Goal: Task Accomplishment & Management: Complete application form

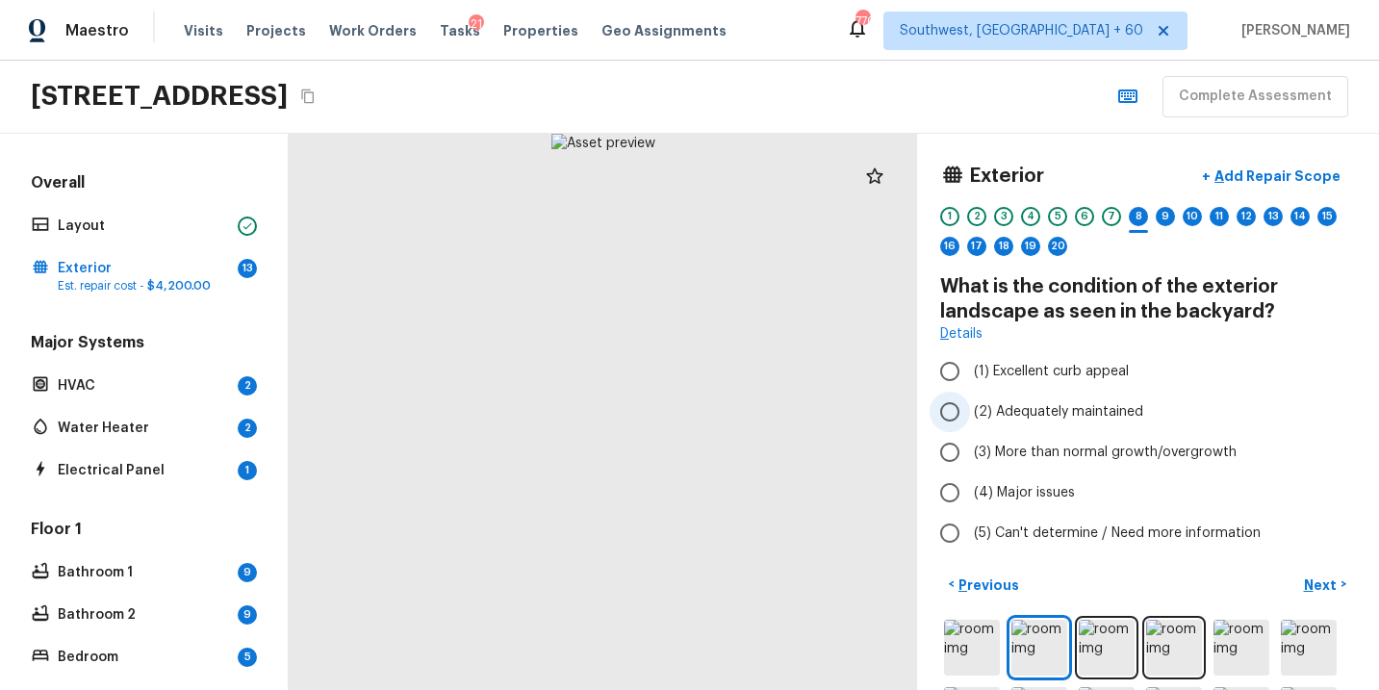
click at [1014, 411] on span "(2) Adequately maintained" at bounding box center [1058, 411] width 169 height 19
click at [970, 411] on input "(2) Adequately maintained" at bounding box center [950, 412] width 40 height 40
radio input "true"
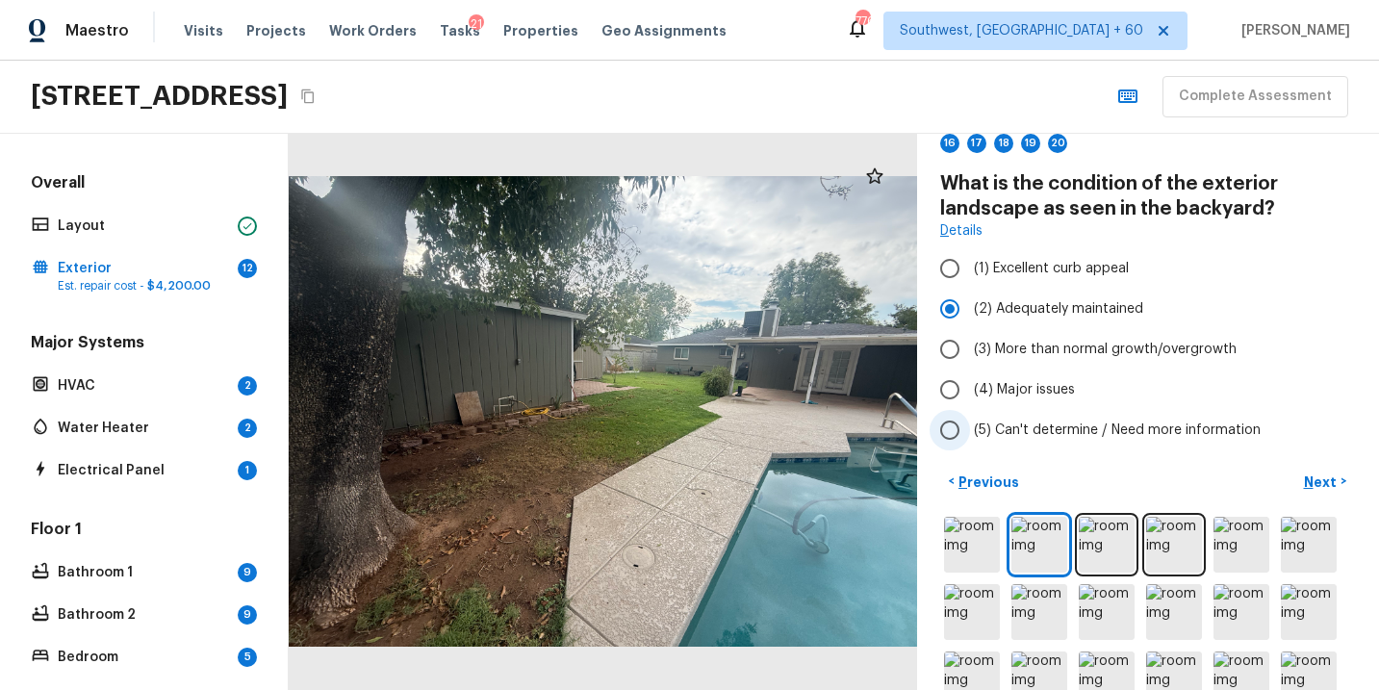
scroll to position [104, 0]
click at [1332, 474] on p "Next" at bounding box center [1322, 481] width 37 height 19
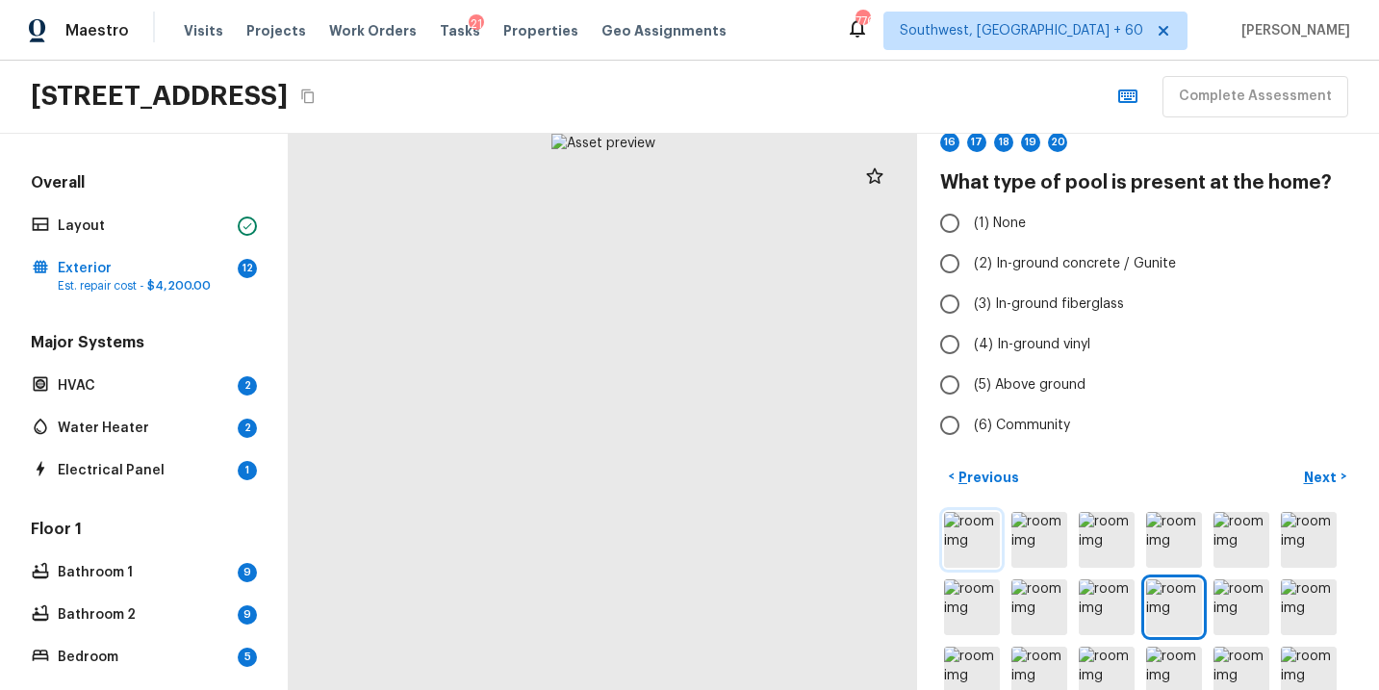
click at [966, 543] on img at bounding box center [972, 540] width 56 height 56
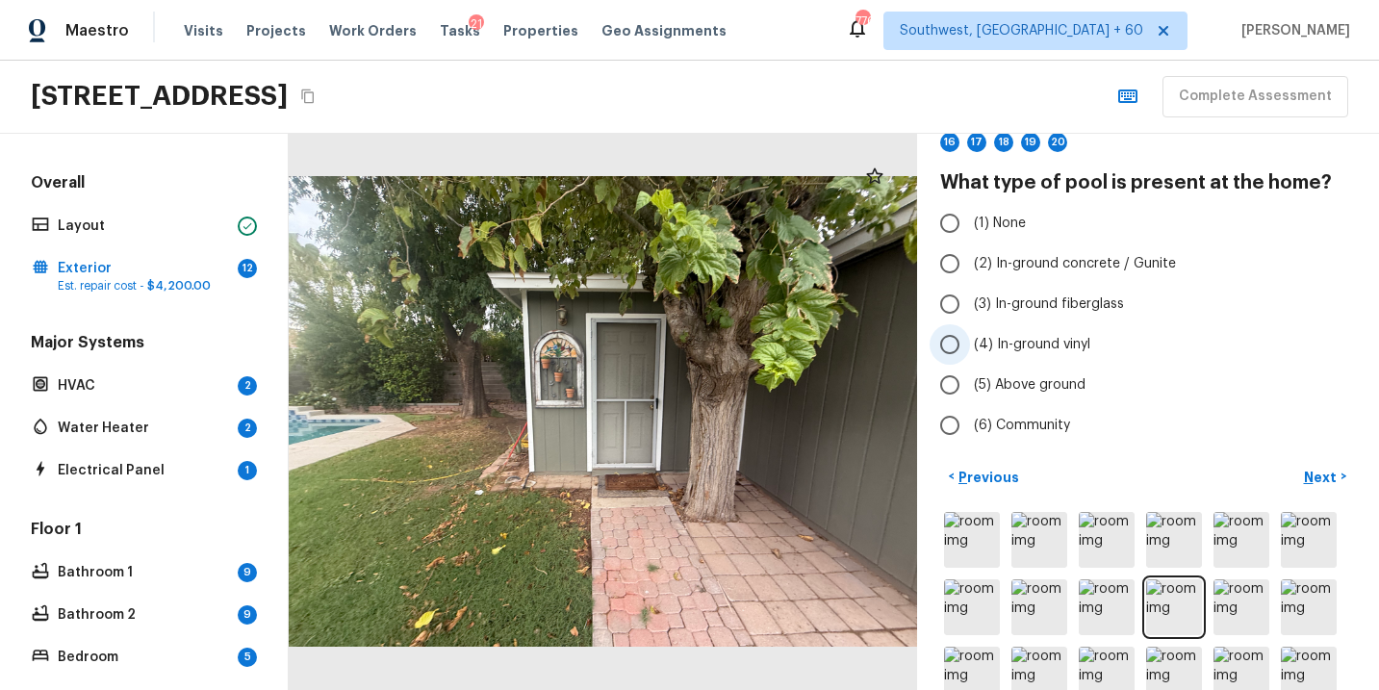
scroll to position [0, 0]
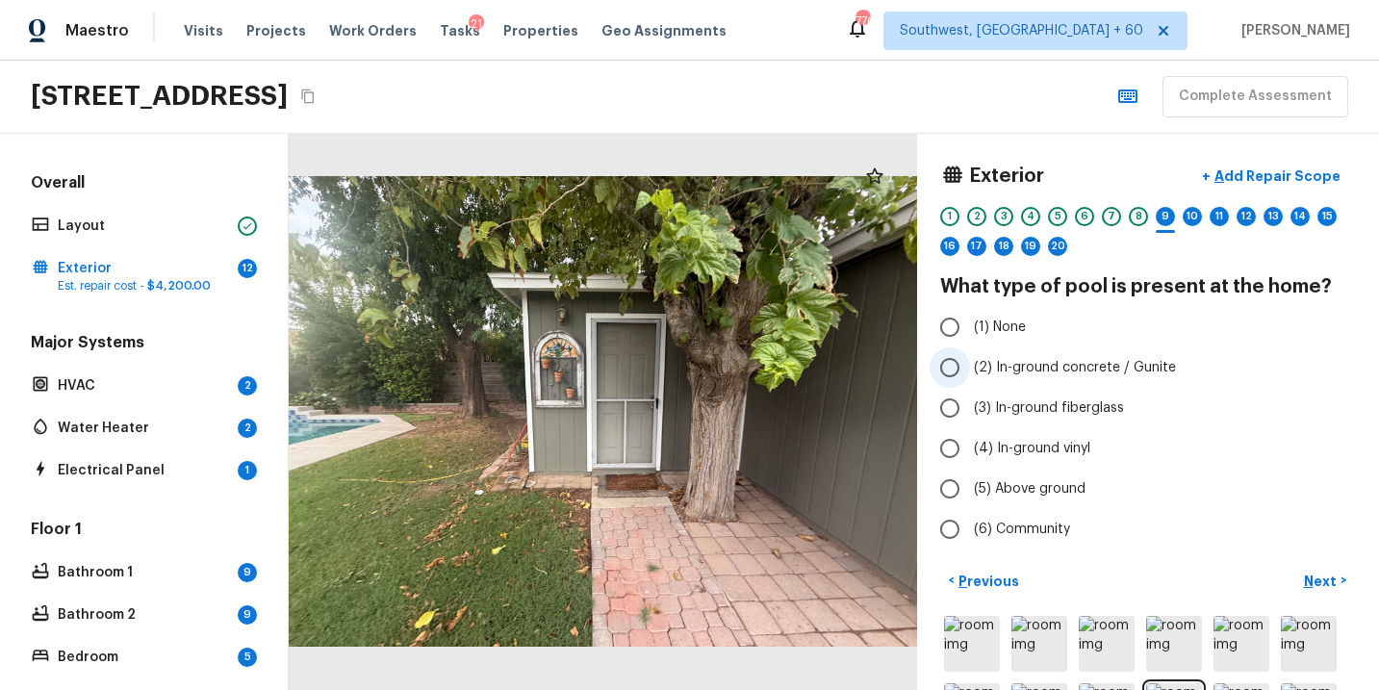
click at [1068, 375] on span "(2) In-ground concrete / Gunite" at bounding box center [1075, 367] width 202 height 19
click at [970, 375] on input "(2) In-ground concrete / Gunite" at bounding box center [950, 368] width 40 height 40
radio input "true"
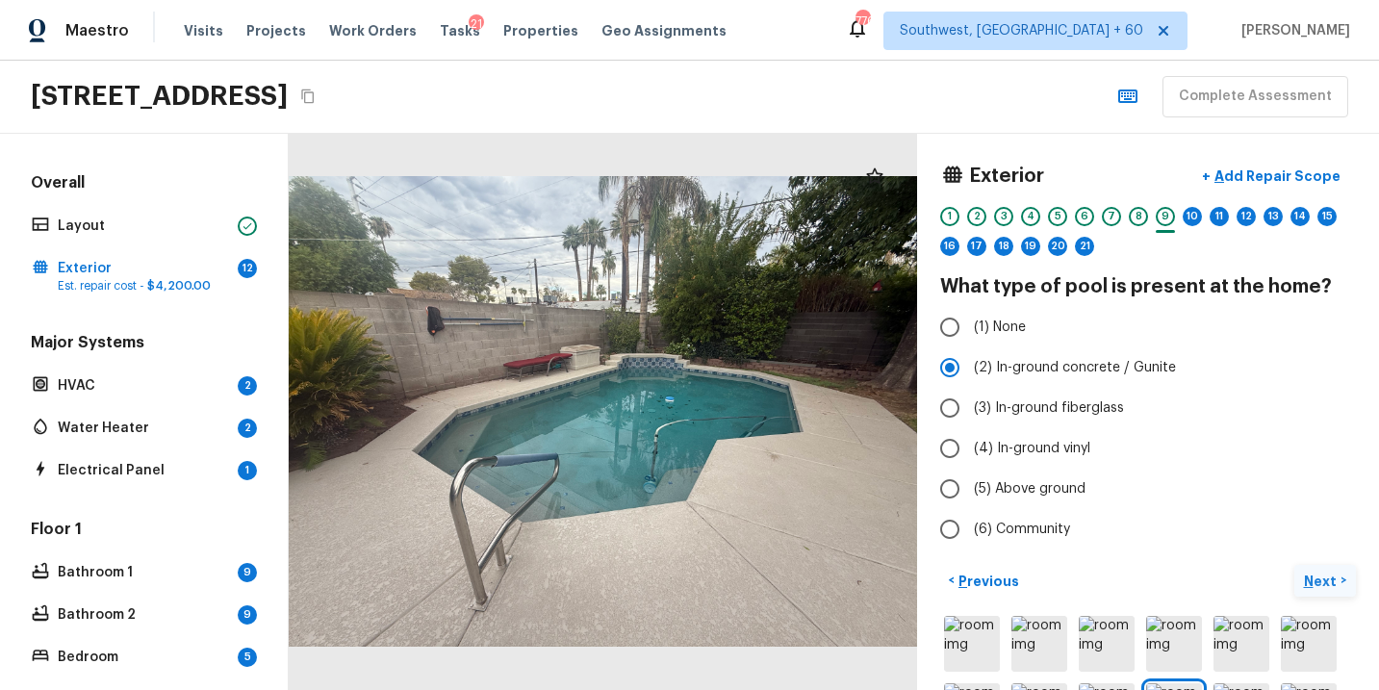
click at [1320, 578] on p "Next" at bounding box center [1322, 581] width 37 height 19
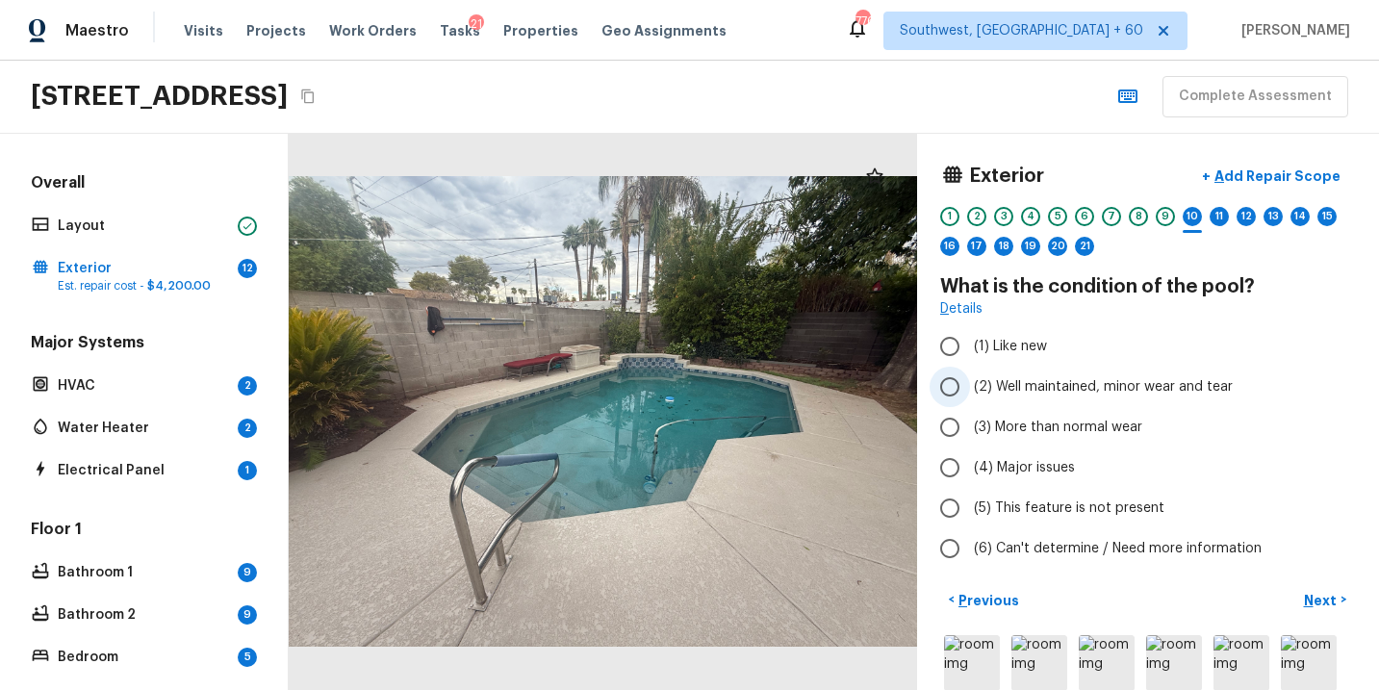
click at [1109, 387] on span "(2) Well maintained, minor wear and tear" at bounding box center [1103, 386] width 259 height 19
click at [970, 387] on input "(2) Well maintained, minor wear and tear" at bounding box center [950, 387] width 40 height 40
radio input "true"
click at [1033, 657] on img at bounding box center [1040, 663] width 56 height 56
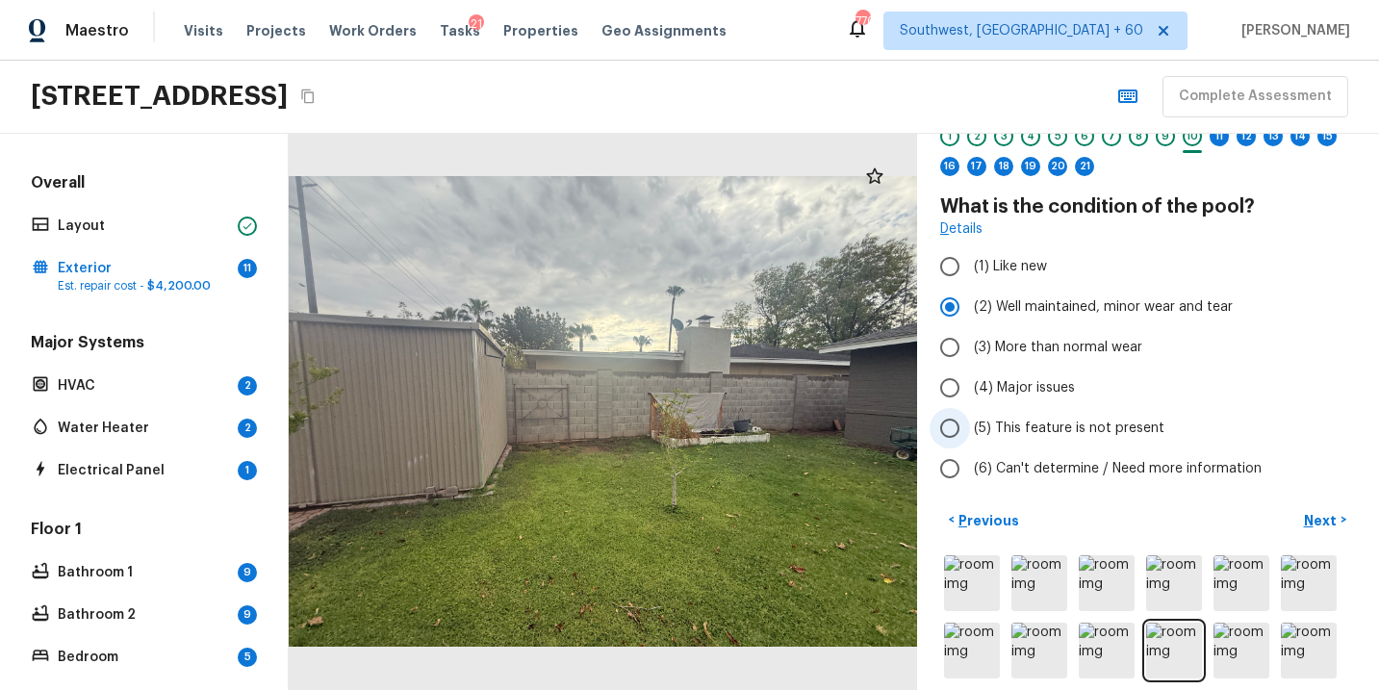
scroll to position [119, 0]
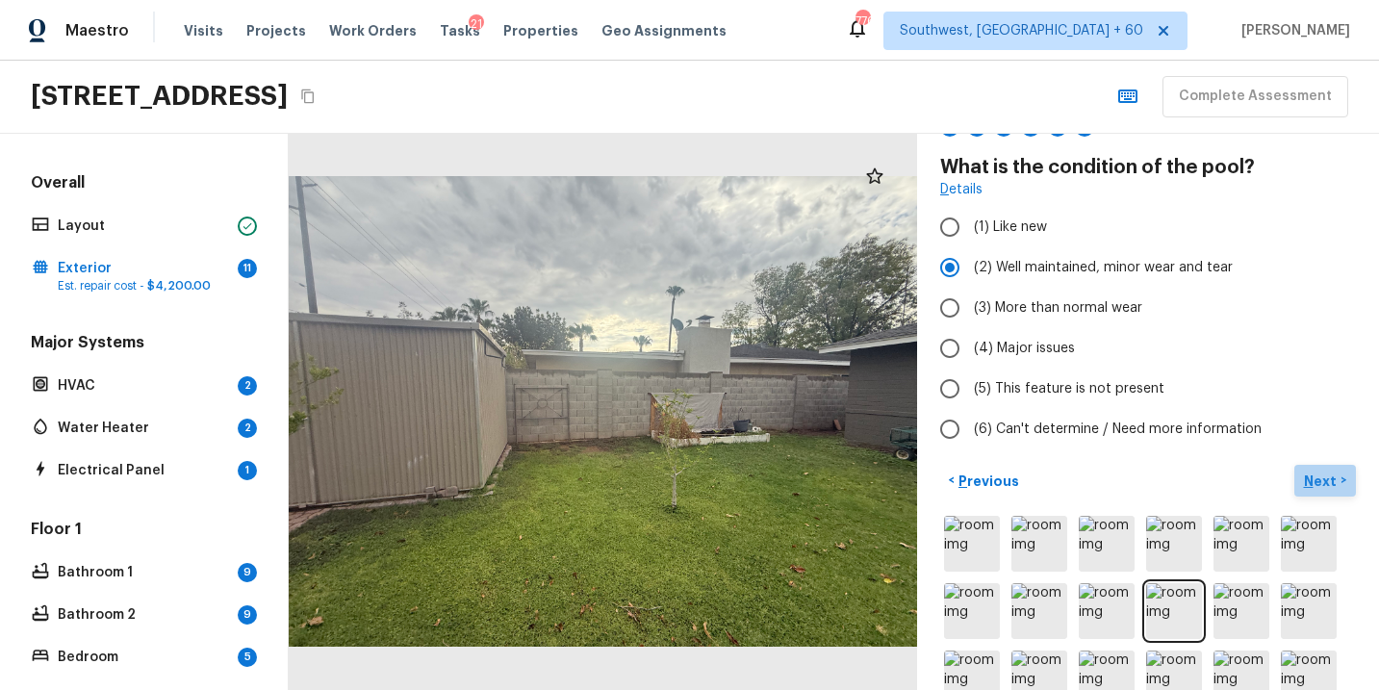
click at [1313, 477] on p "Next" at bounding box center [1322, 481] width 37 height 19
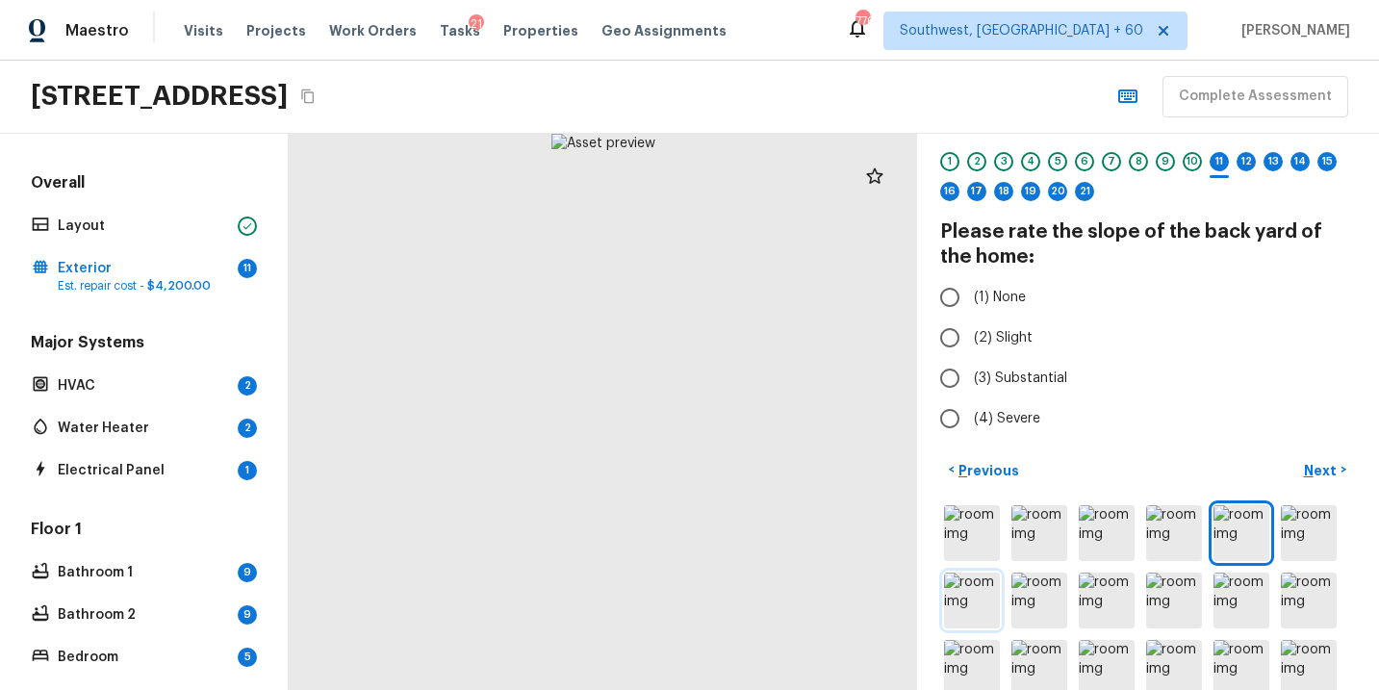
scroll to position [105, 0]
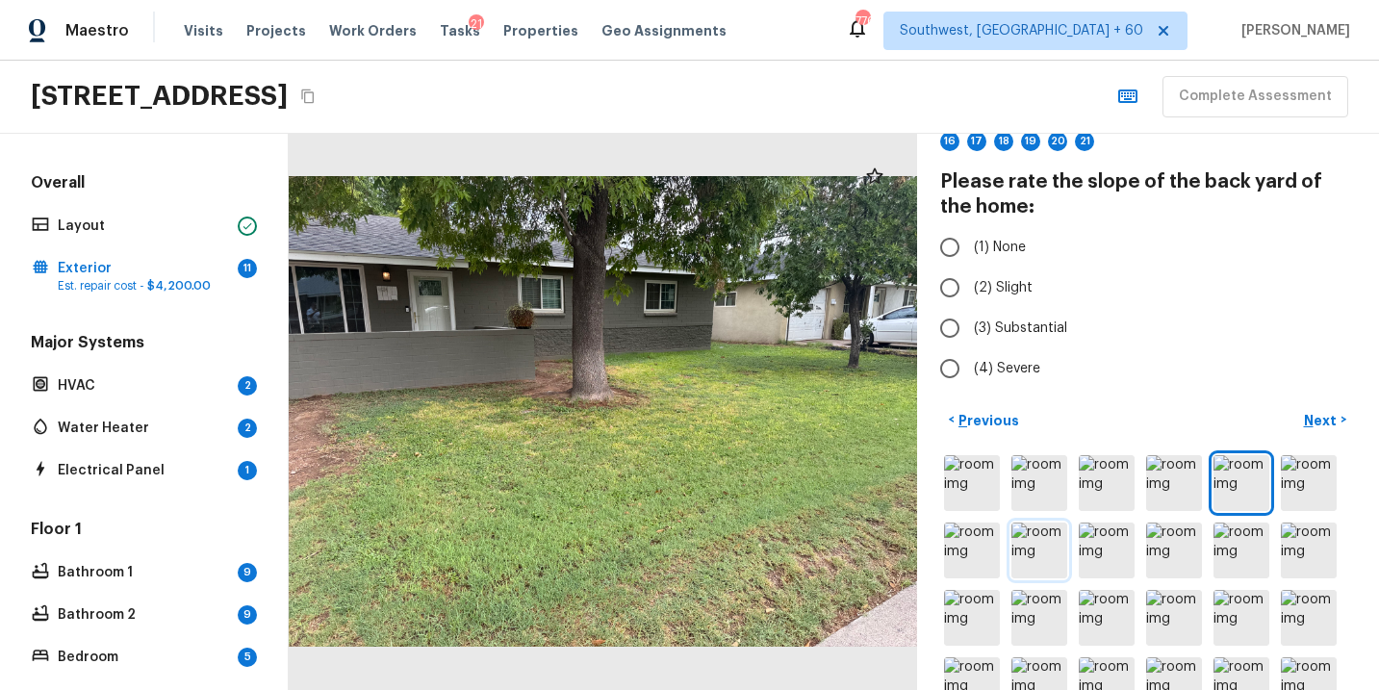
click at [1023, 557] on img at bounding box center [1040, 551] width 56 height 56
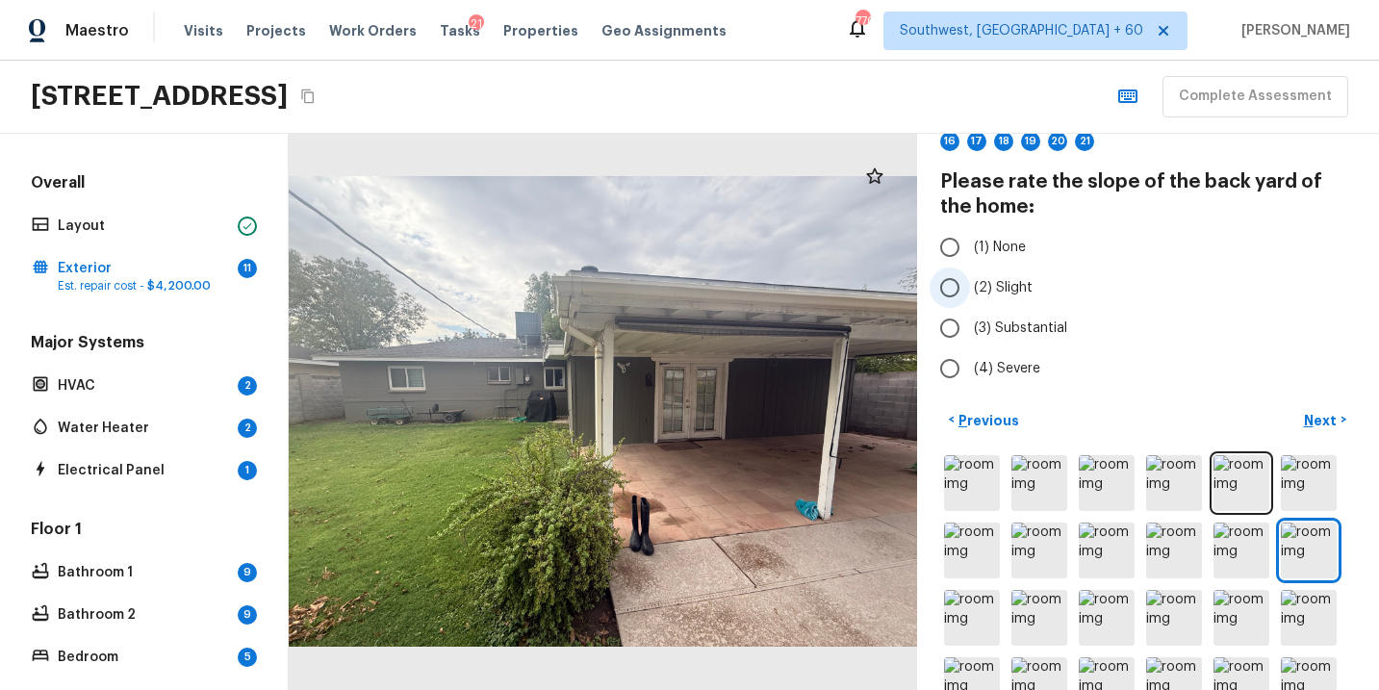
click at [1021, 286] on span "(2) Slight" at bounding box center [1003, 287] width 59 height 19
click at [970, 286] on input "(2) Slight" at bounding box center [950, 288] width 40 height 40
radio input "true"
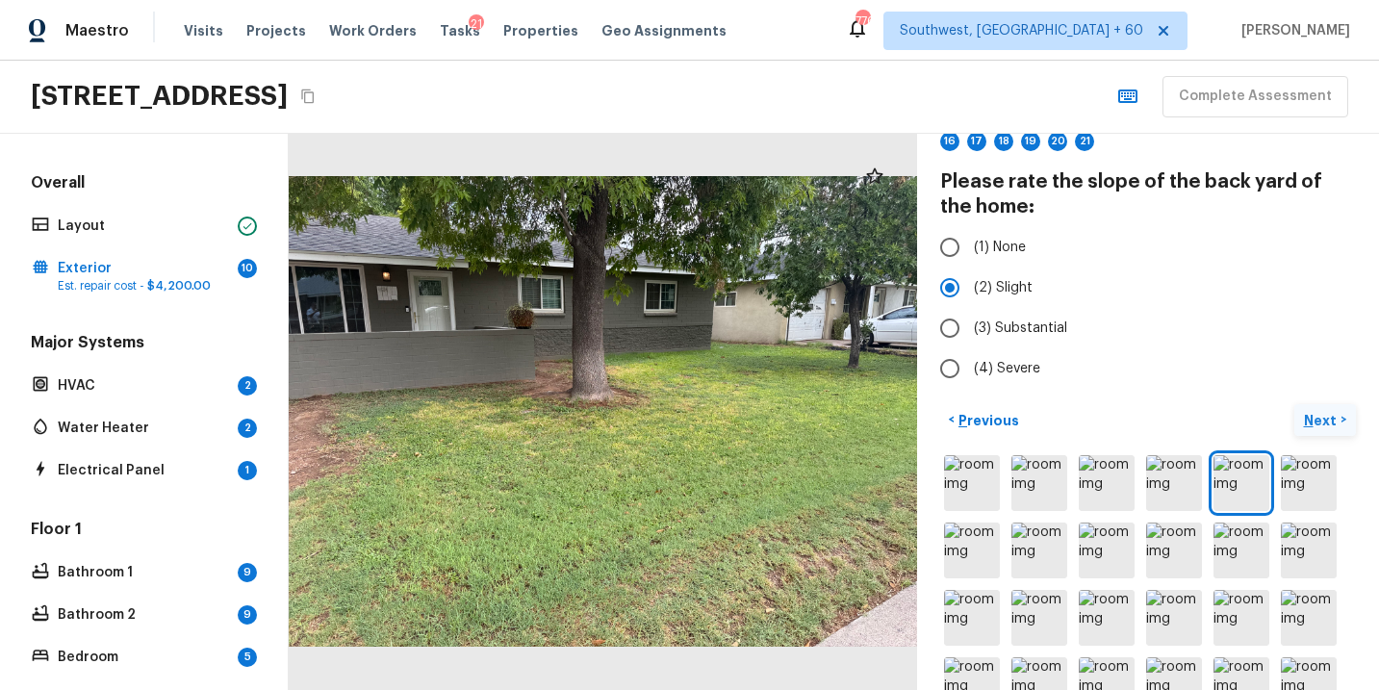
click at [1318, 416] on p "Next" at bounding box center [1322, 420] width 37 height 19
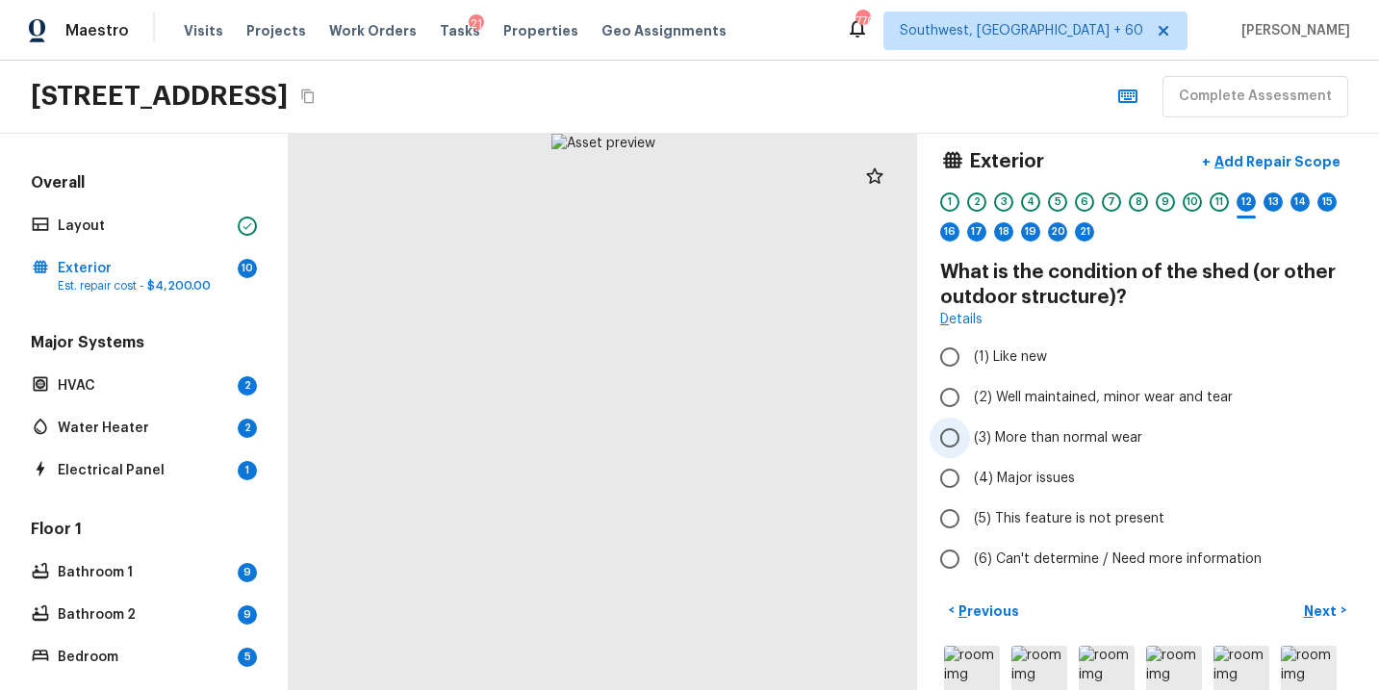
scroll to position [0, 0]
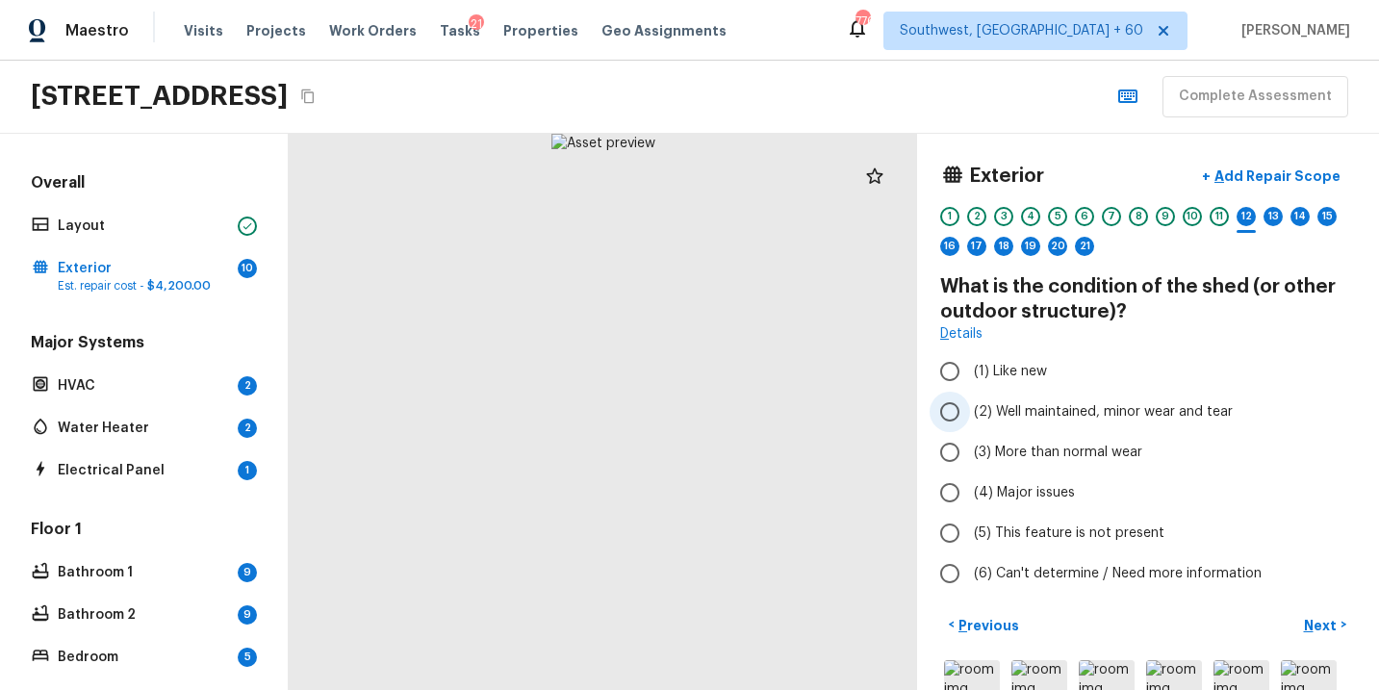
click at [1094, 410] on span "(2) Well maintained, minor wear and tear" at bounding box center [1103, 411] width 259 height 19
click at [970, 410] on input "(2) Well maintained, minor wear and tear" at bounding box center [950, 412] width 40 height 40
radio input "true"
click at [1324, 620] on p "Next" at bounding box center [1322, 625] width 37 height 19
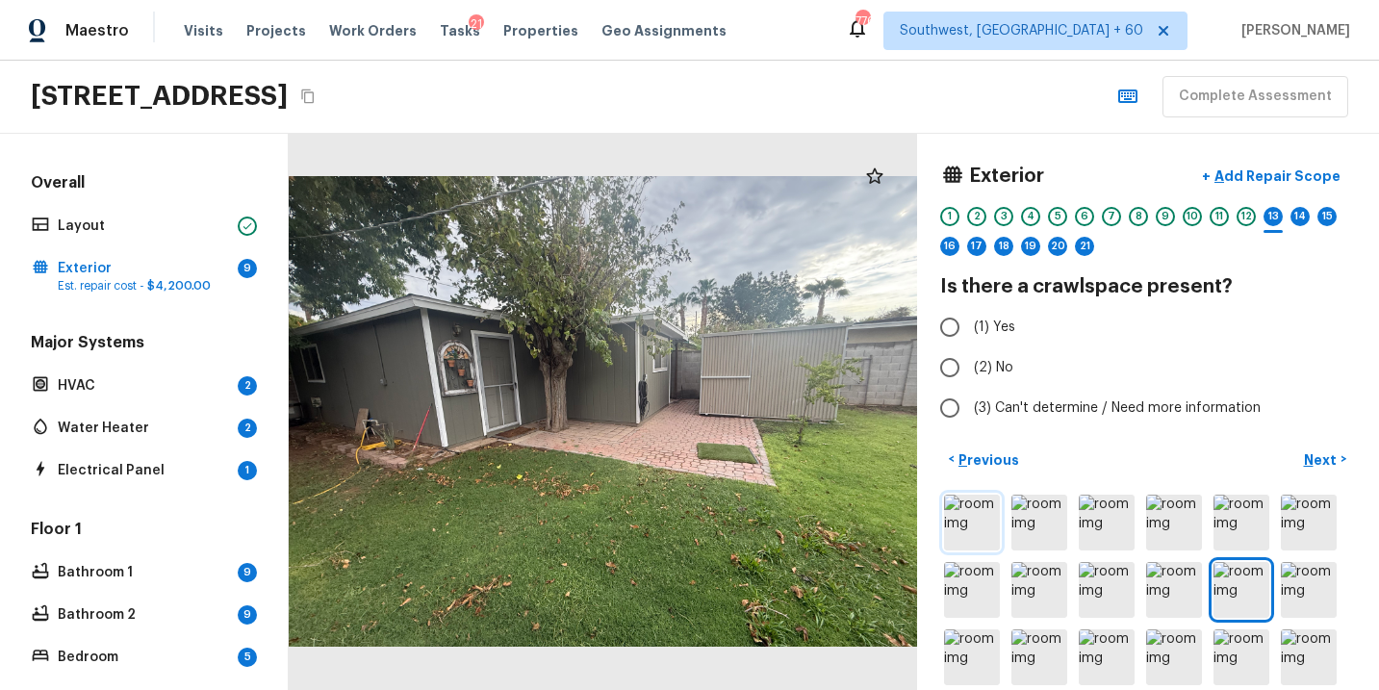
click at [975, 532] on img at bounding box center [972, 523] width 56 height 56
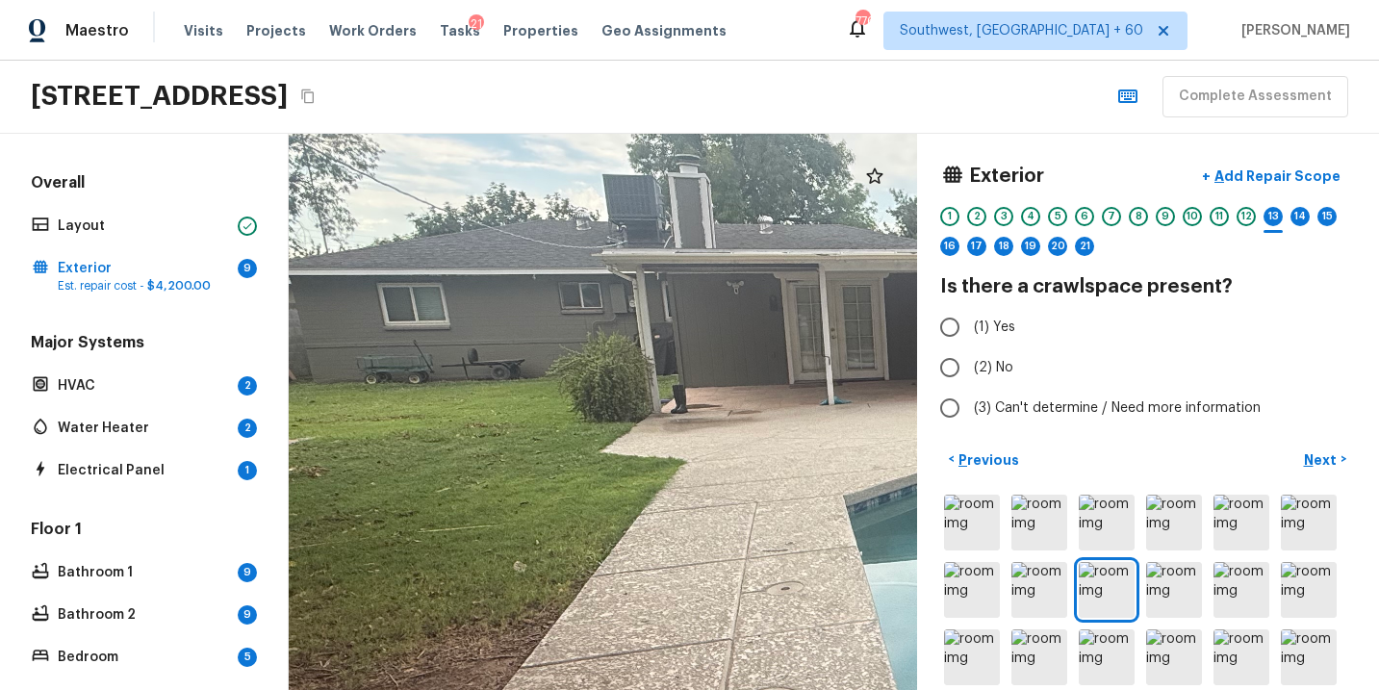
drag, startPoint x: 409, startPoint y: 288, endPoint x: 728, endPoint y: 454, distance: 359.5
click at [728, 454] on div at bounding box center [1019, 503] width 1969 height 1742
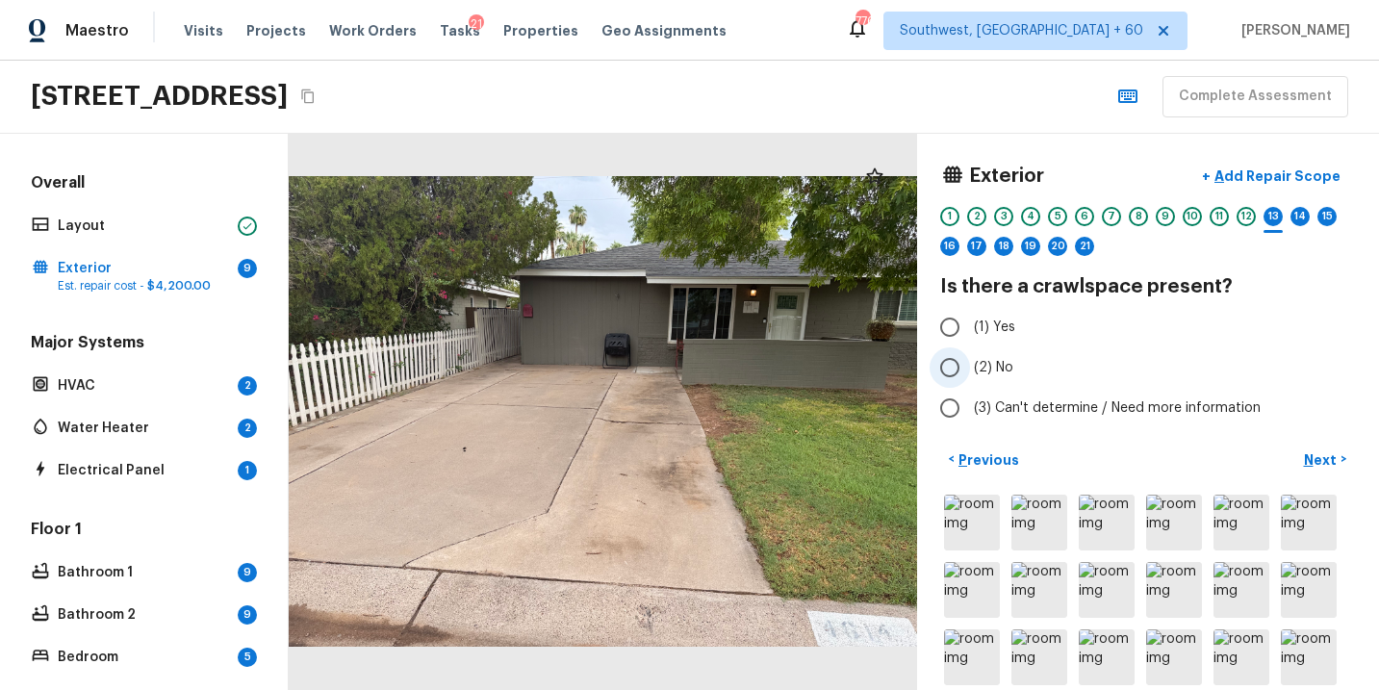
click at [1003, 366] on span "(2) No" at bounding box center [993, 367] width 39 height 19
click at [970, 366] on input "(2) No" at bounding box center [950, 368] width 40 height 40
radio input "true"
click at [1331, 456] on p "Next" at bounding box center [1322, 460] width 37 height 19
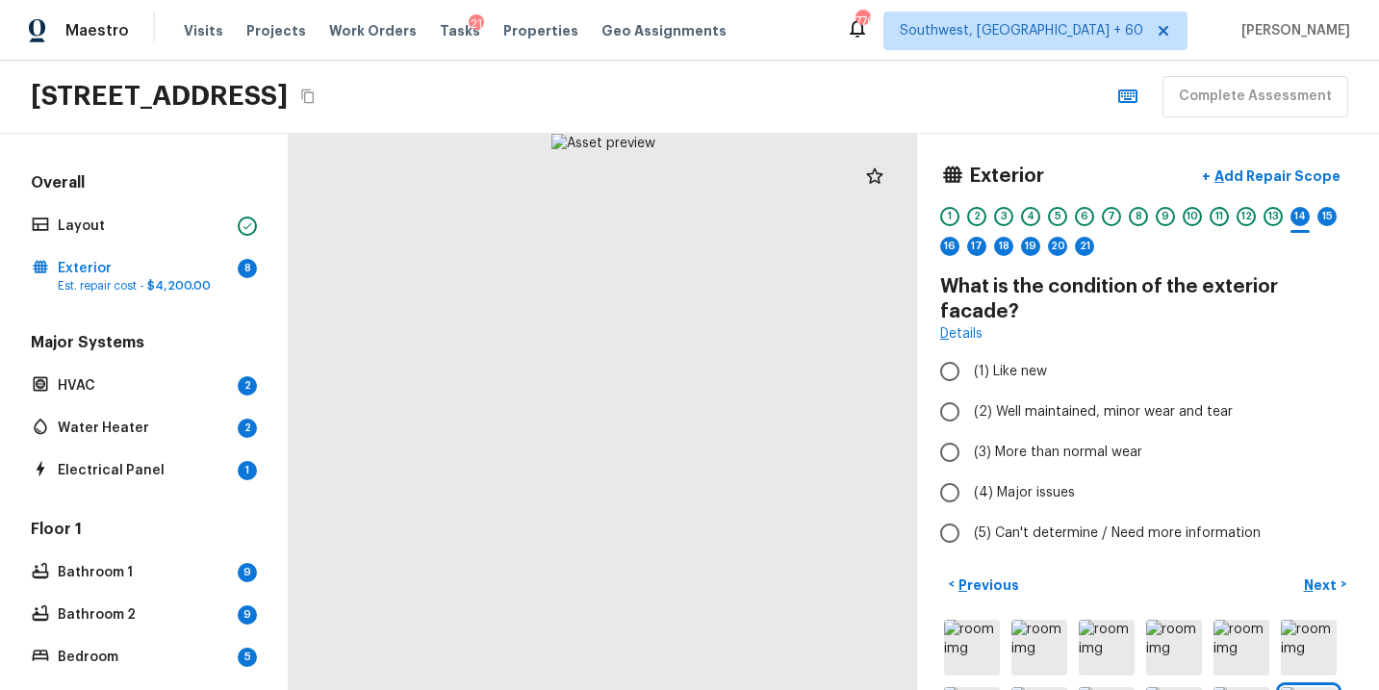
click at [1012, 287] on h4 "What is the condition of the exterior facade?" at bounding box center [1148, 299] width 416 height 50
drag, startPoint x: 1199, startPoint y: 288, endPoint x: 1338, endPoint y: 288, distance: 138.6
click at [1338, 288] on h4 "What is the condition of the exterior facade?" at bounding box center [1148, 299] width 416 height 50
copy h4 "exterior facade"
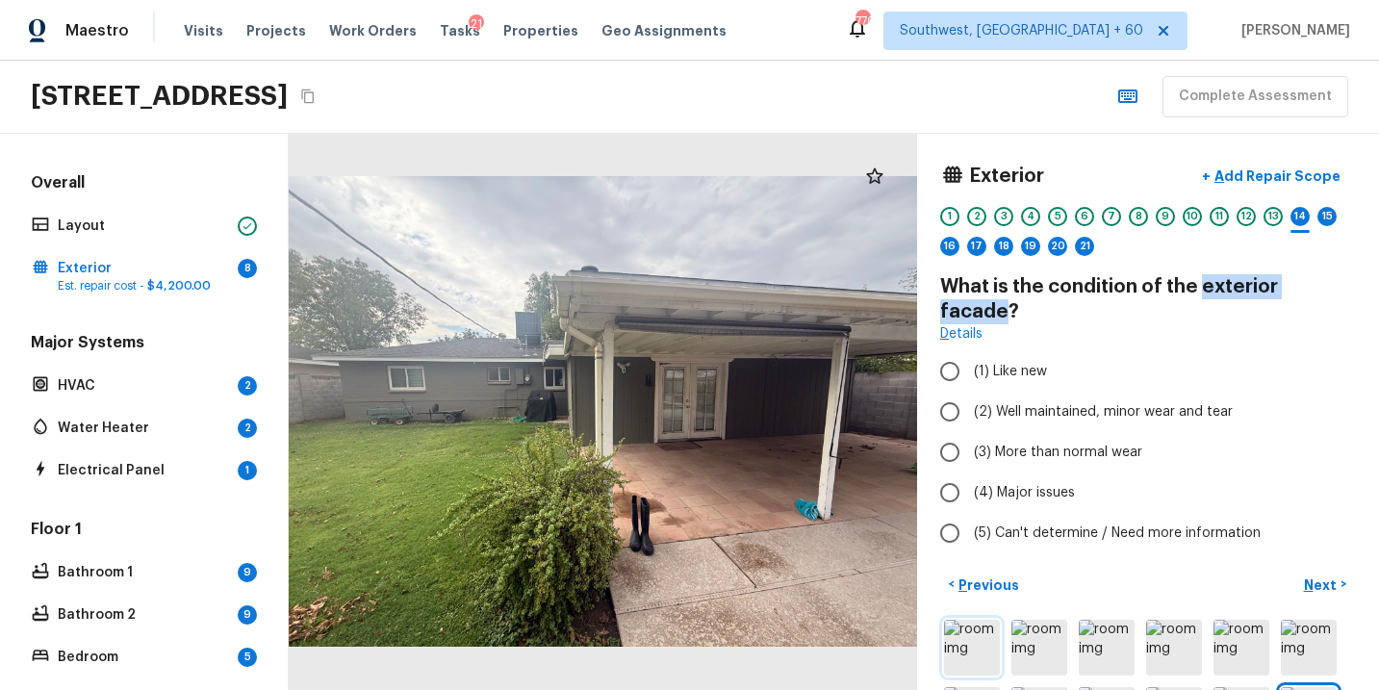
click at [967, 620] on img at bounding box center [972, 648] width 56 height 56
click at [1146, 402] on span "(2) Well maintained, minor wear and tear" at bounding box center [1103, 411] width 259 height 19
click at [970, 392] on input "(2) Well maintained, minor wear and tear" at bounding box center [950, 412] width 40 height 40
radio input "true"
click at [1330, 576] on p "Next" at bounding box center [1322, 585] width 37 height 19
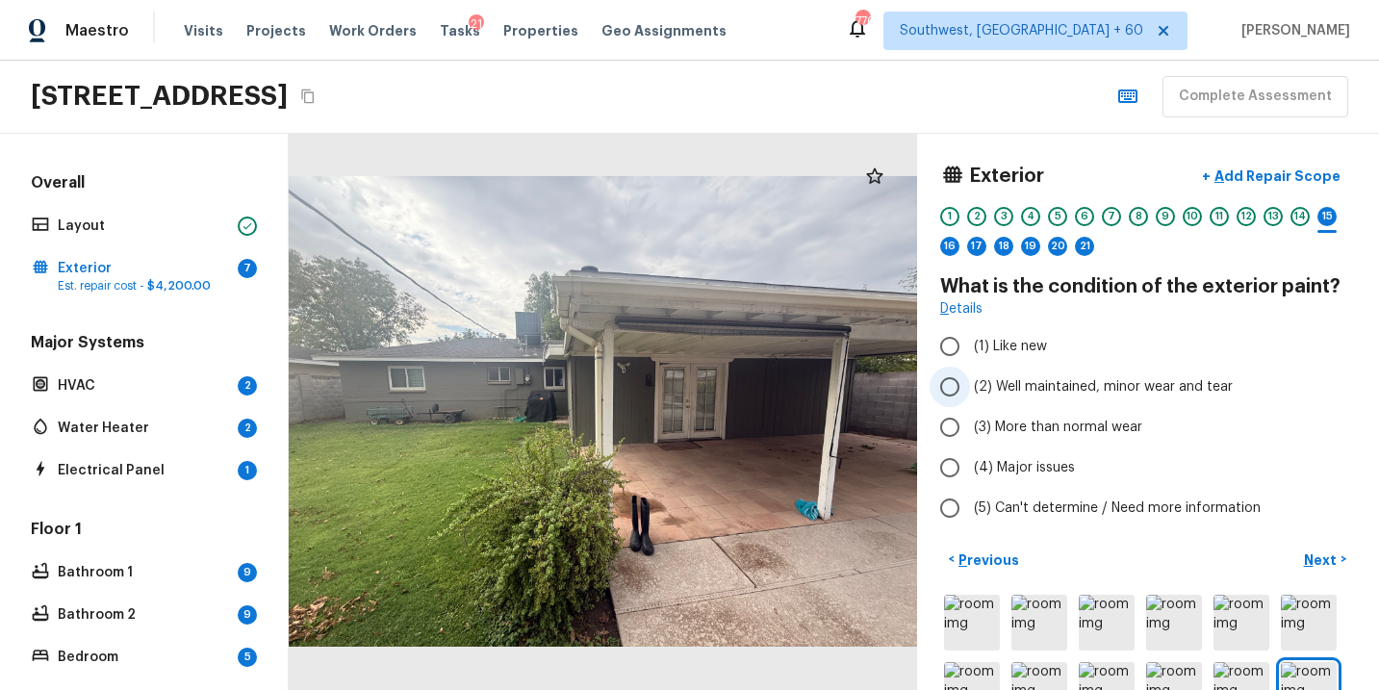
click at [1134, 389] on span "(2) Well maintained, minor wear and tear" at bounding box center [1103, 386] width 259 height 19
click at [970, 389] on input "(2) Well maintained, minor wear and tear" at bounding box center [950, 387] width 40 height 40
radio input "true"
click at [1319, 561] on p "Next" at bounding box center [1322, 560] width 37 height 19
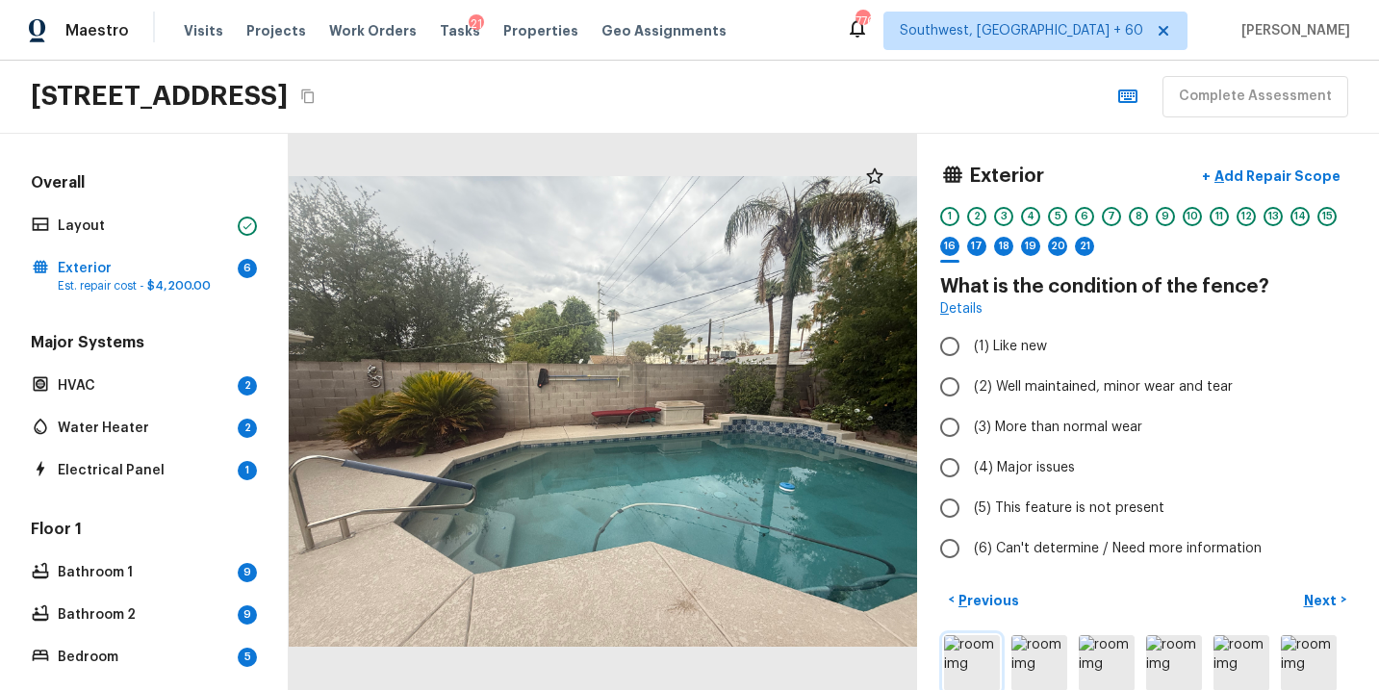
click at [985, 658] on img at bounding box center [972, 663] width 56 height 56
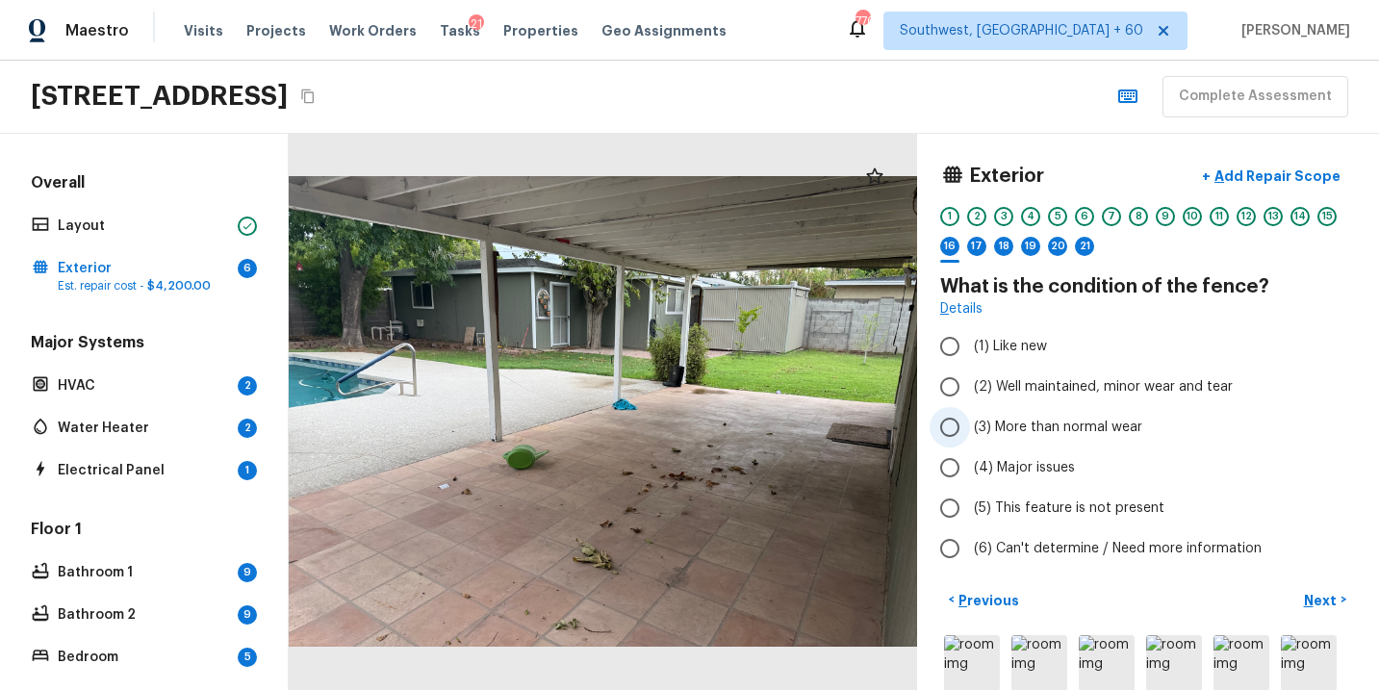
click at [1106, 425] on span "(3) More than normal wear" at bounding box center [1058, 427] width 168 height 19
click at [970, 425] on input "(3) More than normal wear" at bounding box center [950, 427] width 40 height 40
radio input "true"
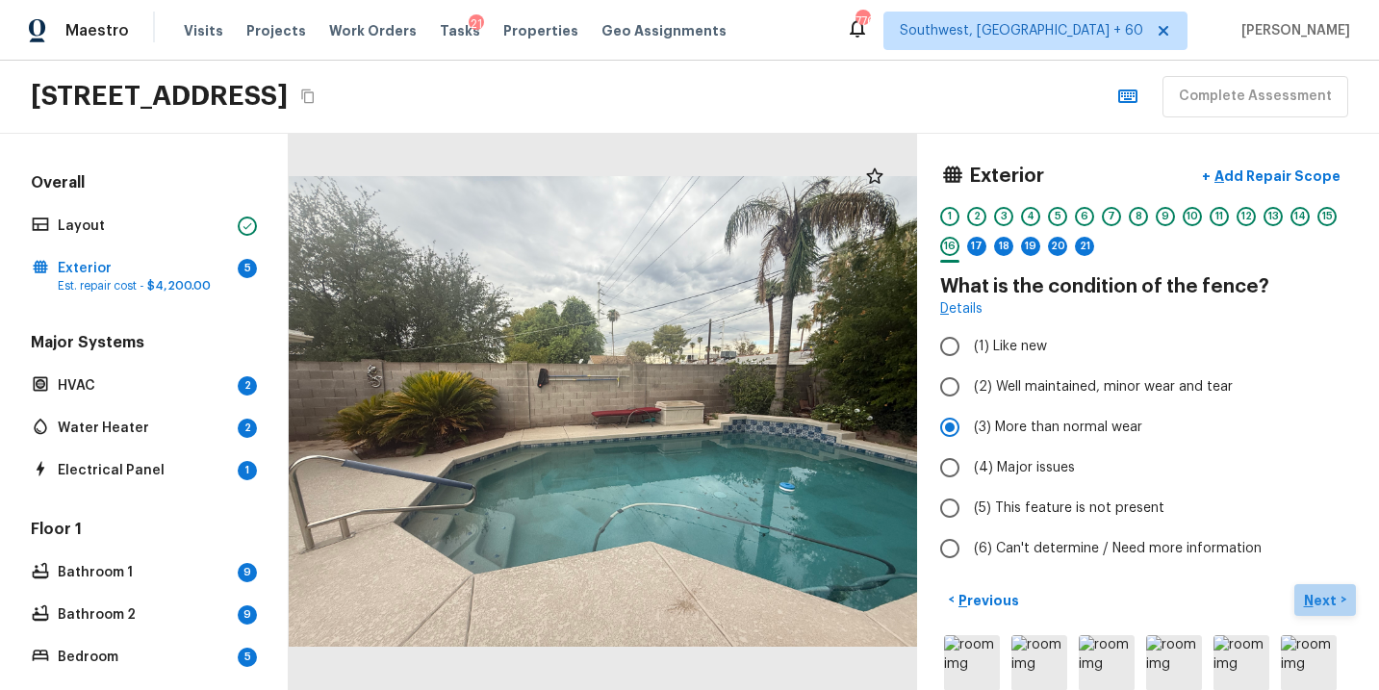
click at [1319, 598] on p "Next" at bounding box center [1322, 600] width 37 height 19
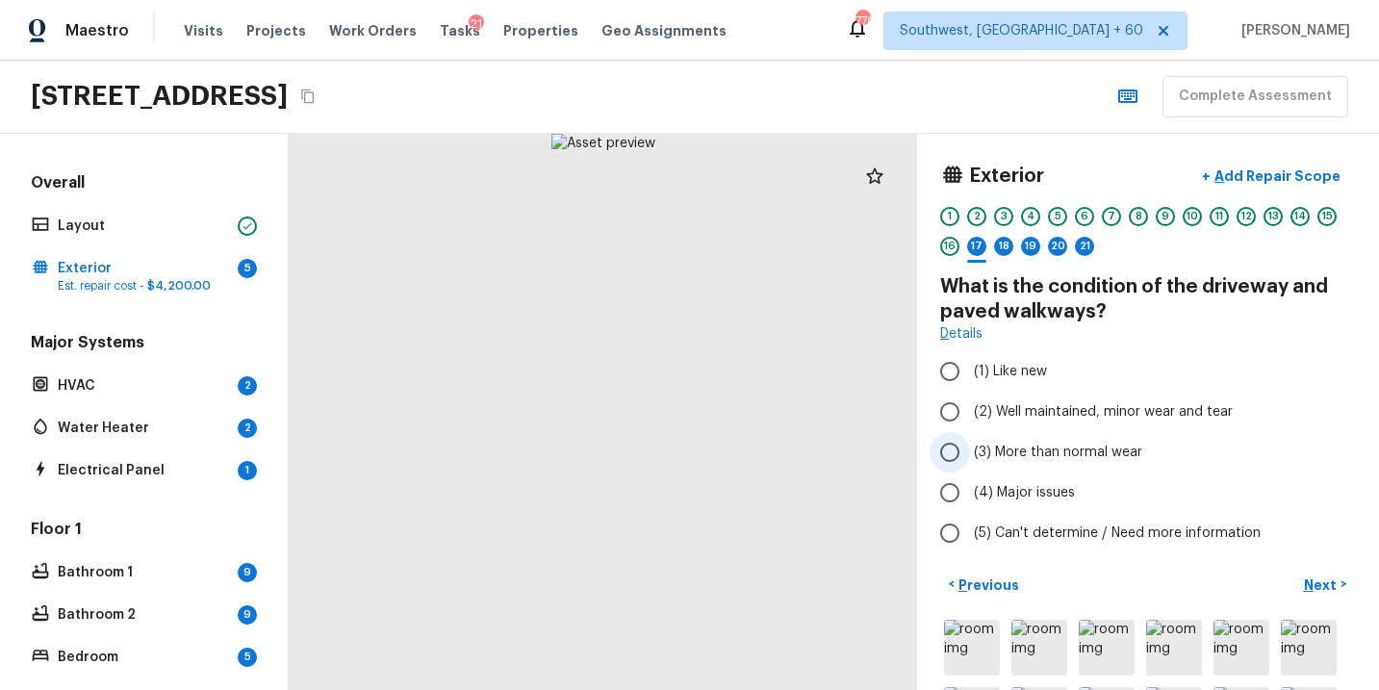
click at [1080, 452] on span "(3) More than normal wear" at bounding box center [1058, 452] width 168 height 19
click at [970, 452] on input "(3) More than normal wear" at bounding box center [950, 452] width 40 height 40
radio input "true"
click at [1322, 580] on p "Next" at bounding box center [1322, 585] width 37 height 19
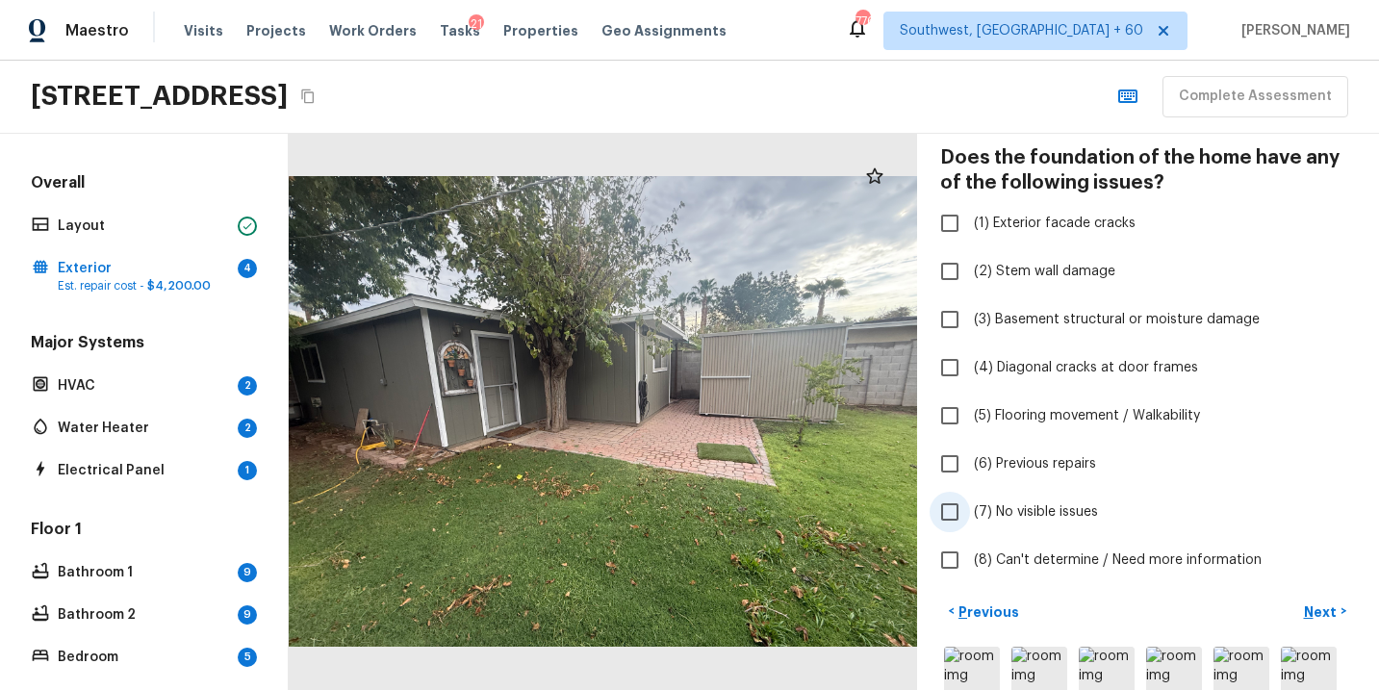
scroll to position [350, 0]
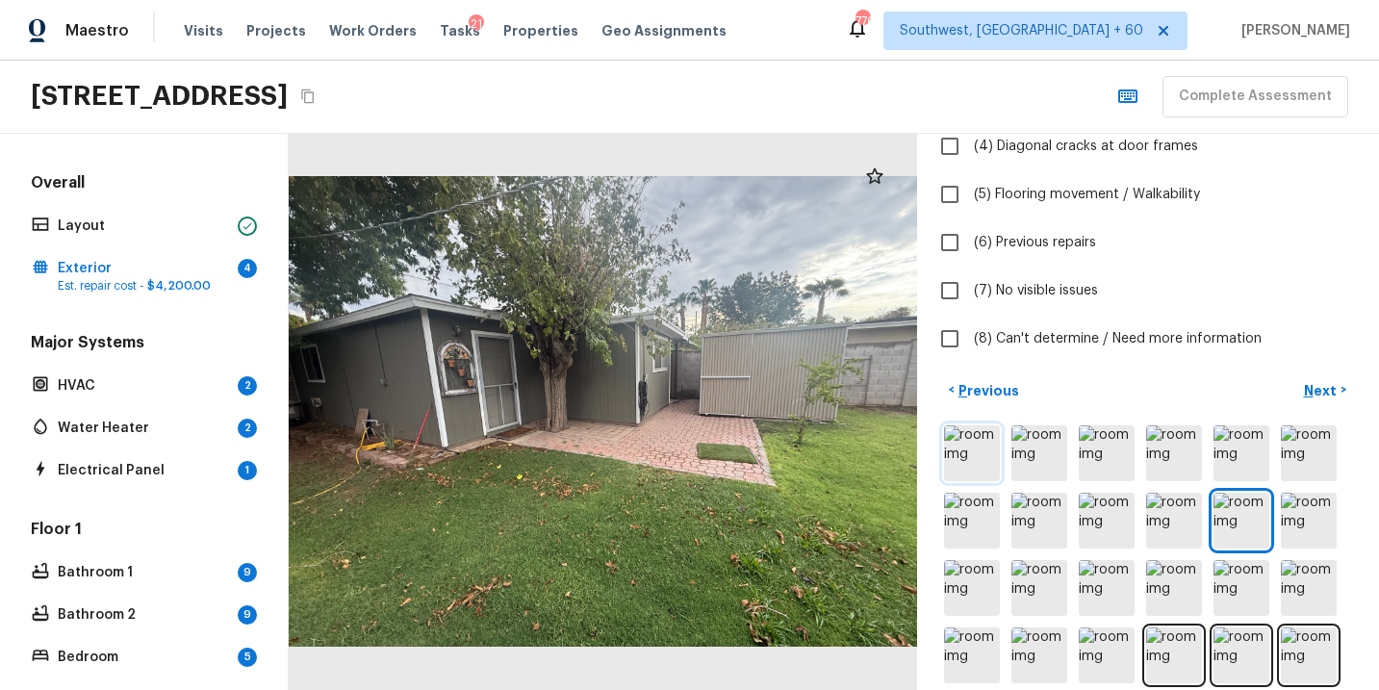
click at [979, 459] on img at bounding box center [972, 453] width 56 height 56
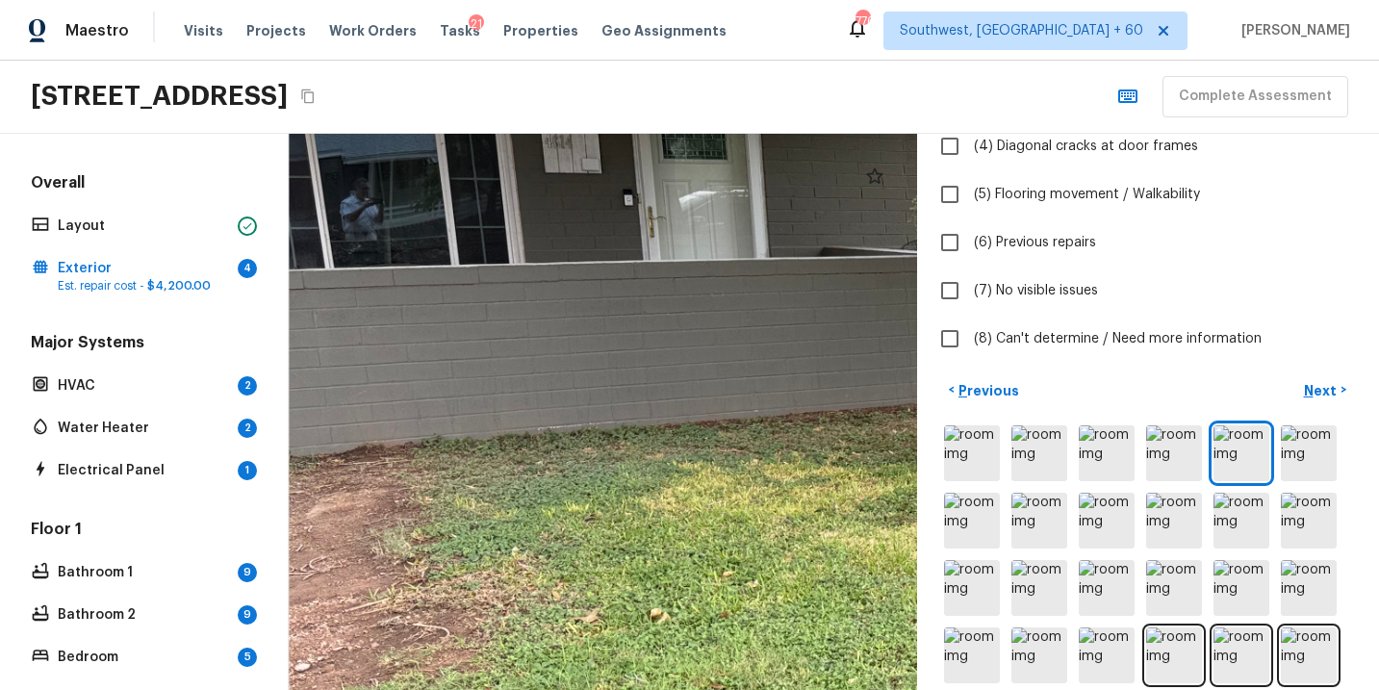
drag, startPoint x: 429, startPoint y: 378, endPoint x: 775, endPoint y: 502, distance: 366.9
click at [774, 502] on div at bounding box center [1189, 491] width 1800 height 1593
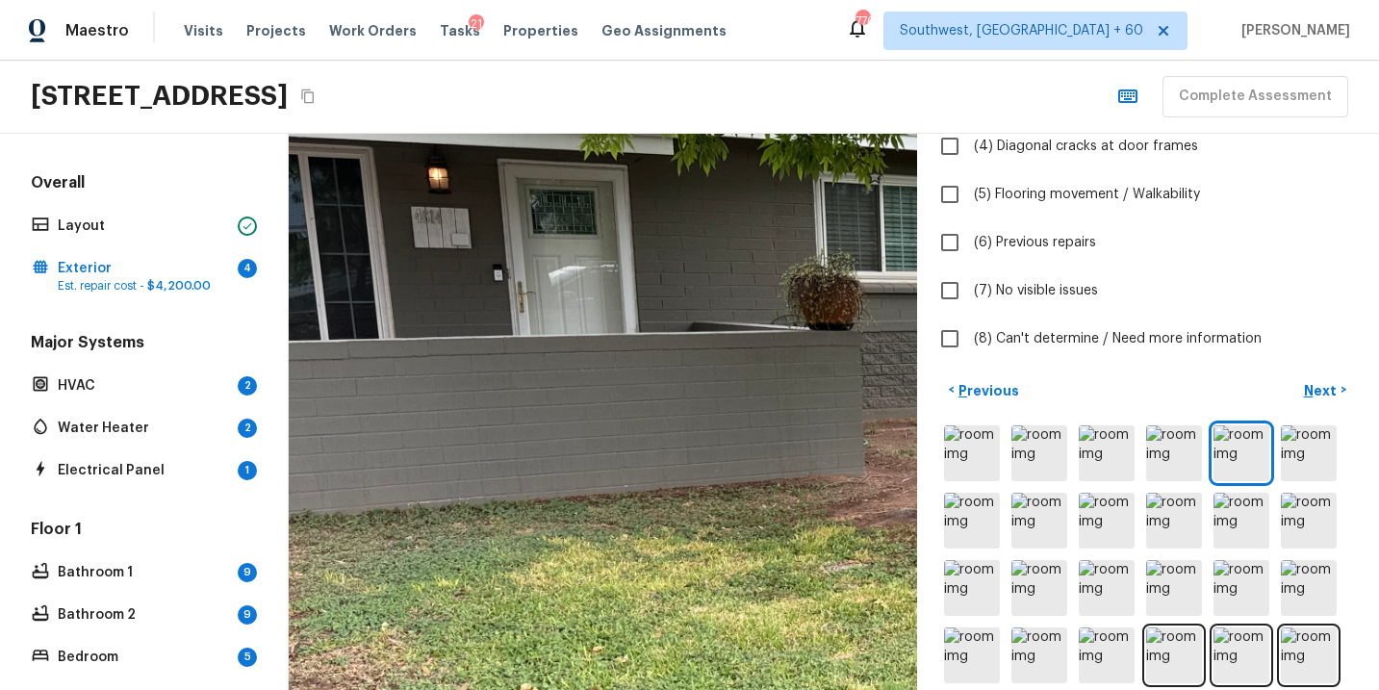
drag, startPoint x: 775, startPoint y: 502, endPoint x: 644, endPoint y: 502, distance: 130.9
click at [644, 502] on div at bounding box center [1059, 566] width 1800 height 1593
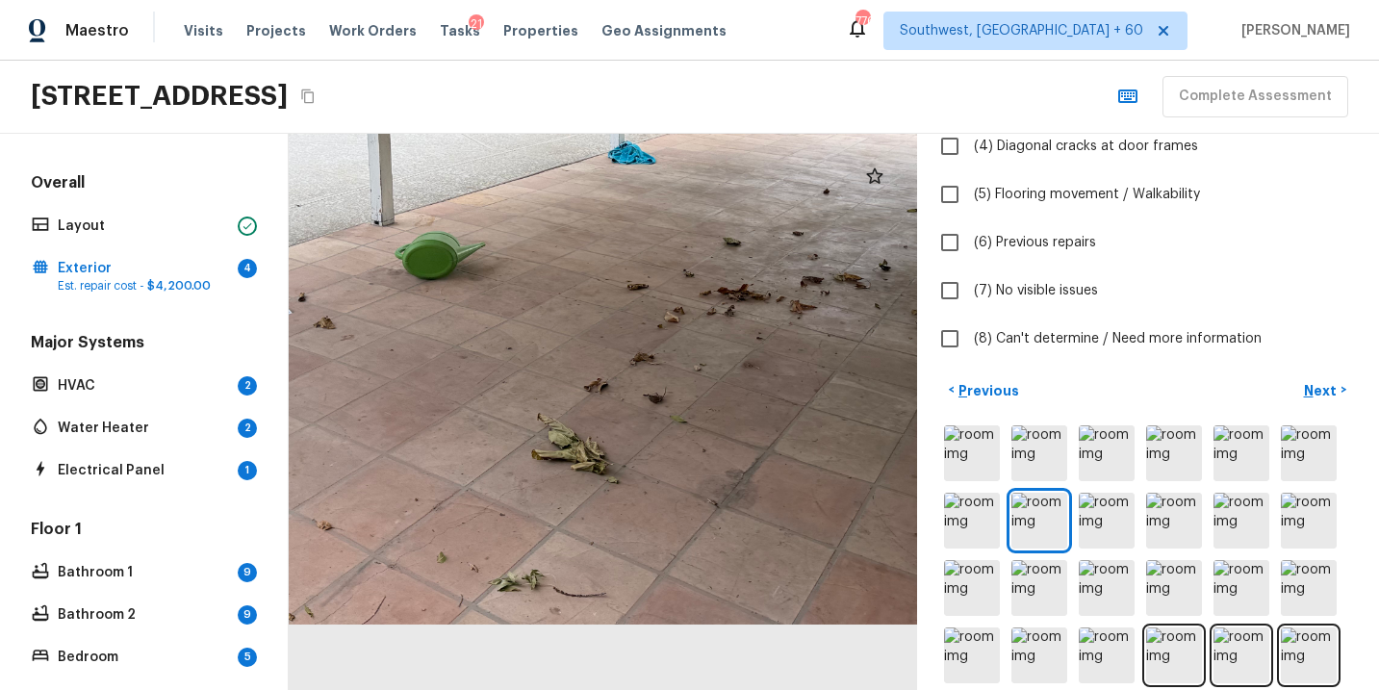
drag, startPoint x: 537, startPoint y: 586, endPoint x: 457, endPoint y: 462, distance: 147.7
click at [457, 462] on div at bounding box center [590, 166] width 1221 height 1080
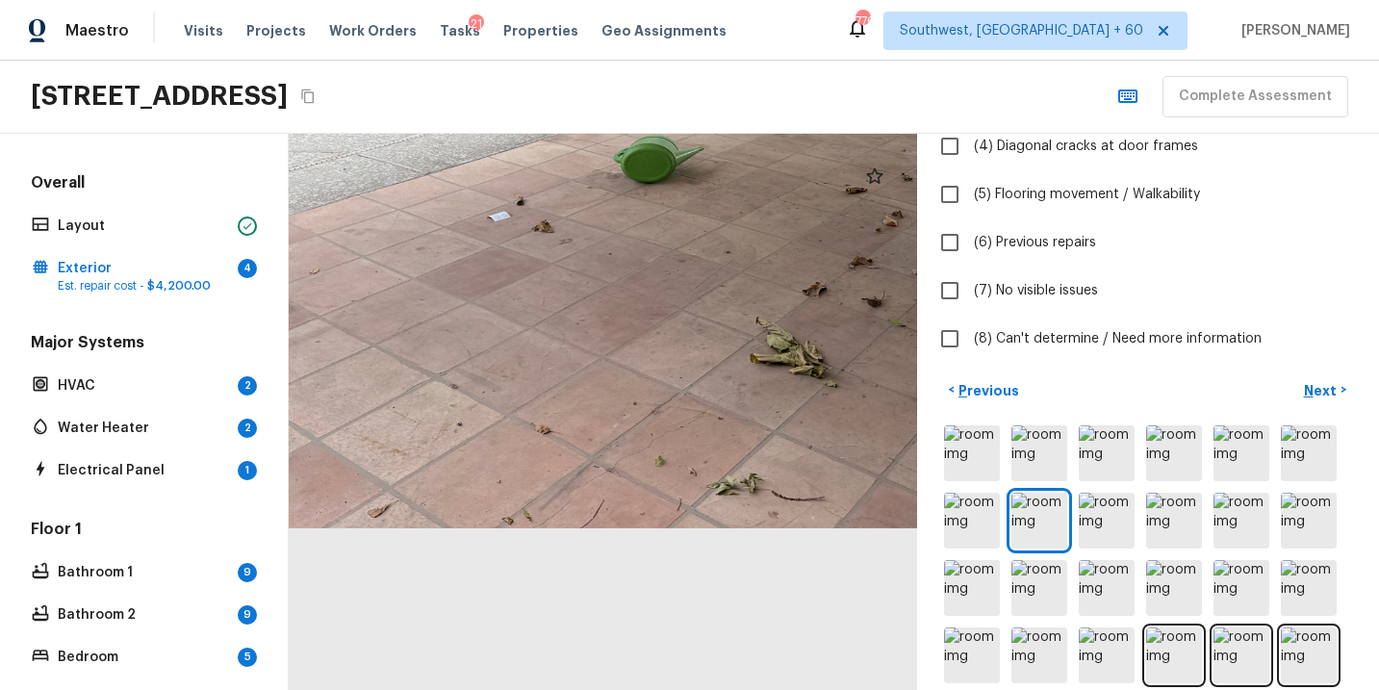
drag, startPoint x: 475, startPoint y: 567, endPoint x: 693, endPoint y: 471, distance: 238.8
click at [693, 471] on div at bounding box center [808, 69] width 1221 height 1080
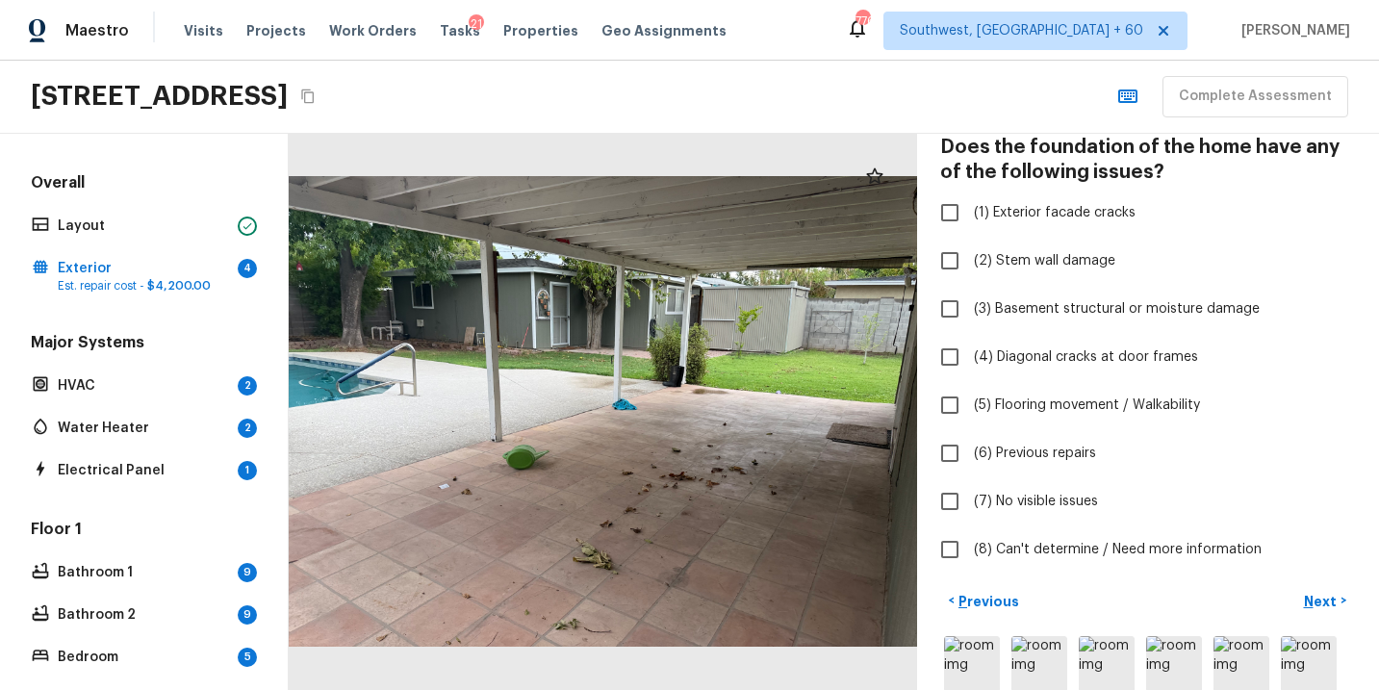
scroll to position [136, 0]
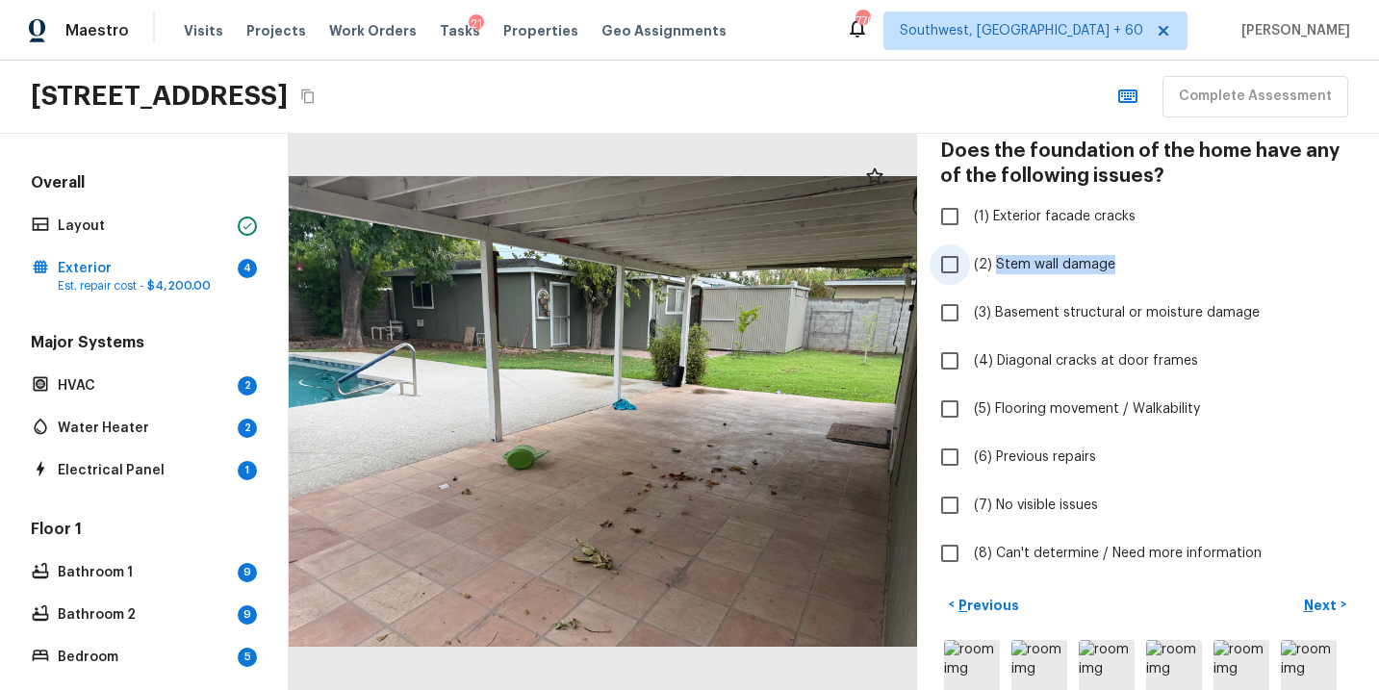
drag, startPoint x: 1121, startPoint y: 264, endPoint x: 996, endPoint y: 268, distance: 125.2
click at [996, 268] on label "(2) Stem wall damage" at bounding box center [1135, 265] width 411 height 40
copy span "Stem wall damage"
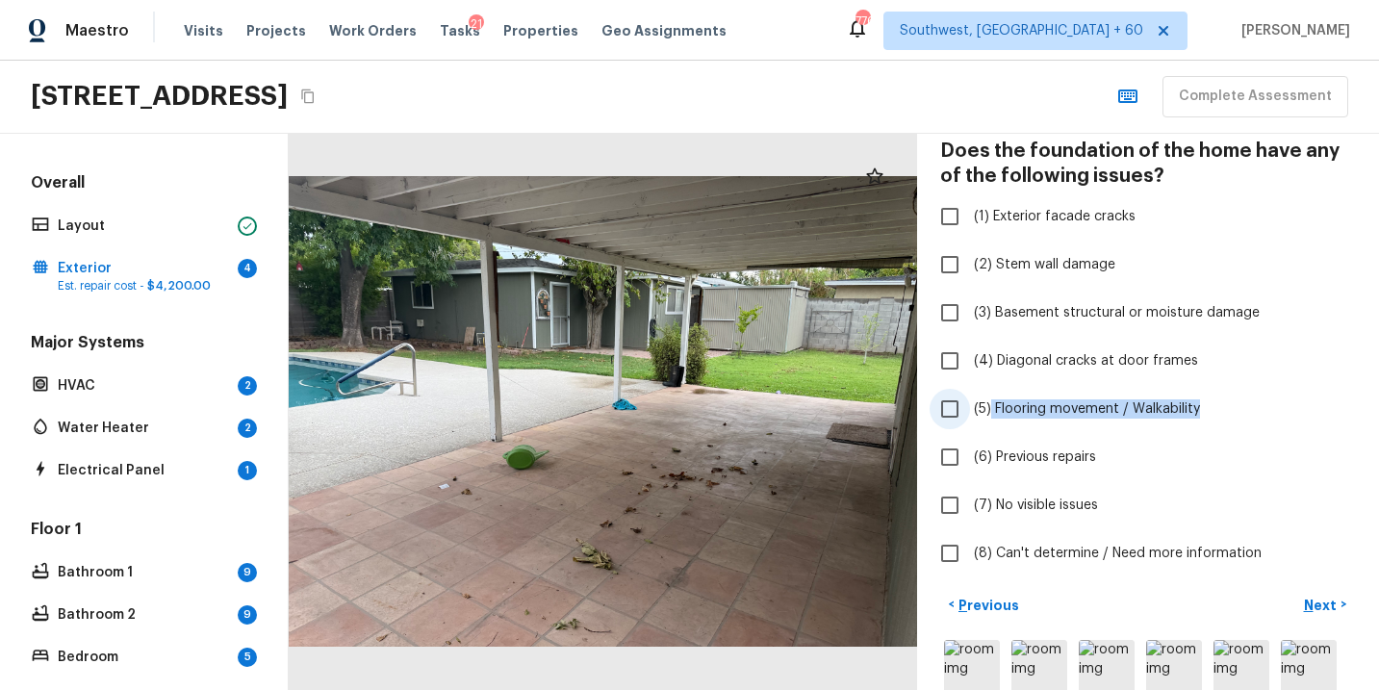
drag, startPoint x: 992, startPoint y: 413, endPoint x: 1196, endPoint y: 416, distance: 204.1
click at [1196, 416] on span "(5) Flooring movement / Walkability" at bounding box center [1087, 408] width 226 height 19
copy span "Flooring movement / Walkability"
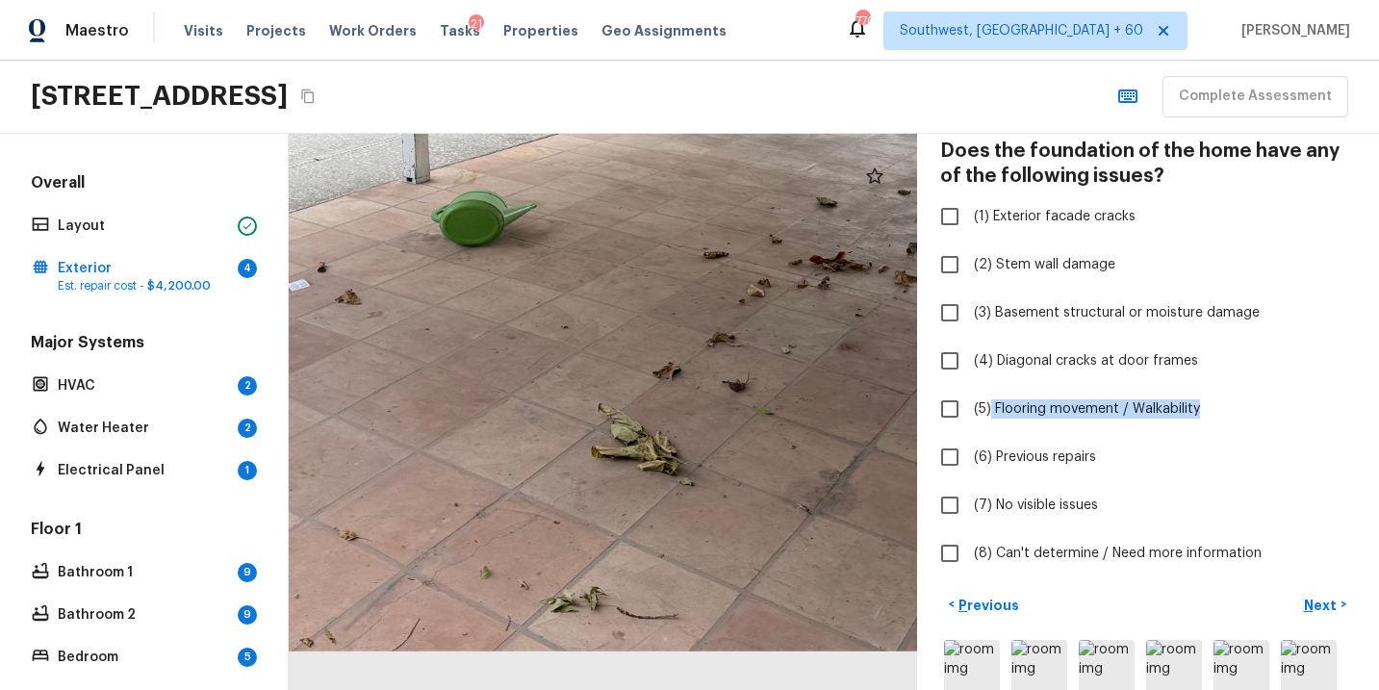
drag, startPoint x: 565, startPoint y: 591, endPoint x: 607, endPoint y: 466, distance: 132.1
click at [607, 466] on div at bounding box center [659, 113] width 1432 height 1268
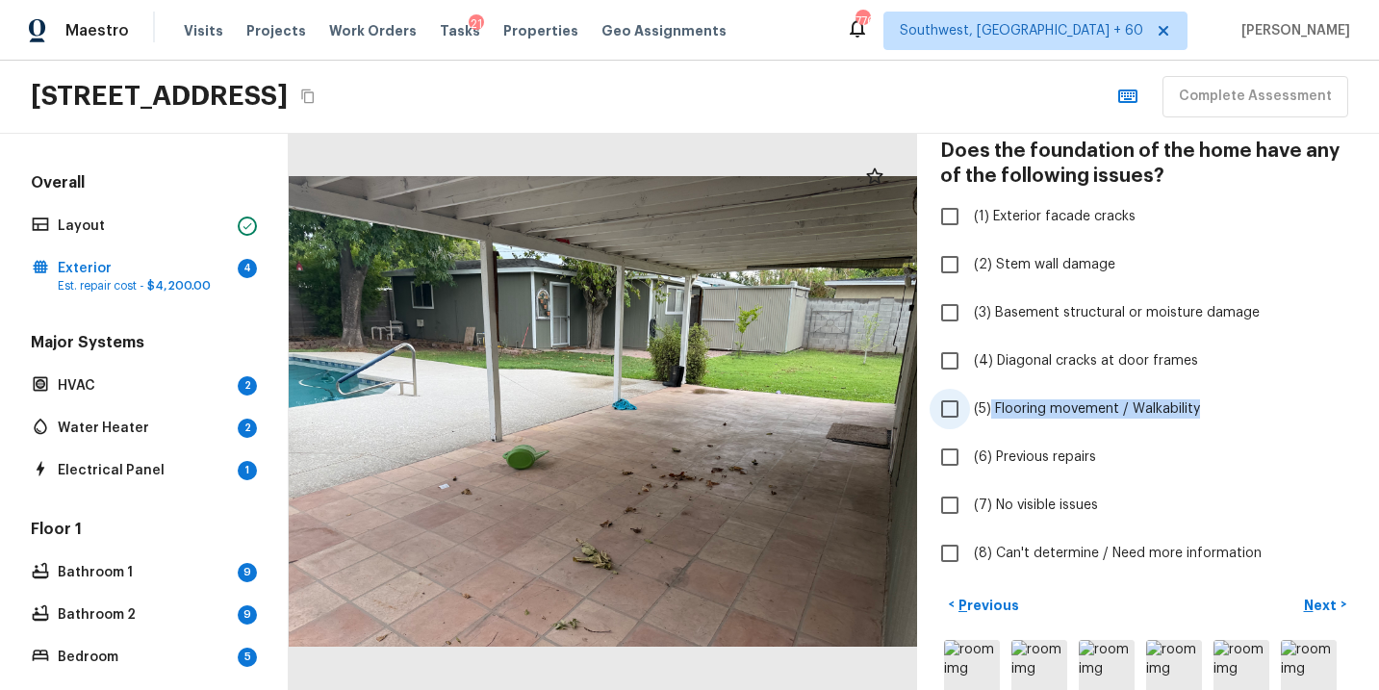
click at [1011, 419] on label "(5) Flooring movement / Walkability" at bounding box center [1135, 409] width 411 height 40
click at [970, 419] on input "(5) Flooring movement / Walkability" at bounding box center [950, 409] width 40 height 40
checkbox input "true"
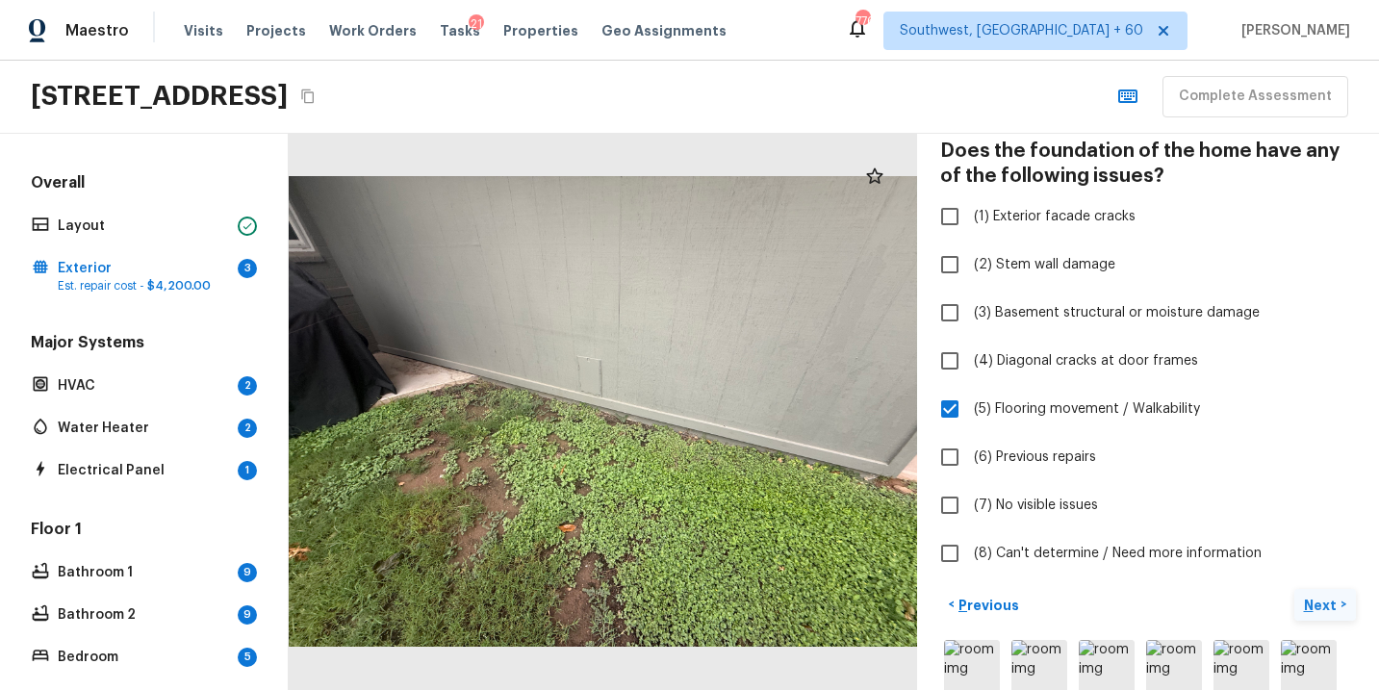
click at [1322, 605] on p "Next" at bounding box center [1322, 605] width 37 height 19
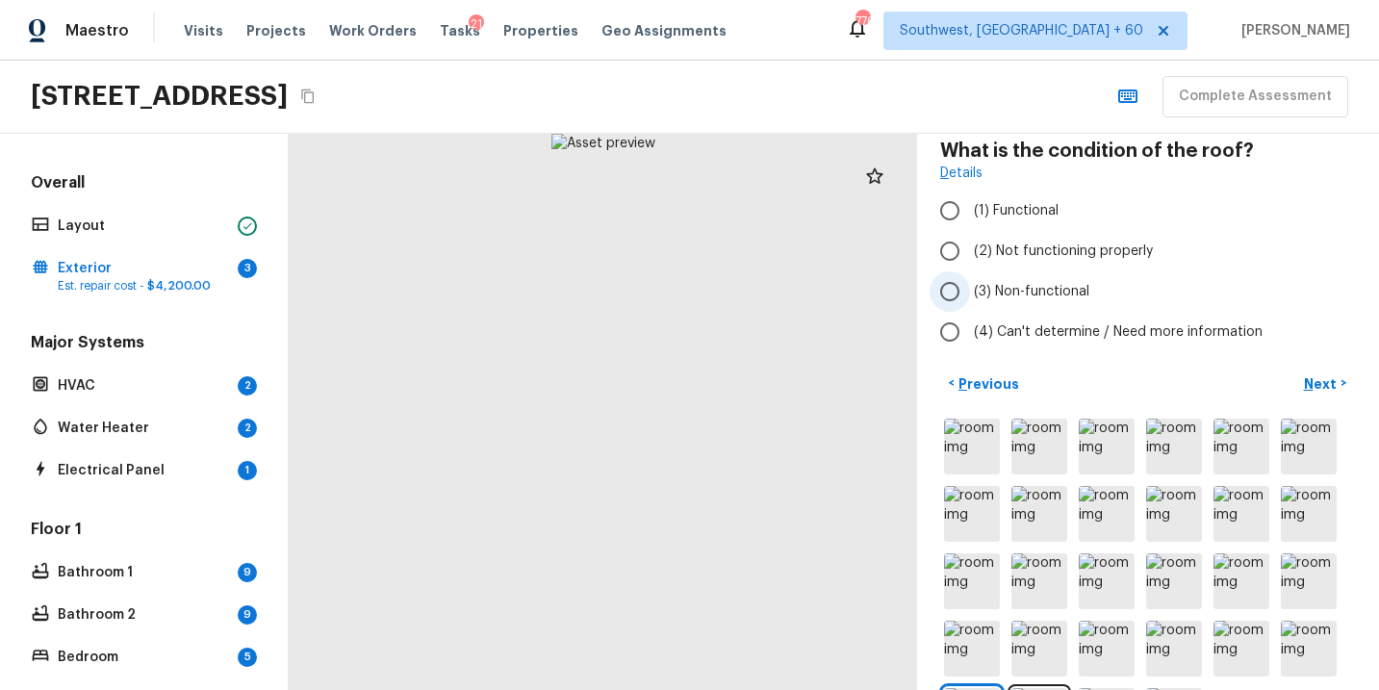
scroll to position [83, 0]
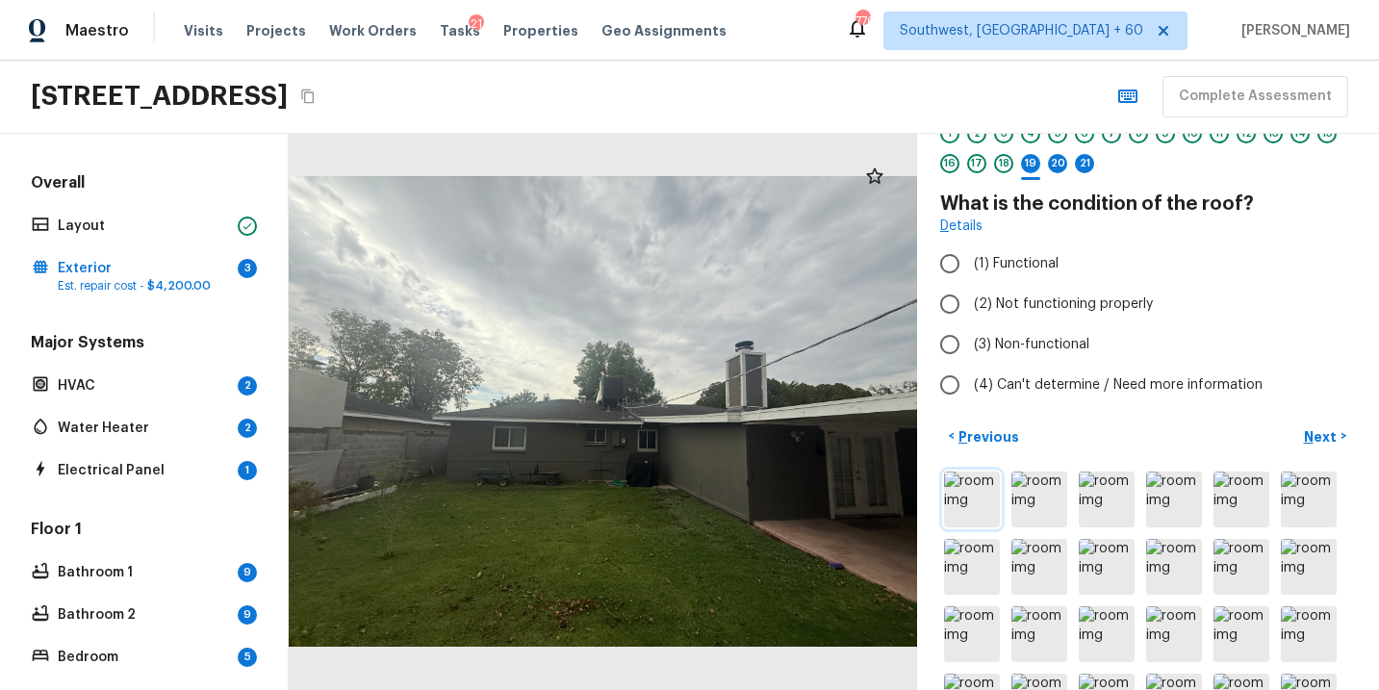
click at [967, 511] on img at bounding box center [972, 500] width 56 height 56
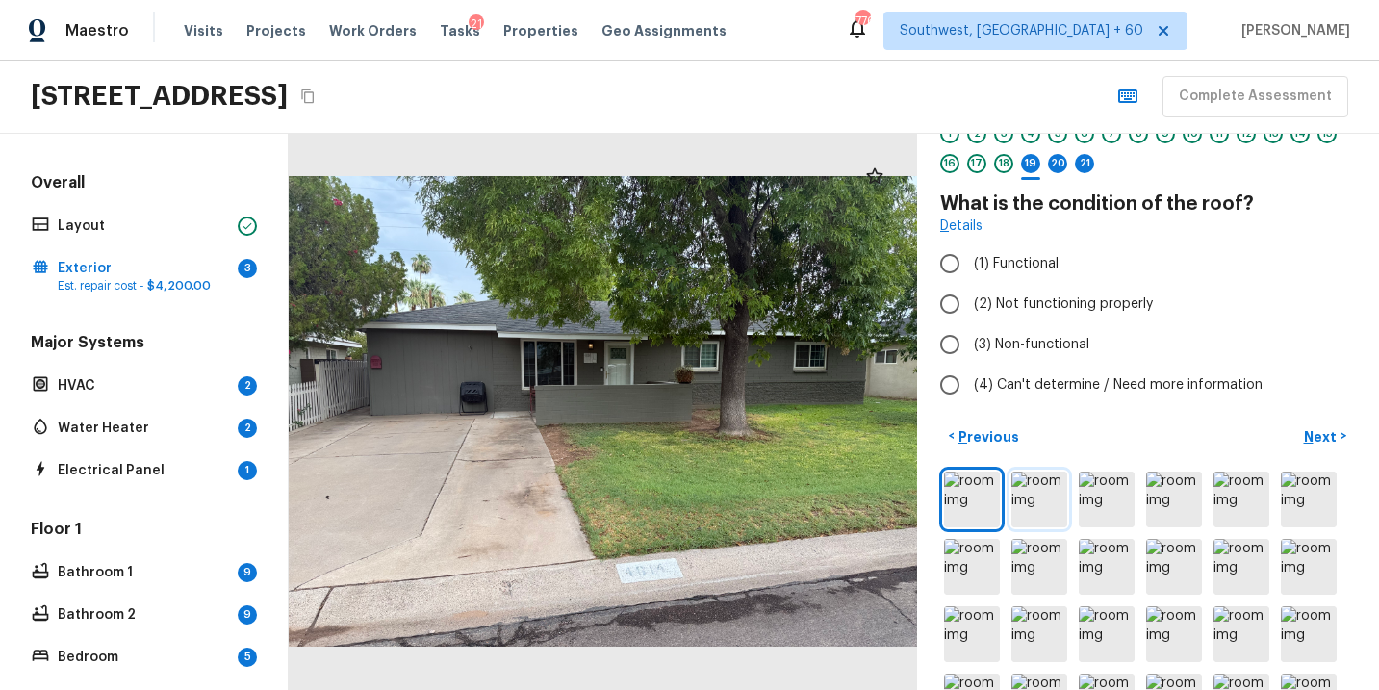
click at [1037, 492] on img at bounding box center [1040, 500] width 56 height 56
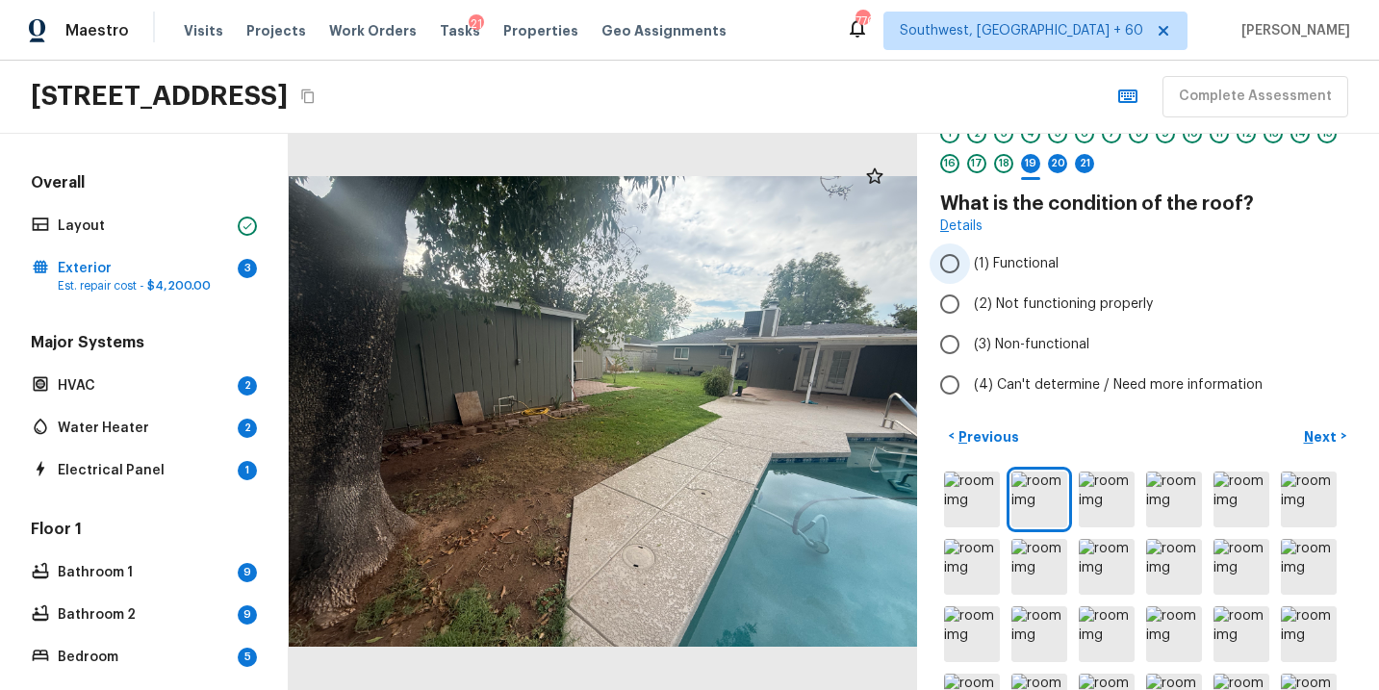
click at [971, 251] on label "(1) Functional" at bounding box center [1135, 264] width 411 height 40
click at [970, 251] on input "(1) Functional" at bounding box center [950, 264] width 40 height 40
radio input "true"
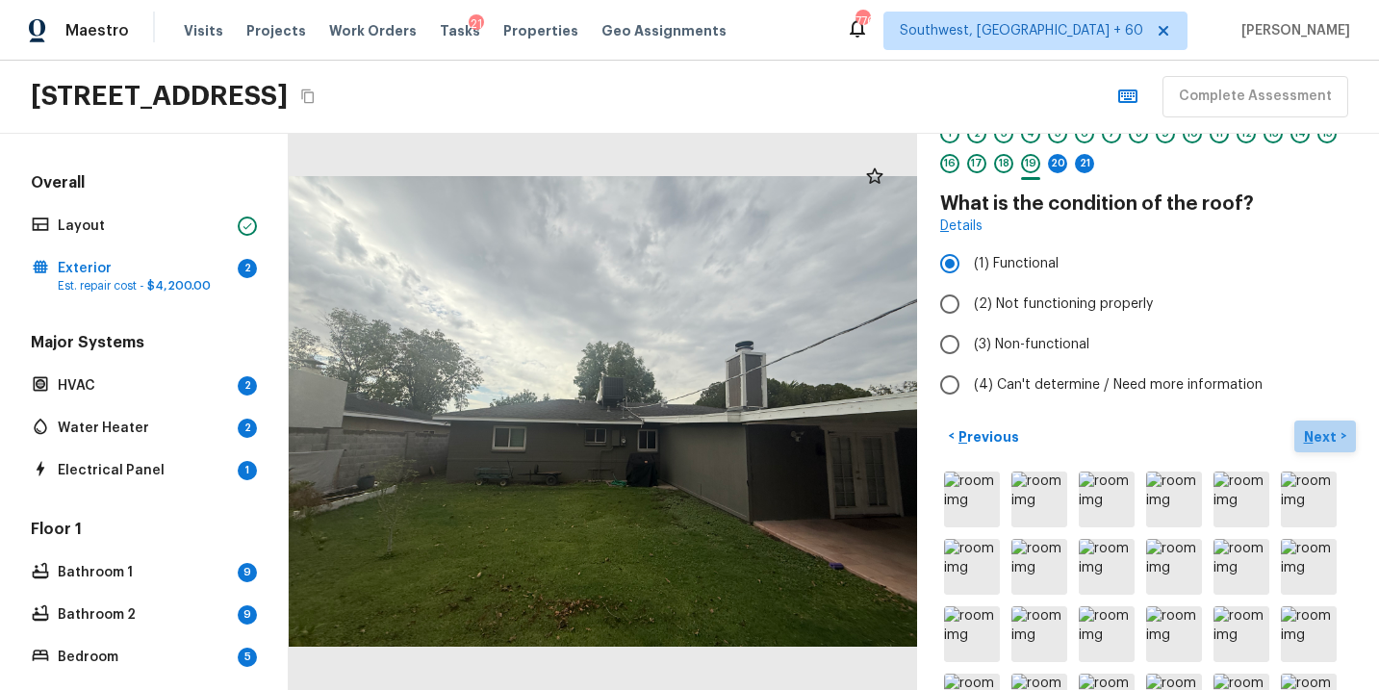
click at [1333, 442] on p "Next" at bounding box center [1322, 436] width 37 height 19
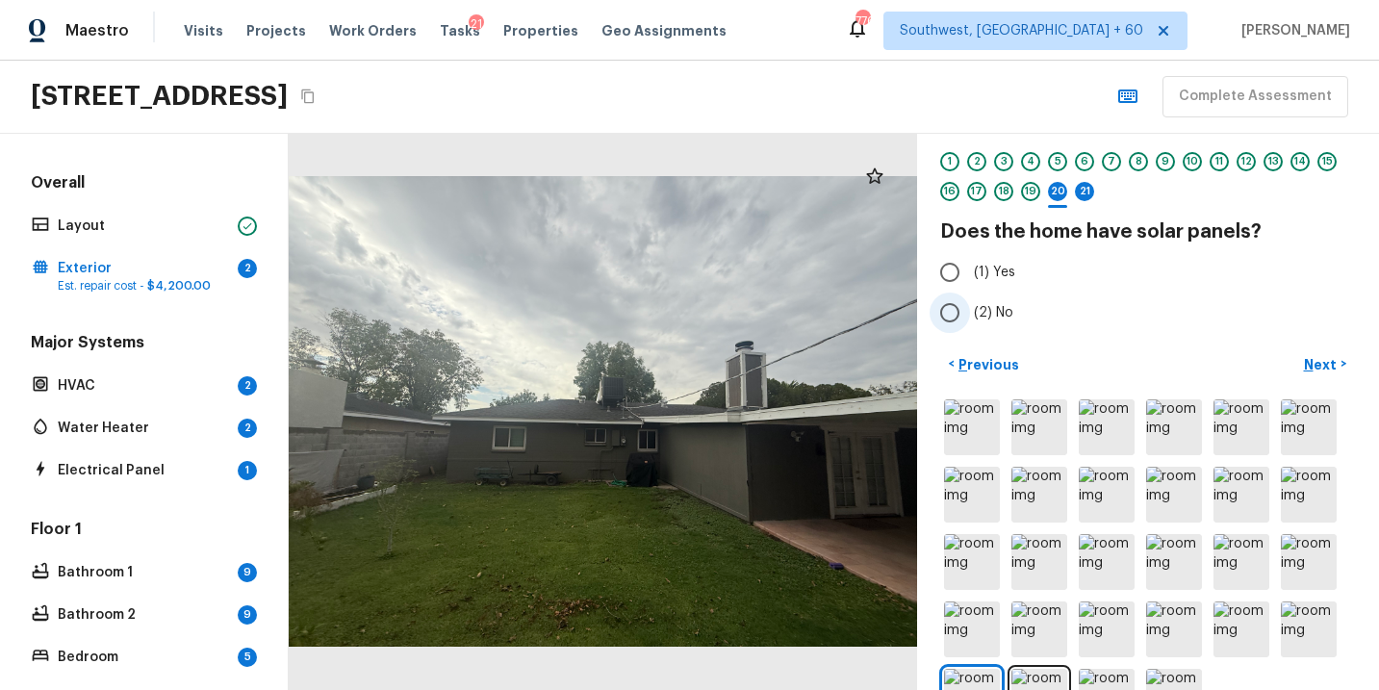
scroll to position [51, 0]
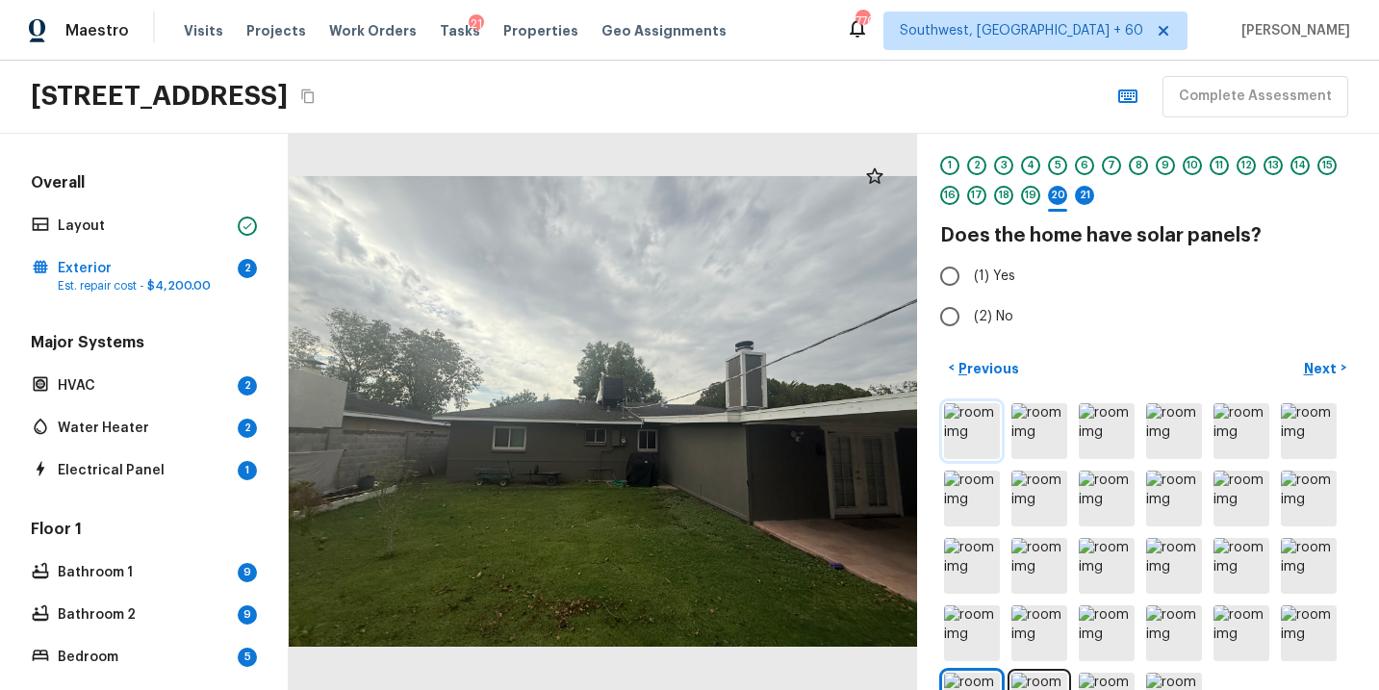
click at [993, 441] on img at bounding box center [972, 431] width 56 height 56
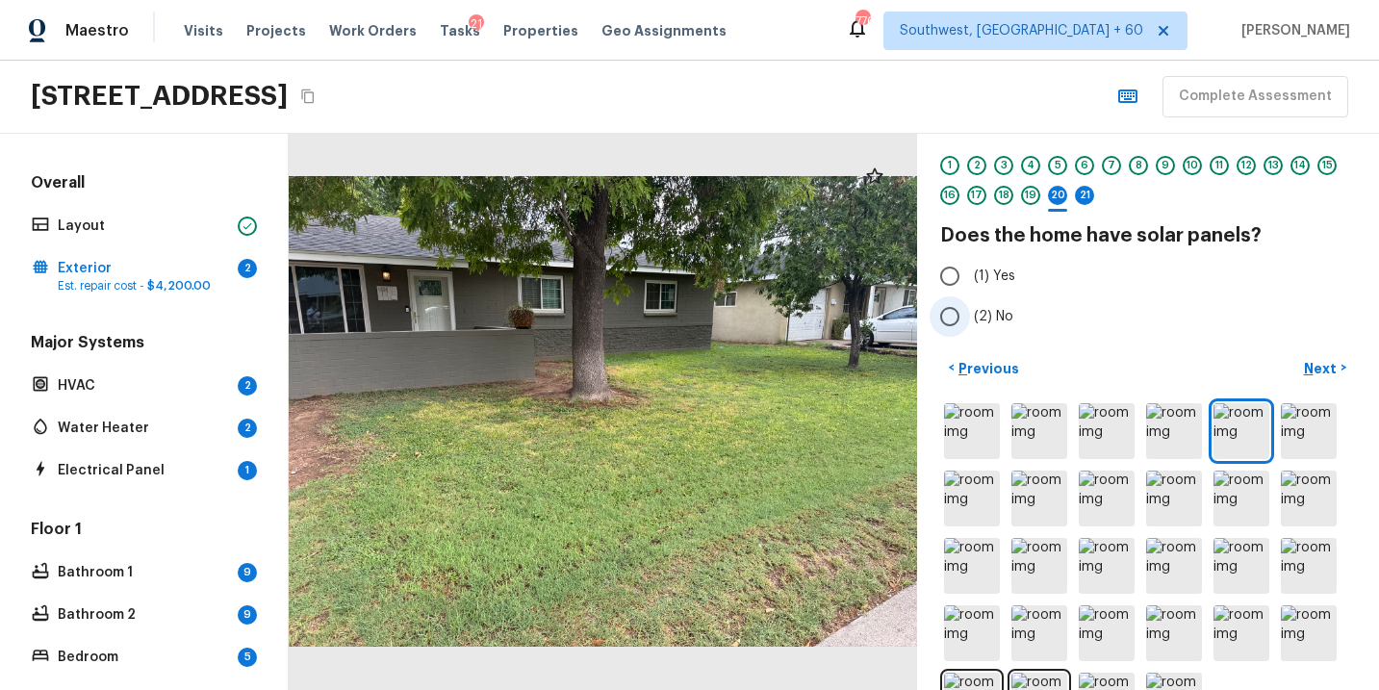
click at [1005, 307] on span "(2) No" at bounding box center [993, 316] width 39 height 19
click at [970, 307] on input "(2) No" at bounding box center [950, 316] width 40 height 40
radio input "true"
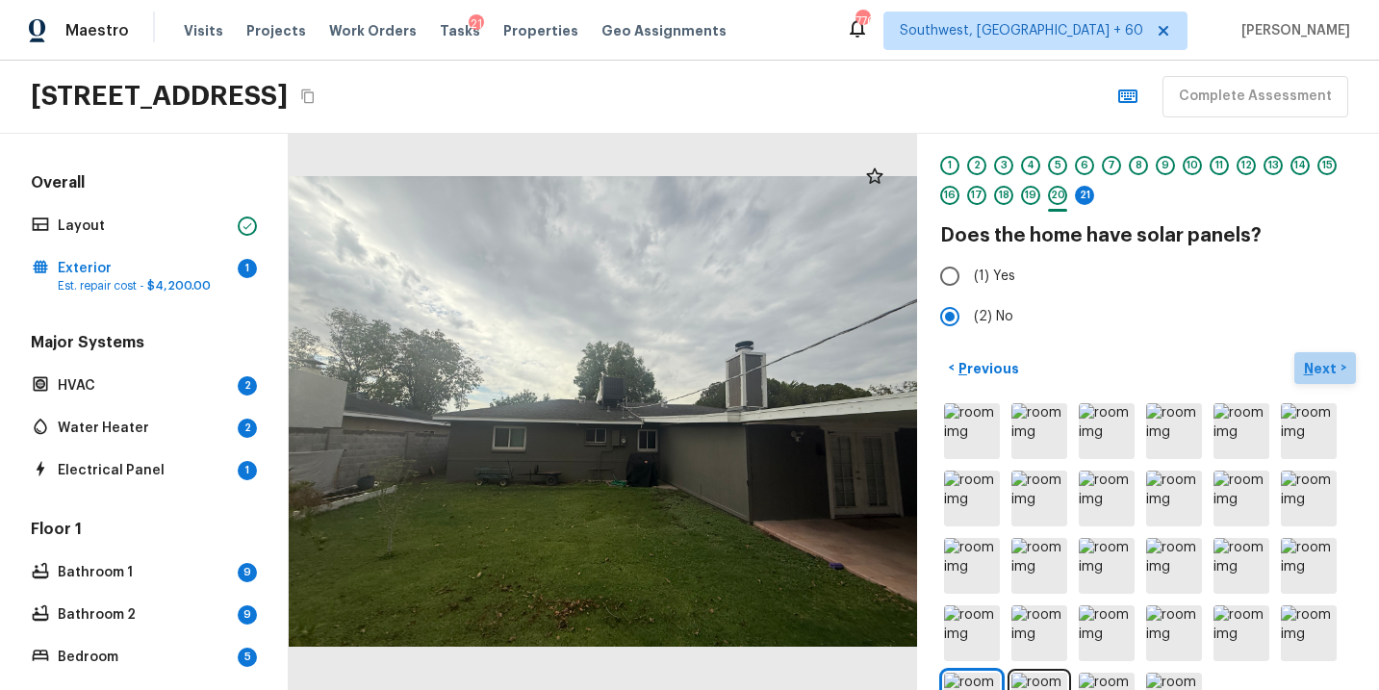
click at [1320, 361] on p "Next" at bounding box center [1322, 368] width 37 height 19
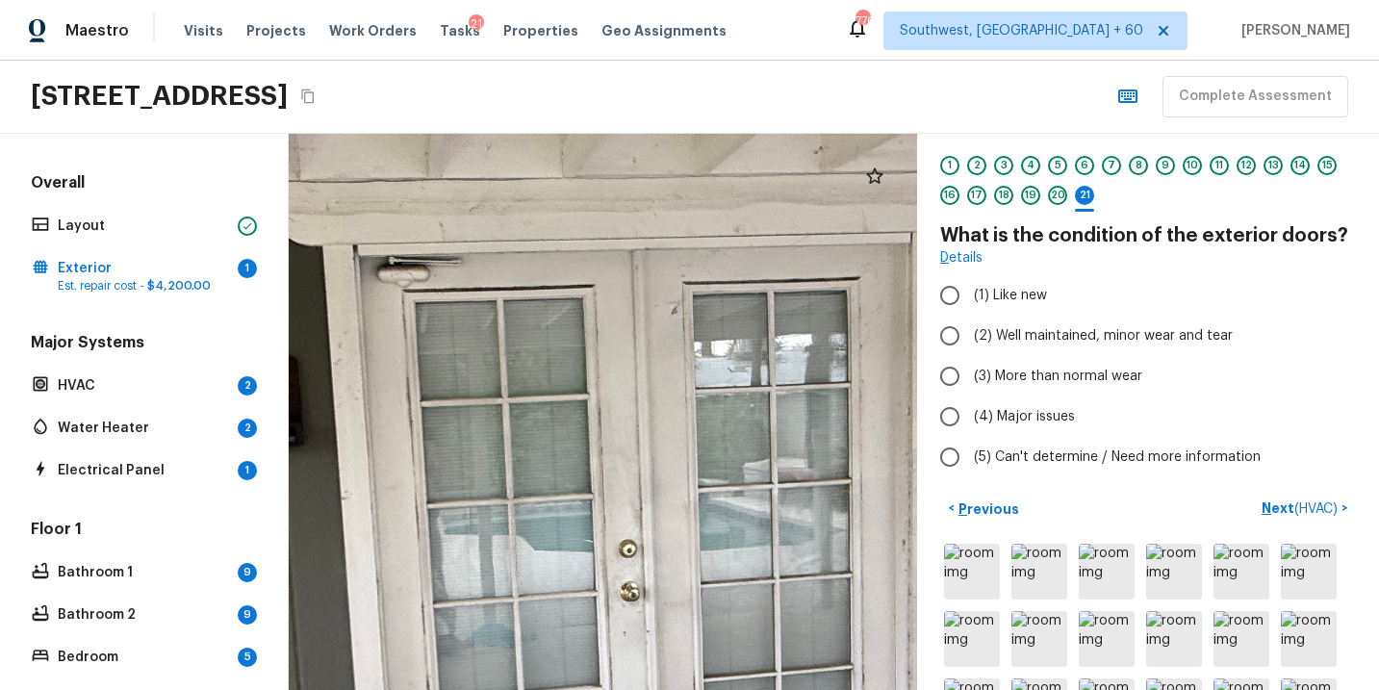
drag, startPoint x: 643, startPoint y: 377, endPoint x: 727, endPoint y: 575, distance: 214.4
click at [727, 575] on div at bounding box center [550, 542] width 2384 height 2111
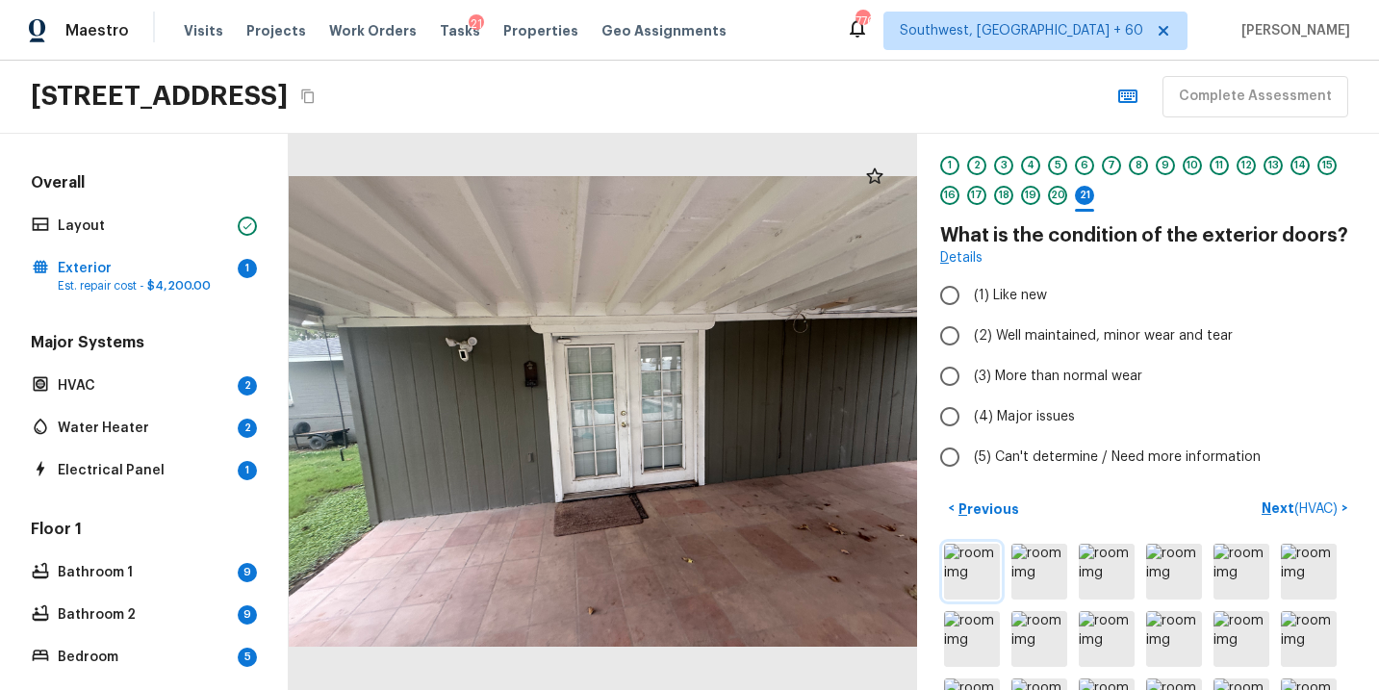
click at [987, 574] on img at bounding box center [972, 572] width 56 height 56
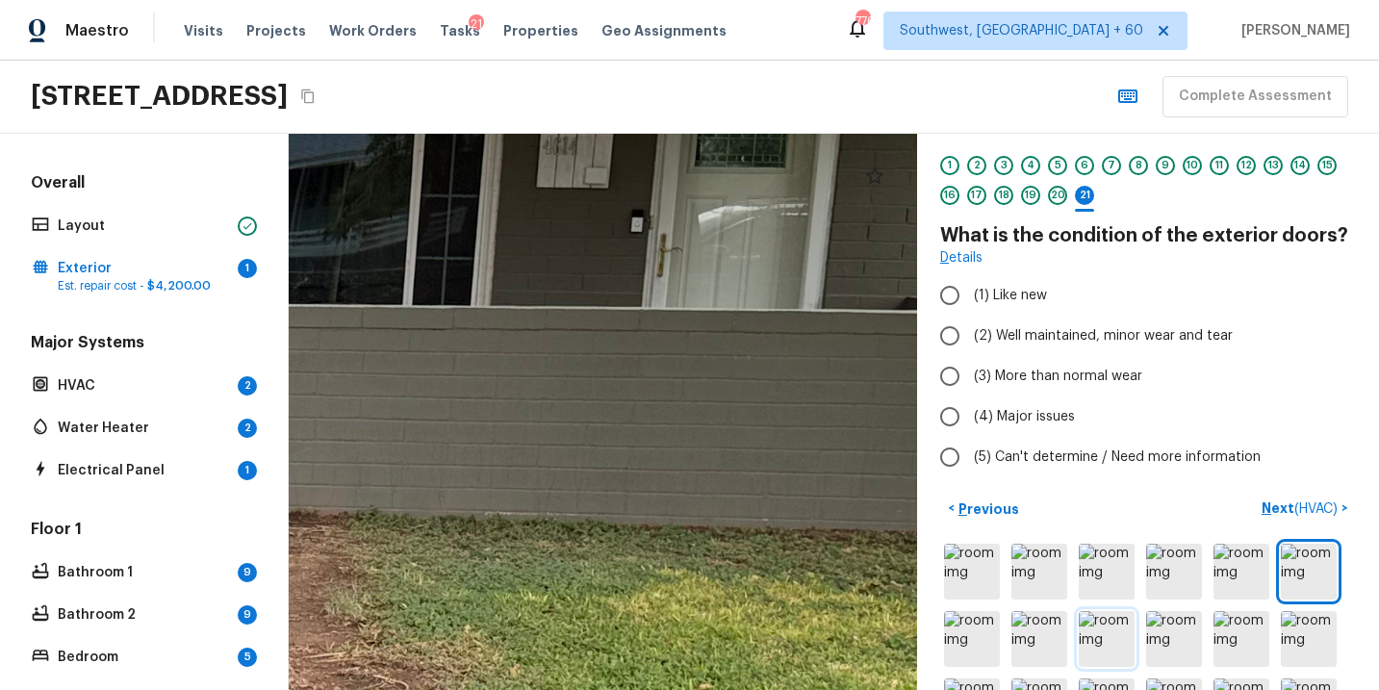
scroll to position [191, 0]
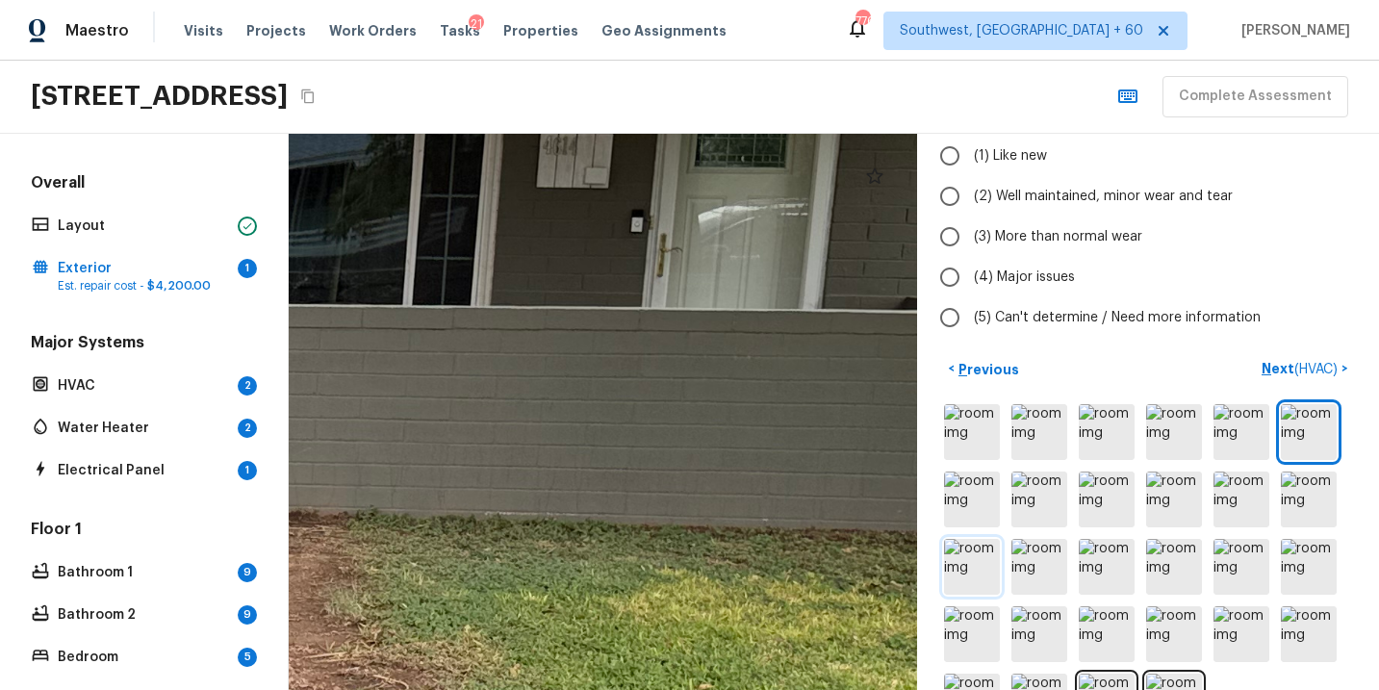
click at [994, 564] on img at bounding box center [972, 567] width 56 height 56
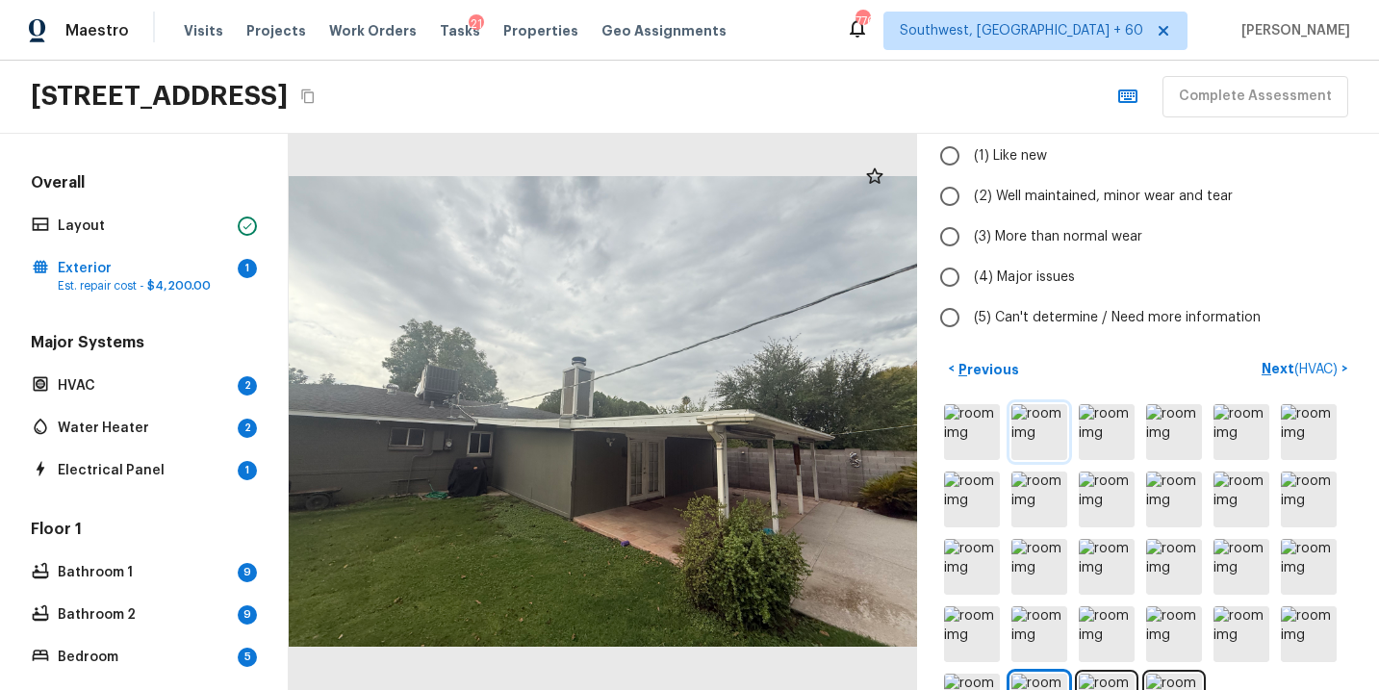
scroll to position [4, 0]
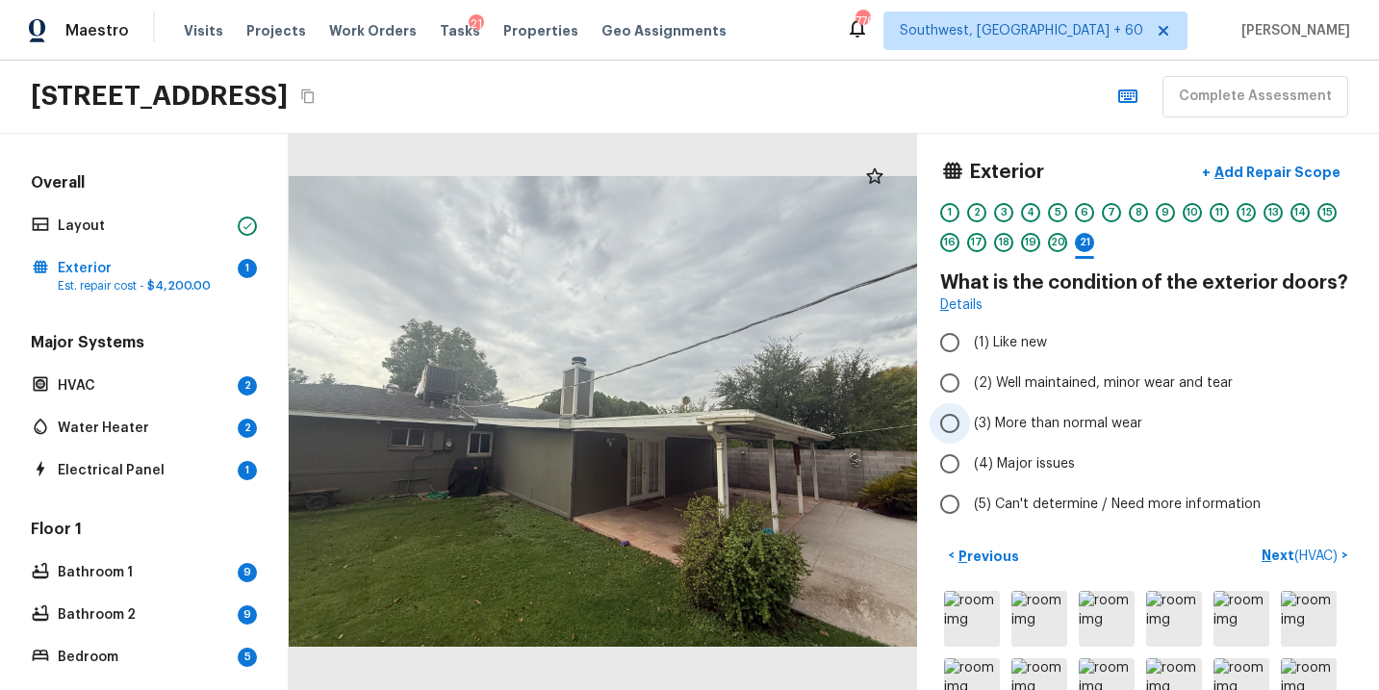
click at [1047, 426] on span "(3) More than normal wear" at bounding box center [1058, 423] width 168 height 19
click at [970, 426] on input "(3) More than normal wear" at bounding box center [950, 423] width 40 height 40
radio input "true"
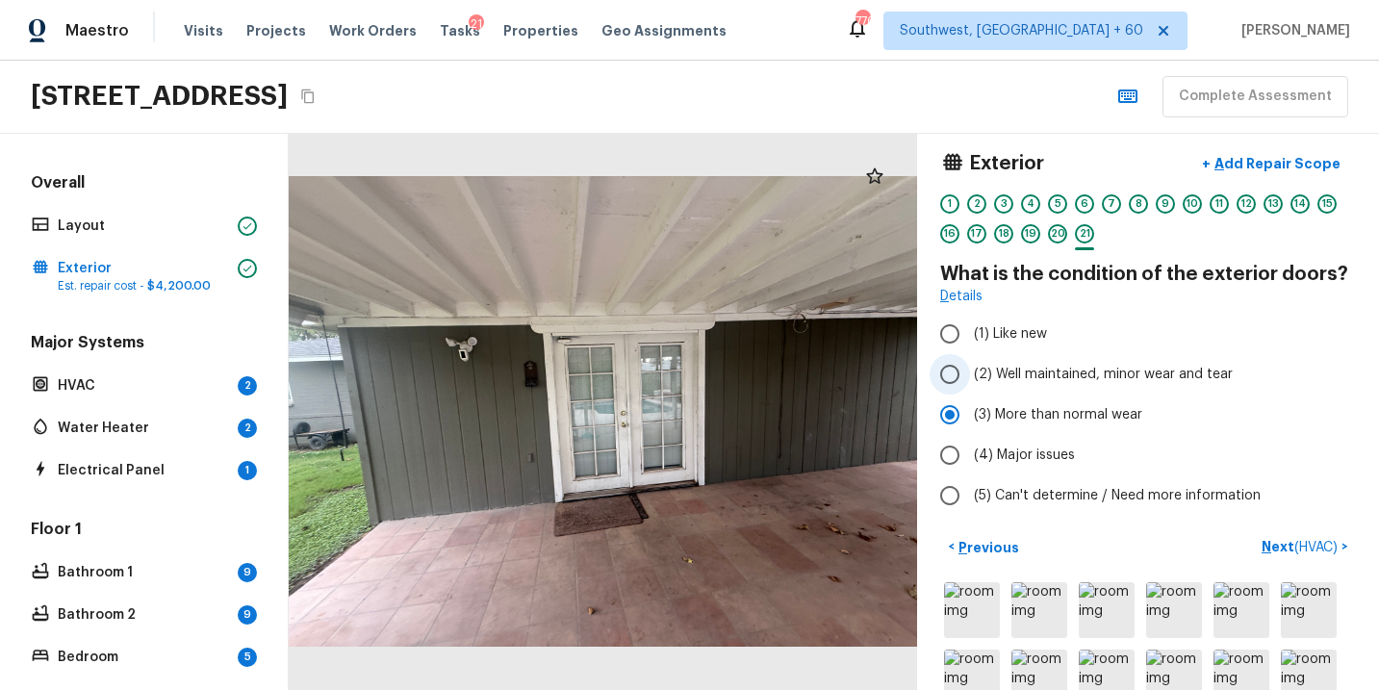
scroll to position [0, 0]
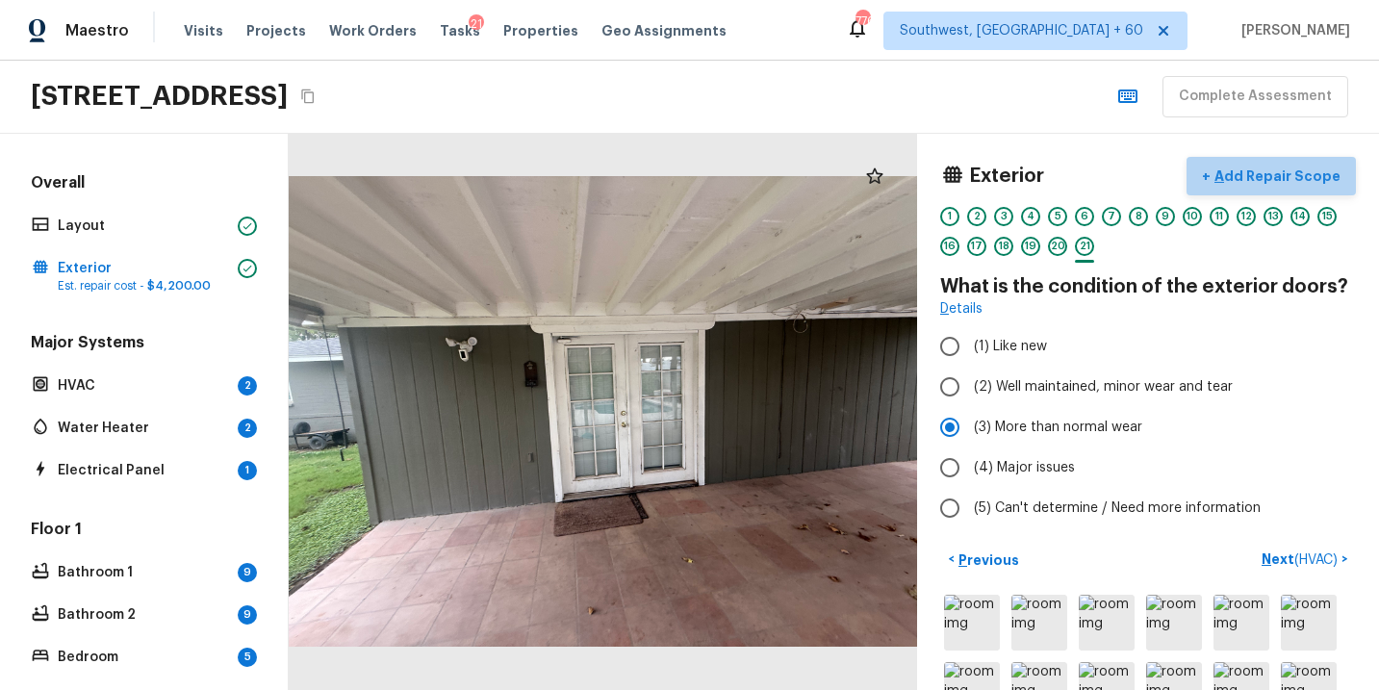
click at [1295, 174] on p "Add Repair Scope" at bounding box center [1276, 176] width 130 height 19
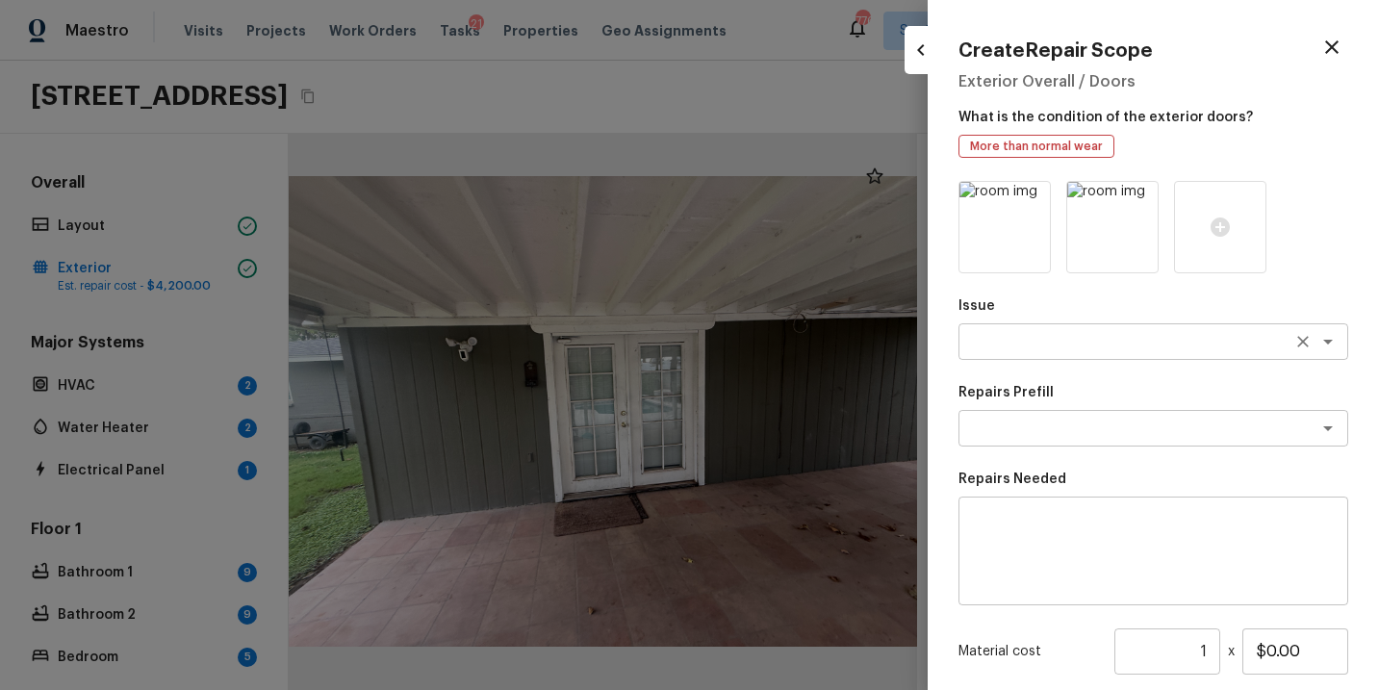
click at [1052, 354] on div "x ​" at bounding box center [1154, 341] width 390 height 37
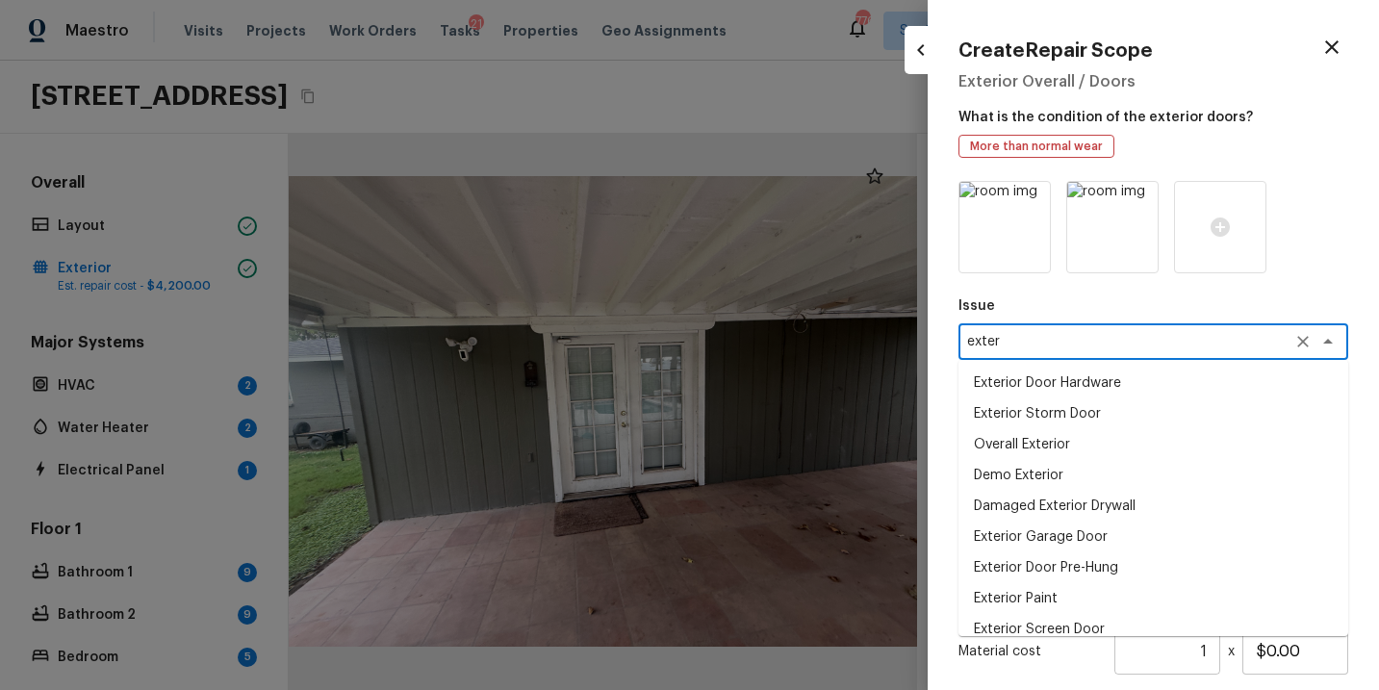
scroll to position [4, 0]
click at [1046, 384] on li "Exterior Door Hardware" at bounding box center [1154, 379] width 390 height 31
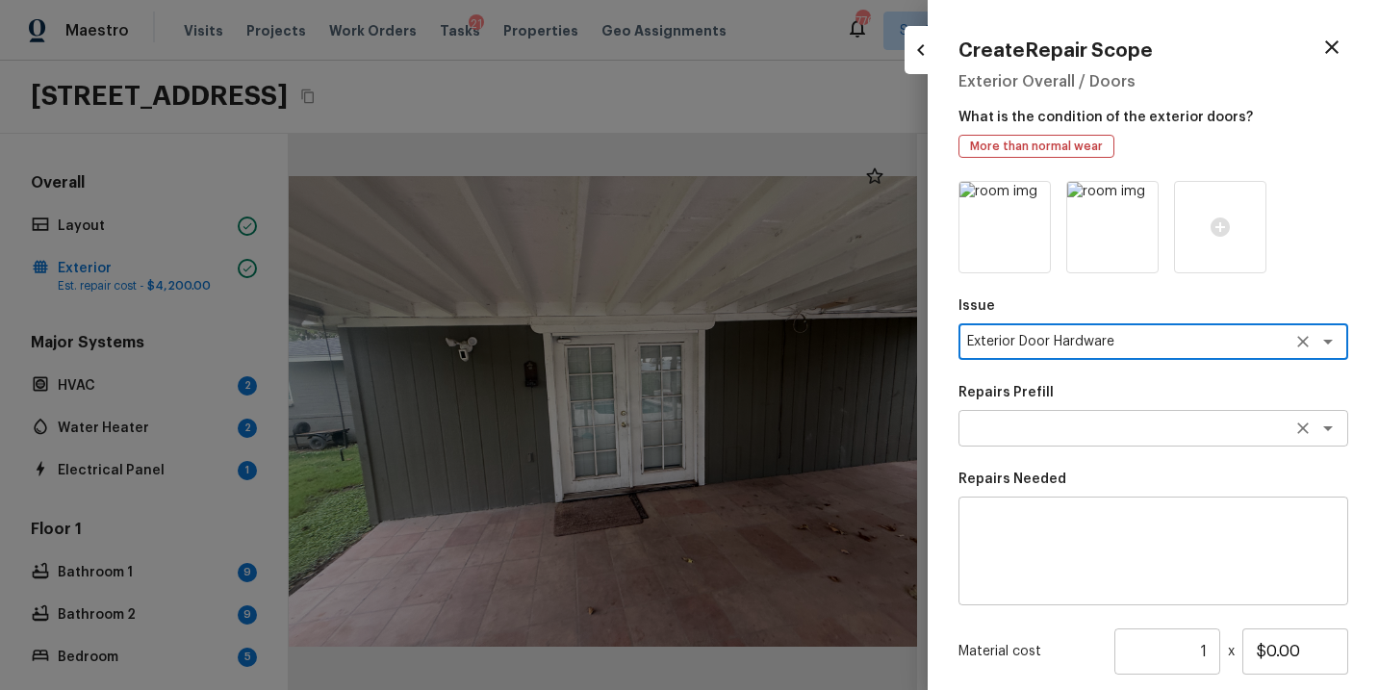
type textarea "Exterior Door Hardware"
click at [1046, 420] on textarea at bounding box center [1126, 428] width 319 height 19
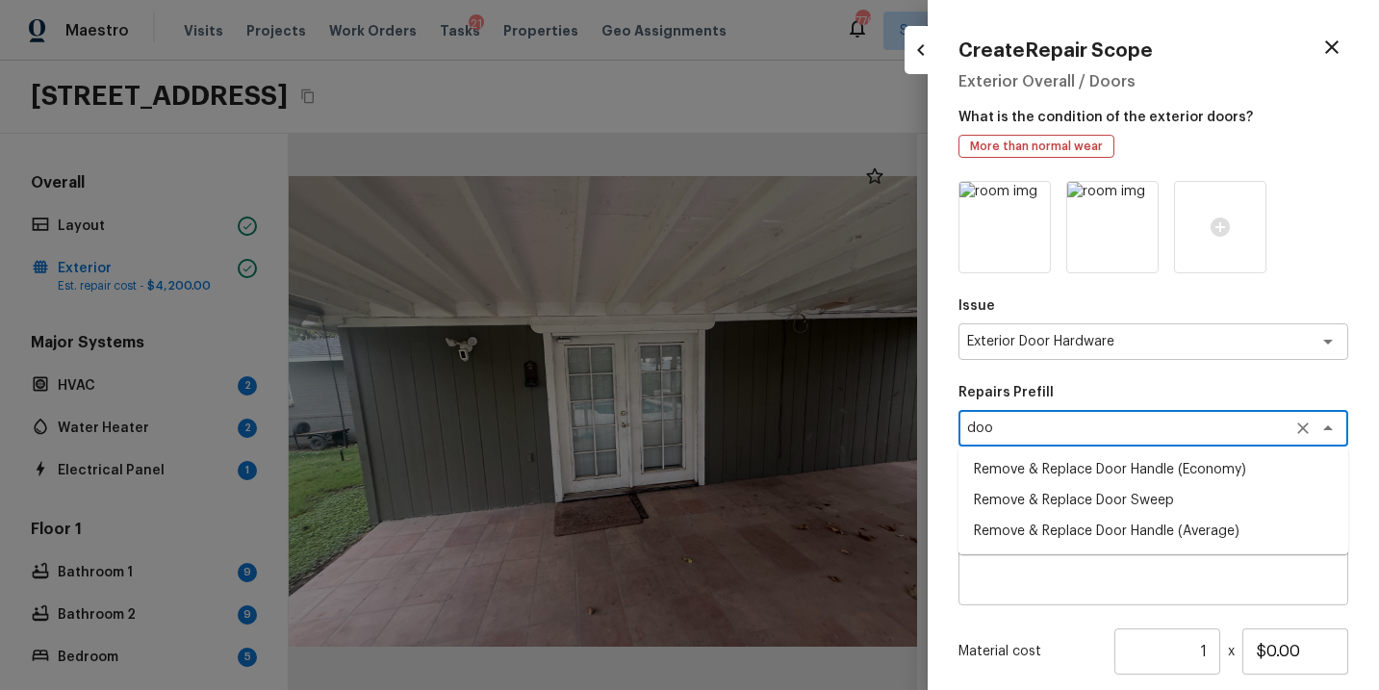
type textarea "door"
click at [1312, 431] on icon "Clear" at bounding box center [1303, 428] width 19 height 19
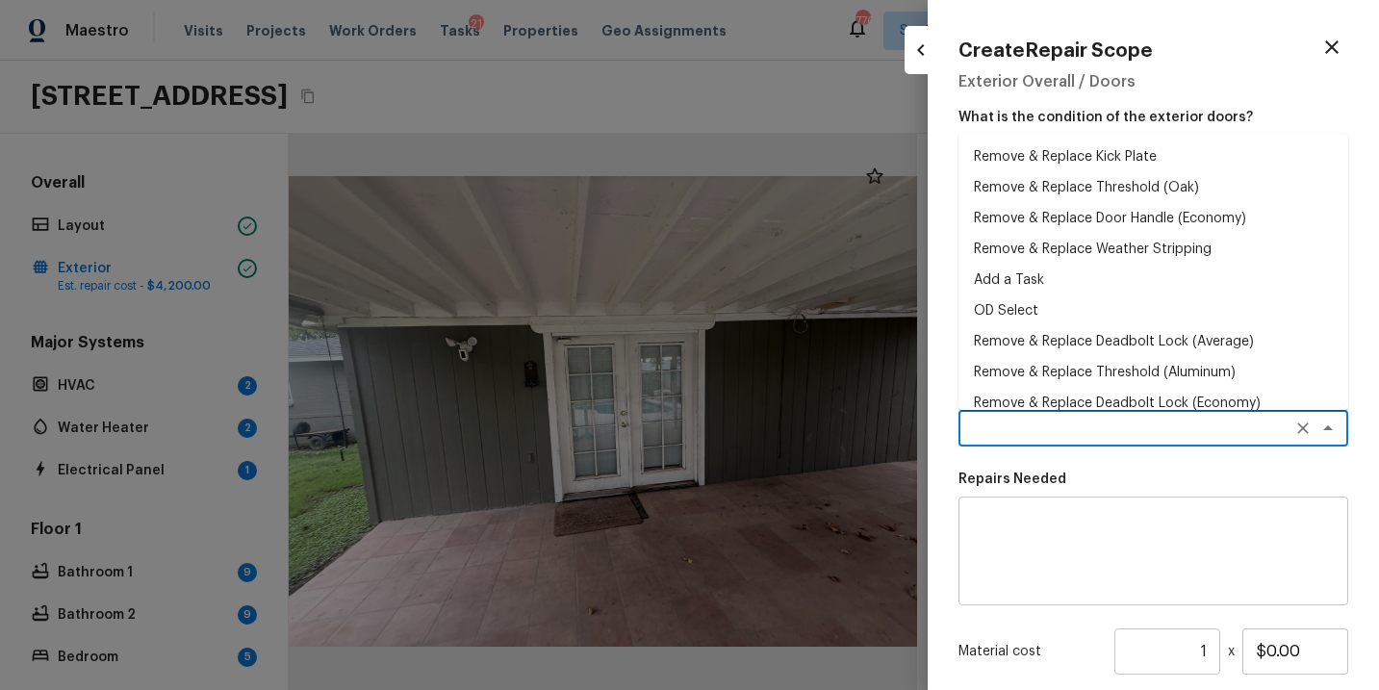
click at [1363, 315] on div "Create Repair Scope Exterior Overall / Doors What is the condition of the exter…" at bounding box center [1153, 345] width 451 height 690
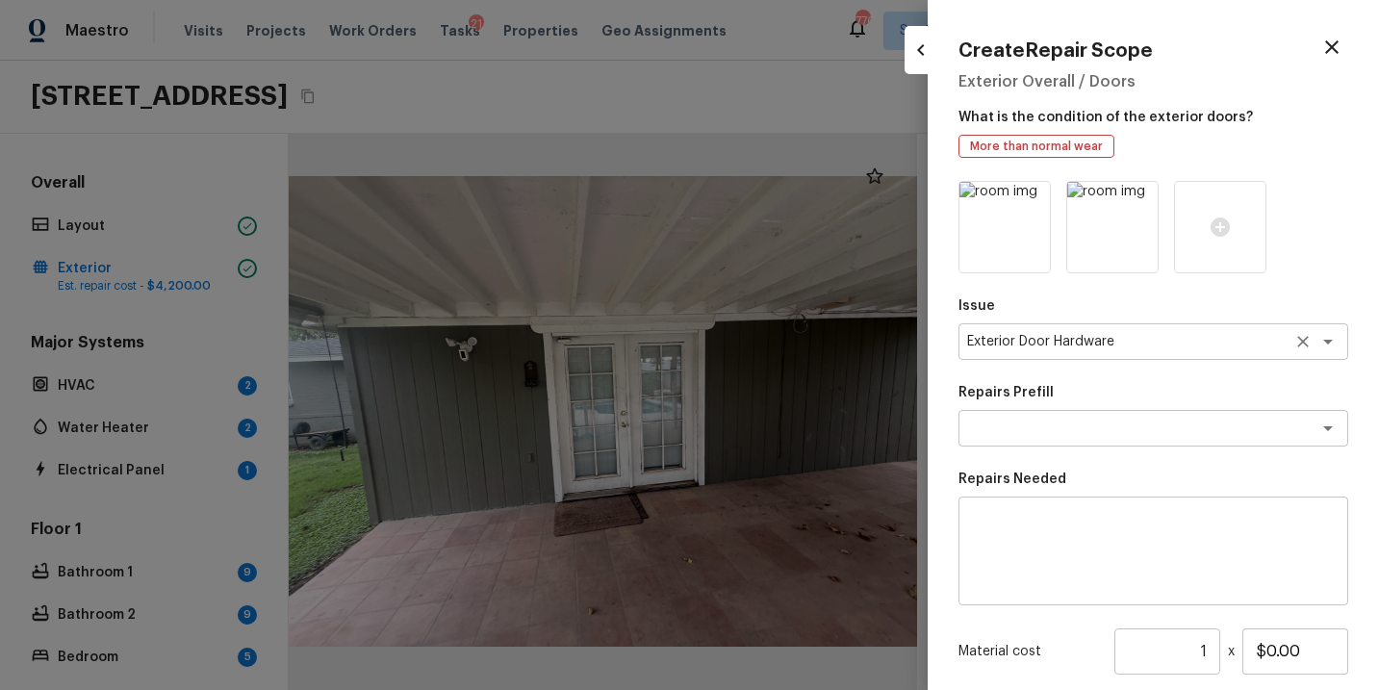
click at [1307, 342] on icon "Clear" at bounding box center [1303, 341] width 19 height 19
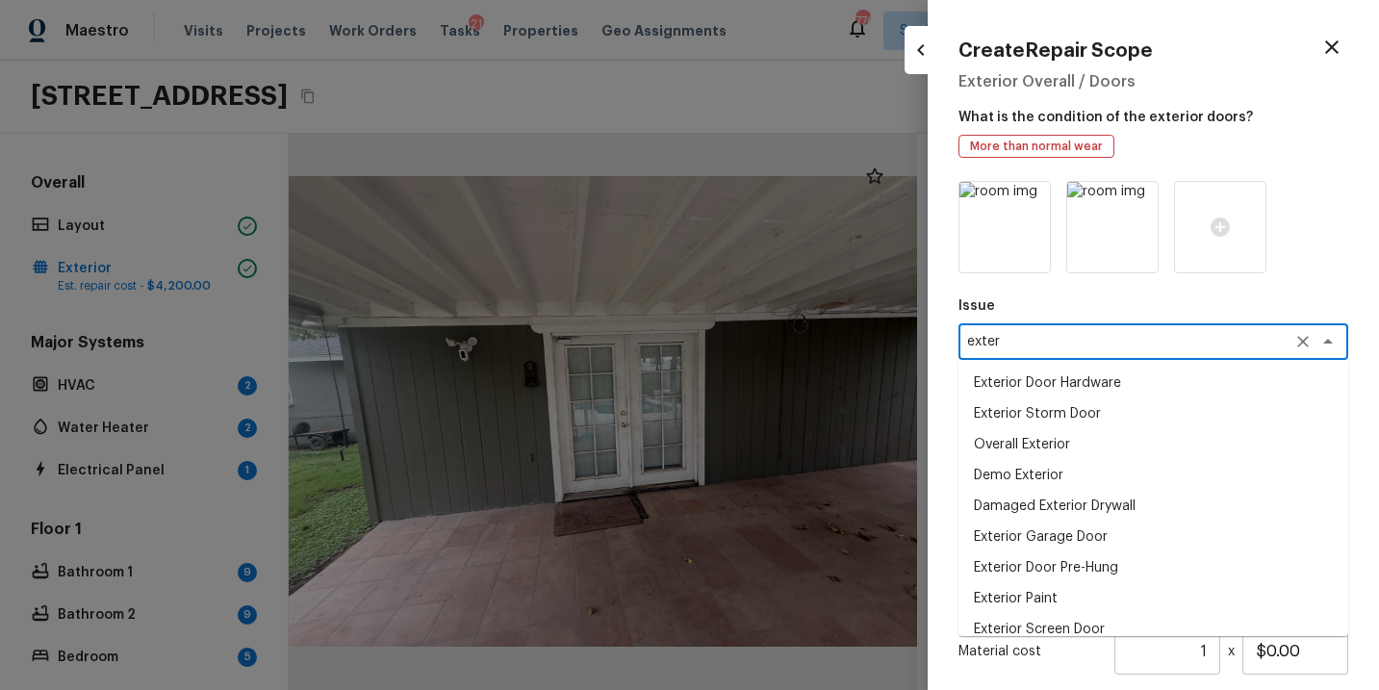
scroll to position [16, 0]
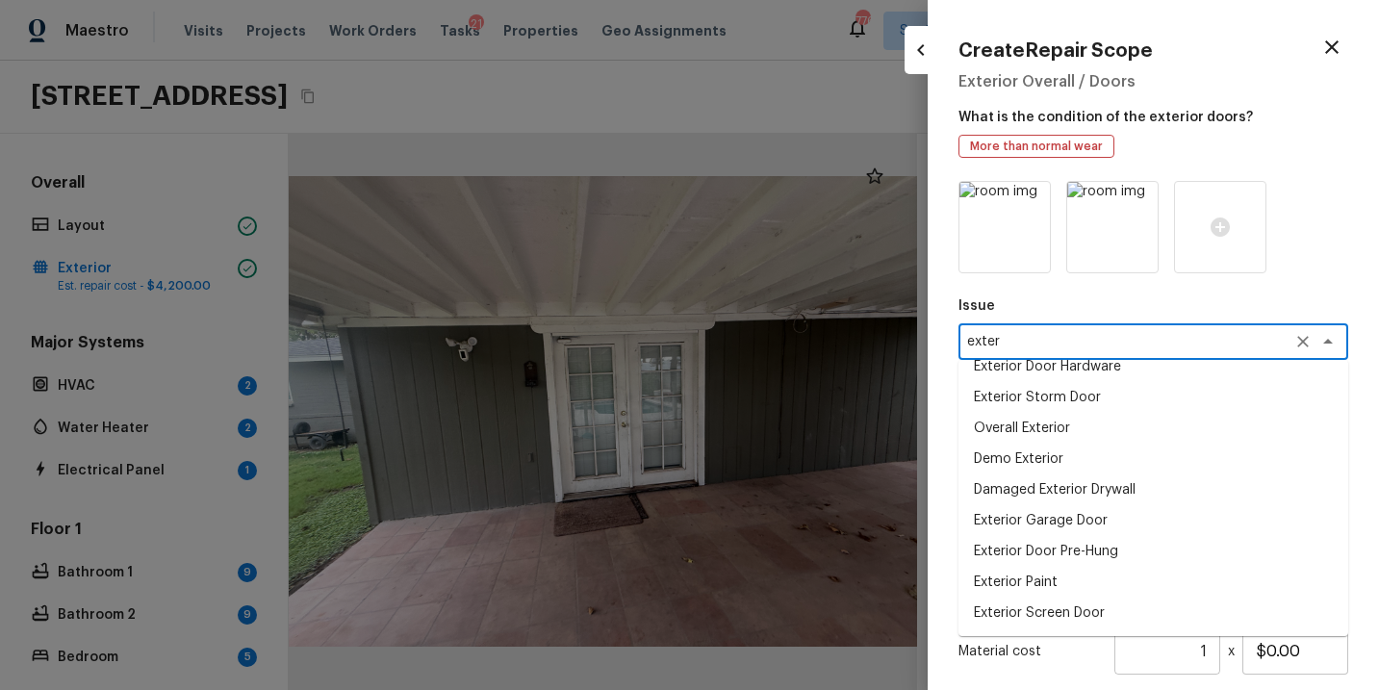
click at [1052, 428] on li "Overall Exterior" at bounding box center [1154, 428] width 390 height 31
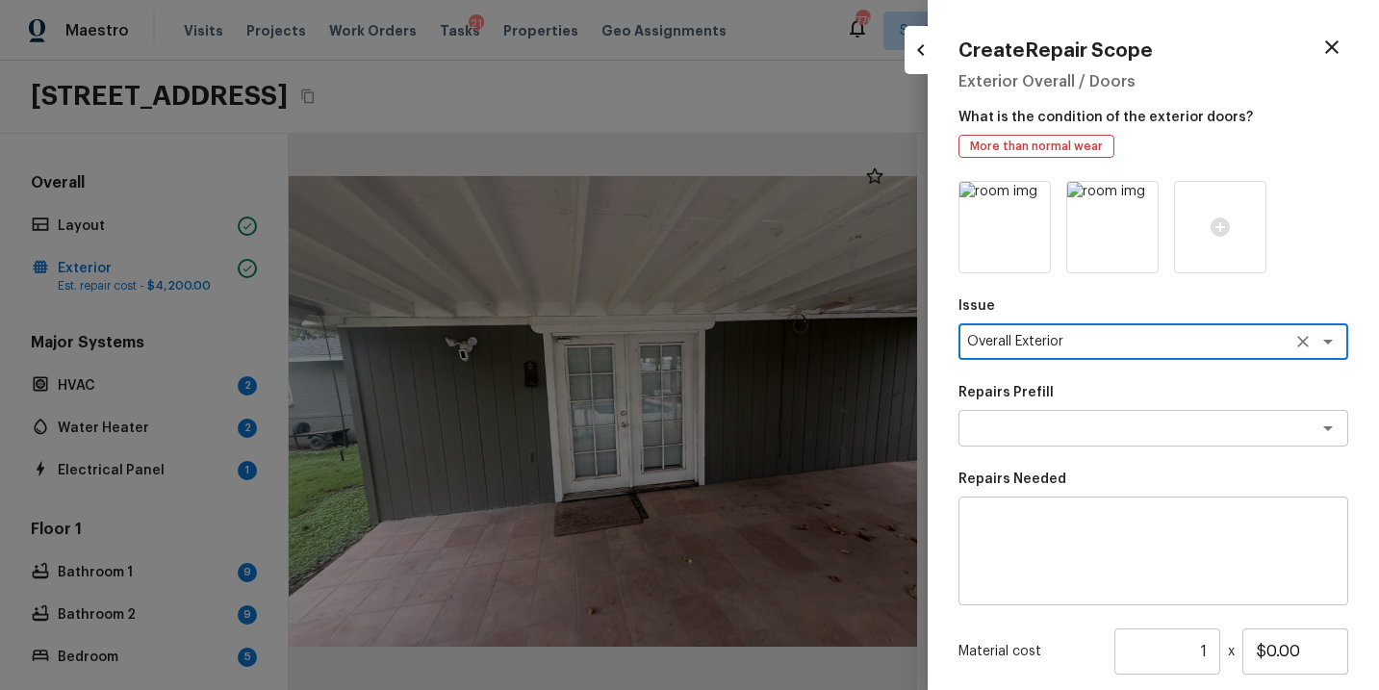
type textarea "Overall Exterior"
click at [1051, 525] on textarea at bounding box center [1153, 551] width 363 height 77
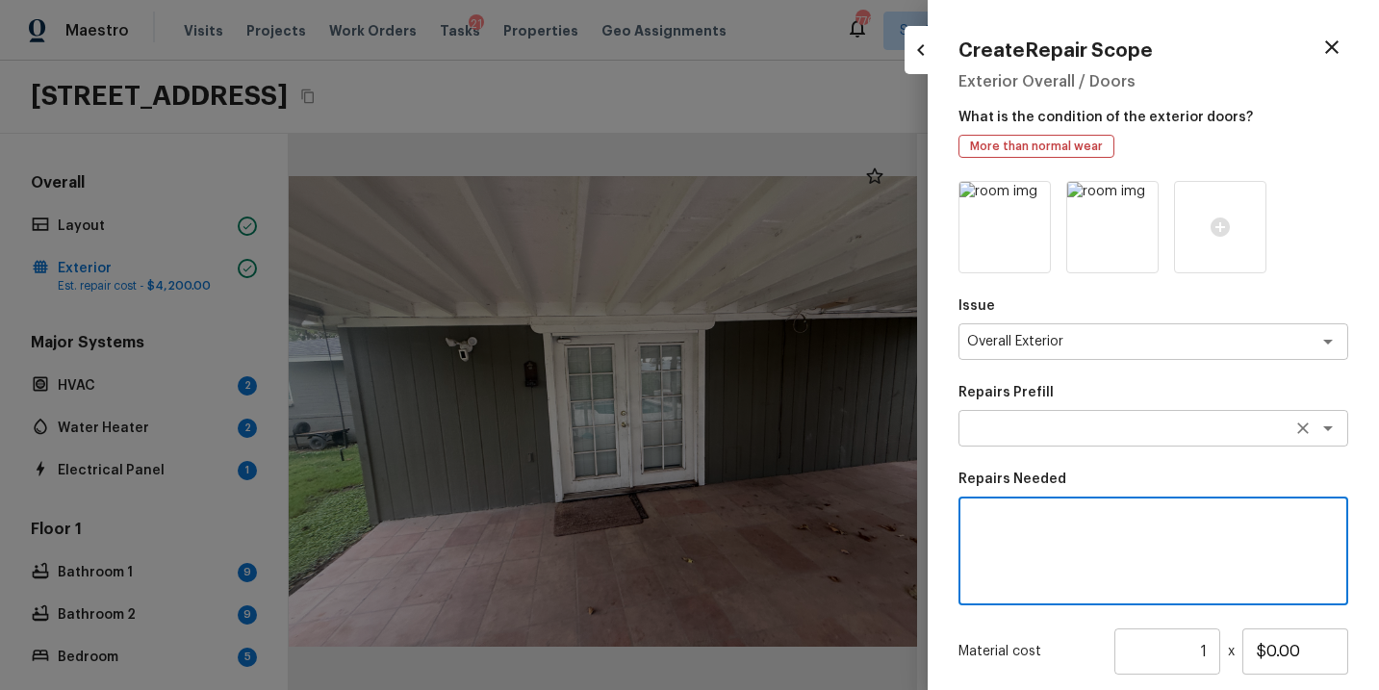
click at [1053, 425] on textarea at bounding box center [1126, 428] width 319 height 19
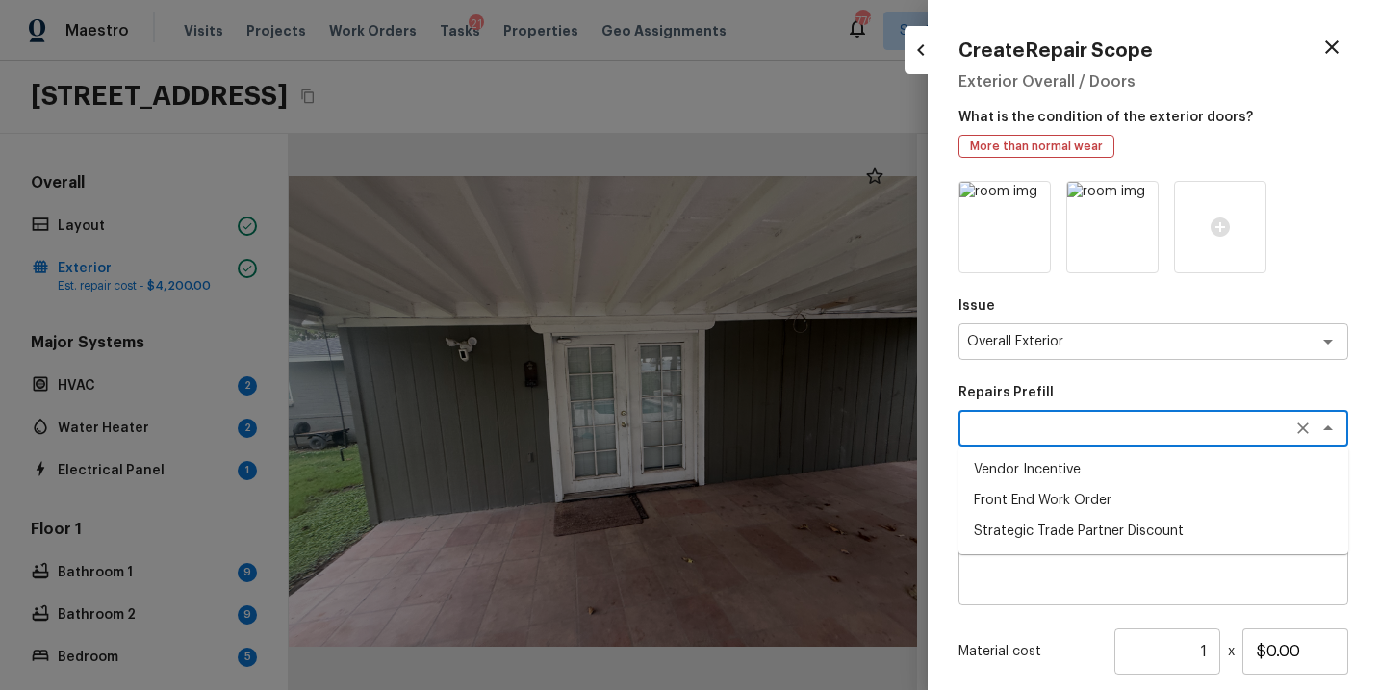
click at [1067, 577] on textarea at bounding box center [1153, 551] width 363 height 77
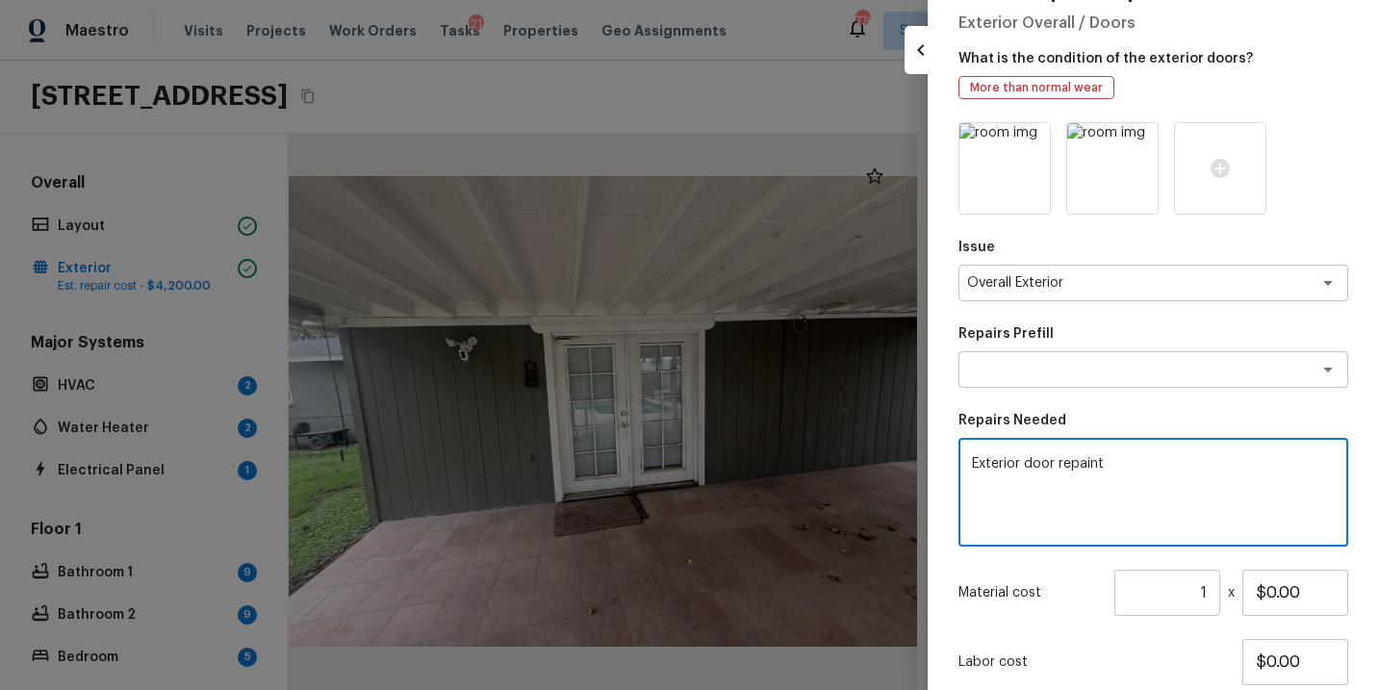
scroll to position [96, 0]
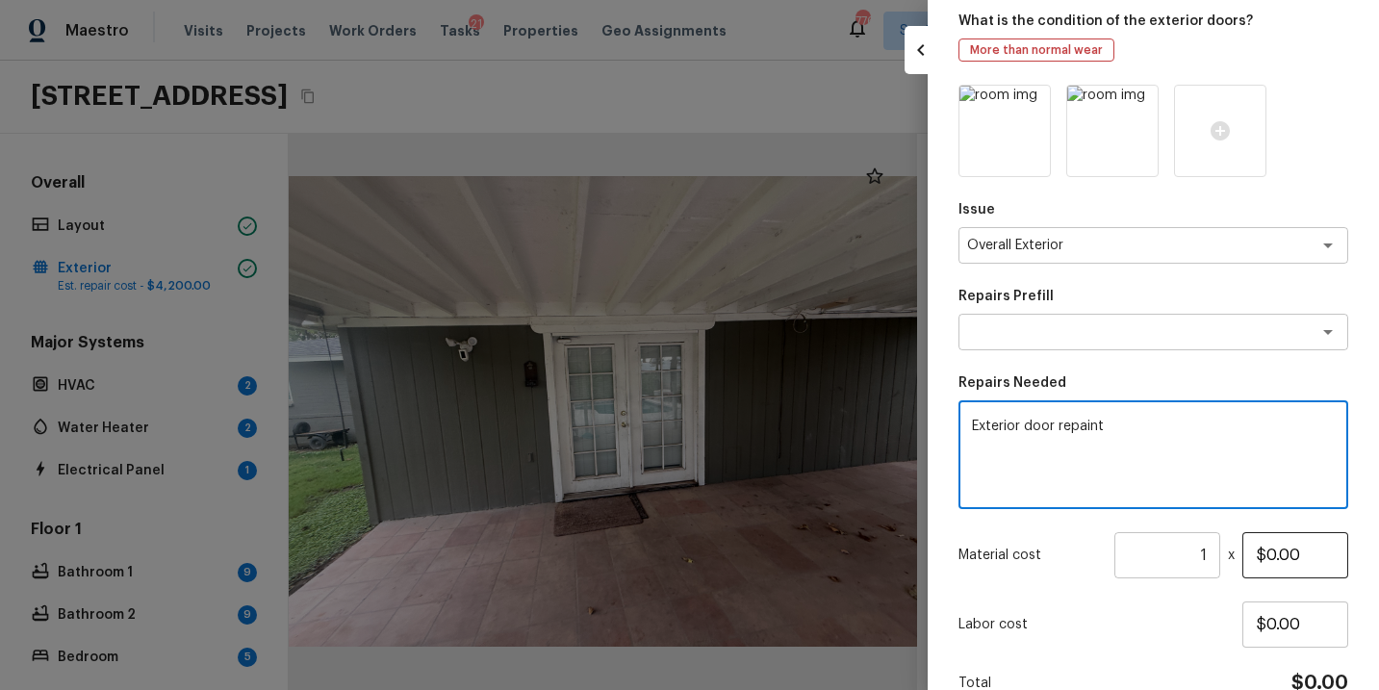
type textarea "Exterior door repaint"
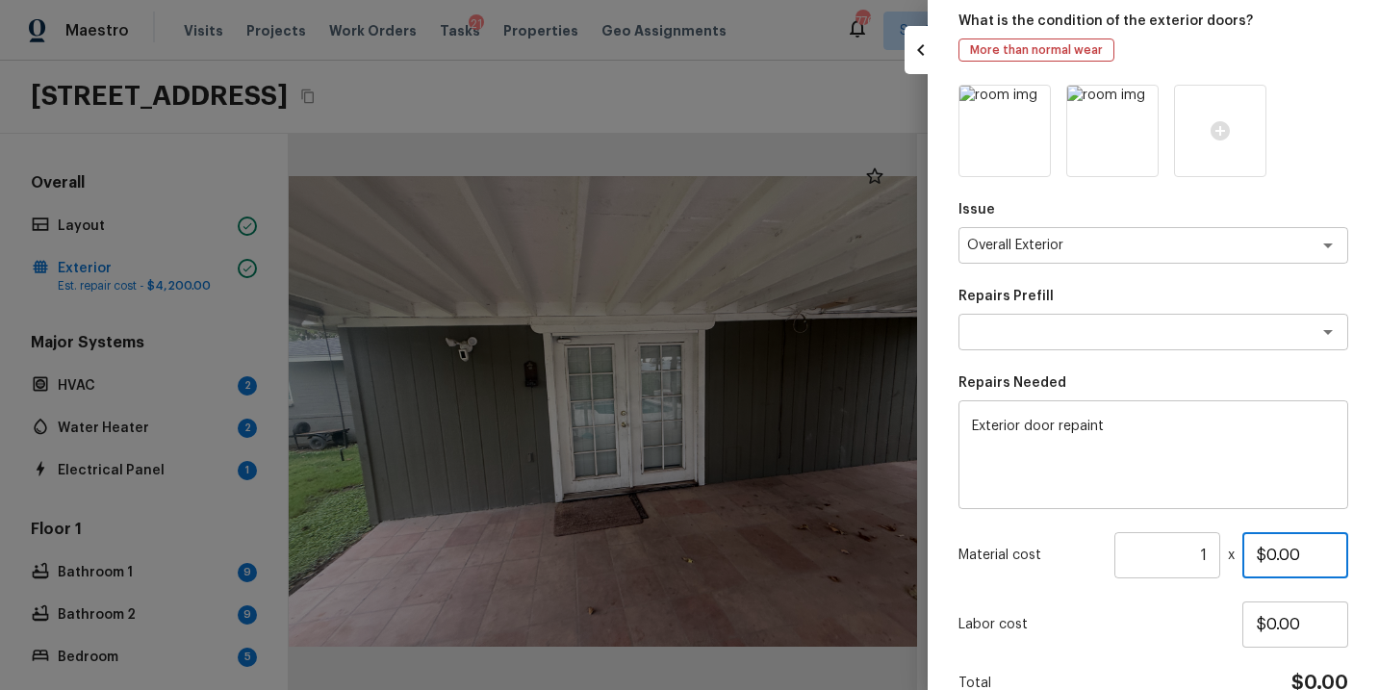
drag, startPoint x: 1309, startPoint y: 552, endPoint x: 1148, endPoint y: 561, distance: 161.0
click at [1148, 561] on div "Material cost 1 ​ x $0.00" at bounding box center [1154, 555] width 390 height 46
type input "$85.00"
click at [1158, 628] on p "Labor cost" at bounding box center [1101, 624] width 284 height 19
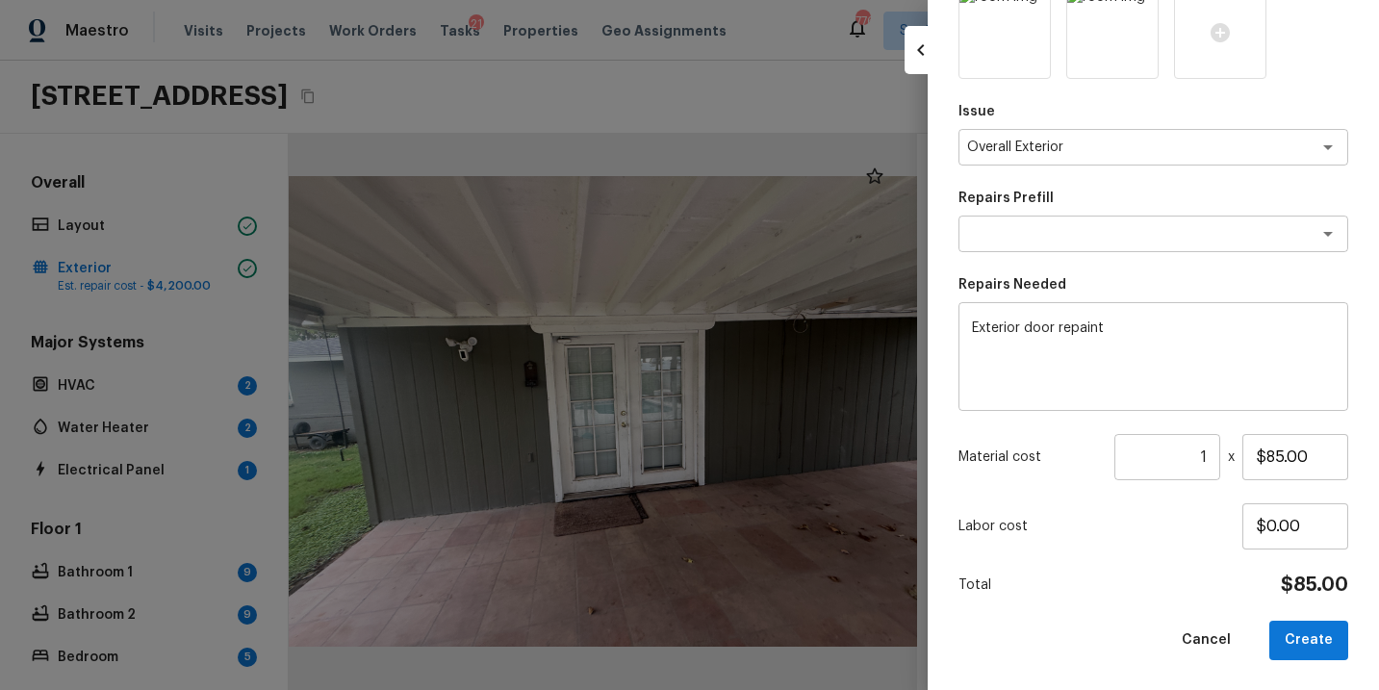
scroll to position [13, 0]
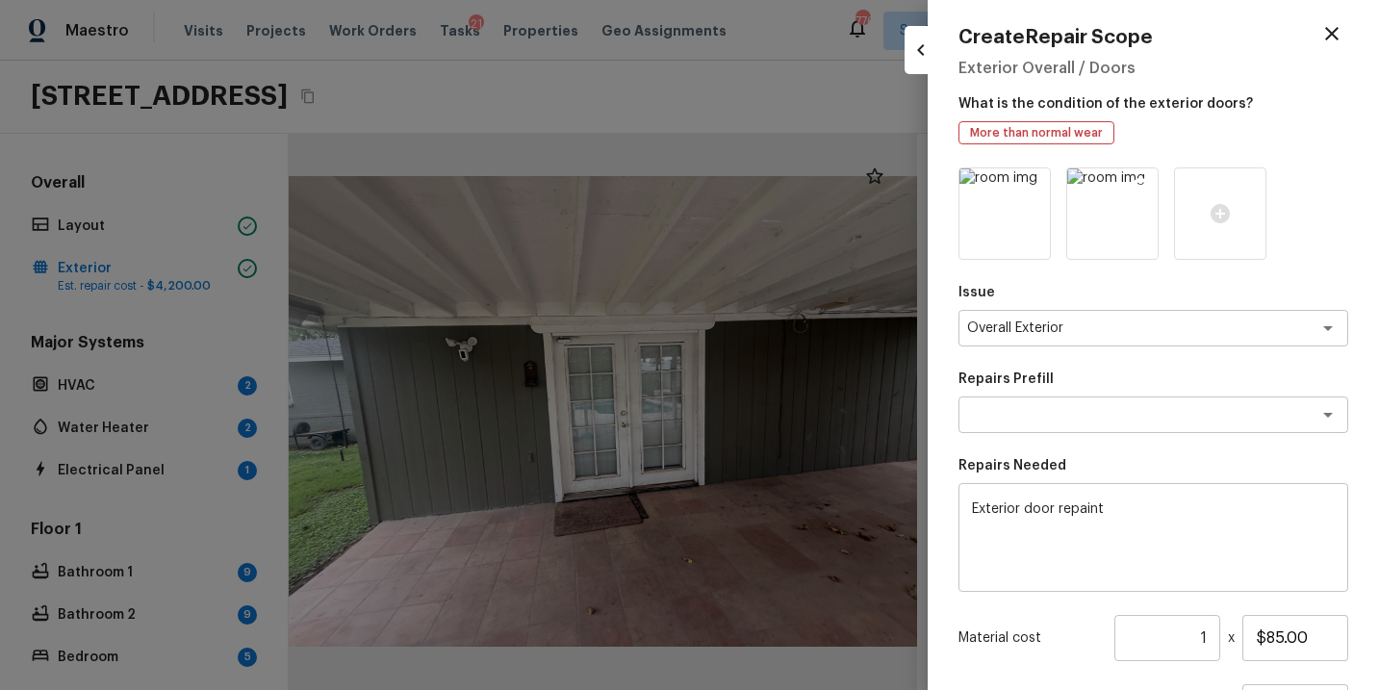
click at [1139, 184] on icon at bounding box center [1140, 185] width 19 height 19
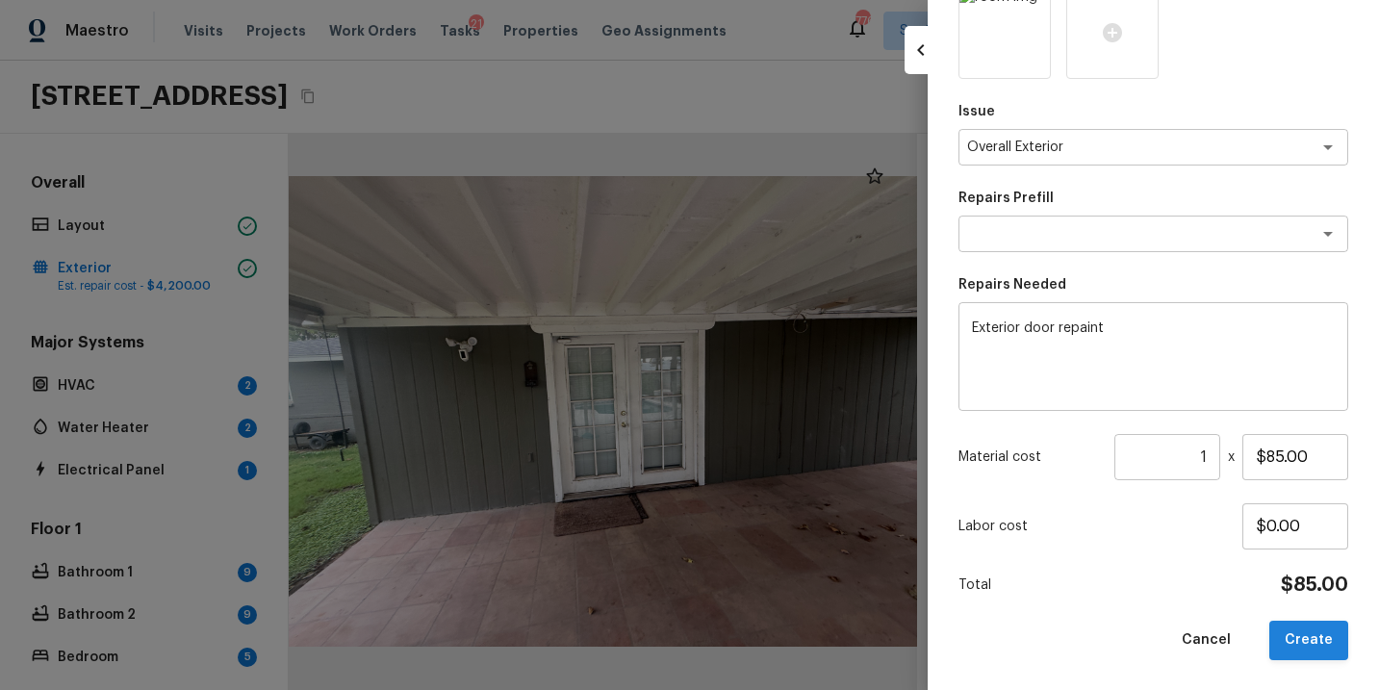
click at [1300, 645] on button "Create" at bounding box center [1309, 640] width 79 height 39
type input "$0.00"
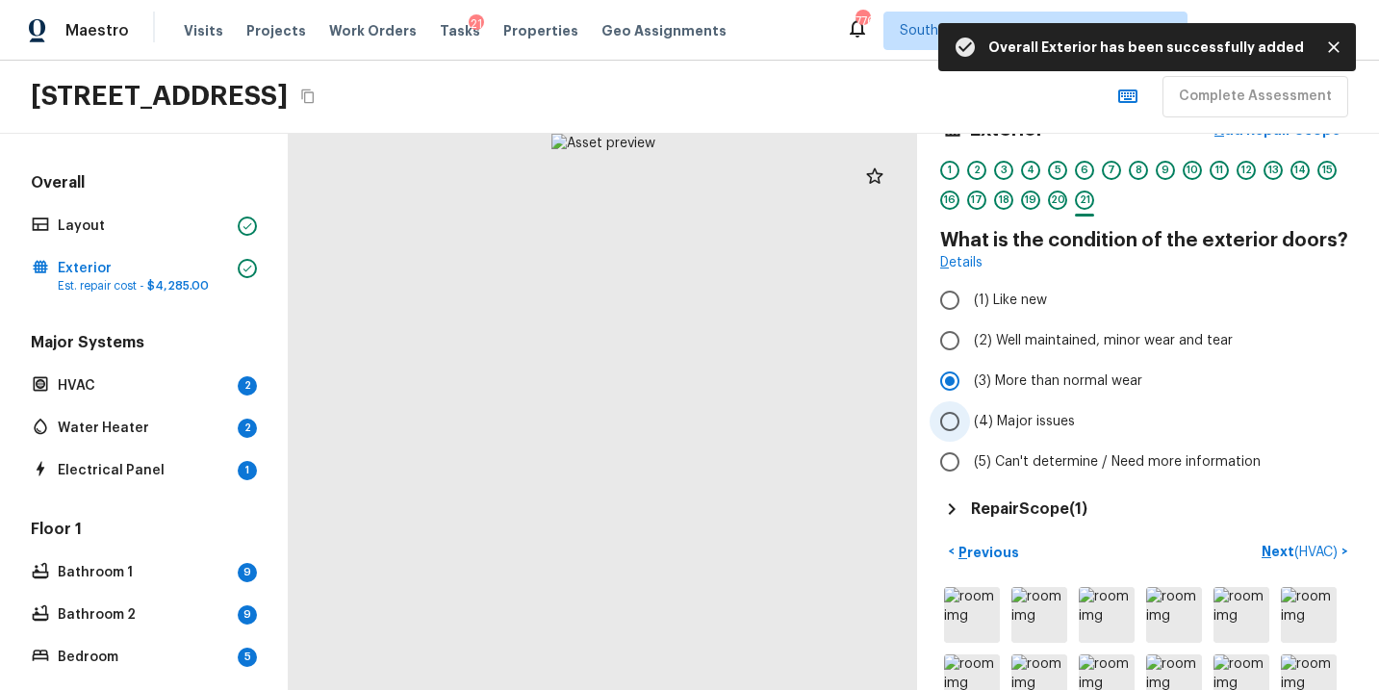
scroll to position [55, 0]
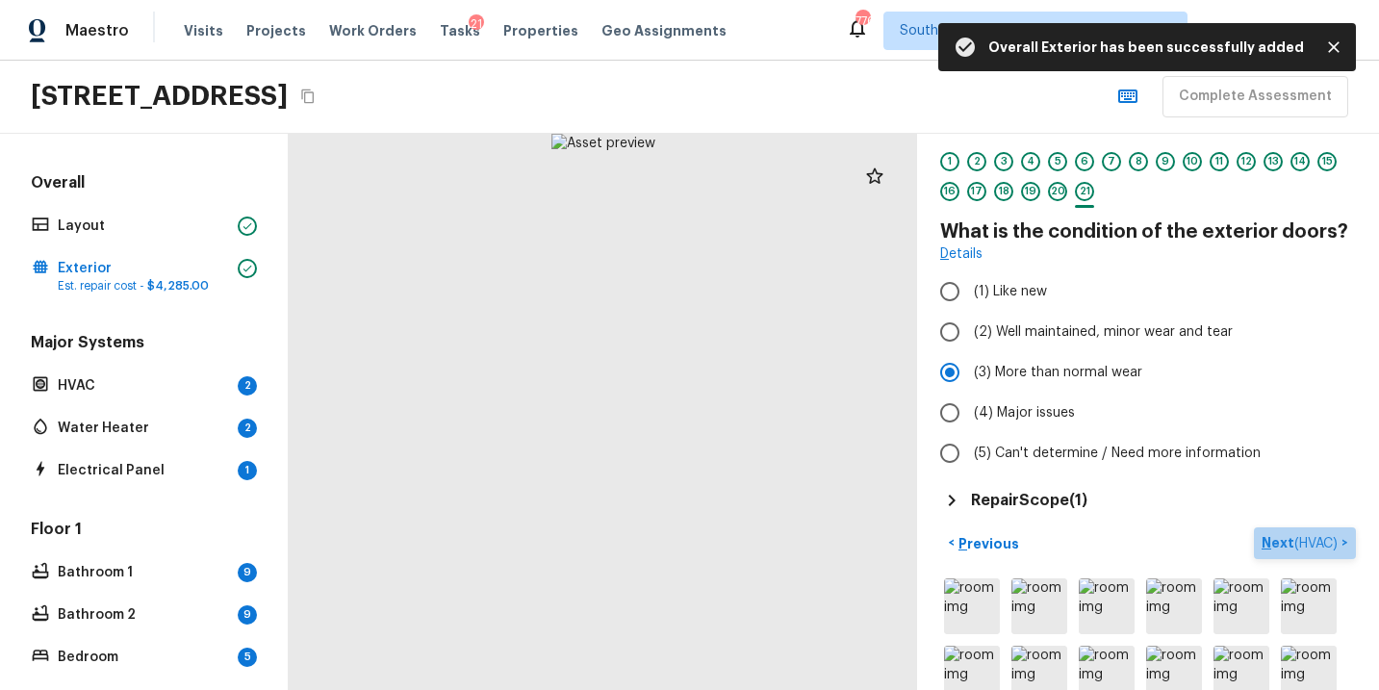
click at [1276, 544] on p "Next ( HVAC )" at bounding box center [1302, 543] width 80 height 20
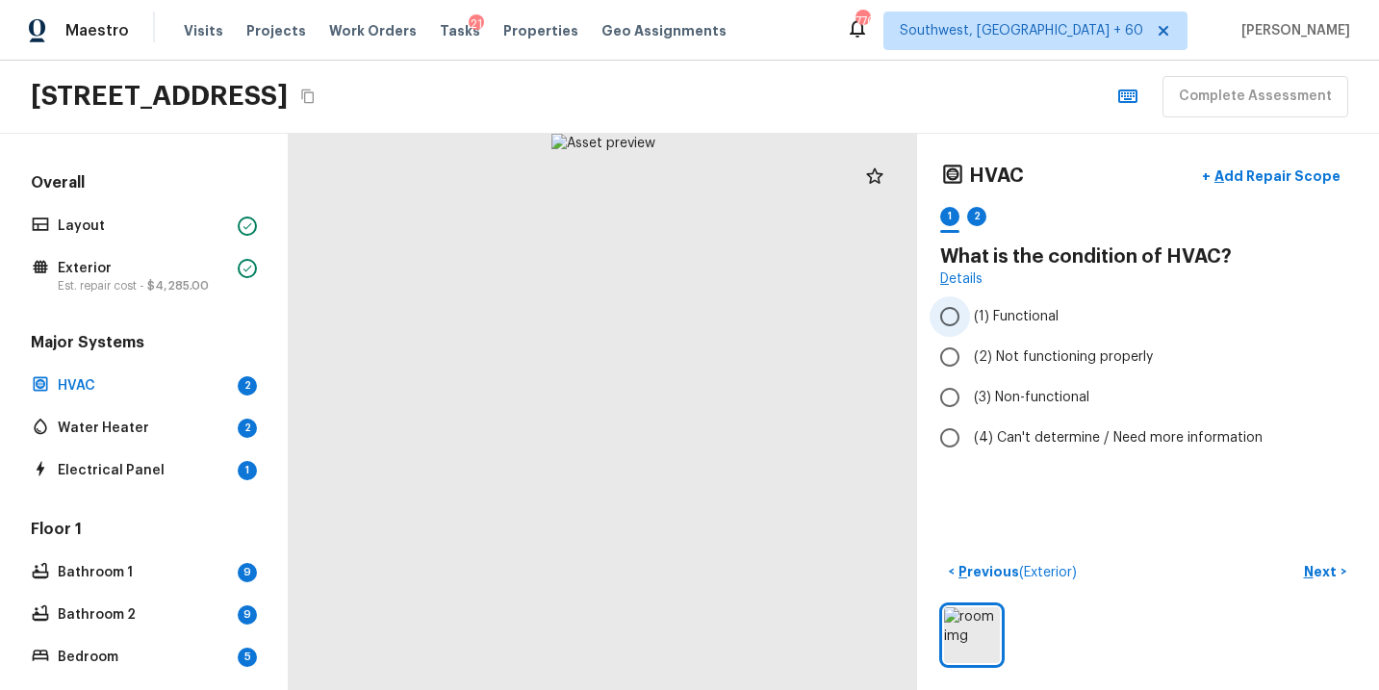
click at [1009, 325] on span "(1) Functional" at bounding box center [1016, 316] width 85 height 19
click at [970, 325] on input "(1) Functional" at bounding box center [950, 316] width 40 height 40
radio input "true"
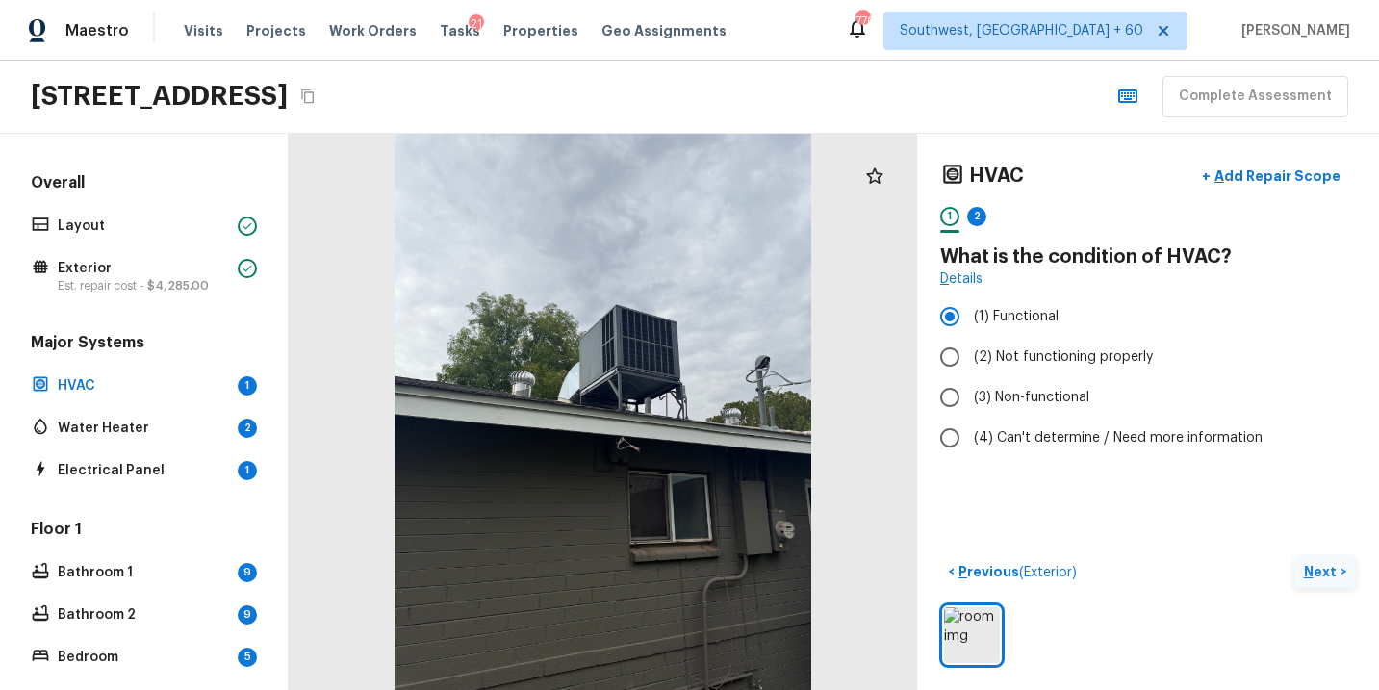
click at [1328, 578] on p "Next" at bounding box center [1322, 571] width 37 height 19
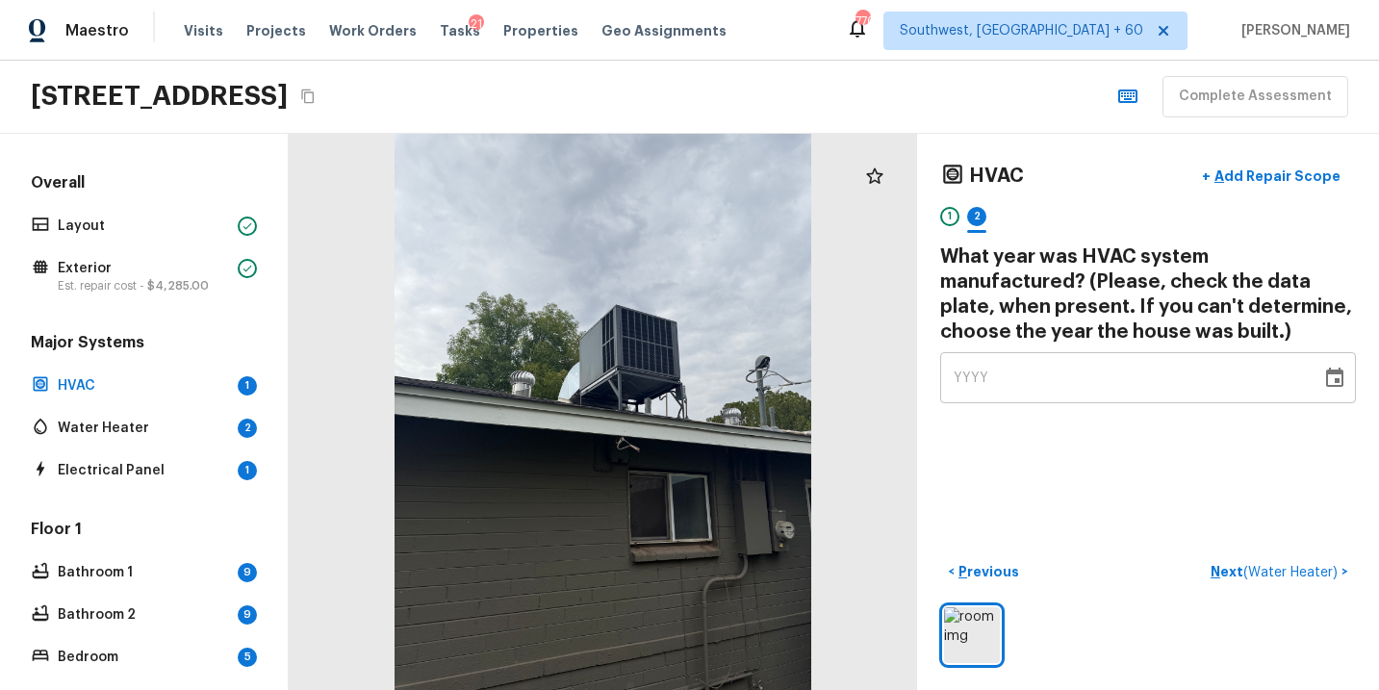
click at [647, 378] on div at bounding box center [603, 412] width 629 height 556
click at [962, 390] on div "YYYY" at bounding box center [1131, 377] width 354 height 51
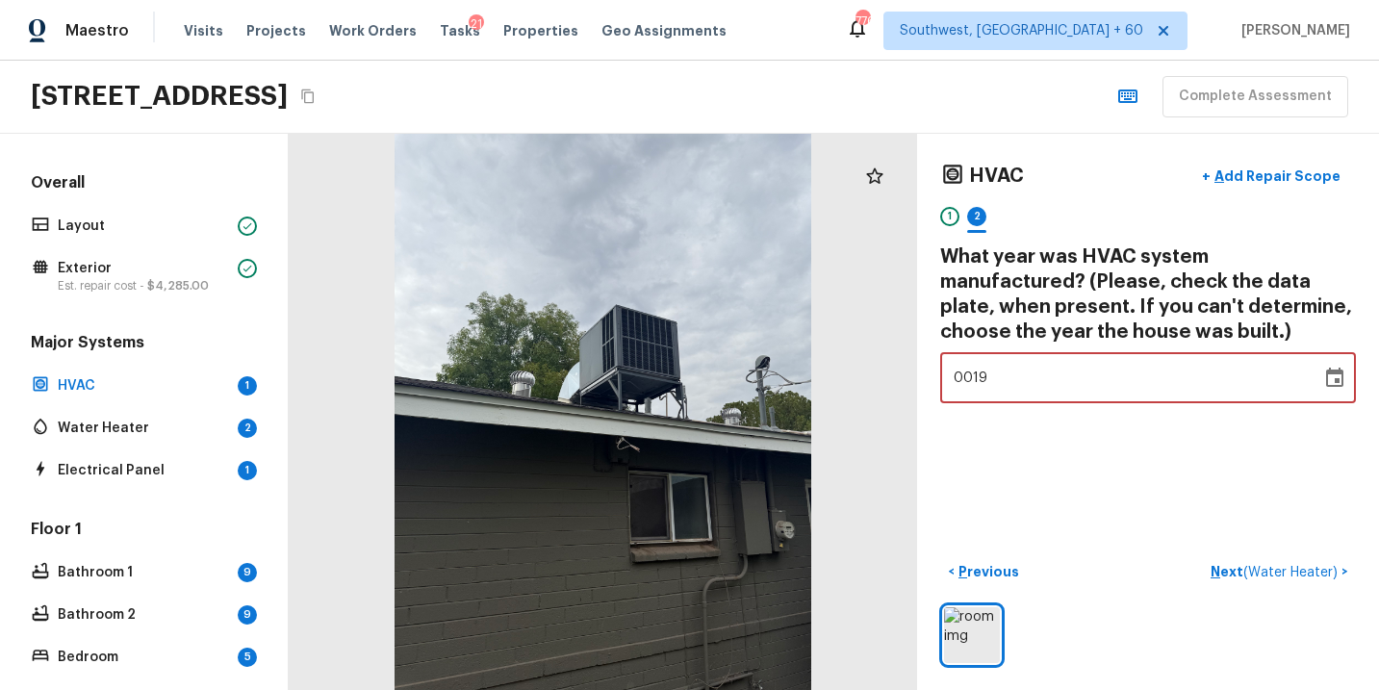
type input "0196"
type input "1955"
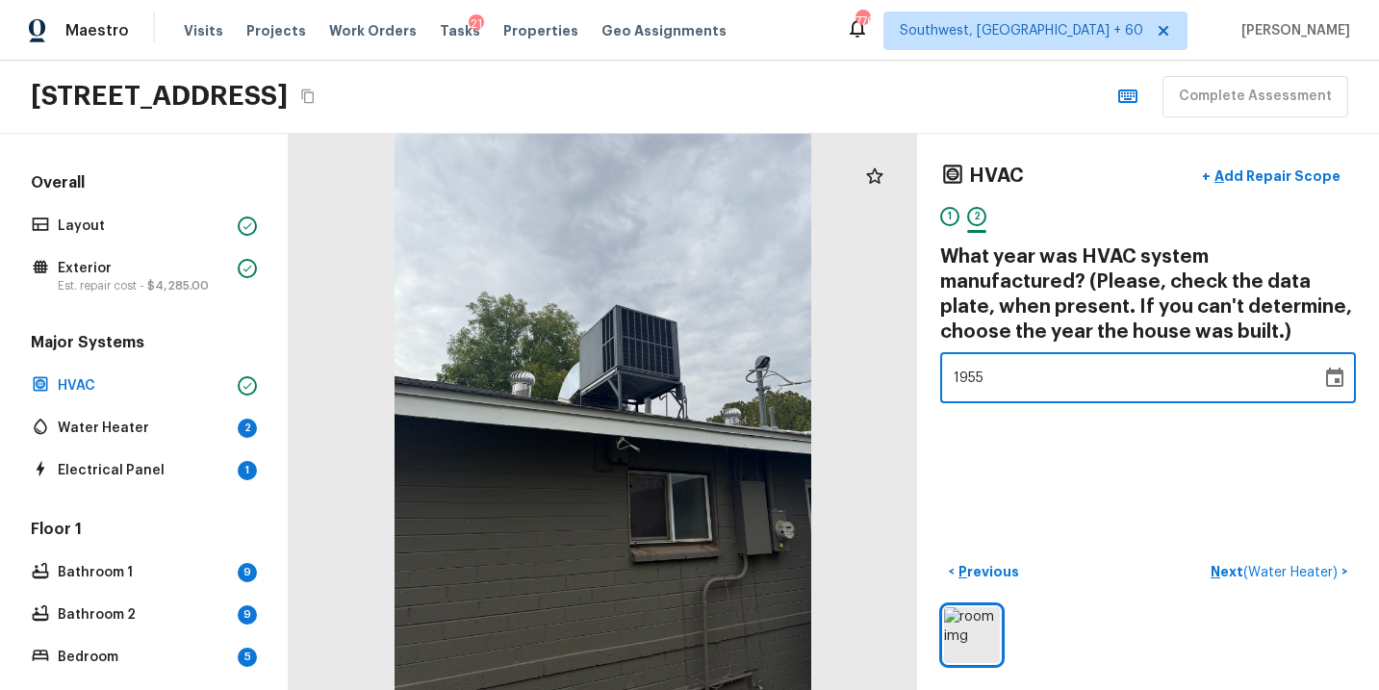
click at [1019, 421] on div "HVAC + Add Repair Scope 1 2 What year was HVAC system manufactured? (Please, ch…" at bounding box center [1148, 412] width 462 height 556
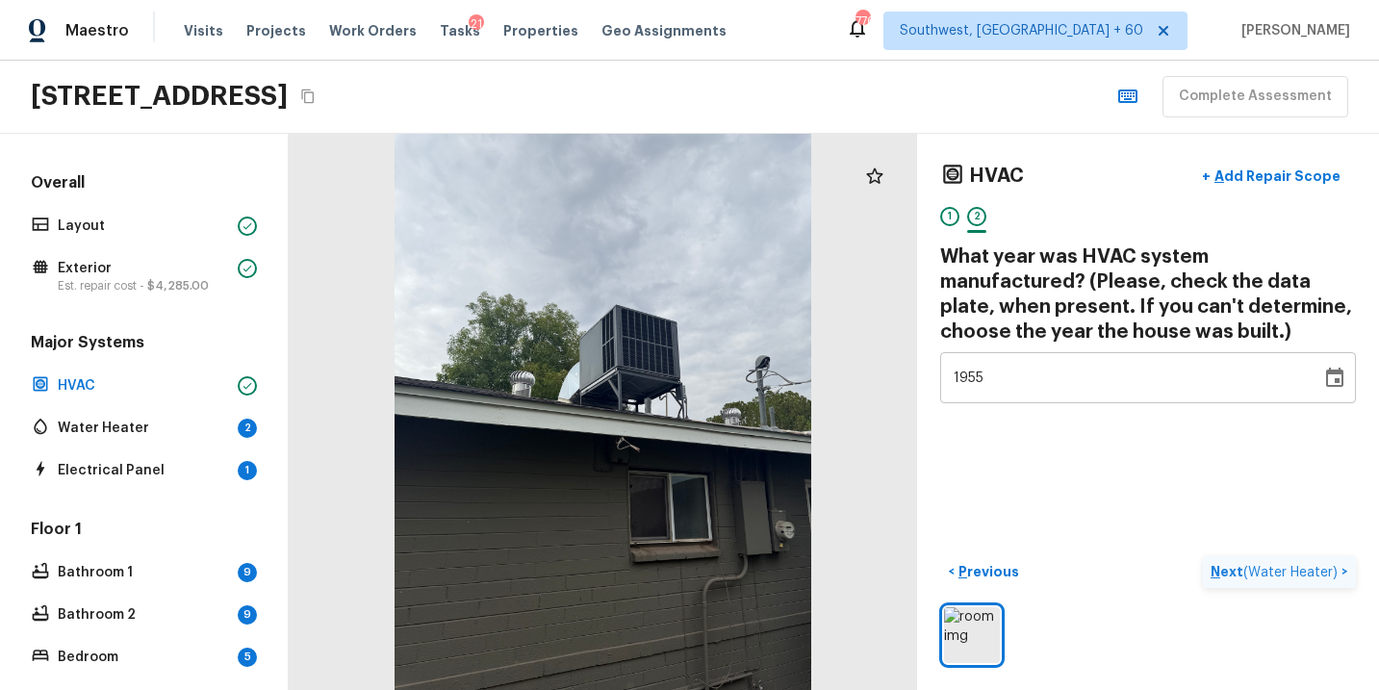
click at [1224, 572] on p "Next ( Water Heater )" at bounding box center [1276, 572] width 131 height 20
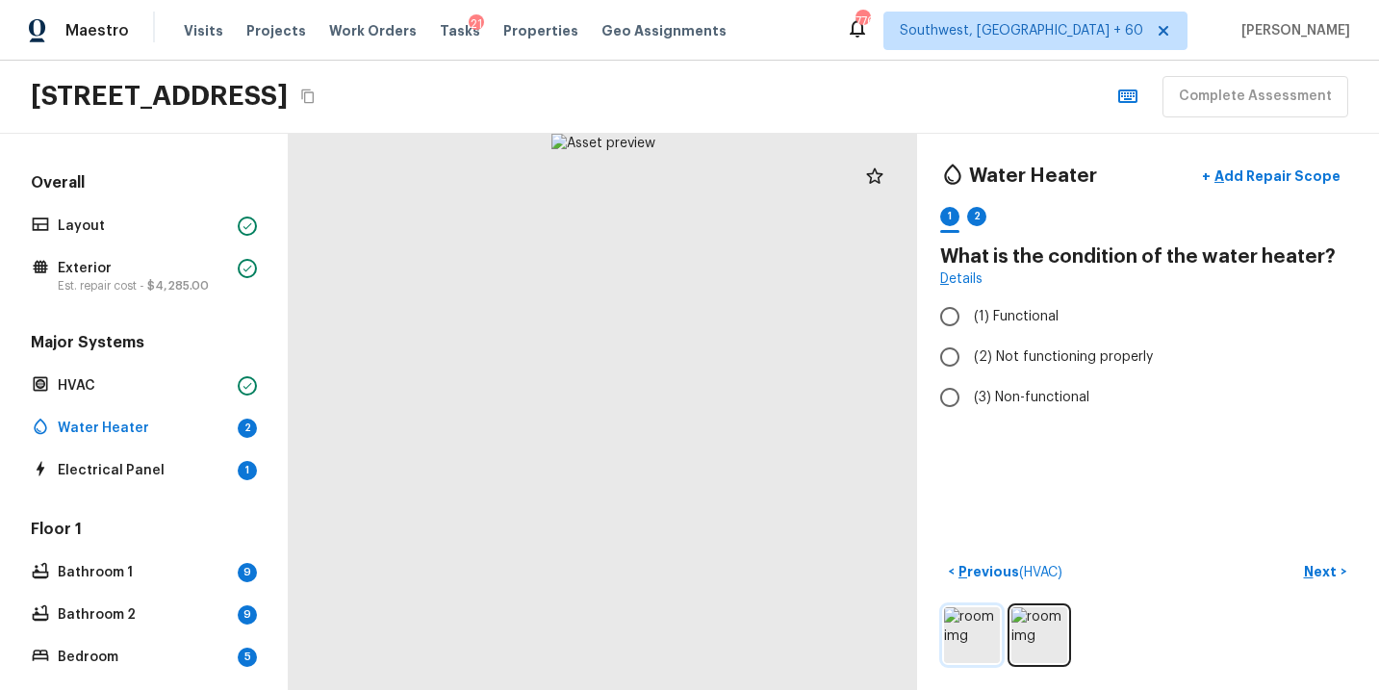
click at [970, 655] on img at bounding box center [972, 635] width 56 height 56
click at [1033, 633] on img at bounding box center [1040, 635] width 56 height 56
click at [1041, 632] on img at bounding box center [1040, 635] width 56 height 56
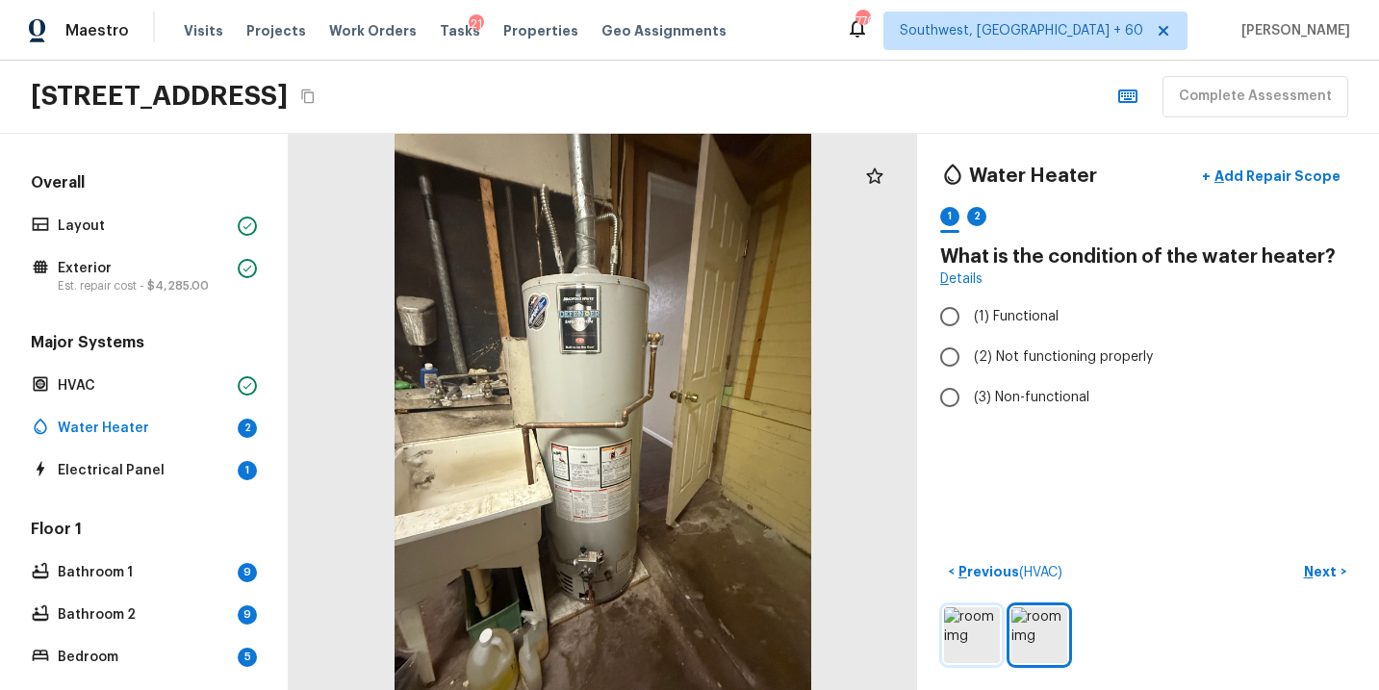
click at [970, 642] on img at bounding box center [972, 635] width 56 height 56
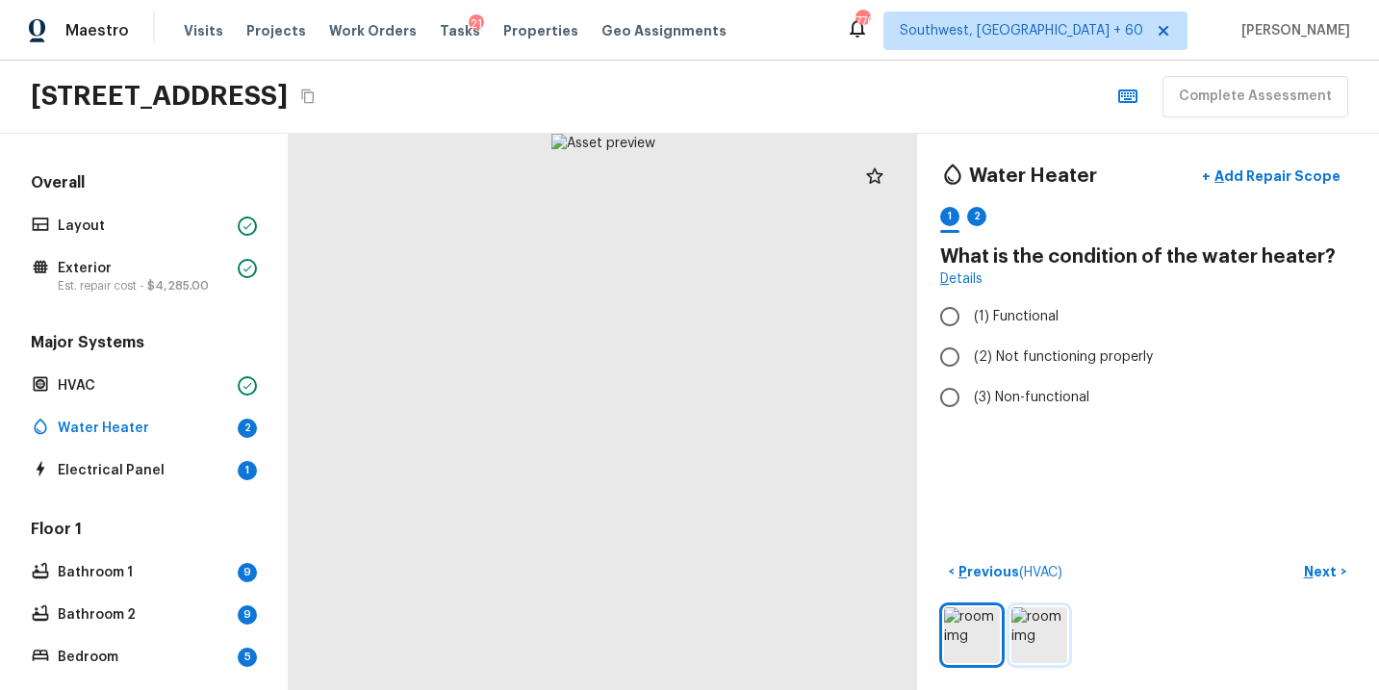
click at [1034, 641] on img at bounding box center [1040, 635] width 56 height 56
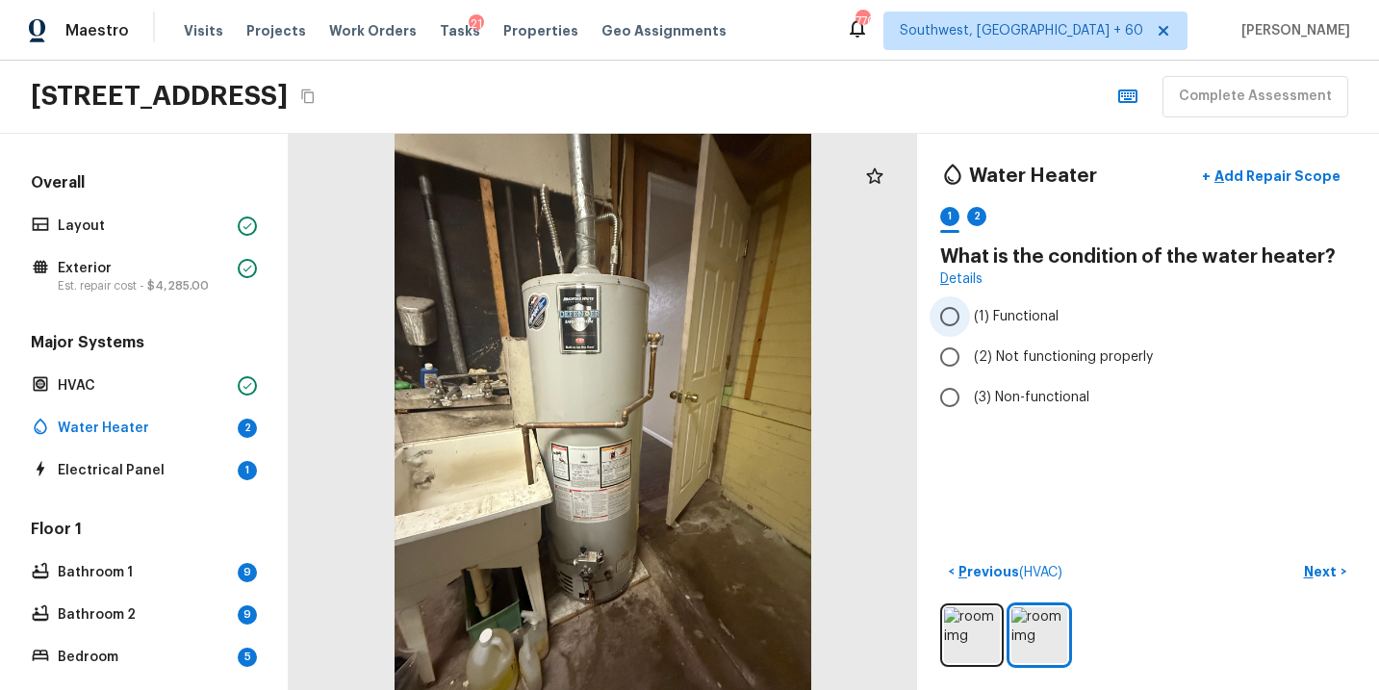
click at [1025, 325] on span "(1) Functional" at bounding box center [1016, 316] width 85 height 19
click at [970, 325] on input "(1) Functional" at bounding box center [950, 316] width 40 height 40
radio input "true"
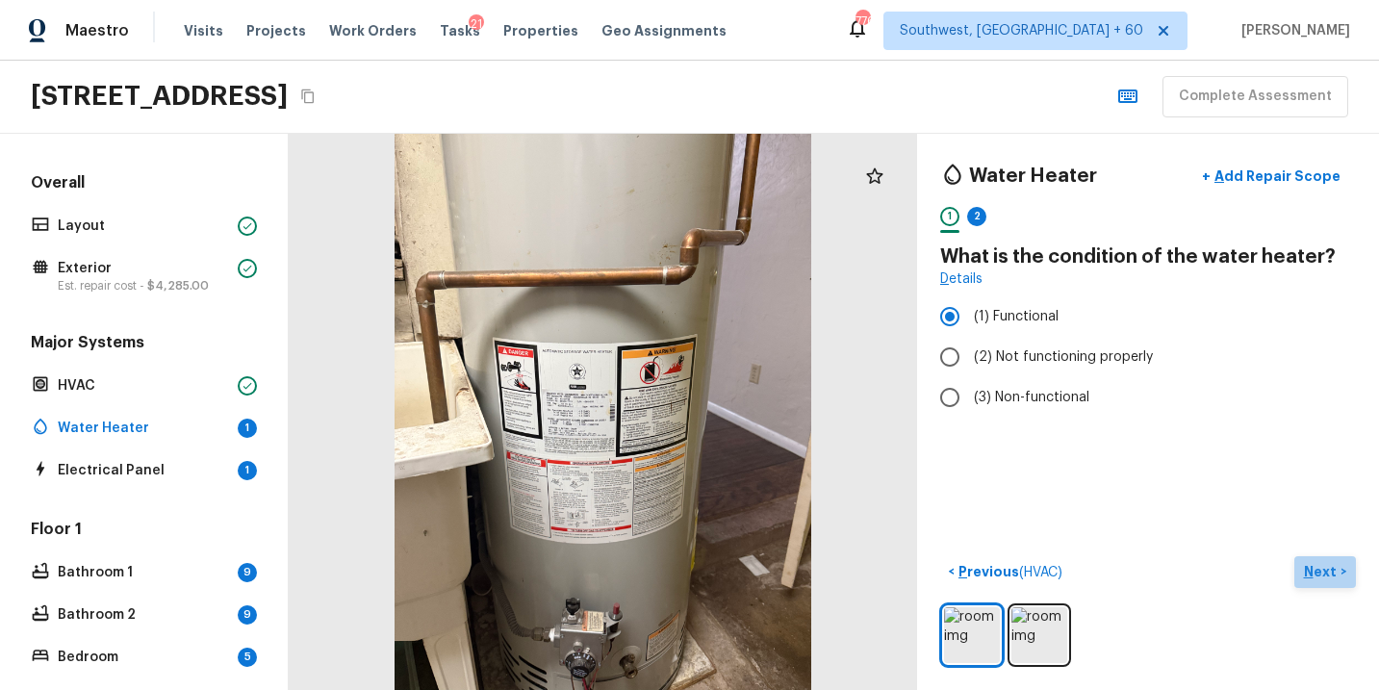
click at [1310, 568] on p "Next" at bounding box center [1322, 571] width 37 height 19
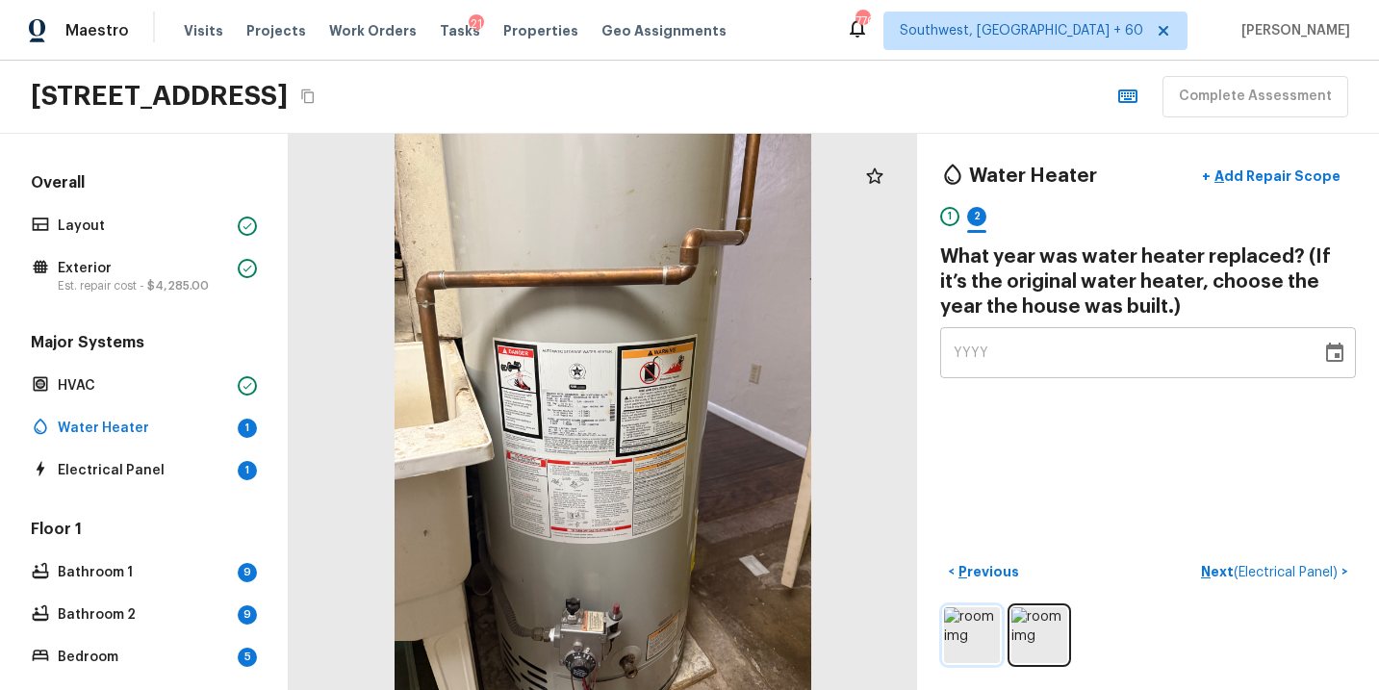
click at [969, 625] on img at bounding box center [972, 635] width 56 height 56
click at [1035, 628] on img at bounding box center [1040, 635] width 56 height 56
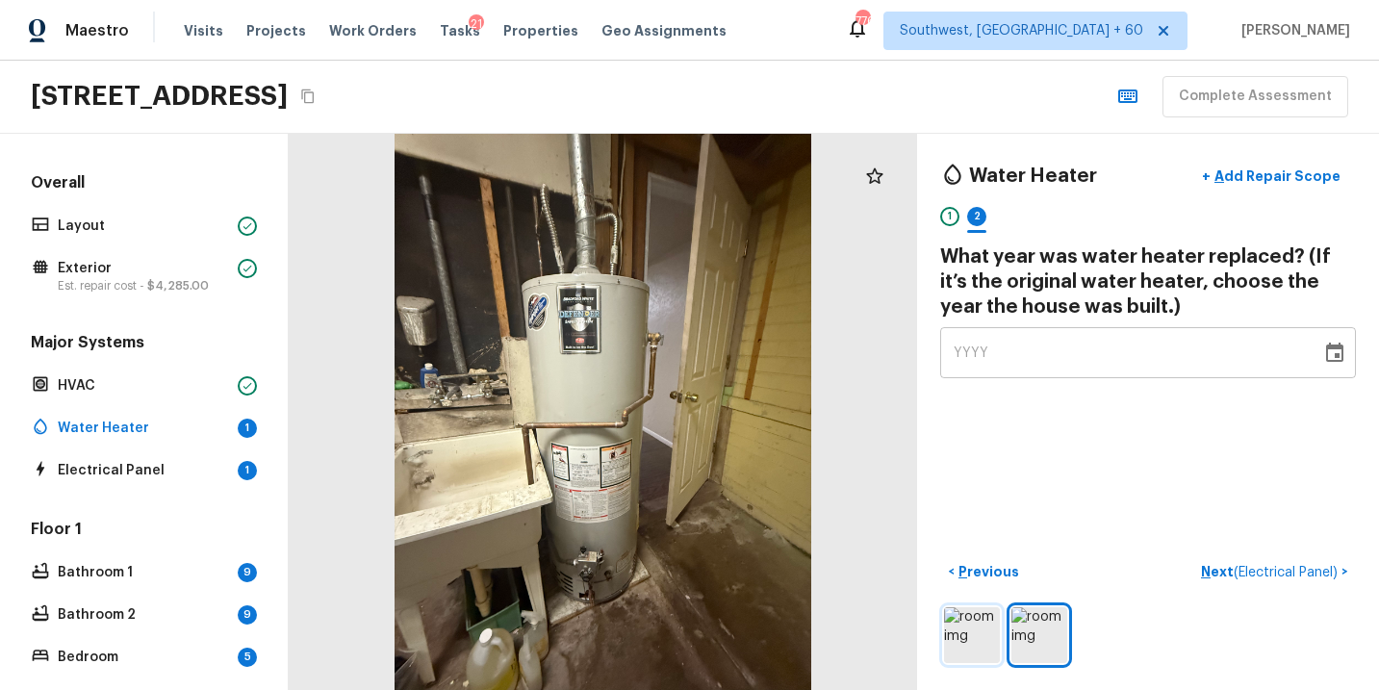
click at [994, 637] on img at bounding box center [972, 635] width 56 height 56
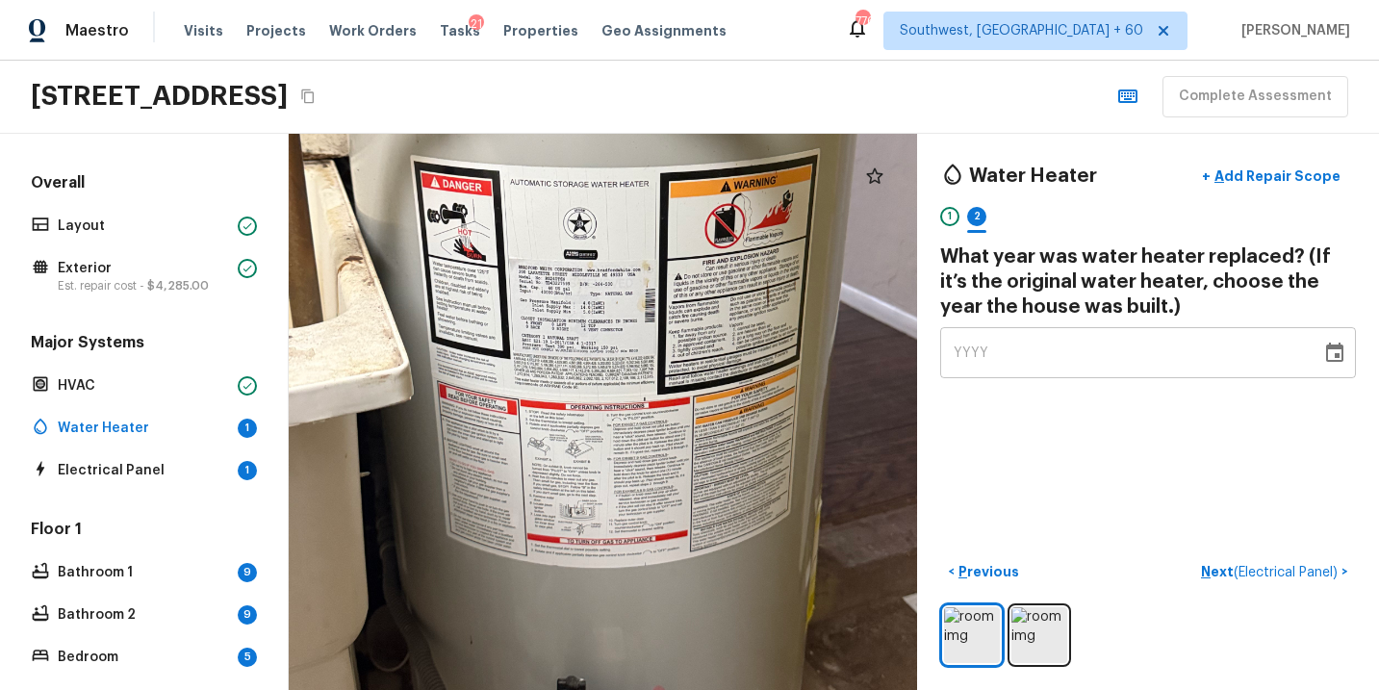
click at [958, 357] on span "YYYY" at bounding box center [972, 353] width 36 height 13
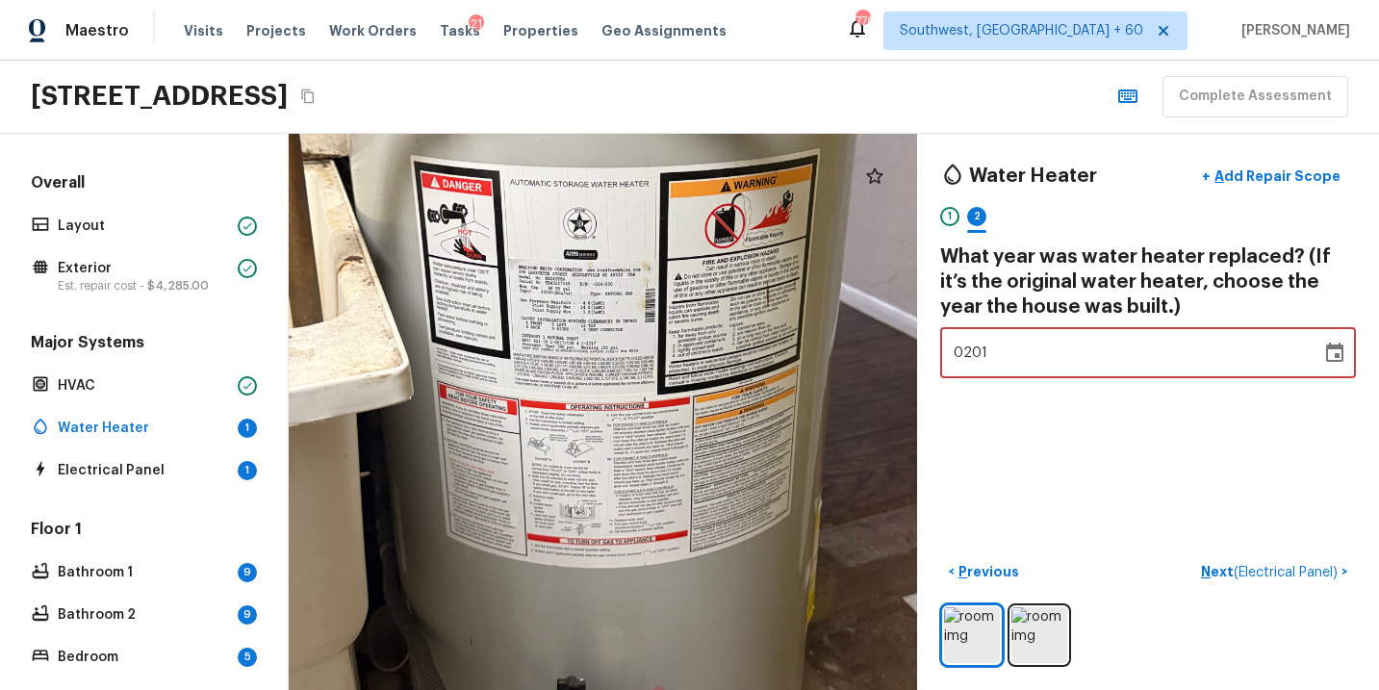
type input "2017"
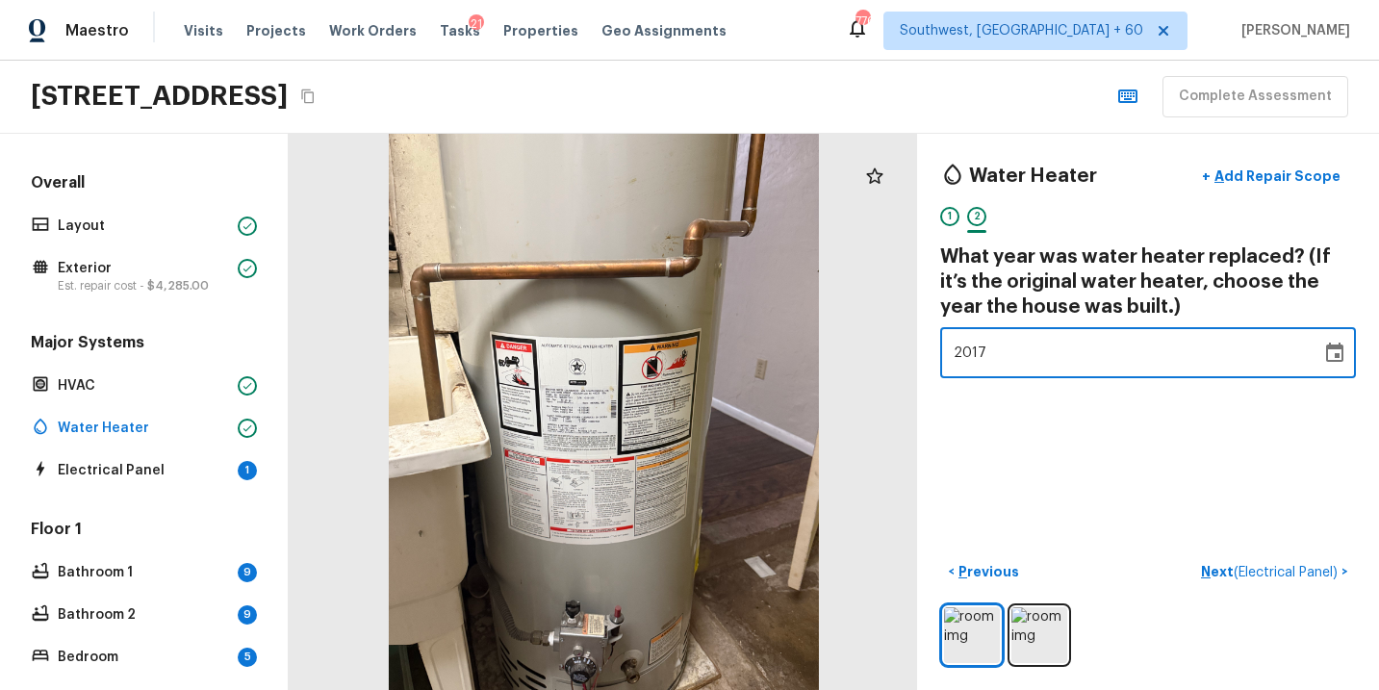
click at [1042, 409] on div "Water Heater + Add Repair Scope 1 2 What year was water heater replaced? (If it…" at bounding box center [1148, 412] width 462 height 556
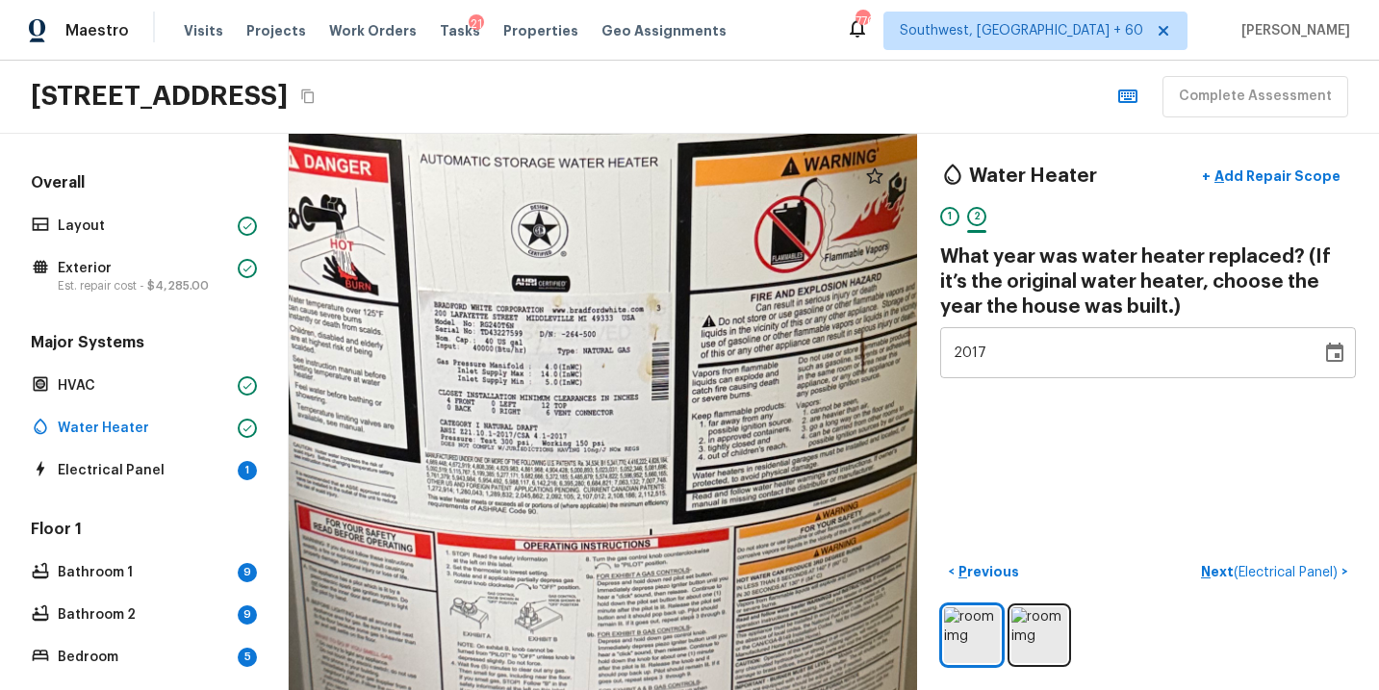
drag, startPoint x: 749, startPoint y: 468, endPoint x: 677, endPoint y: 461, distance: 72.5
click at [677, 461] on div at bounding box center [628, 369] width 2160 height 1913
click at [1106, 448] on div "Water Heater + Add Repair Scope 1 2 What year was water heater replaced? (If it…" at bounding box center [1148, 412] width 462 height 556
click at [1205, 567] on p "Next ( Electrical Panel )" at bounding box center [1271, 572] width 141 height 20
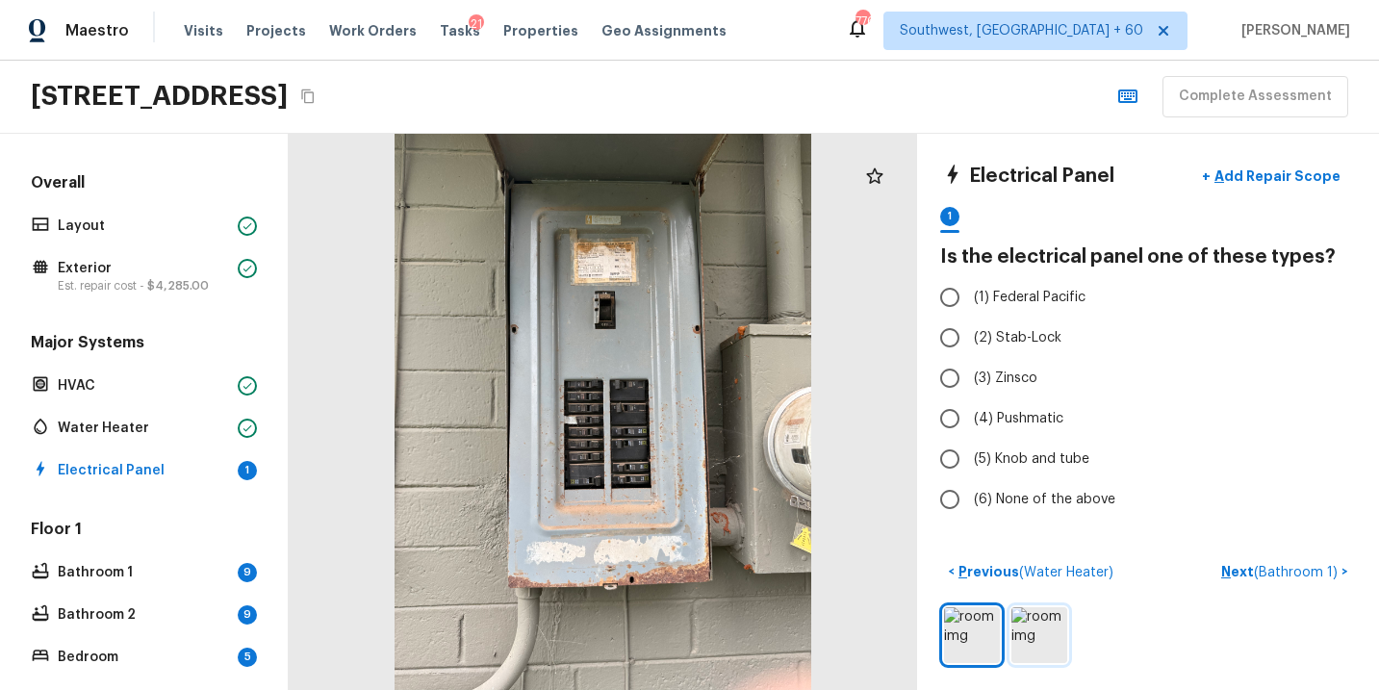
click at [1034, 633] on img at bounding box center [1040, 635] width 56 height 56
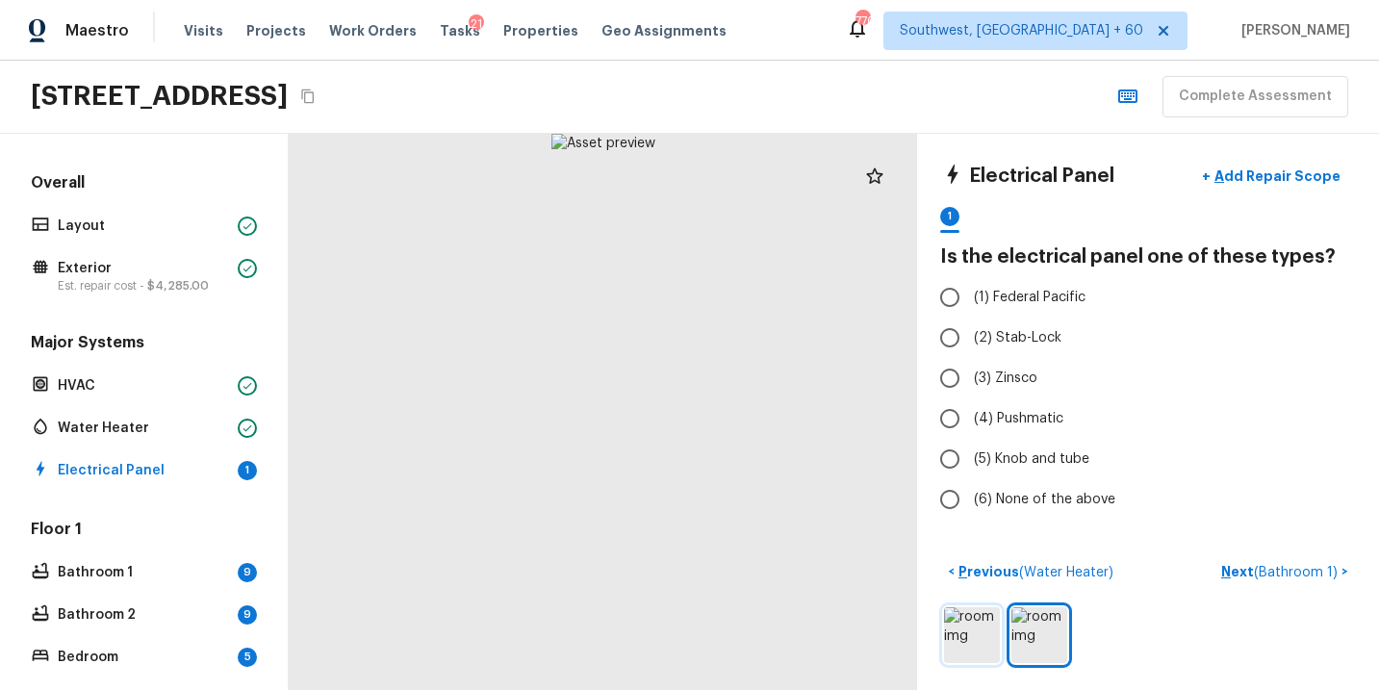
click at [982, 643] on img at bounding box center [972, 635] width 56 height 56
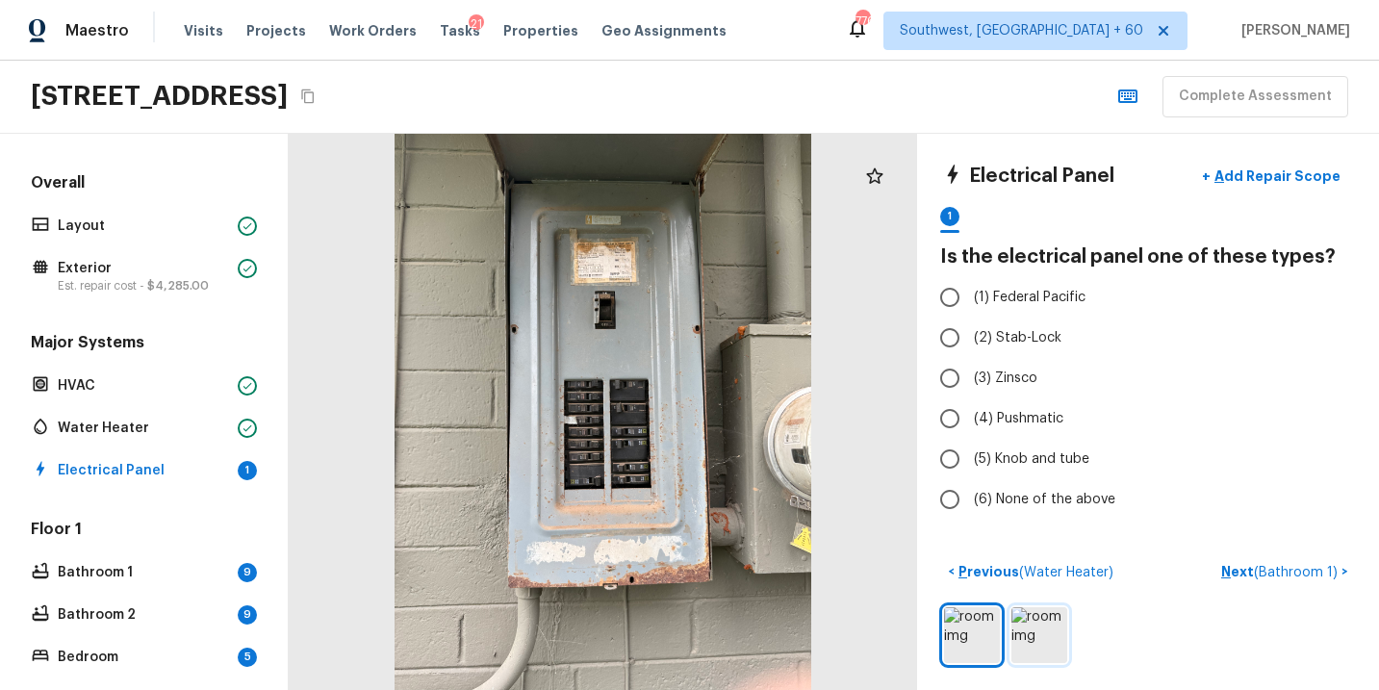
click at [1043, 644] on img at bounding box center [1040, 635] width 56 height 56
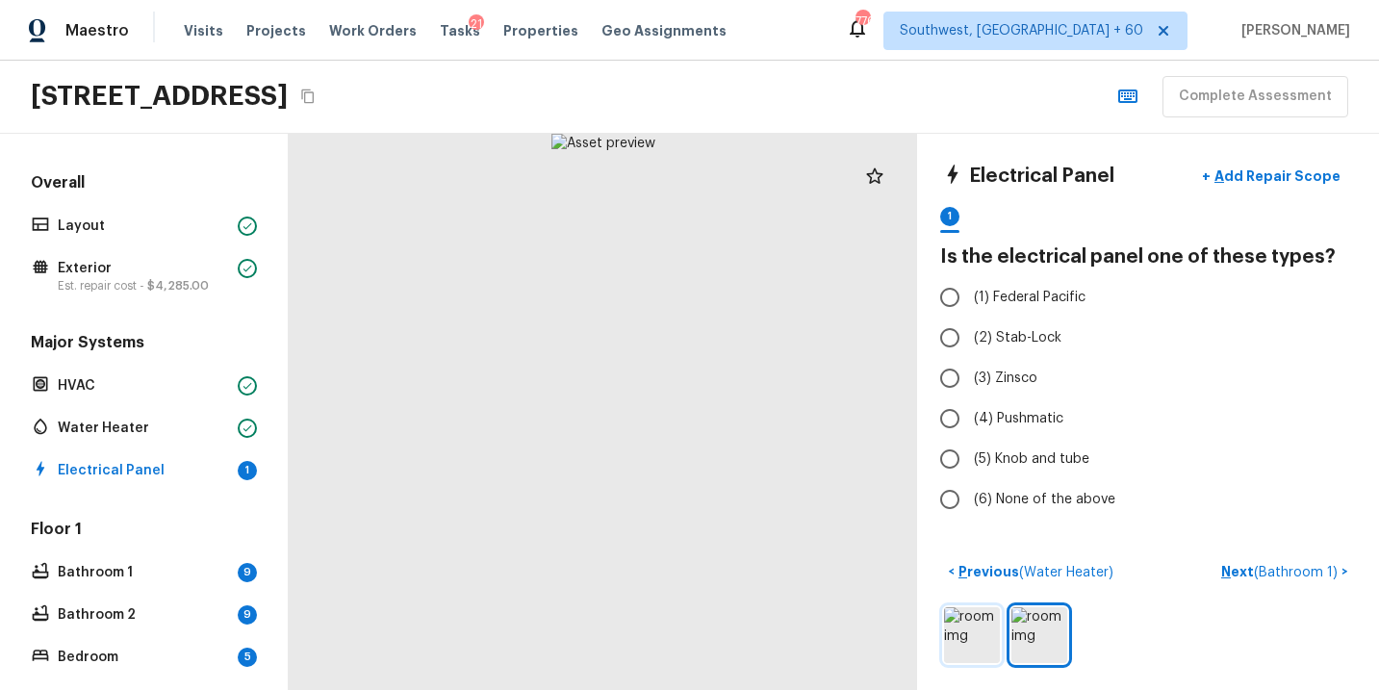
click at [983, 637] on img at bounding box center [972, 635] width 56 height 56
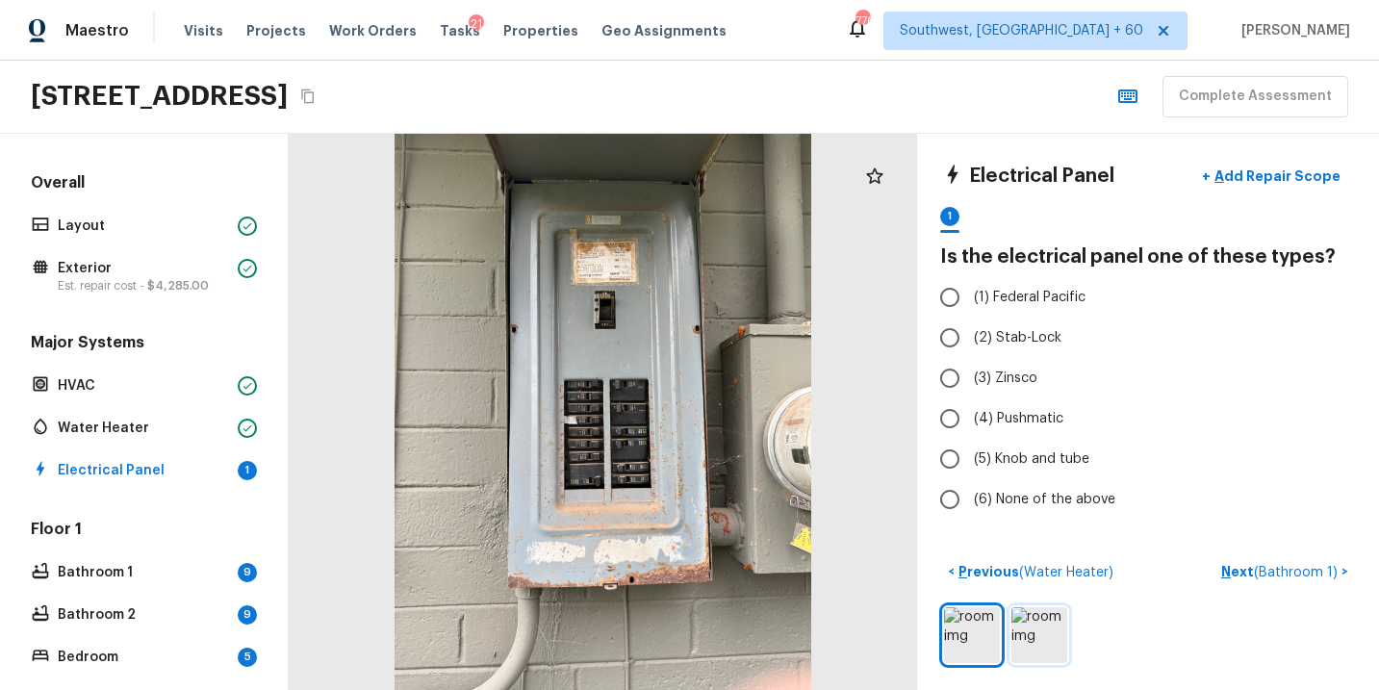
click at [1047, 646] on img at bounding box center [1040, 635] width 56 height 56
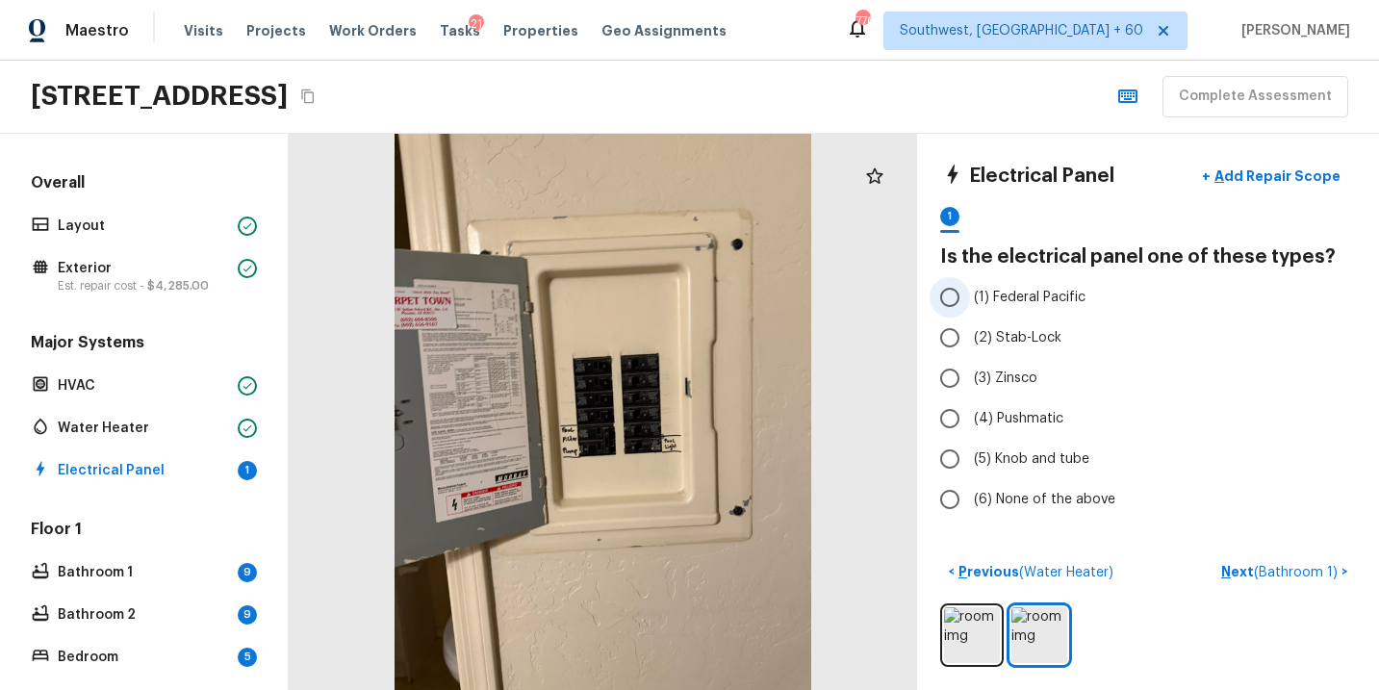
click at [975, 293] on span "(1) Federal Pacific" at bounding box center [1030, 297] width 112 height 19
click at [970, 293] on input "(1) Federal Pacific" at bounding box center [950, 297] width 40 height 40
radio input "true"
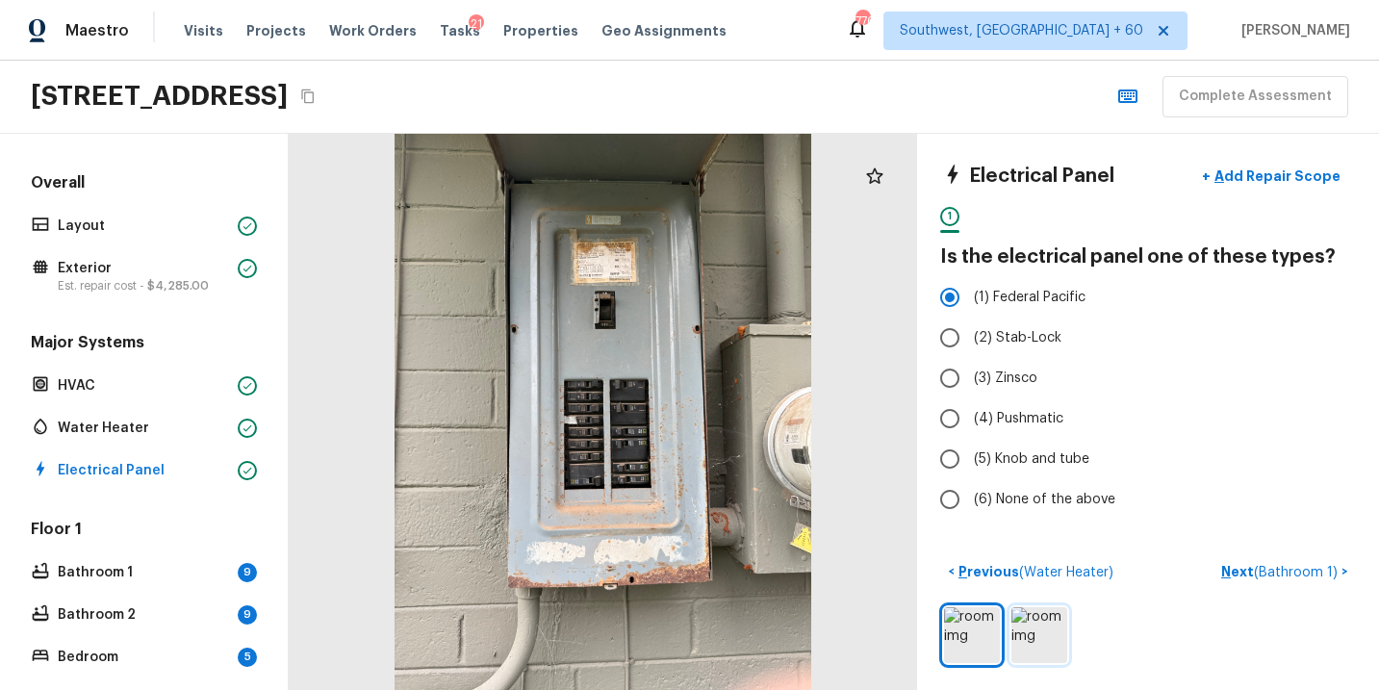
click at [1046, 635] on img at bounding box center [1040, 635] width 56 height 56
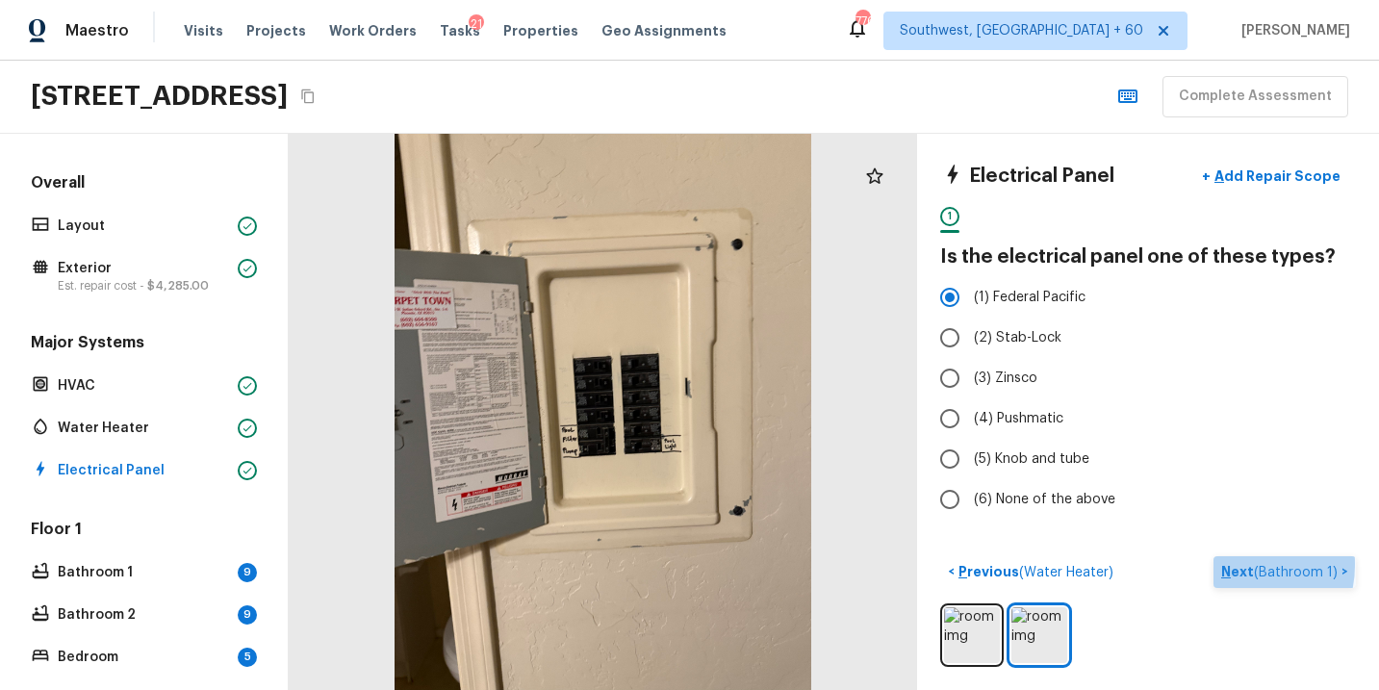
click at [1234, 564] on p "Next ( Bathroom 1 )" at bounding box center [1282, 572] width 120 height 20
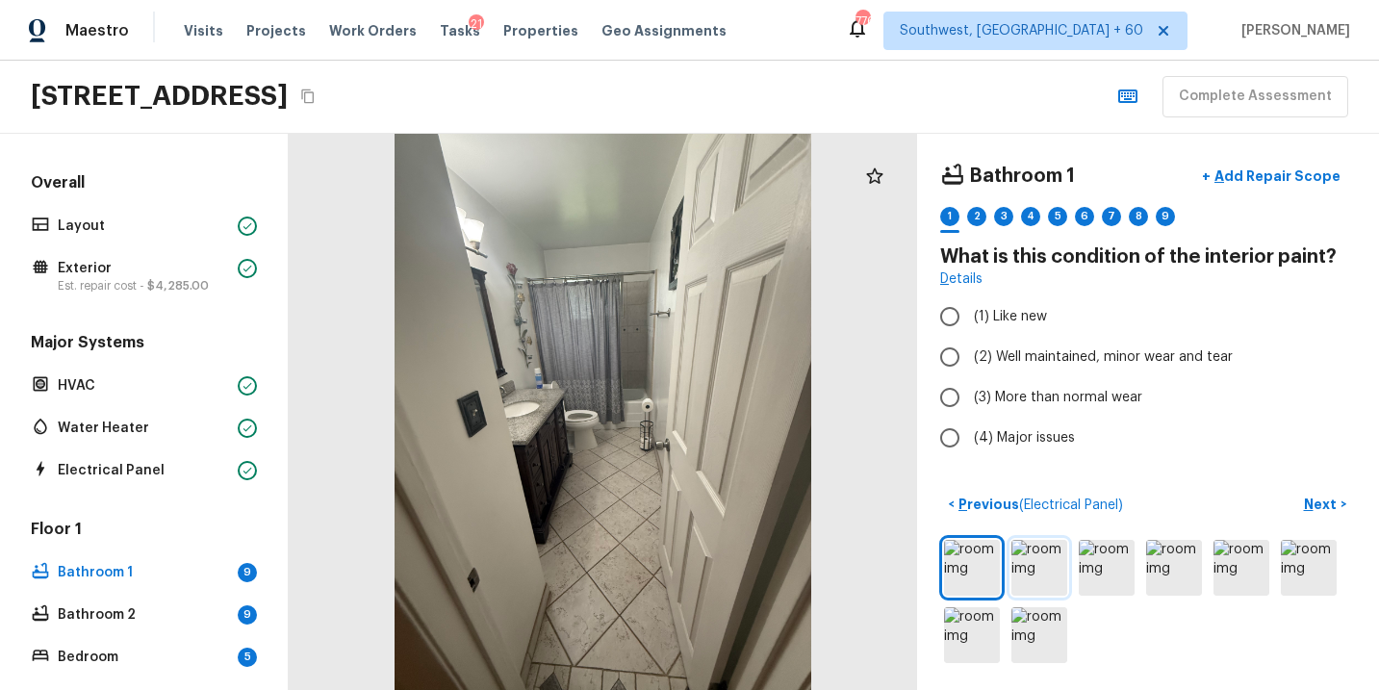
click at [1044, 588] on img at bounding box center [1040, 568] width 56 height 56
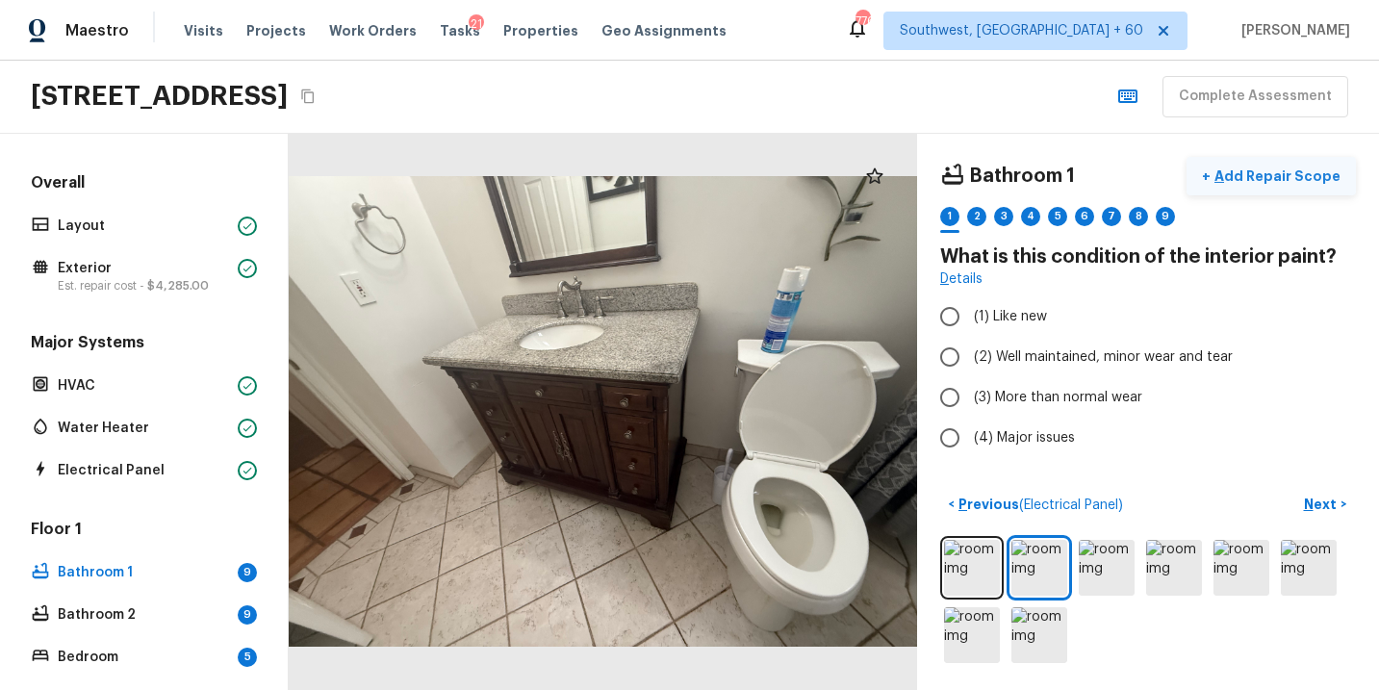
click at [1286, 175] on p "Add Repair Scope" at bounding box center [1276, 176] width 130 height 19
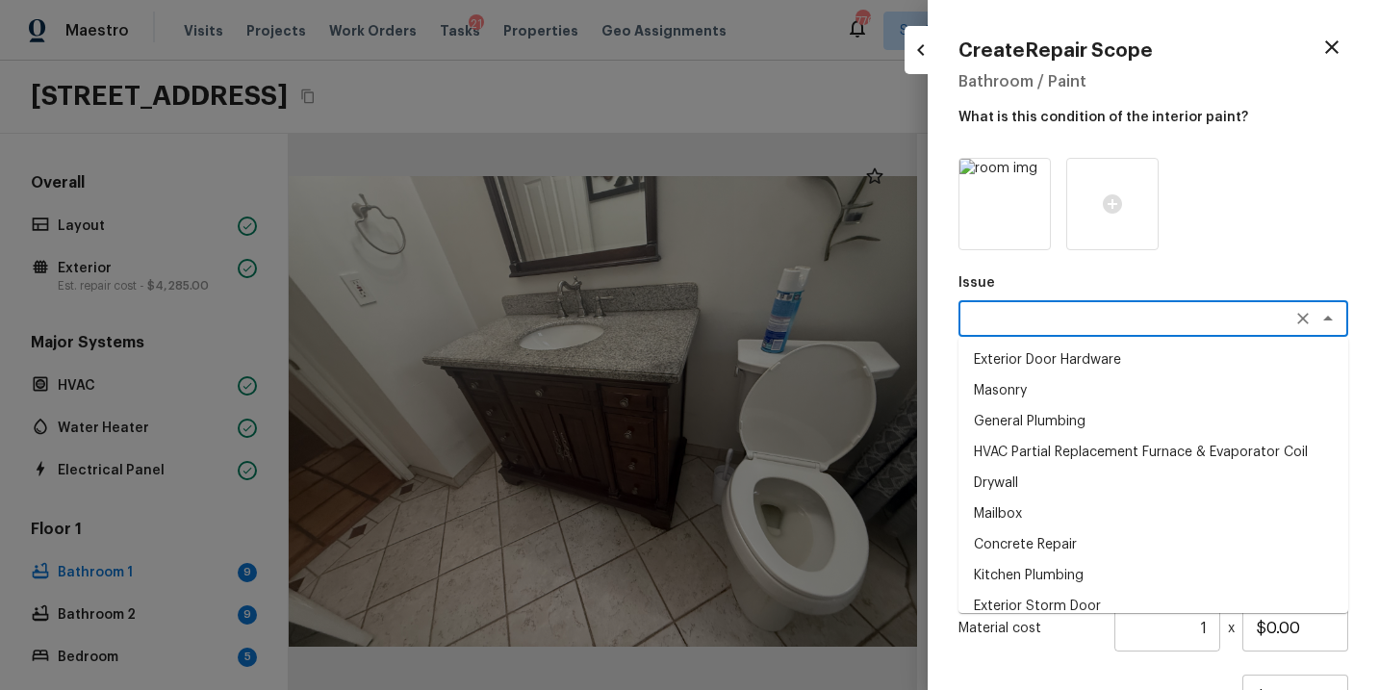
click at [1013, 327] on textarea at bounding box center [1126, 318] width 319 height 19
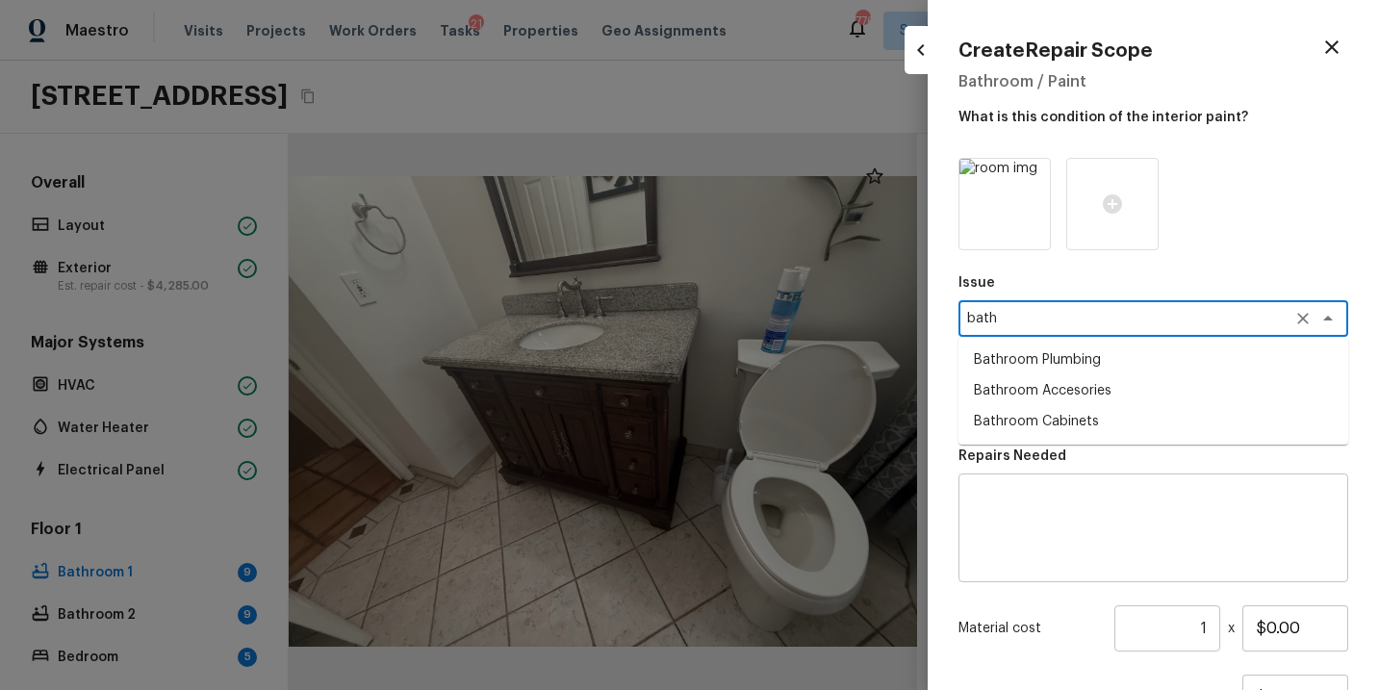
click at [1021, 411] on li "Bathroom Cabinets" at bounding box center [1154, 421] width 390 height 31
type textarea "Bathroom Cabinets"
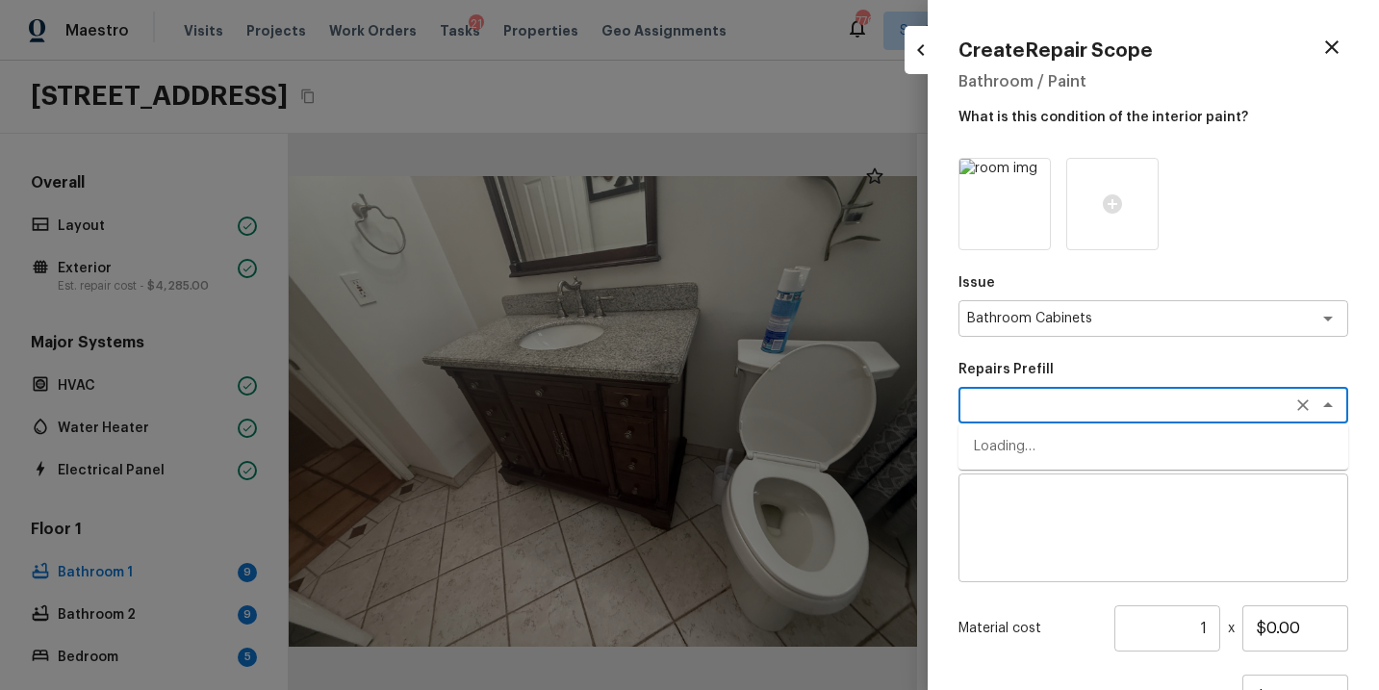
click at [1021, 411] on textarea at bounding box center [1126, 405] width 319 height 19
type textarea "["
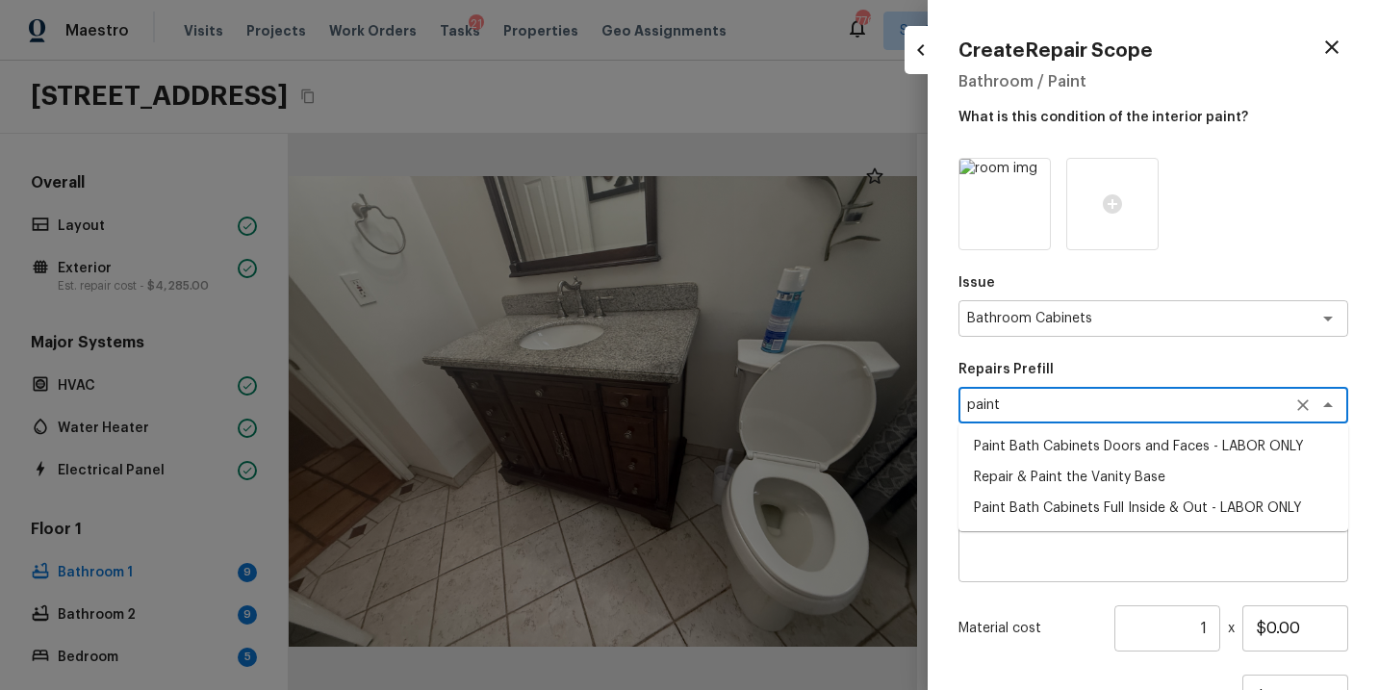
click at [1038, 451] on li "Paint Bath Cabinets Doors and Faces - LABOR ONLY" at bounding box center [1154, 446] width 390 height 31
type textarea "Paint Bath Cabinets Doors and Faces - LABOR ONLY"
type textarea "Prep, sand, mask and apply 2 coats of paint to the bathroom cabinet doors and b…"
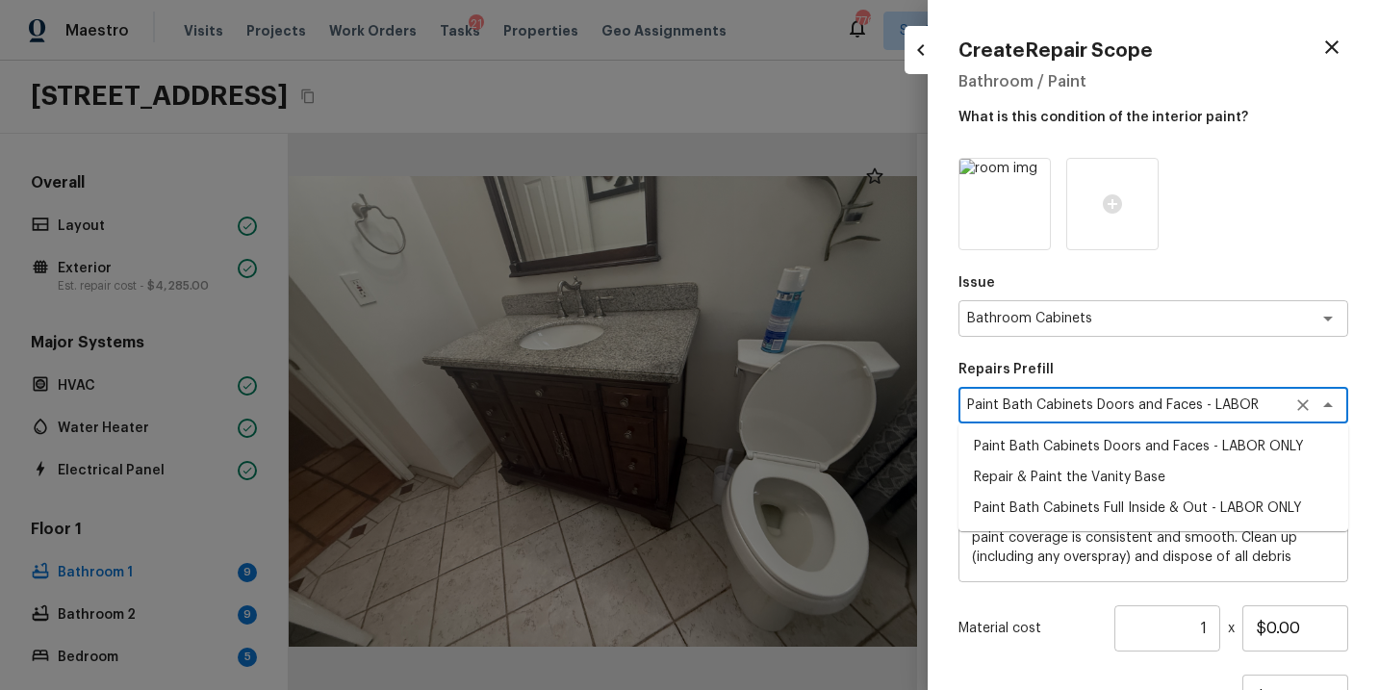
type input "$27.00"
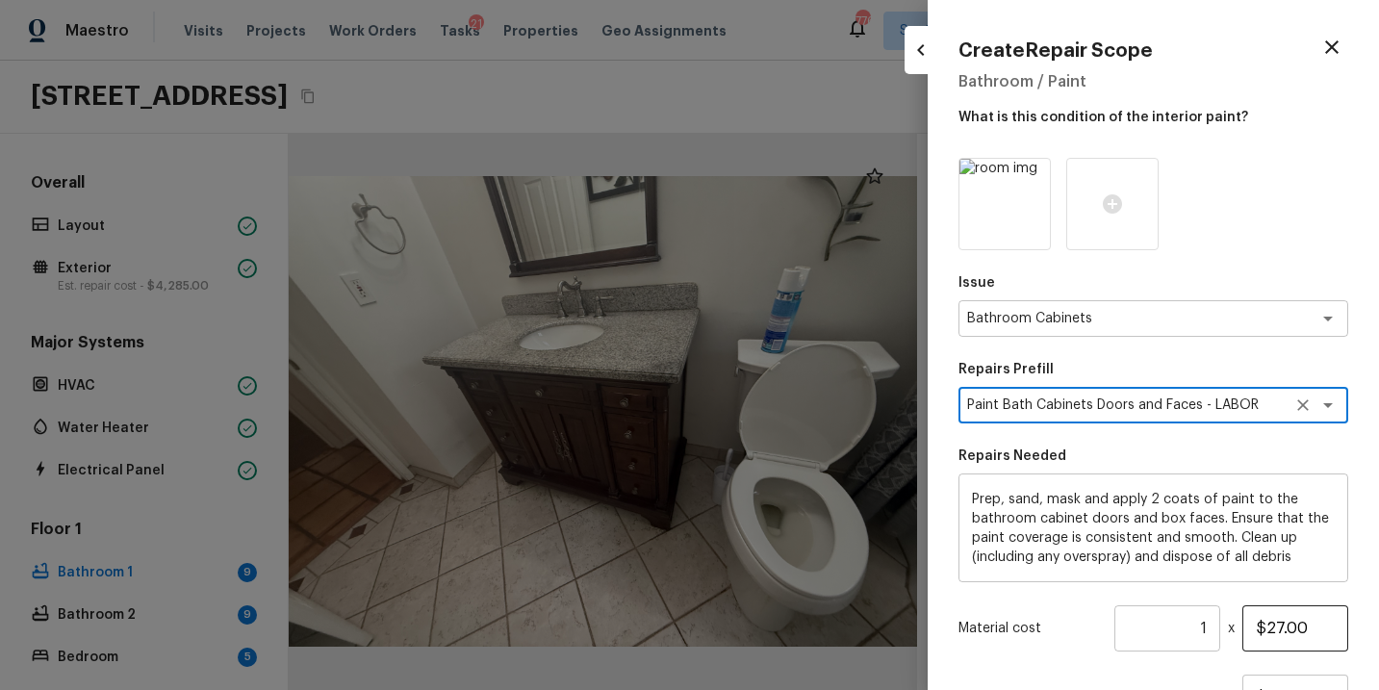
type textarea "Paint Bath Cabinets Doors and Faces - LABOR ONLY"
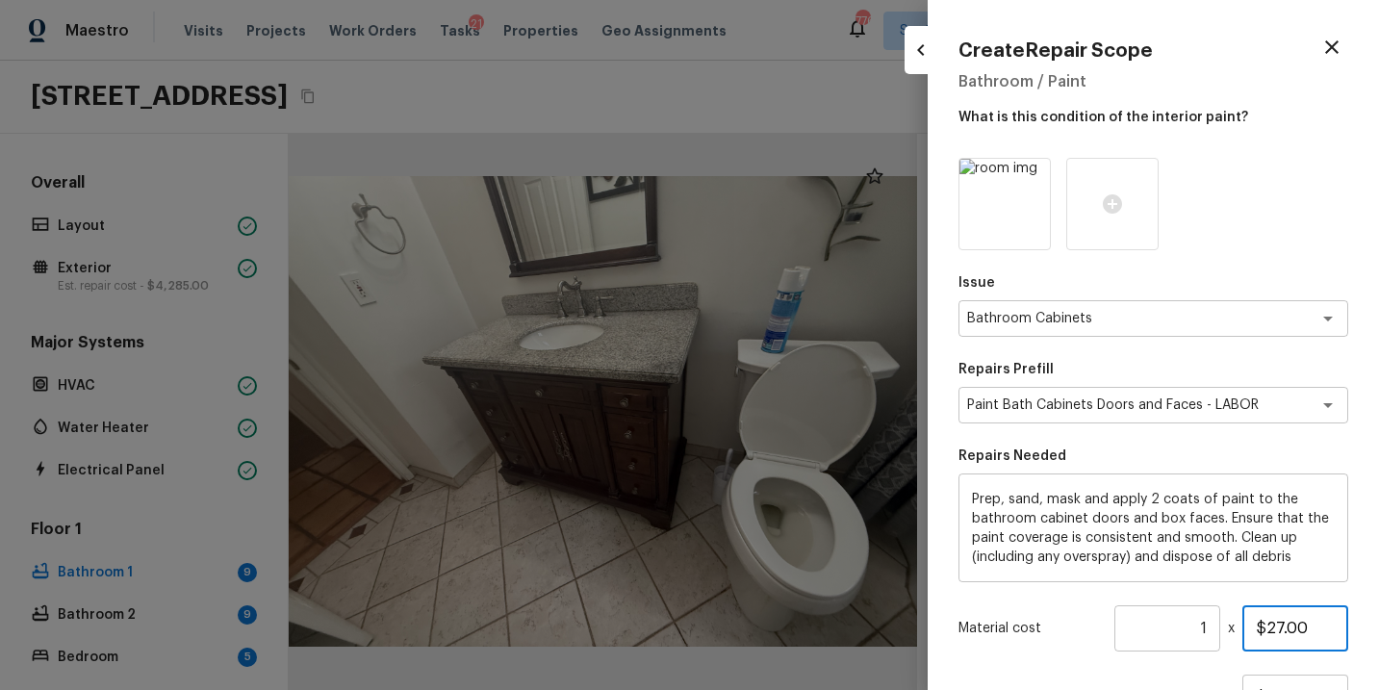
drag, startPoint x: 1316, startPoint y: 623, endPoint x: 1127, endPoint y: 623, distance: 188.7
click at [1127, 623] on div "Material cost 1 ​ x $27.00" at bounding box center [1154, 628] width 390 height 46
type input "$1,000.00"
click at [1211, 240] on div at bounding box center [1154, 204] width 390 height 92
click at [1120, 203] on icon at bounding box center [1112, 203] width 19 height 19
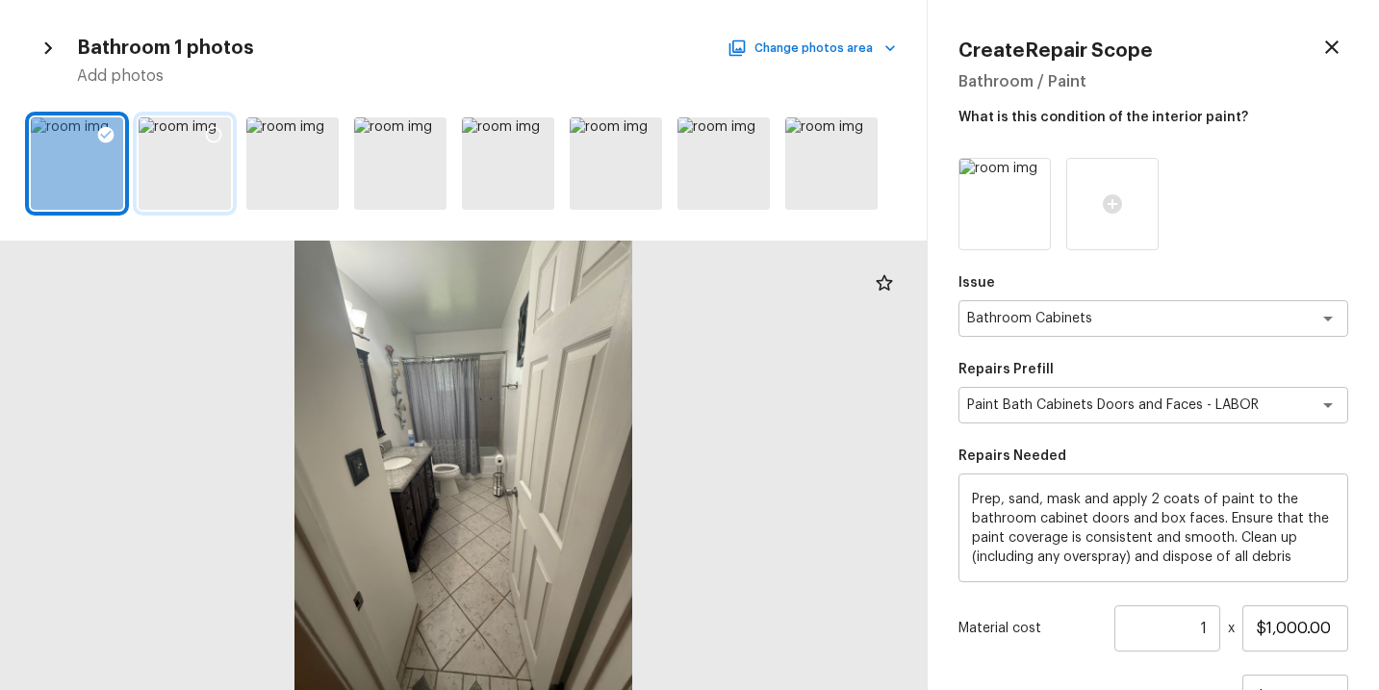
click at [165, 162] on div at bounding box center [185, 163] width 92 height 92
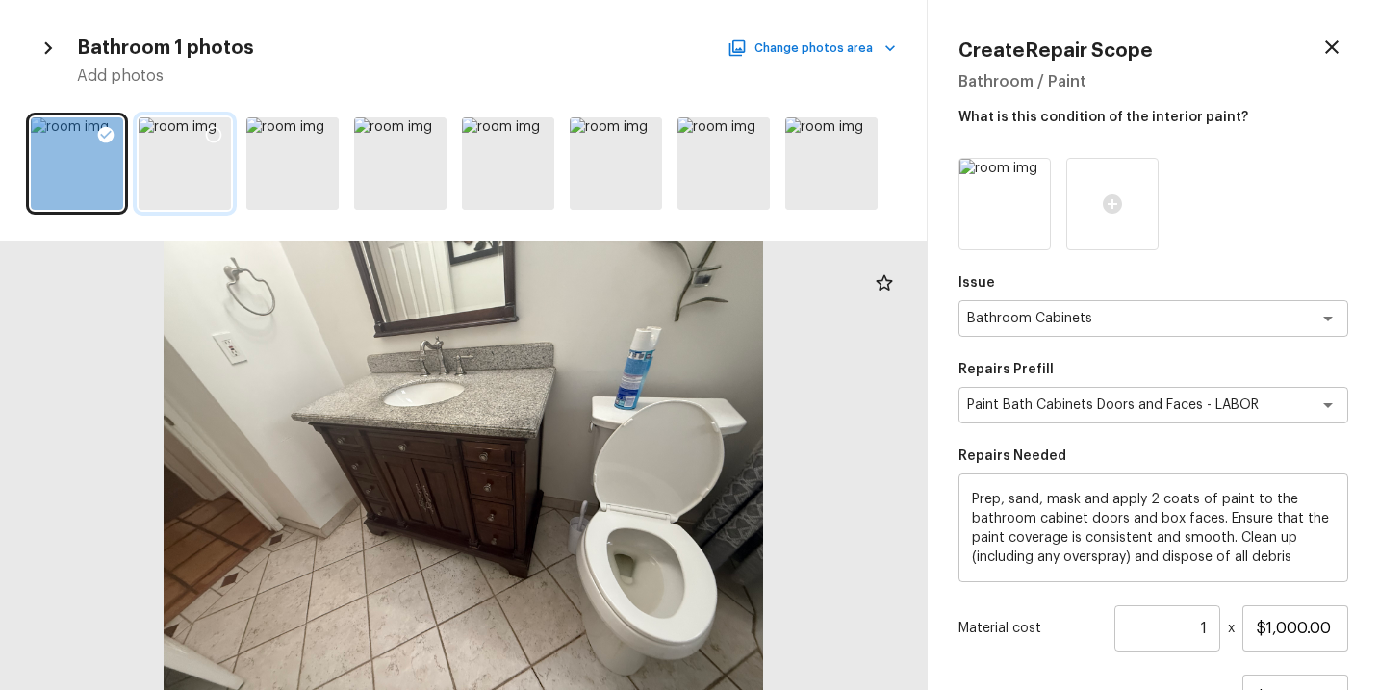
click at [216, 133] on icon at bounding box center [213, 134] width 19 height 19
click at [1034, 171] on icon at bounding box center [1033, 176] width 16 height 16
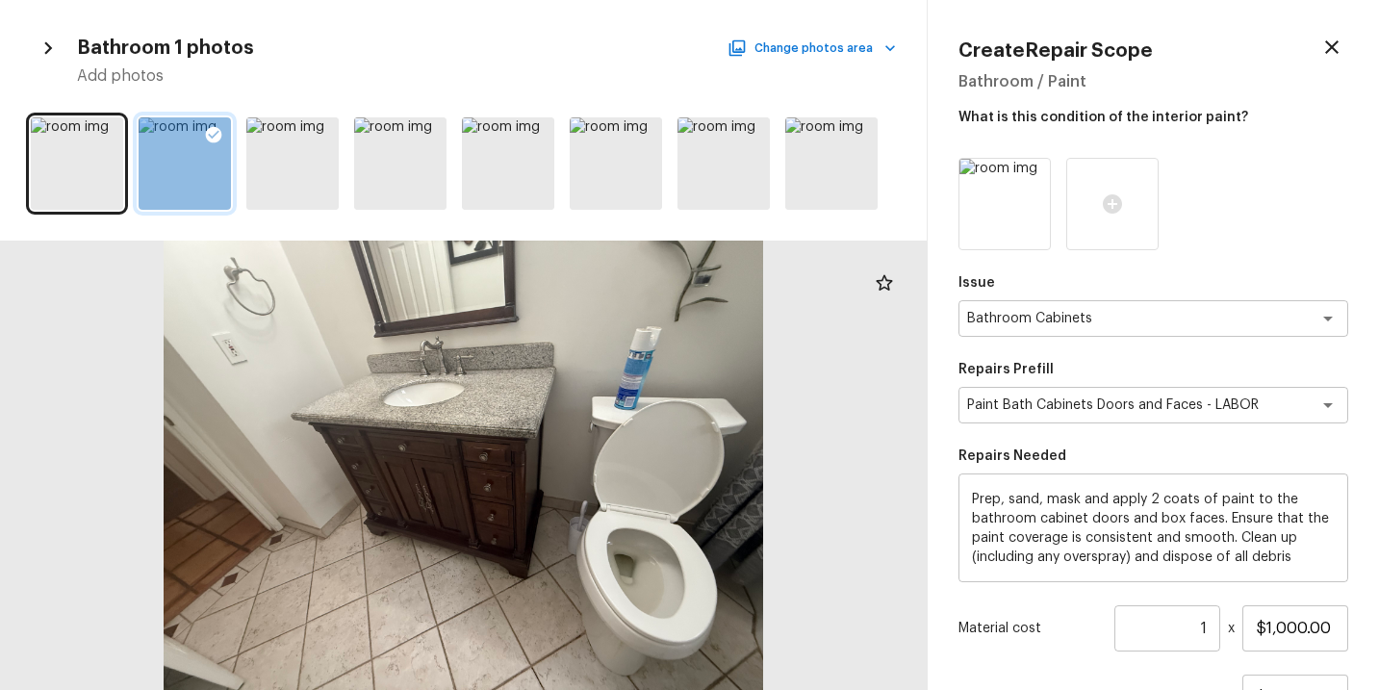
click at [1079, 655] on div "Issue Bathroom Cabinets x ​ Repairs Prefill Paint Bath Cabinets Doors and Faces…" at bounding box center [1154, 495] width 390 height 674
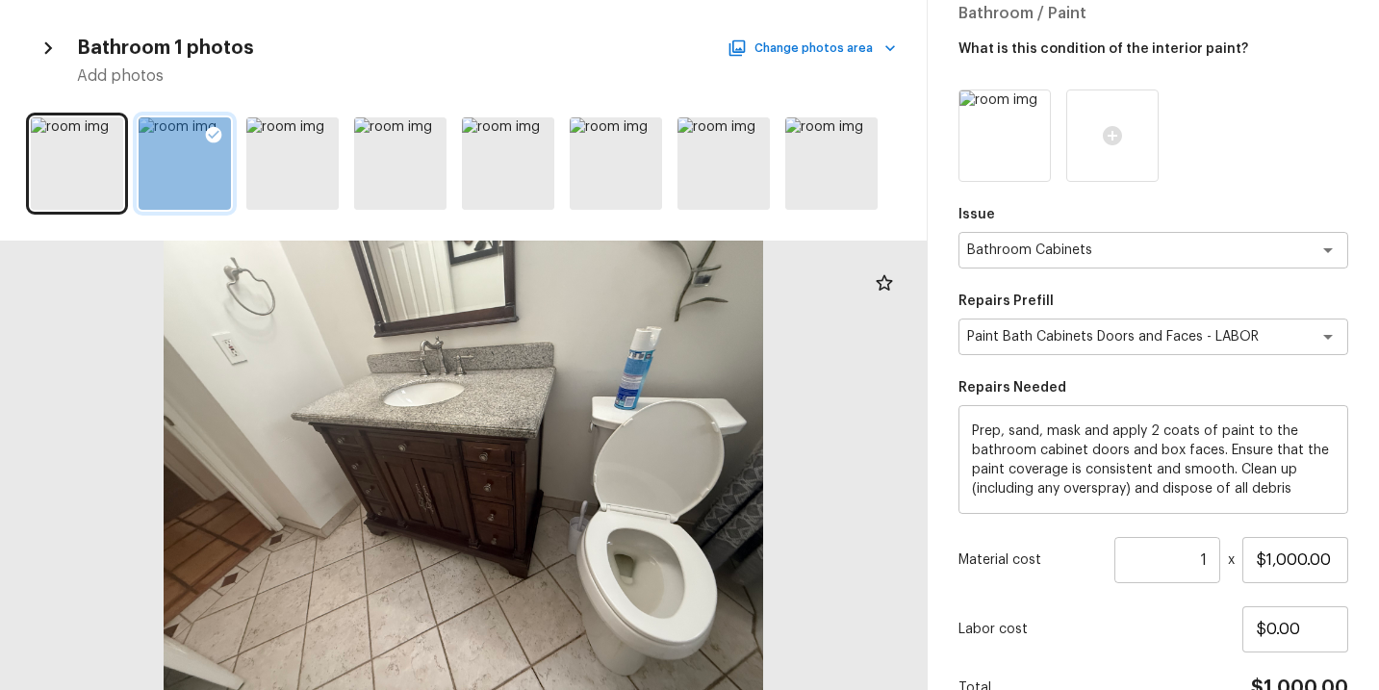
scroll to position [171, 0]
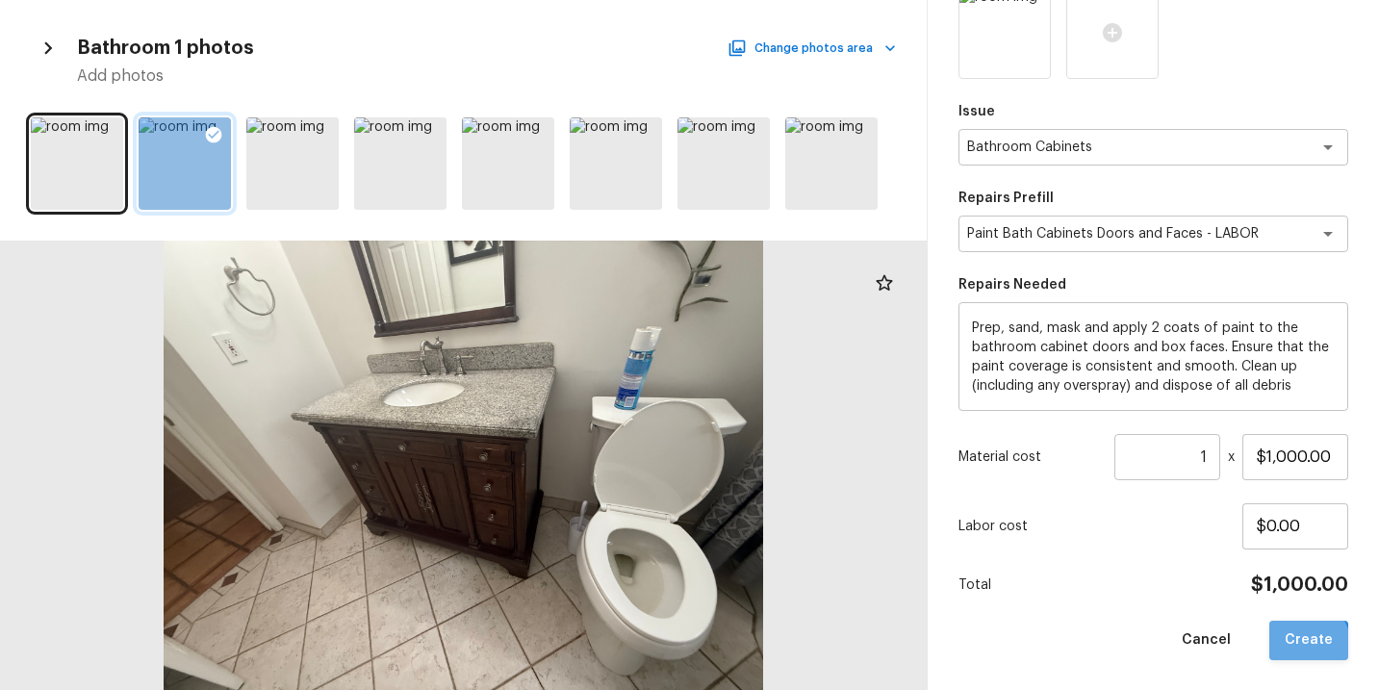
click at [1306, 645] on button "Create" at bounding box center [1309, 640] width 79 height 39
type input "$0.00"
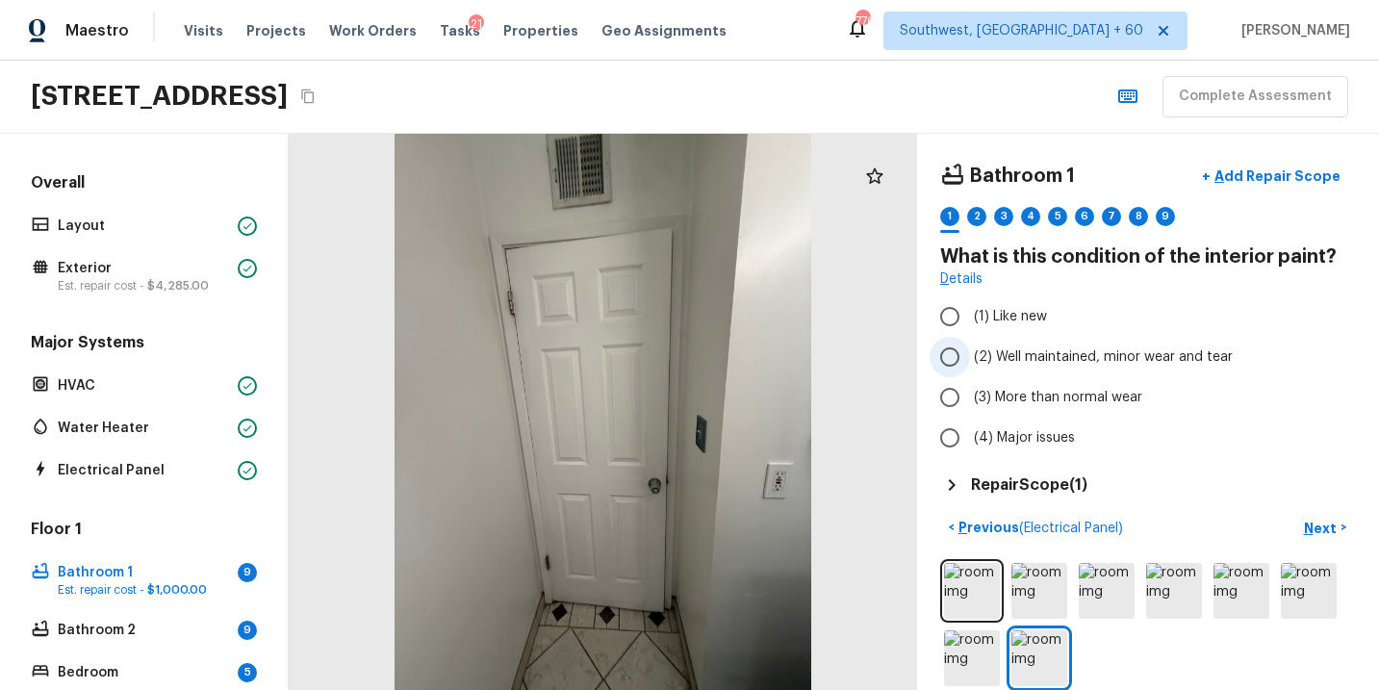
click at [1062, 365] on span "(2) Well maintained, minor wear and tear" at bounding box center [1103, 357] width 259 height 19
click at [970, 365] on input "(2) Well maintained, minor wear and tear" at bounding box center [950, 357] width 40 height 40
radio input "true"
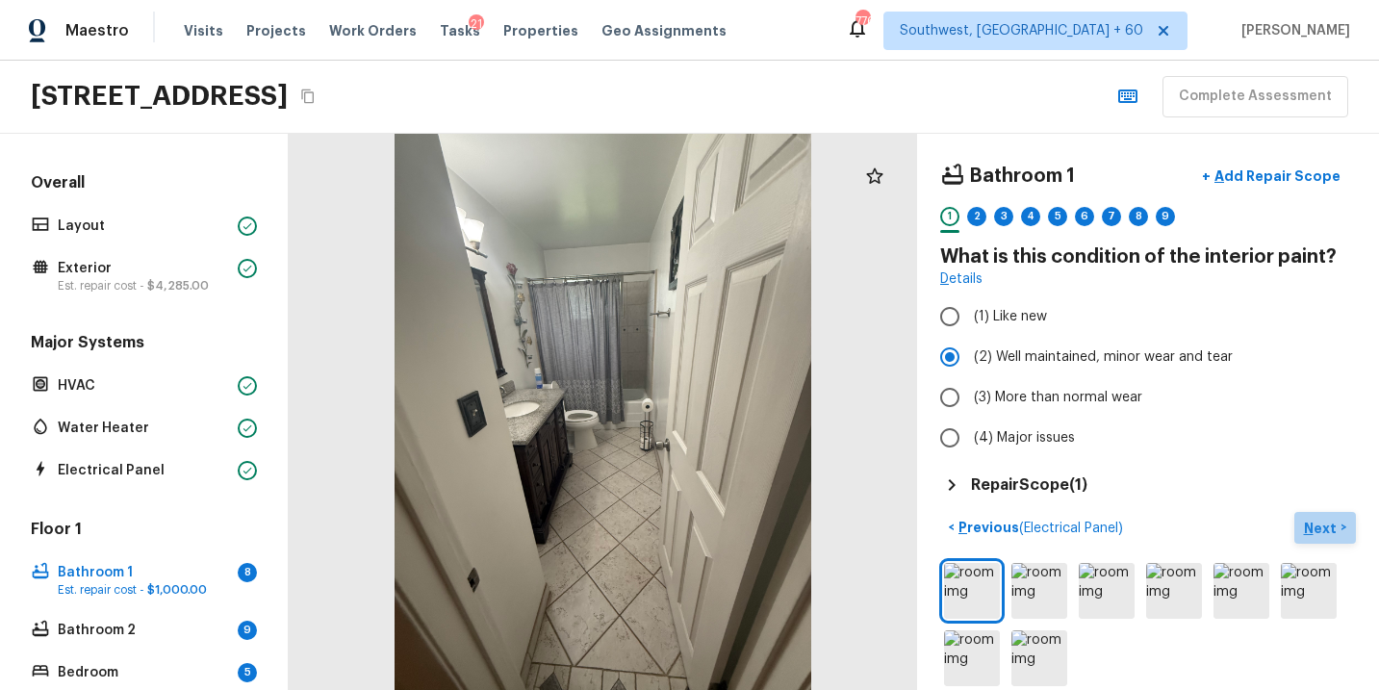
click at [1322, 525] on p "Next" at bounding box center [1322, 528] width 37 height 19
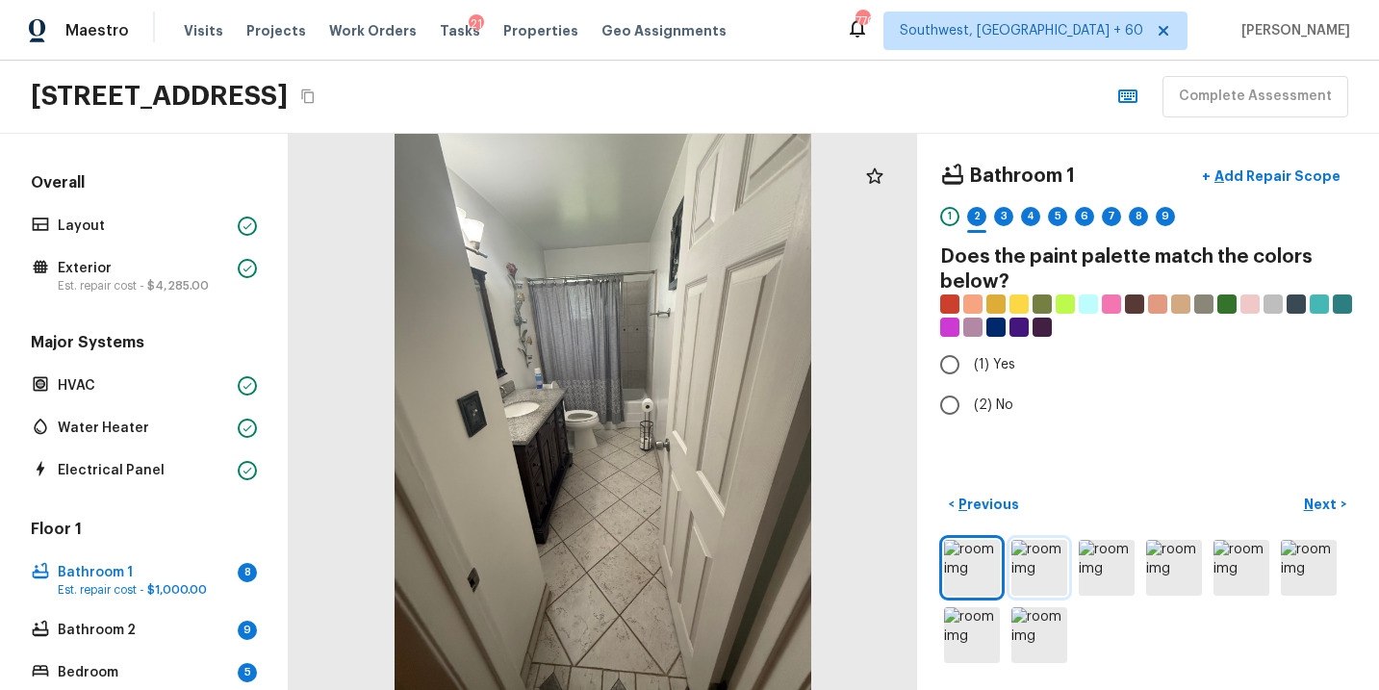
click at [1040, 575] on img at bounding box center [1040, 568] width 56 height 56
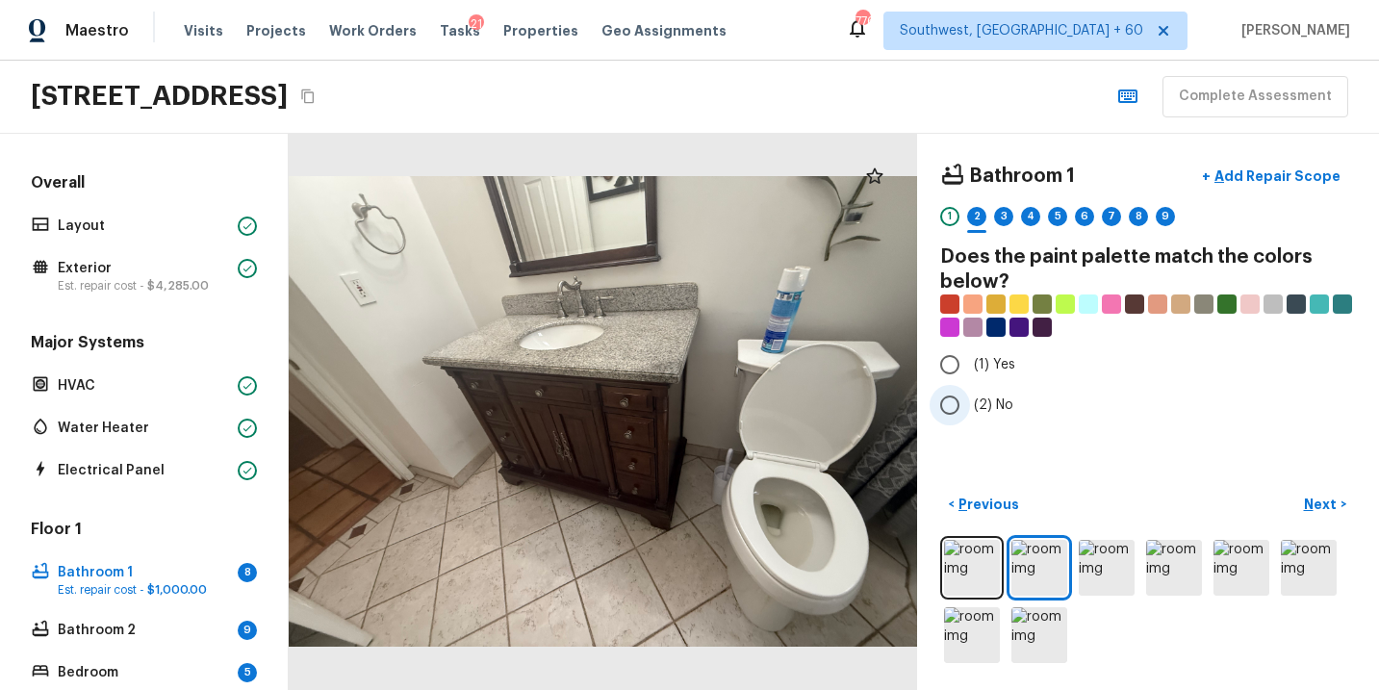
click at [972, 405] on label "(2) No" at bounding box center [1135, 405] width 411 height 40
click at [970, 405] on input "(2) No" at bounding box center [950, 405] width 40 height 40
radio input "true"
click at [1317, 499] on p "Next" at bounding box center [1322, 504] width 37 height 19
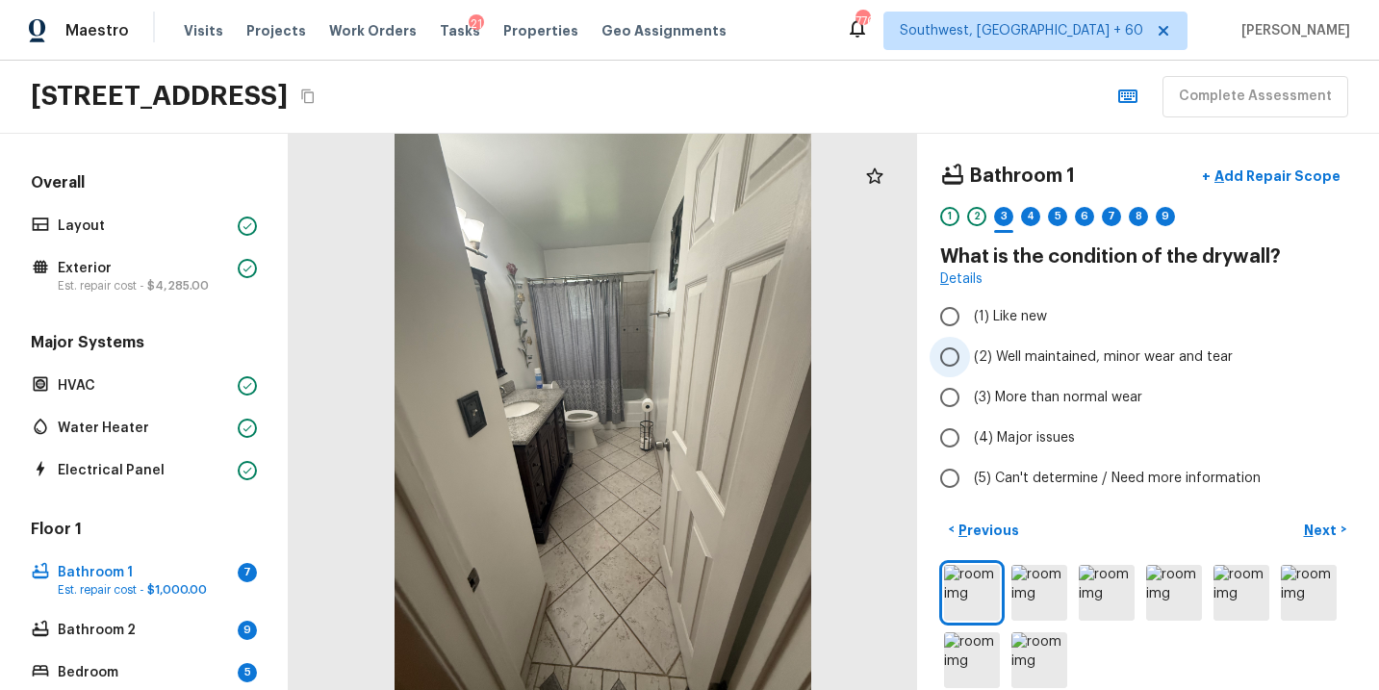
click at [1069, 355] on span "(2) Well maintained, minor wear and tear" at bounding box center [1103, 357] width 259 height 19
click at [970, 355] on input "(2) Well maintained, minor wear and tear" at bounding box center [950, 357] width 40 height 40
radio input "true"
click at [1324, 528] on p "Next" at bounding box center [1322, 530] width 37 height 19
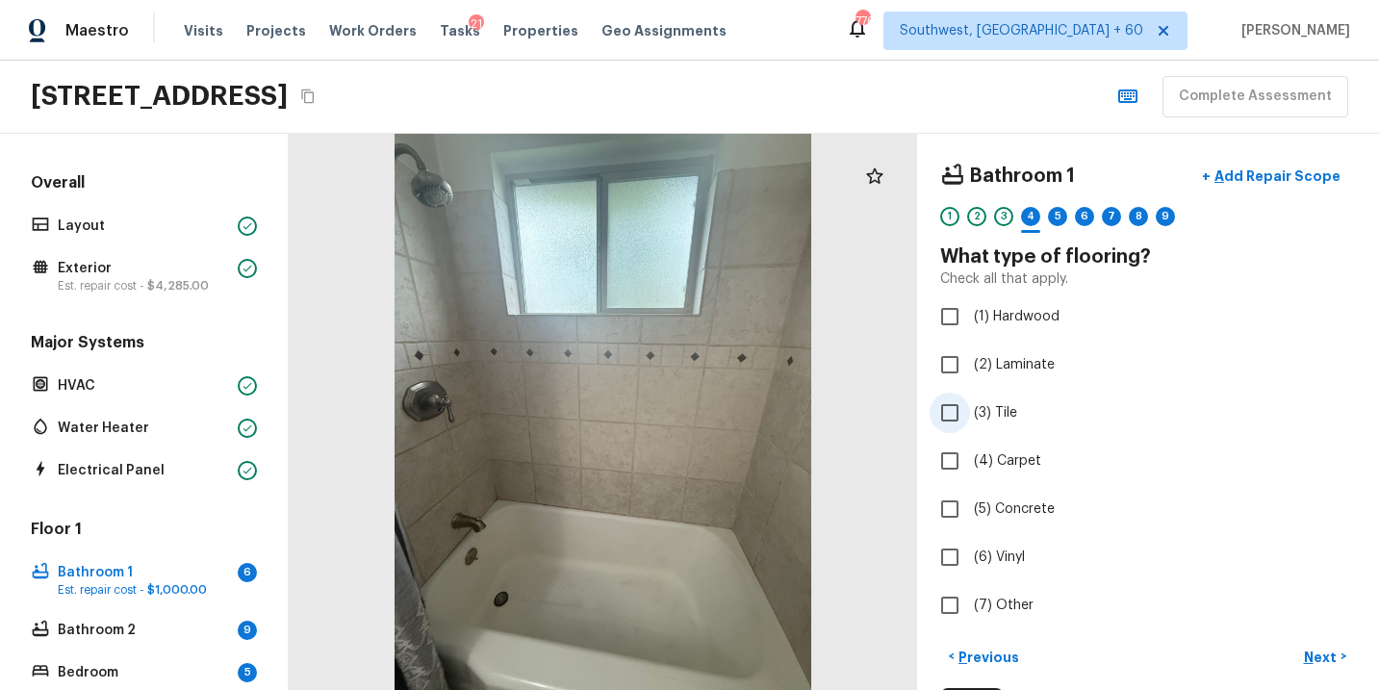
click at [998, 414] on span "(3) Tile" at bounding box center [995, 412] width 43 height 19
click at [970, 414] on input "(3) Tile" at bounding box center [950, 413] width 40 height 40
checkbox input "true"
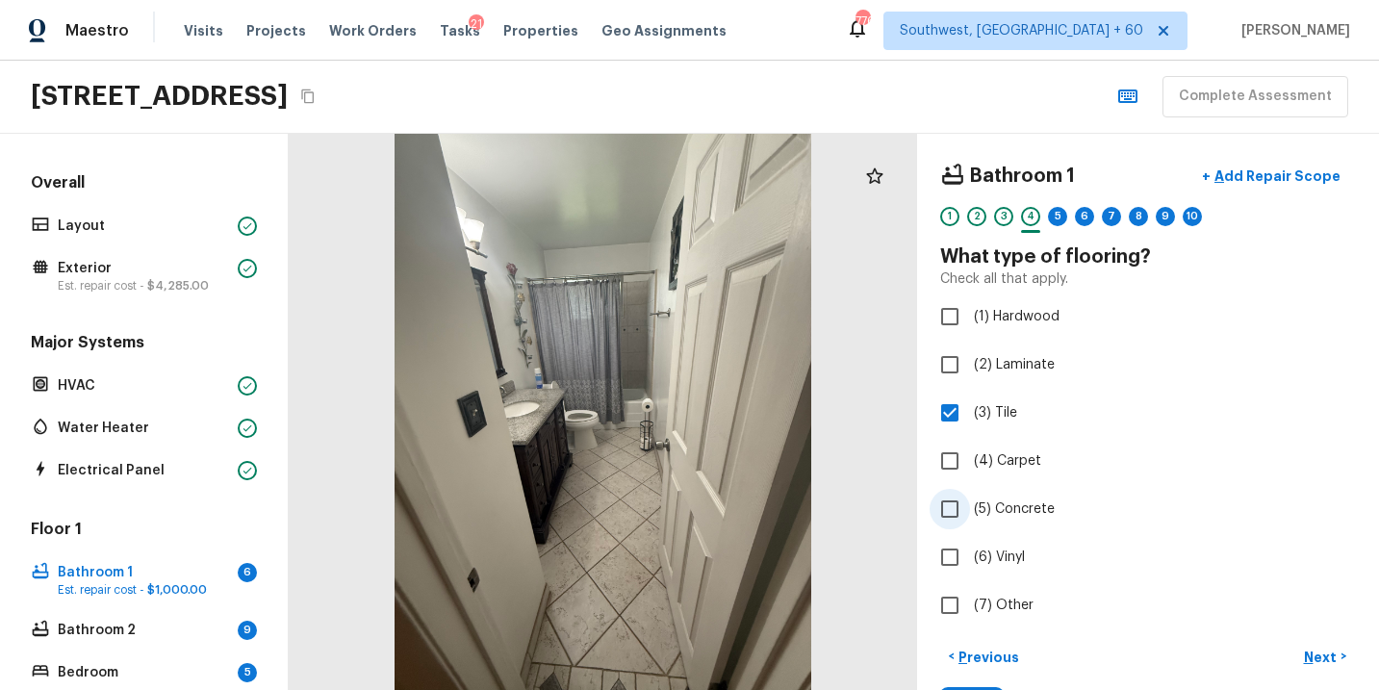
scroll to position [3, 0]
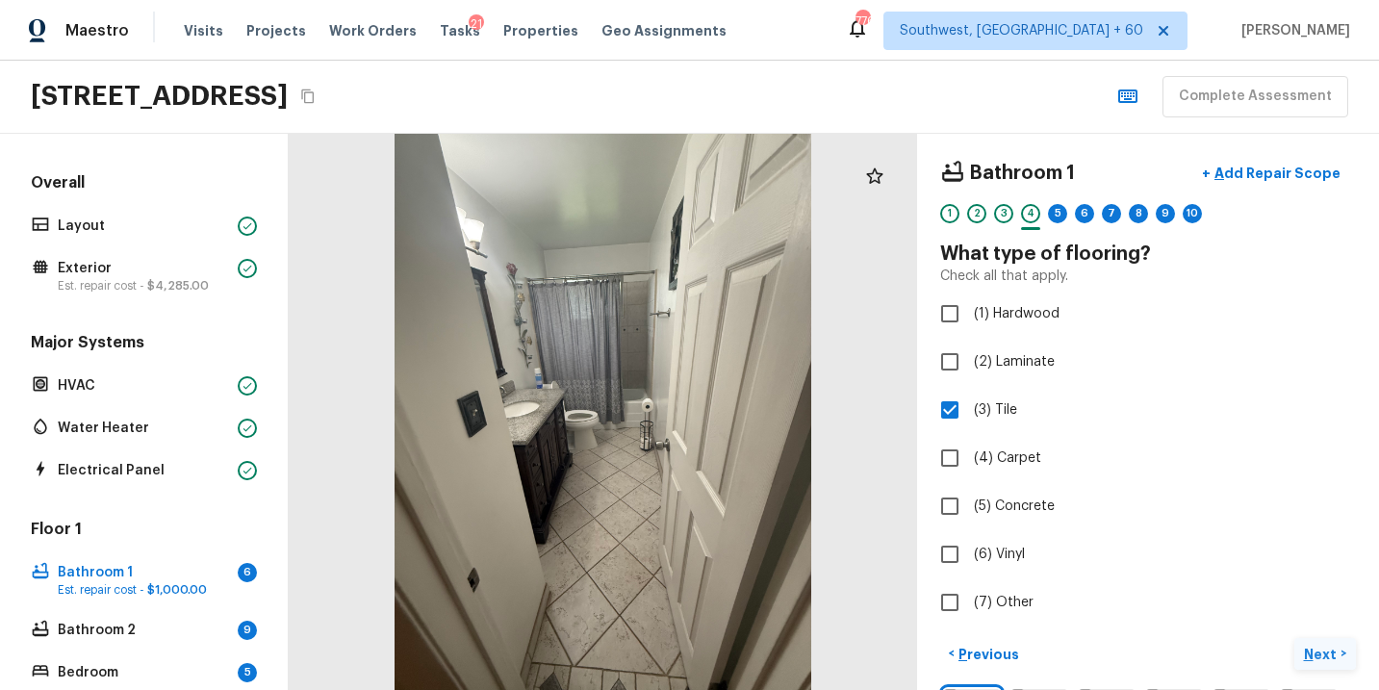
click at [1314, 650] on p "Next" at bounding box center [1322, 654] width 37 height 19
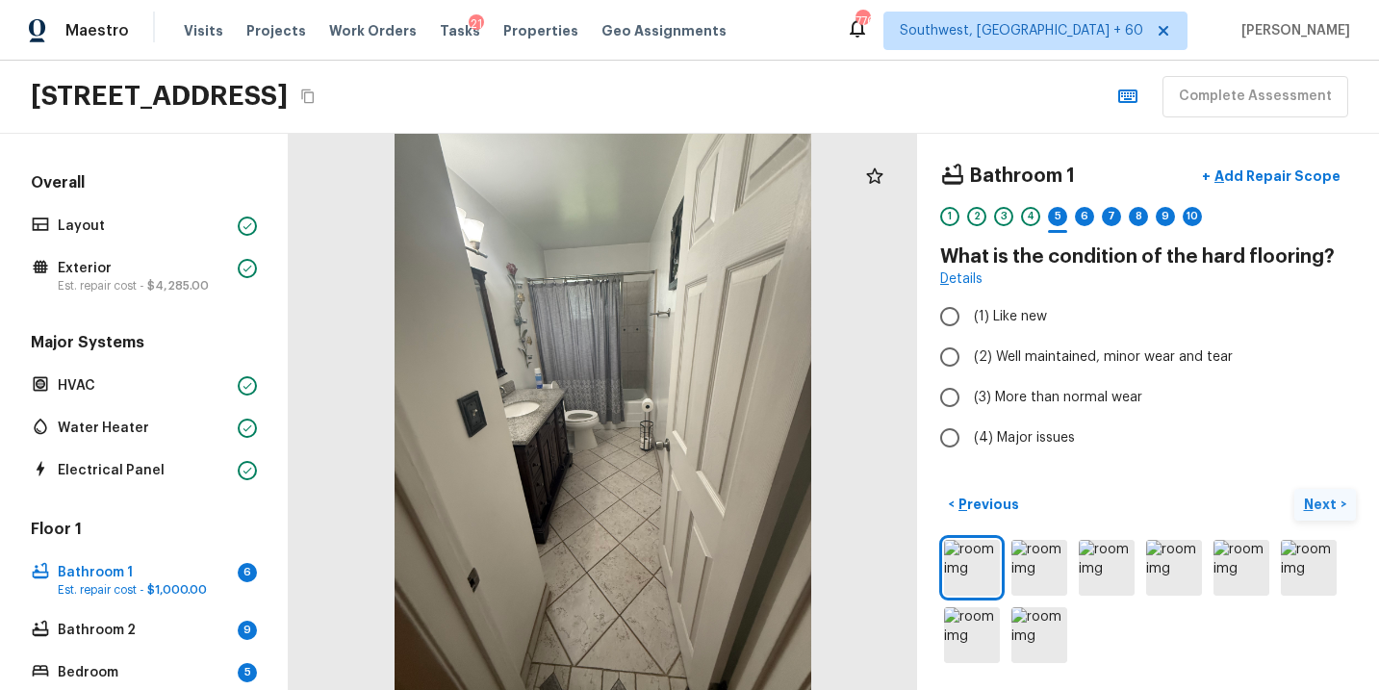
scroll to position [0, 0]
click at [1069, 360] on span "(2) Well maintained, minor wear and tear" at bounding box center [1103, 357] width 259 height 19
click at [970, 360] on input "(2) Well maintained, minor wear and tear" at bounding box center [950, 357] width 40 height 40
radio input "true"
click at [1322, 502] on p "Next" at bounding box center [1322, 504] width 37 height 19
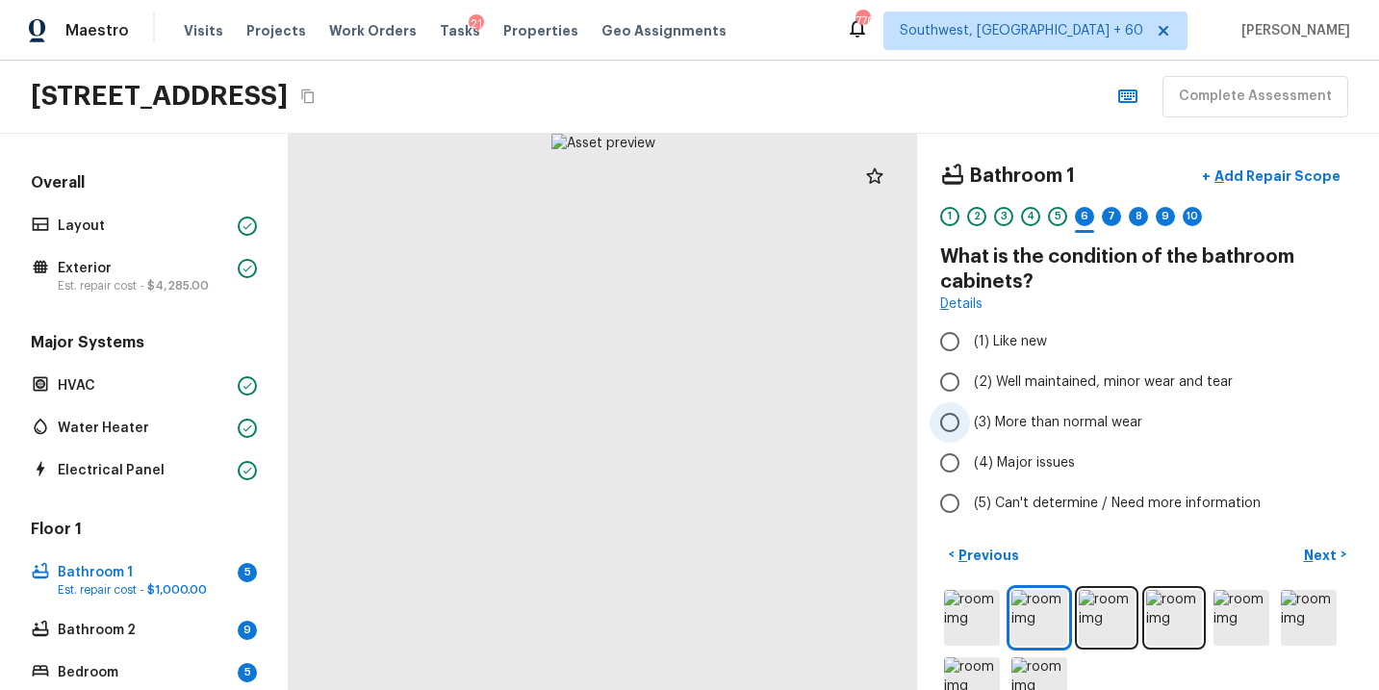
click at [1074, 424] on span "(3) More than normal wear" at bounding box center [1058, 422] width 168 height 19
click at [970, 424] on input "(3) More than normal wear" at bounding box center [950, 422] width 40 height 40
radio input "true"
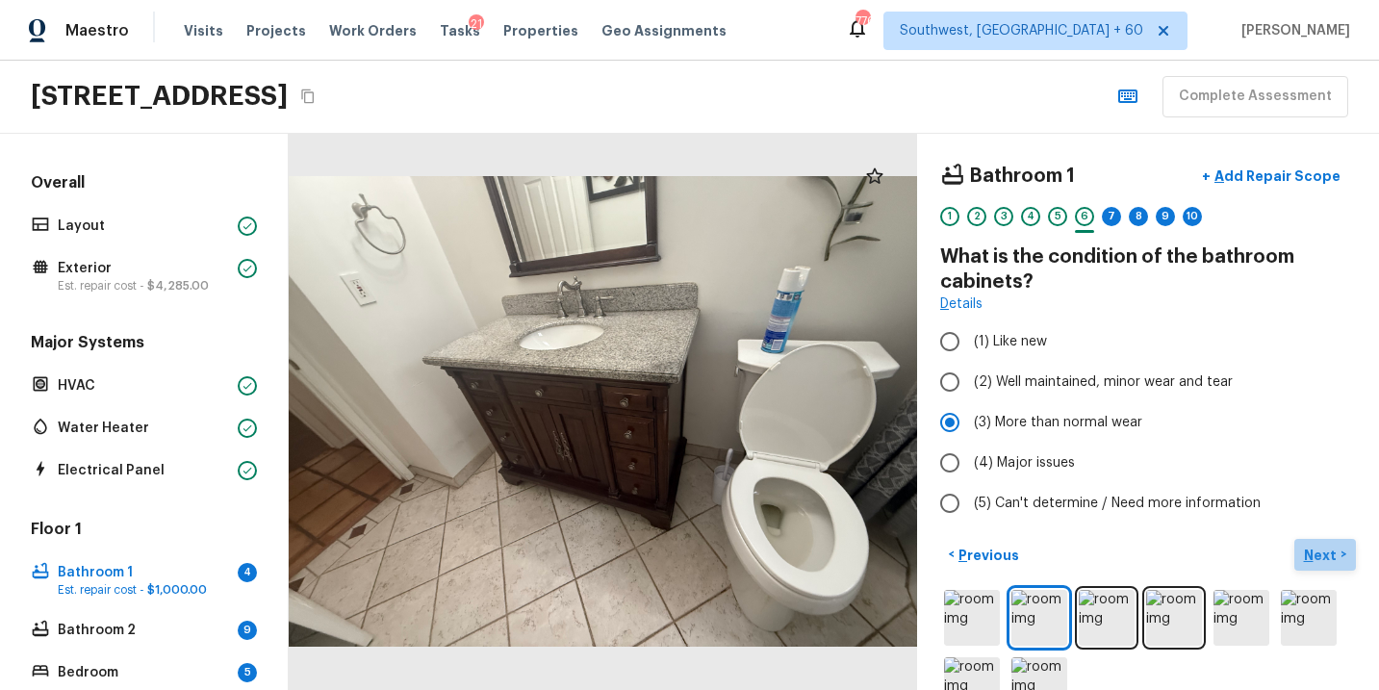
click at [1317, 553] on p "Next" at bounding box center [1322, 555] width 37 height 19
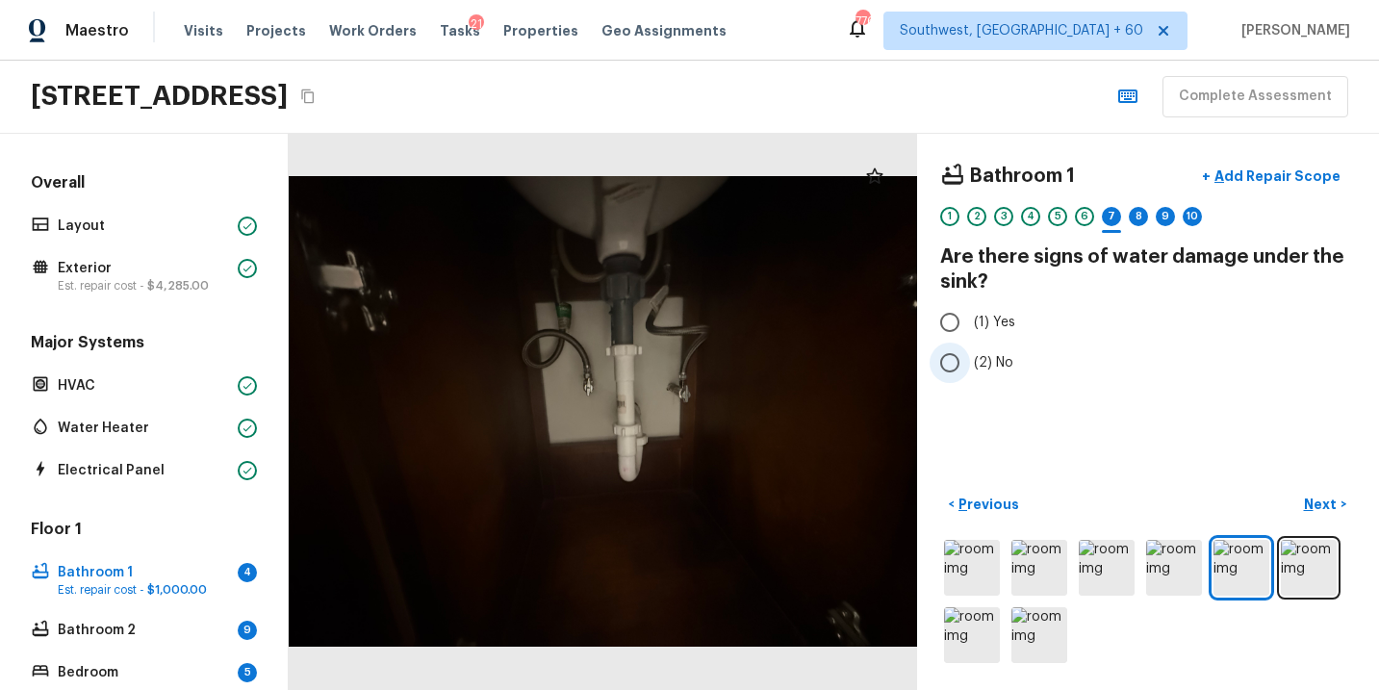
click at [1009, 368] on span "(2) No" at bounding box center [993, 362] width 39 height 19
click at [970, 368] on input "(2) No" at bounding box center [950, 363] width 40 height 40
radio input "true"
click at [1312, 498] on p "Next" at bounding box center [1322, 504] width 37 height 19
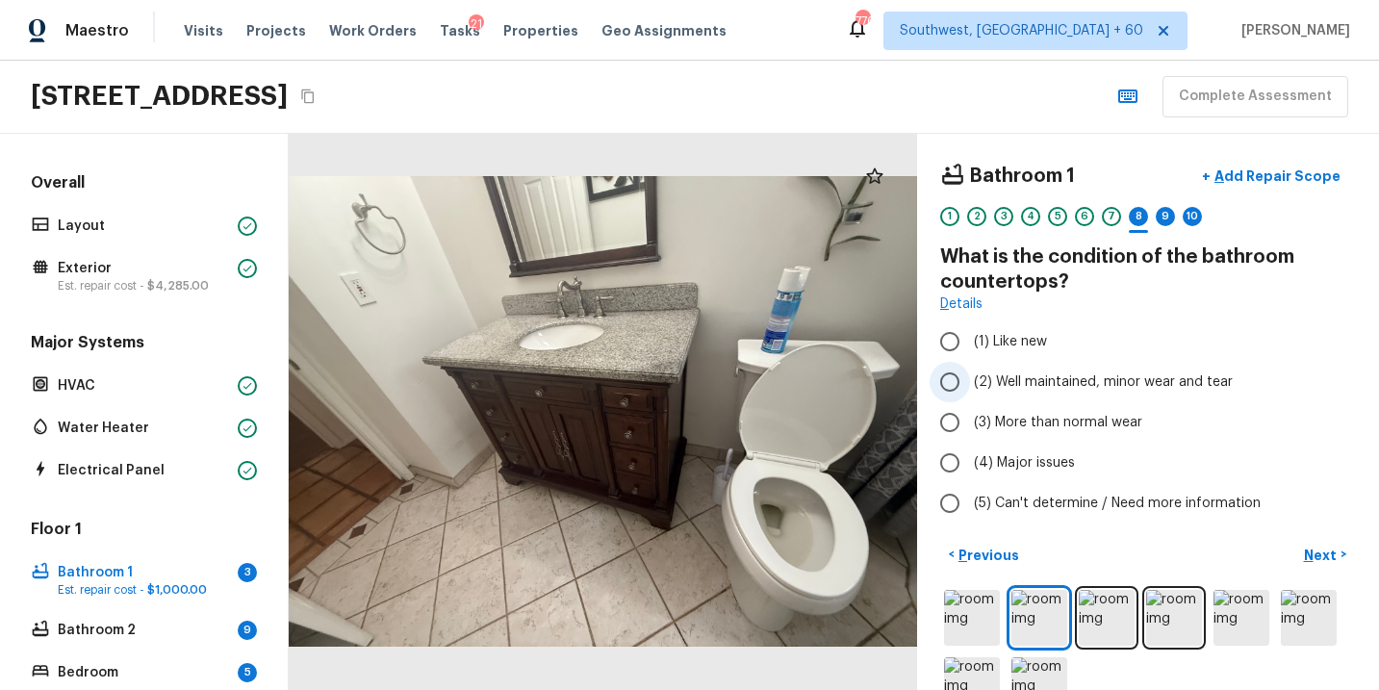
click at [1102, 381] on span "(2) Well maintained, minor wear and tear" at bounding box center [1103, 382] width 259 height 19
click at [970, 381] on input "(2) Well maintained, minor wear and tear" at bounding box center [950, 382] width 40 height 40
radio input "true"
click at [966, 615] on img at bounding box center [972, 618] width 56 height 56
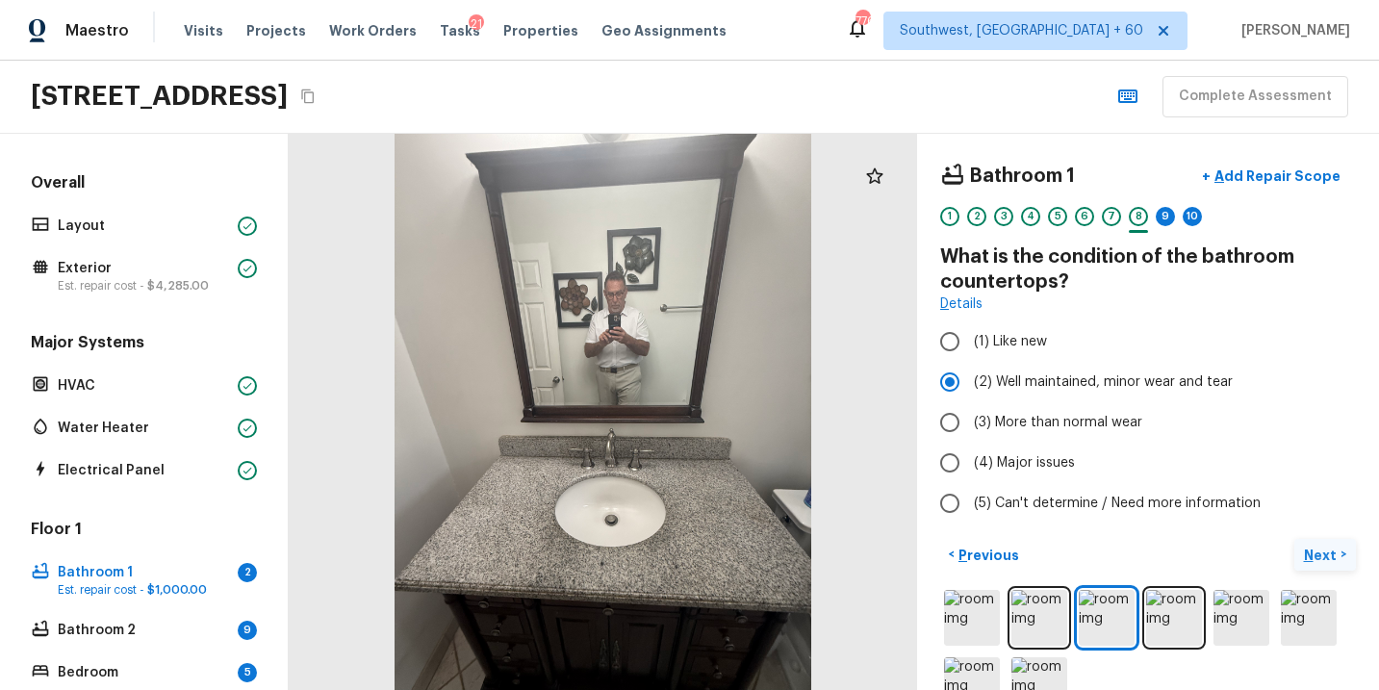
click at [1310, 551] on p "Next" at bounding box center [1322, 555] width 37 height 19
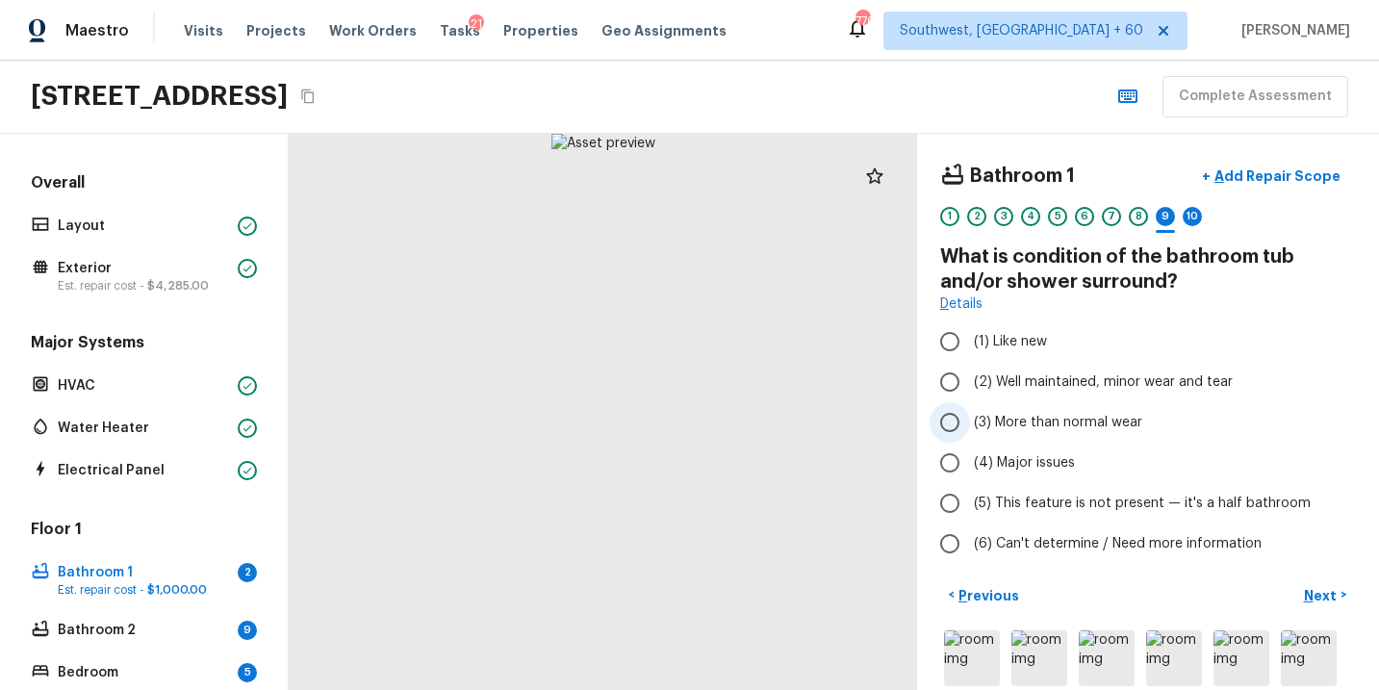
click at [1043, 425] on span "(3) More than normal wear" at bounding box center [1058, 422] width 168 height 19
click at [970, 425] on input "(3) More than normal wear" at bounding box center [950, 422] width 40 height 40
radio input "true"
click at [1282, 191] on button "+ Add Repair Scope" at bounding box center [1271, 176] width 169 height 39
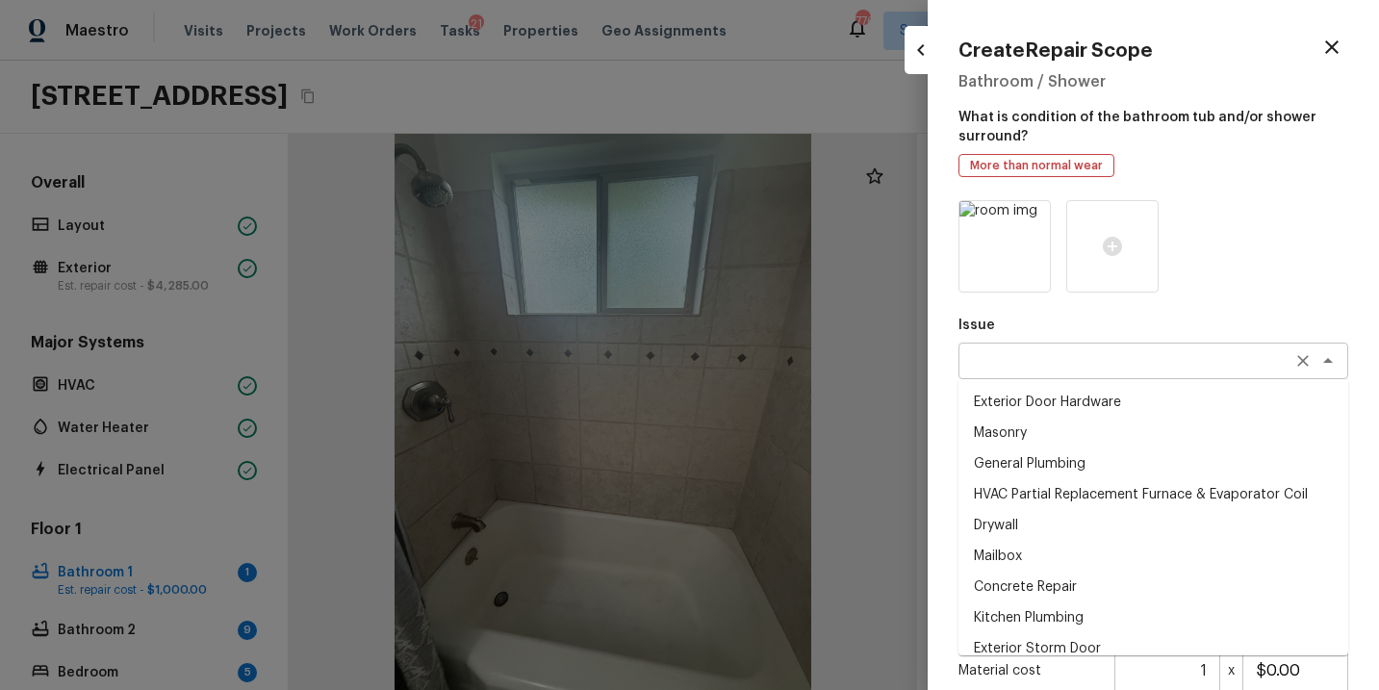
click at [1025, 349] on div "x ​" at bounding box center [1154, 361] width 390 height 37
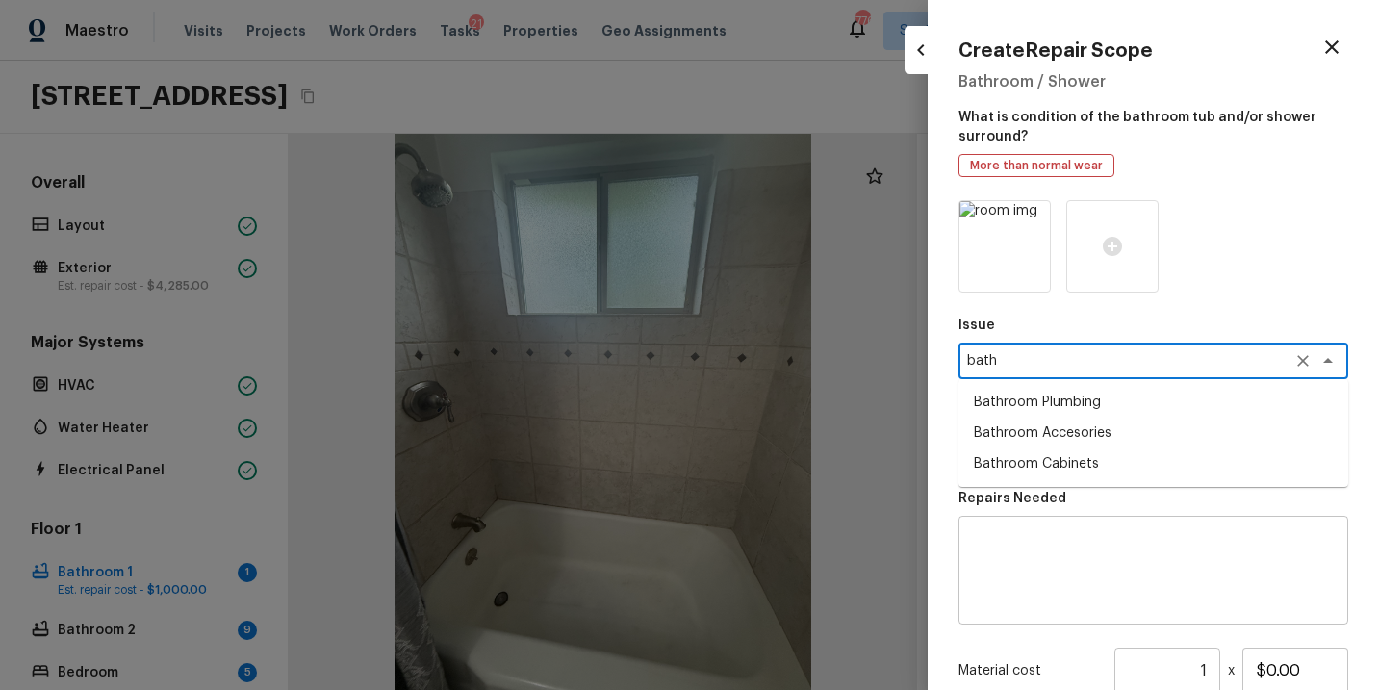
click at [1047, 397] on li "Bathroom Plumbing" at bounding box center [1154, 402] width 390 height 31
type textarea "Bathroom Plumbing"
click at [1033, 438] on textarea at bounding box center [1126, 447] width 319 height 19
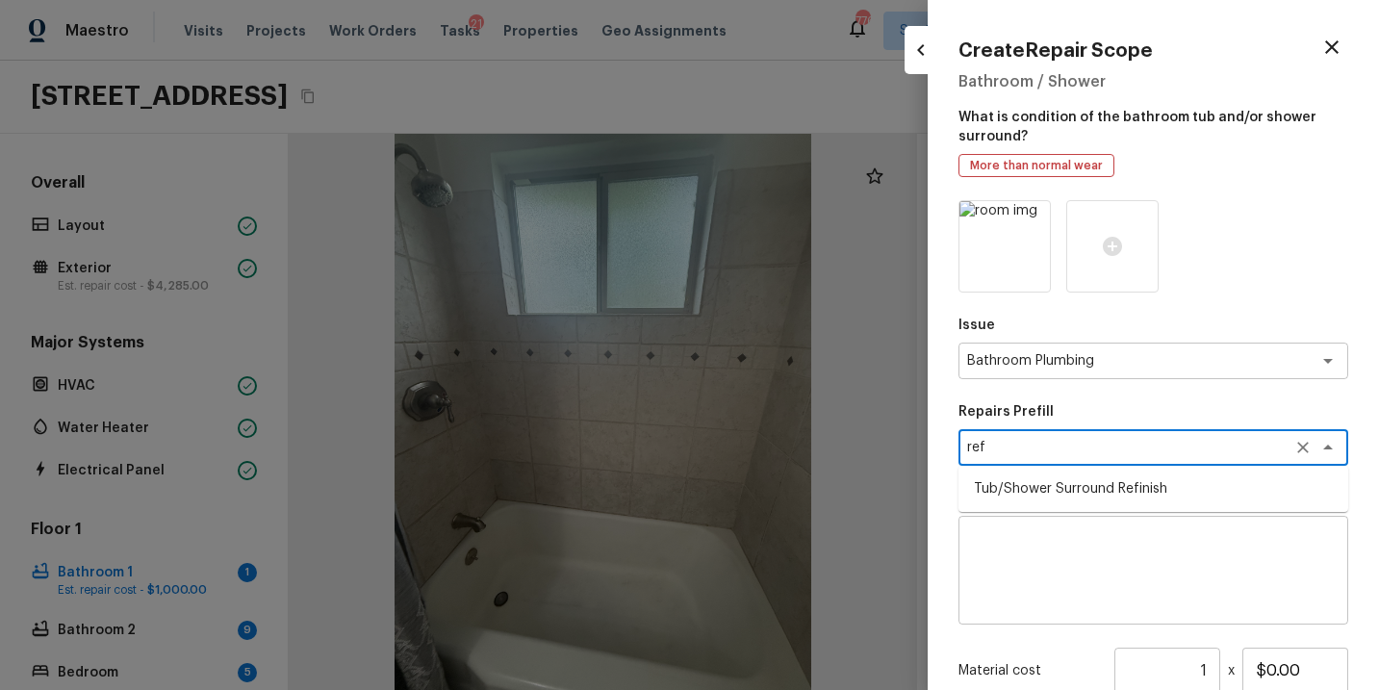
click at [1046, 492] on li "Tub/Shower Surround Refinish" at bounding box center [1154, 489] width 390 height 31
type textarea "Tub/Shower Surround Refinish"
type textarea "Prep, mask, clean and refinish the tub/shower tile surround both all sides ensu…"
type input "$6.41"
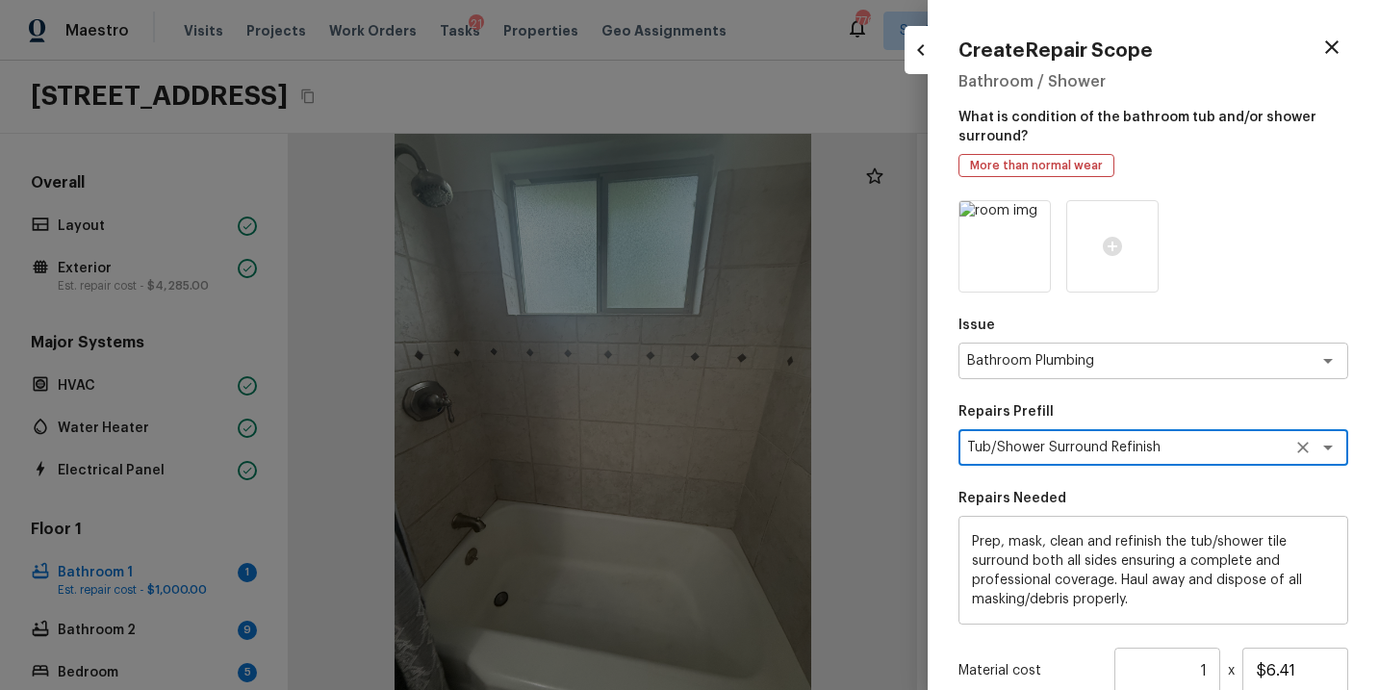
scroll to position [96, 0]
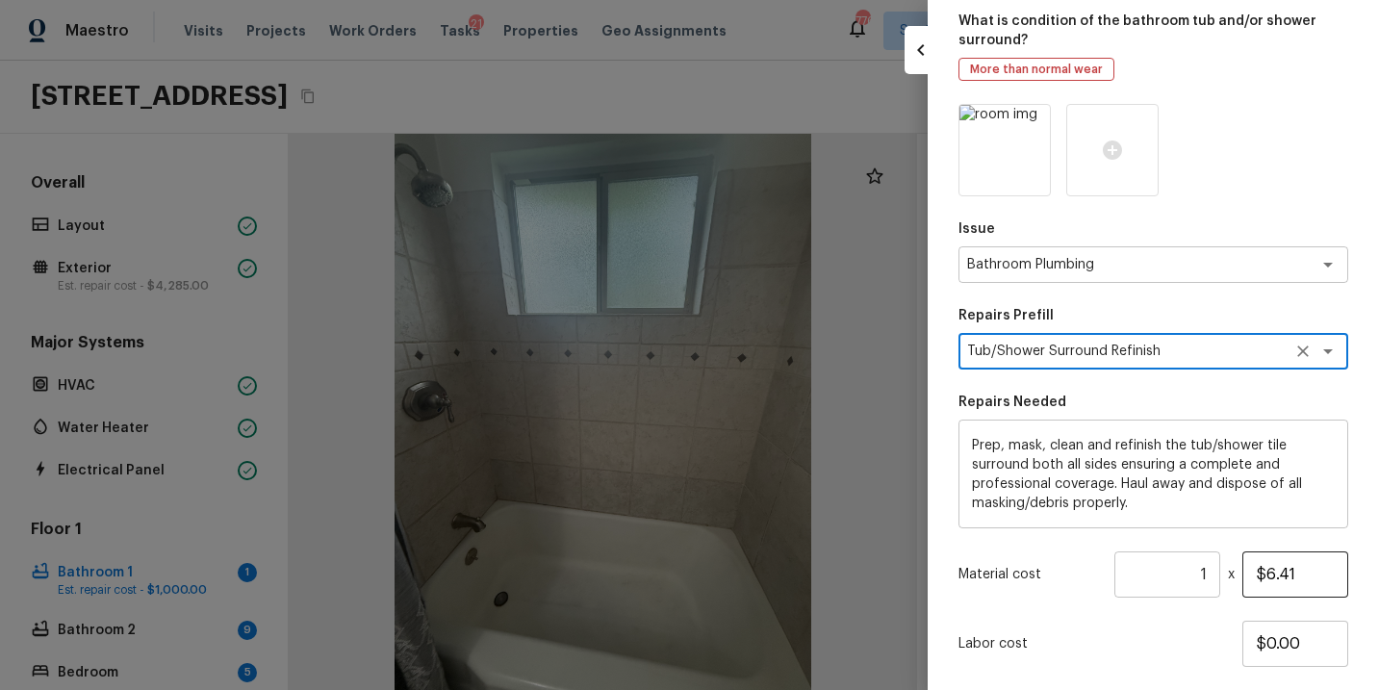
type textarea "Tub/Shower Surround Refinish"
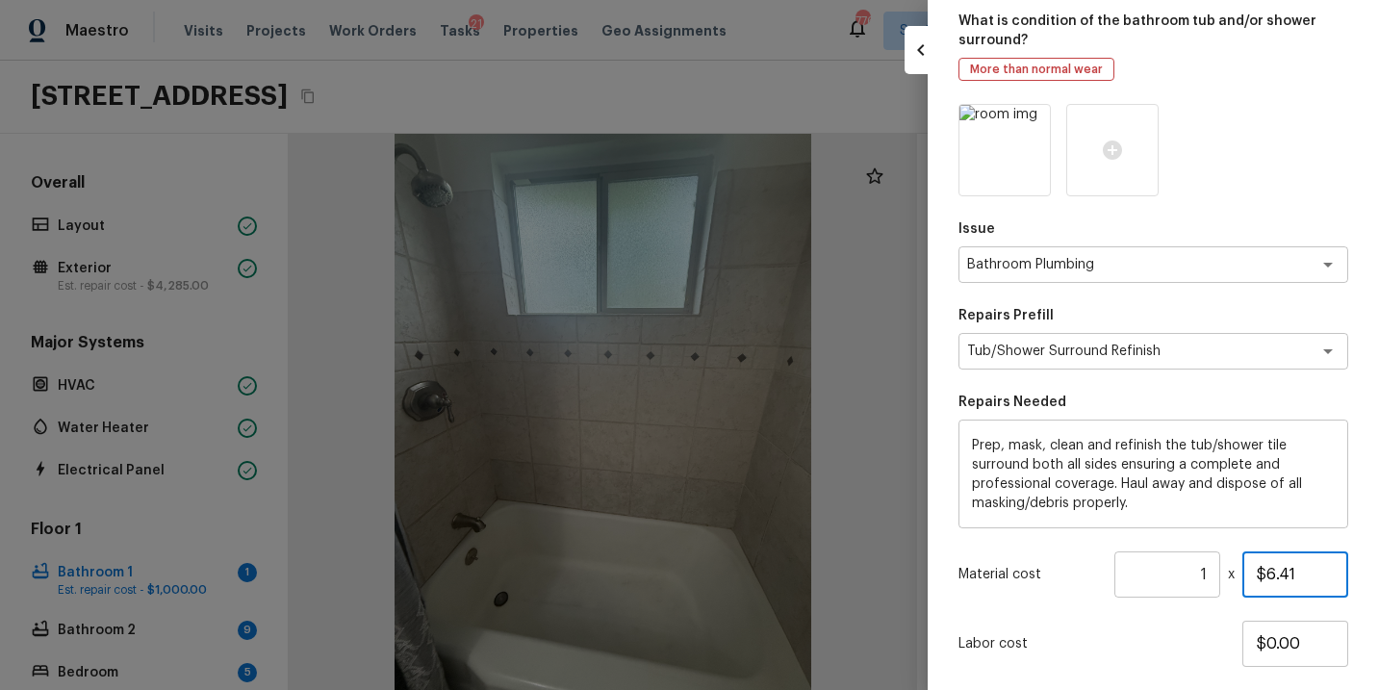
drag, startPoint x: 1315, startPoint y: 579, endPoint x: 1207, endPoint y: 579, distance: 107.8
click at [1207, 579] on div "Material cost 1 ​ x $6.41" at bounding box center [1154, 575] width 390 height 46
click at [1208, 578] on input "1" at bounding box center [1168, 575] width 106 height 46
click at [1320, 577] on input "$6.41" at bounding box center [1296, 575] width 106 height 46
drag, startPoint x: 1215, startPoint y: 576, endPoint x: 1083, endPoint y: 576, distance: 131.9
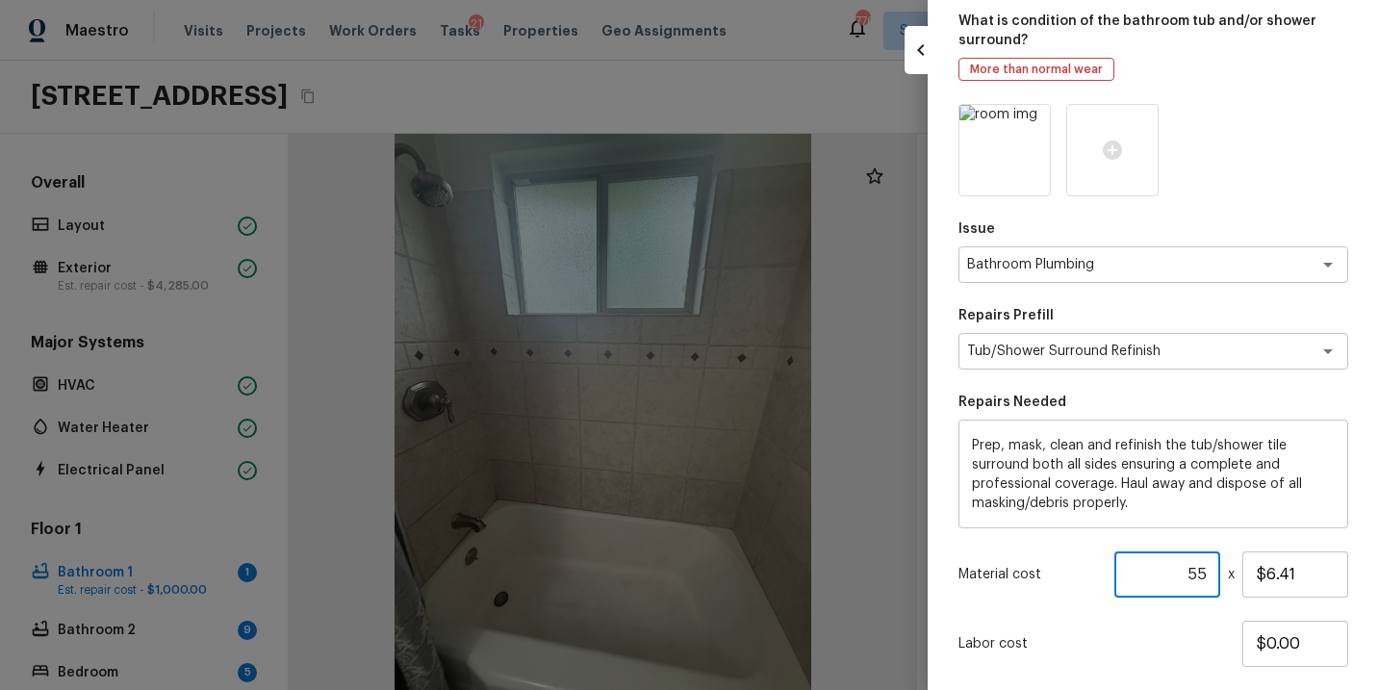
click at [1083, 576] on div "Material cost 55 ​ x $6.41" at bounding box center [1154, 575] width 390 height 46
type input "1"
drag, startPoint x: 1301, startPoint y: 578, endPoint x: 1115, endPoint y: 578, distance: 186.8
click at [1115, 578] on div "Material cost 1 ​ x $6.41" at bounding box center [1154, 575] width 390 height 46
type input "$355.00"
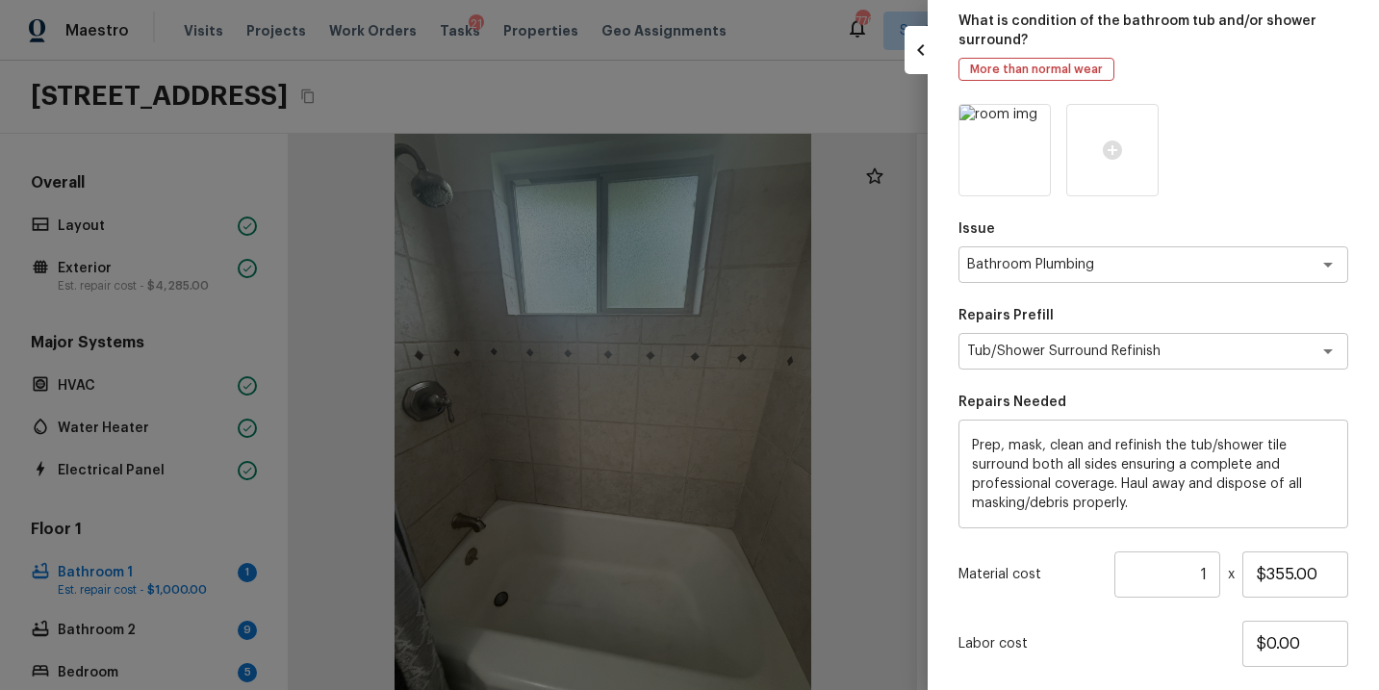
click at [1126, 615] on div "Issue Bathroom Plumbing x ​ Repairs Prefill Tub/Shower Surround Refinish x ​ Re…" at bounding box center [1154, 441] width 390 height 674
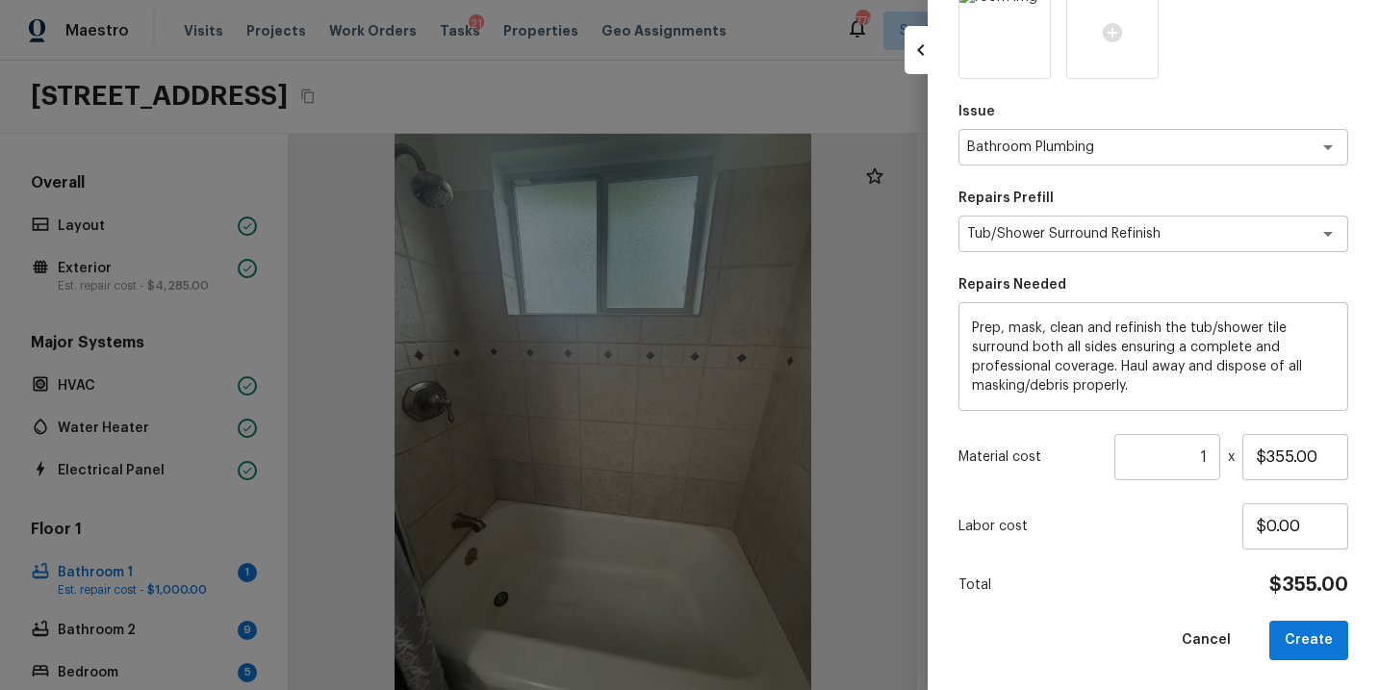
click at [1185, 588] on div "Total $355.00" at bounding box center [1154, 585] width 390 height 25
click at [1329, 655] on button "Create" at bounding box center [1309, 640] width 79 height 39
type input "$0.00"
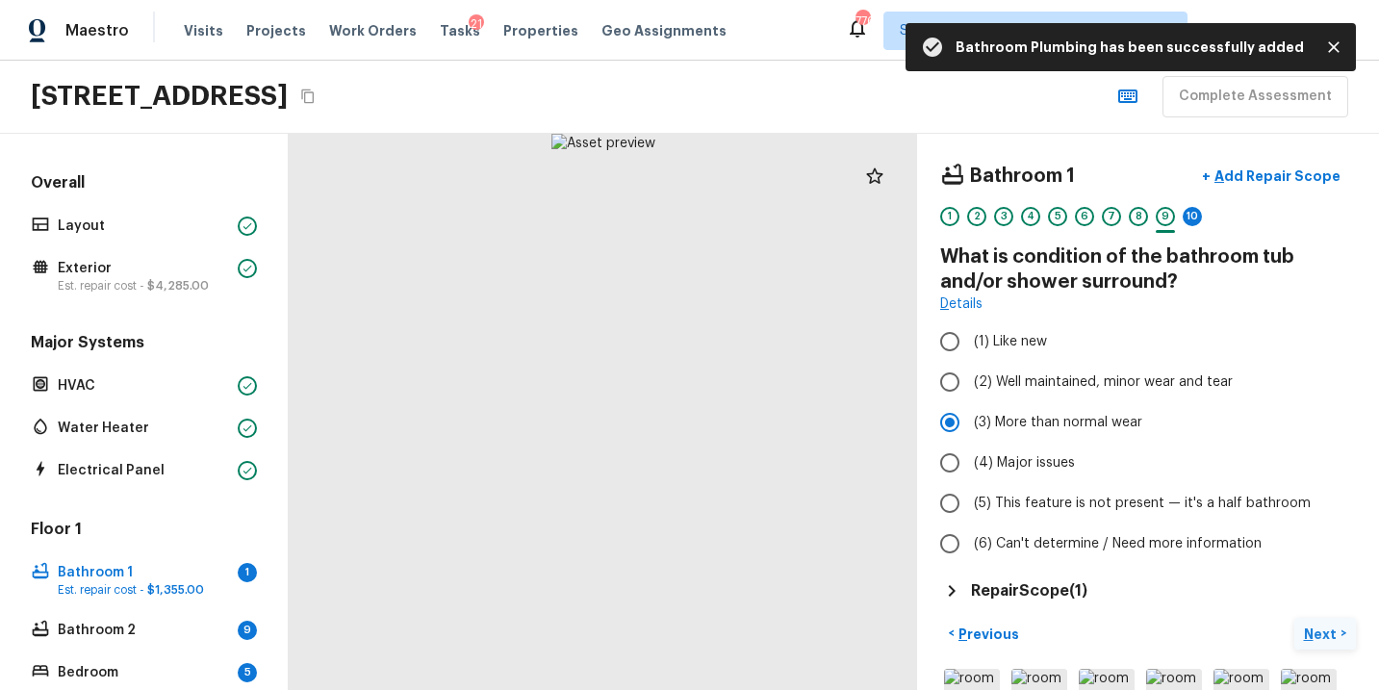
click at [1324, 631] on p "Next" at bounding box center [1322, 634] width 37 height 19
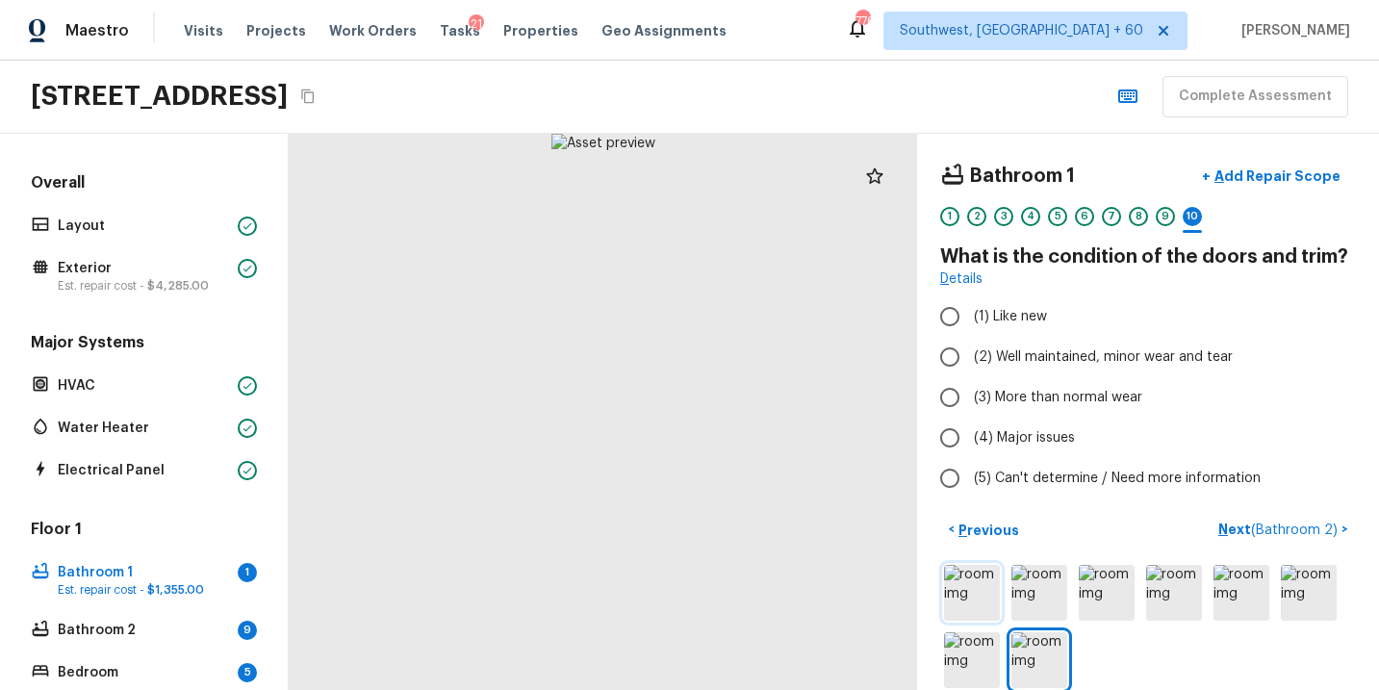
click at [979, 589] on img at bounding box center [972, 593] width 56 height 56
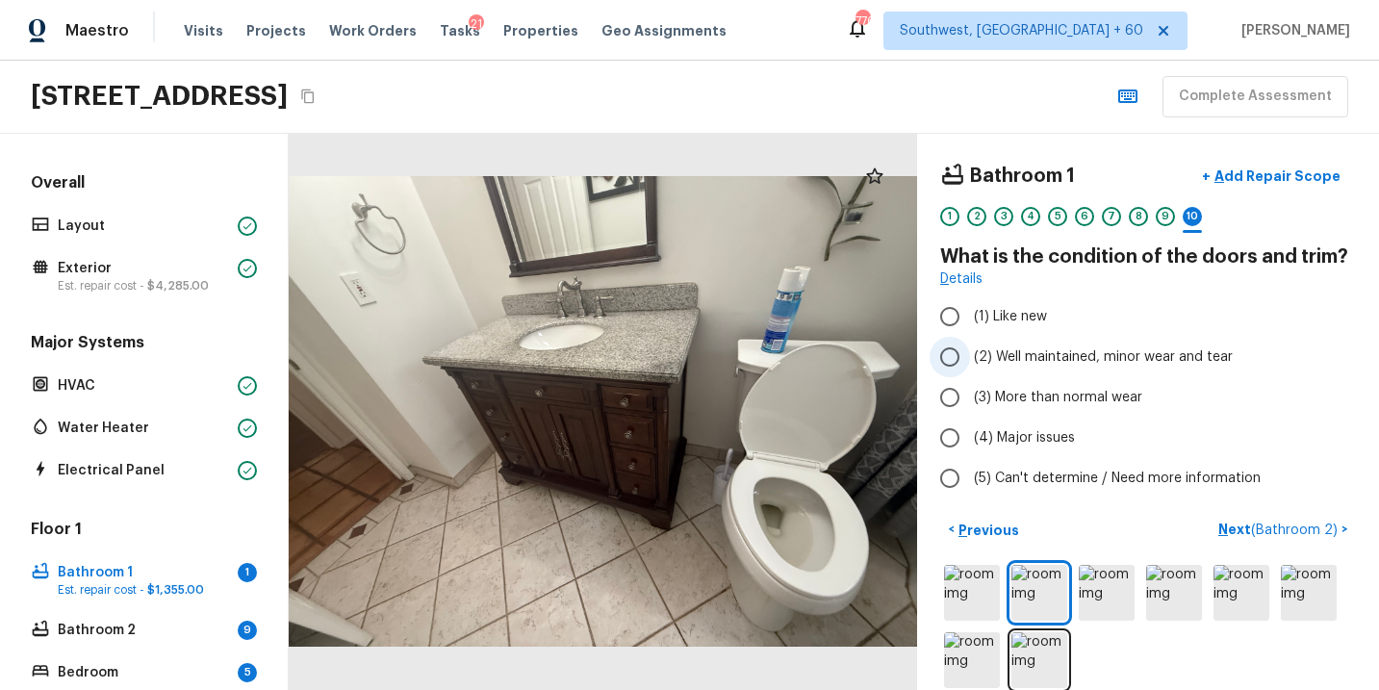
click at [1198, 343] on label "(2) Well maintained, minor wear and tear" at bounding box center [1135, 357] width 411 height 40
click at [970, 343] on input "(2) Well maintained, minor wear and tear" at bounding box center [950, 357] width 40 height 40
radio input "true"
click at [1235, 535] on p "Next ( Bathroom 2 )" at bounding box center [1280, 530] width 123 height 20
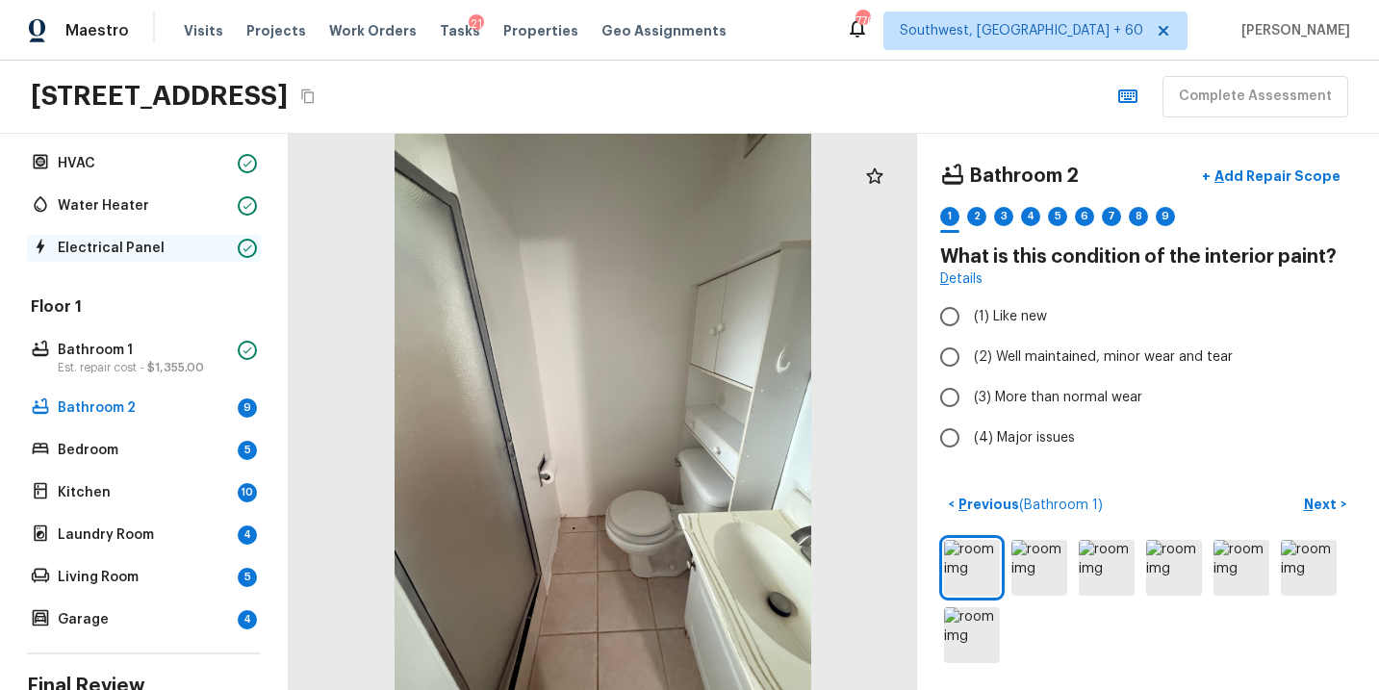
scroll to position [231, 0]
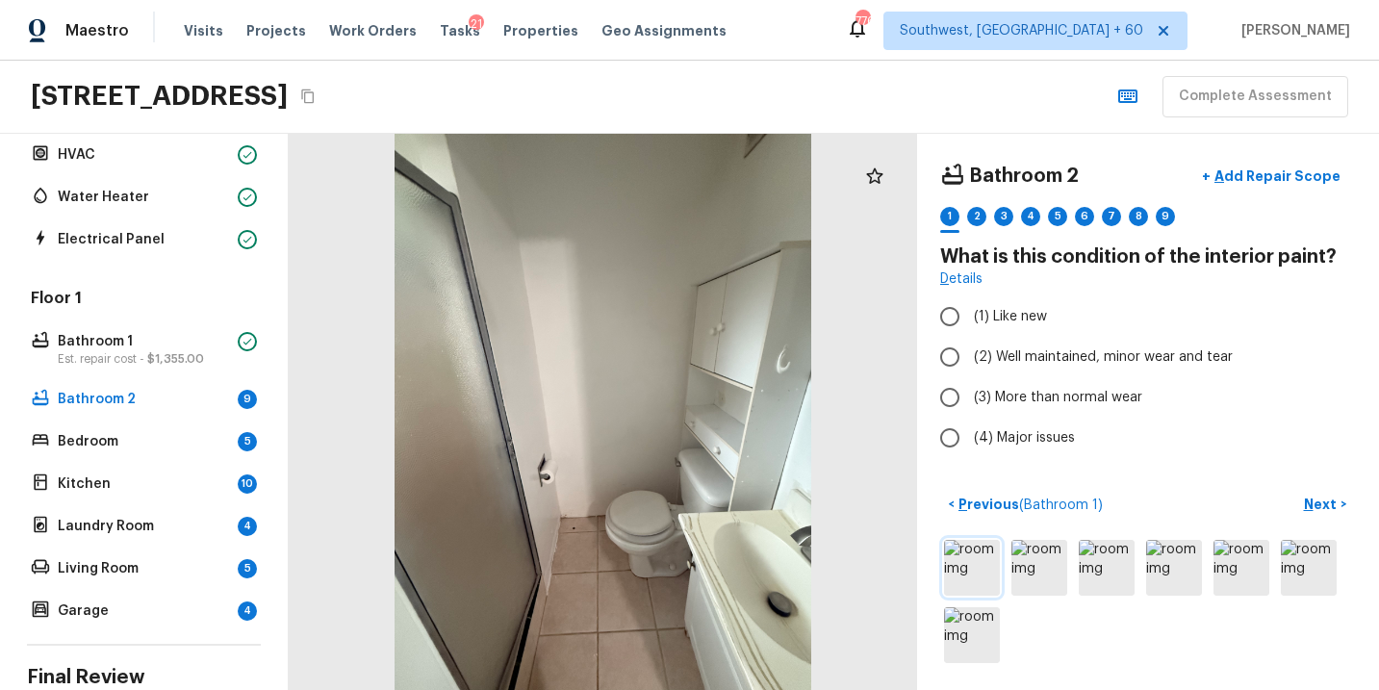
click at [983, 576] on img at bounding box center [972, 568] width 56 height 56
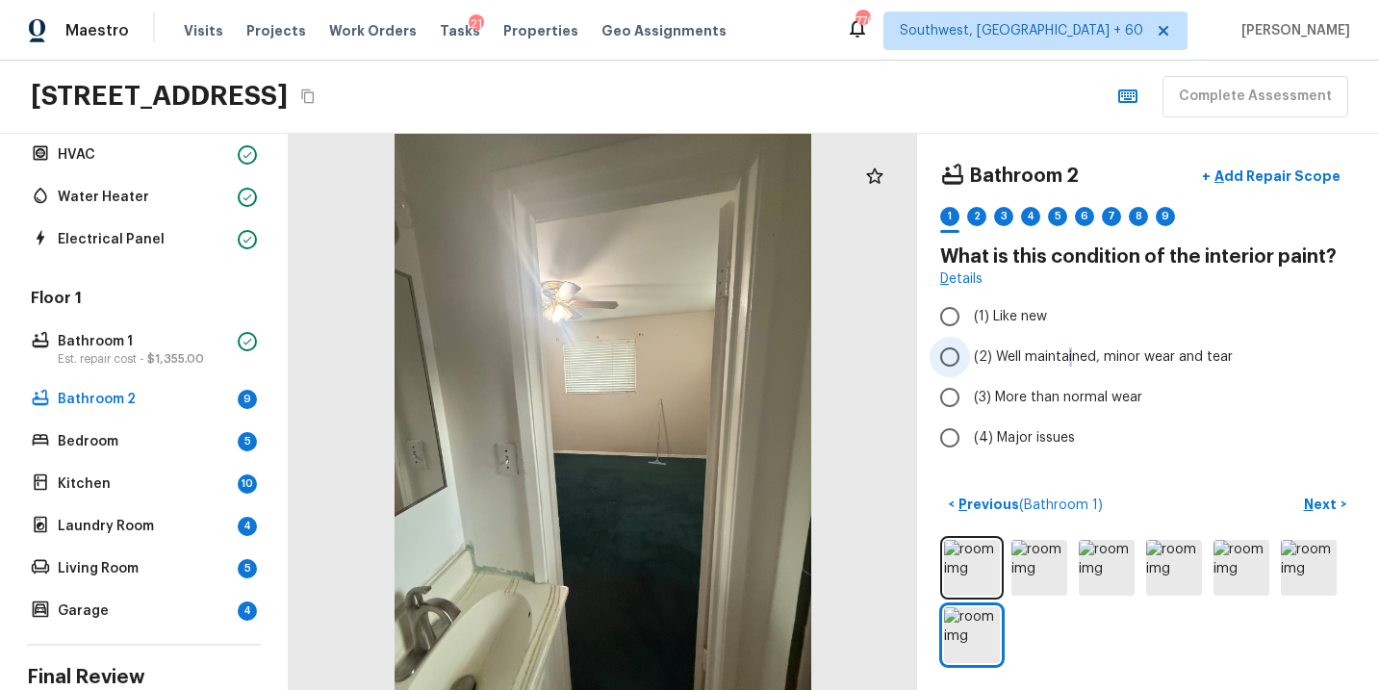
click at [1069, 356] on span "(2) Well maintained, minor wear and tear" at bounding box center [1103, 357] width 259 height 19
click at [1021, 362] on span "(2) Well maintained, minor wear and tear" at bounding box center [1103, 357] width 259 height 19
click at [970, 362] on input "(2) Well maintained, minor wear and tear" at bounding box center [950, 357] width 40 height 40
radio input "true"
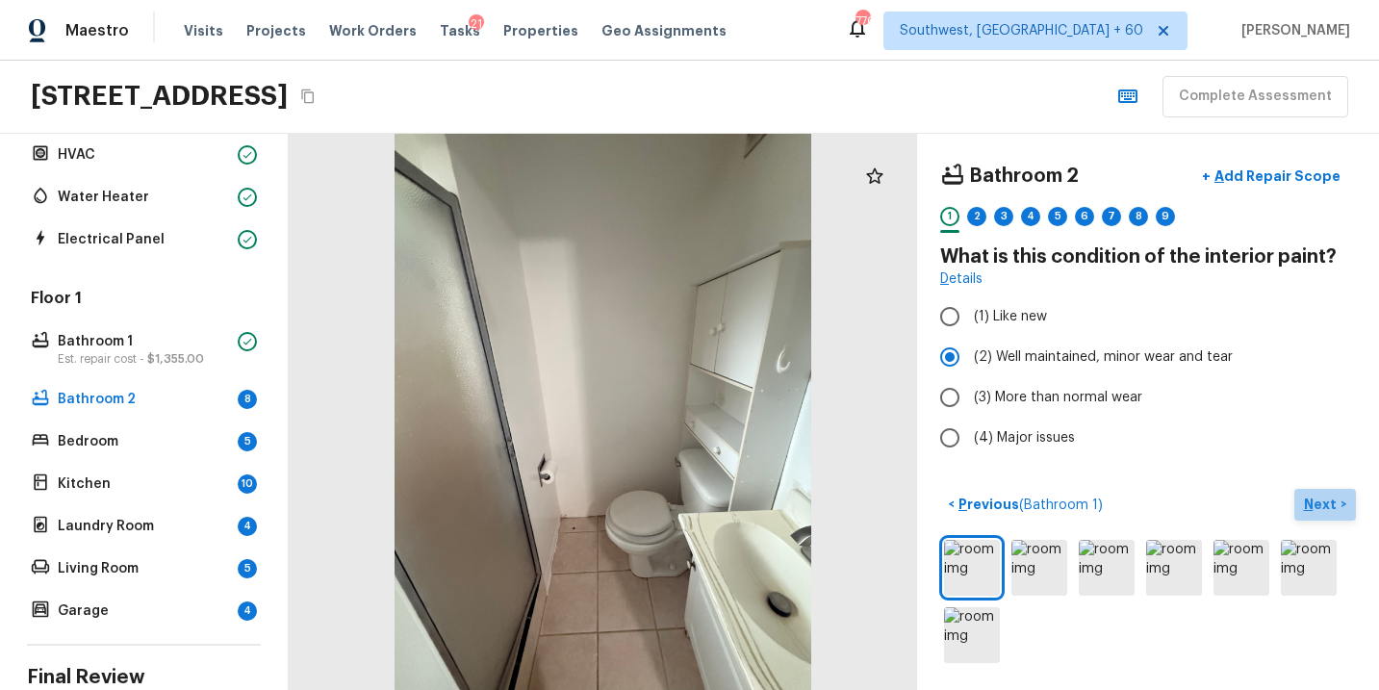
click at [1305, 500] on p "Next" at bounding box center [1322, 504] width 37 height 19
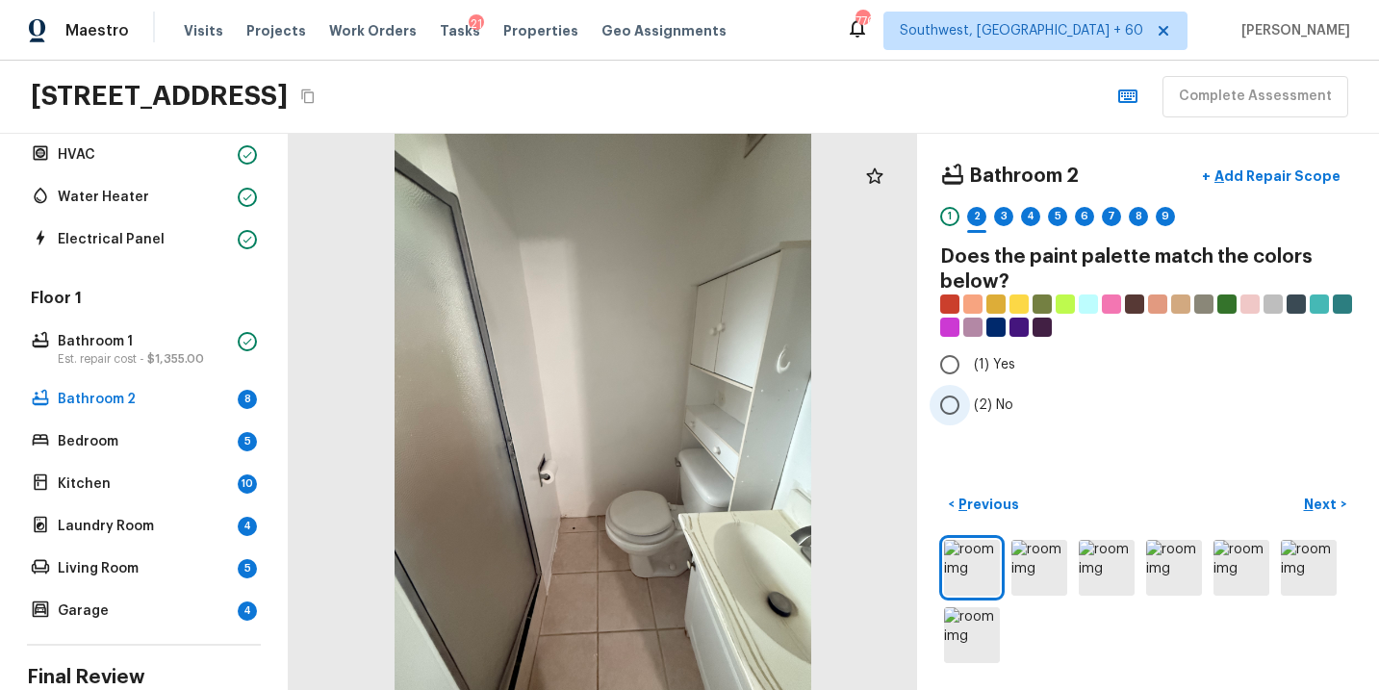
click at [993, 411] on span "(2) No" at bounding box center [993, 405] width 39 height 19
click at [970, 411] on input "(2) No" at bounding box center [950, 405] width 40 height 40
radio input "true"
click at [1311, 503] on p "Next" at bounding box center [1322, 504] width 37 height 19
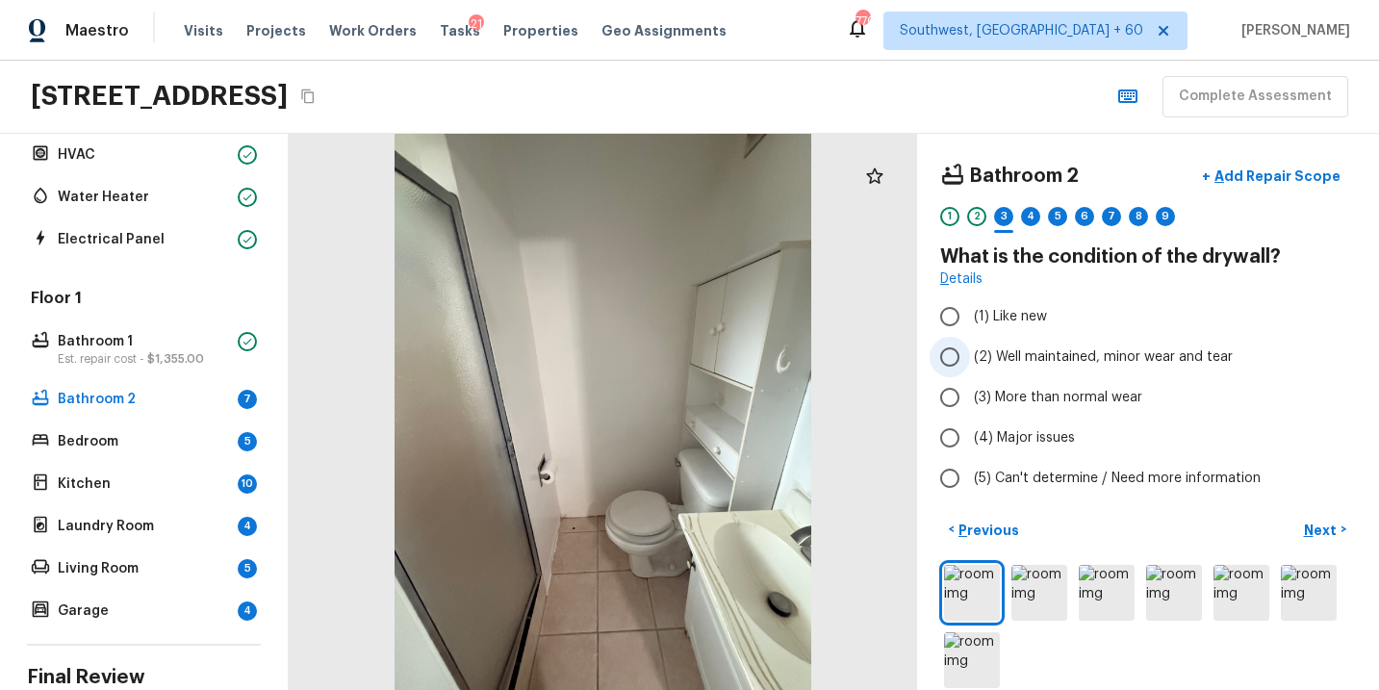
click at [1021, 352] on span "(2) Well maintained, minor wear and tear" at bounding box center [1103, 357] width 259 height 19
click at [970, 352] on input "(2) Well maintained, minor wear and tear" at bounding box center [950, 357] width 40 height 40
radio input "true"
click at [1319, 532] on p "Next" at bounding box center [1322, 530] width 37 height 19
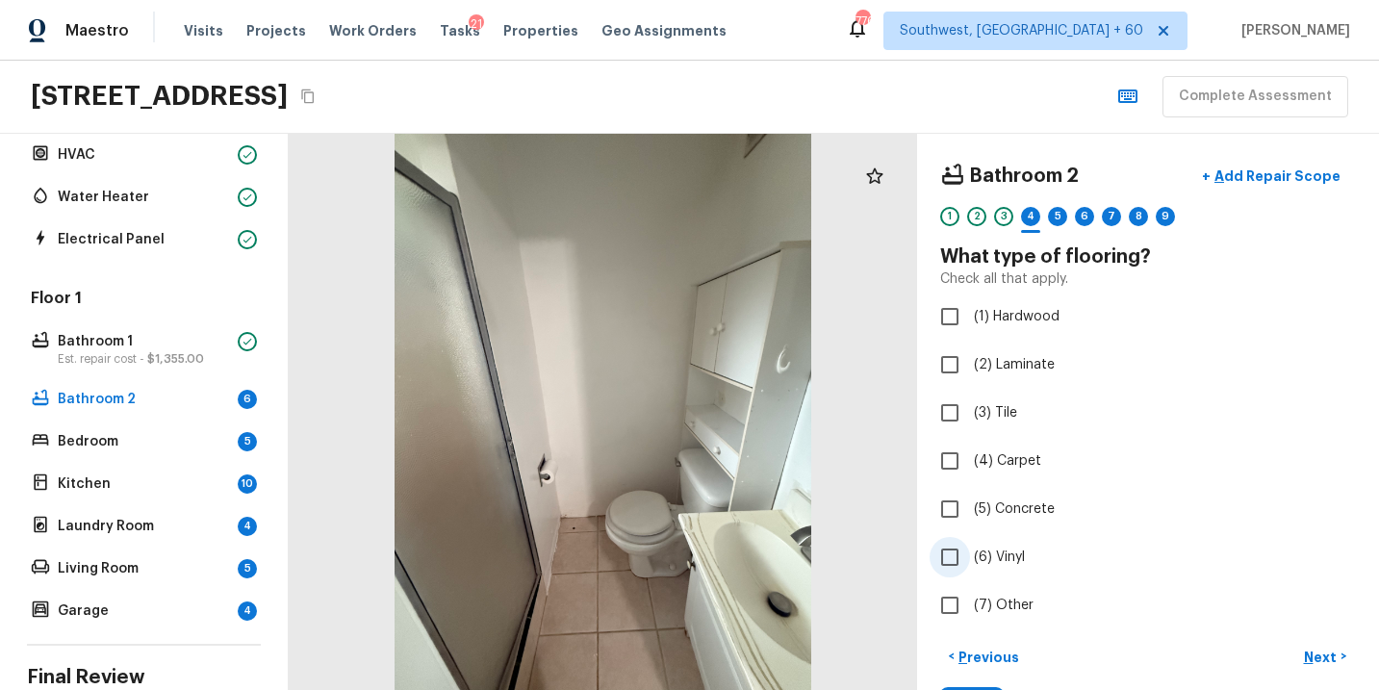
scroll to position [152, 0]
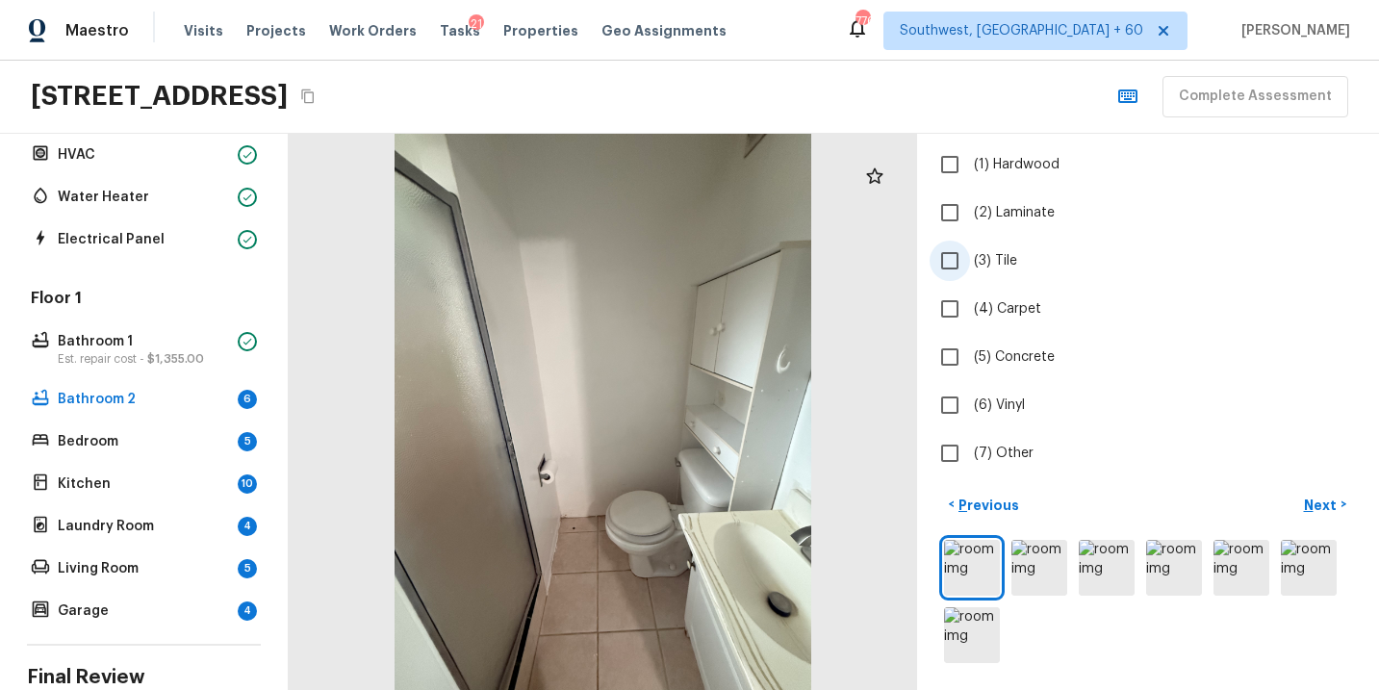
click at [1002, 244] on label "(3) Tile" at bounding box center [1135, 261] width 411 height 40
click at [970, 244] on input "(3) Tile" at bounding box center [950, 261] width 40 height 40
checkbox input "true"
click at [1326, 509] on p "Next" at bounding box center [1322, 505] width 37 height 19
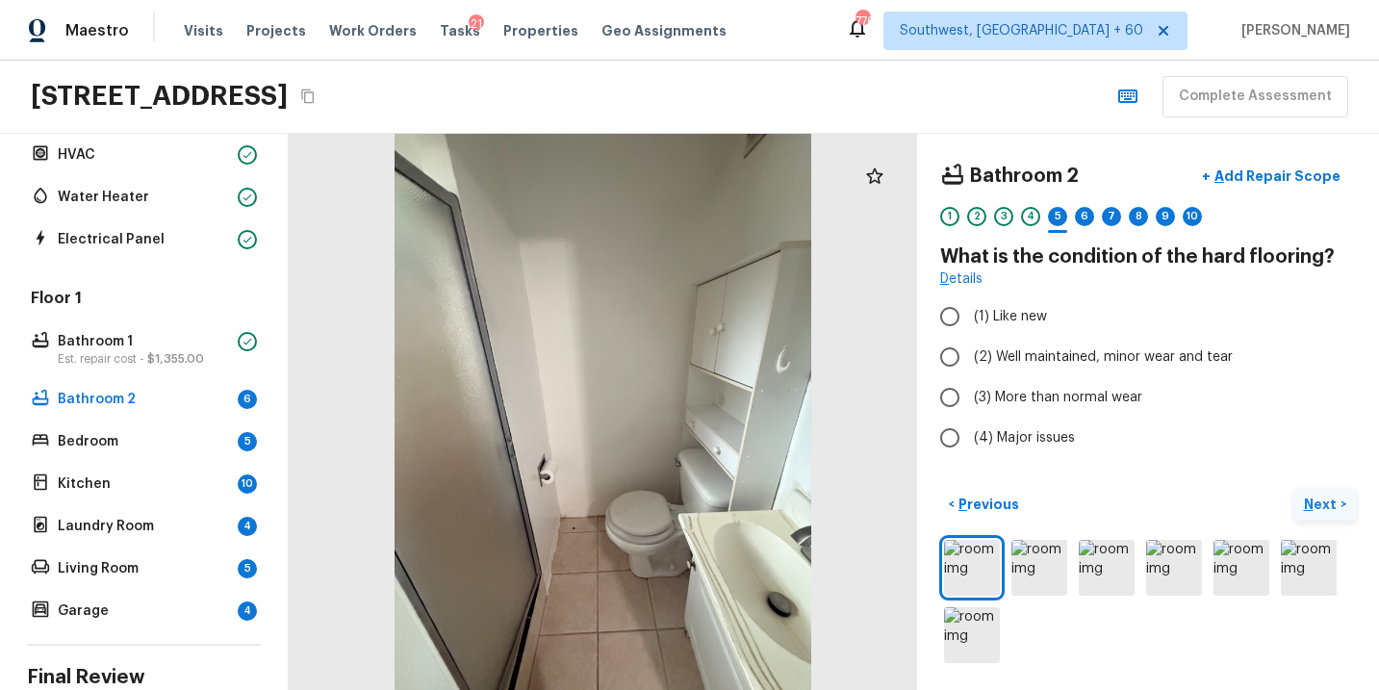
scroll to position [0, 0]
click at [1147, 362] on span "(2) Well maintained, minor wear and tear" at bounding box center [1103, 357] width 259 height 19
click at [970, 362] on input "(2) Well maintained, minor wear and tear" at bounding box center [950, 357] width 40 height 40
radio input "true"
click at [1311, 495] on p "Next" at bounding box center [1322, 504] width 37 height 19
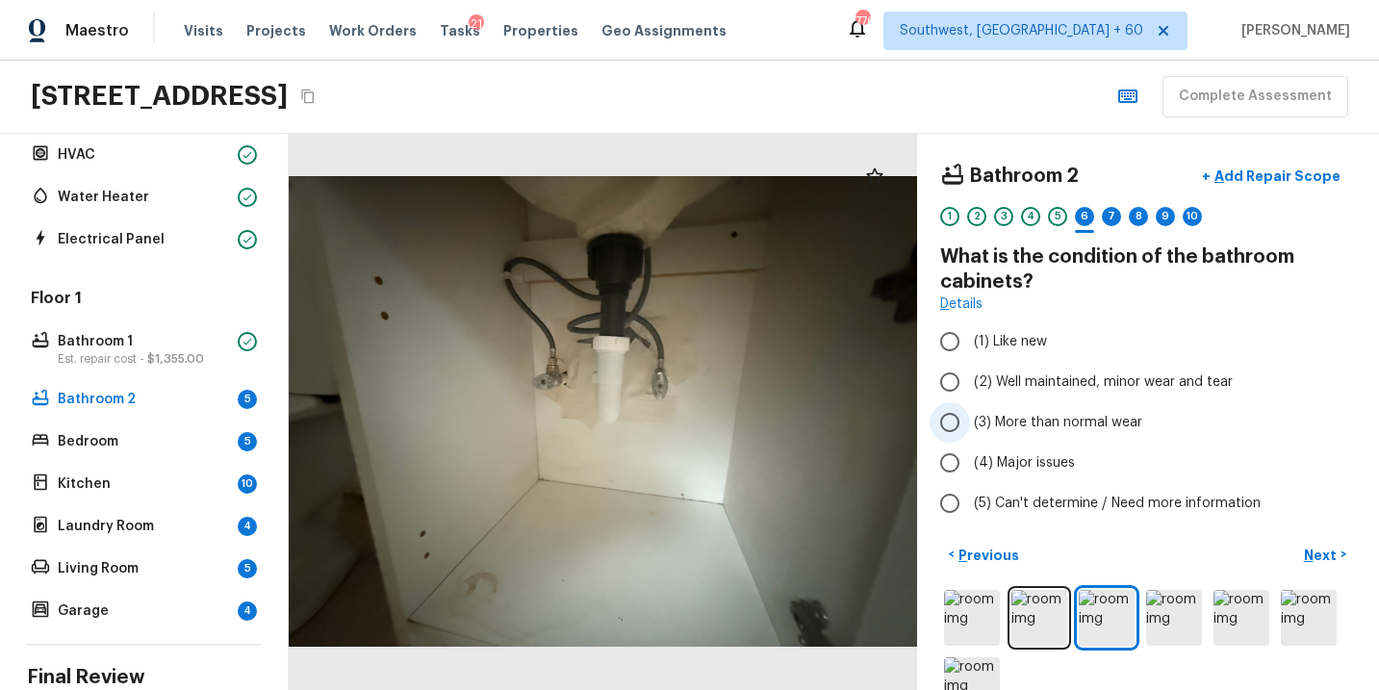
click at [1124, 430] on span "(3) More than normal wear" at bounding box center [1058, 422] width 168 height 19
click at [970, 430] on input "(3) More than normal wear" at bounding box center [950, 422] width 40 height 40
radio input "true"
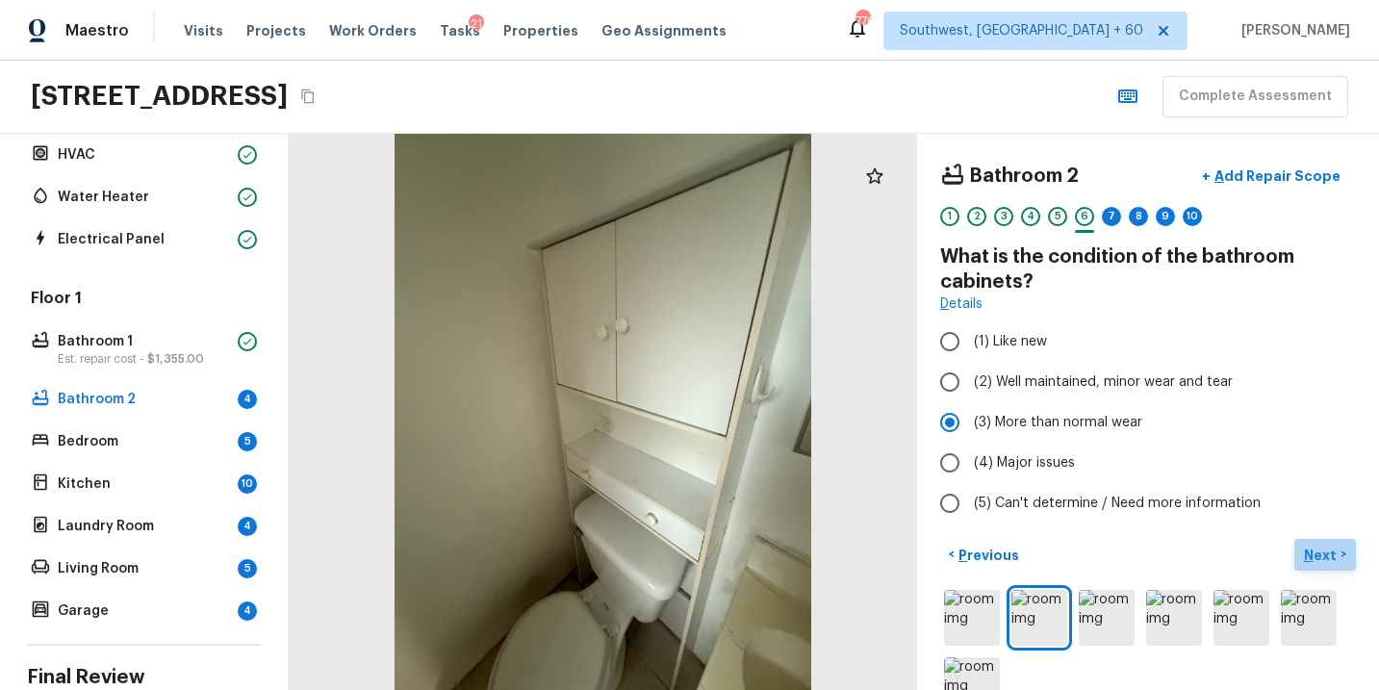
click at [1323, 556] on p "Next" at bounding box center [1322, 555] width 37 height 19
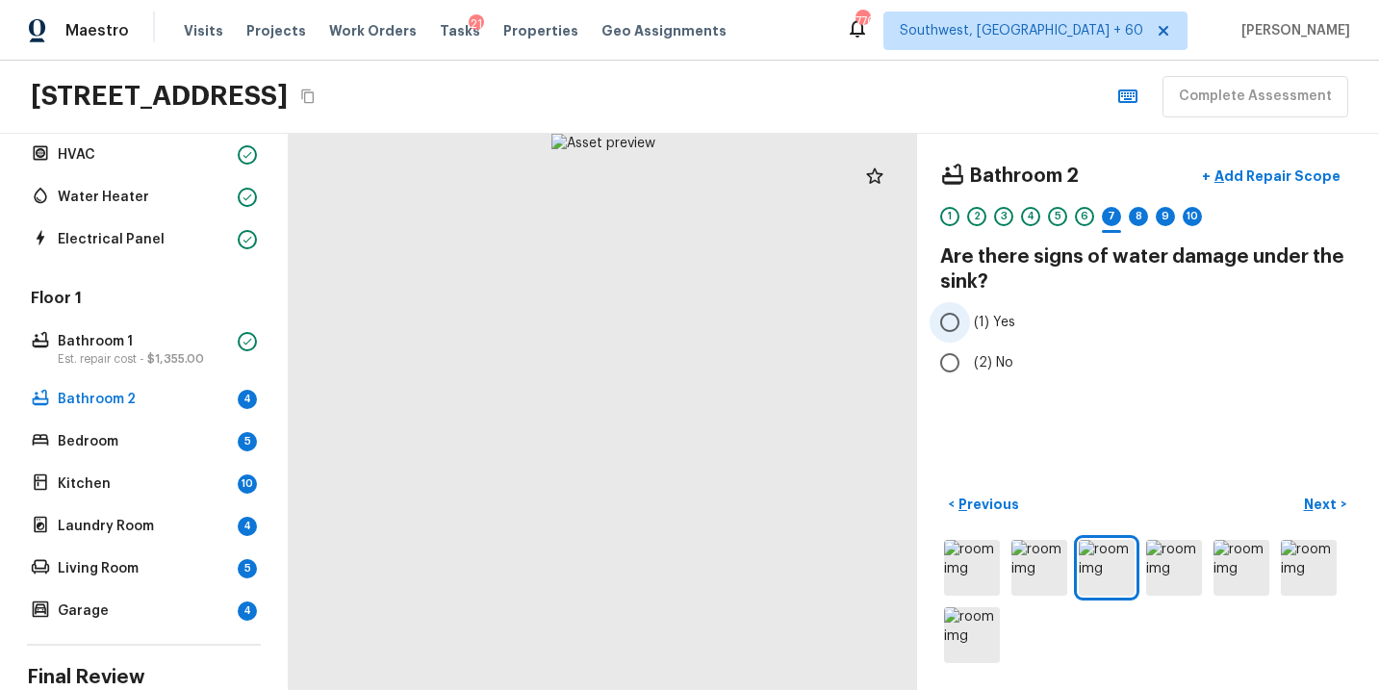
click at [995, 320] on span "(1) Yes" at bounding box center [994, 322] width 41 height 19
click at [970, 320] on input "(1) Yes" at bounding box center [950, 322] width 40 height 40
radio input "true"
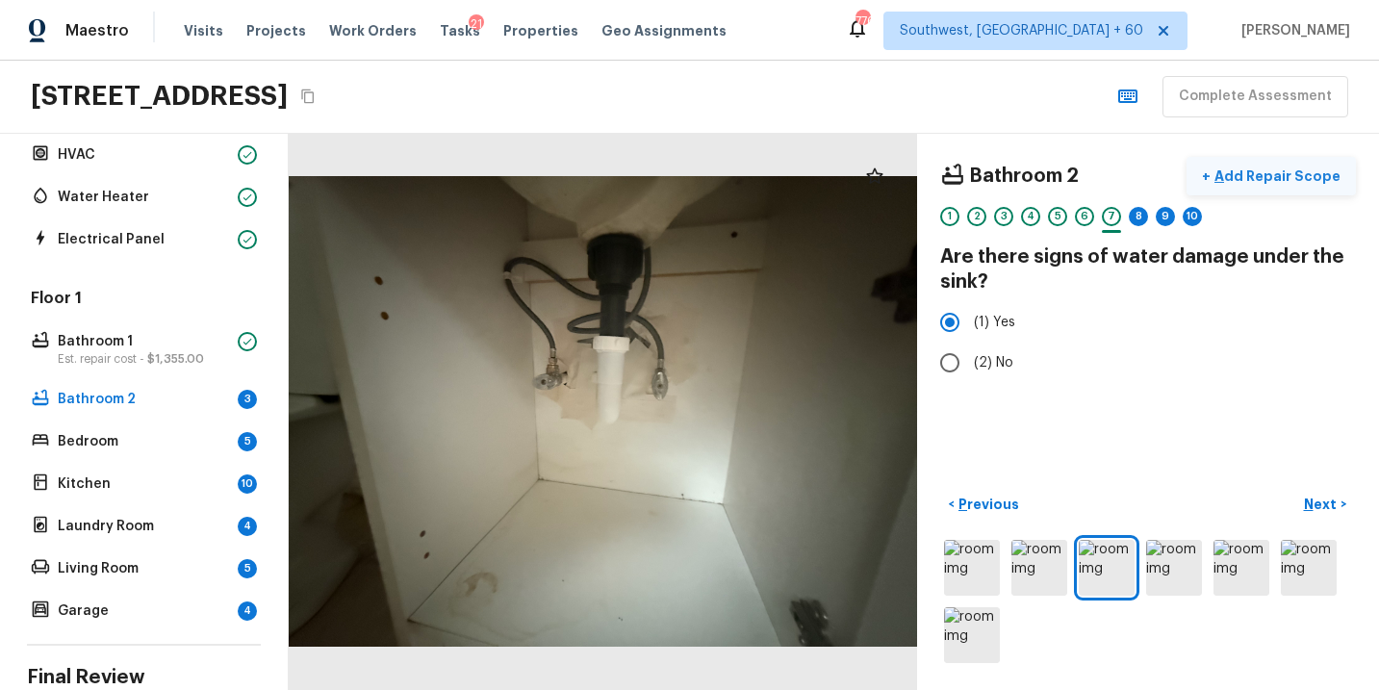
click at [1296, 172] on p "Add Repair Scope" at bounding box center [1276, 176] width 130 height 19
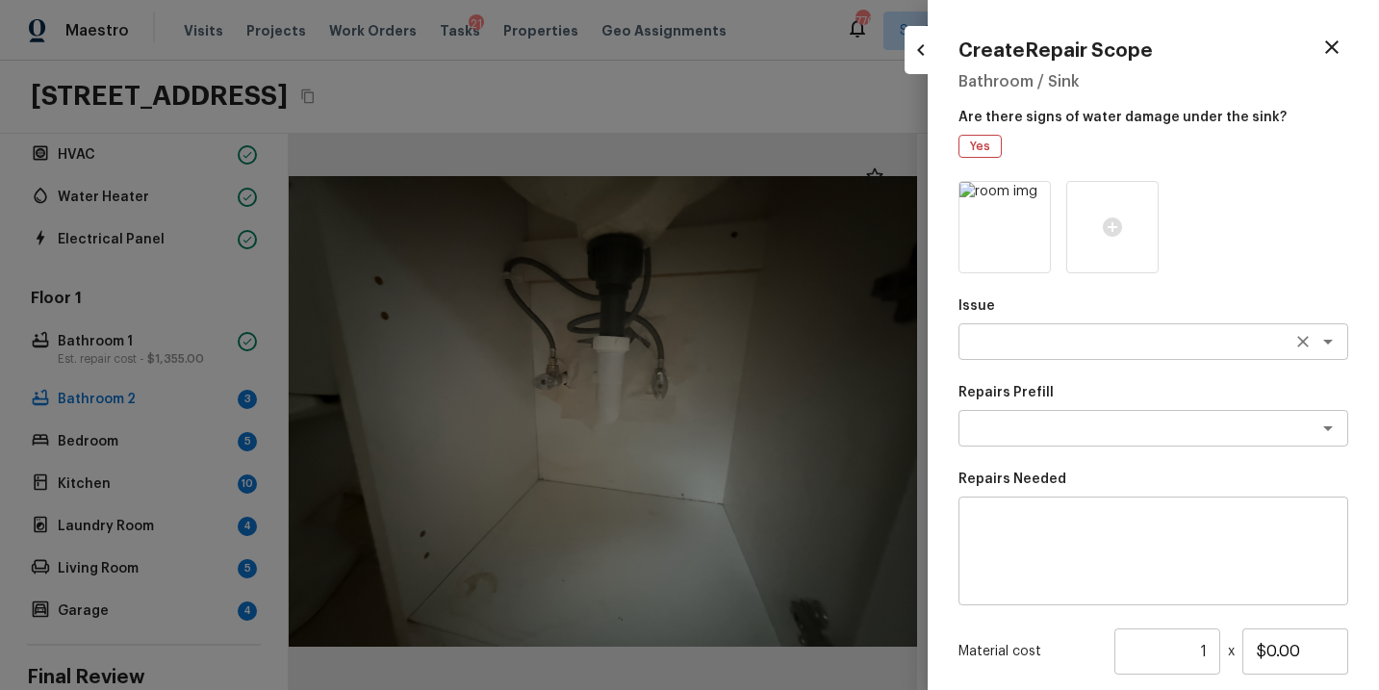
click at [1066, 349] on textarea at bounding box center [1126, 341] width 319 height 19
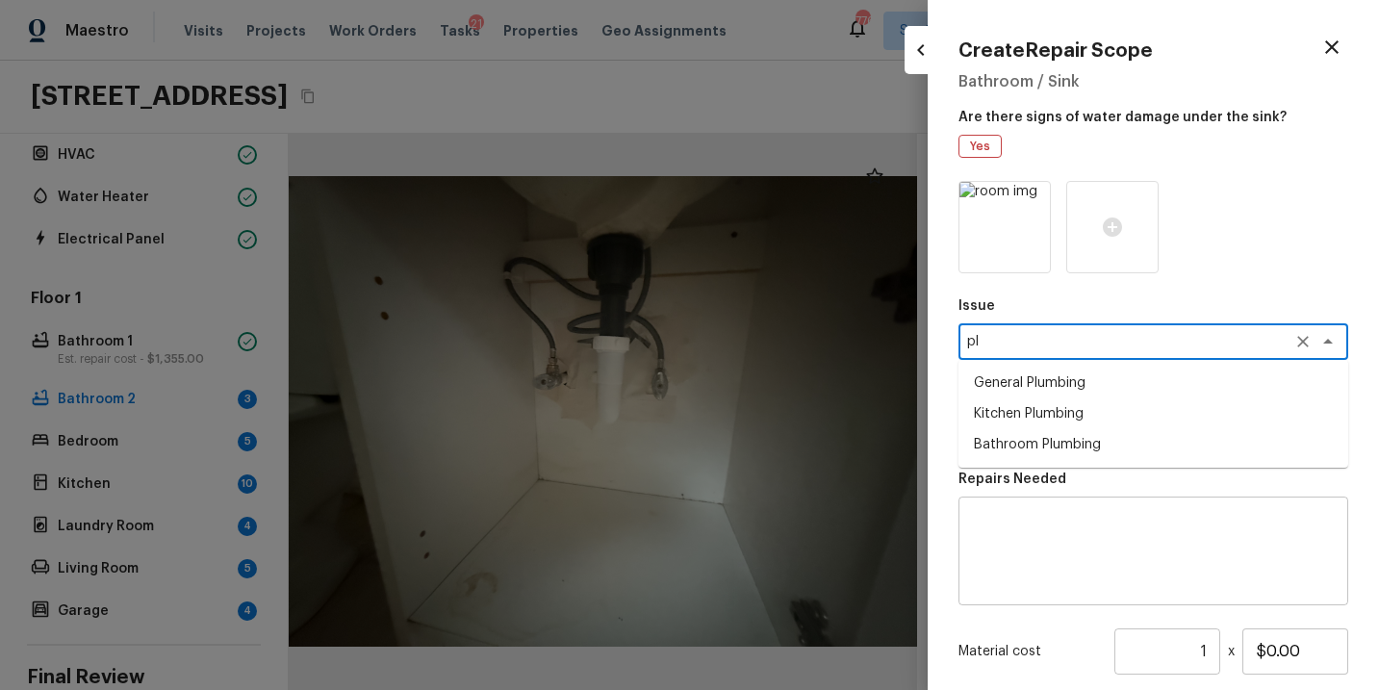
type textarea "p"
type textarea "b"
click at [1078, 387] on li "ACQ: Water Leak" at bounding box center [1154, 383] width 390 height 31
type textarea "ACQ: Water Leak"
click at [1088, 437] on textarea at bounding box center [1126, 428] width 319 height 19
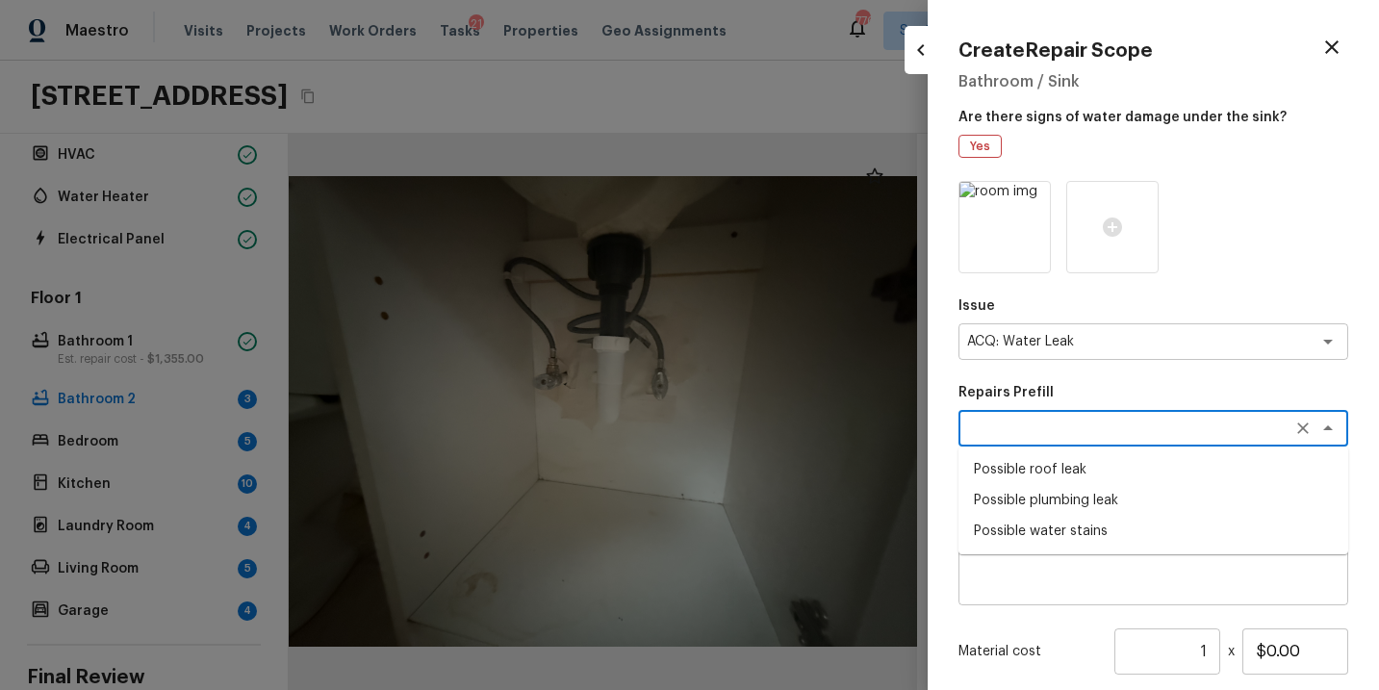
click at [1095, 498] on li "Possible plumbing leak" at bounding box center [1154, 500] width 390 height 31
type textarea "Possible plumbing leak"
type textarea "Acquisition Scope: Possible plumbing leak"
type input "$2,500.00"
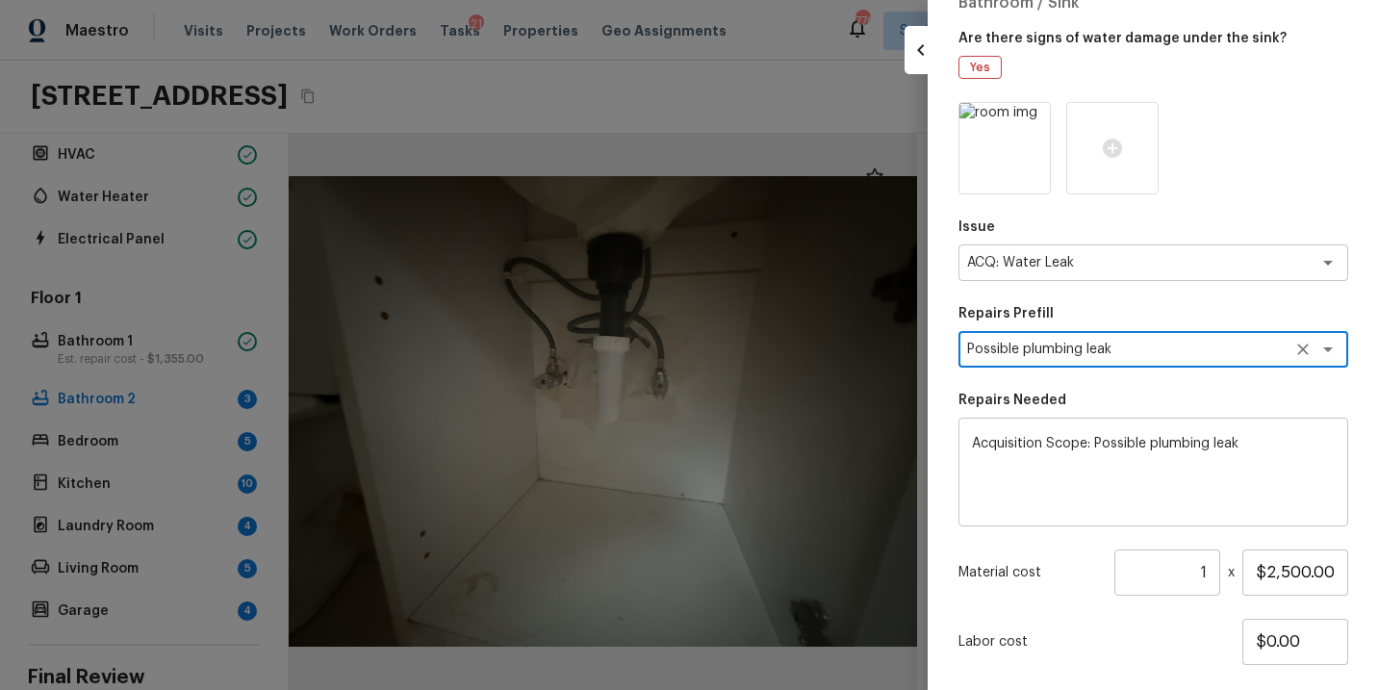
scroll to position [194, 0]
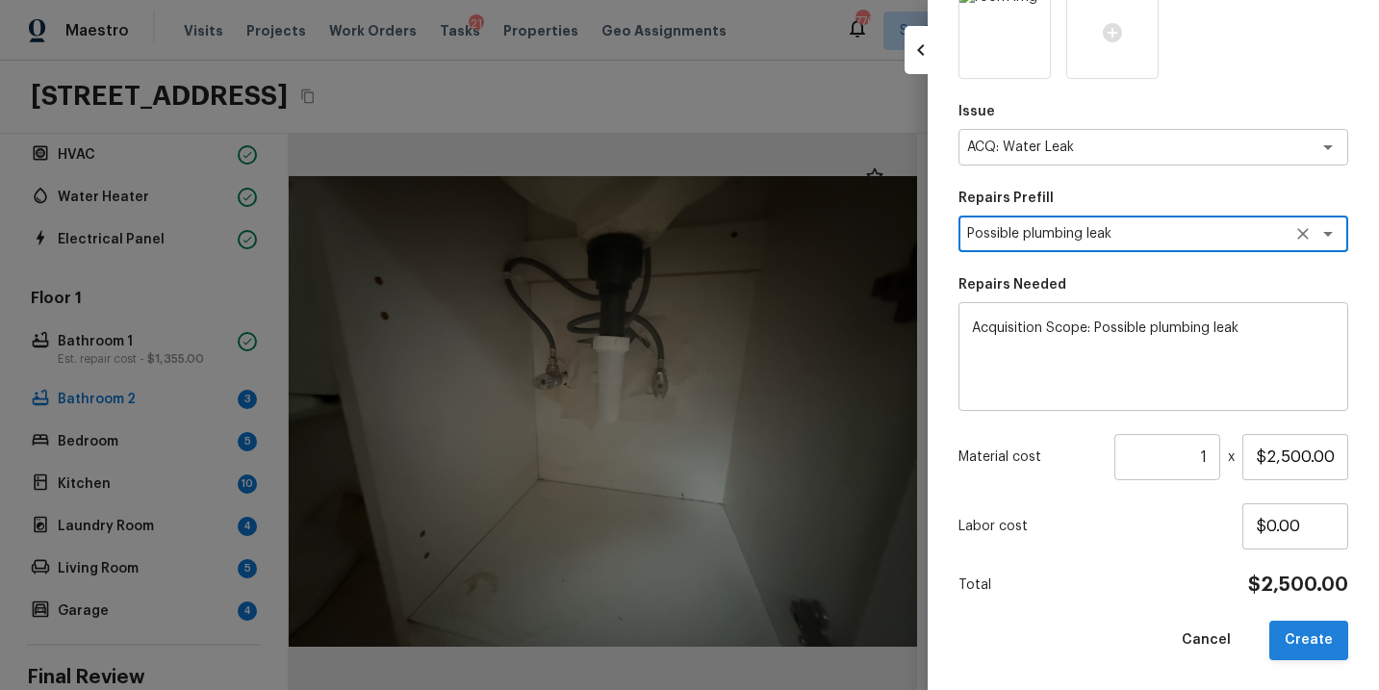
click at [1313, 642] on button "Create" at bounding box center [1309, 640] width 79 height 39
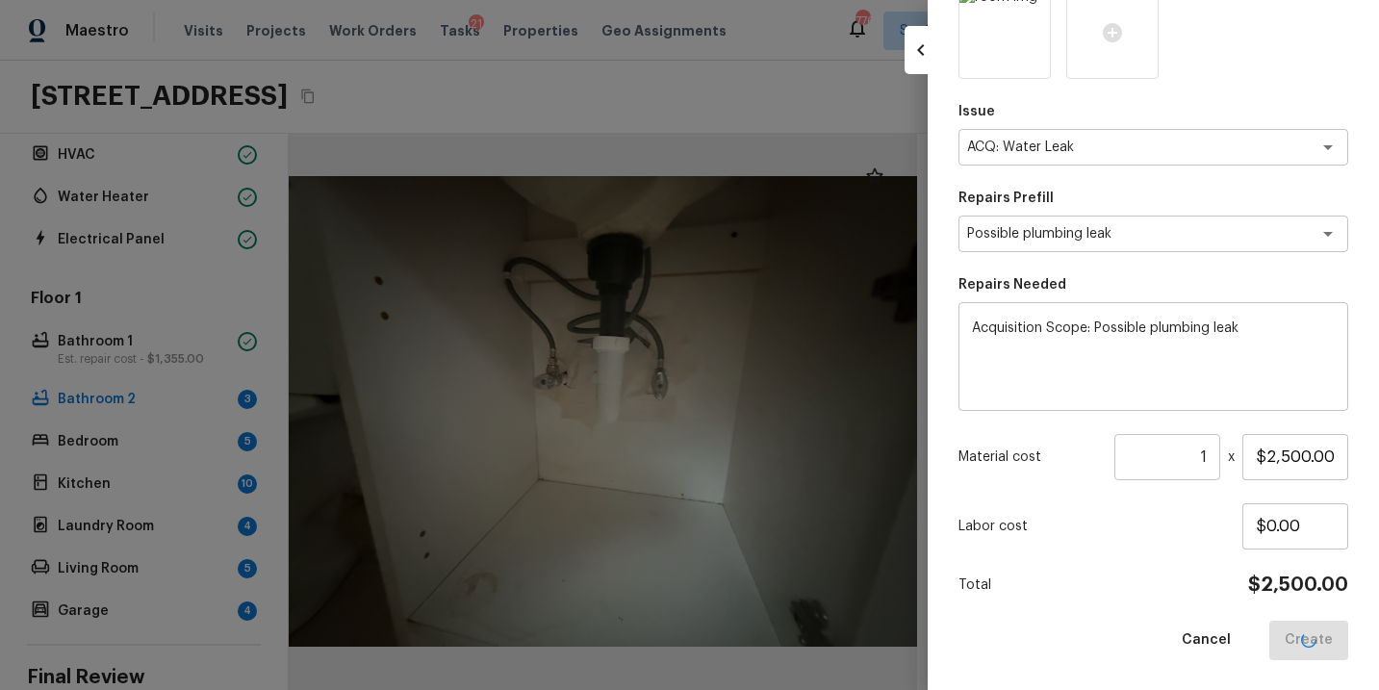
type input "$0.00"
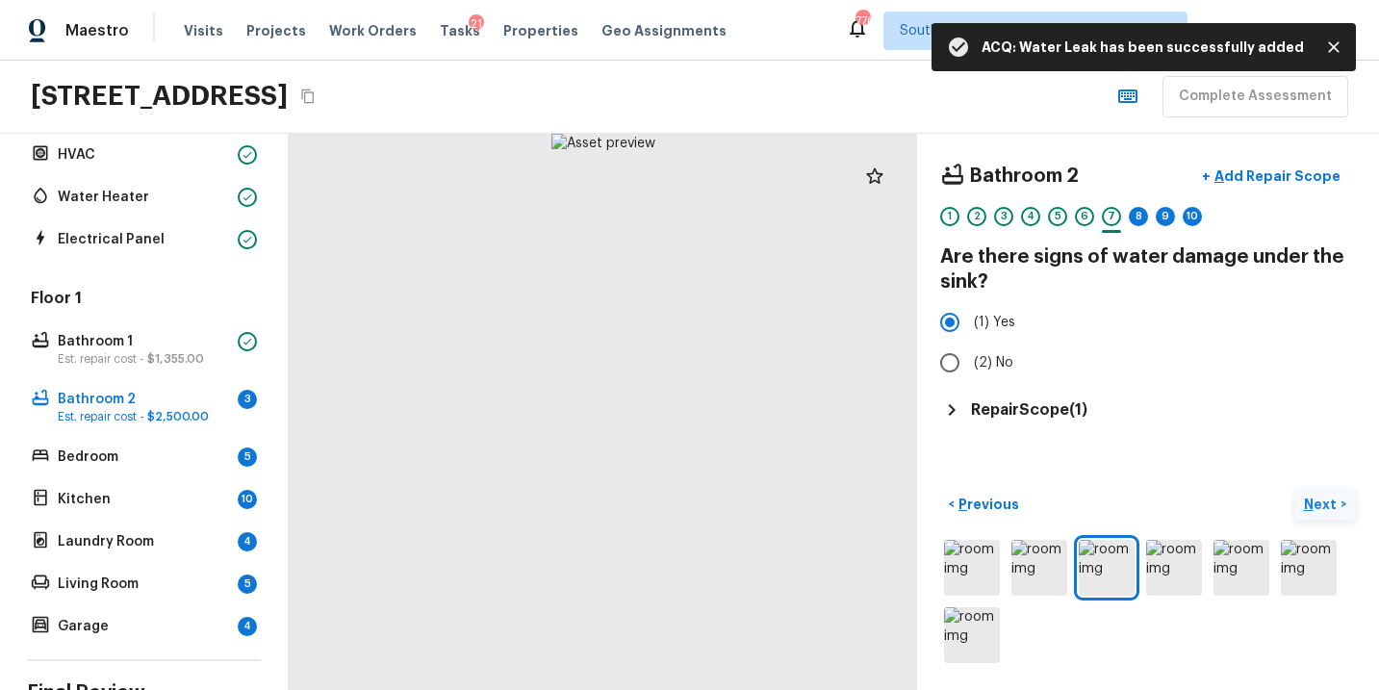
click at [1327, 507] on p "Next" at bounding box center [1322, 504] width 37 height 19
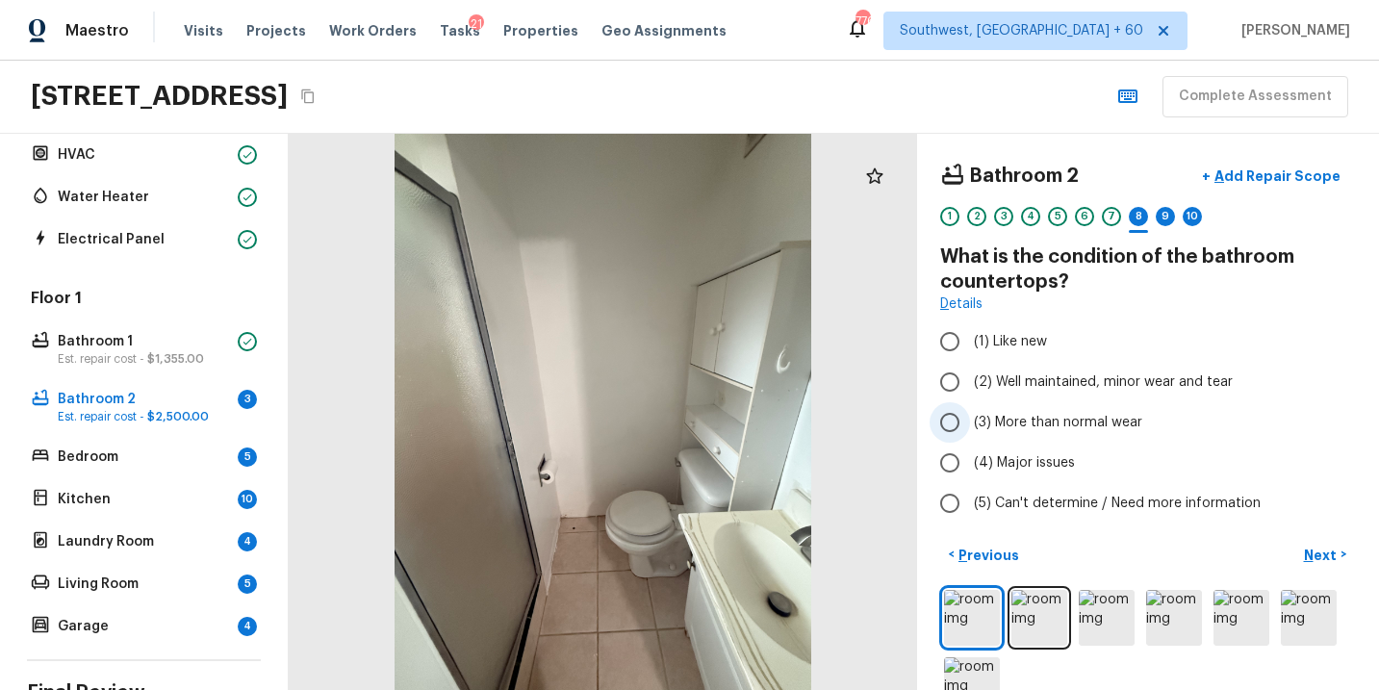
click at [1043, 416] on span "(3) More than normal wear" at bounding box center [1058, 422] width 168 height 19
click at [970, 416] on input "(3) More than normal wear" at bounding box center [950, 422] width 40 height 40
radio input "true"
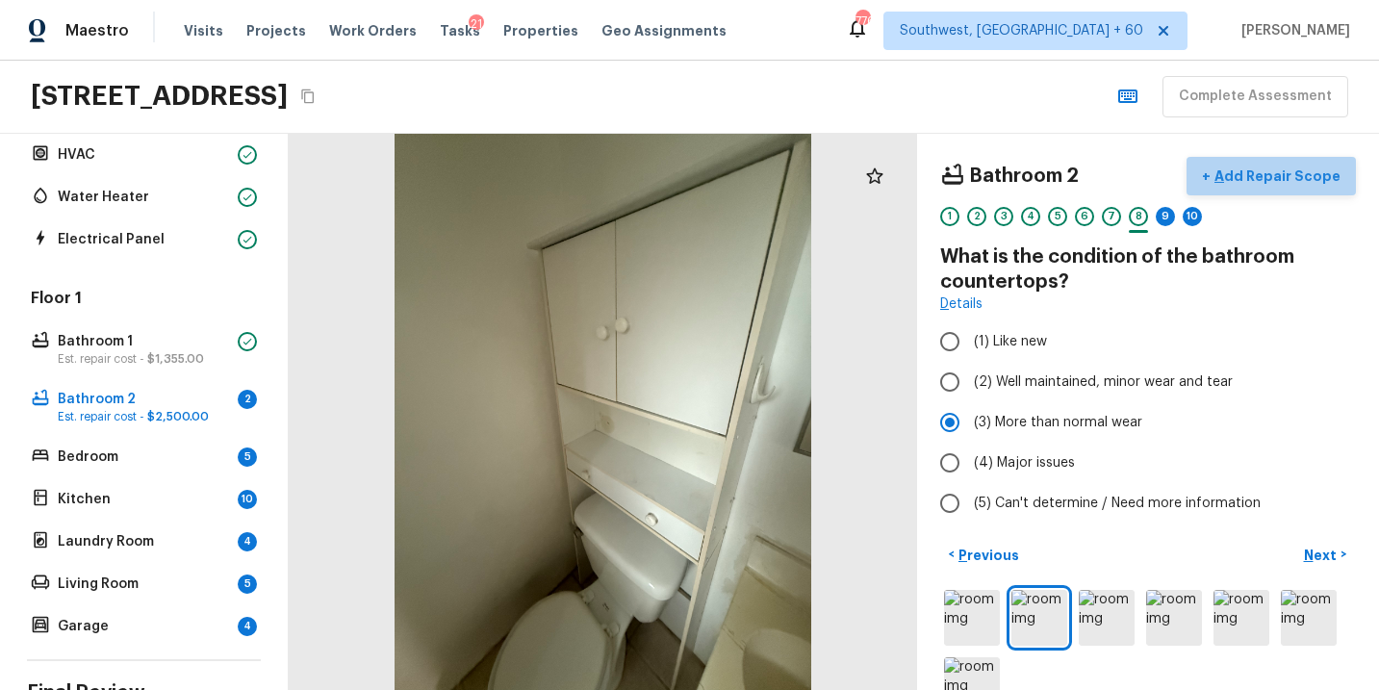
click at [1284, 175] on p "Add Repair Scope" at bounding box center [1276, 176] width 130 height 19
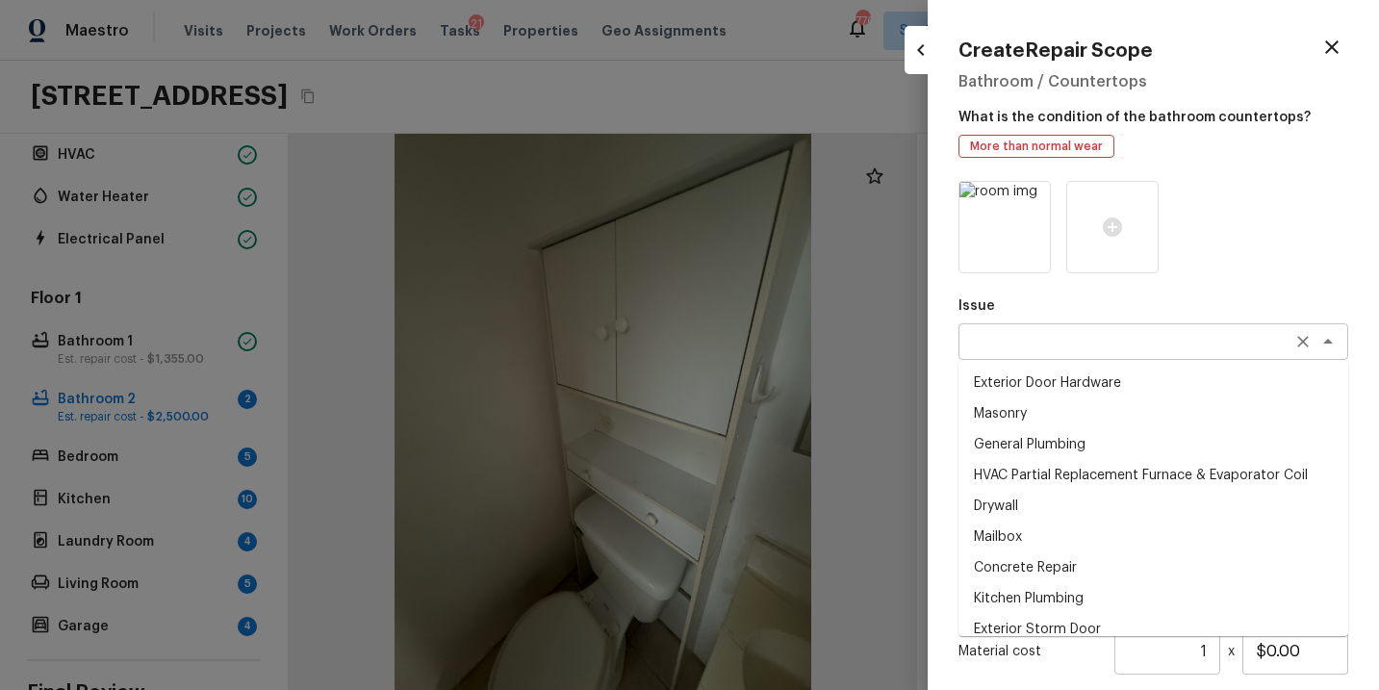
click at [1034, 353] on div "x ​" at bounding box center [1154, 341] width 390 height 37
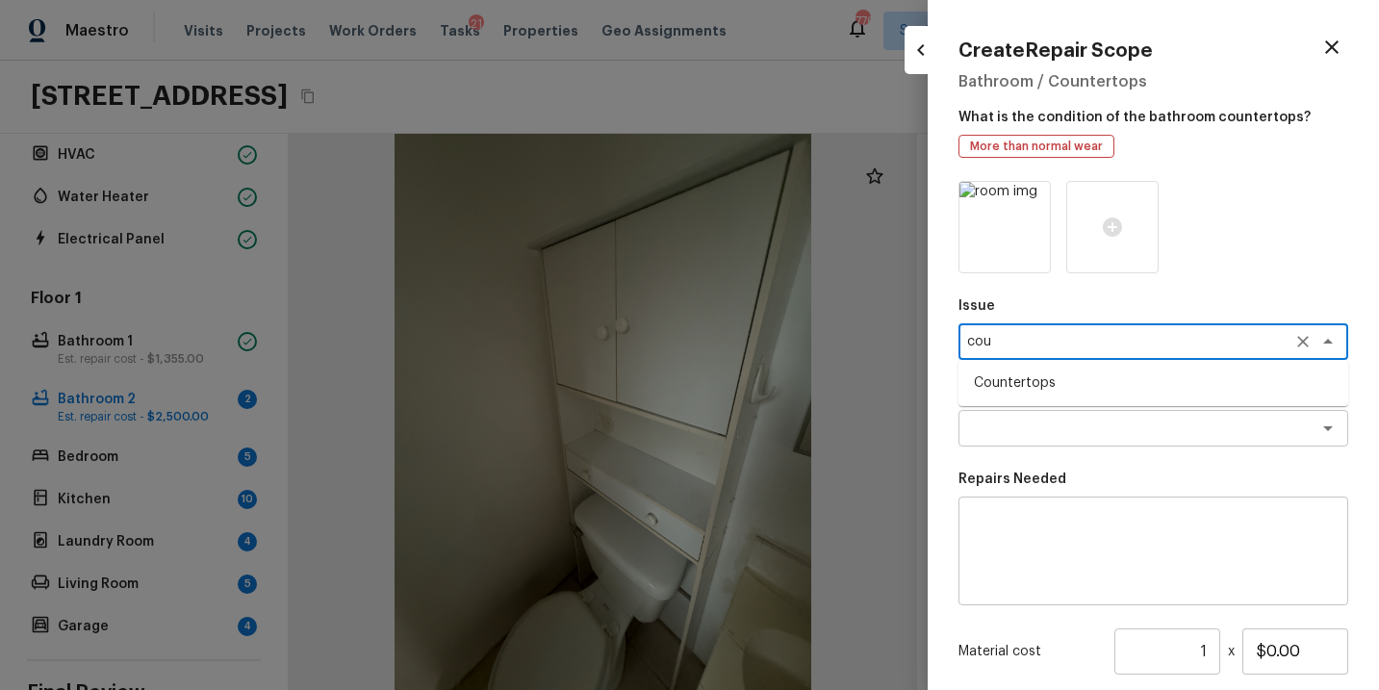
click at [1043, 386] on li "Countertops" at bounding box center [1154, 383] width 390 height 31
click at [1028, 418] on div "x ​" at bounding box center [1154, 428] width 390 height 37
type textarea "Countertops"
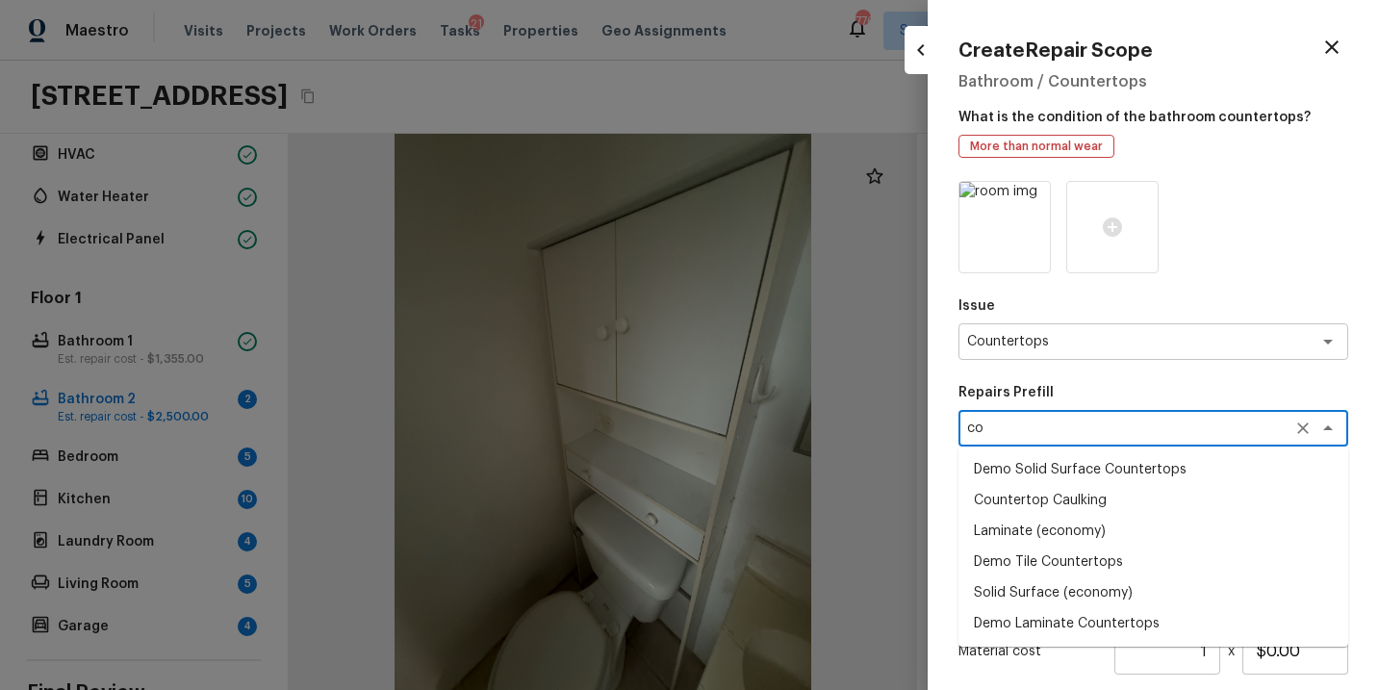
type textarea "c"
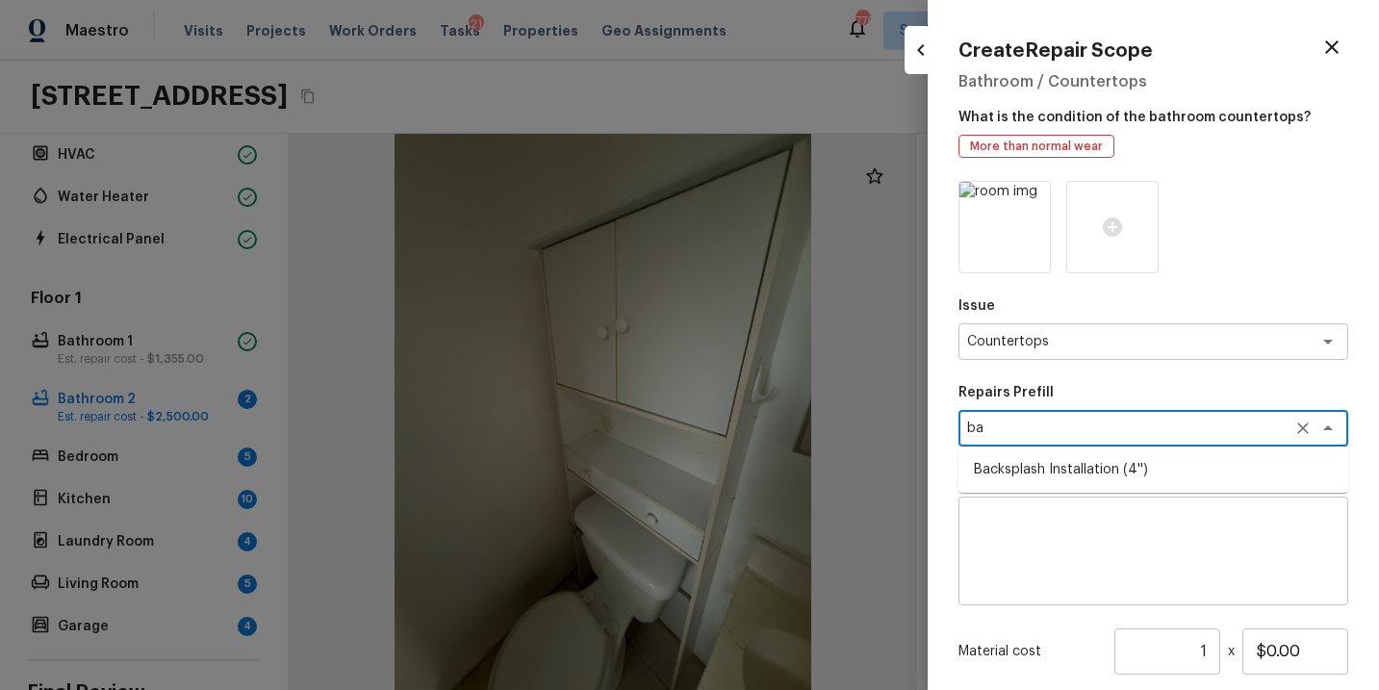
type textarea "b"
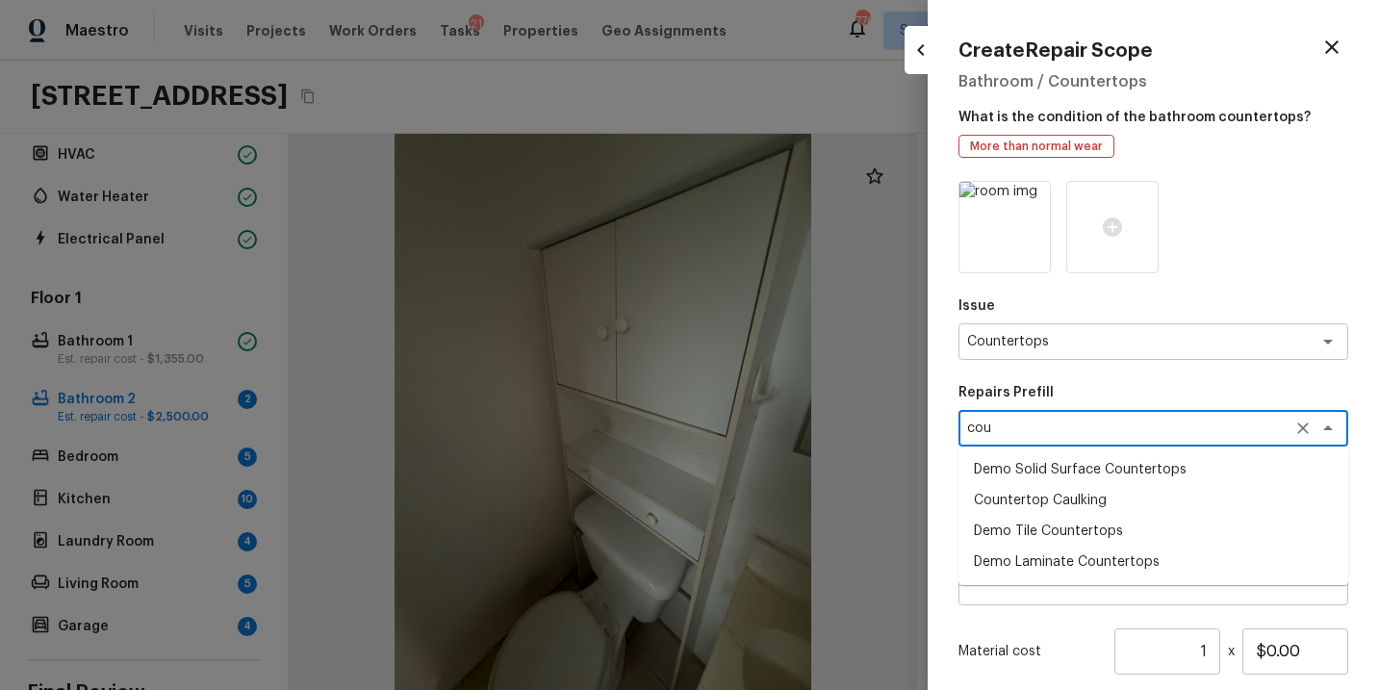
type textarea "cou"
click at [1059, 630] on div "Material cost 1 ​ x $0.00" at bounding box center [1154, 652] width 390 height 46
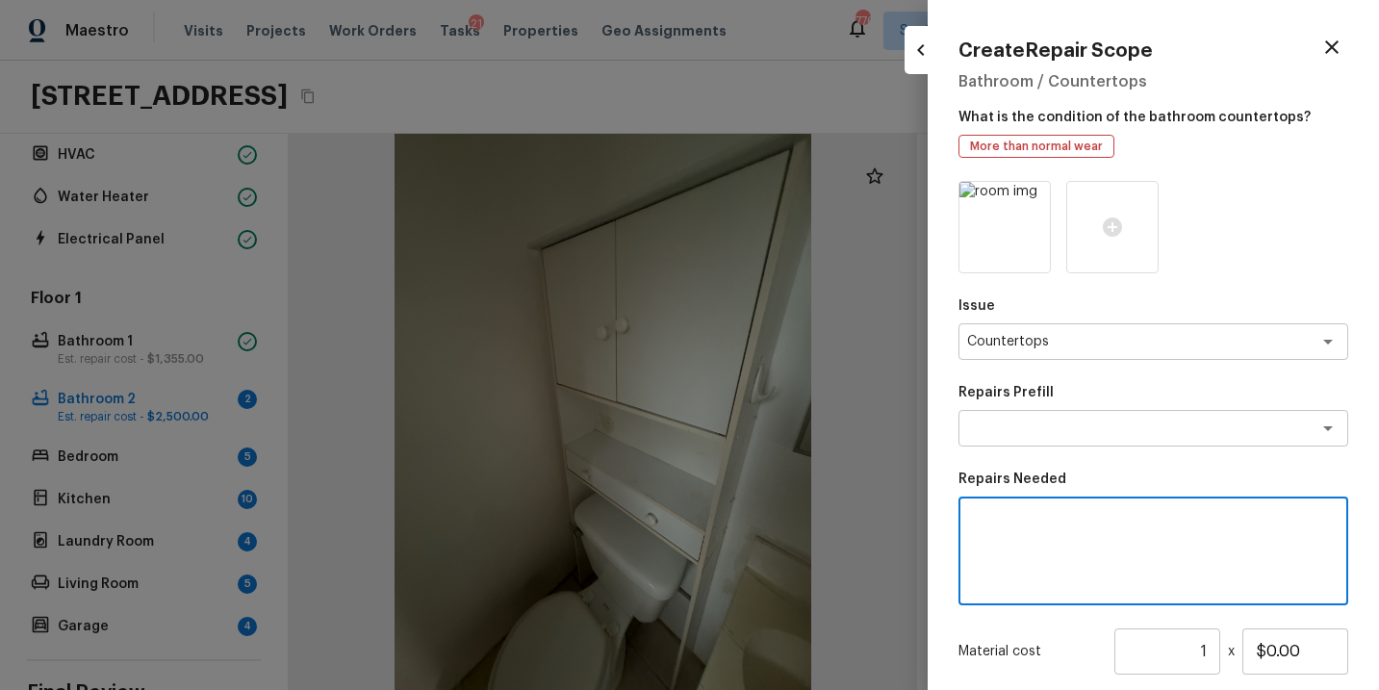
click at [1054, 547] on textarea at bounding box center [1153, 551] width 363 height 77
type textarea "Bathroom countertops refinish"
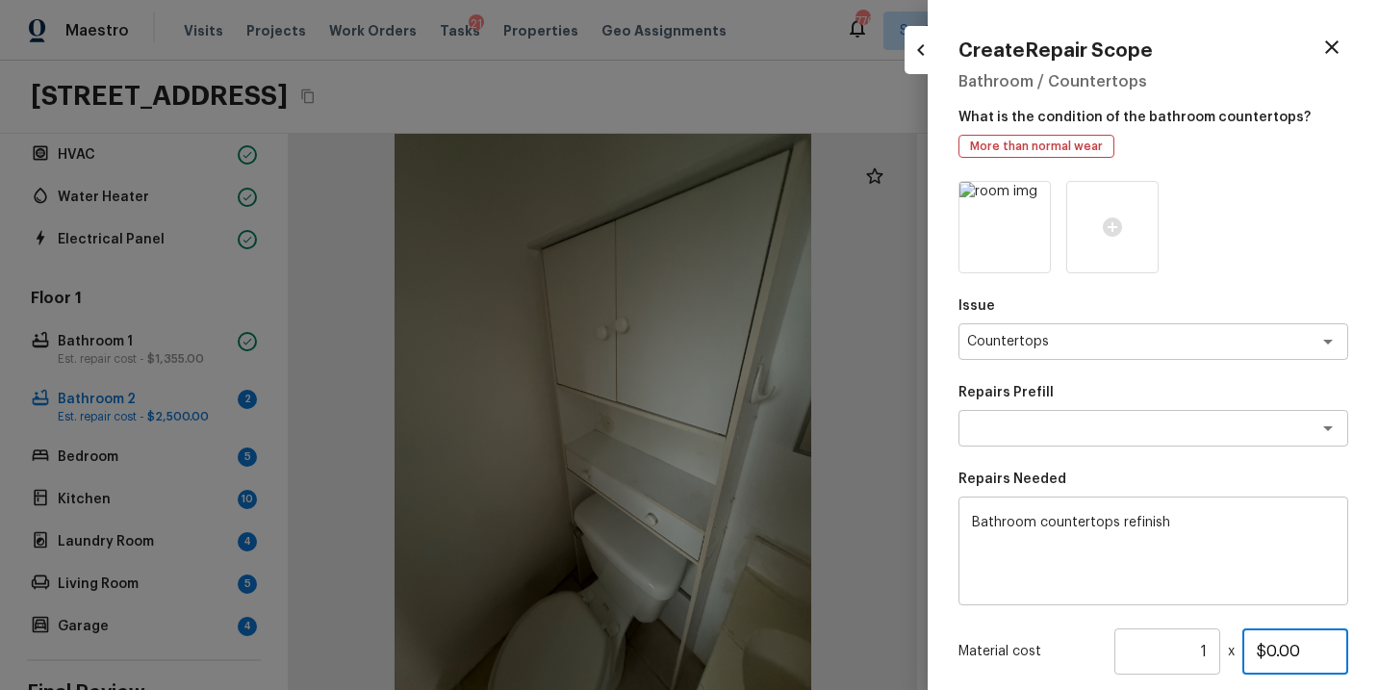
drag, startPoint x: 1318, startPoint y: 642, endPoint x: 1146, endPoint y: 643, distance: 172.3
click at [1146, 643] on div "Material cost 1 ​ x $0.00" at bounding box center [1154, 652] width 390 height 46
drag, startPoint x: 1316, startPoint y: 652, endPoint x: 1156, endPoint y: 652, distance: 159.8
click at [1156, 652] on div "Material cost 1 ​ x $0.00" at bounding box center [1154, 652] width 390 height 46
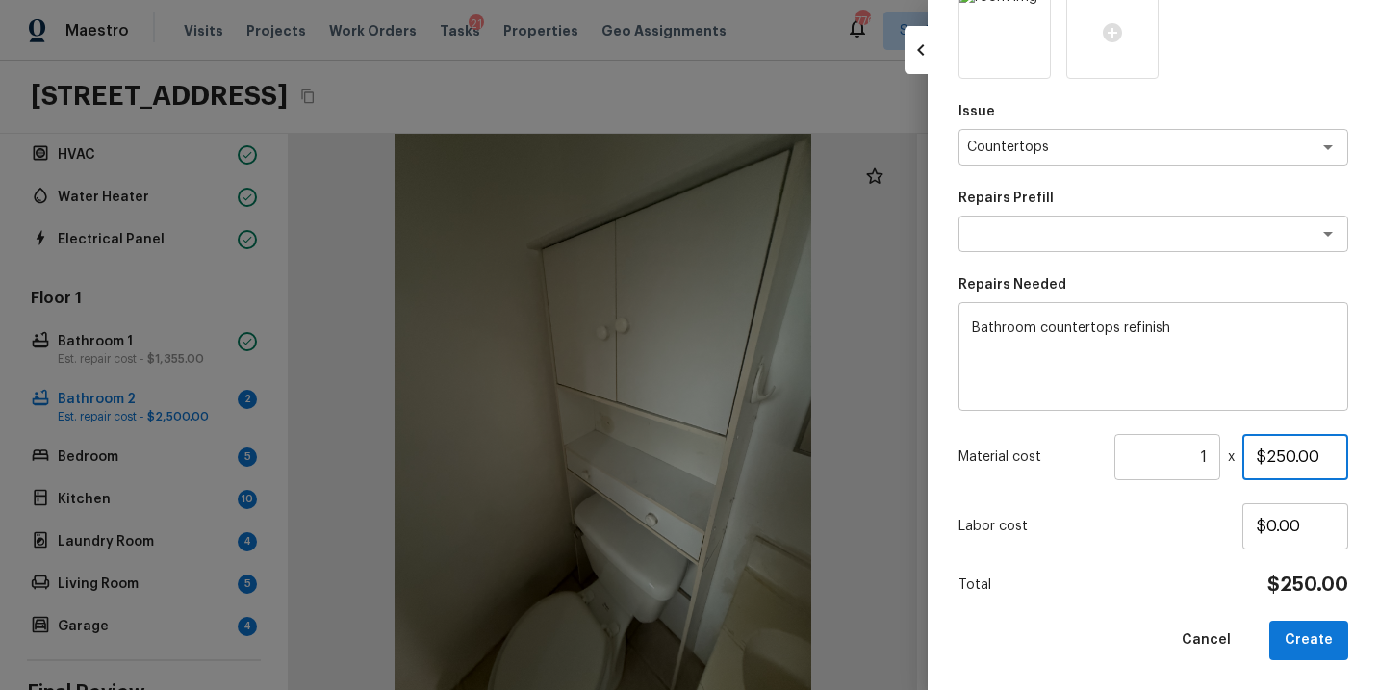
type input "$250.00"
click at [1187, 570] on div "Issue Countertops x ​ Repairs Prefill x ​ Repairs Needed Bathroom countertops r…" at bounding box center [1154, 324] width 390 height 674
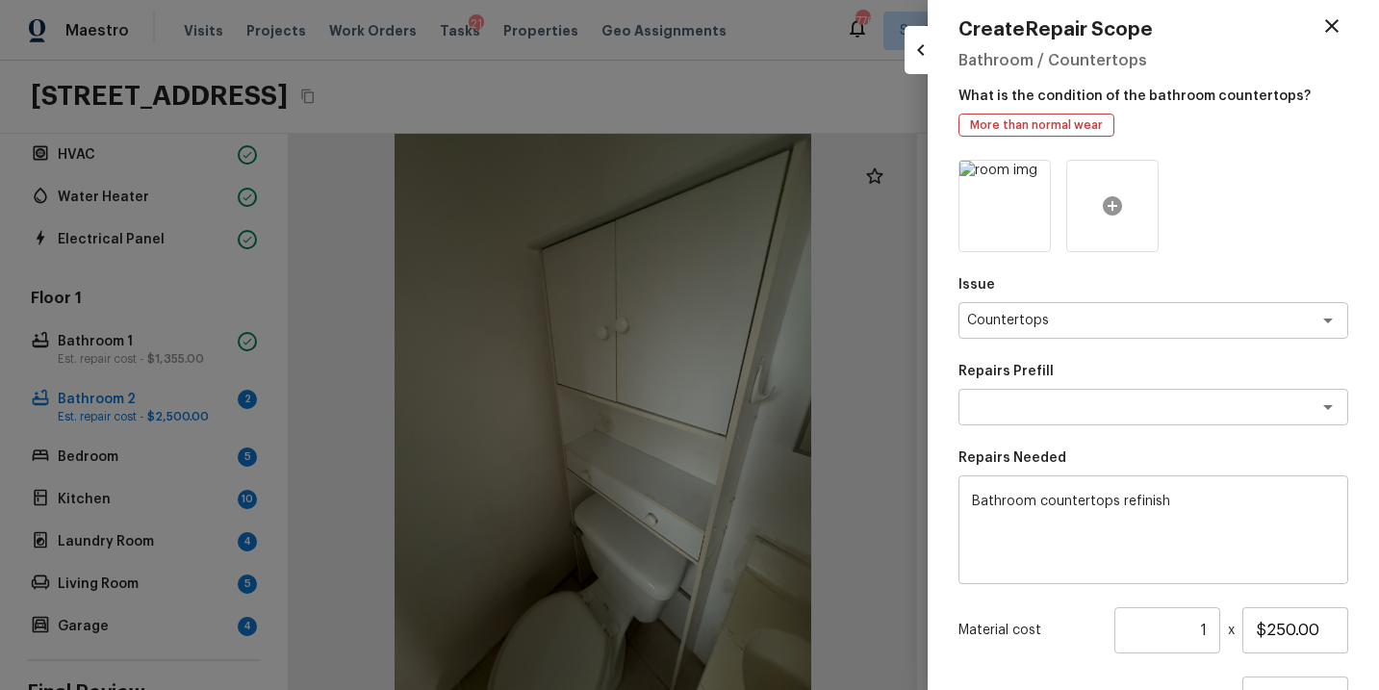
click at [1120, 198] on icon at bounding box center [1112, 205] width 23 height 23
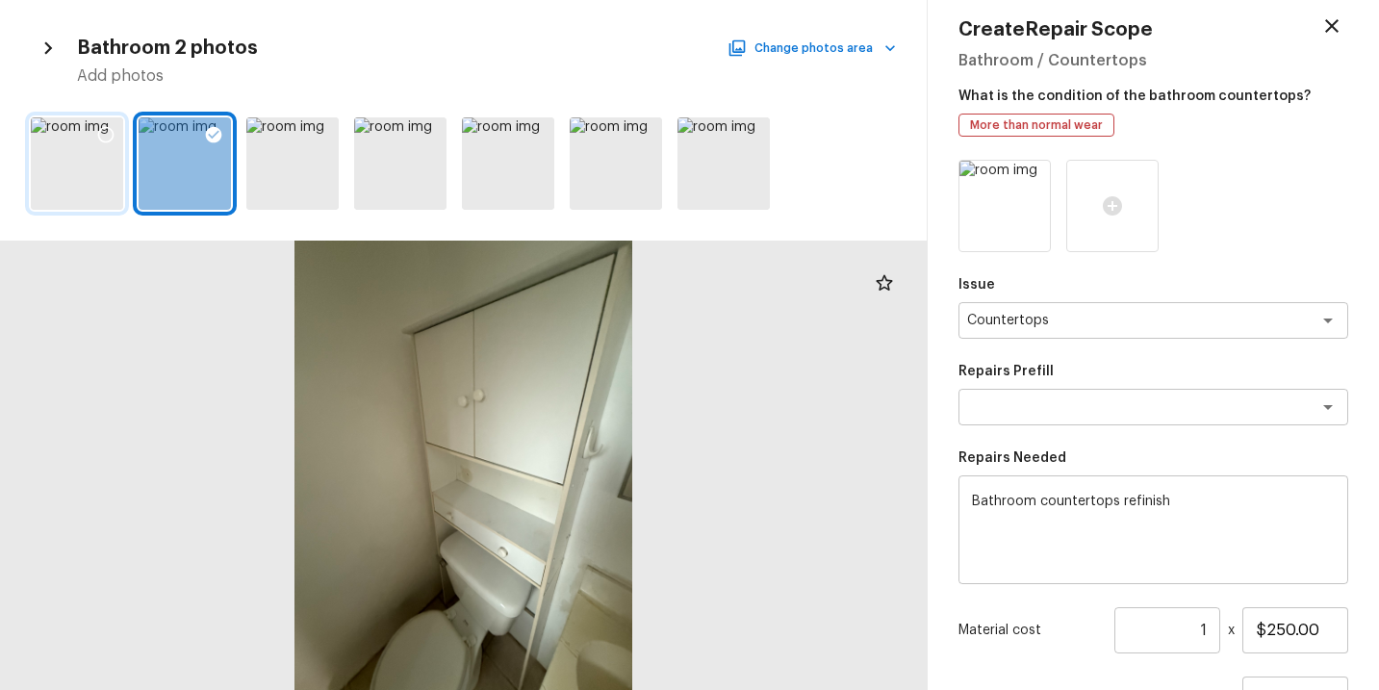
click at [90, 177] on div at bounding box center [77, 163] width 92 height 92
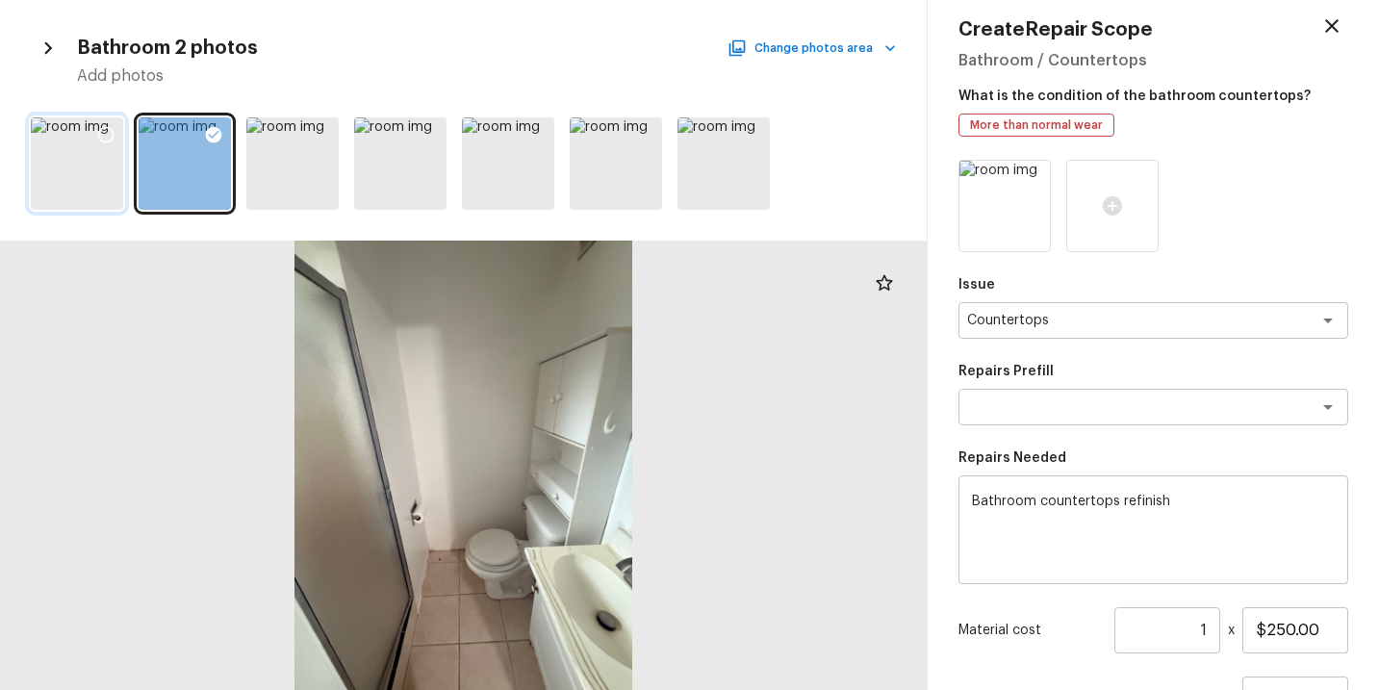
click at [106, 134] on icon at bounding box center [105, 134] width 19 height 19
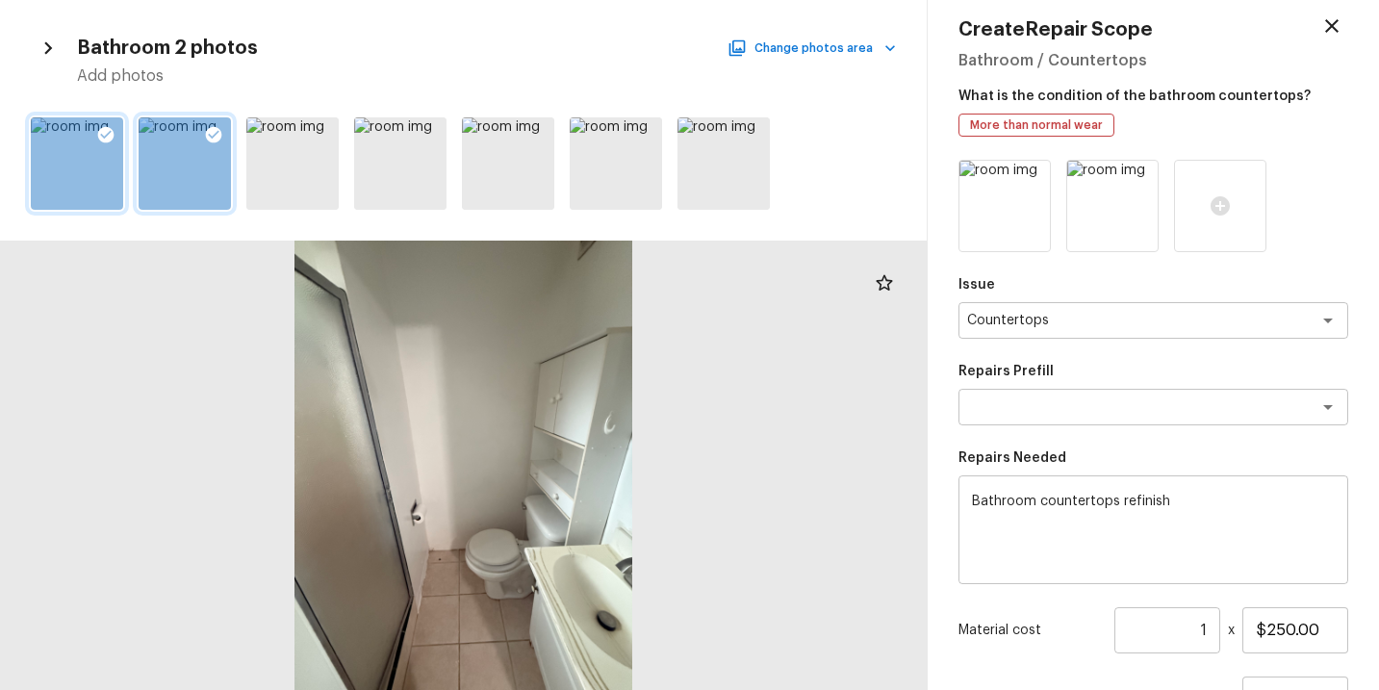
click at [211, 134] on icon at bounding box center [214, 135] width 16 height 16
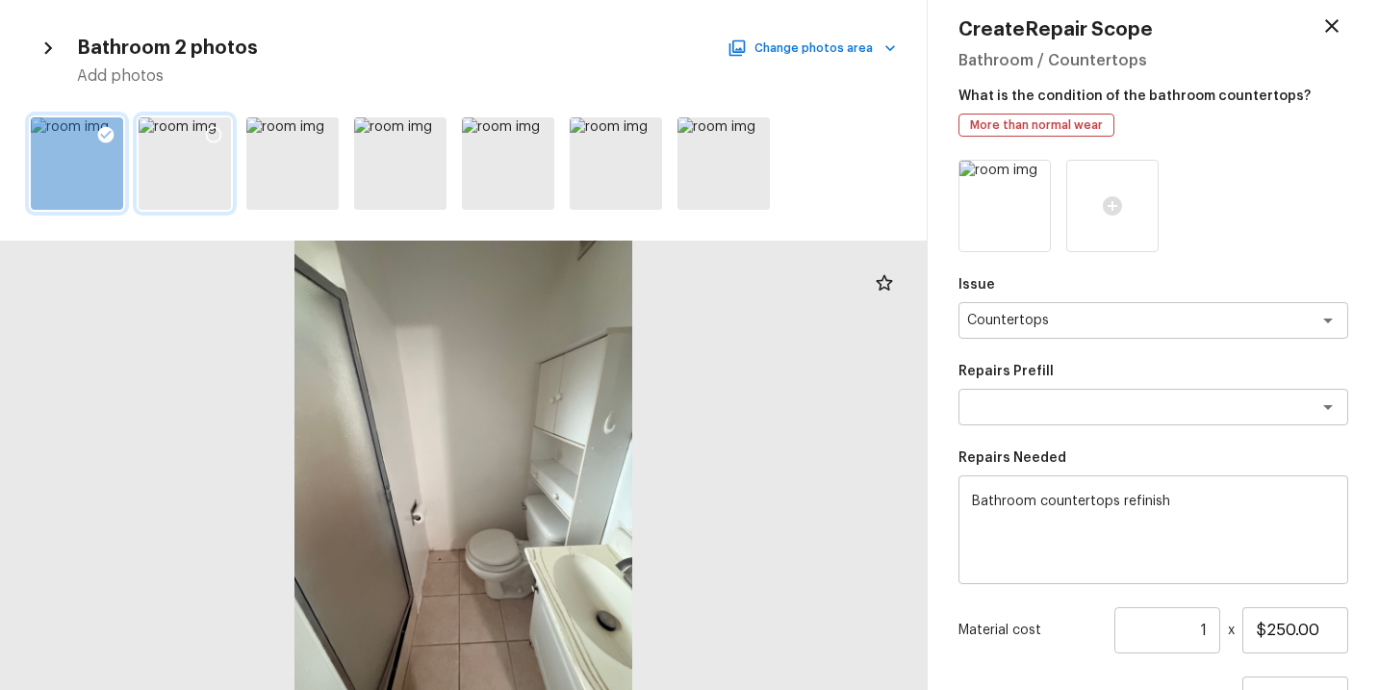
click at [1231, 208] on div at bounding box center [1154, 206] width 390 height 92
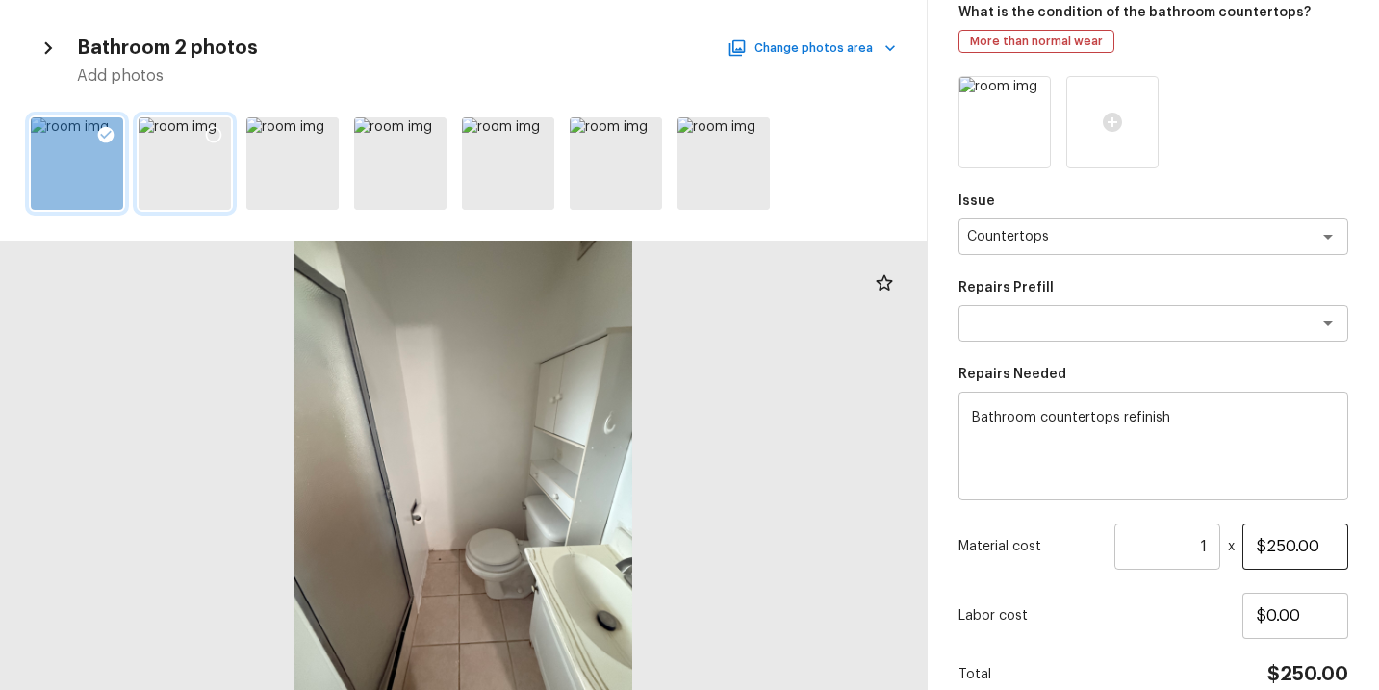
scroll to position [194, 0]
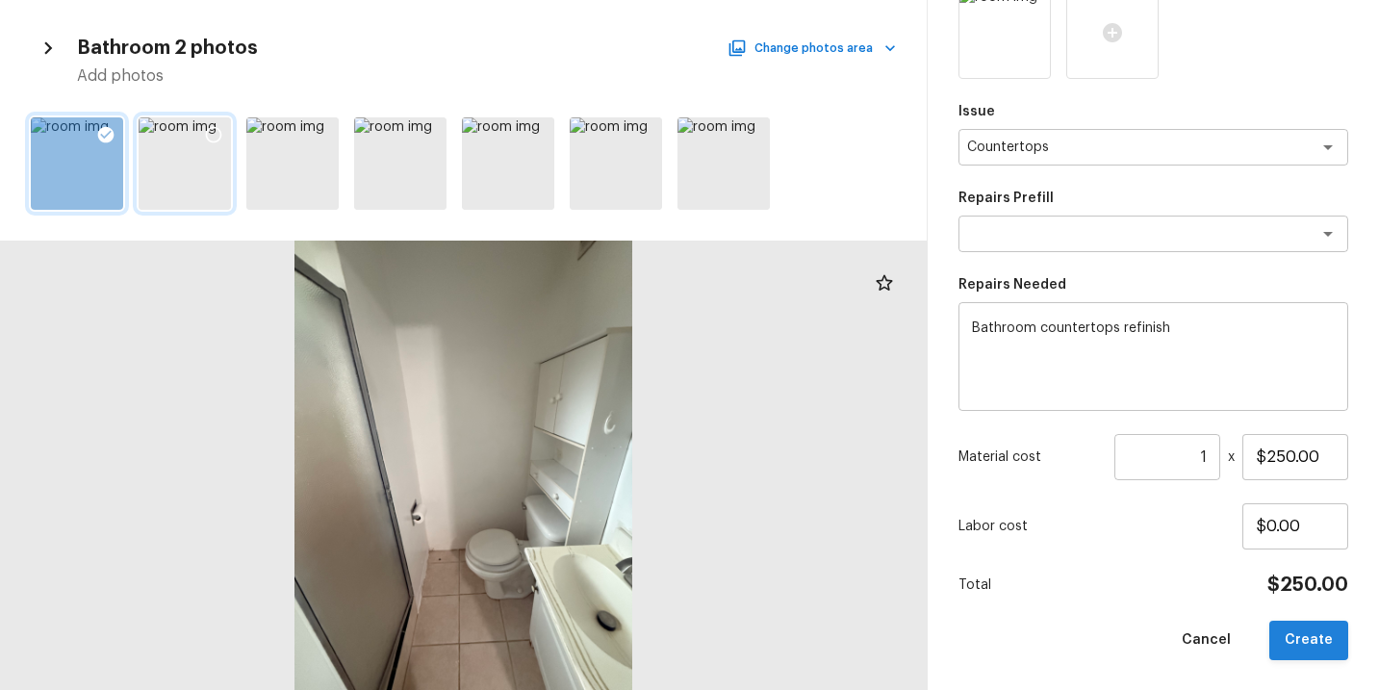
click at [1305, 635] on button "Create" at bounding box center [1309, 640] width 79 height 39
type input "$0.00"
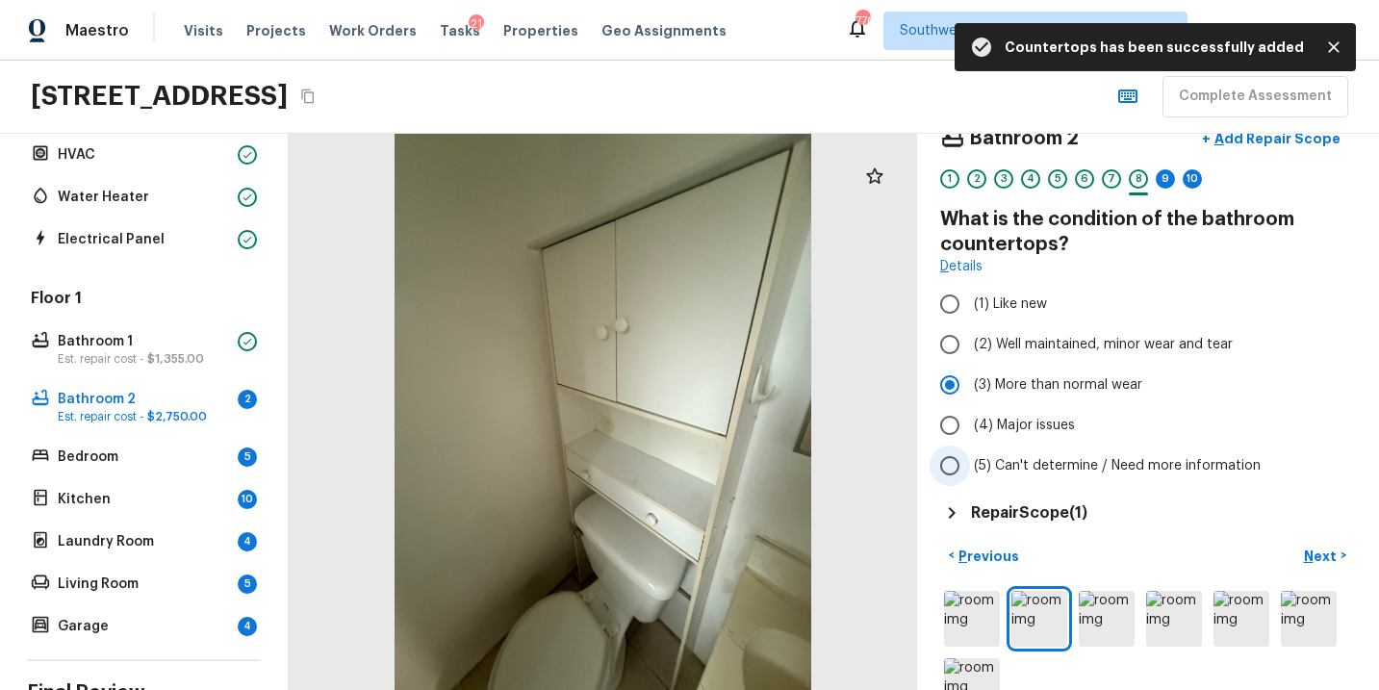
scroll to position [42, 0]
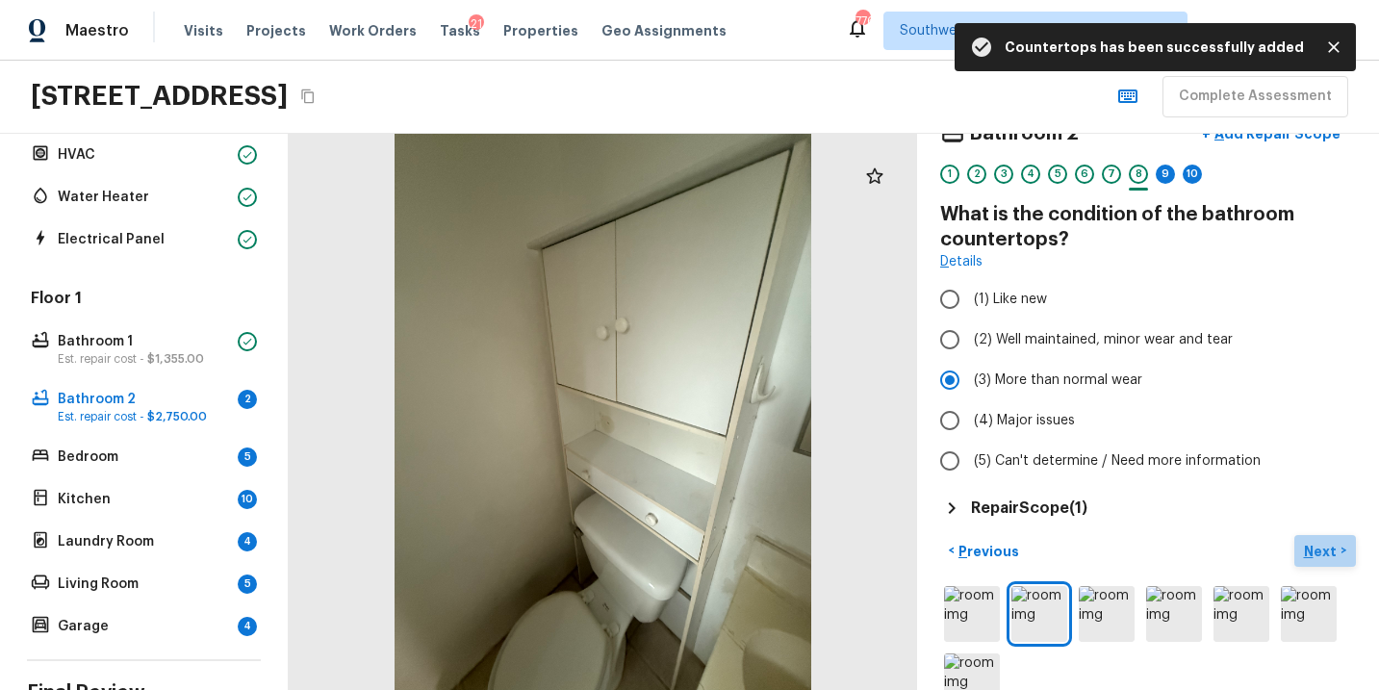
click at [1328, 549] on p "Next" at bounding box center [1322, 551] width 37 height 19
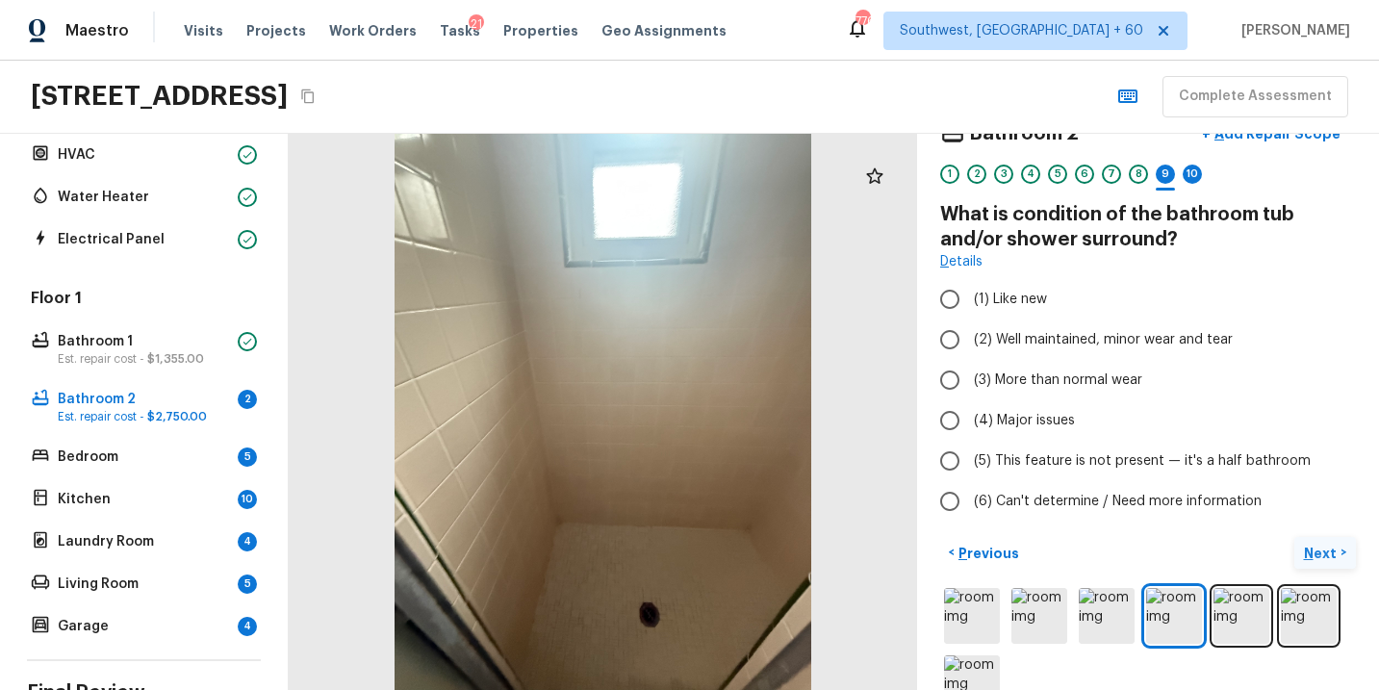
click at [1315, 546] on p "Next" at bounding box center [1322, 553] width 37 height 19
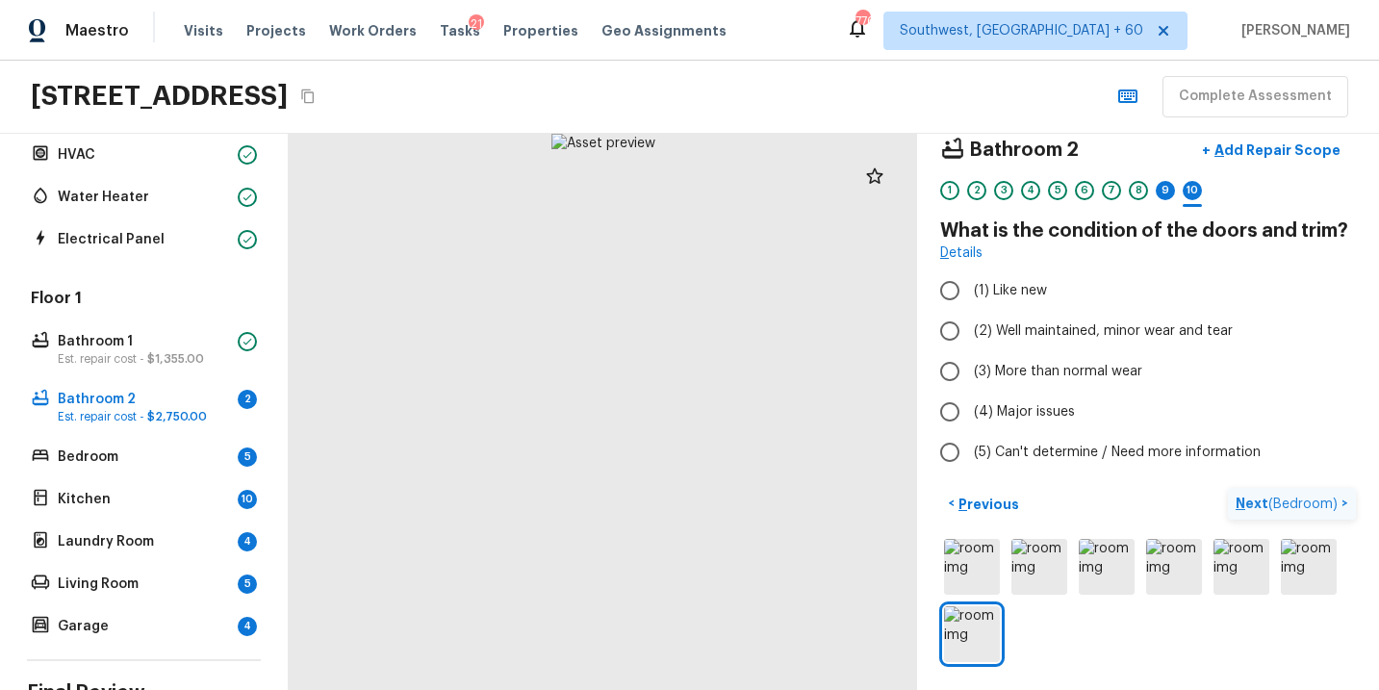
scroll to position [25, 0]
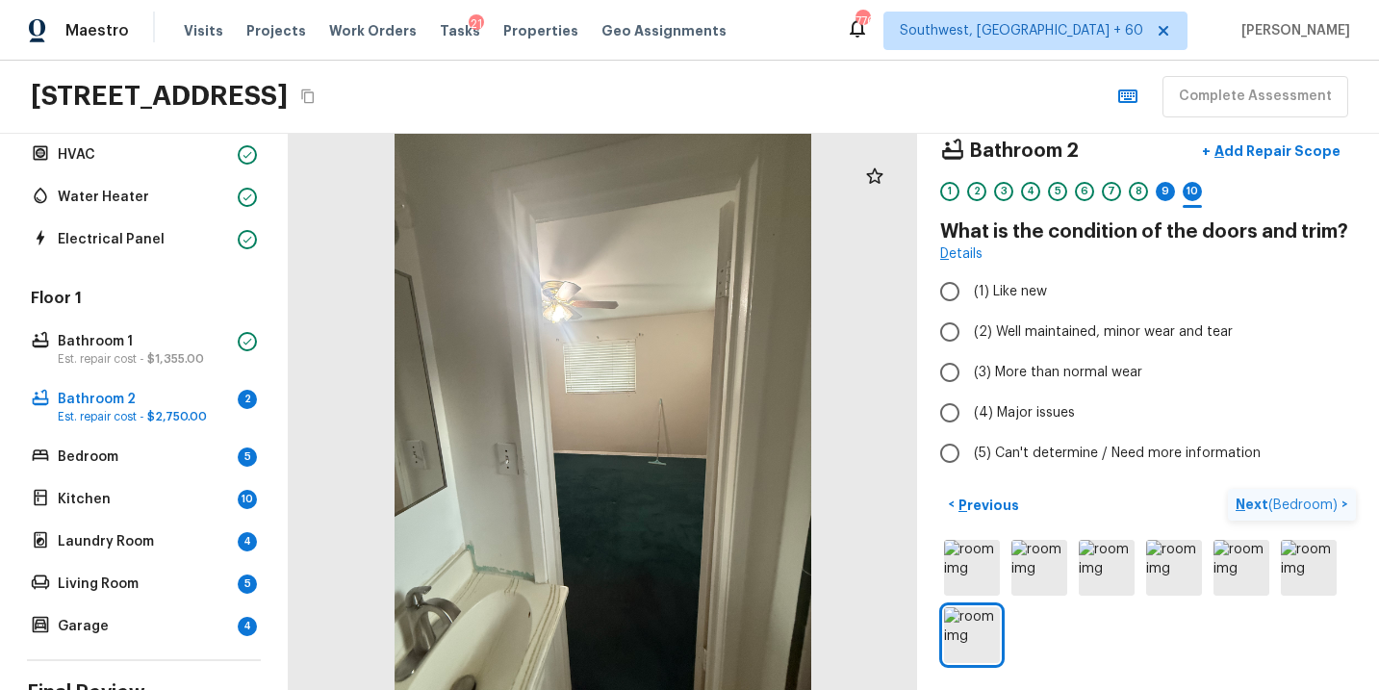
click at [1315, 546] on img at bounding box center [1309, 568] width 56 height 56
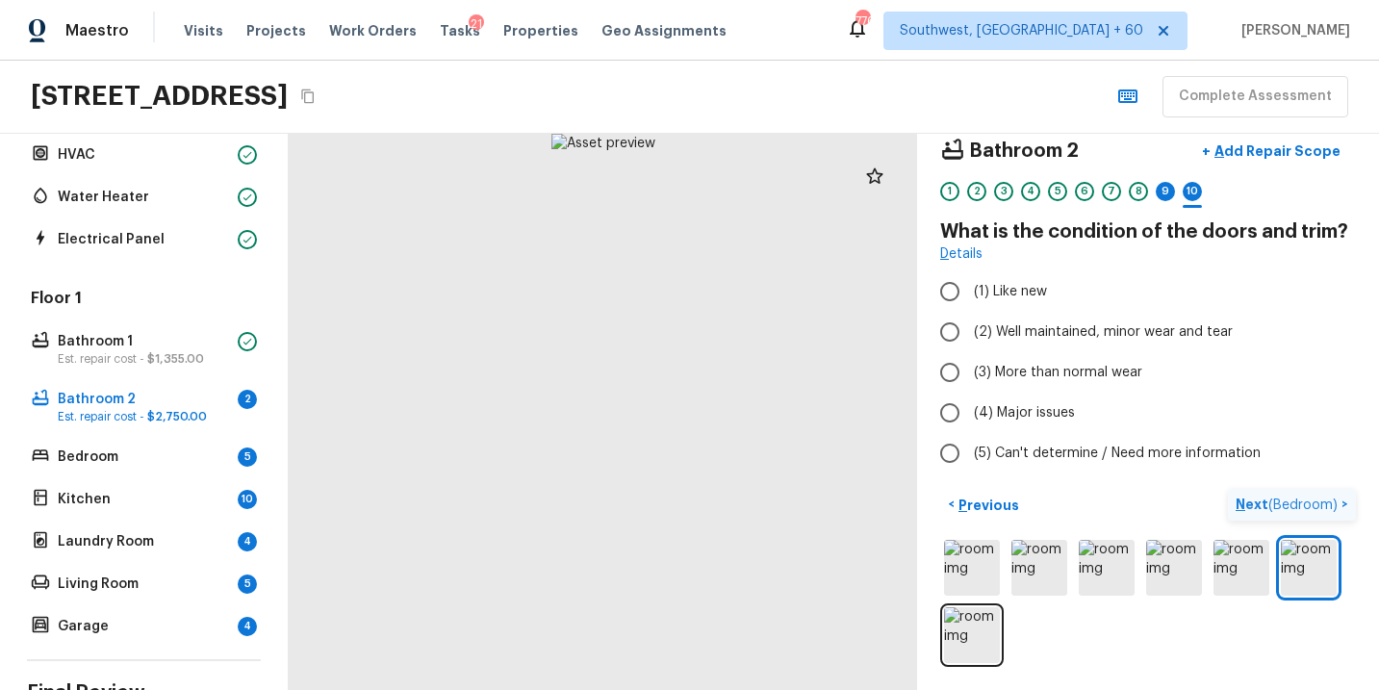
click at [1315, 546] on img at bounding box center [1309, 568] width 56 height 56
click at [1250, 498] on p "Next ( Bedroom )" at bounding box center [1289, 505] width 106 height 20
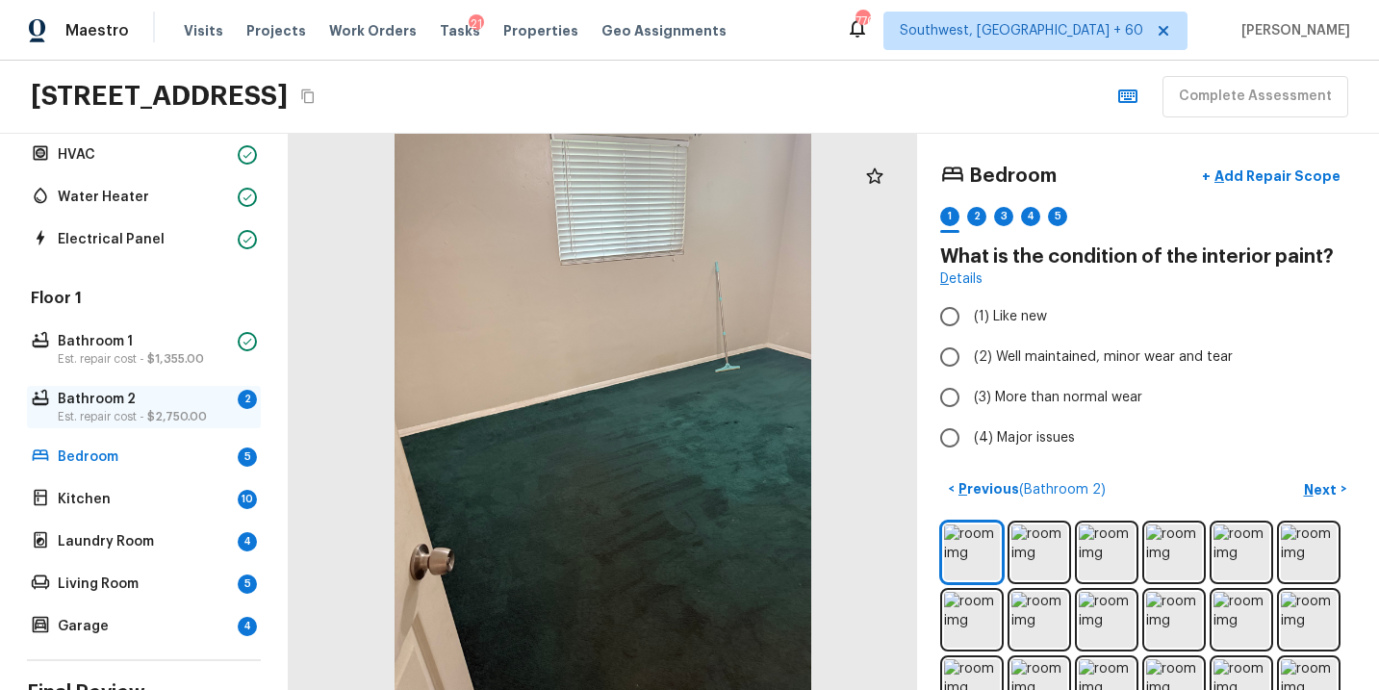
click at [193, 401] on p "Bathroom 2" at bounding box center [144, 399] width 172 height 19
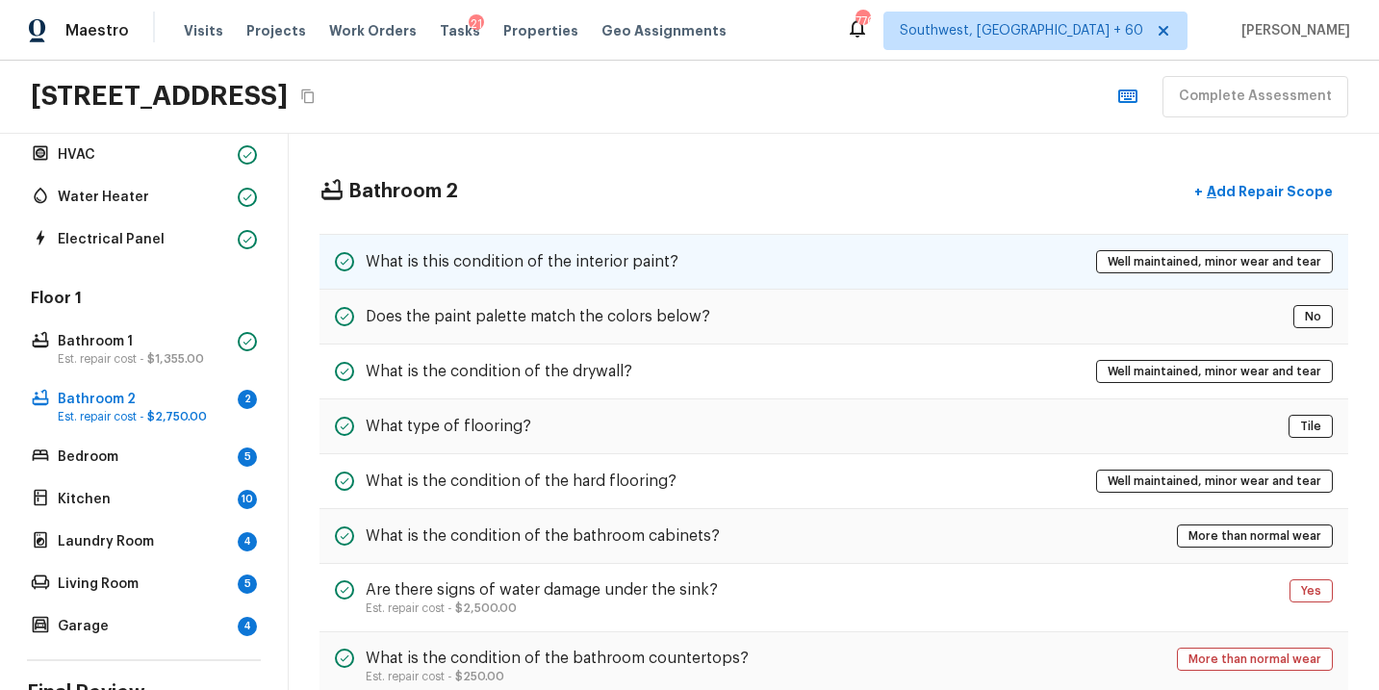
click at [617, 265] on h5 "What is this condition of the interior paint?" at bounding box center [522, 261] width 313 height 21
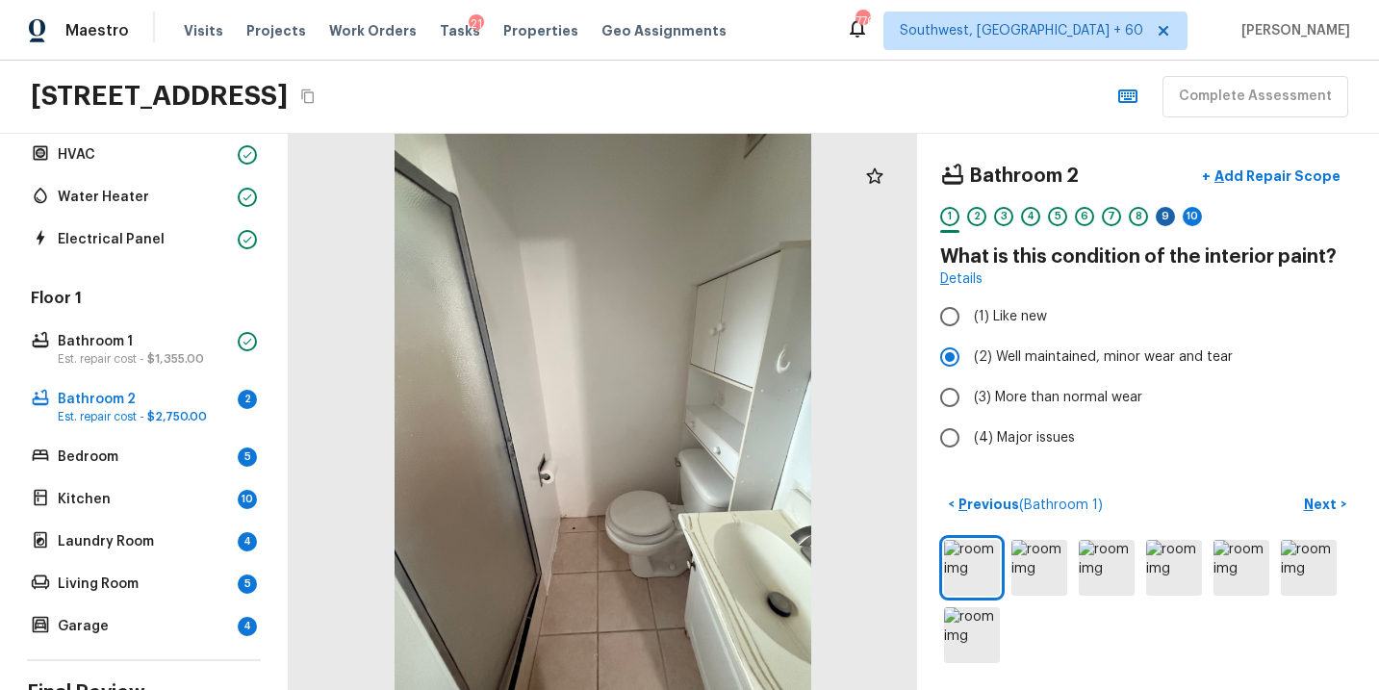
click at [1164, 221] on div "9" at bounding box center [1165, 216] width 19 height 19
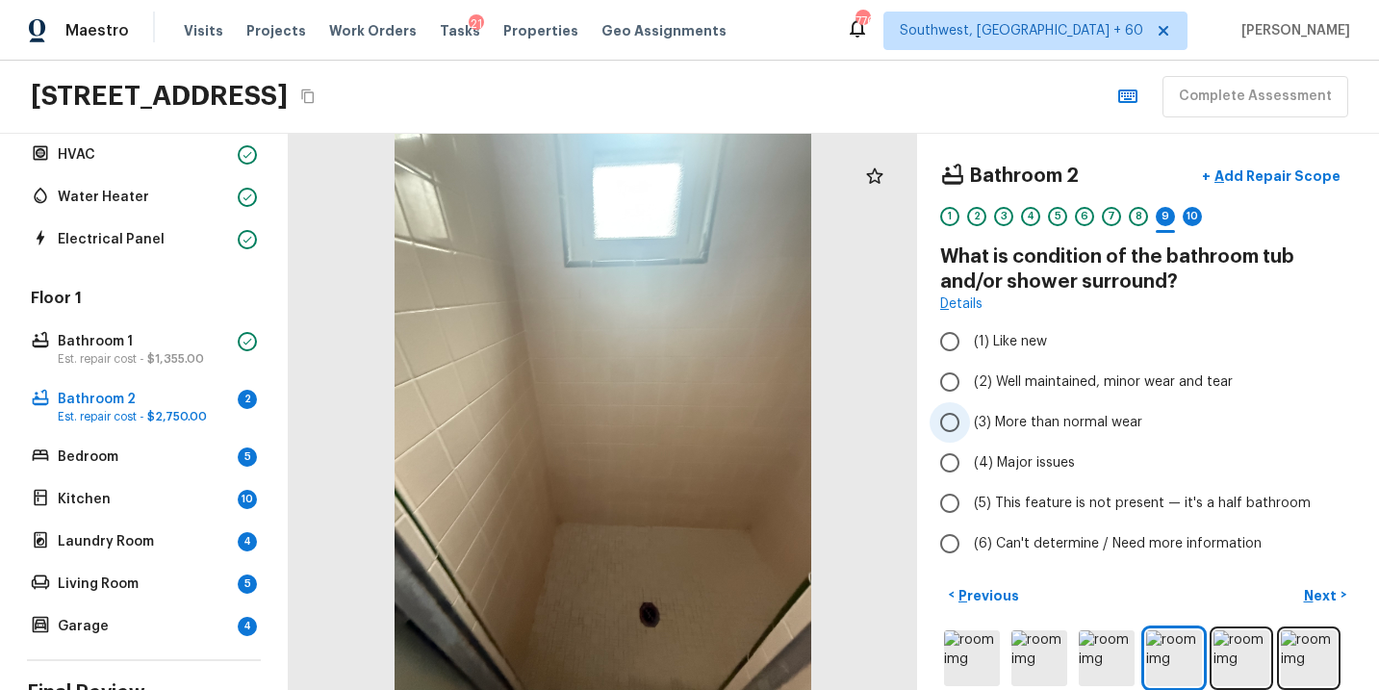
click at [1082, 423] on span "(3) More than normal wear" at bounding box center [1058, 422] width 168 height 19
click at [970, 423] on input "(3) More than normal wear" at bounding box center [950, 422] width 40 height 40
radio input "true"
click at [1301, 179] on p "Add Repair Scope" at bounding box center [1276, 176] width 130 height 19
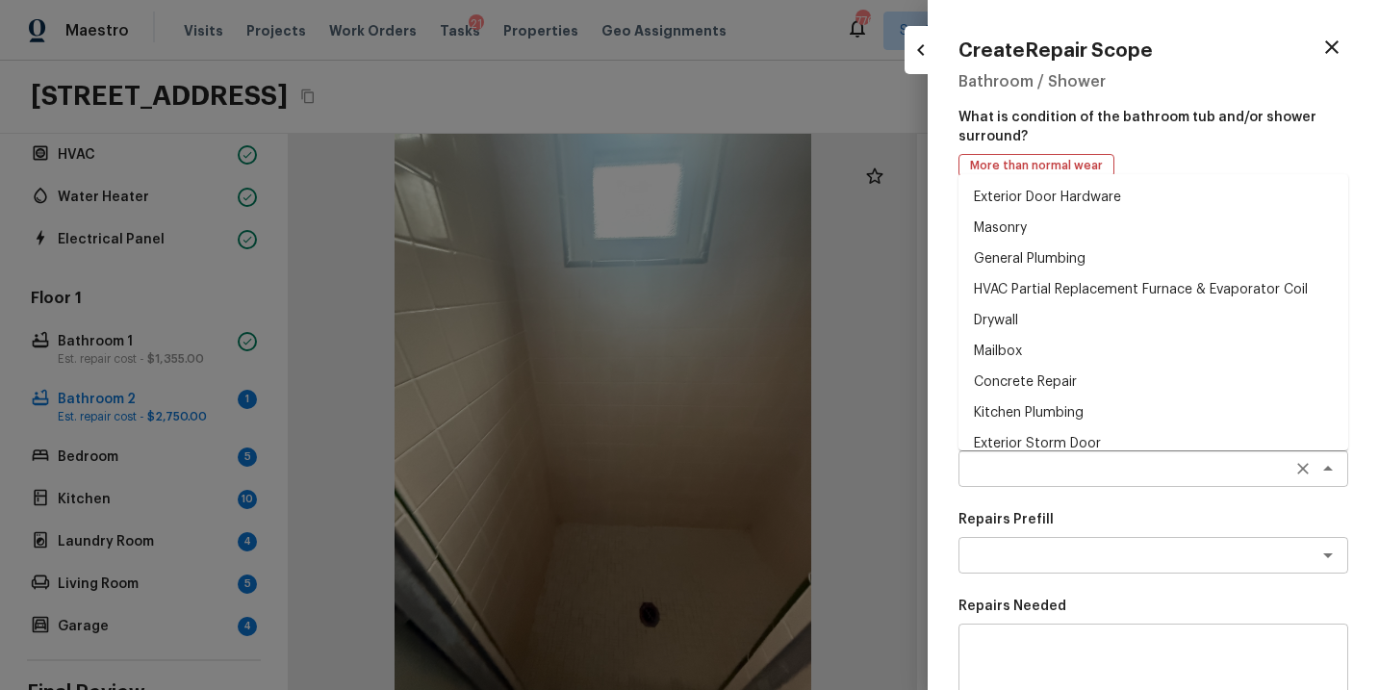
click at [1027, 451] on div "x ​" at bounding box center [1154, 469] width 390 height 37
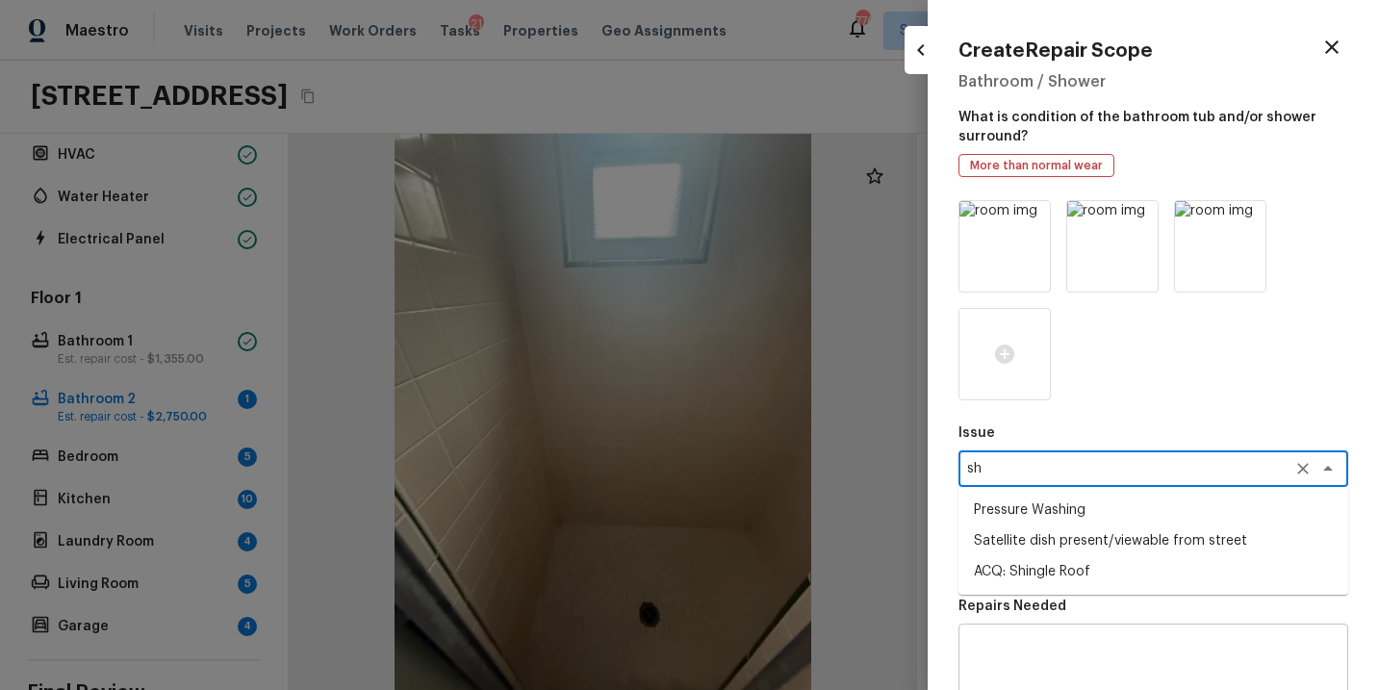
type textarea "s"
click at [1058, 516] on li "Bathroom Plumbing" at bounding box center [1154, 510] width 390 height 31
type textarea "Bathroom Plumbing"
click at [1058, 516] on p "Repairs Prefill" at bounding box center [1154, 519] width 390 height 19
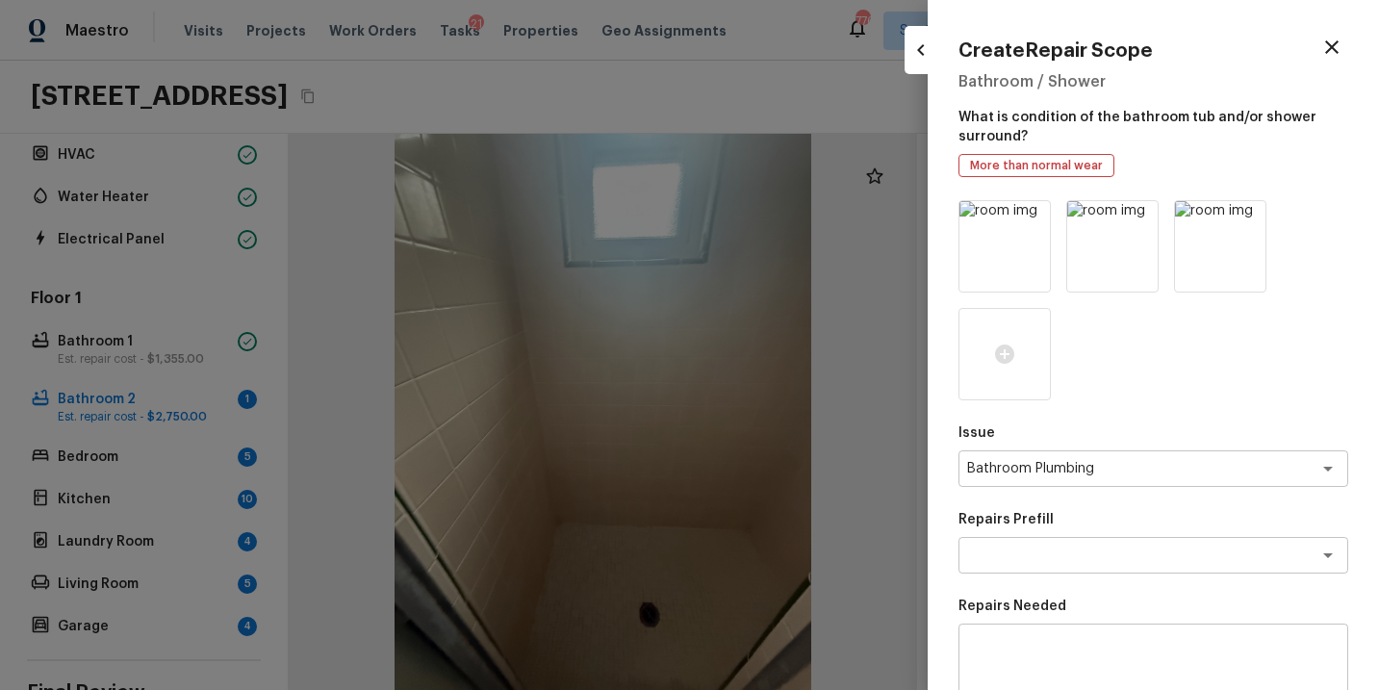
click at [1054, 522] on p "Repairs Prefill" at bounding box center [1154, 519] width 390 height 19
click at [1048, 534] on div "Repairs Prefill x ​" at bounding box center [1154, 542] width 390 height 64
click at [1040, 552] on textarea at bounding box center [1126, 555] width 319 height 19
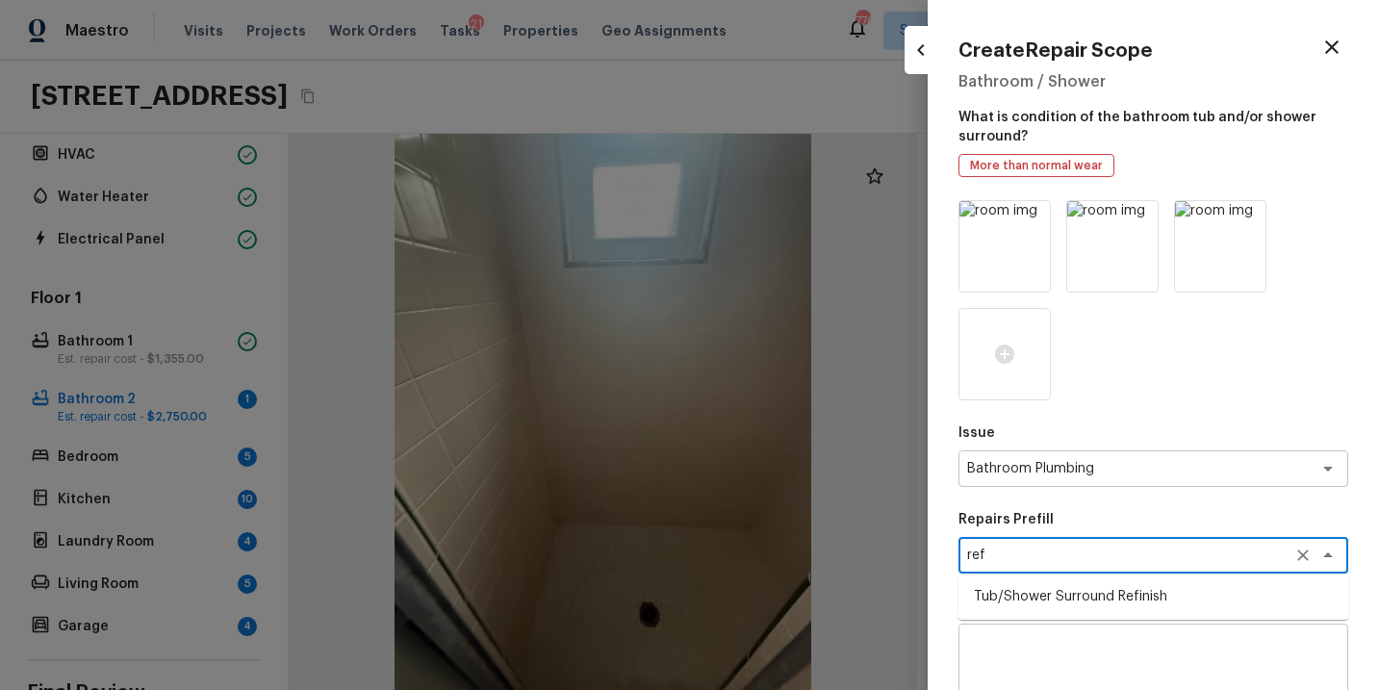
click at [1041, 597] on li "Tub/Shower Surround Refinish" at bounding box center [1154, 596] width 390 height 31
type textarea "Tub/Shower Surround Refinish"
type textarea "Prep, mask, clean and refinish the tub/shower tile surround both all sides ensu…"
type input "$6.41"
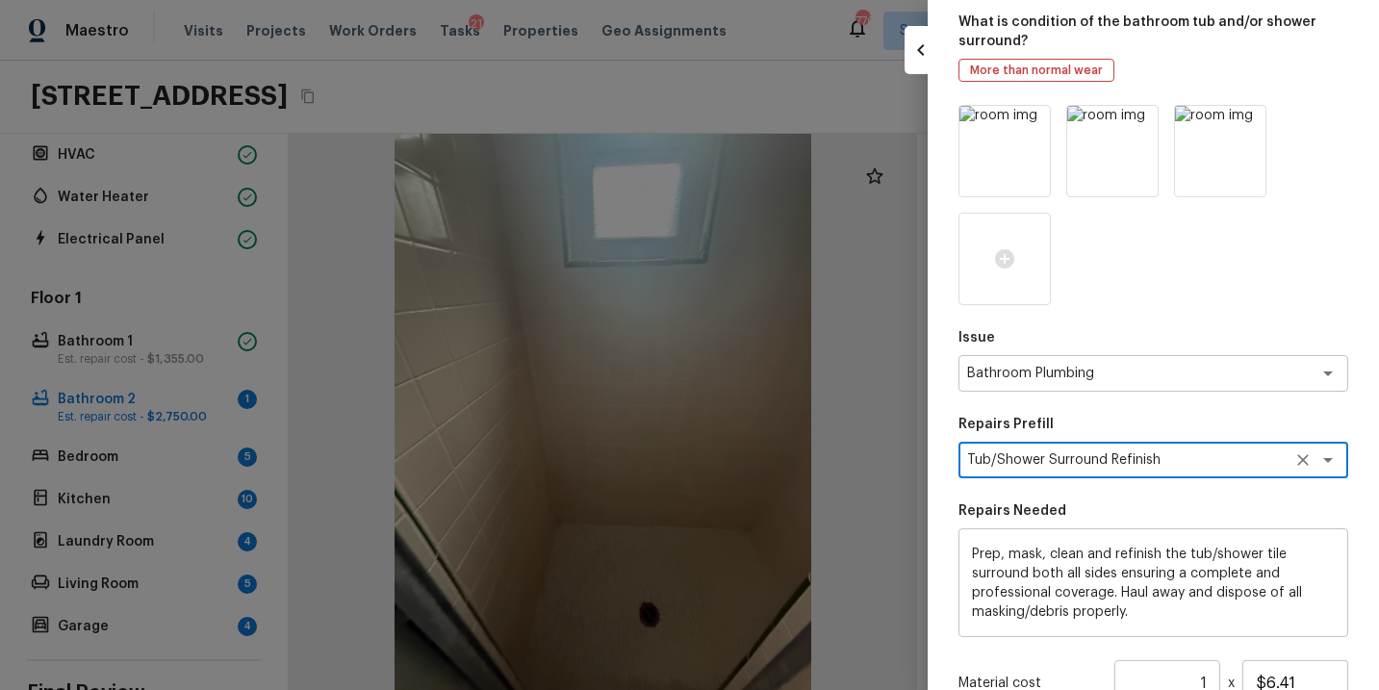
scroll to position [322, 0]
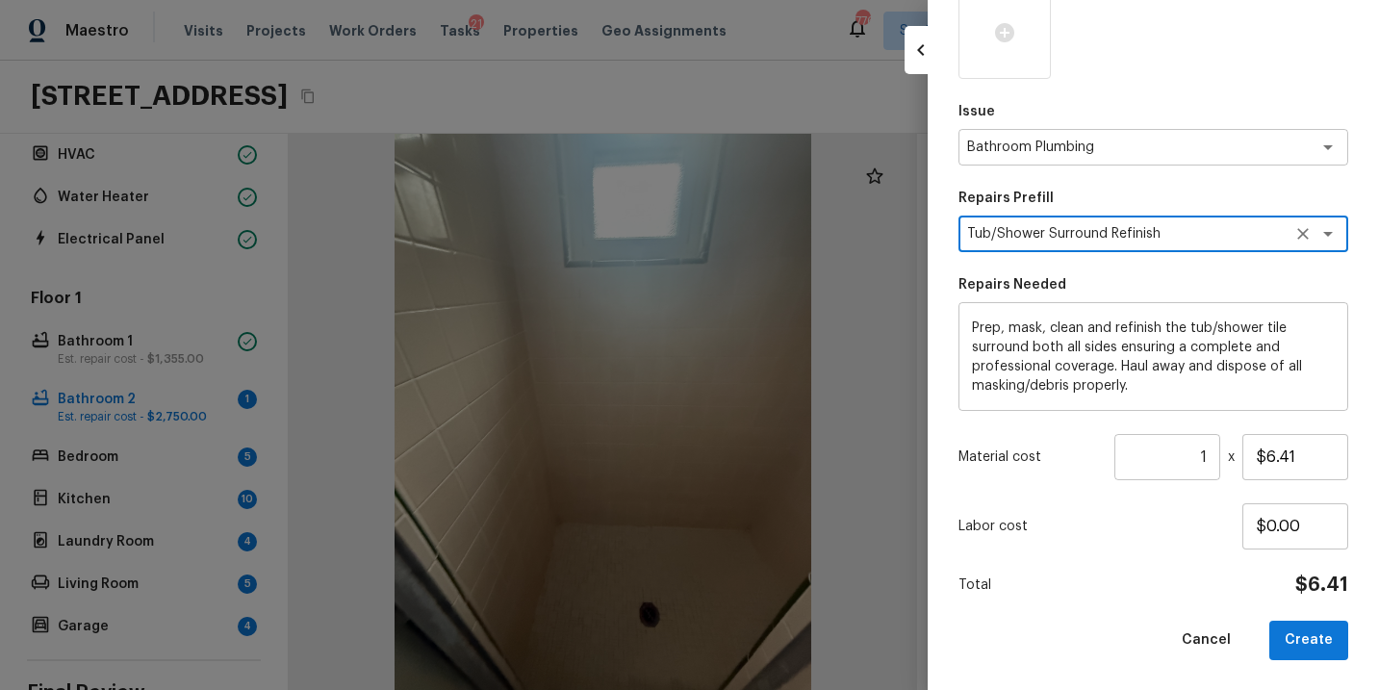
type textarea "Tub/Shower Surround Refinish"
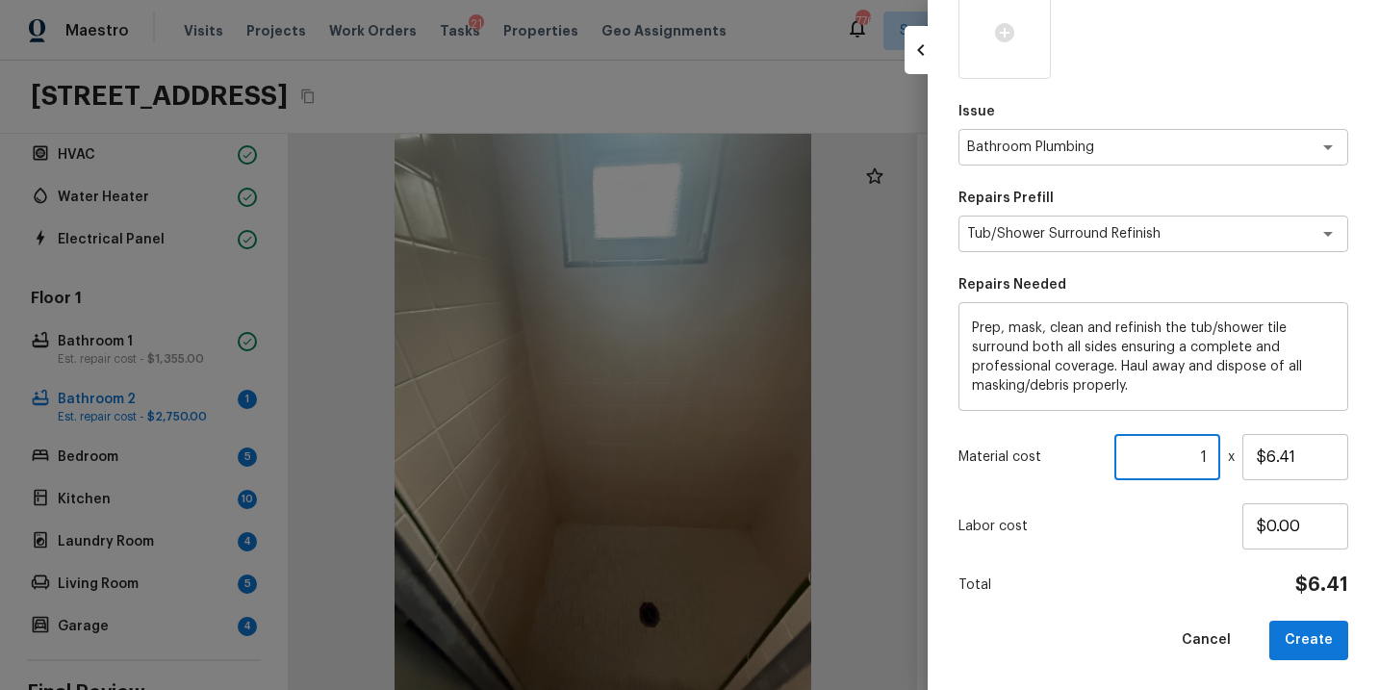
click at [1205, 453] on input "1" at bounding box center [1168, 457] width 106 height 46
type input "55"
click at [1319, 638] on button "Create" at bounding box center [1309, 640] width 79 height 39
type input "1"
type input "$0.00"
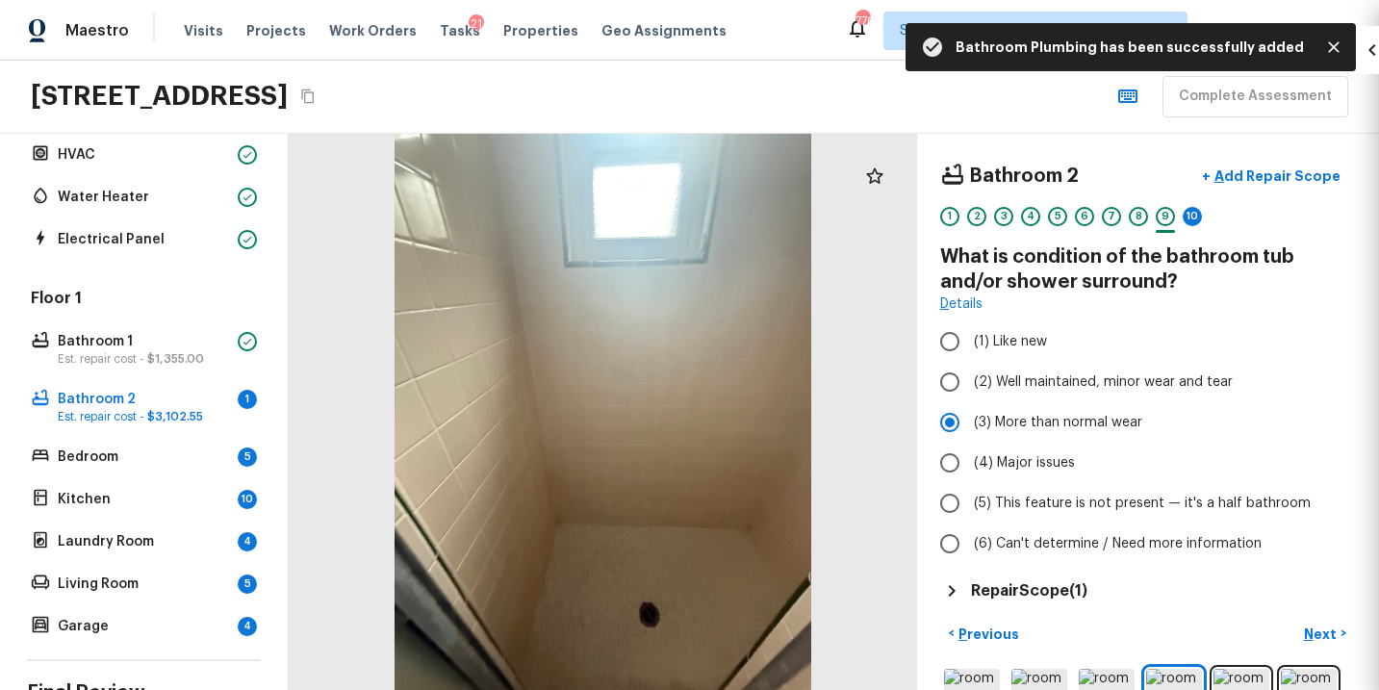
scroll to position [214, 0]
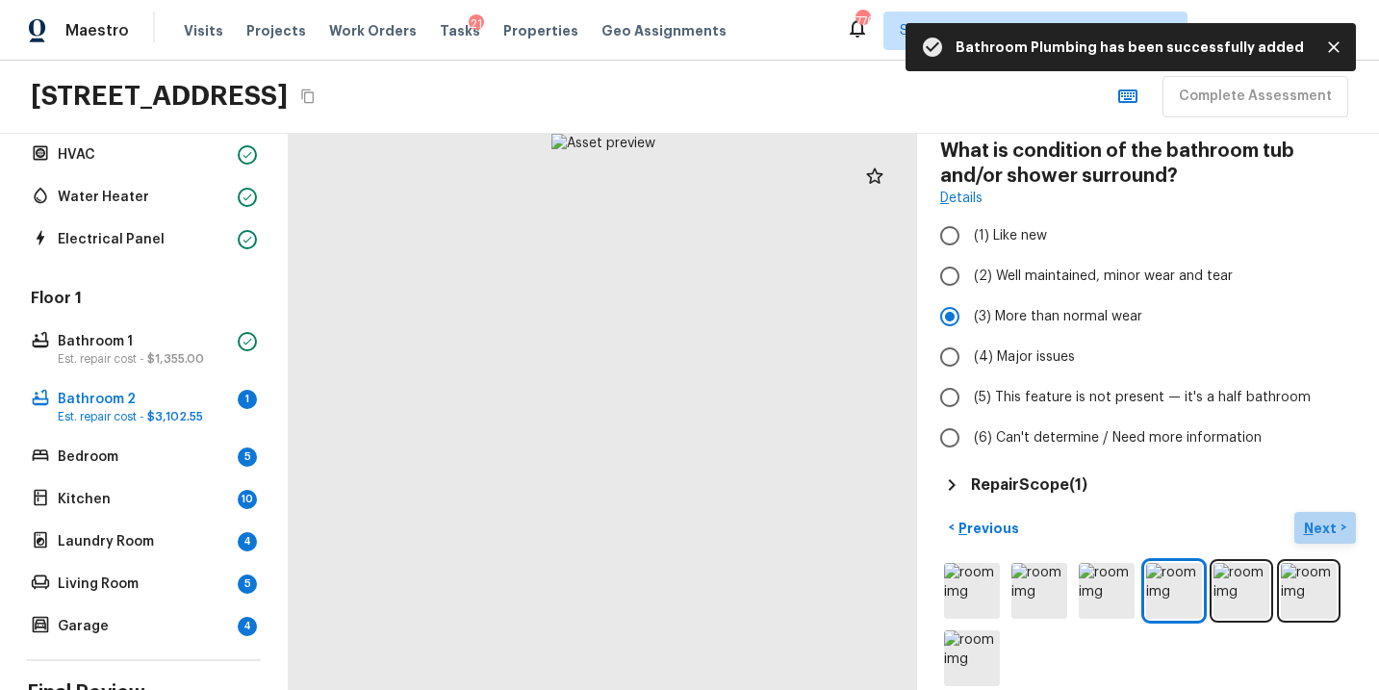
click at [1330, 527] on p "Next" at bounding box center [1322, 528] width 37 height 19
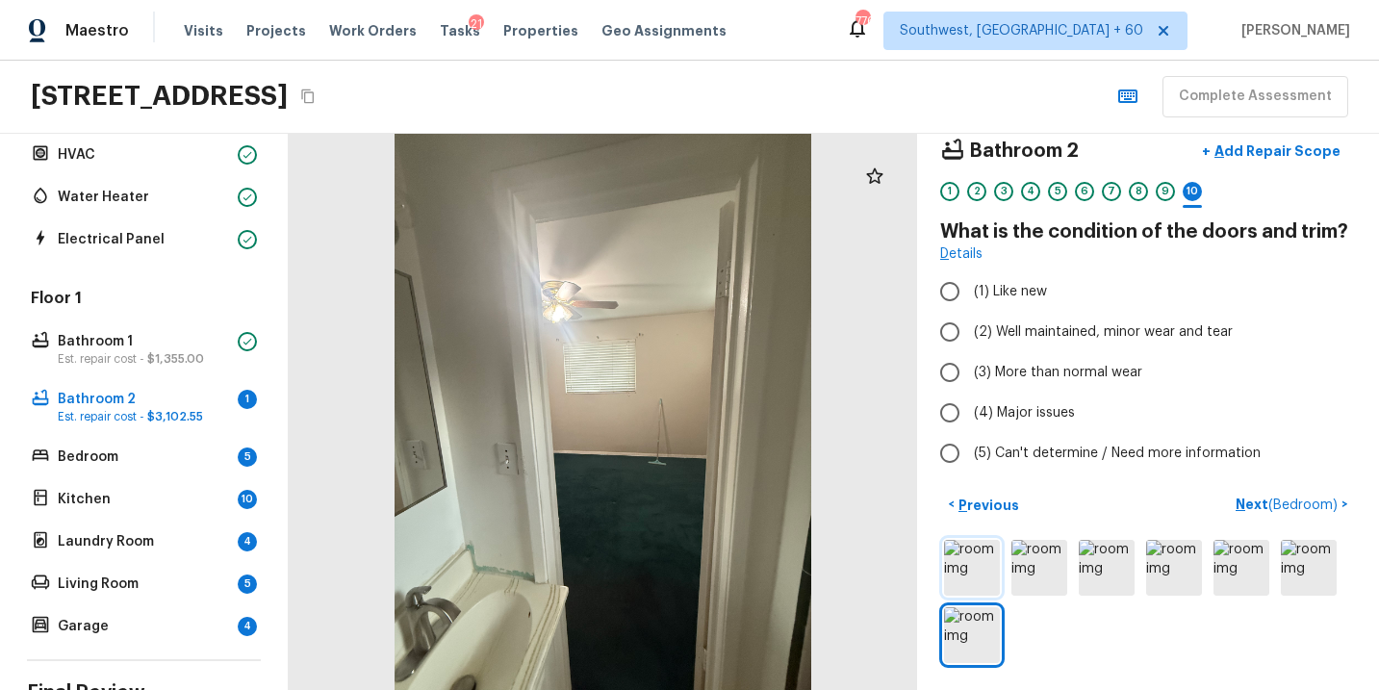
click at [979, 572] on img at bounding box center [972, 568] width 56 height 56
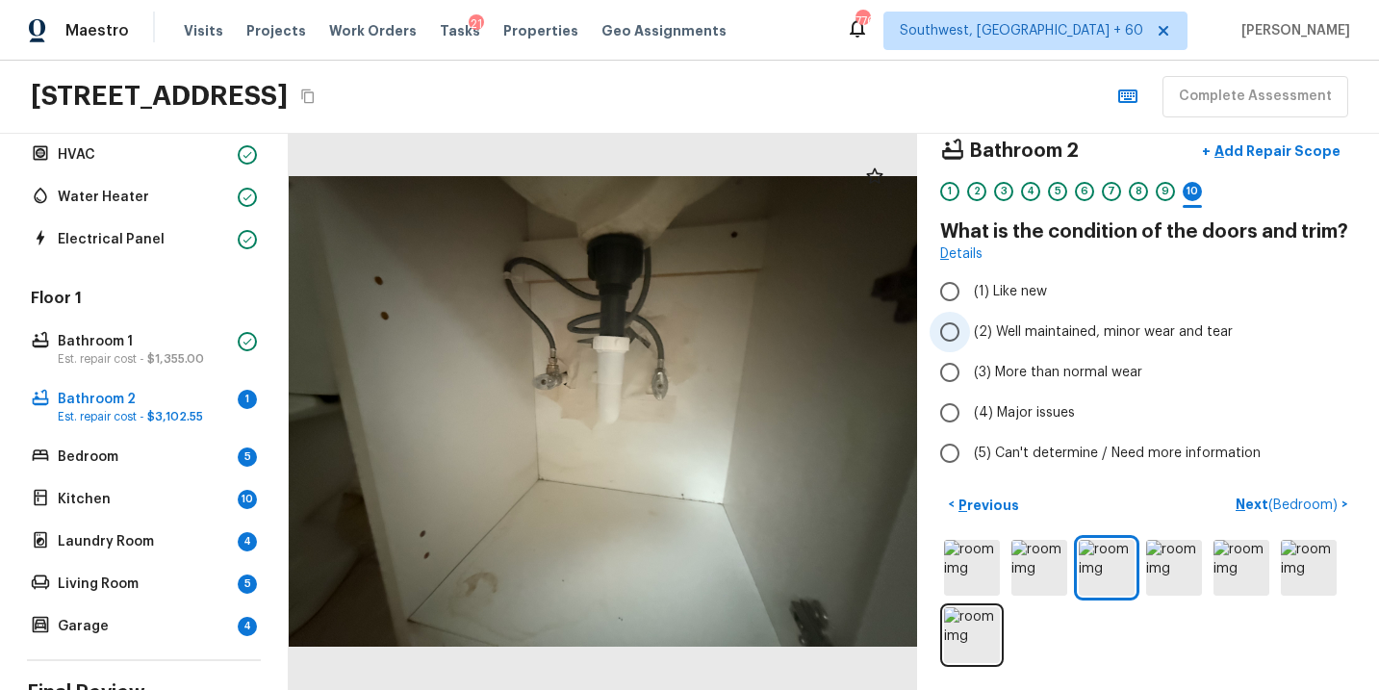
click at [1095, 334] on span "(2) Well maintained, minor wear and tear" at bounding box center [1103, 331] width 259 height 19
click at [970, 334] on input "(2) Well maintained, minor wear and tear" at bounding box center [950, 332] width 40 height 40
radio input "true"
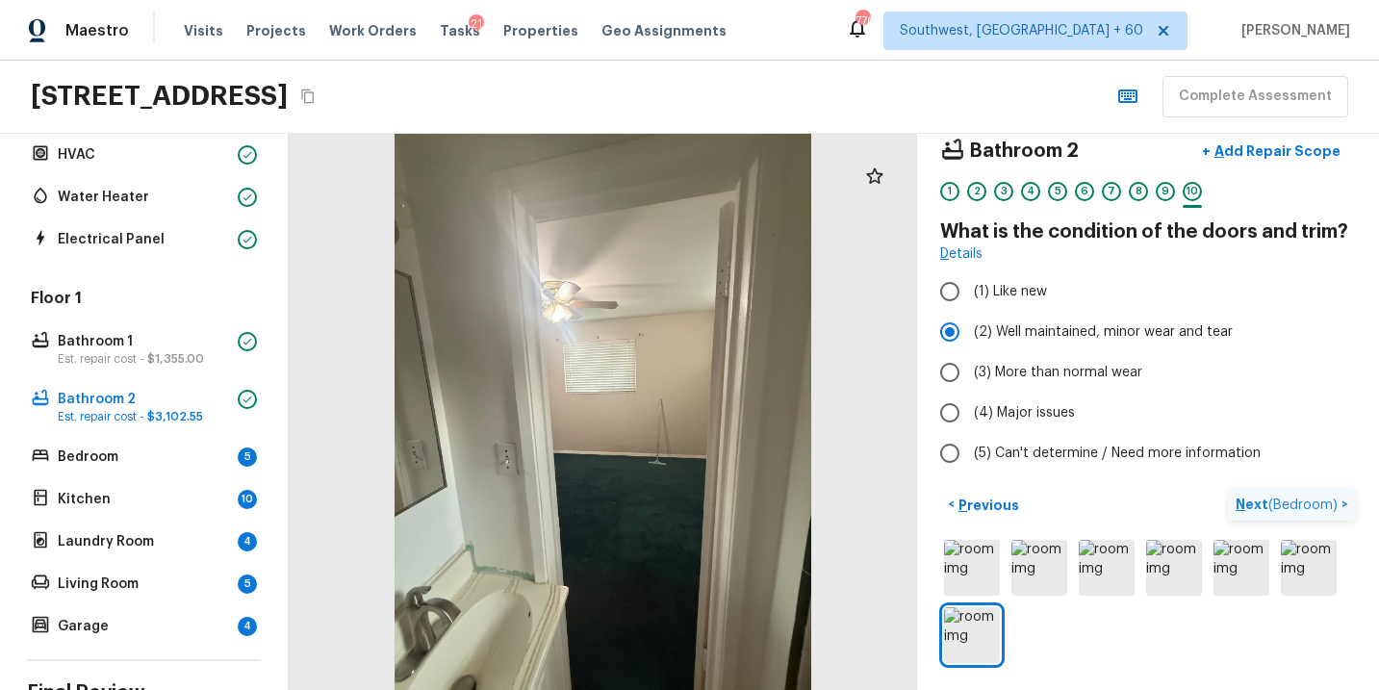
click at [1244, 507] on p "Next ( Bedroom )" at bounding box center [1289, 505] width 106 height 20
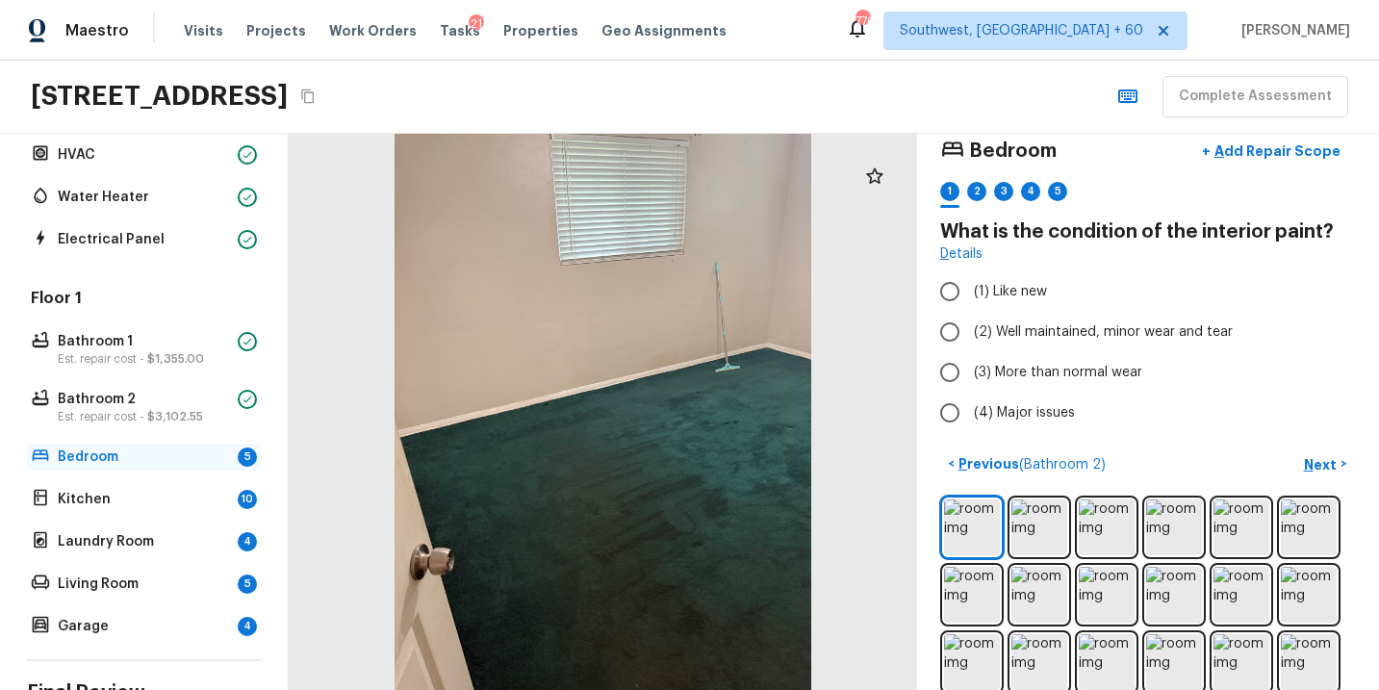
scroll to position [393, 0]
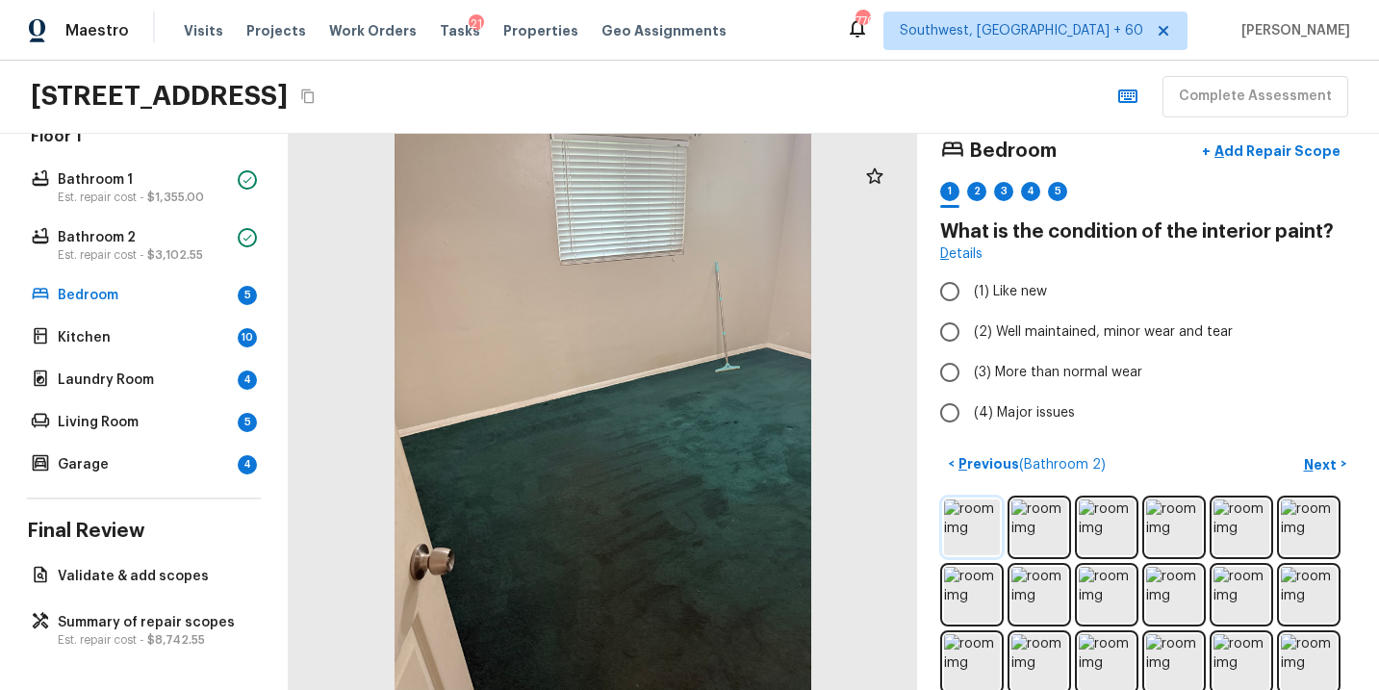
click at [978, 523] on img at bounding box center [972, 528] width 56 height 56
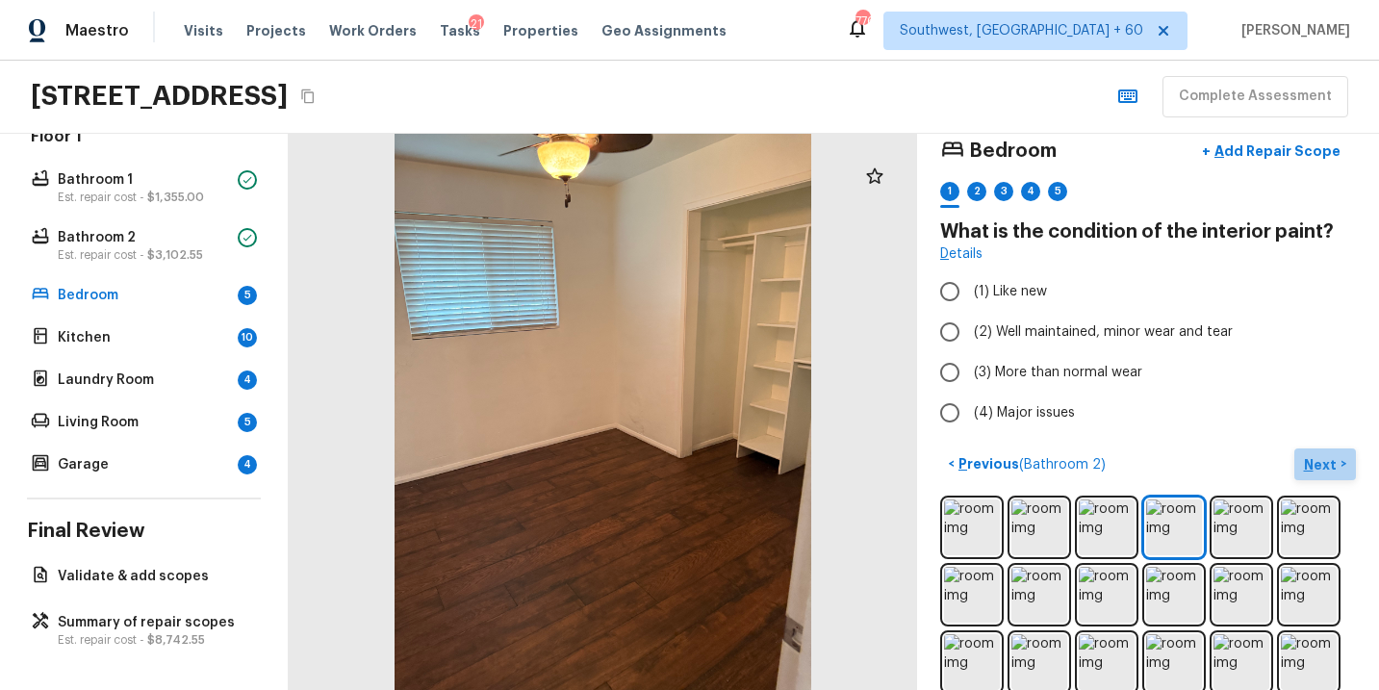
click at [1315, 459] on p "Next" at bounding box center [1322, 464] width 37 height 19
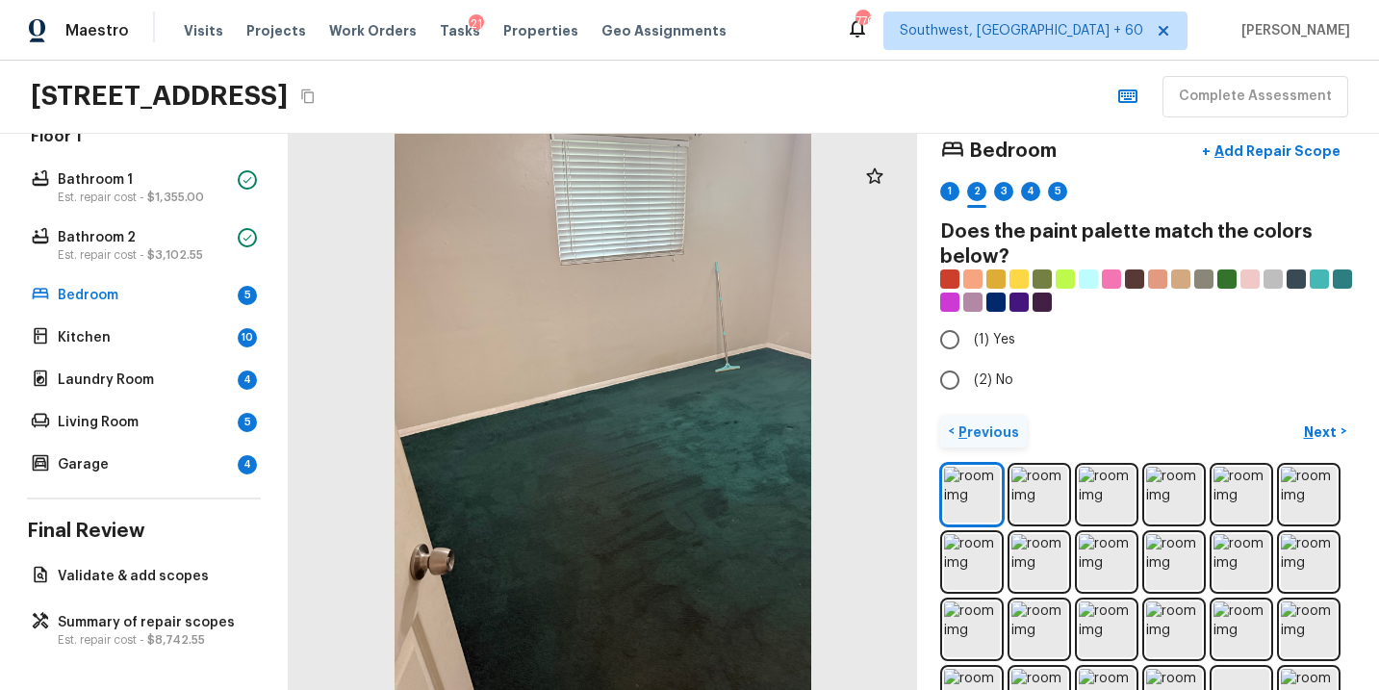
click at [974, 437] on p "Previous" at bounding box center [987, 432] width 64 height 19
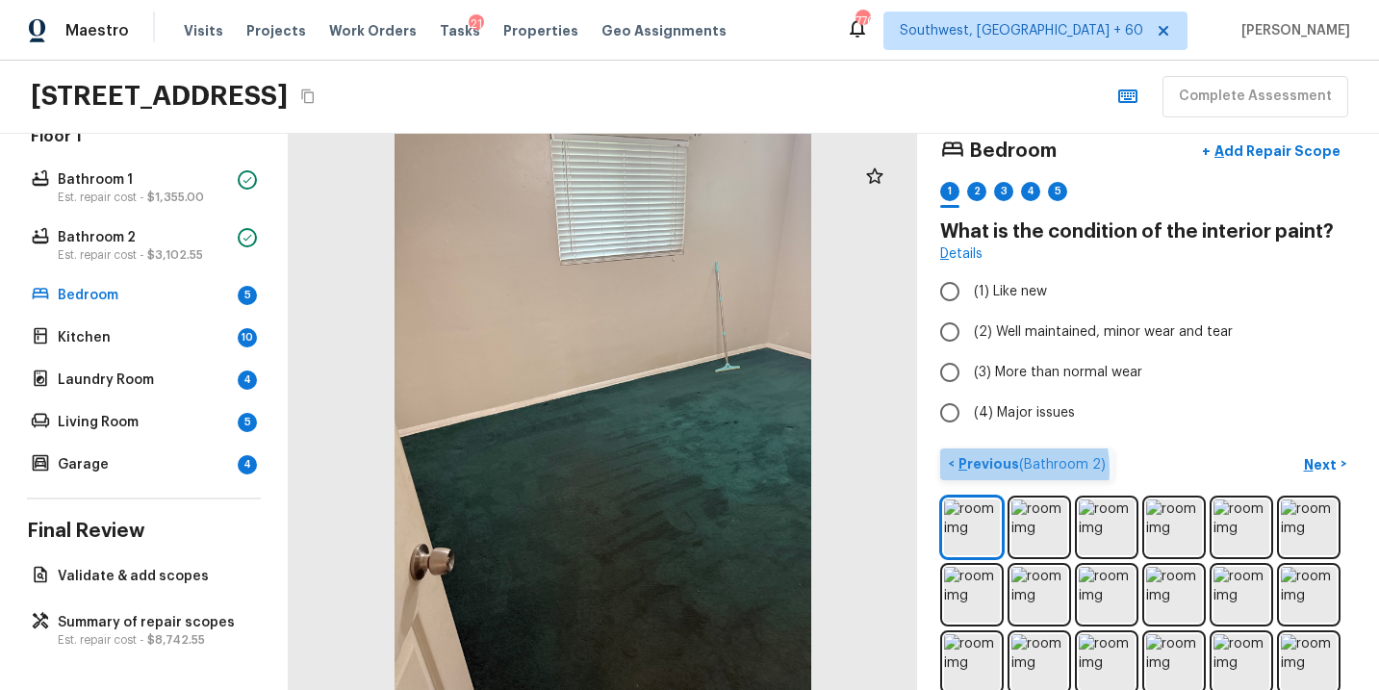
click at [982, 469] on p "Previous ( Bathroom 2 )" at bounding box center [1030, 464] width 151 height 20
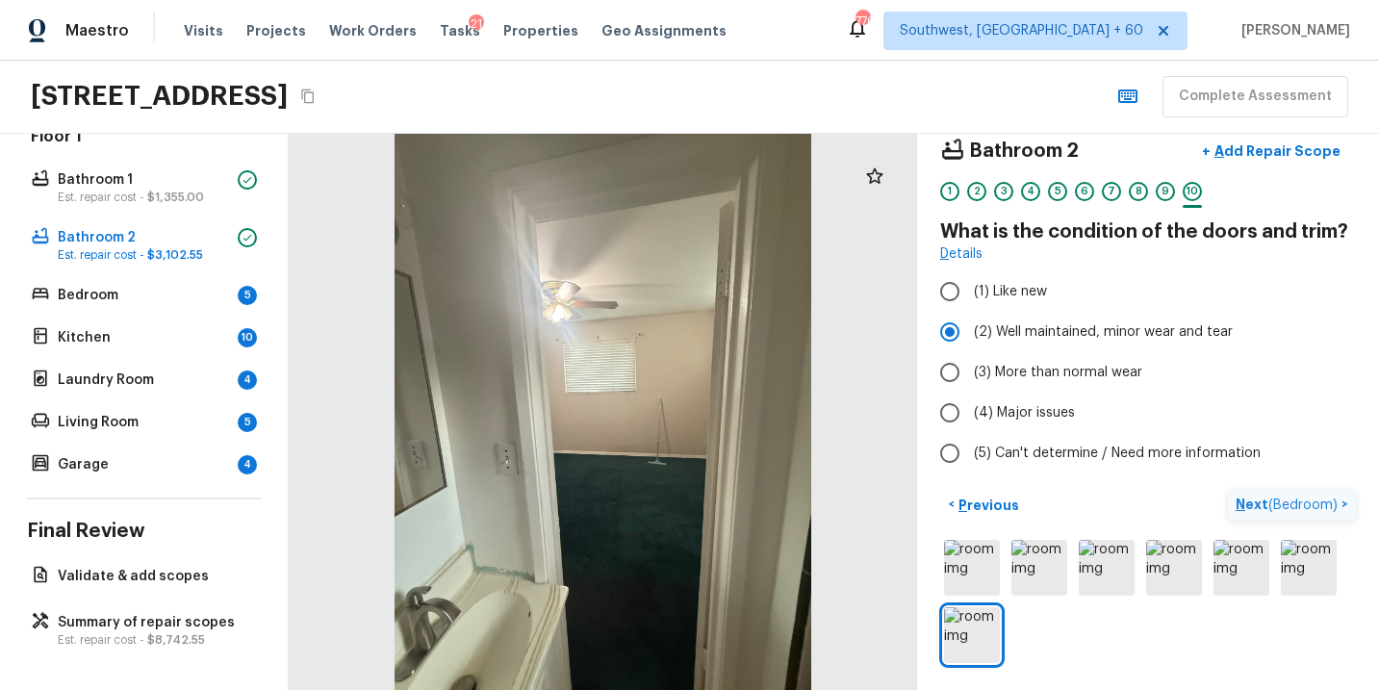
click at [1253, 511] on p "Next ( Bedroom )" at bounding box center [1289, 505] width 106 height 20
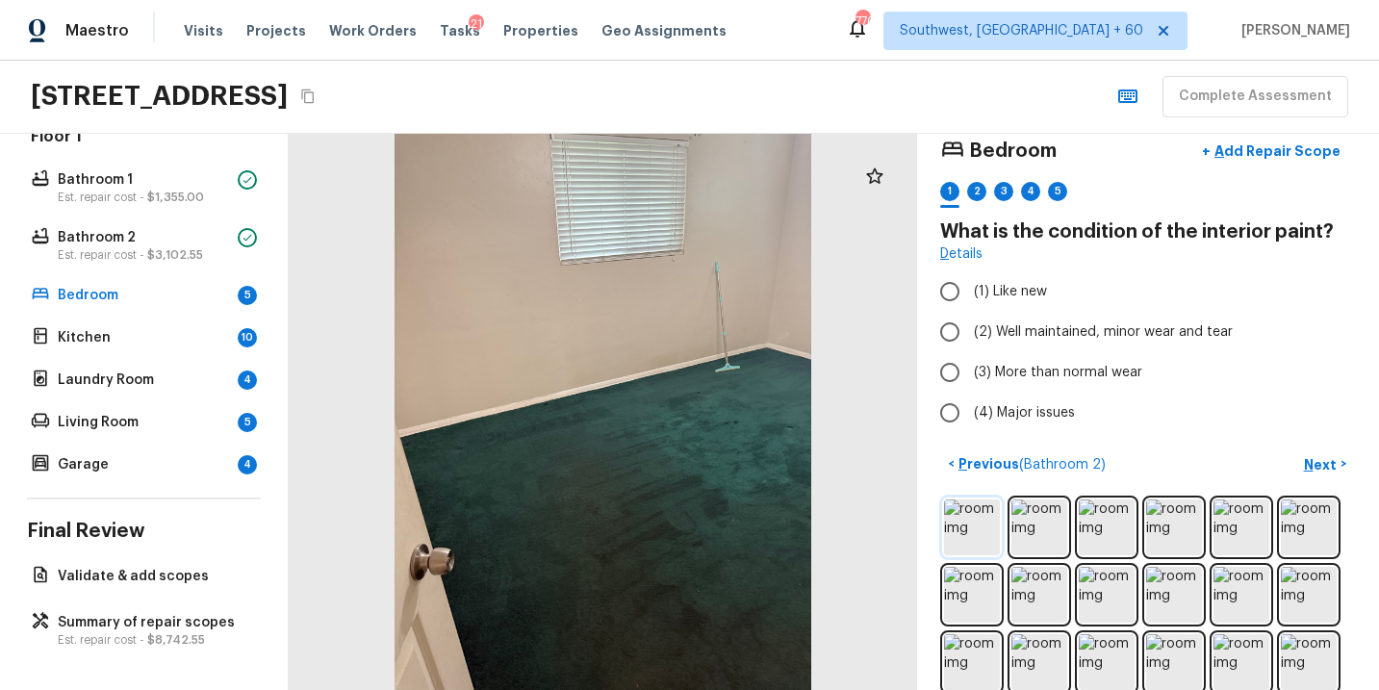
click at [976, 528] on img at bounding box center [972, 528] width 56 height 56
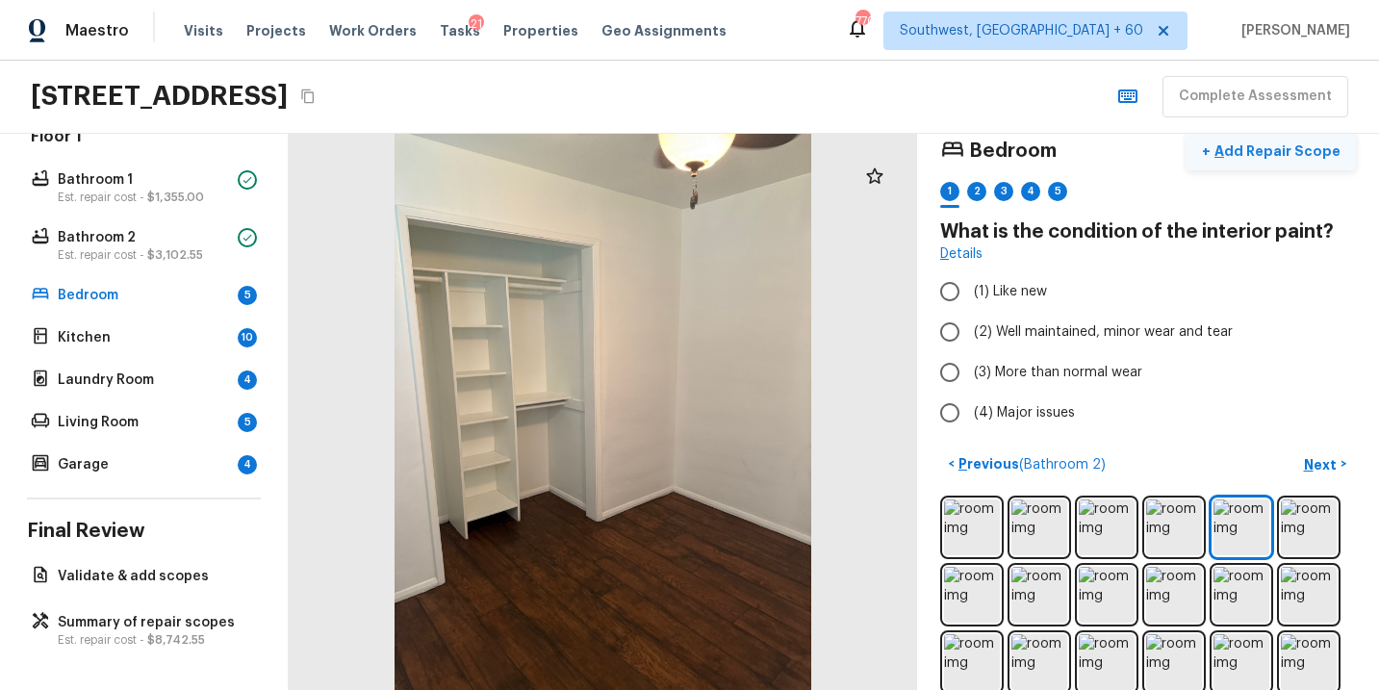
click at [1278, 151] on p "Add Repair Scope" at bounding box center [1276, 151] width 130 height 19
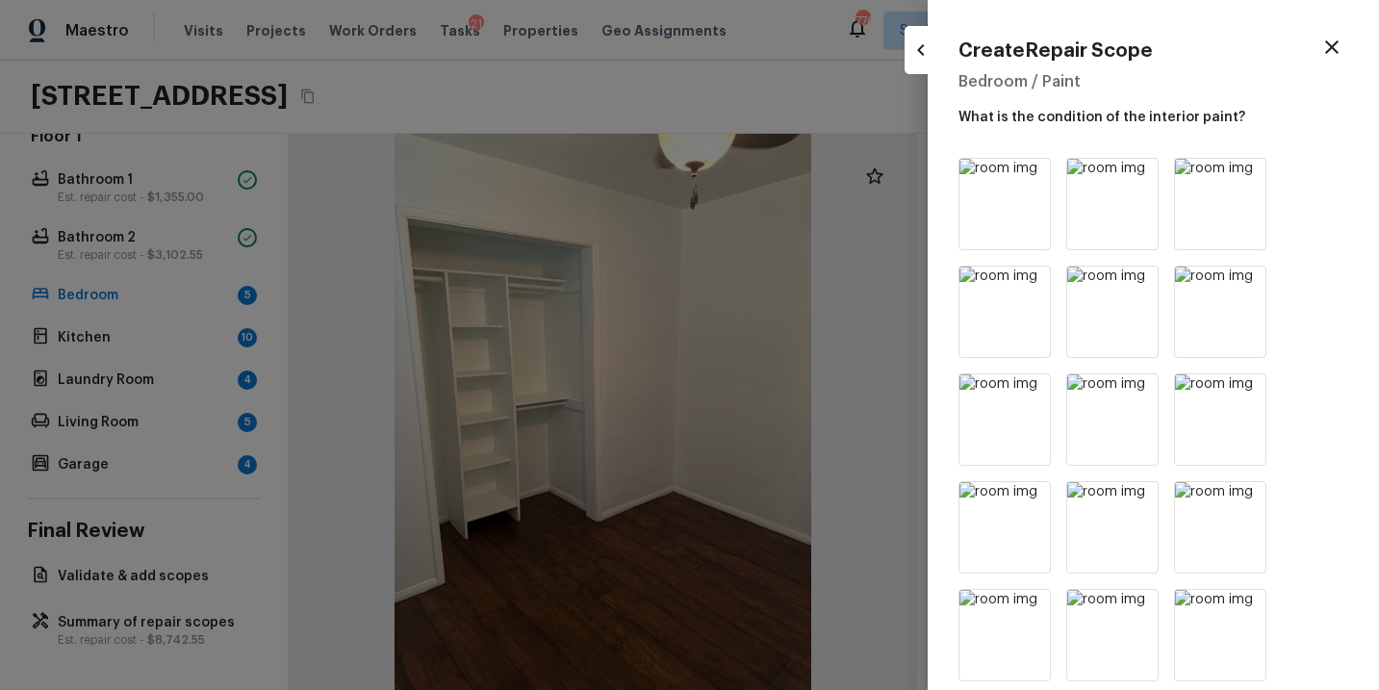
click at [1341, 46] on icon "button" at bounding box center [1332, 47] width 23 height 23
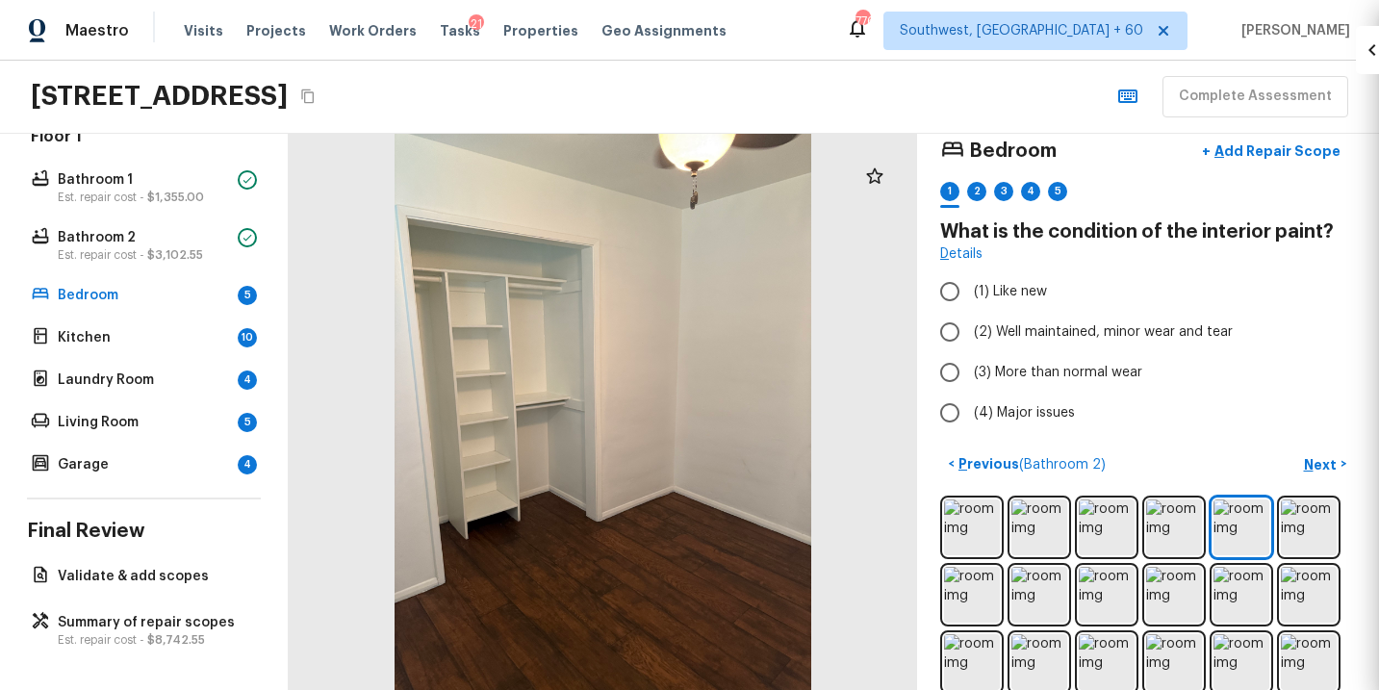
scroll to position [23, 0]
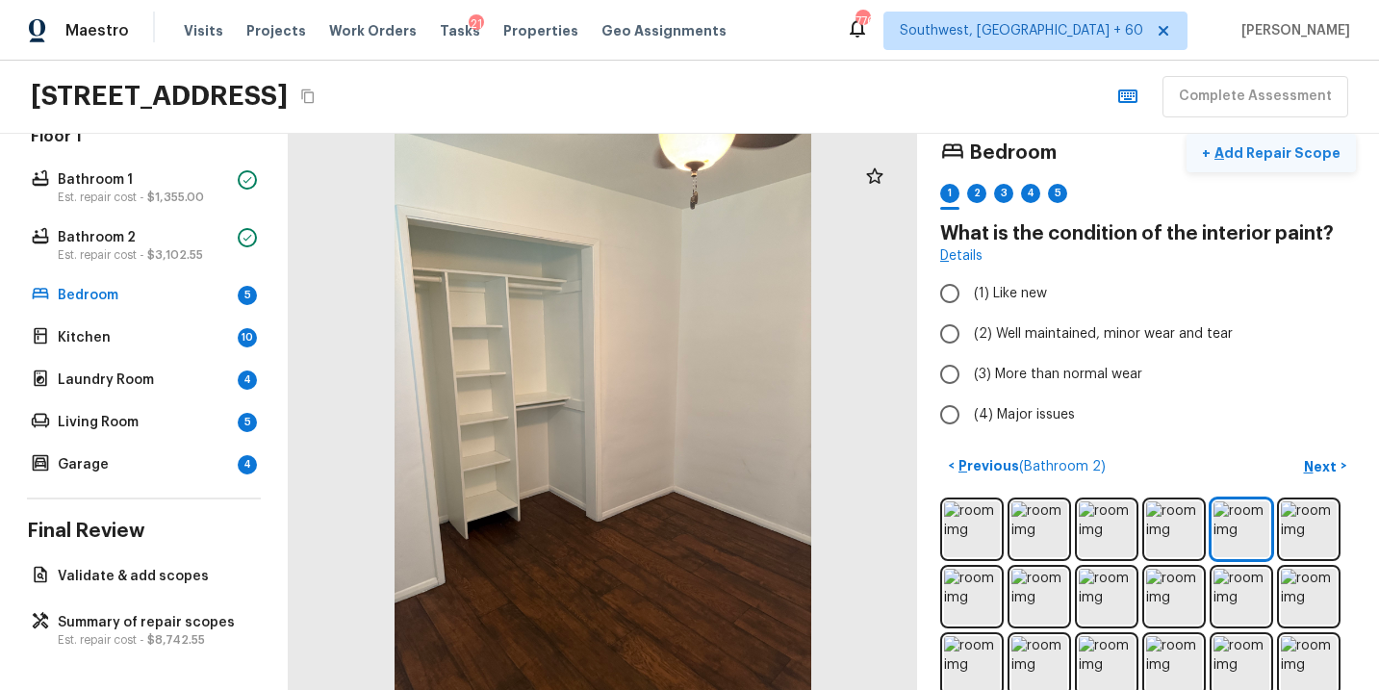
click at [1292, 159] on p "Add Repair Scope" at bounding box center [1276, 152] width 130 height 19
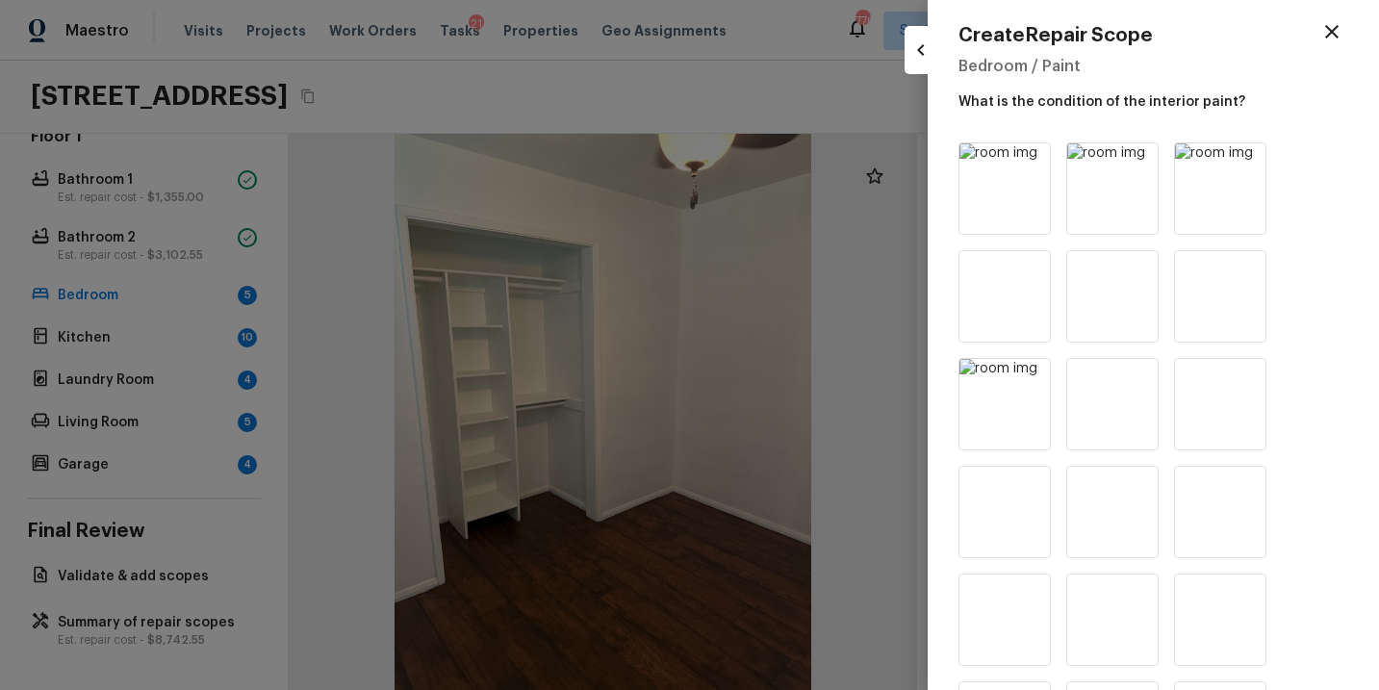
scroll to position [0, 0]
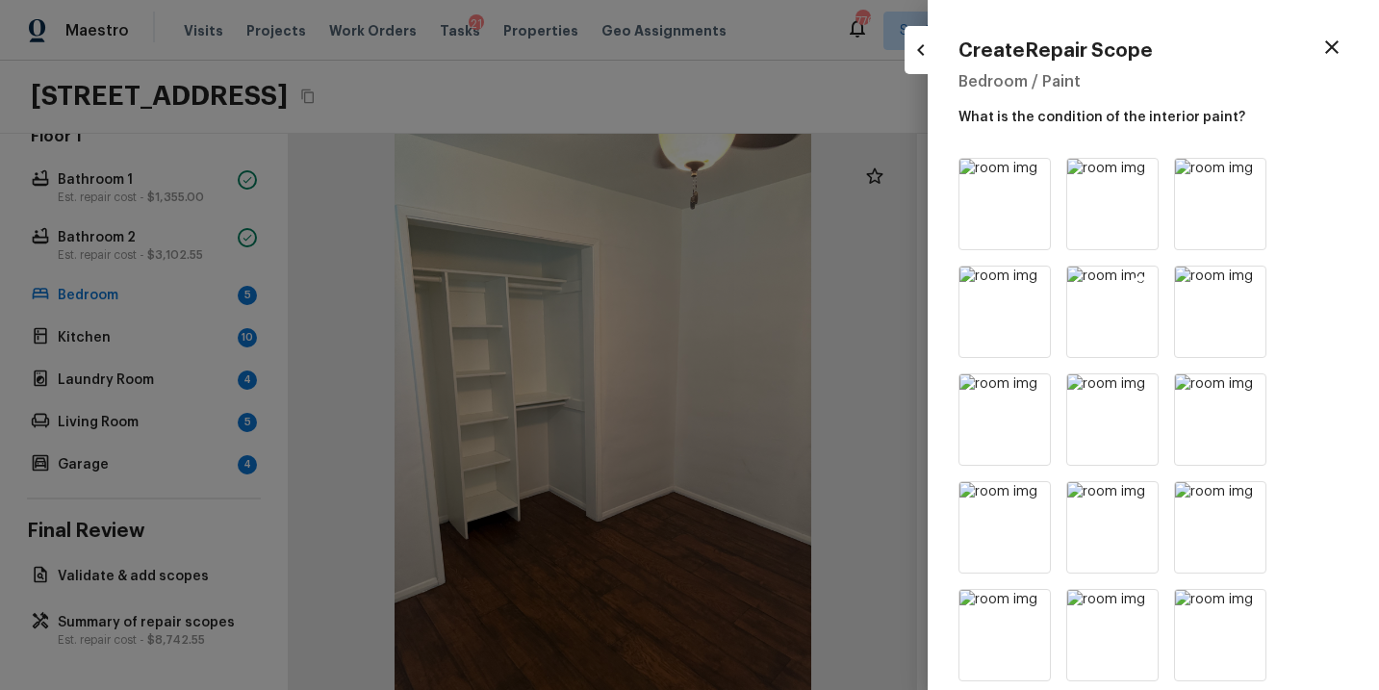
click at [1095, 285] on img at bounding box center [1113, 312] width 90 height 90
click at [1100, 324] on img at bounding box center [1113, 312] width 90 height 90
click at [1338, 55] on icon "button" at bounding box center [1332, 47] width 23 height 23
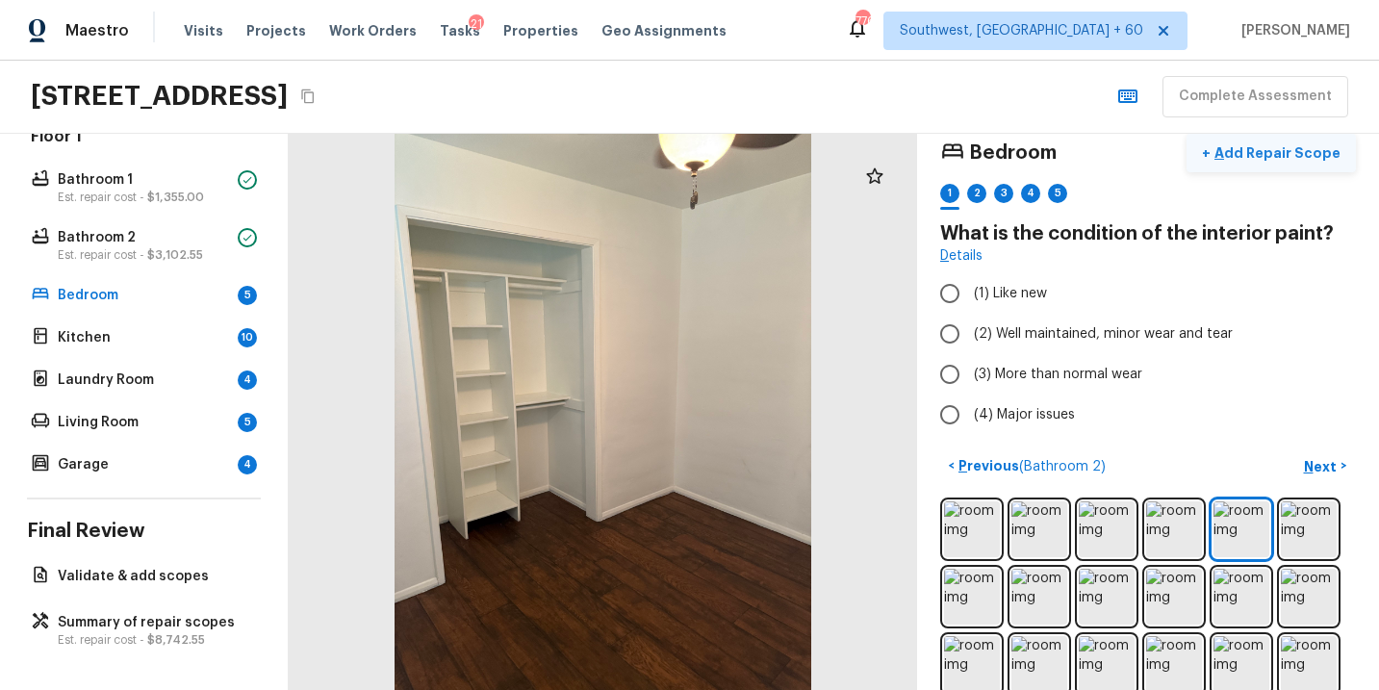
click at [1278, 164] on button "+ Add Repair Scope" at bounding box center [1271, 153] width 169 height 39
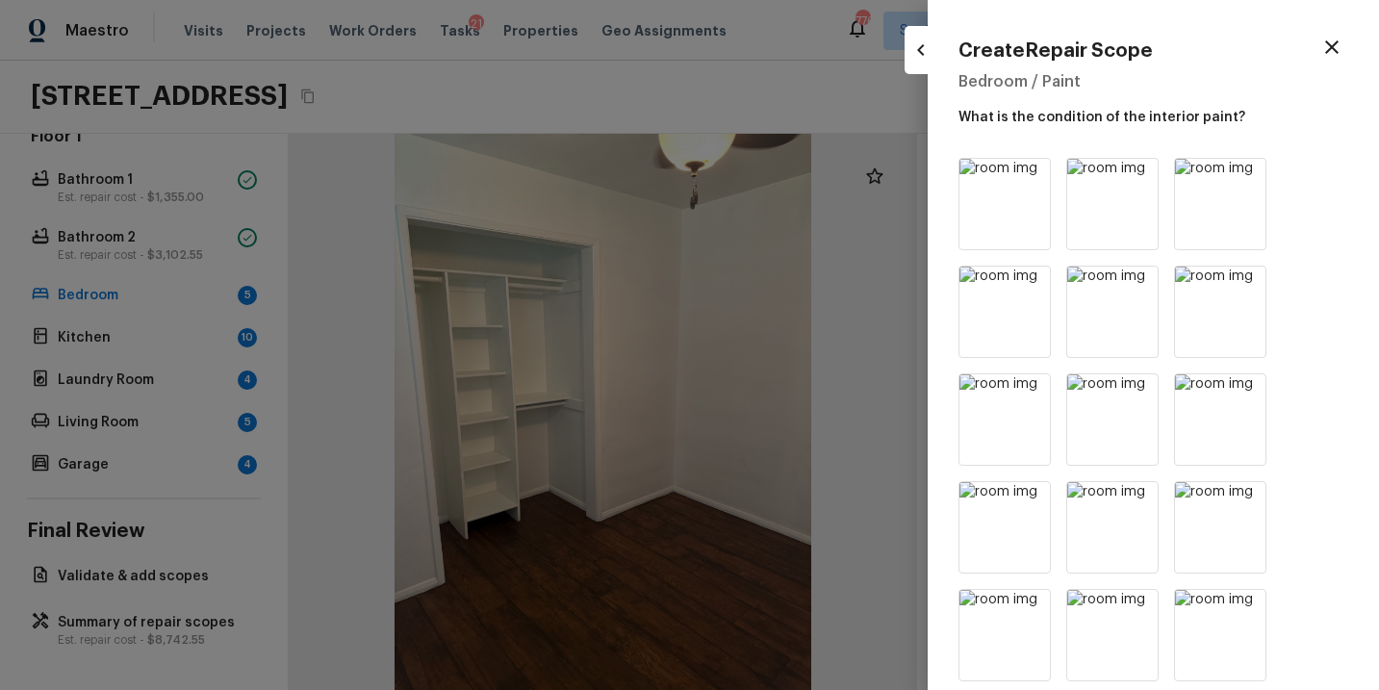
click at [1327, 39] on icon "button" at bounding box center [1332, 47] width 23 height 23
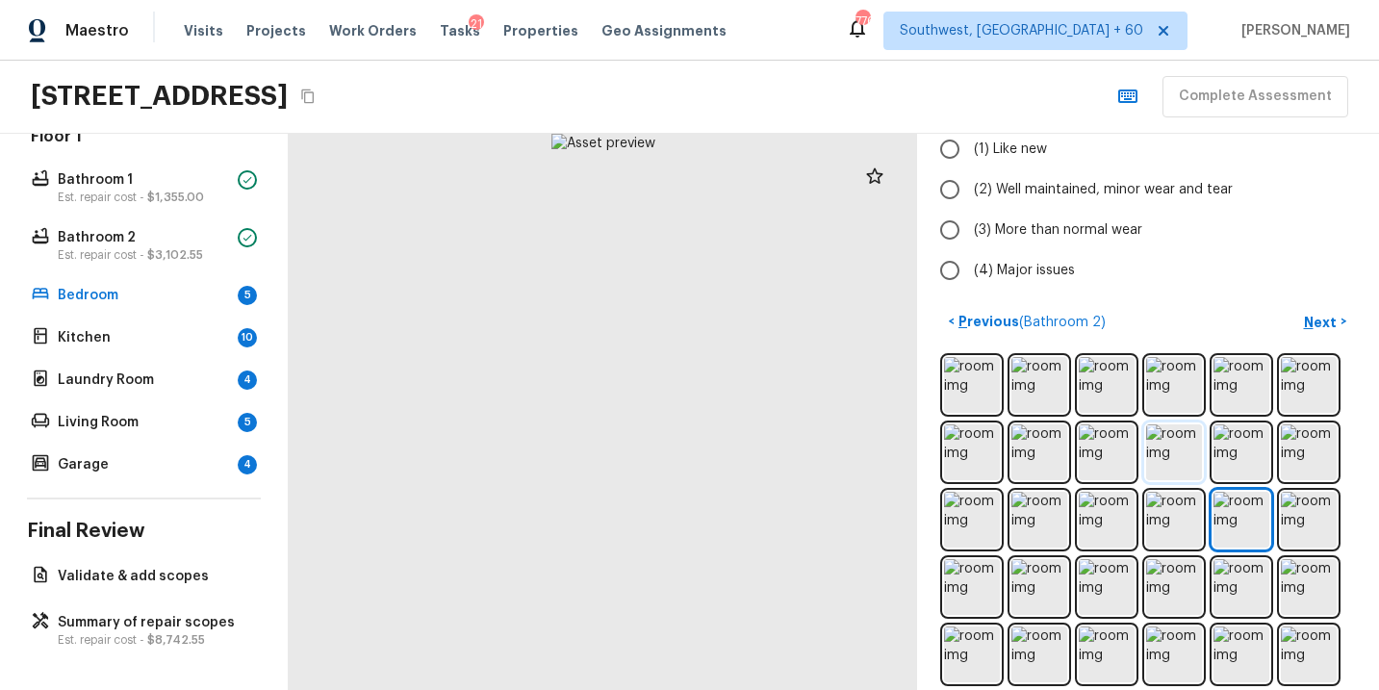
scroll to position [322, 0]
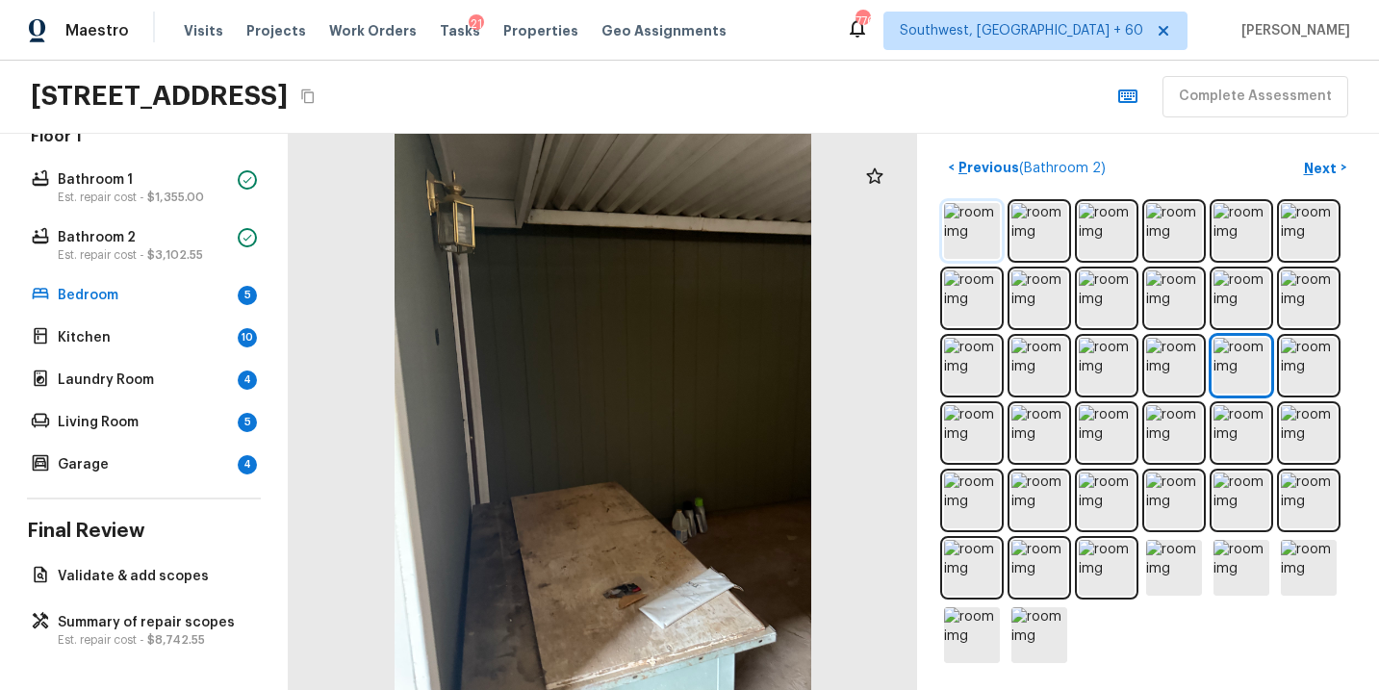
click at [979, 245] on img at bounding box center [972, 231] width 56 height 56
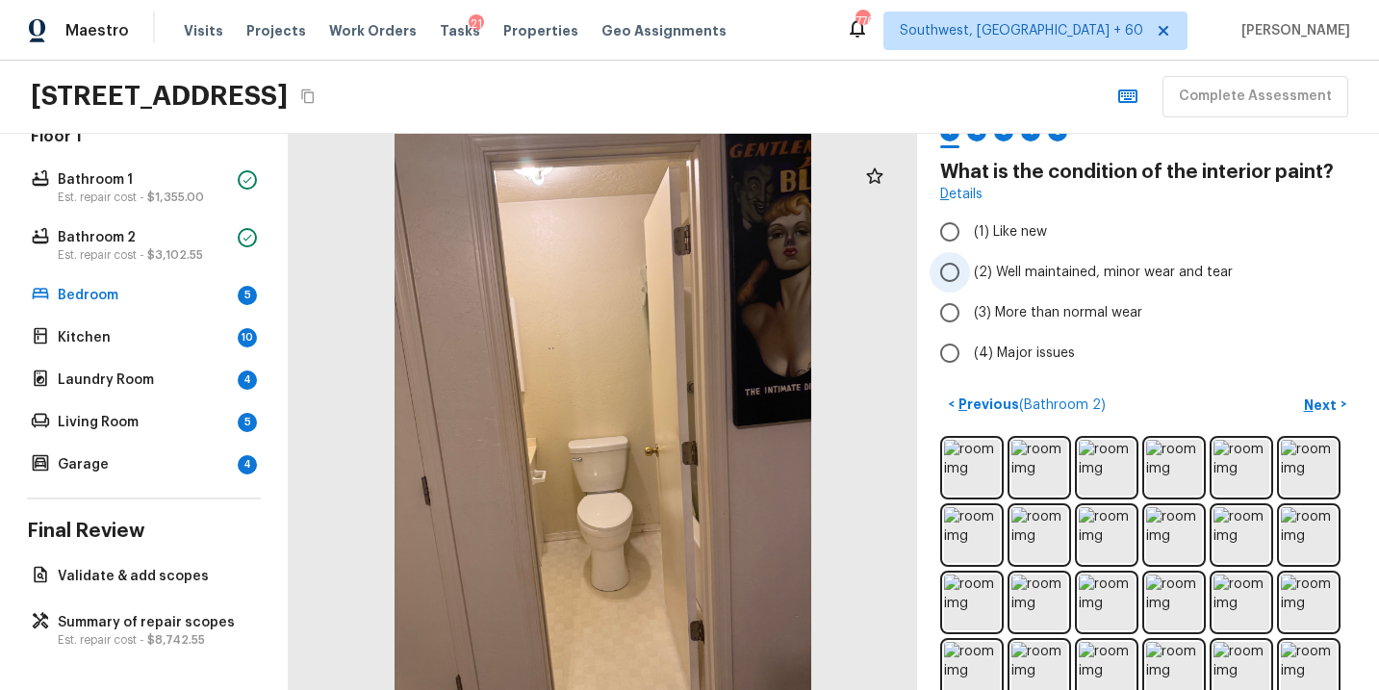
scroll to position [73, 0]
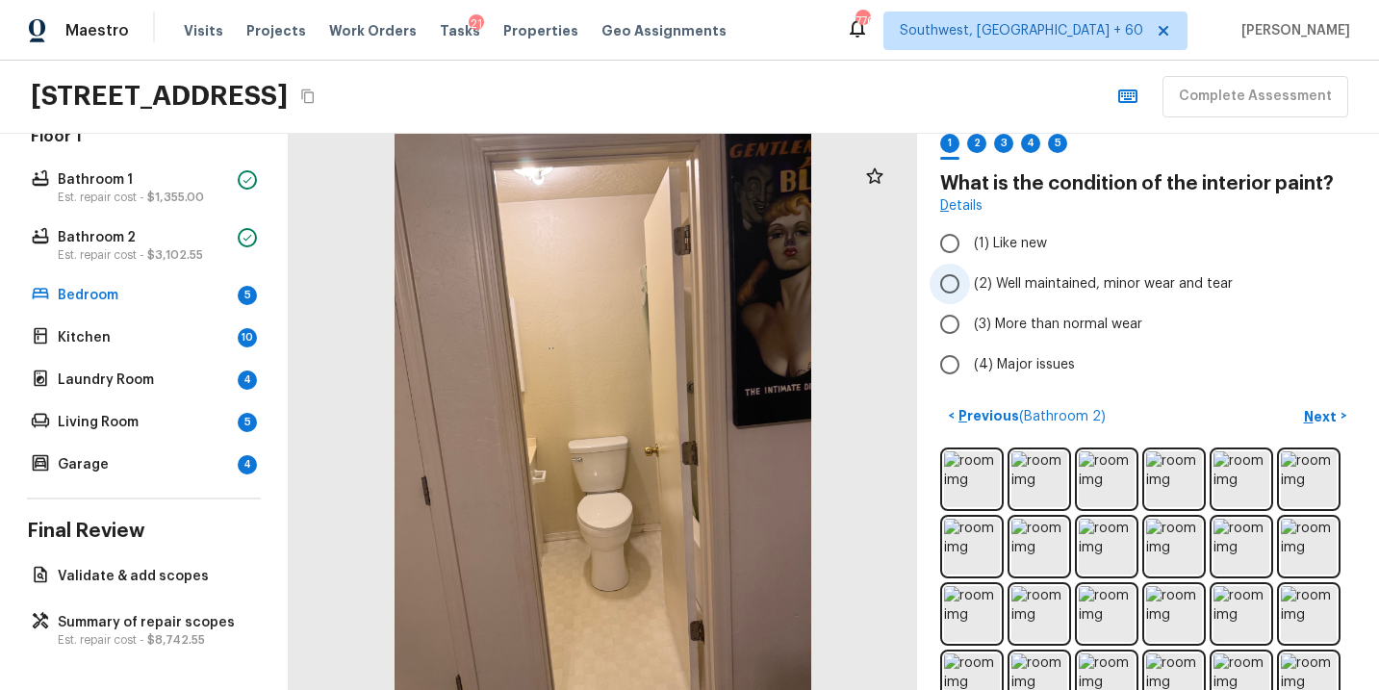
click at [1188, 288] on span "(2) Well maintained, minor wear and tear" at bounding box center [1103, 283] width 259 height 19
click at [970, 288] on input "(2) Well maintained, minor wear and tear" at bounding box center [950, 284] width 40 height 40
radio input "true"
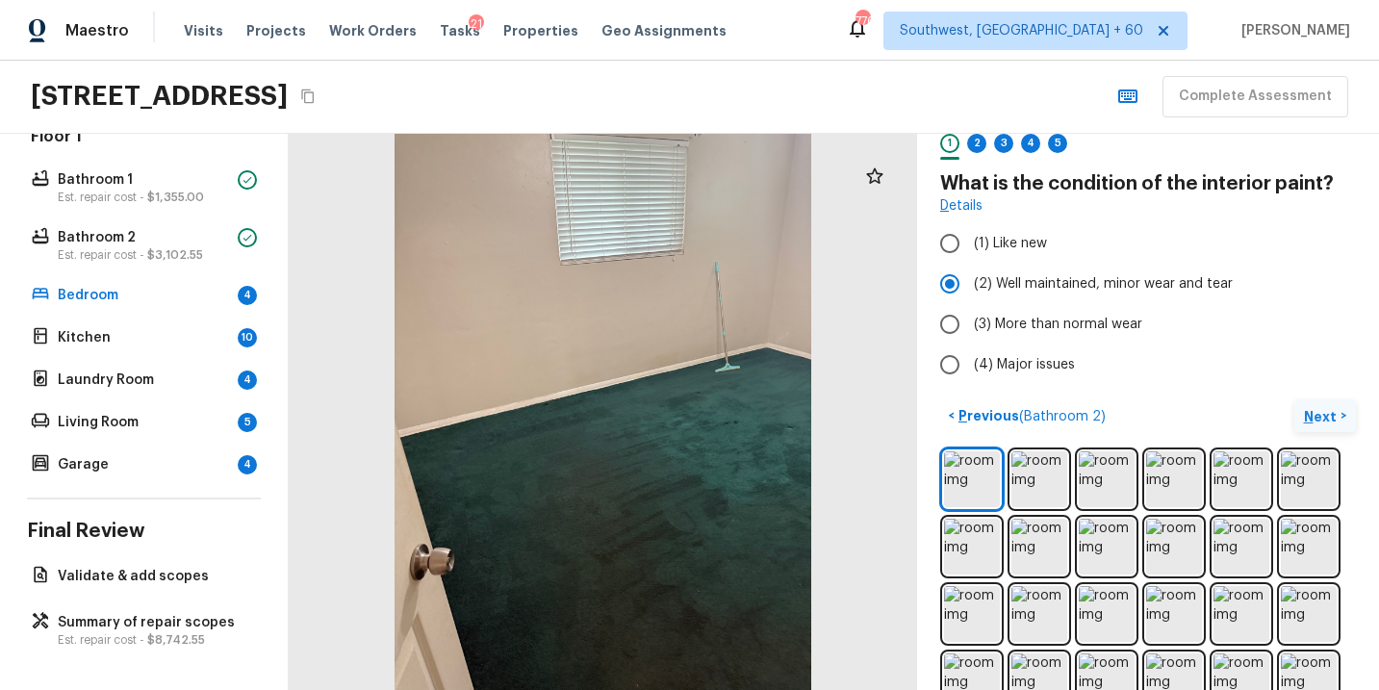
click at [1321, 418] on p "Next" at bounding box center [1322, 416] width 37 height 19
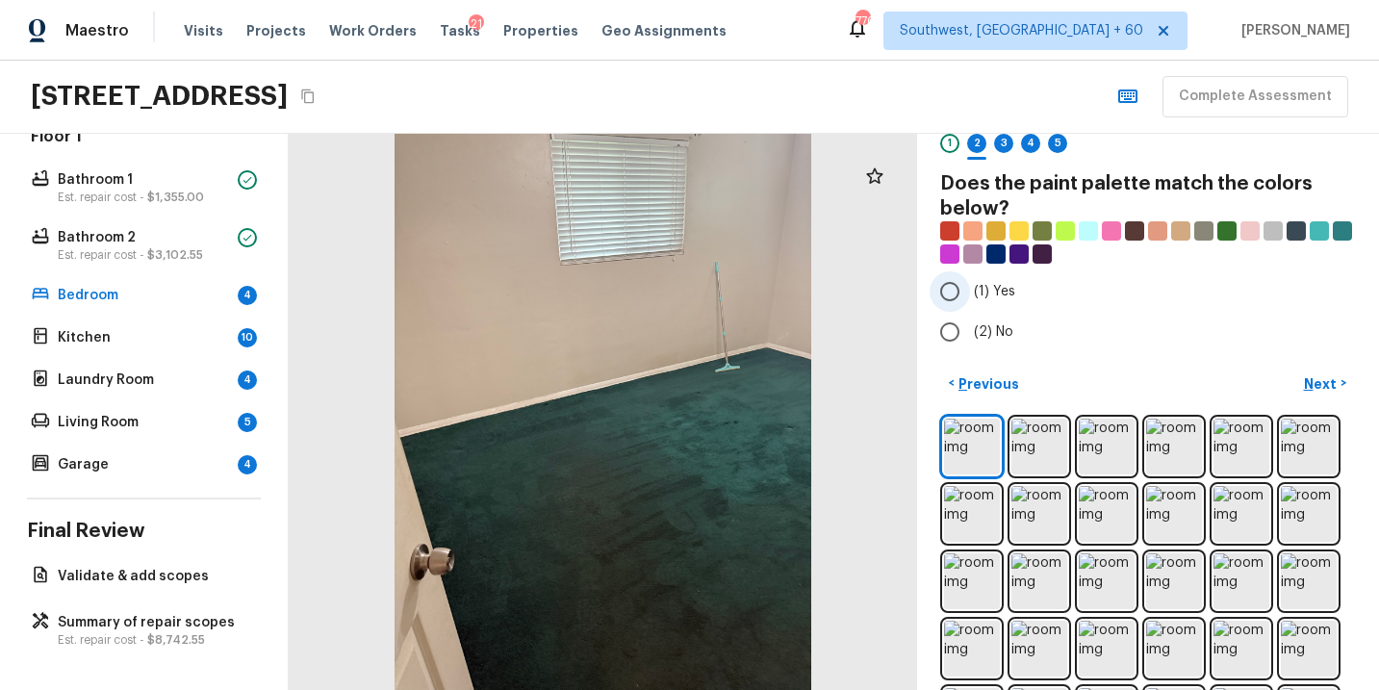
click at [1003, 294] on span "(1) Yes" at bounding box center [994, 291] width 41 height 19
click at [970, 294] on input "(1) Yes" at bounding box center [950, 291] width 40 height 40
radio input "true"
click at [1323, 380] on p "Next" at bounding box center [1322, 383] width 37 height 19
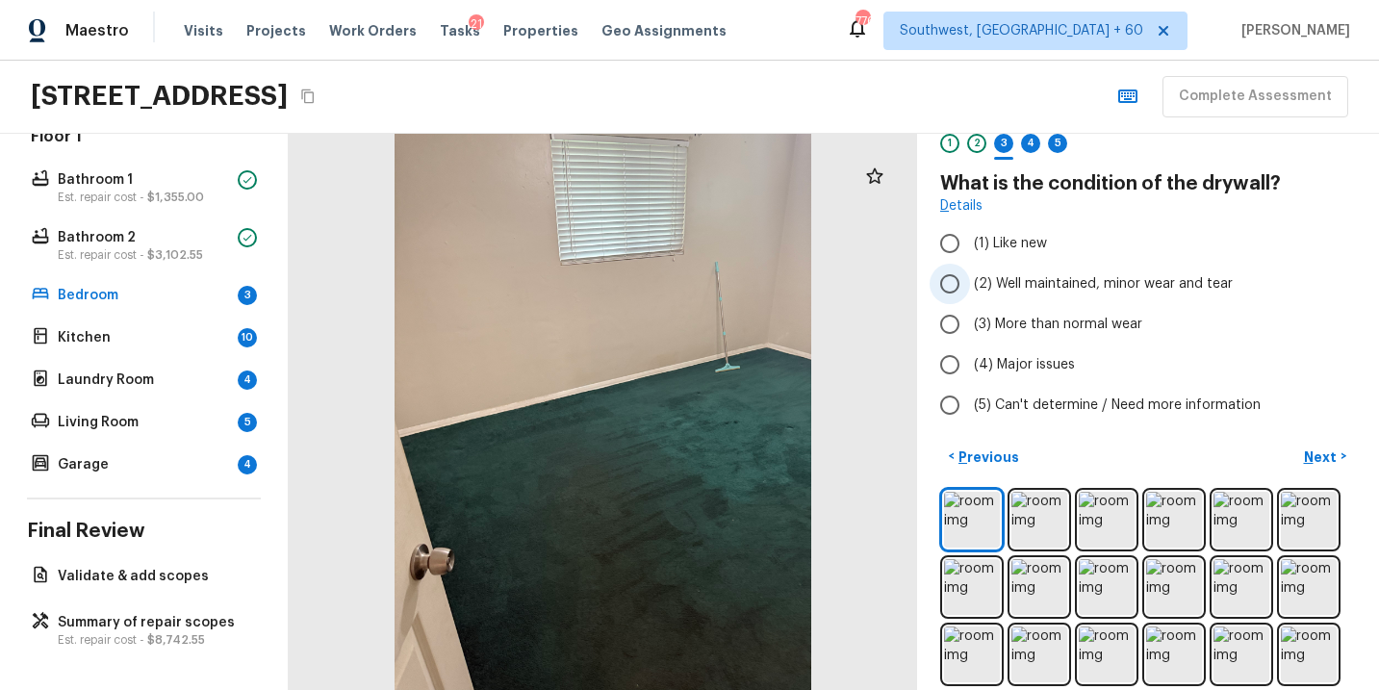
click at [1034, 279] on span "(2) Well maintained, minor wear and tear" at bounding box center [1103, 283] width 259 height 19
click at [970, 279] on input "(2) Well maintained, minor wear and tear" at bounding box center [950, 284] width 40 height 40
radio input "true"
click at [1314, 450] on p "Next" at bounding box center [1322, 457] width 37 height 19
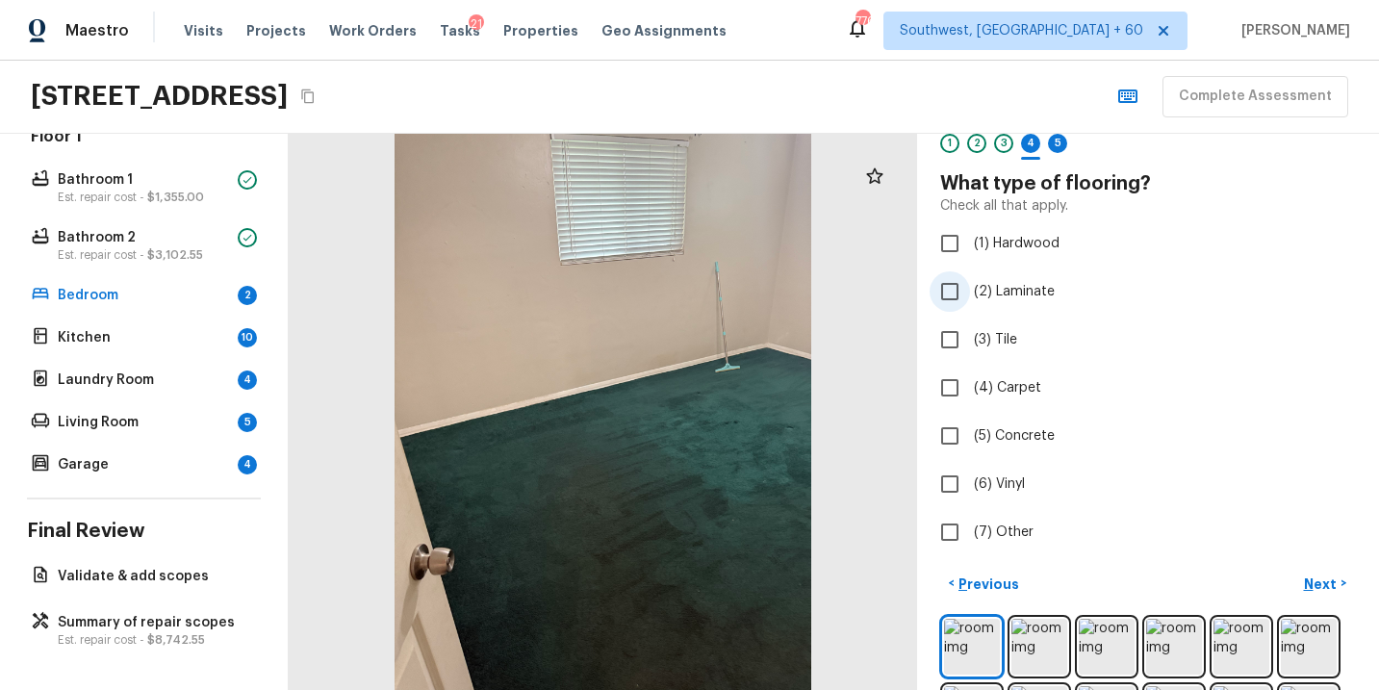
click at [1013, 295] on span "(2) Laminate" at bounding box center [1014, 291] width 81 height 19
click at [970, 295] on input "(2) Laminate" at bounding box center [950, 291] width 40 height 40
checkbox input "true"
click at [1004, 344] on span "(3) Tile" at bounding box center [995, 339] width 43 height 19
click at [970, 344] on input "(3) Tile" at bounding box center [950, 340] width 40 height 40
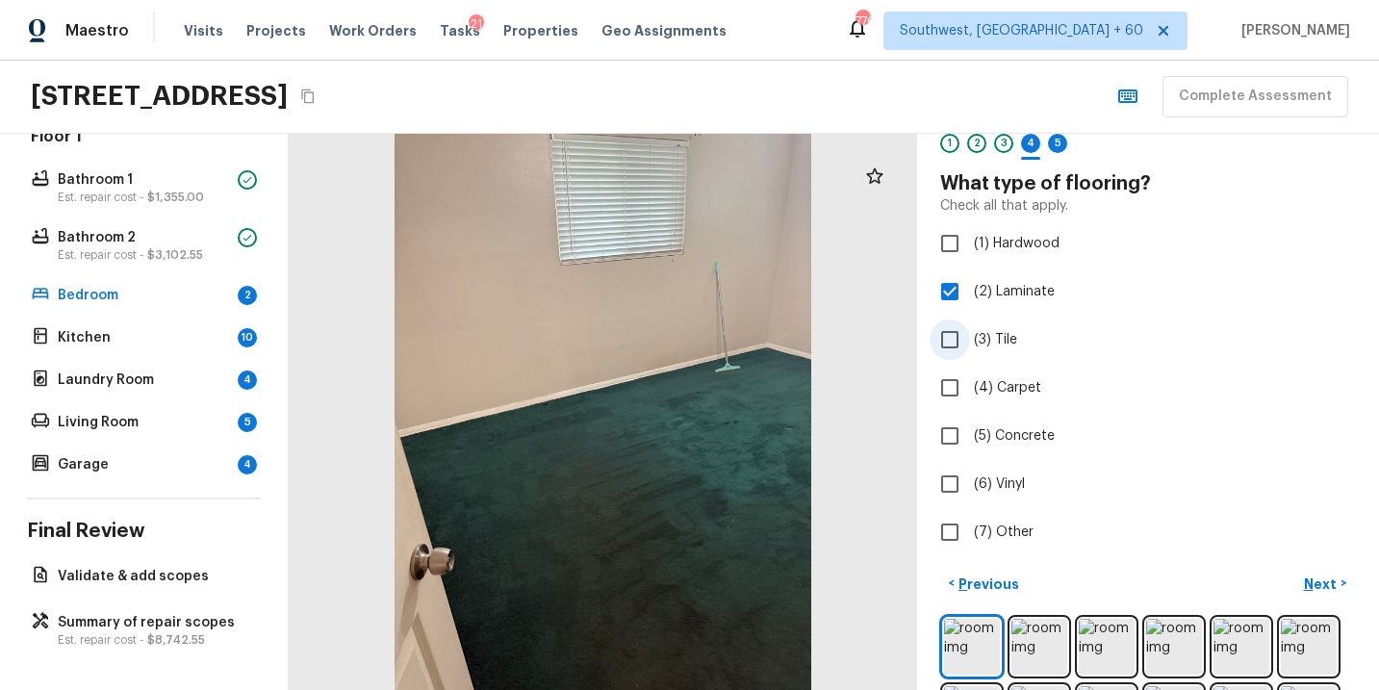
checkbox input "true"
click at [1025, 387] on span "(4) Carpet" at bounding box center [1007, 387] width 67 height 19
click at [970, 387] on input "(4) Carpet" at bounding box center [950, 388] width 40 height 40
checkbox input "true"
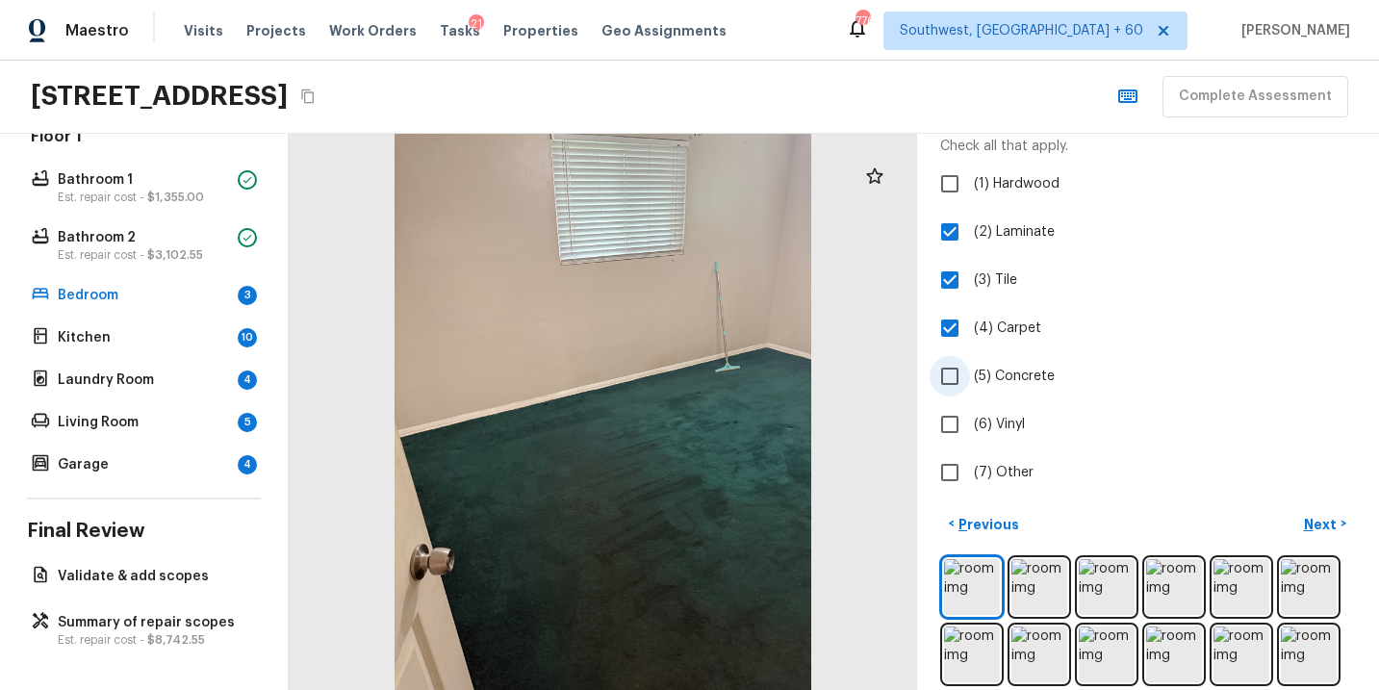
scroll to position [150, 0]
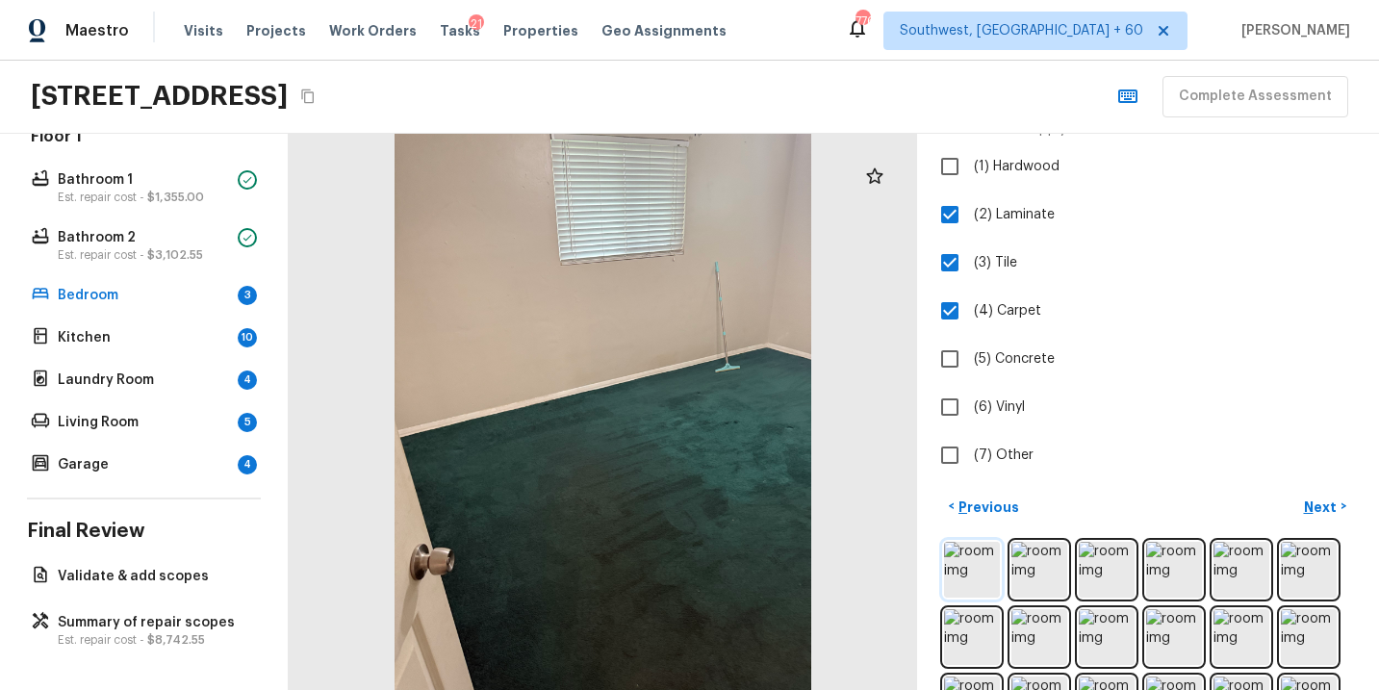
click at [965, 574] on img at bounding box center [972, 570] width 56 height 56
click at [1318, 512] on p "Next" at bounding box center [1322, 507] width 37 height 19
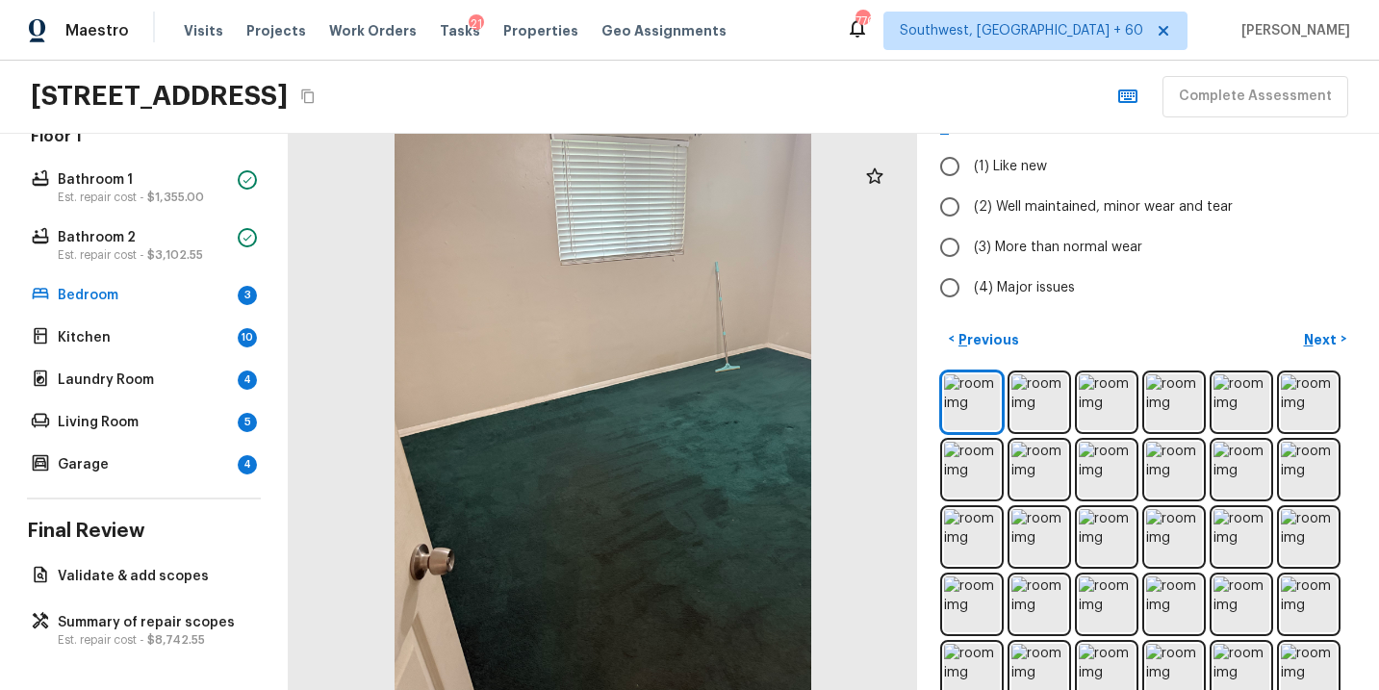
scroll to position [0, 0]
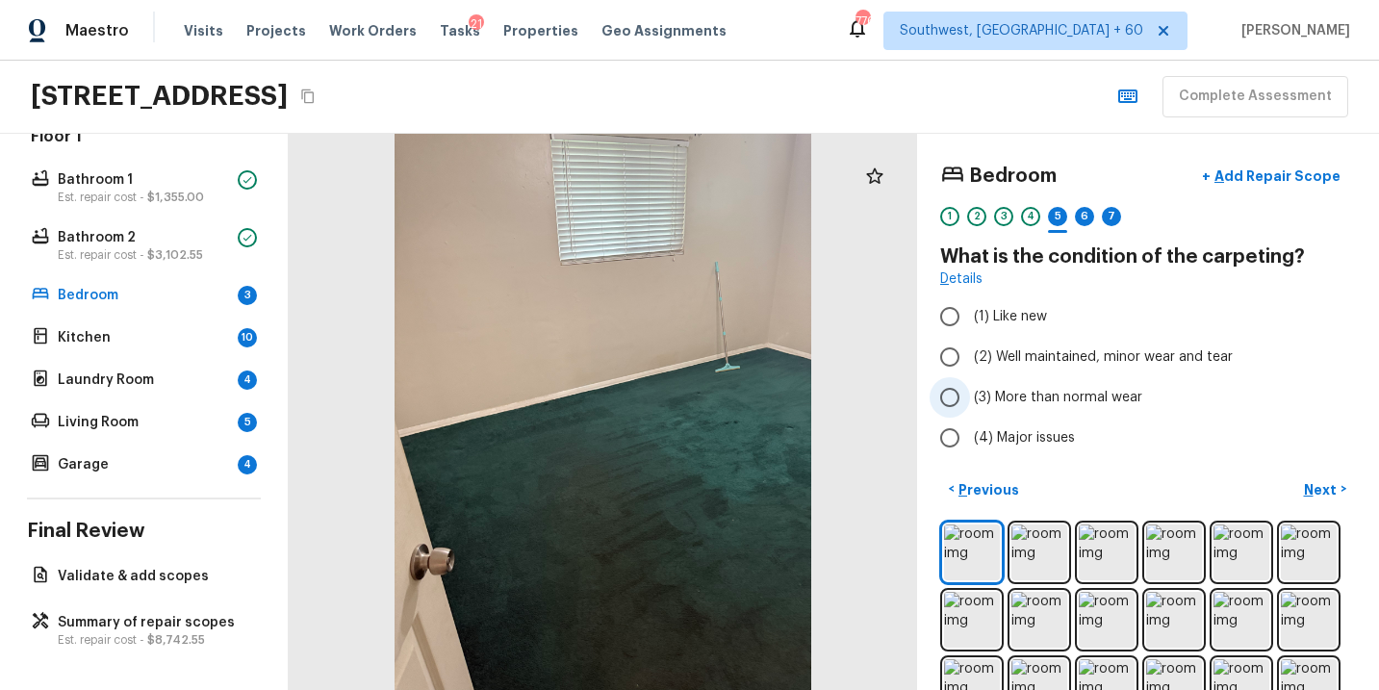
click at [1095, 393] on span "(3) More than normal wear" at bounding box center [1058, 397] width 168 height 19
click at [970, 393] on input "(3) More than normal wear" at bounding box center [950, 397] width 40 height 40
radio input "true"
click at [1315, 485] on p "Next" at bounding box center [1322, 489] width 37 height 19
click at [1101, 398] on span "(3) More than normal wear" at bounding box center [1058, 397] width 168 height 19
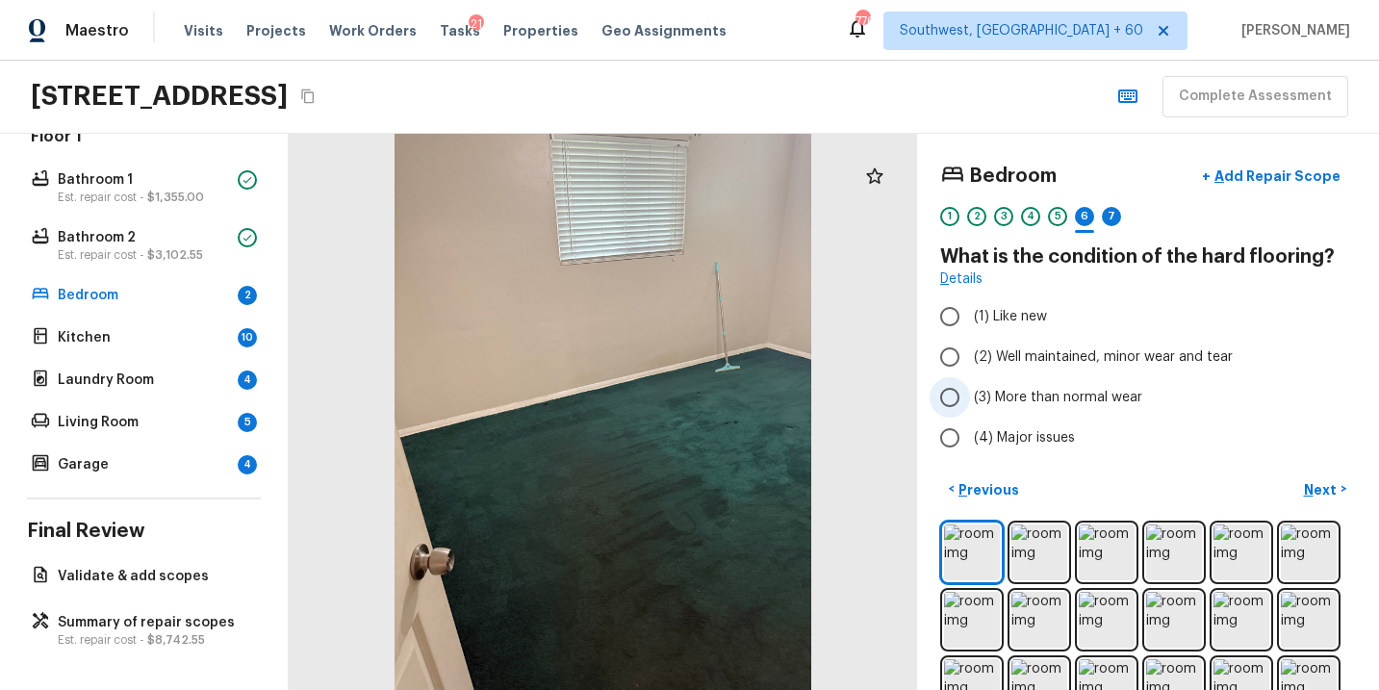
click at [970, 398] on input "(3) More than normal wear" at bounding box center [950, 397] width 40 height 40
radio input "true"
click at [1312, 483] on p "Next" at bounding box center [1322, 489] width 37 height 19
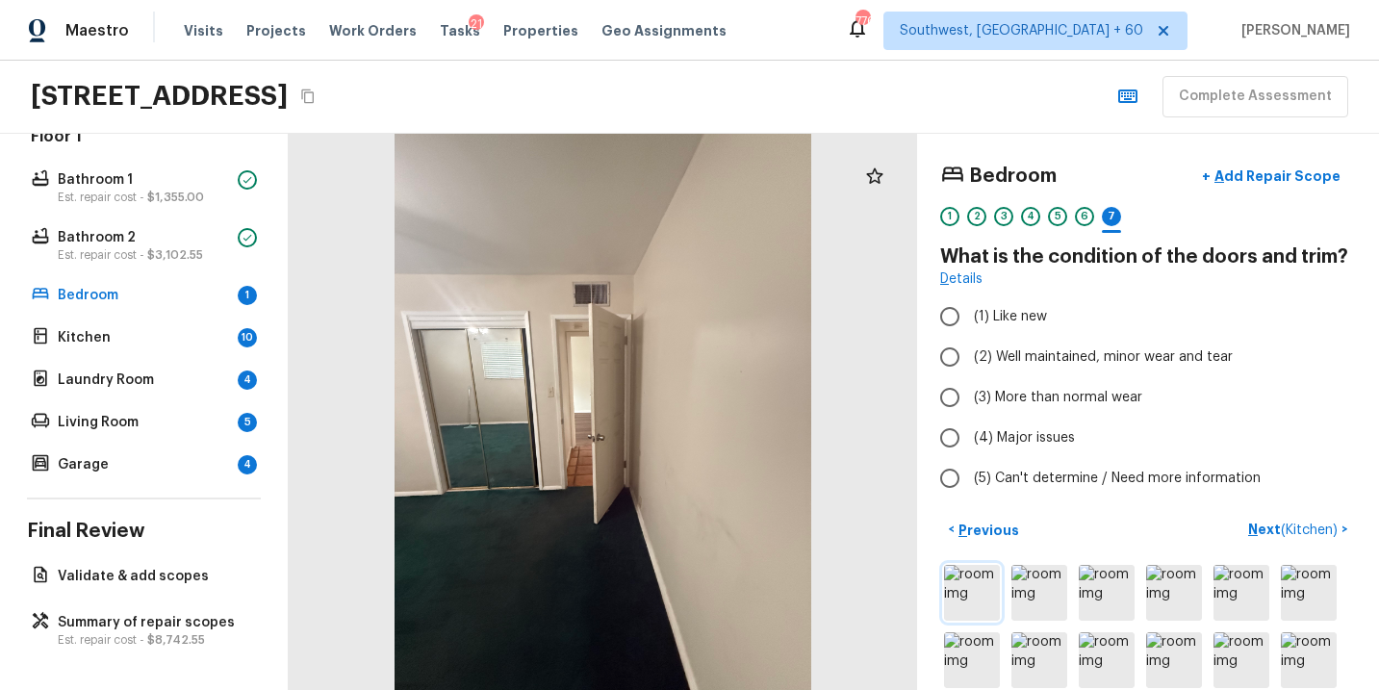
click at [971, 596] on img at bounding box center [972, 593] width 56 height 56
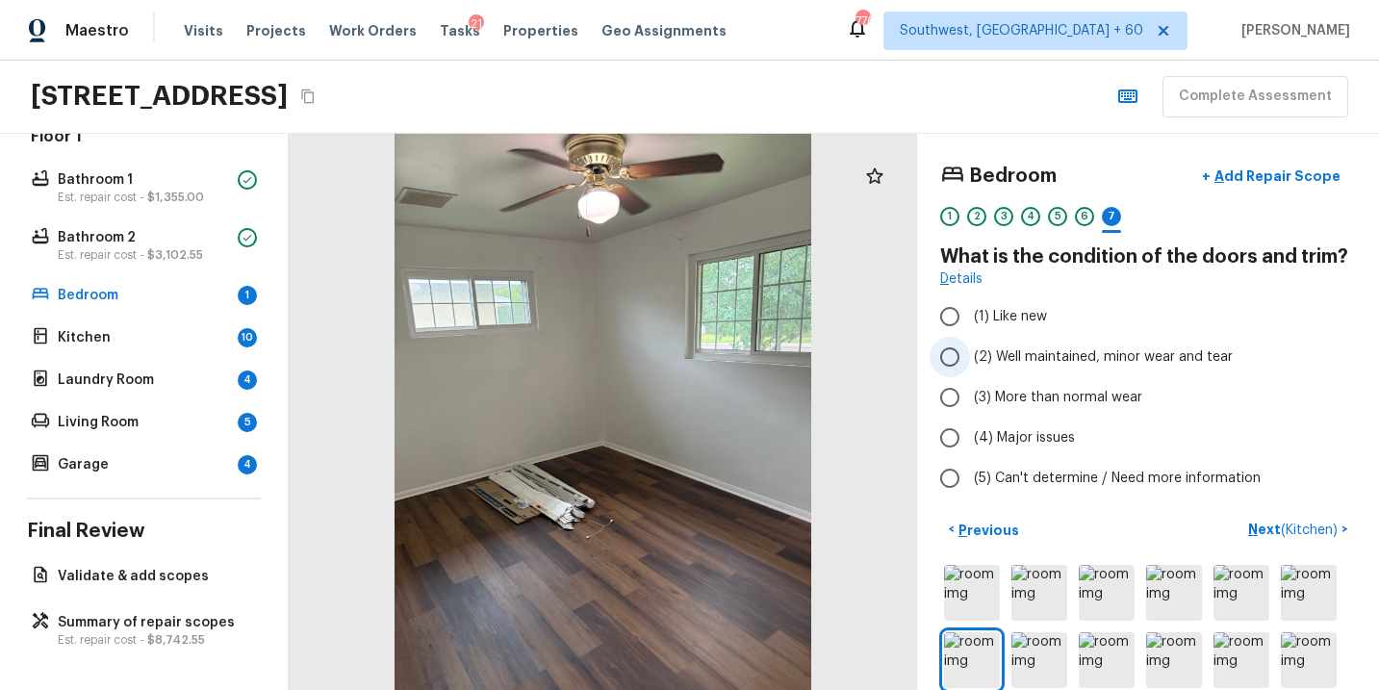
click at [1056, 360] on span "(2) Well maintained, minor wear and tear" at bounding box center [1103, 357] width 259 height 19
click at [970, 360] on input "(2) Well maintained, minor wear and tear" at bounding box center [950, 357] width 40 height 40
radio input "true"
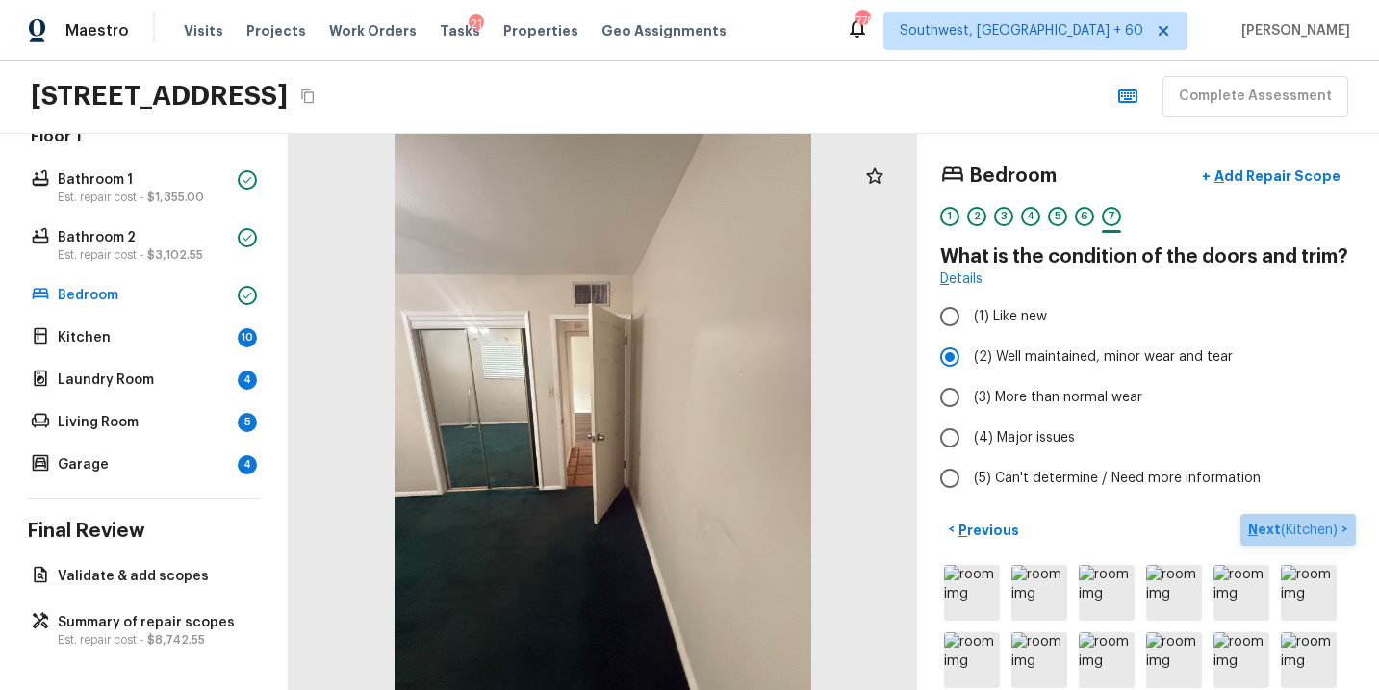
click at [1261, 524] on p "Next ( Kitchen )" at bounding box center [1295, 530] width 93 height 20
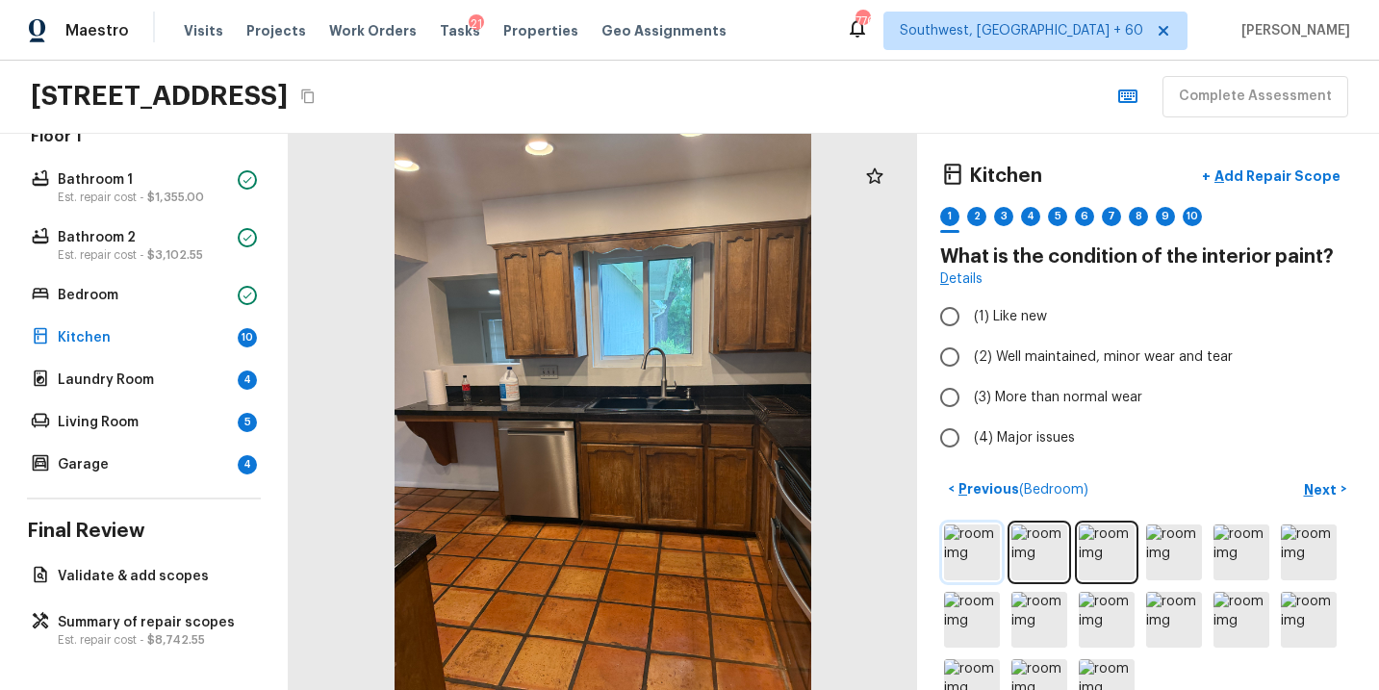
click at [989, 547] on img at bounding box center [972, 553] width 56 height 56
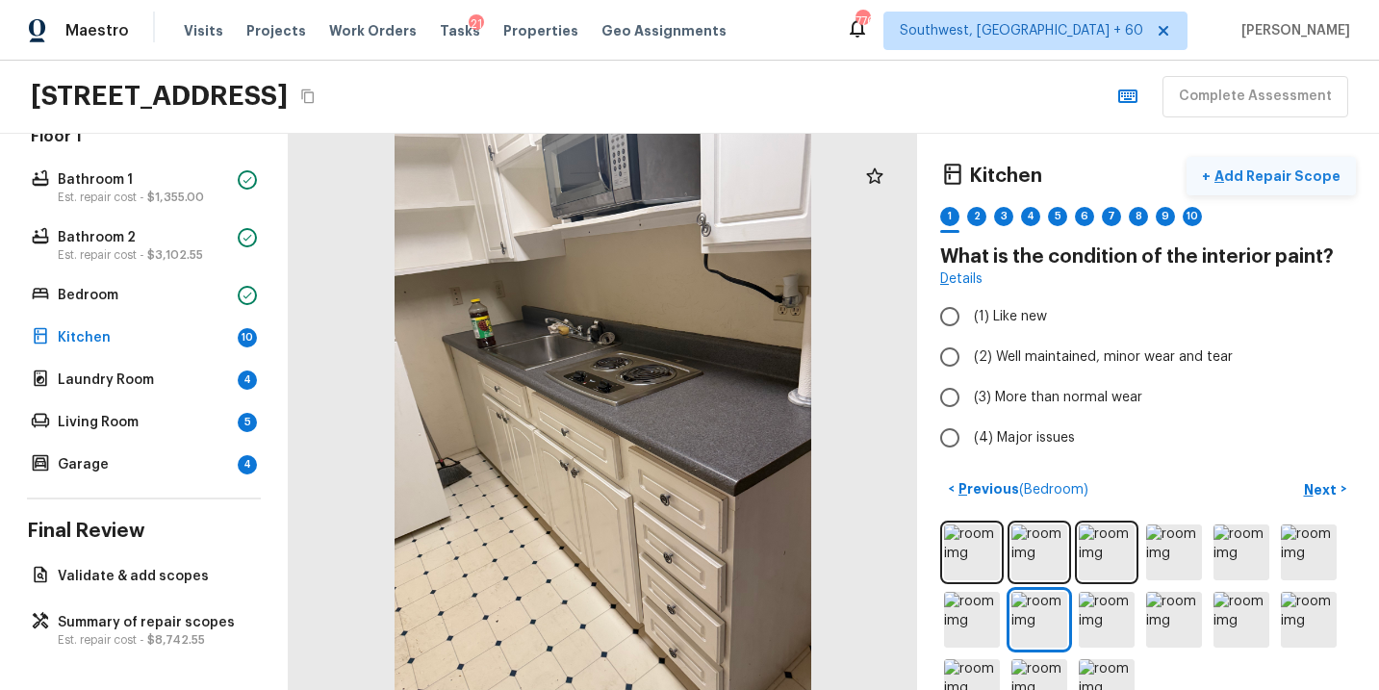
click at [1277, 170] on p "Add Repair Scope" at bounding box center [1276, 176] width 130 height 19
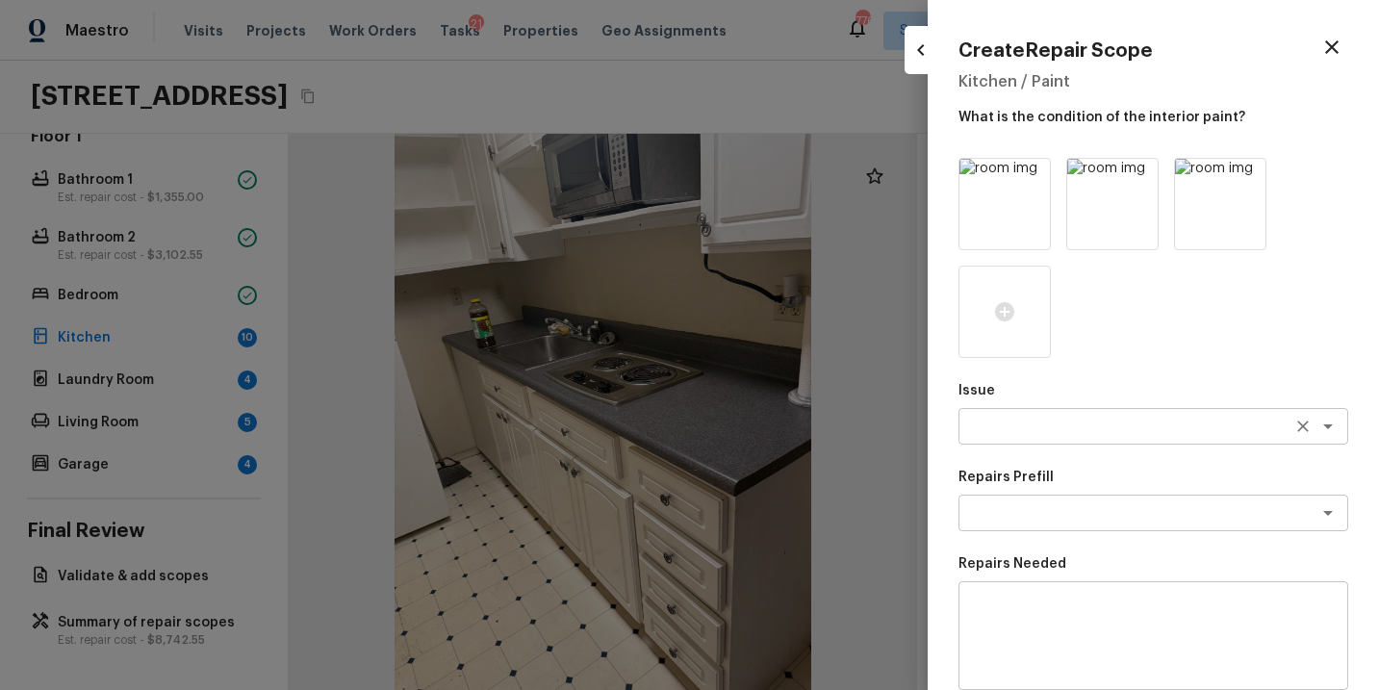
click at [1018, 421] on textarea at bounding box center [1126, 426] width 319 height 19
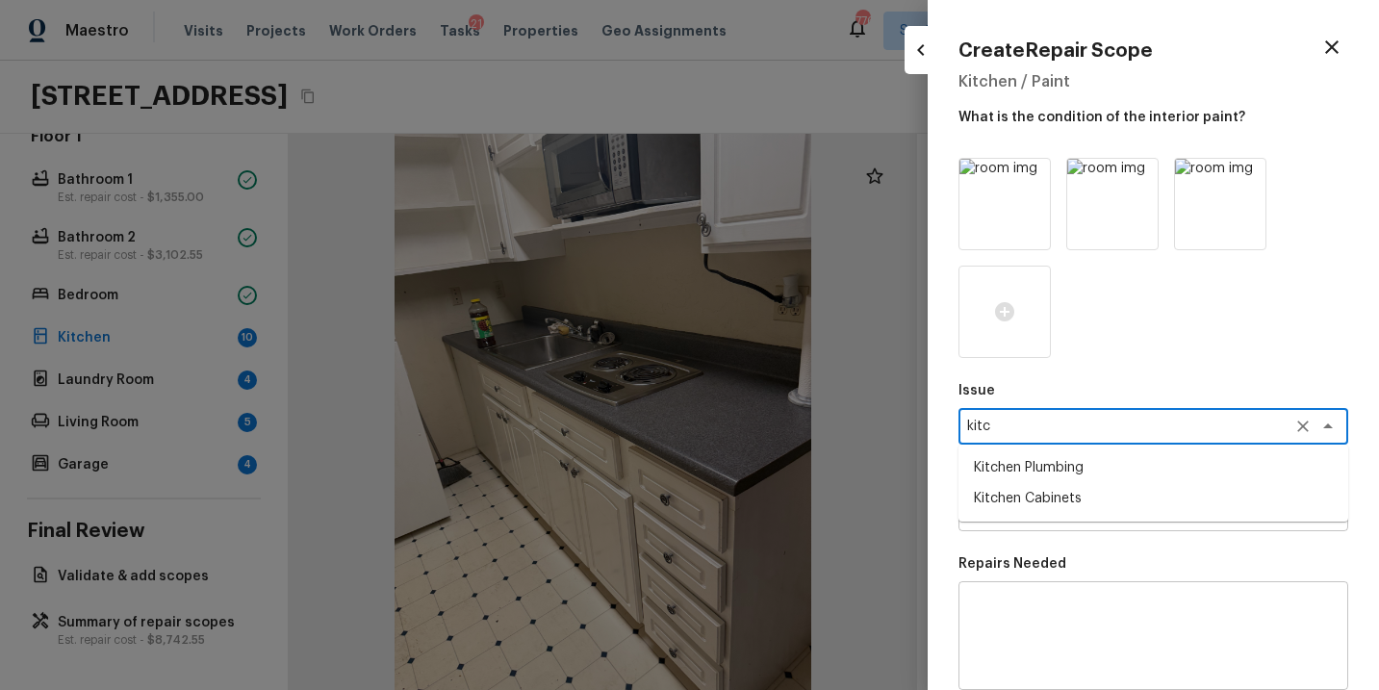
click at [1037, 498] on li "Kitchen Cabinets" at bounding box center [1154, 498] width 390 height 31
click at [1037, 498] on div "x ​" at bounding box center [1154, 513] width 390 height 37
type textarea "Kitchen Cabinets"
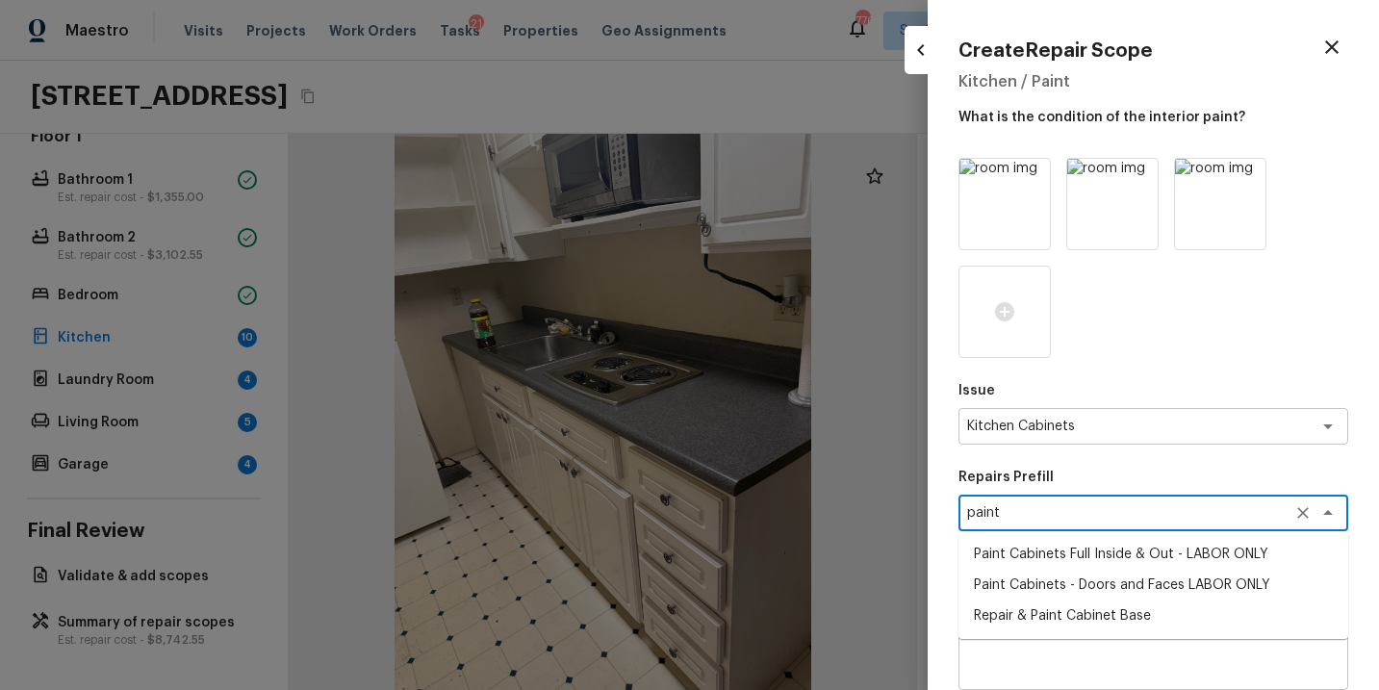
click at [1062, 588] on li "Paint Cabinets - Doors and Faces LABOR ONLY" at bounding box center [1154, 585] width 390 height 31
type textarea "Paint Cabinets - Doors and Faces LABOR ONLY"
type textarea "Prep, sand, mask and apply 2 coats of paint to the kitchen cabinet doors and bo…"
type input "$27.00"
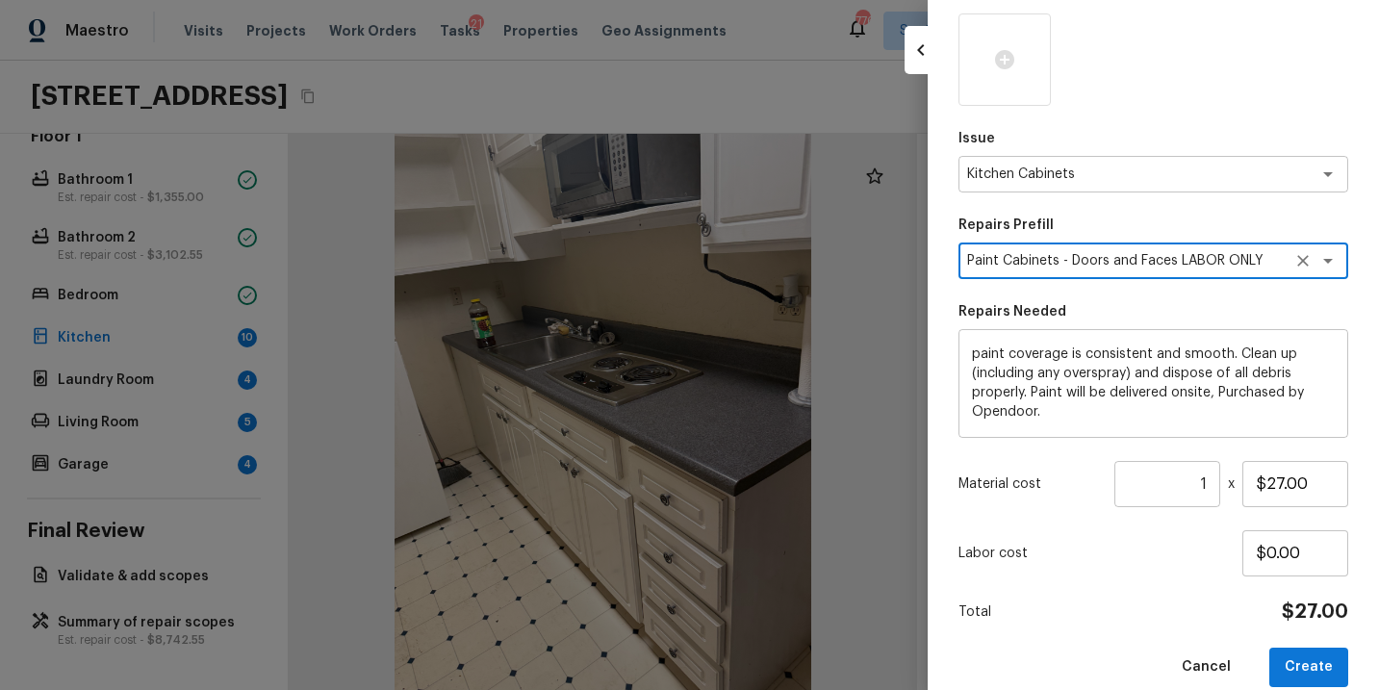
scroll to position [229, 0]
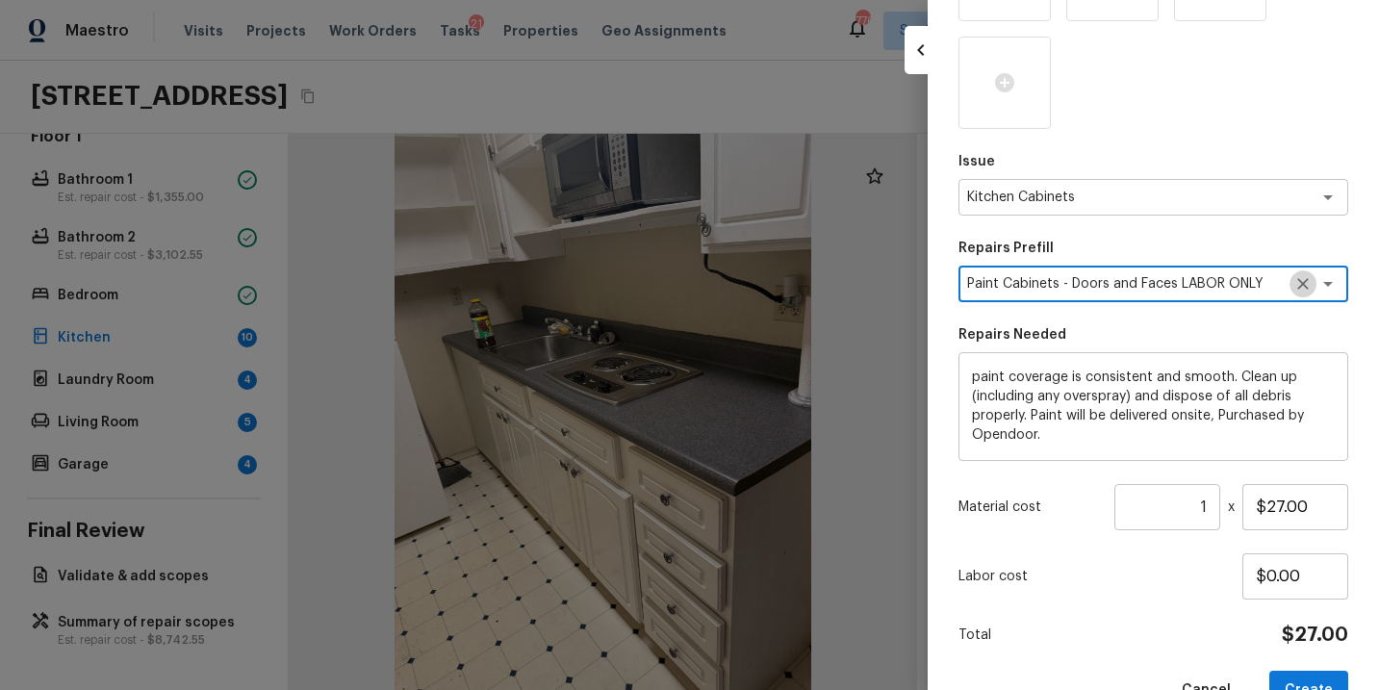
click at [1308, 290] on icon "Clear" at bounding box center [1303, 283] width 19 height 19
click at [1214, 280] on textarea at bounding box center [1126, 283] width 319 height 19
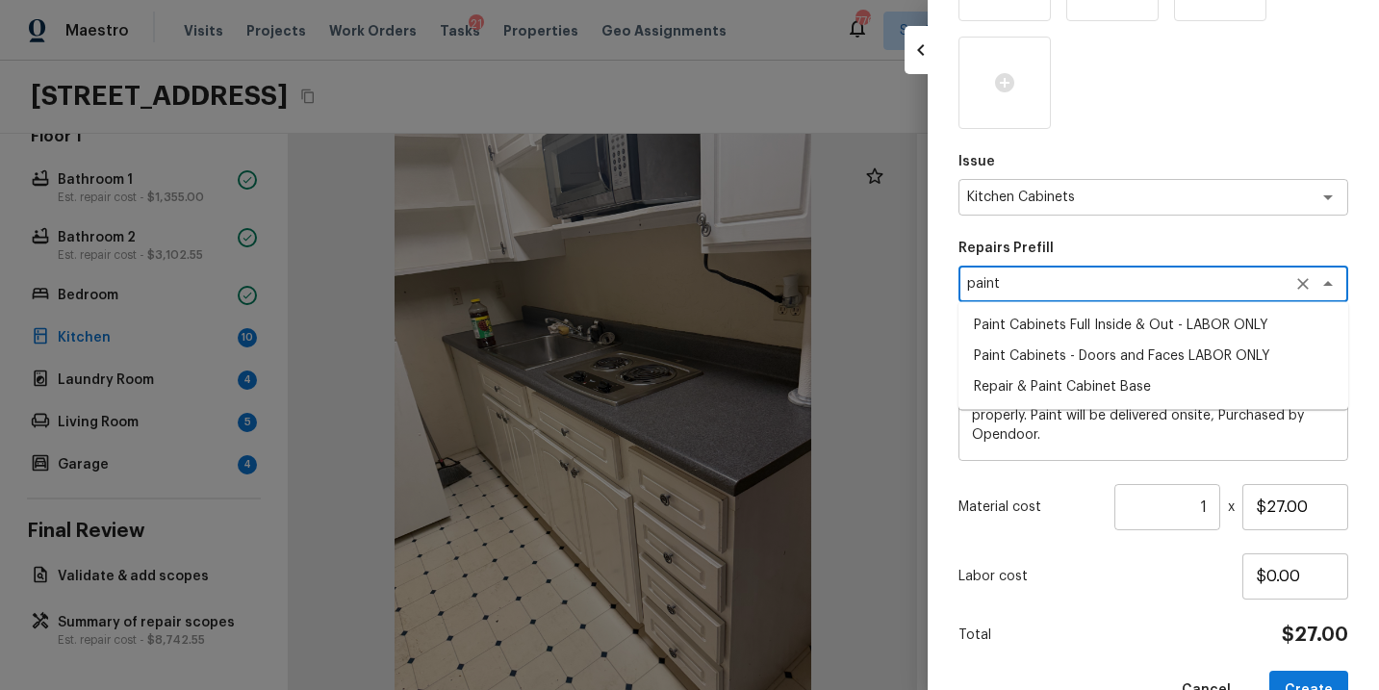
click at [1066, 328] on li "Paint Cabinets Full Inside & Out - LABOR ONLY" at bounding box center [1154, 325] width 390 height 31
type textarea "Paint Cabinets Full Inside & Out - LABOR ONLY"
type textarea "Prep, sand, mask and apply 2 coats of paint to the kitchen cabinet doors, inter…"
type input "$32.00"
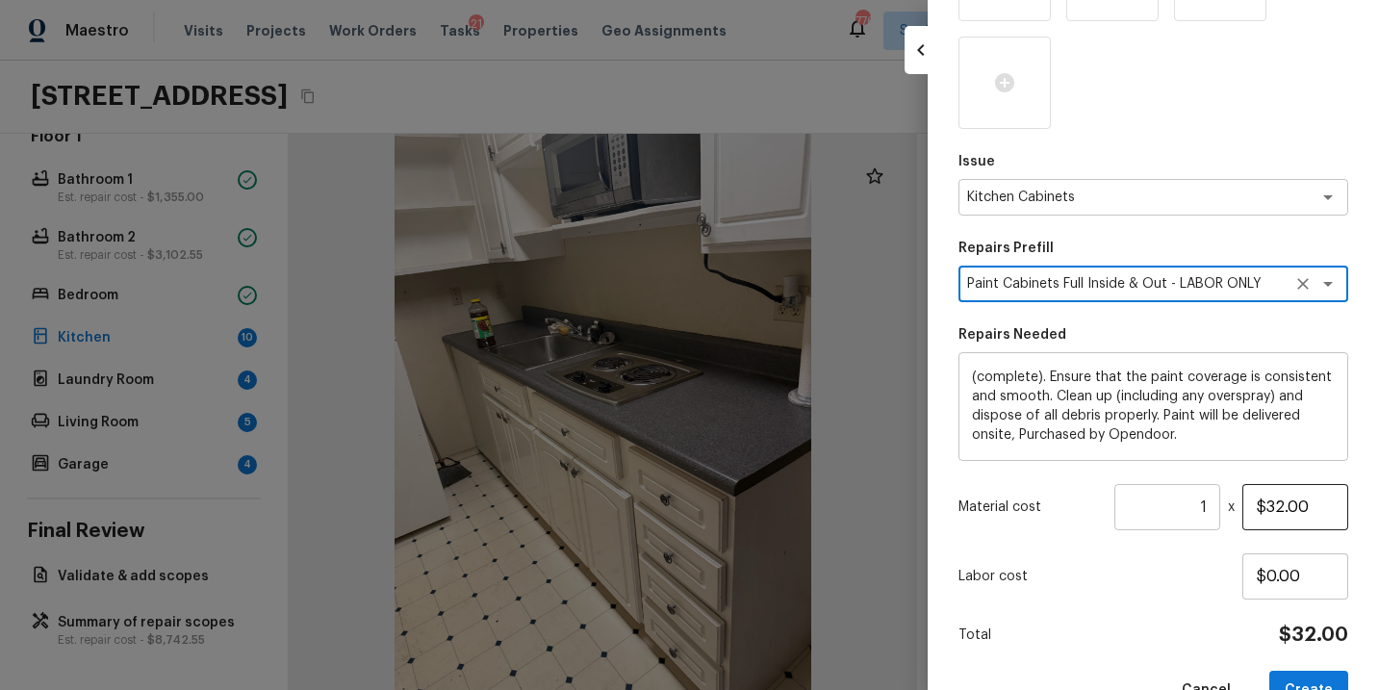
type textarea "Paint Cabinets Full Inside & Out - LABOR ONLY"
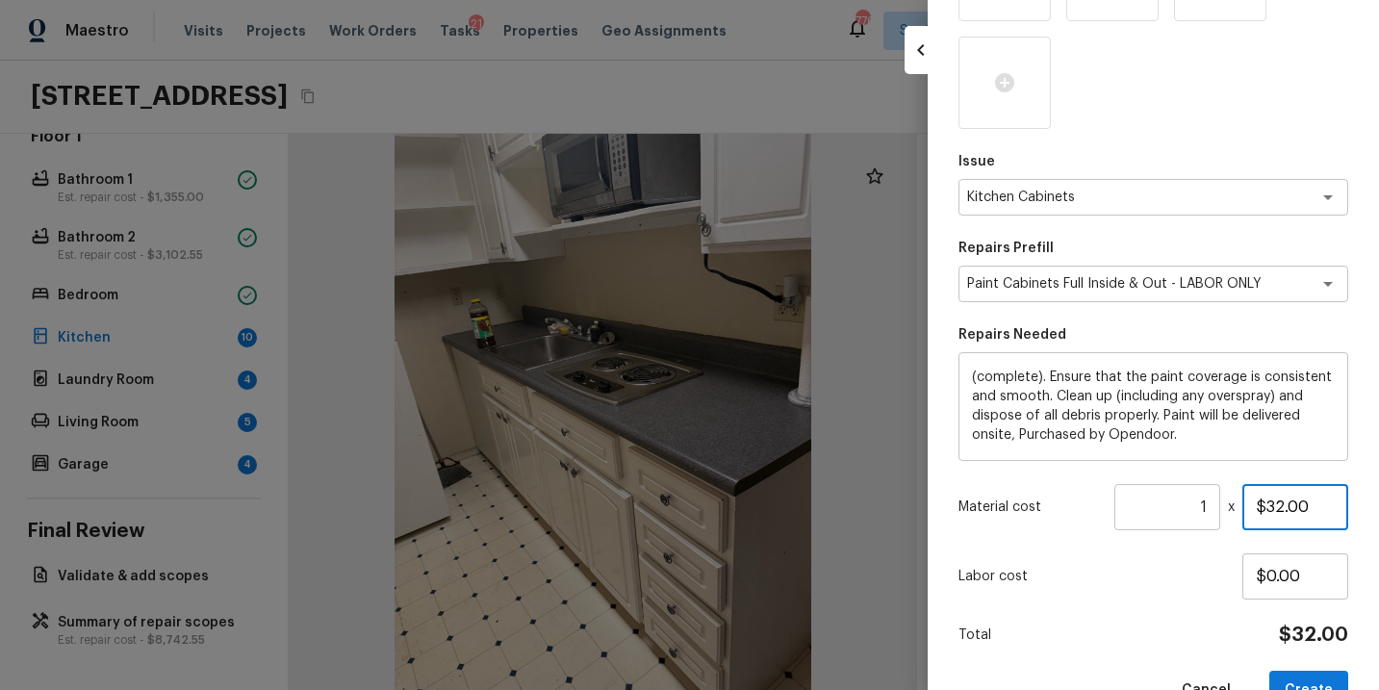
drag, startPoint x: 1315, startPoint y: 504, endPoint x: 1198, endPoint y: 514, distance: 117.8
click at [1198, 514] on div "Material cost 1 ​ x $32.00" at bounding box center [1154, 507] width 390 height 46
type input "$1,200.00"
click at [1150, 599] on div "Issue Kitchen Cabinets x ​ Repairs Prefill Paint Cabinets Full Inside & Out - L…" at bounding box center [1154, 320] width 390 height 782
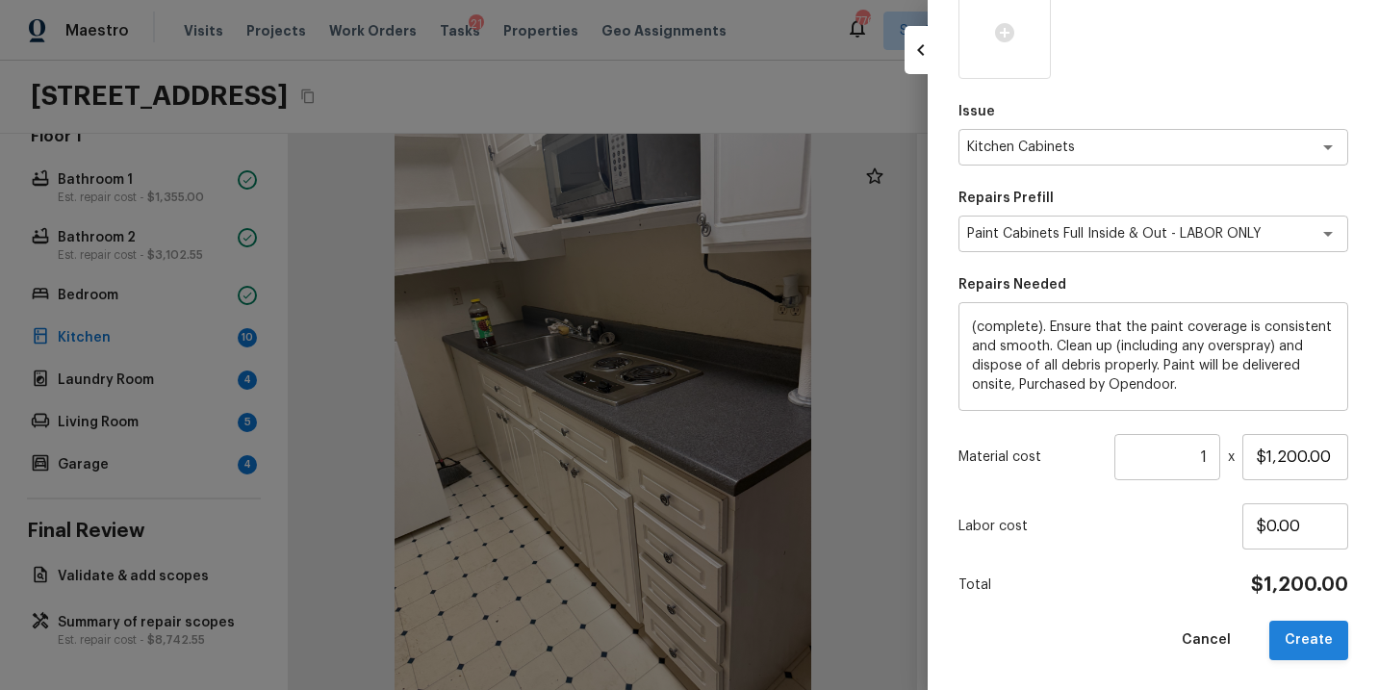
click at [1314, 635] on button "Create" at bounding box center [1309, 640] width 79 height 39
type input "$0.00"
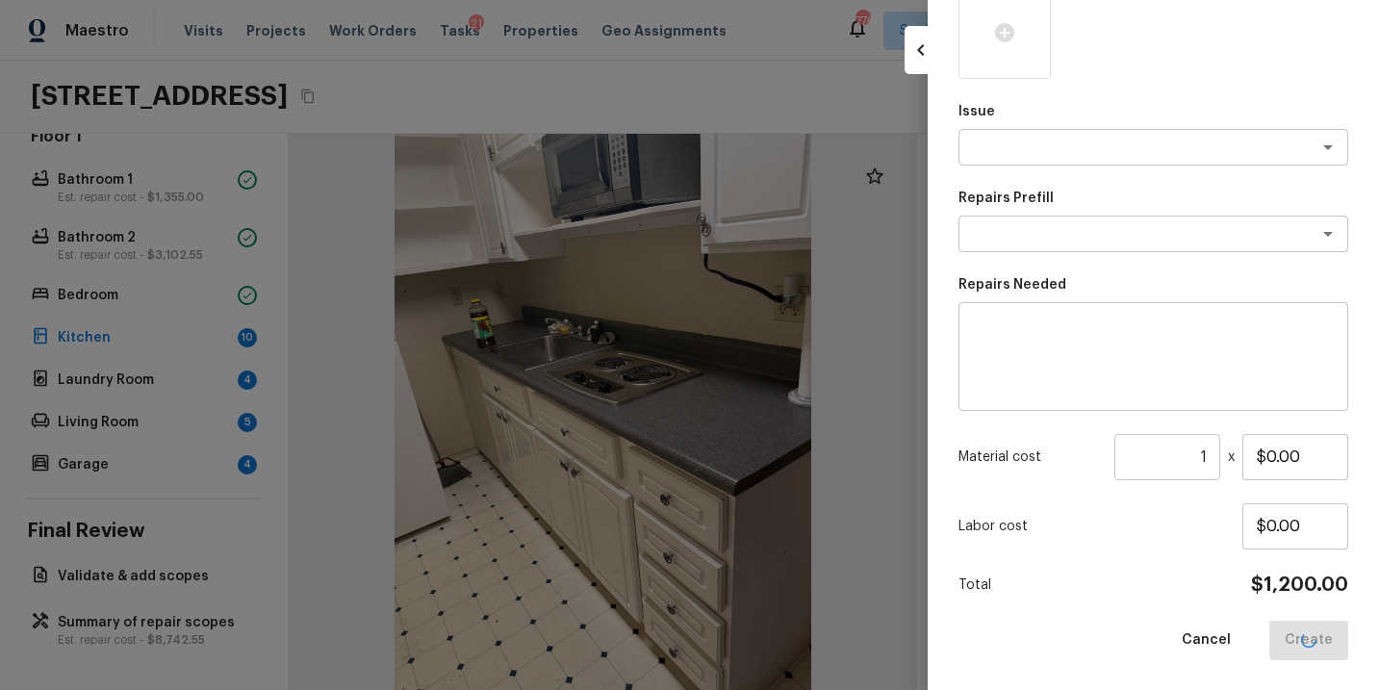
scroll to position [171, 0]
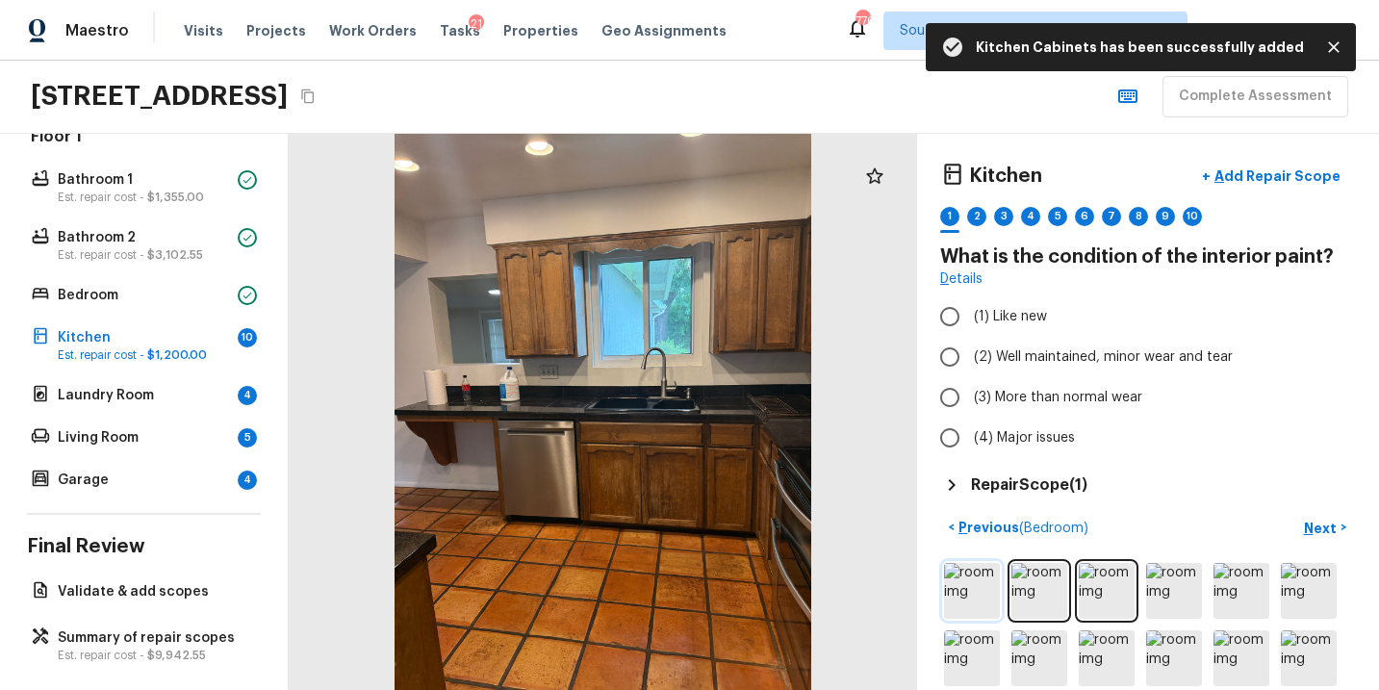
click at [994, 576] on img at bounding box center [972, 591] width 56 height 56
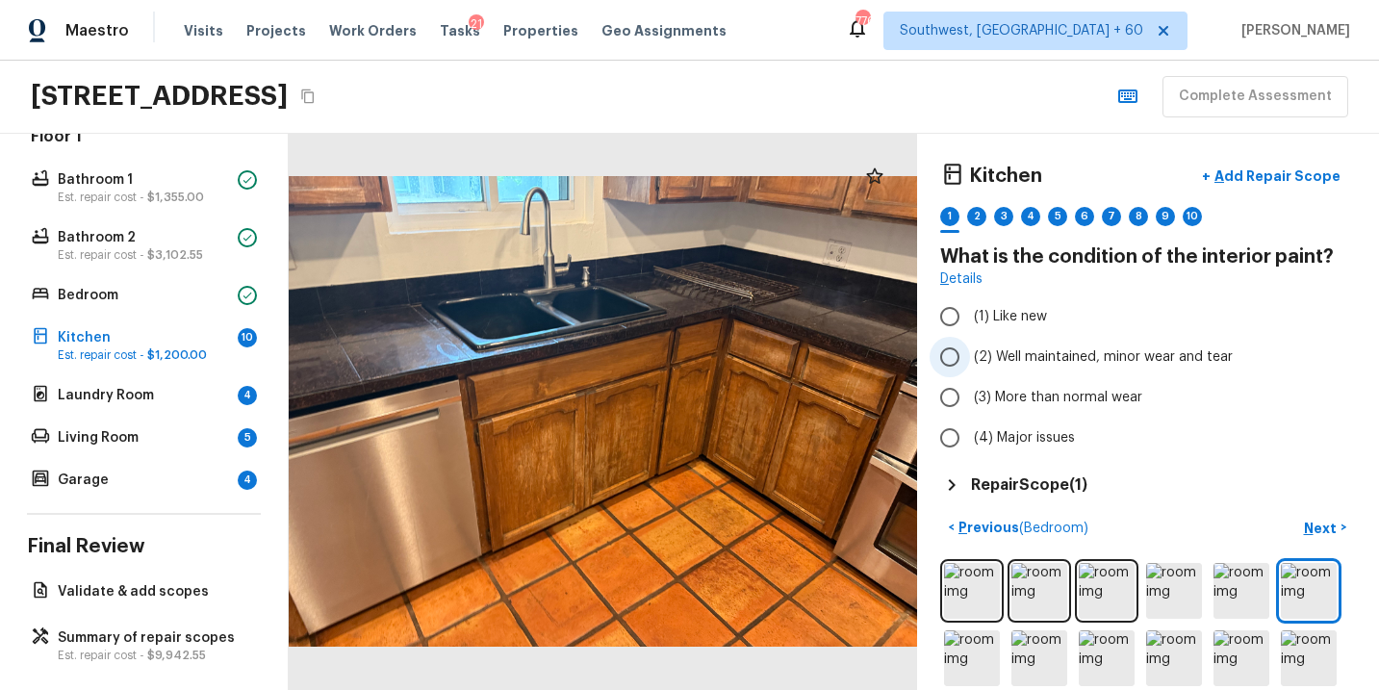
click at [1022, 356] on span "(2) Well maintained, minor wear and tear" at bounding box center [1103, 357] width 259 height 19
click at [970, 356] on input "(2) Well maintained, minor wear and tear" at bounding box center [950, 357] width 40 height 40
radio input "true"
click at [1323, 523] on p "Next" at bounding box center [1322, 528] width 37 height 19
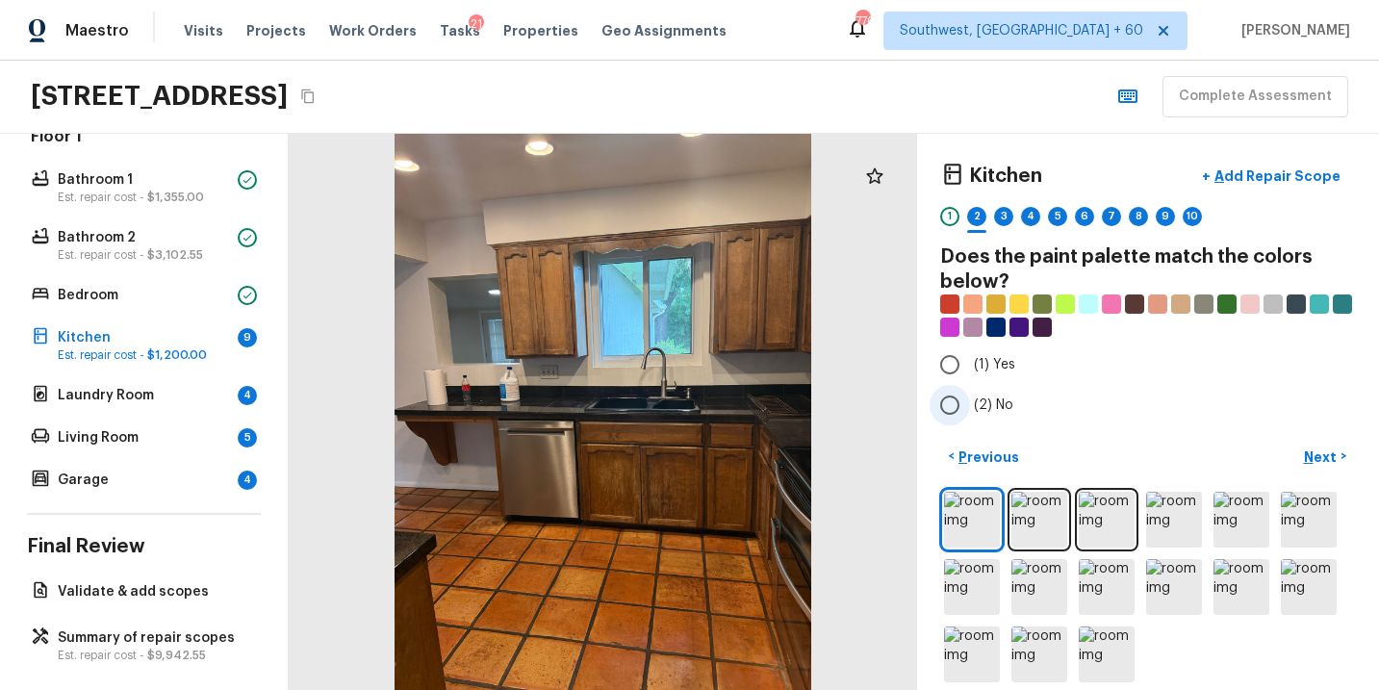
click at [993, 409] on span "(2) No" at bounding box center [993, 405] width 39 height 19
click at [970, 409] on input "(2) No" at bounding box center [950, 405] width 40 height 40
radio input "true"
click at [1332, 452] on p "Next" at bounding box center [1322, 457] width 37 height 19
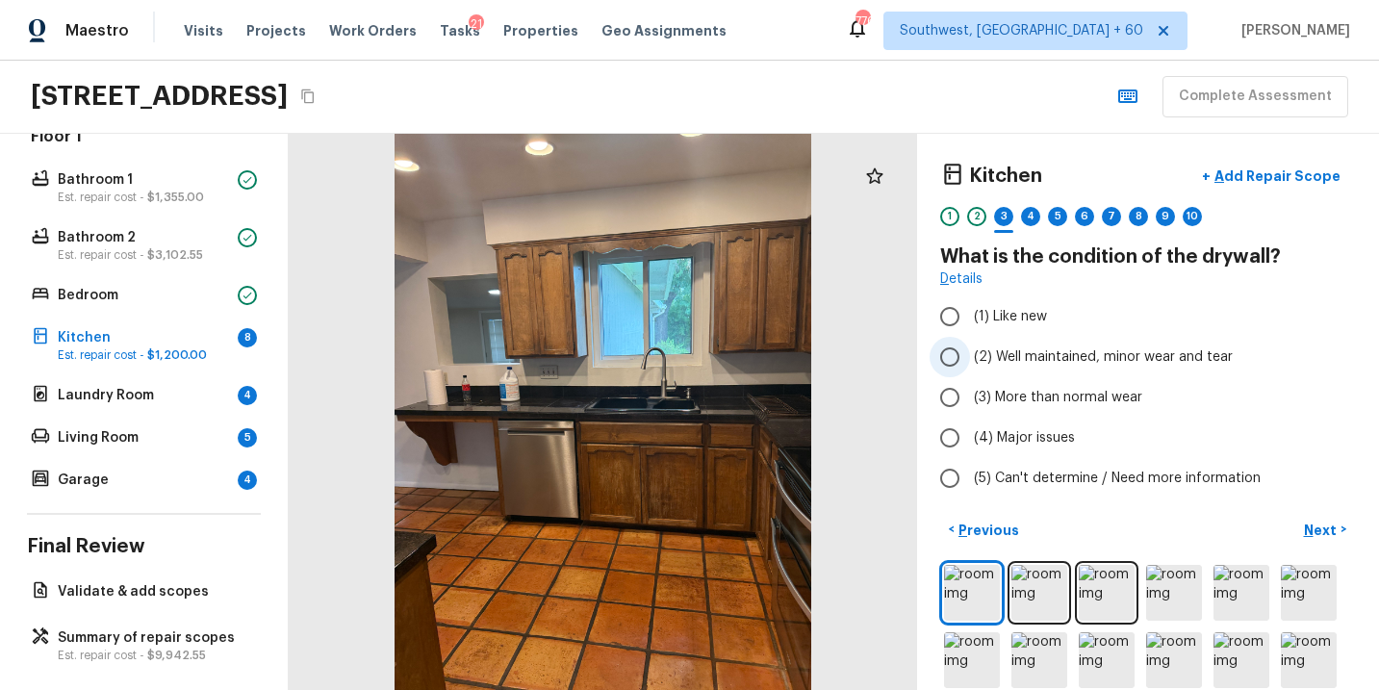
click at [1101, 355] on span "(2) Well maintained, minor wear and tear" at bounding box center [1103, 357] width 259 height 19
click at [970, 355] on input "(2) Well maintained, minor wear and tear" at bounding box center [950, 357] width 40 height 40
radio input "true"
click at [1321, 529] on p "Next" at bounding box center [1322, 530] width 37 height 19
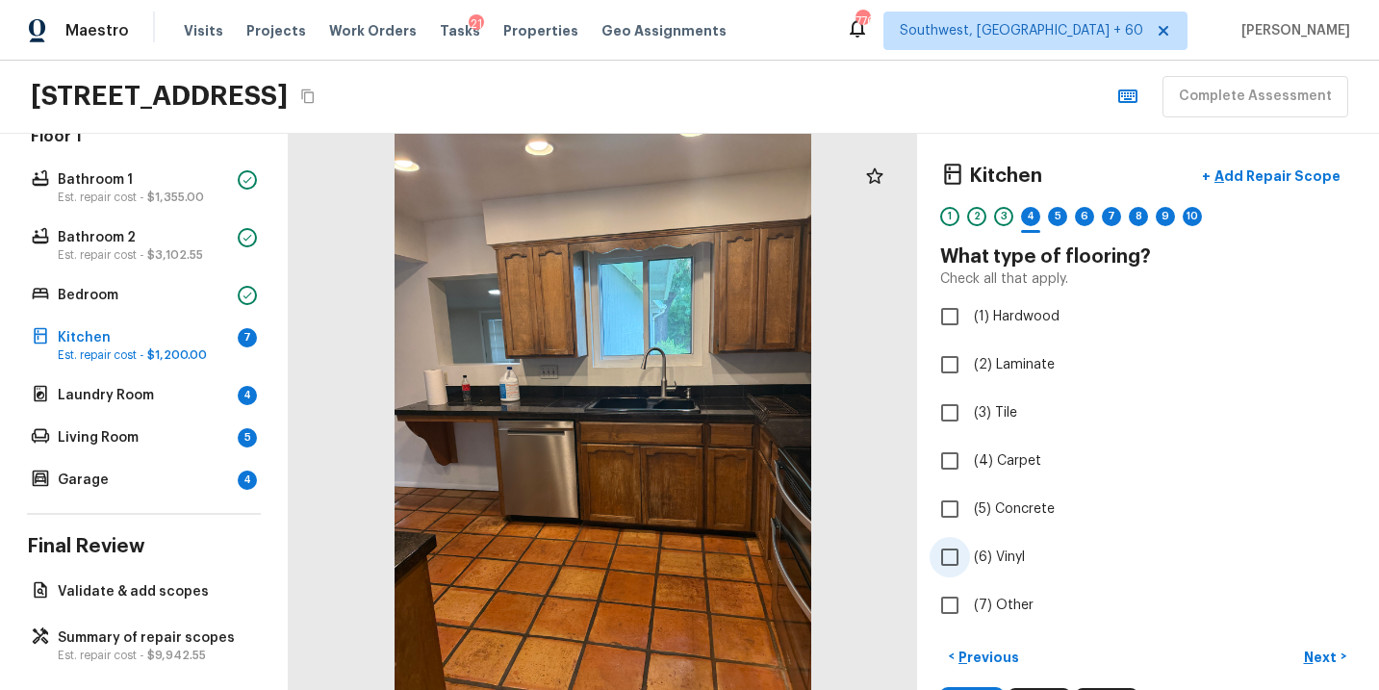
scroll to position [140, 0]
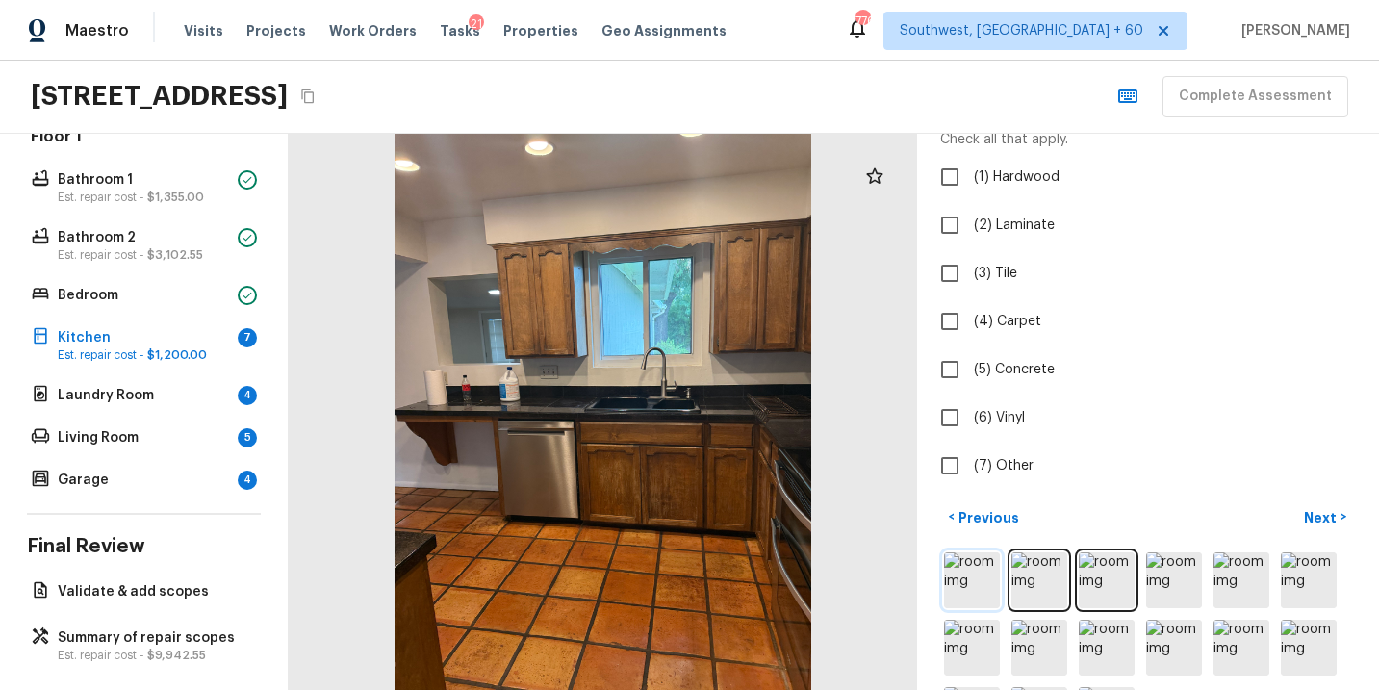
click at [978, 574] on img at bounding box center [972, 581] width 56 height 56
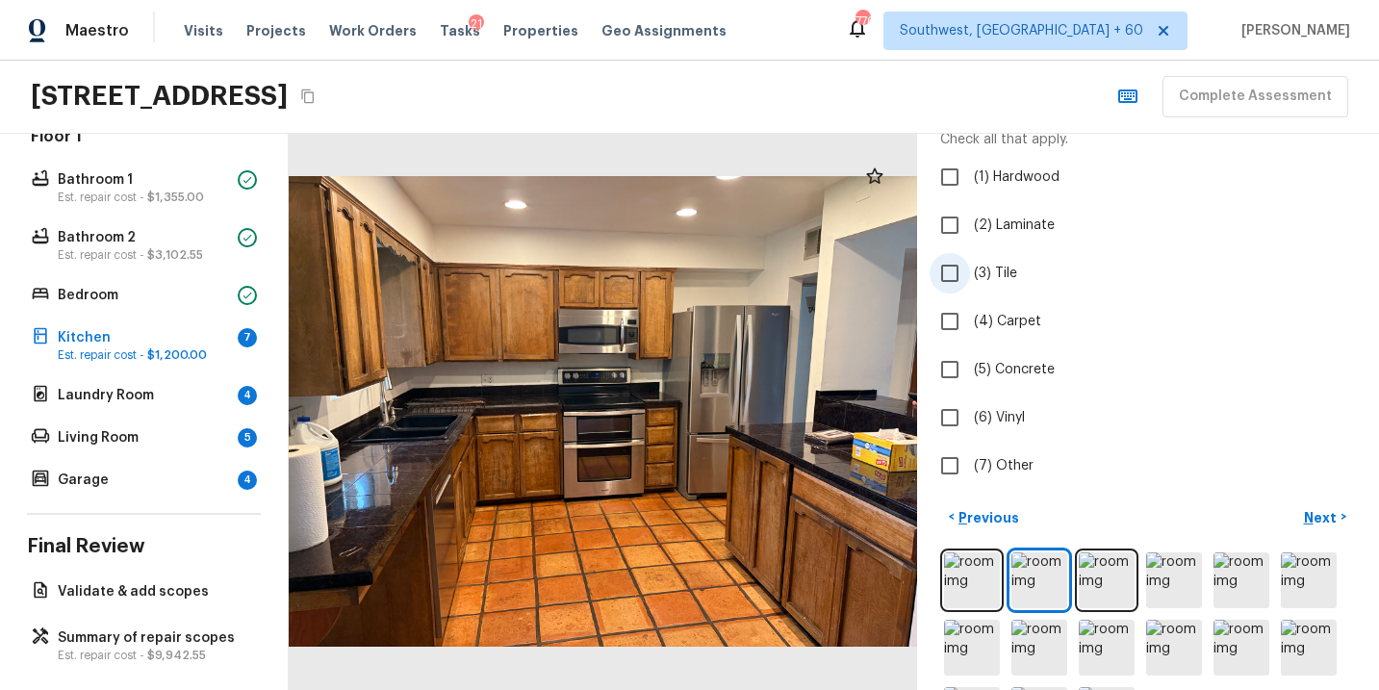
click at [995, 272] on span "(3) Tile" at bounding box center [995, 273] width 43 height 19
click at [970, 272] on input "(3) Tile" at bounding box center [950, 273] width 40 height 40
checkbox input "true"
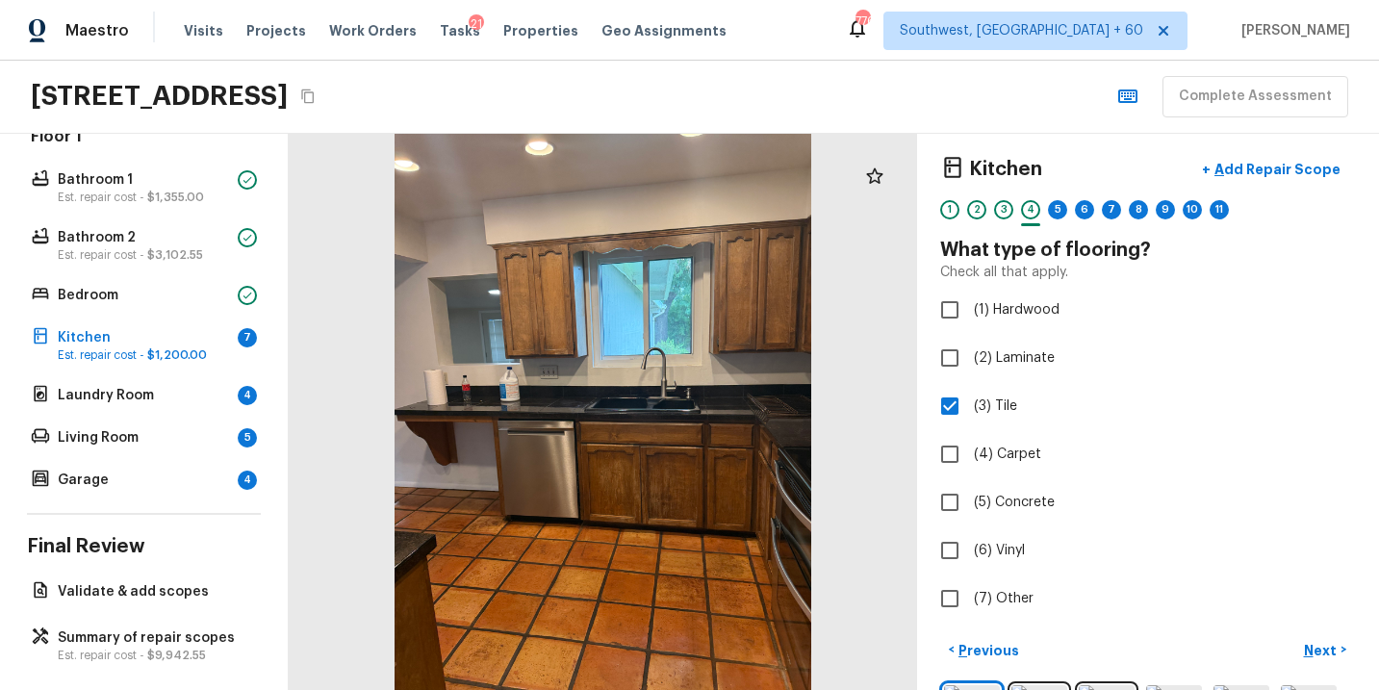
scroll to position [36, 0]
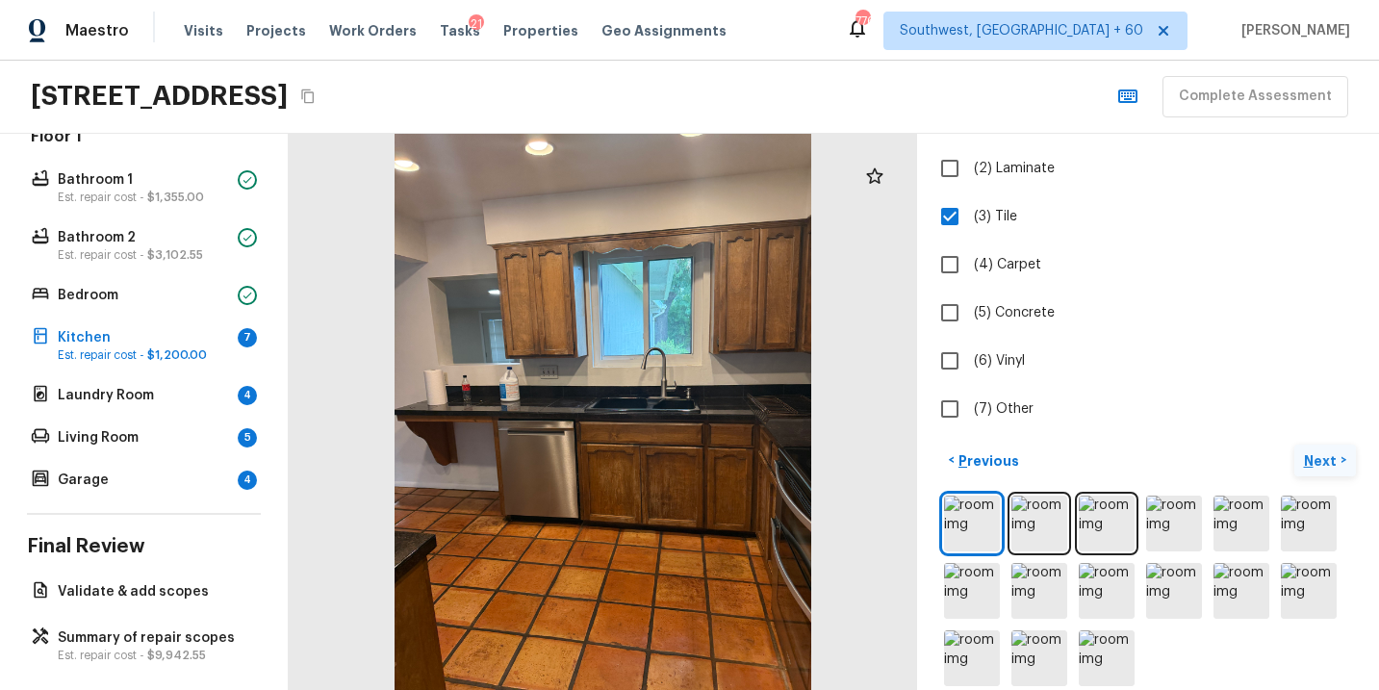
click at [1324, 452] on p "Next" at bounding box center [1322, 460] width 37 height 19
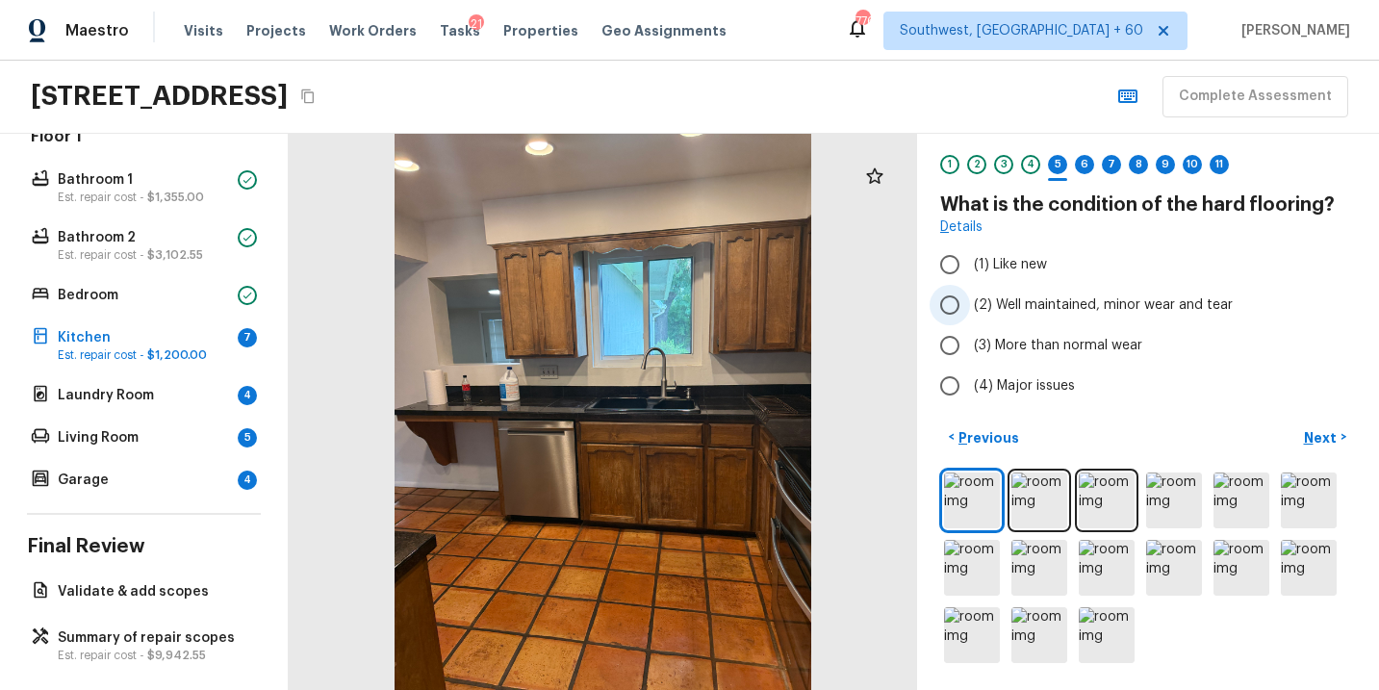
scroll to position [35, 0]
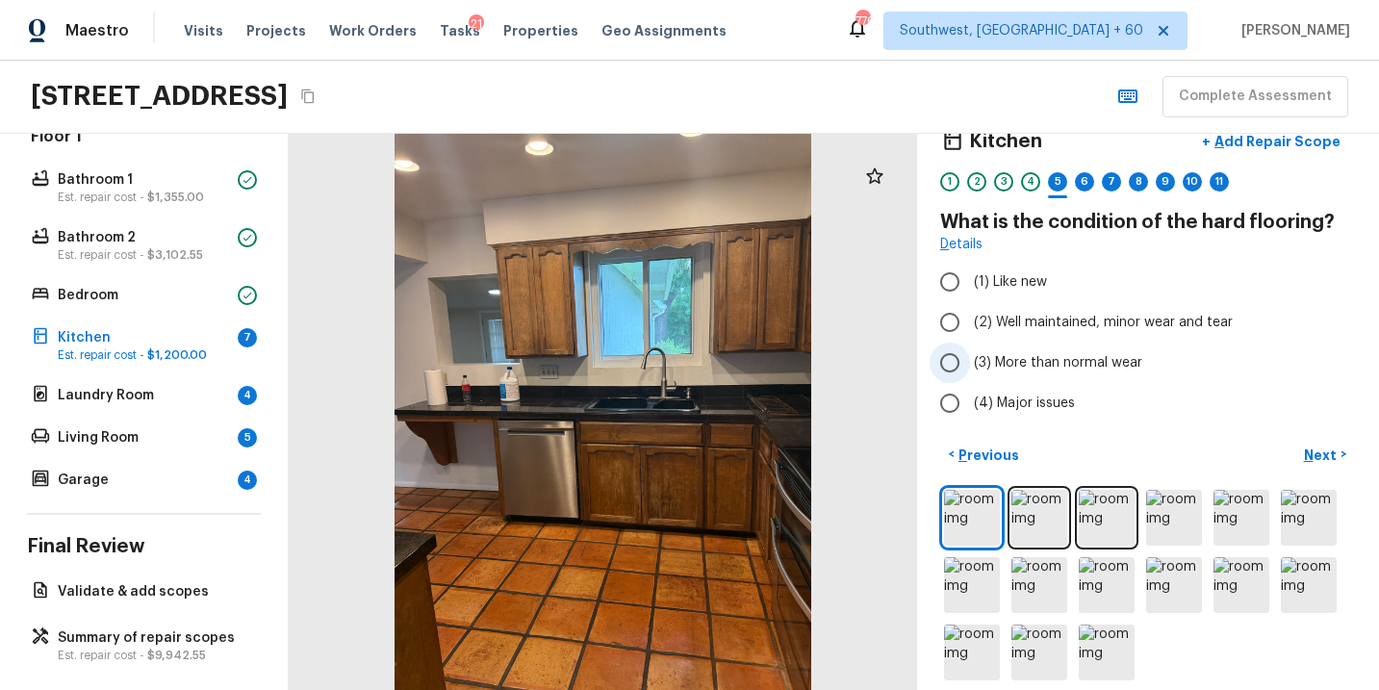
click at [1101, 361] on span "(3) More than normal wear" at bounding box center [1058, 362] width 168 height 19
click at [970, 361] on input "(3) More than normal wear" at bounding box center [950, 363] width 40 height 40
radio input "true"
click at [1315, 449] on p "Next" at bounding box center [1322, 455] width 37 height 19
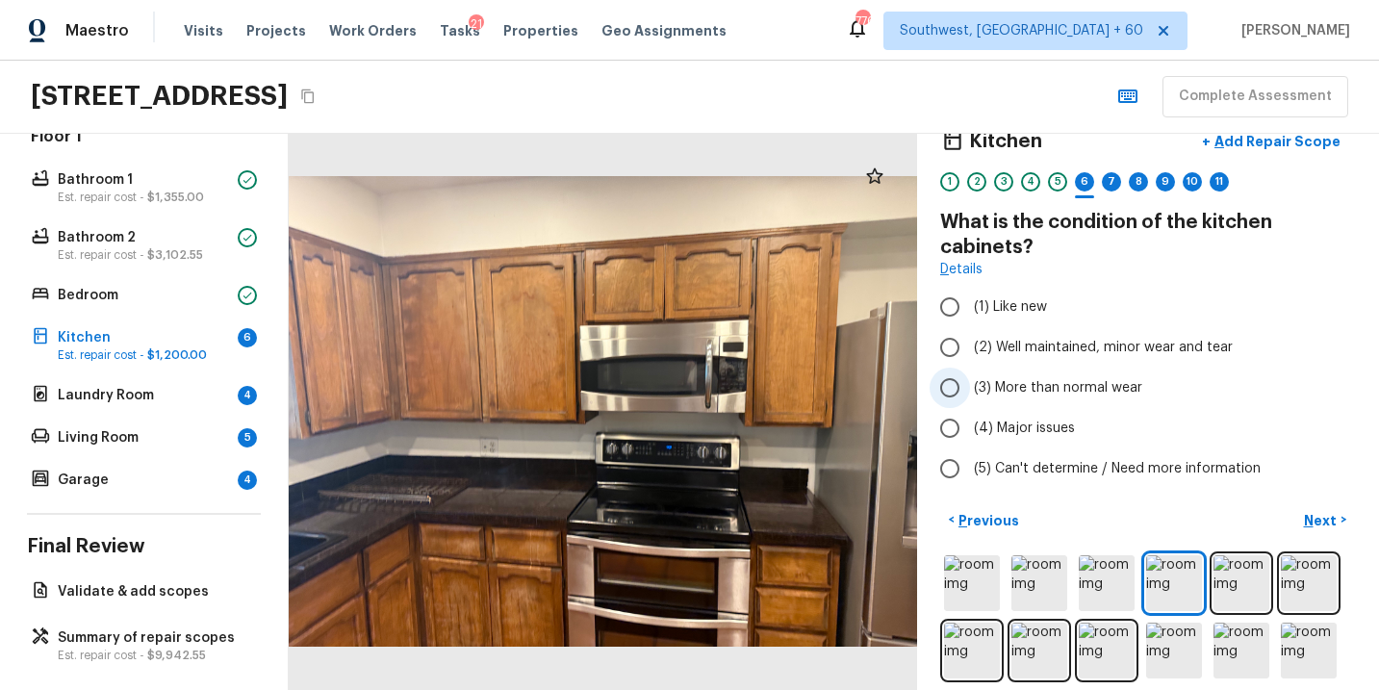
click at [1104, 388] on span "(3) More than normal wear" at bounding box center [1058, 387] width 168 height 19
click at [970, 388] on input "(3) More than normal wear" at bounding box center [950, 388] width 40 height 40
radio input "true"
click at [1308, 525] on p "Next" at bounding box center [1322, 520] width 37 height 19
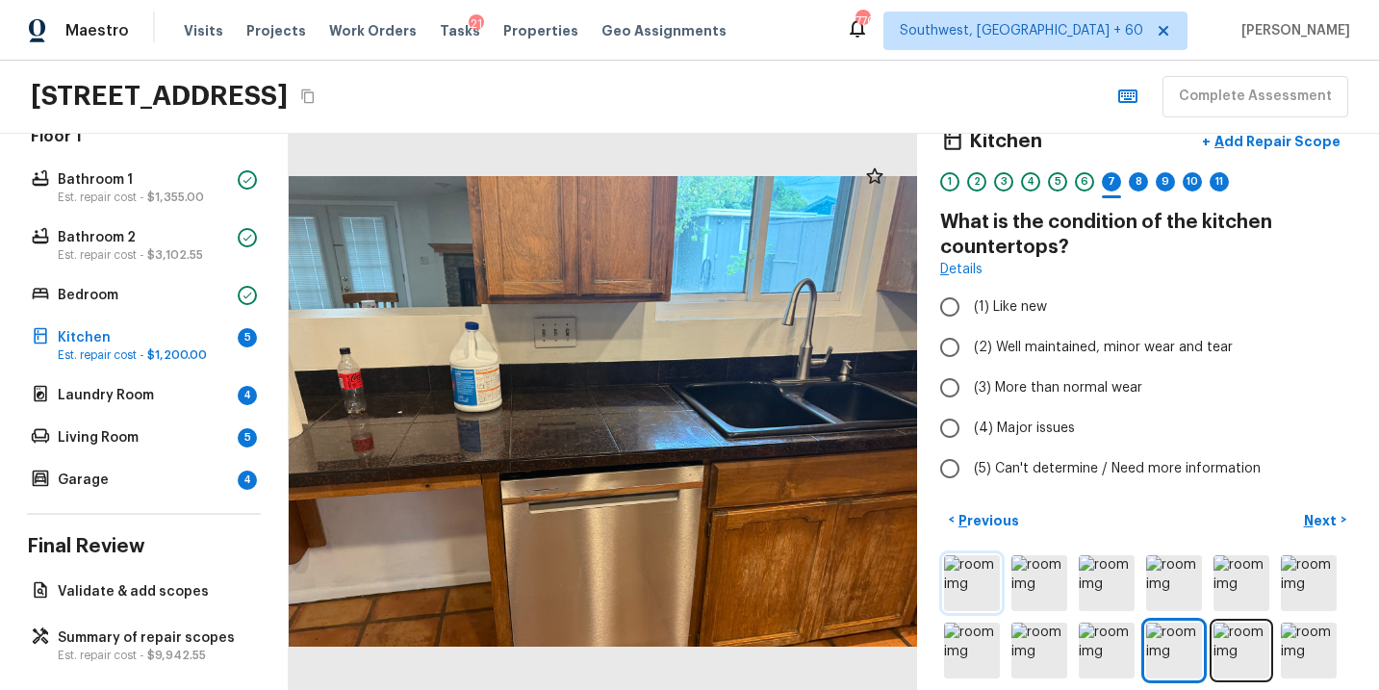
click at [966, 580] on img at bounding box center [972, 583] width 56 height 56
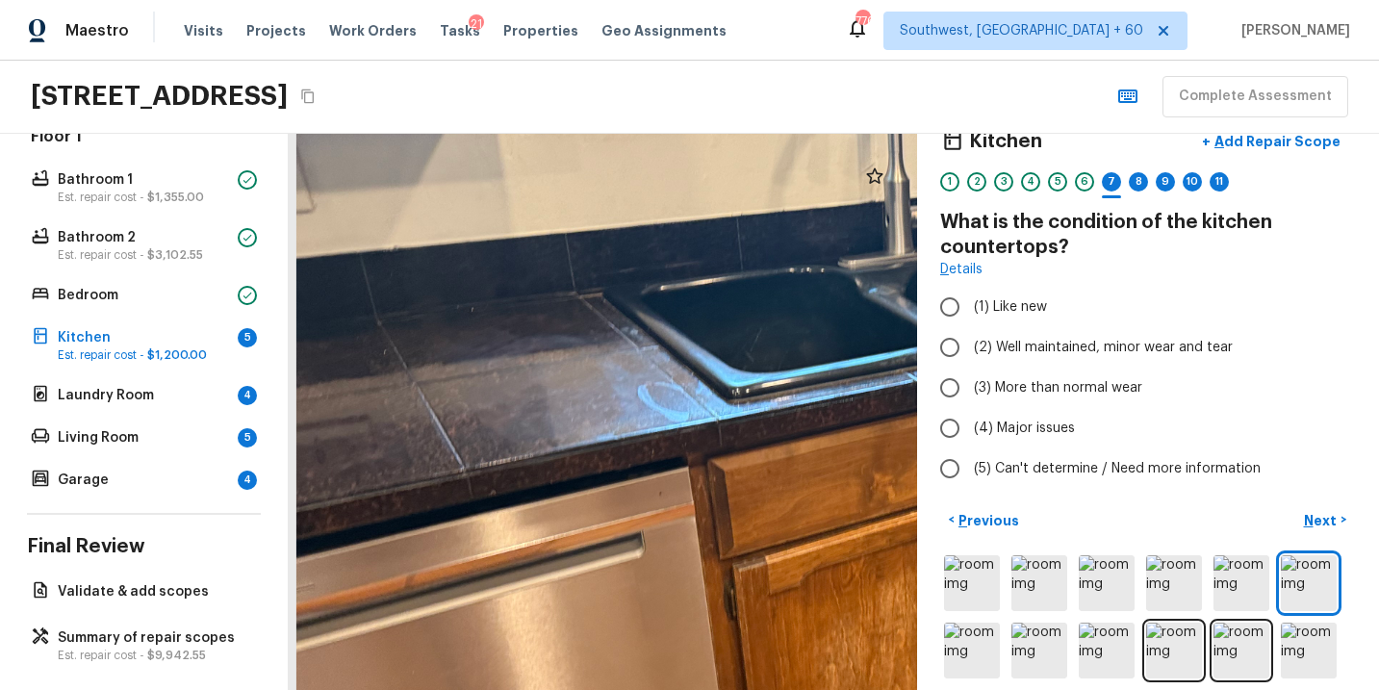
drag, startPoint x: 465, startPoint y: 343, endPoint x: 819, endPoint y: 395, distance: 358.0
click at [818, 395] on div at bounding box center [1021, 540] width 1451 height 1284
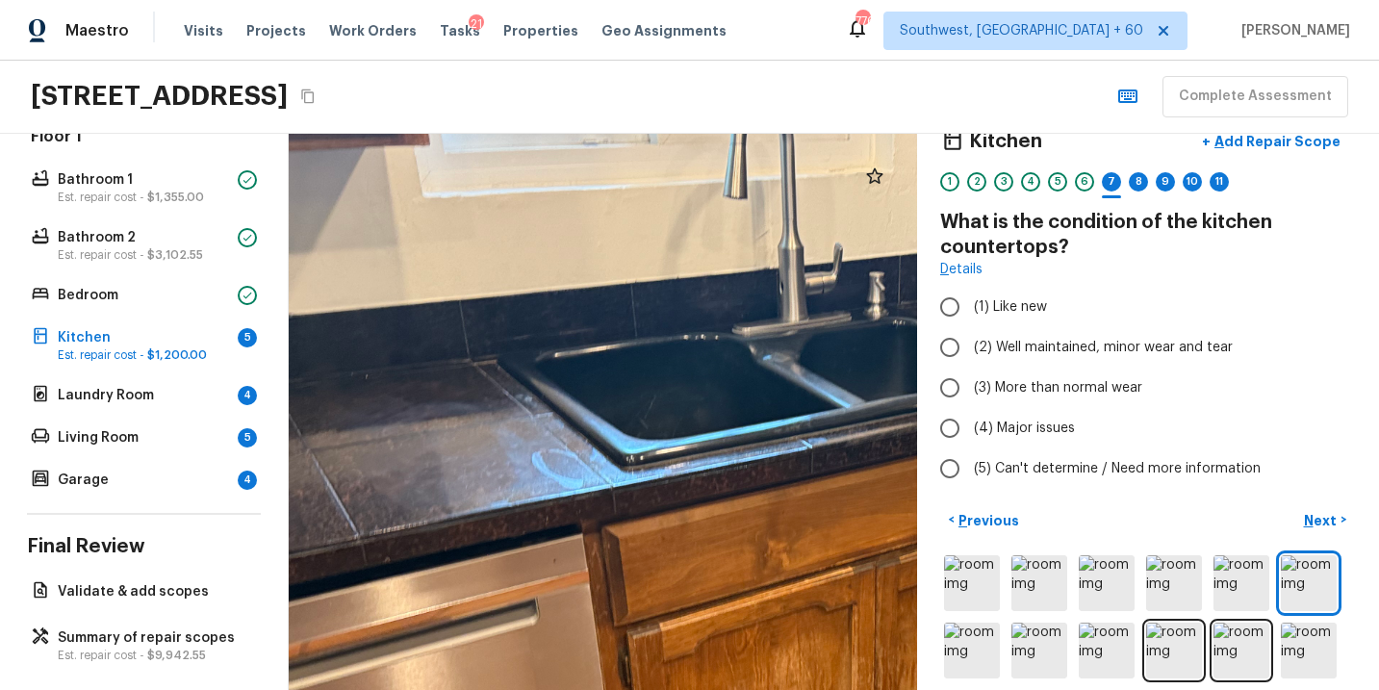
drag, startPoint x: 707, startPoint y: 449, endPoint x: 399, endPoint y: 451, distance: 307.1
click at [401, 451] on div at bounding box center [916, 606] width 1451 height 1284
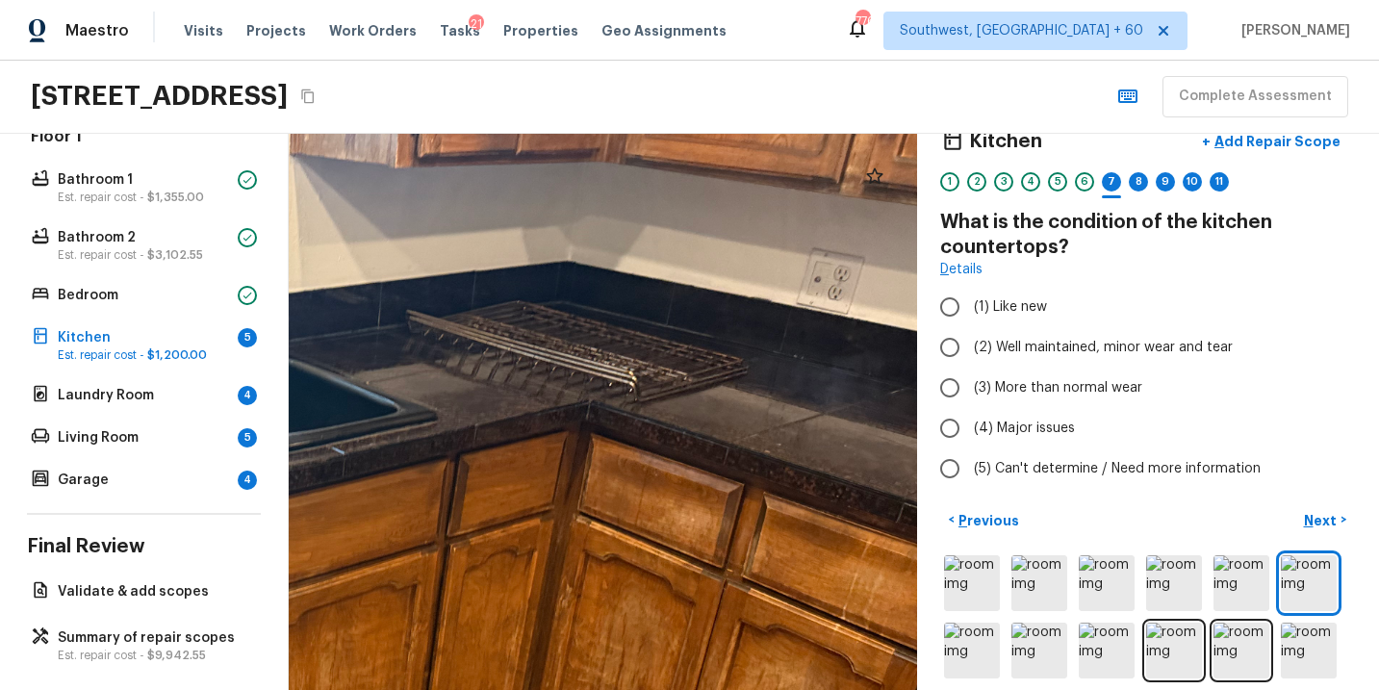
drag, startPoint x: 664, startPoint y: 392, endPoint x: 583, endPoint y: 457, distance: 104.0
click at [583, 457] on div at bounding box center [290, 646] width 1451 height 1284
click at [1069, 378] on span "(3) More than normal wear" at bounding box center [1058, 387] width 168 height 19
click at [970, 378] on input "(3) More than normal wear" at bounding box center [950, 388] width 40 height 40
radio input "true"
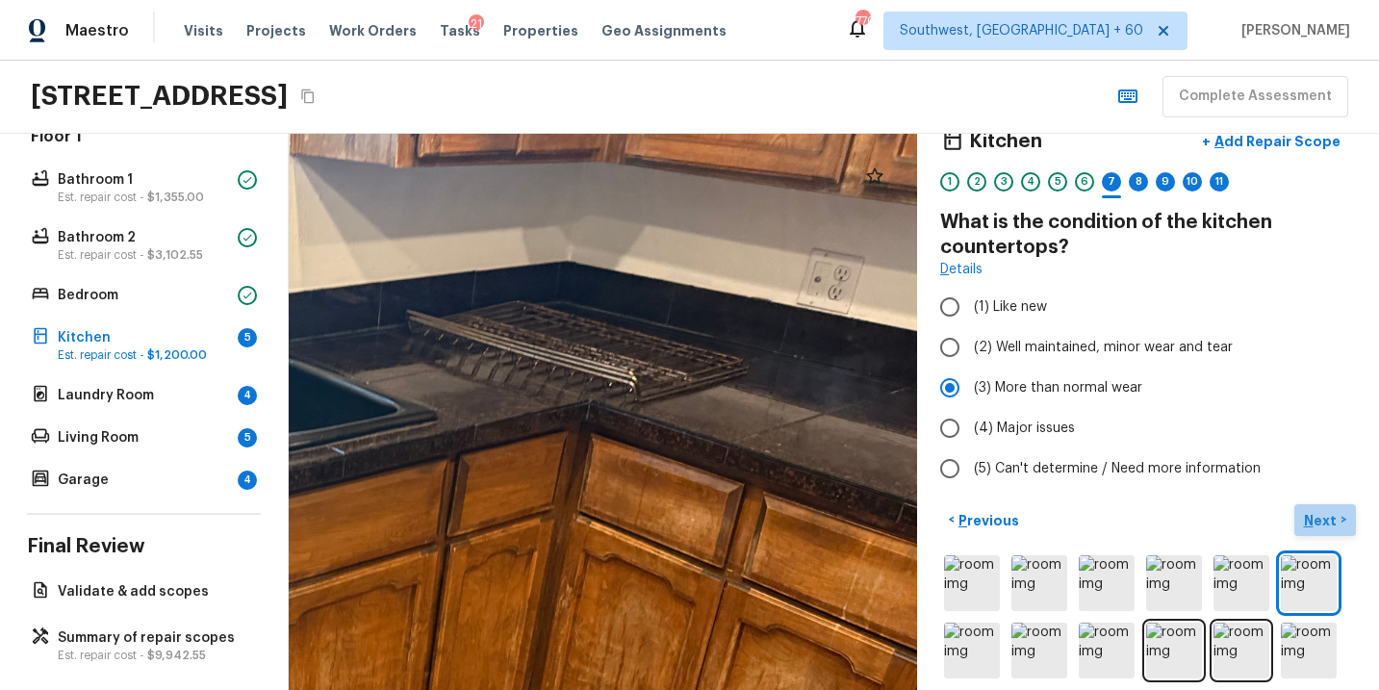
click at [1320, 525] on p "Next" at bounding box center [1322, 520] width 37 height 19
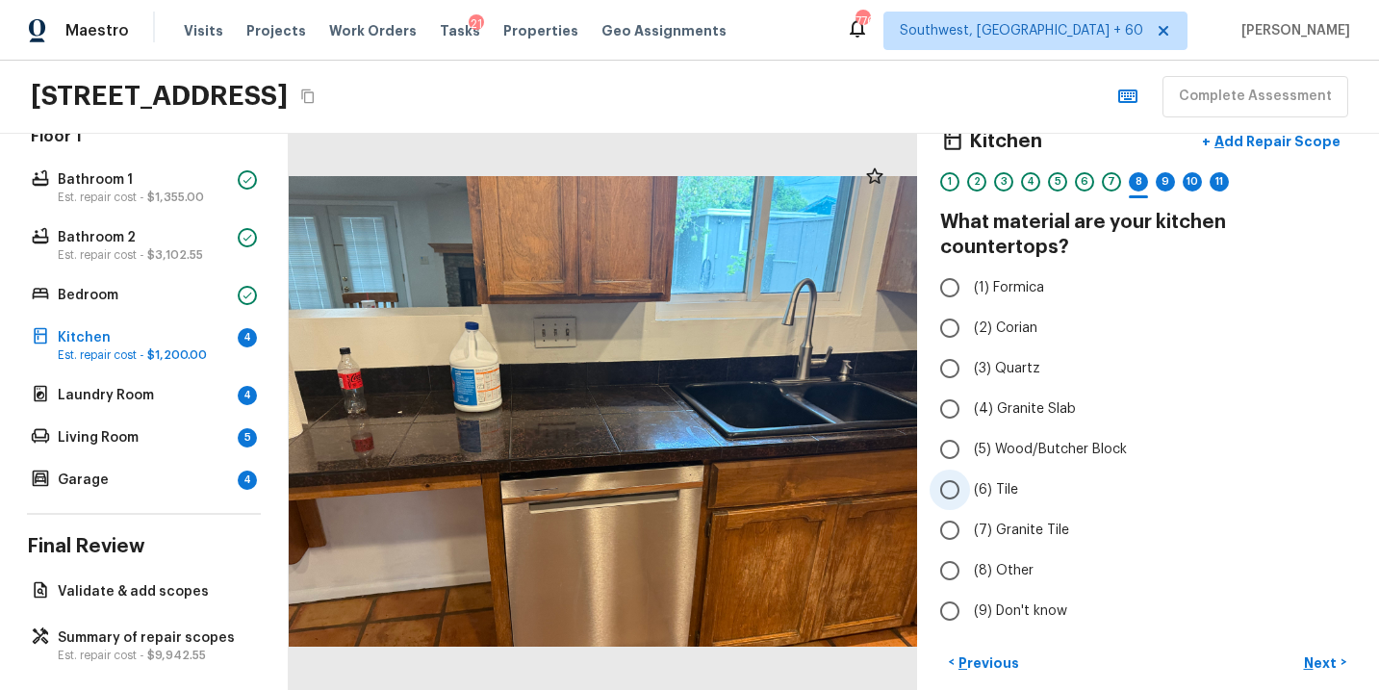
click at [1010, 480] on span "(6) Tile" at bounding box center [996, 489] width 44 height 19
click at [970, 470] on input "(6) Tile" at bounding box center [950, 490] width 40 height 40
radio input "true"
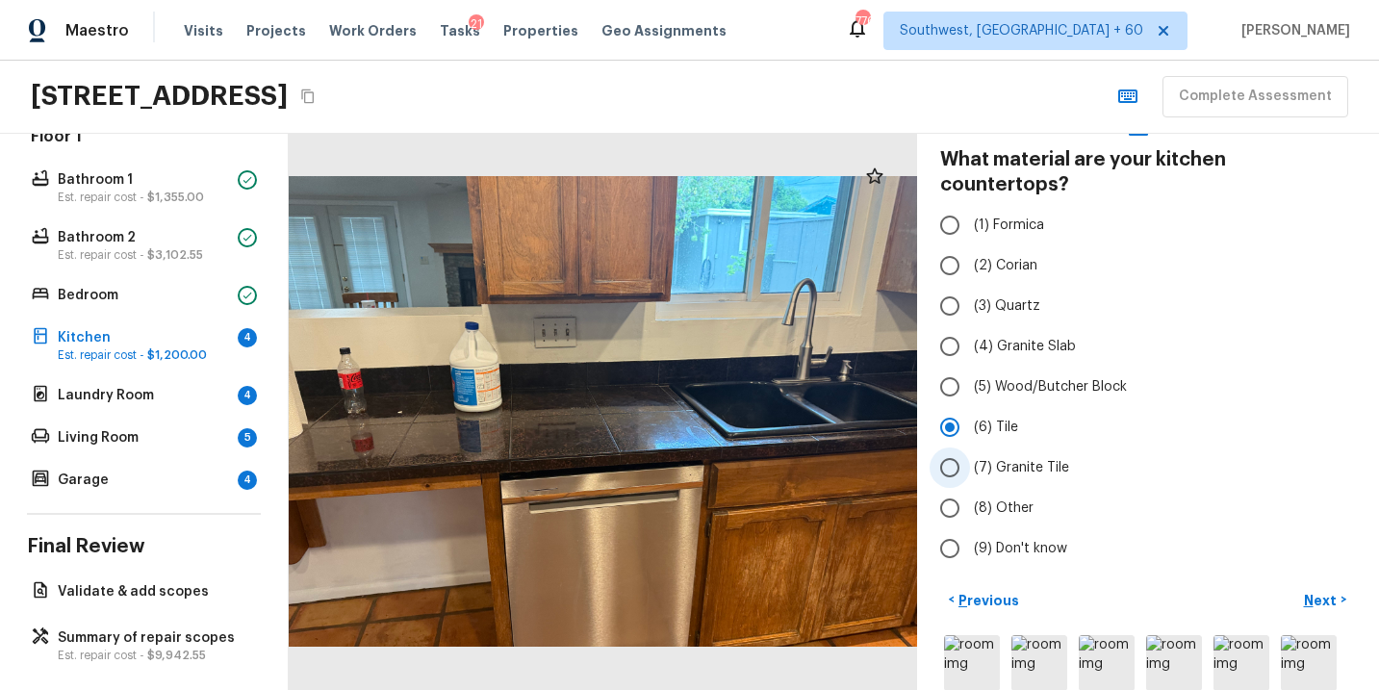
scroll to position [128, 0]
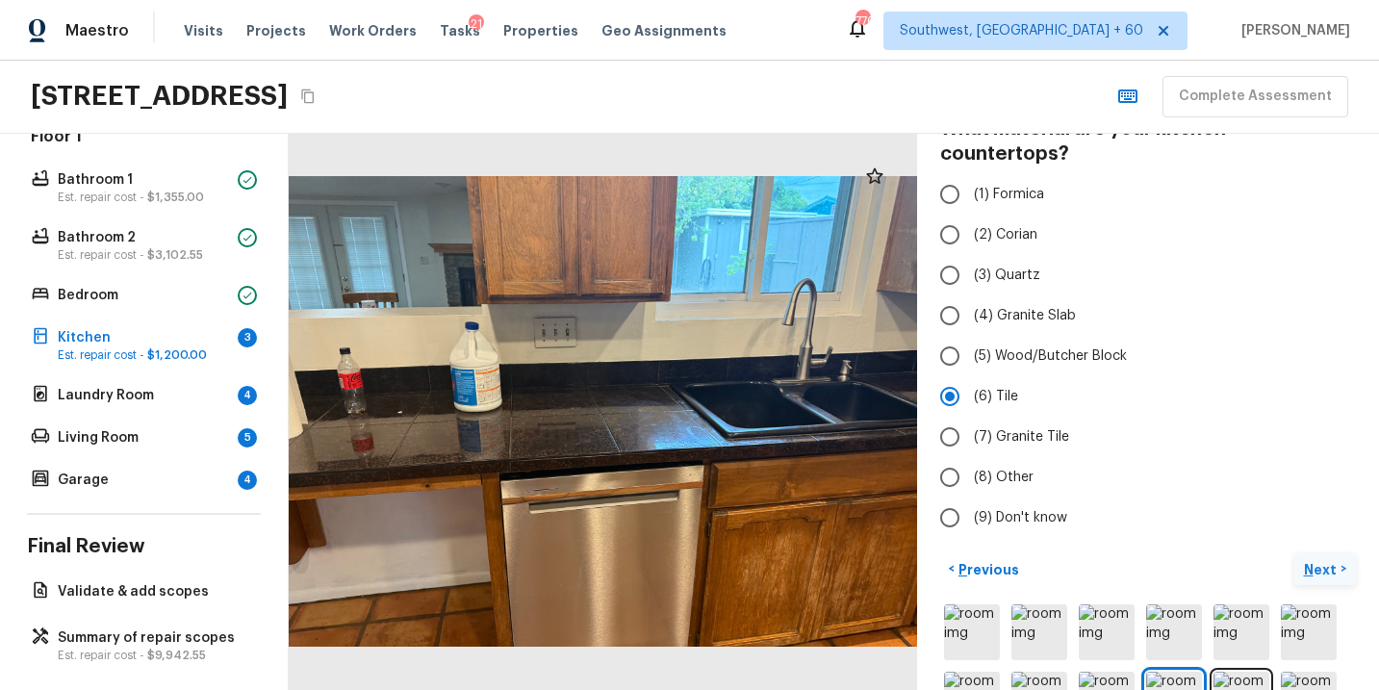
click at [1314, 560] on p "Next" at bounding box center [1322, 569] width 37 height 19
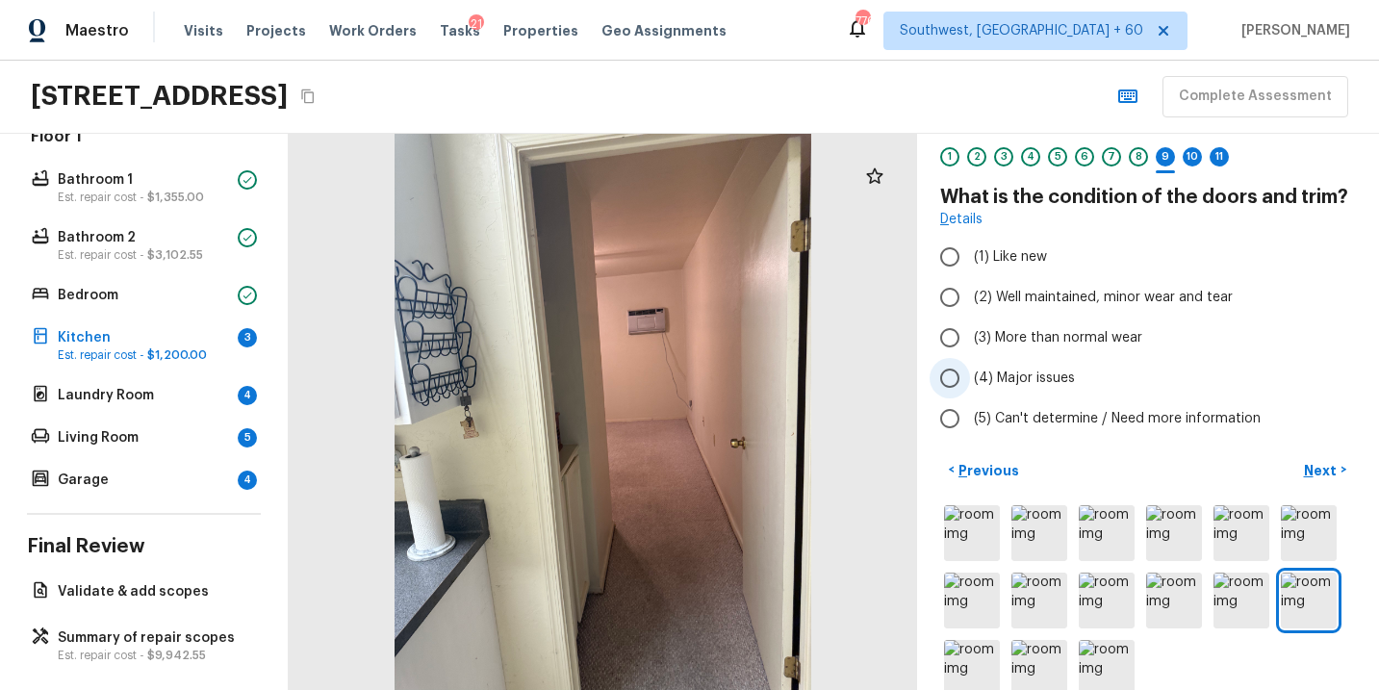
scroll to position [33, 0]
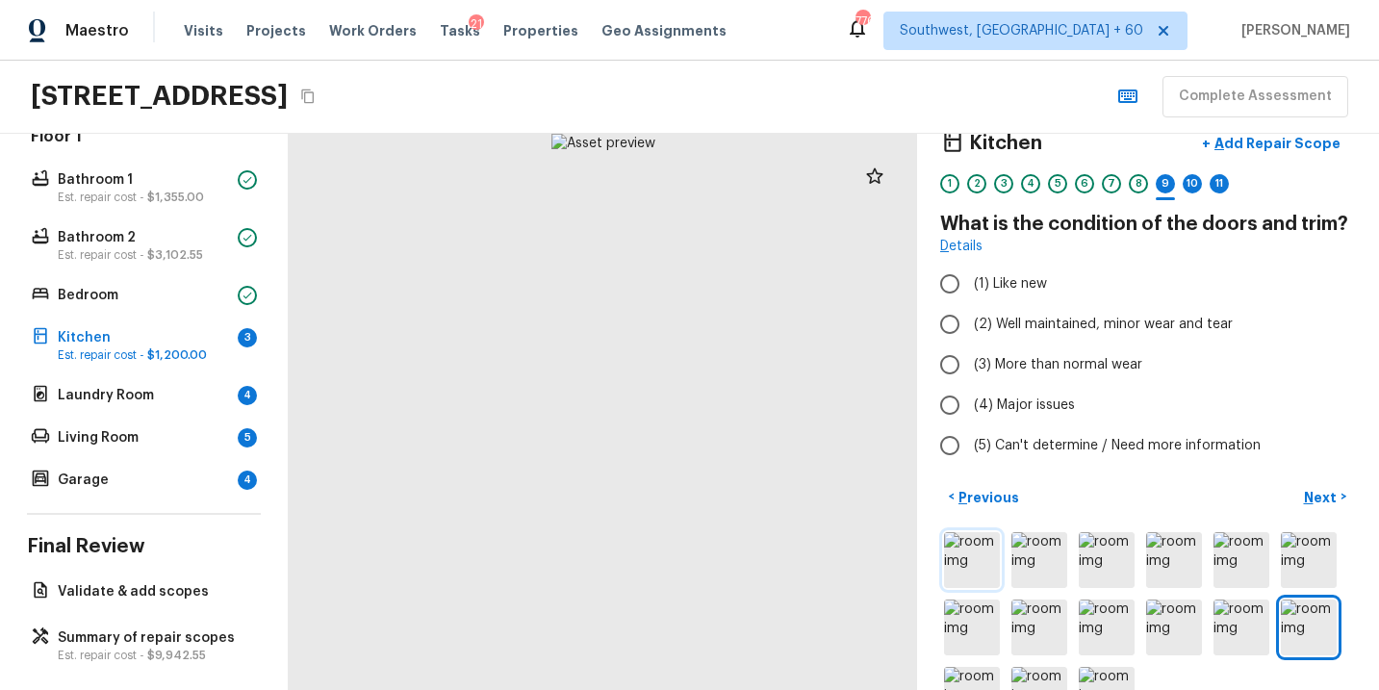
click at [983, 566] on img at bounding box center [972, 560] width 56 height 56
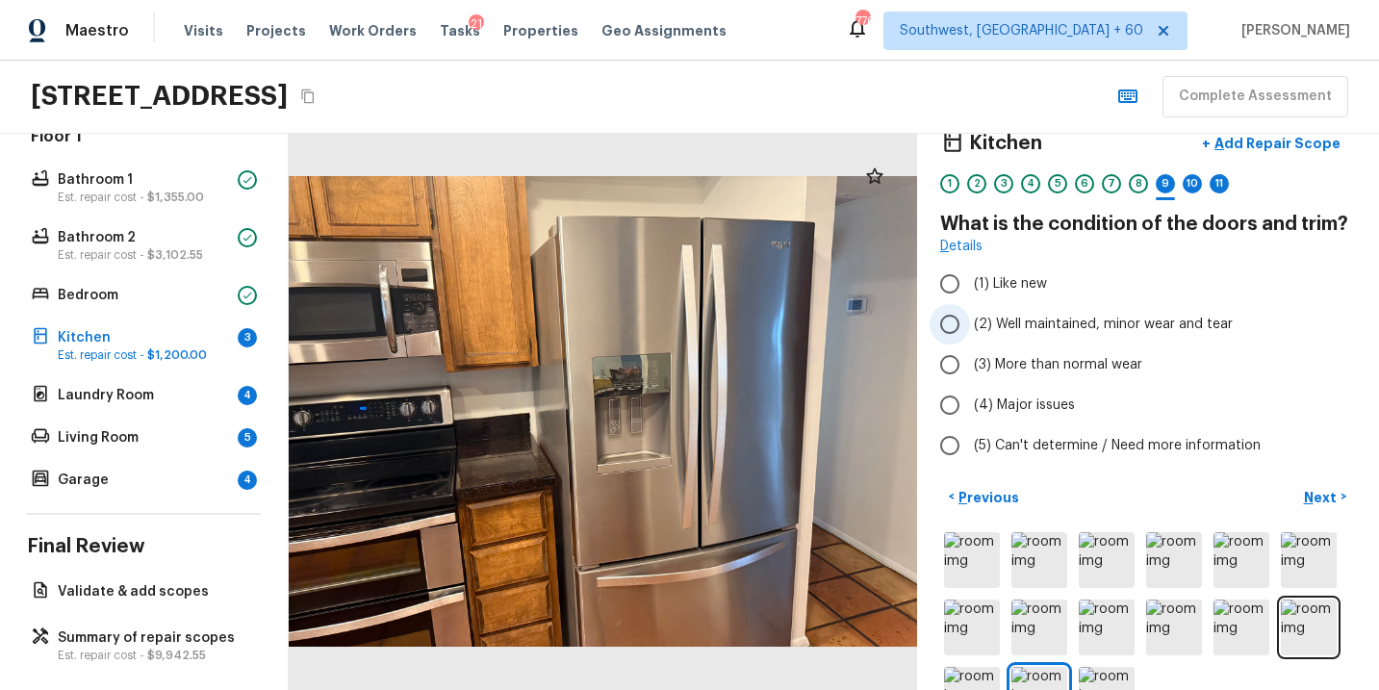
click at [1107, 324] on span "(2) Well maintained, minor wear and tear" at bounding box center [1103, 324] width 259 height 19
click at [970, 324] on input "(2) Well maintained, minor wear and tear" at bounding box center [950, 324] width 40 height 40
radio input "true"
click at [1318, 491] on p "Next" at bounding box center [1322, 497] width 37 height 19
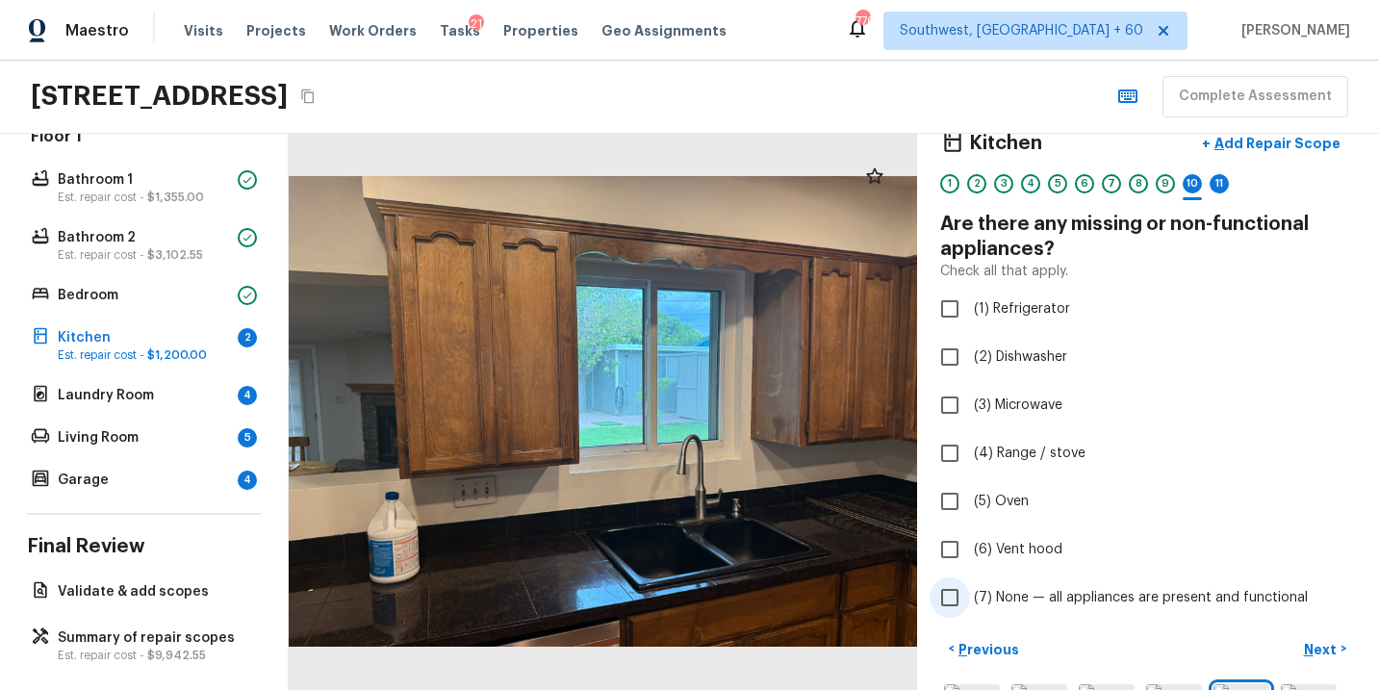
click at [1017, 593] on span "(7) None — all appliances are present and functional" at bounding box center [1141, 597] width 334 height 19
click at [970, 593] on input "(7) None — all appliances are present and functional" at bounding box center [950, 598] width 40 height 40
checkbox input "true"
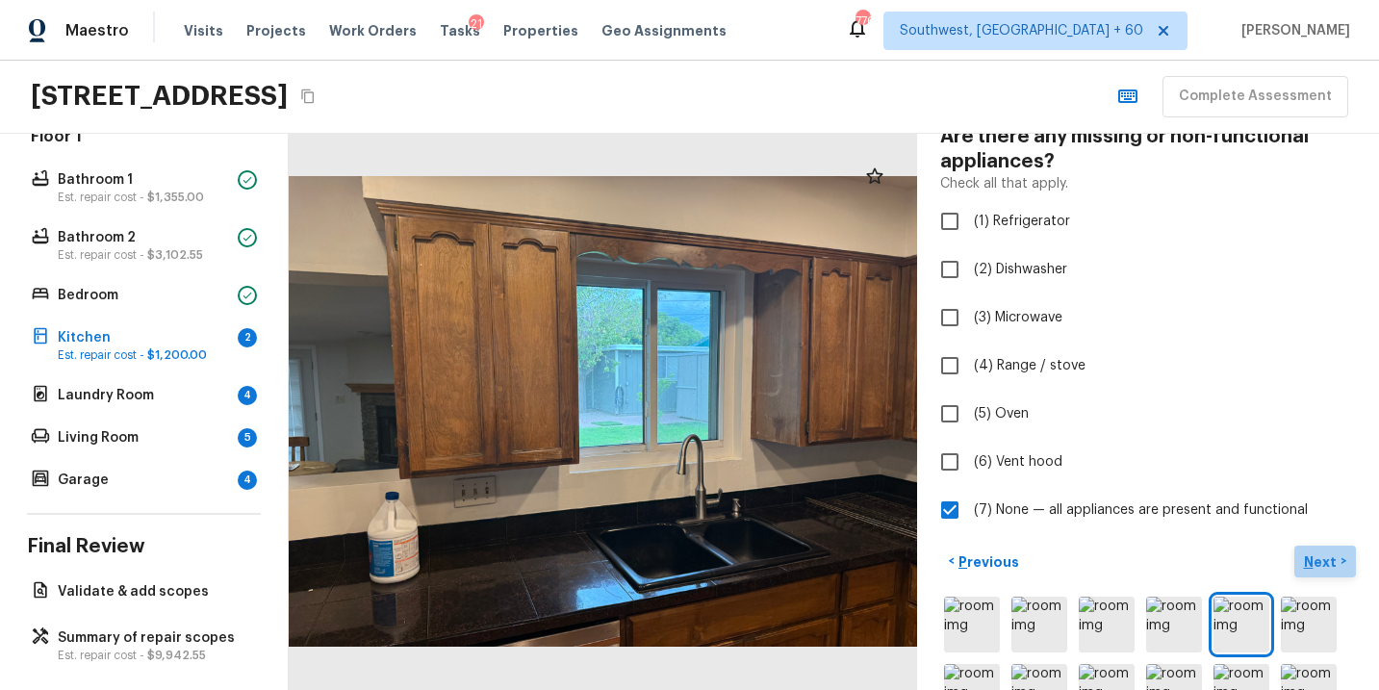
click at [1321, 564] on p "Next" at bounding box center [1322, 562] width 37 height 19
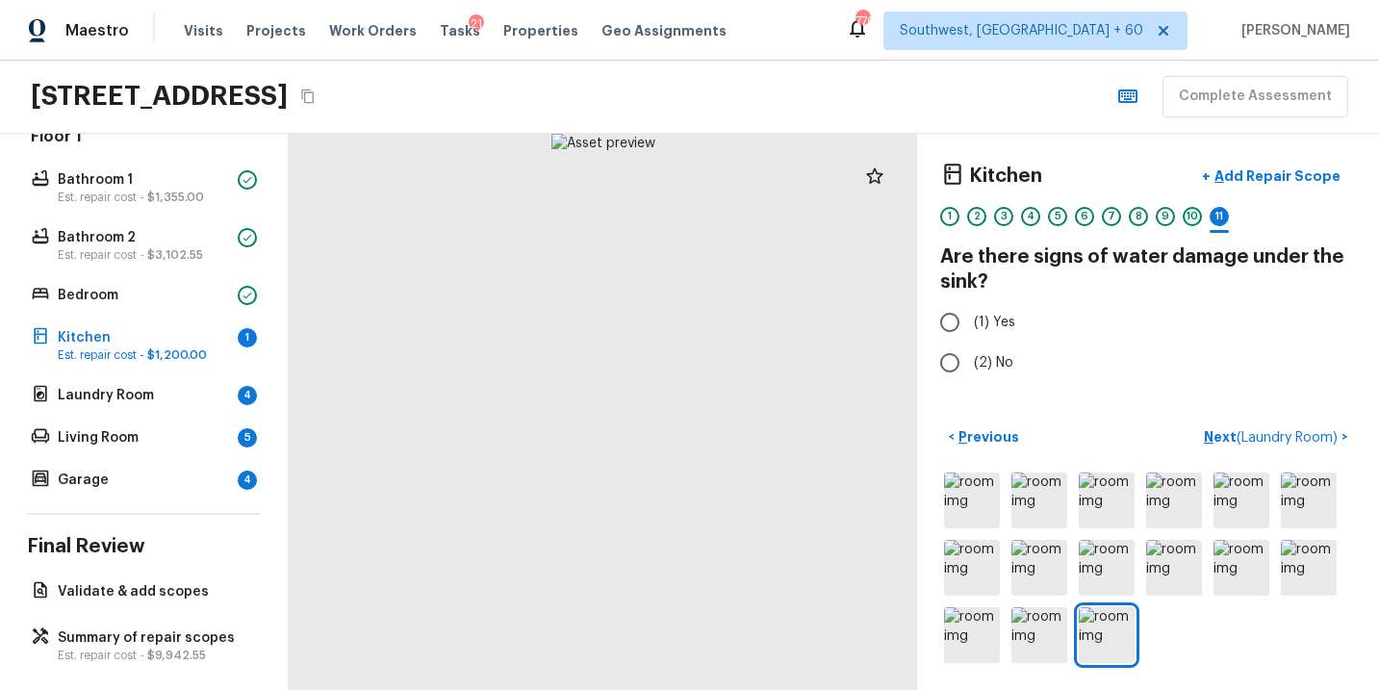
click at [1190, 216] on div "10" at bounding box center [1192, 216] width 19 height 19
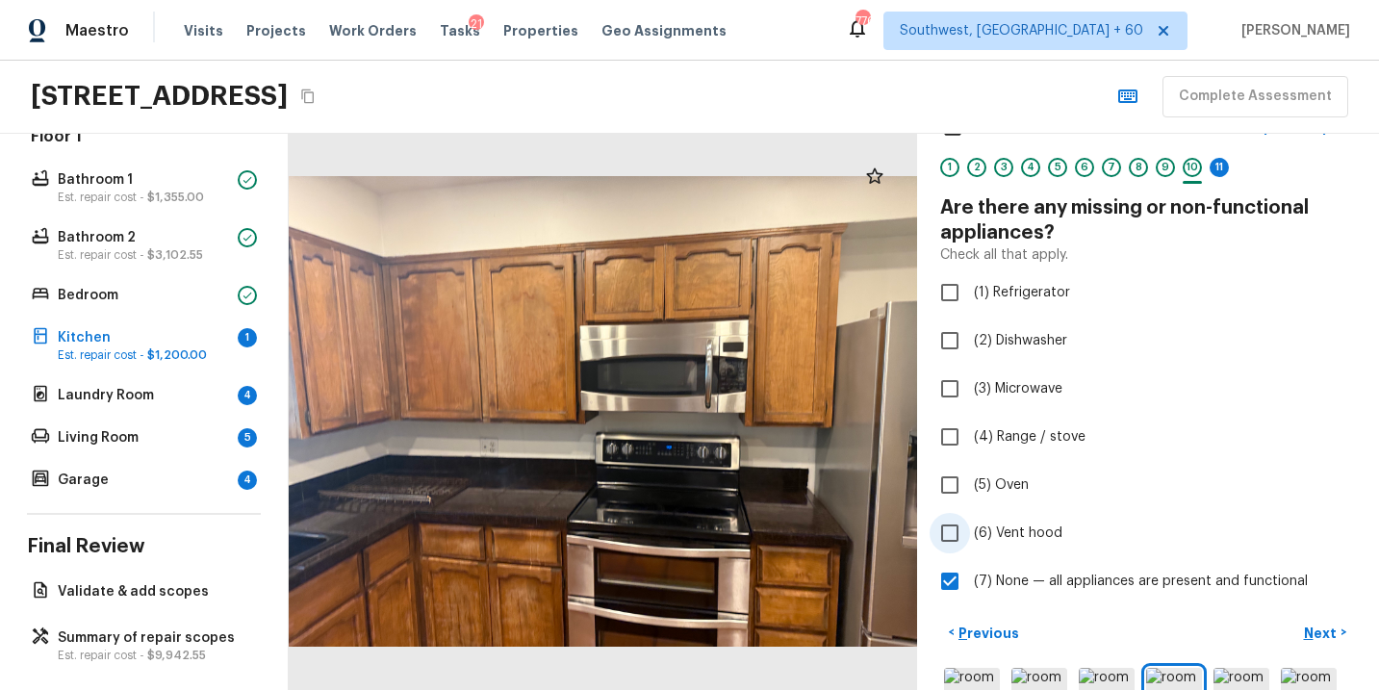
scroll to position [67, 0]
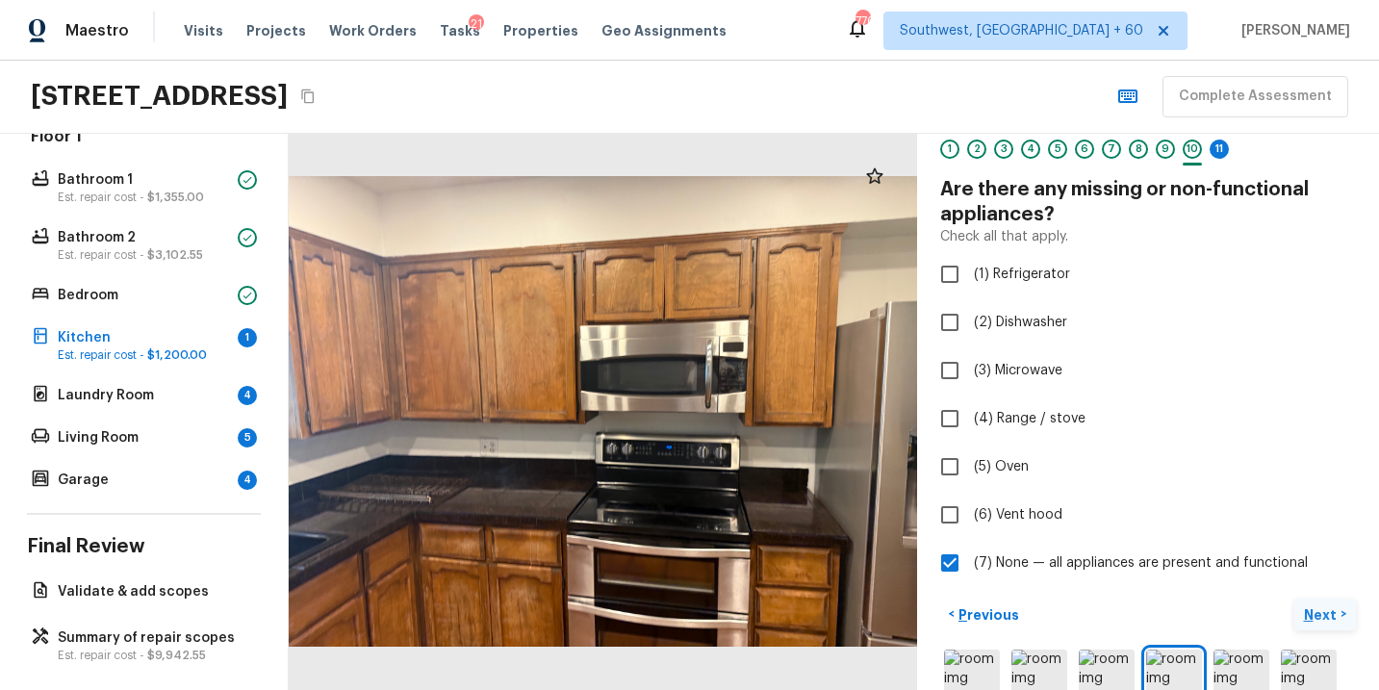
click at [1321, 622] on p "Next" at bounding box center [1322, 614] width 37 height 19
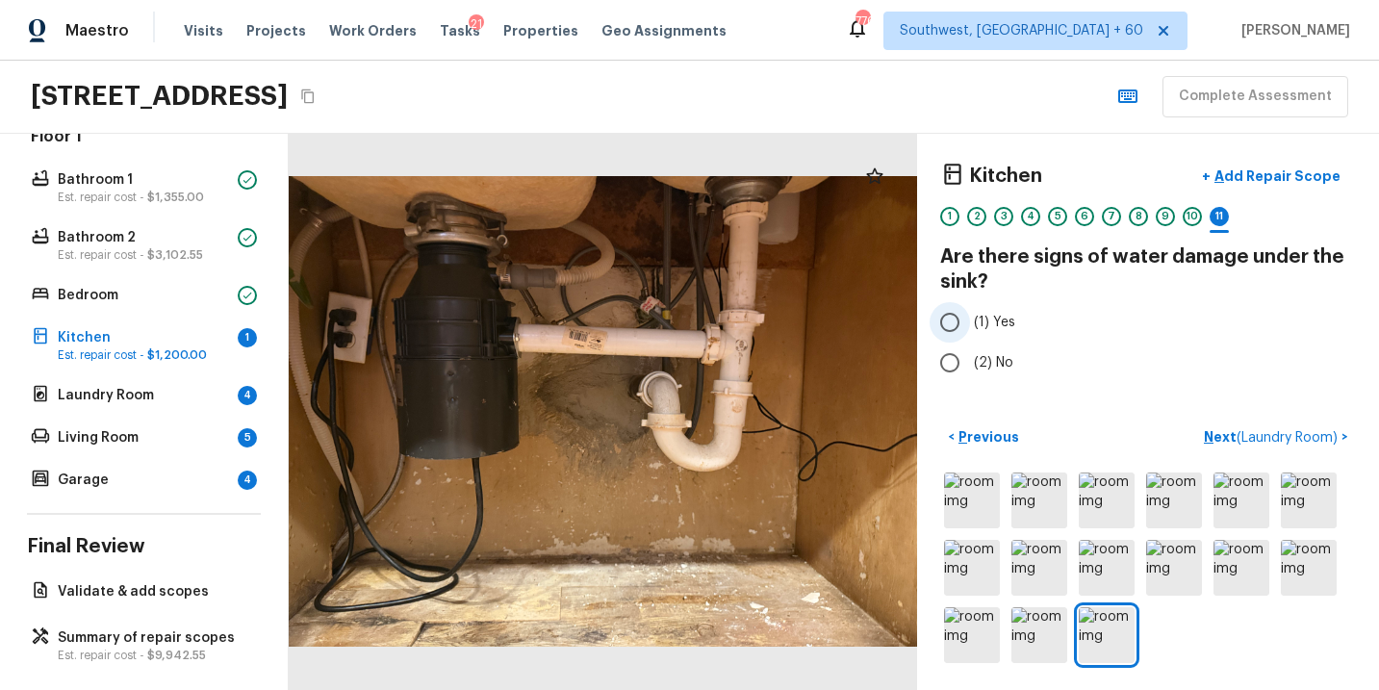
click at [985, 324] on span "(1) Yes" at bounding box center [994, 322] width 41 height 19
click at [970, 324] on input "(1) Yes" at bounding box center [950, 322] width 40 height 40
radio input "true"
click at [1215, 434] on p "Next ( Laundry Room )" at bounding box center [1273, 437] width 138 height 20
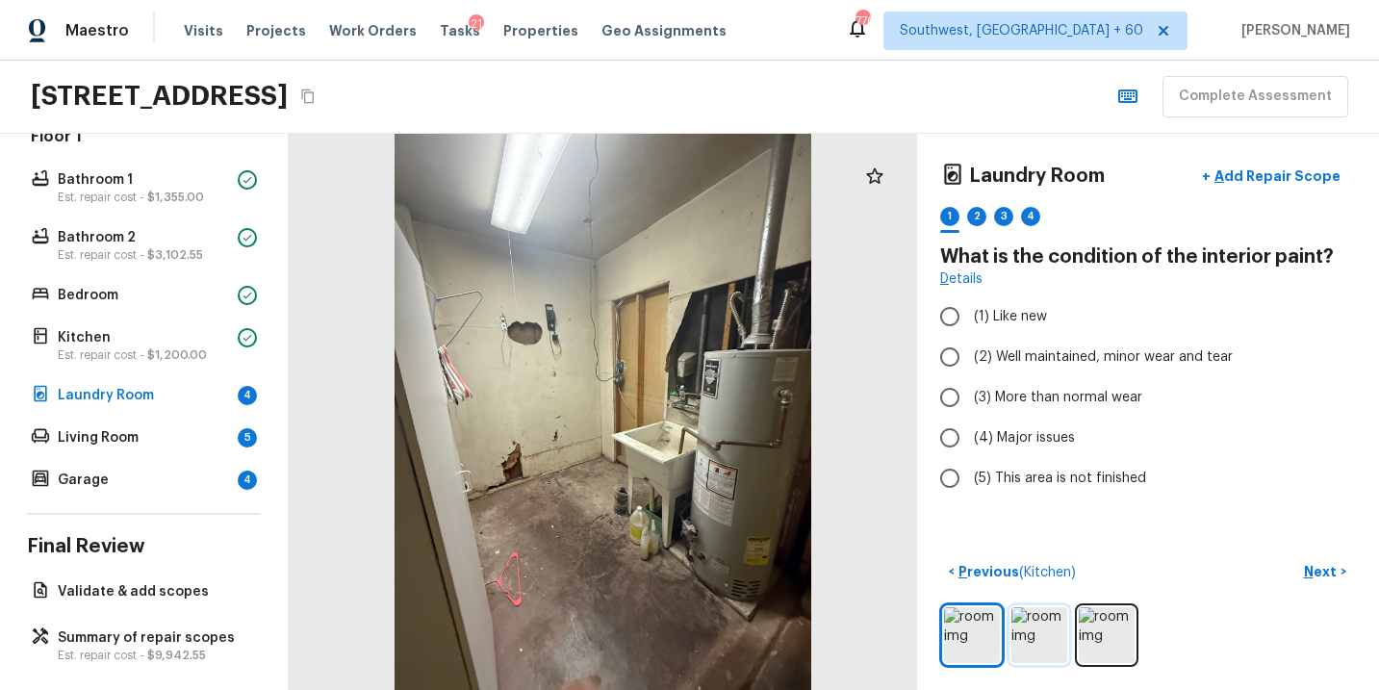
click at [1044, 627] on img at bounding box center [1040, 635] width 56 height 56
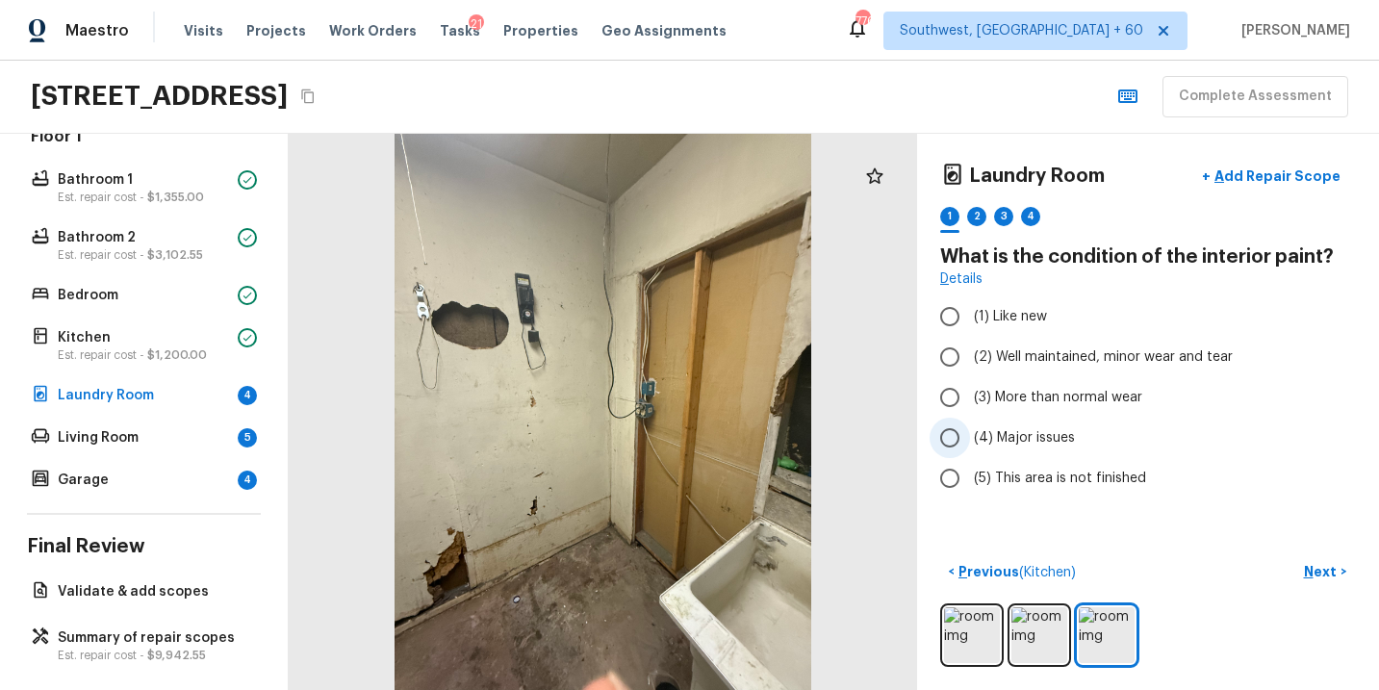
click at [1050, 435] on span "(4) Major issues" at bounding box center [1024, 437] width 101 height 19
click at [970, 435] on input "(4) Major issues" at bounding box center [950, 438] width 40 height 40
radio input "true"
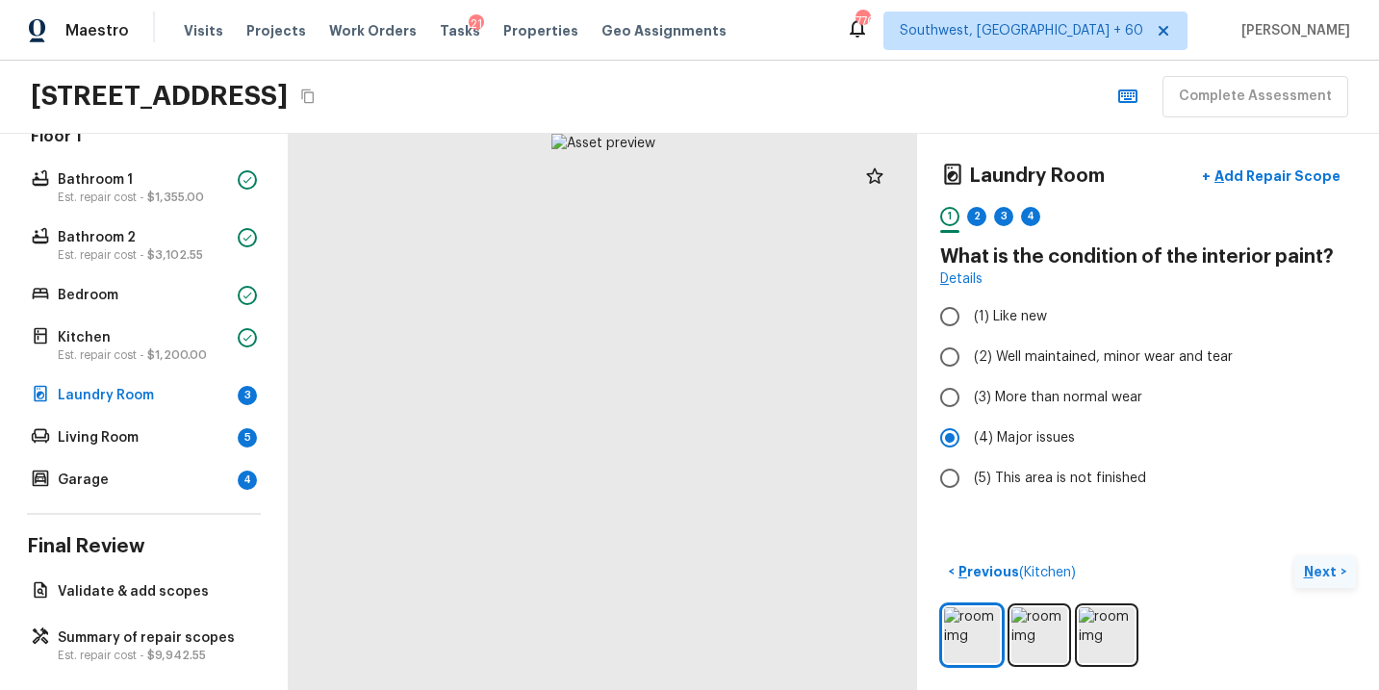
click at [1310, 566] on p "Next" at bounding box center [1322, 571] width 37 height 19
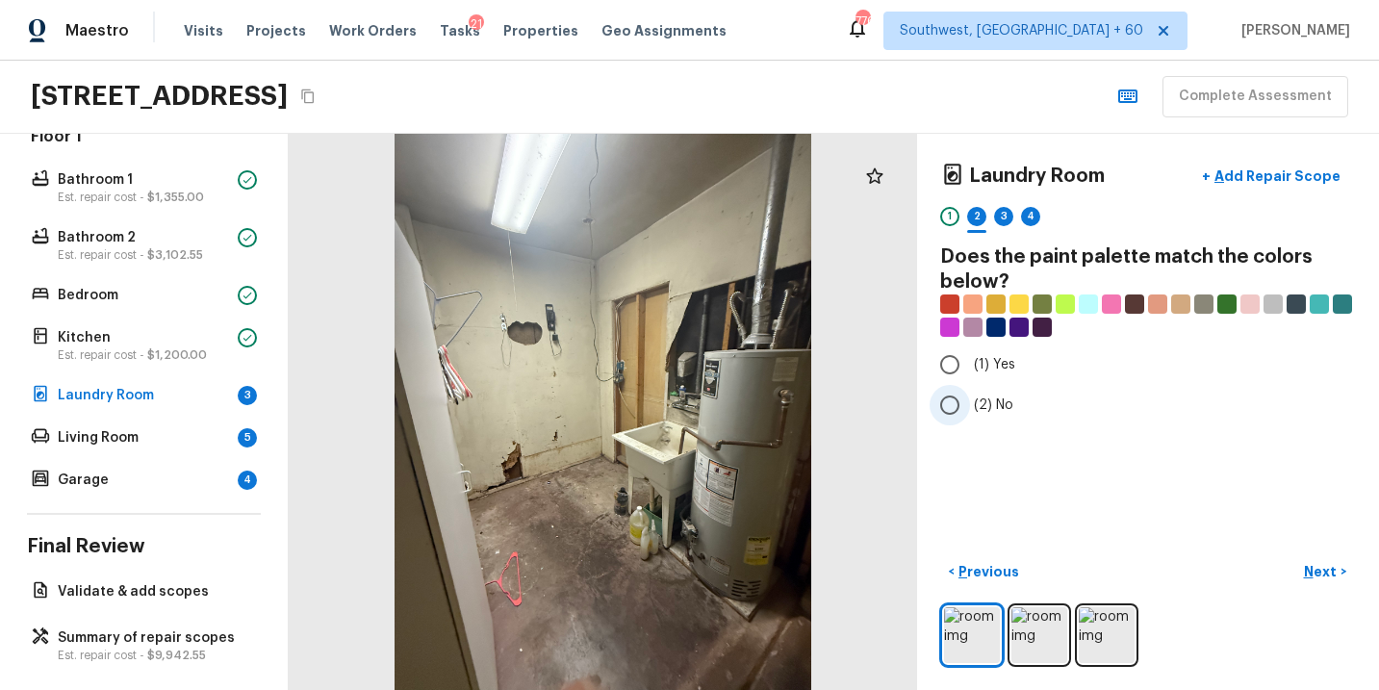
click at [990, 403] on span "(2) No" at bounding box center [993, 405] width 39 height 19
click at [970, 403] on input "(2) No" at bounding box center [950, 405] width 40 height 40
radio input "true"
click at [1327, 570] on p "Next" at bounding box center [1322, 571] width 37 height 19
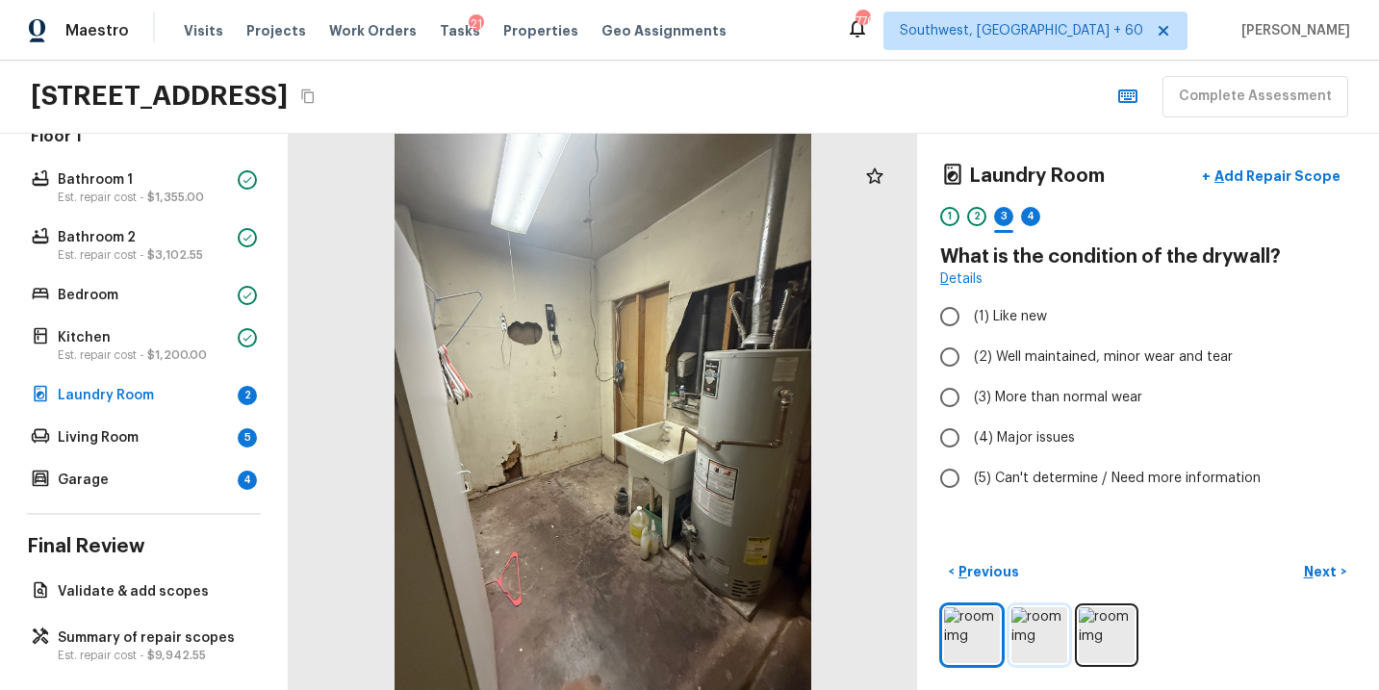
click at [1050, 643] on img at bounding box center [1040, 635] width 56 height 56
click at [1041, 398] on span "(3) More than normal wear" at bounding box center [1058, 397] width 168 height 19
click at [970, 398] on input "(3) More than normal wear" at bounding box center [950, 397] width 40 height 40
radio input "true"
click at [1051, 441] on span "(4) Major issues" at bounding box center [1024, 437] width 101 height 19
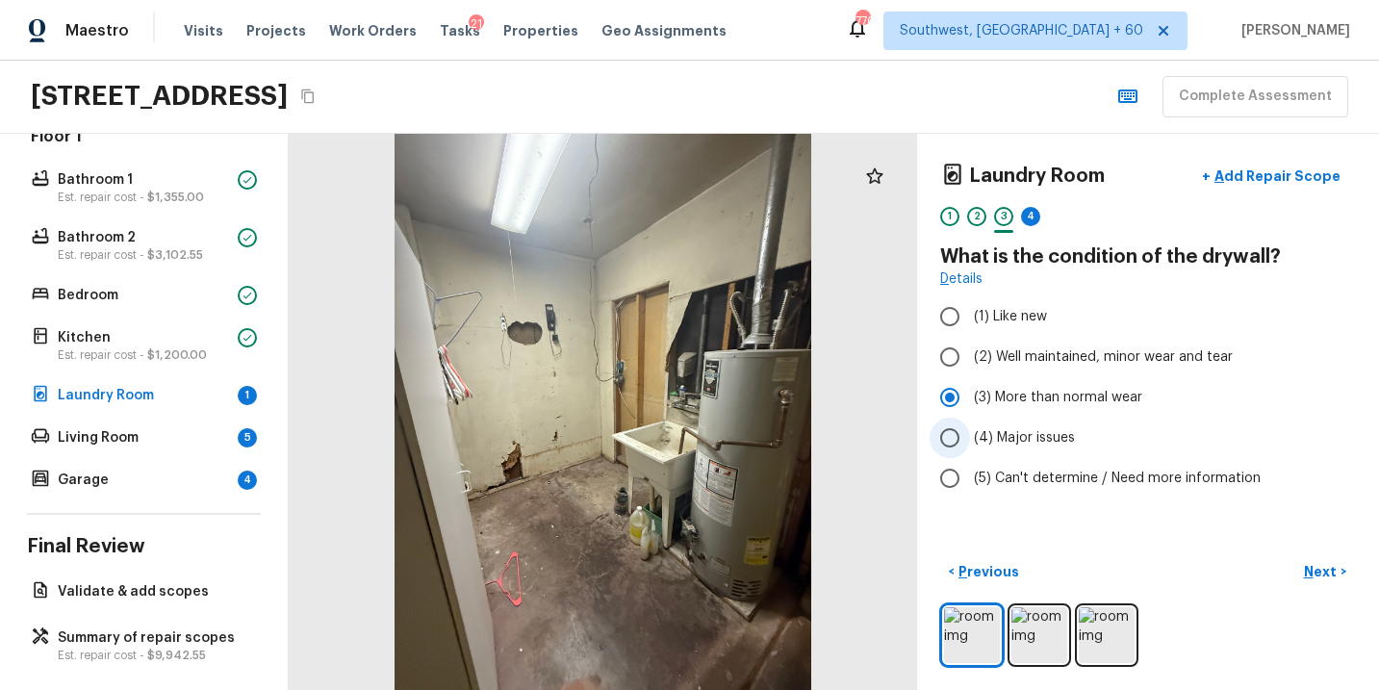
click at [970, 441] on input "(4) Major issues" at bounding box center [950, 438] width 40 height 40
radio input "true"
click at [1286, 181] on p "Add Repair Scope" at bounding box center [1276, 176] width 130 height 19
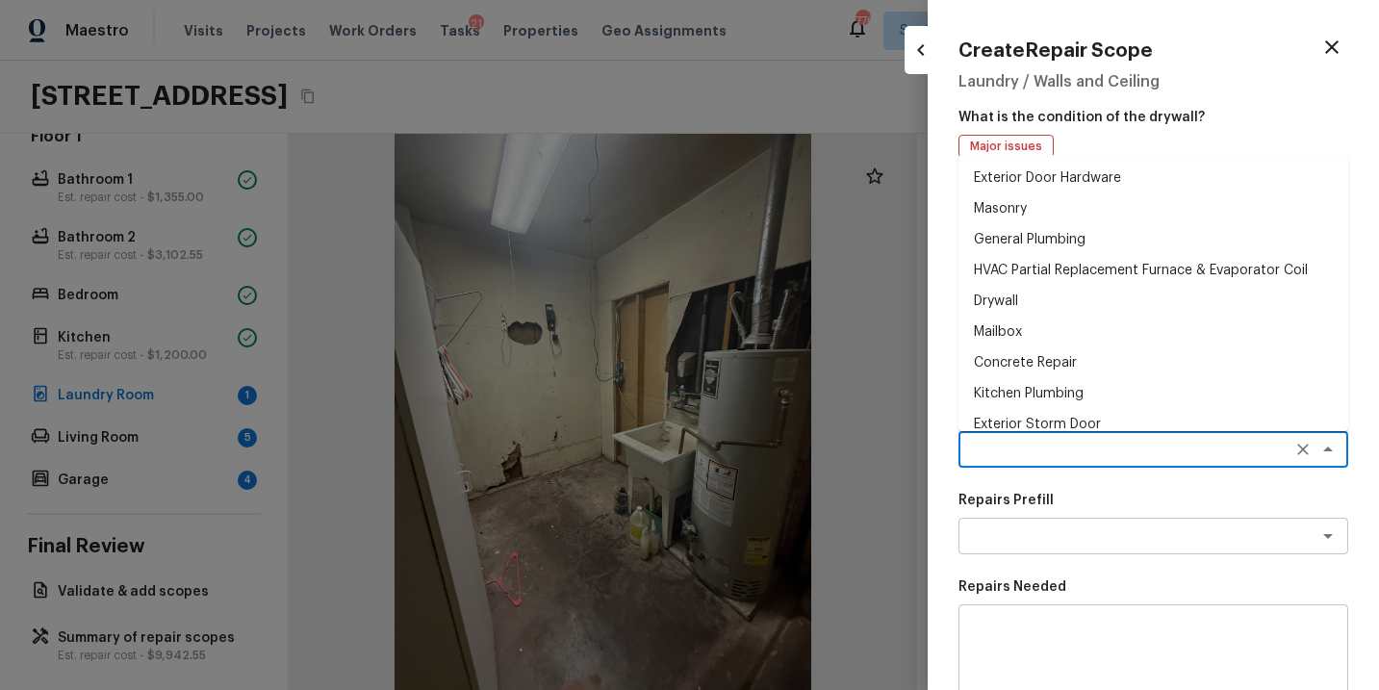
click at [1005, 445] on textarea at bounding box center [1126, 449] width 319 height 19
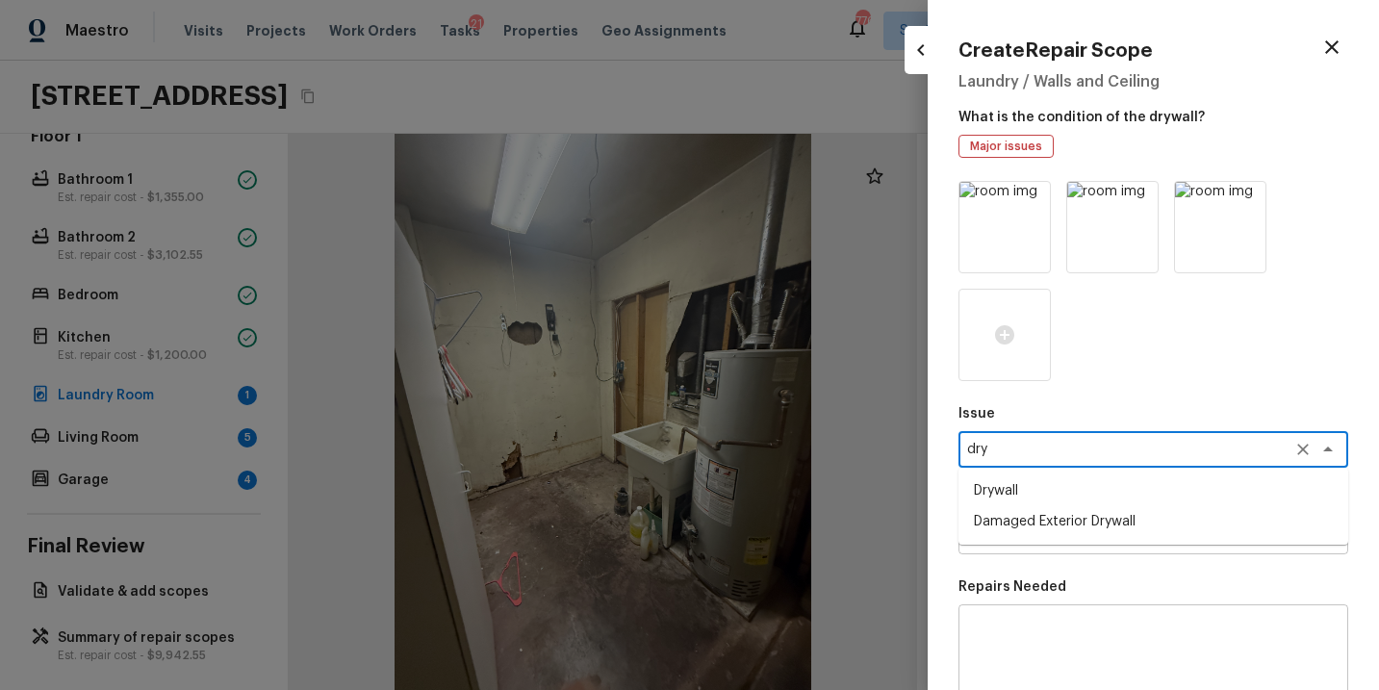
click at [1014, 490] on li "Drywall" at bounding box center [1154, 491] width 390 height 31
click at [1015, 547] on div "x ​" at bounding box center [1154, 536] width 390 height 37
type textarea "Drywall"
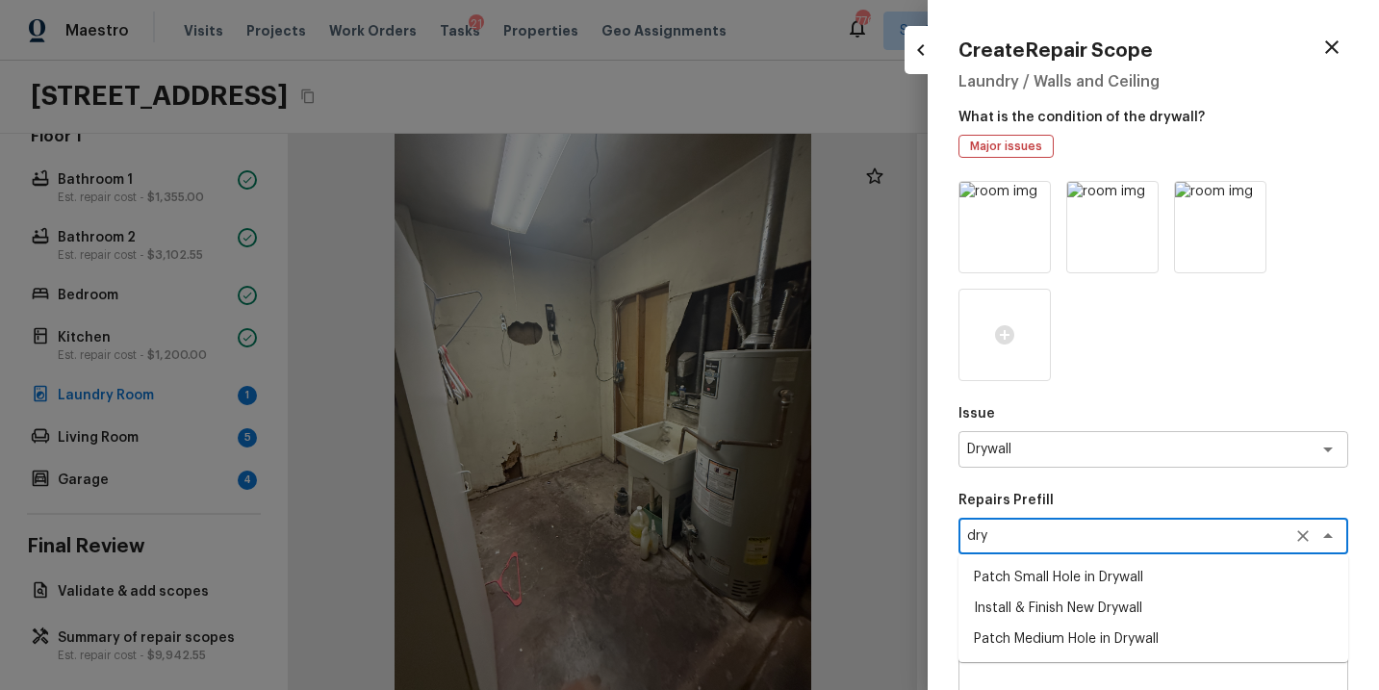
click at [1100, 636] on li "Patch Medium Hole in Drywall" at bounding box center [1154, 639] width 390 height 31
type textarea "Patch Medium Hole in Drywall"
type textarea "Prep/scrape all loose material from the damaged area; prime if needed. Patch th…"
type input "$25.00"
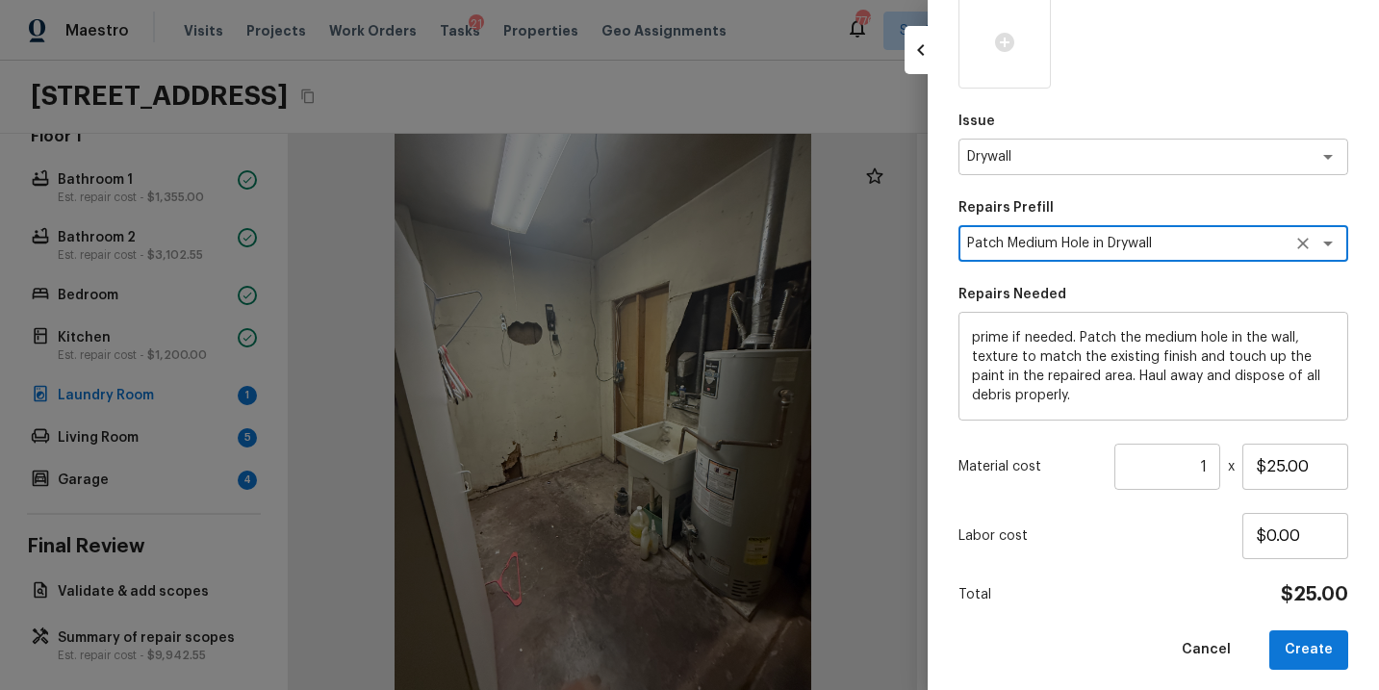
scroll to position [302, 0]
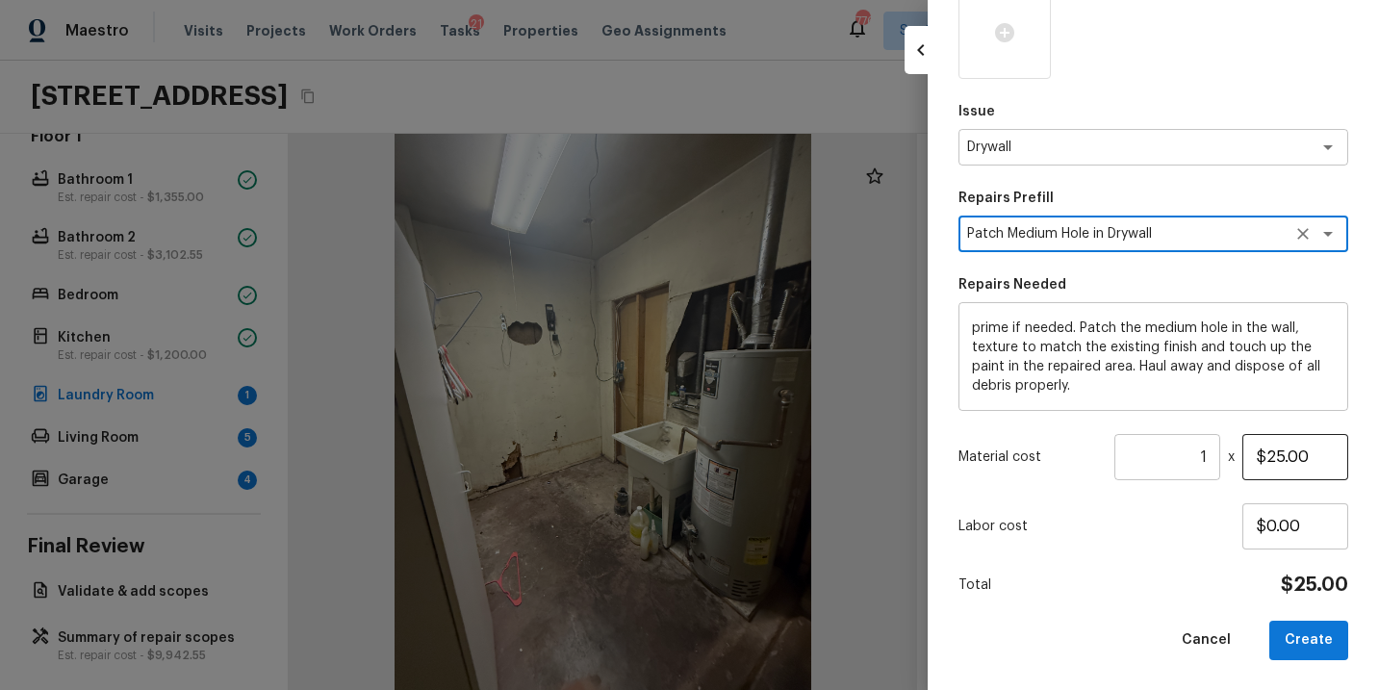
type textarea "Patch Medium Hole in Drywall"
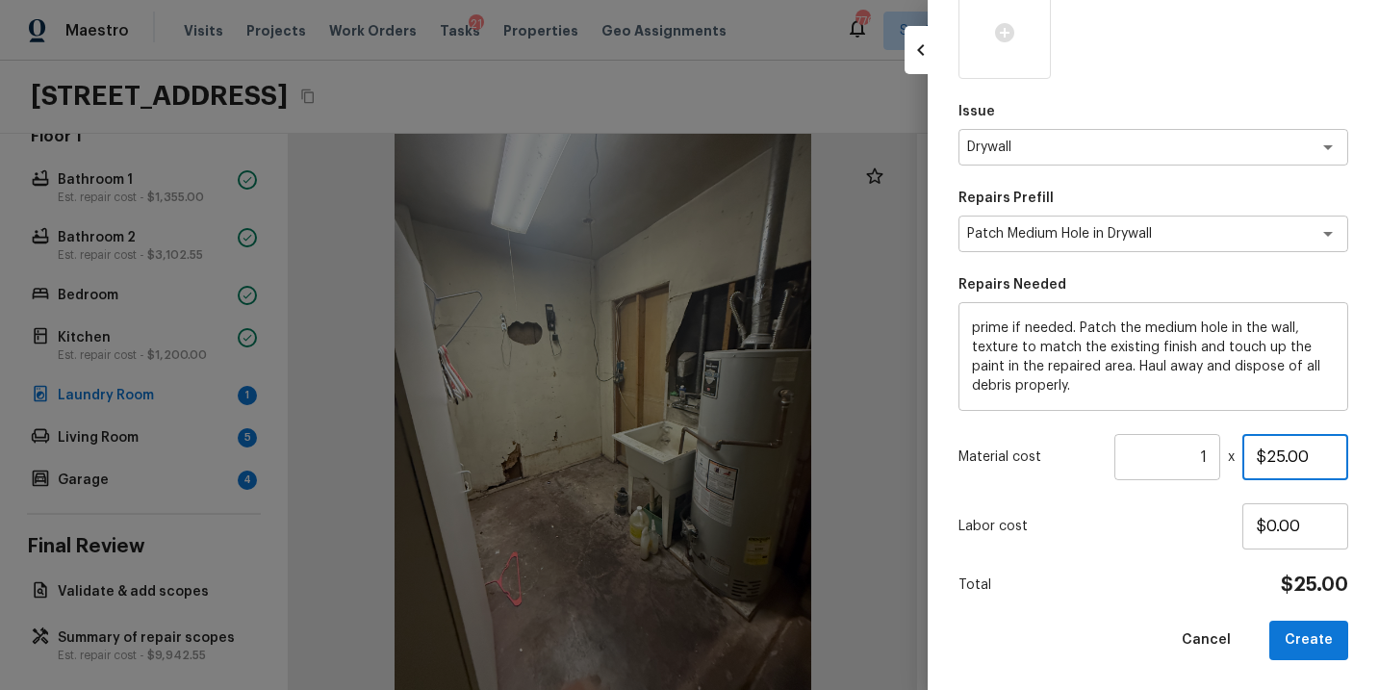
drag, startPoint x: 1323, startPoint y: 455, endPoint x: 1179, endPoint y: 460, distance: 143.5
click at [1182, 460] on div "Material cost 1 ​ x $25.00" at bounding box center [1154, 457] width 390 height 46
type input "$500.00"
click at [1121, 563] on div "Issue Drywall x ​ Repairs Prefill Patch Medium Hole in Drywall x ​ Repairs Need…" at bounding box center [1154, 270] width 390 height 782
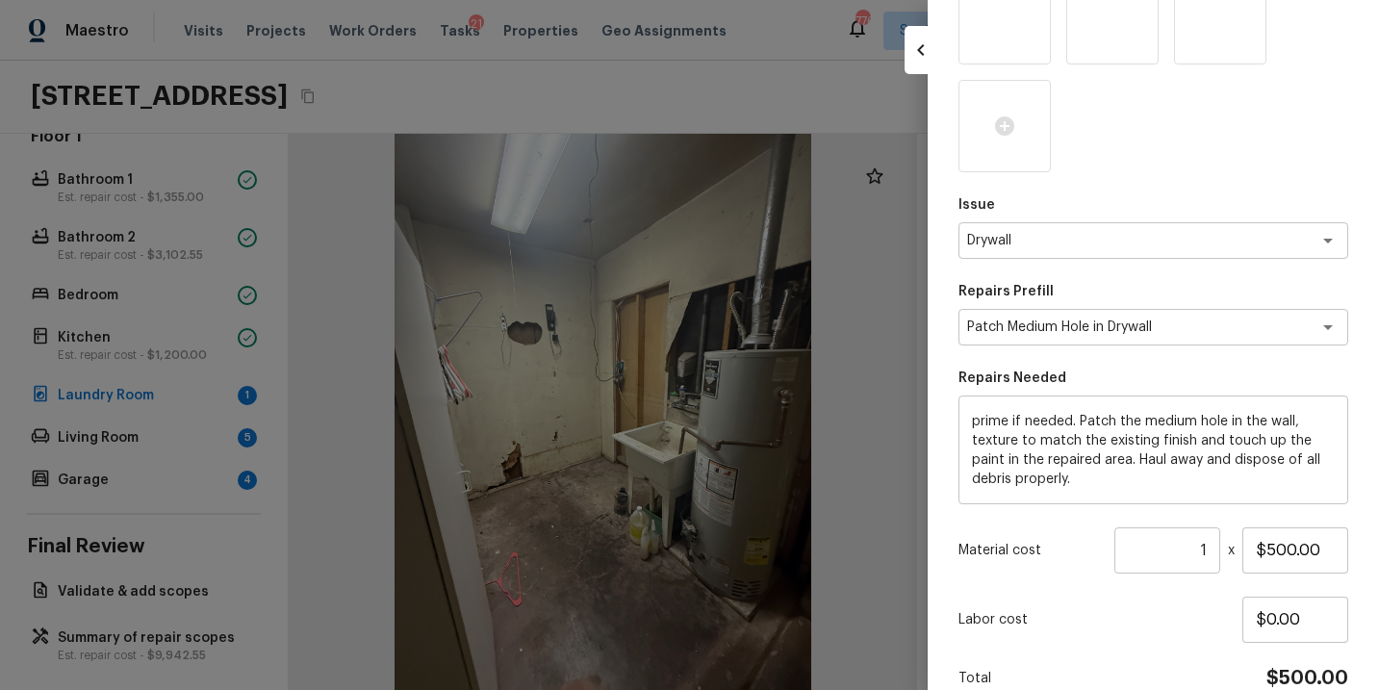
scroll to position [289, 0]
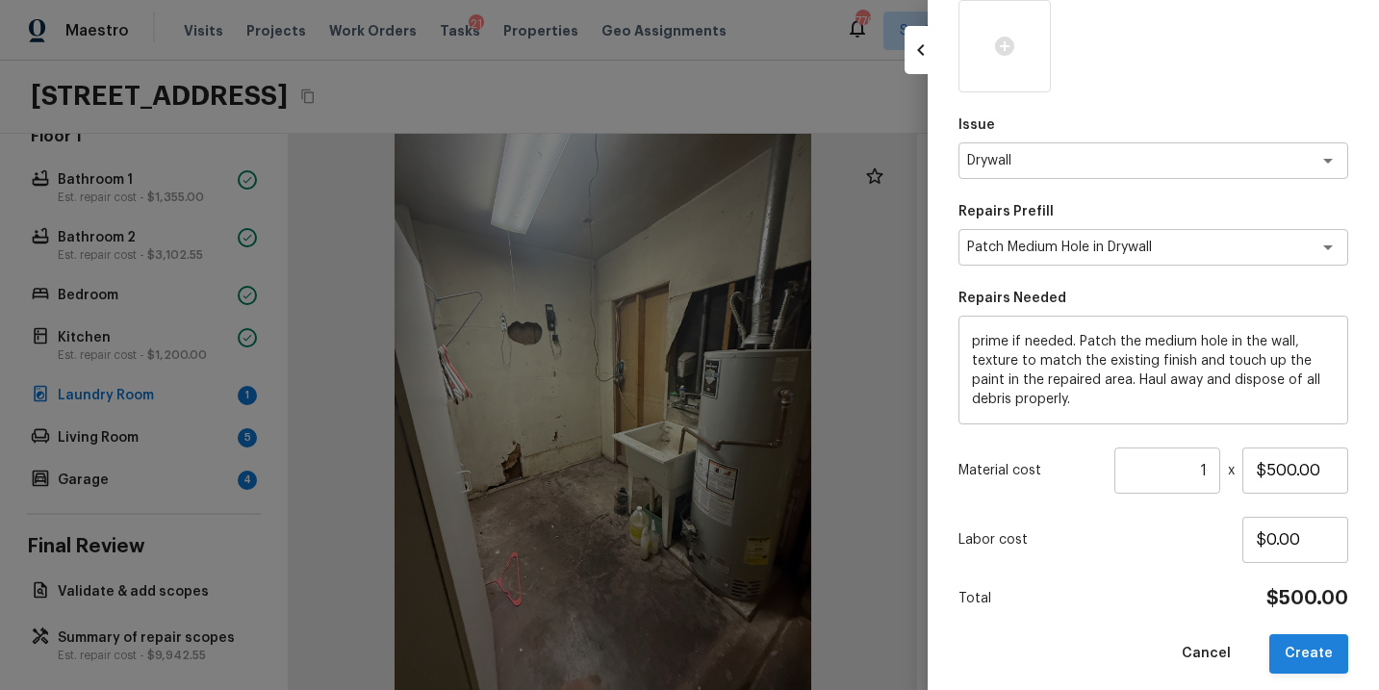
click at [1298, 647] on button "Create" at bounding box center [1309, 653] width 79 height 39
type input "$0.00"
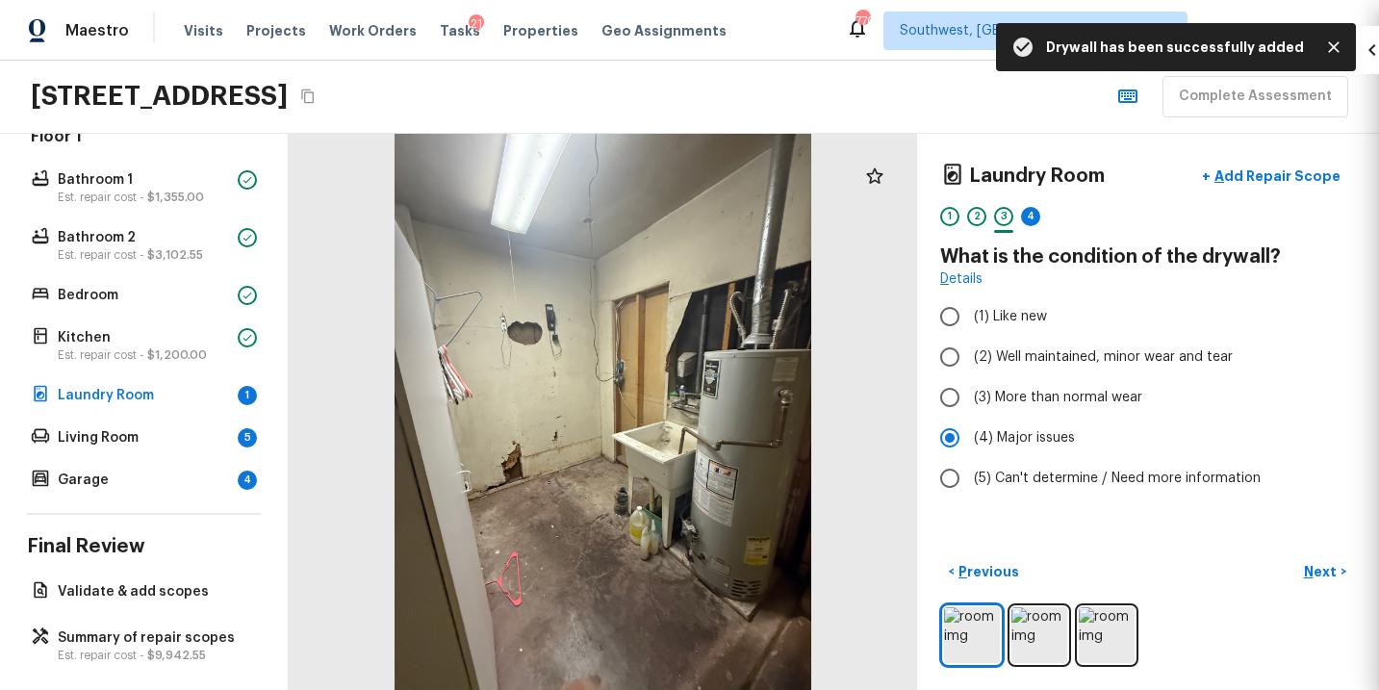
scroll to position [181, 0]
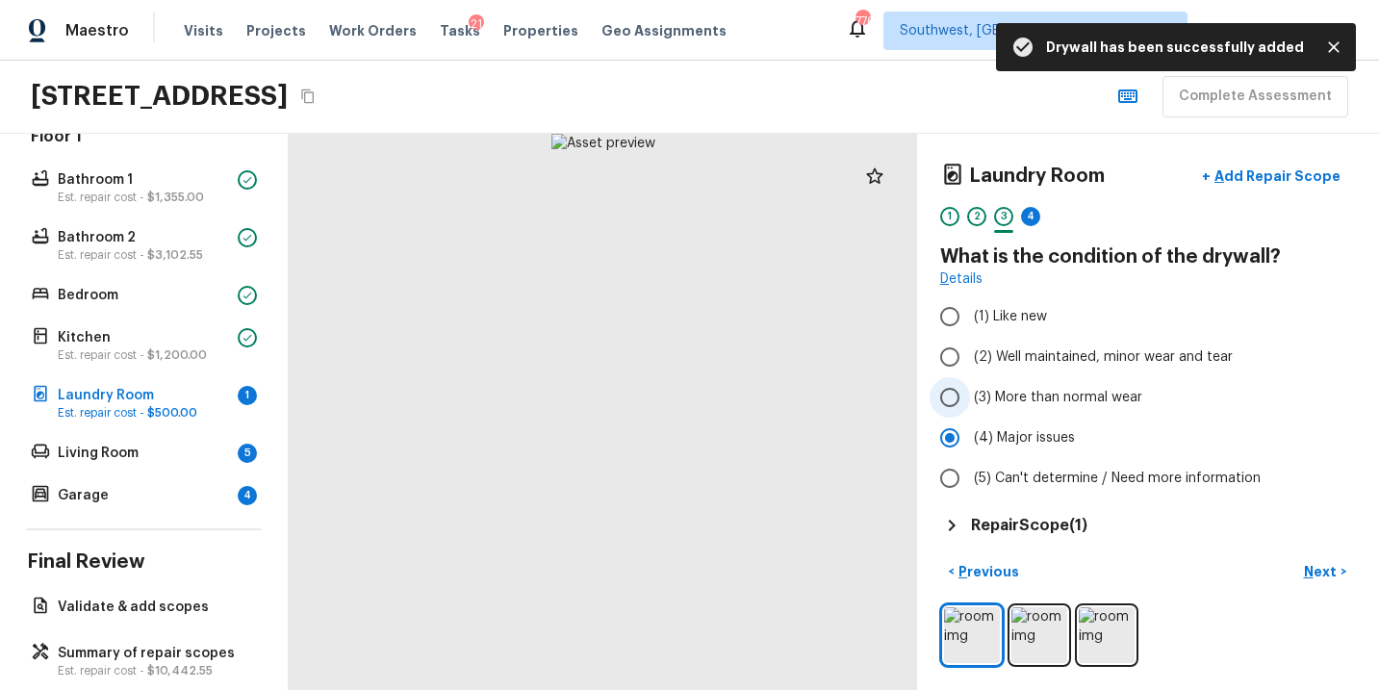
click at [1083, 403] on span "(3) More than normal wear" at bounding box center [1058, 397] width 168 height 19
click at [970, 403] on input "(3) More than normal wear" at bounding box center [950, 397] width 40 height 40
radio input "true"
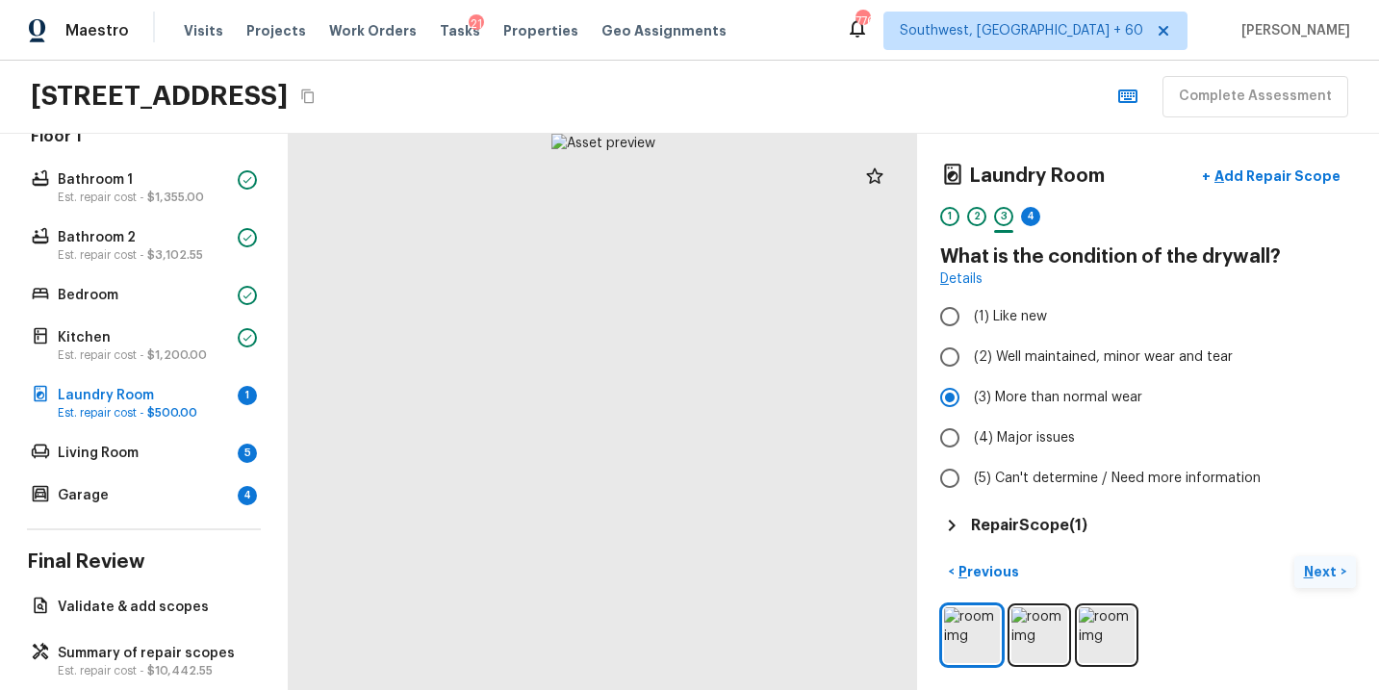
click at [1315, 569] on p "Next" at bounding box center [1322, 571] width 37 height 19
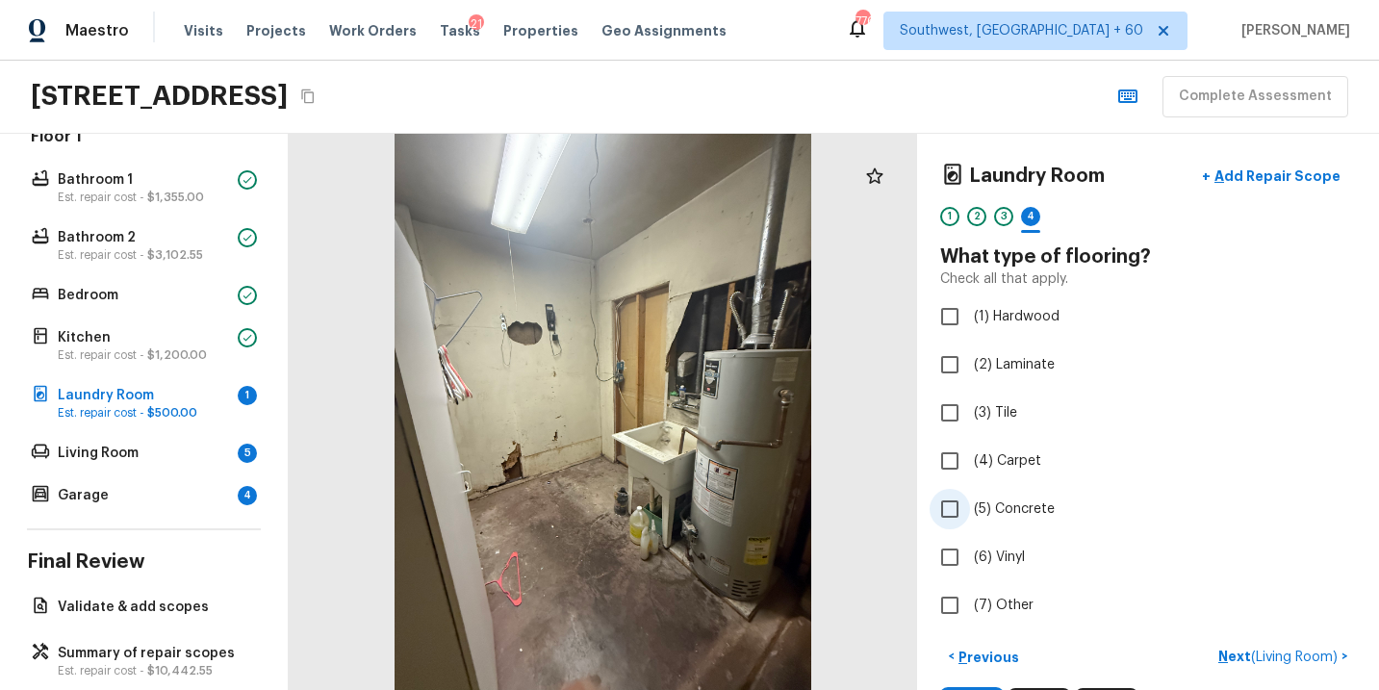
click at [1011, 507] on span "(5) Concrete" at bounding box center [1014, 509] width 81 height 19
click at [970, 507] on input "(5) Concrete" at bounding box center [950, 509] width 40 height 40
checkbox input "true"
click at [1319, 655] on p "Next" at bounding box center [1322, 657] width 37 height 19
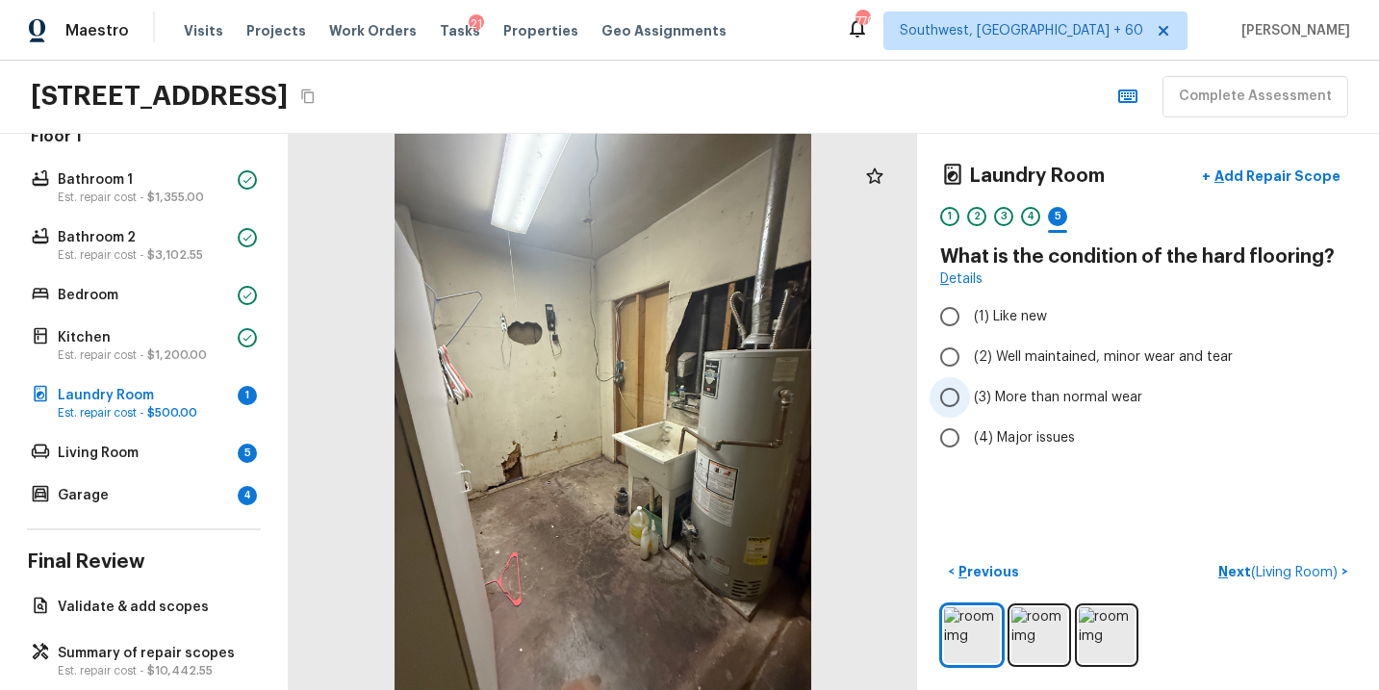
click at [1087, 395] on span "(3) More than normal wear" at bounding box center [1058, 397] width 168 height 19
click at [970, 395] on input "(3) More than normal wear" at bounding box center [950, 397] width 40 height 40
radio input "true"
click at [1231, 573] on p "Next ( Living Room )" at bounding box center [1280, 572] width 123 height 20
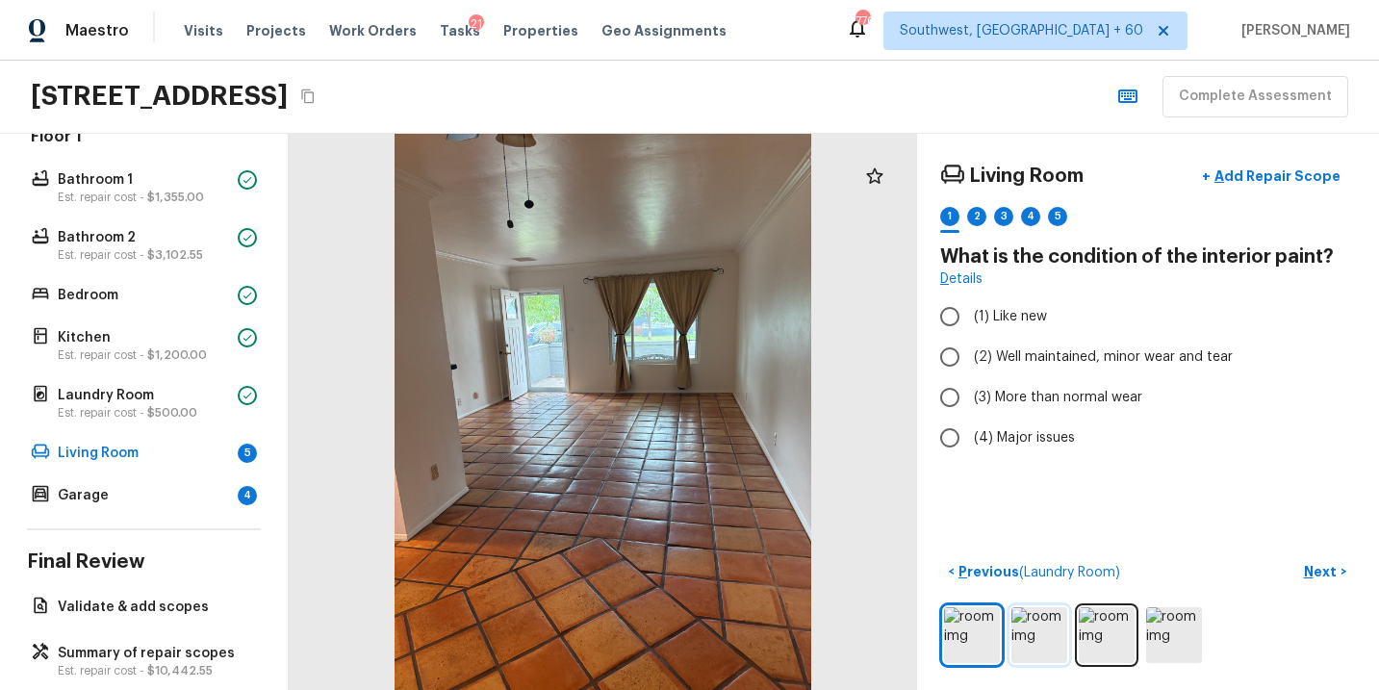
click at [1030, 643] on img at bounding box center [1040, 635] width 56 height 56
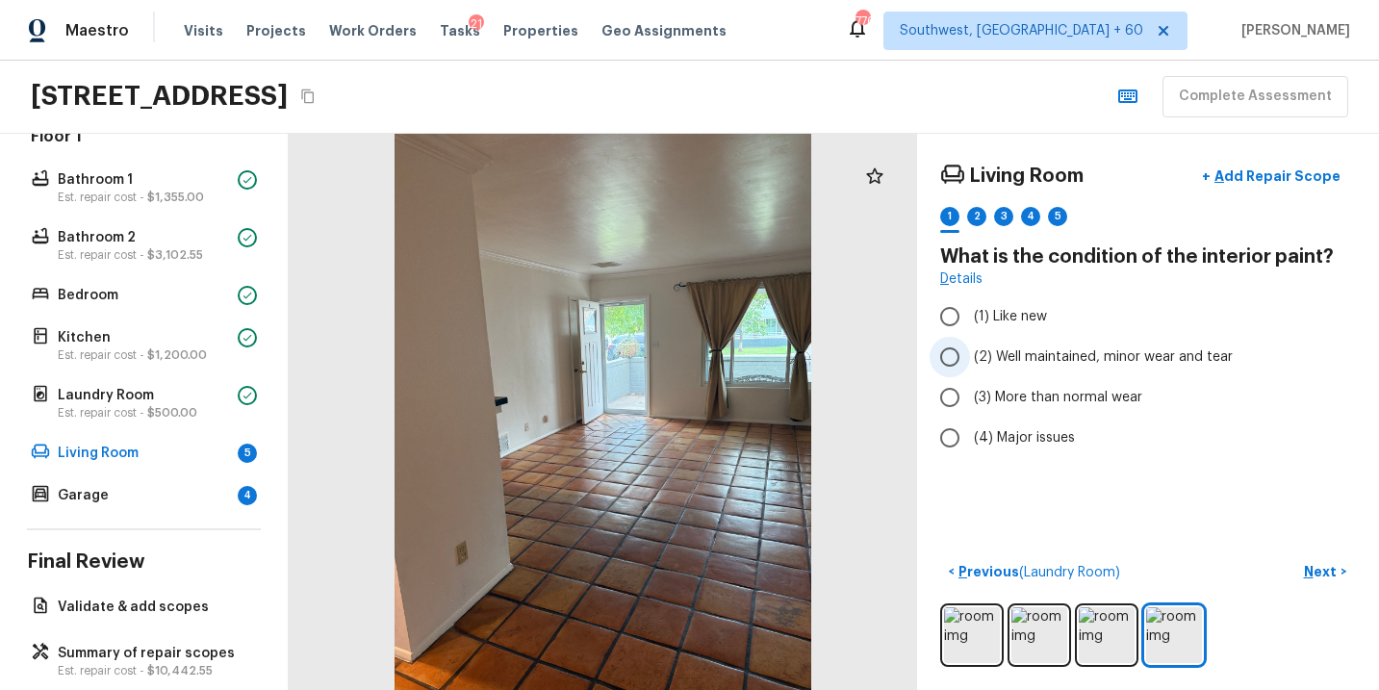
click at [1138, 360] on span "(2) Well maintained, minor wear and tear" at bounding box center [1103, 357] width 259 height 19
click at [970, 360] on input "(2) Well maintained, minor wear and tear" at bounding box center [950, 357] width 40 height 40
radio input "true"
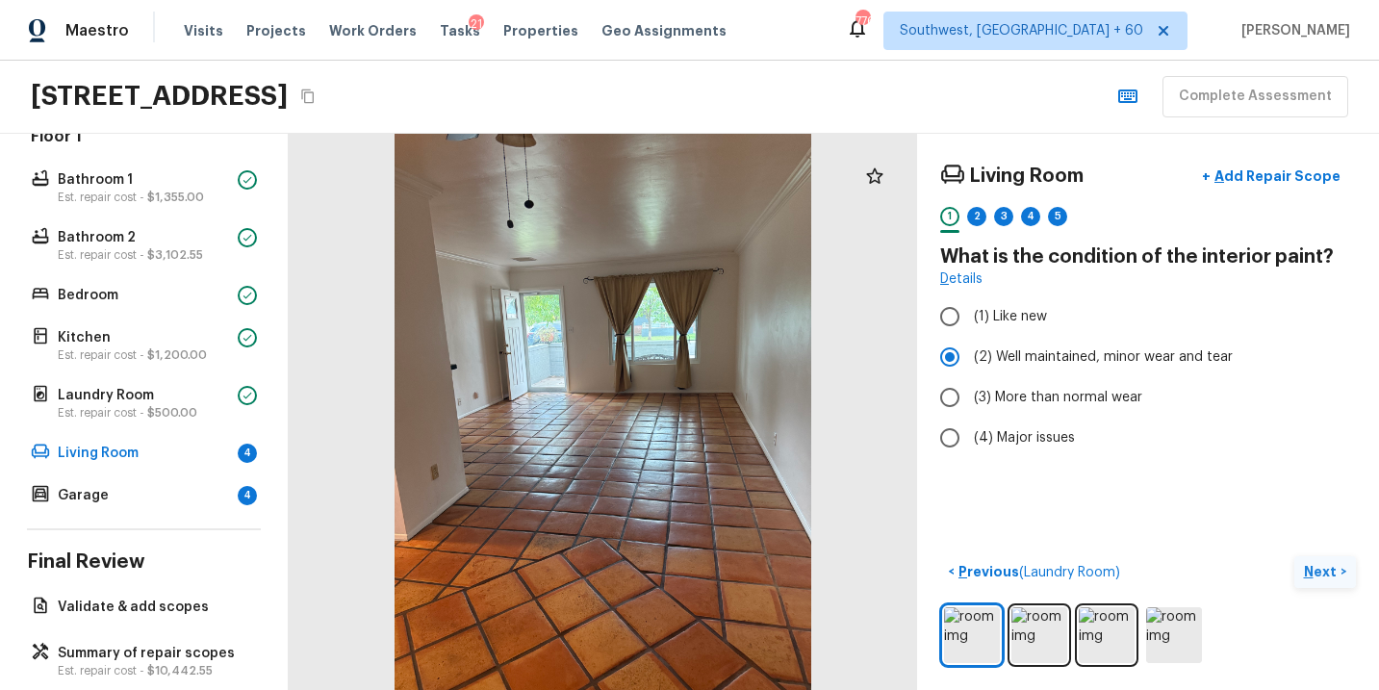
click at [1320, 569] on p "Next" at bounding box center [1322, 571] width 37 height 19
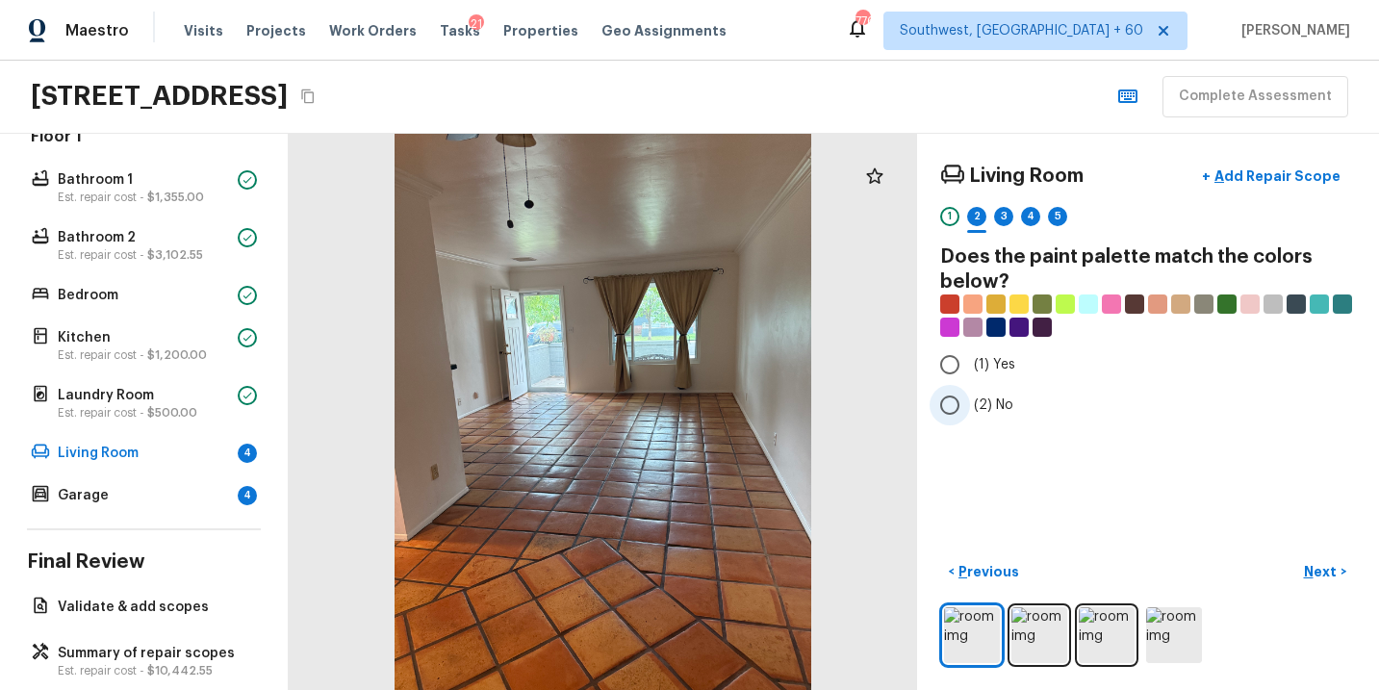
click at [977, 394] on label "(2) No" at bounding box center [1135, 405] width 411 height 40
click at [970, 394] on input "(2) No" at bounding box center [950, 405] width 40 height 40
radio input "true"
click at [992, 632] on img at bounding box center [972, 635] width 56 height 56
click at [1327, 573] on p "Next" at bounding box center [1322, 571] width 37 height 19
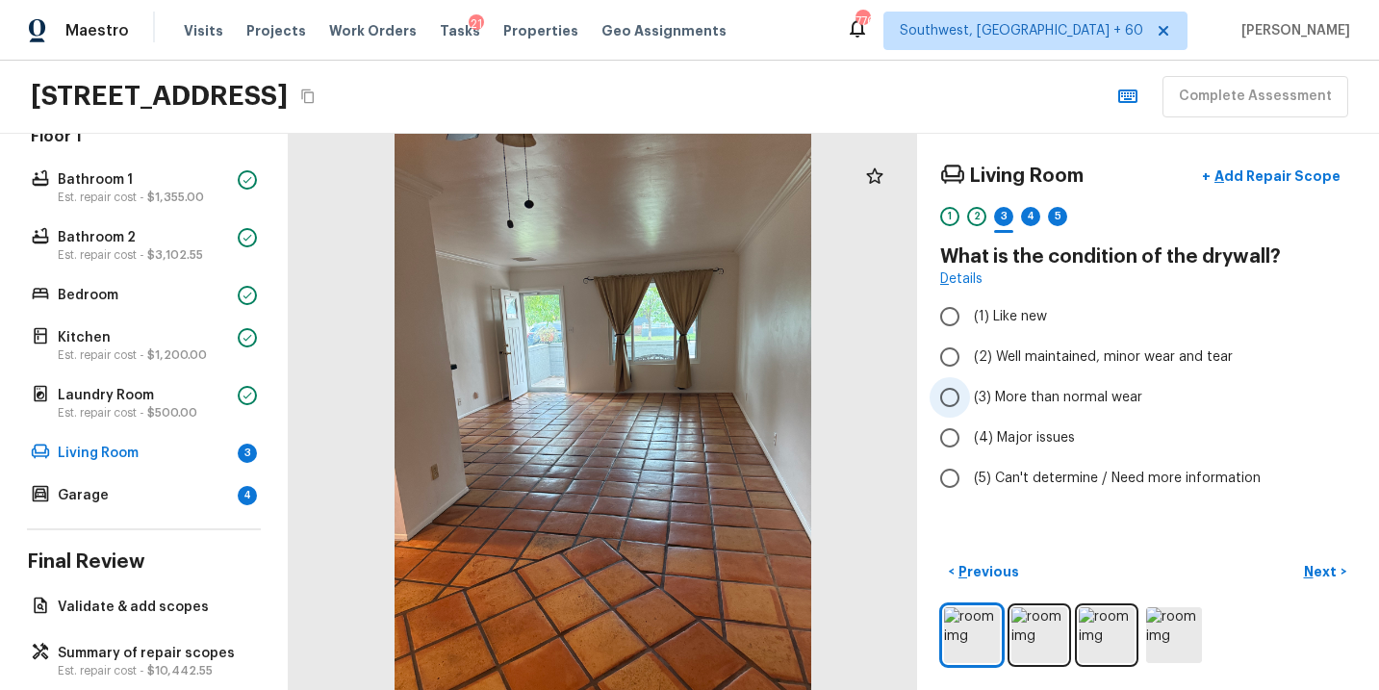
click at [1059, 393] on span "(3) More than normal wear" at bounding box center [1058, 397] width 168 height 19
click at [970, 393] on input "(3) More than normal wear" at bounding box center [950, 397] width 40 height 40
radio input "true"
click at [1090, 350] on span "(2) Well maintained, minor wear and tear" at bounding box center [1103, 357] width 259 height 19
click at [970, 350] on input "(2) Well maintained, minor wear and tear" at bounding box center [950, 357] width 40 height 40
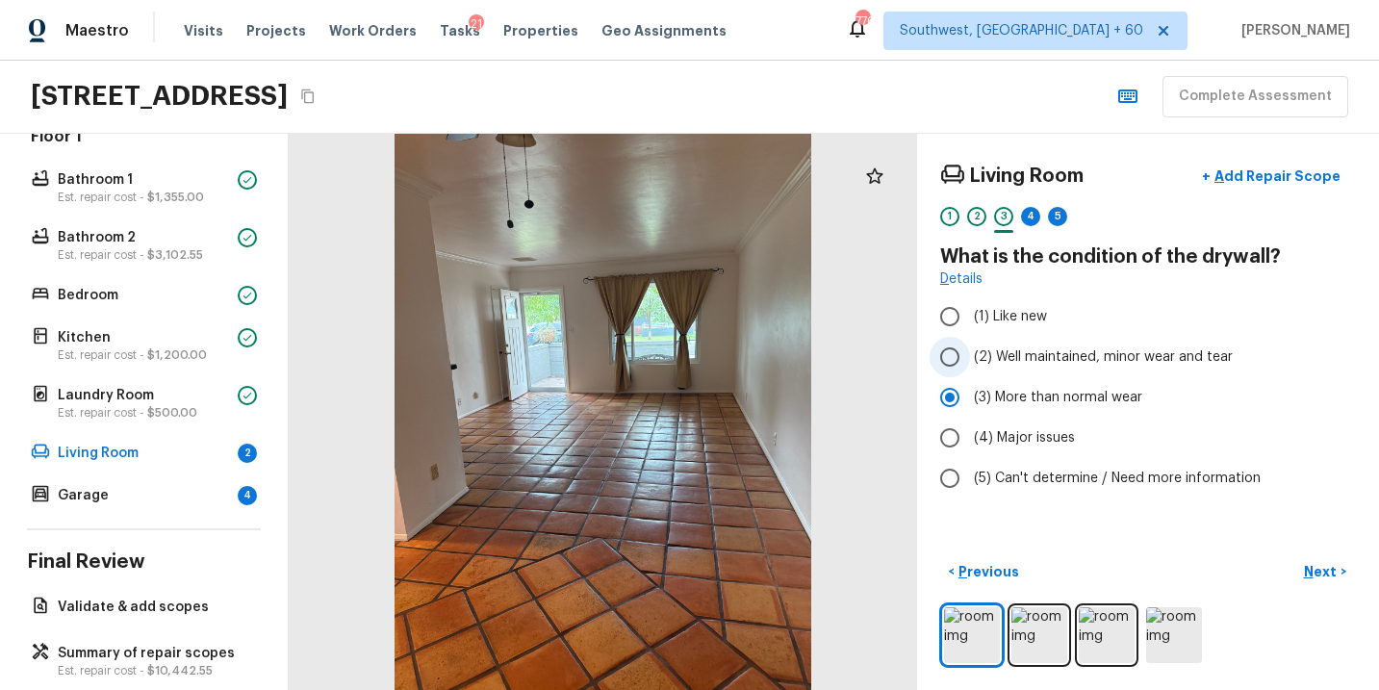
radio input "true"
click at [1321, 568] on p "Next" at bounding box center [1322, 571] width 37 height 19
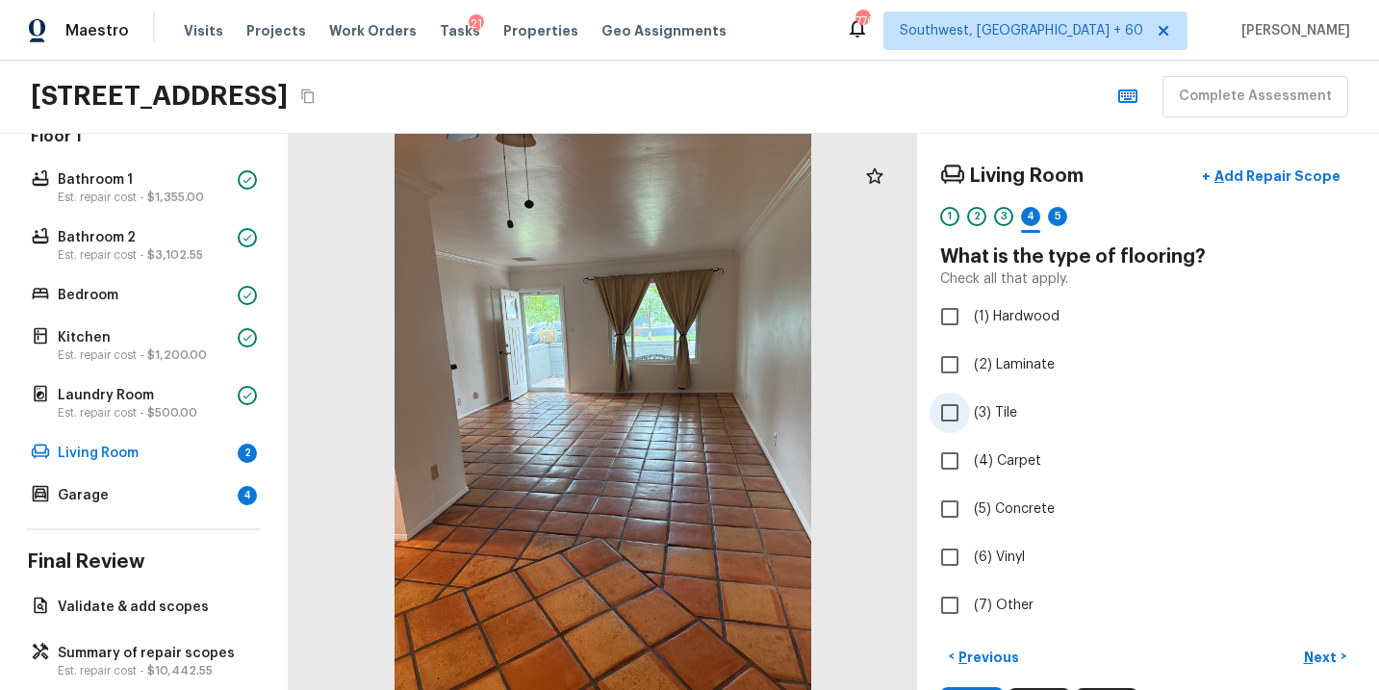
click at [1003, 425] on label "(3) Tile" at bounding box center [1135, 413] width 411 height 40
click at [970, 425] on input "(3) Tile" at bounding box center [950, 413] width 40 height 40
checkbox input "true"
click at [1319, 651] on p "Next" at bounding box center [1322, 657] width 37 height 19
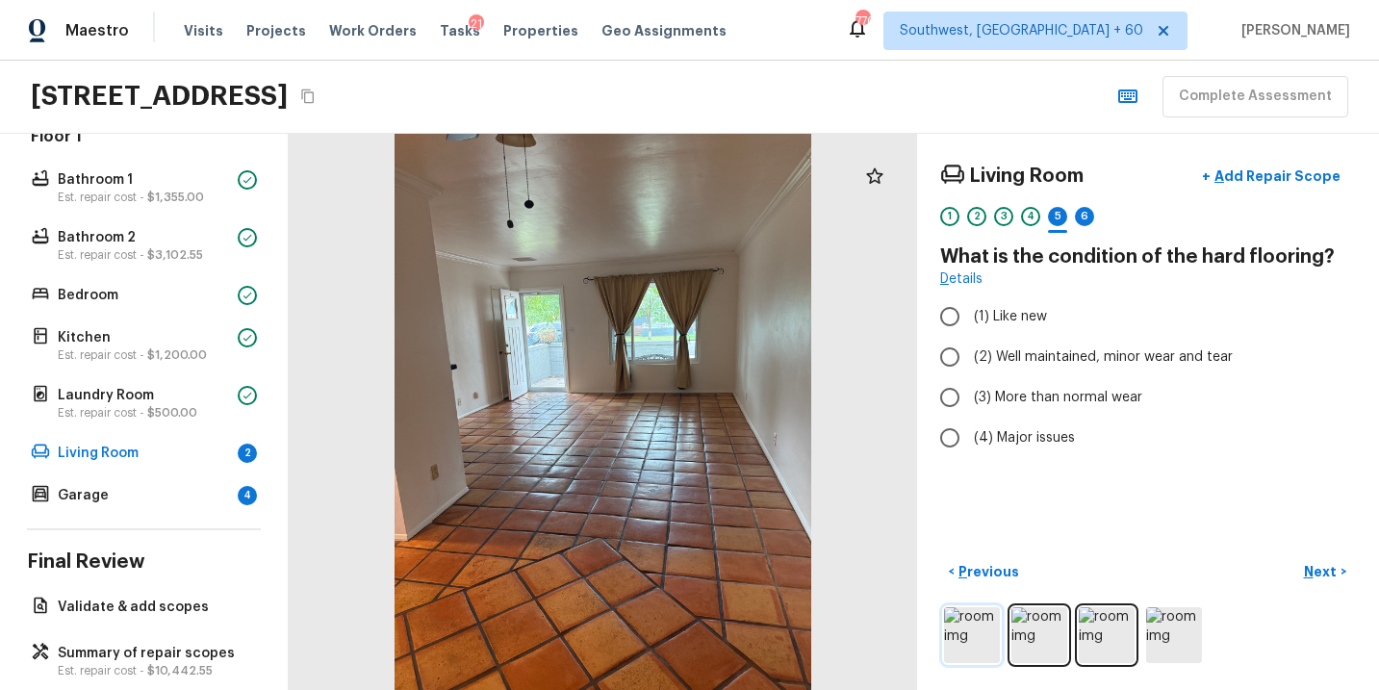
click at [974, 632] on img at bounding box center [972, 635] width 56 height 56
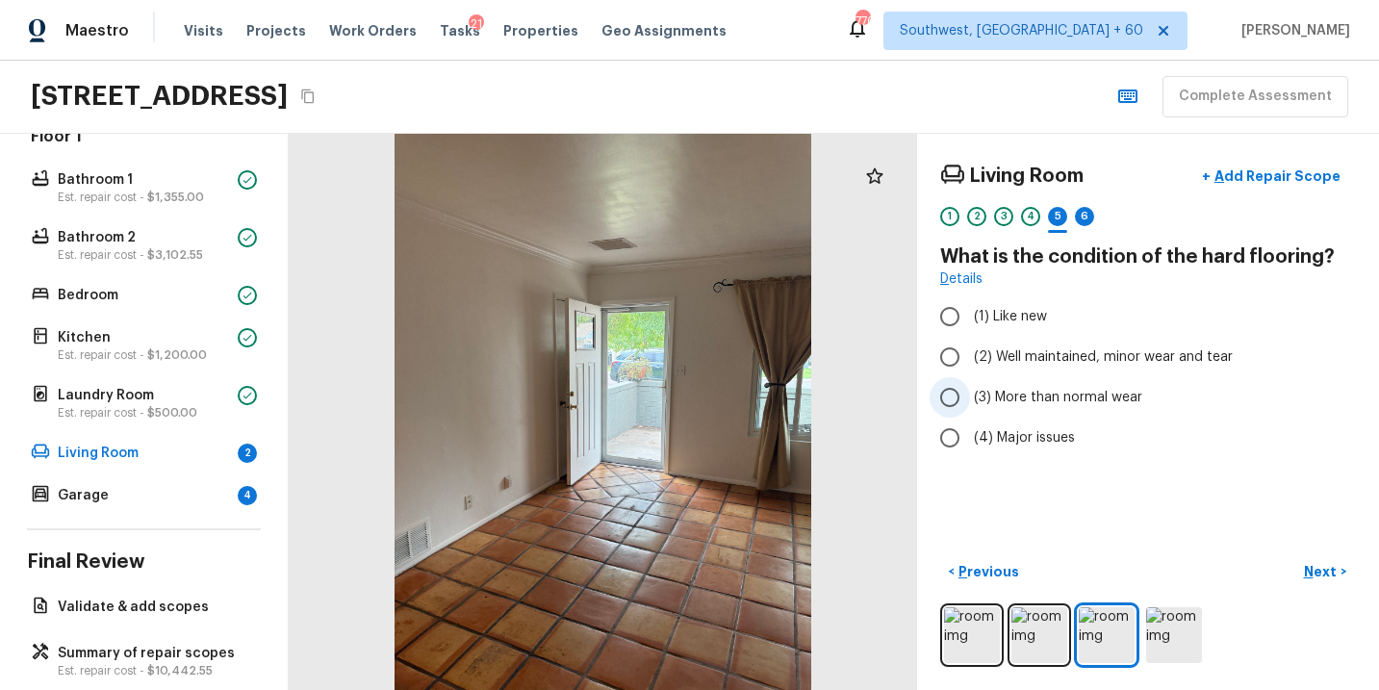
click at [1128, 399] on span "(3) More than normal wear" at bounding box center [1058, 397] width 168 height 19
click at [970, 399] on input "(3) More than normal wear" at bounding box center [950, 397] width 40 height 40
radio input "true"
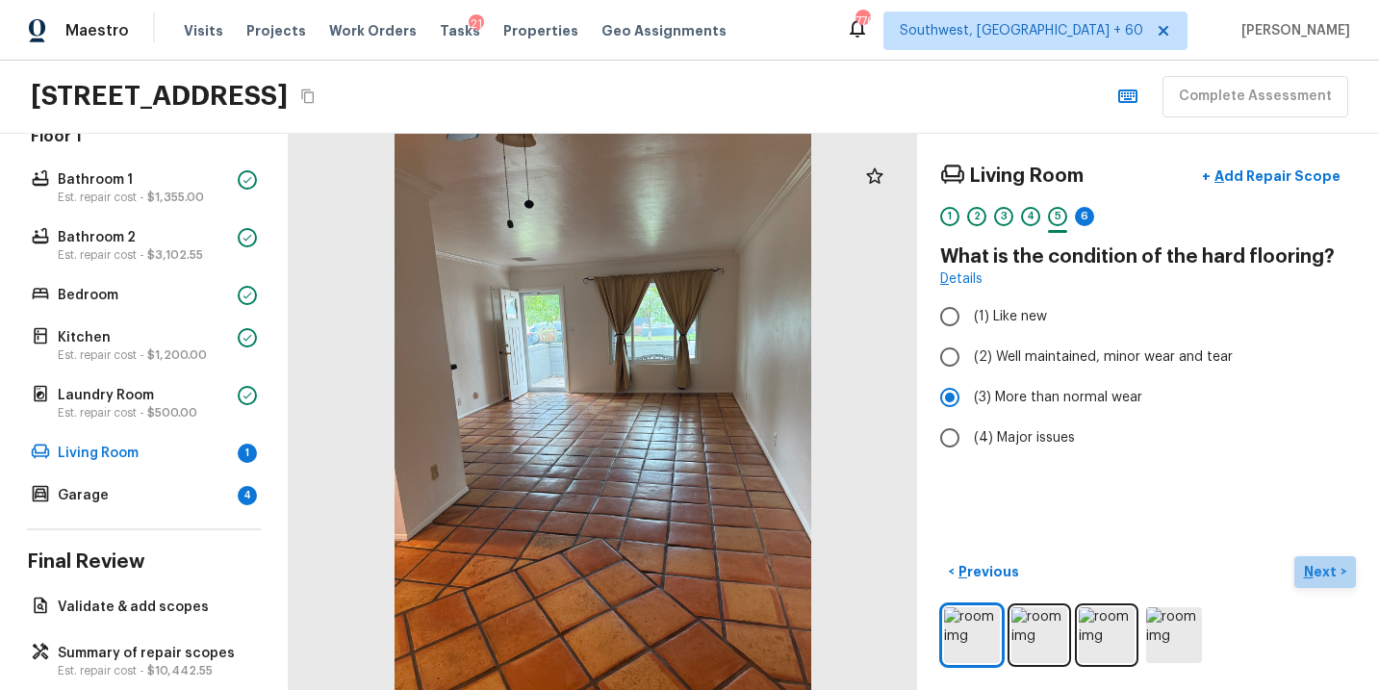
click at [1326, 570] on p "Next" at bounding box center [1322, 571] width 37 height 19
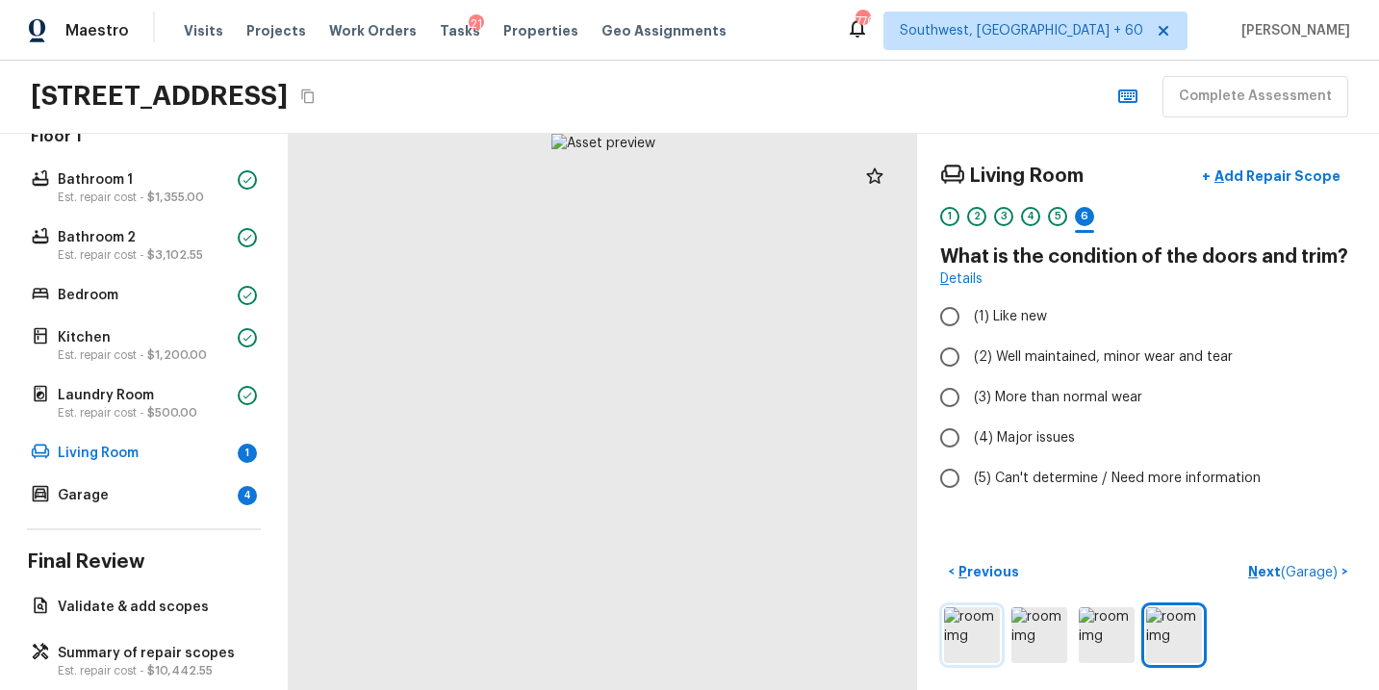
click at [971, 633] on img at bounding box center [972, 635] width 56 height 56
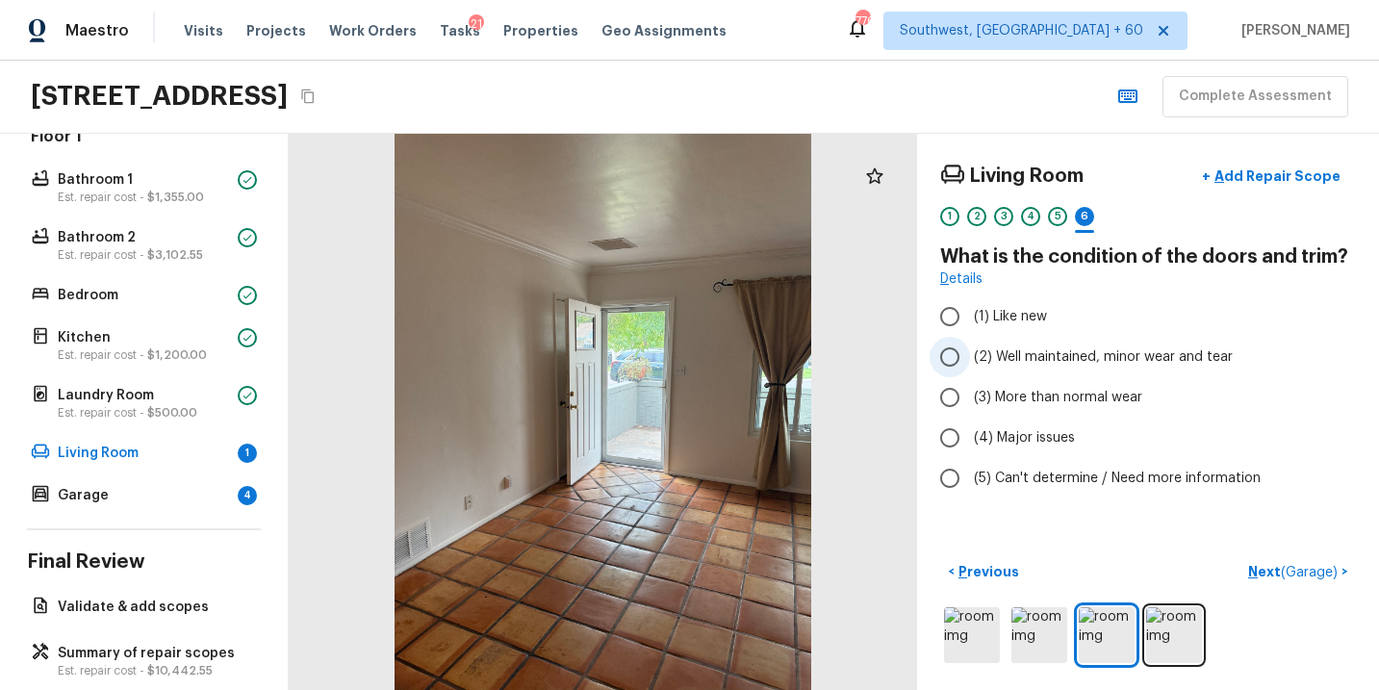
click at [1059, 360] on span "(2) Well maintained, minor wear and tear" at bounding box center [1103, 357] width 259 height 19
click at [970, 360] on input "(2) Well maintained, minor wear and tear" at bounding box center [950, 357] width 40 height 40
radio input "true"
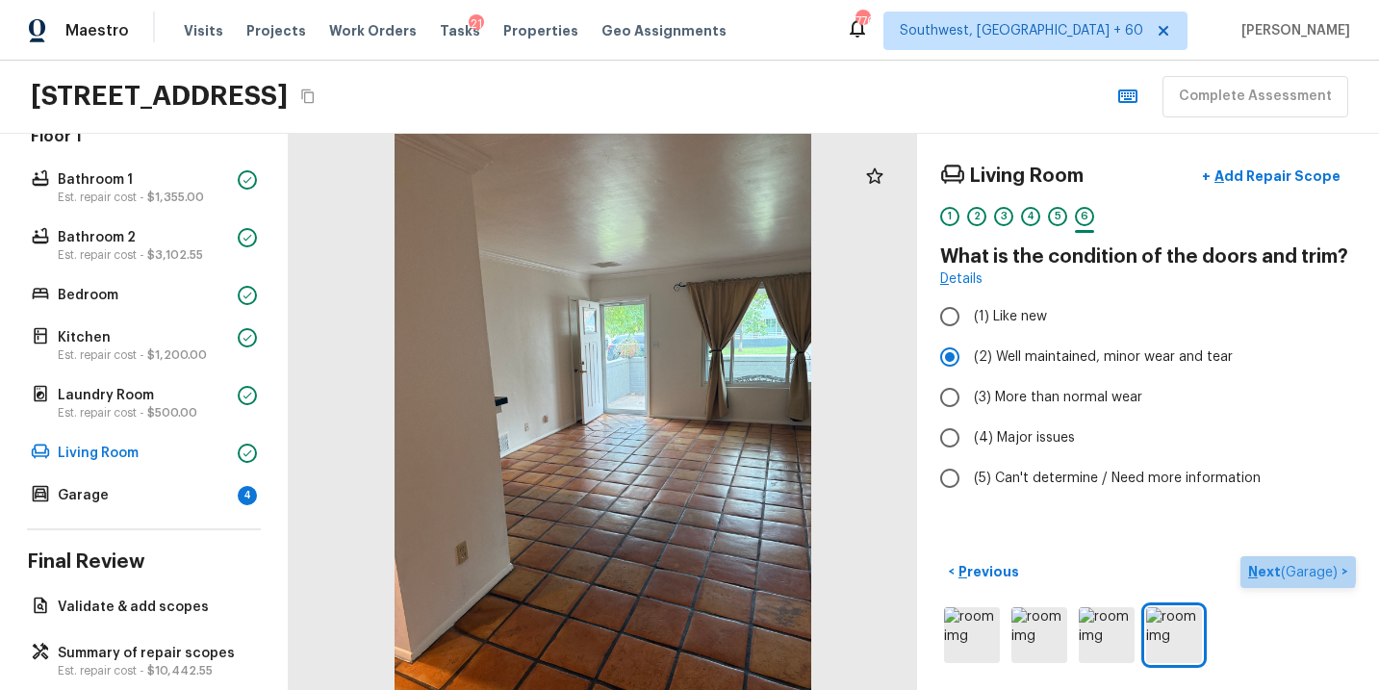
click at [1272, 568] on p "Next ( Garage )" at bounding box center [1295, 572] width 93 height 20
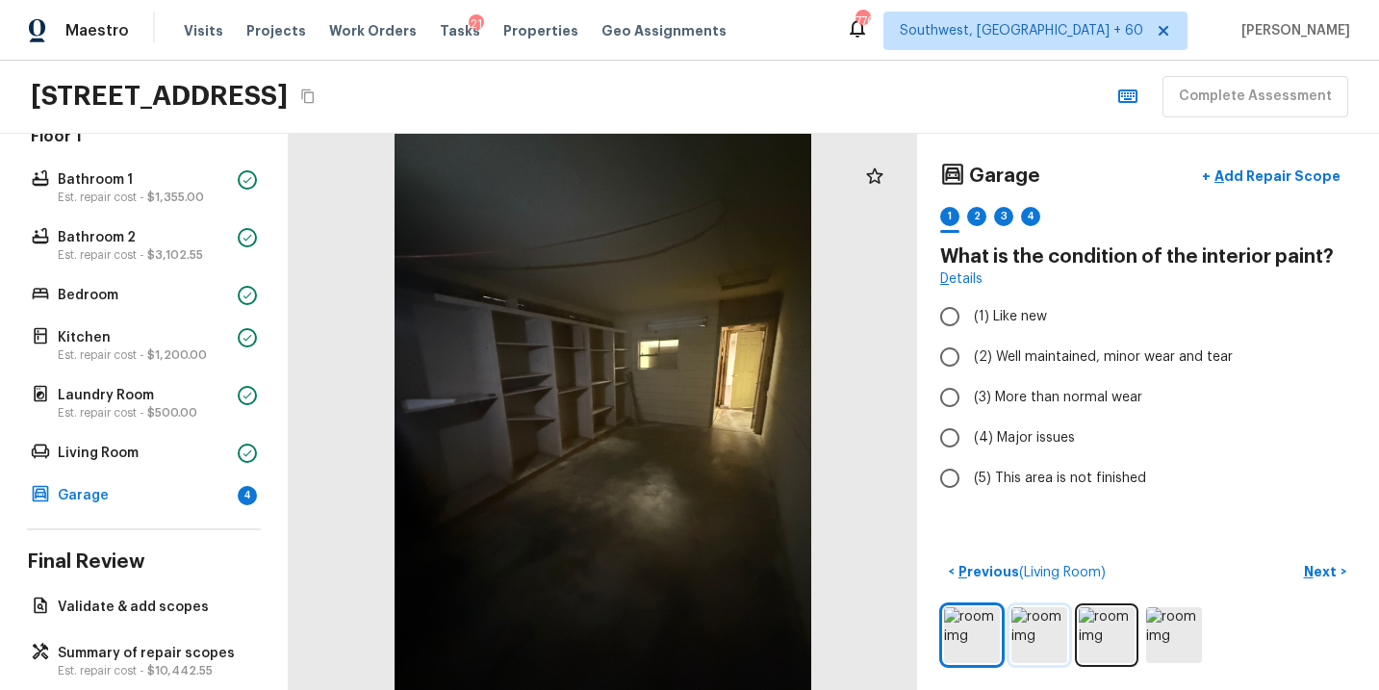
click at [1036, 634] on img at bounding box center [1040, 635] width 56 height 56
click at [1033, 639] on img at bounding box center [1040, 635] width 56 height 56
click at [1112, 365] on span "(2) Well maintained, minor wear and tear" at bounding box center [1103, 357] width 259 height 19
click at [970, 365] on input "(2) Well maintained, minor wear and tear" at bounding box center [950, 357] width 40 height 40
radio input "true"
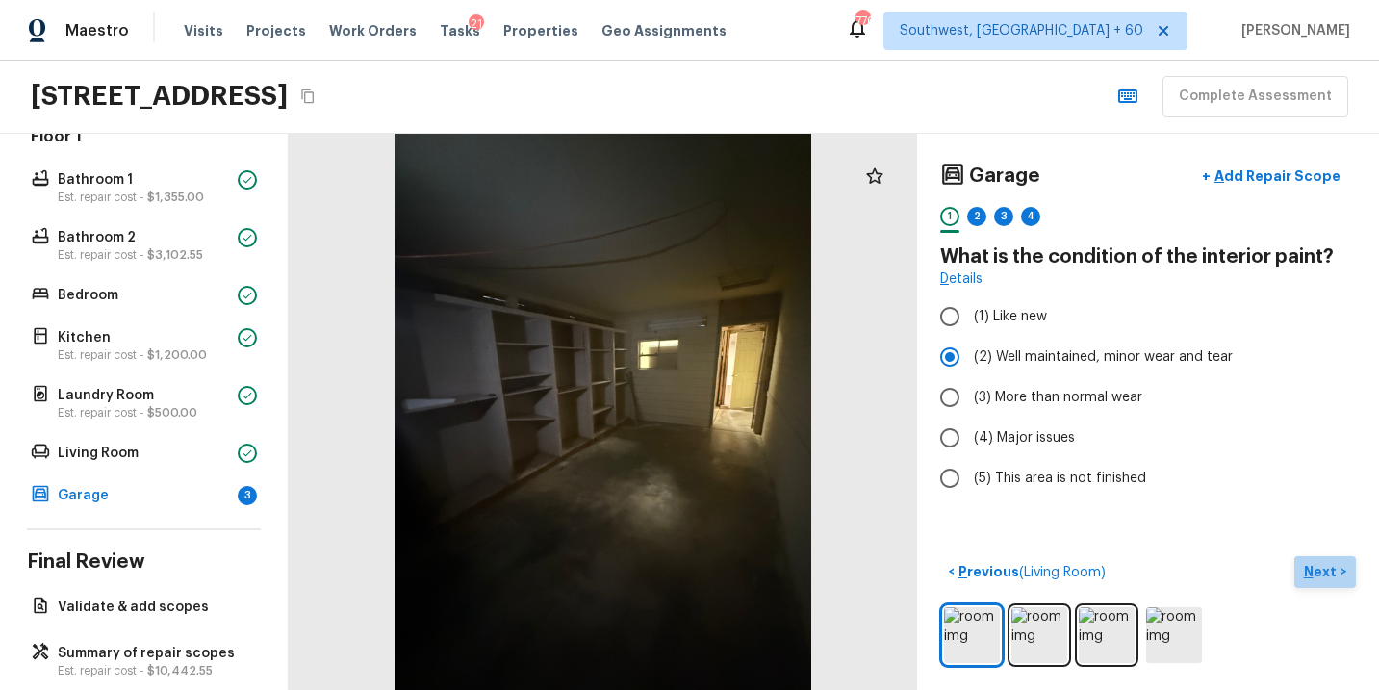
click at [1317, 567] on p "Next" at bounding box center [1322, 571] width 37 height 19
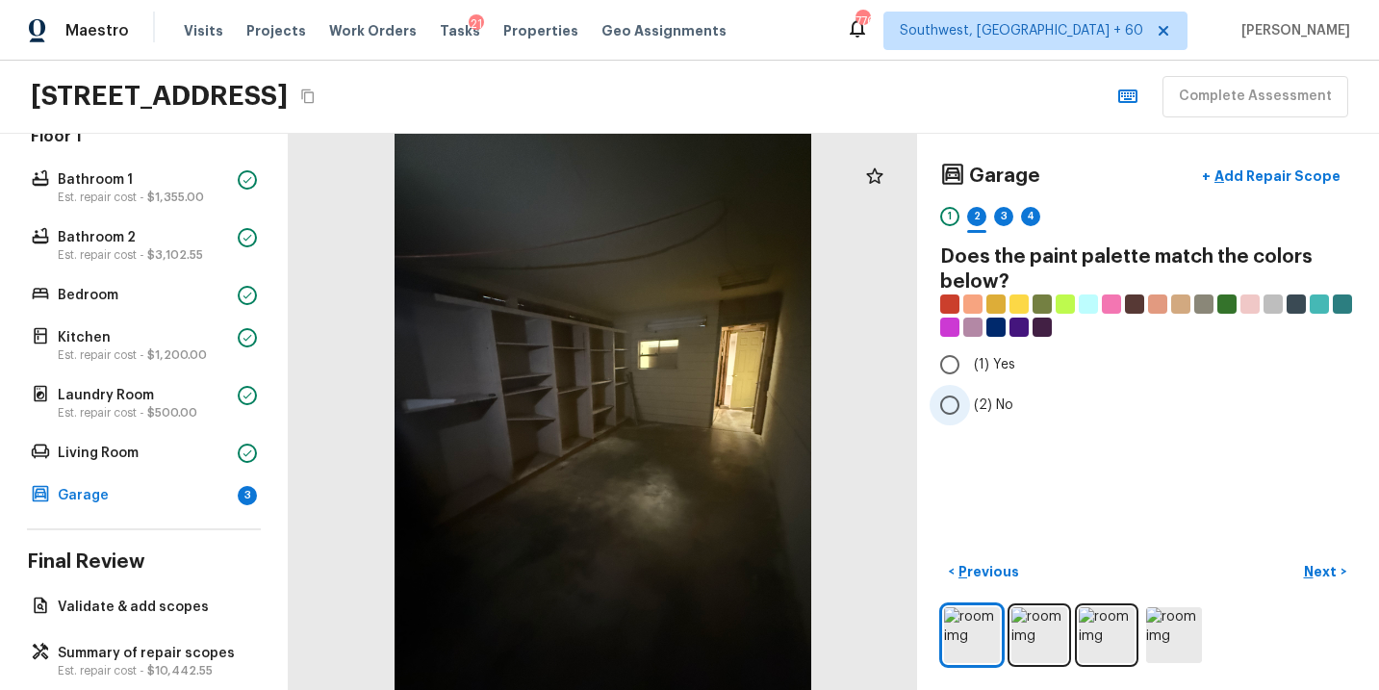
click at [1001, 406] on span "(2) No" at bounding box center [993, 405] width 39 height 19
click at [970, 406] on input "(2) No" at bounding box center [950, 405] width 40 height 40
radio input "true"
click at [1318, 562] on p "Next" at bounding box center [1322, 571] width 37 height 19
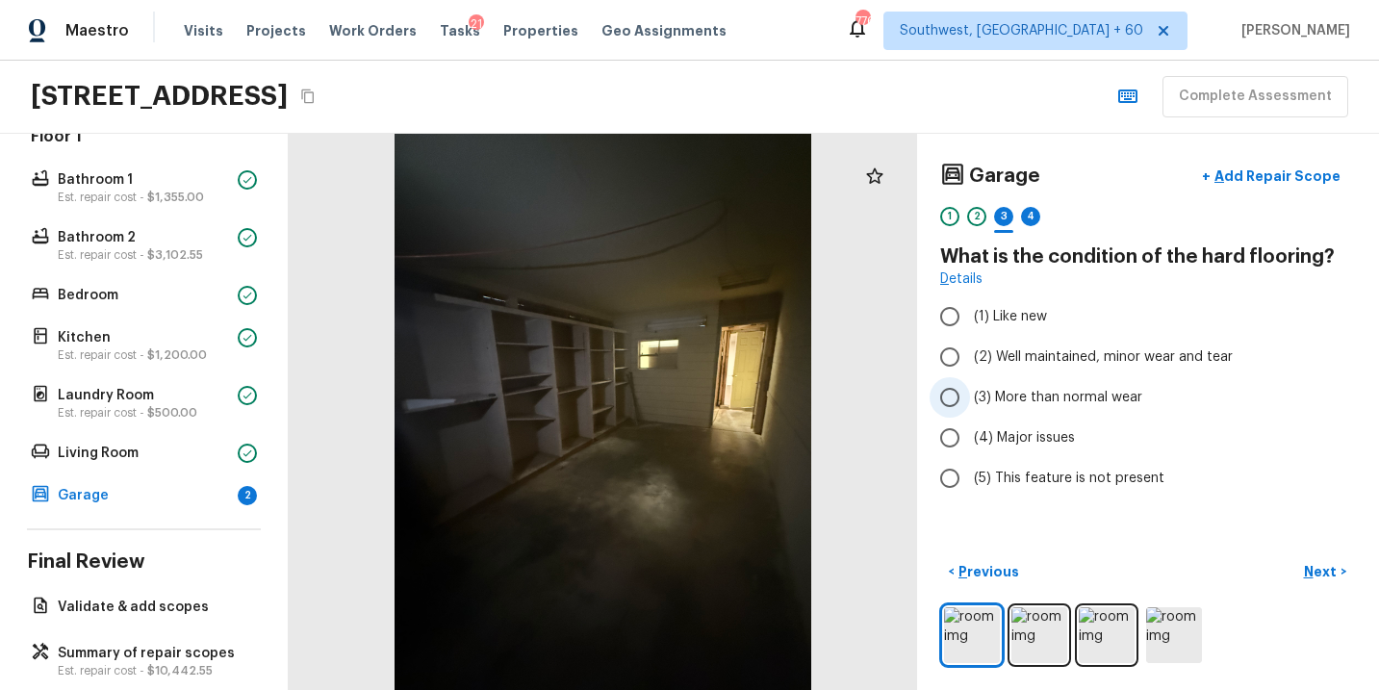
click at [1083, 399] on span "(3) More than normal wear" at bounding box center [1058, 397] width 168 height 19
click at [970, 399] on input "(3) More than normal wear" at bounding box center [950, 397] width 40 height 40
radio input "true"
click at [1321, 572] on p "Next" at bounding box center [1322, 571] width 37 height 19
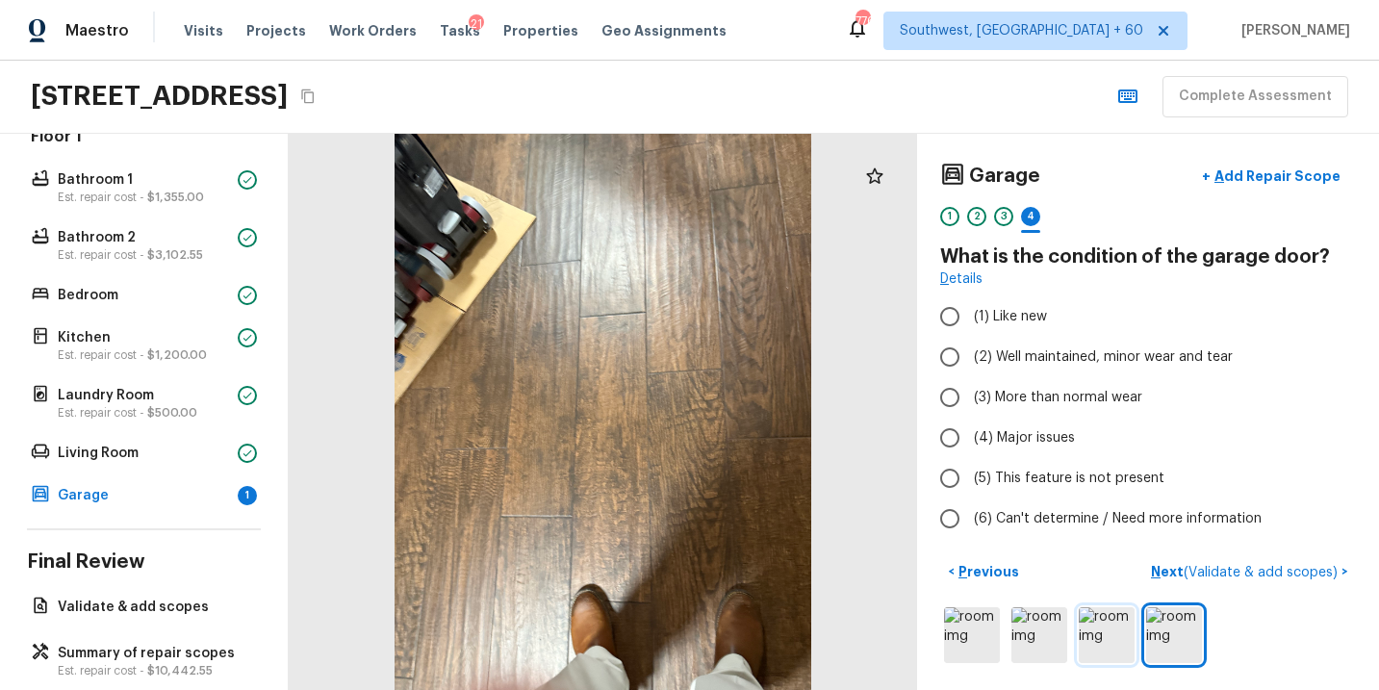
click at [1095, 630] on img at bounding box center [1107, 635] width 56 height 56
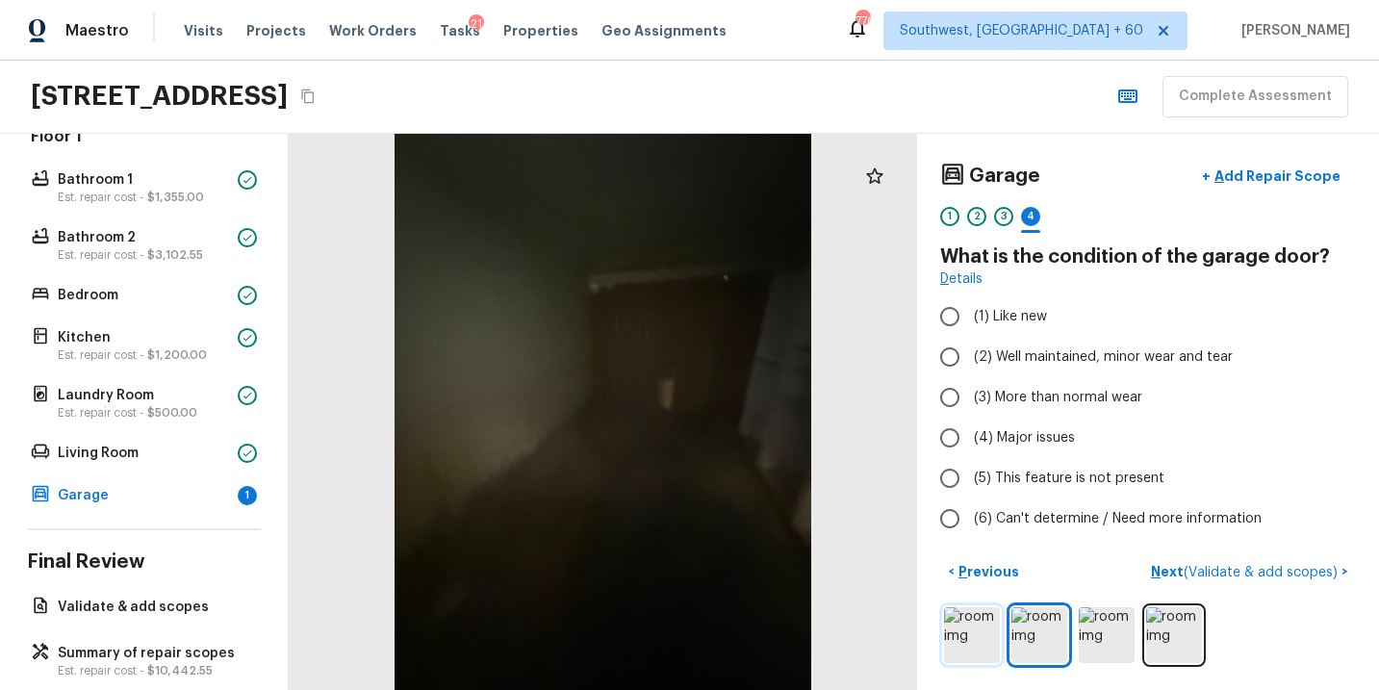
click at [969, 633] on img at bounding box center [972, 635] width 56 height 56
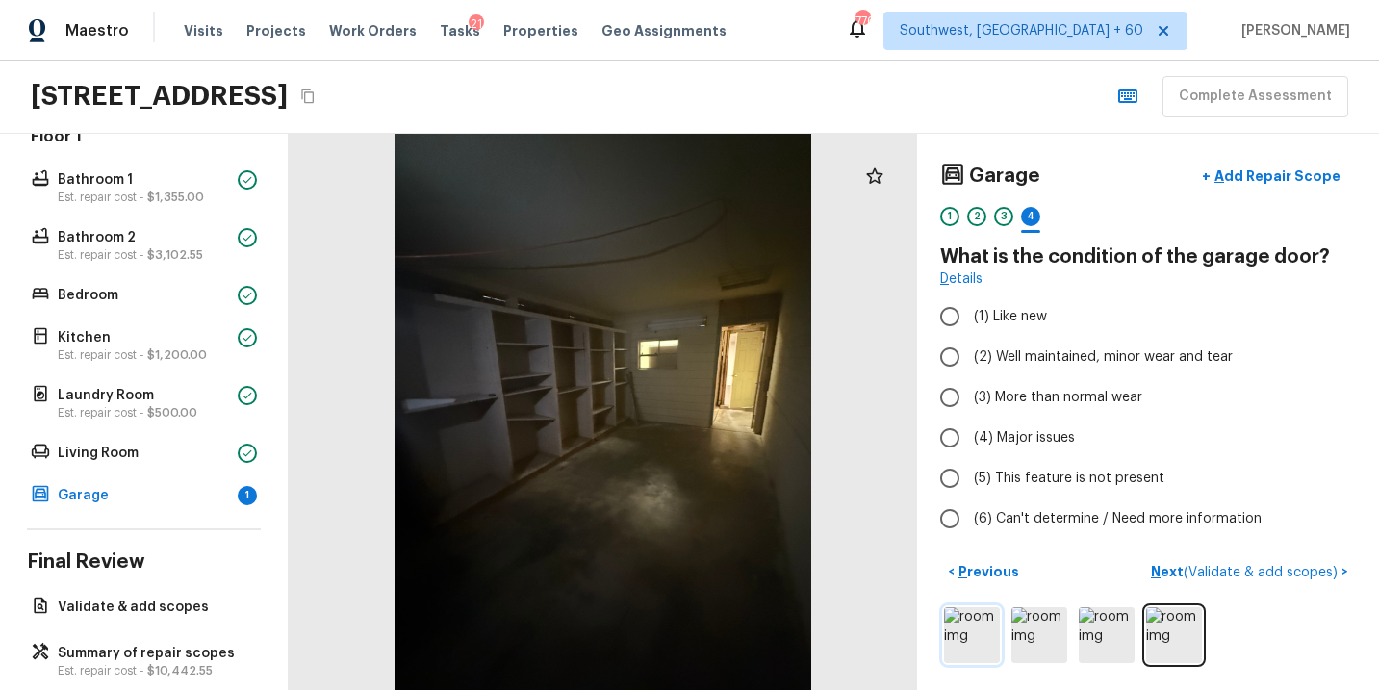
click at [979, 645] on img at bounding box center [972, 635] width 56 height 56
click at [981, 627] on img at bounding box center [972, 635] width 56 height 56
click at [1037, 623] on img at bounding box center [1040, 635] width 56 height 56
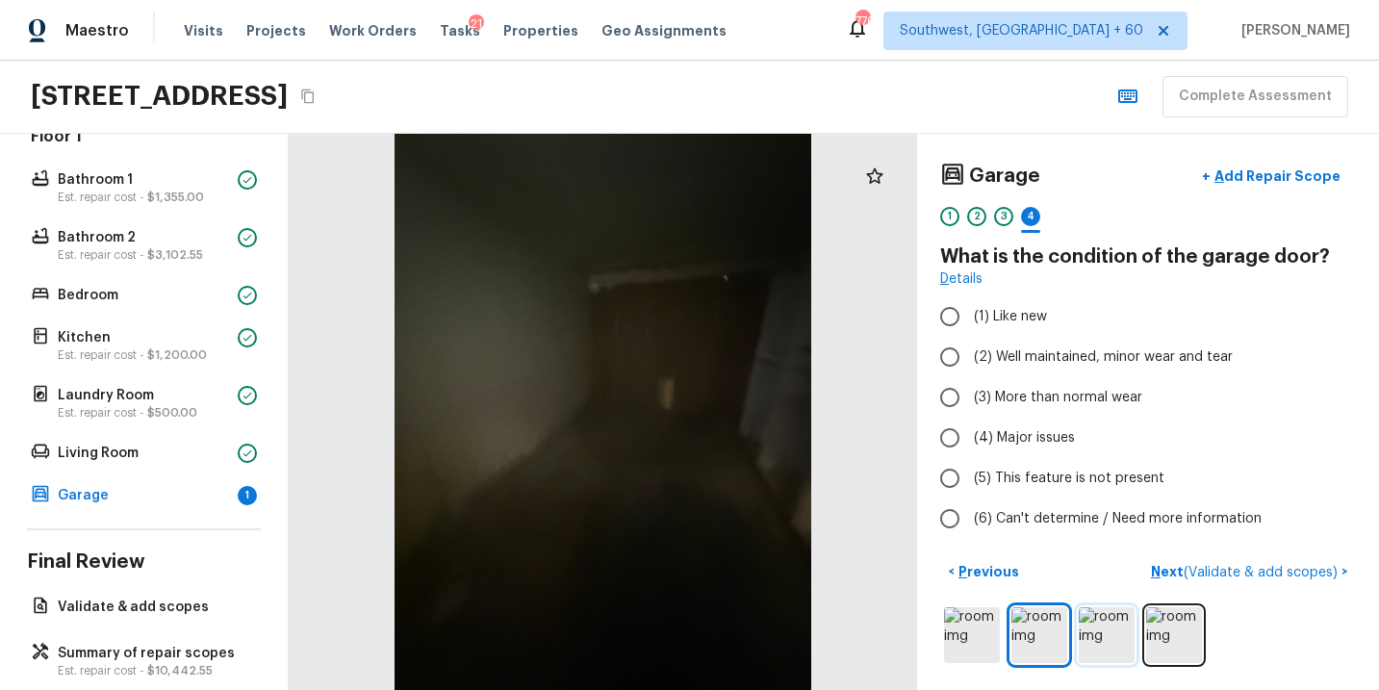
click at [1108, 642] on img at bounding box center [1107, 635] width 56 height 56
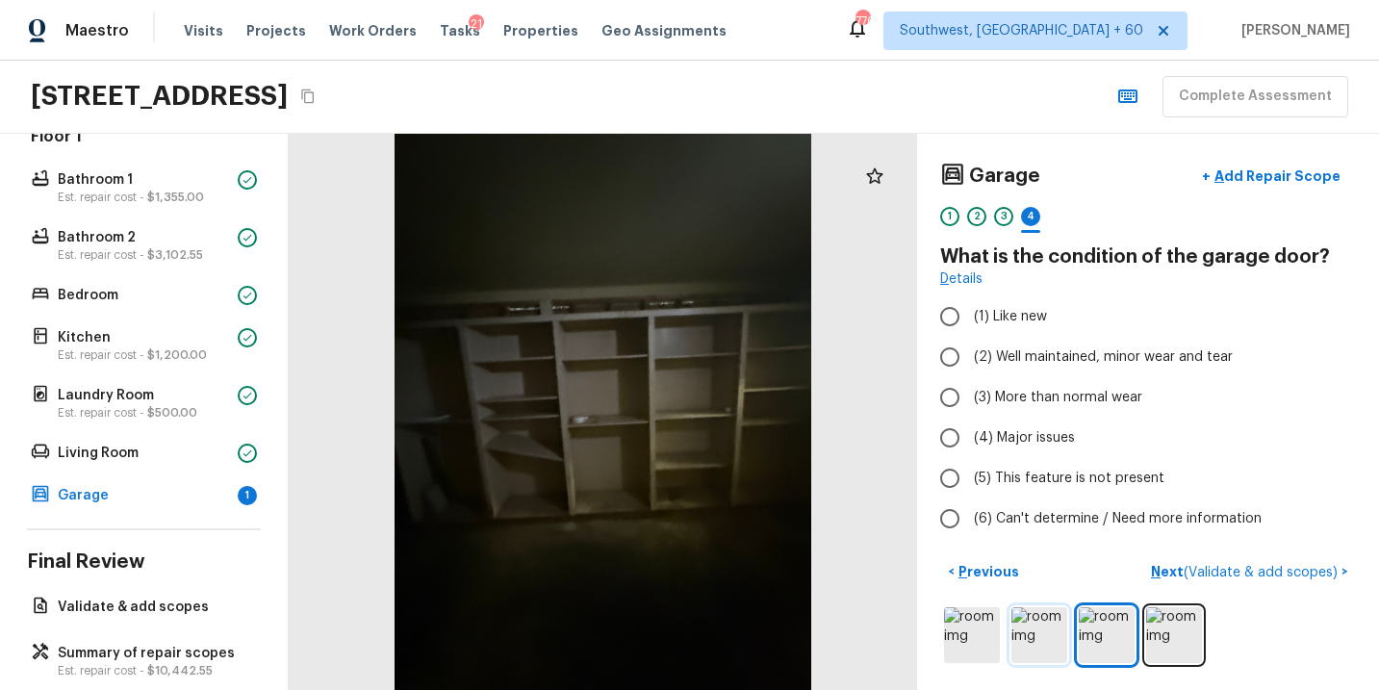
click at [1044, 646] on img at bounding box center [1040, 635] width 56 height 56
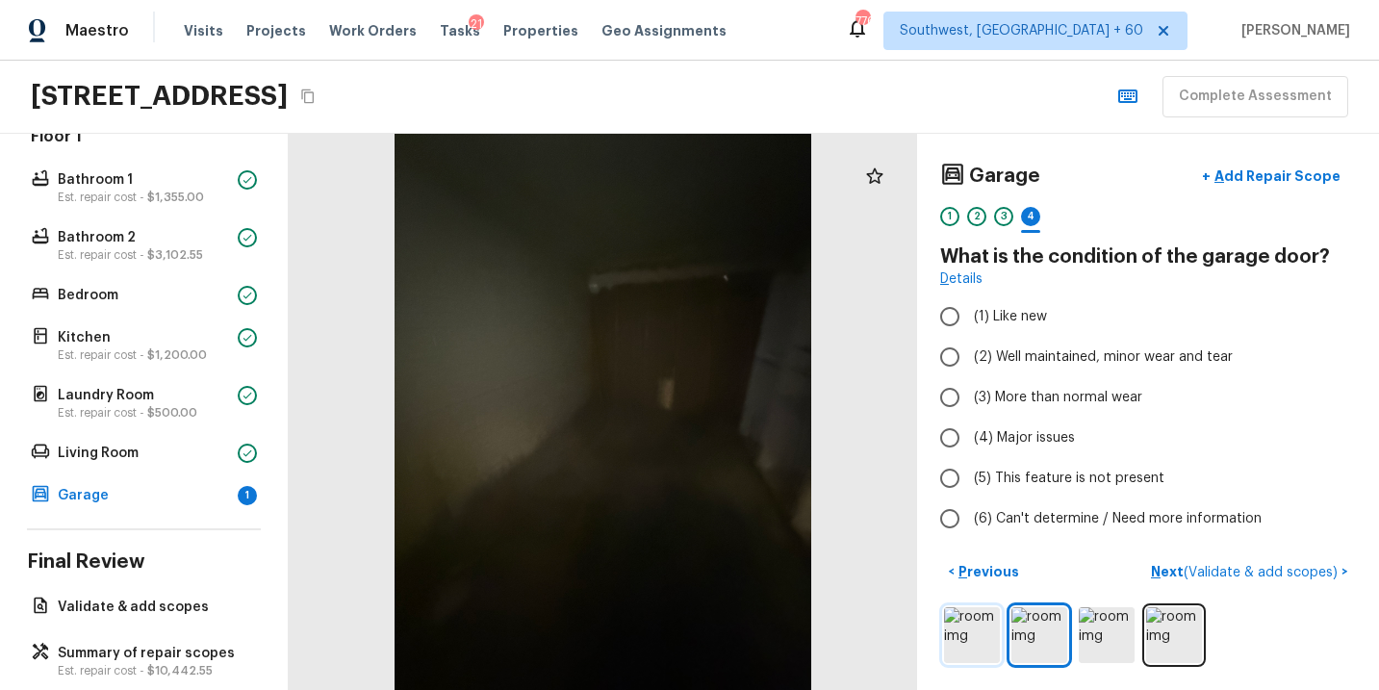
click at [971, 629] on img at bounding box center [972, 635] width 56 height 56
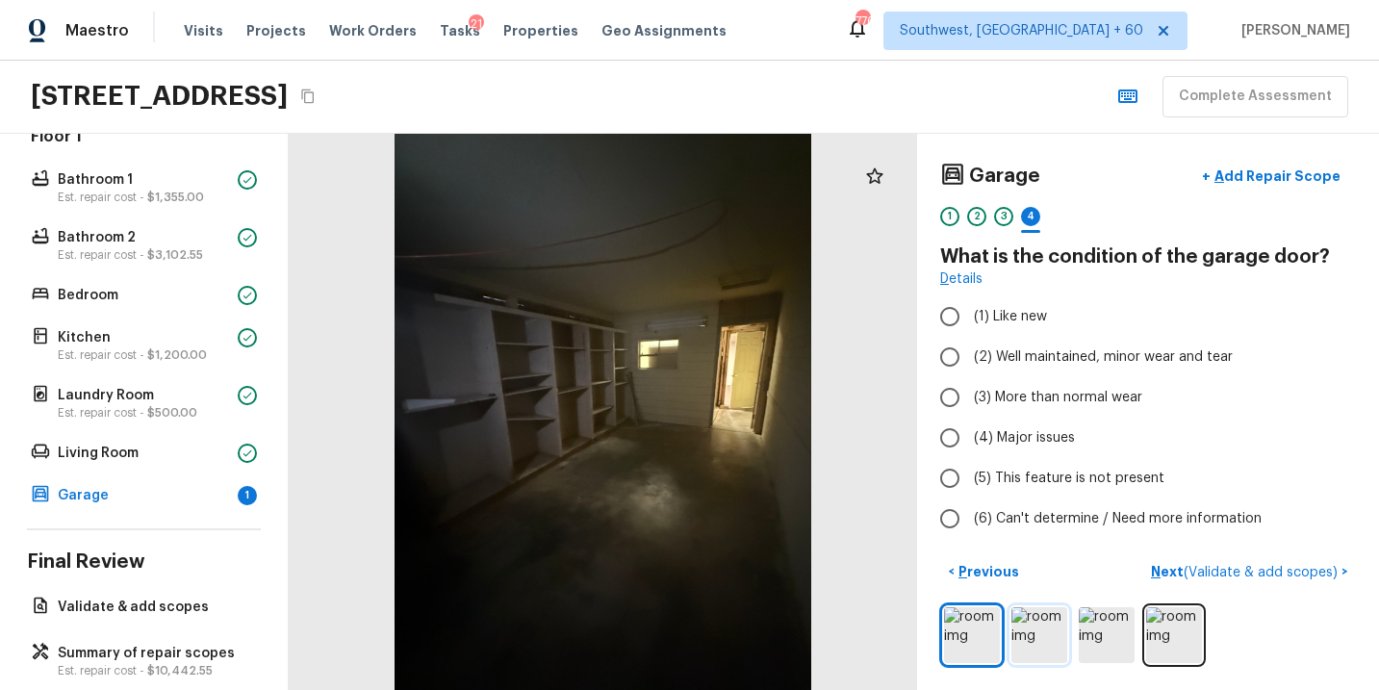
click at [1038, 629] on img at bounding box center [1040, 635] width 56 height 56
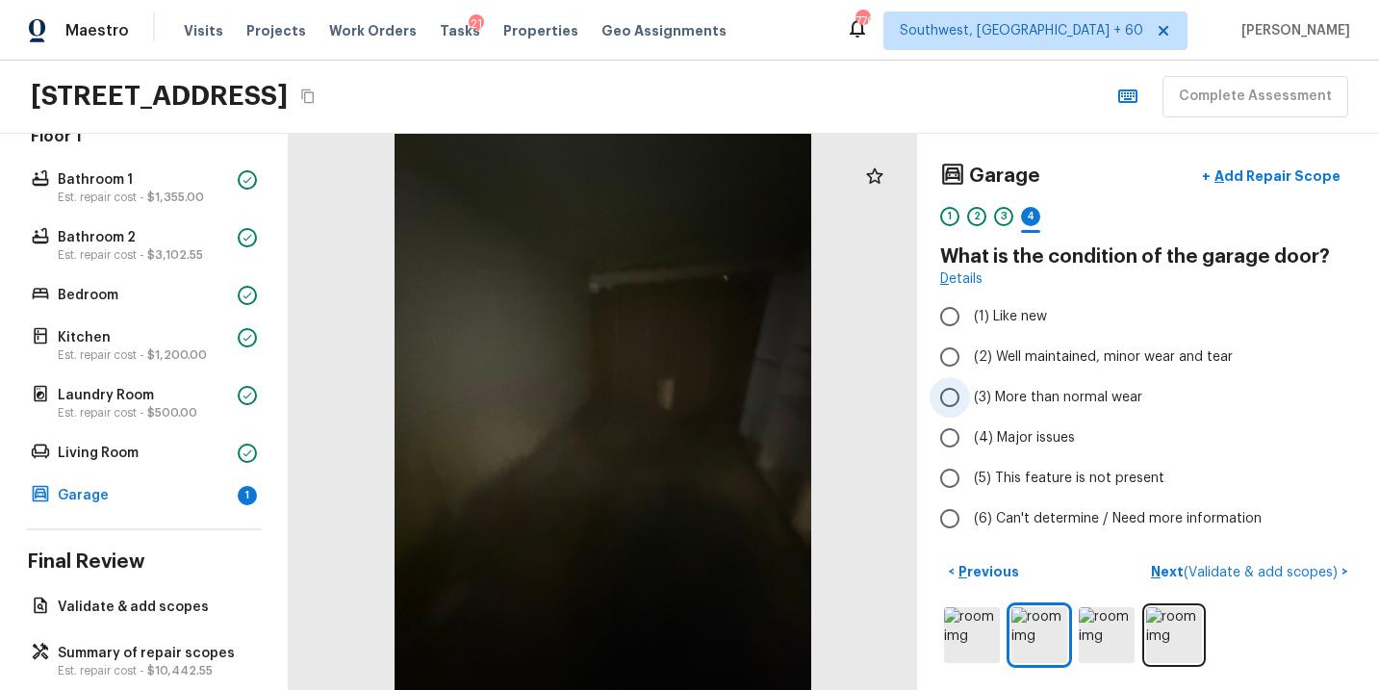
click at [1042, 394] on span "(3) More than normal wear" at bounding box center [1058, 397] width 168 height 19
click at [970, 394] on input "(3) More than normal wear" at bounding box center [950, 397] width 40 height 40
radio input "true"
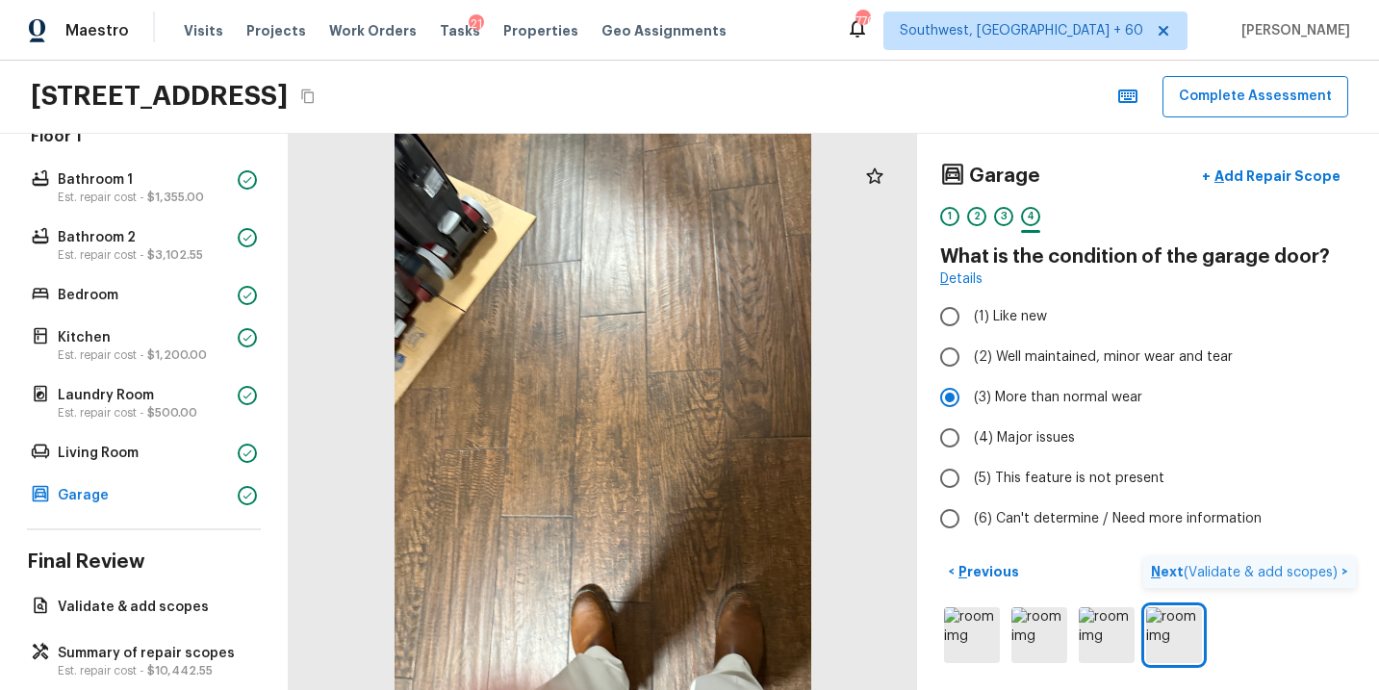
click at [1160, 571] on p "Next ( Validate & add scopes )" at bounding box center [1246, 572] width 191 height 20
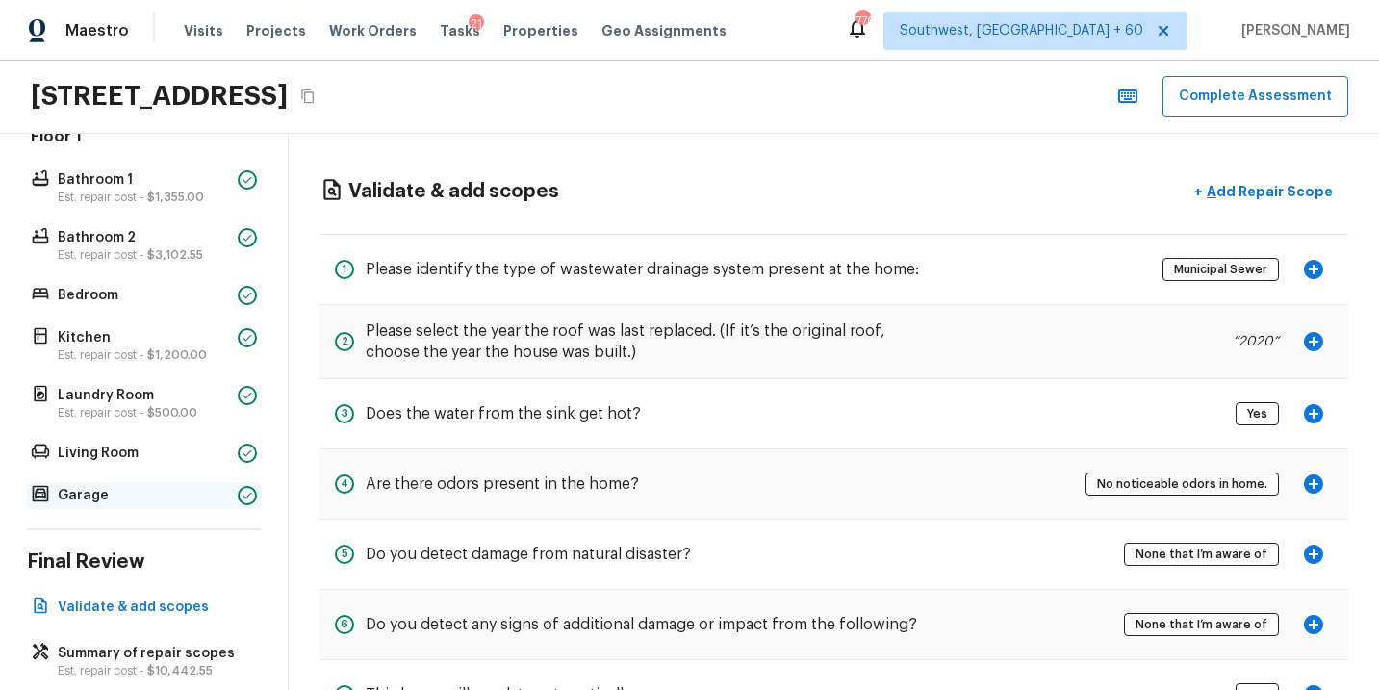
click at [153, 500] on p "Garage" at bounding box center [144, 495] width 172 height 19
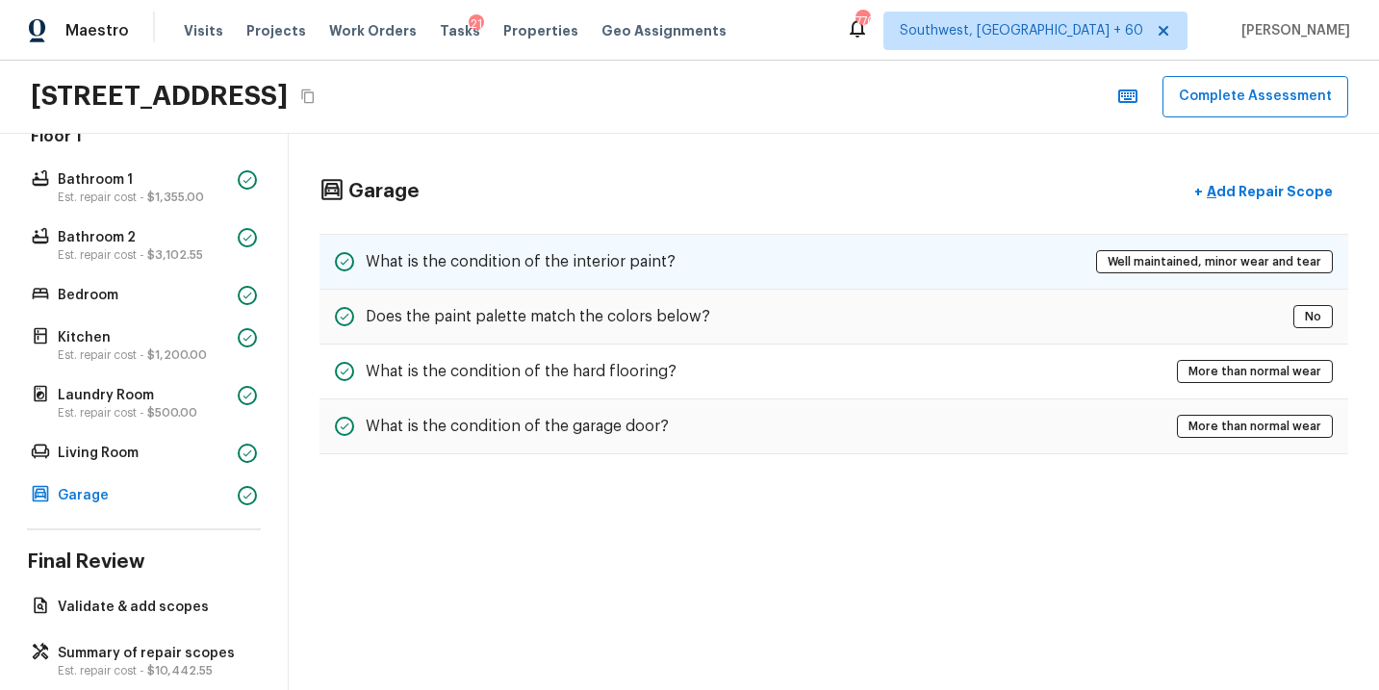
click at [631, 254] on h5 "What is the condition of the interior paint?" at bounding box center [521, 261] width 310 height 21
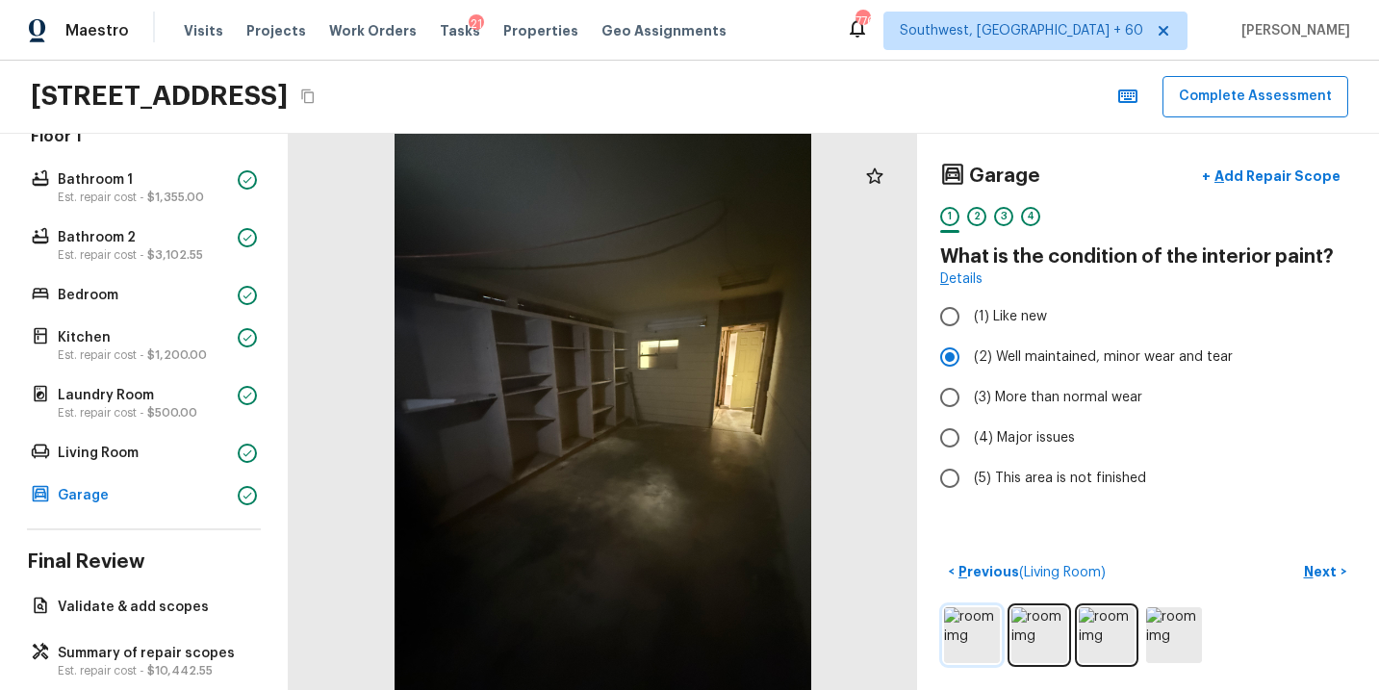
click at [976, 623] on img at bounding box center [972, 635] width 56 height 56
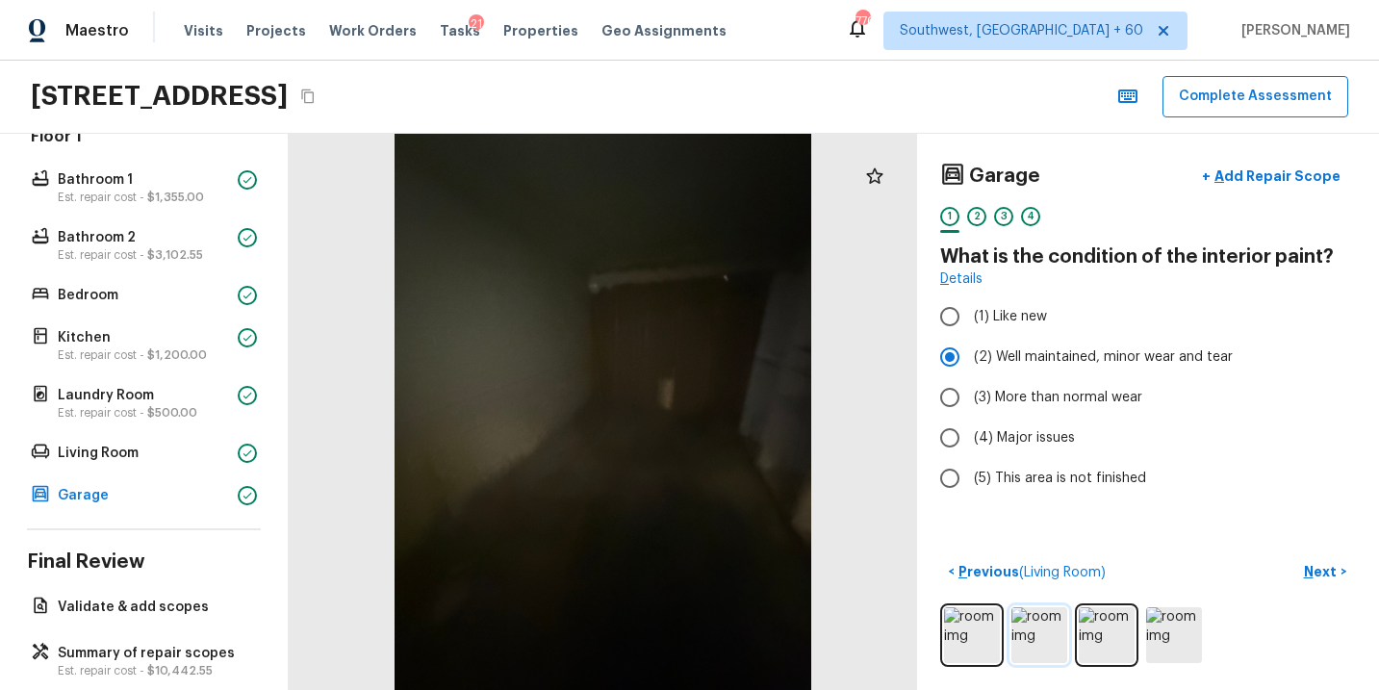
click at [1034, 648] on img at bounding box center [1040, 635] width 56 height 56
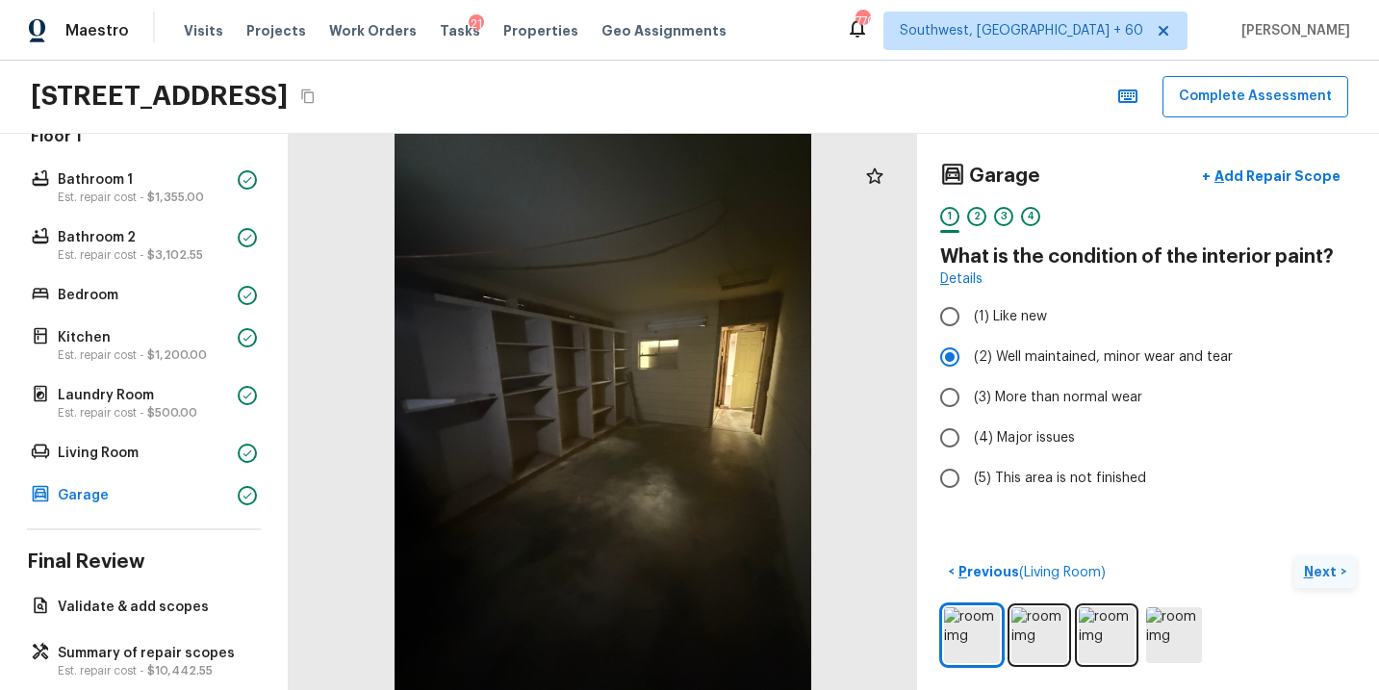
click at [1308, 570] on p "Next" at bounding box center [1322, 571] width 37 height 19
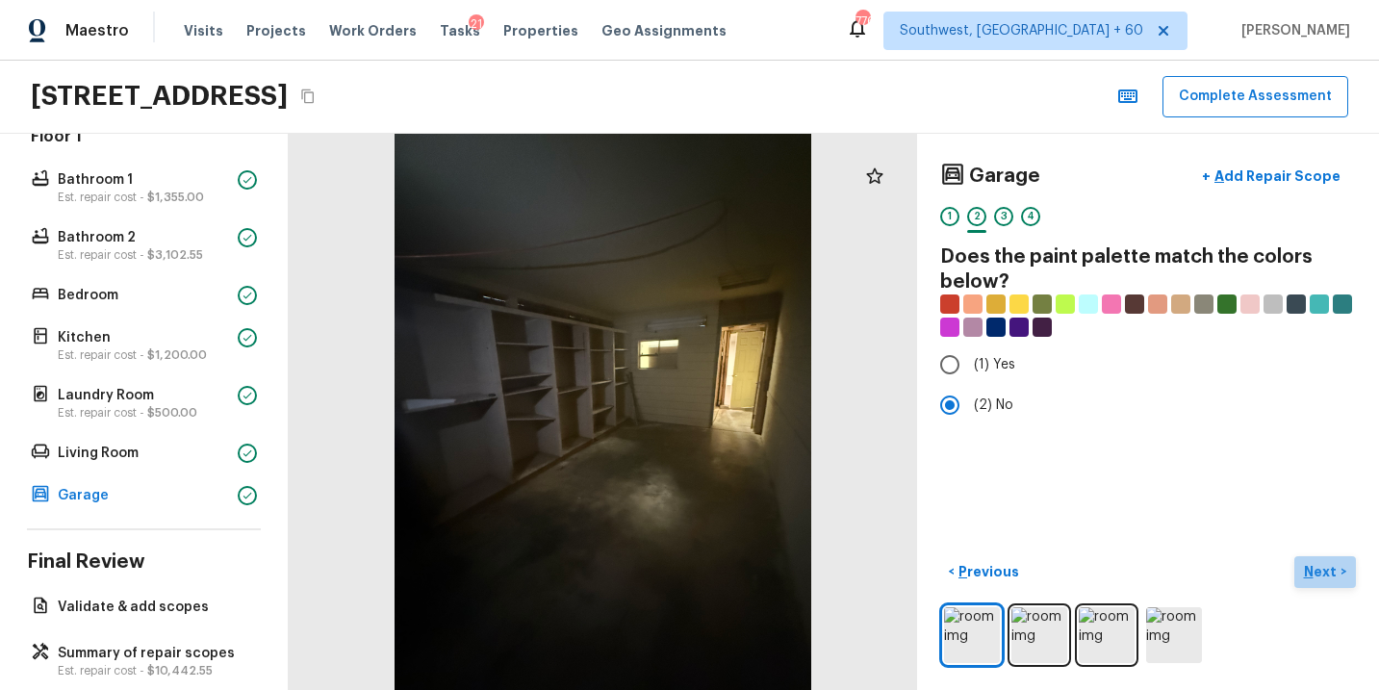
click at [1316, 570] on p "Next" at bounding box center [1322, 571] width 37 height 19
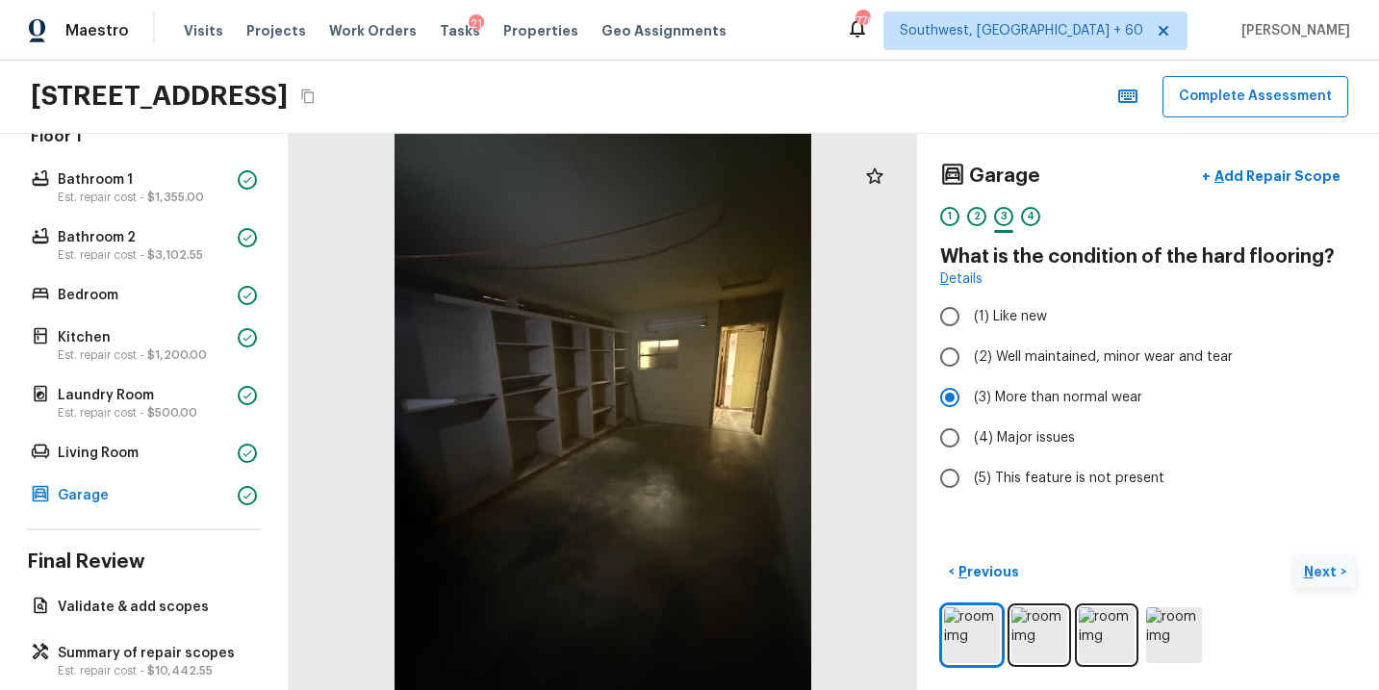
click at [1316, 570] on p "Next" at bounding box center [1322, 571] width 37 height 19
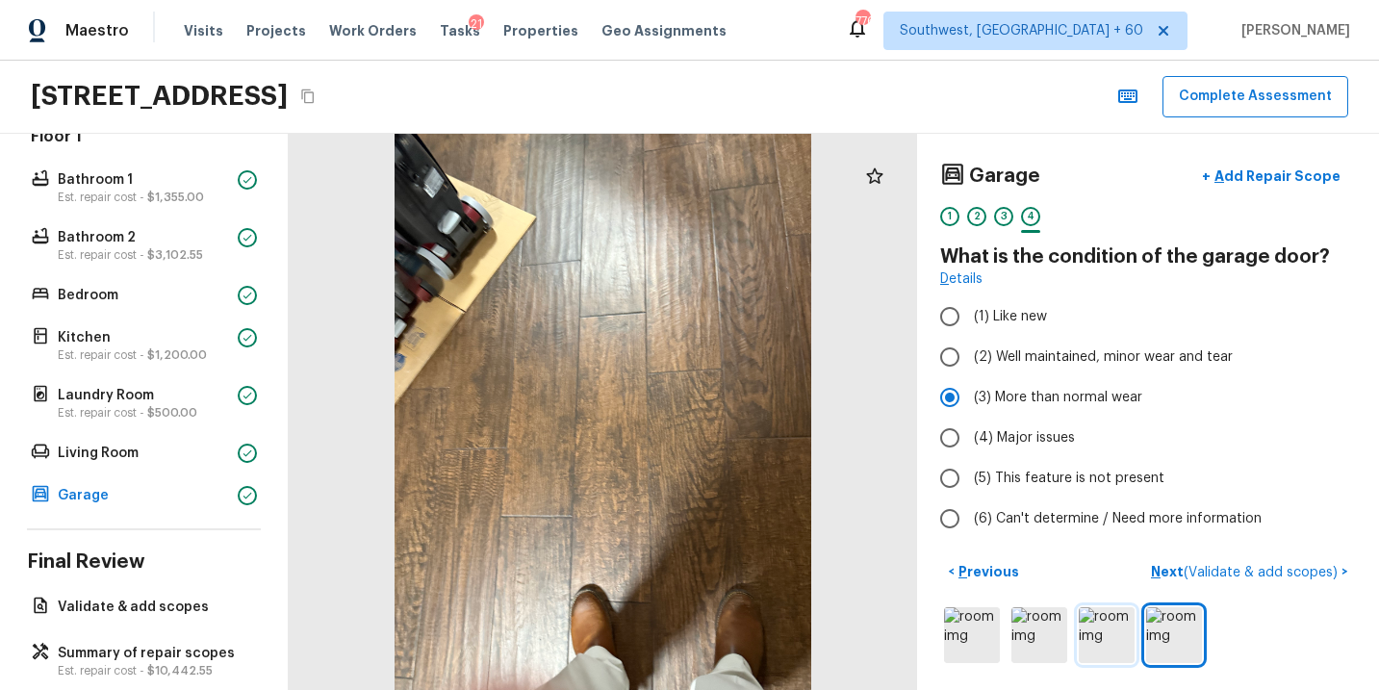
click at [1089, 633] on img at bounding box center [1107, 635] width 56 height 56
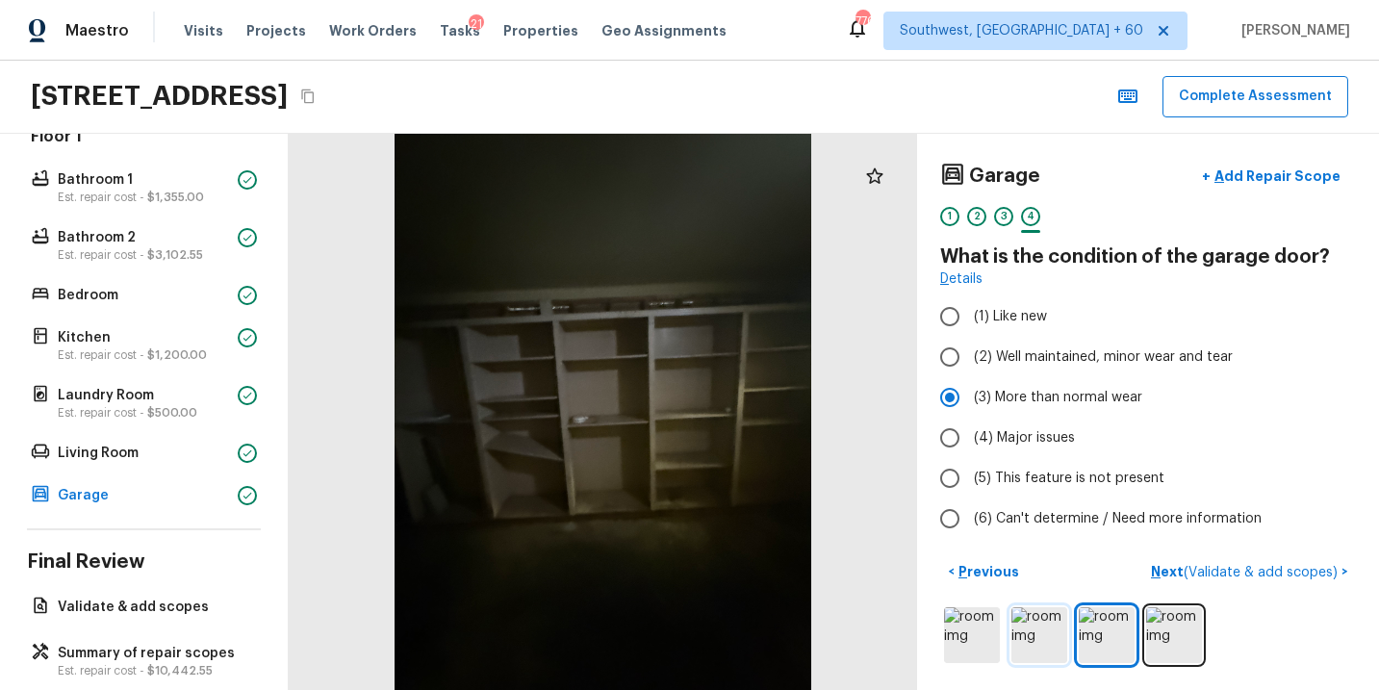
click at [1060, 634] on img at bounding box center [1040, 635] width 56 height 56
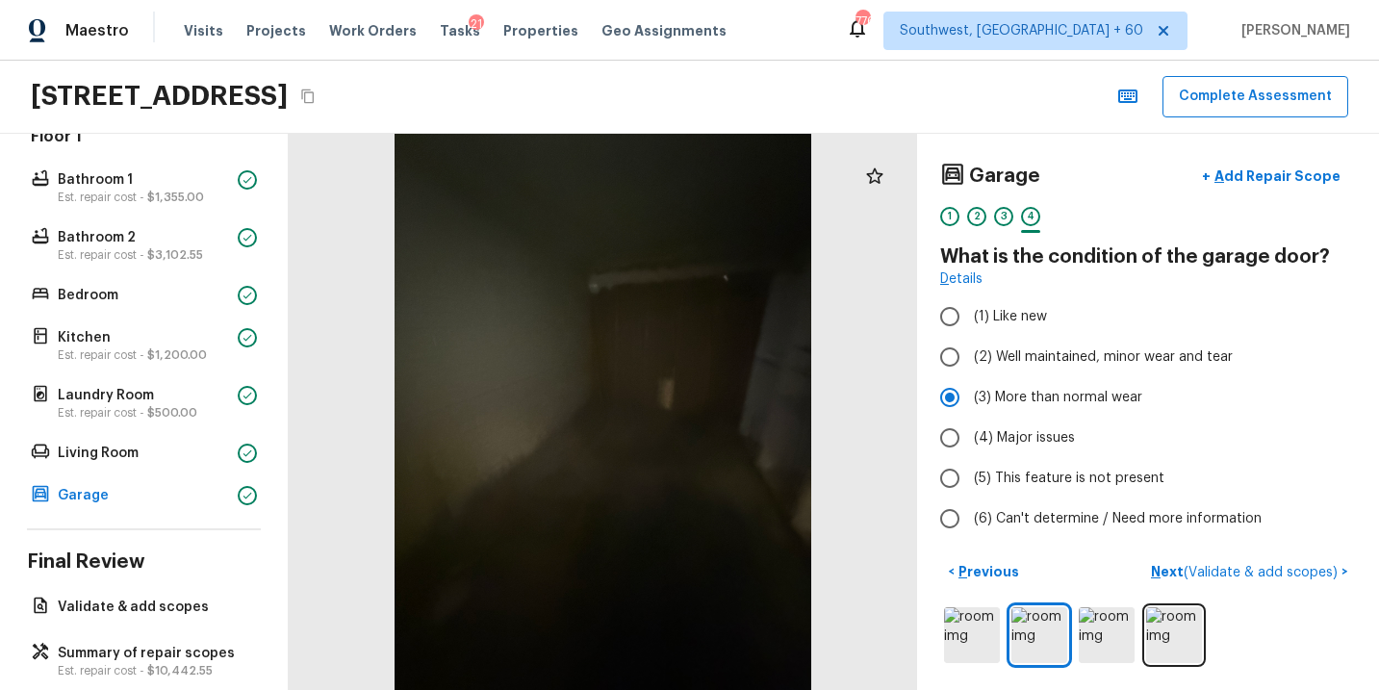
scroll to position [0, 0]
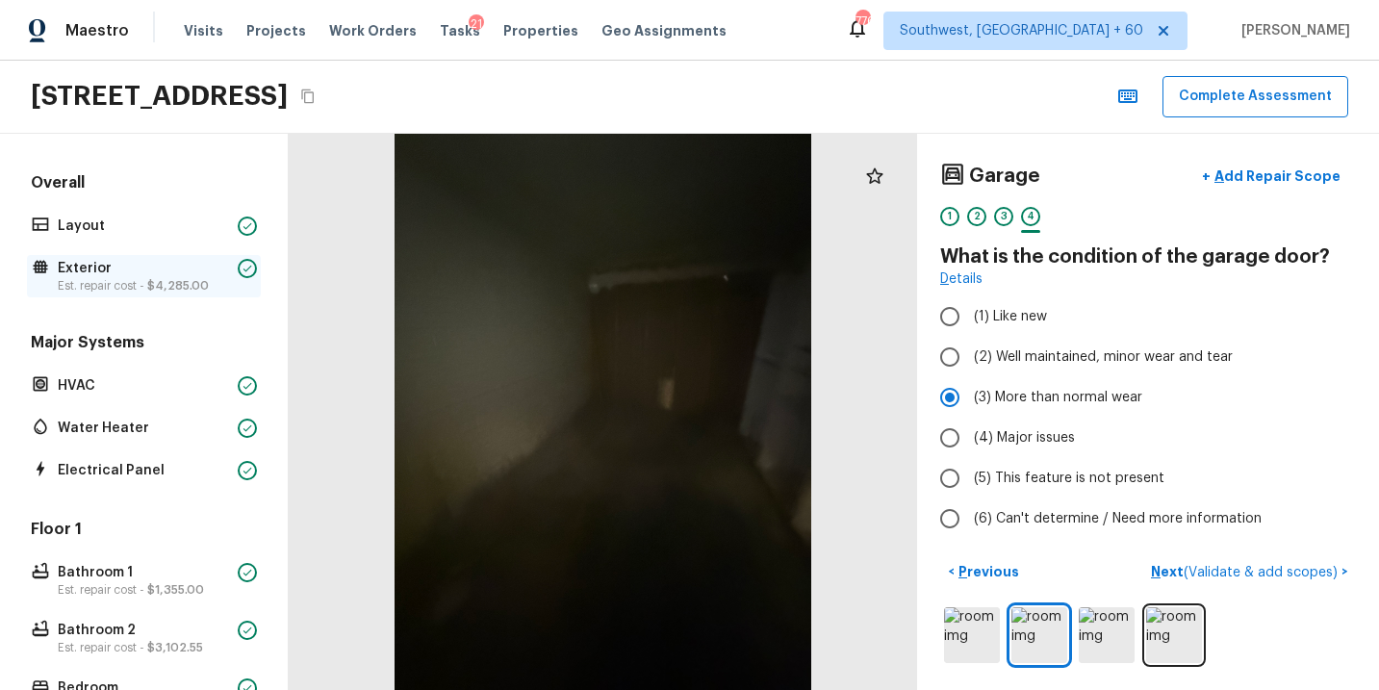
click at [140, 282] on p "Est. repair cost - $4,285.00" at bounding box center [144, 285] width 172 height 15
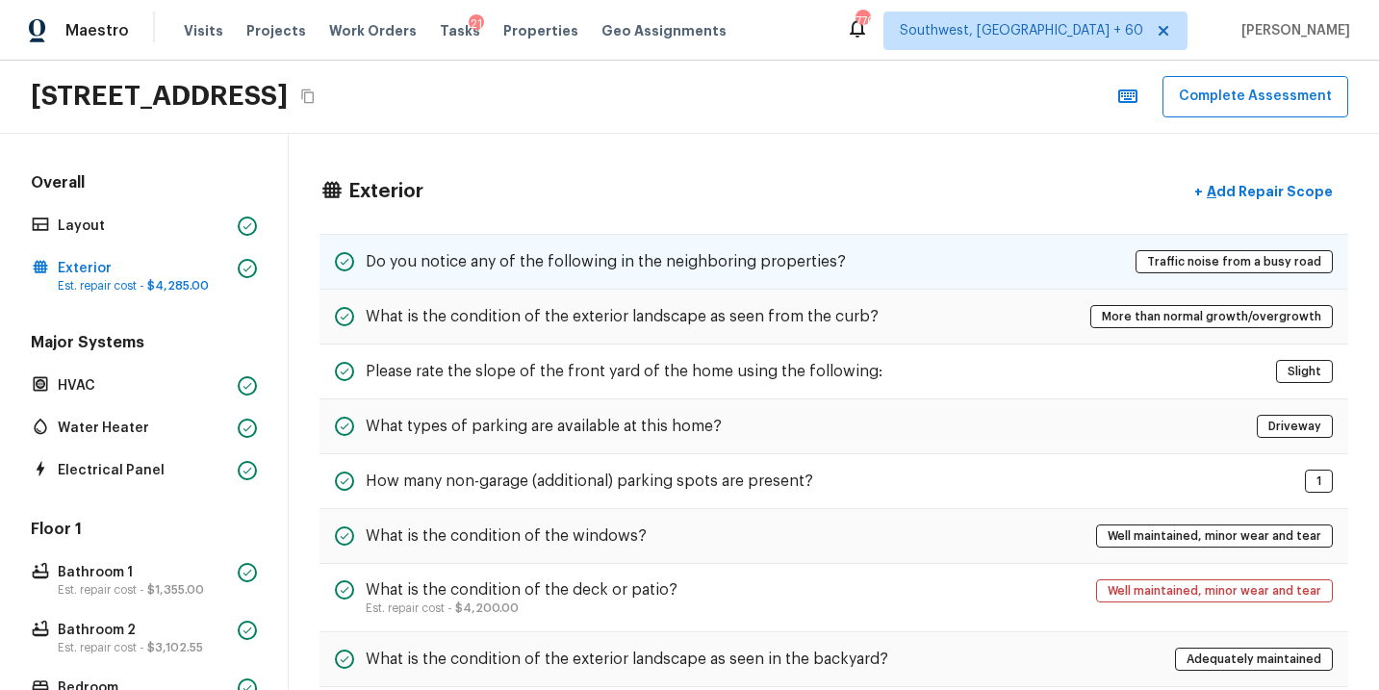
click at [737, 262] on h5 "Do you notice any of the following in the neighboring properties?" at bounding box center [606, 261] width 480 height 21
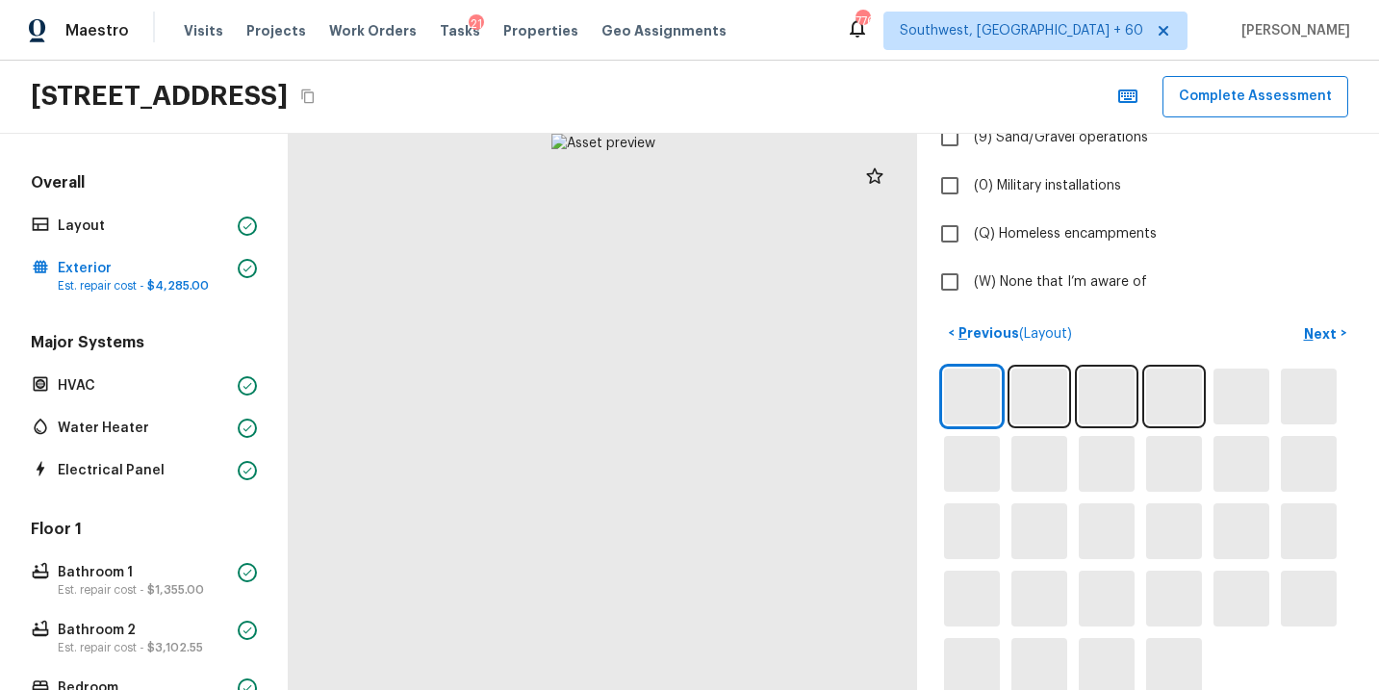
scroll to position [631, 0]
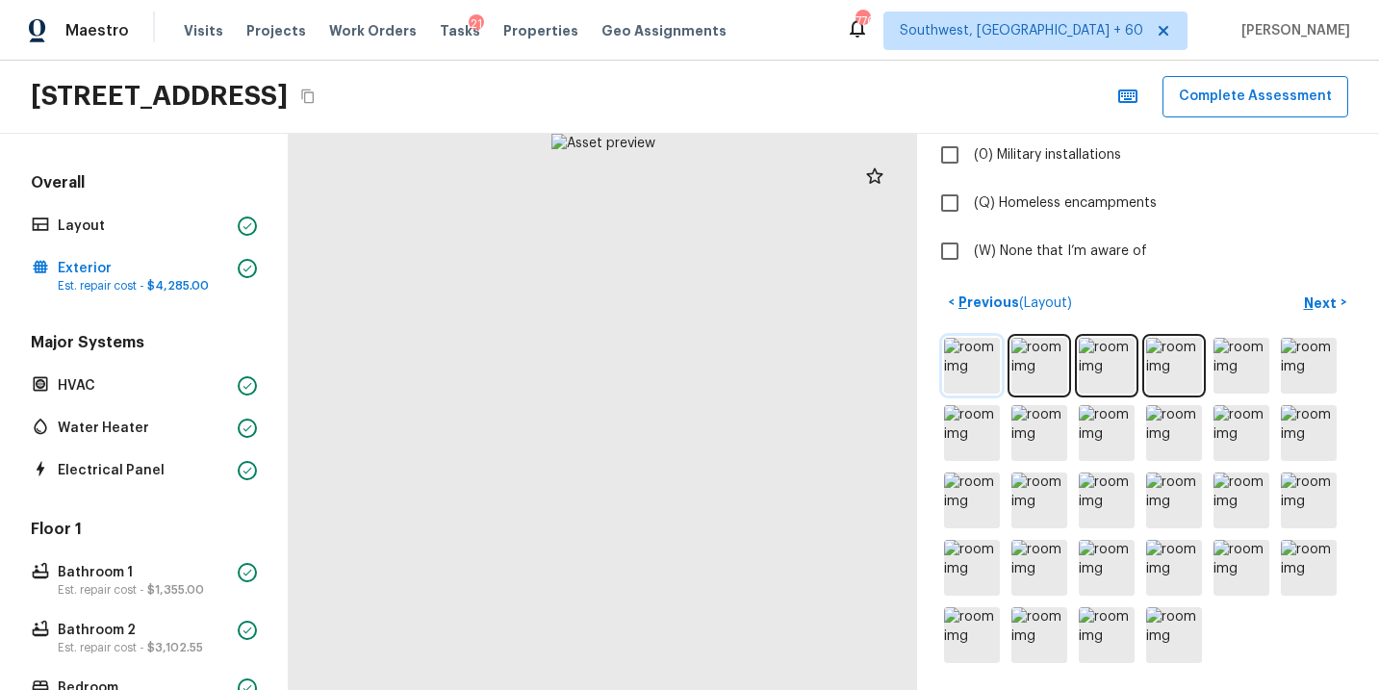
click at [980, 363] on img at bounding box center [972, 366] width 56 height 56
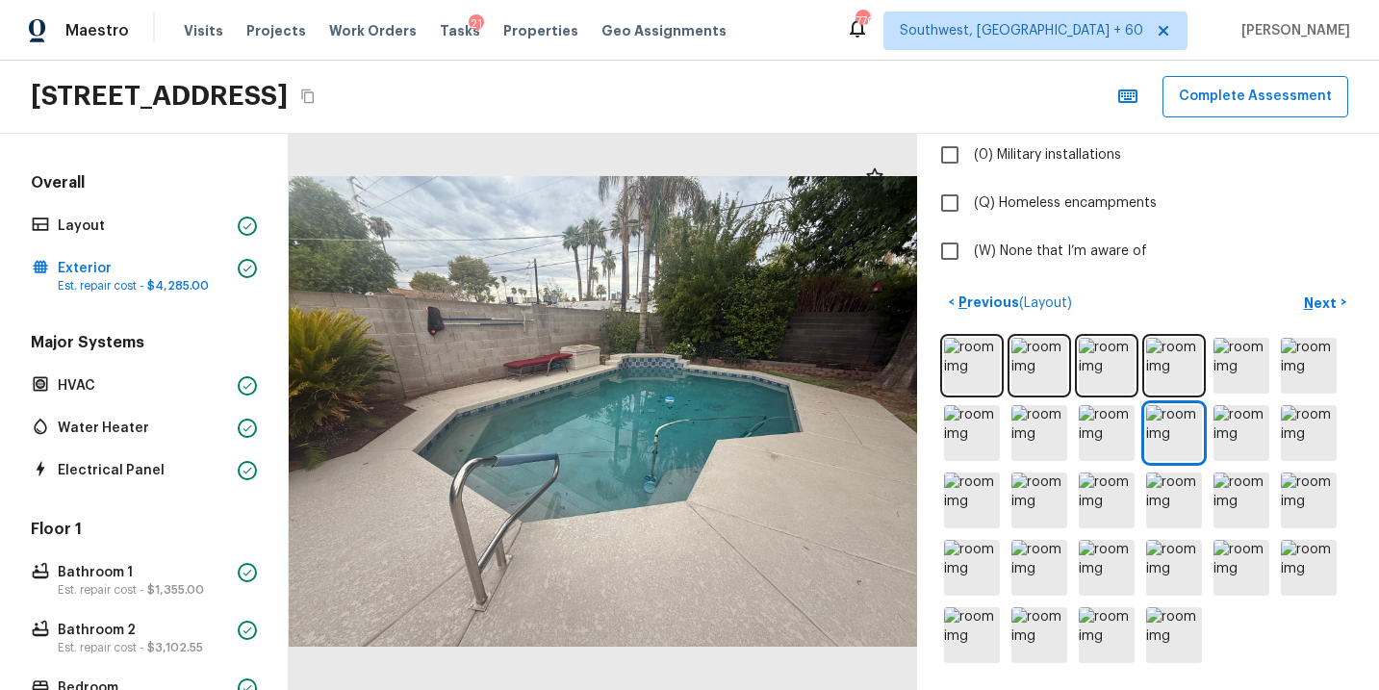
scroll to position [424, 0]
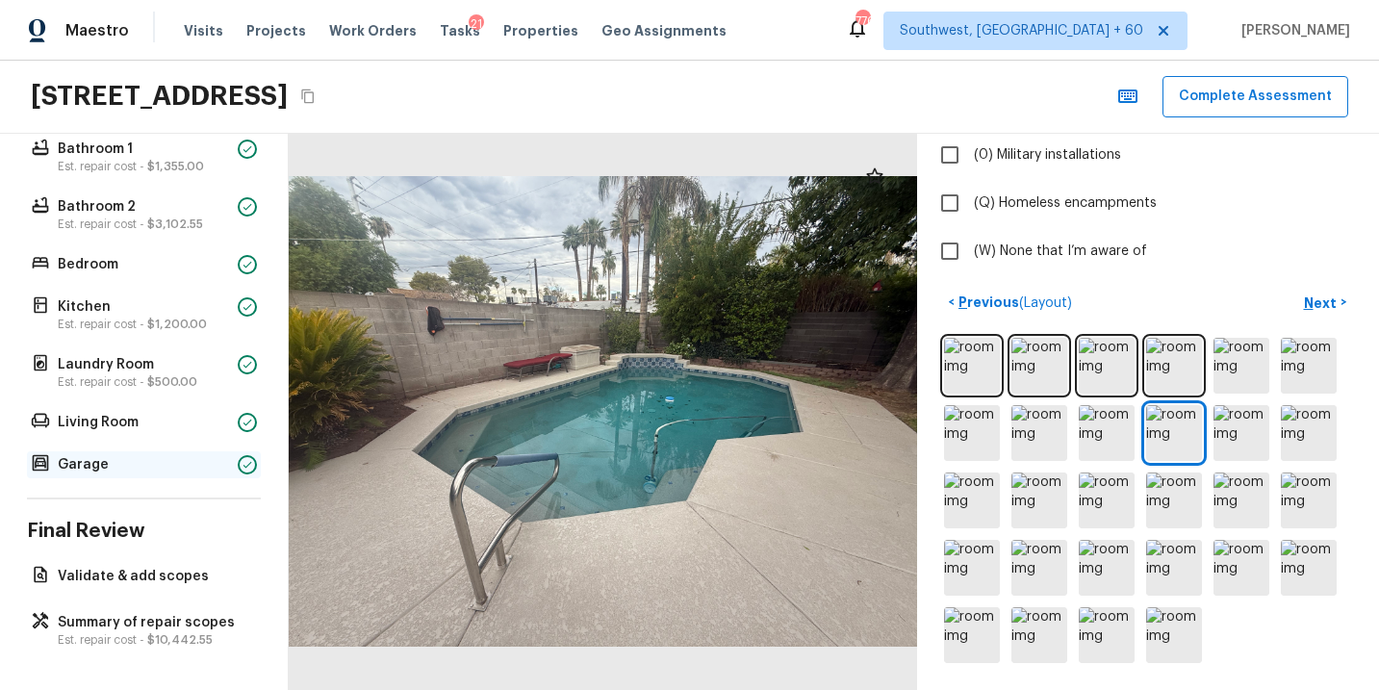
click at [108, 470] on p "Garage" at bounding box center [144, 464] width 172 height 19
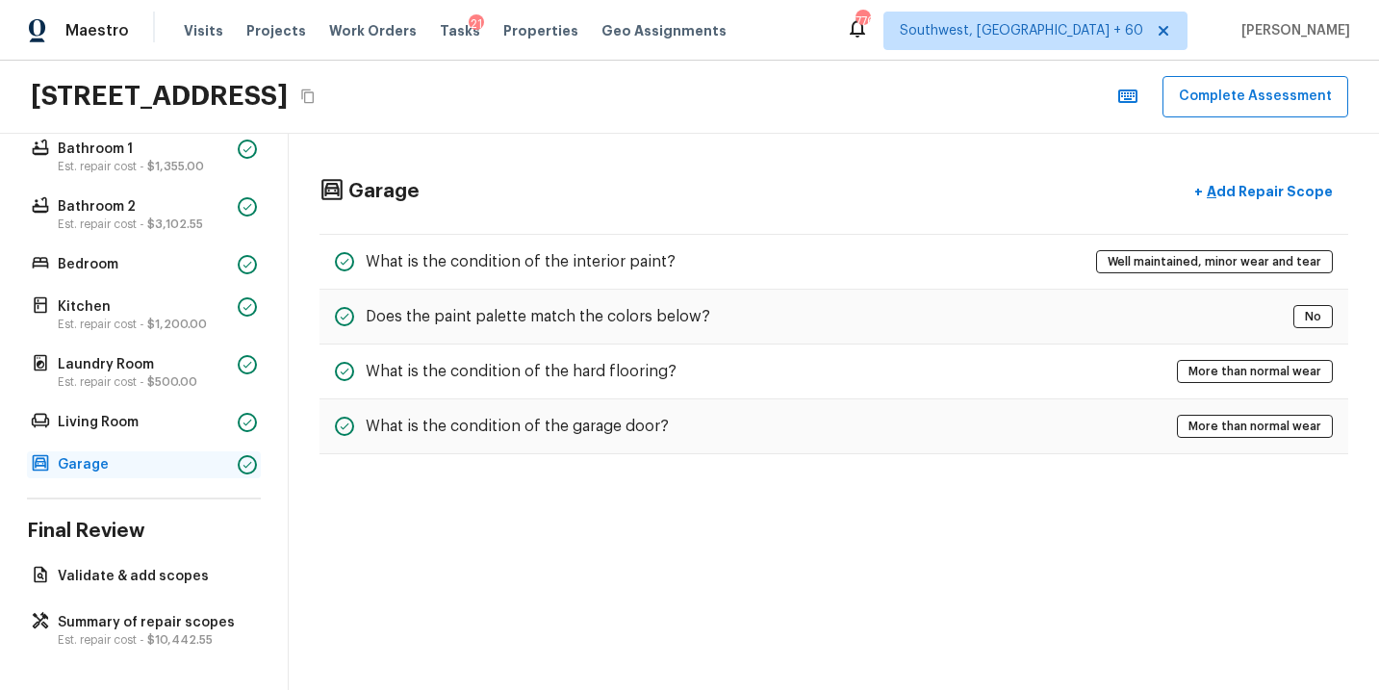
click at [138, 457] on p "Garage" at bounding box center [144, 464] width 172 height 19
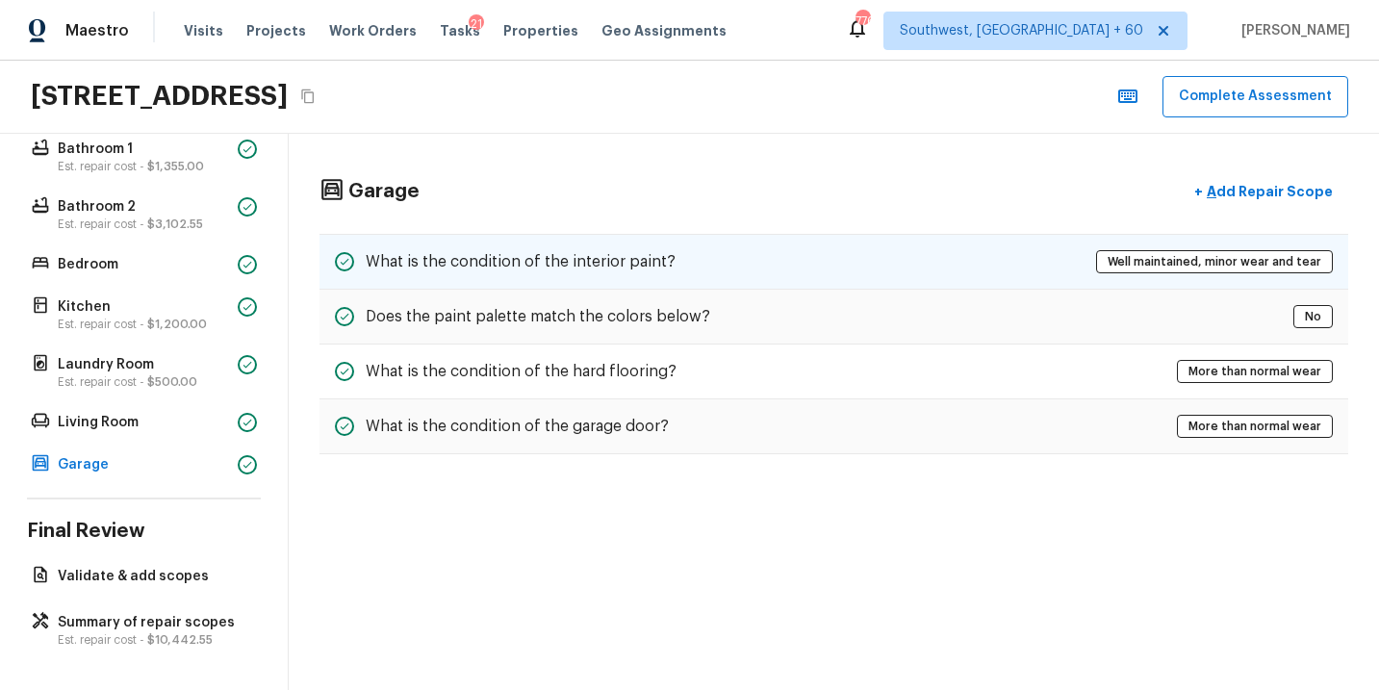
click at [714, 256] on div "What is the condition of the interior paint? Well maintained, minor wear and te…" at bounding box center [834, 262] width 1029 height 56
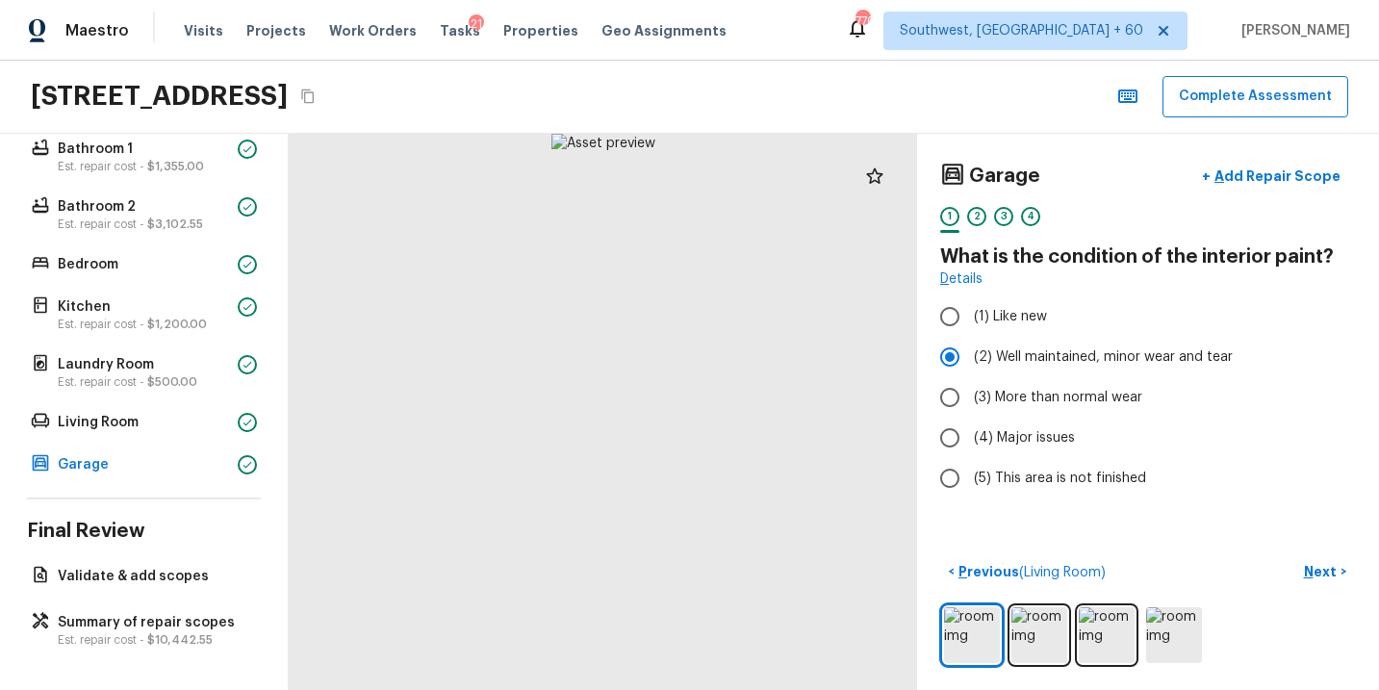
click at [714, 256] on div at bounding box center [603, 412] width 629 height 556
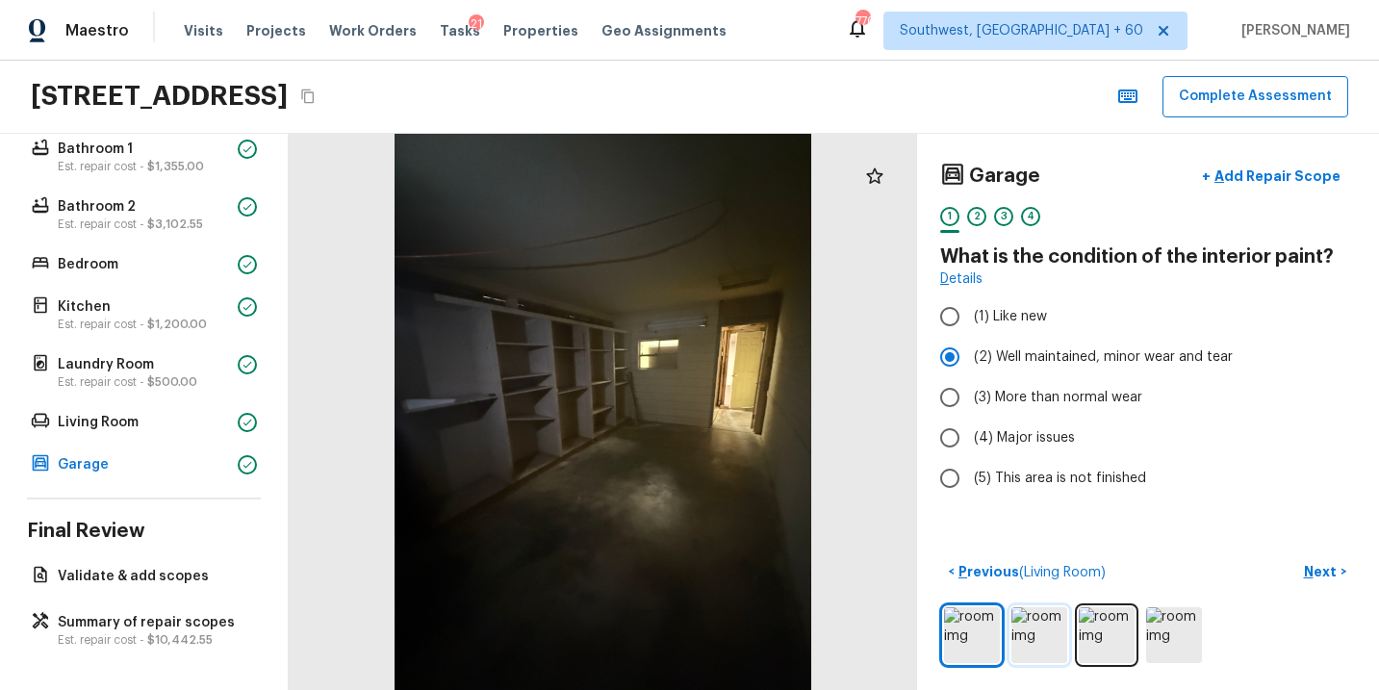
click at [1043, 631] on img at bounding box center [1040, 635] width 56 height 56
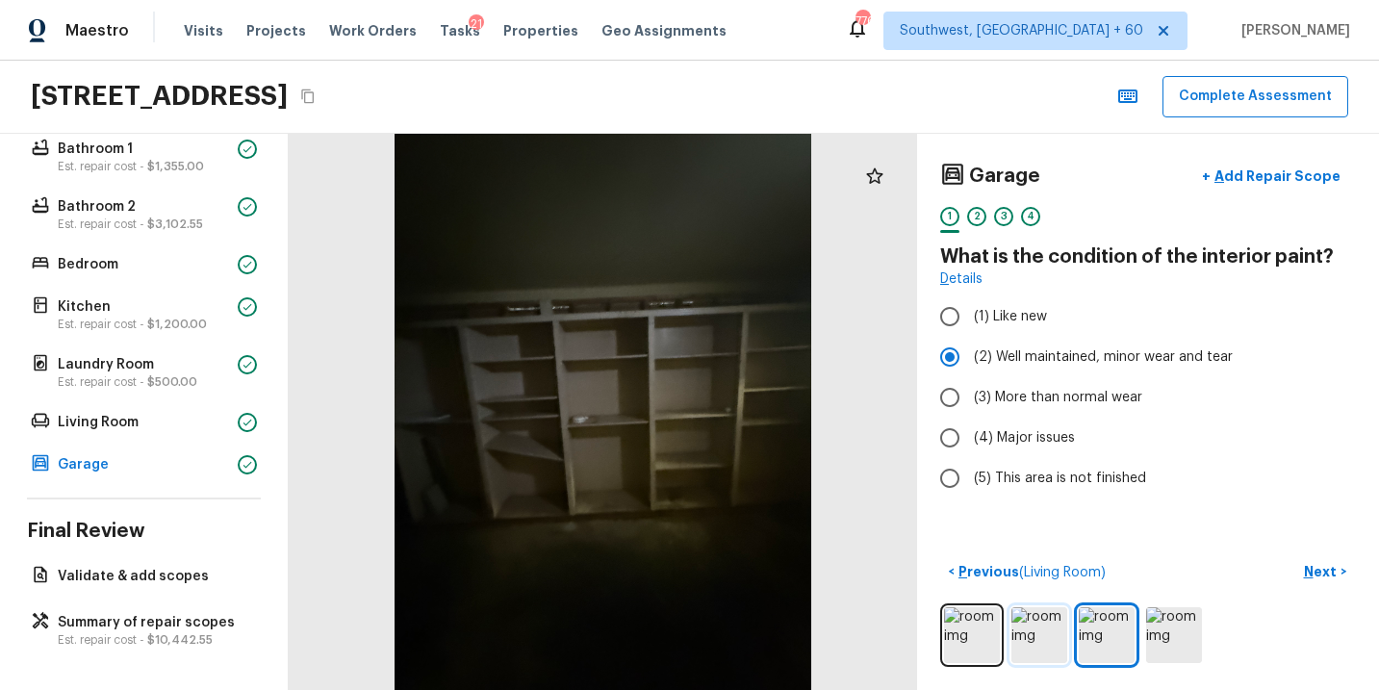
click at [1043, 631] on img at bounding box center [1040, 635] width 56 height 56
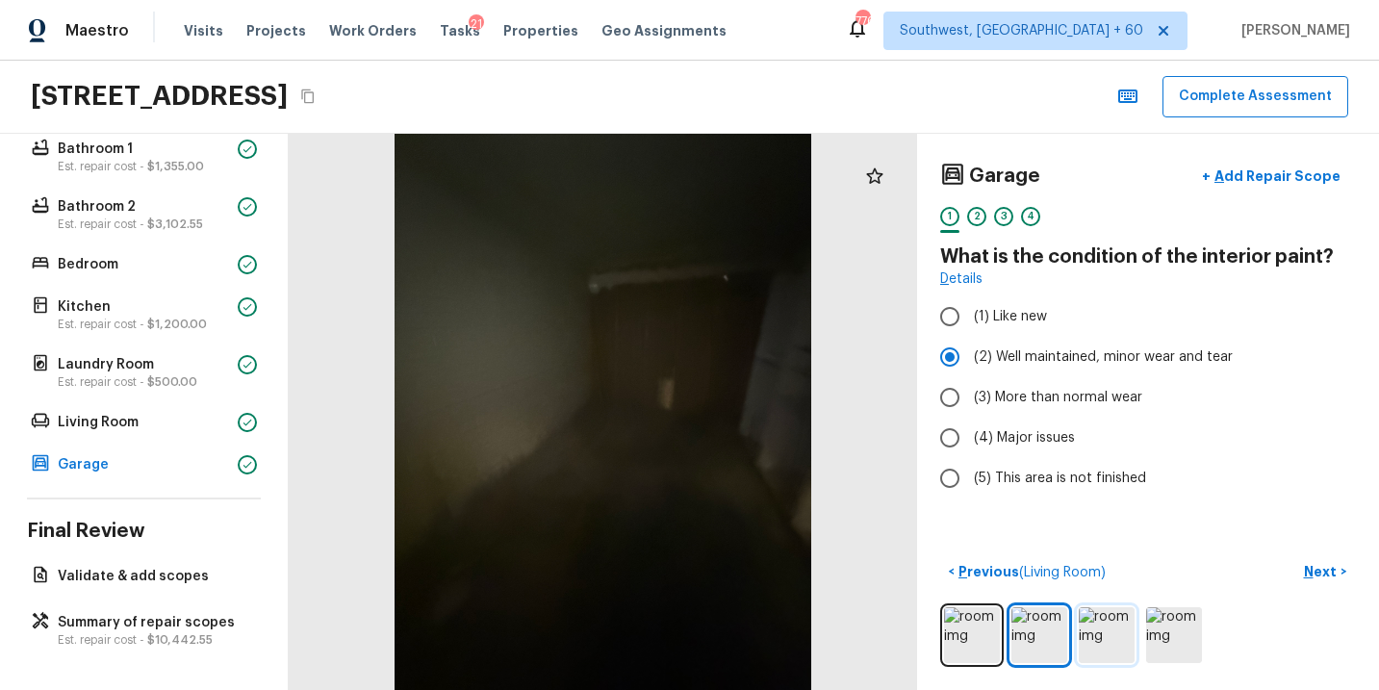
click at [1114, 632] on img at bounding box center [1107, 635] width 56 height 56
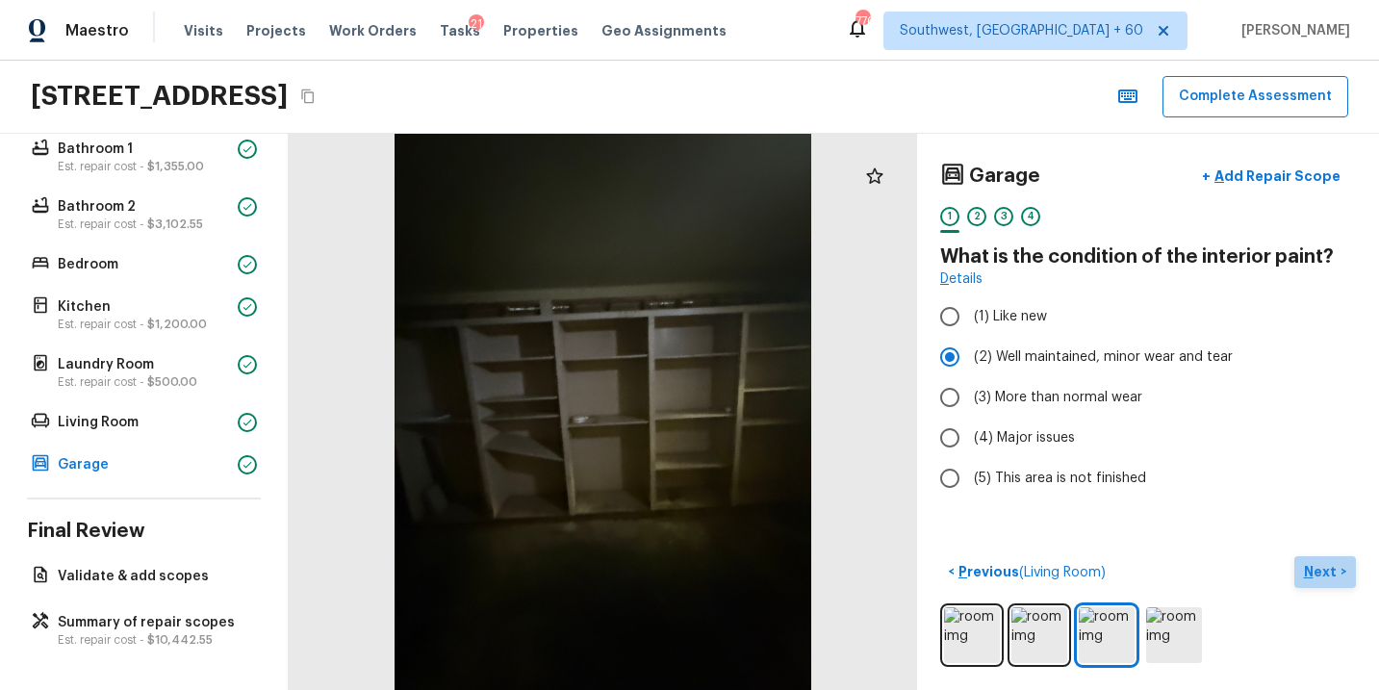
click at [1327, 569] on p "Next" at bounding box center [1322, 571] width 37 height 19
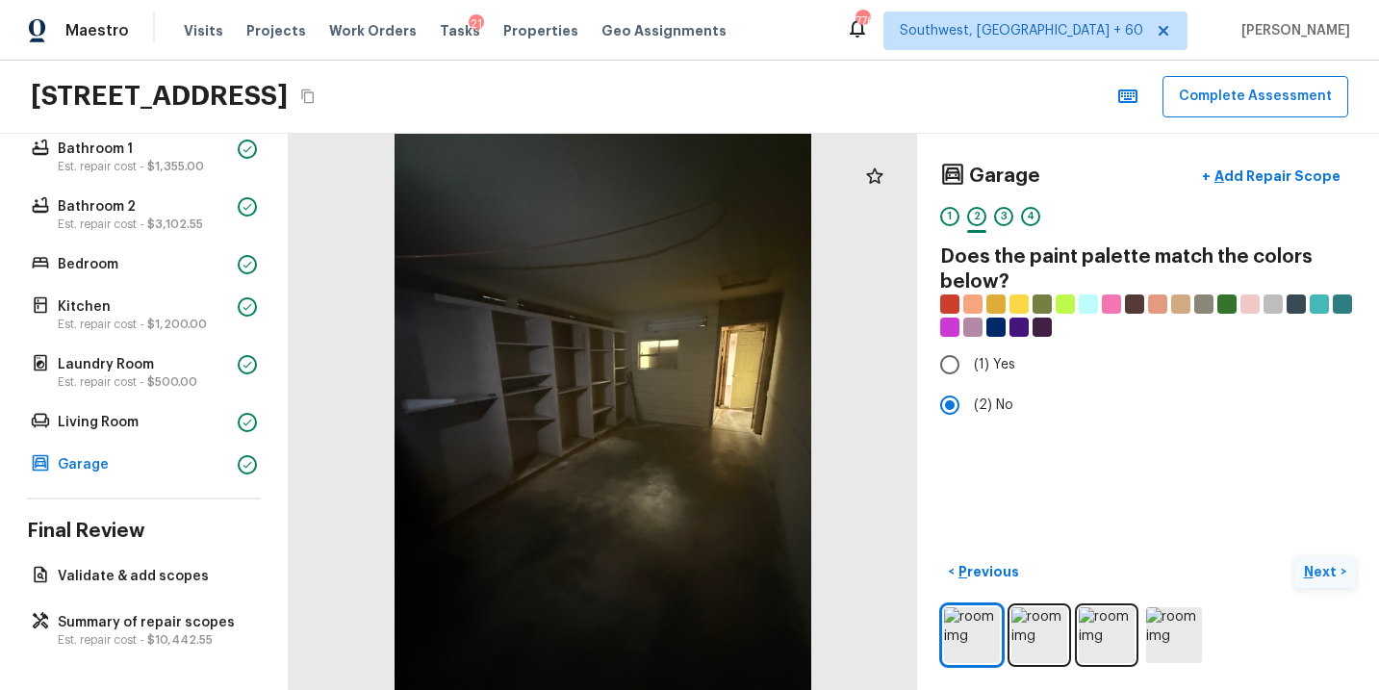
click at [1327, 569] on p "Next" at bounding box center [1322, 571] width 37 height 19
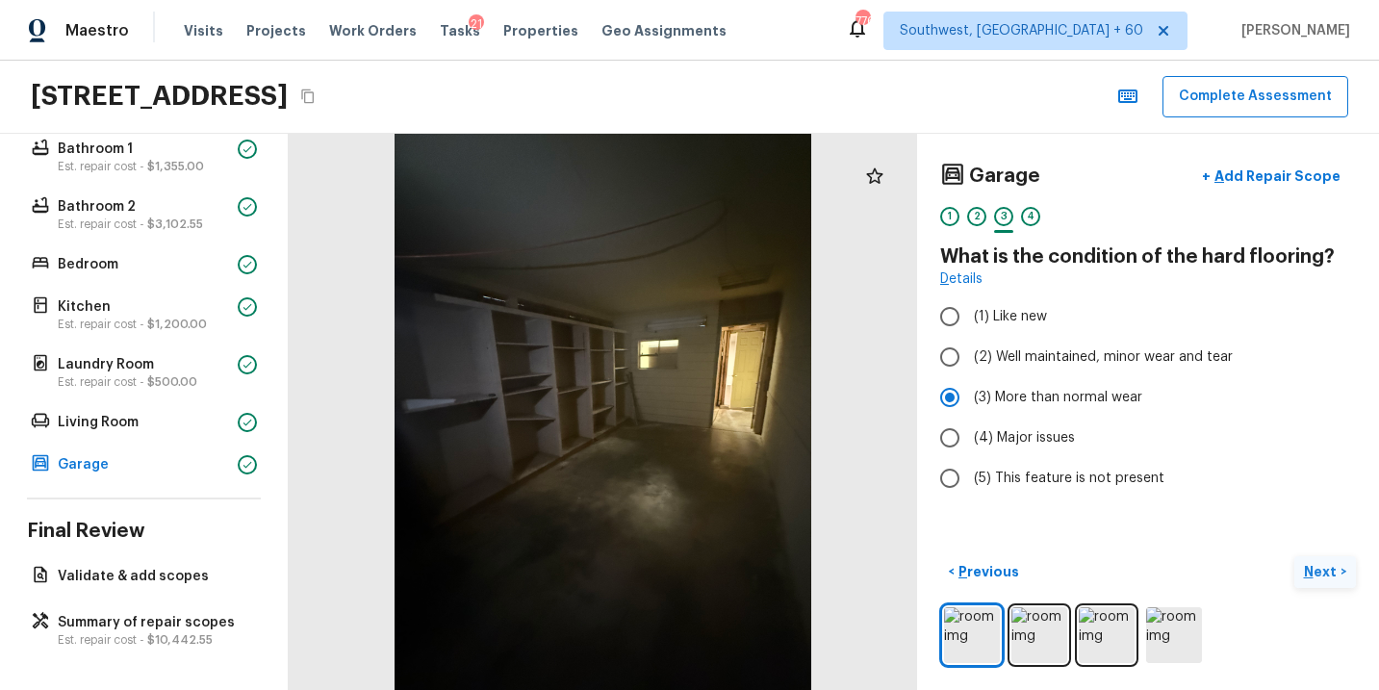
click at [1327, 569] on p "Next" at bounding box center [1322, 571] width 37 height 19
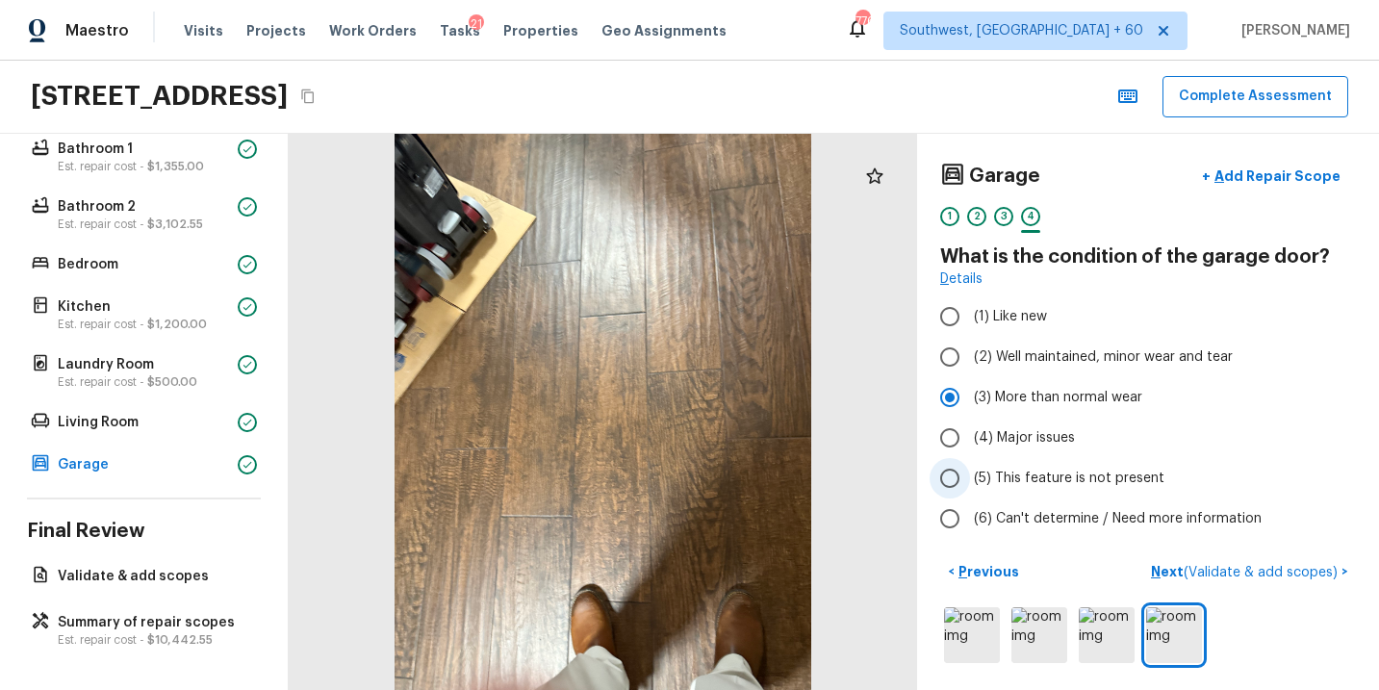
click at [1052, 477] on span "(5) This feature is not present" at bounding box center [1069, 478] width 191 height 19
click at [970, 477] on input "(5) This feature is not present" at bounding box center [950, 478] width 40 height 40
radio input "true"
click at [1167, 574] on p "Next ( Validate & add scopes )" at bounding box center [1246, 572] width 191 height 20
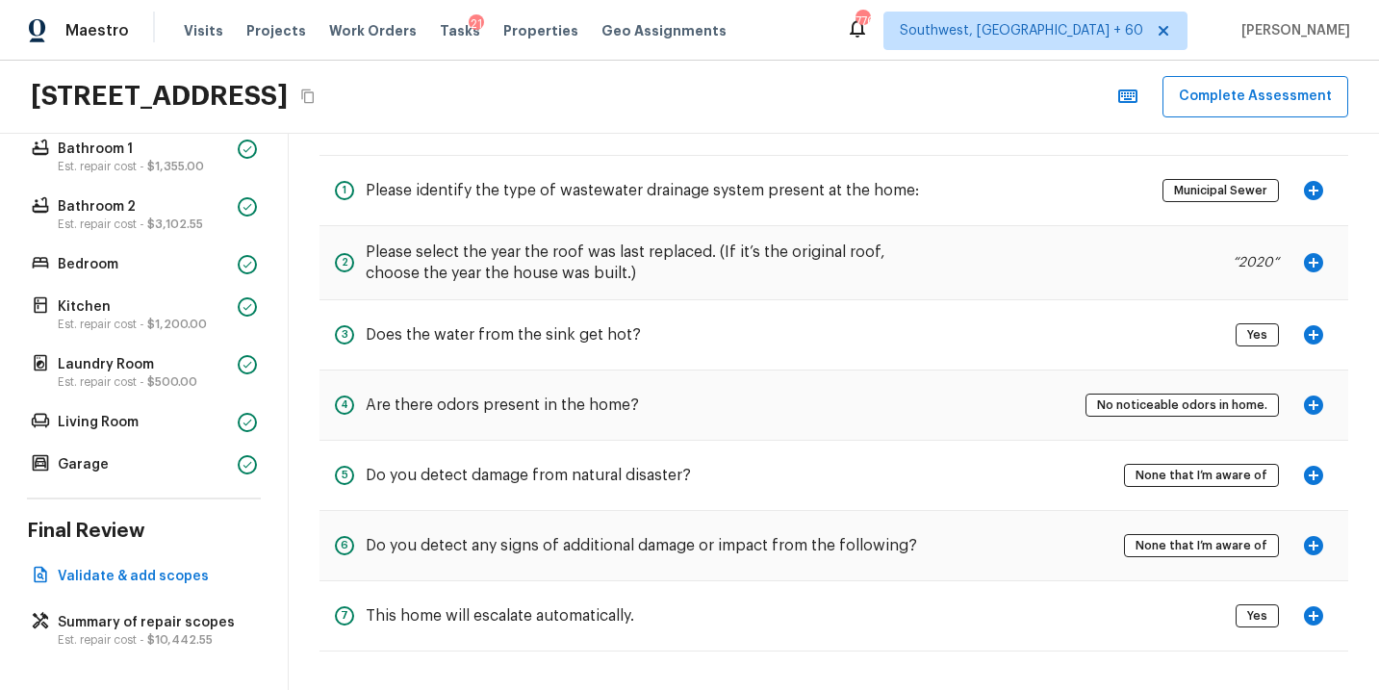
scroll to position [0, 0]
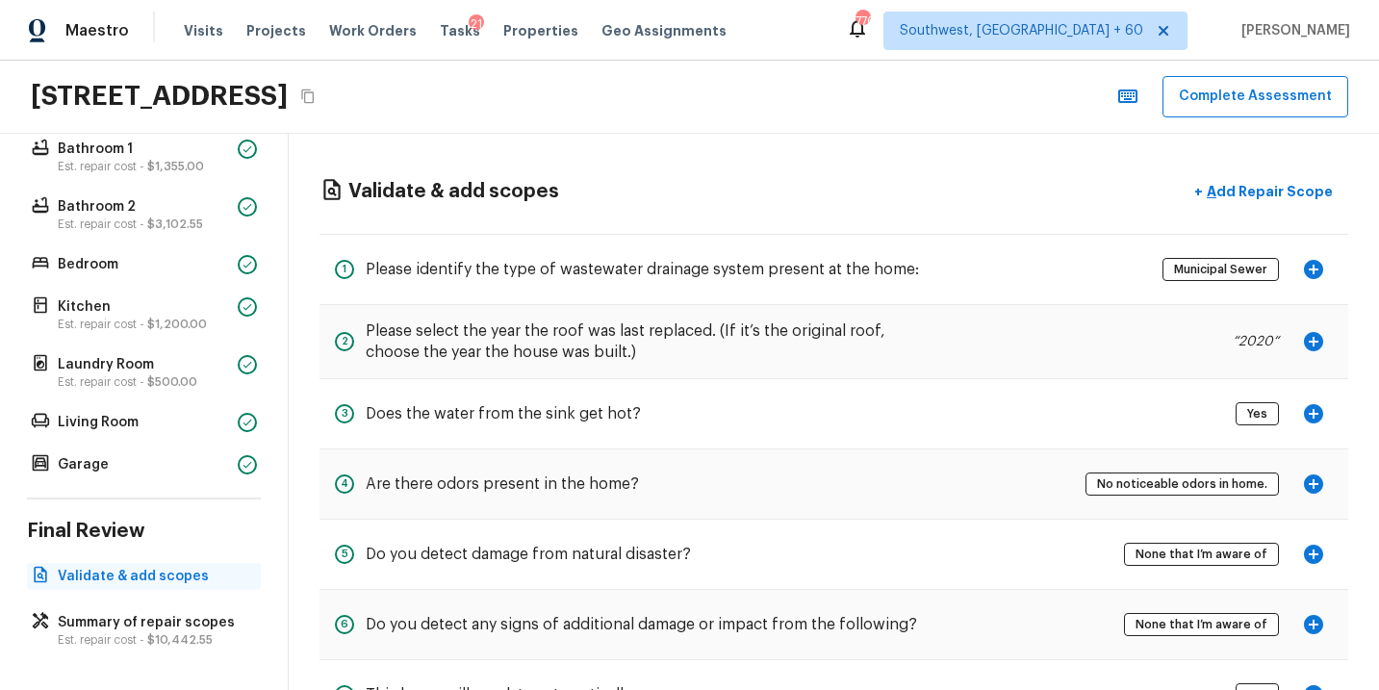
click at [142, 578] on p "Validate & add scopes" at bounding box center [154, 576] width 192 height 19
click at [157, 577] on p "Validate & add scopes" at bounding box center [154, 576] width 192 height 19
click at [158, 630] on p "Summary of repair scopes" at bounding box center [154, 622] width 192 height 19
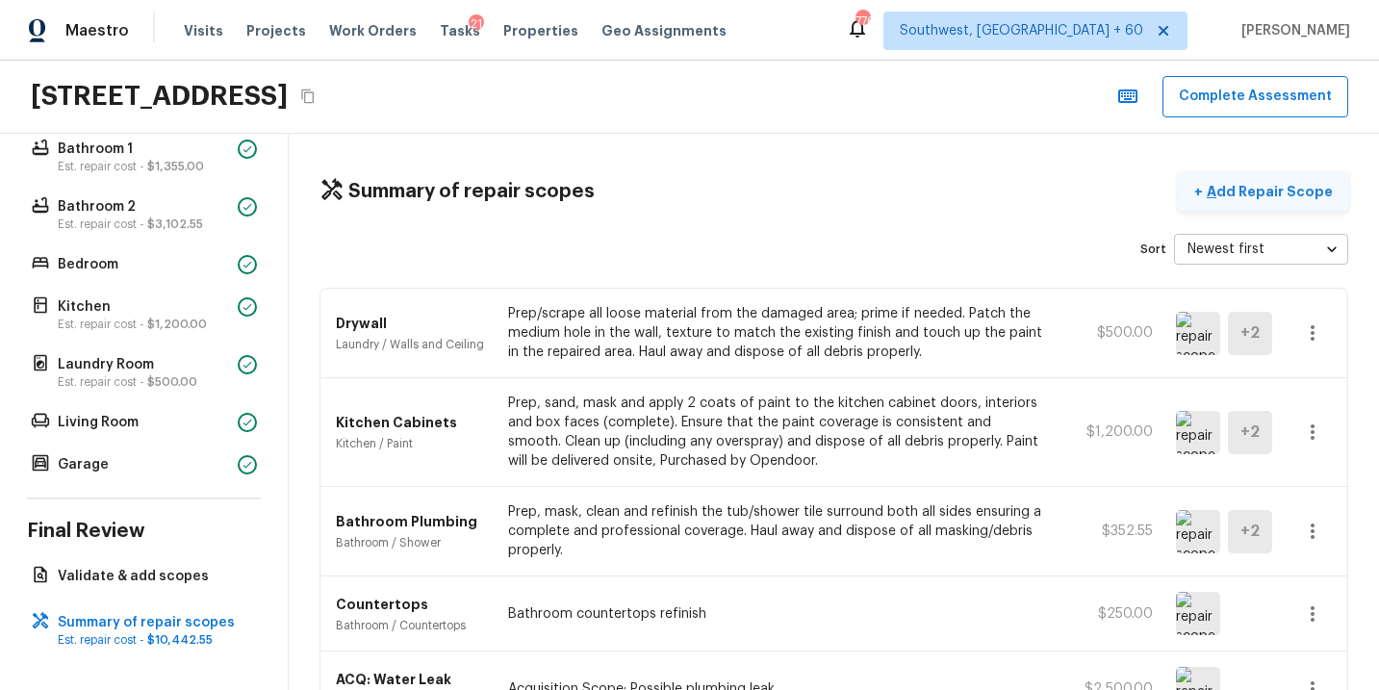
click at [1281, 186] on p "Add Repair Scope" at bounding box center [1268, 191] width 130 height 19
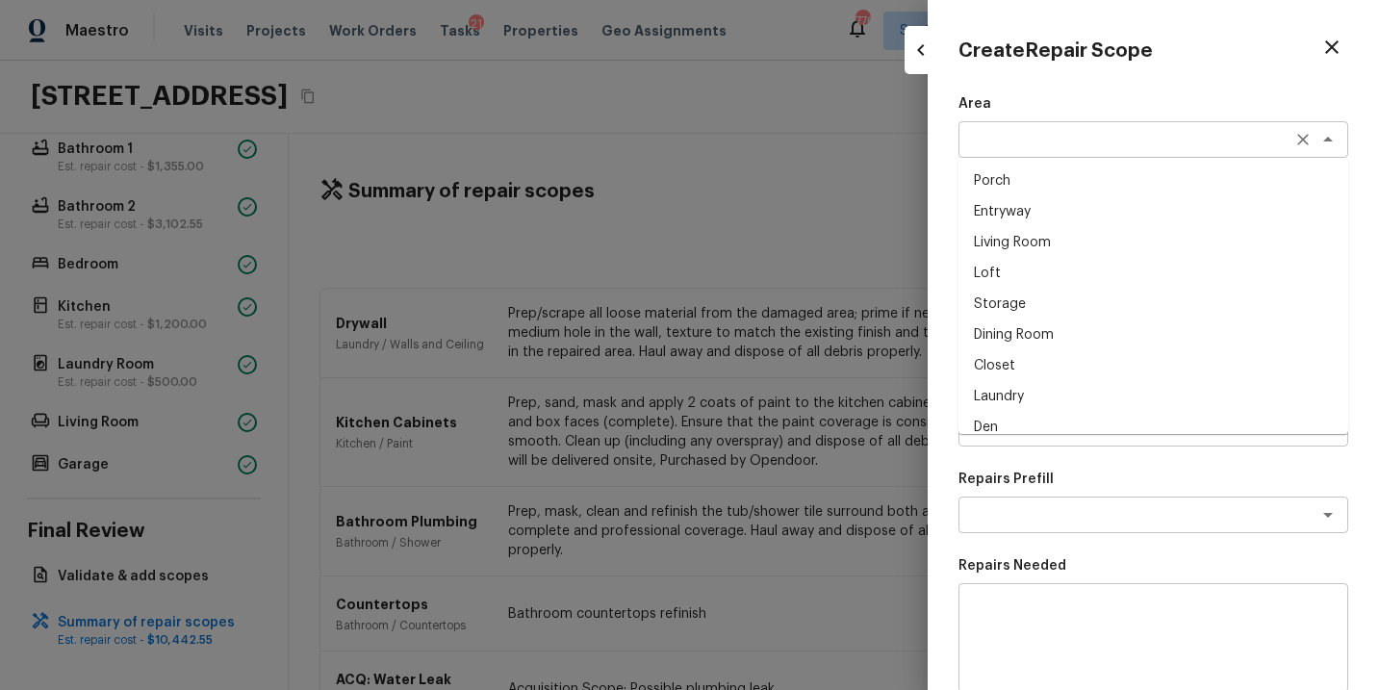
click at [1017, 150] on div "x ​" at bounding box center [1154, 139] width 390 height 37
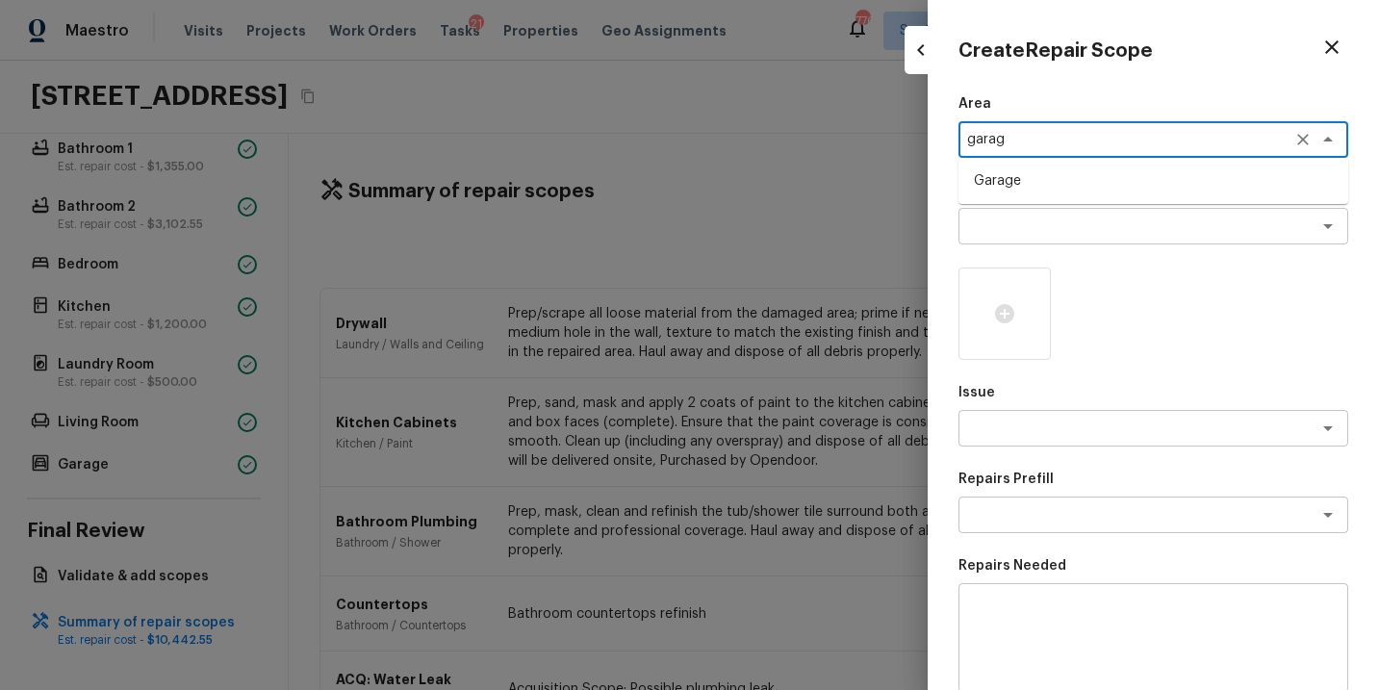
click at [1017, 175] on li "Garage" at bounding box center [1154, 181] width 390 height 31
click at [1039, 238] on div "x ​" at bounding box center [1154, 226] width 390 height 37
type textarea "Garage"
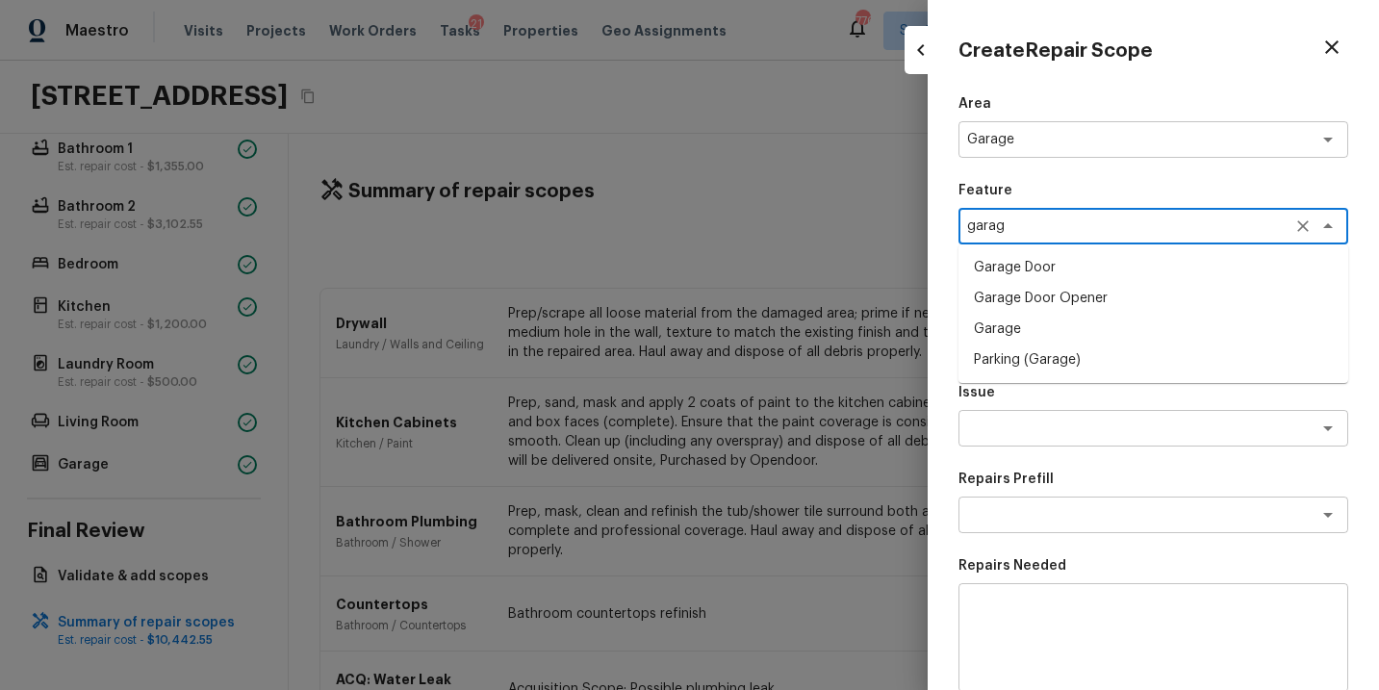
click at [1014, 342] on li "Garage" at bounding box center [1154, 329] width 390 height 31
type textarea "Garage"
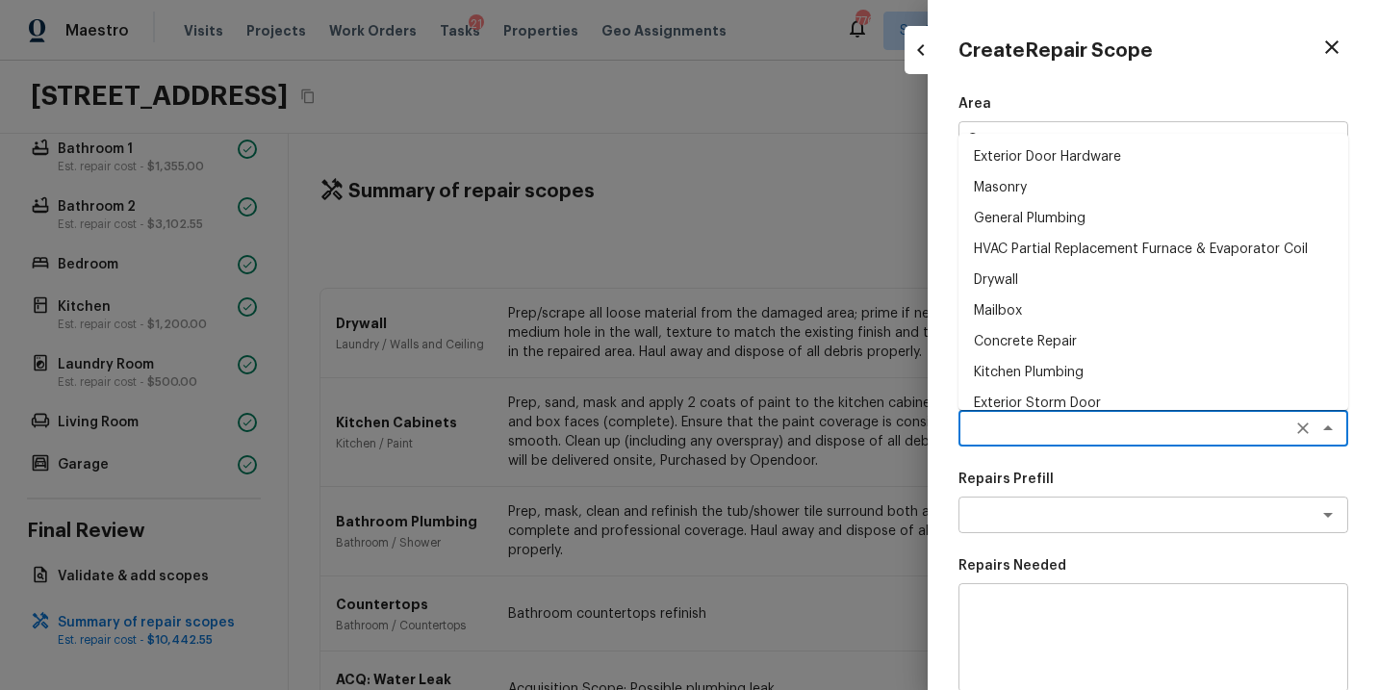
click at [1048, 433] on textarea at bounding box center [1126, 428] width 319 height 19
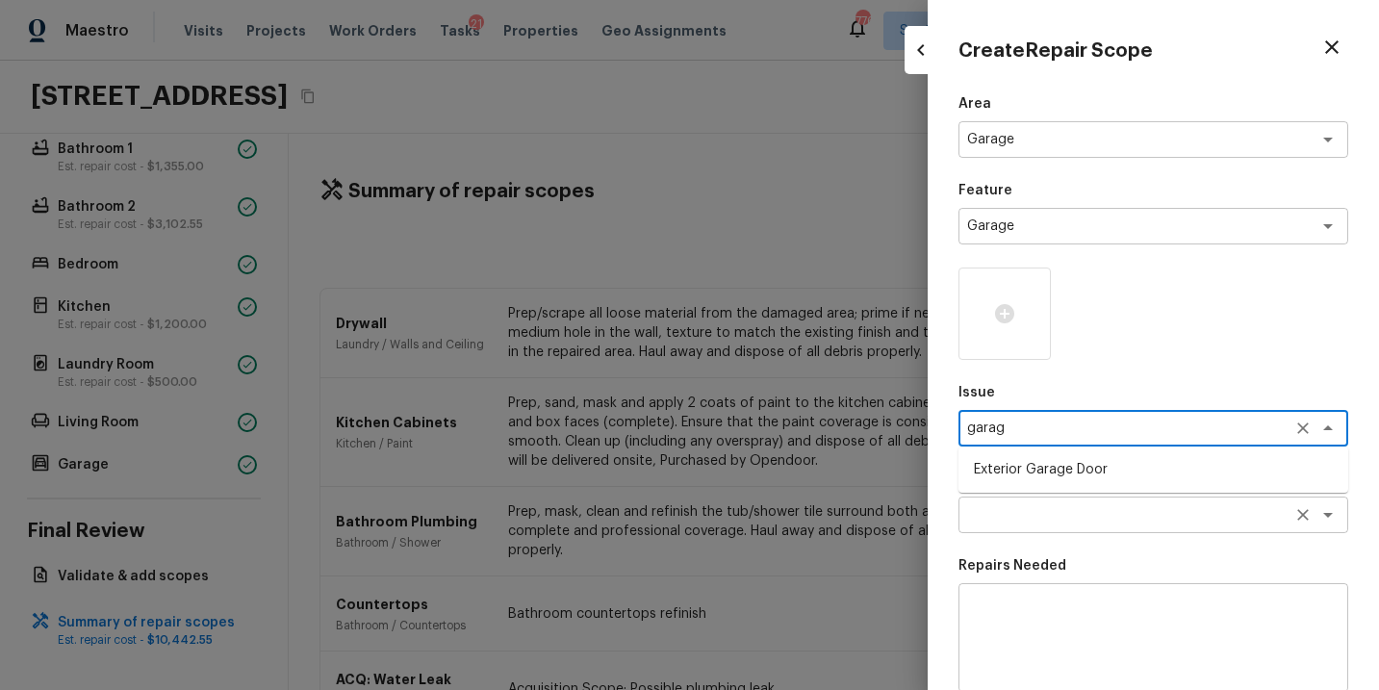
type textarea "garag"
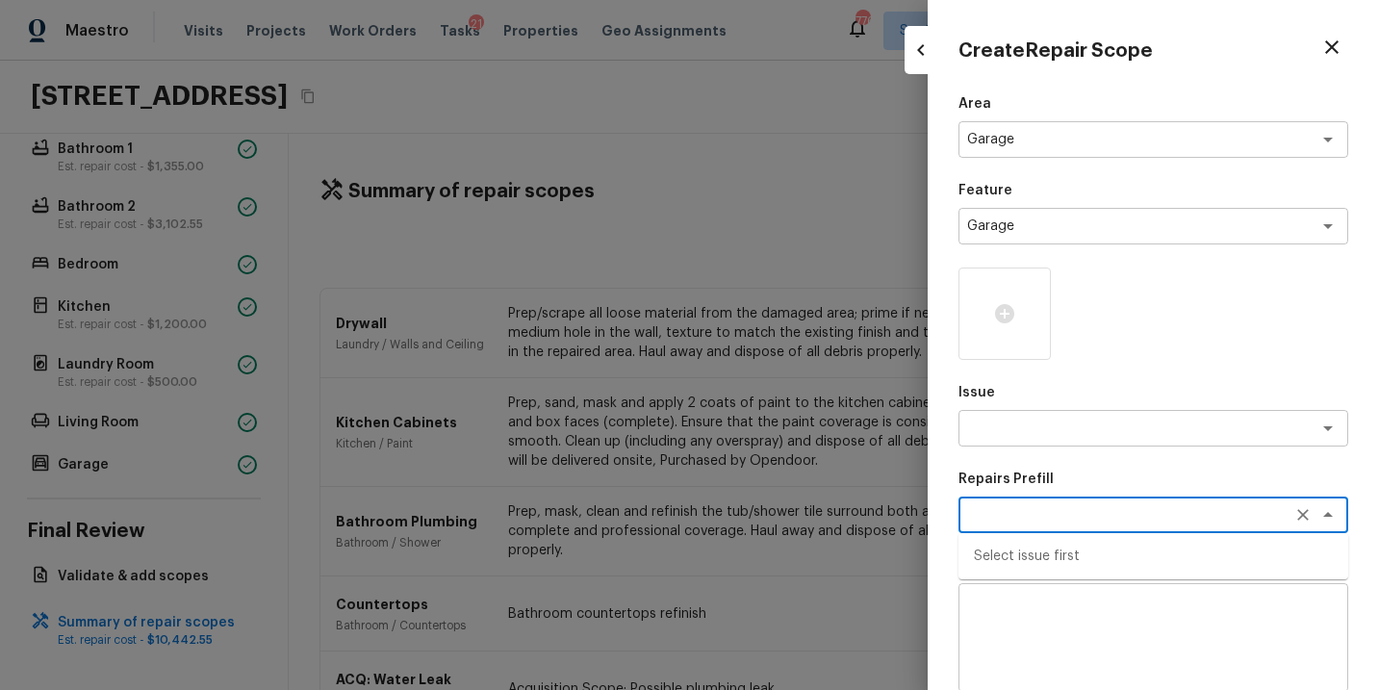
click at [1054, 517] on textarea at bounding box center [1126, 514] width 319 height 19
click at [1066, 630] on textarea at bounding box center [1153, 638] width 363 height 77
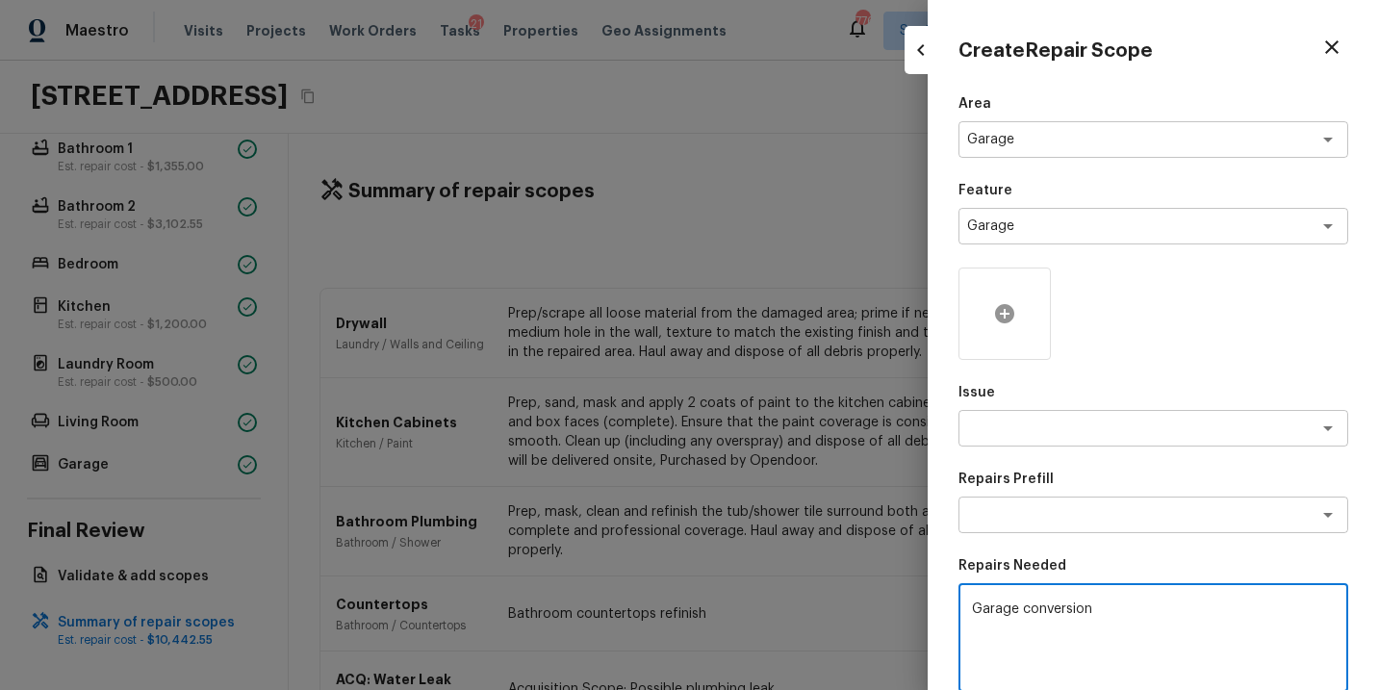
type textarea "Garage conversion"
click at [1004, 321] on icon at bounding box center [1004, 313] width 19 height 19
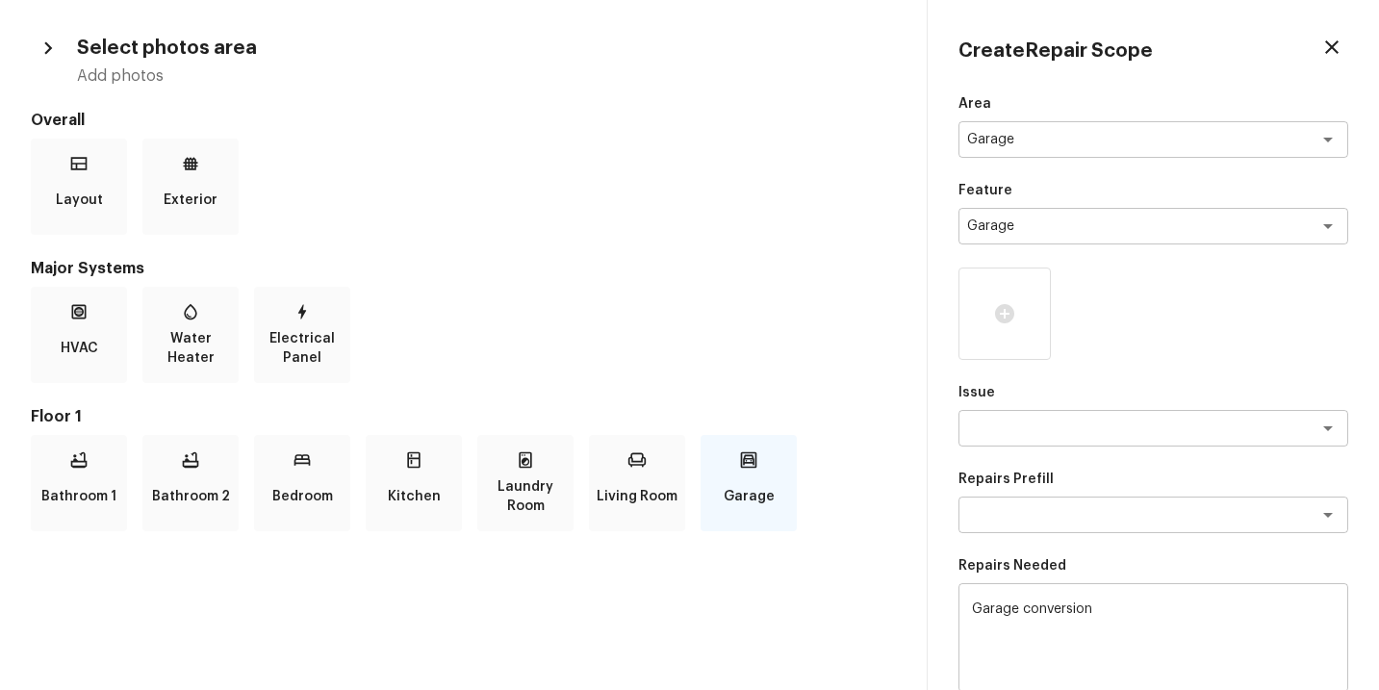
click at [751, 483] on p "Garage" at bounding box center [749, 496] width 51 height 39
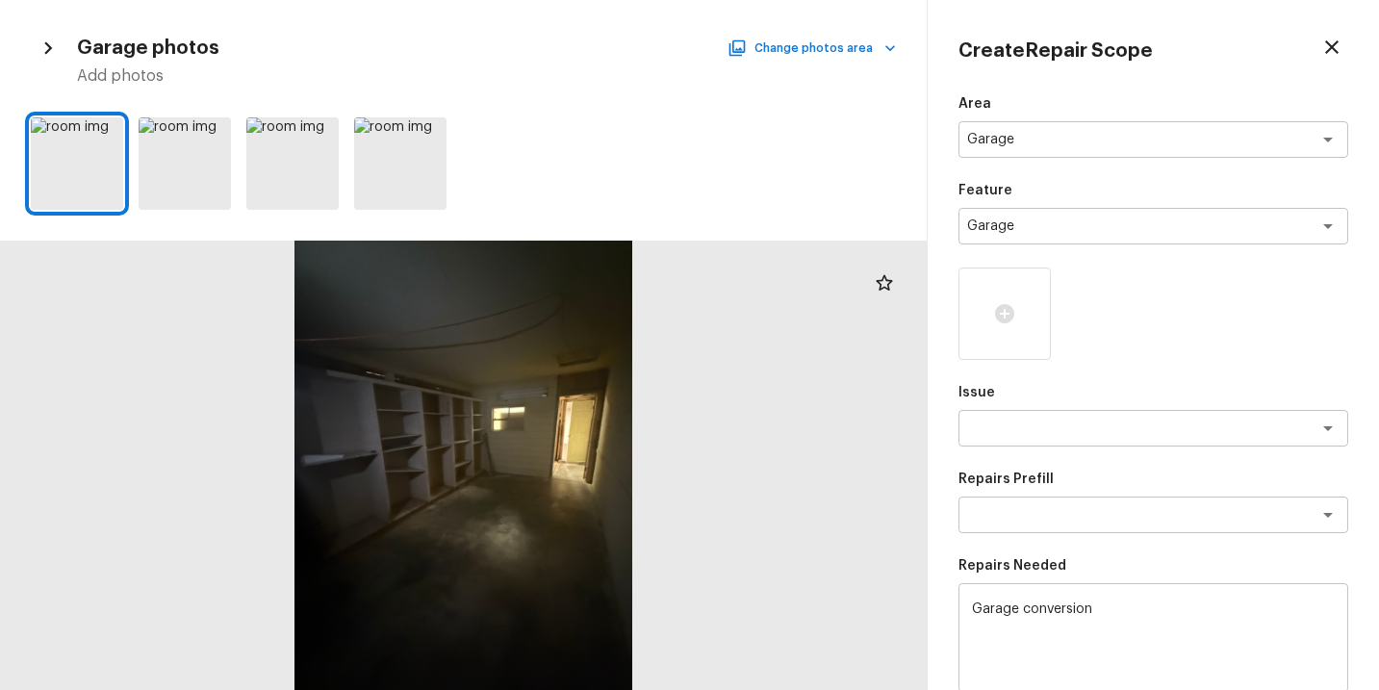
click at [469, 453] on div at bounding box center [463, 466] width 927 height 450
click at [545, 461] on div at bounding box center [463, 466] width 927 height 450
click at [108, 136] on icon at bounding box center [105, 134] width 19 height 19
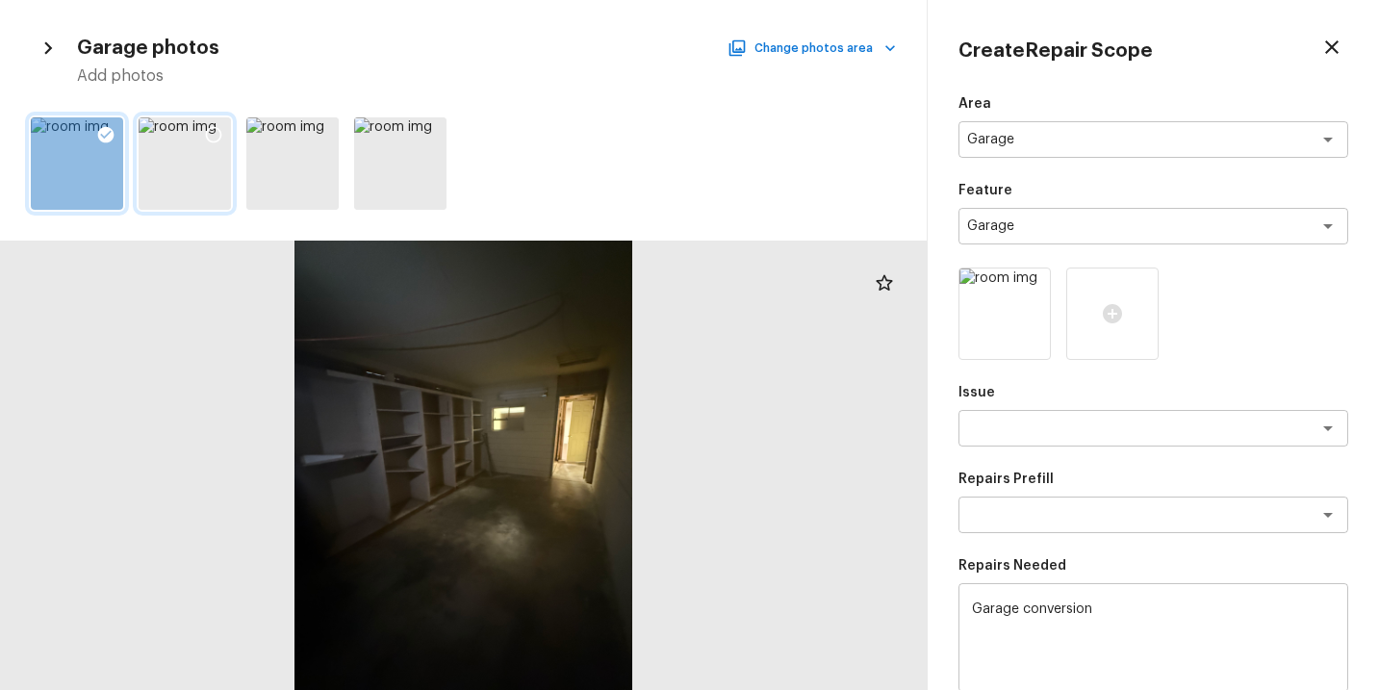
click at [211, 134] on icon at bounding box center [213, 134] width 19 height 19
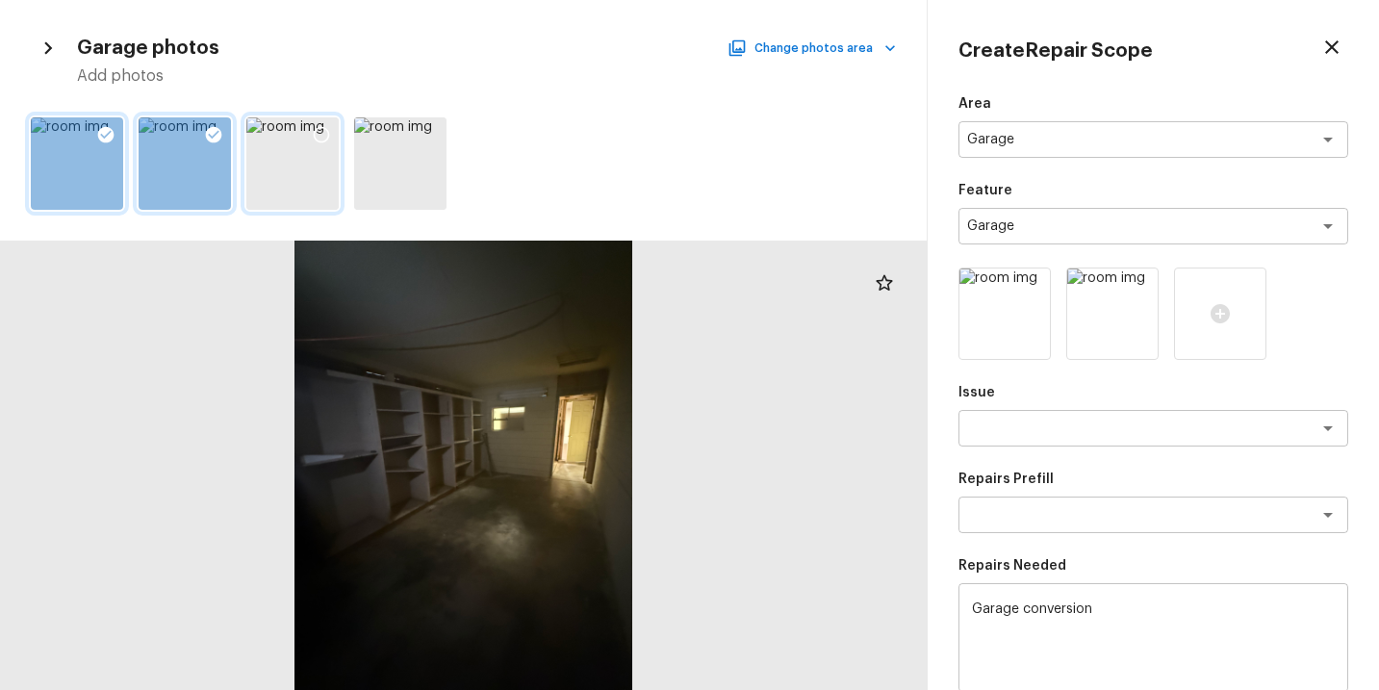
click at [319, 134] on icon at bounding box center [321, 134] width 19 height 19
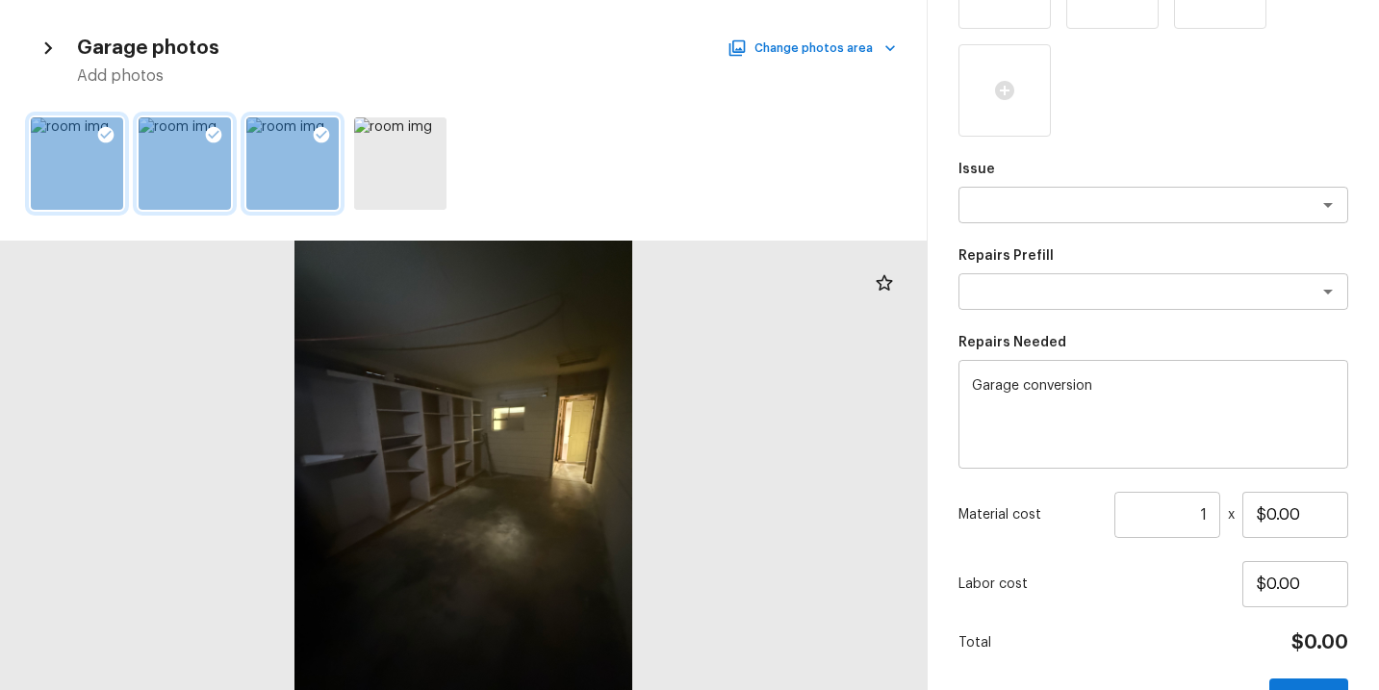
scroll to position [389, 0]
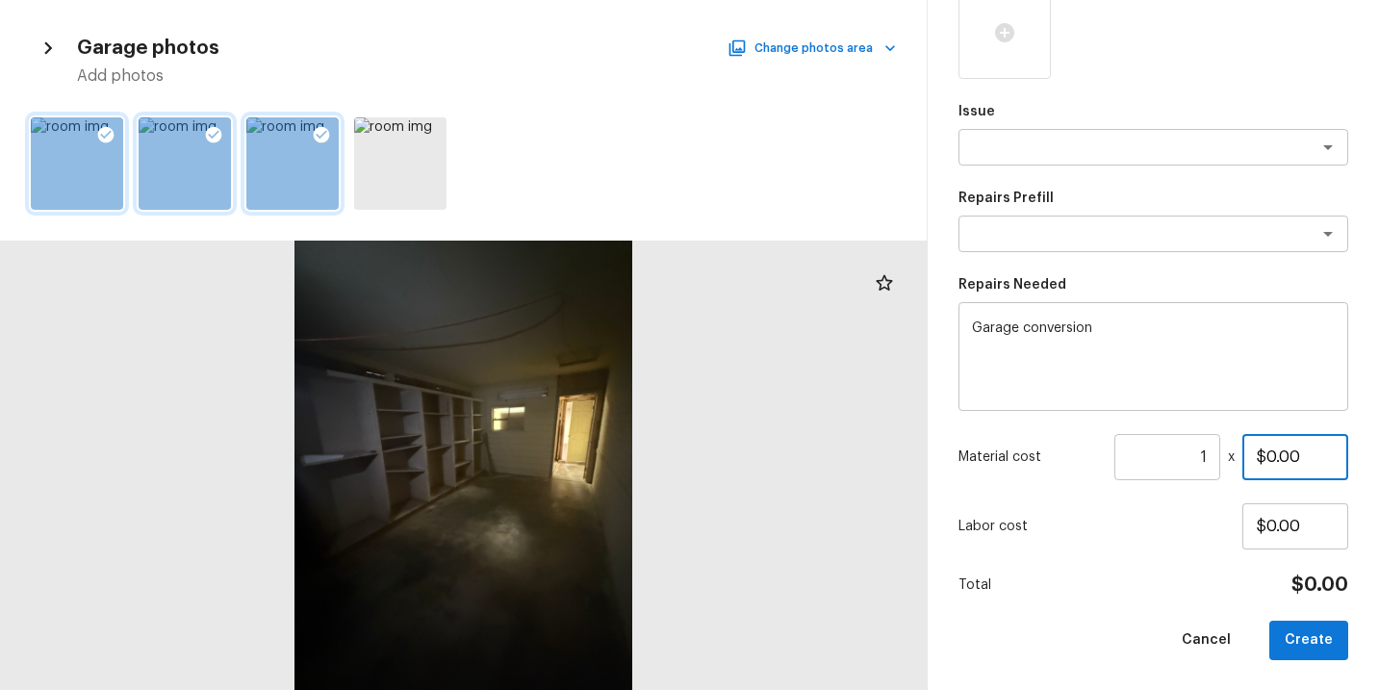
drag, startPoint x: 1321, startPoint y: 462, endPoint x: 1102, endPoint y: 462, distance: 218.5
click at [1102, 462] on div "Material cost 1 ​ x $0.00" at bounding box center [1154, 457] width 390 height 46
type input "$2,500.00"
click at [1107, 609] on div "Area Garage x ​ Feature Garage x ​ Issue x ​ Repairs Prefill x ​ Repairs Needed…" at bounding box center [1154, 182] width 390 height 955
click at [1302, 637] on button "Create" at bounding box center [1309, 640] width 79 height 39
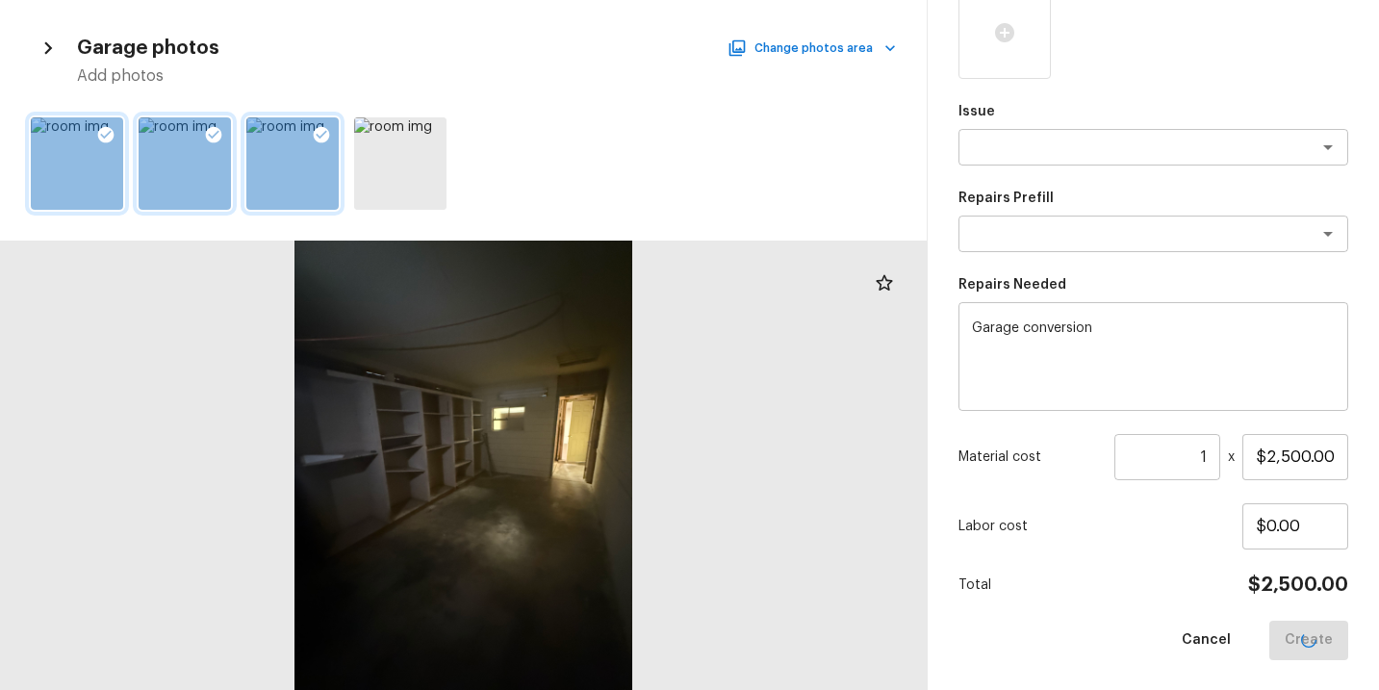
type input "$0.00"
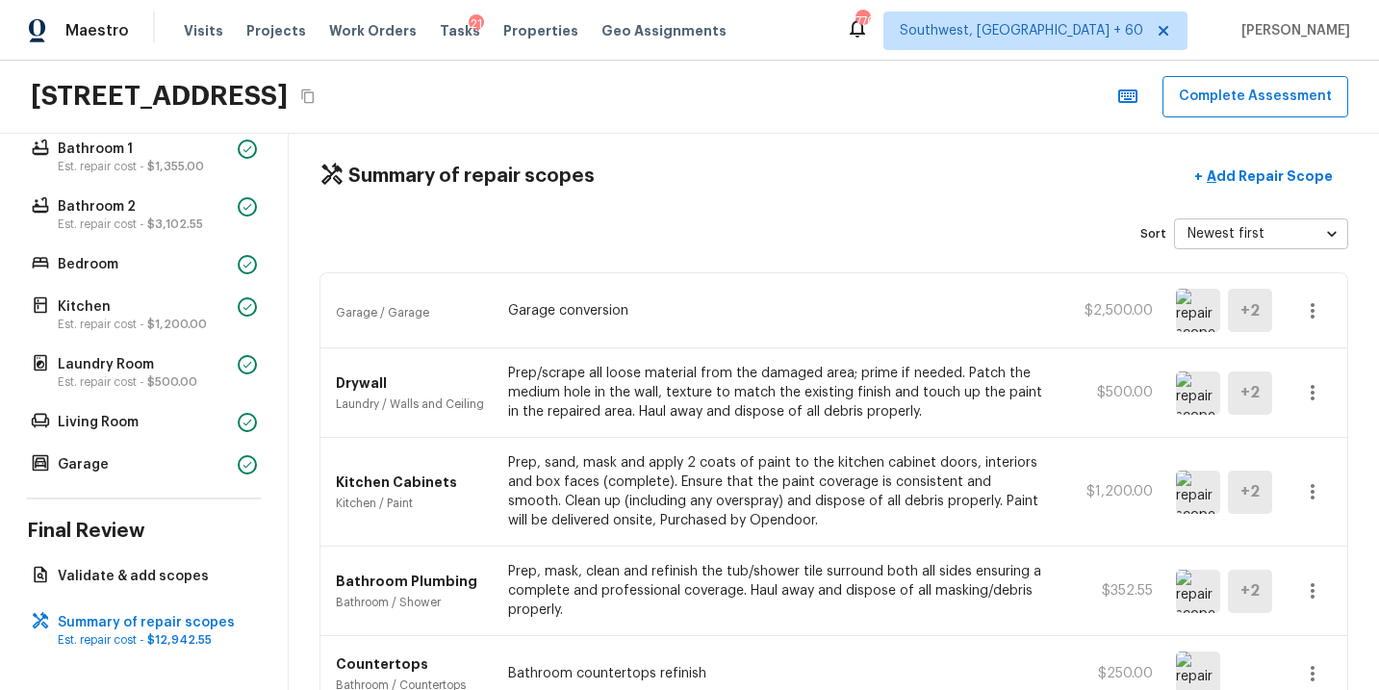
scroll to position [27, 0]
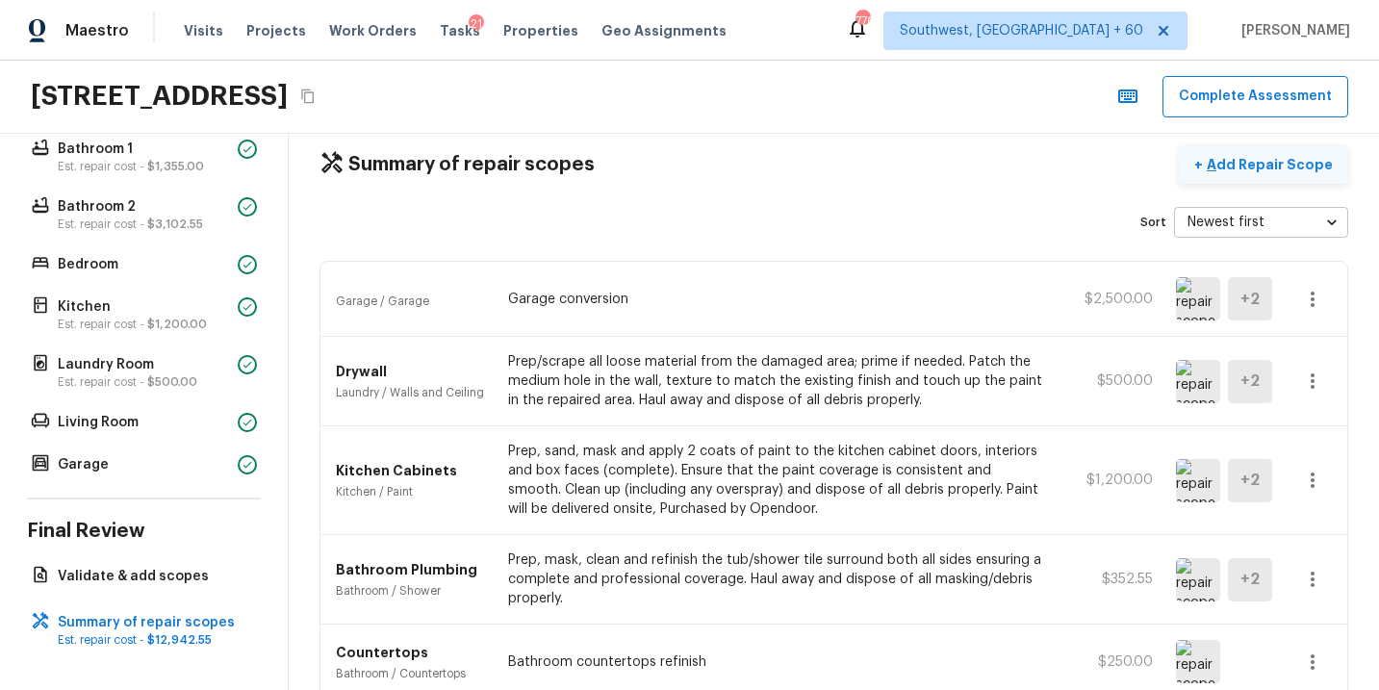
click at [1249, 168] on p "Add Repair Scope" at bounding box center [1268, 164] width 130 height 19
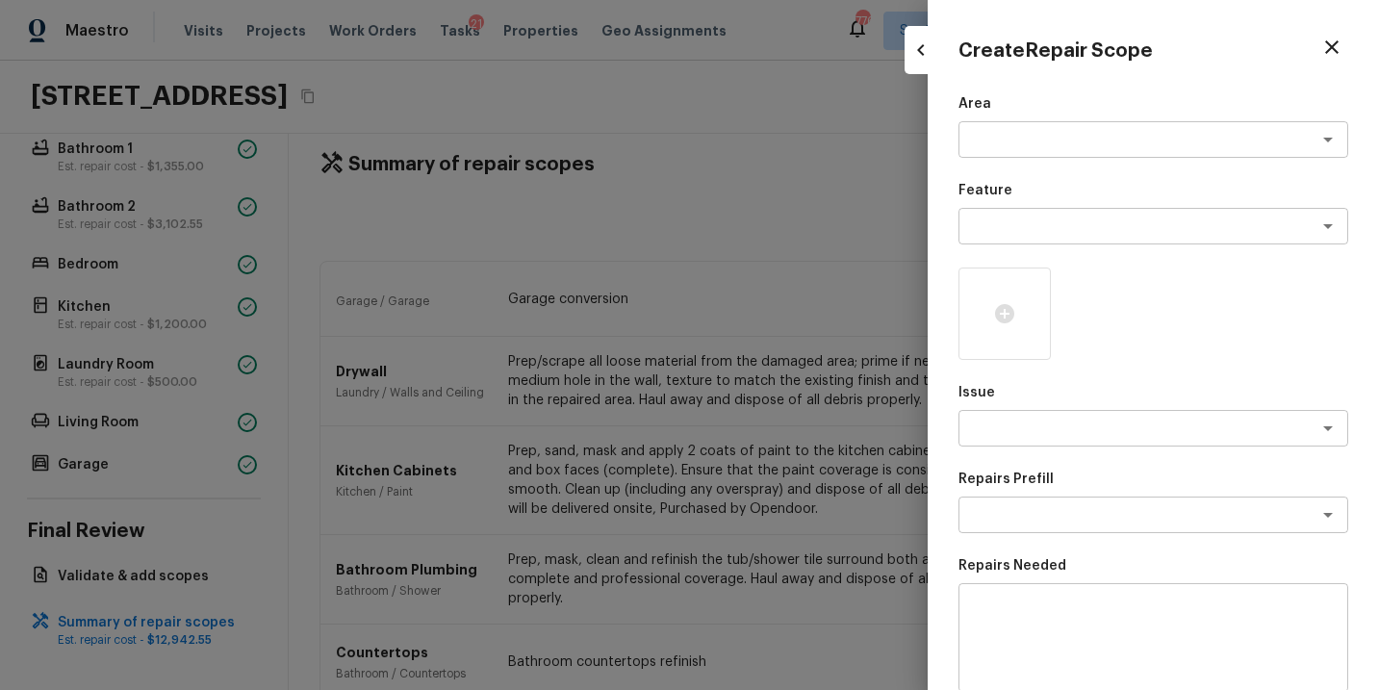
click at [752, 416] on div at bounding box center [689, 345] width 1379 height 690
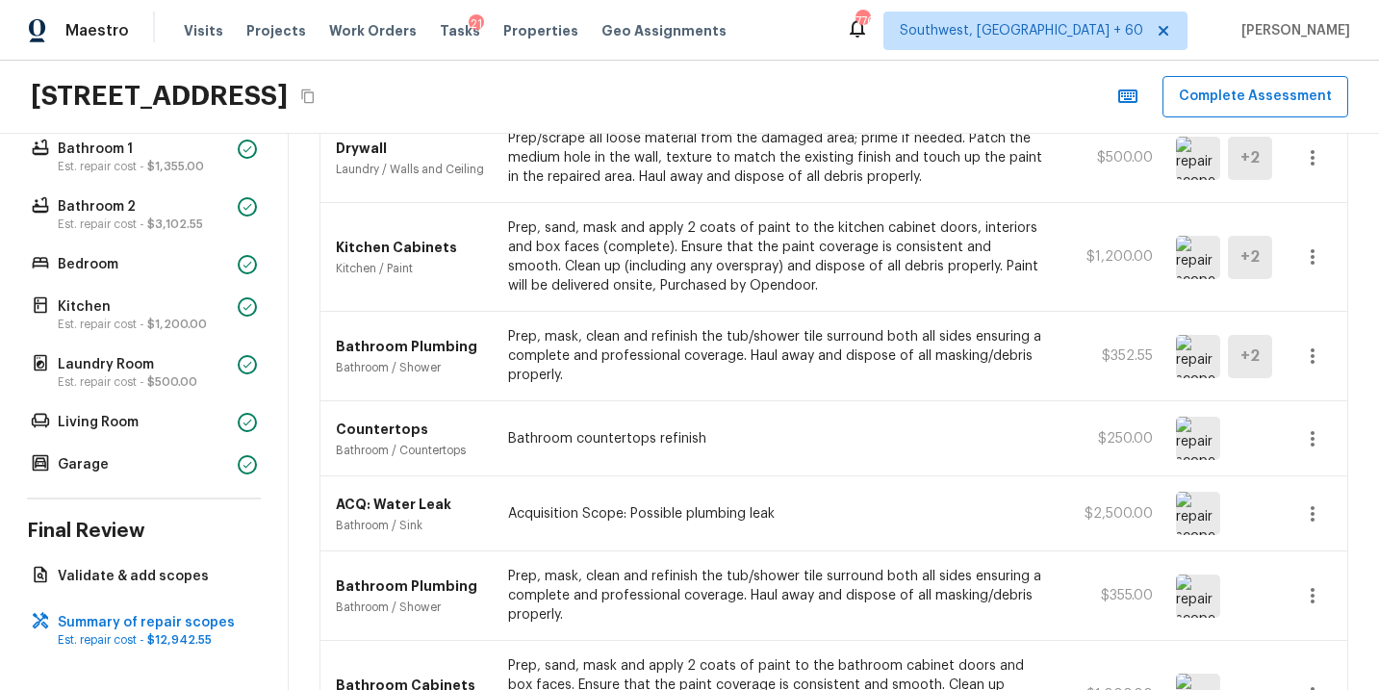
scroll to position [0, 0]
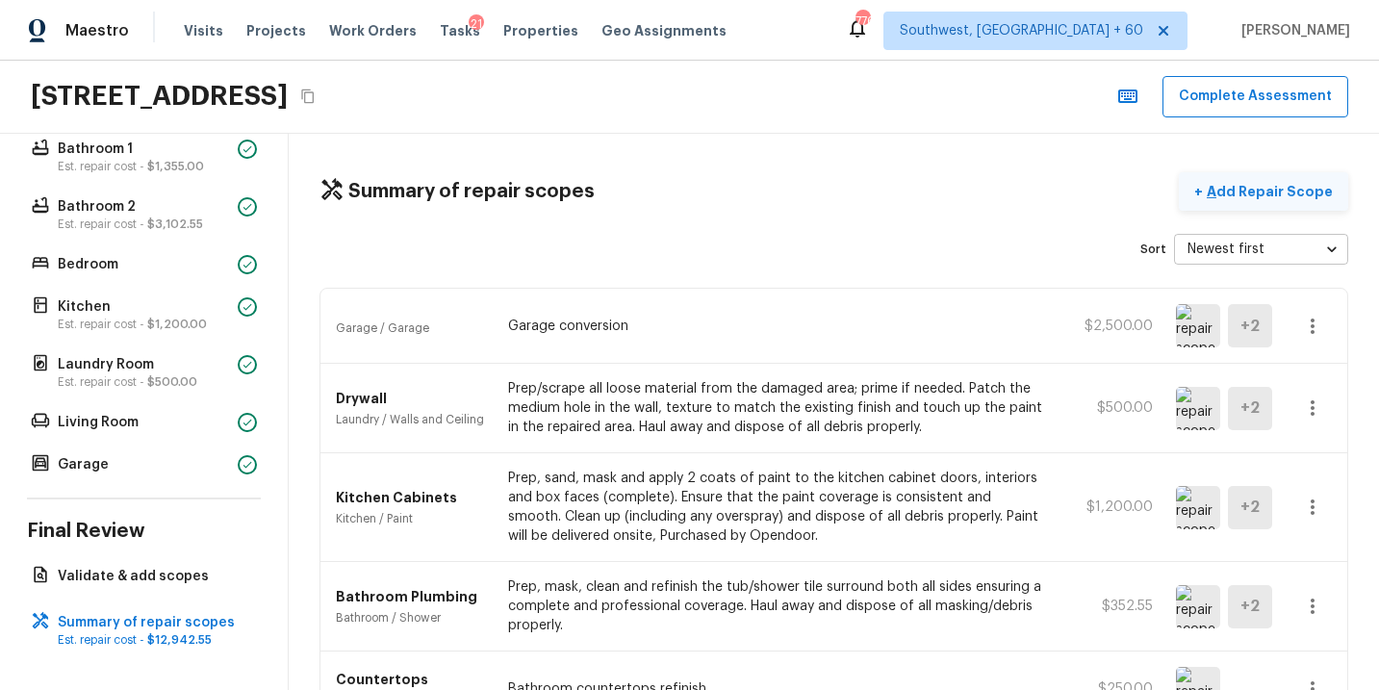
click at [1312, 190] on p "Add Repair Scope" at bounding box center [1268, 191] width 130 height 19
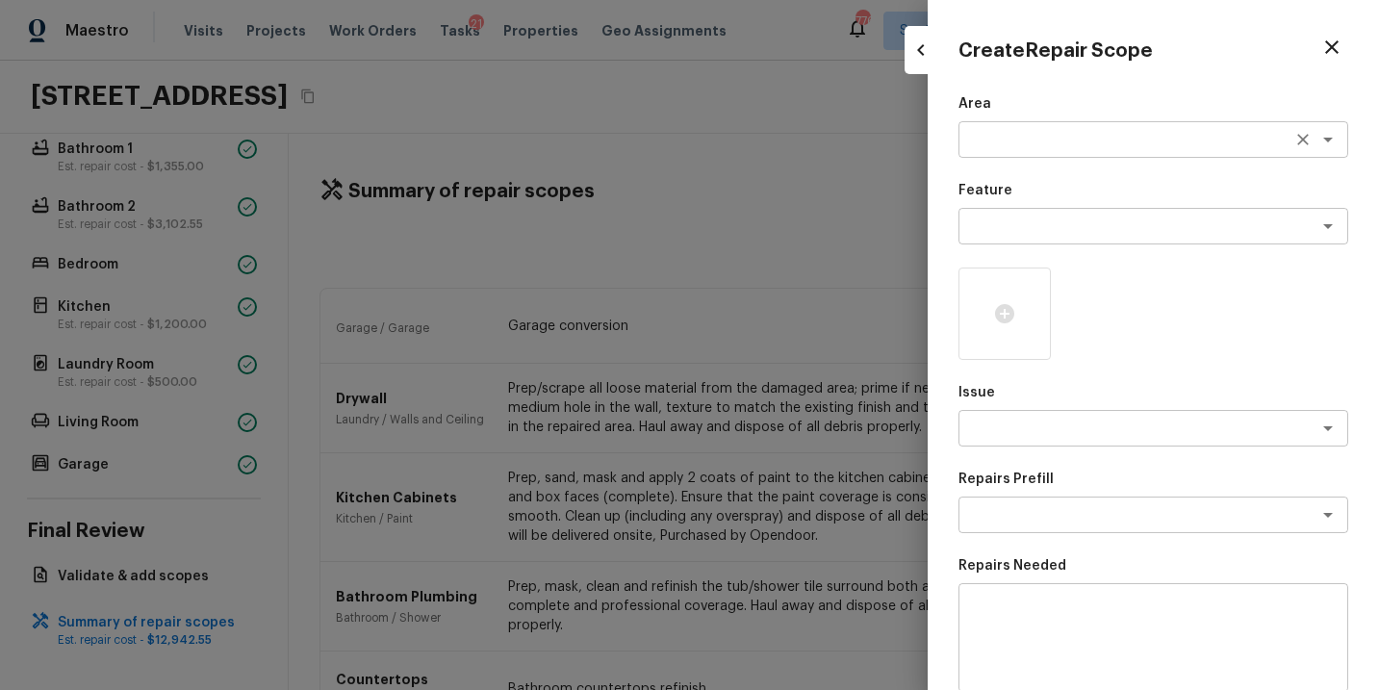
click at [1013, 134] on textarea at bounding box center [1126, 139] width 319 height 19
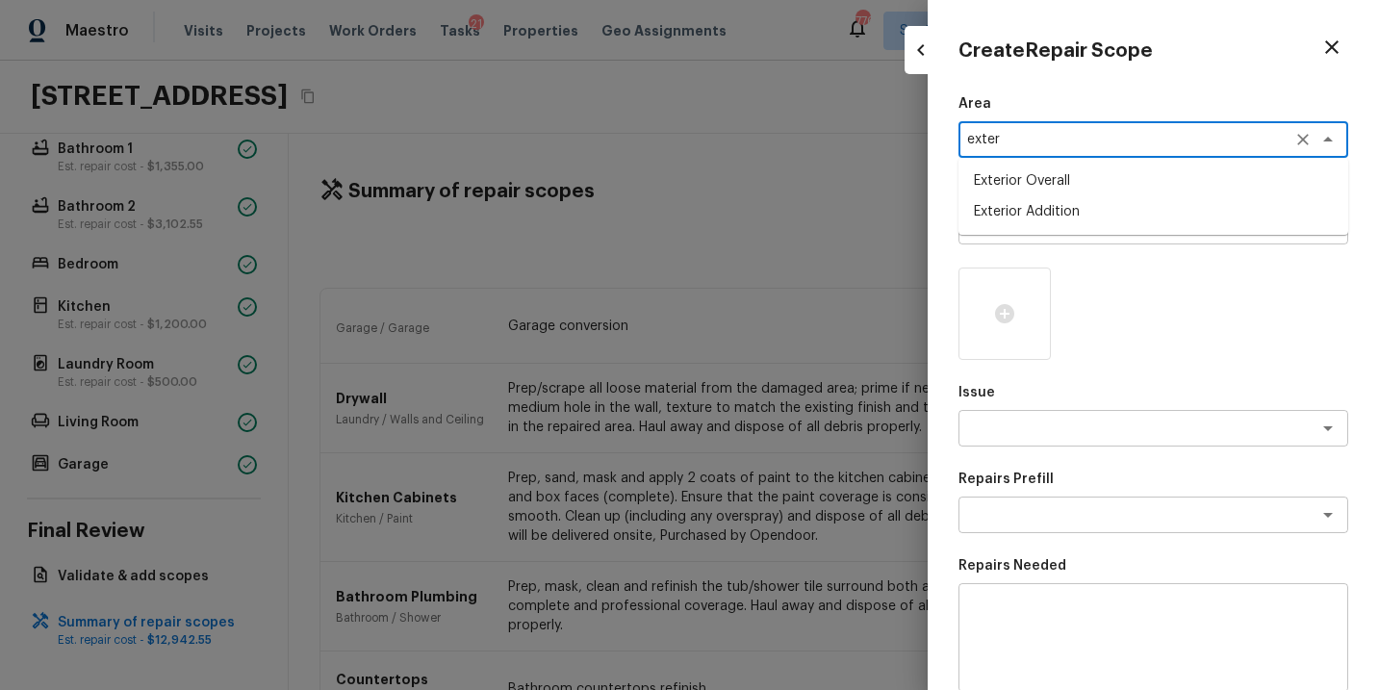
click at [1034, 176] on li "Exterior Overall" at bounding box center [1154, 181] width 390 height 31
type textarea "Exterior Overall"
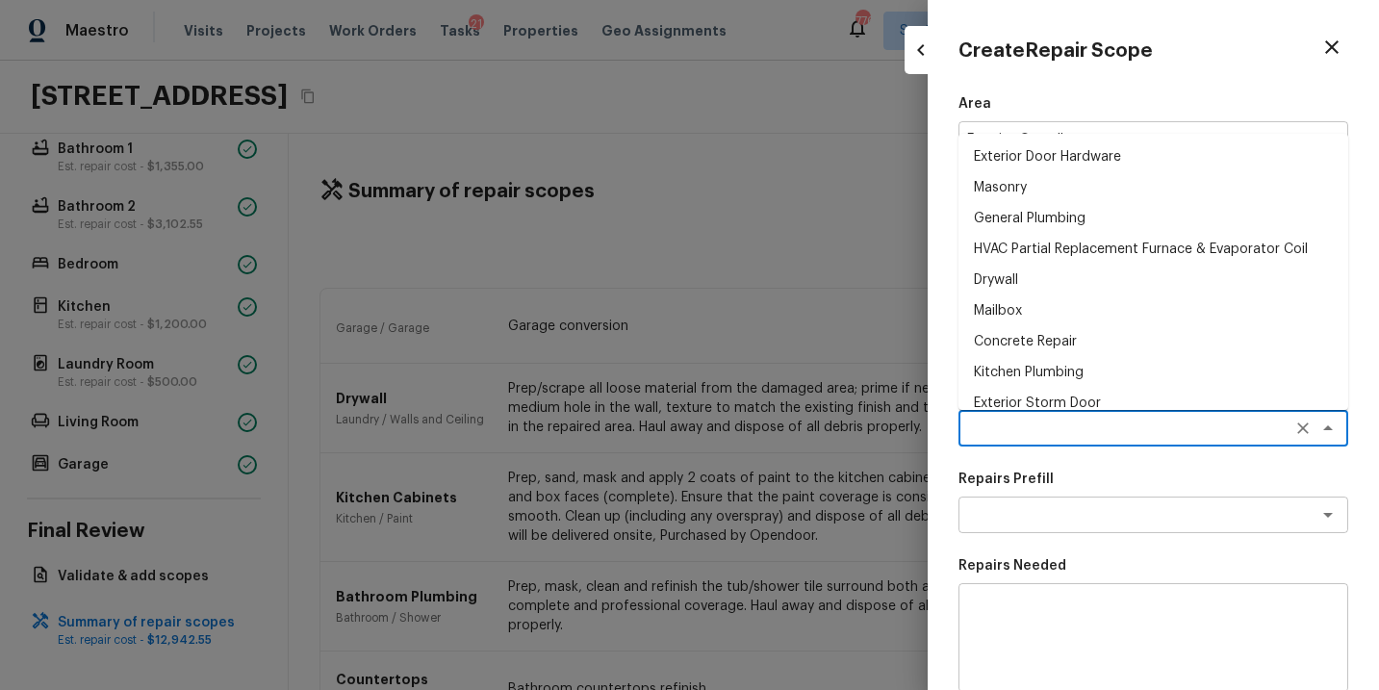
click at [1016, 431] on textarea at bounding box center [1126, 428] width 319 height 19
type textarea "s"
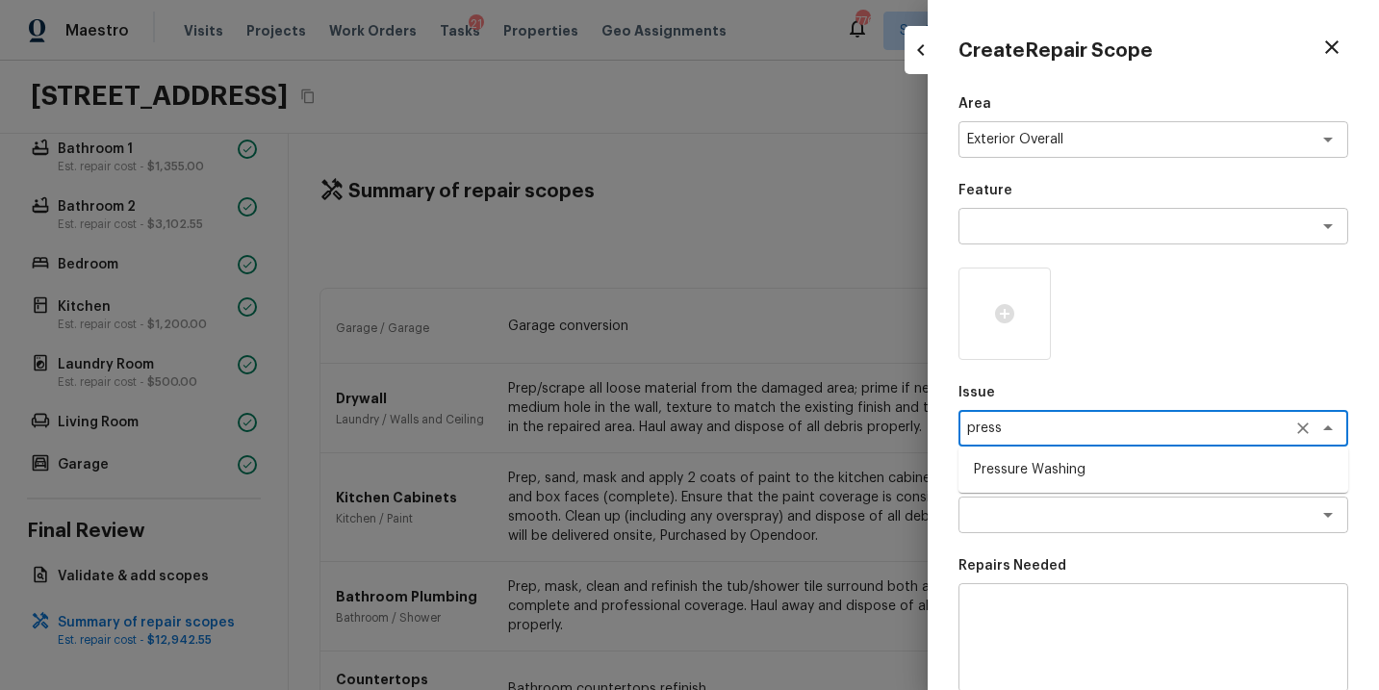
click at [1049, 474] on li "Pressure Washing" at bounding box center [1154, 469] width 390 height 31
type textarea "Pressure Washing"
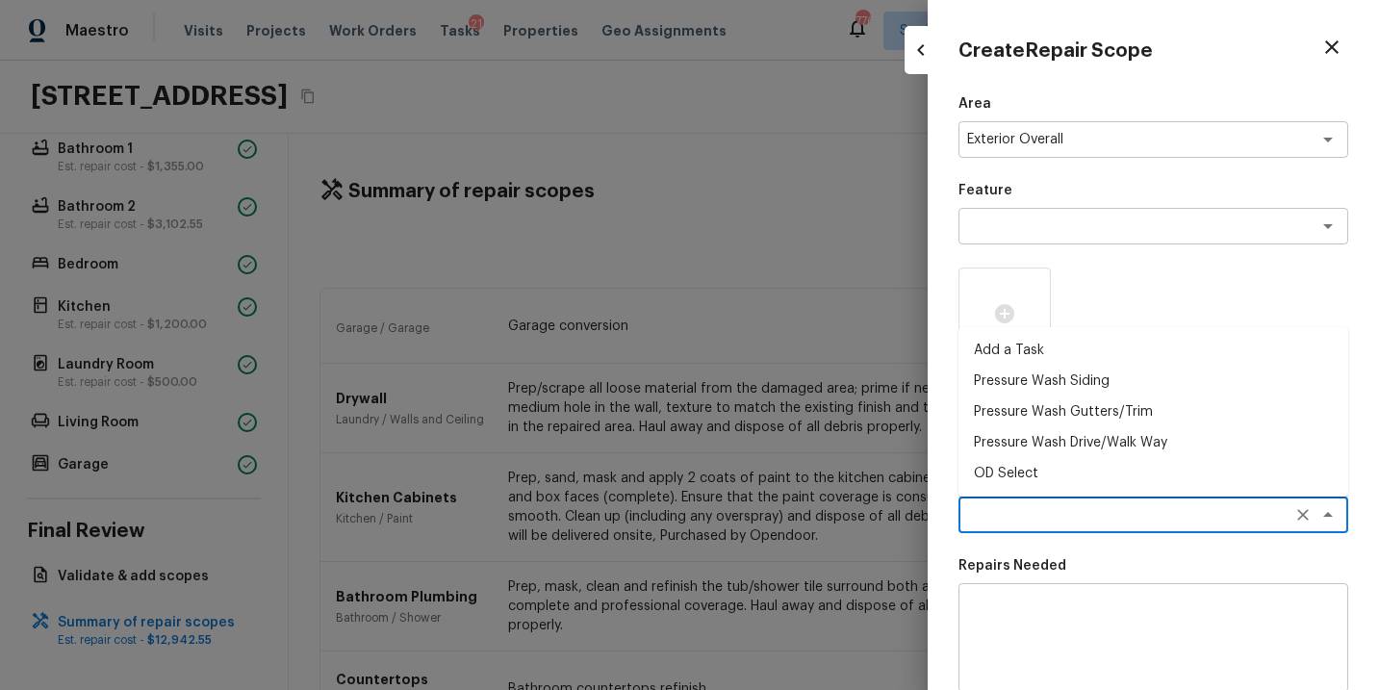
click at [1044, 512] on textarea at bounding box center [1126, 514] width 319 height 19
click at [1092, 381] on li "Pressure Wash Siding" at bounding box center [1154, 381] width 390 height 31
type textarea "Pressure Wash Siding"
type textarea "Protect areas as needed for pressure washing. Pressure wash the siding on the h…"
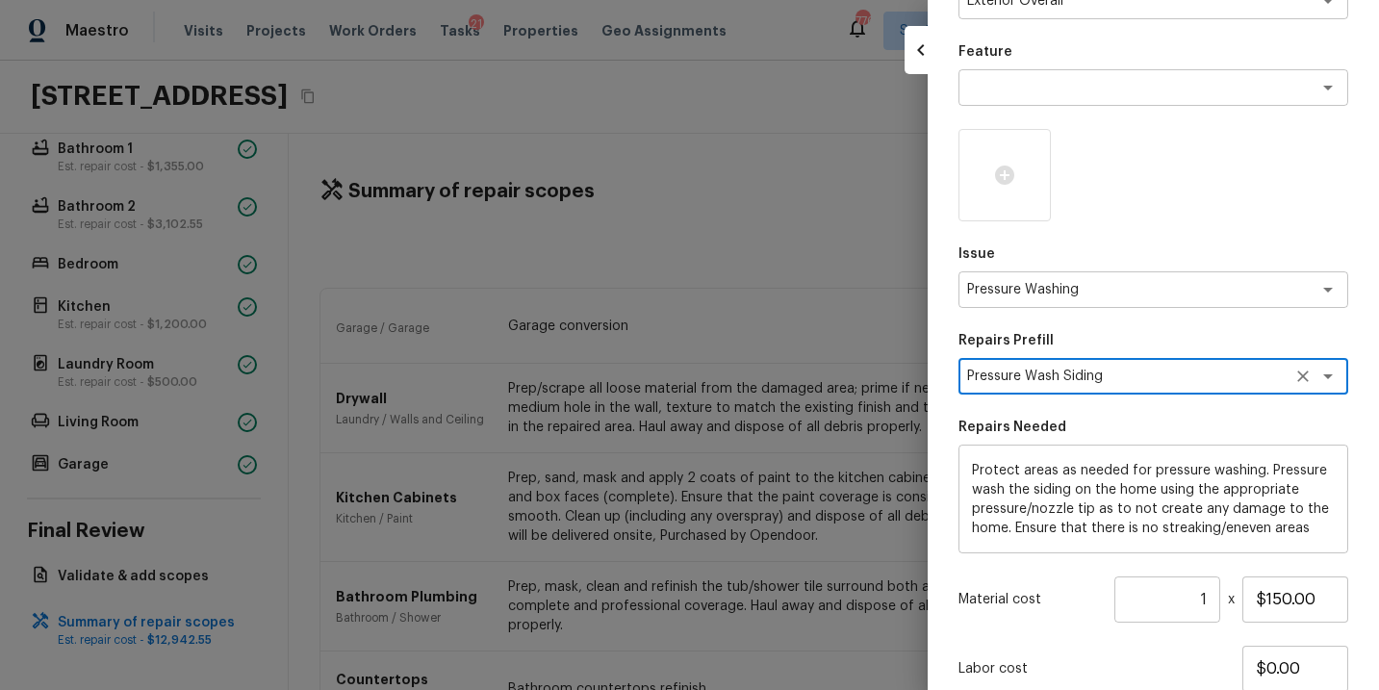
scroll to position [281, 0]
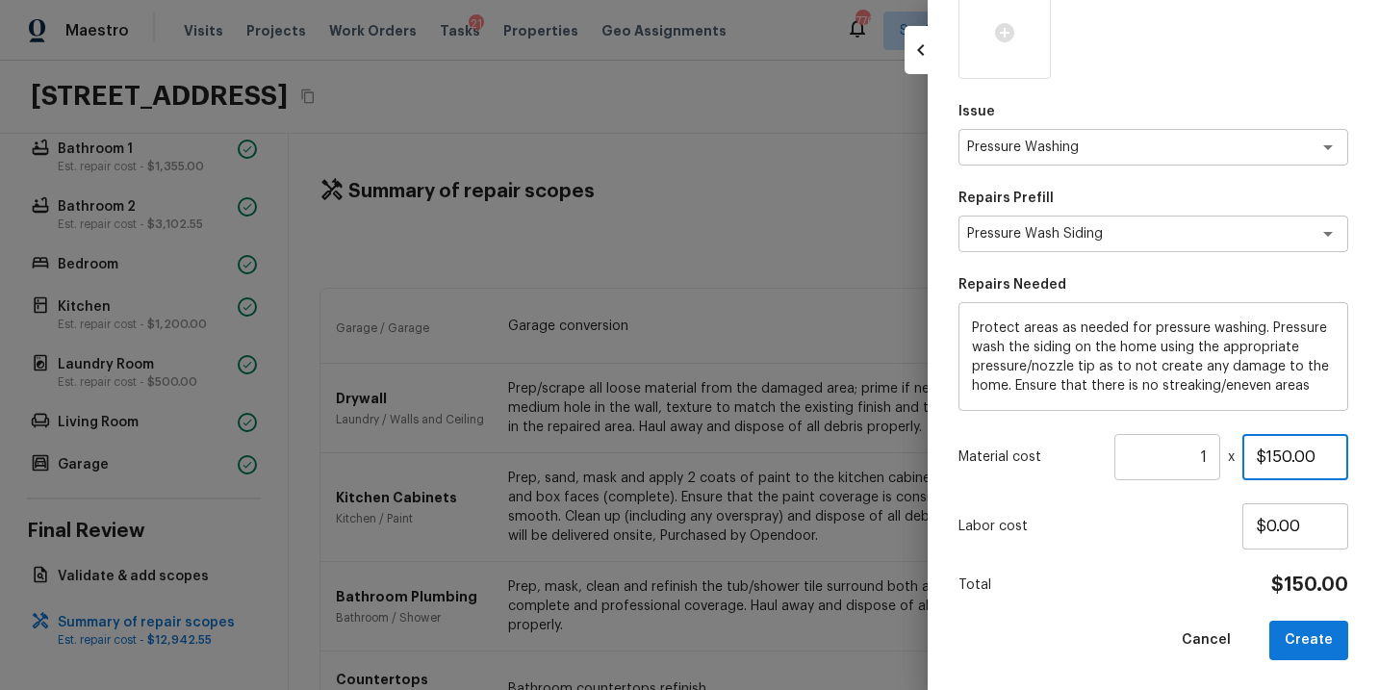
drag, startPoint x: 1315, startPoint y: 455, endPoint x: 1101, endPoint y: 455, distance: 213.7
click at [1101, 455] on div "Material cost 1 ​ x $150.00" at bounding box center [1154, 457] width 390 height 46
type input "$200.00"
click at [1122, 586] on div "Total $200.00" at bounding box center [1154, 585] width 390 height 25
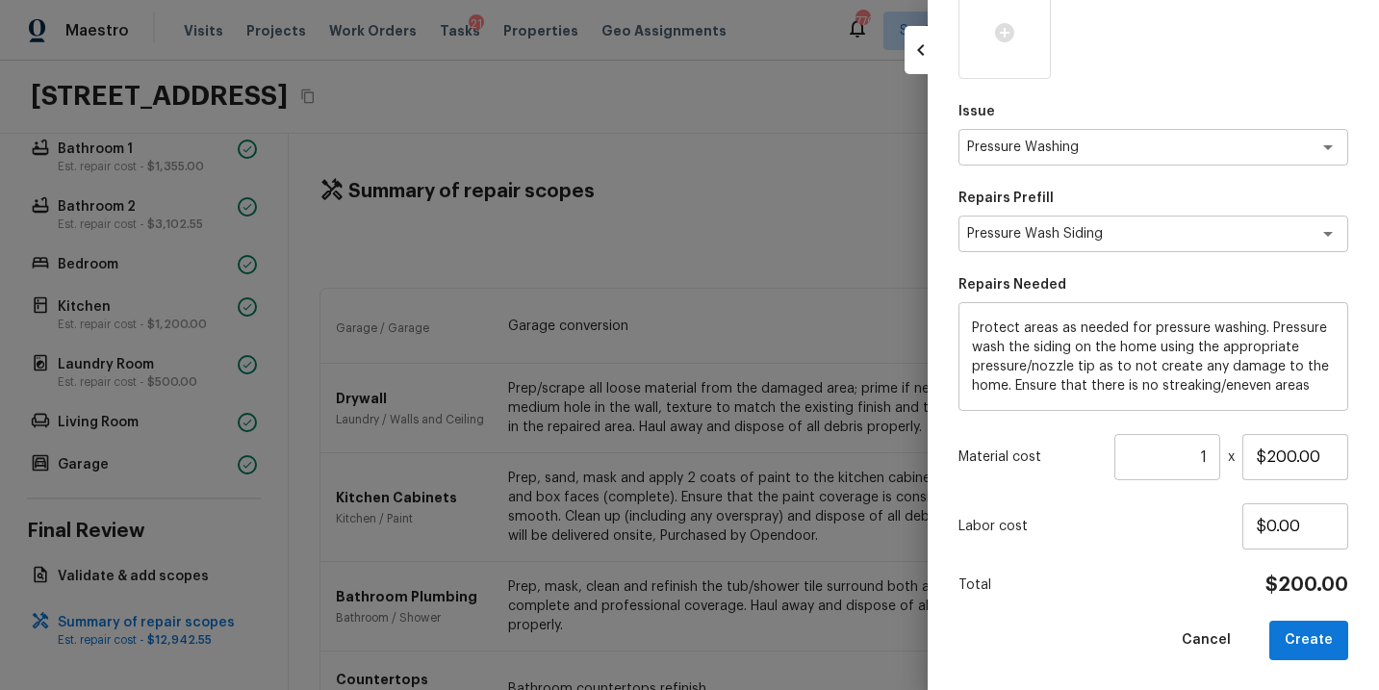
scroll to position [125, 0]
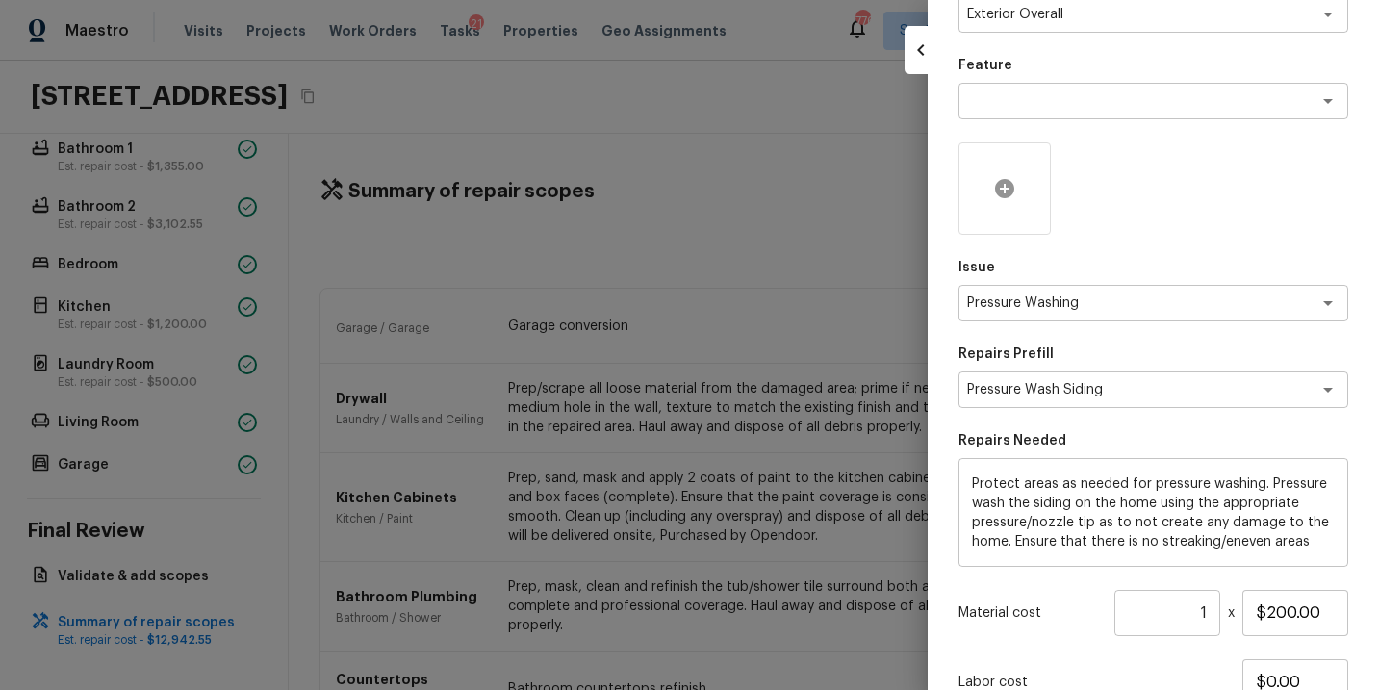
click at [1022, 194] on div at bounding box center [1005, 188] width 92 height 92
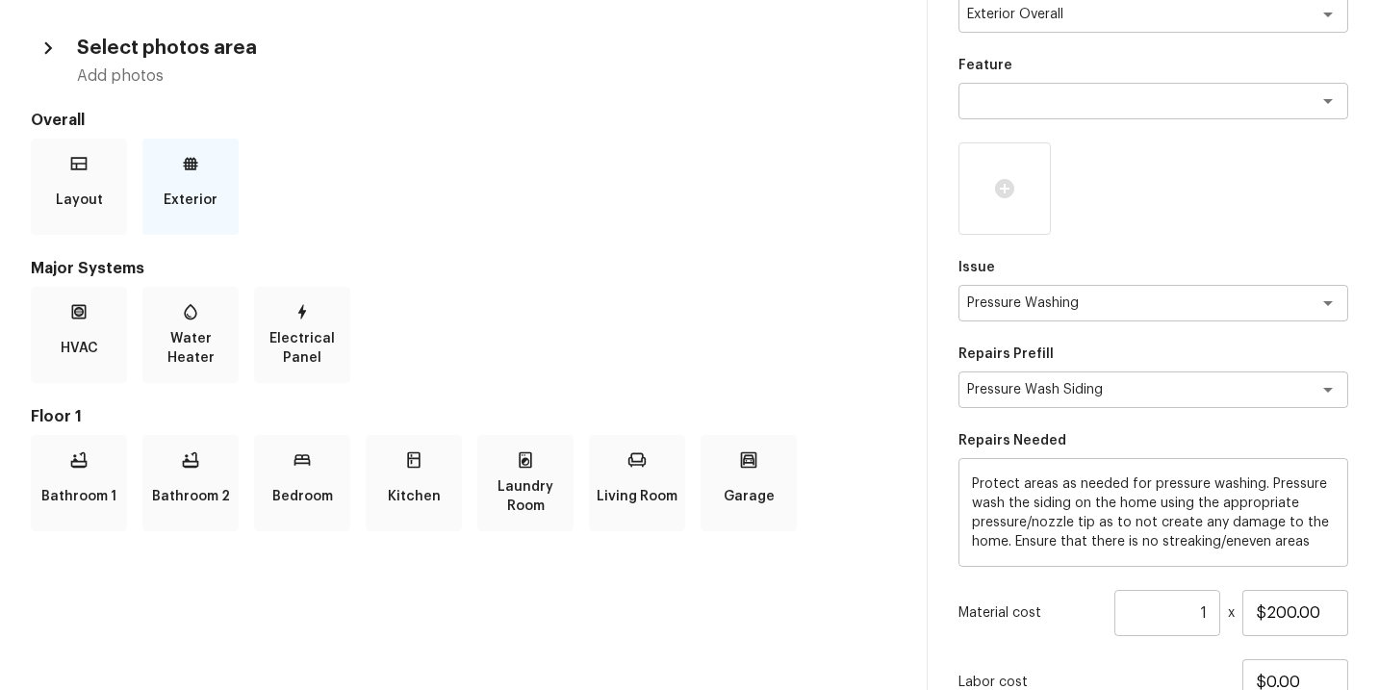
click at [162, 198] on div "Exterior" at bounding box center [190, 187] width 96 height 96
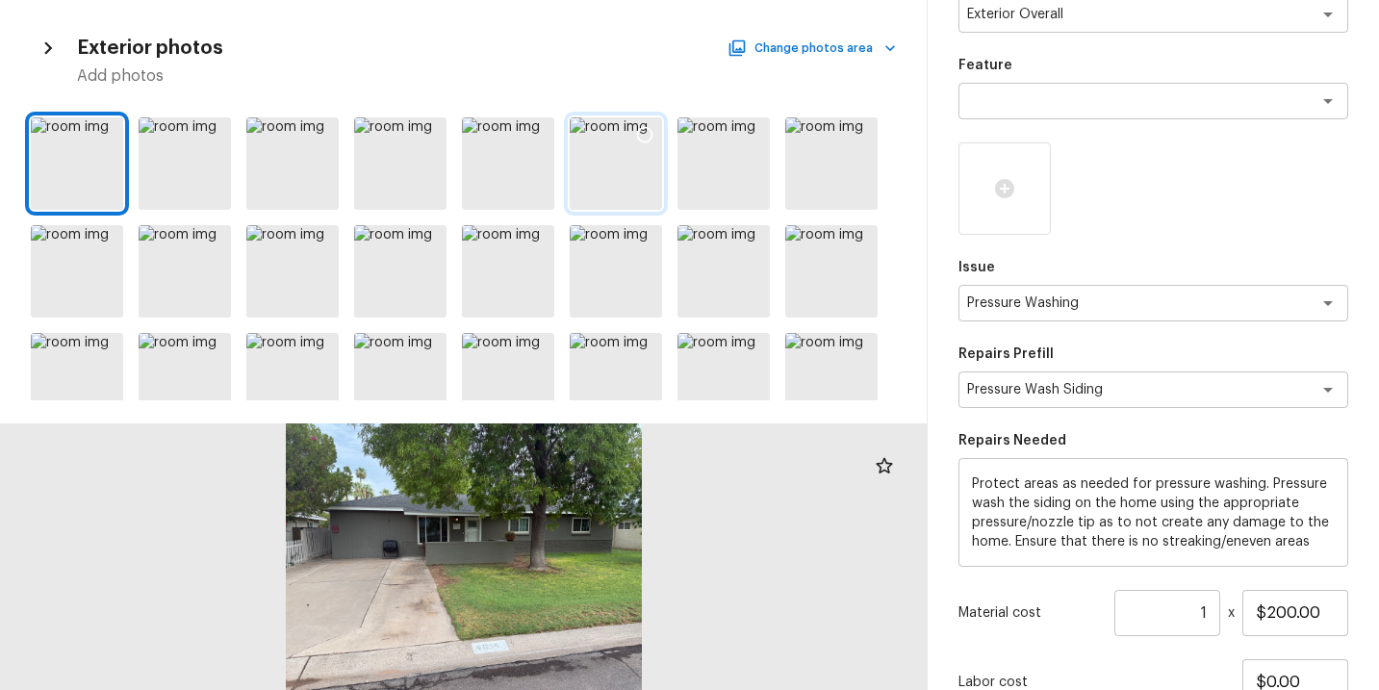
click at [644, 138] on icon at bounding box center [644, 134] width 19 height 19
click at [1069, 646] on div "Area Exterior Overall x ​ Feature x ​ Issue Pressure Washing x ​ Repairs Prefil…" at bounding box center [1154, 392] width 390 height 847
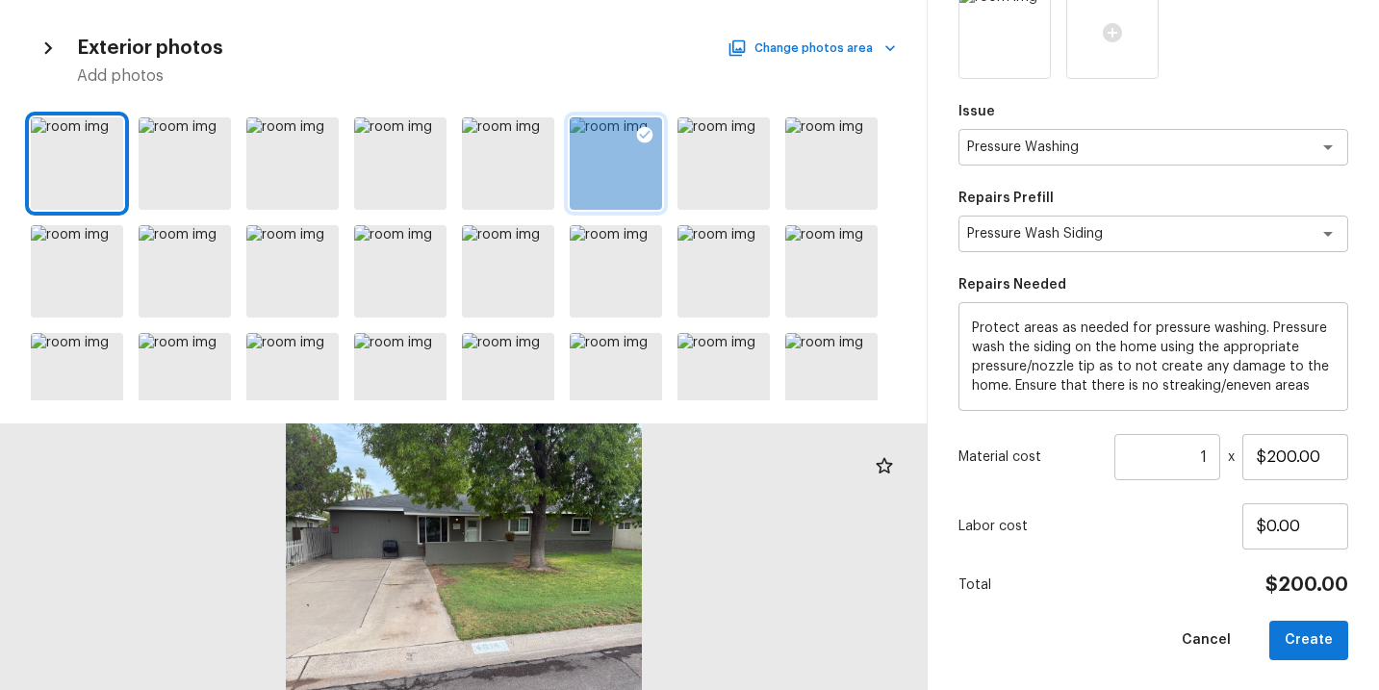
click at [1134, 621] on div "Cancel Create" at bounding box center [1154, 640] width 390 height 39
click at [1316, 641] on button "Create" at bounding box center [1309, 640] width 79 height 39
type input "$0.00"
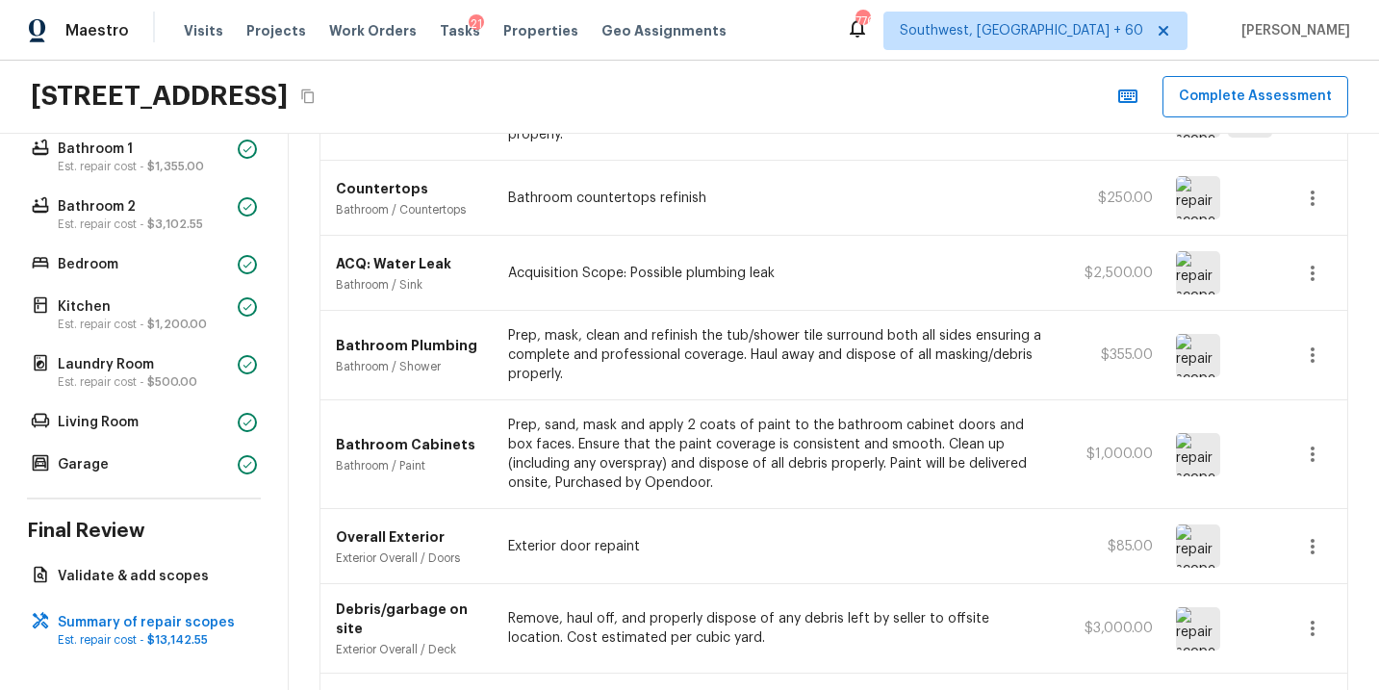
scroll to position [967, 0]
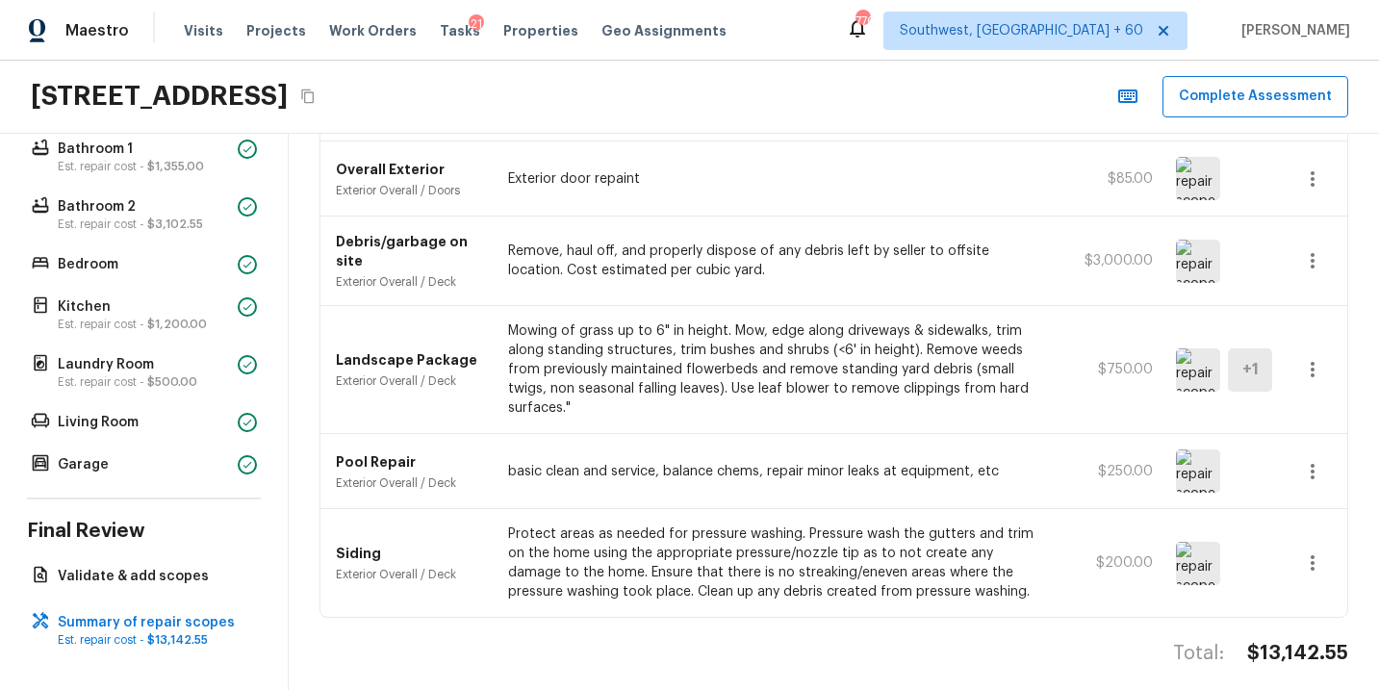
click at [1313, 555] on icon "button" at bounding box center [1313, 562] width 4 height 15
click at [1307, 570] on li "Edit" at bounding box center [1320, 581] width 90 height 58
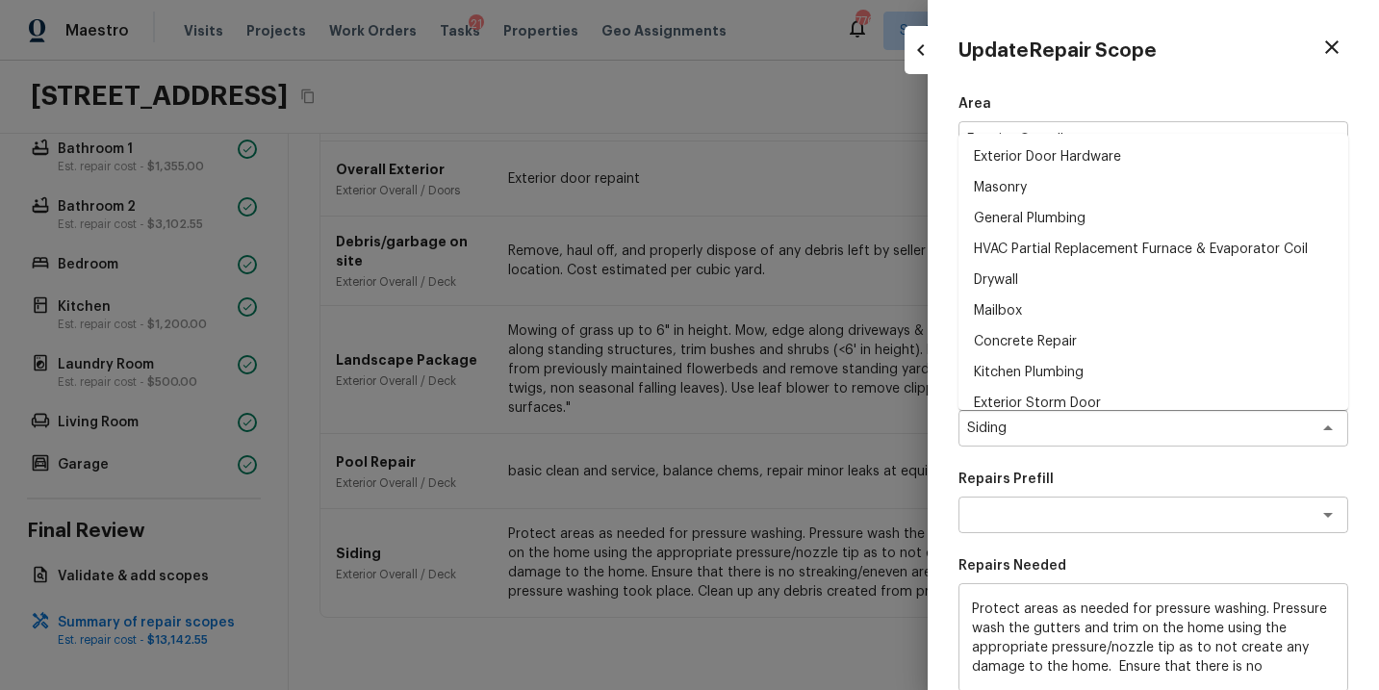
scroll to position [2408, 0]
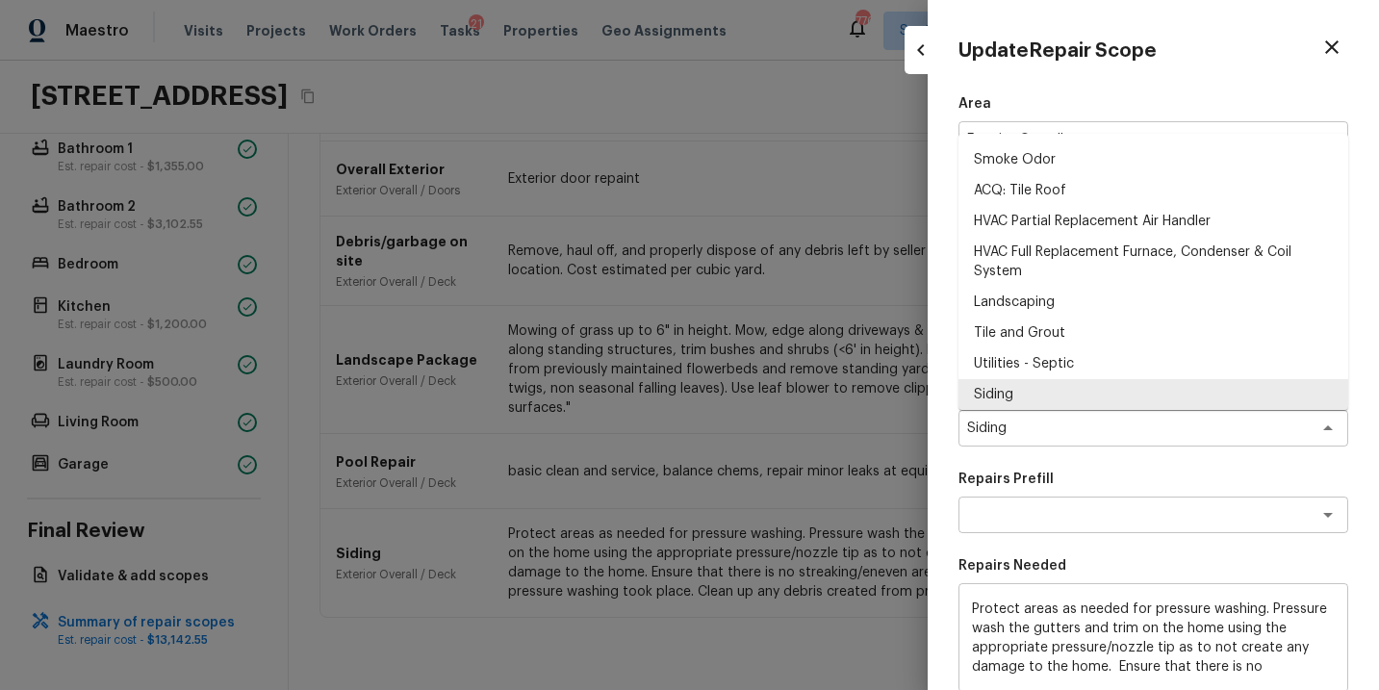
drag, startPoint x: 1069, startPoint y: 440, endPoint x: 876, endPoint y: 440, distance: 192.5
click at [876, 440] on div "Update Repair Scope Area Exterior Overall x ​ Feature Deck x ​ Issue Siding x ​…" at bounding box center [689, 345] width 1379 height 690
click at [1093, 439] on div "Siding x ​" at bounding box center [1154, 428] width 390 height 37
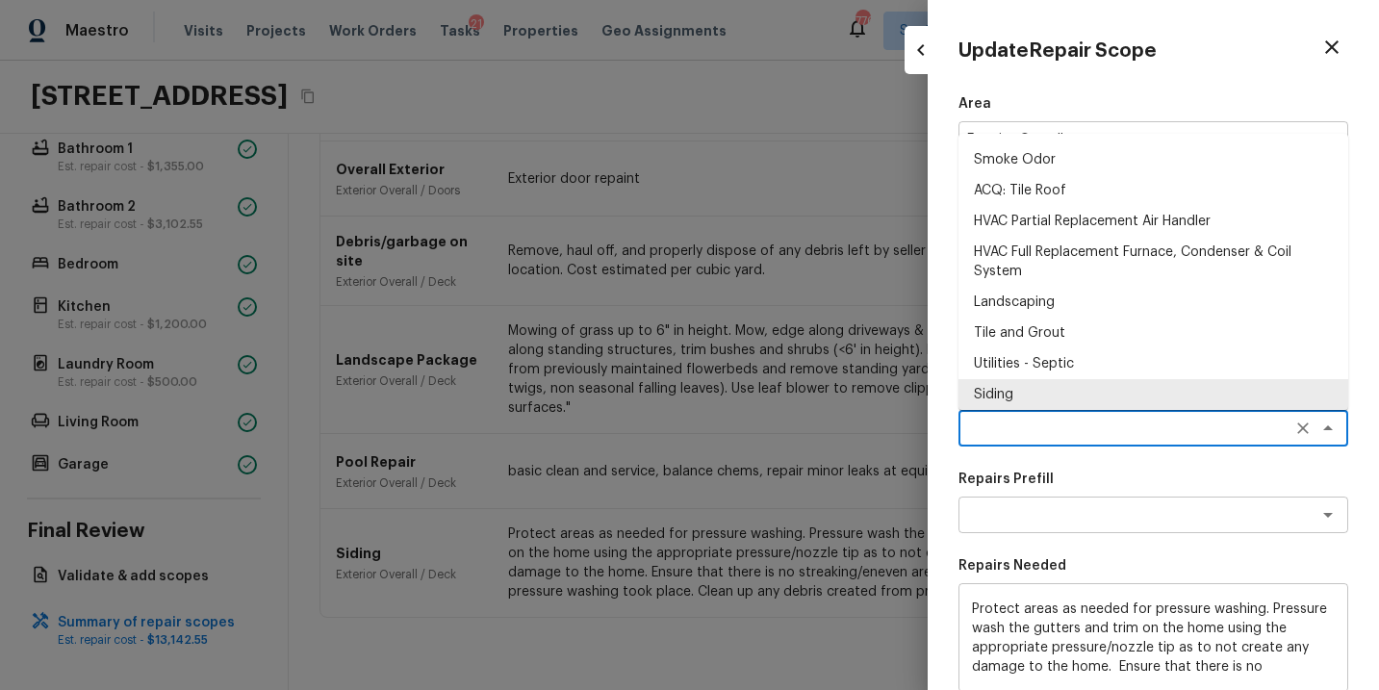
scroll to position [0, 0]
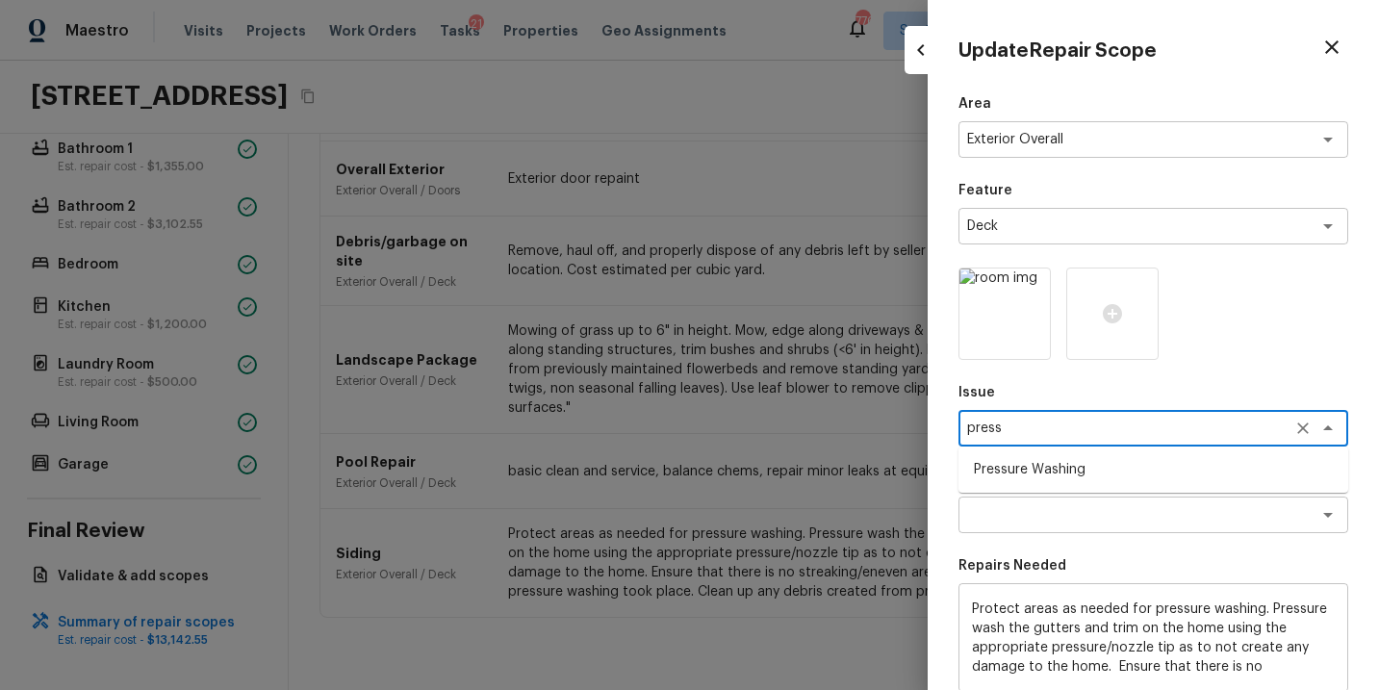
click at [1092, 466] on li "Pressure Washing" at bounding box center [1154, 469] width 390 height 31
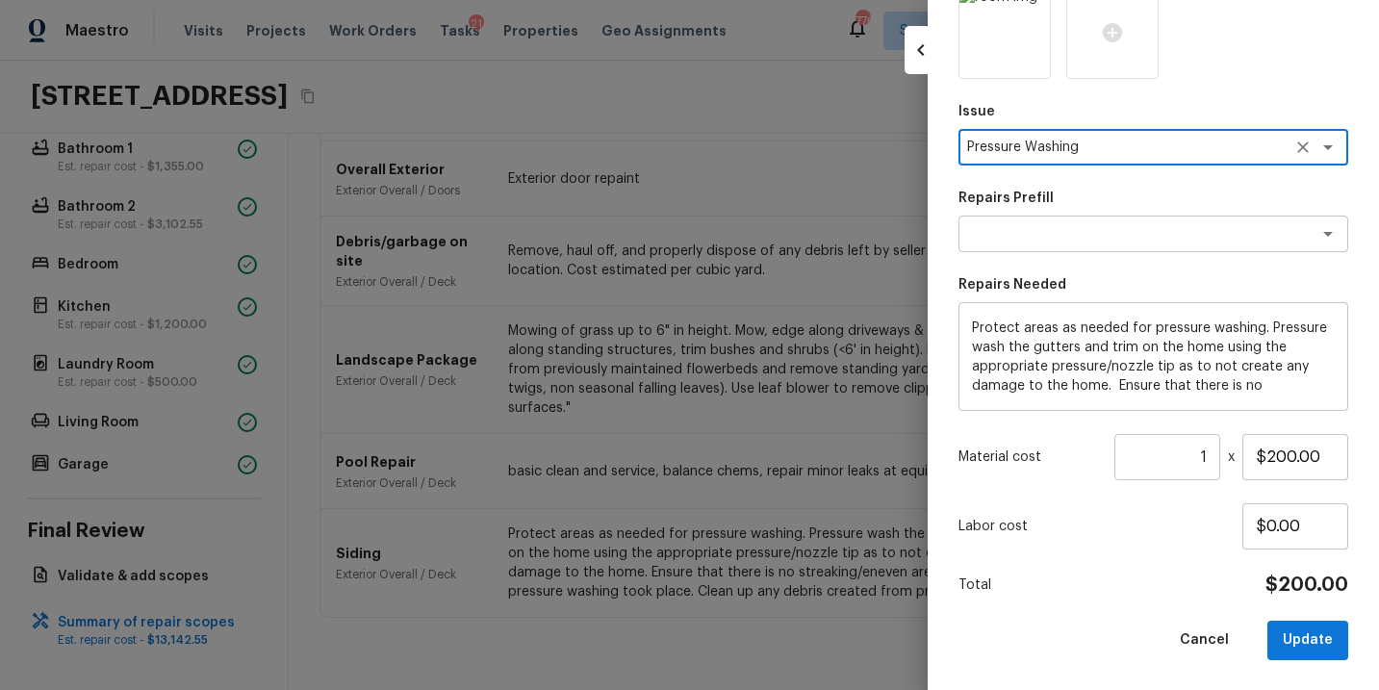
type textarea "Pressure Washing"
click at [1121, 630] on div "Cancel Update" at bounding box center [1154, 640] width 390 height 39
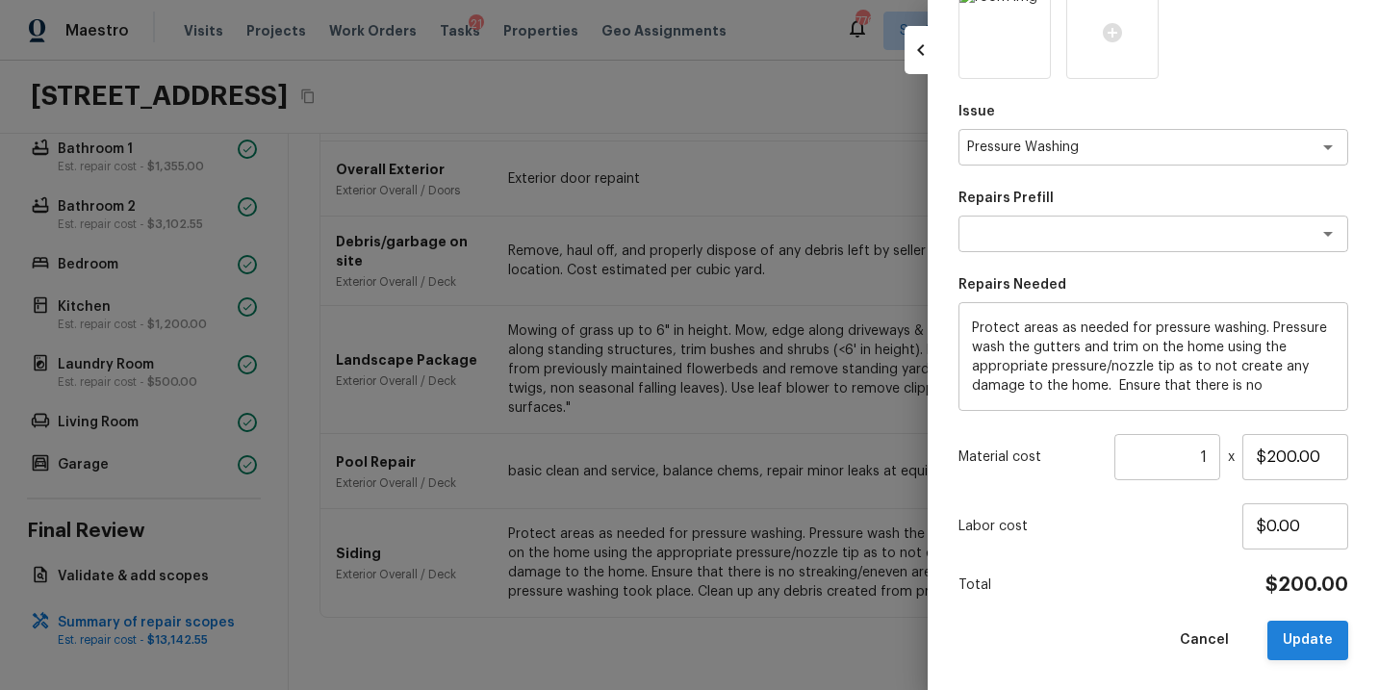
click at [1335, 645] on button "Update" at bounding box center [1308, 640] width 81 height 39
type input "$0.00"
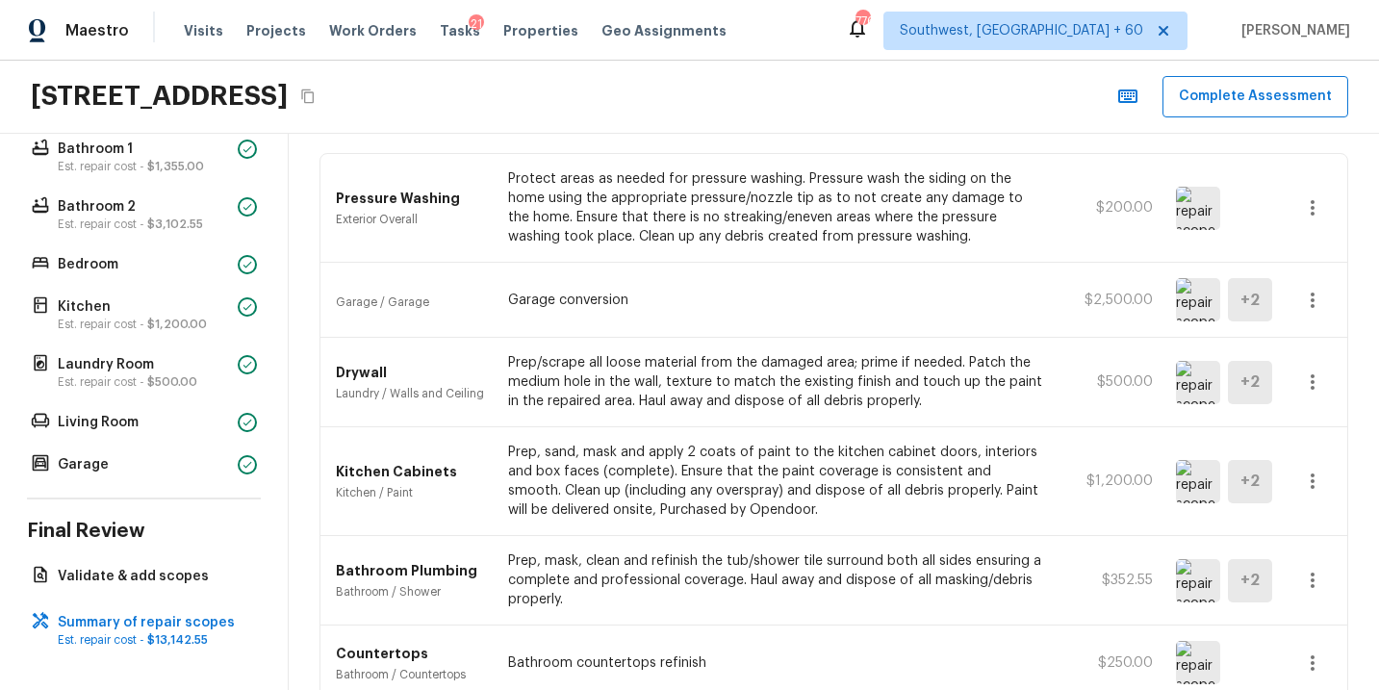
scroll to position [0, 0]
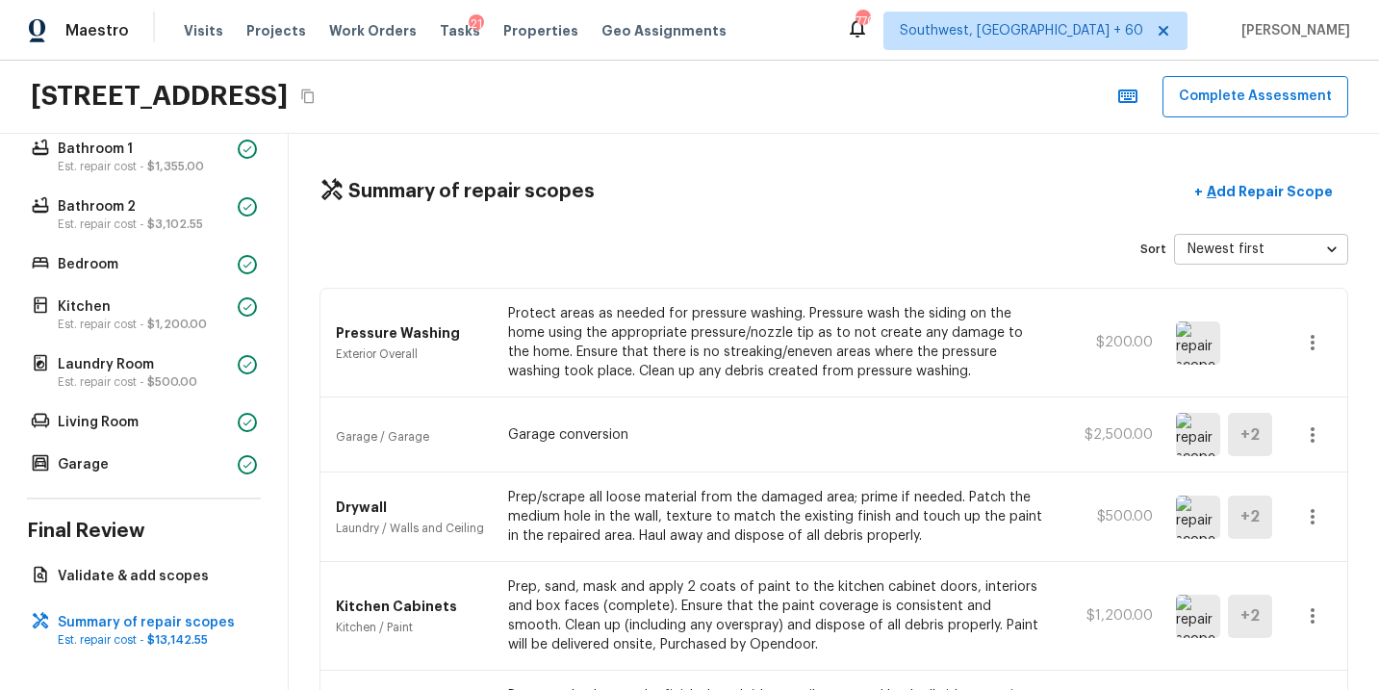
click at [1194, 437] on img at bounding box center [1198, 434] width 44 height 43
click at [797, 481] on div "Drywall Laundry / Walls and Ceiling Prep/scrape all loose material from the dam…" at bounding box center [834, 518] width 1027 height 90
click at [1252, 187] on p "Add Repair Scope" at bounding box center [1268, 191] width 130 height 19
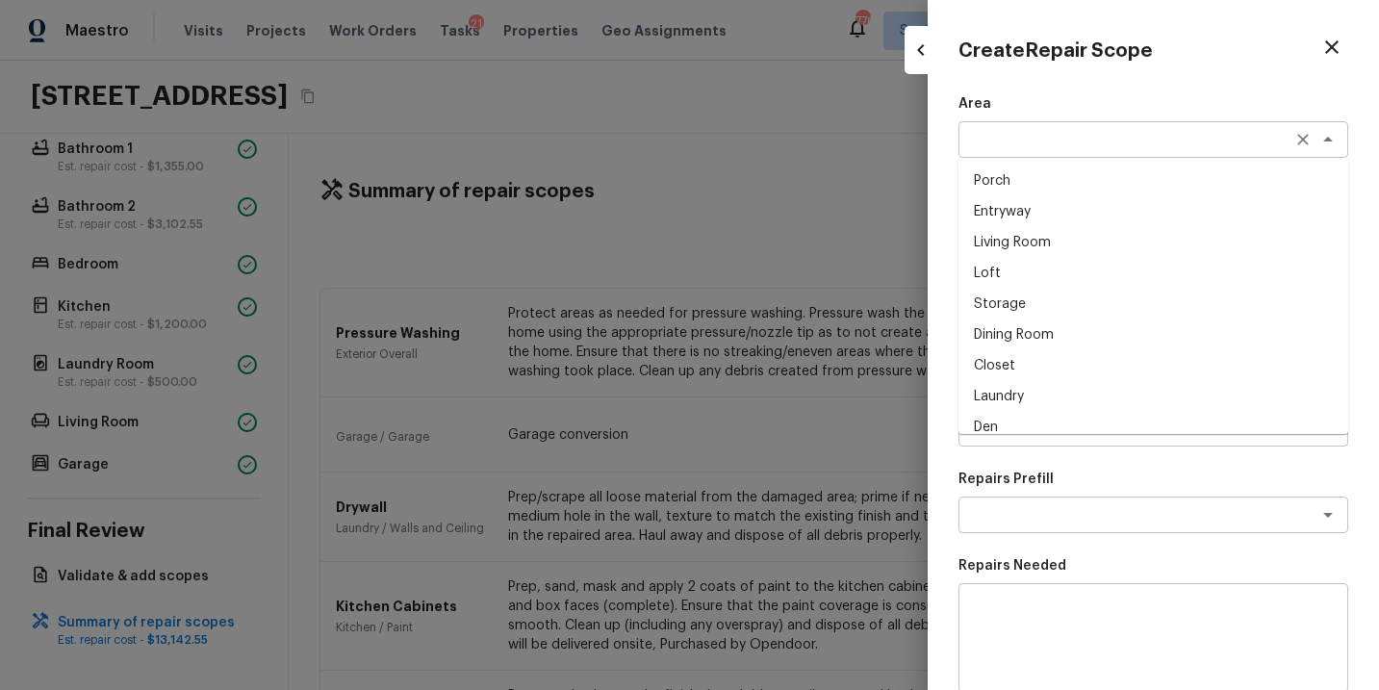
click at [1046, 155] on div "x ​" at bounding box center [1154, 139] width 390 height 37
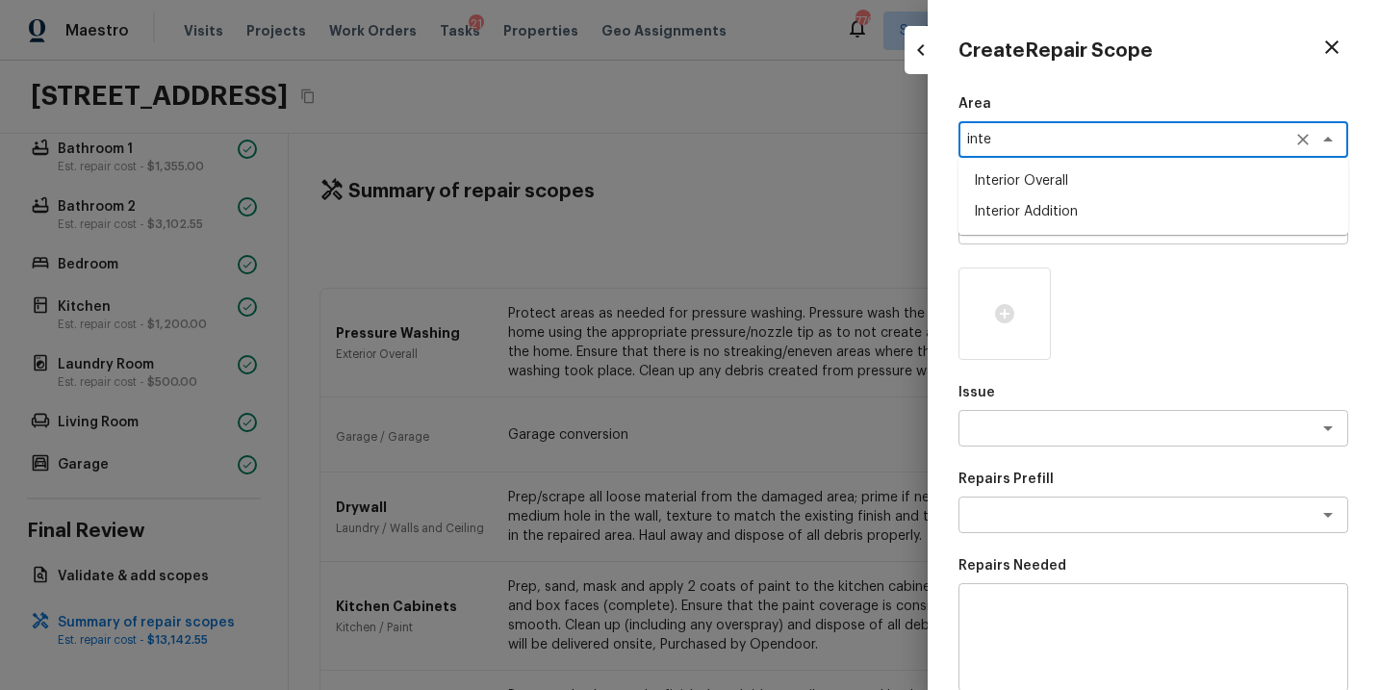
click at [1054, 184] on li "Interior Overall" at bounding box center [1154, 181] width 390 height 31
type textarea "Interior Overall"
click at [1027, 426] on textarea at bounding box center [1126, 428] width 319 height 19
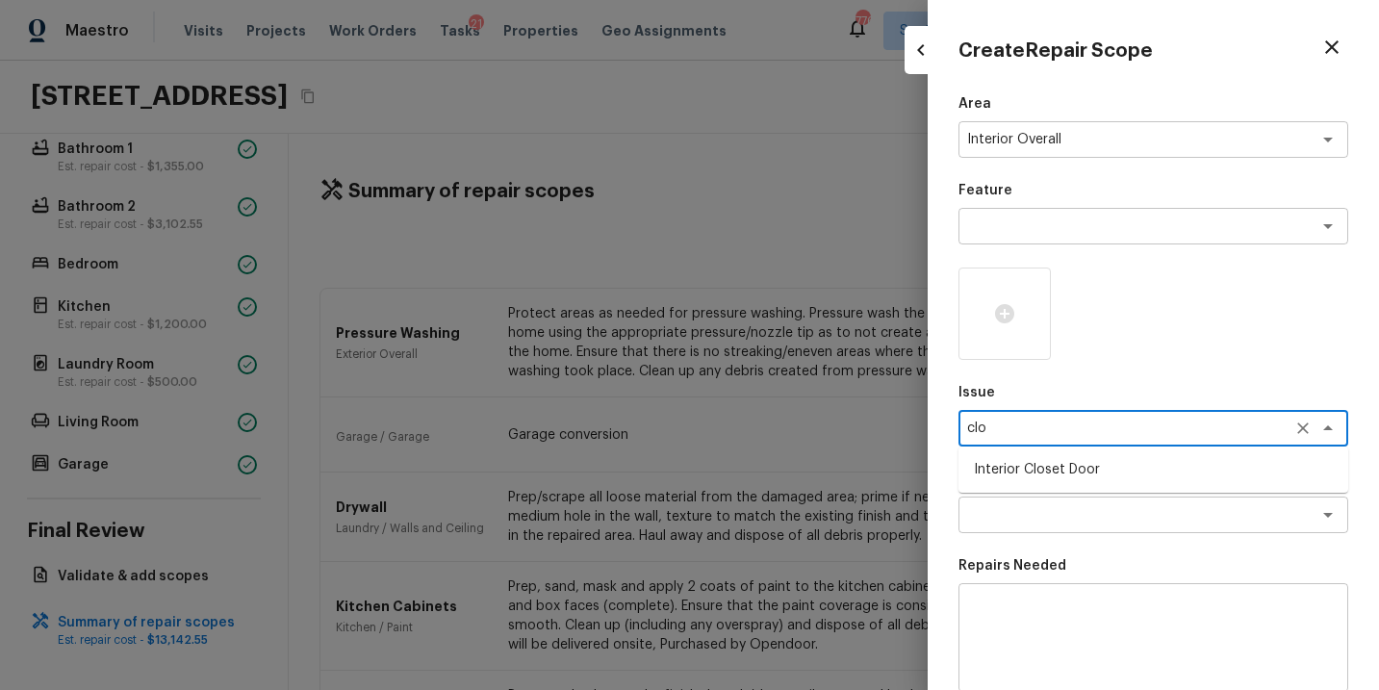
click at [1025, 468] on li "Interior Closet Door" at bounding box center [1154, 469] width 390 height 31
click at [1019, 528] on div "x ​" at bounding box center [1154, 515] width 390 height 37
type textarea "Interior Closet Door"
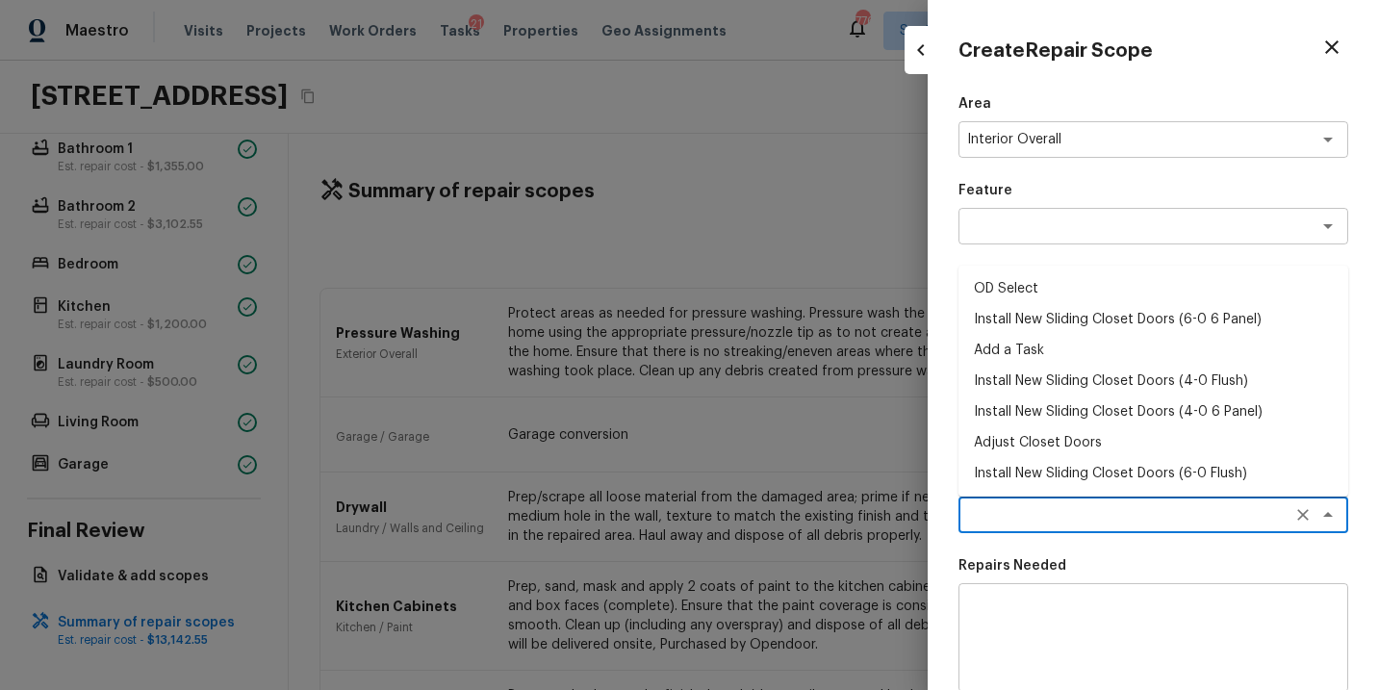
click at [1105, 322] on li "Install New Sliding Closet Doors (6-0 6 Panel)" at bounding box center [1154, 319] width 390 height 31
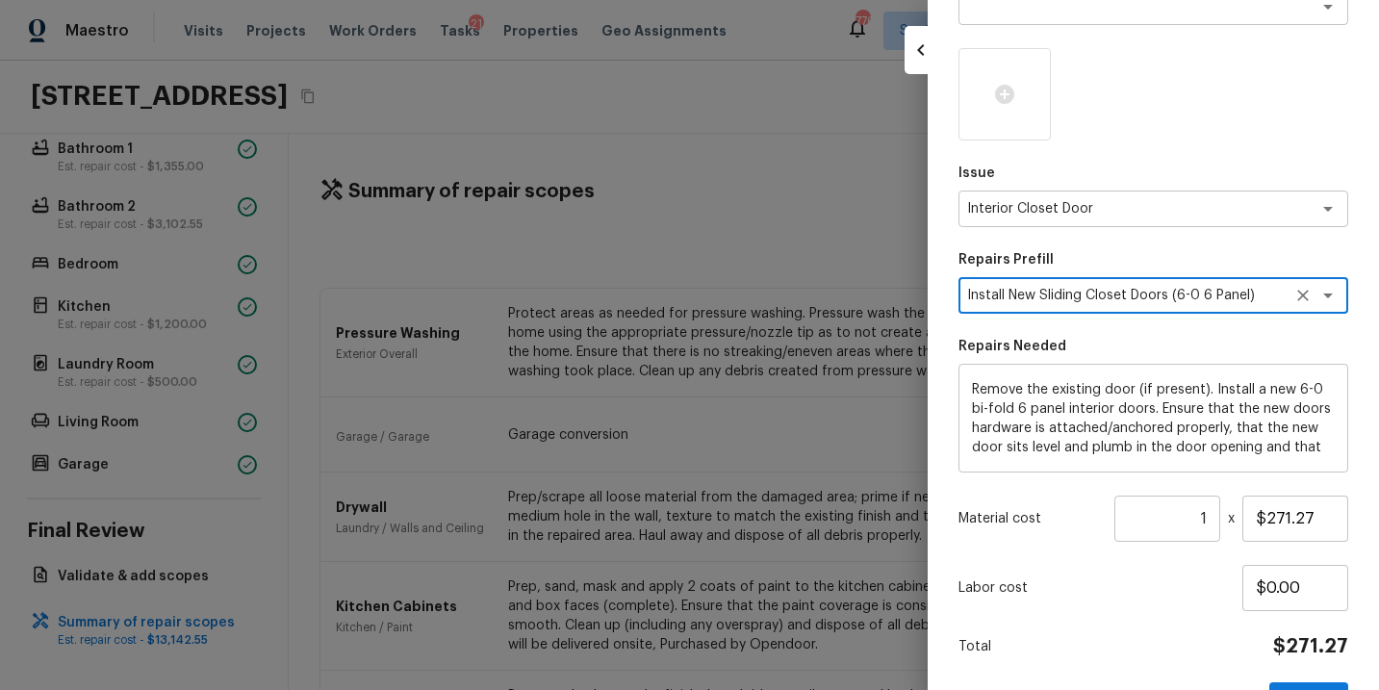
scroll to position [205, 0]
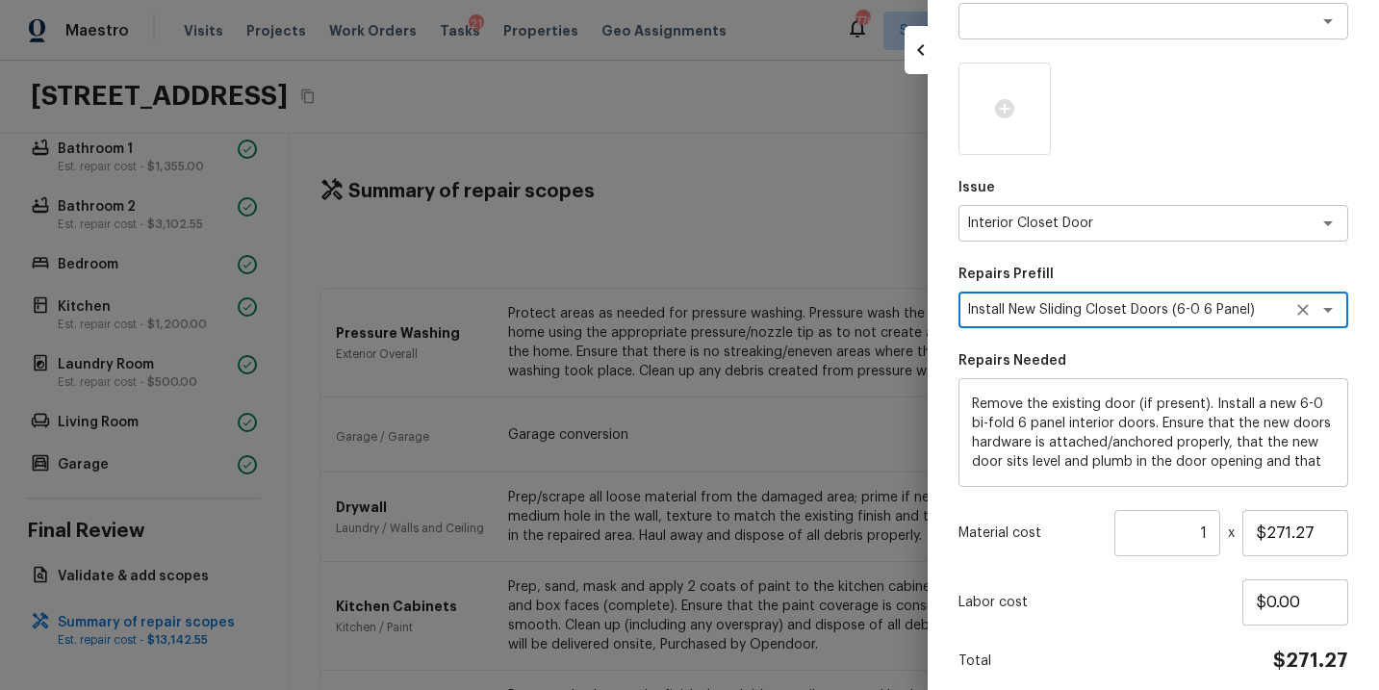
click at [1158, 317] on textarea "Install New Sliding Closet Doors (6-0 6 Panel)" at bounding box center [1126, 309] width 319 height 19
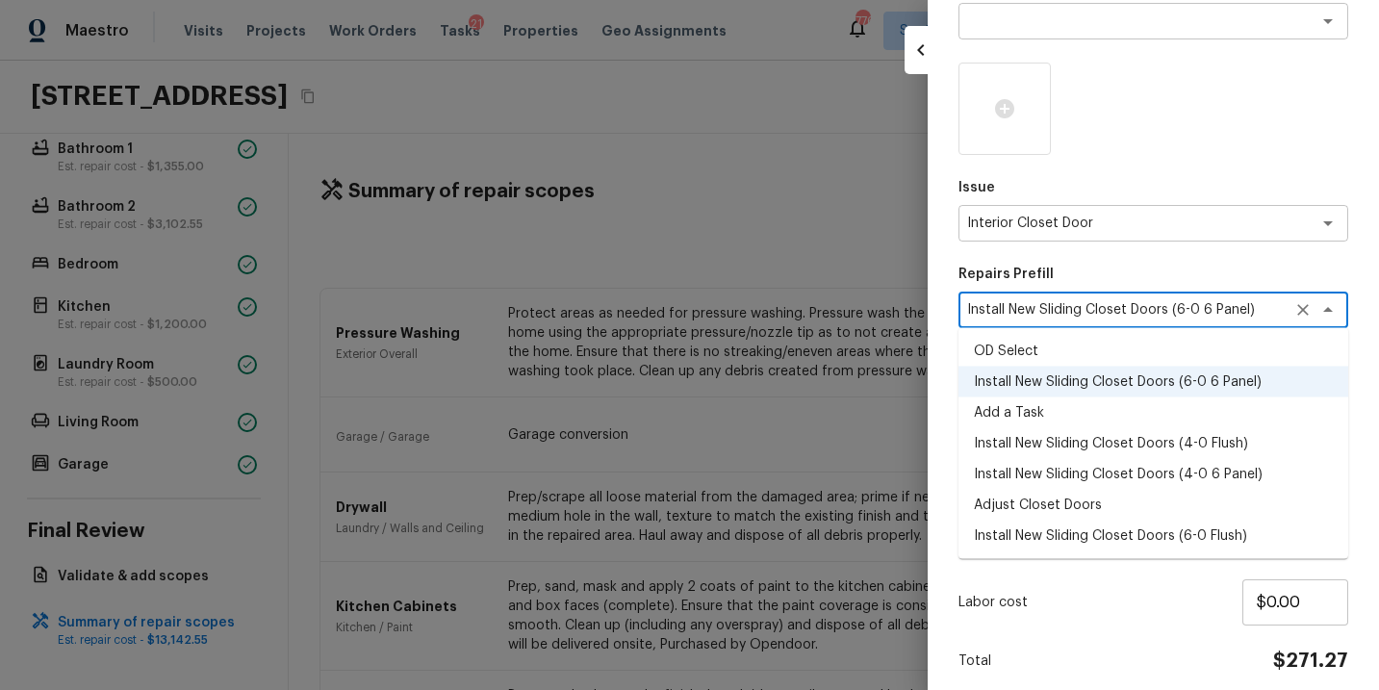
click at [1174, 446] on li "Install New Sliding Closet Doors (4-0 Flush)" at bounding box center [1154, 443] width 390 height 31
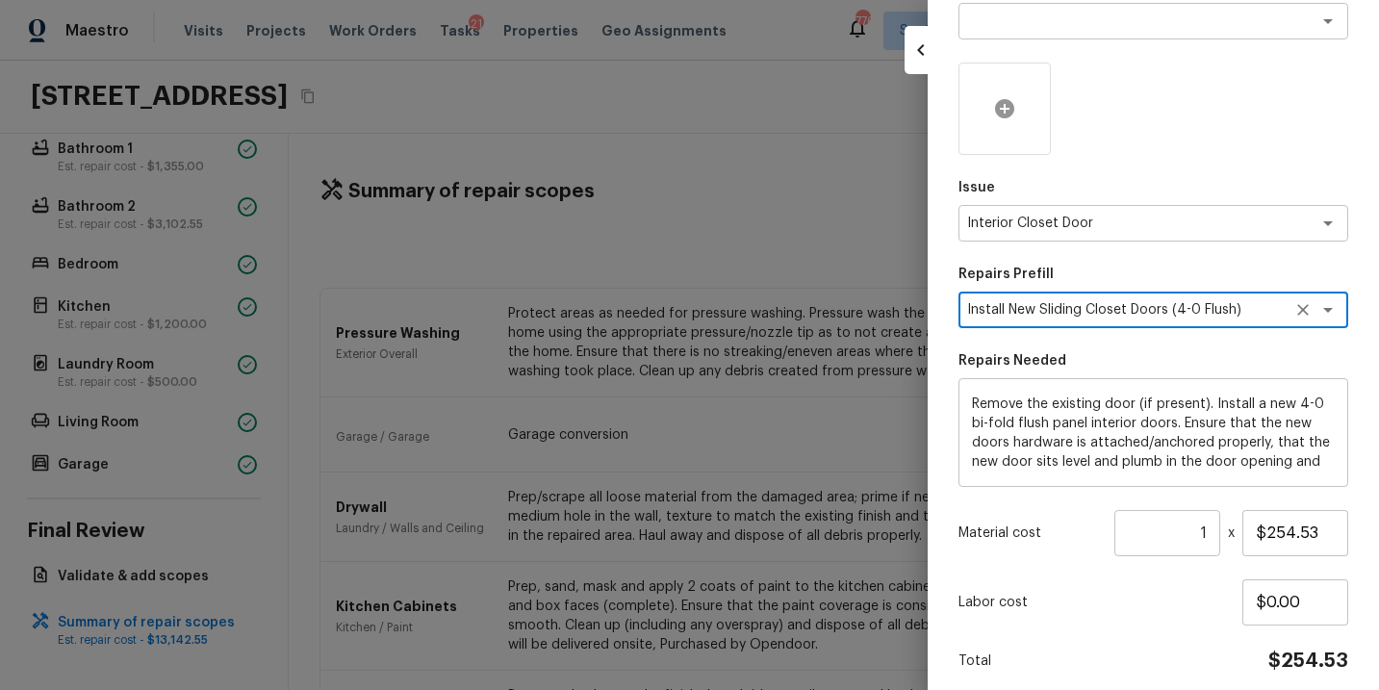
click at [1002, 126] on div at bounding box center [1005, 109] width 92 height 92
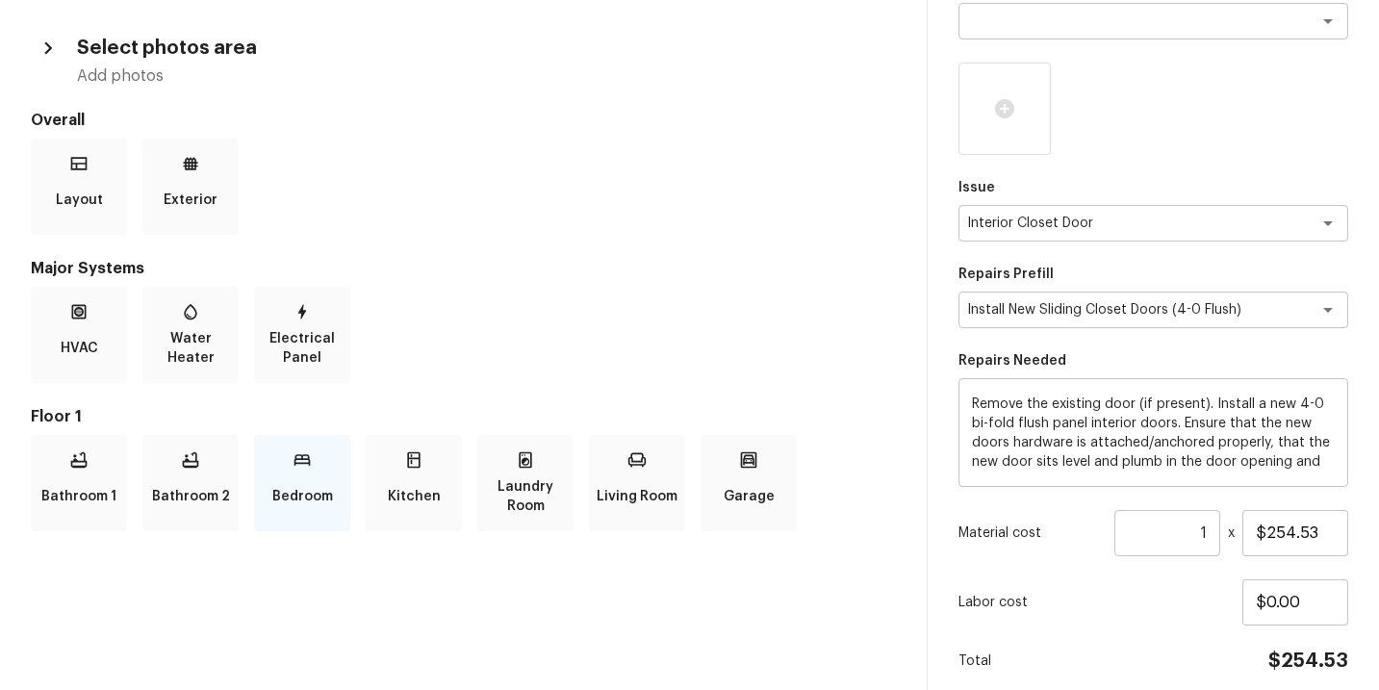
click at [297, 486] on p "Bedroom" at bounding box center [302, 496] width 61 height 39
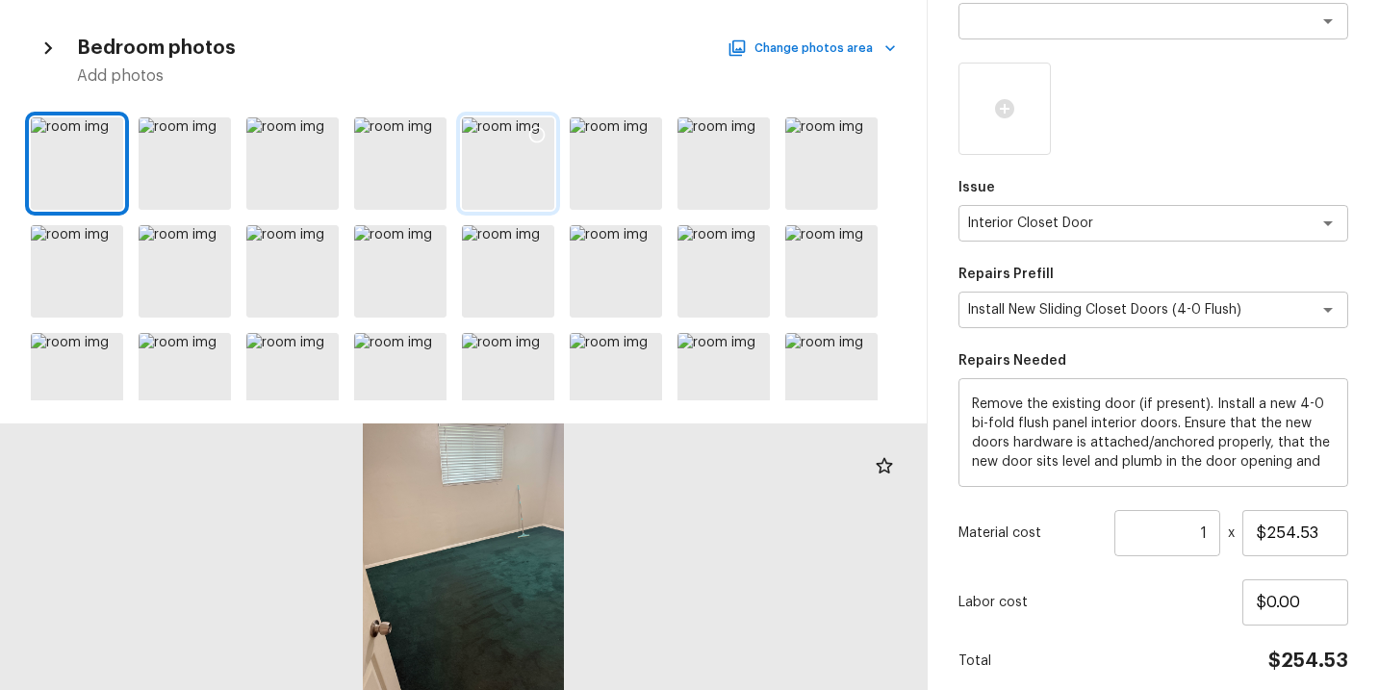
click at [539, 134] on icon at bounding box center [537, 134] width 19 height 19
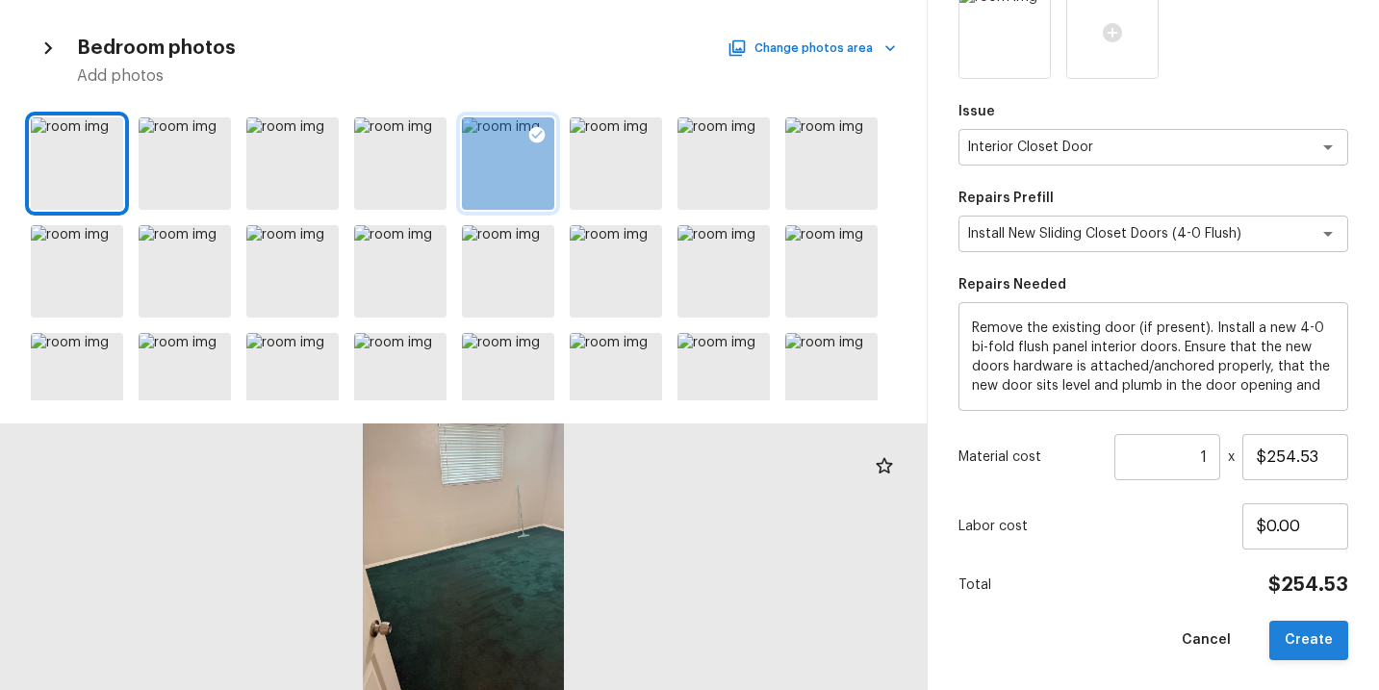
click at [1280, 648] on button "Create" at bounding box center [1309, 640] width 79 height 39
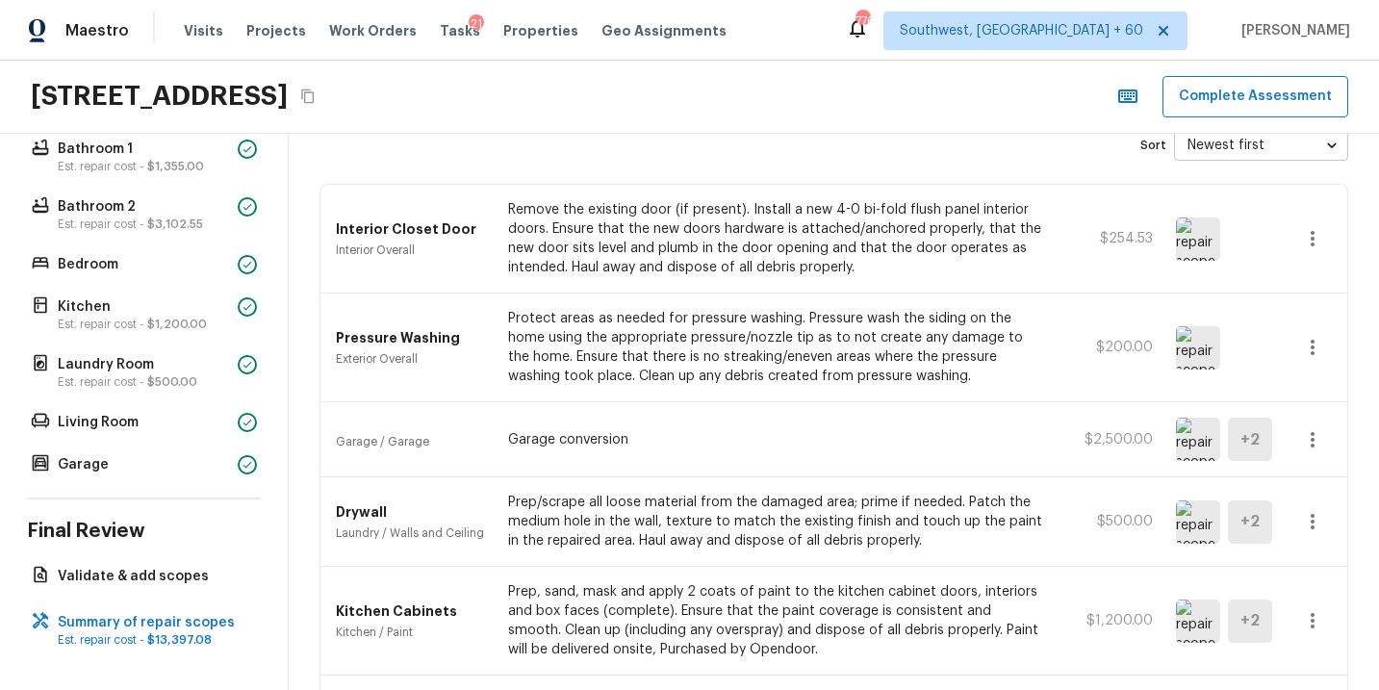
scroll to position [0, 0]
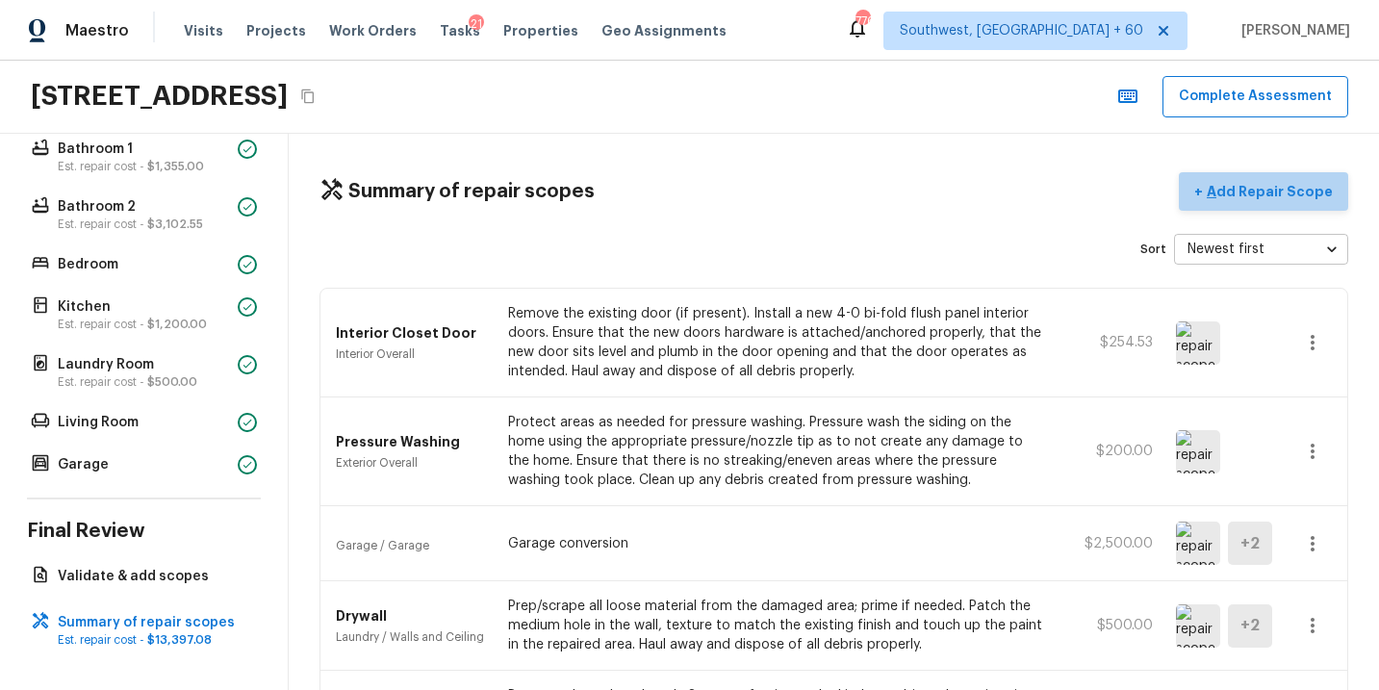
click at [1315, 191] on p "Add Repair Scope" at bounding box center [1268, 191] width 130 height 19
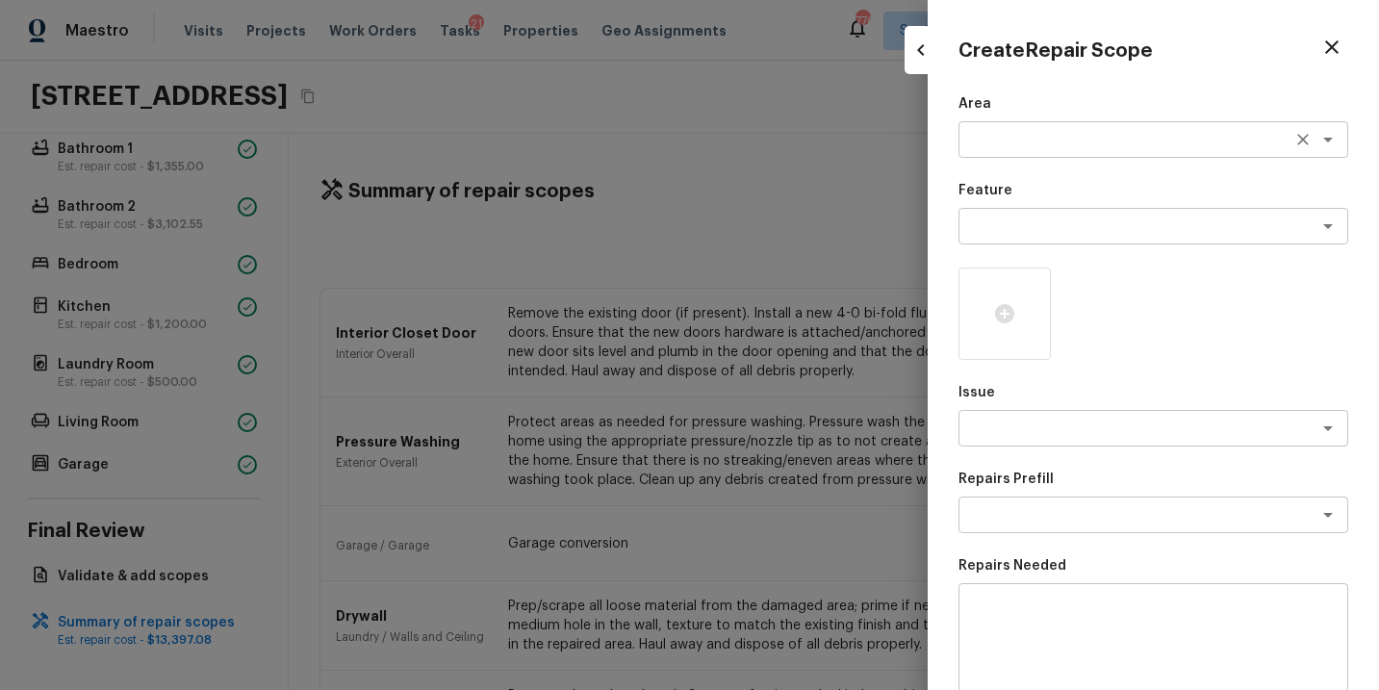
click at [1037, 137] on textarea at bounding box center [1126, 139] width 319 height 19
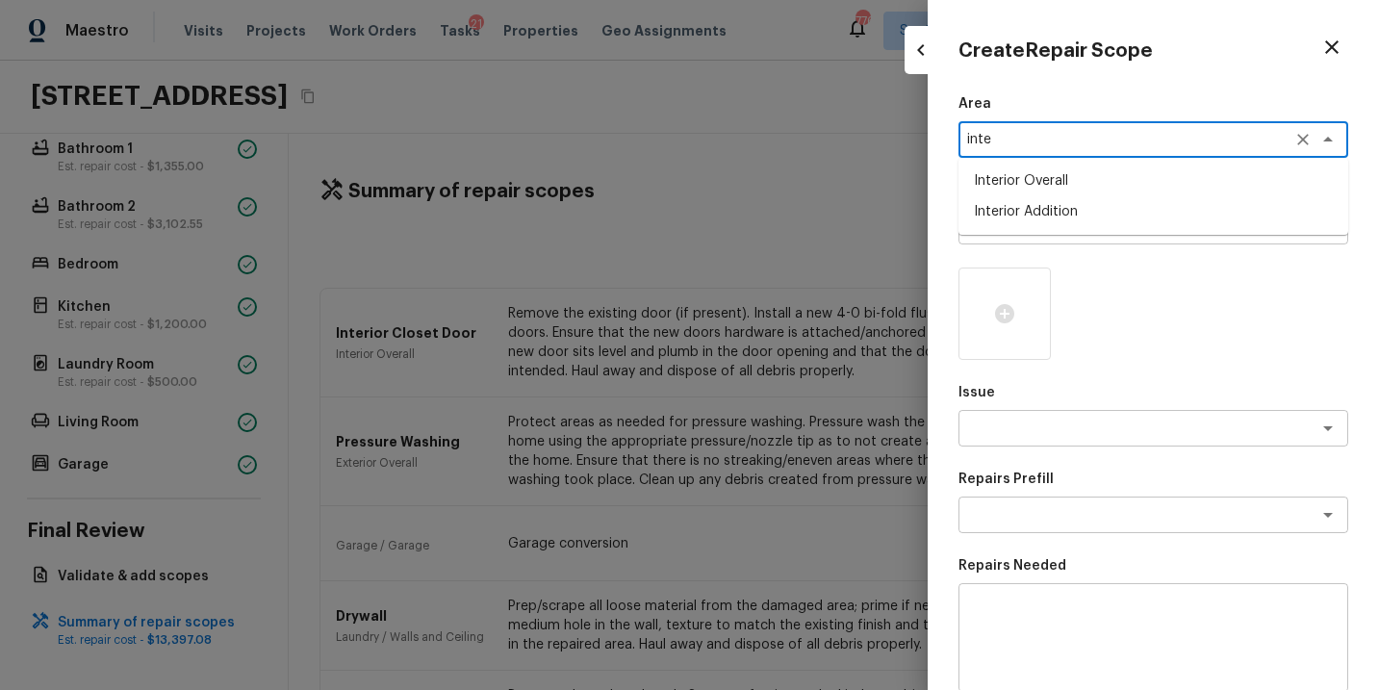
click at [1052, 187] on li "Interior Overall" at bounding box center [1154, 181] width 390 height 31
click at [1052, 242] on div "x ​" at bounding box center [1154, 226] width 390 height 37
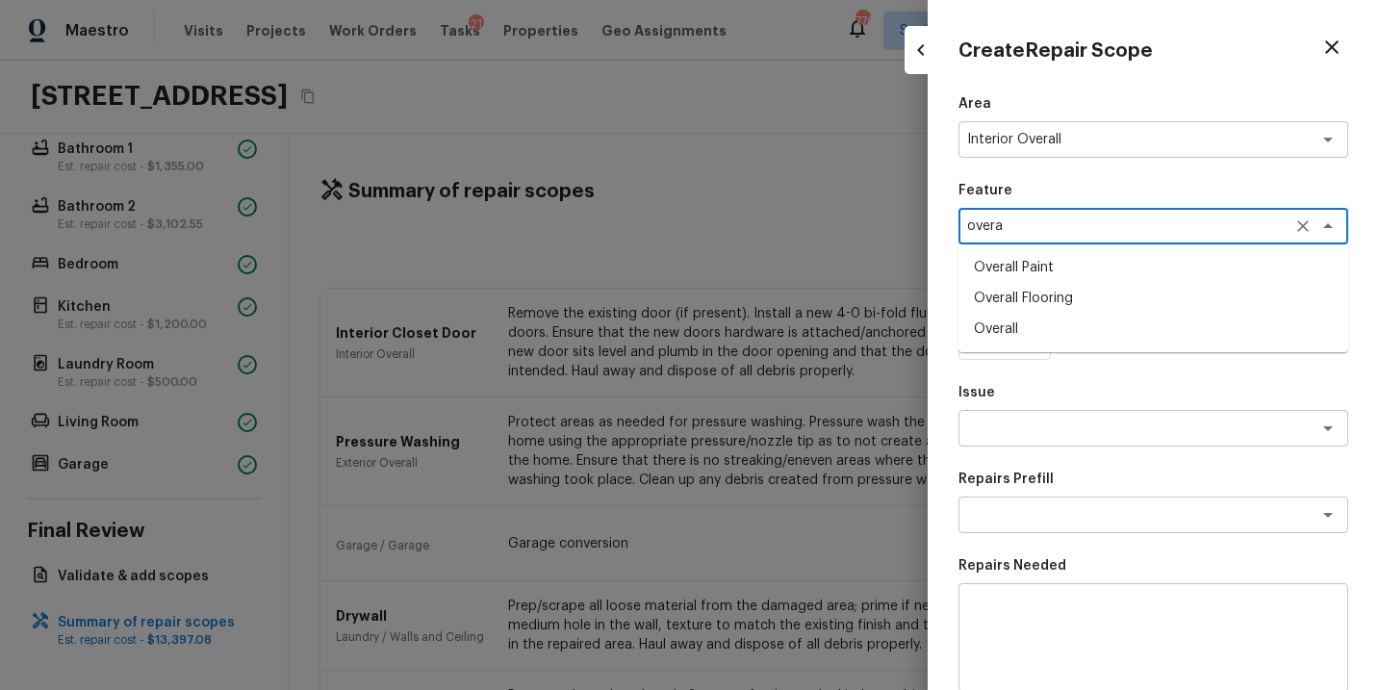
click at [1069, 302] on li "Overall Flooring" at bounding box center [1154, 298] width 390 height 31
click at [1307, 227] on icon "Clear" at bounding box center [1303, 226] width 19 height 19
click at [1156, 256] on li "Overall Paint" at bounding box center [1154, 267] width 390 height 31
click at [1058, 422] on textarea at bounding box center [1126, 428] width 319 height 19
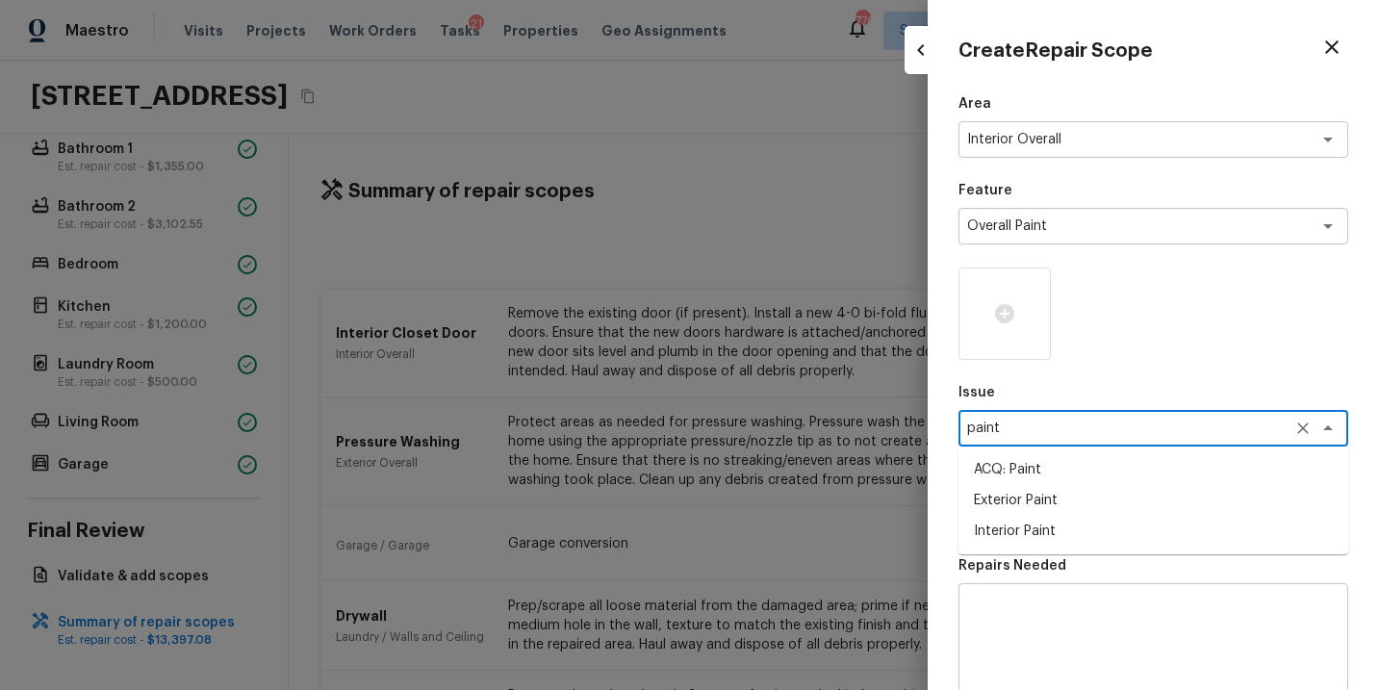
click at [1045, 462] on li "ACQ: Paint" at bounding box center [1154, 469] width 390 height 31
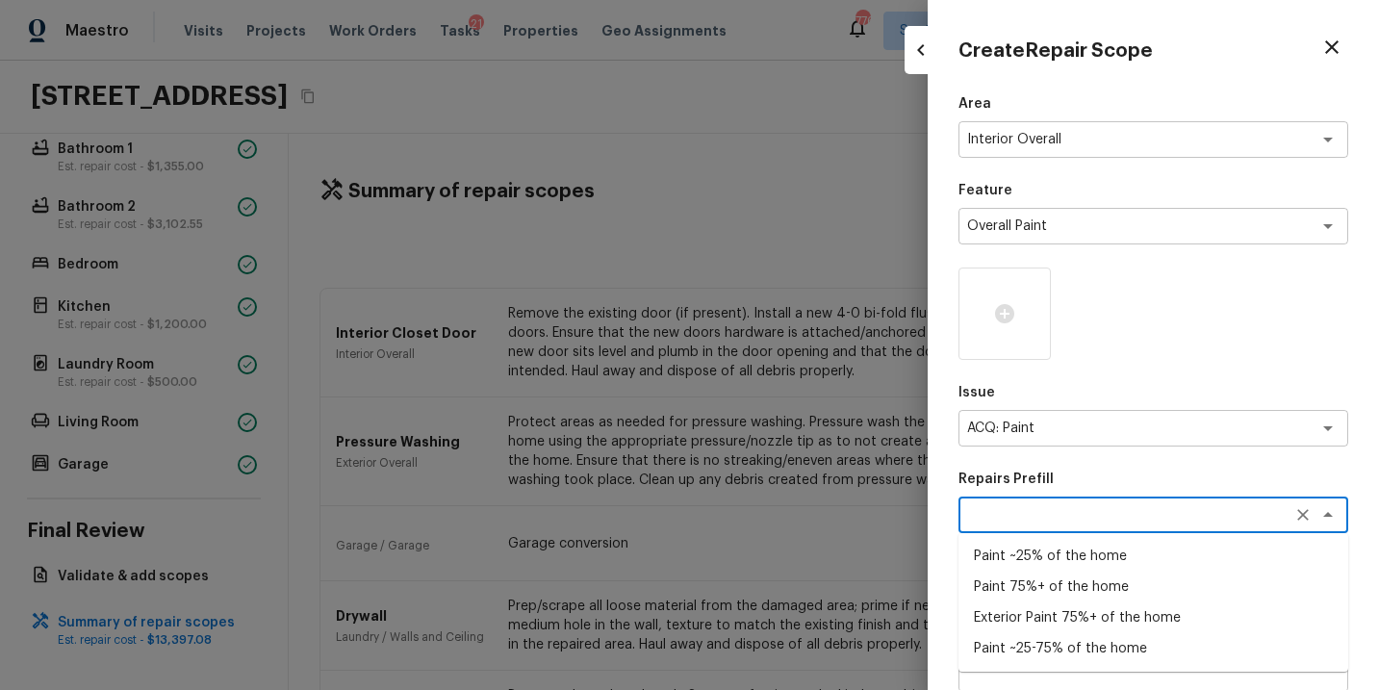
click at [1146, 521] on textarea at bounding box center [1126, 514] width 319 height 19
click at [1091, 648] on li "Paint ~25-75% of the home" at bounding box center [1154, 648] width 390 height 31
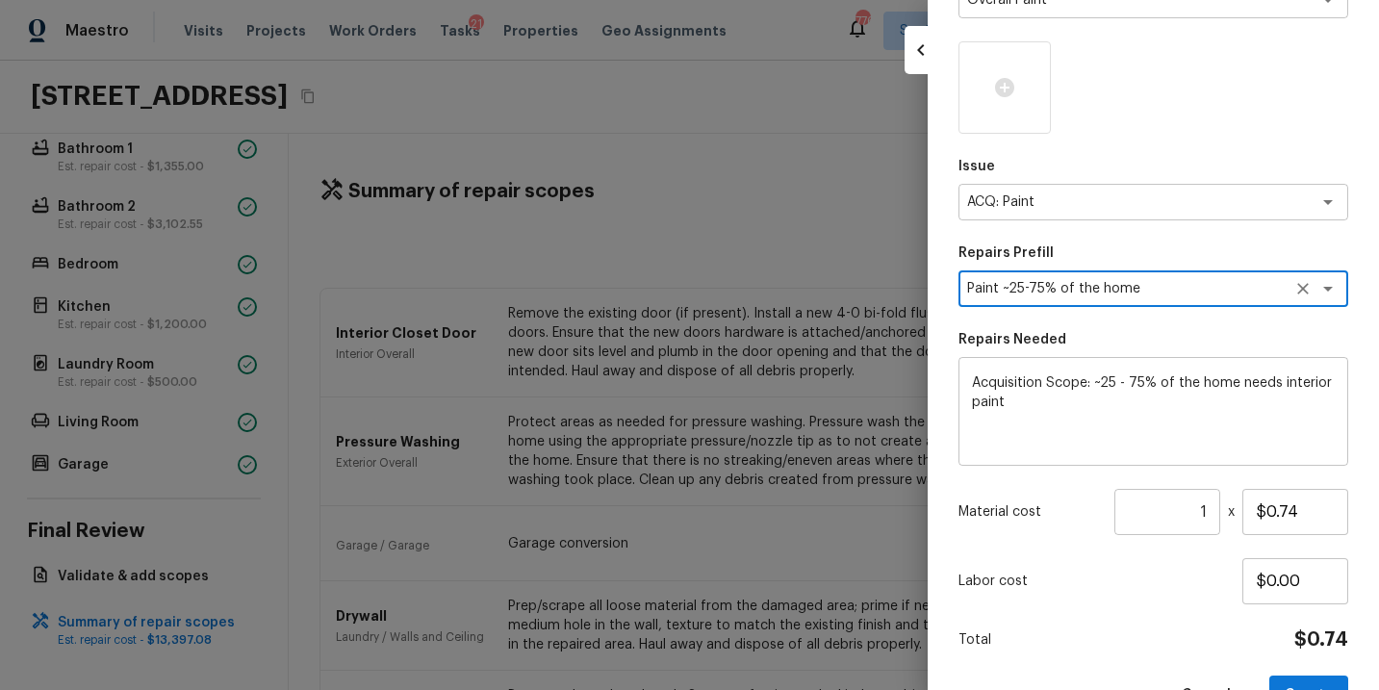
scroll to position [197, 0]
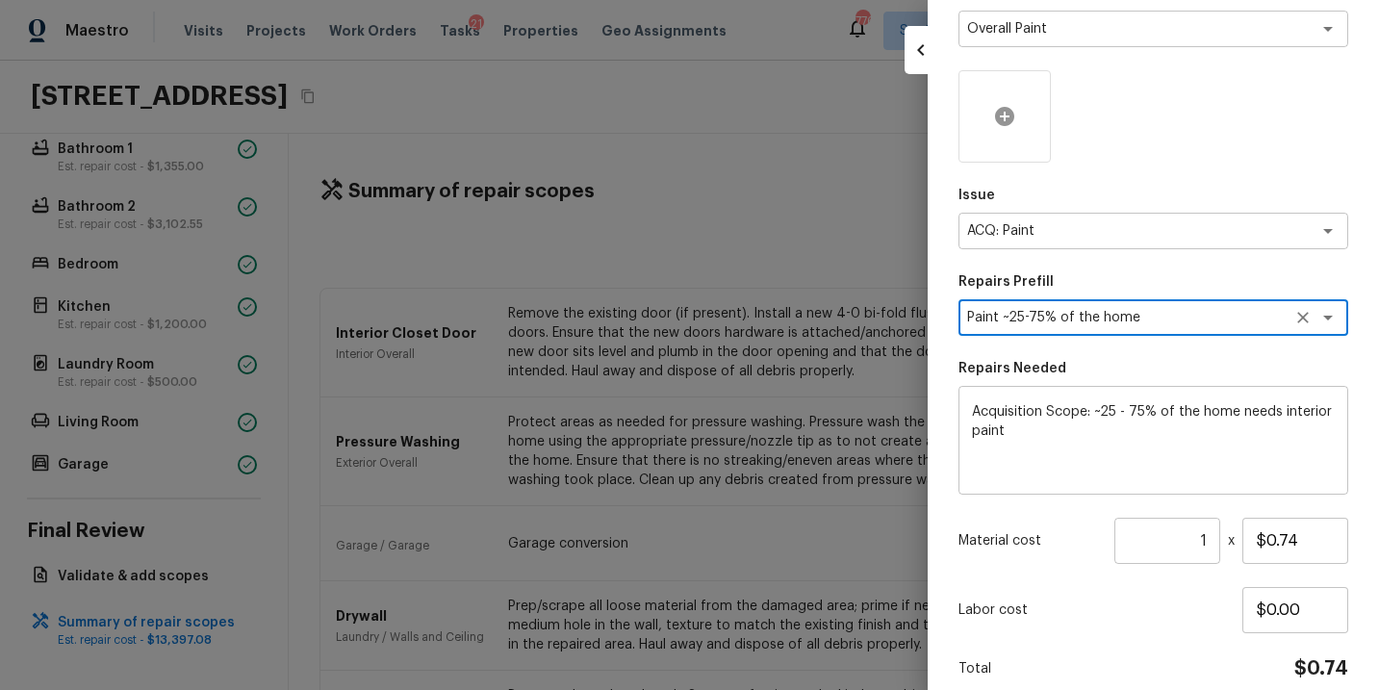
click at [1009, 118] on icon at bounding box center [1004, 116] width 19 height 19
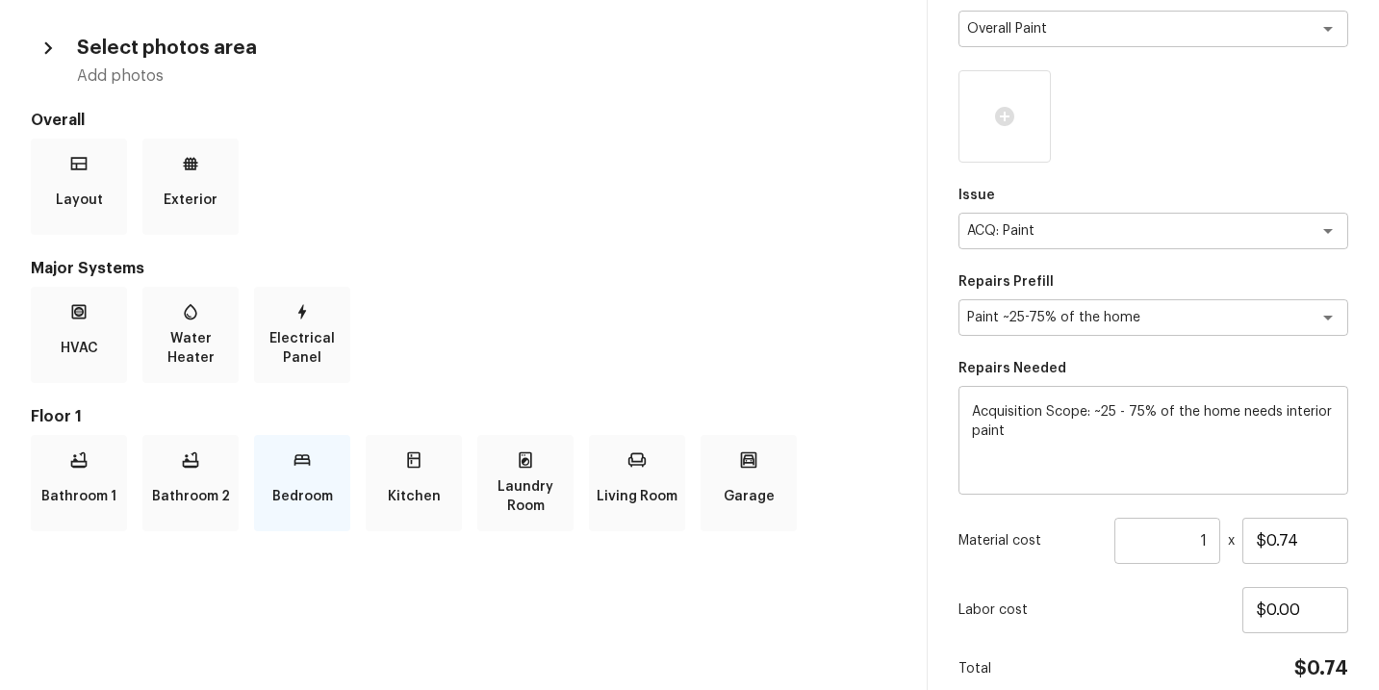
click at [293, 478] on p "Bedroom" at bounding box center [302, 496] width 61 height 39
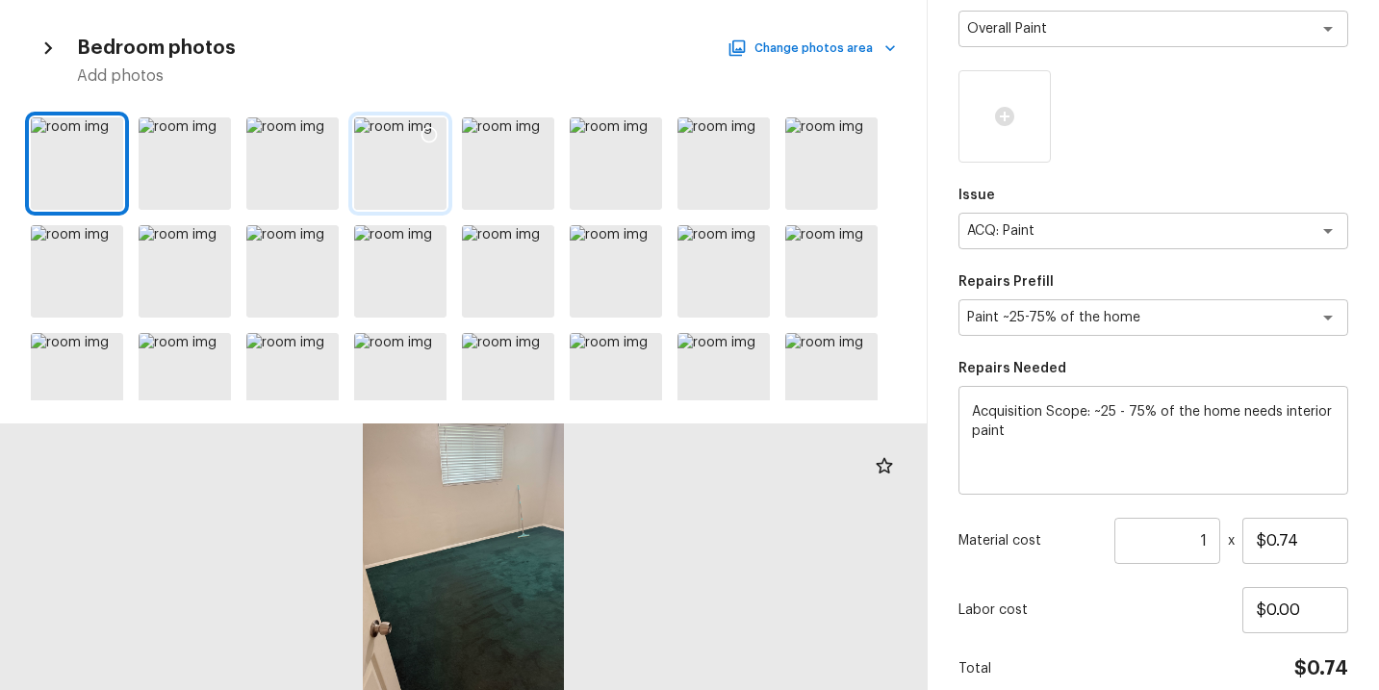
click at [396, 160] on div at bounding box center [400, 163] width 92 height 92
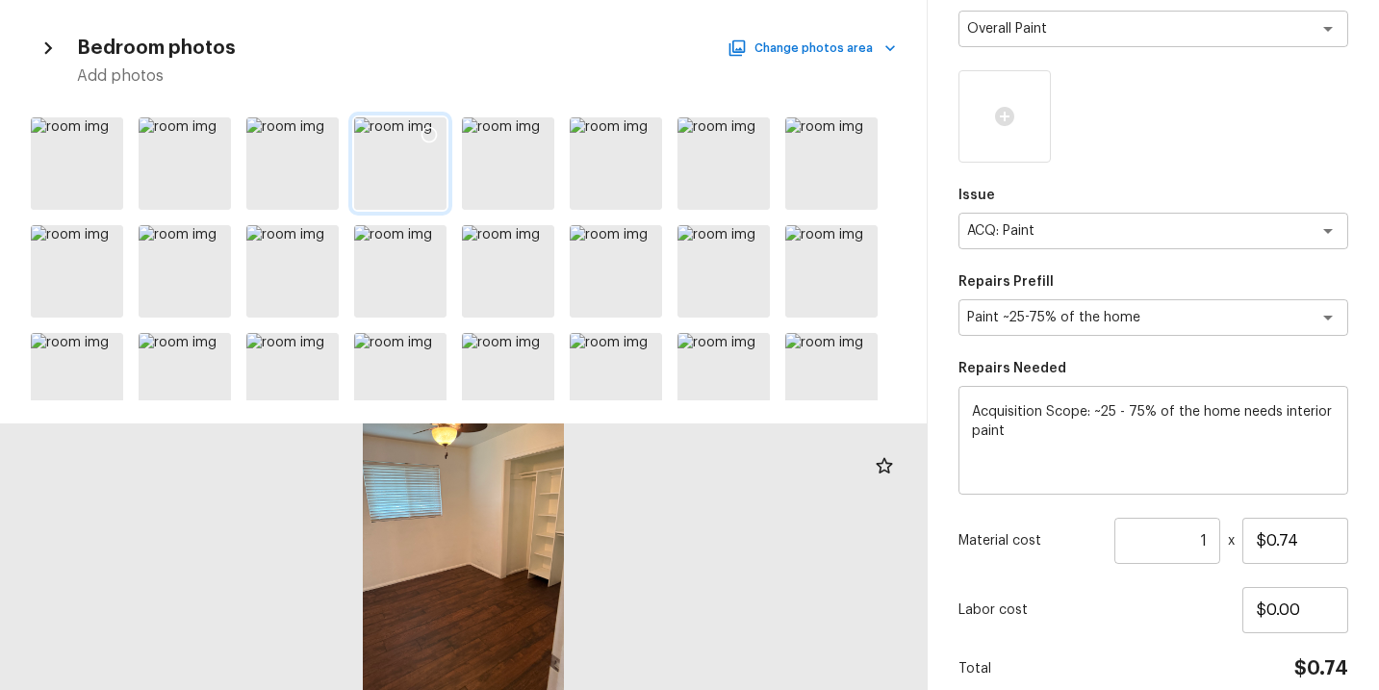
click at [422, 134] on icon at bounding box center [430, 135] width 16 height 16
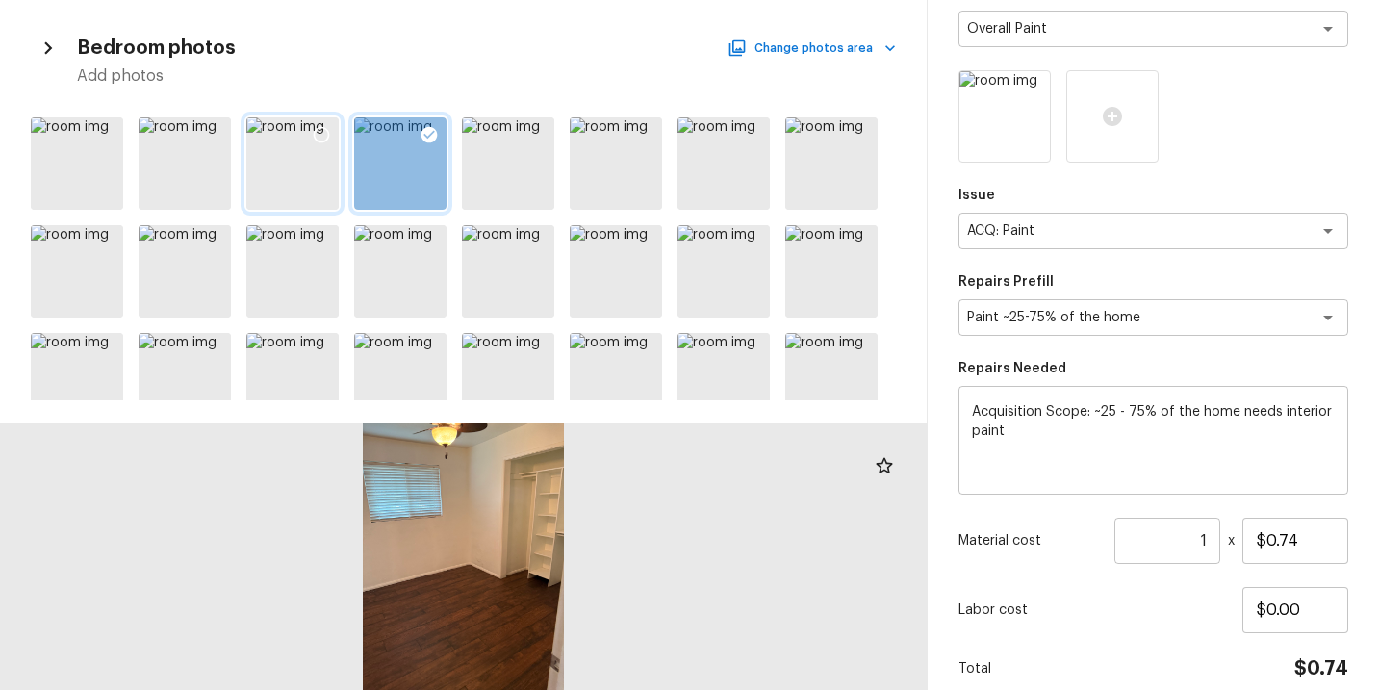
click at [312, 135] on icon at bounding box center [321, 134] width 19 height 19
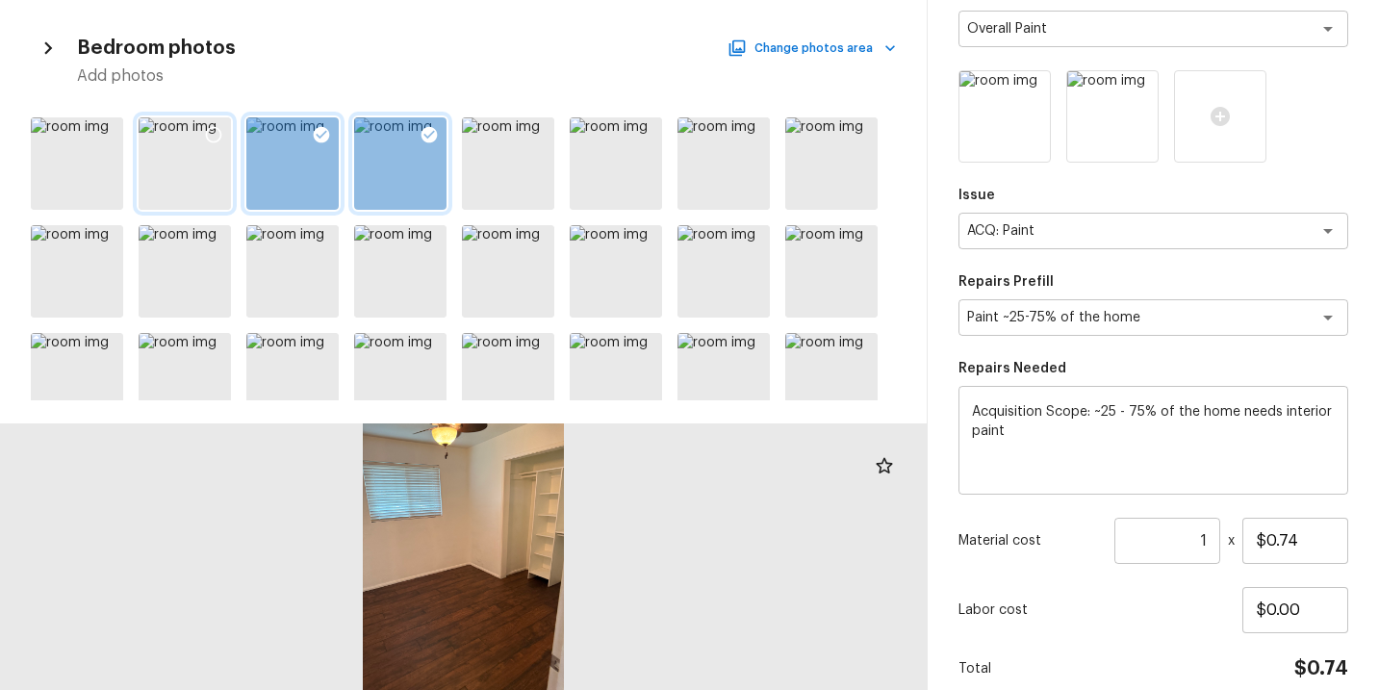
click at [217, 133] on icon at bounding box center [213, 134] width 19 height 19
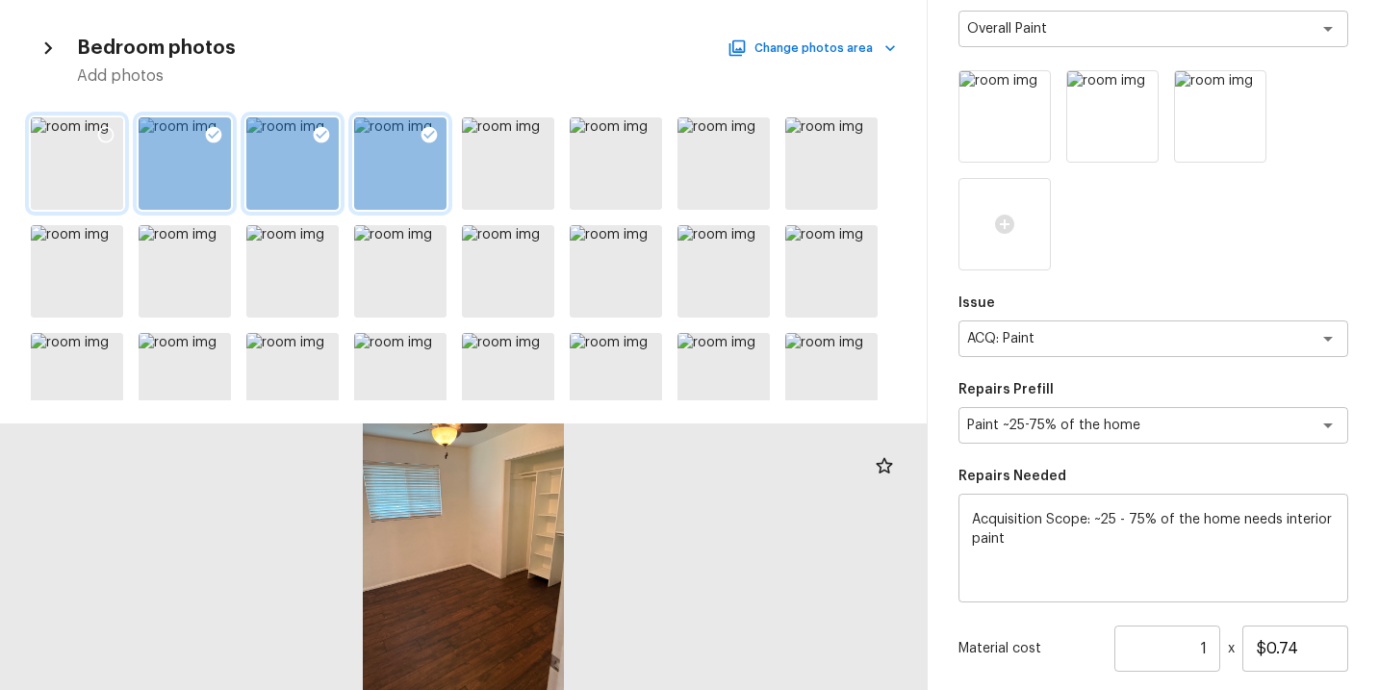
click at [110, 130] on icon at bounding box center [105, 134] width 19 height 19
click at [652, 131] on icon at bounding box center [645, 135] width 16 height 16
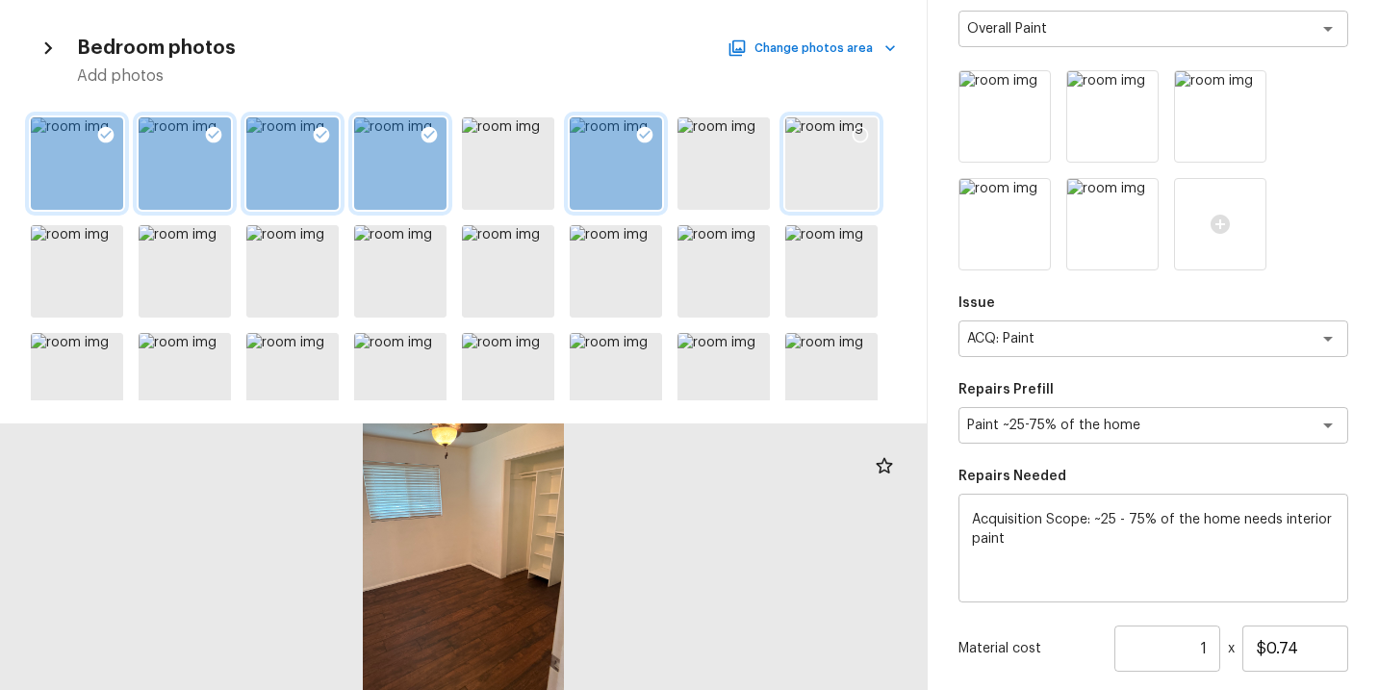
click at [859, 137] on icon at bounding box center [860, 134] width 19 height 19
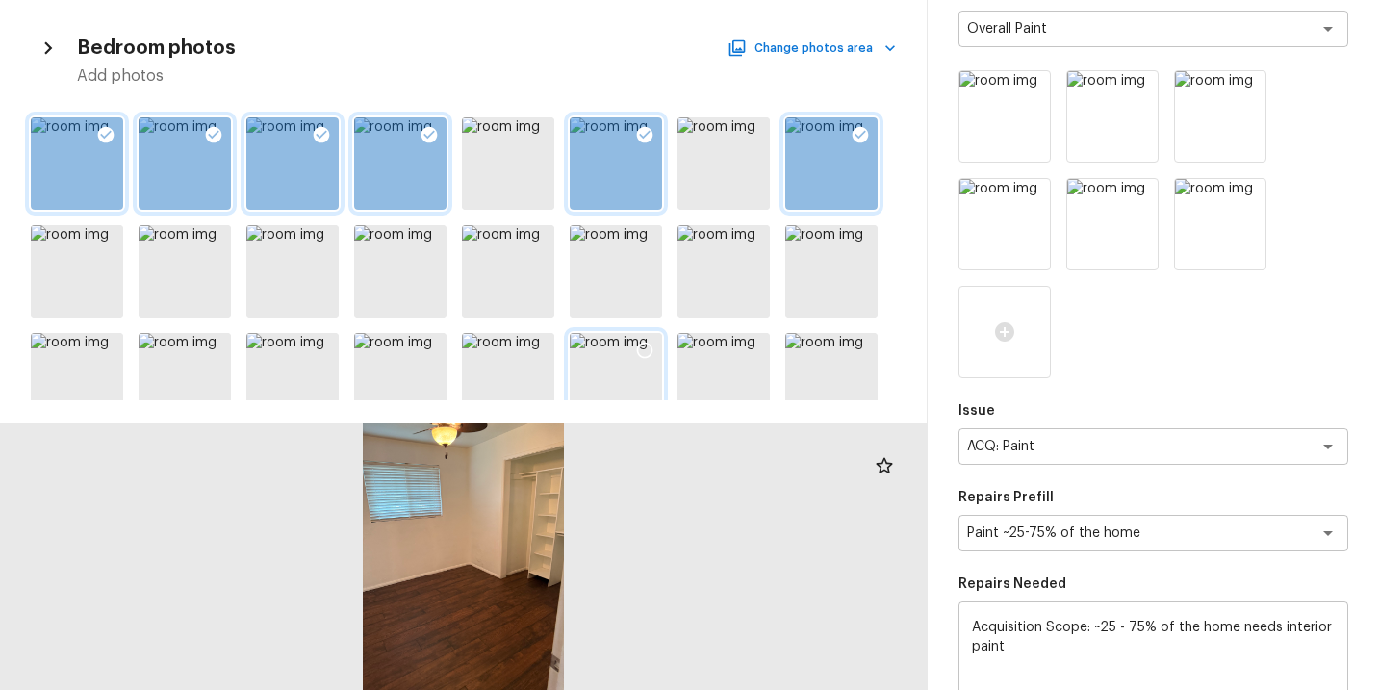
click at [643, 345] on icon at bounding box center [644, 350] width 19 height 19
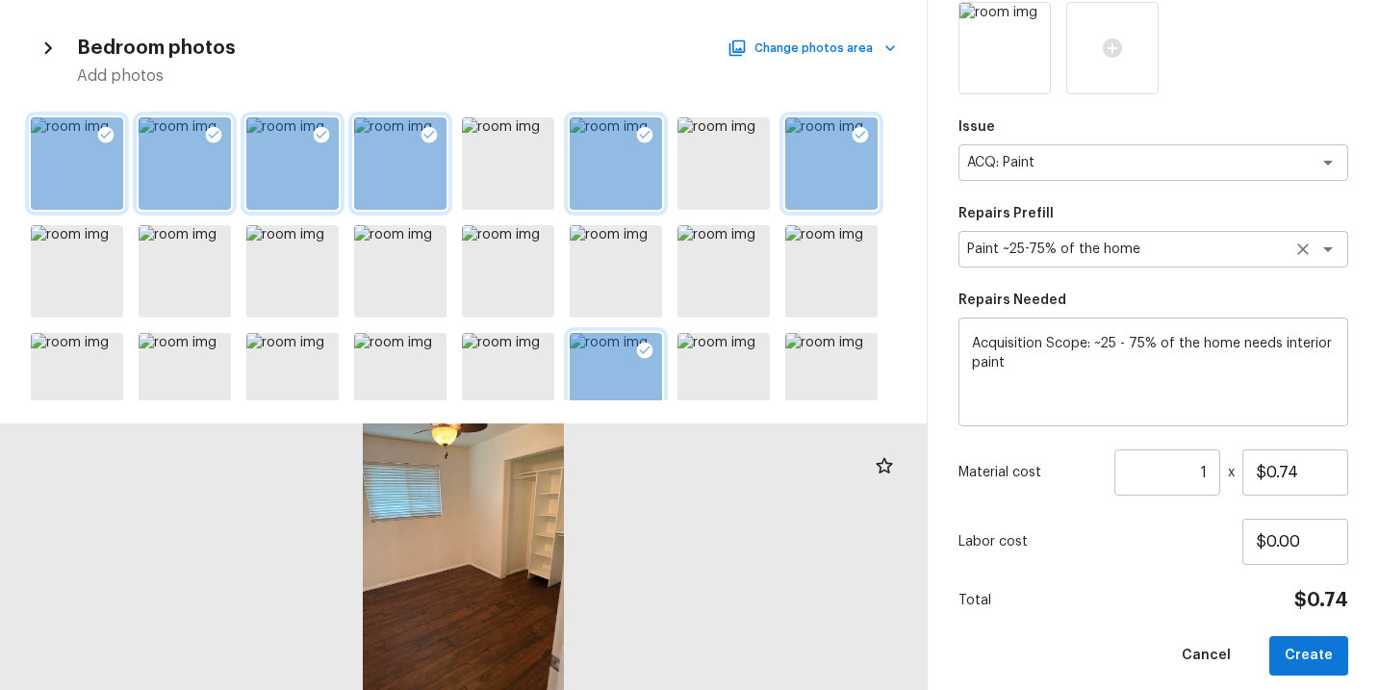
scroll to position [497, 0]
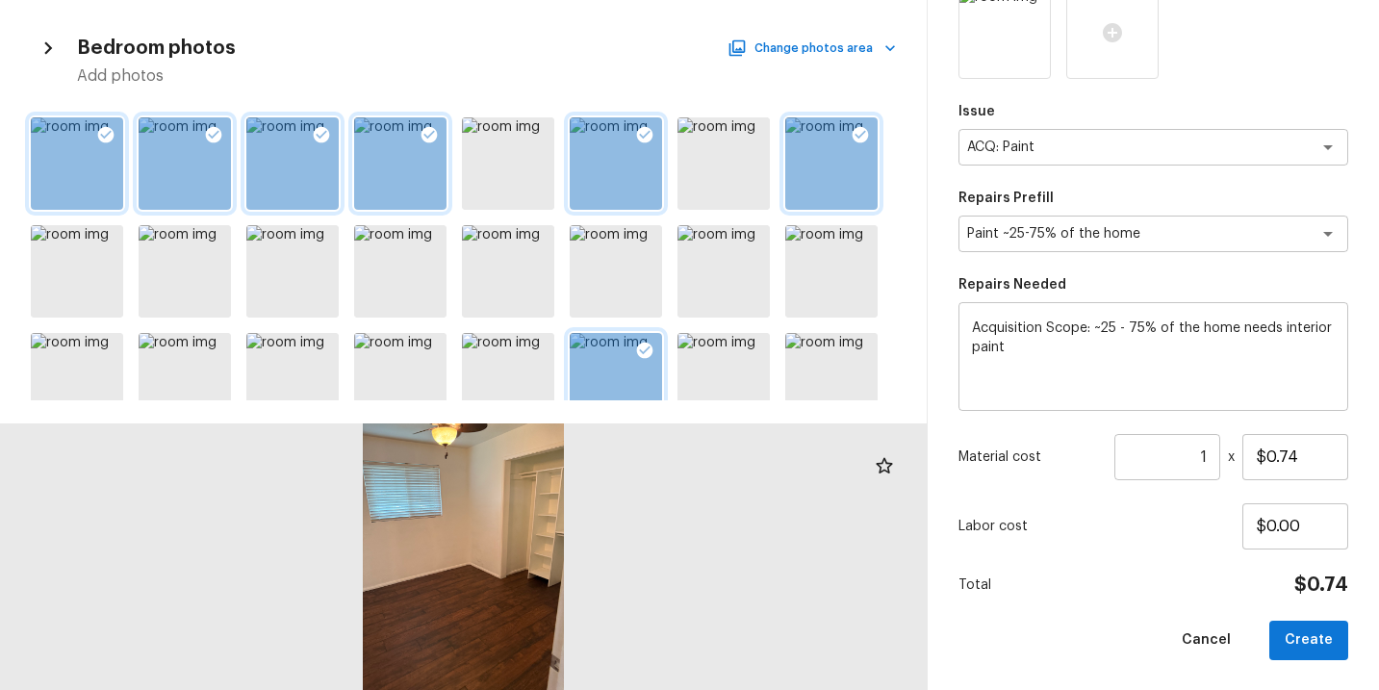
click at [1207, 461] on input "1" at bounding box center [1168, 457] width 106 height 46
click at [1128, 631] on div "Cancel Create" at bounding box center [1154, 640] width 390 height 39
click at [1309, 641] on button "Create" at bounding box center [1309, 640] width 79 height 39
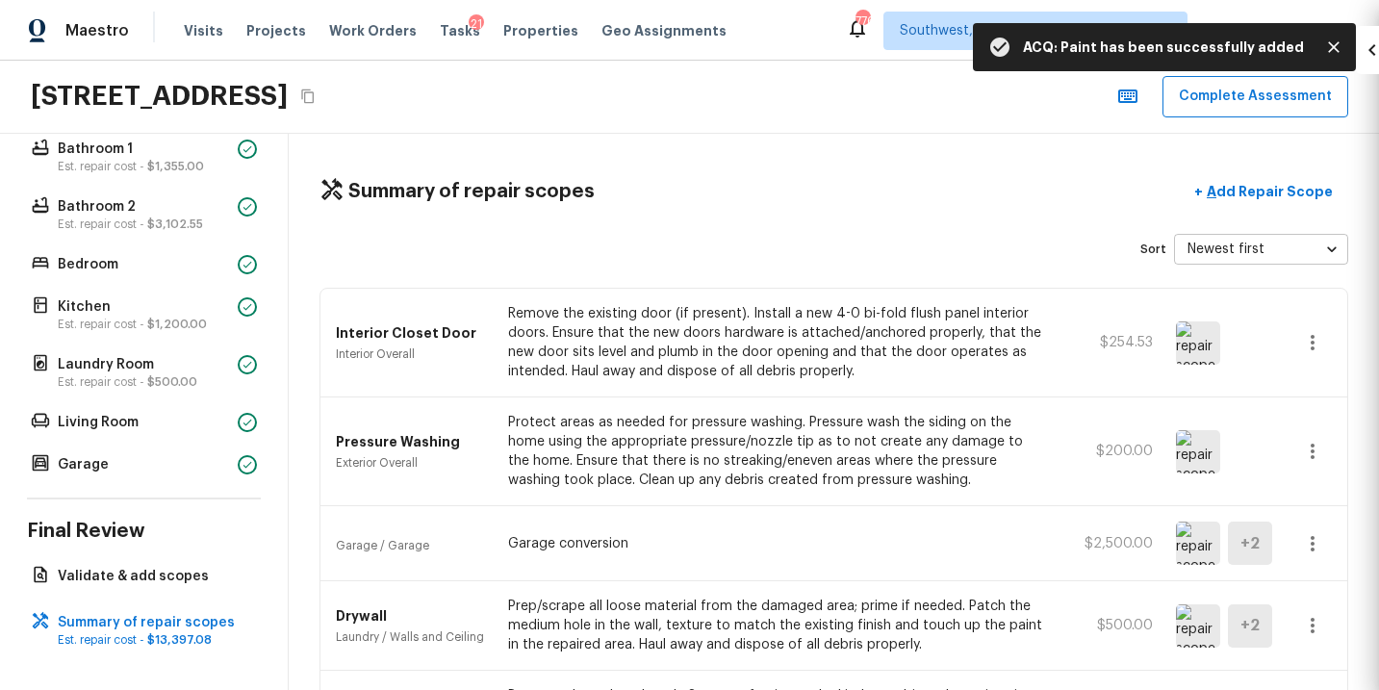
scroll to position [281, 0]
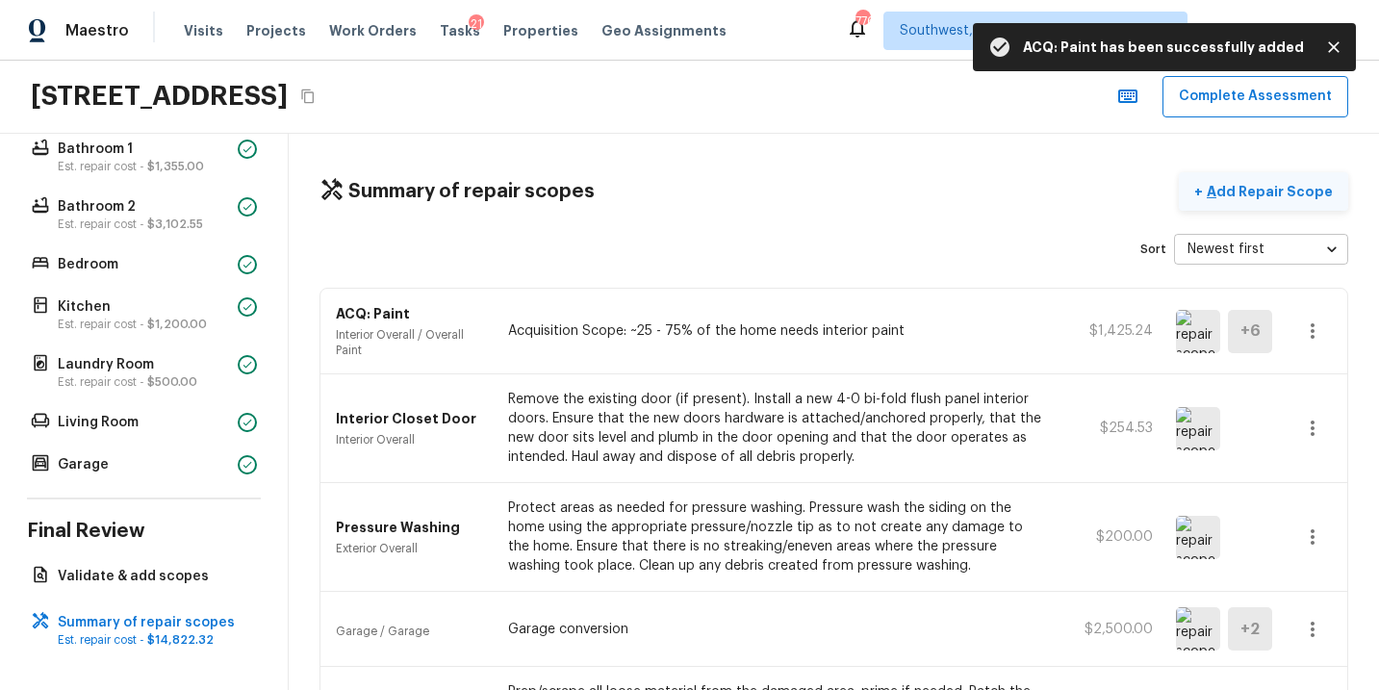
click at [1269, 193] on p "Add Repair Scope" at bounding box center [1268, 191] width 130 height 19
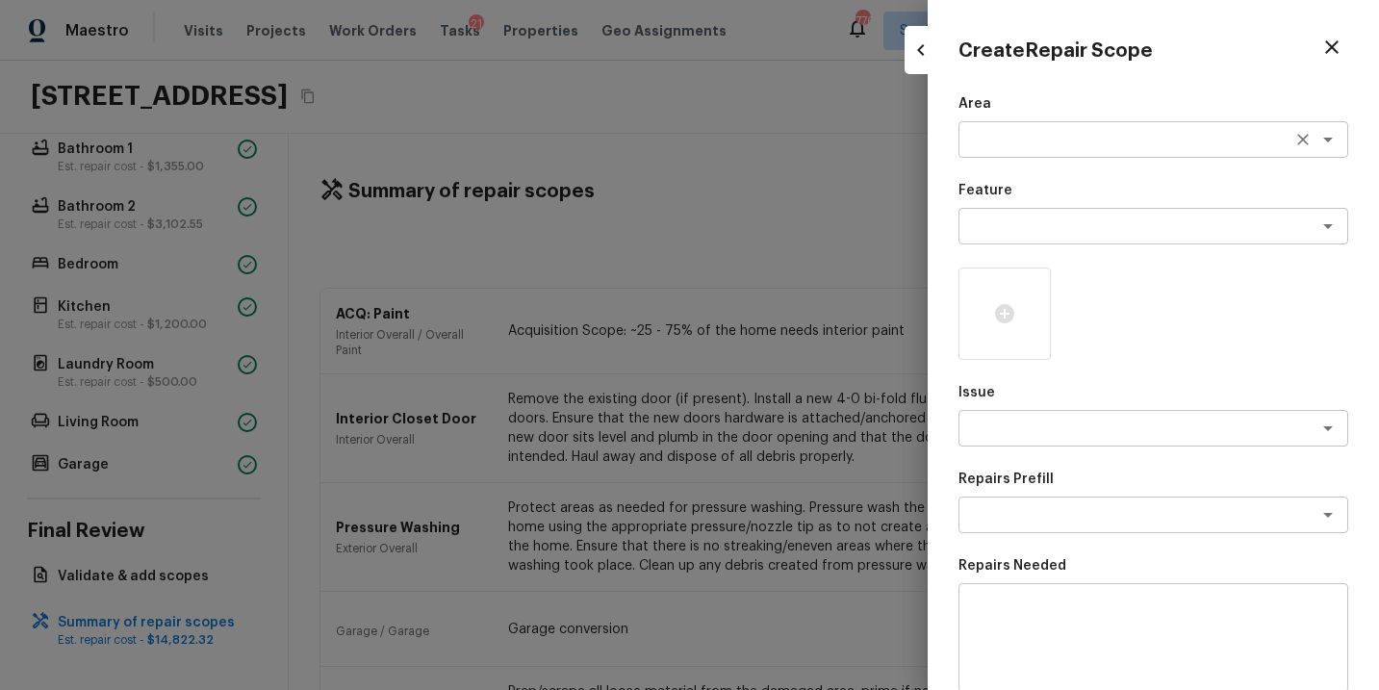
click at [1014, 144] on textarea at bounding box center [1126, 139] width 319 height 19
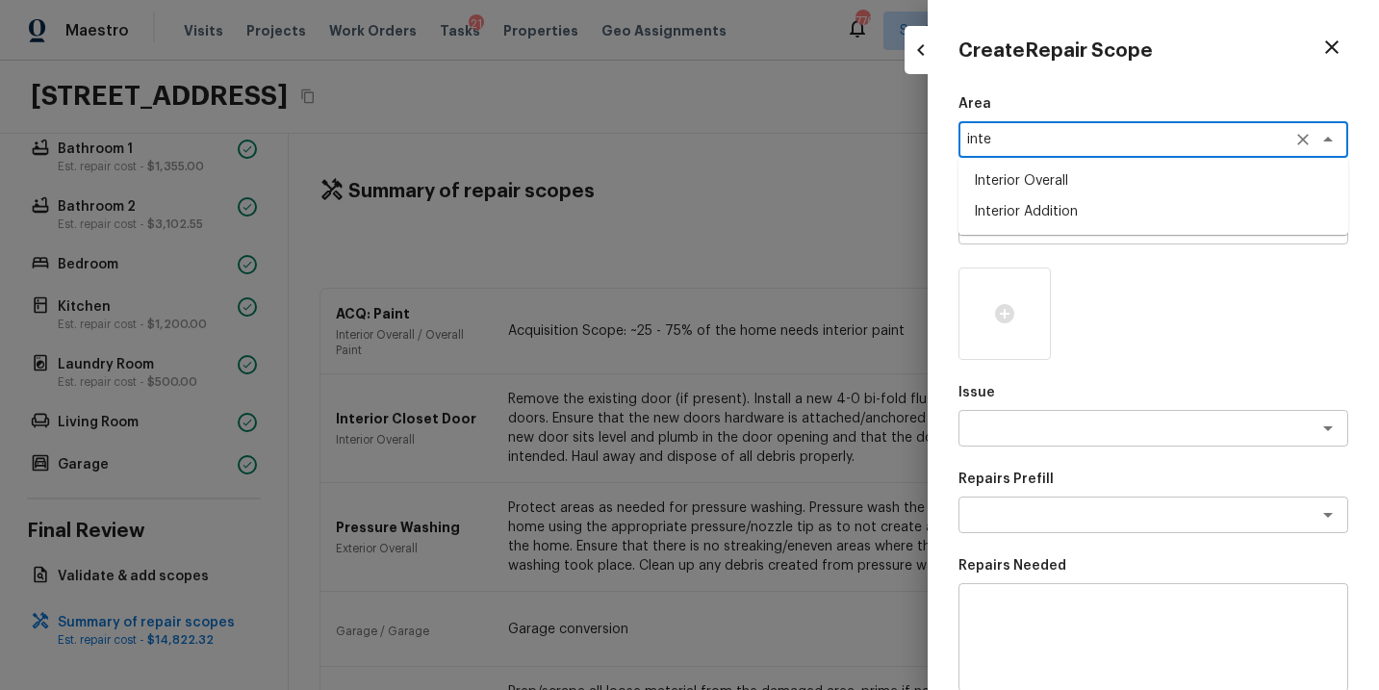
click at [1054, 180] on li "Interior Overall" at bounding box center [1154, 181] width 390 height 31
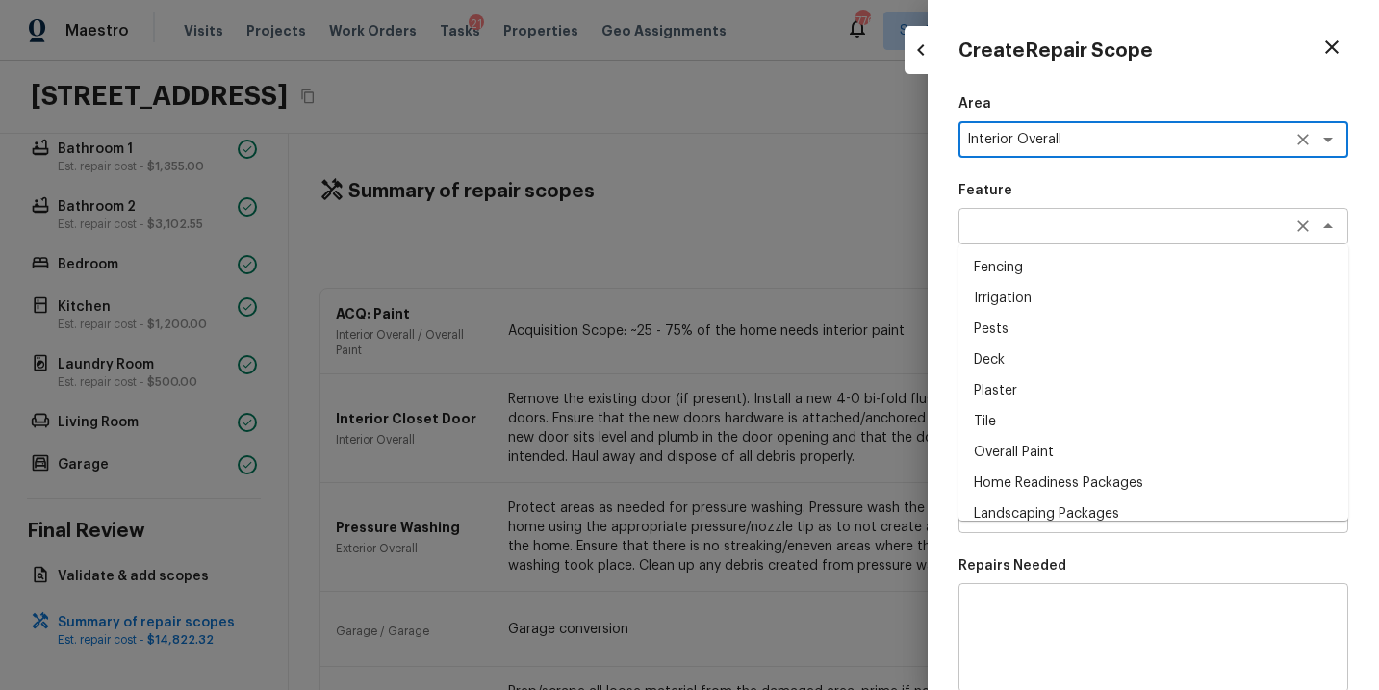
click at [1043, 211] on div "x ​" at bounding box center [1154, 226] width 390 height 37
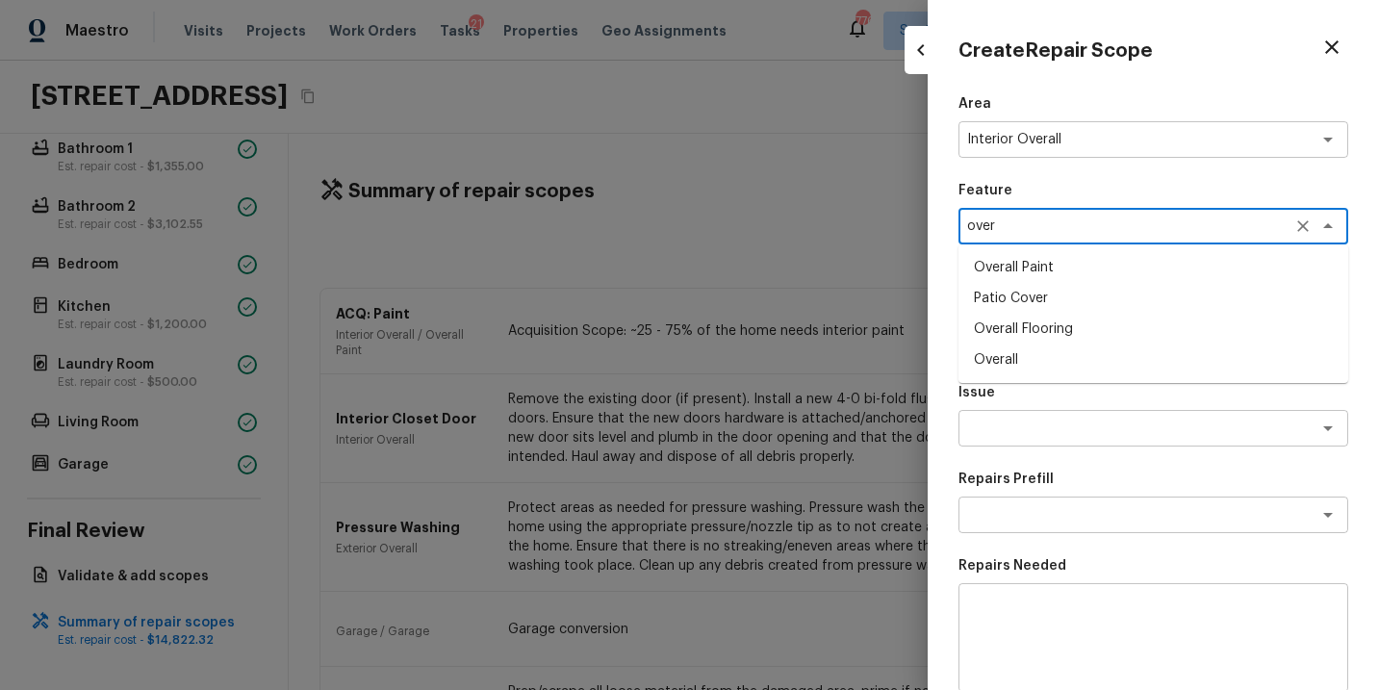
click at [1035, 320] on li "Overall Flooring" at bounding box center [1154, 329] width 390 height 31
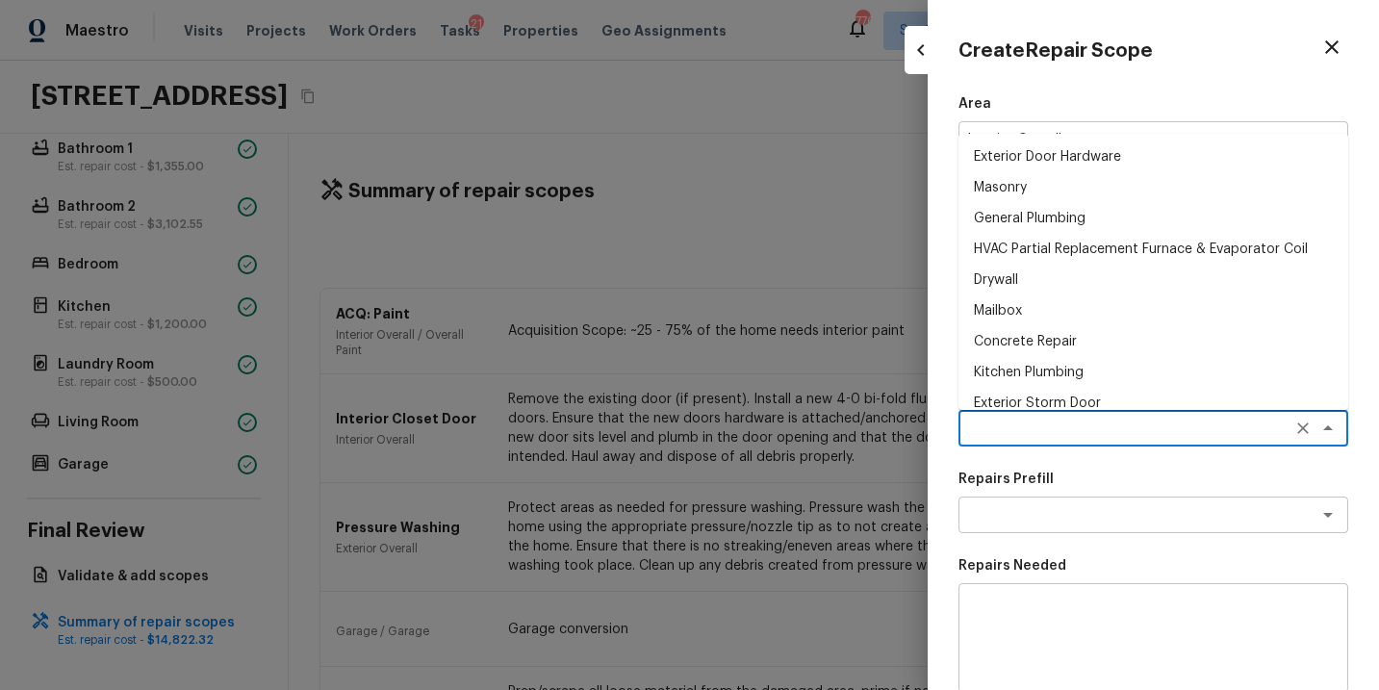
click at [1013, 425] on textarea at bounding box center [1126, 428] width 319 height 19
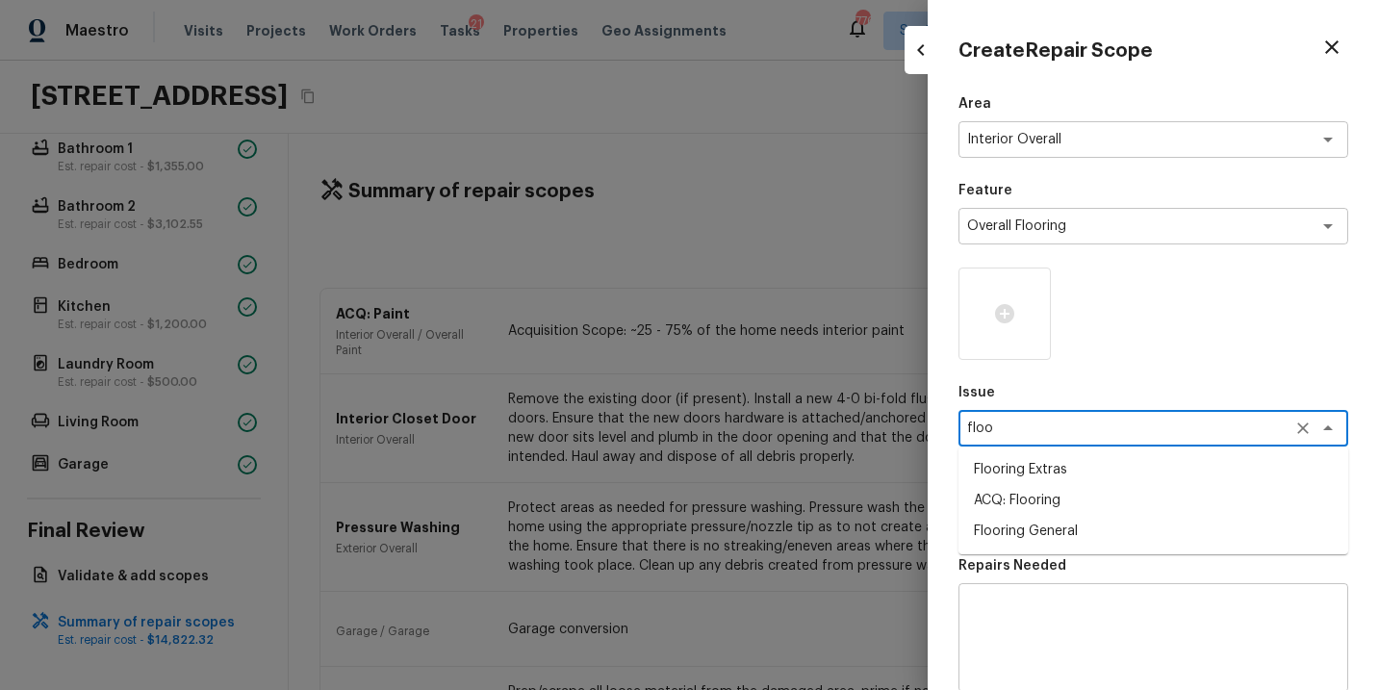
click at [999, 494] on li "ACQ: Flooring" at bounding box center [1154, 500] width 390 height 31
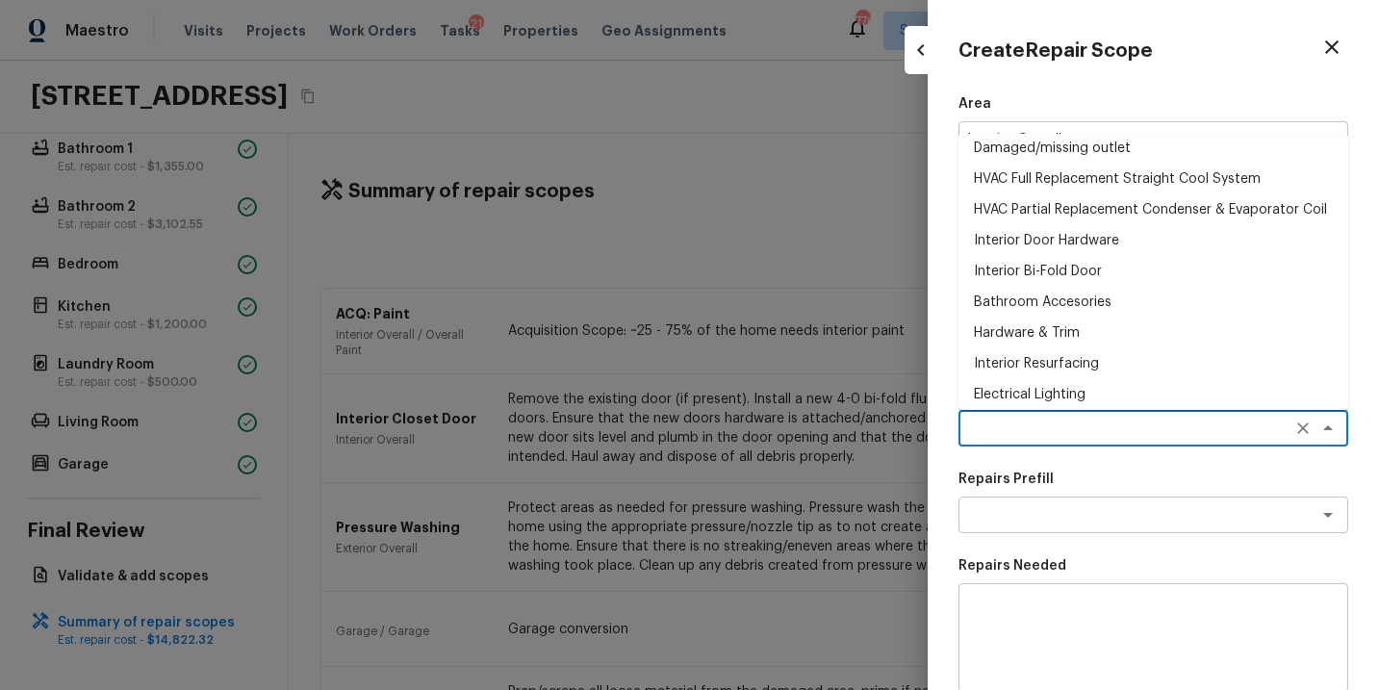
scroll to position [0, 0]
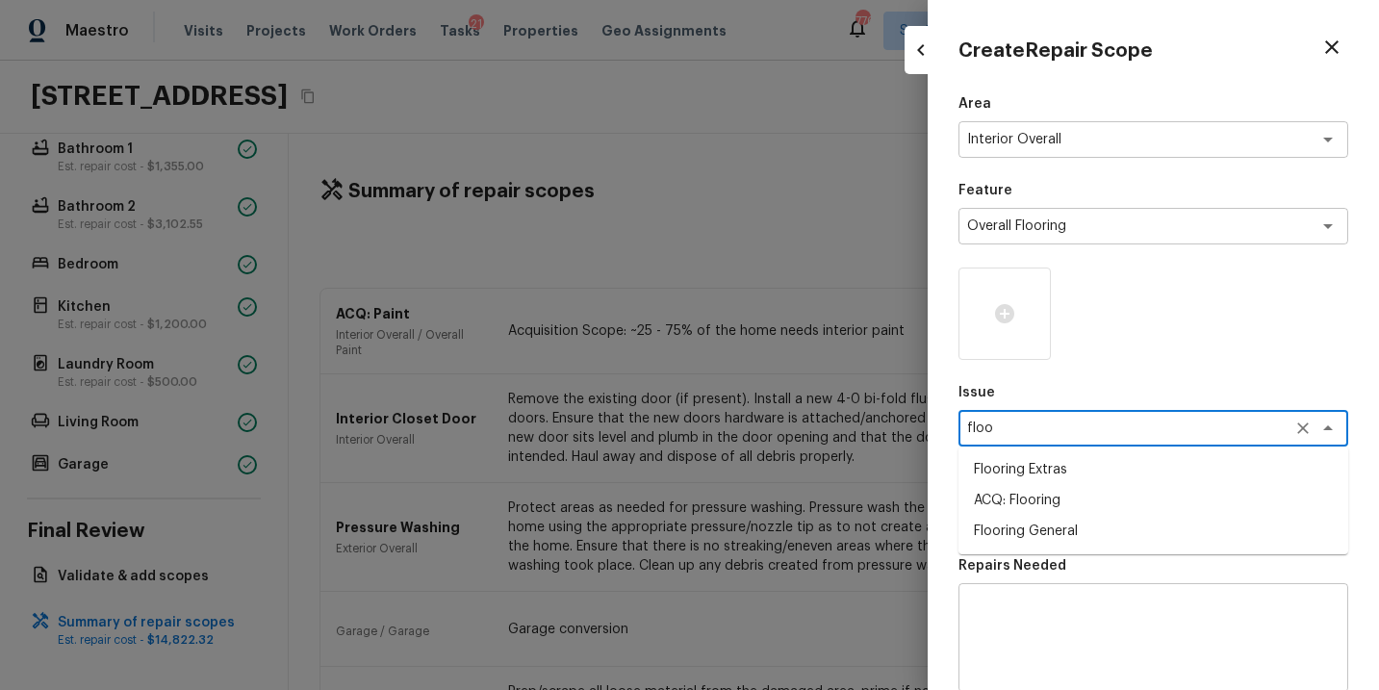
click at [1083, 533] on li "Flooring General" at bounding box center [1154, 531] width 390 height 31
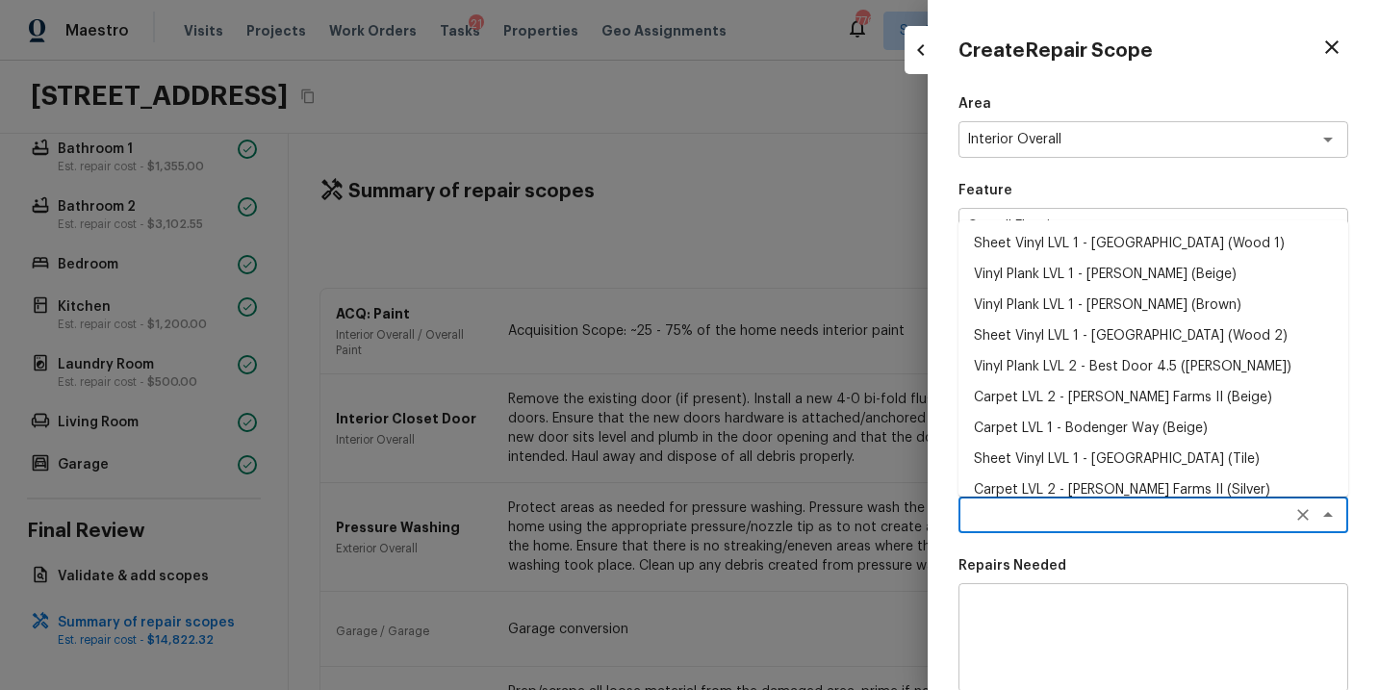
click at [1078, 514] on textarea at bounding box center [1126, 514] width 319 height 19
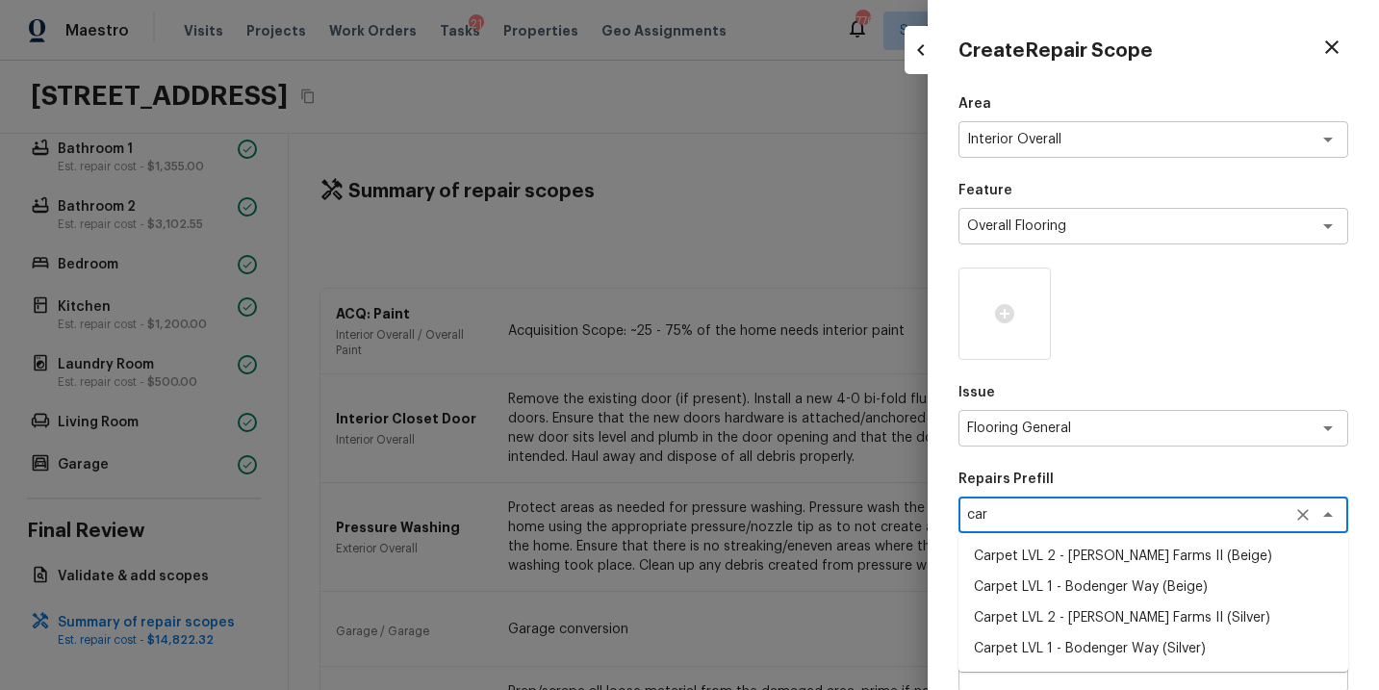
click at [1076, 551] on li "Carpet LVL 2 - [PERSON_NAME] Farms II (Beige)" at bounding box center [1154, 556] width 390 height 31
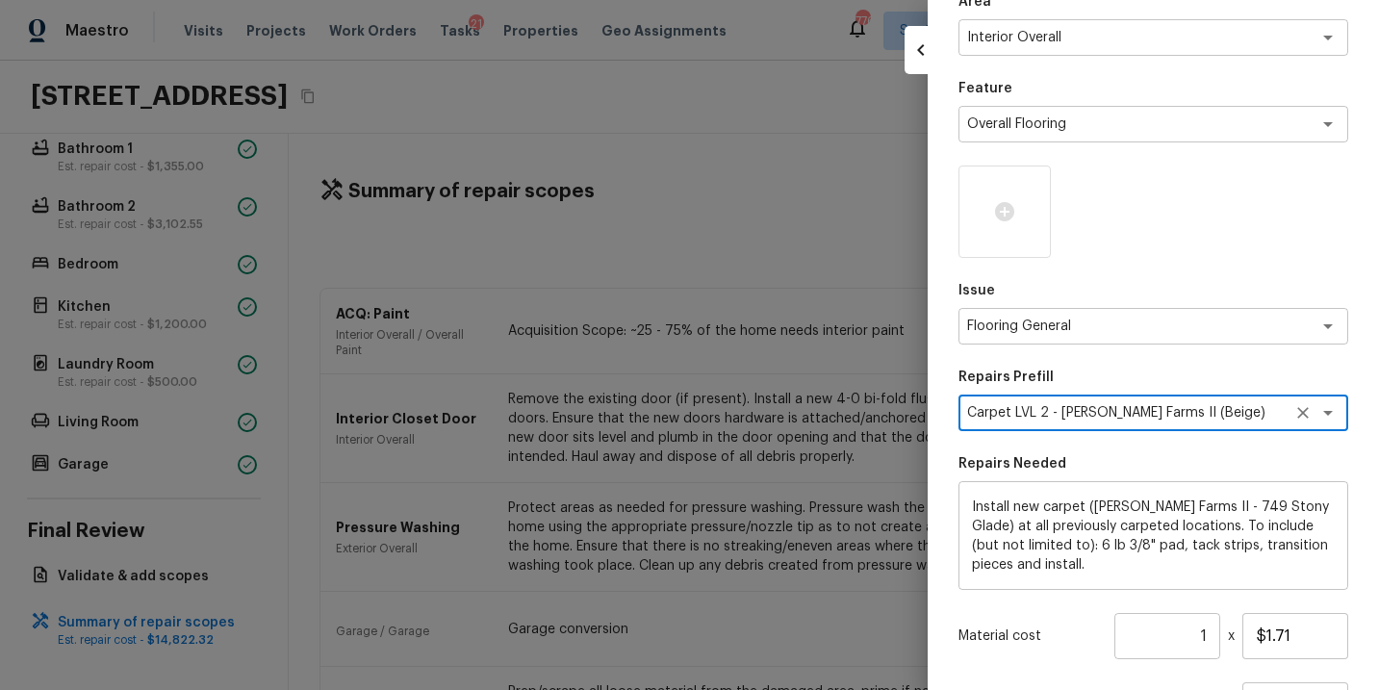
scroll to position [90, 0]
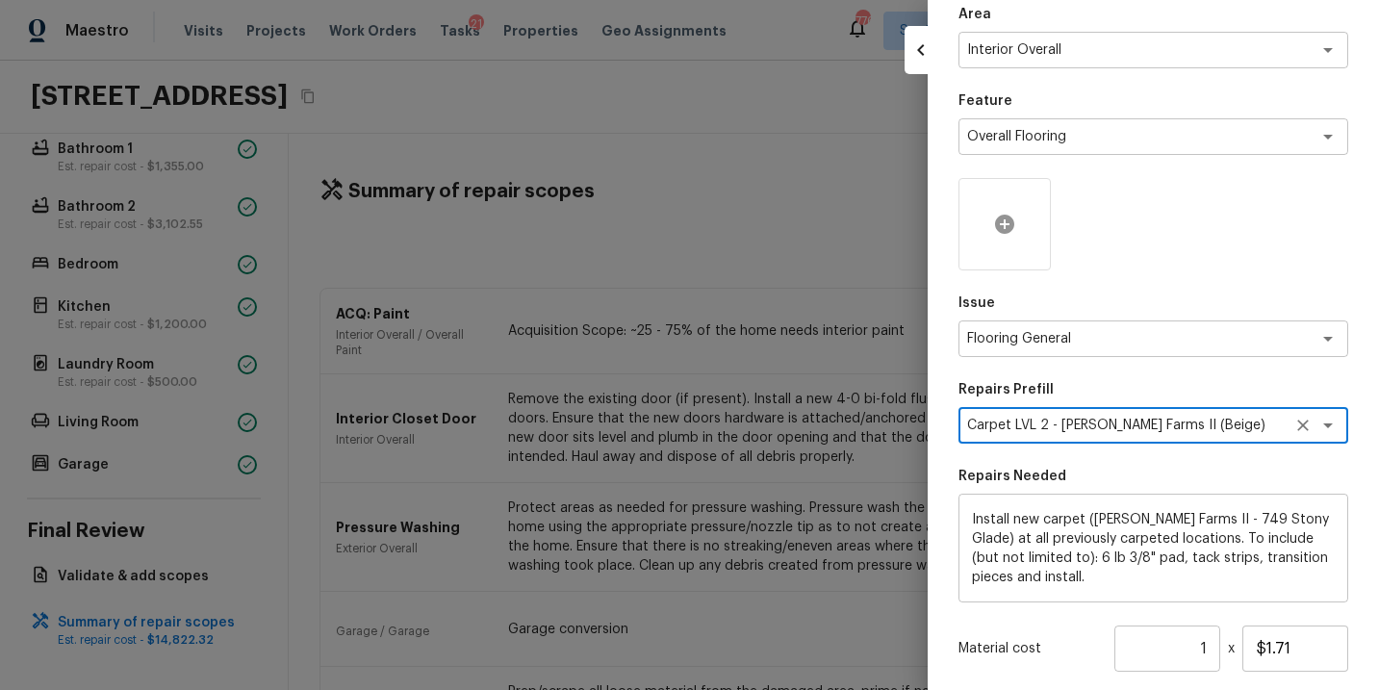
click at [1002, 226] on icon at bounding box center [1004, 224] width 19 height 19
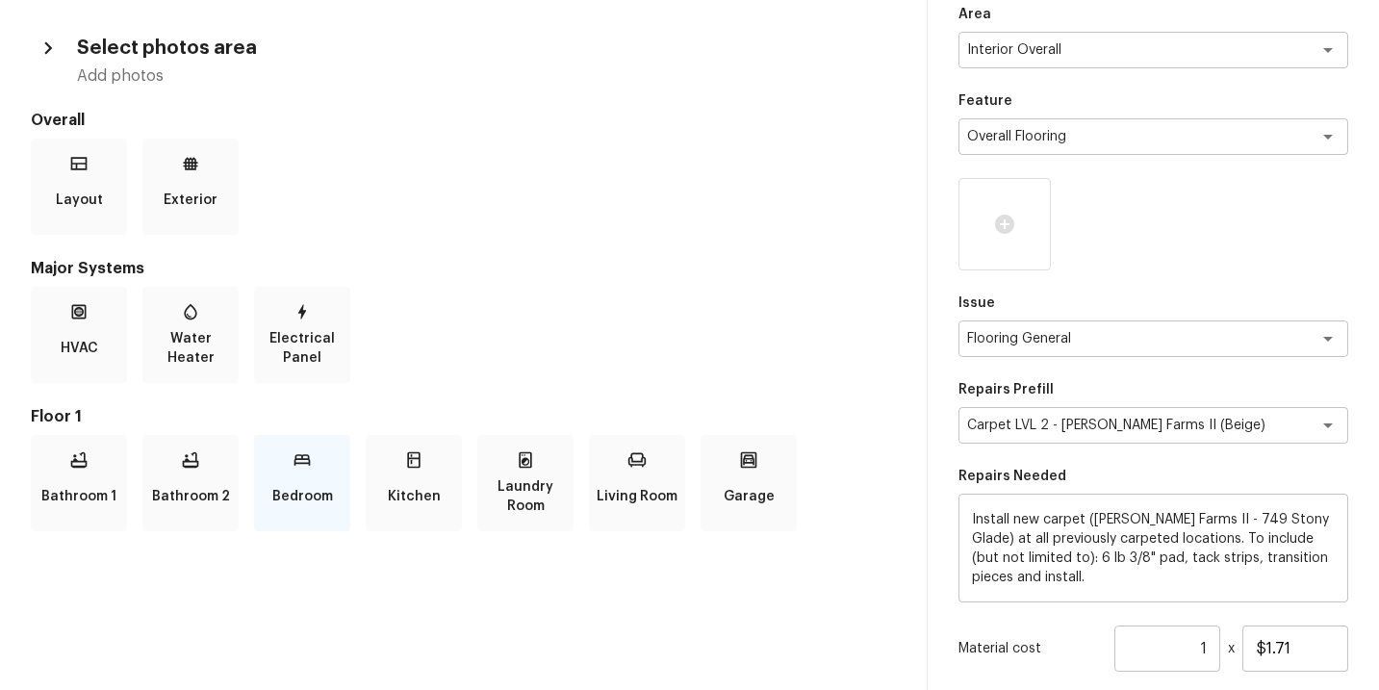
click at [344, 501] on div "Bedroom" at bounding box center [302, 483] width 96 height 96
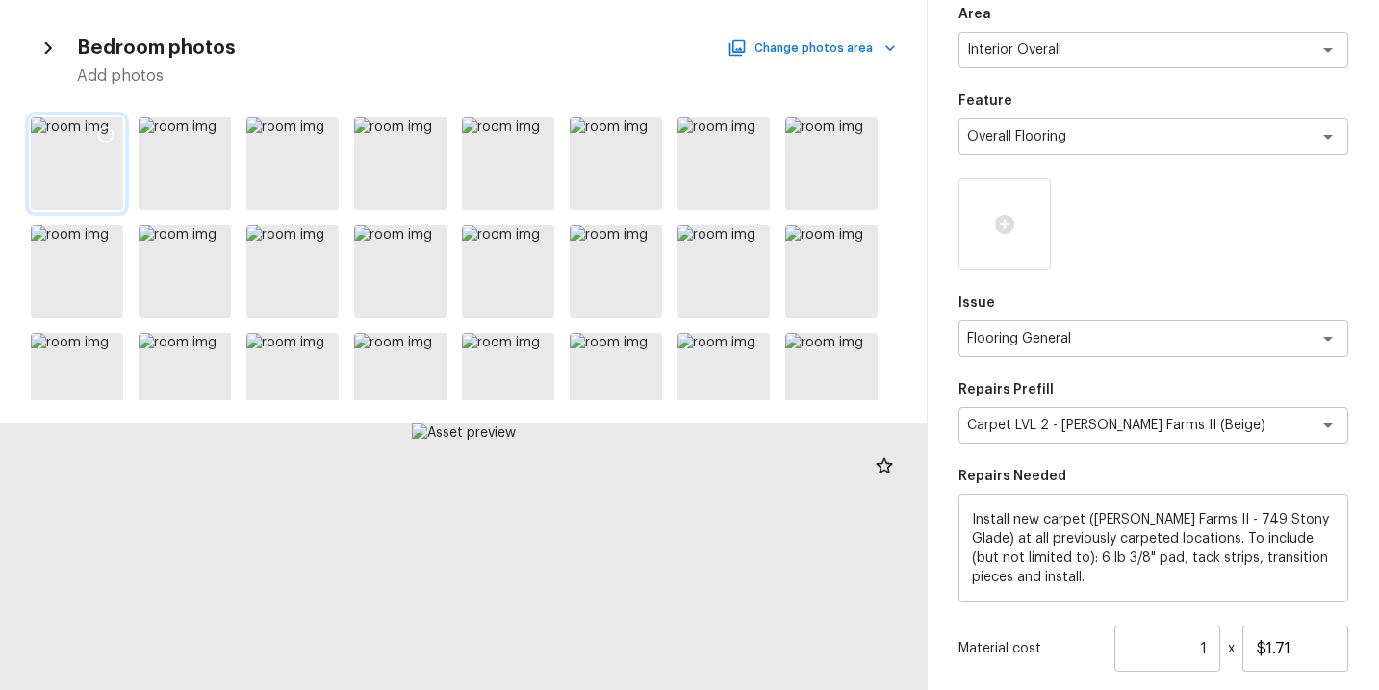
click at [107, 133] on icon at bounding box center [105, 134] width 19 height 19
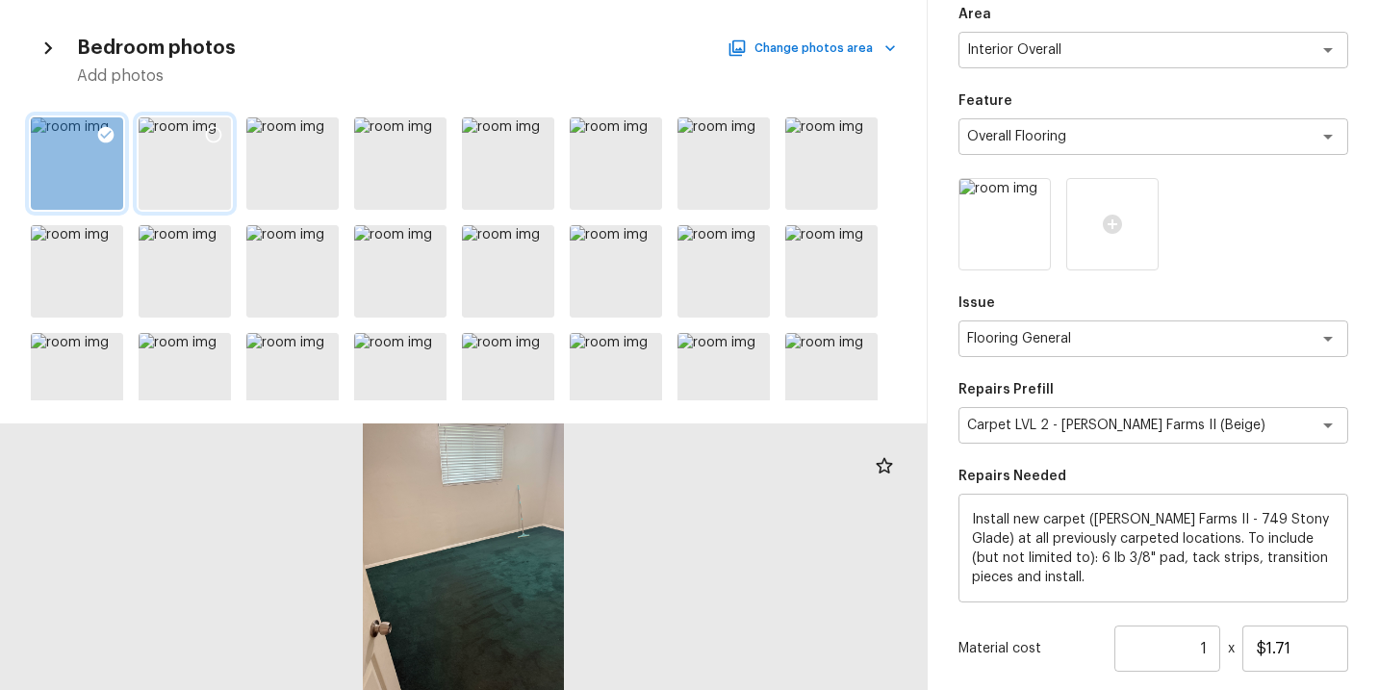
click at [226, 131] on div at bounding box center [213, 137] width 35 height 40
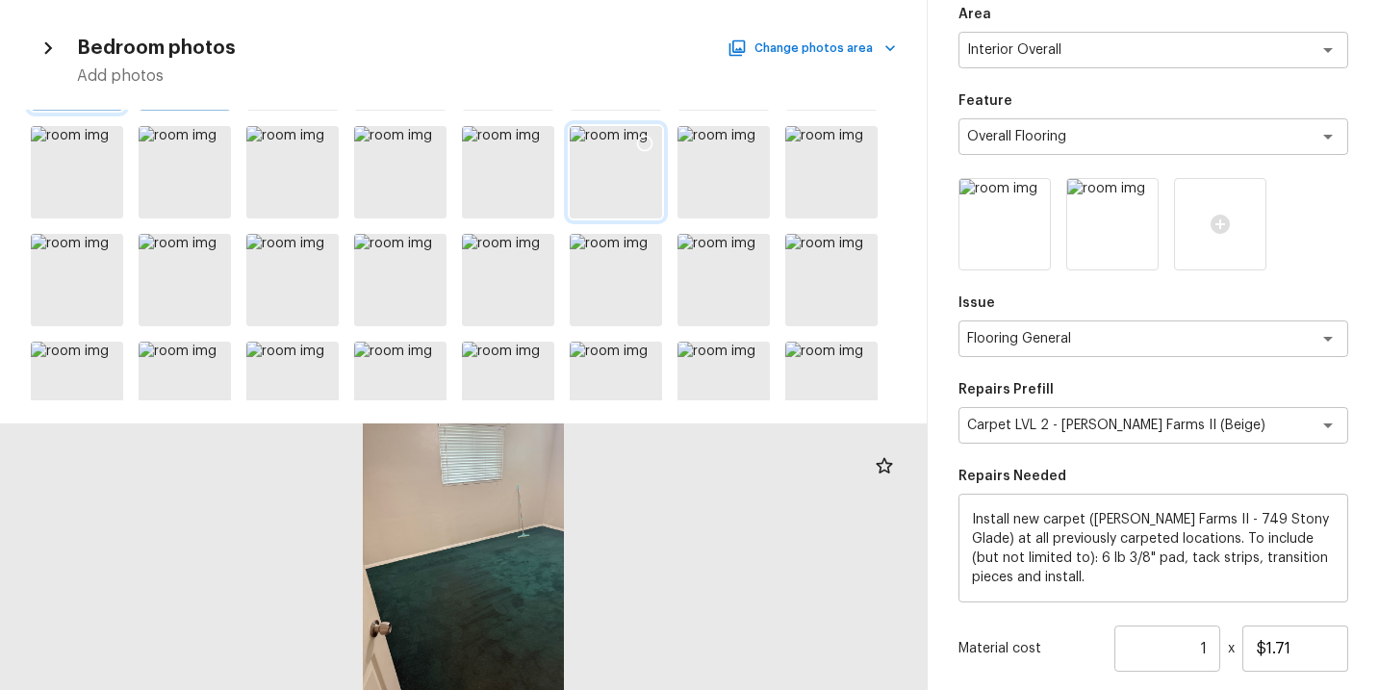
scroll to position [115, 0]
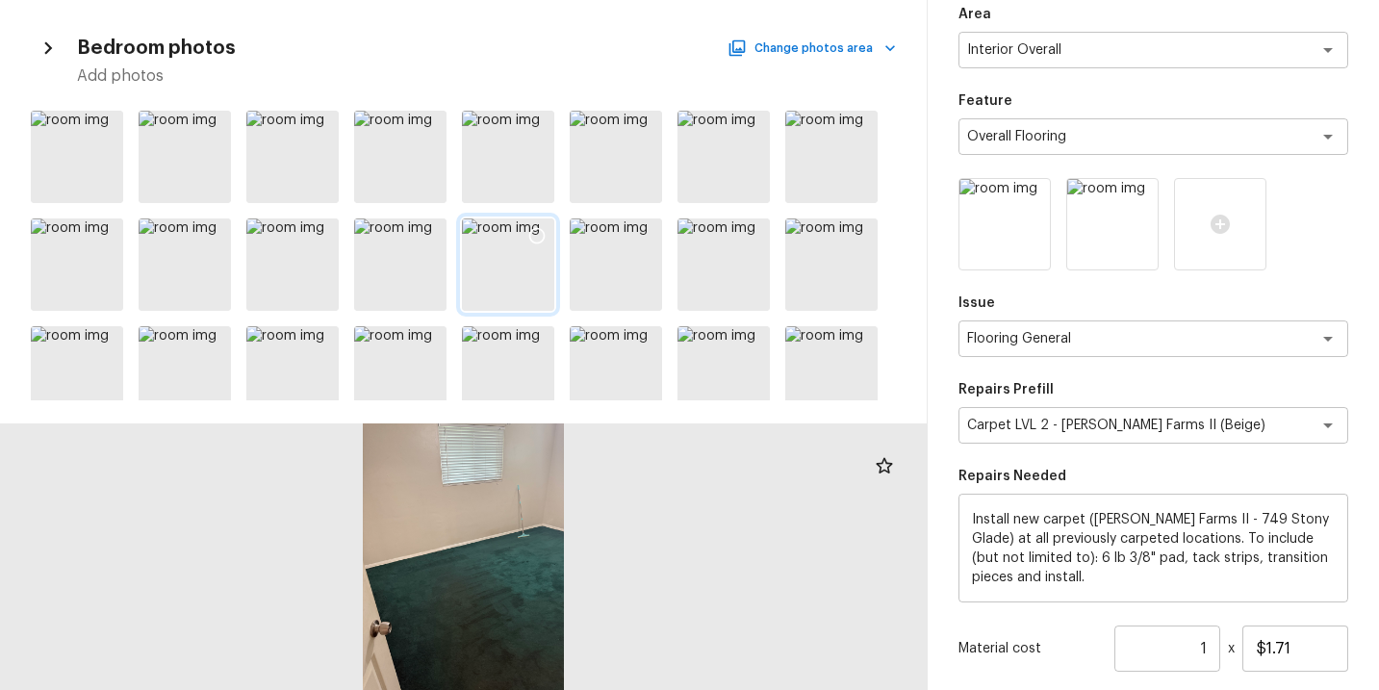
click at [539, 231] on icon at bounding box center [537, 235] width 19 height 19
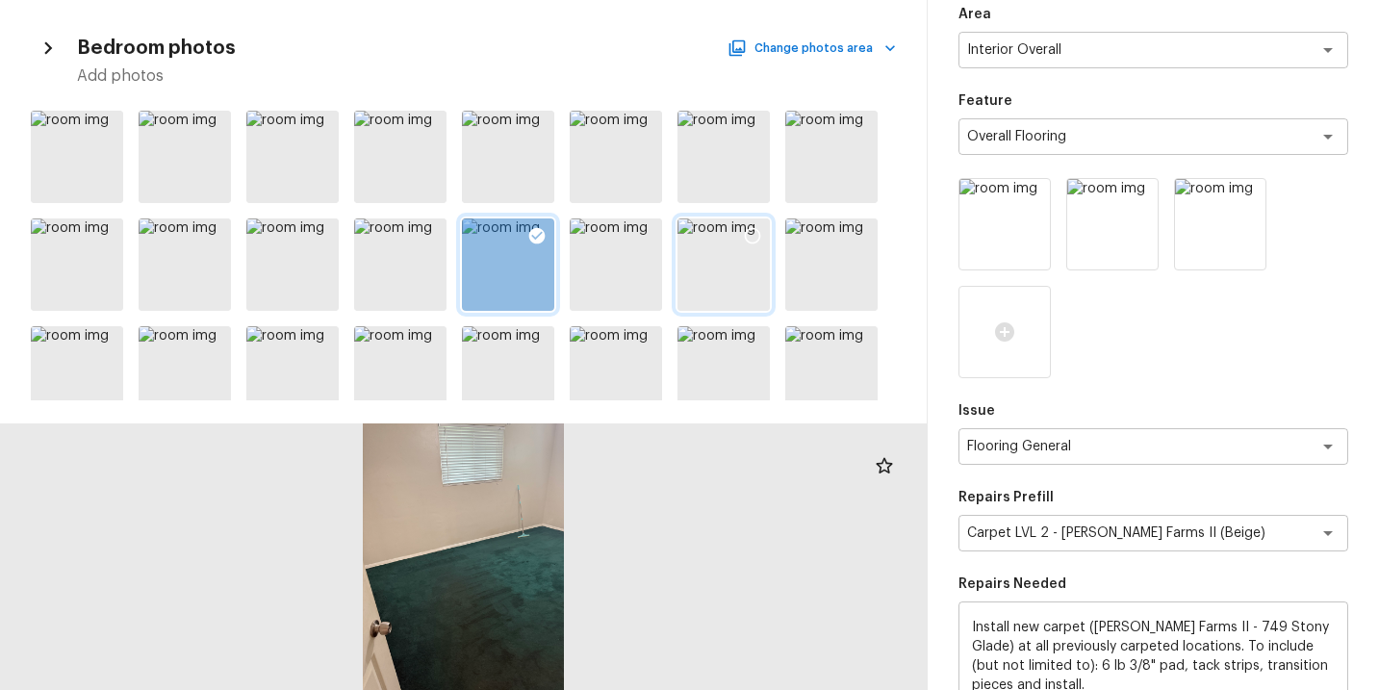
click at [756, 237] on icon at bounding box center [752, 235] width 19 height 19
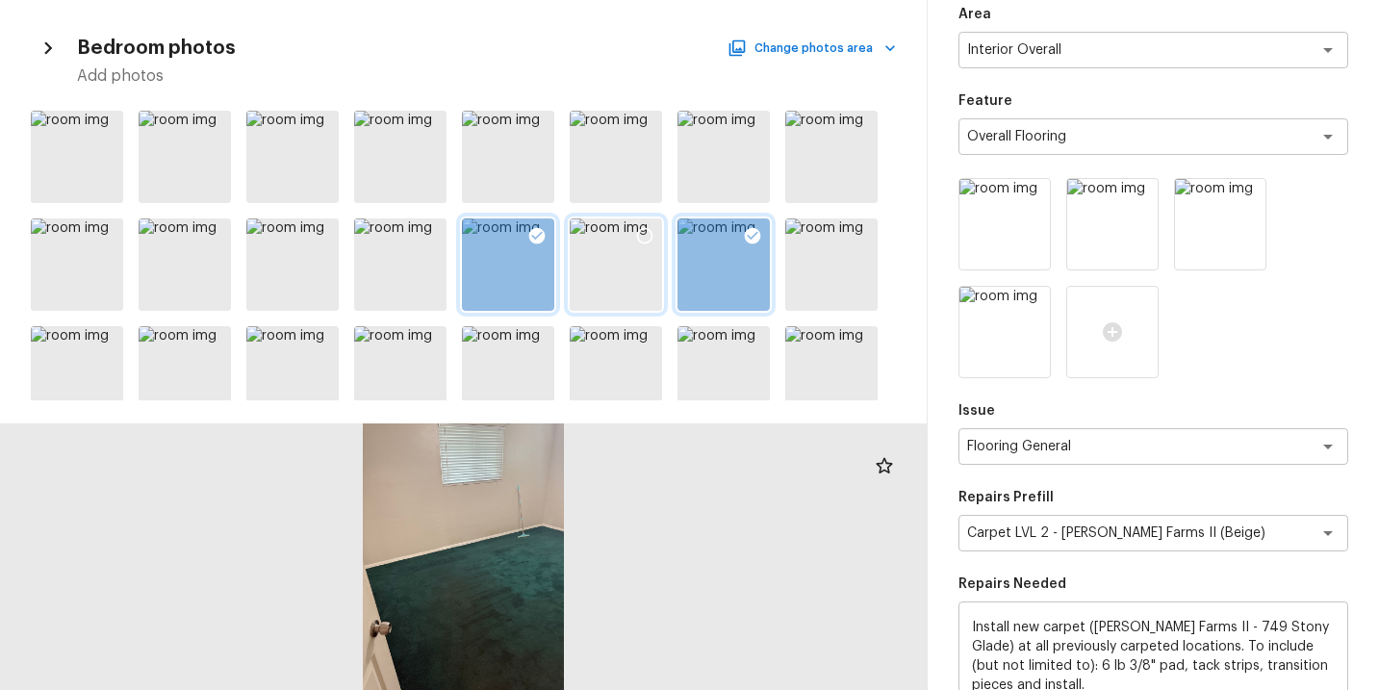
click at [640, 236] on icon at bounding box center [644, 235] width 19 height 19
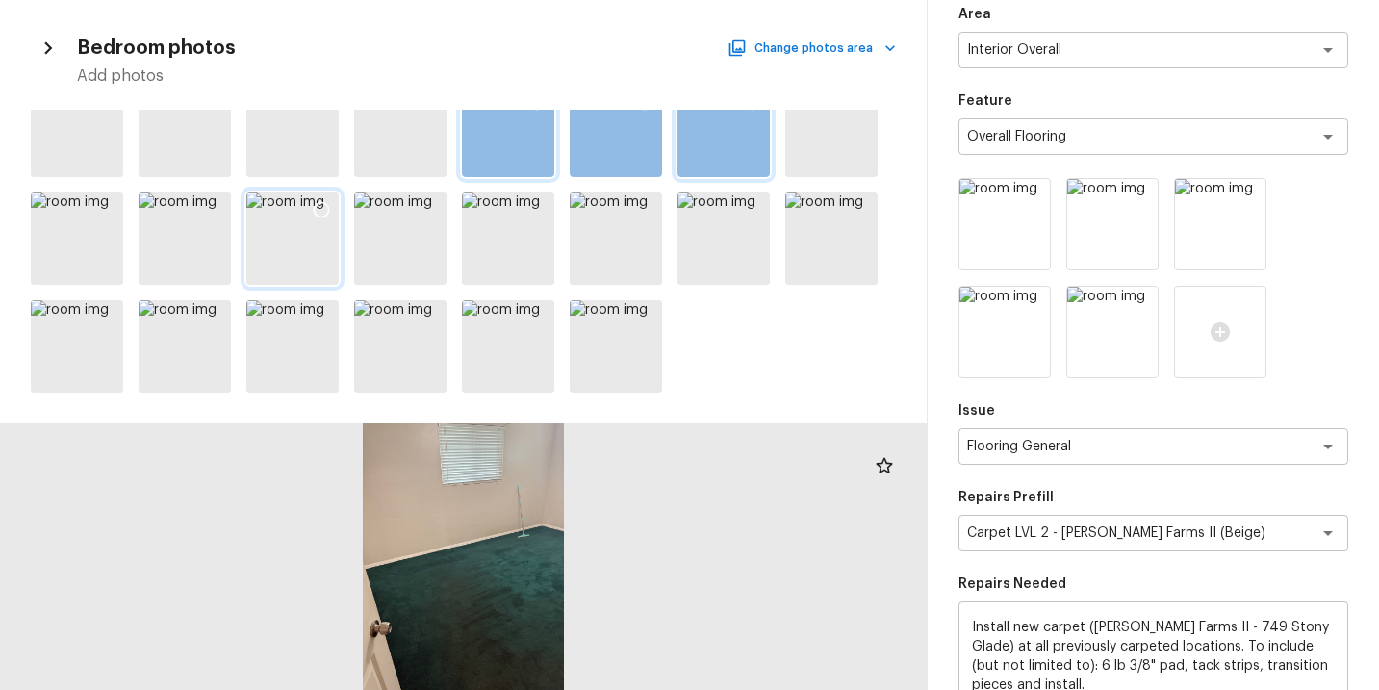
click at [325, 213] on icon at bounding box center [321, 209] width 19 height 19
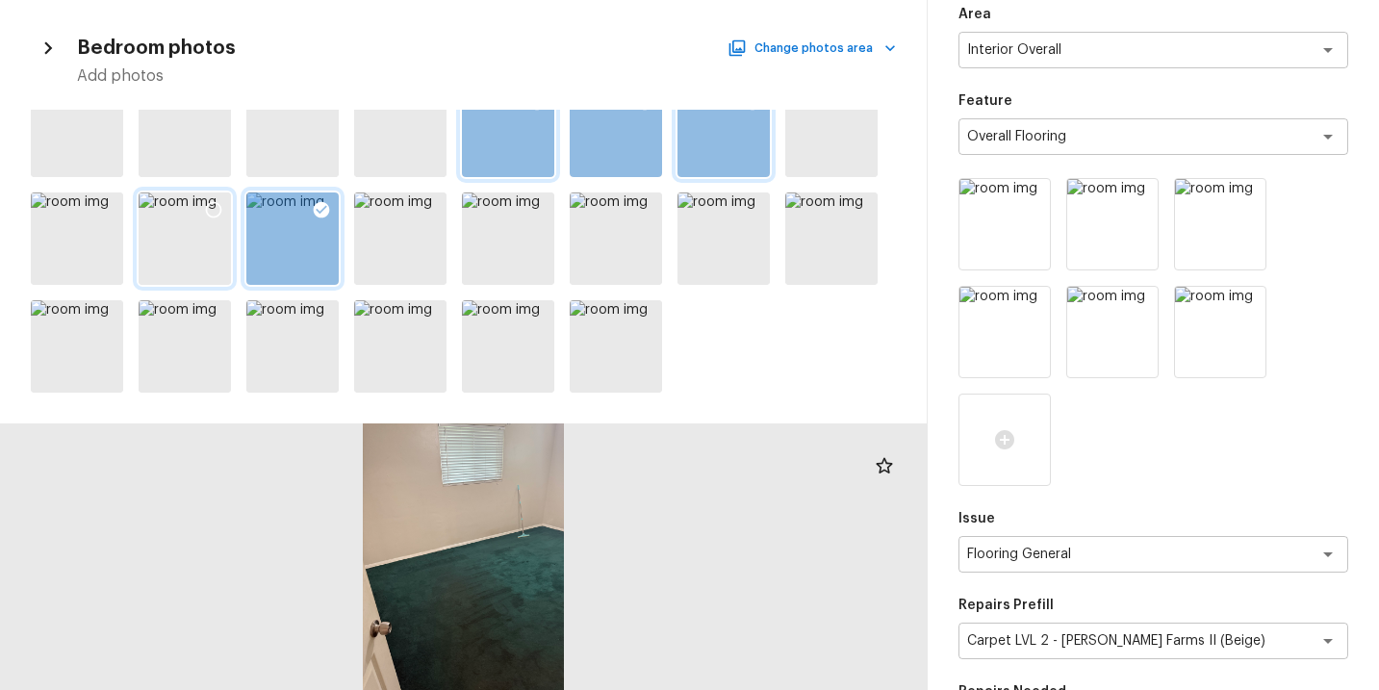
click at [218, 205] on icon at bounding box center [213, 209] width 19 height 19
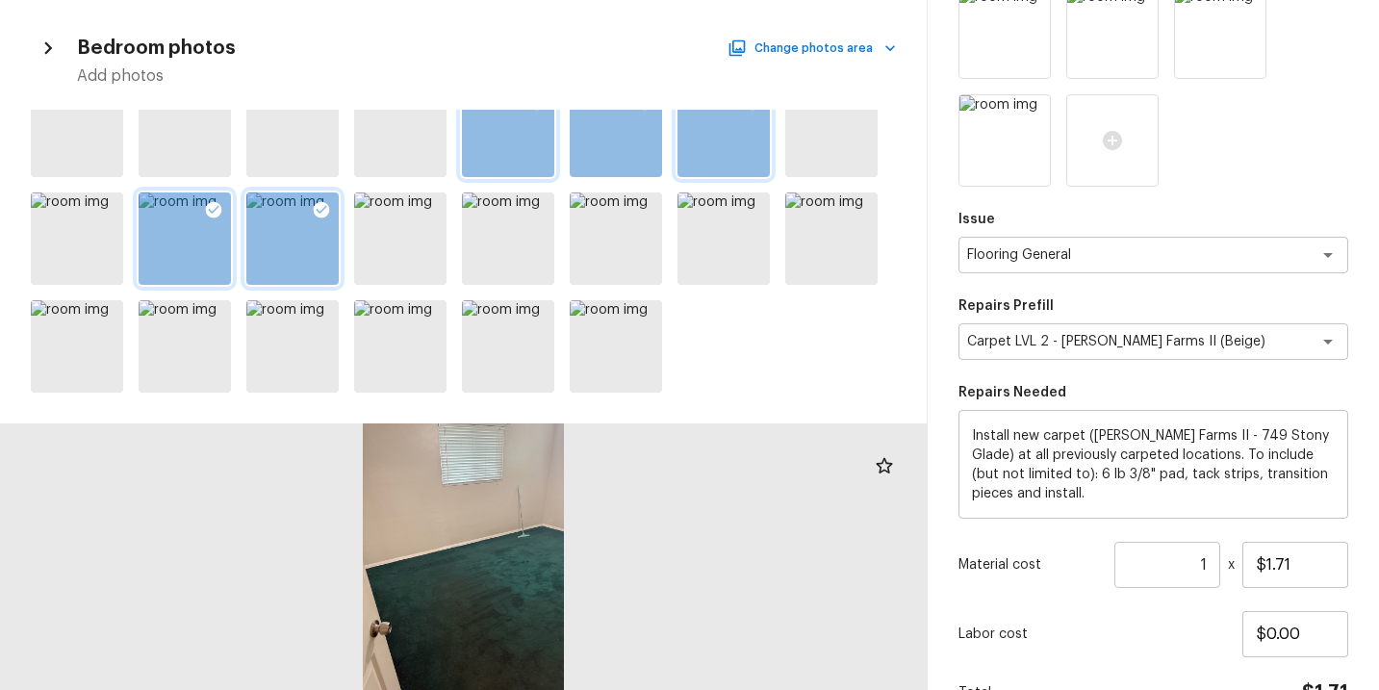
scroll to position [479, 0]
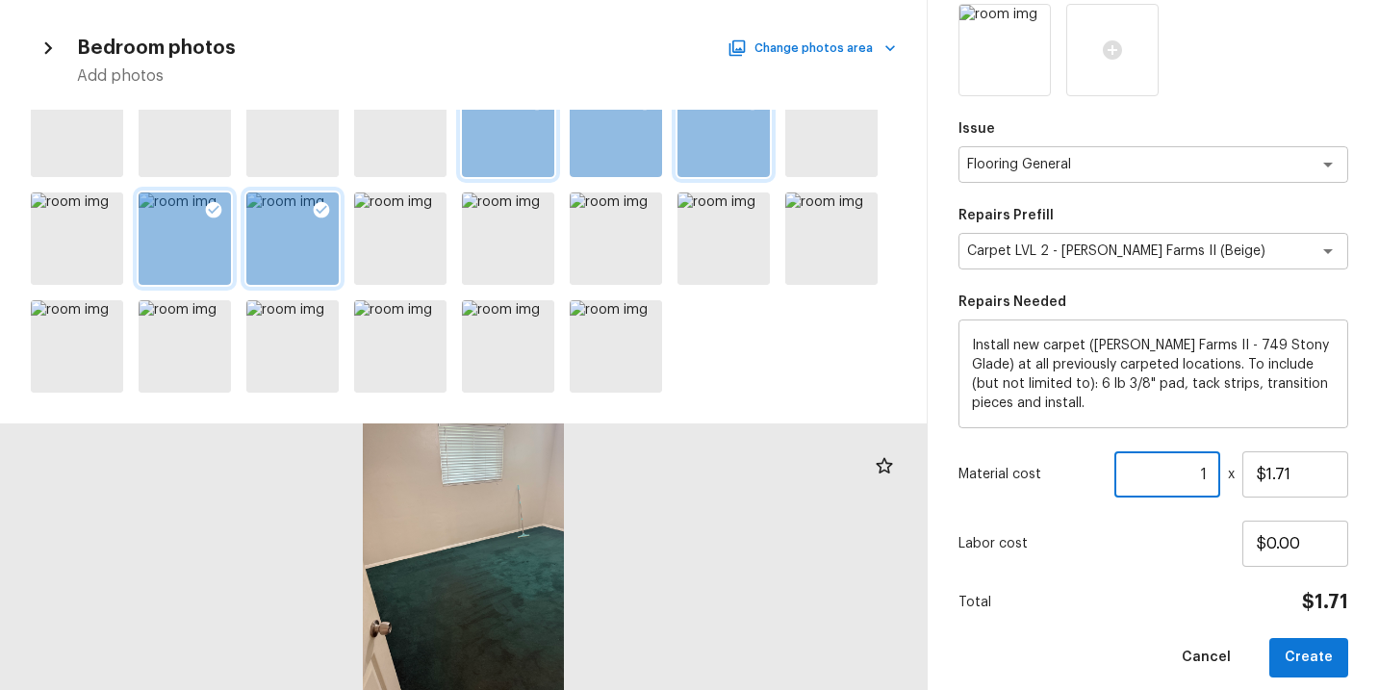
click at [1209, 475] on input "1" at bounding box center [1168, 474] width 106 height 46
click at [1119, 577] on div "Area Interior Overall x ​ Feature Overall Flooring x ​ Issue Flooring General x…" at bounding box center [1154, 146] width 390 height 1063
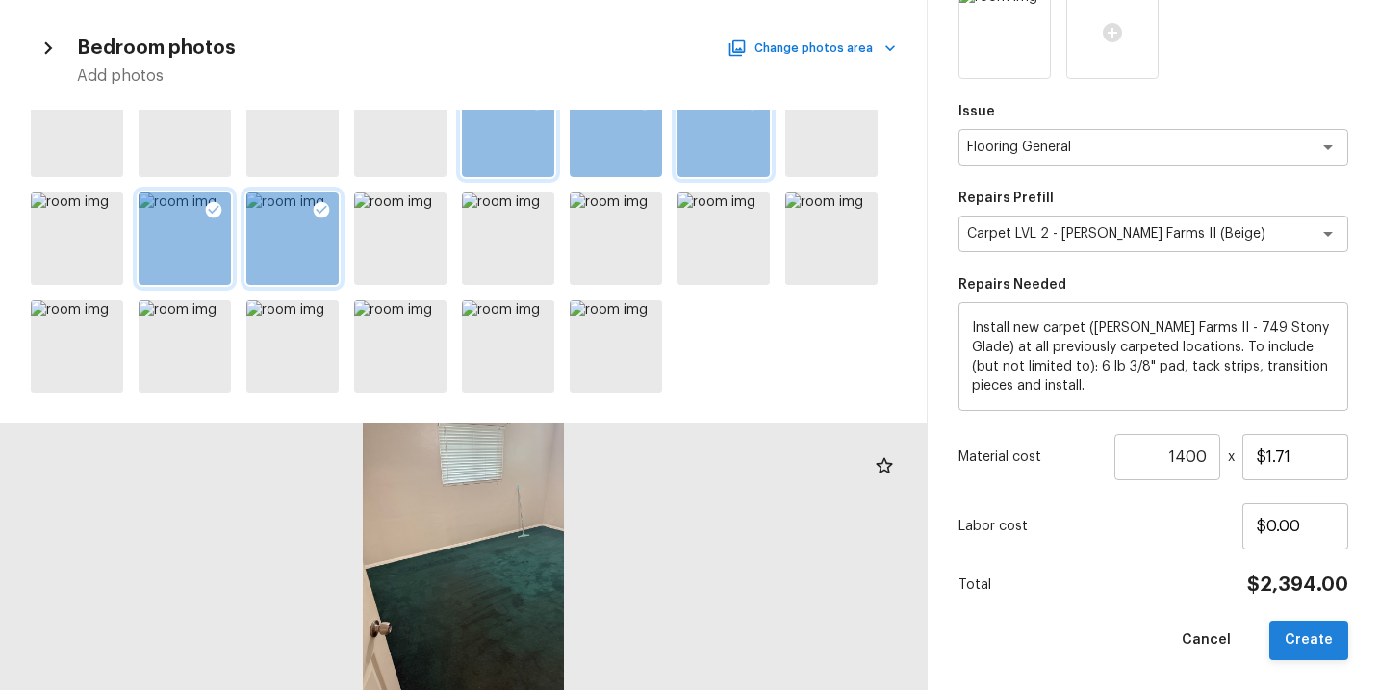
click at [1309, 641] on button "Create" at bounding box center [1309, 640] width 79 height 39
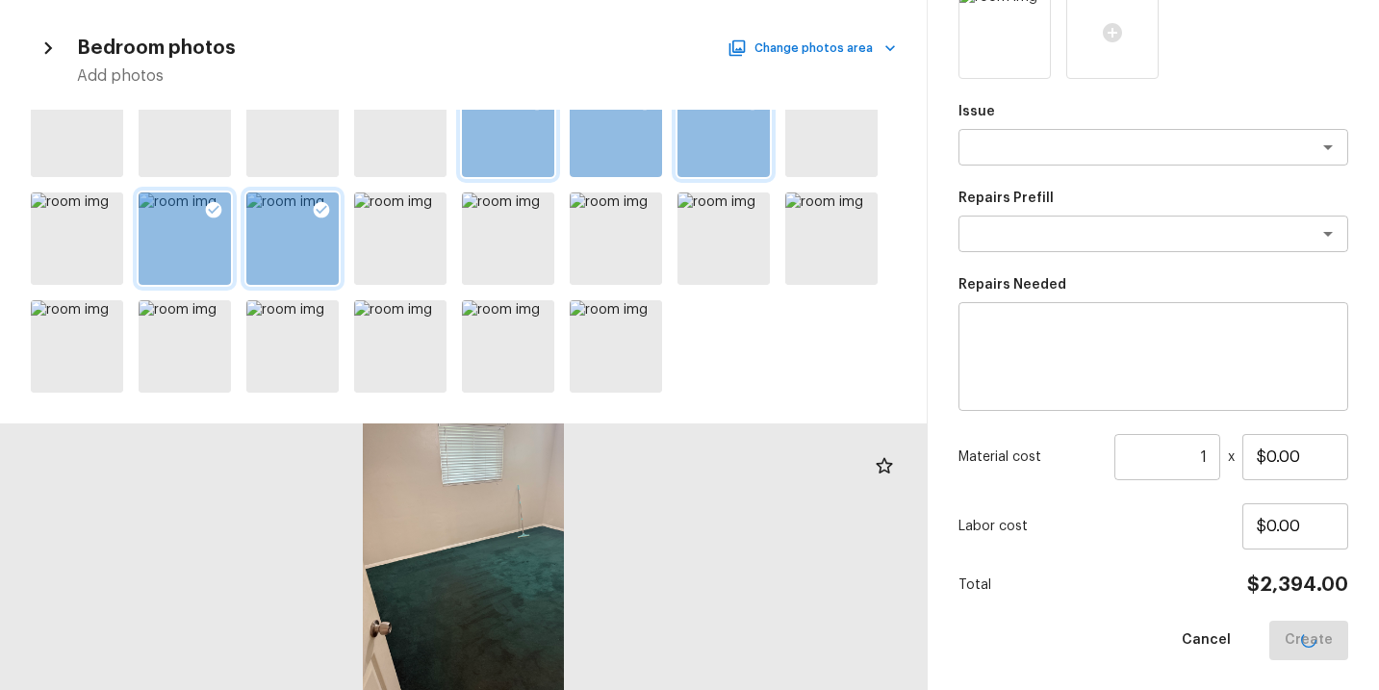
scroll to position [281, 0]
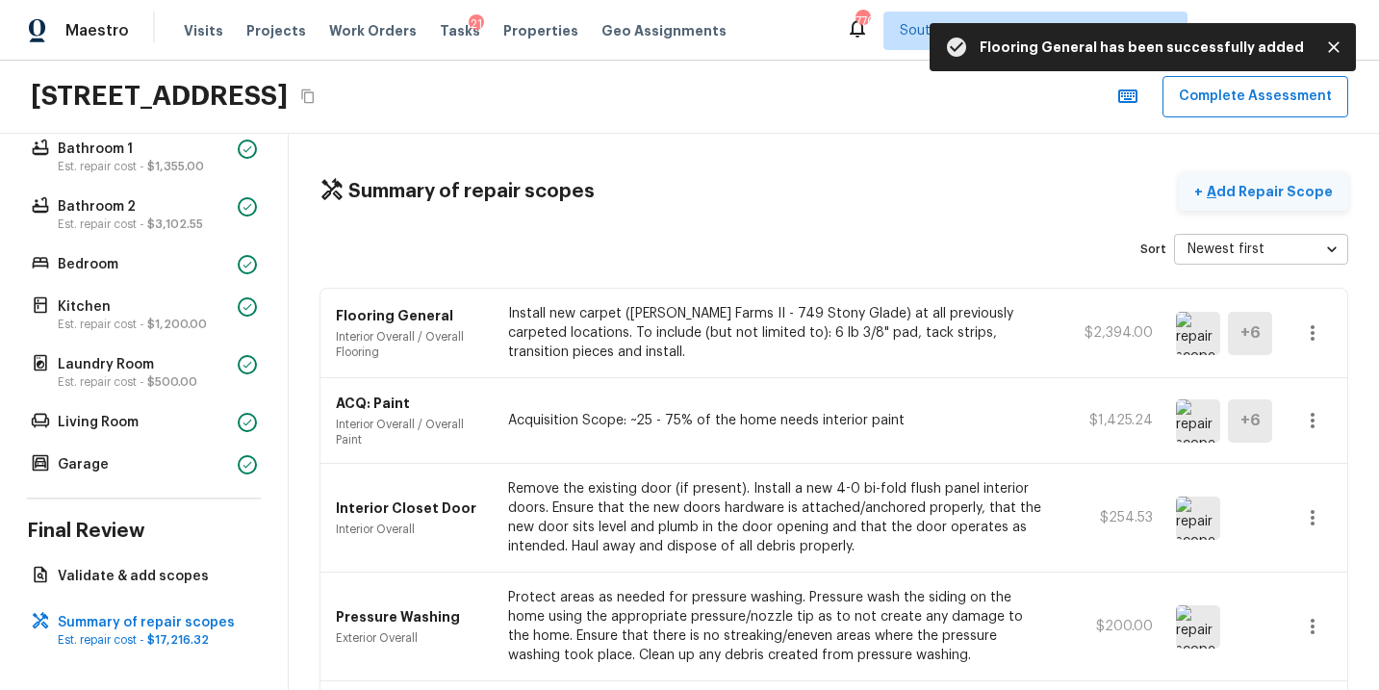
click at [1278, 193] on p "Add Repair Scope" at bounding box center [1268, 191] width 130 height 19
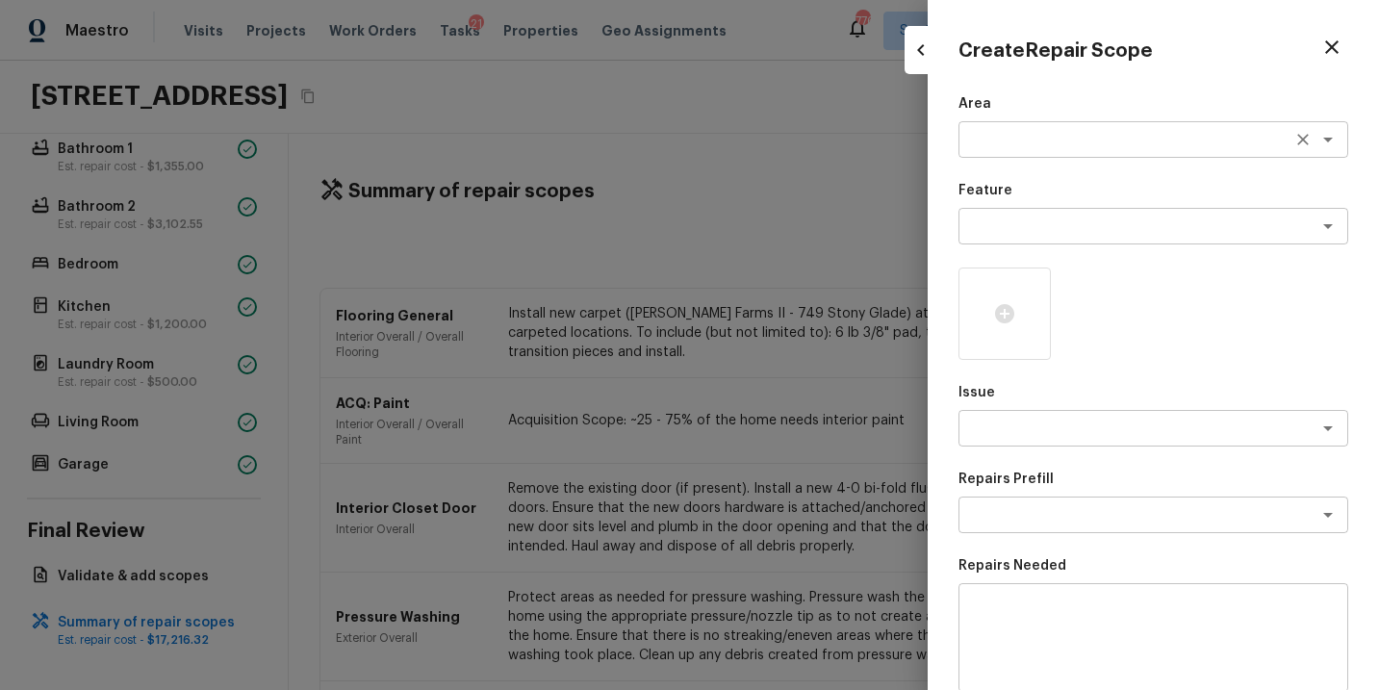
click at [1011, 145] on textarea at bounding box center [1126, 139] width 319 height 19
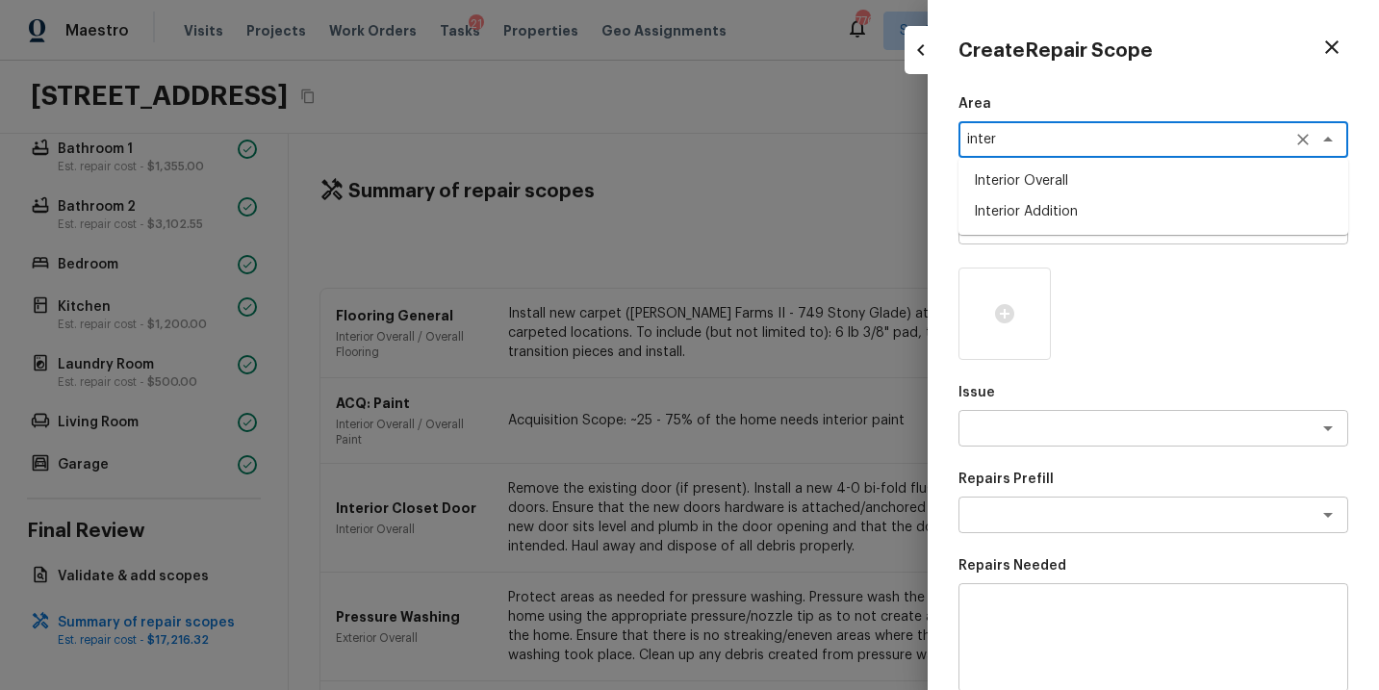
click at [1033, 175] on li "Interior Overall" at bounding box center [1154, 181] width 390 height 31
click at [1053, 235] on textarea at bounding box center [1126, 226] width 319 height 19
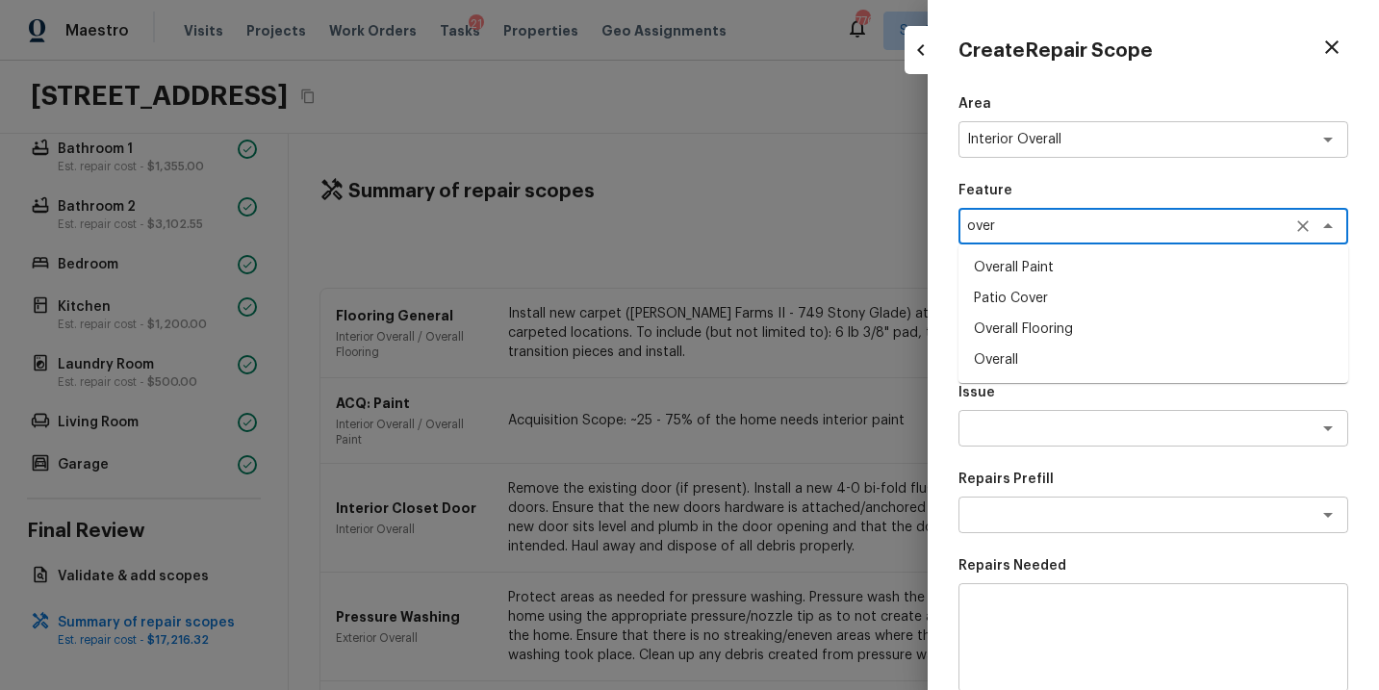
click at [1045, 327] on li "Overall Flooring" at bounding box center [1154, 329] width 390 height 31
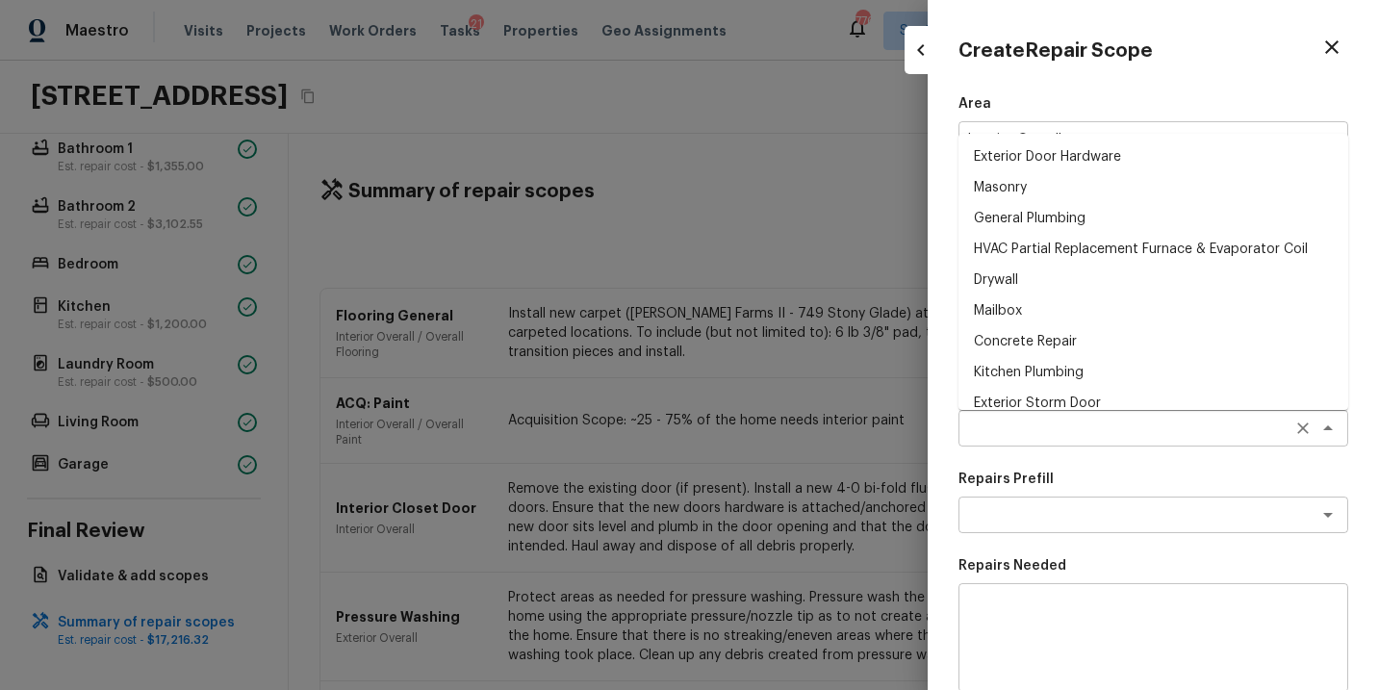
click at [1032, 417] on div "x ​" at bounding box center [1154, 428] width 390 height 37
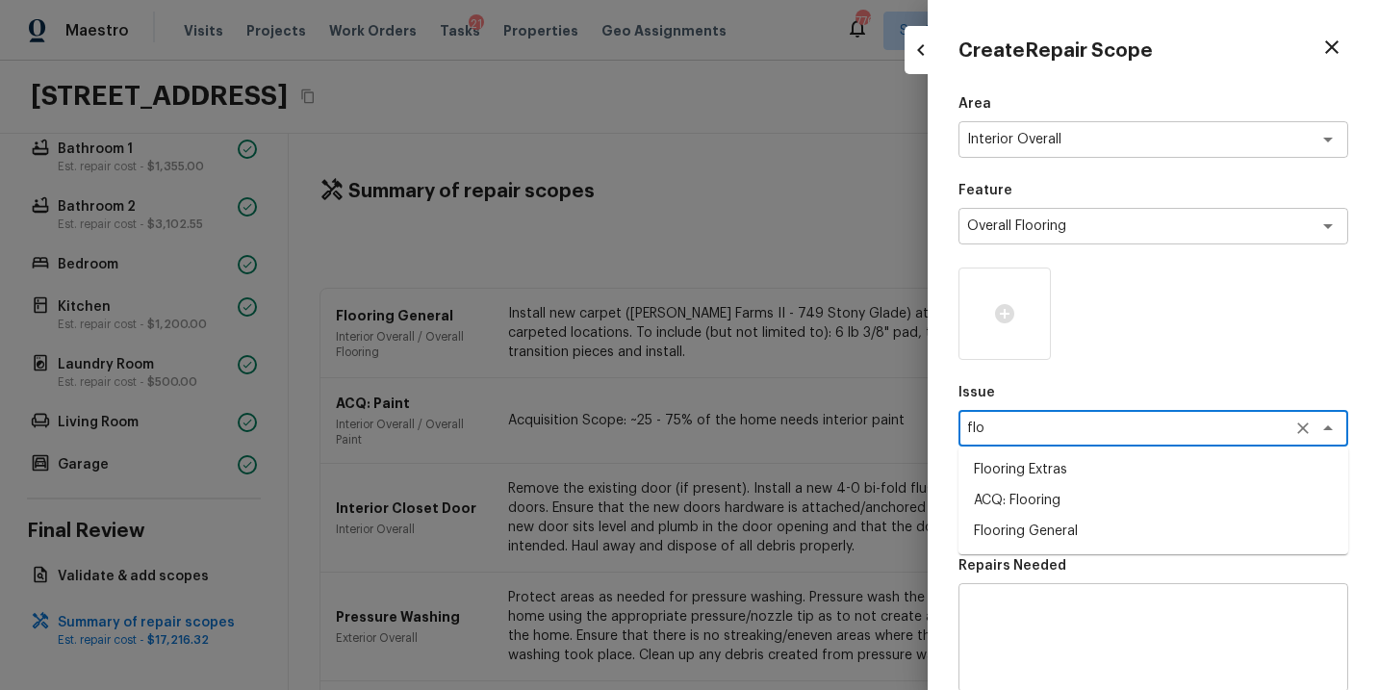
click at [1051, 527] on li "Flooring General" at bounding box center [1154, 531] width 390 height 31
click at [1306, 424] on icon "Clear" at bounding box center [1303, 428] width 19 height 19
click at [1094, 480] on li "Flooring Extras" at bounding box center [1154, 469] width 390 height 31
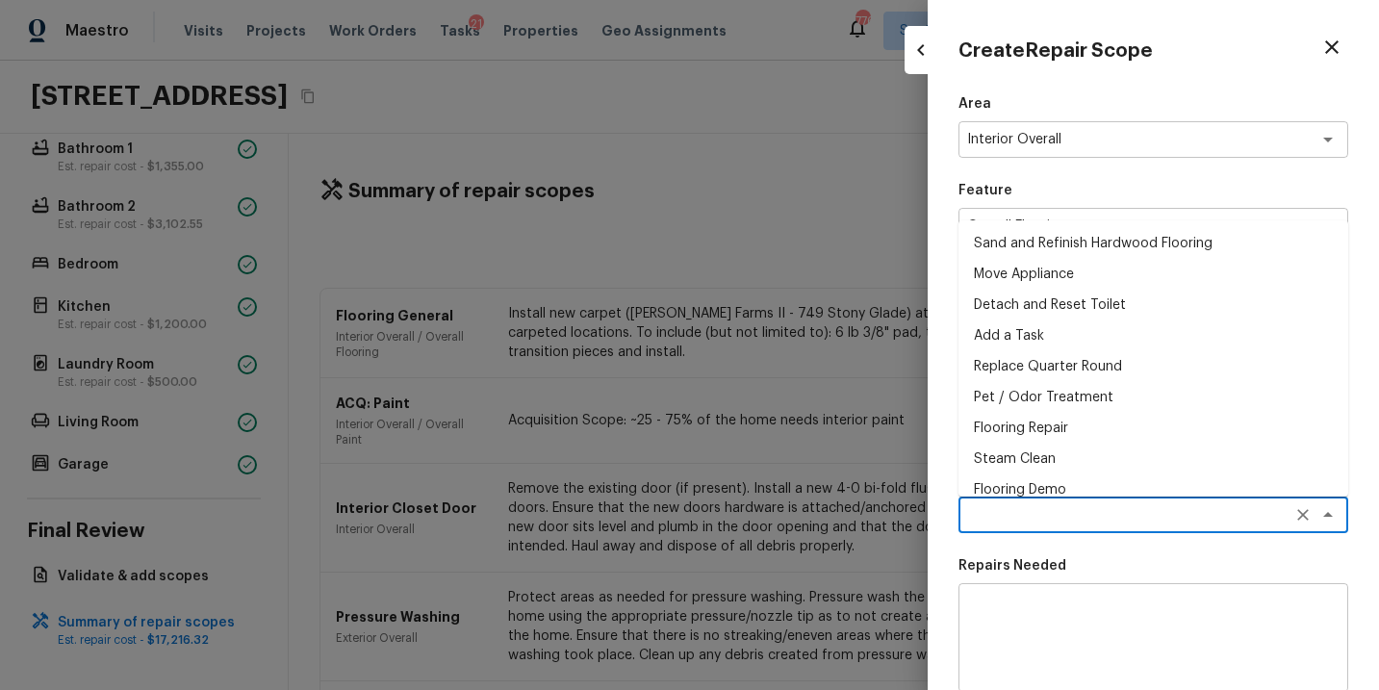
click at [1076, 514] on textarea at bounding box center [1126, 514] width 319 height 19
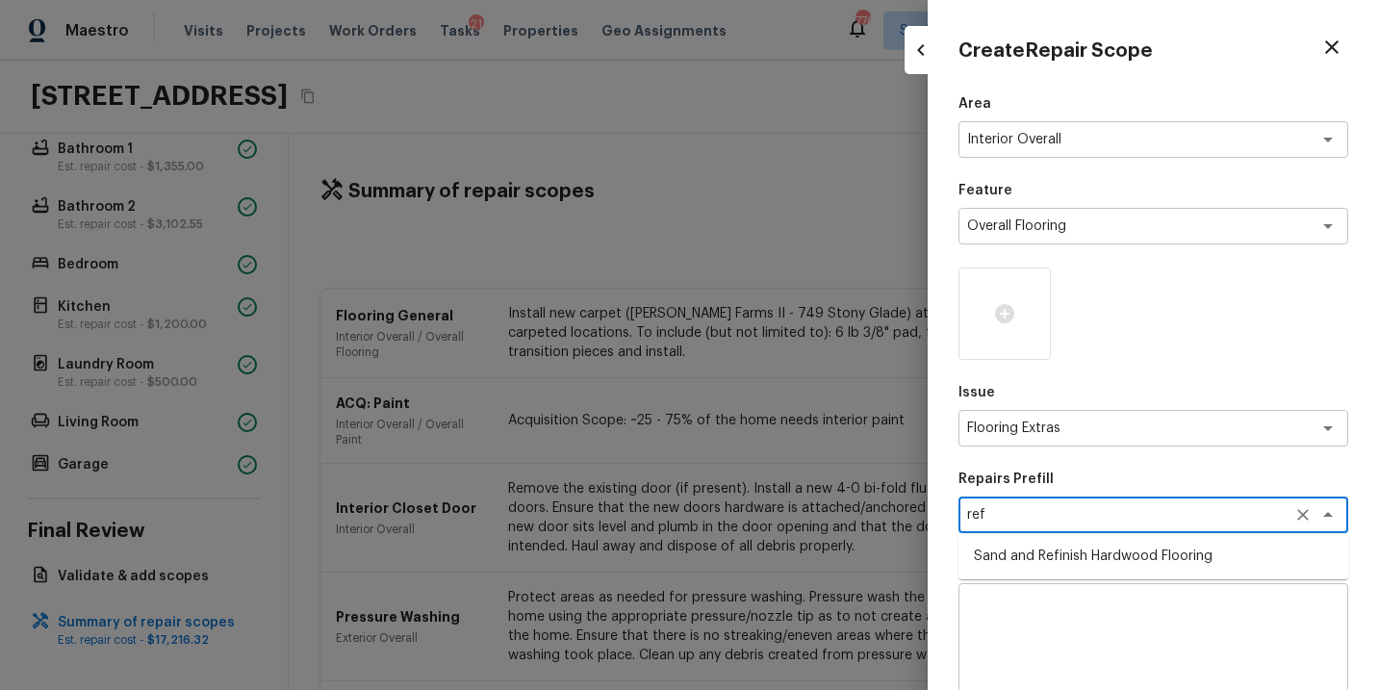
click at [1067, 554] on li "Sand and Refinish Hardwood Flooring" at bounding box center [1154, 556] width 390 height 31
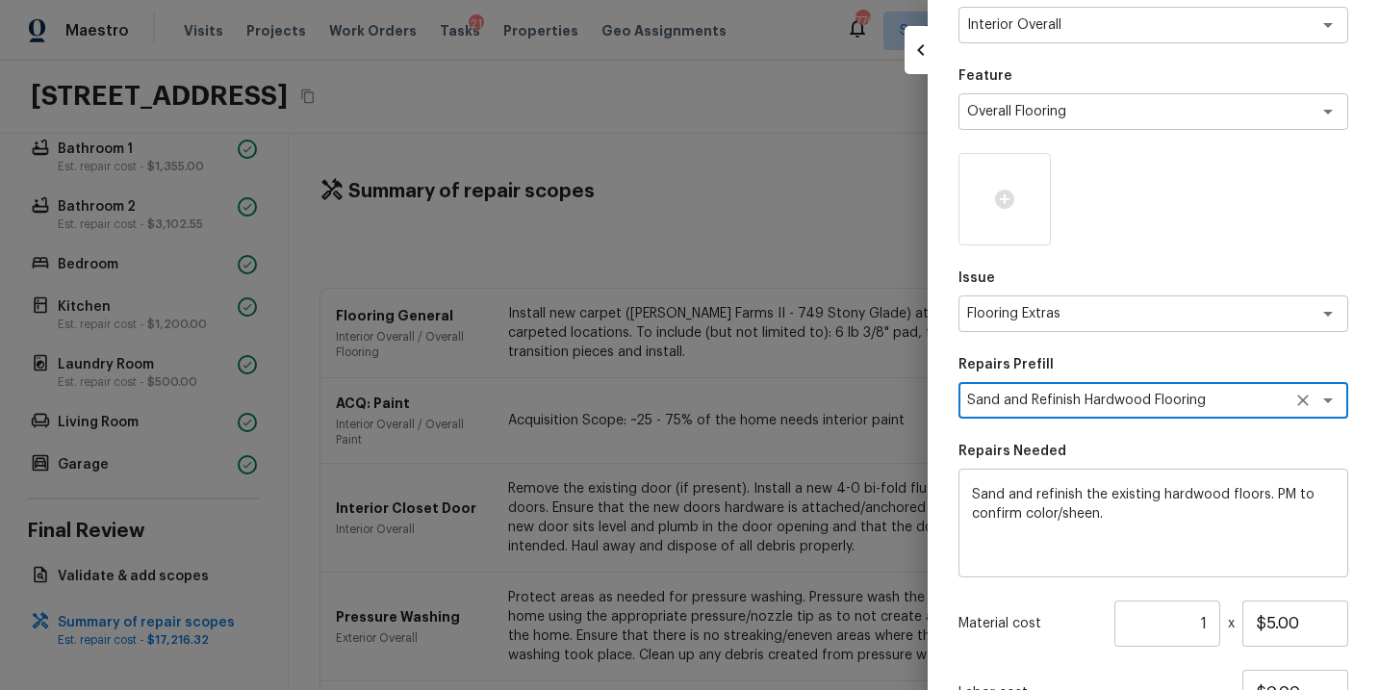
scroll to position [94, 0]
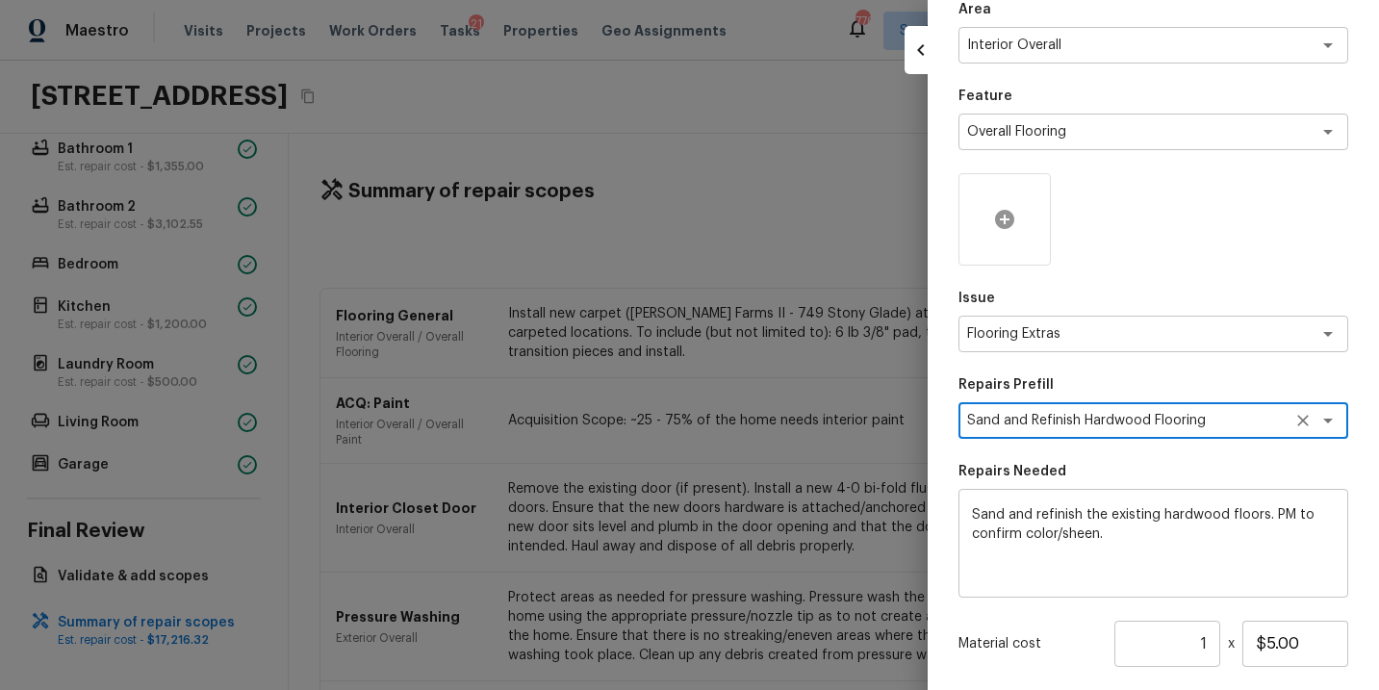
click at [1006, 222] on icon at bounding box center [1004, 219] width 19 height 19
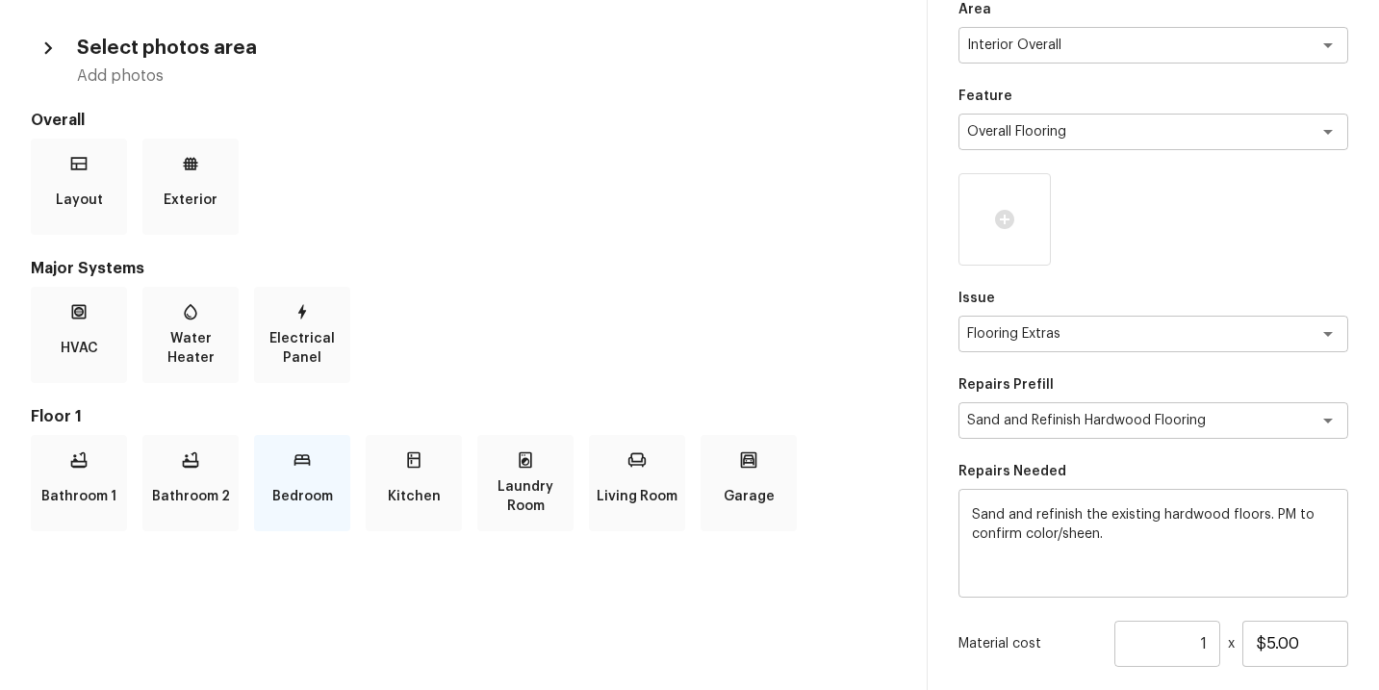
click at [299, 485] on p "Bedroom" at bounding box center [302, 496] width 61 height 39
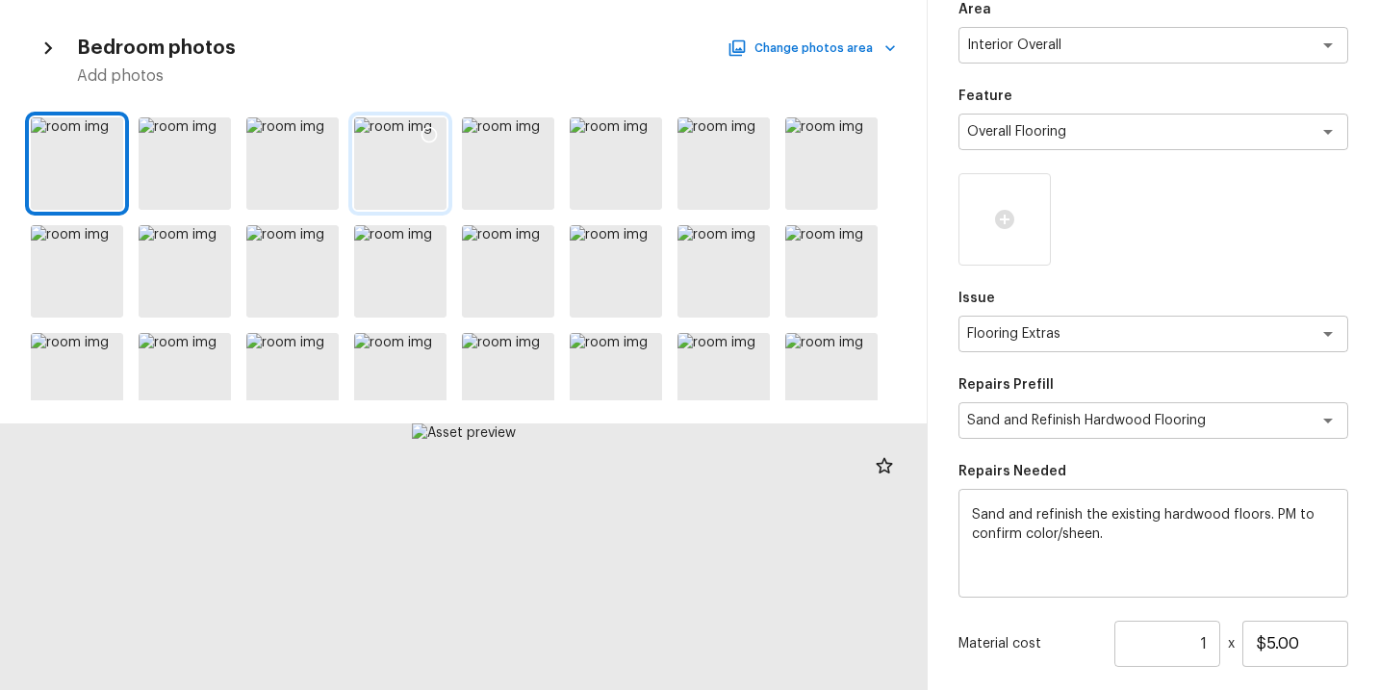
click at [402, 179] on div at bounding box center [400, 163] width 92 height 92
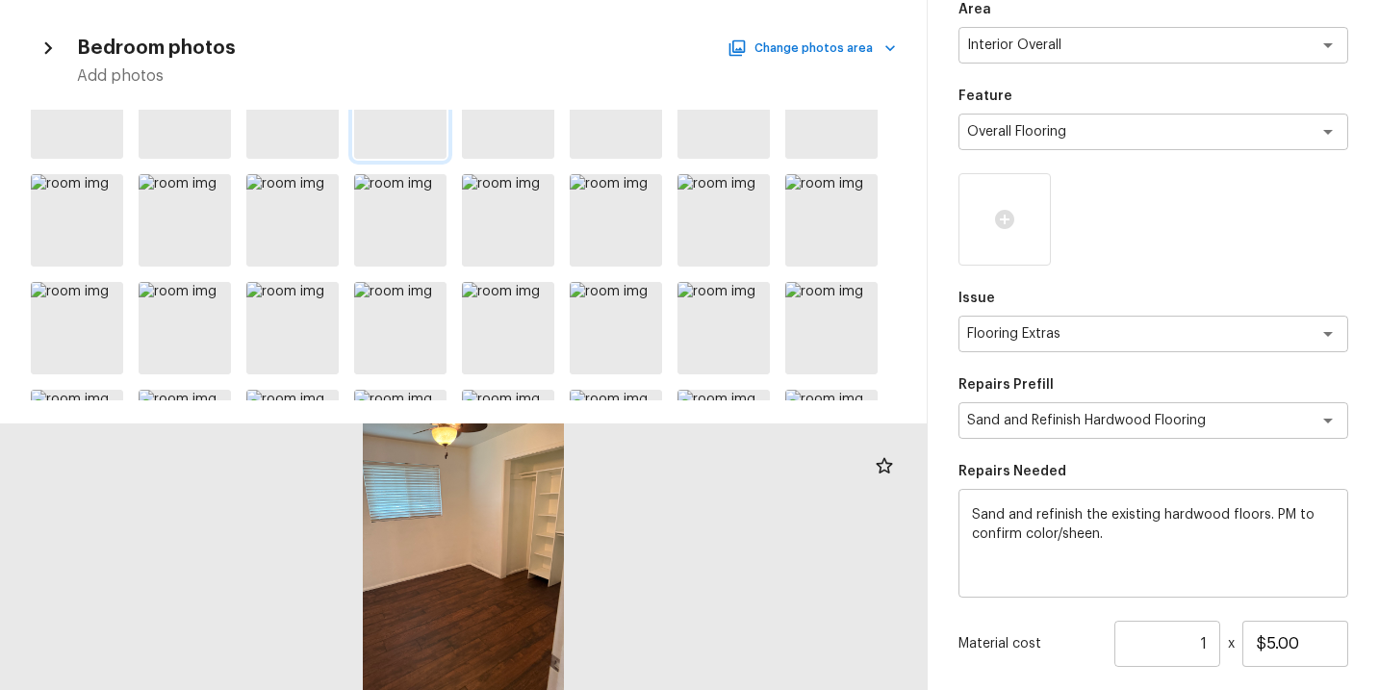
scroll to position [0, 0]
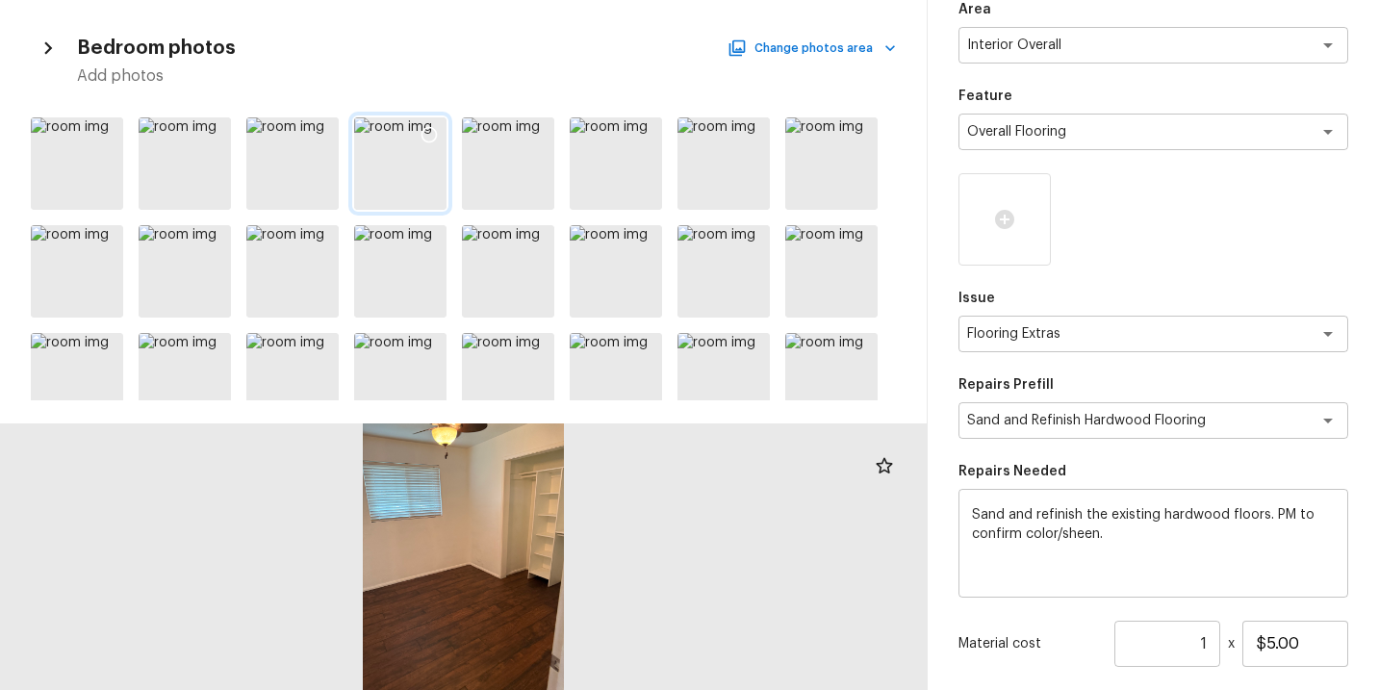
click at [426, 140] on icon at bounding box center [429, 134] width 19 height 19
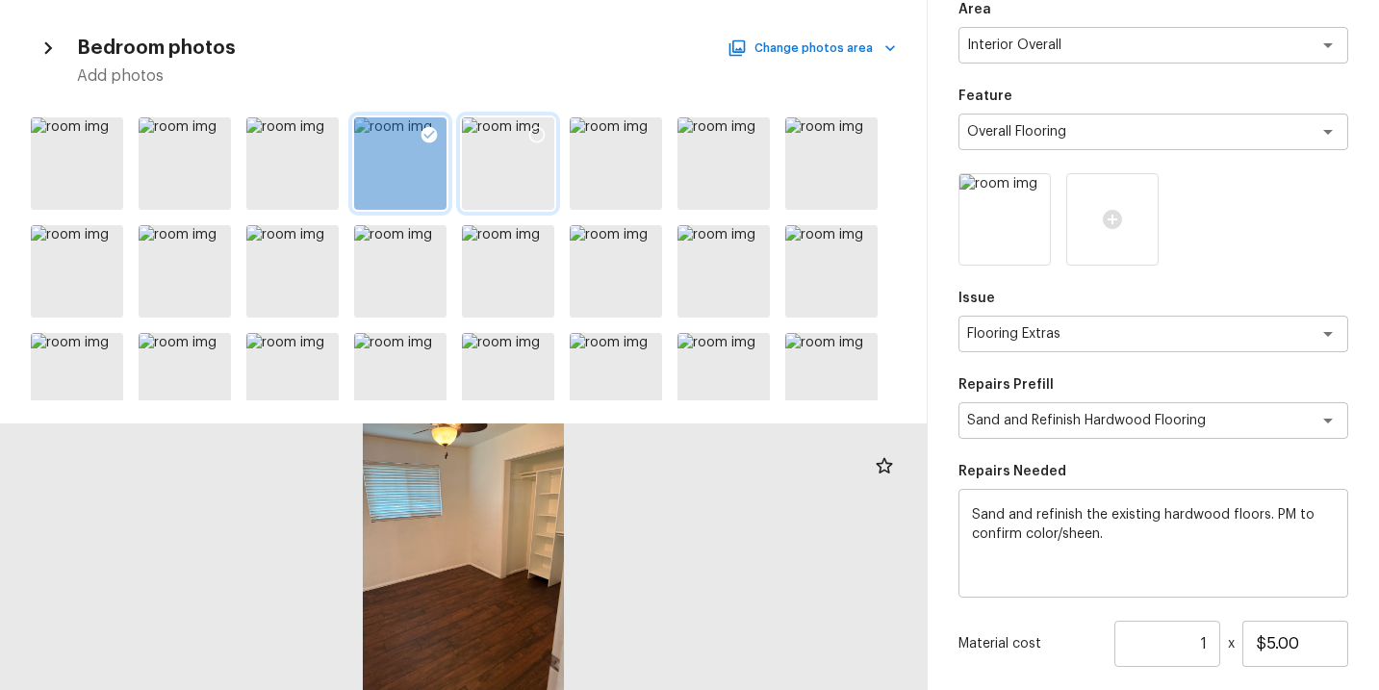
click at [524, 184] on div at bounding box center [508, 163] width 92 height 92
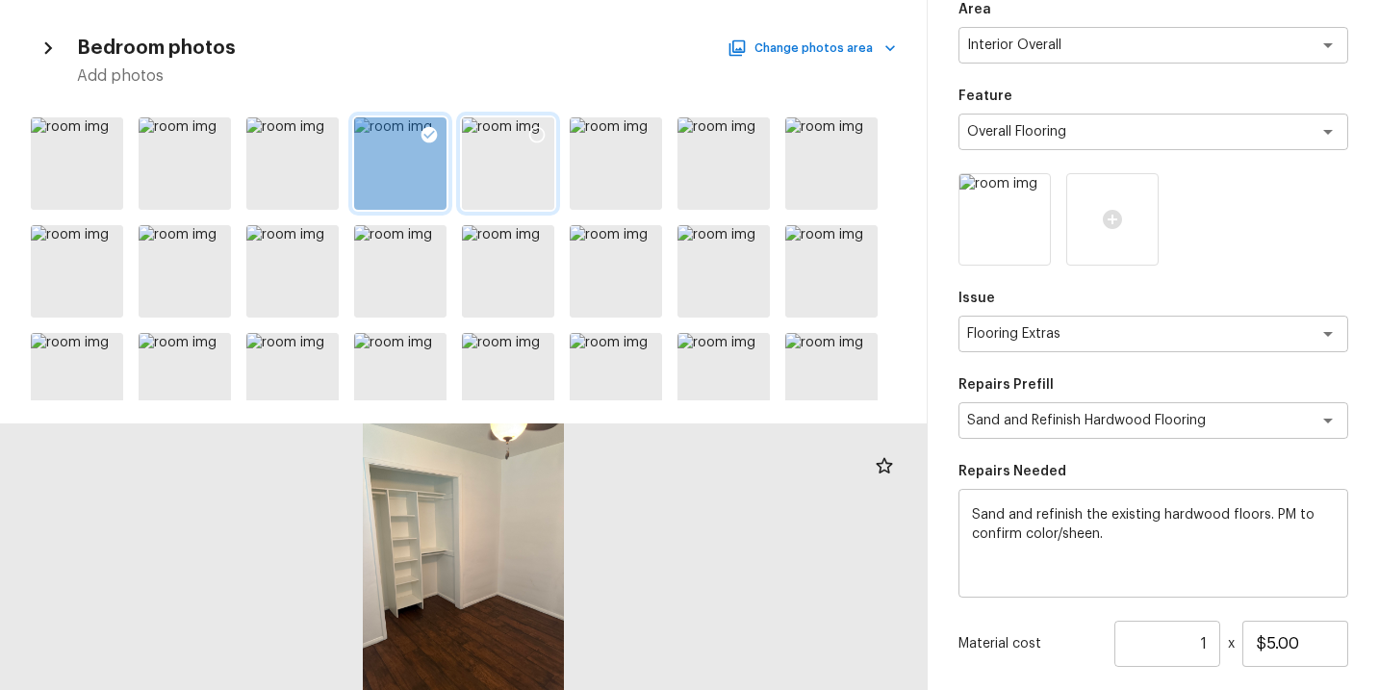
click at [538, 134] on icon at bounding box center [537, 134] width 19 height 19
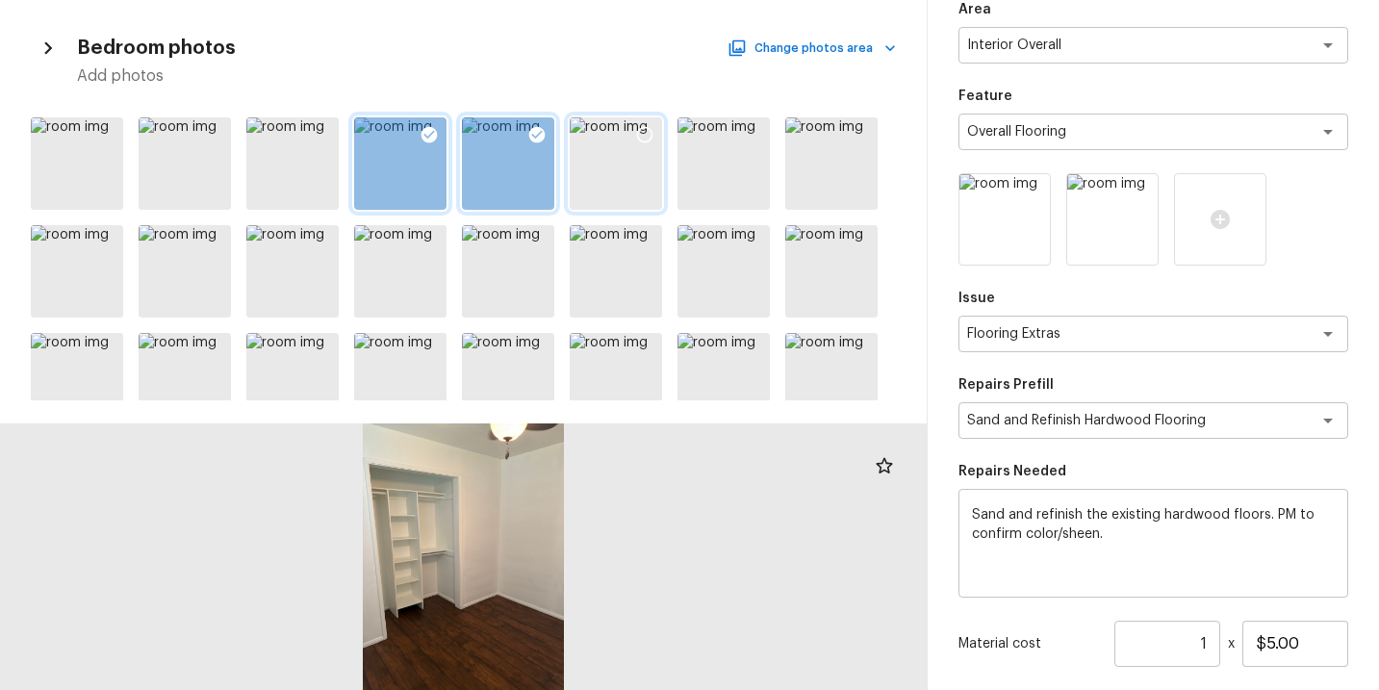
click at [640, 164] on div at bounding box center [616, 163] width 92 height 92
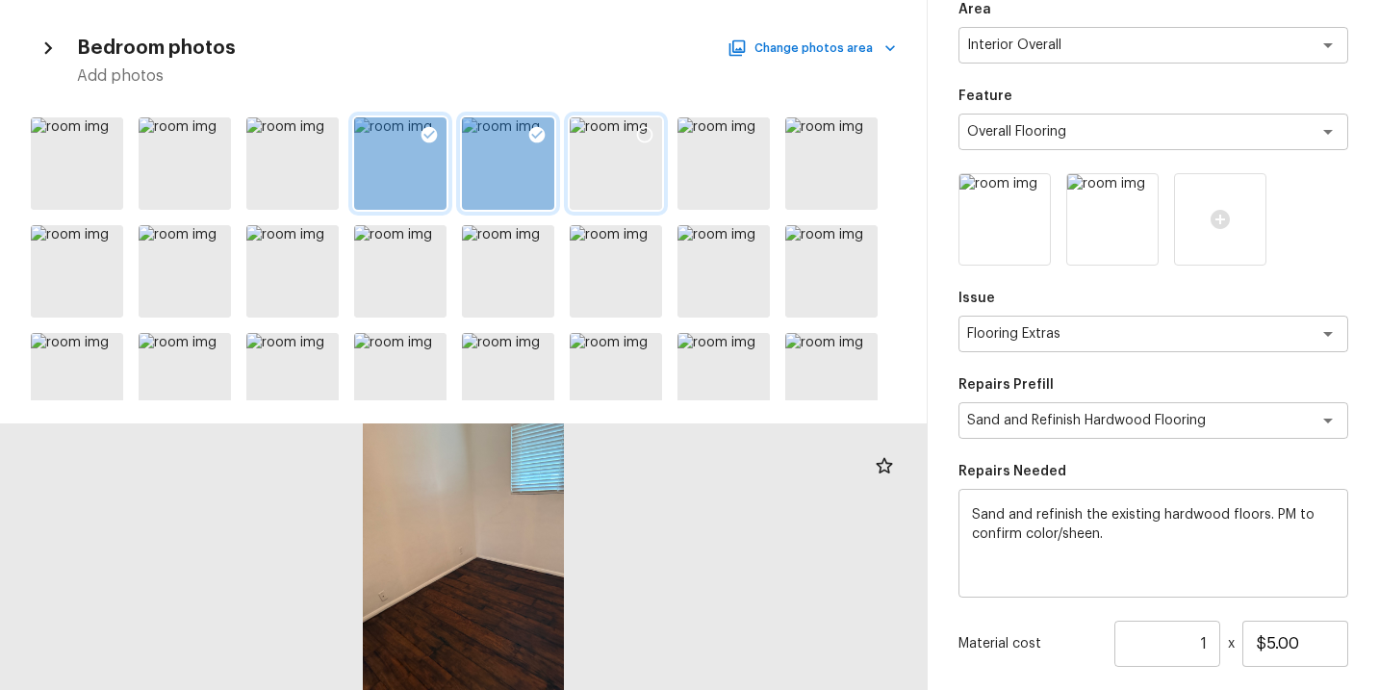
click at [645, 136] on icon at bounding box center [644, 134] width 19 height 19
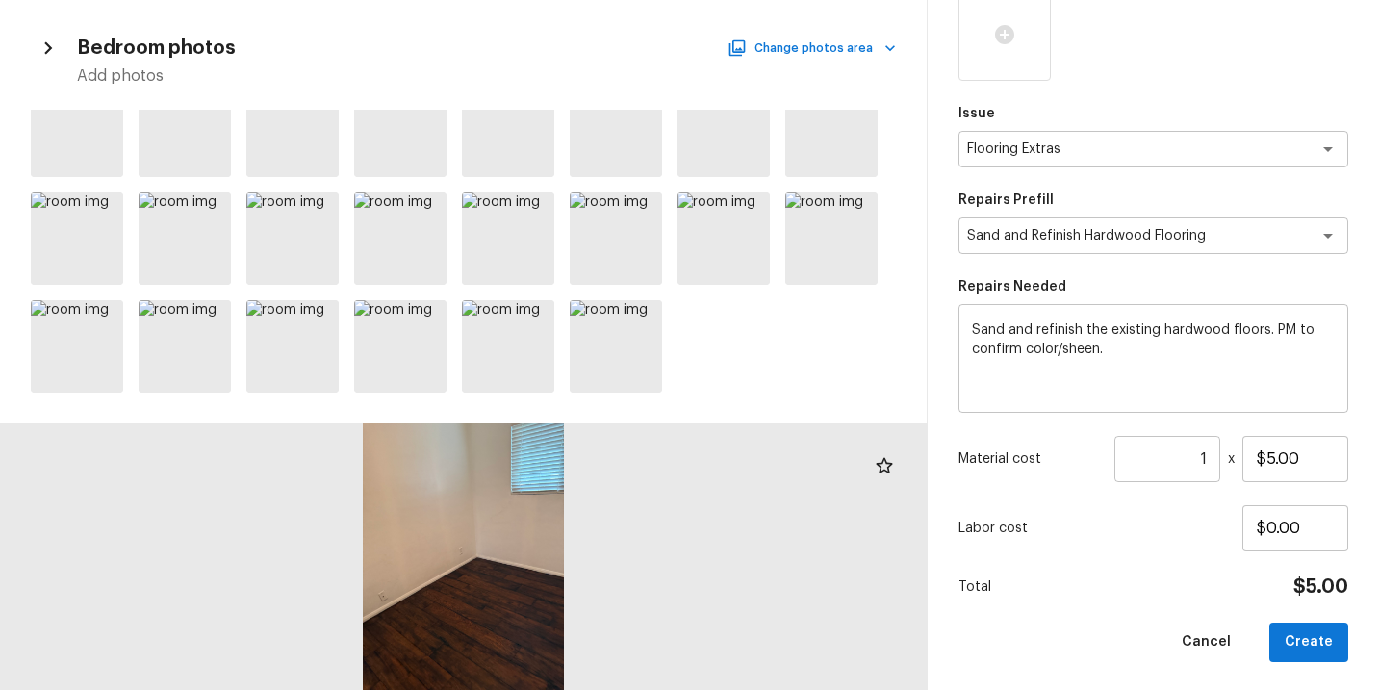
scroll to position [389, 0]
click at [1214, 460] on input "1" at bounding box center [1168, 457] width 106 height 46
click at [1172, 579] on div "Total $1,500.00" at bounding box center [1154, 585] width 390 height 25
click at [1331, 643] on button "Create" at bounding box center [1309, 640] width 79 height 39
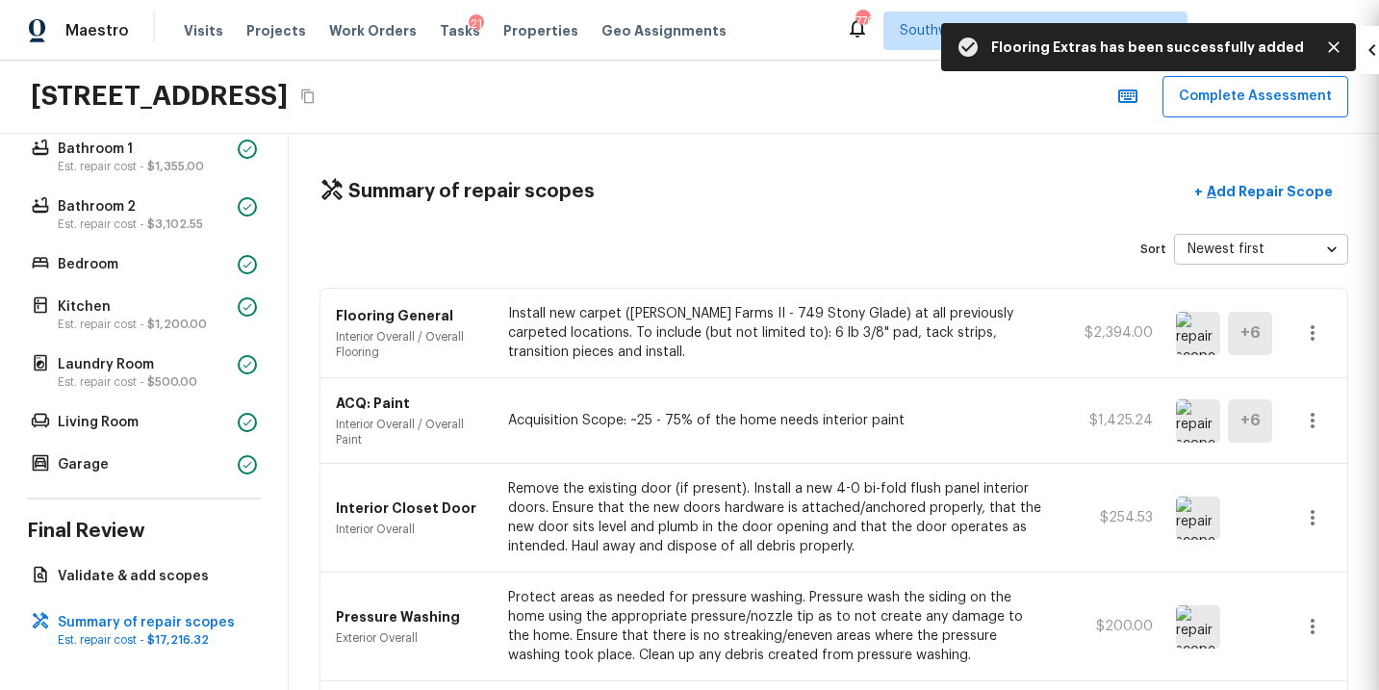
scroll to position [281, 0]
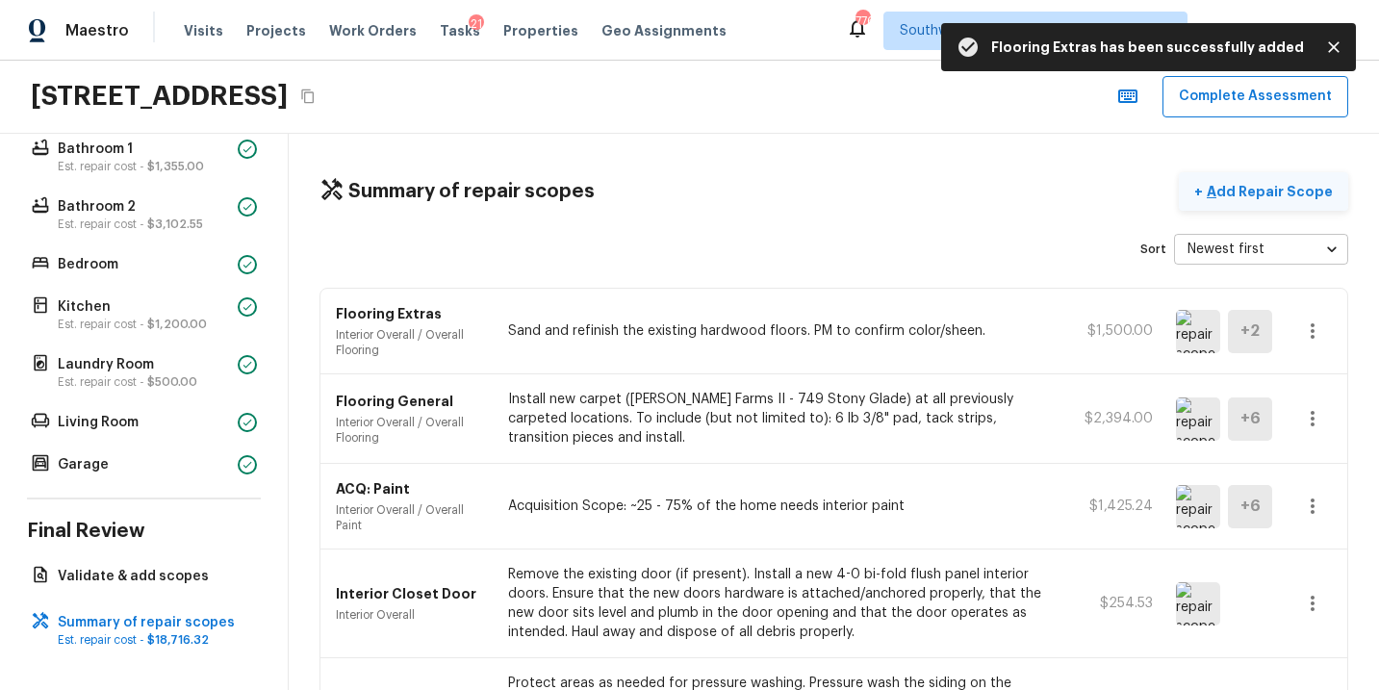
click at [1301, 192] on p "Add Repair Scope" at bounding box center [1268, 191] width 130 height 19
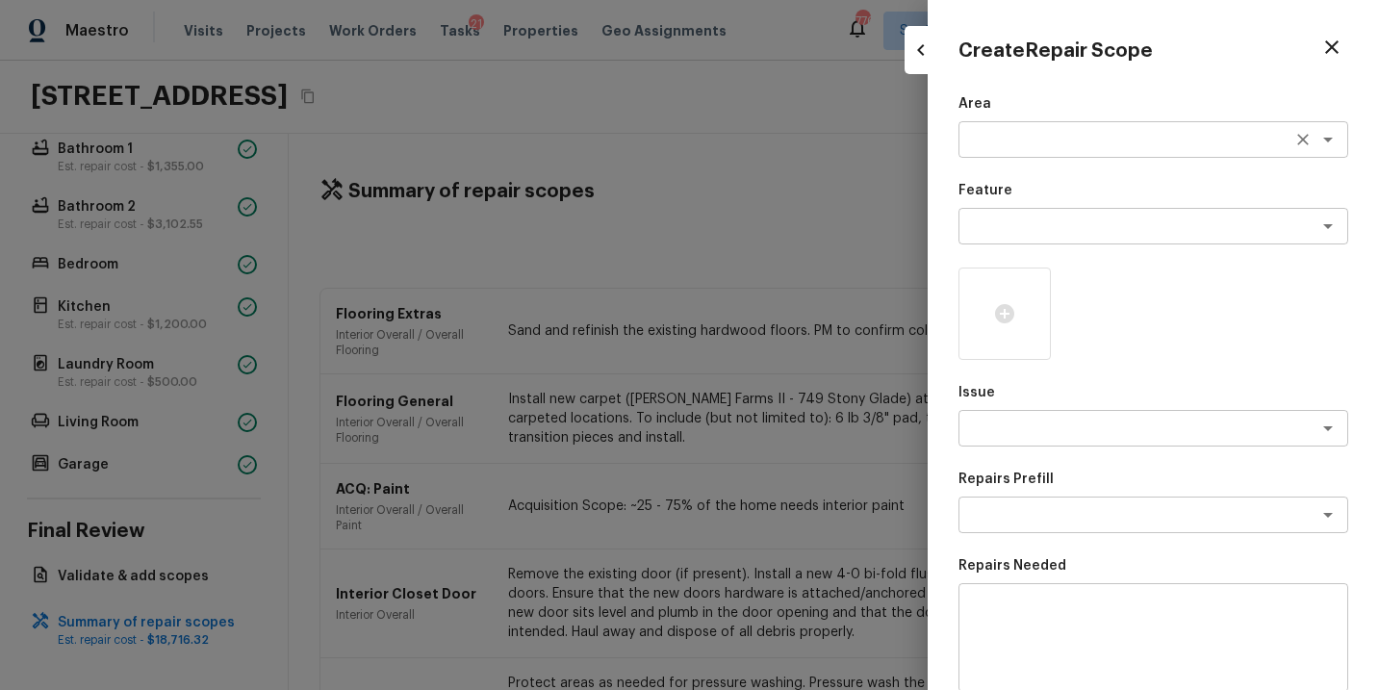
click at [997, 135] on textarea at bounding box center [1126, 139] width 319 height 19
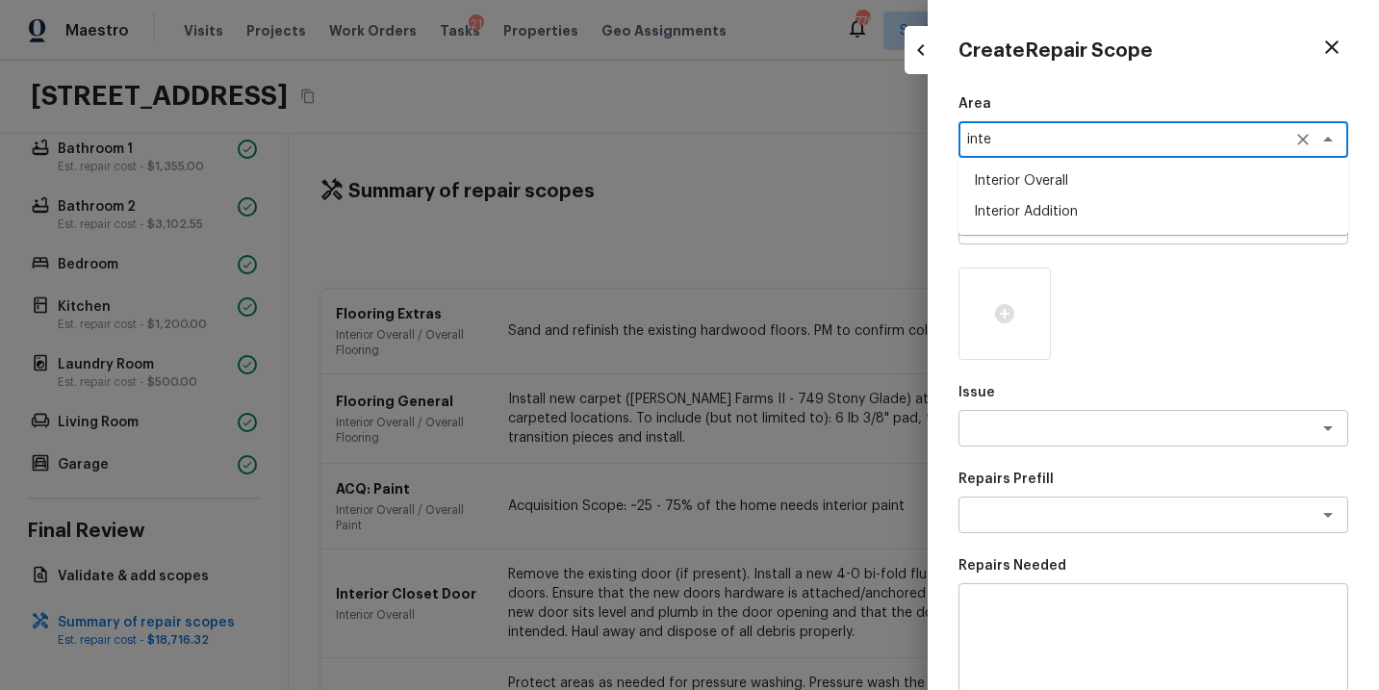
click at [1037, 188] on li "Interior Overall" at bounding box center [1154, 181] width 390 height 31
click at [1031, 234] on textarea at bounding box center [1126, 226] width 319 height 19
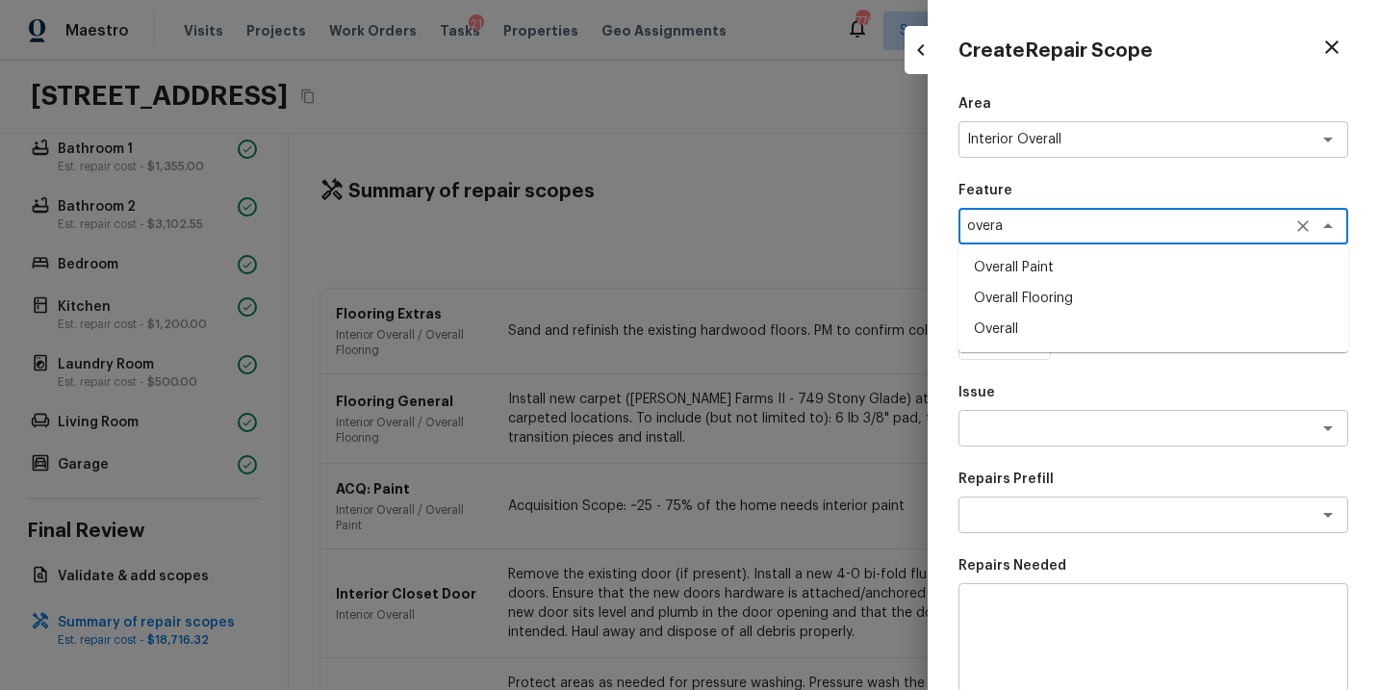
click at [1108, 310] on li "Overall Flooring" at bounding box center [1154, 298] width 390 height 31
click at [1066, 434] on textarea at bounding box center [1126, 428] width 319 height 19
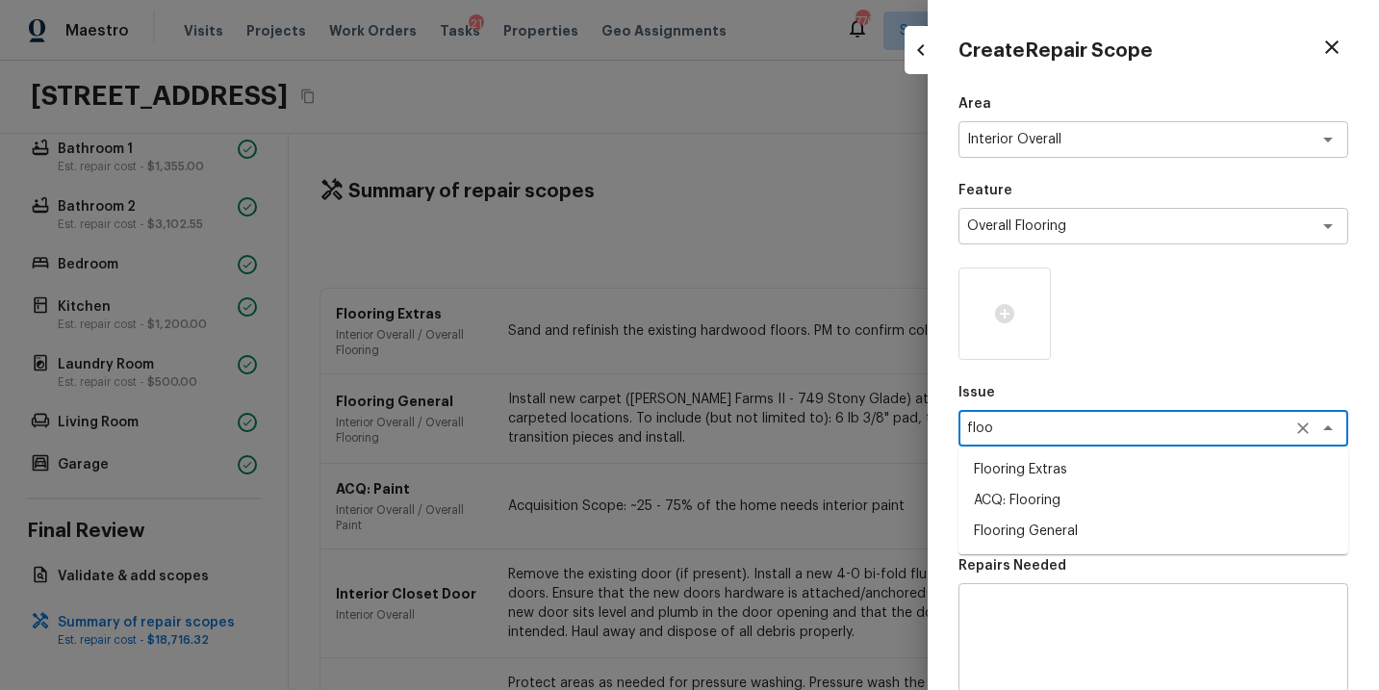
click at [1047, 529] on li "Flooring General" at bounding box center [1154, 531] width 390 height 31
click at [1047, 527] on div "x ​" at bounding box center [1154, 515] width 390 height 37
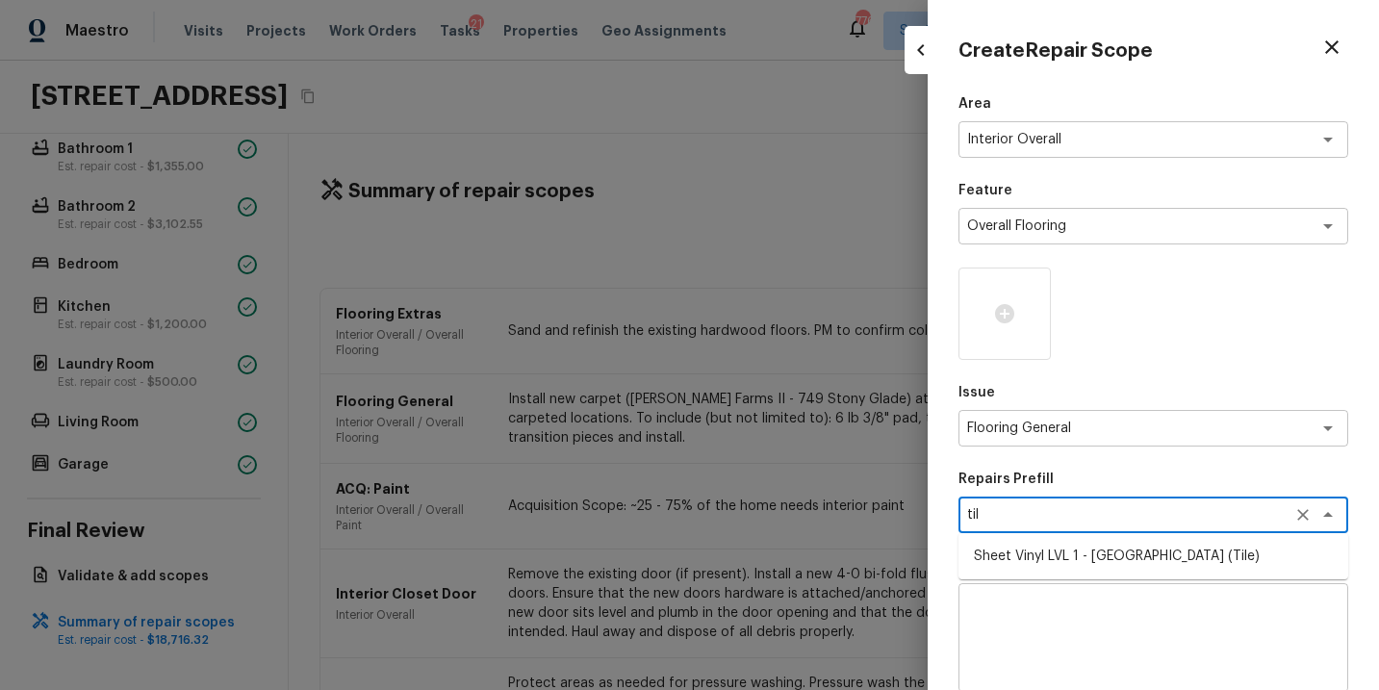
click at [1089, 563] on li "Sheet Vinyl LVL 1 - [GEOGRAPHIC_DATA] (Tile)" at bounding box center [1154, 556] width 390 height 31
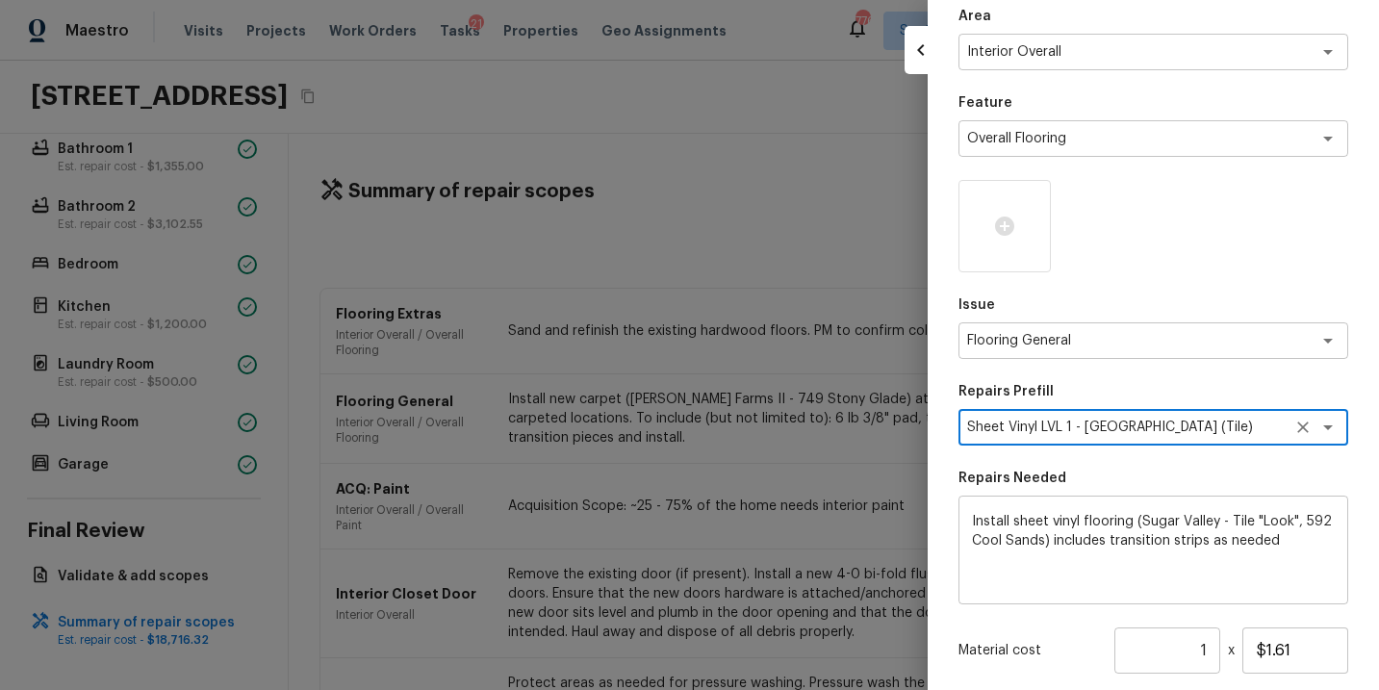
scroll to position [214, 0]
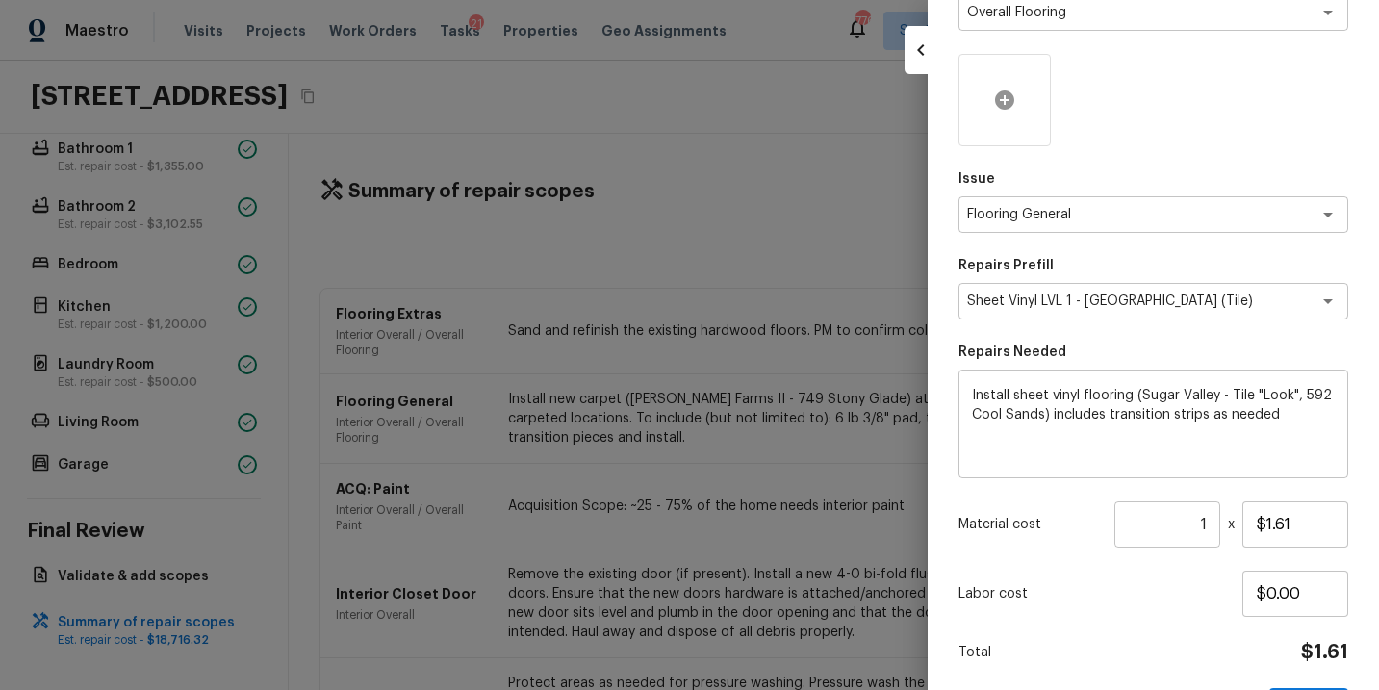
click at [1003, 91] on icon at bounding box center [1004, 99] width 19 height 19
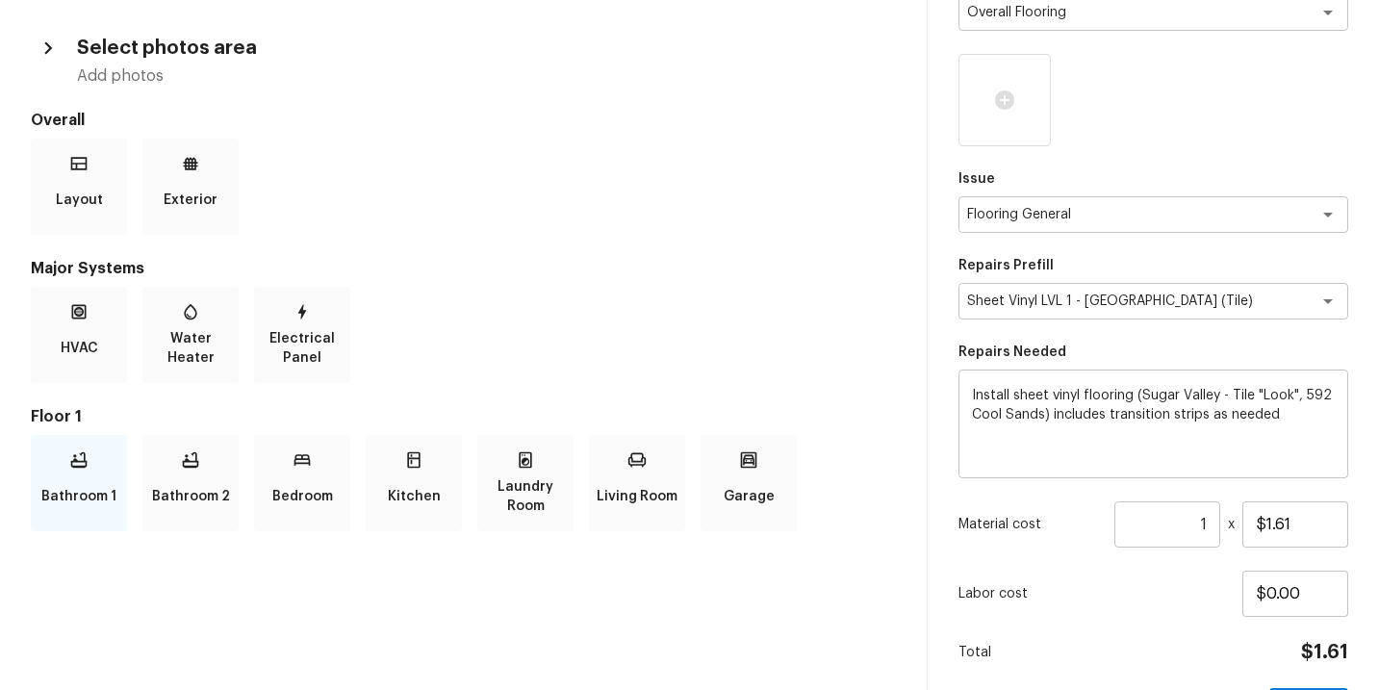
click at [93, 488] on p "Bathroom 1" at bounding box center [78, 496] width 75 height 39
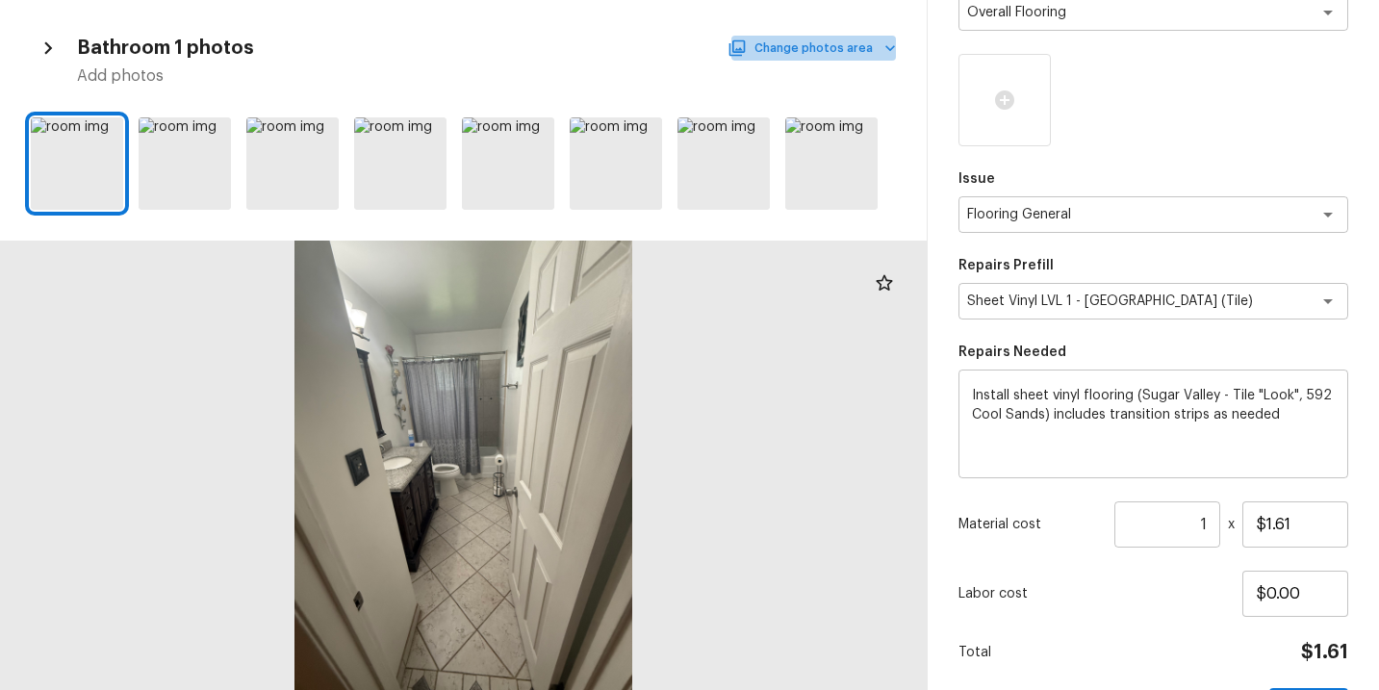
click at [853, 46] on button "Change photos area" at bounding box center [814, 48] width 165 height 25
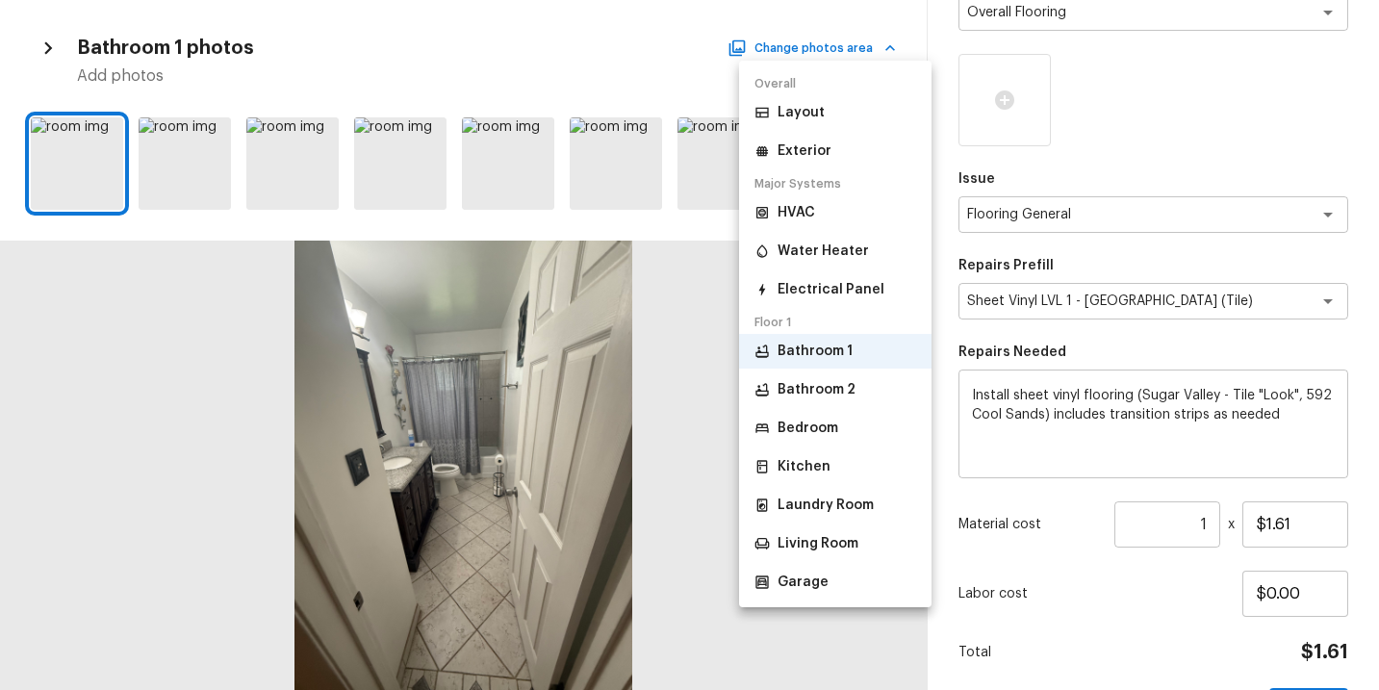
click at [803, 385] on p "Bathroom 2" at bounding box center [817, 389] width 78 height 19
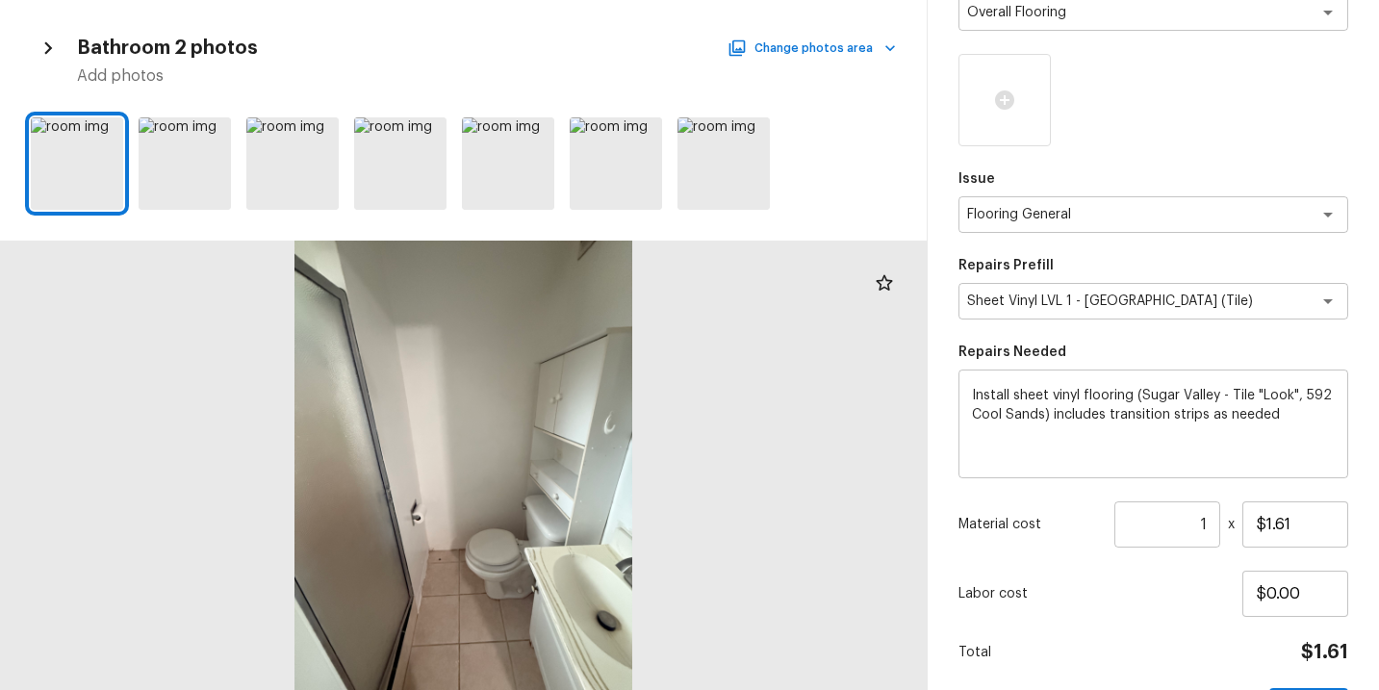
click at [903, 39] on div "Bathroom 2 photos Change photos area Add photos" at bounding box center [463, 59] width 927 height 56
click at [878, 49] on button "Change photos area" at bounding box center [814, 48] width 165 height 25
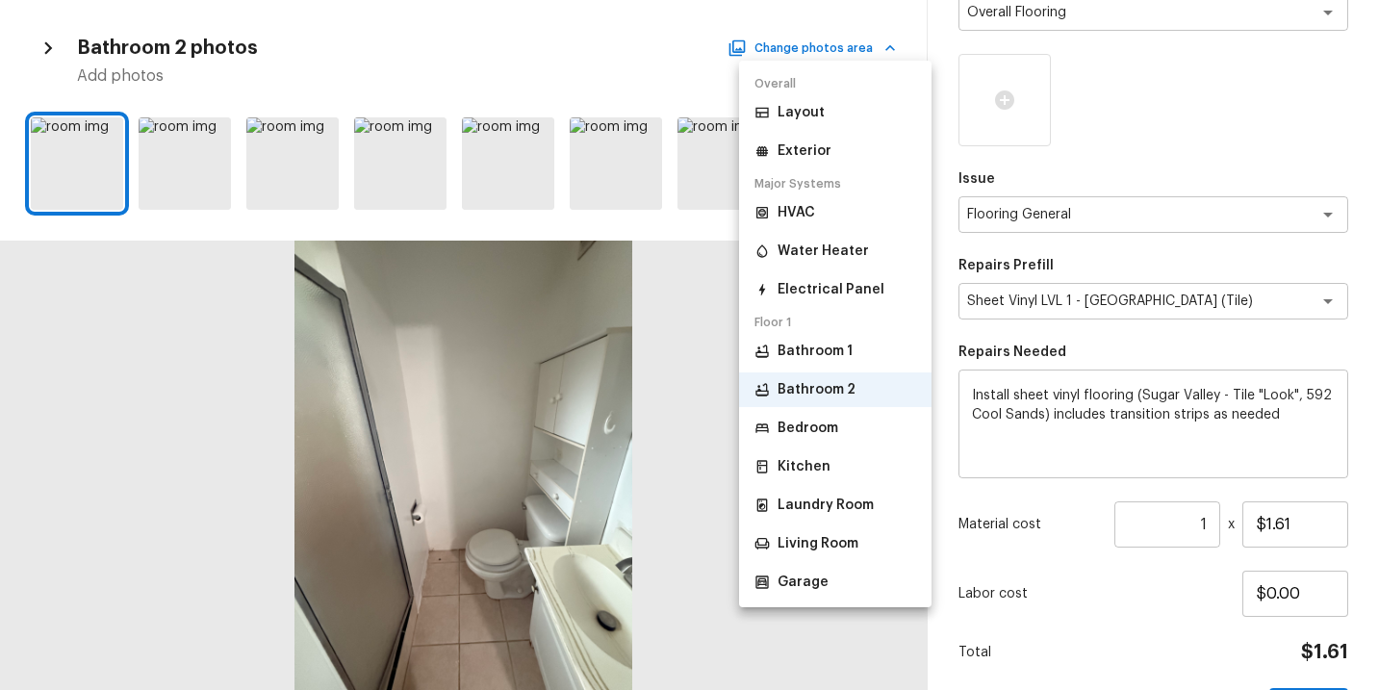
click at [817, 466] on p "Kitchen" at bounding box center [804, 466] width 53 height 19
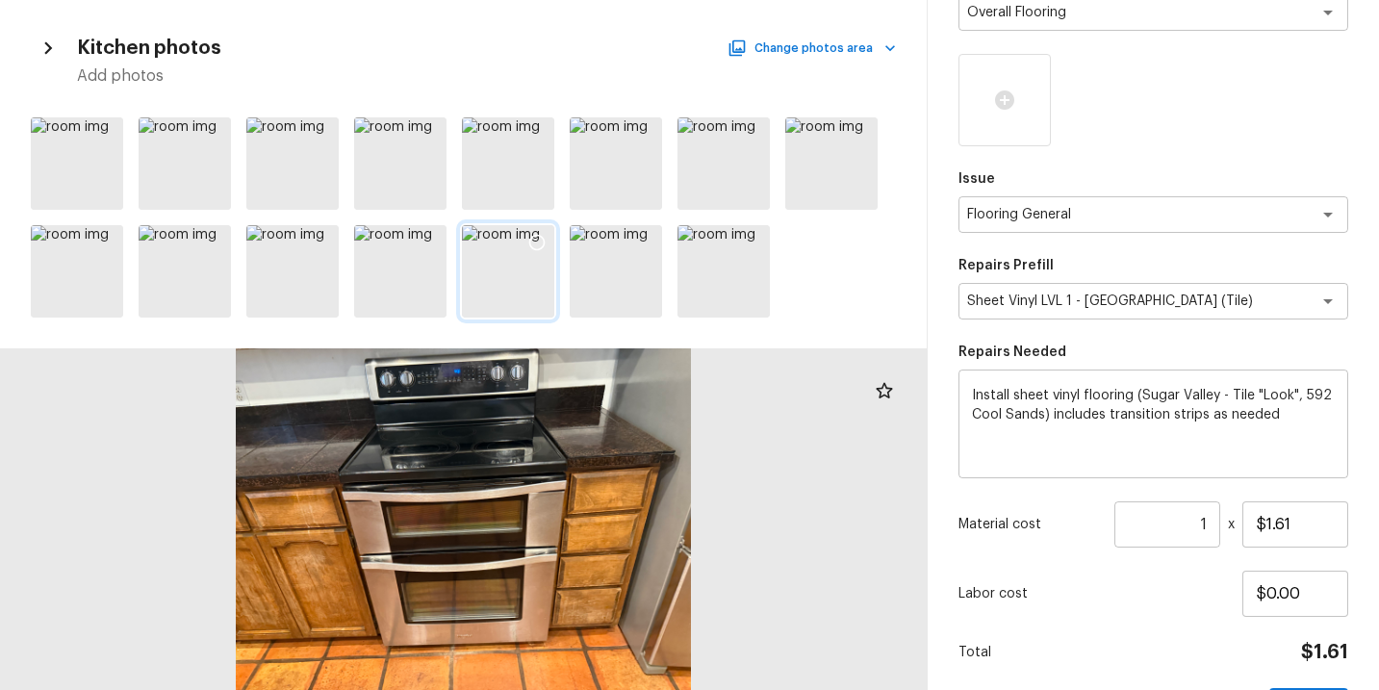
click at [536, 242] on icon at bounding box center [537, 242] width 19 height 19
click at [214, 130] on icon at bounding box center [213, 134] width 19 height 19
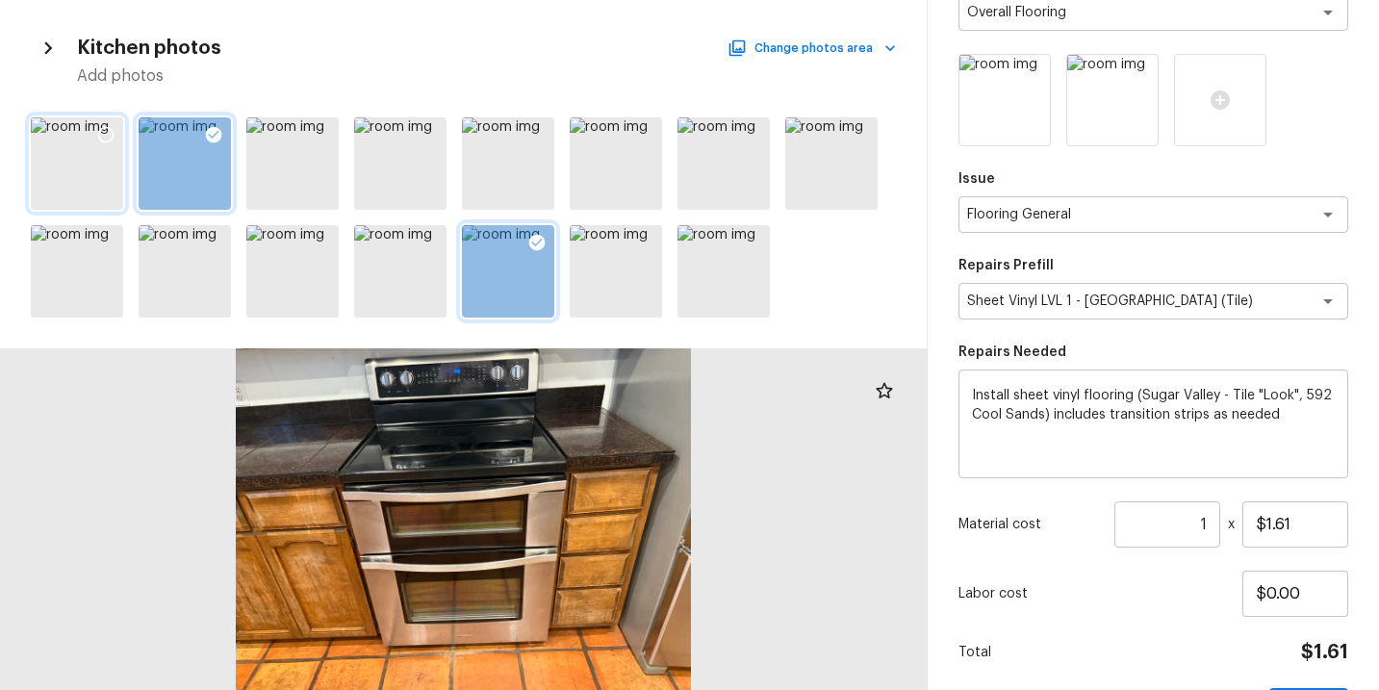
click at [110, 132] on icon at bounding box center [105, 134] width 19 height 19
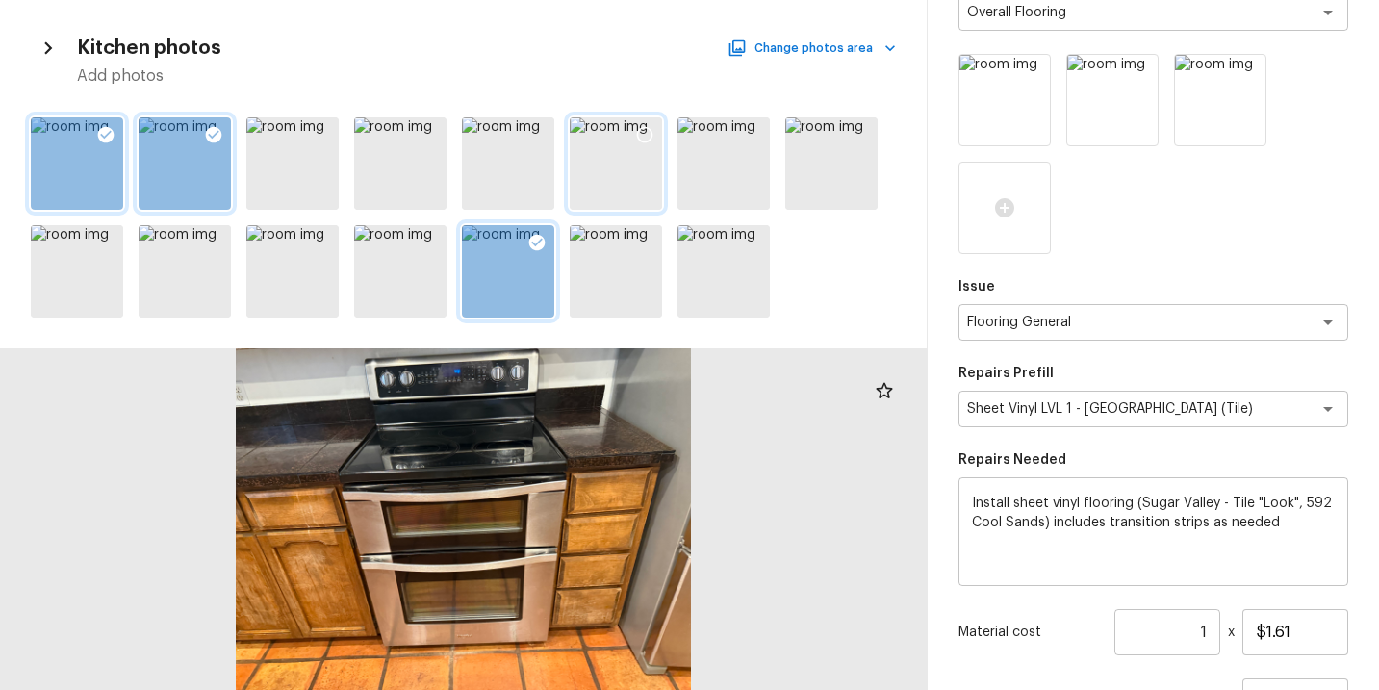
click at [643, 137] on icon at bounding box center [644, 134] width 19 height 19
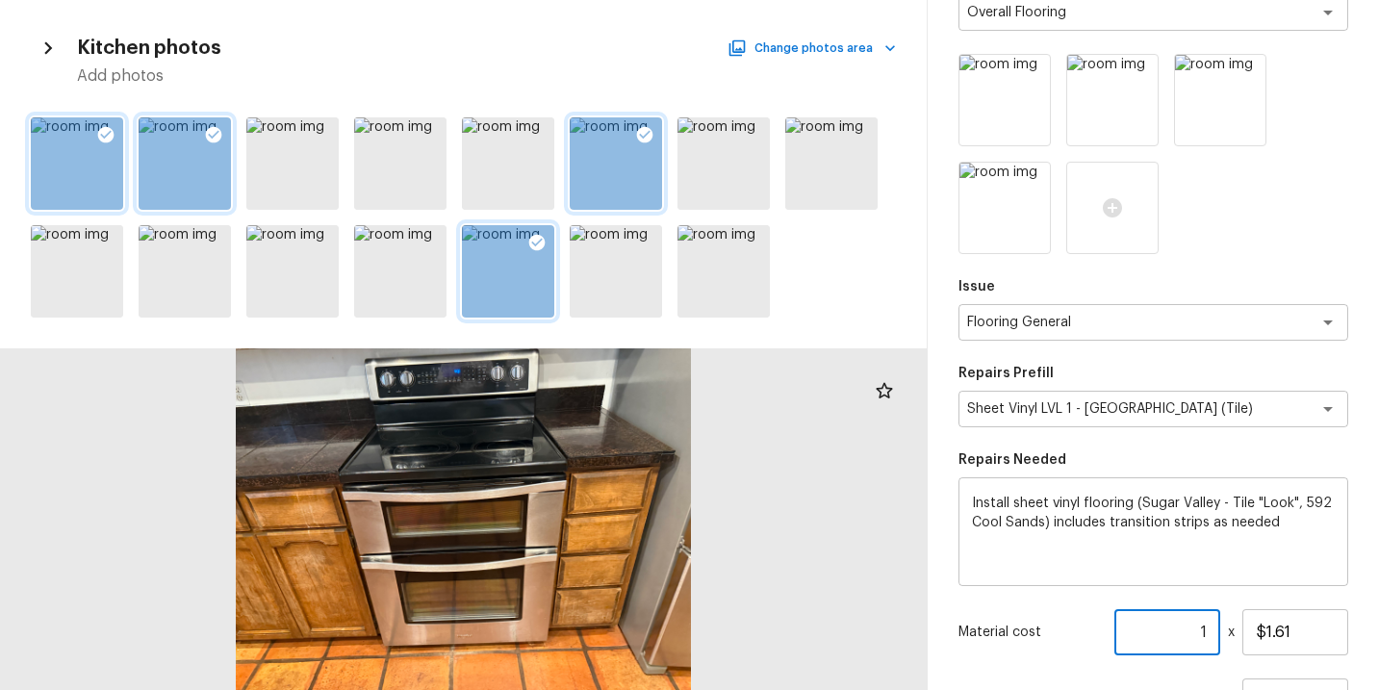
click at [1212, 633] on input "1" at bounding box center [1168, 632] width 106 height 46
drag, startPoint x: 1311, startPoint y: 628, endPoint x: 1135, endPoint y: 641, distance: 176.7
click at [1135, 641] on div "Material cost 226 ​ x $1.61" at bounding box center [1154, 632] width 390 height 46
drag, startPoint x: 1314, startPoint y: 637, endPoint x: 1250, endPoint y: 637, distance: 64.5
click at [1250, 637] on input "$1.61" at bounding box center [1296, 632] width 106 height 46
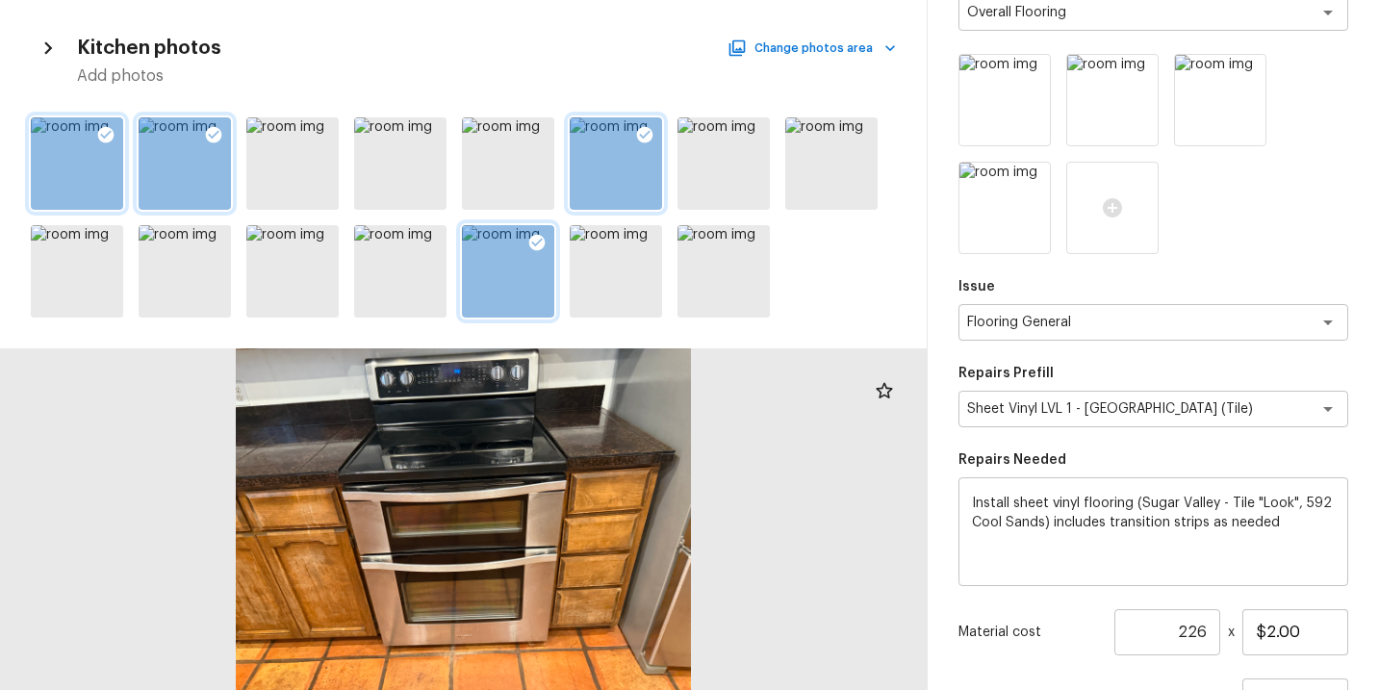
click at [1074, 647] on div "Material cost 226 ​ x $2.00" at bounding box center [1154, 632] width 390 height 46
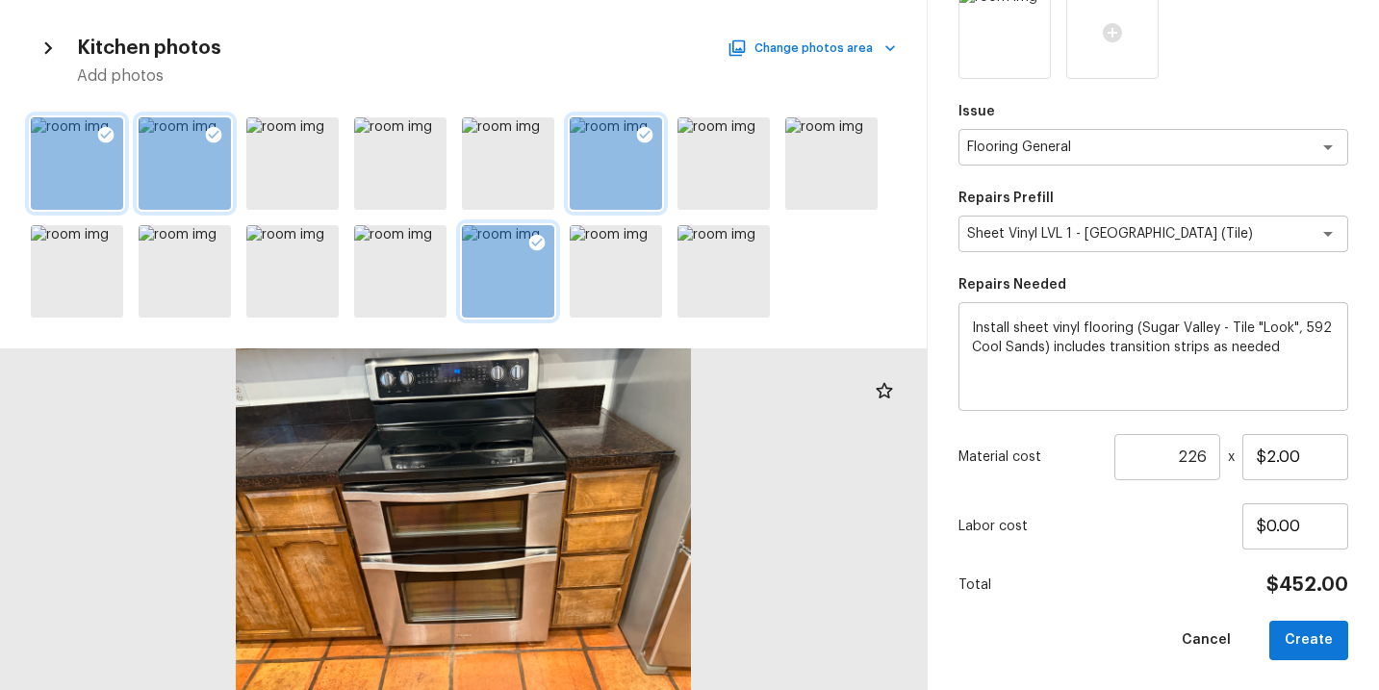
click at [1110, 564] on div "Area Interior Overall x ​ Feature Overall Flooring x ​ Issue Flooring General x…" at bounding box center [1154, 182] width 390 height 955
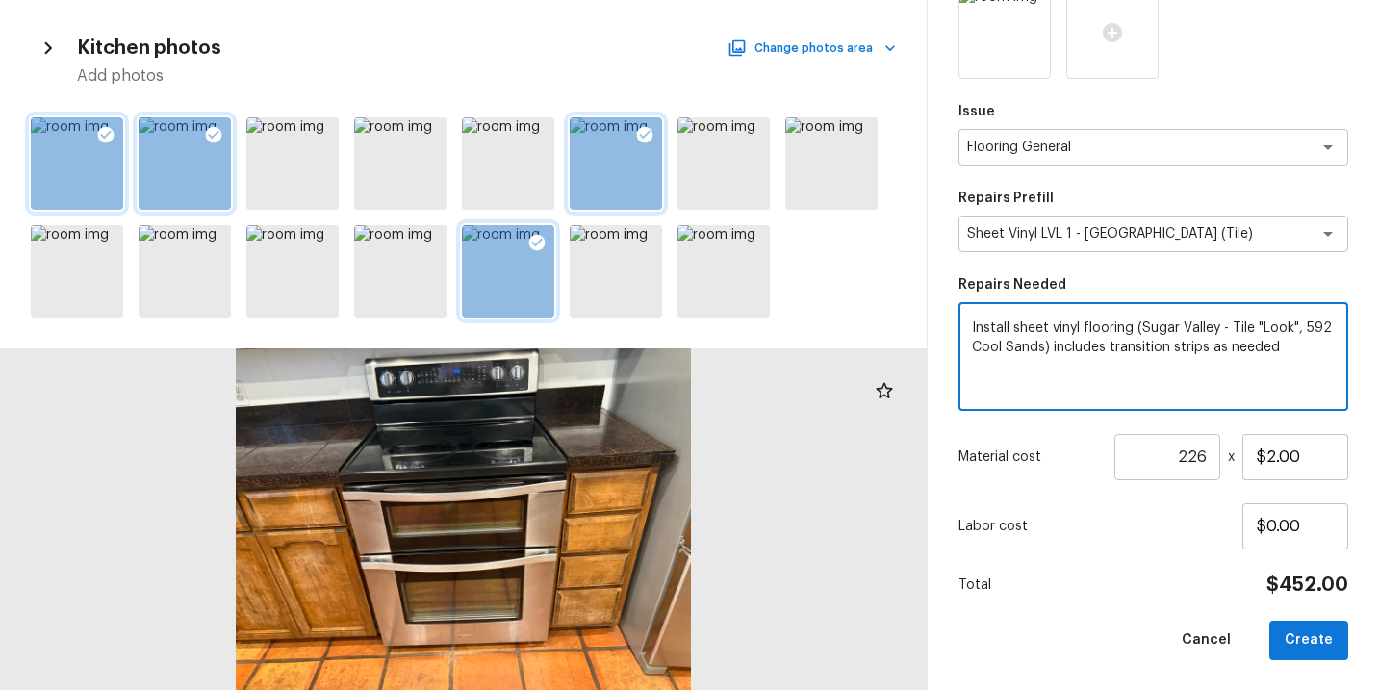
drag, startPoint x: 1291, startPoint y: 349, endPoint x: 915, endPoint y: 330, distance: 375.9
click at [915, 330] on div "Kitchen photos Change photos area Add photos Create Repair Scope Area Interior …" at bounding box center [689, 345] width 1379 height 690
click at [1101, 604] on div "Area Interior Overall x ​ Feature Overall Flooring x ​ Issue Flooring General x…" at bounding box center [1154, 182] width 390 height 955
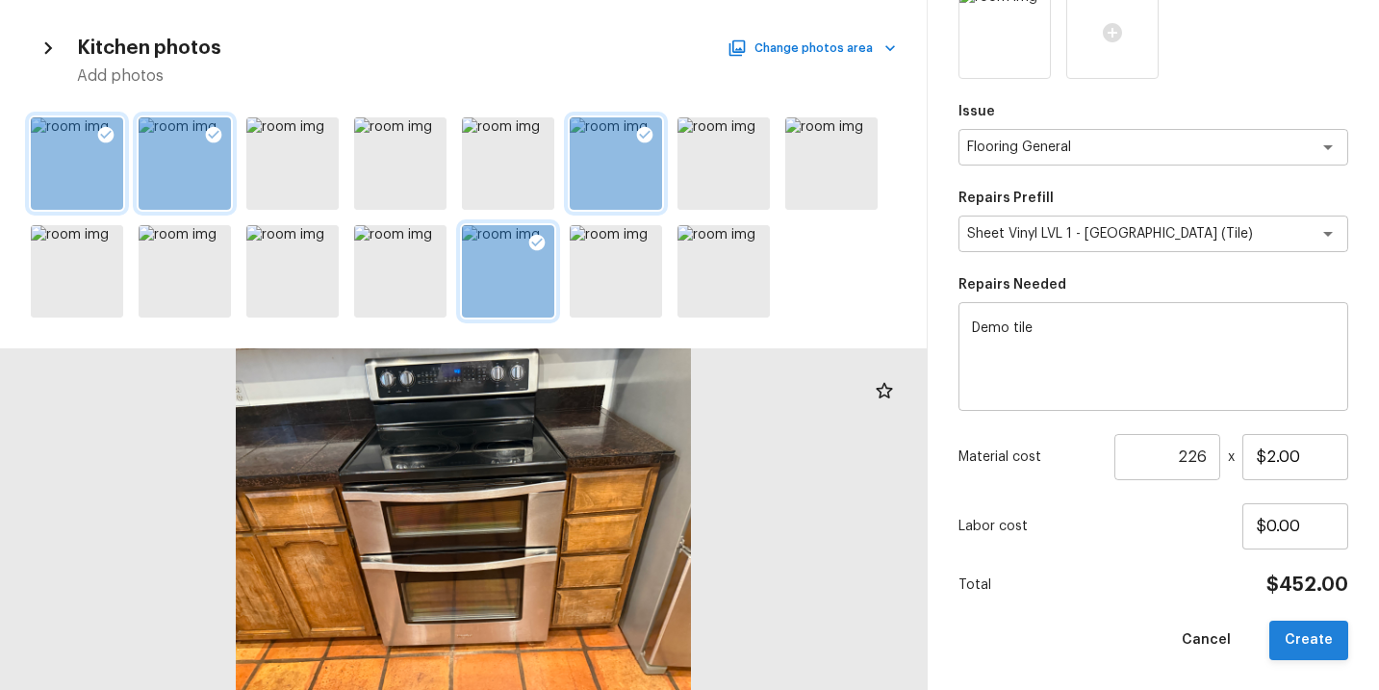
click at [1303, 642] on button "Create" at bounding box center [1309, 640] width 79 height 39
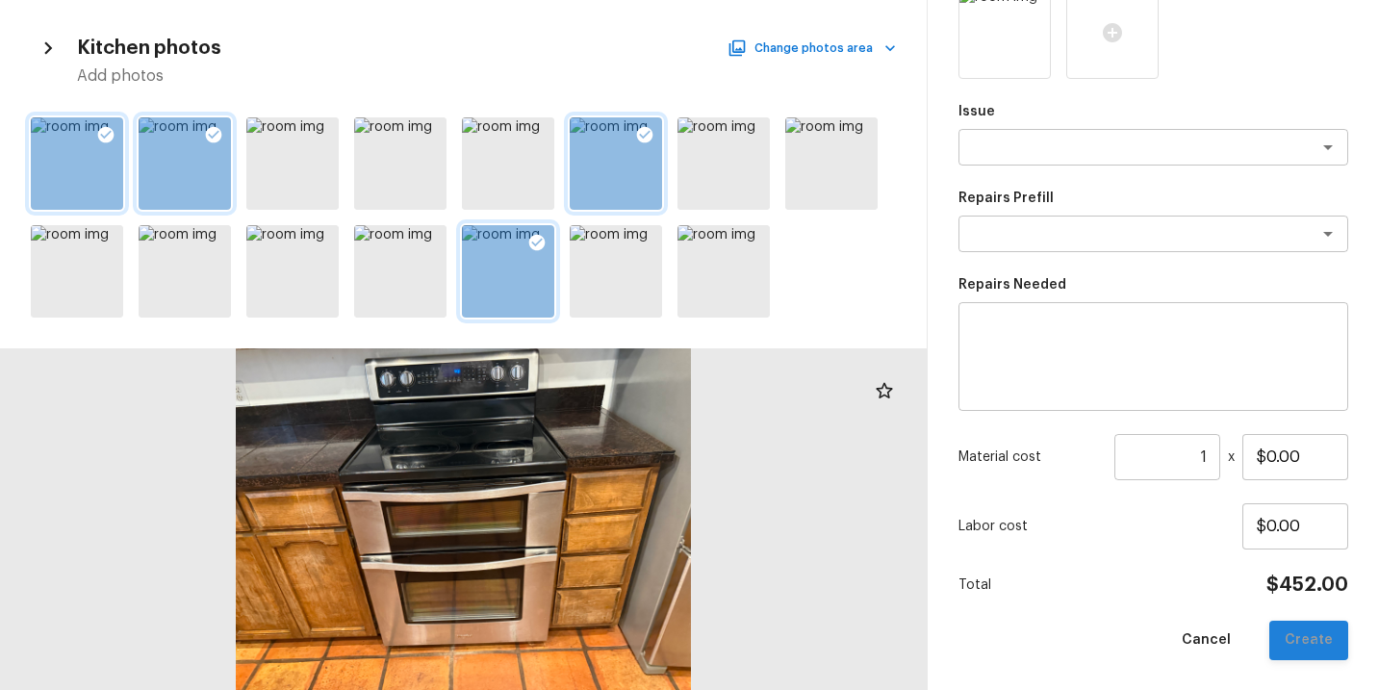
scroll to position [281, 0]
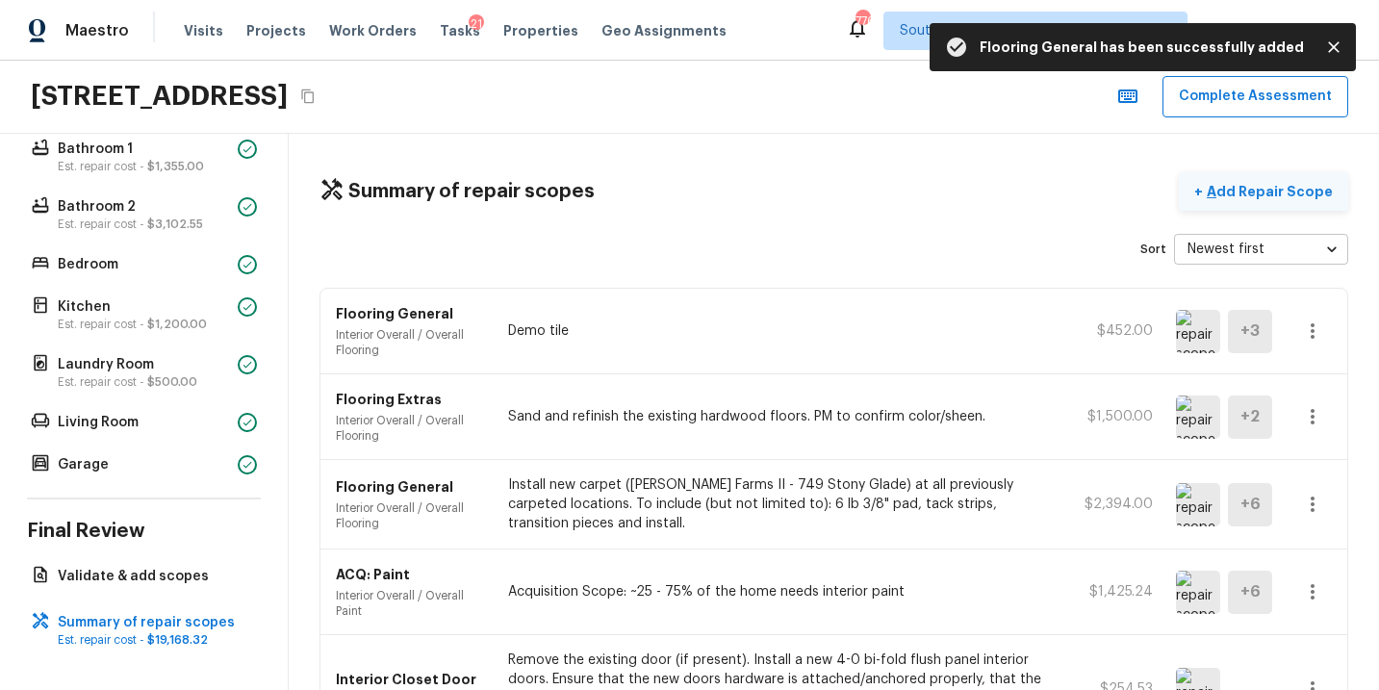
click at [1256, 190] on p "Add Repair Scope" at bounding box center [1268, 191] width 130 height 19
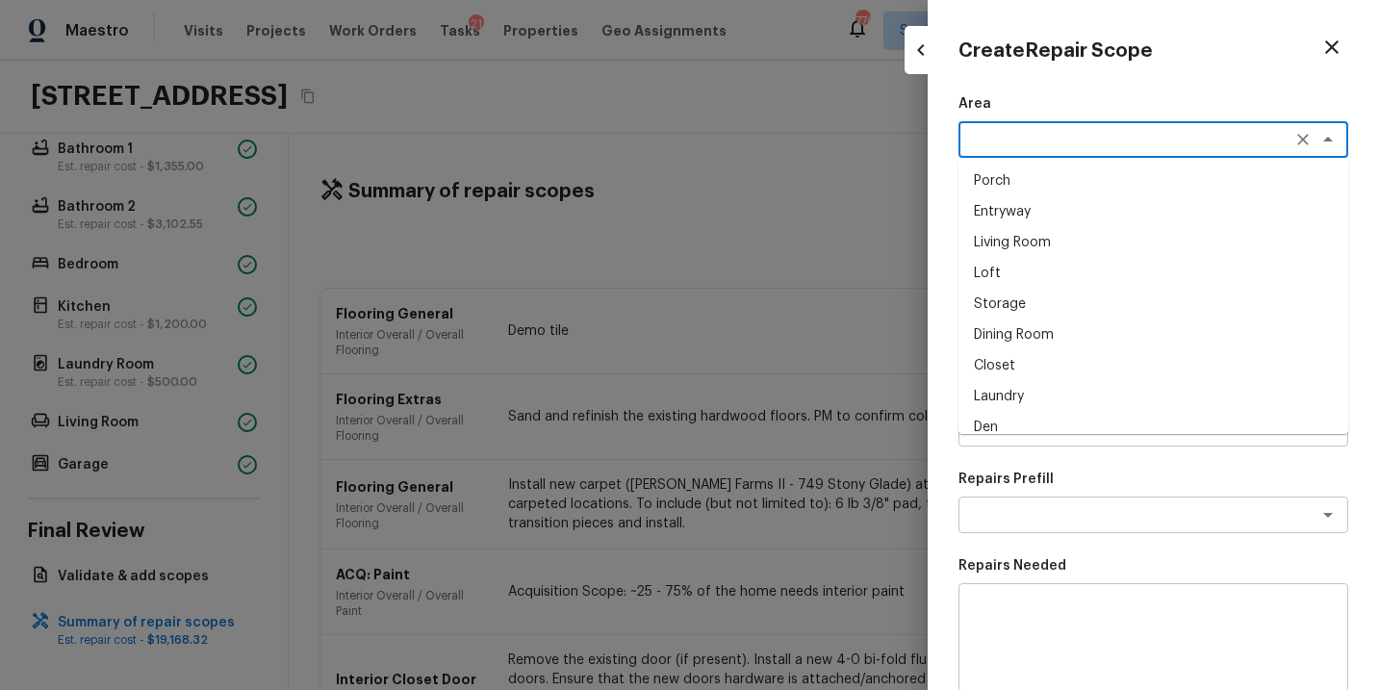
click at [982, 143] on textarea at bounding box center [1126, 139] width 319 height 19
click at [1033, 180] on li "Interior Overall" at bounding box center [1154, 181] width 390 height 31
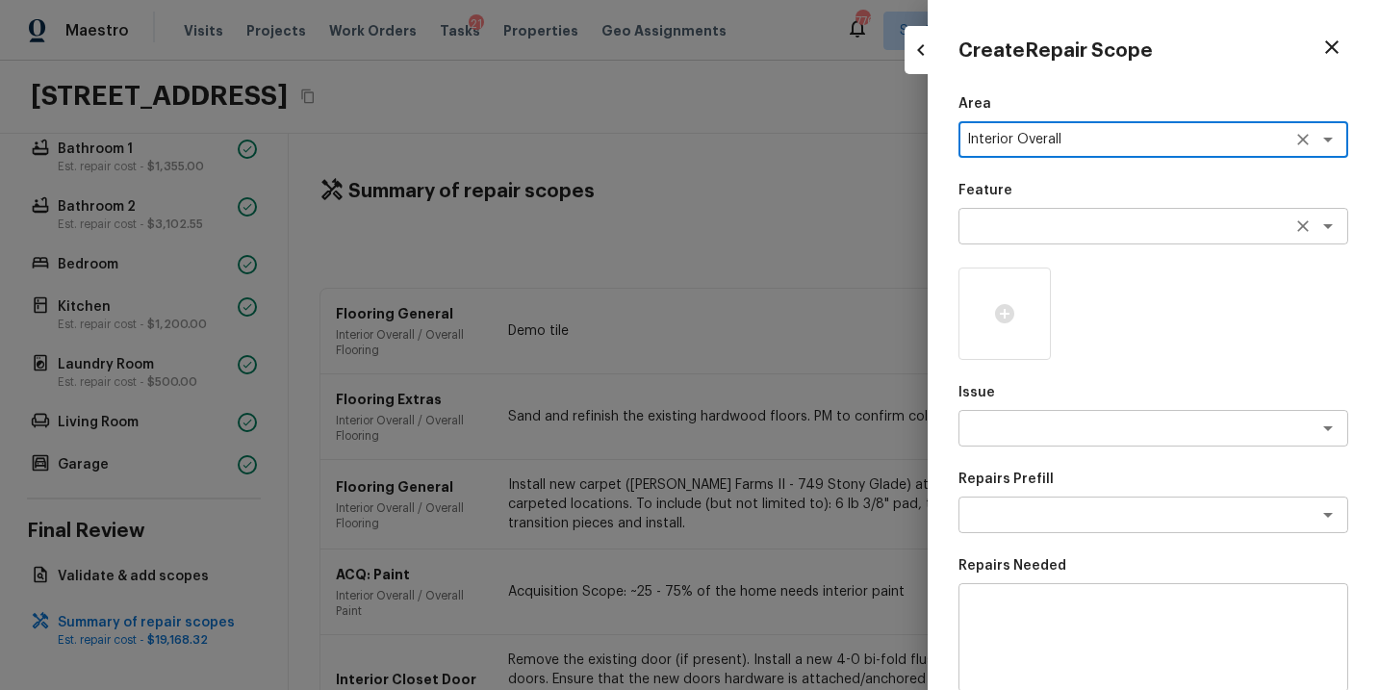
click at [1033, 213] on div "x ​" at bounding box center [1154, 226] width 390 height 37
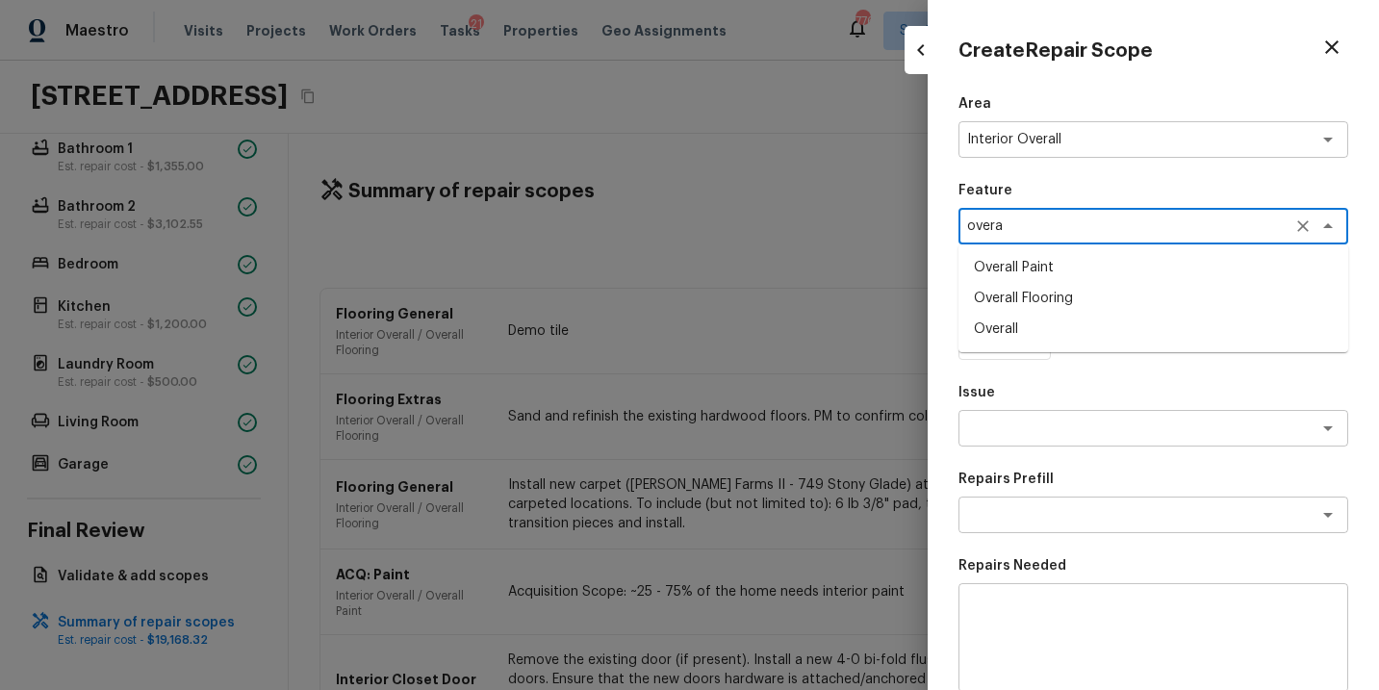
click at [1046, 292] on li "Overall Flooring" at bounding box center [1154, 298] width 390 height 31
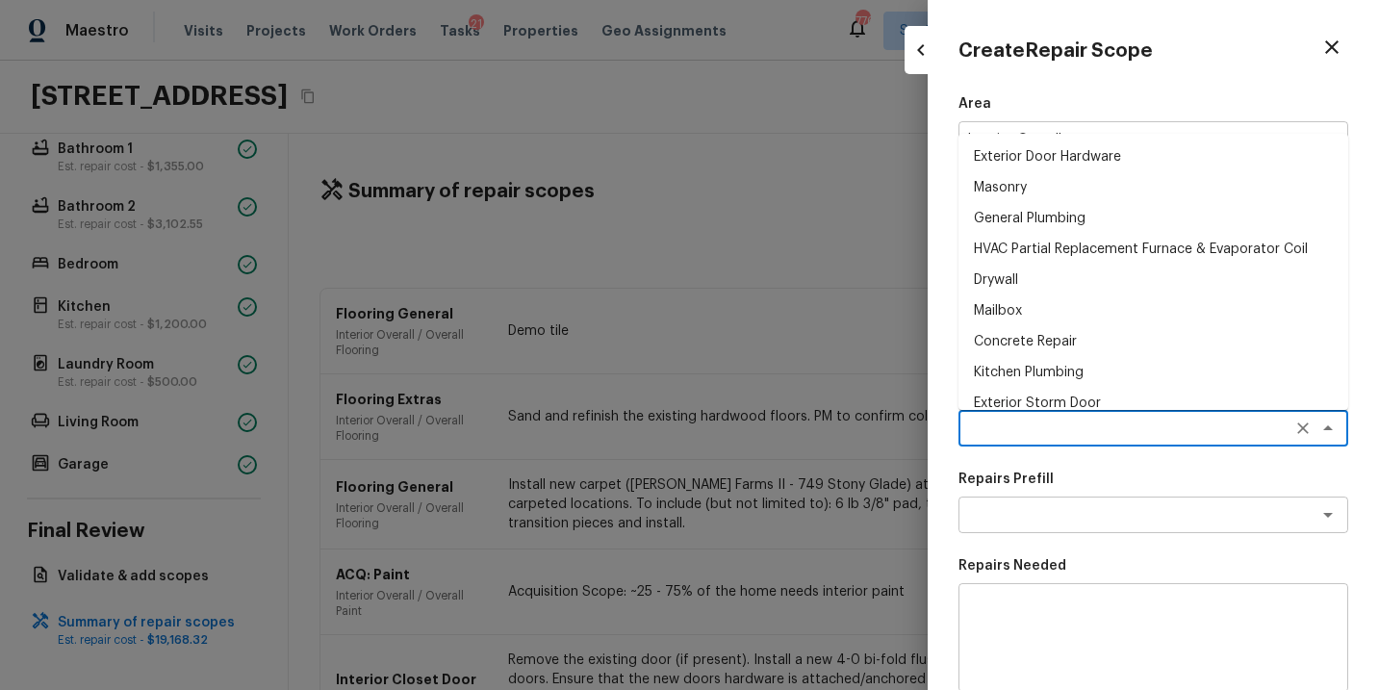
click at [1032, 421] on textarea at bounding box center [1126, 428] width 319 height 19
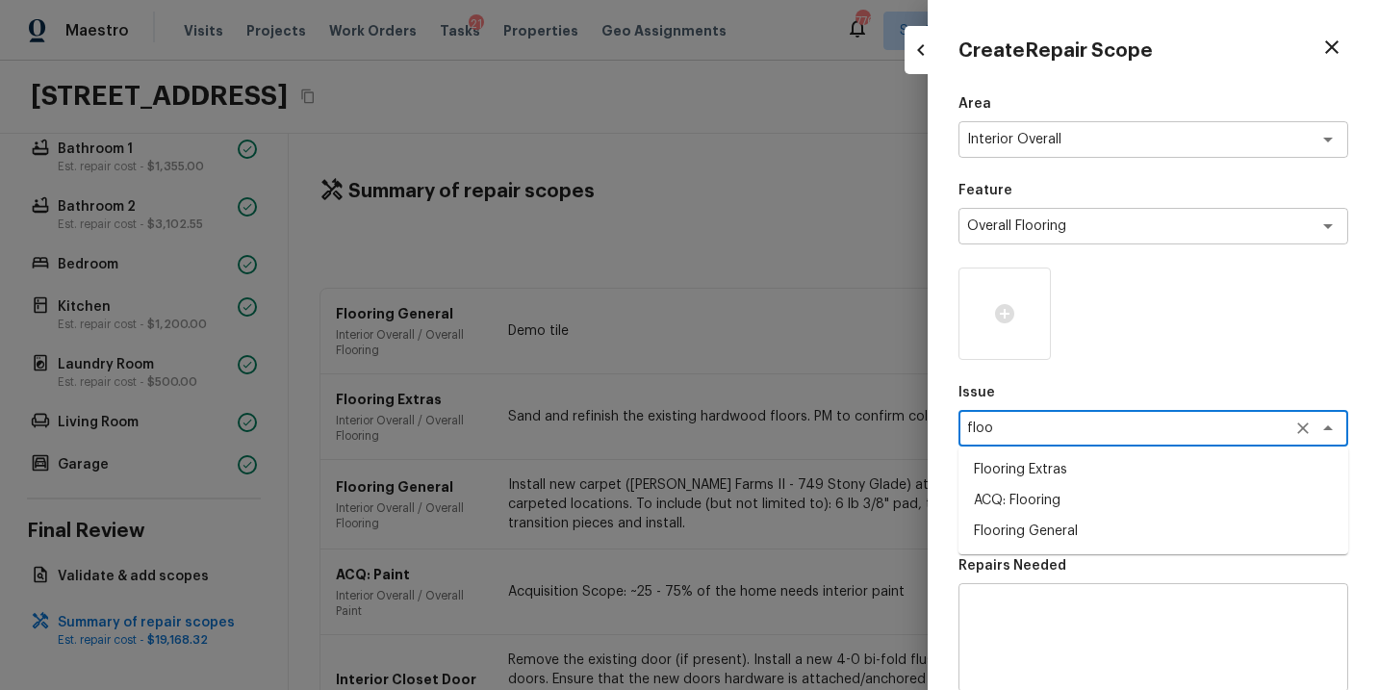
click at [1058, 527] on li "Flooring General" at bounding box center [1154, 531] width 390 height 31
click at [1058, 523] on textarea at bounding box center [1126, 514] width 319 height 19
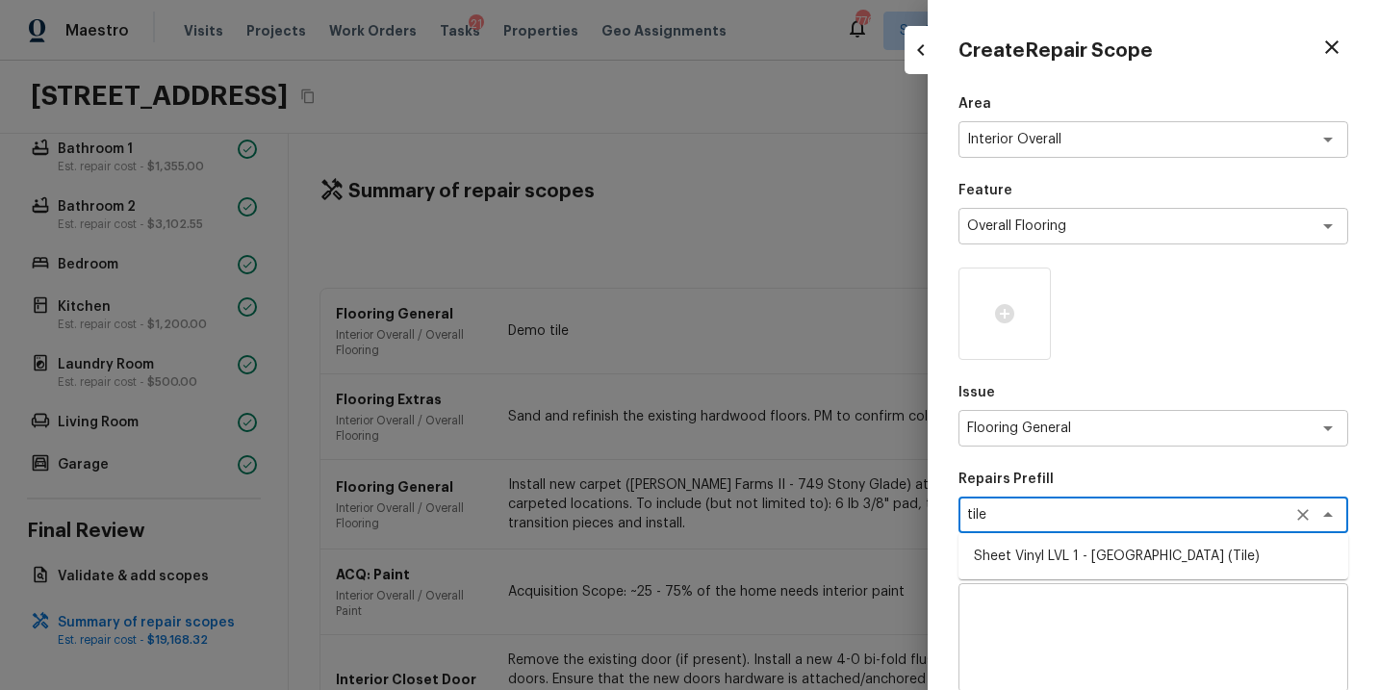
click at [1096, 561] on li "Sheet Vinyl LVL 1 - [GEOGRAPHIC_DATA] (Tile)" at bounding box center [1154, 556] width 390 height 31
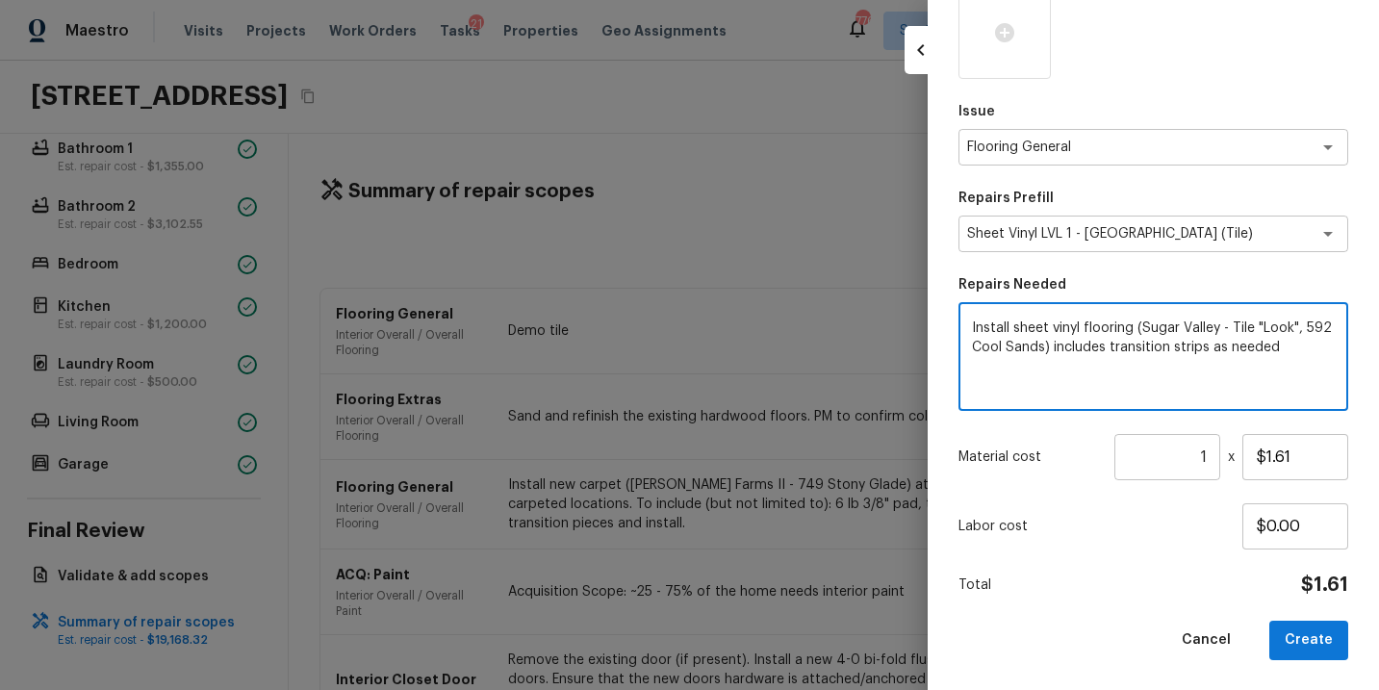
drag, startPoint x: 1292, startPoint y: 353, endPoint x: 887, endPoint y: 307, distance: 407.9
click at [887, 307] on div "Create Repair Scope Area Interior Overall x ​ Feature Overall Flooring x ​ Issu…" at bounding box center [689, 345] width 1379 height 690
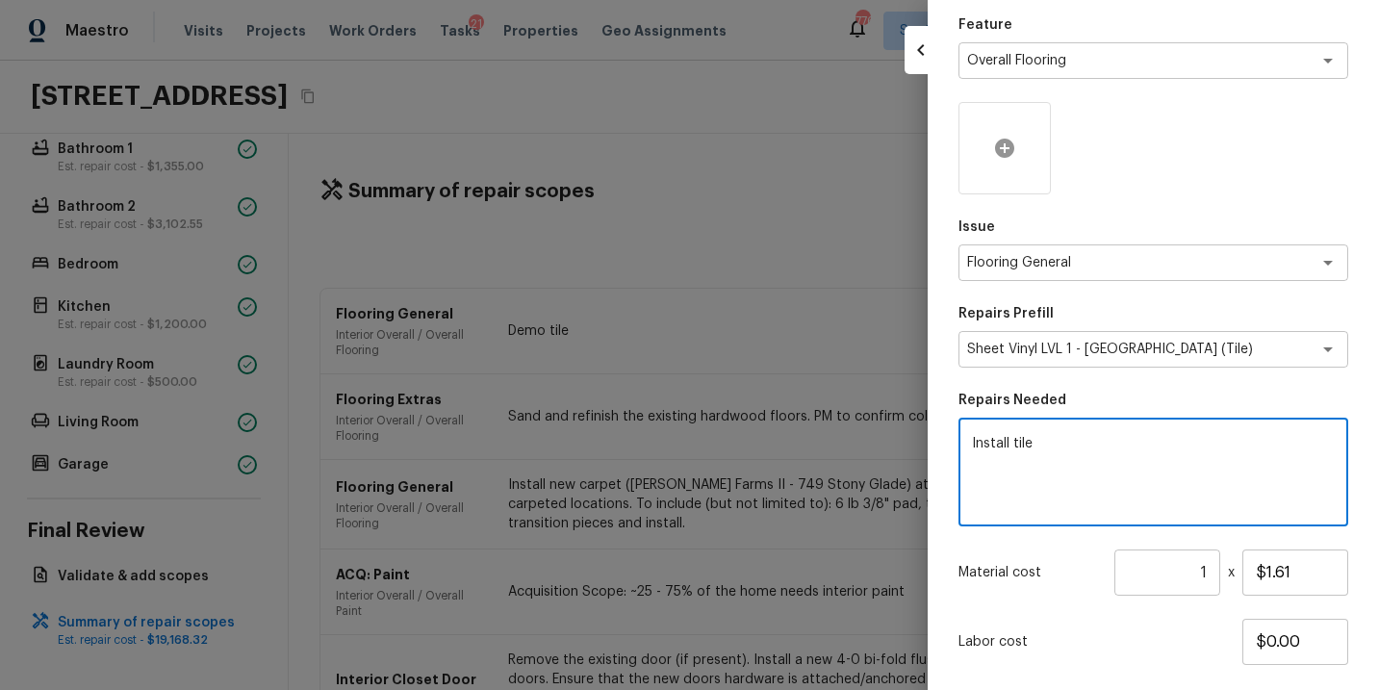
click at [1018, 158] on div at bounding box center [1005, 148] width 92 height 92
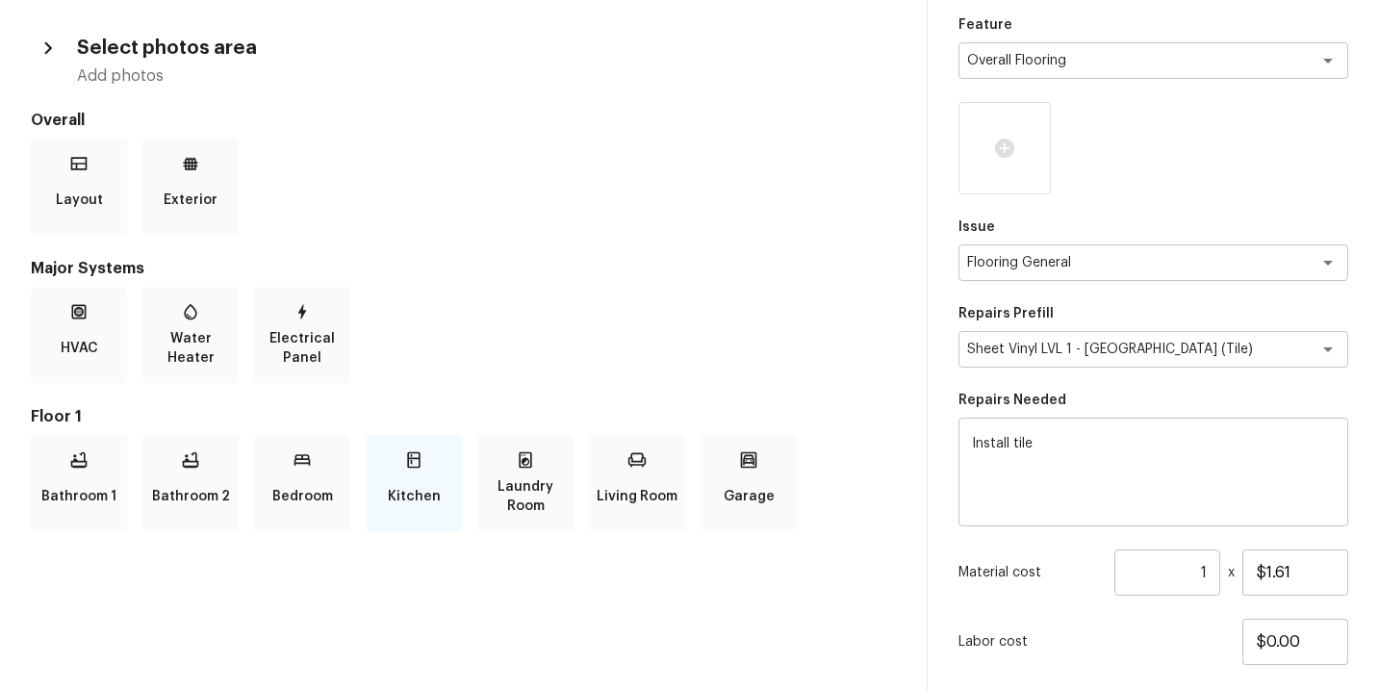
click at [413, 483] on p "Kitchen" at bounding box center [414, 496] width 53 height 39
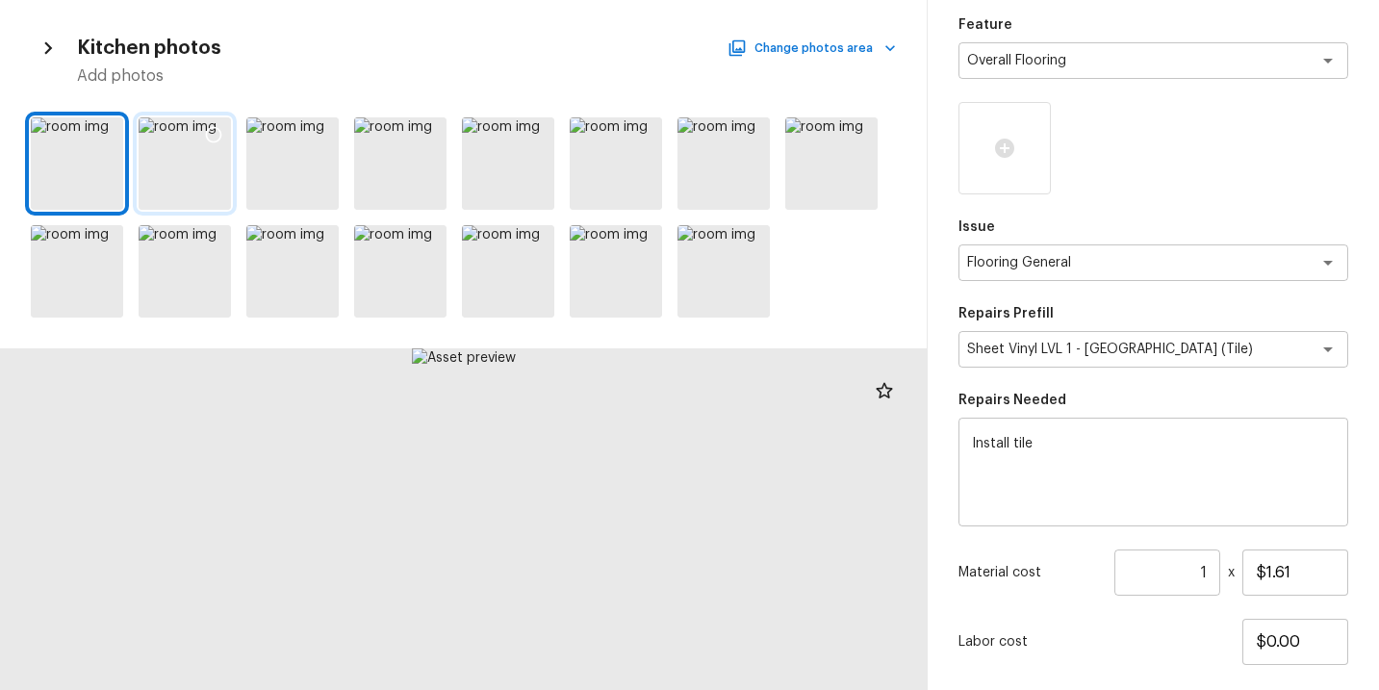
click at [166, 180] on div at bounding box center [185, 163] width 92 height 92
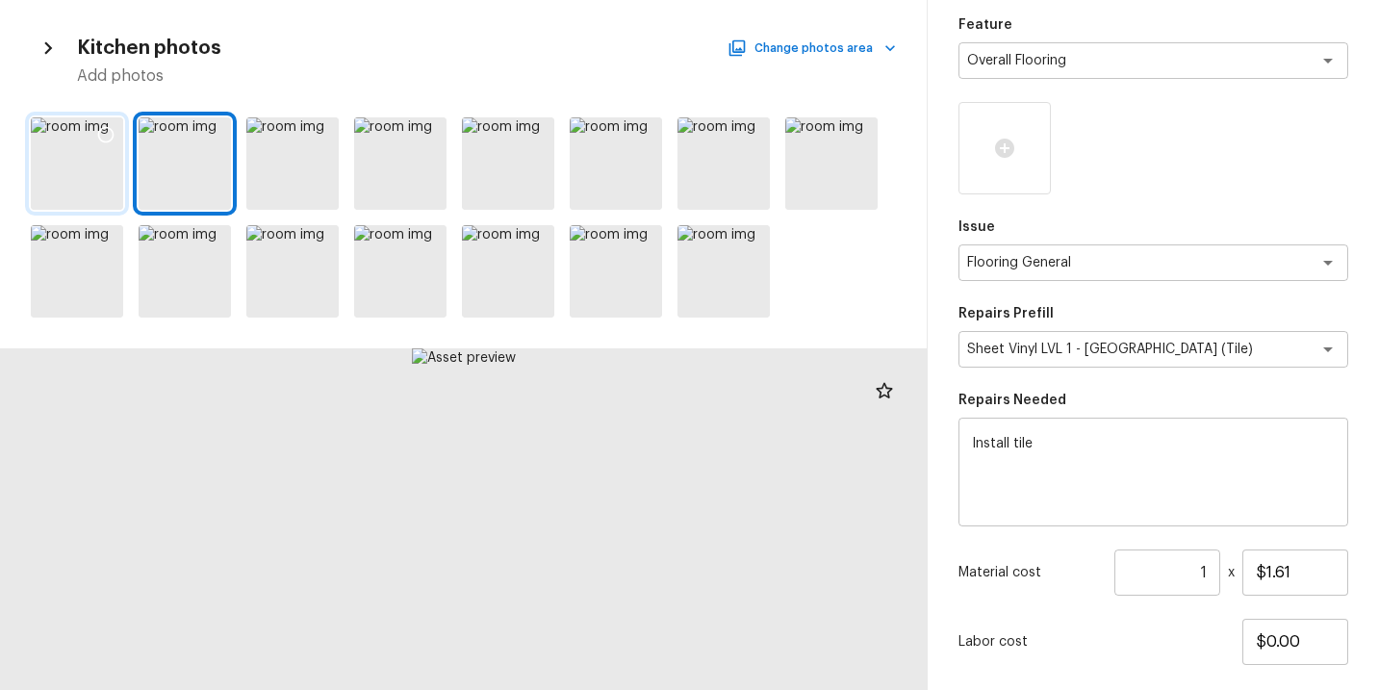
click at [73, 156] on div at bounding box center [77, 163] width 92 height 92
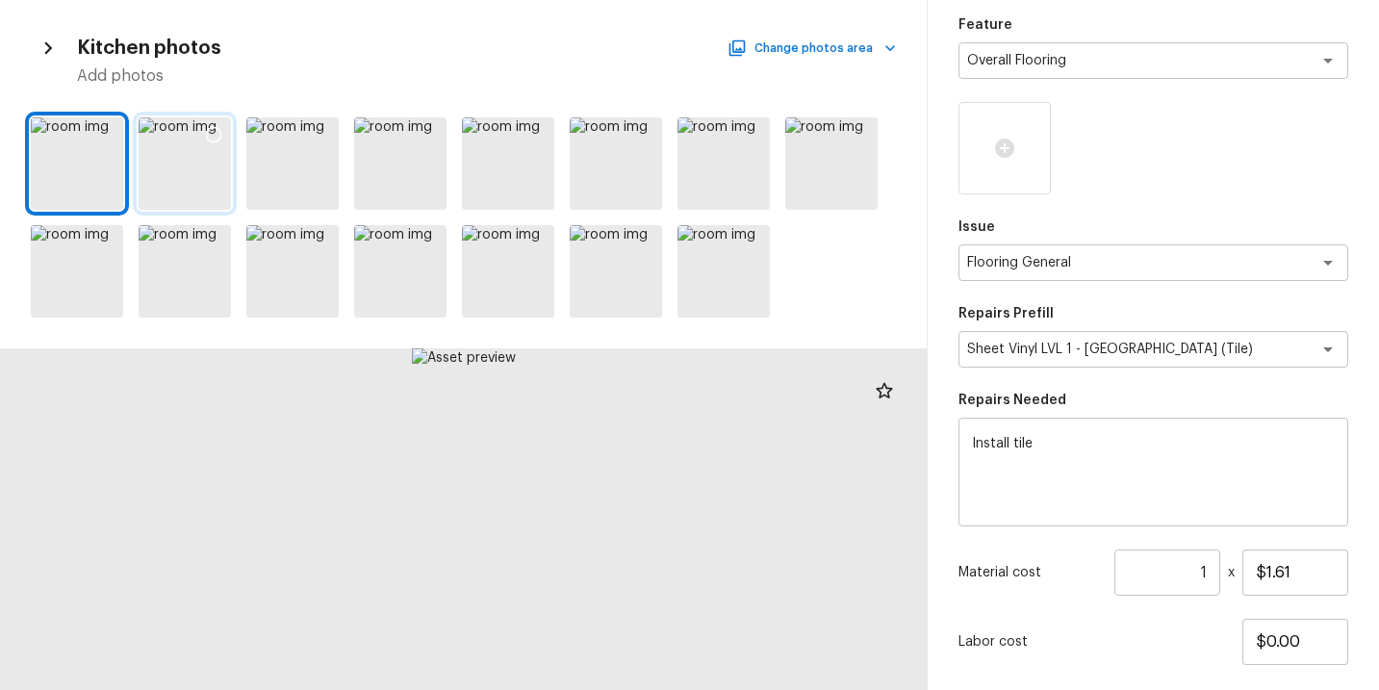
click at [211, 130] on icon at bounding box center [213, 134] width 19 height 19
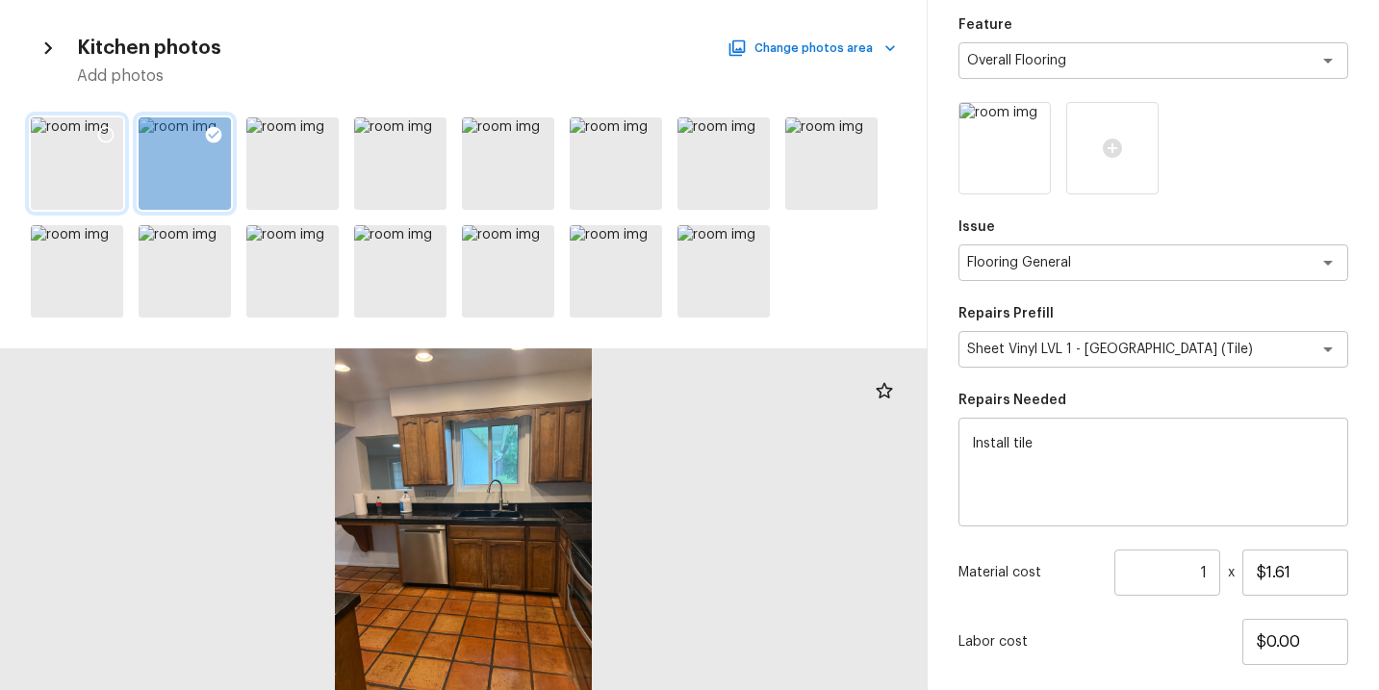
click at [105, 133] on icon at bounding box center [105, 134] width 19 height 19
click at [639, 142] on icon at bounding box center [644, 134] width 19 height 19
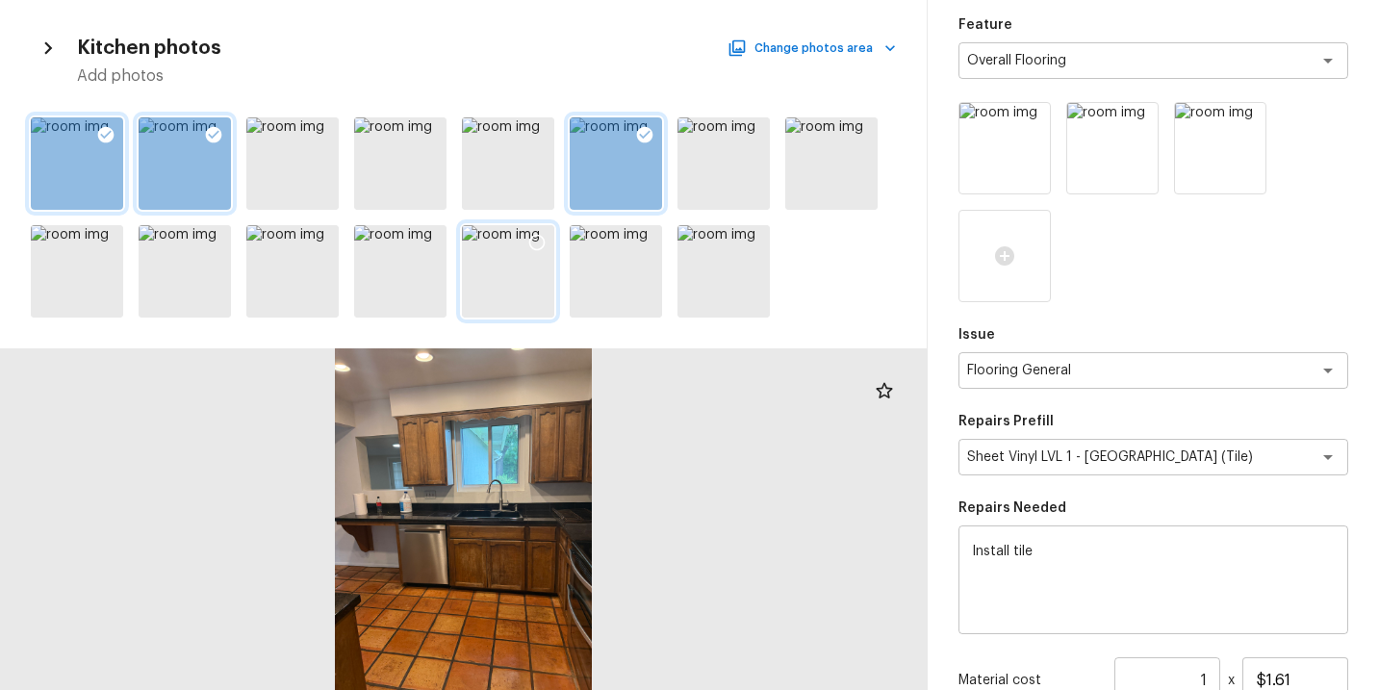
click at [538, 238] on icon at bounding box center [537, 242] width 19 height 19
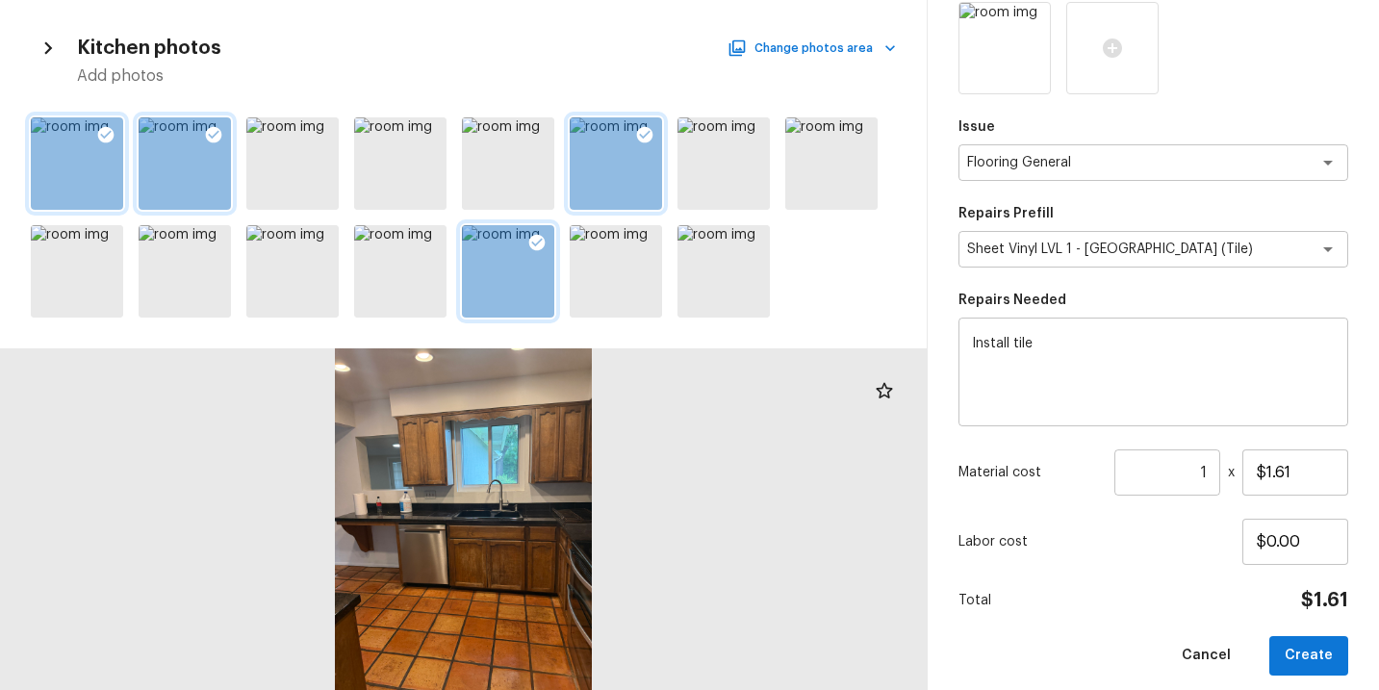
scroll to position [389, 0]
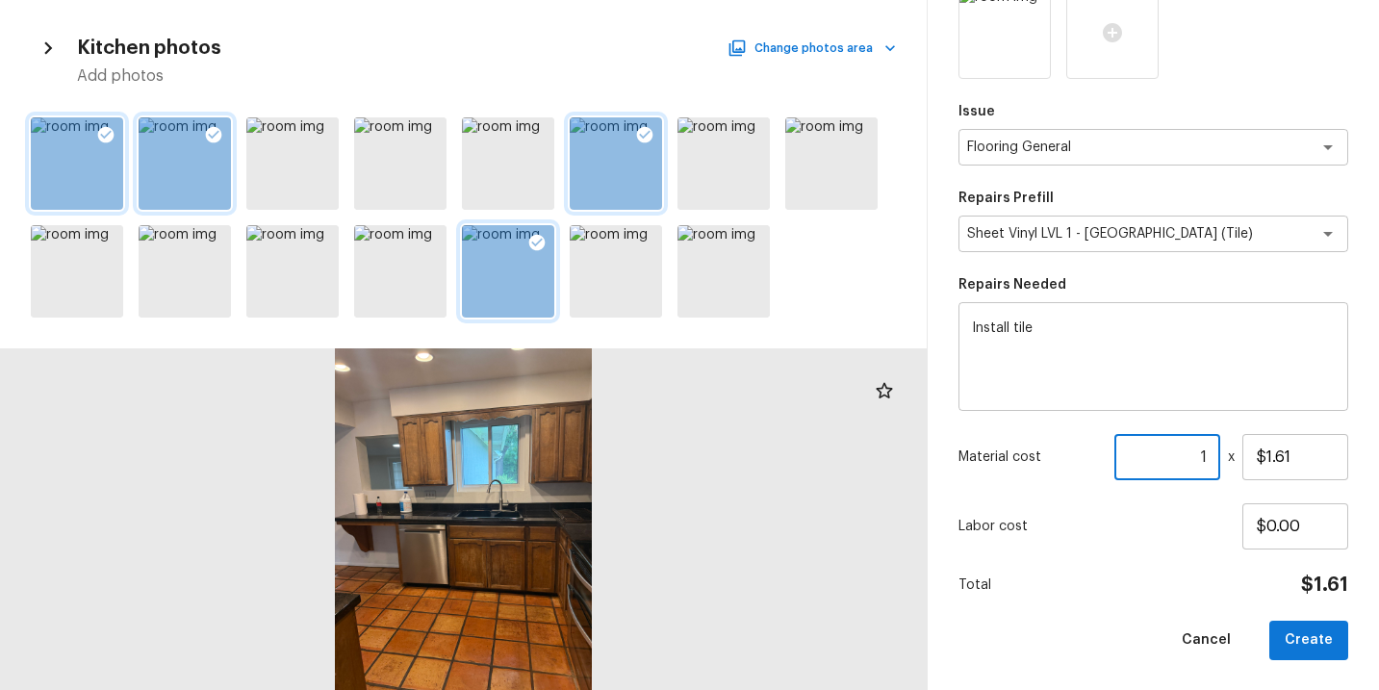
click at [1211, 451] on input "1" at bounding box center [1168, 457] width 106 height 46
drag, startPoint x: 1313, startPoint y: 450, endPoint x: 1145, endPoint y: 451, distance: 168.5
click at [1147, 451] on div "Material cost 226 ​ x $1.61" at bounding box center [1154, 457] width 390 height 46
drag, startPoint x: 1327, startPoint y: 450, endPoint x: 1094, endPoint y: 450, distance: 233.0
click at [1094, 450] on div "Material cost 226 ​ x $154.00" at bounding box center [1154, 457] width 390 height 46
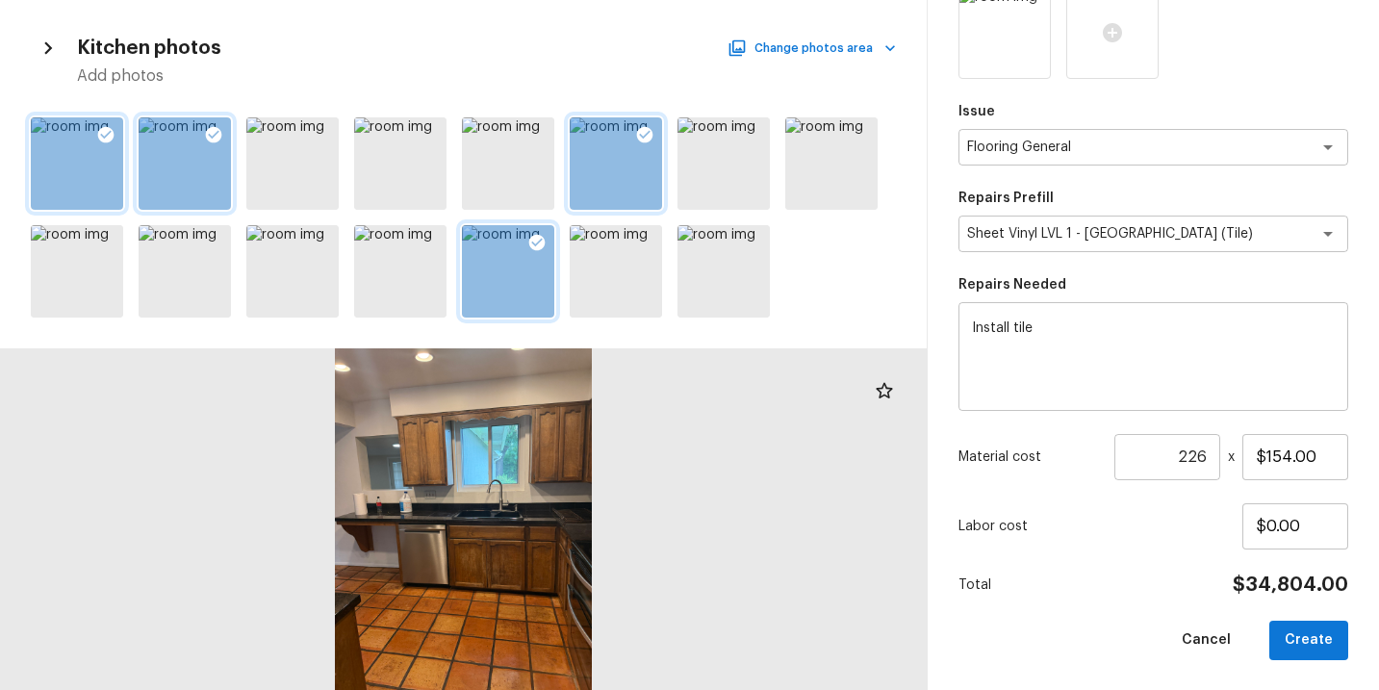
click at [1141, 574] on div "Total $34,804.00" at bounding box center [1154, 585] width 390 height 25
drag, startPoint x: 1326, startPoint y: 452, endPoint x: 1250, endPoint y: 452, distance: 75.1
click at [1251, 452] on input "$154.00" at bounding box center [1296, 457] width 106 height 46
click at [1316, 453] on input "$4.00" at bounding box center [1296, 457] width 106 height 46
click at [1309, 452] on input "$4.51" at bounding box center [1296, 457] width 106 height 46
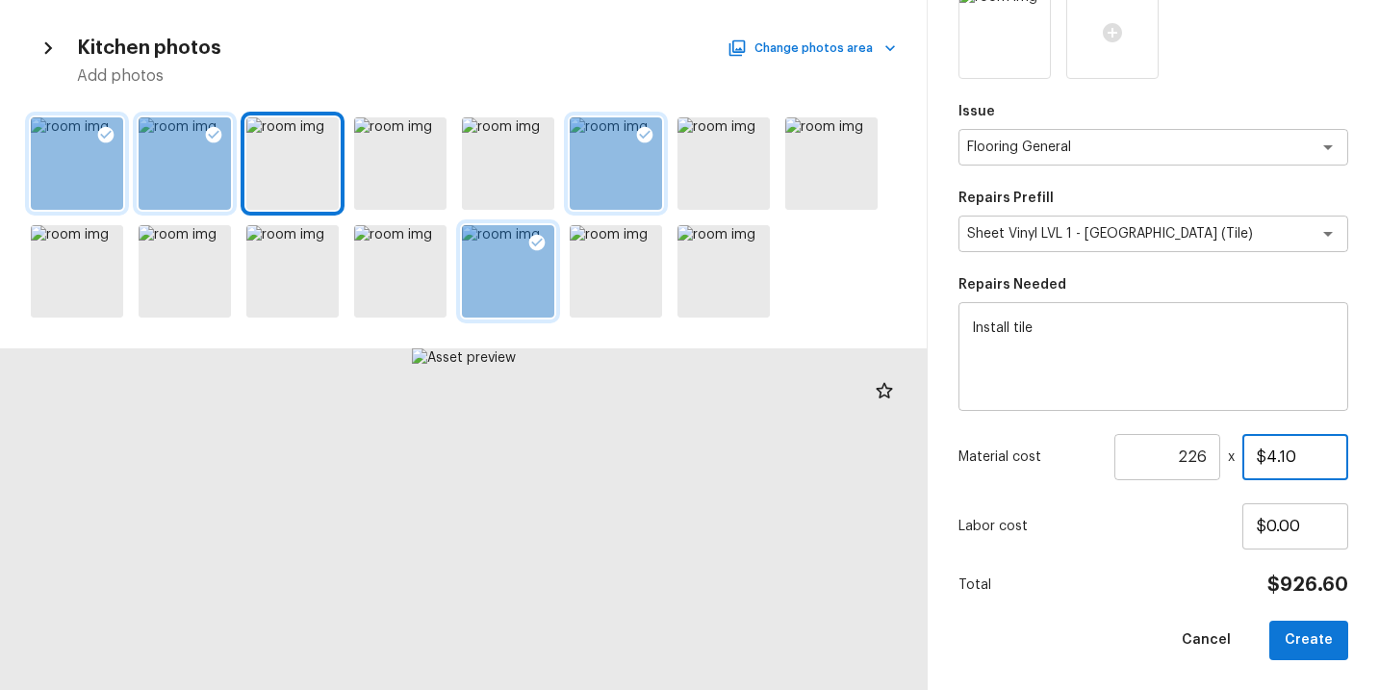
click at [1324, 453] on input "$4.10" at bounding box center [1296, 457] width 106 height 46
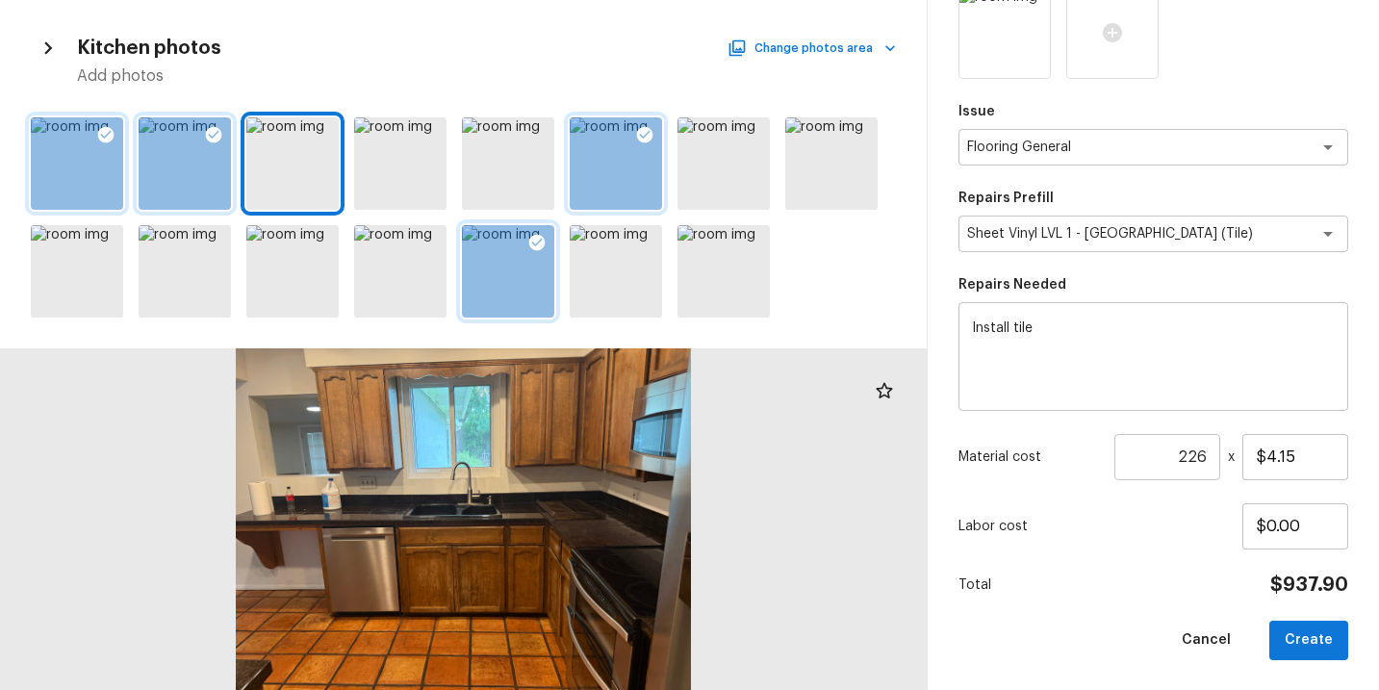
click at [1185, 594] on div "Total $937.90" at bounding box center [1154, 585] width 390 height 25
click at [1161, 588] on div "Total $937.90" at bounding box center [1154, 585] width 390 height 25
click at [1170, 528] on p "Labor cost" at bounding box center [1101, 526] width 284 height 19
click at [1305, 640] on button "Create" at bounding box center [1309, 640] width 79 height 39
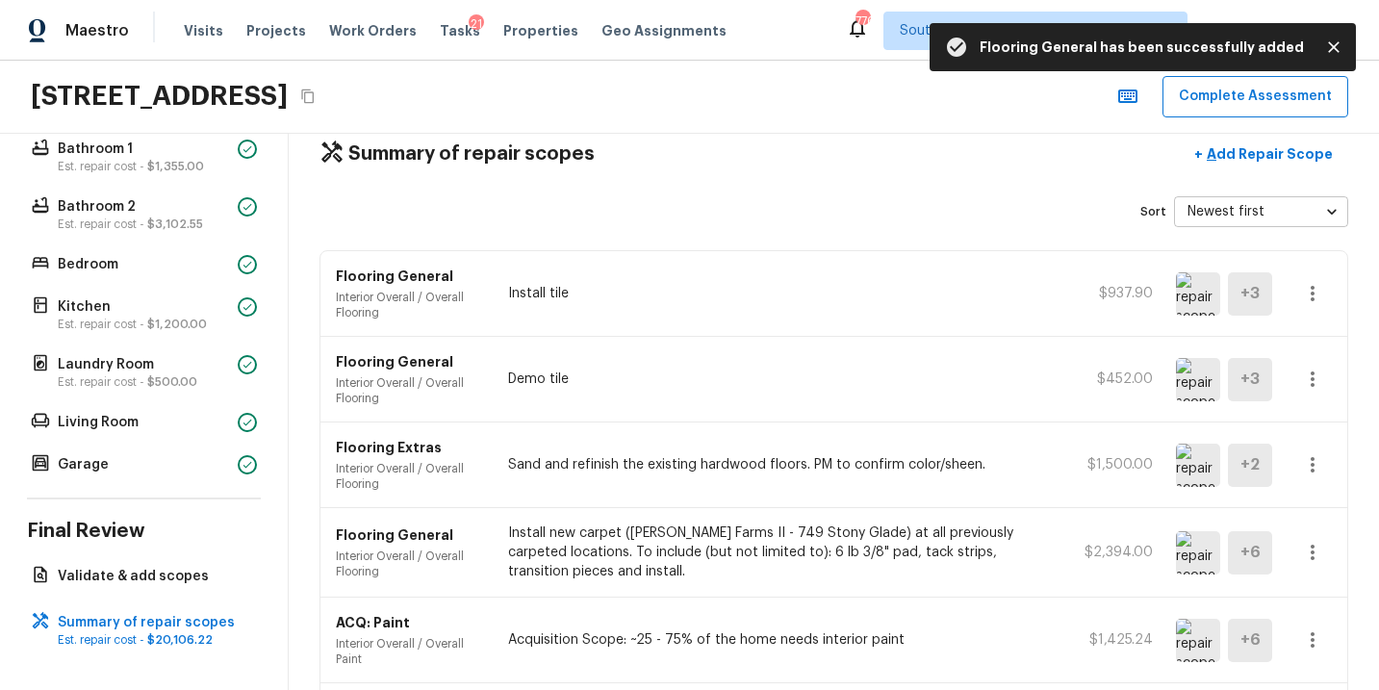
scroll to position [0, 0]
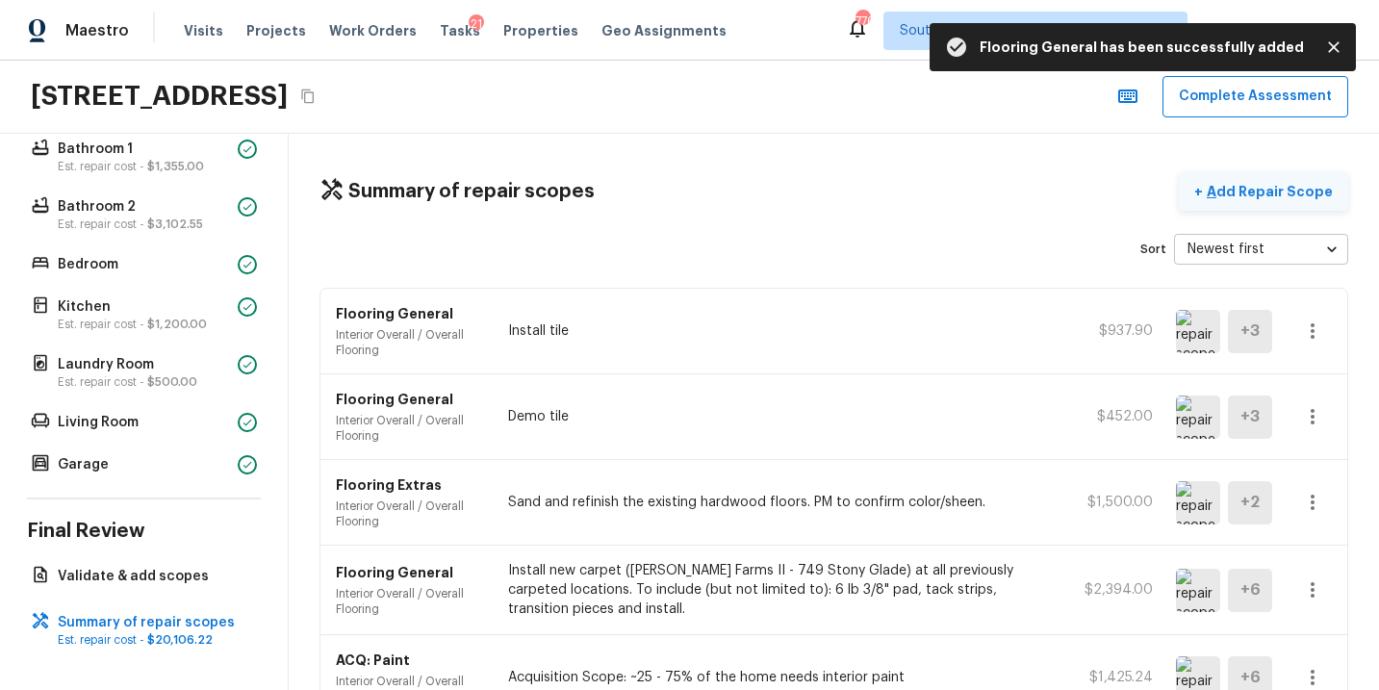
click at [1284, 196] on p "Add Repair Scope" at bounding box center [1268, 191] width 130 height 19
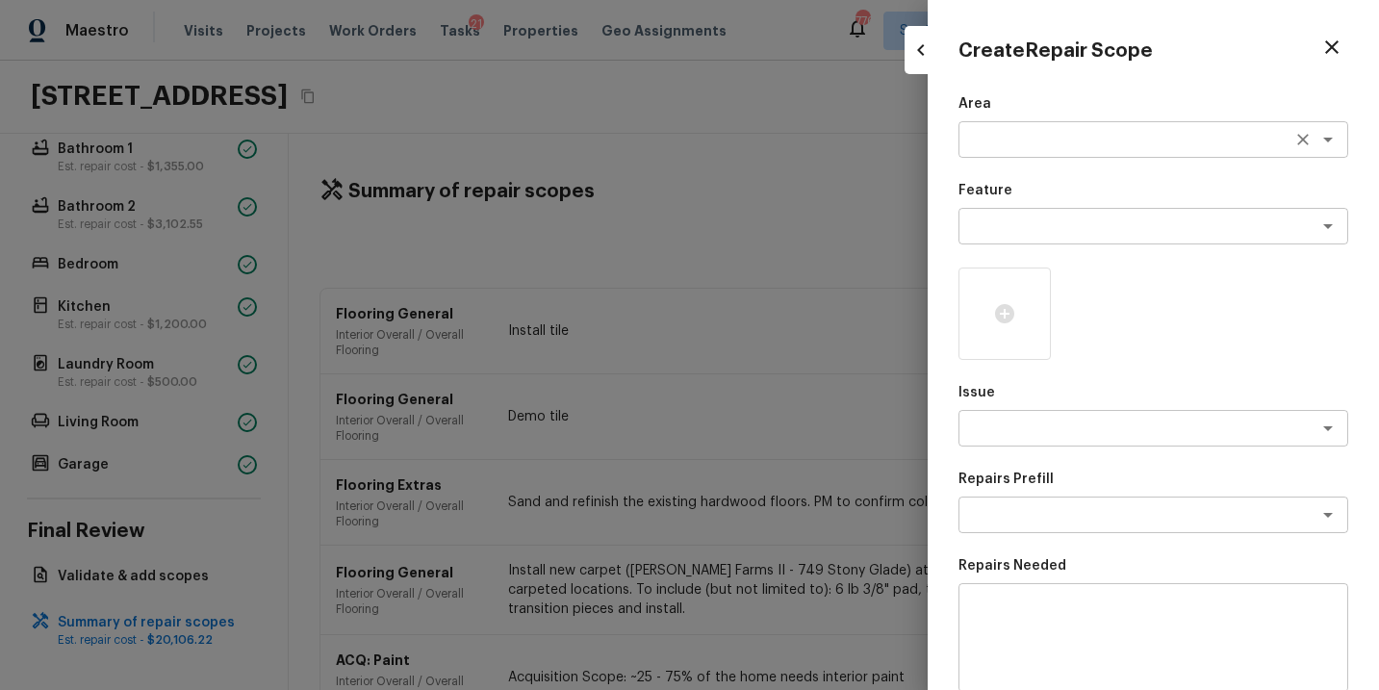
click at [997, 141] on textarea at bounding box center [1126, 139] width 319 height 19
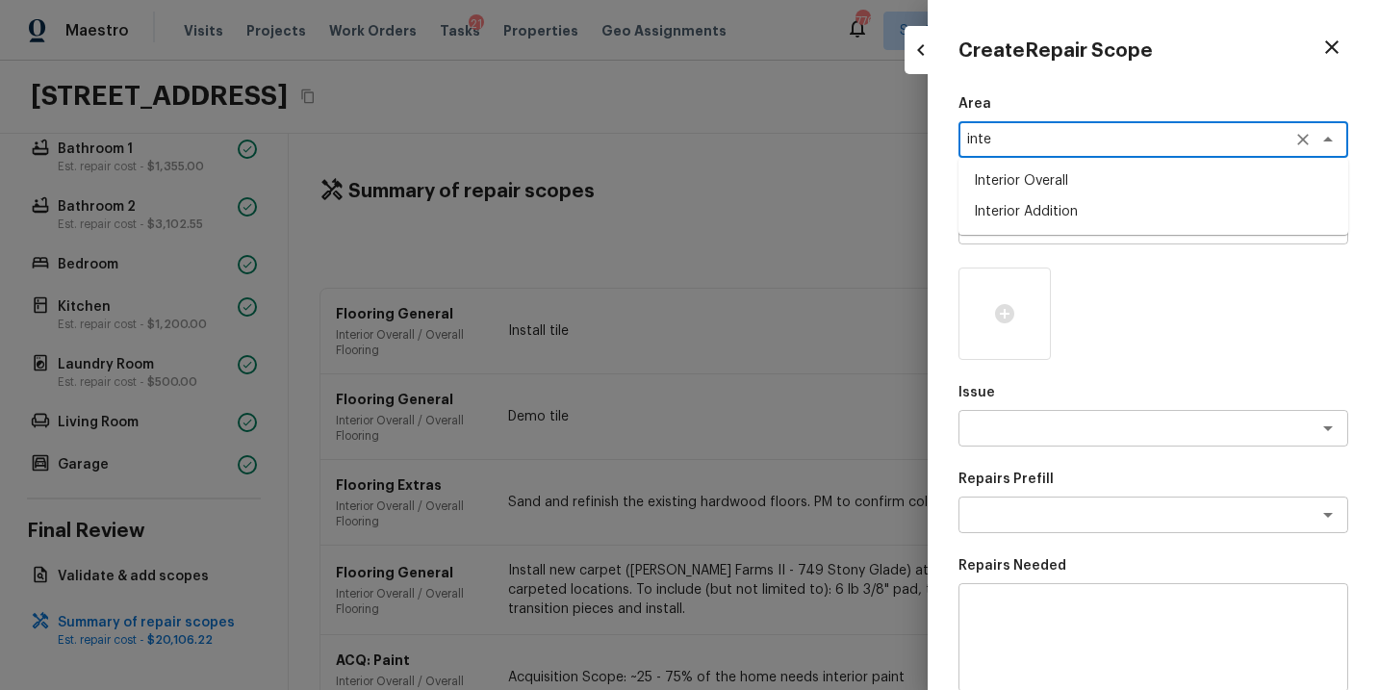
click at [1059, 185] on li "Interior Overall" at bounding box center [1154, 181] width 390 height 31
click at [1056, 232] on textarea at bounding box center [1126, 226] width 319 height 19
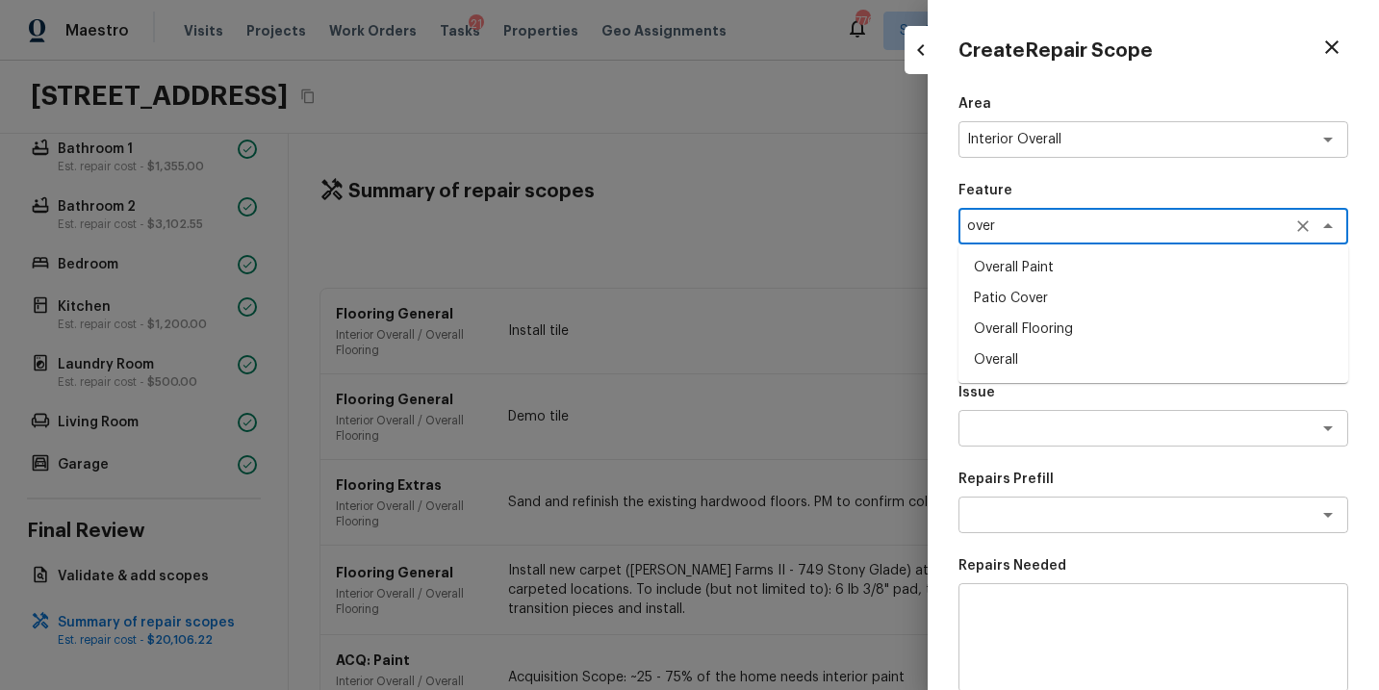
click at [1060, 268] on li "Overall Paint" at bounding box center [1154, 267] width 390 height 31
click at [1024, 433] on textarea at bounding box center [1126, 428] width 319 height 19
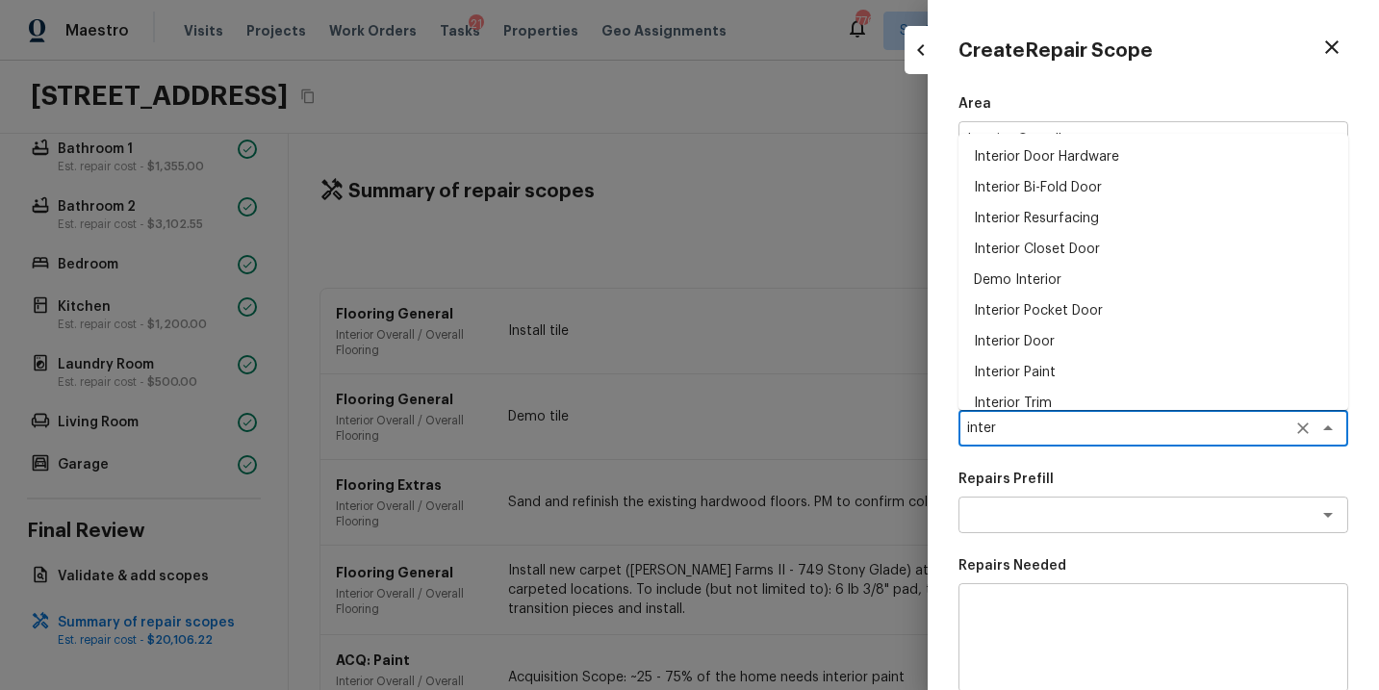
click at [1038, 377] on li "Interior Paint" at bounding box center [1154, 372] width 390 height 31
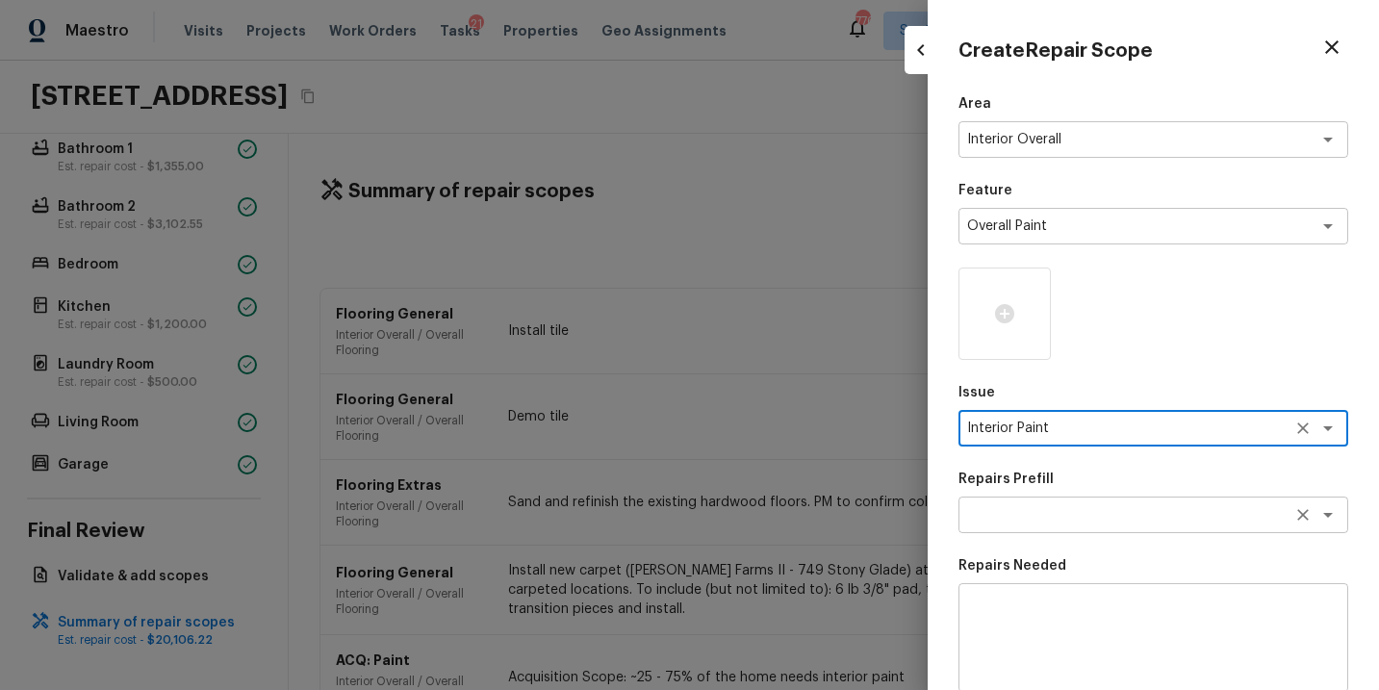
click at [1026, 512] on textarea at bounding box center [1126, 514] width 319 height 19
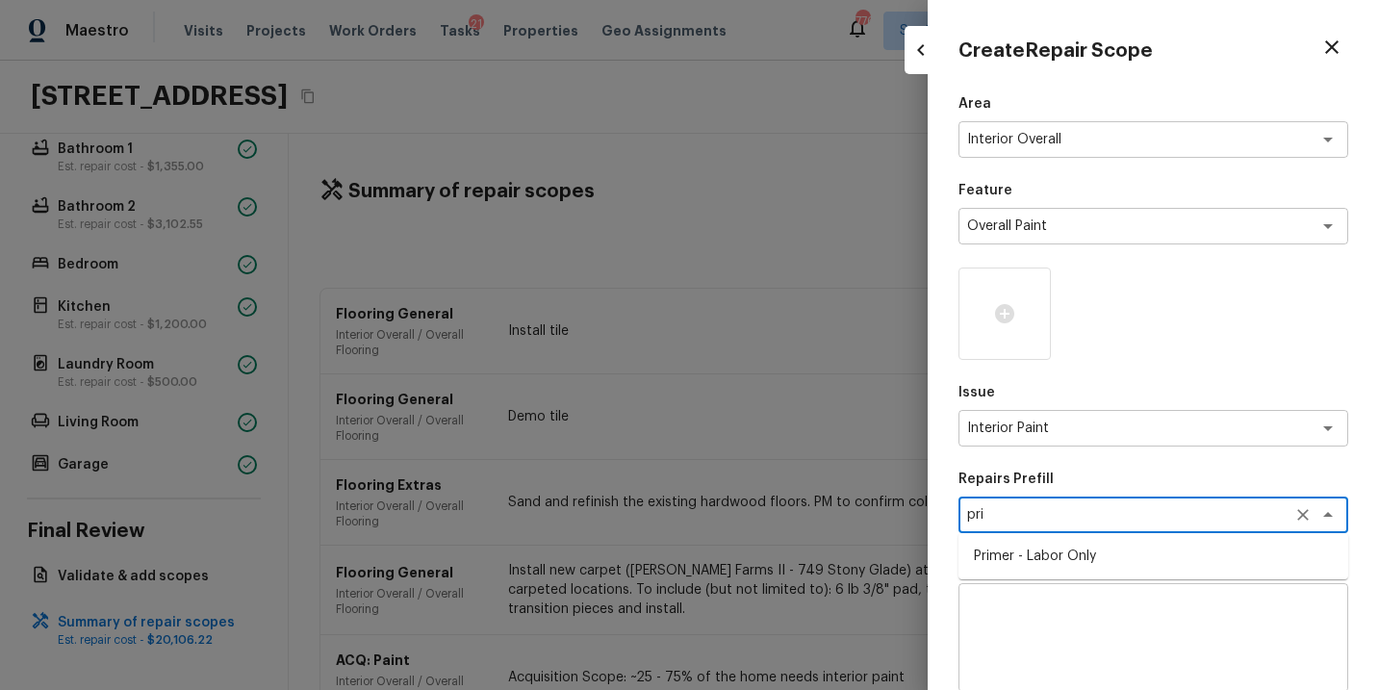
click at [1027, 557] on li "Primer - Labor Only" at bounding box center [1154, 556] width 390 height 31
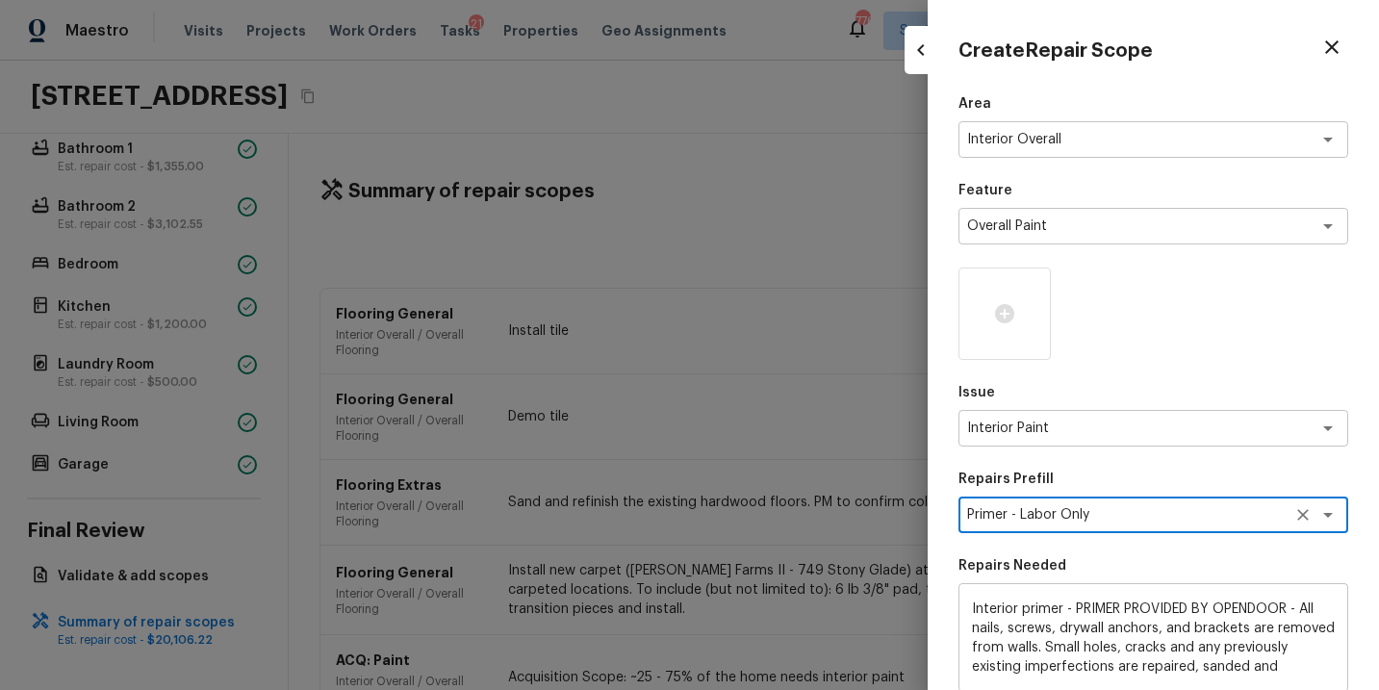
scroll to position [281, 0]
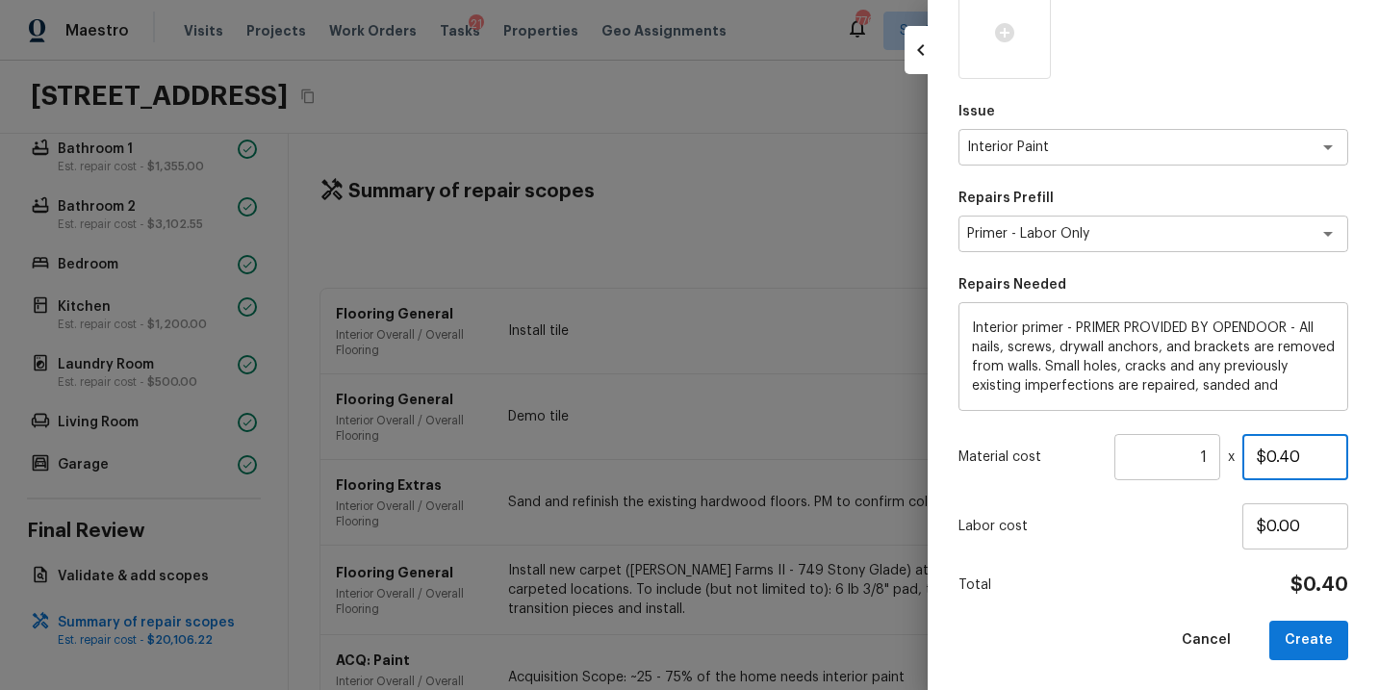
drag, startPoint x: 1326, startPoint y: 451, endPoint x: 1219, endPoint y: 451, distance: 106.9
click at [1219, 451] on div "Material cost 1 ​ x $0.40" at bounding box center [1154, 457] width 390 height 46
click at [1209, 455] on input "1" at bounding box center [1168, 457] width 106 height 46
drag, startPoint x: 1321, startPoint y: 451, endPoint x: 1172, endPoint y: 451, distance: 148.2
click at [1172, 451] on div "Material cost 1 ​ x $0.40" at bounding box center [1154, 457] width 390 height 46
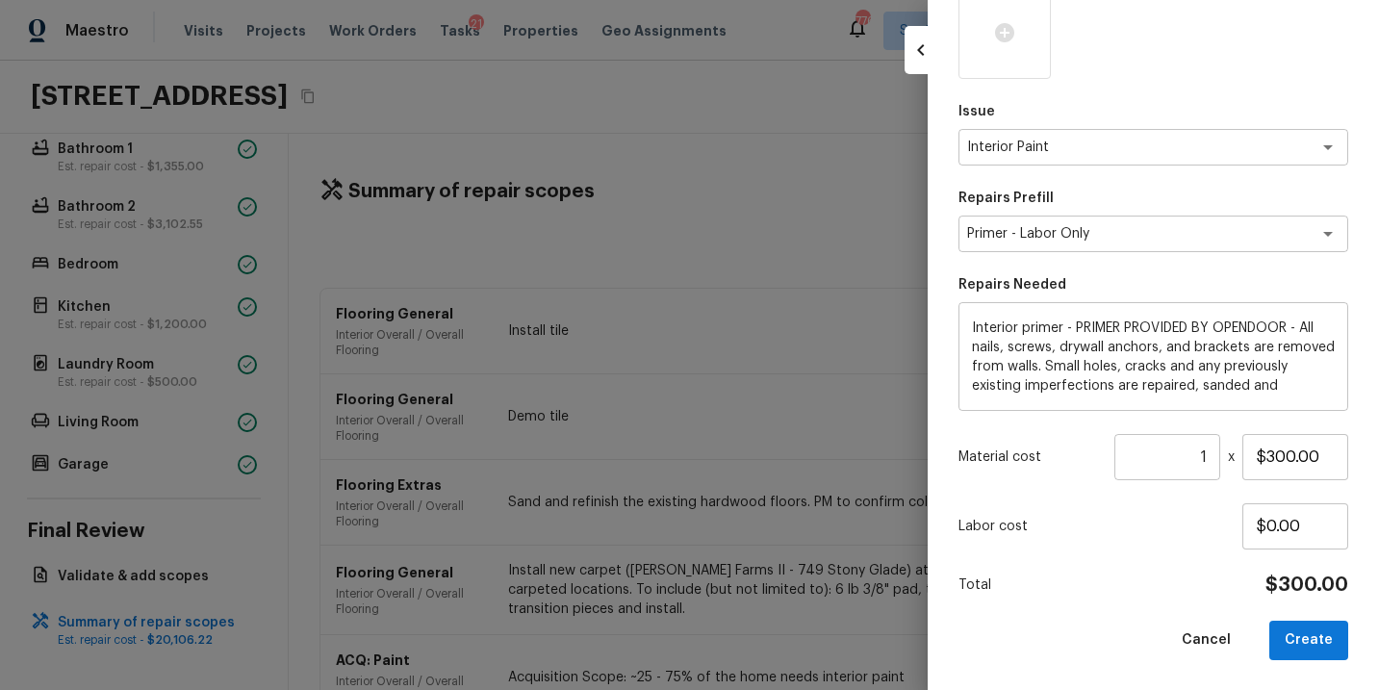
click at [1116, 593] on div "Total $300.00" at bounding box center [1154, 585] width 390 height 25
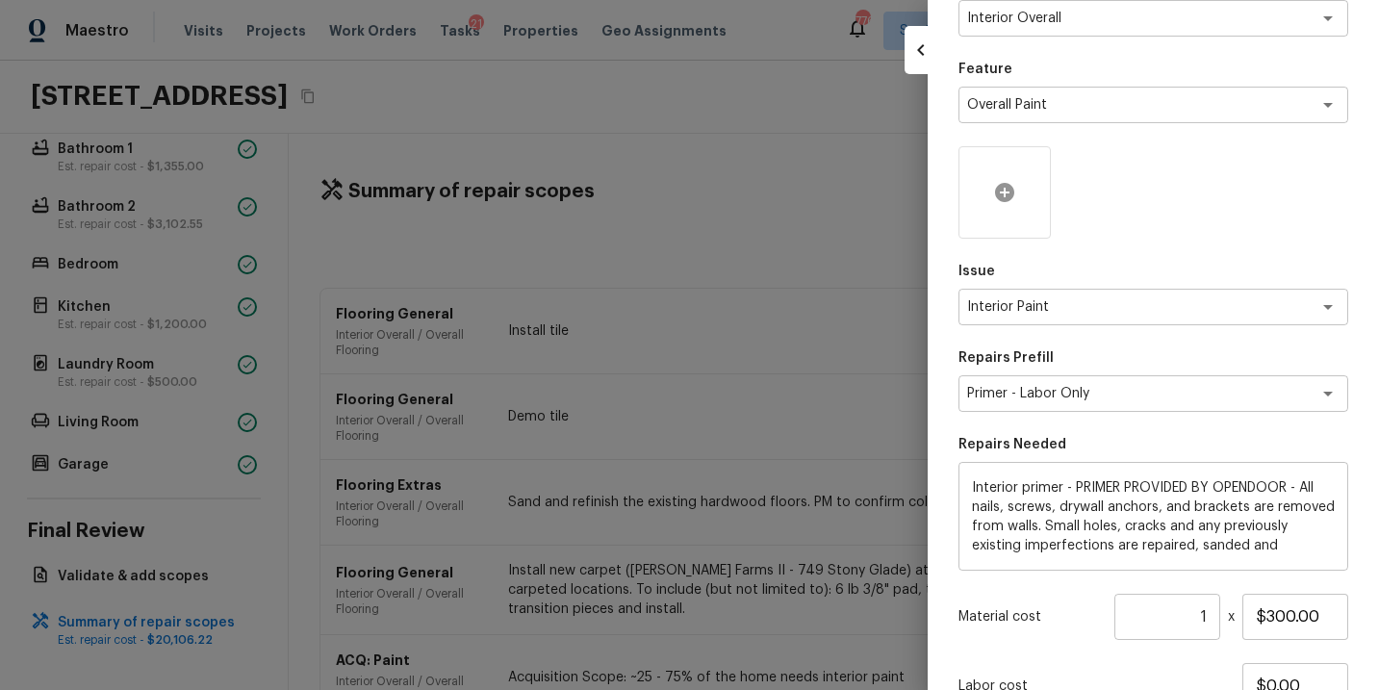
click at [1015, 209] on div at bounding box center [1005, 192] width 92 height 92
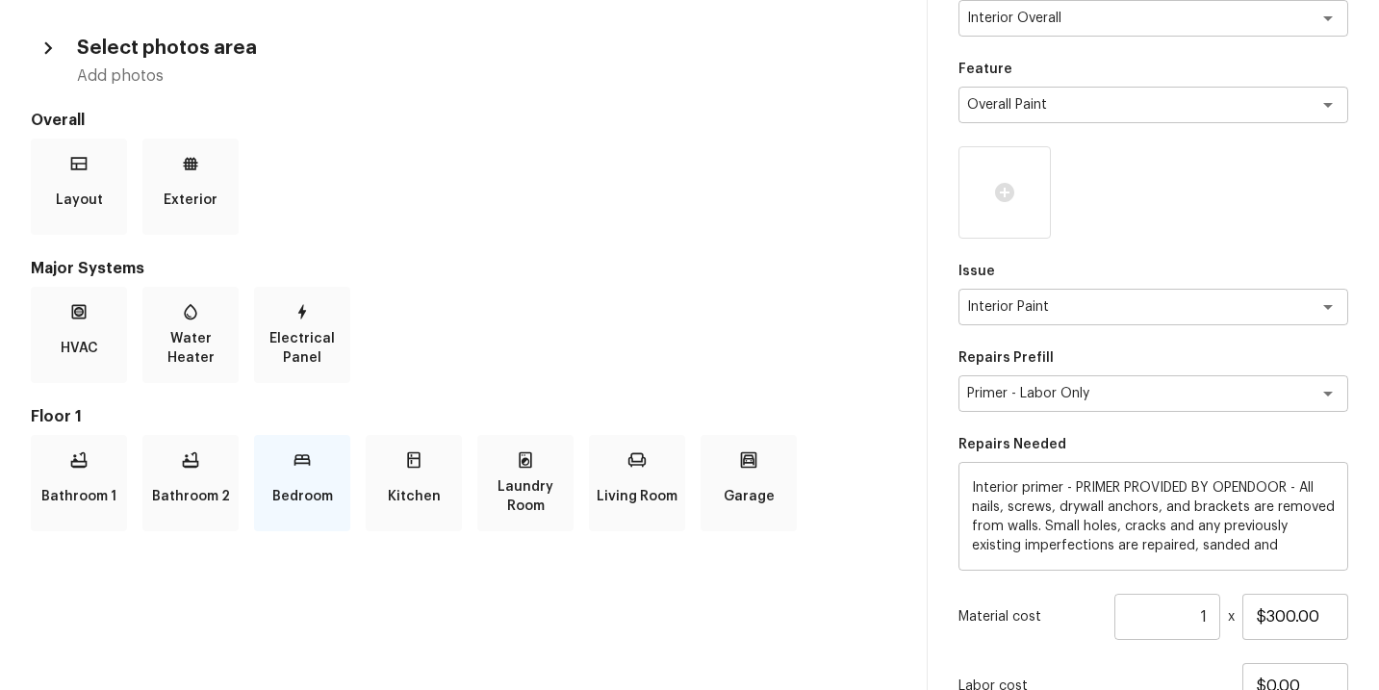
click at [300, 474] on div "Bedroom" at bounding box center [302, 483] width 96 height 96
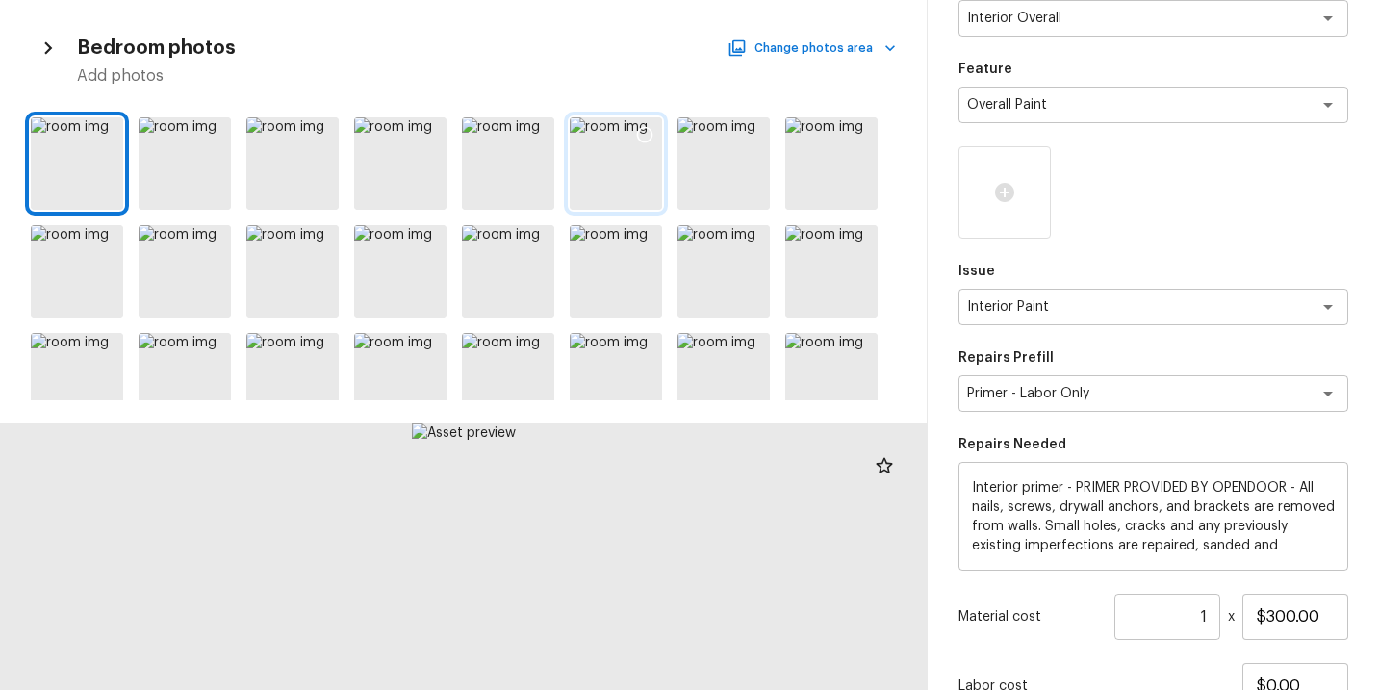
click at [644, 136] on icon at bounding box center [644, 134] width 19 height 19
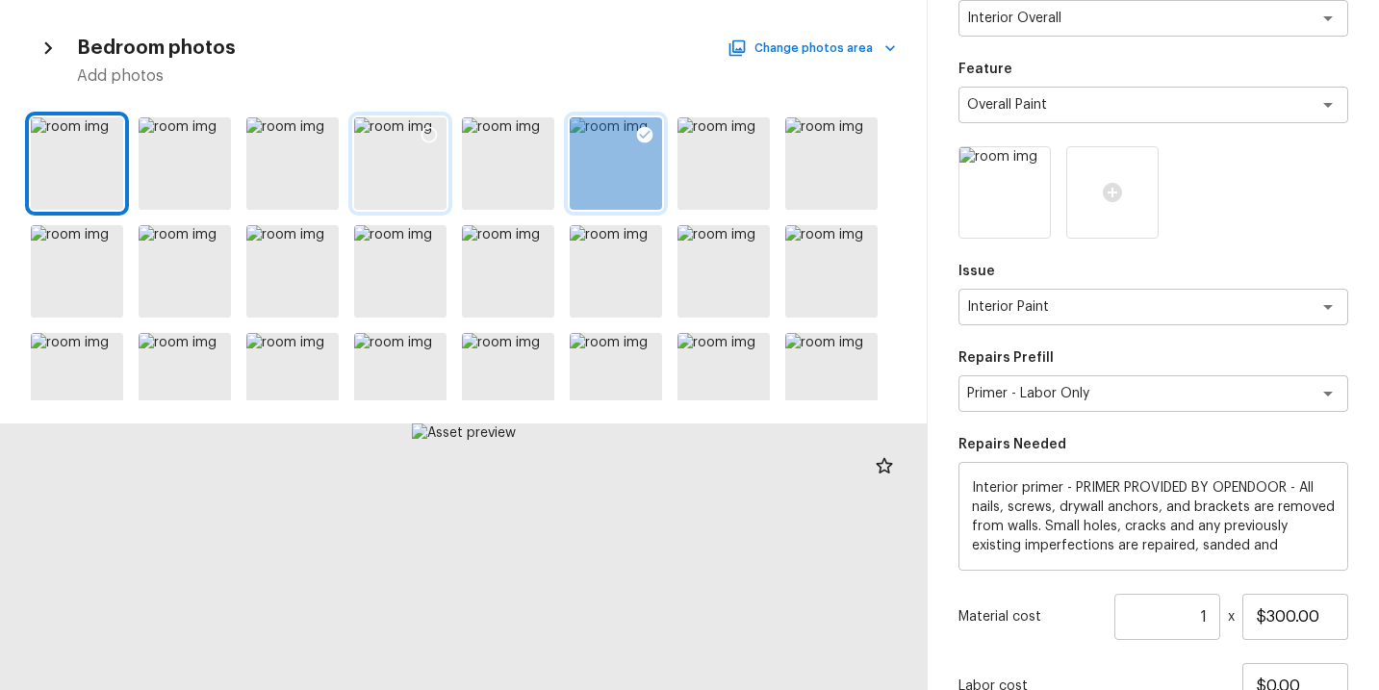
click at [433, 133] on icon at bounding box center [429, 134] width 19 height 19
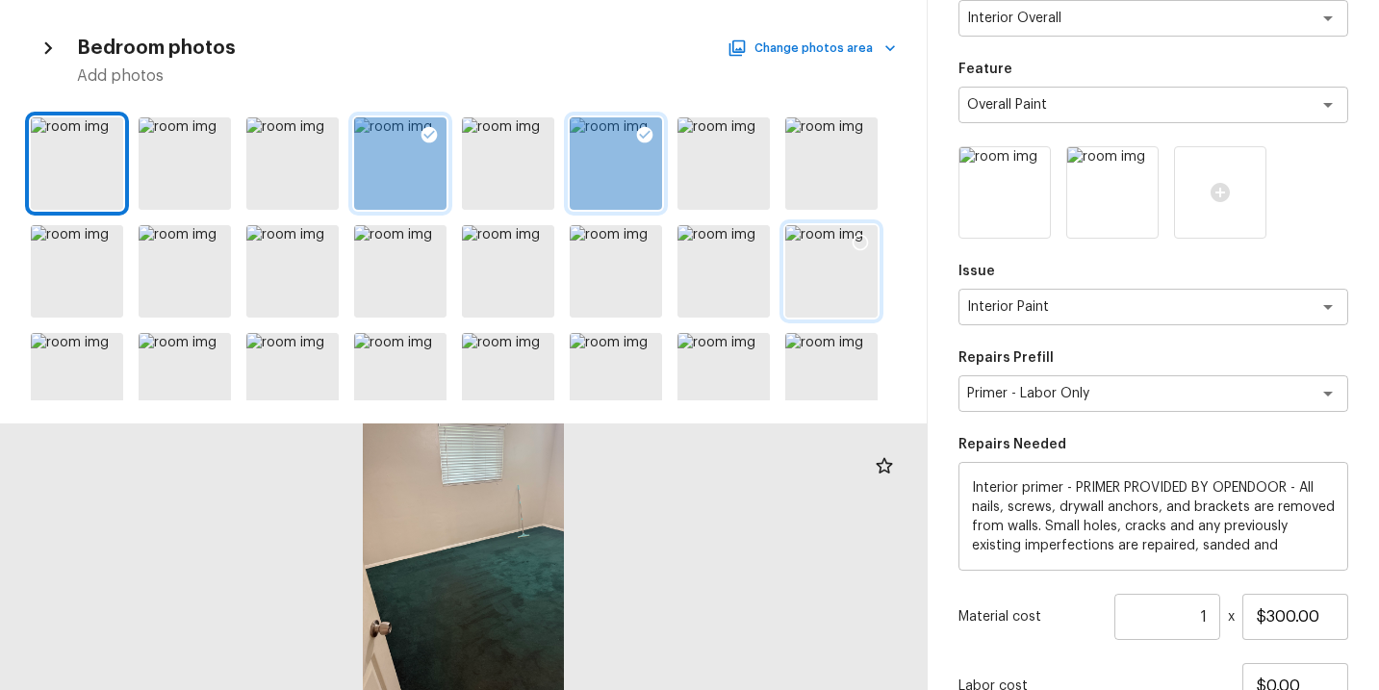
click at [806, 274] on div at bounding box center [832, 271] width 92 height 92
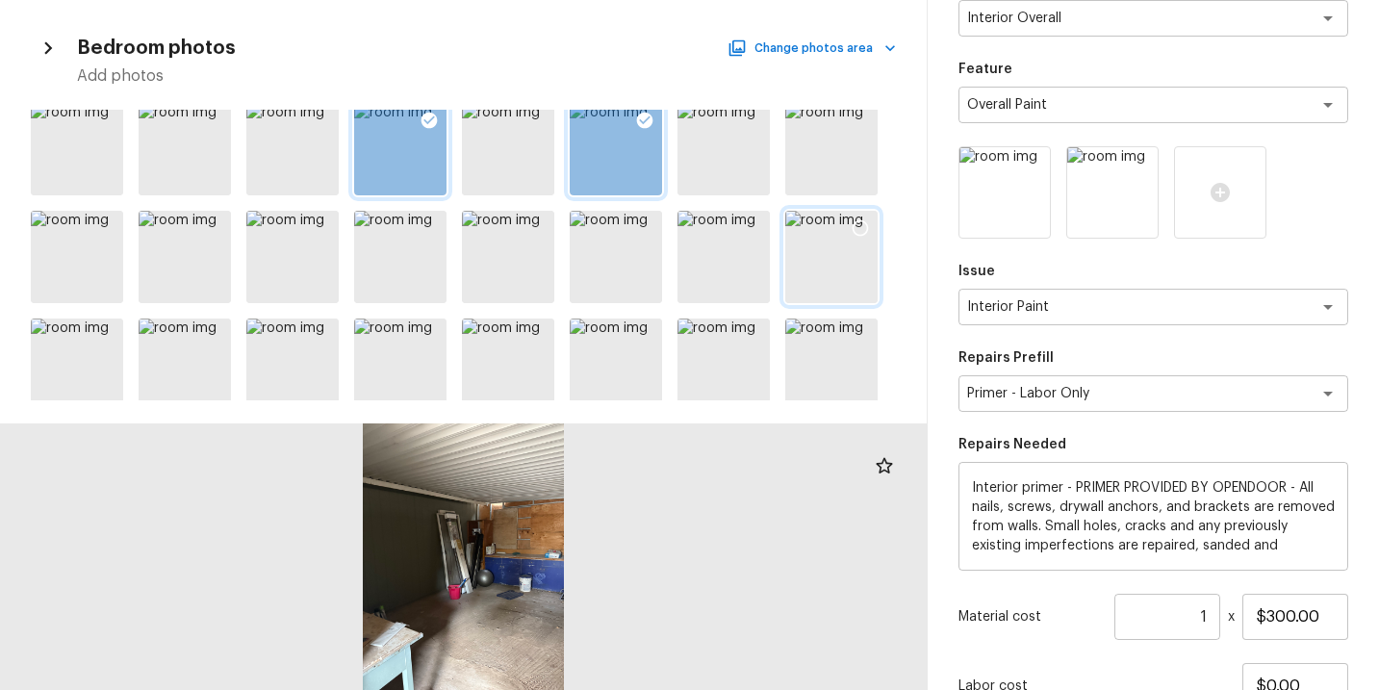
scroll to position [9, 0]
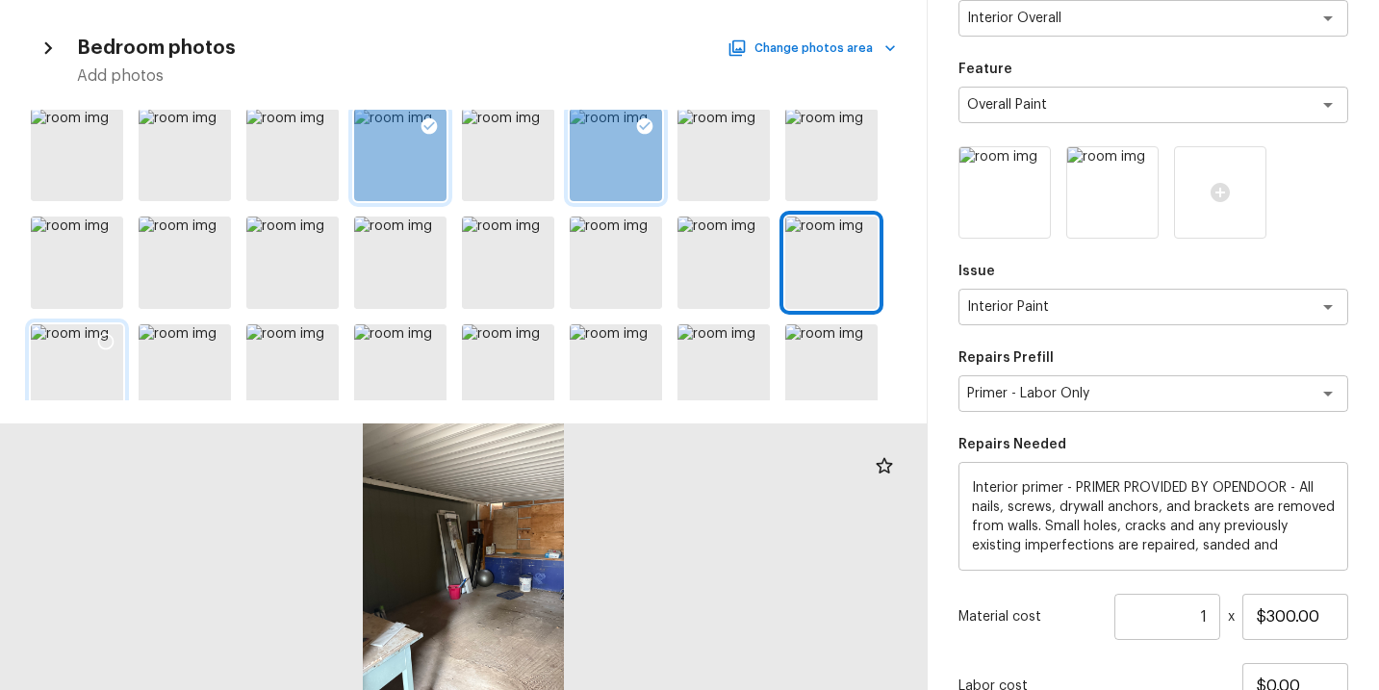
click at [68, 366] on div at bounding box center [77, 370] width 92 height 92
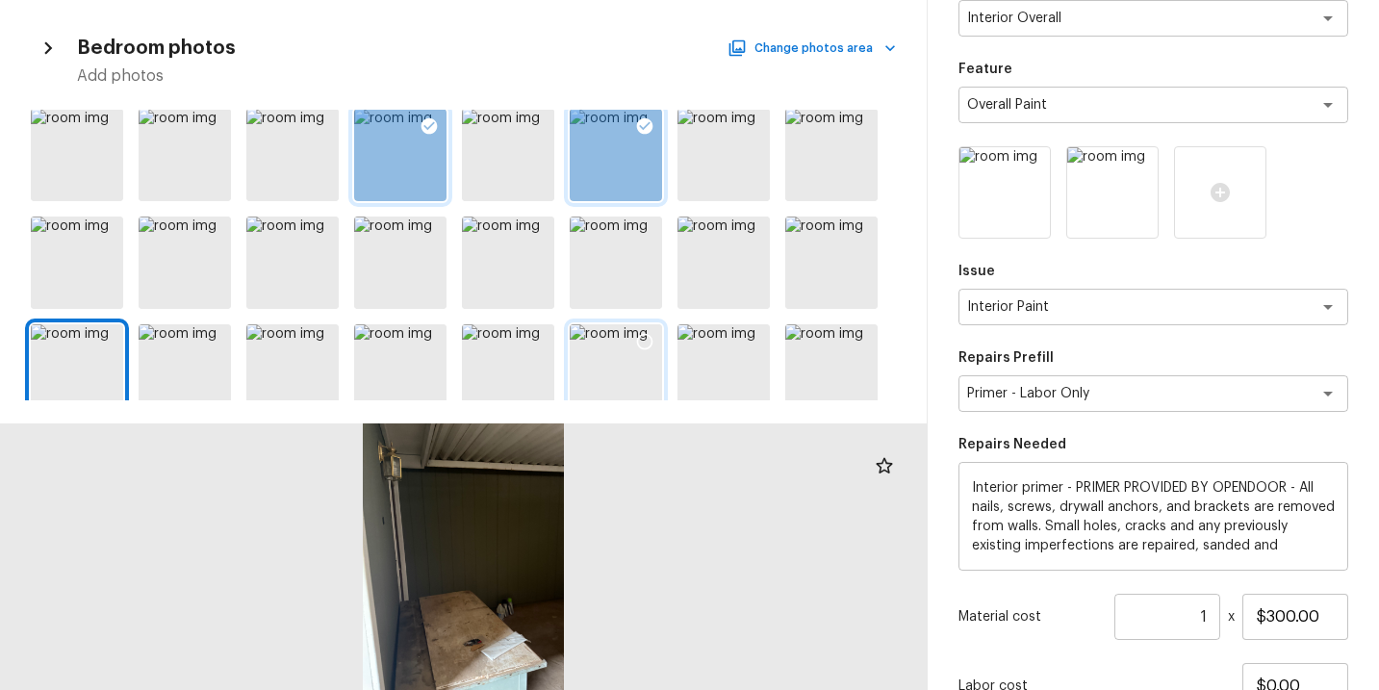
click at [628, 379] on div at bounding box center [616, 370] width 92 height 92
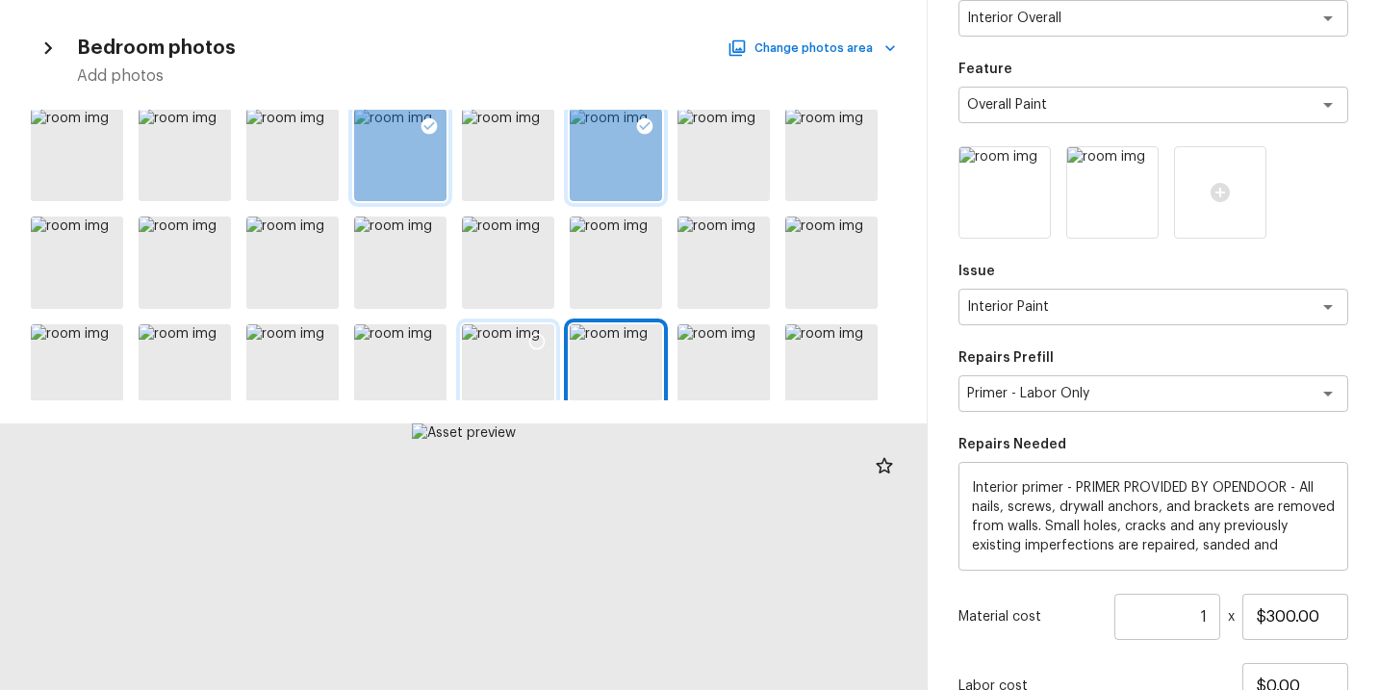
click at [498, 377] on div at bounding box center [508, 370] width 92 height 92
click at [818, 279] on div at bounding box center [832, 263] width 92 height 92
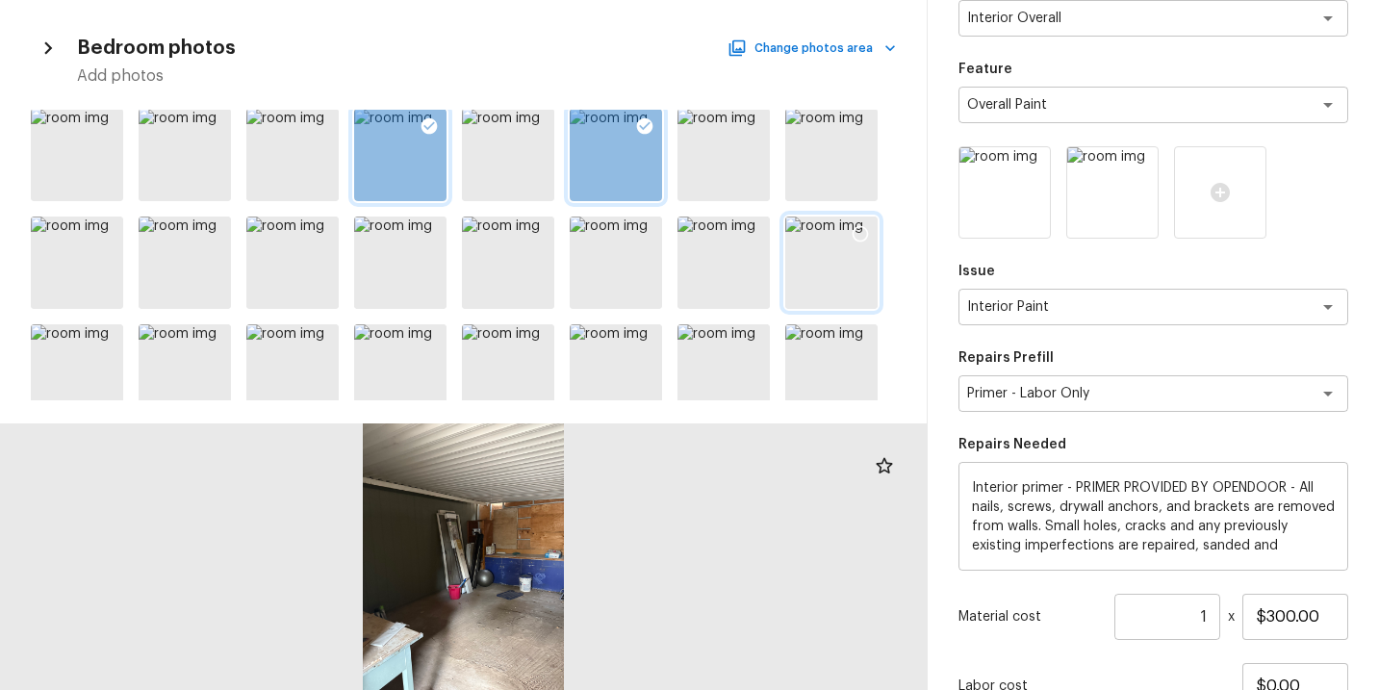
click at [818, 279] on div at bounding box center [832, 263] width 92 height 92
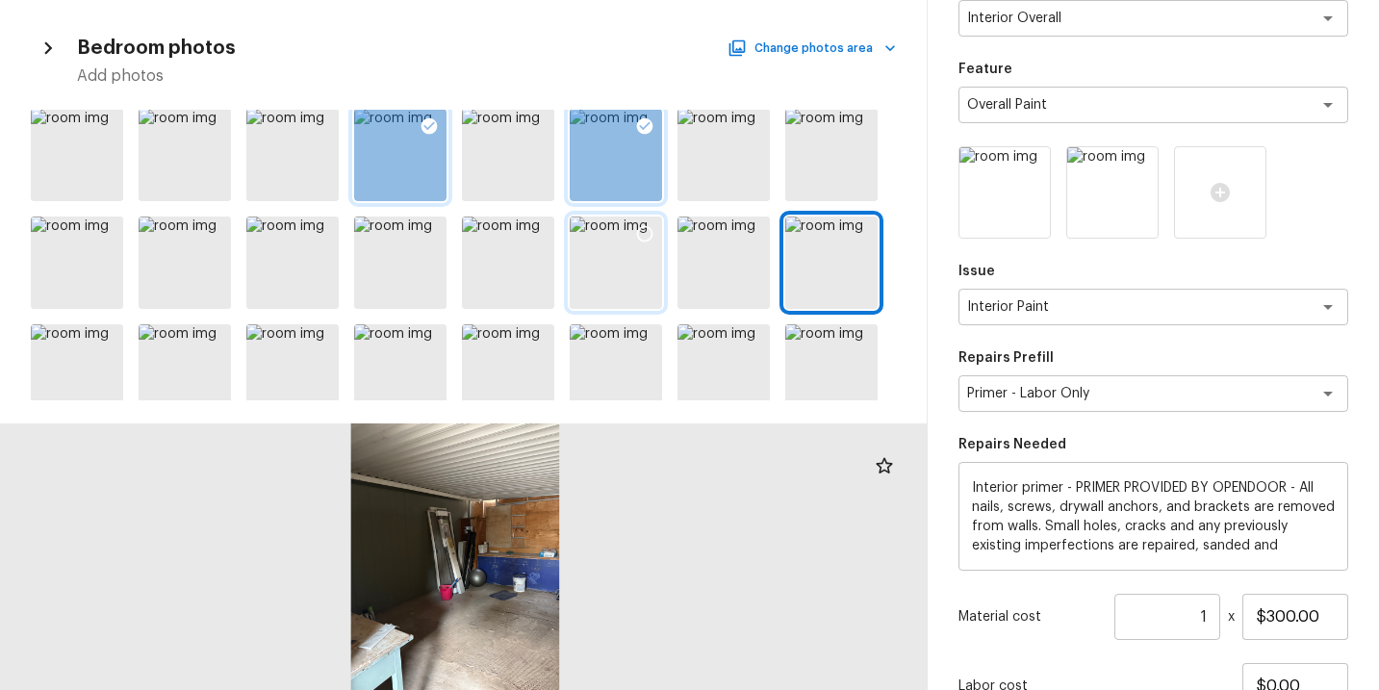
click at [606, 259] on div at bounding box center [616, 263] width 92 height 92
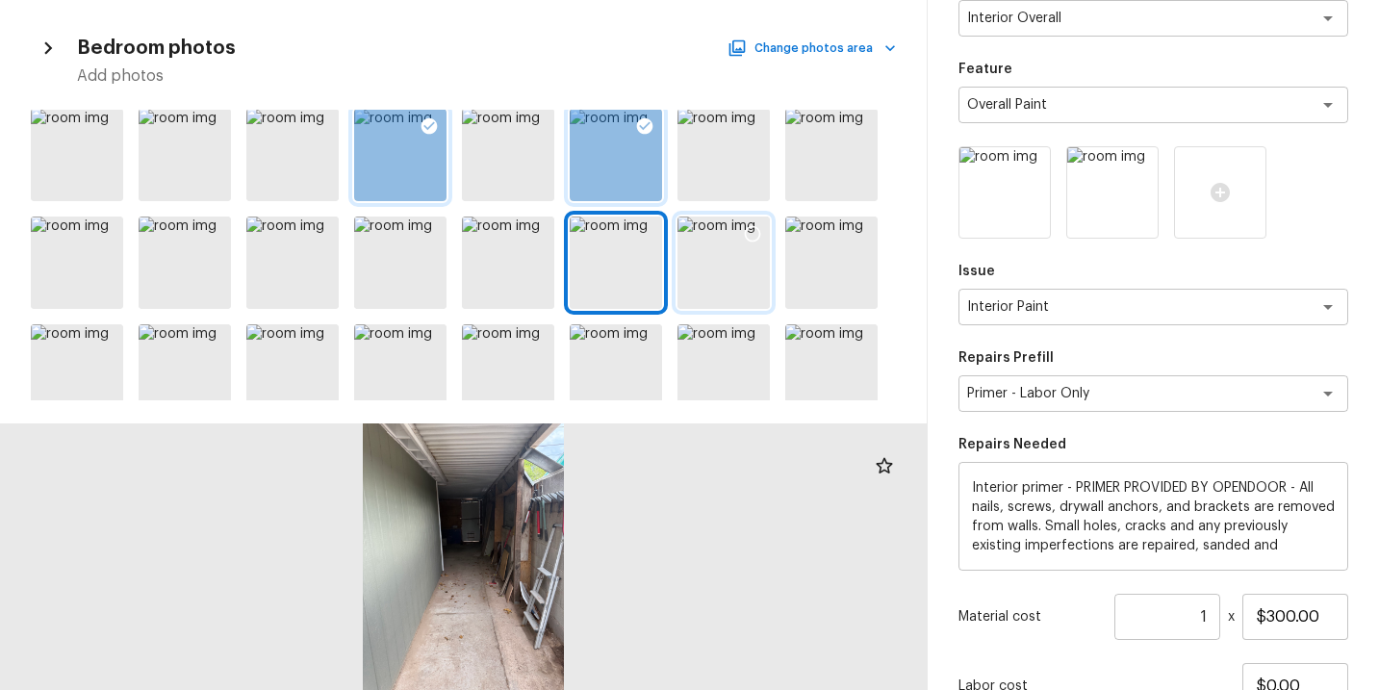
click at [708, 267] on div at bounding box center [724, 263] width 92 height 92
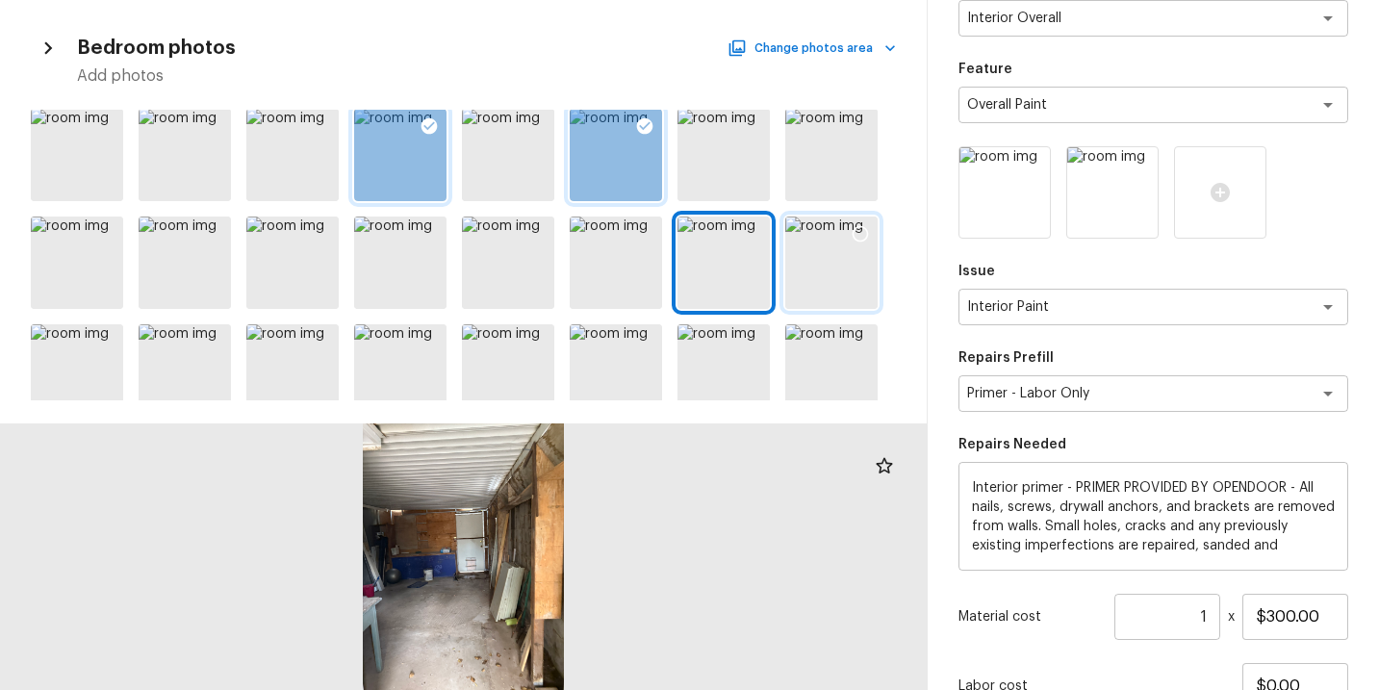
click at [815, 277] on div at bounding box center [832, 263] width 92 height 92
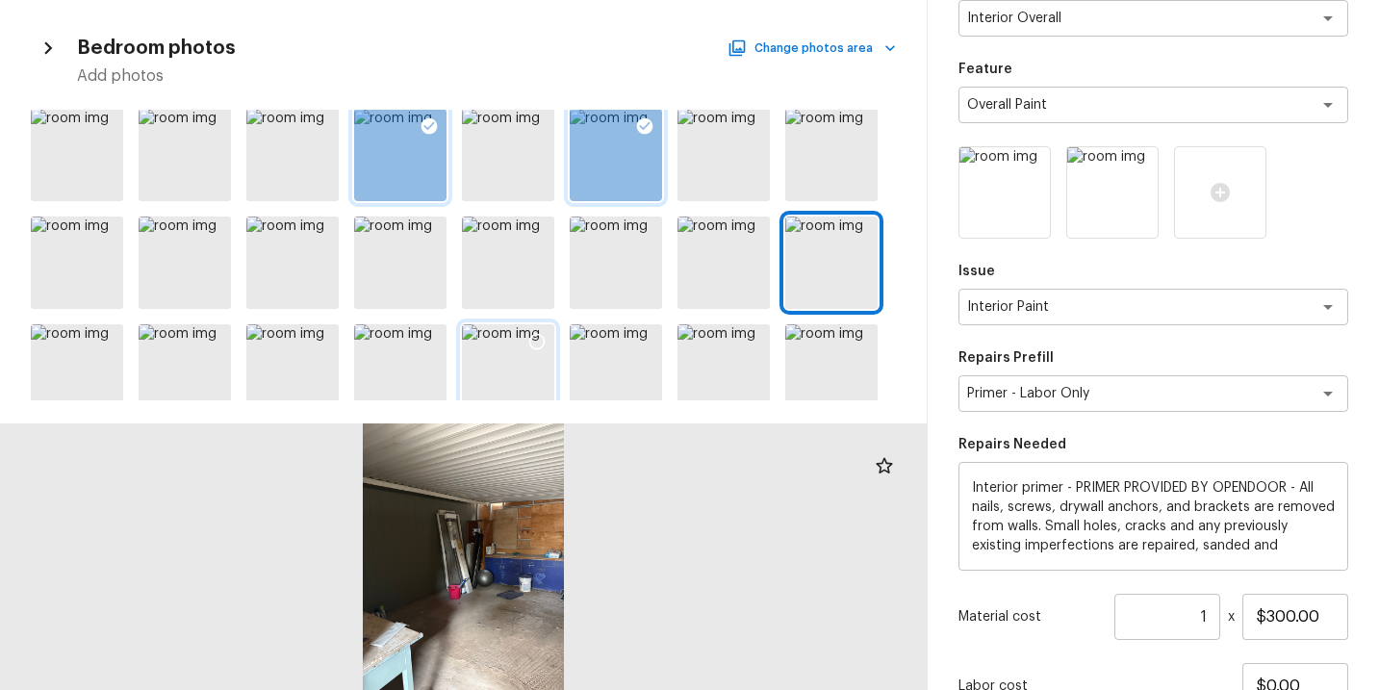
click at [502, 348] on div at bounding box center [508, 370] width 92 height 92
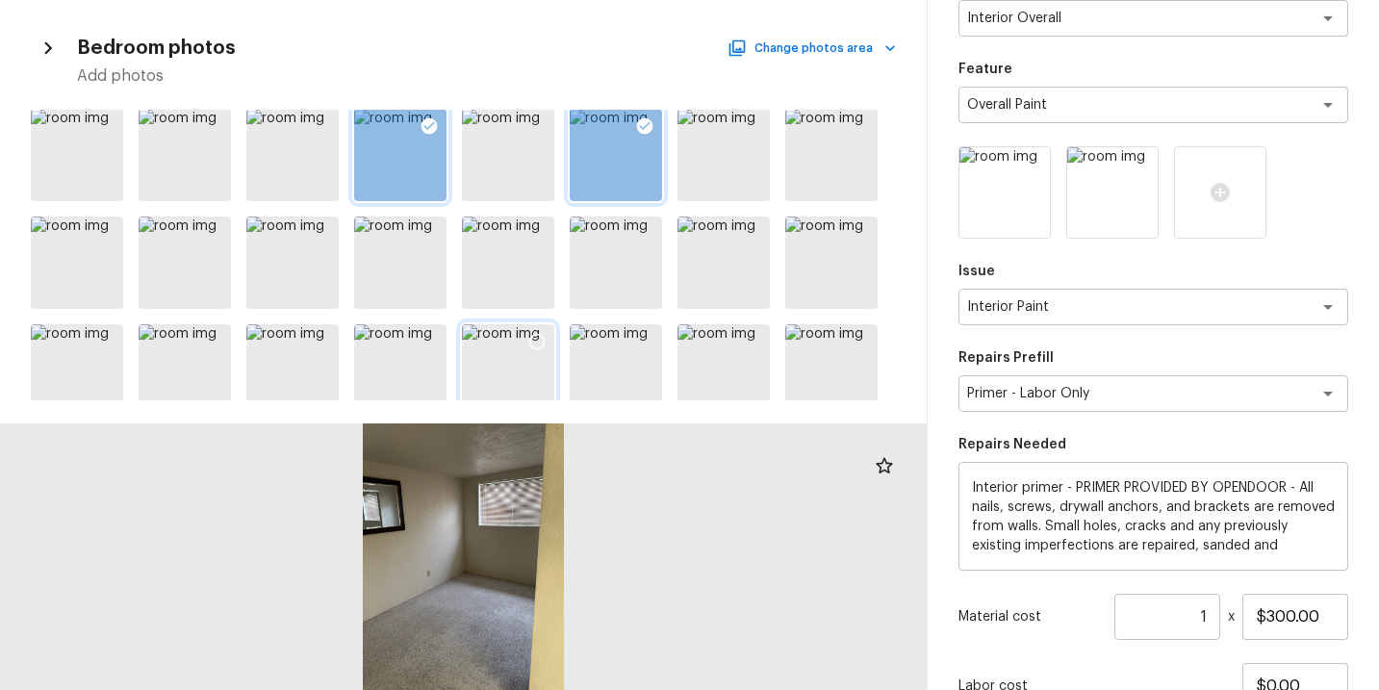
click at [538, 341] on icon at bounding box center [537, 341] width 19 height 19
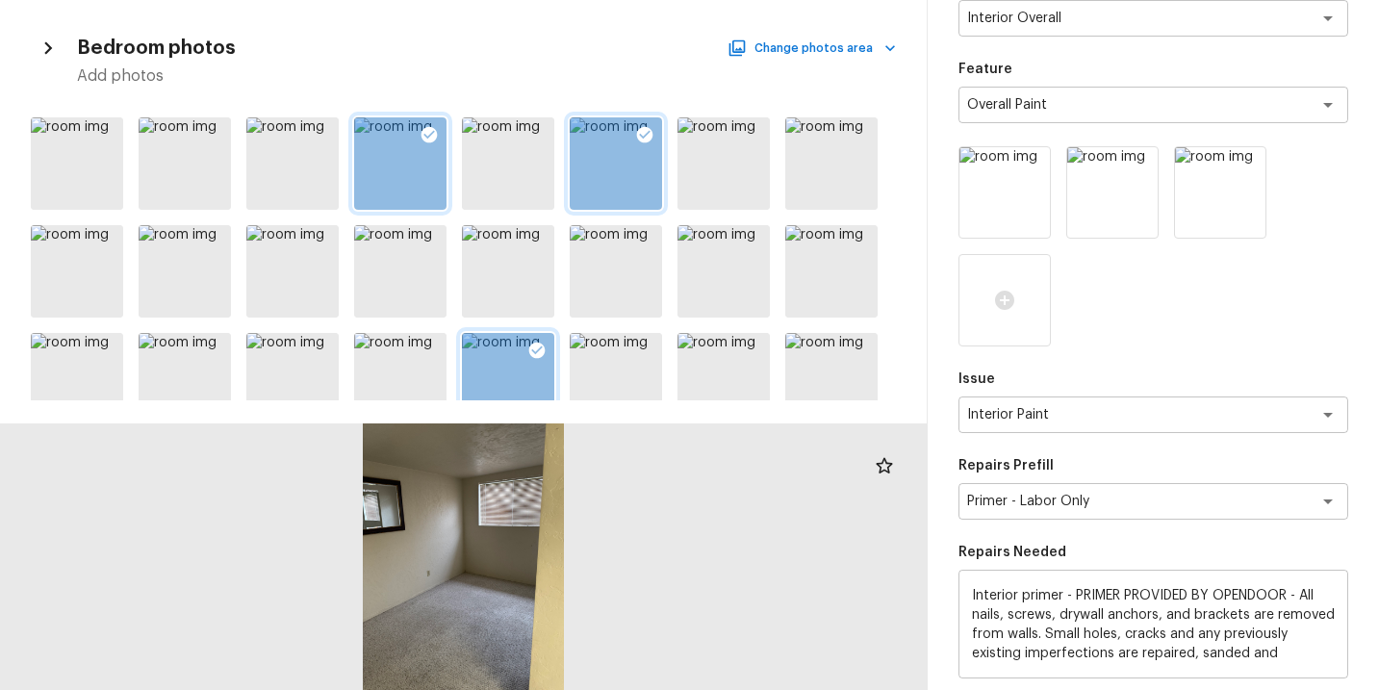
scroll to position [389, 0]
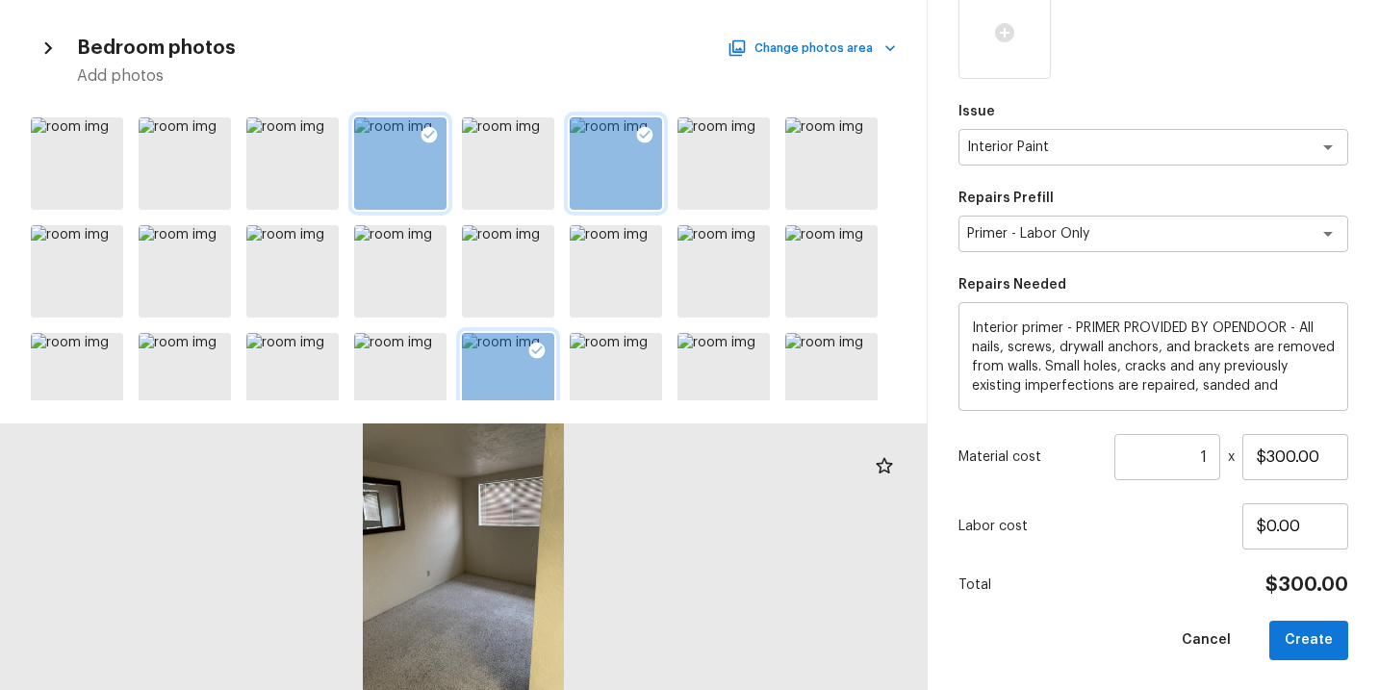
click at [1127, 598] on div "Area Interior Overall x ​ Feature Overall Paint x ​ Issue Interior Paint x ​ Re…" at bounding box center [1154, 182] width 390 height 955
click at [1298, 640] on button "Create" at bounding box center [1309, 640] width 79 height 39
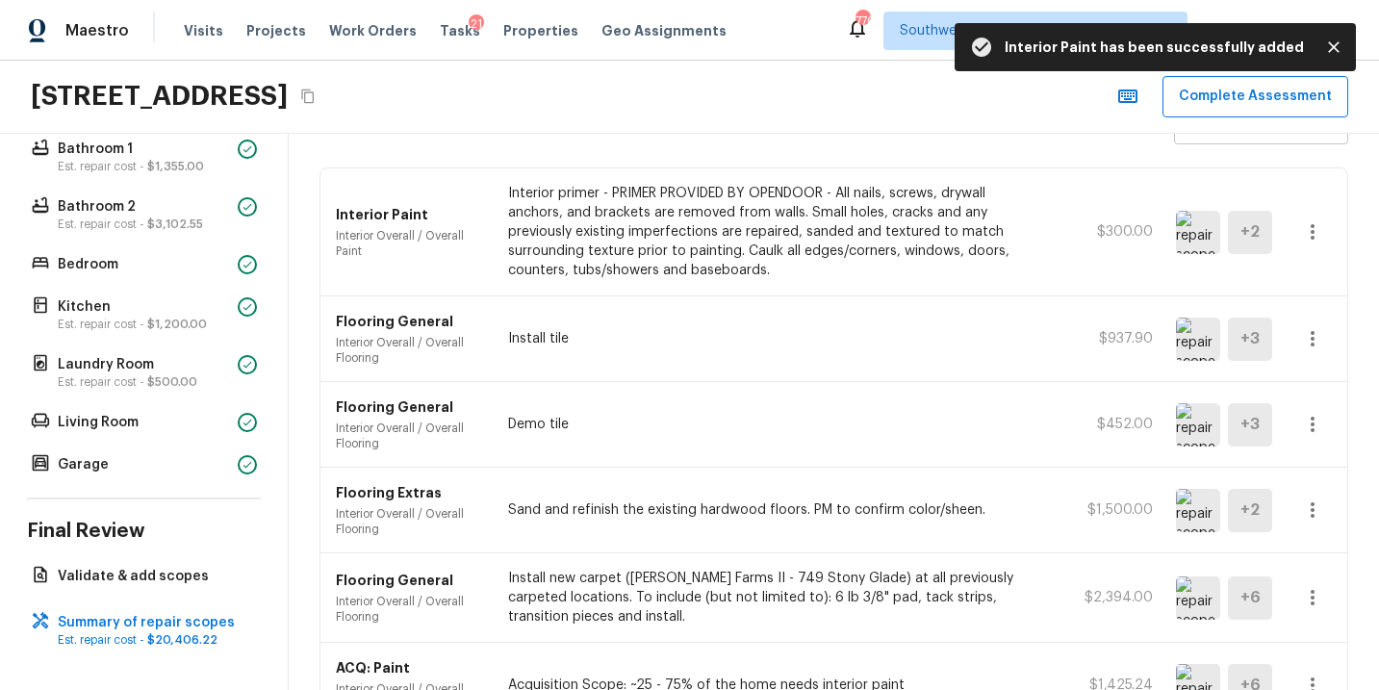
scroll to position [135, 0]
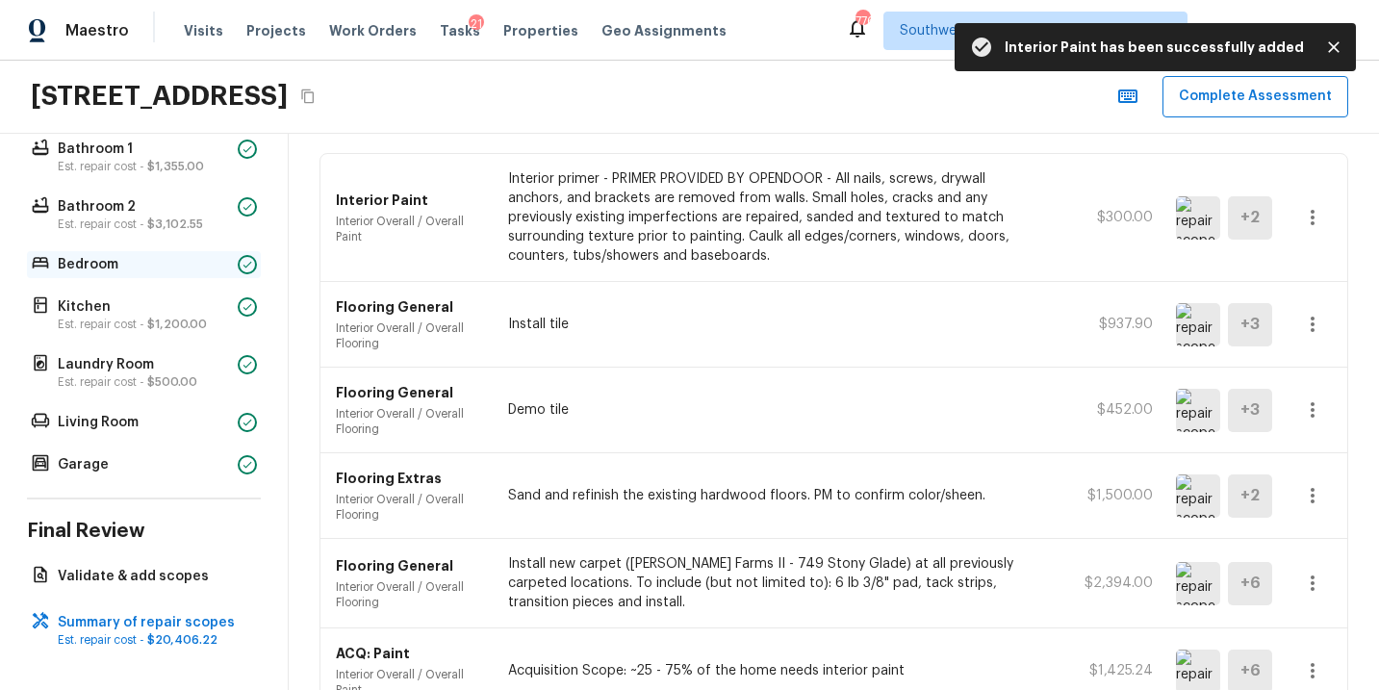
click at [139, 261] on p "Bedroom" at bounding box center [144, 264] width 172 height 19
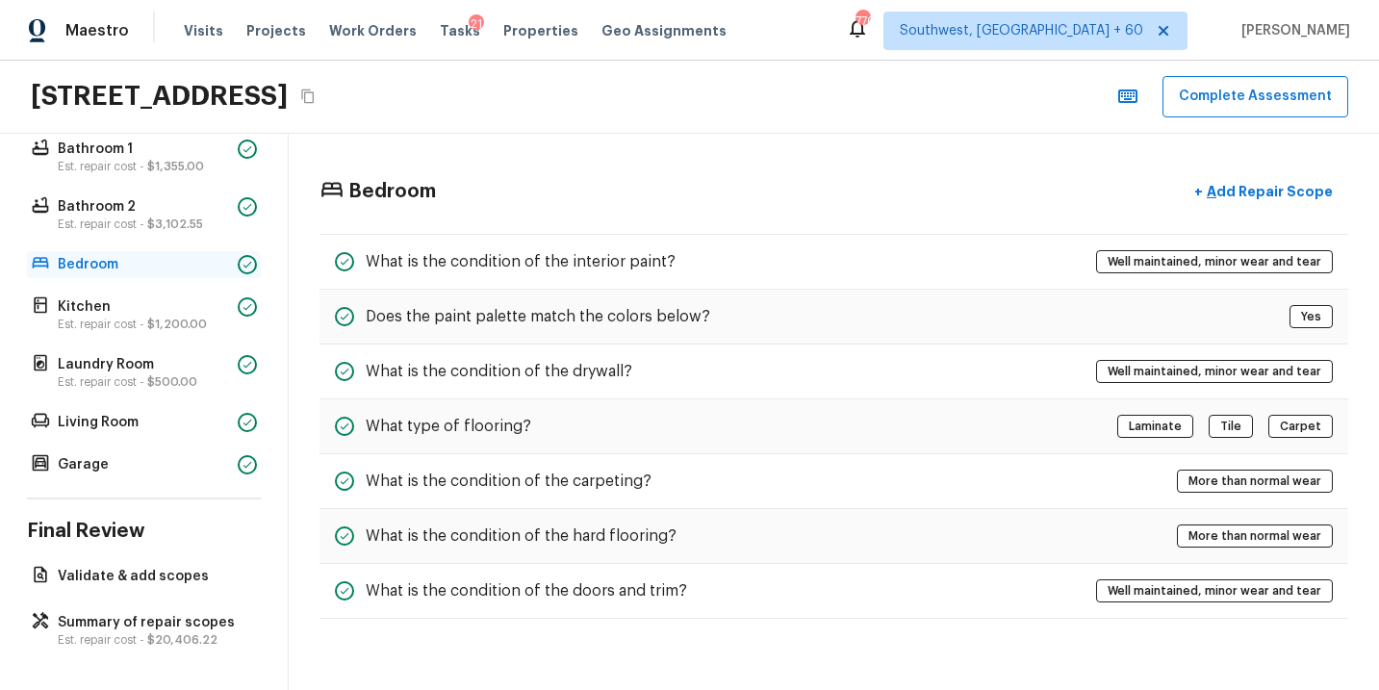
scroll to position [0, 0]
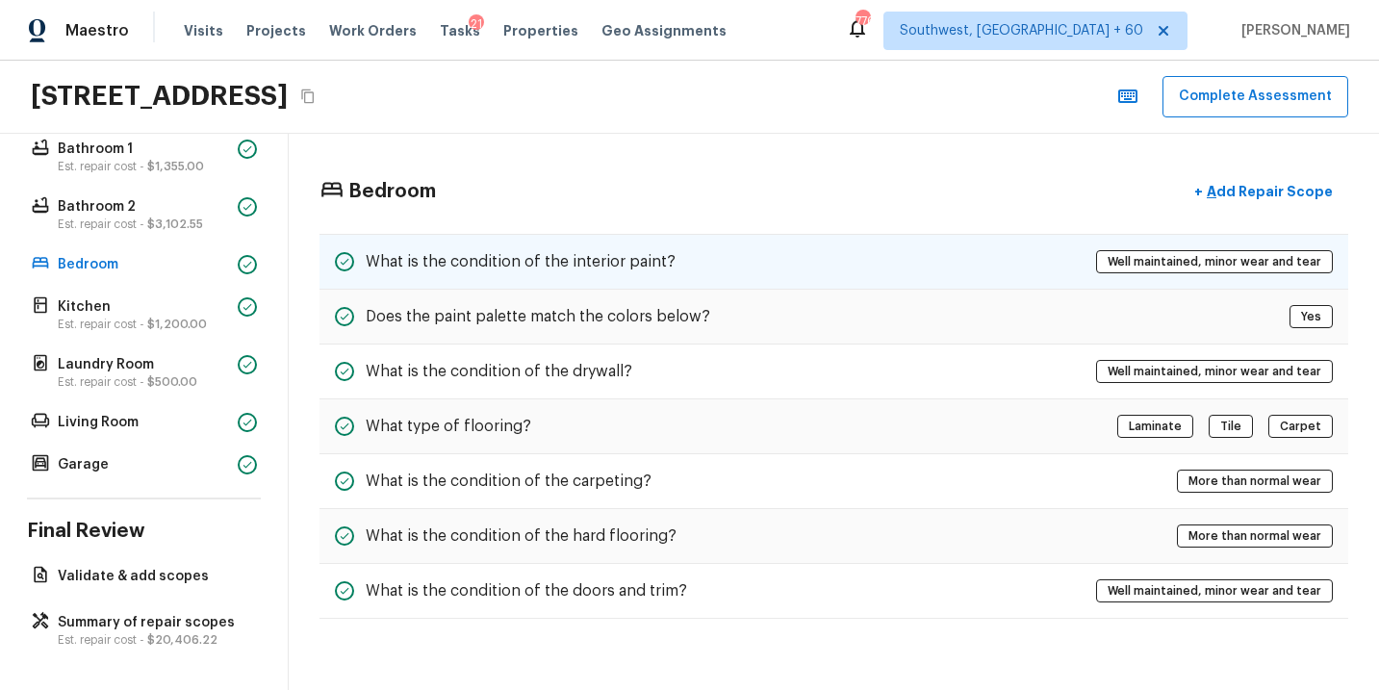
click at [772, 275] on div "What is the condition of the interior paint? Well maintained, minor wear and te…" at bounding box center [834, 262] width 1029 height 56
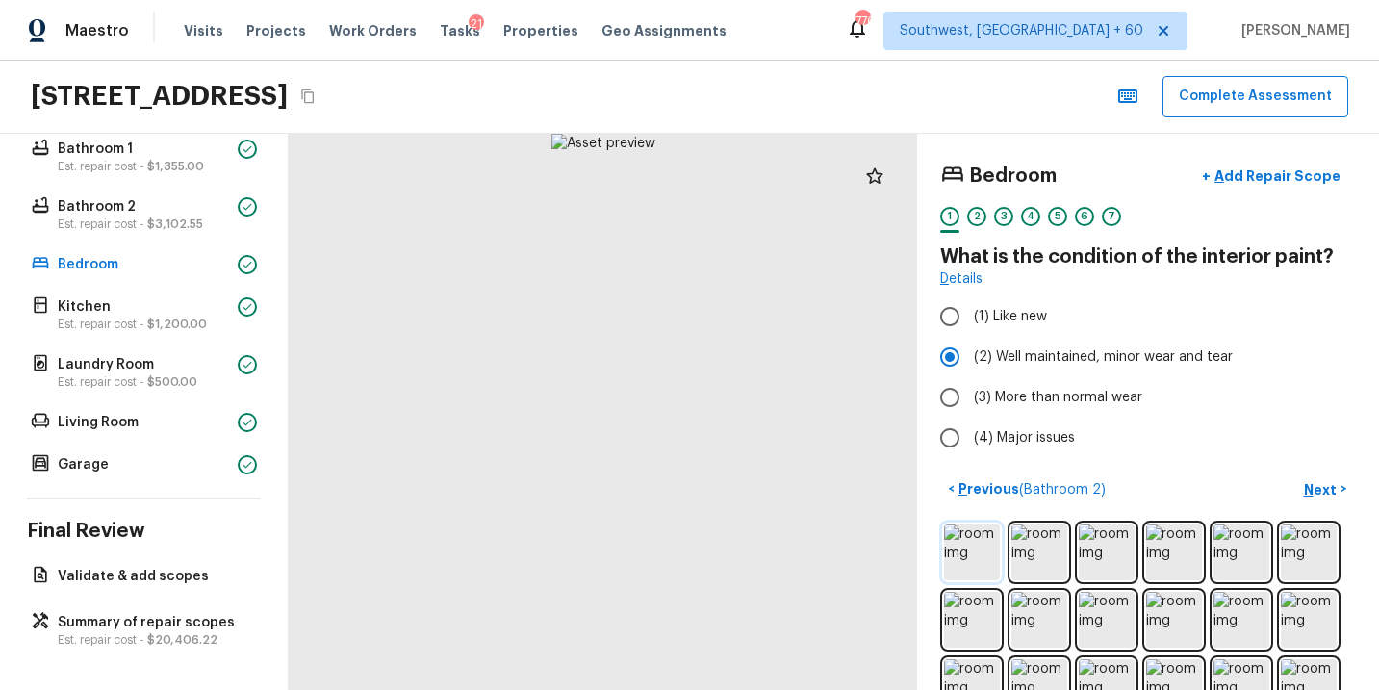
click at [988, 549] on img at bounding box center [972, 553] width 56 height 56
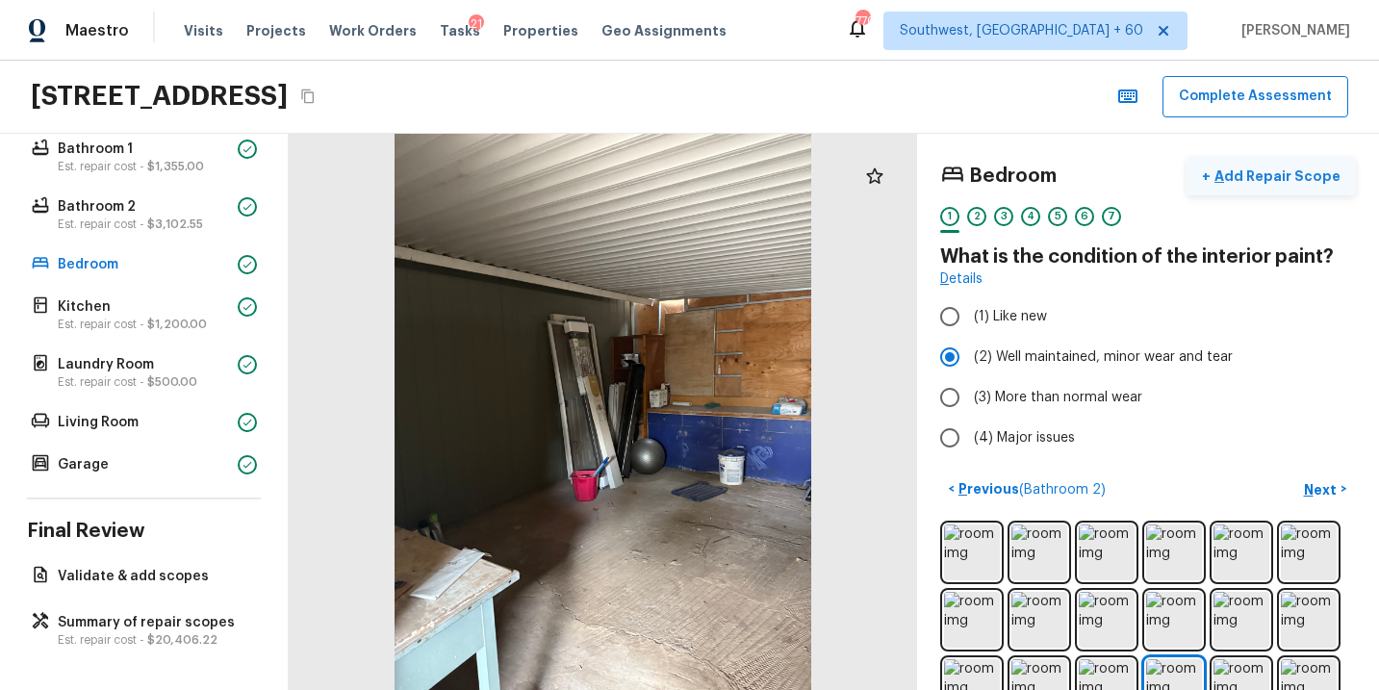
click at [1311, 169] on p "Add Repair Scope" at bounding box center [1276, 176] width 130 height 19
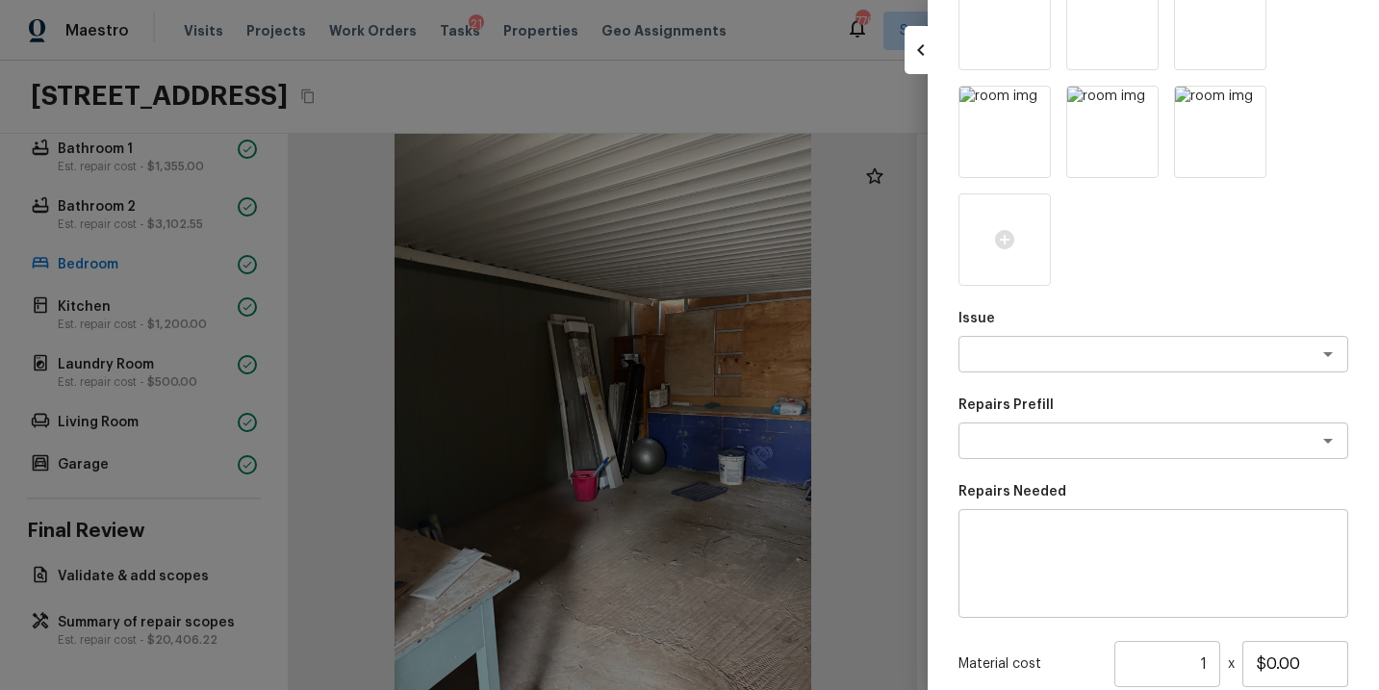
scroll to position [1363, 0]
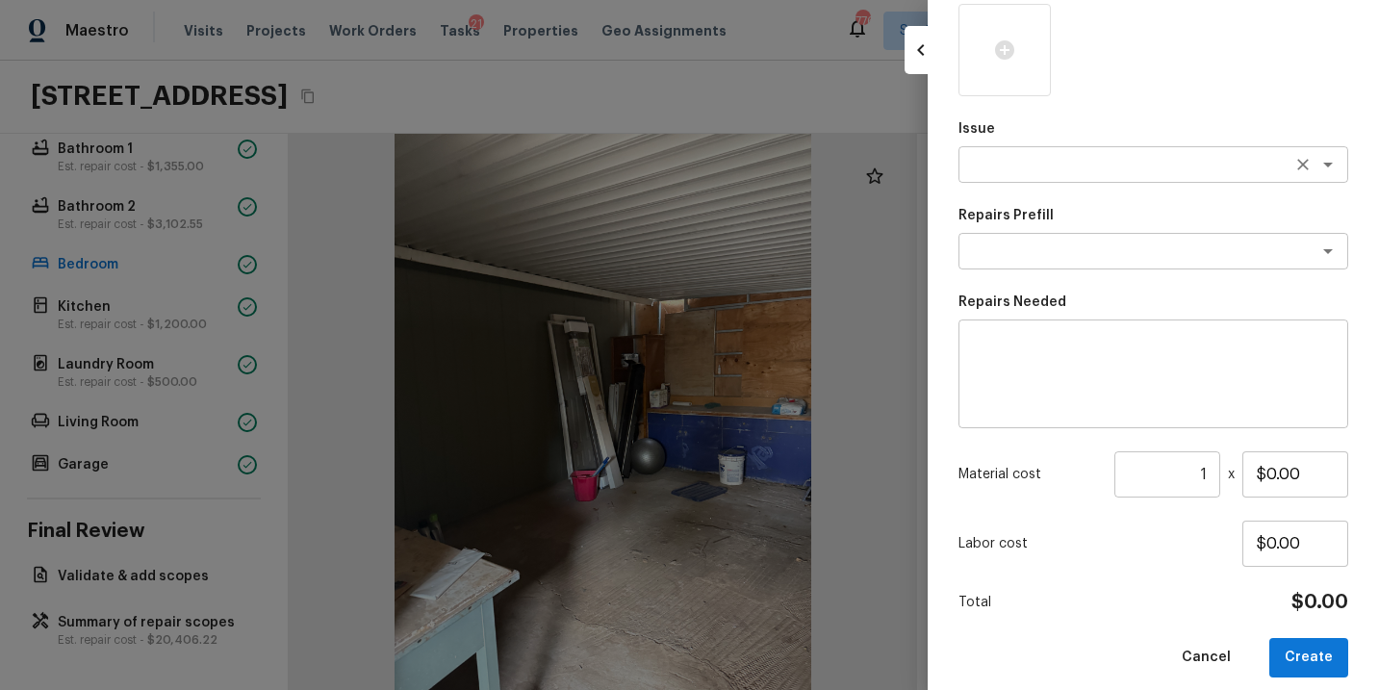
click at [1150, 176] on div "x ​" at bounding box center [1154, 164] width 390 height 37
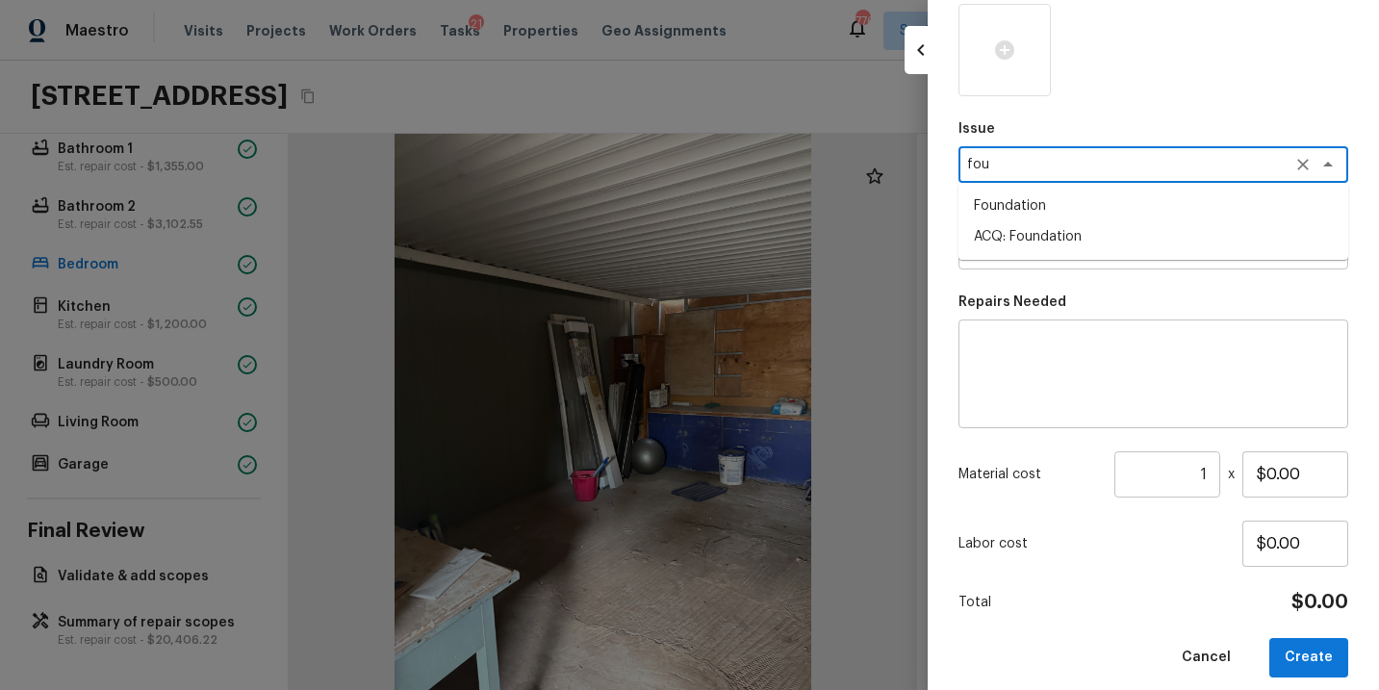
click at [1133, 240] on li "ACQ: Foundation" at bounding box center [1154, 236] width 390 height 31
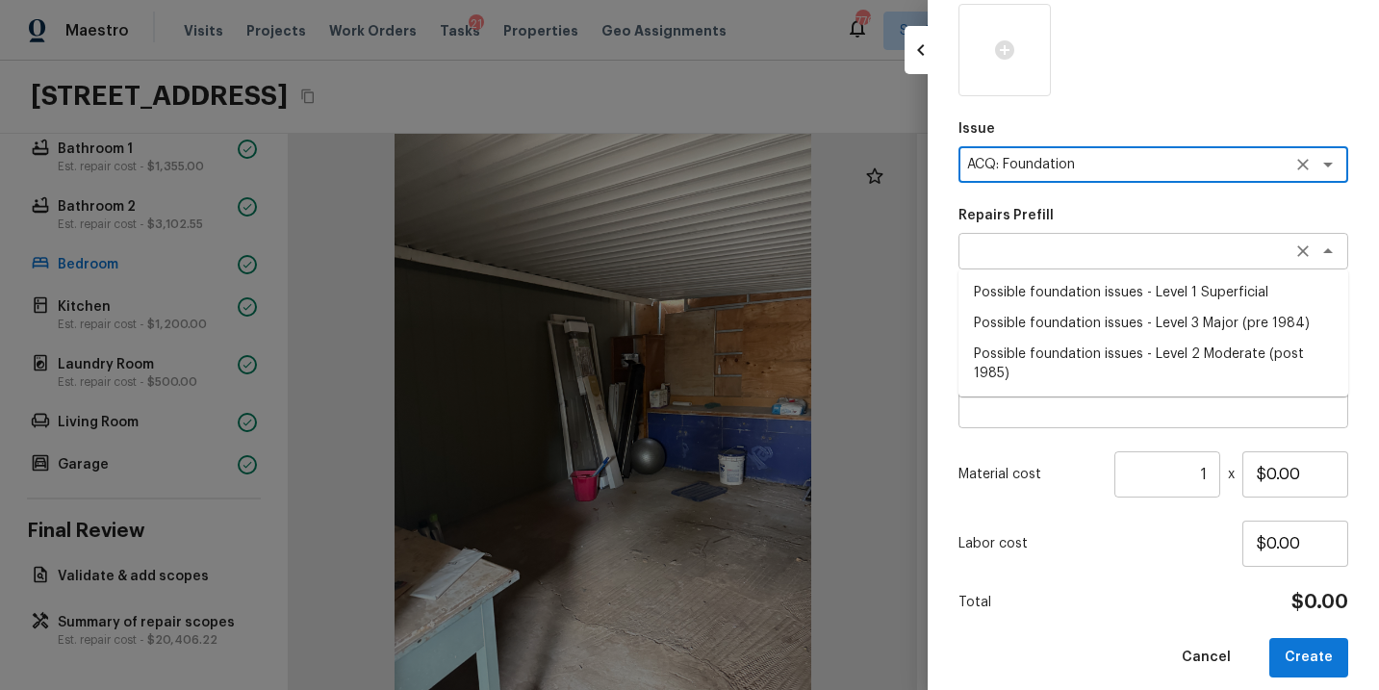
click at [1084, 262] on div "x ​" at bounding box center [1154, 251] width 390 height 37
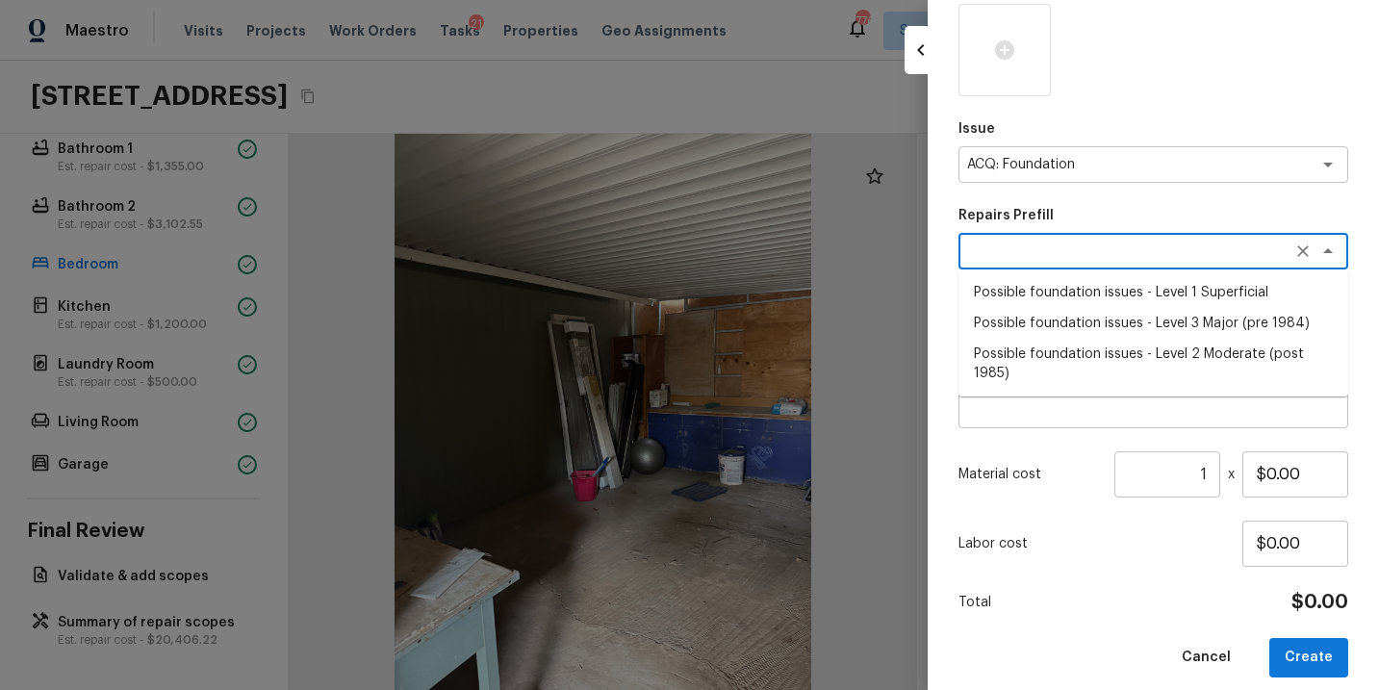
click at [1084, 287] on li "Possible foundation issues - Level 1 Superficial" at bounding box center [1154, 292] width 390 height 31
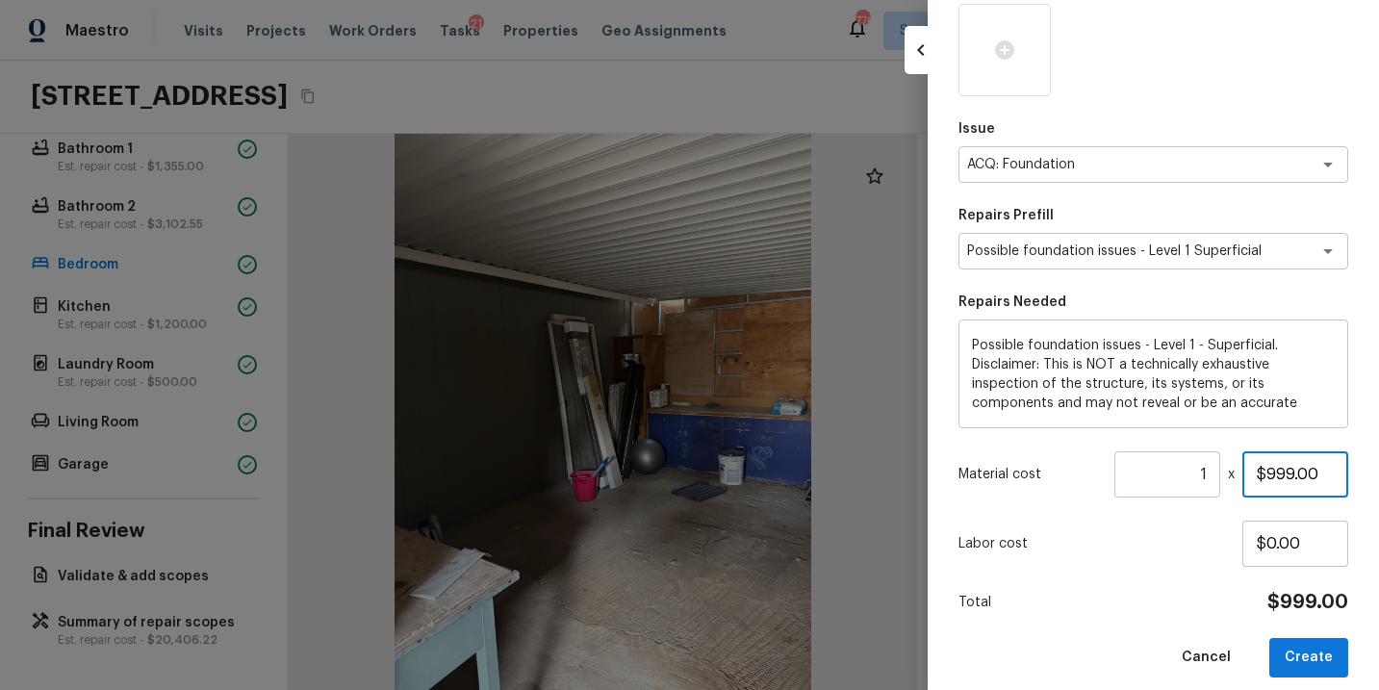
drag, startPoint x: 1327, startPoint y: 473, endPoint x: 1179, endPoint y: 473, distance: 147.3
click at [1179, 473] on div "Material cost 1 ​ x $999.00" at bounding box center [1154, 474] width 390 height 46
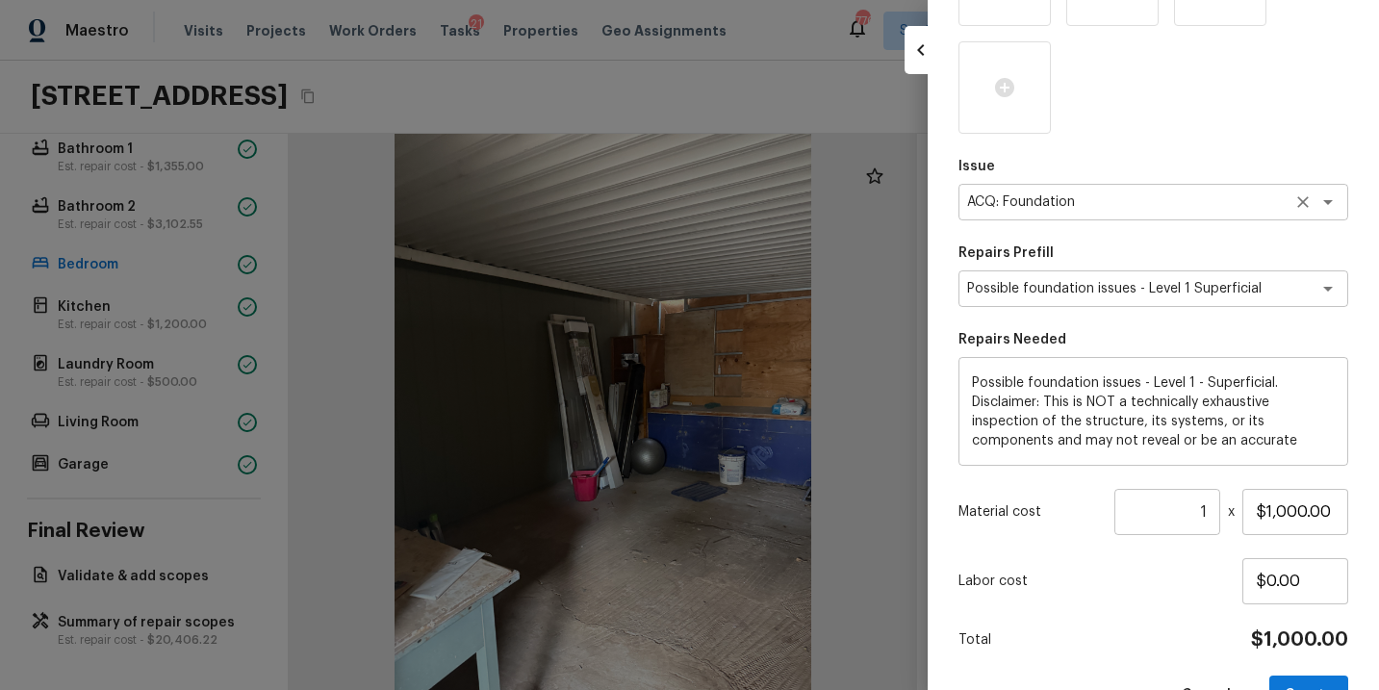
scroll to position [1320, 0]
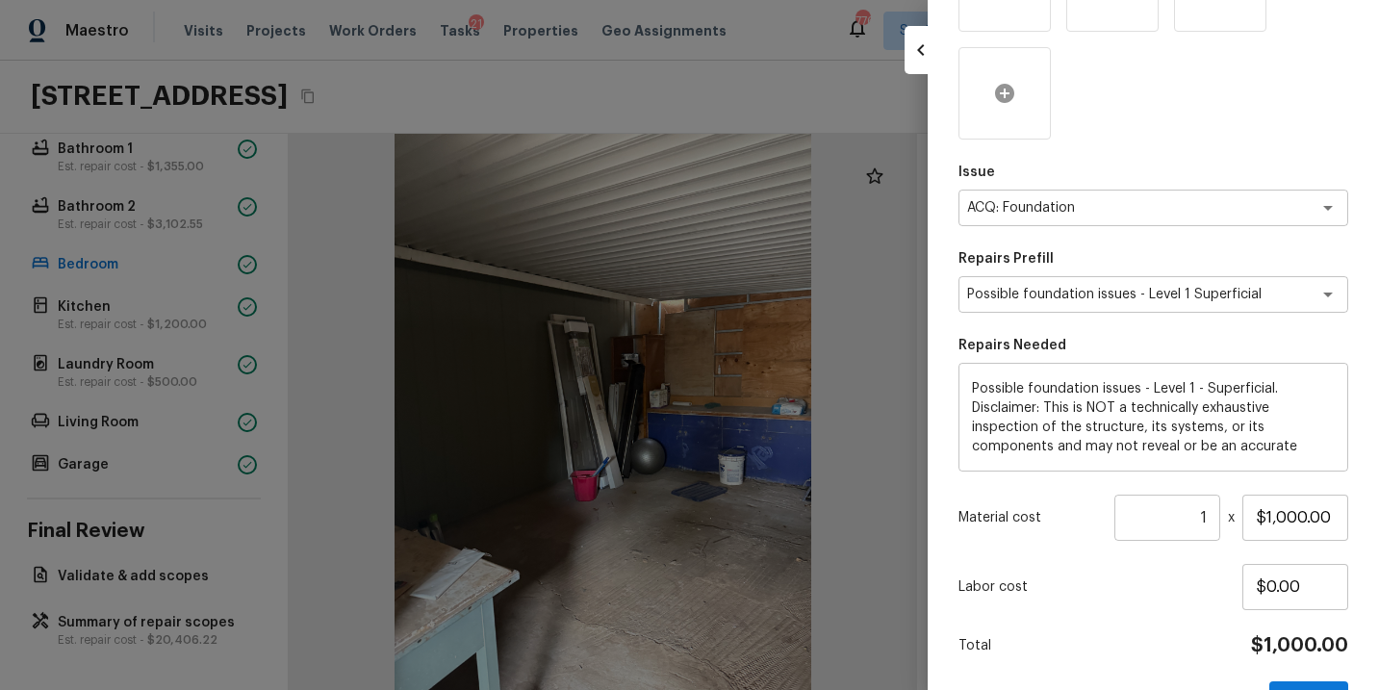
click at [1006, 100] on icon at bounding box center [1004, 93] width 19 height 19
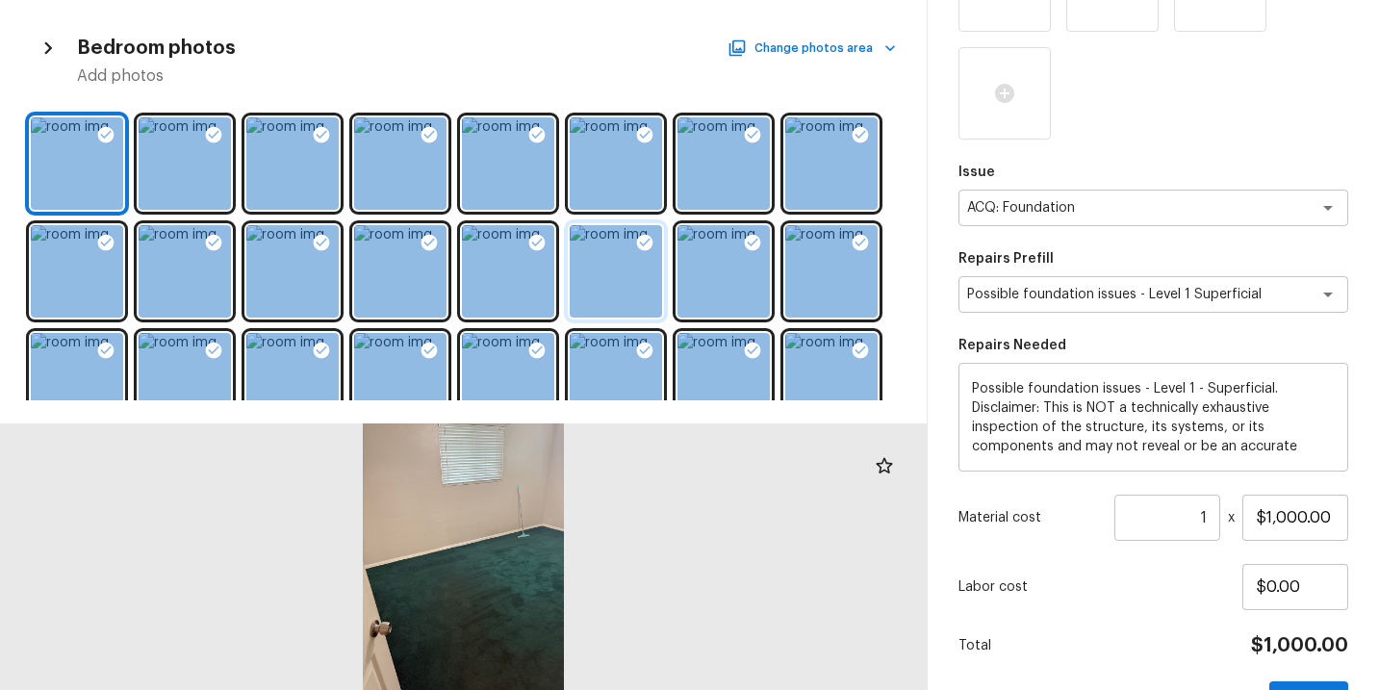
click at [620, 247] on div at bounding box center [616, 271] width 92 height 92
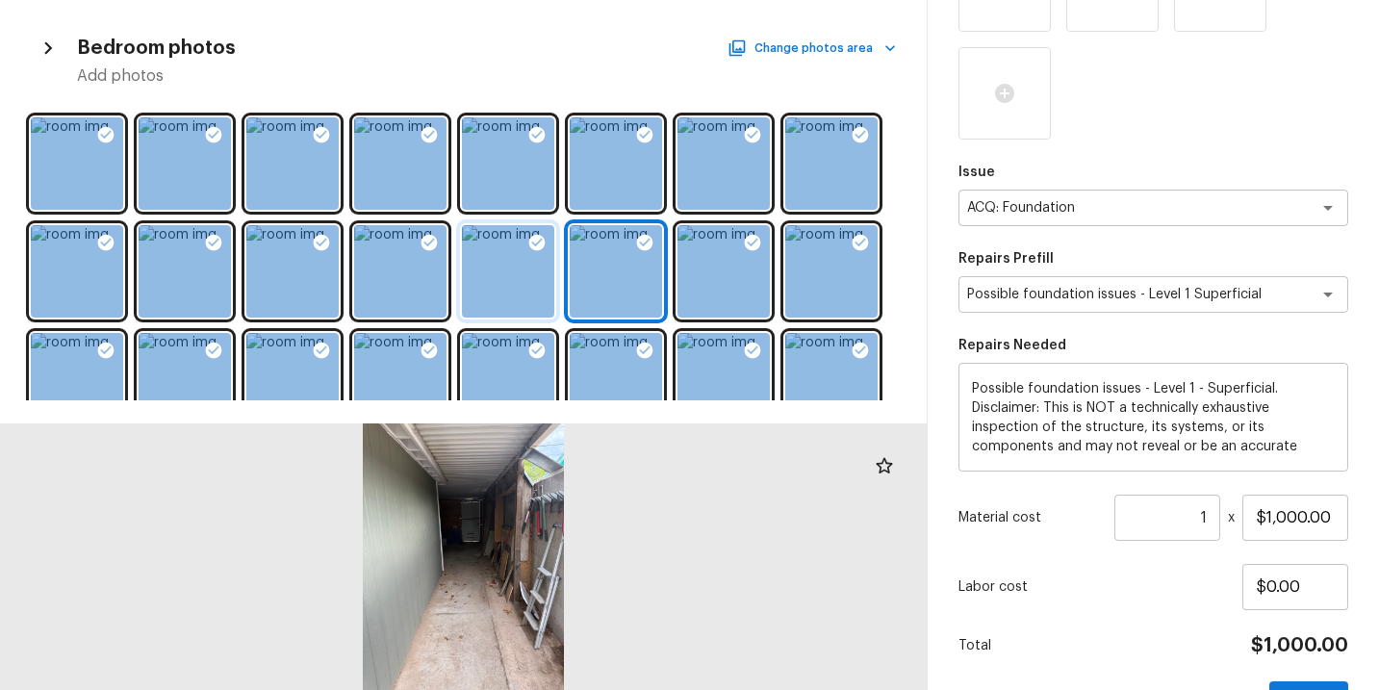
click at [513, 253] on div at bounding box center [508, 271] width 92 height 92
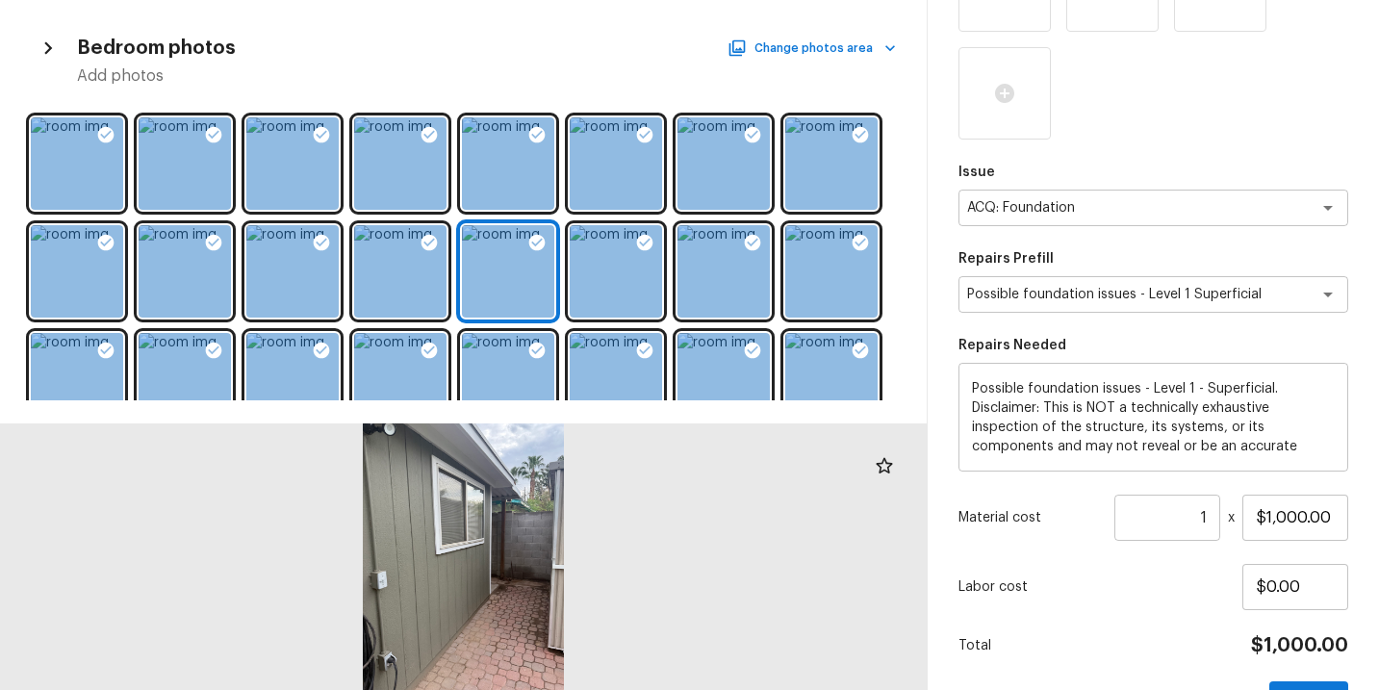
click at [670, 153] on div at bounding box center [463, 255] width 927 height 291
click at [596, 157] on div at bounding box center [616, 163] width 92 height 92
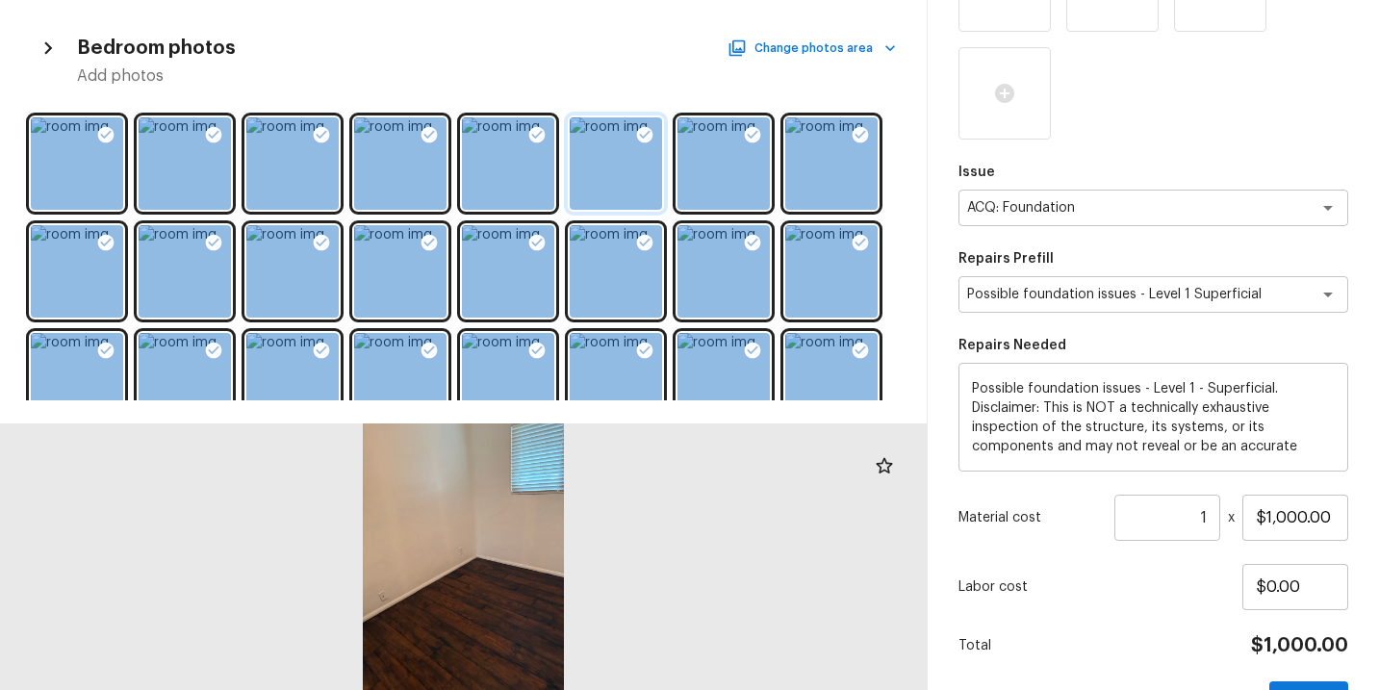
click at [647, 136] on icon at bounding box center [645, 135] width 16 height 16
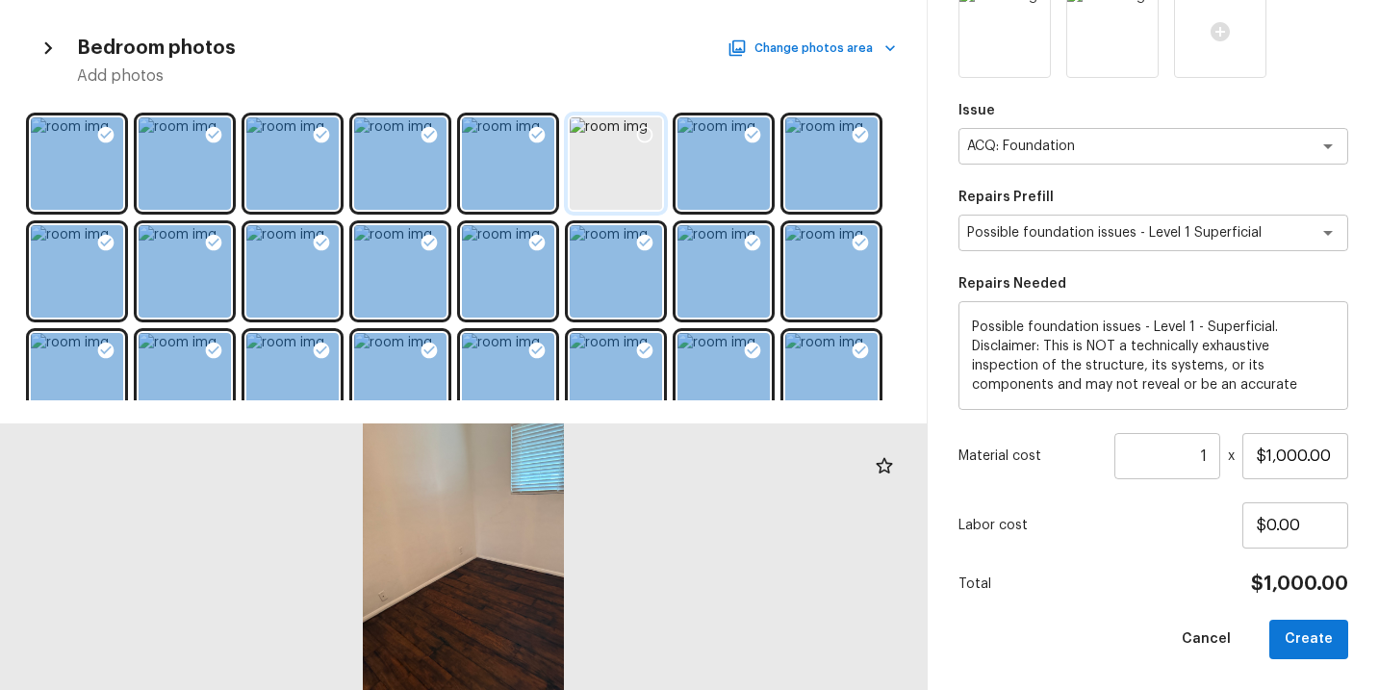
scroll to position [1212, 0]
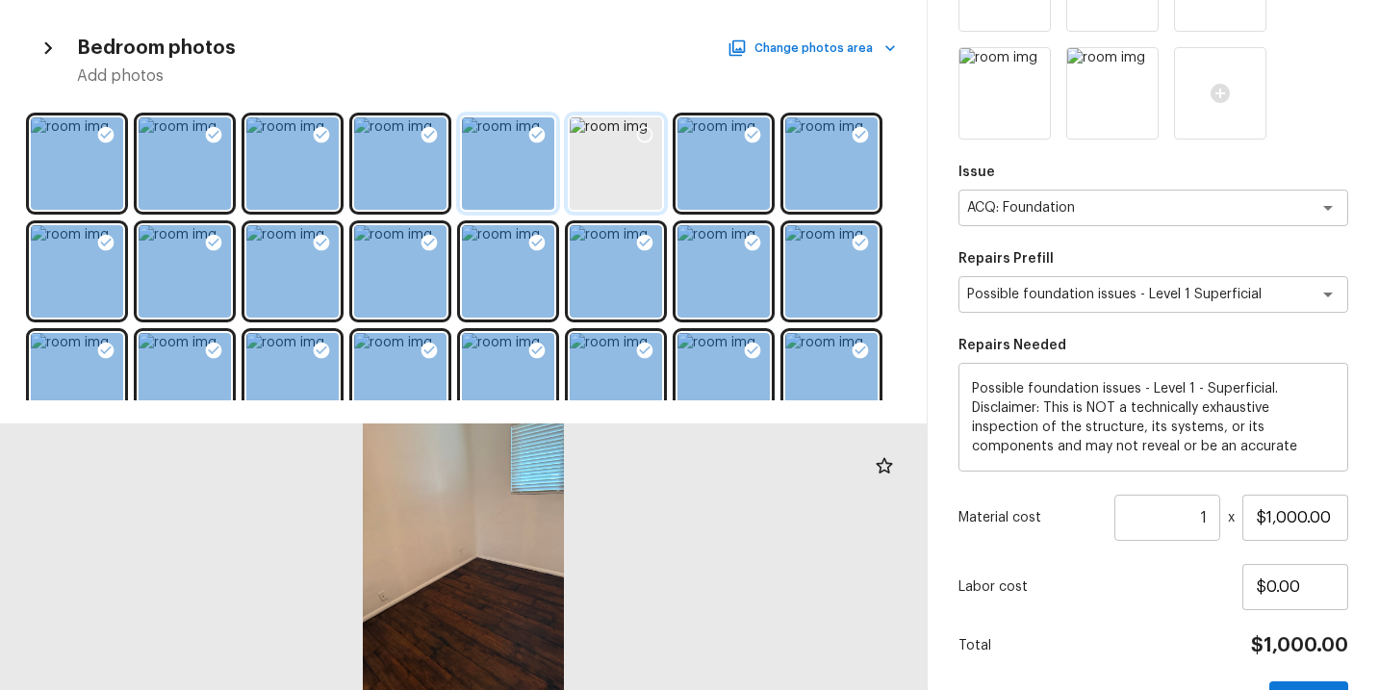
click at [541, 134] on icon at bounding box center [537, 135] width 16 height 16
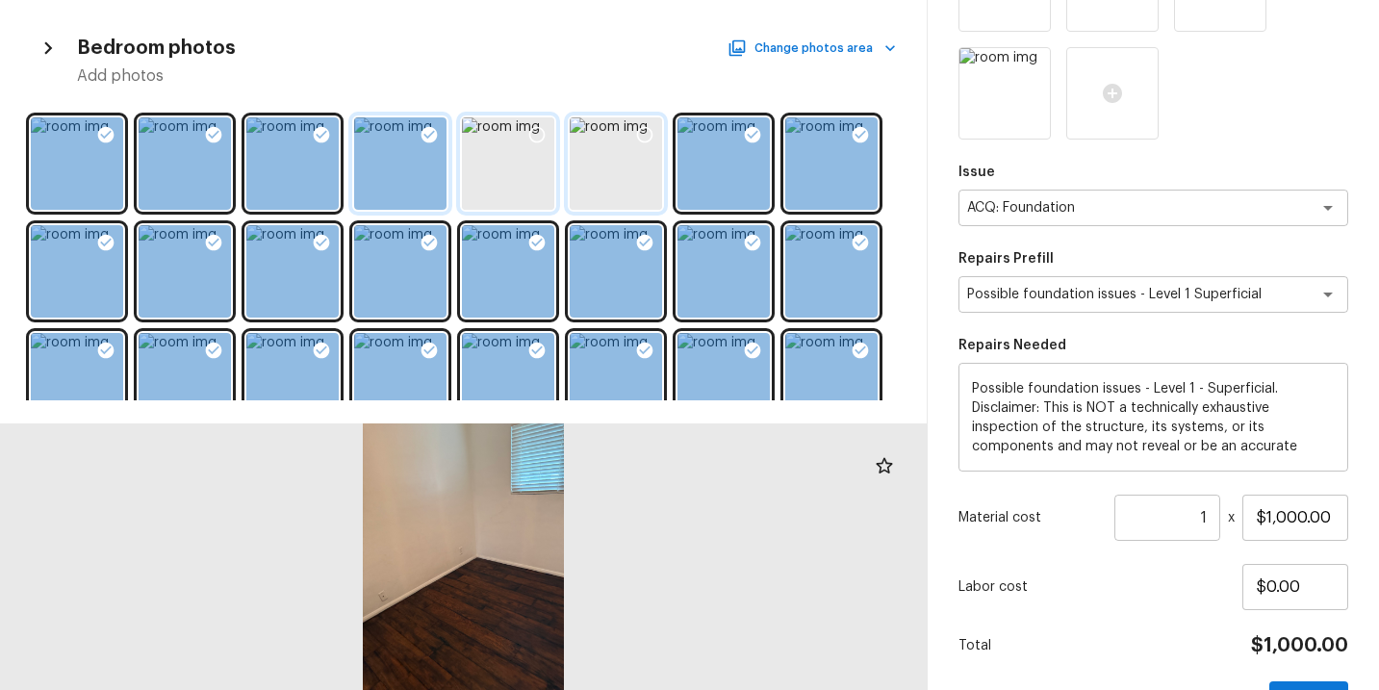
click at [407, 136] on div at bounding box center [400, 163] width 92 height 92
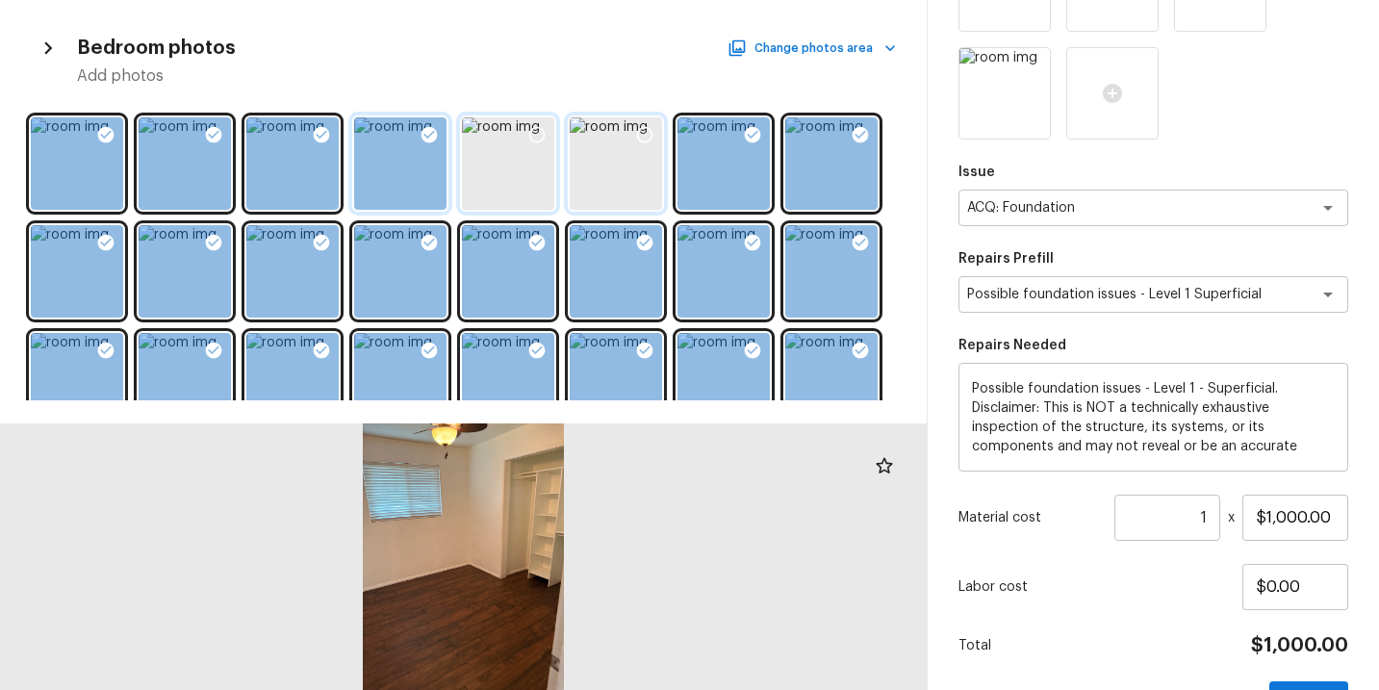
click at [426, 135] on icon at bounding box center [430, 135] width 16 height 16
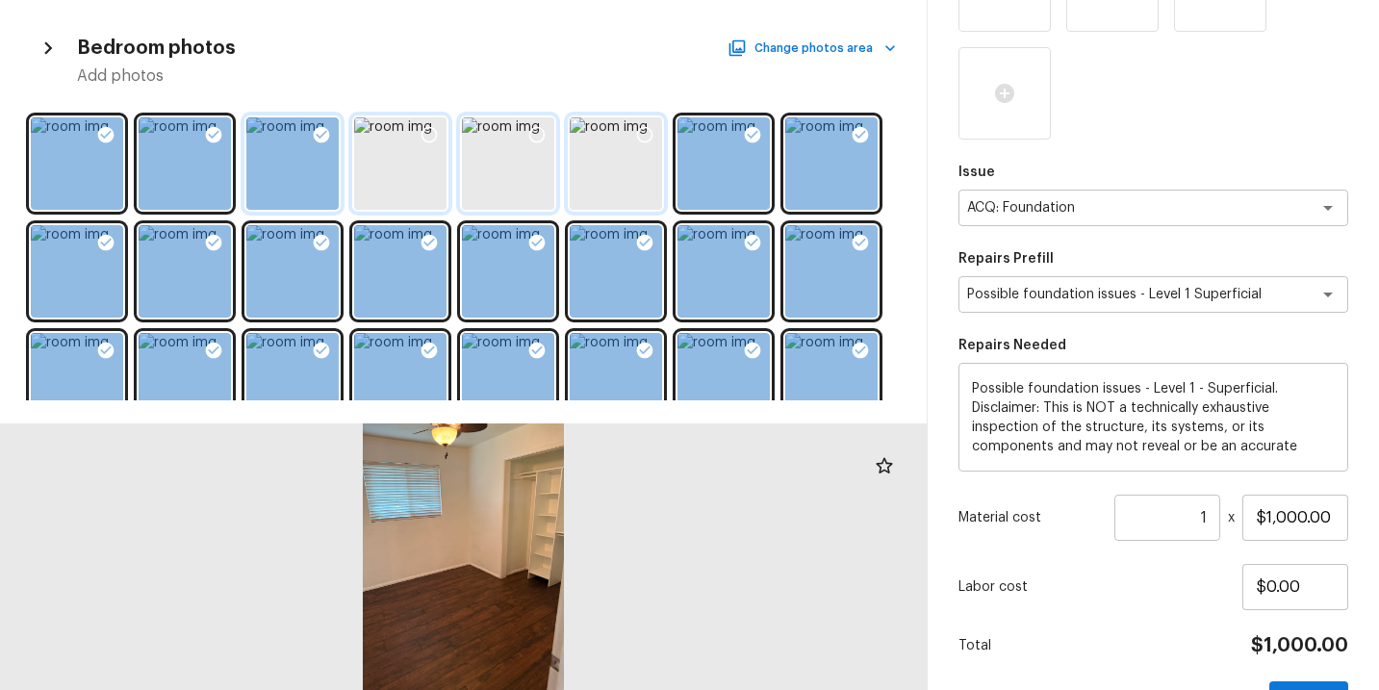
click at [319, 135] on icon at bounding box center [322, 135] width 16 height 16
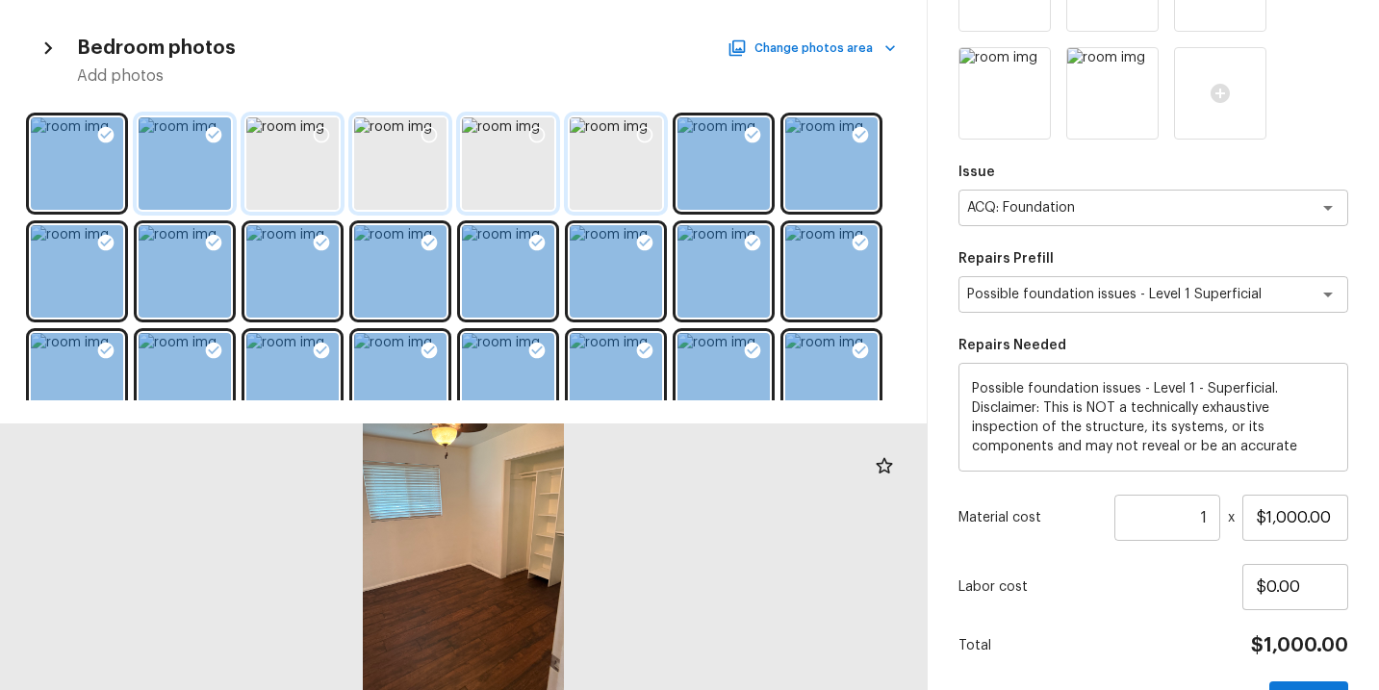
click at [200, 134] on div at bounding box center [213, 137] width 35 height 40
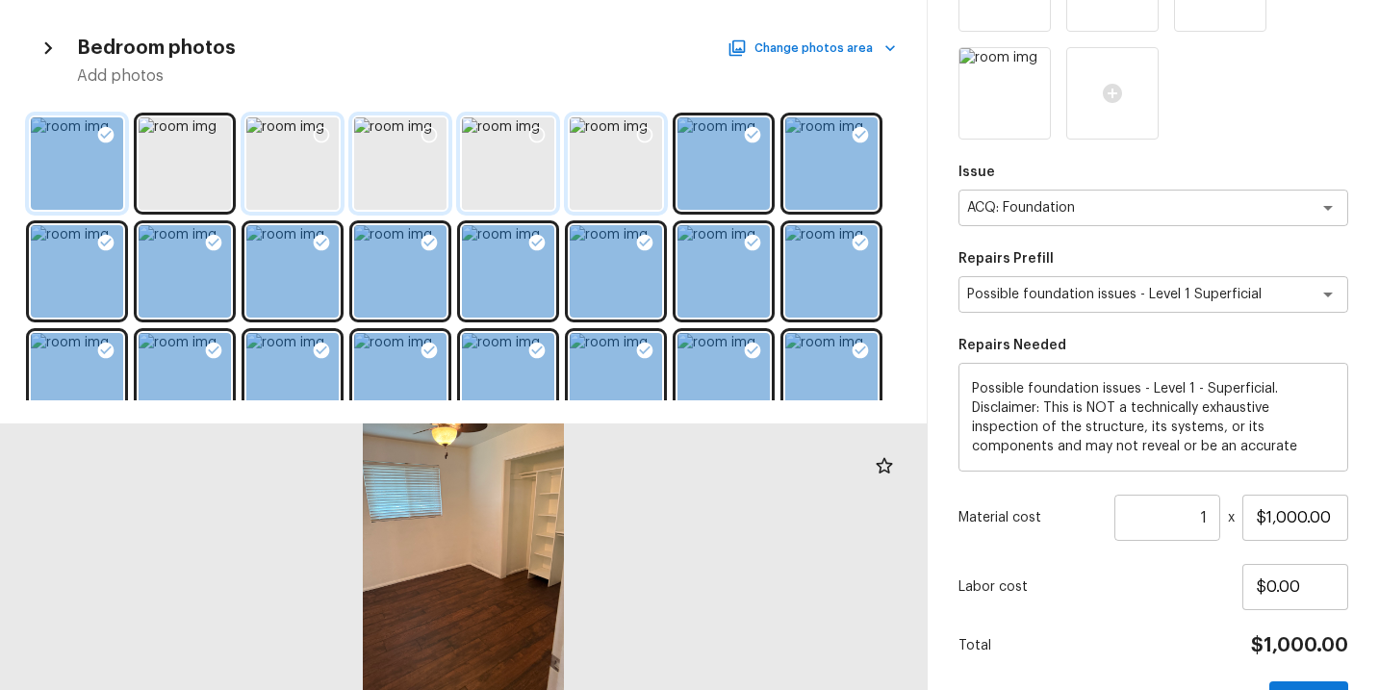
click at [105, 129] on icon at bounding box center [106, 135] width 16 height 16
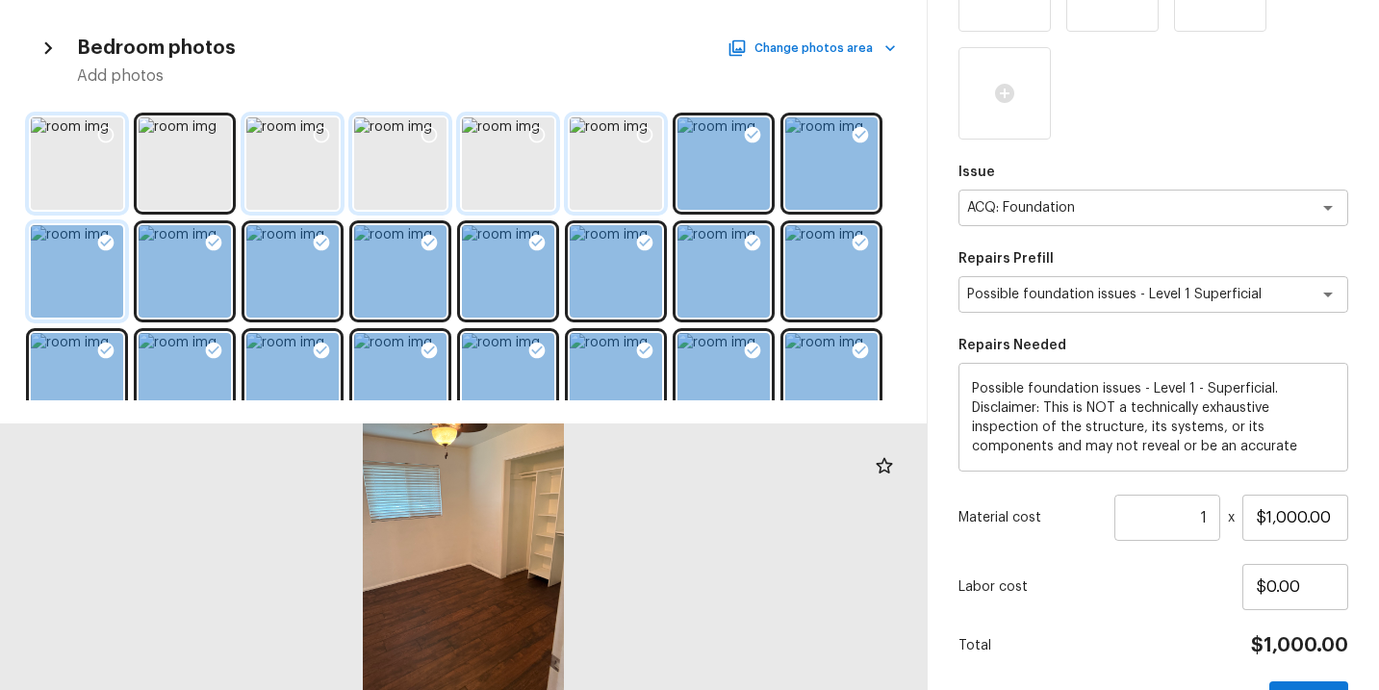
click at [111, 248] on icon at bounding box center [105, 242] width 19 height 19
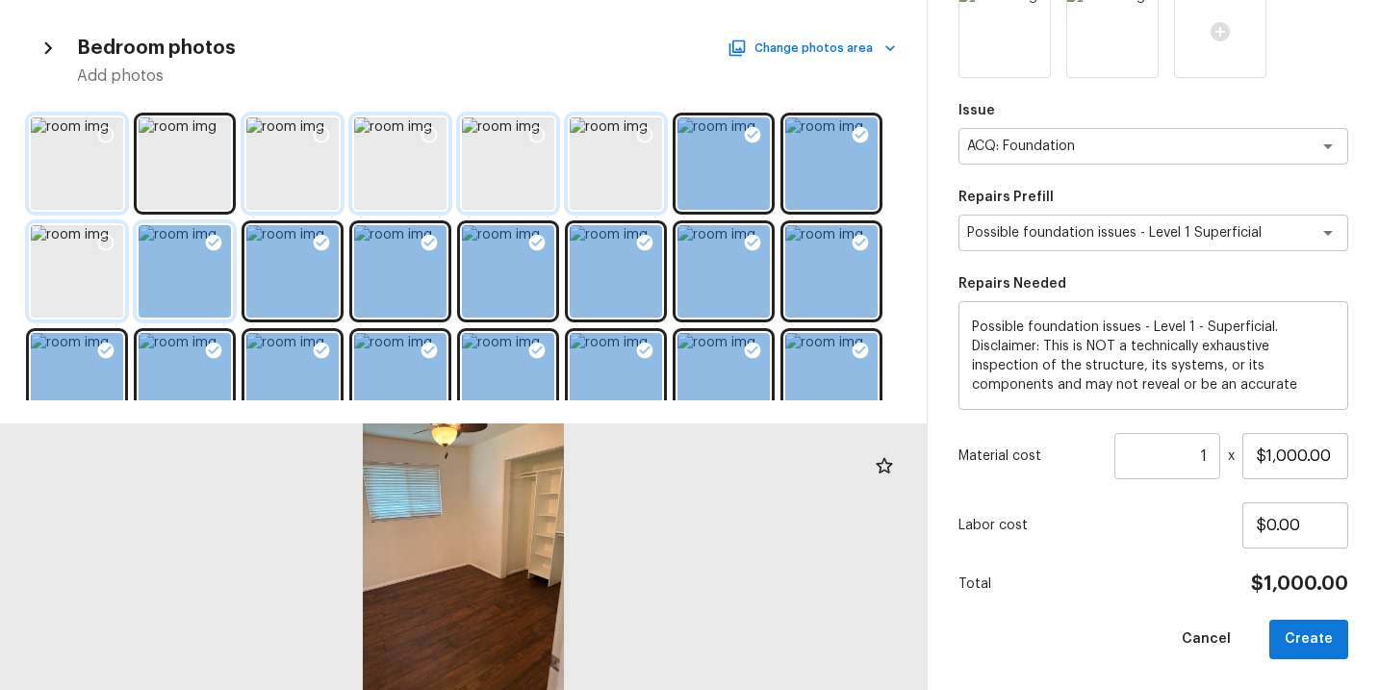
scroll to position [996, 0]
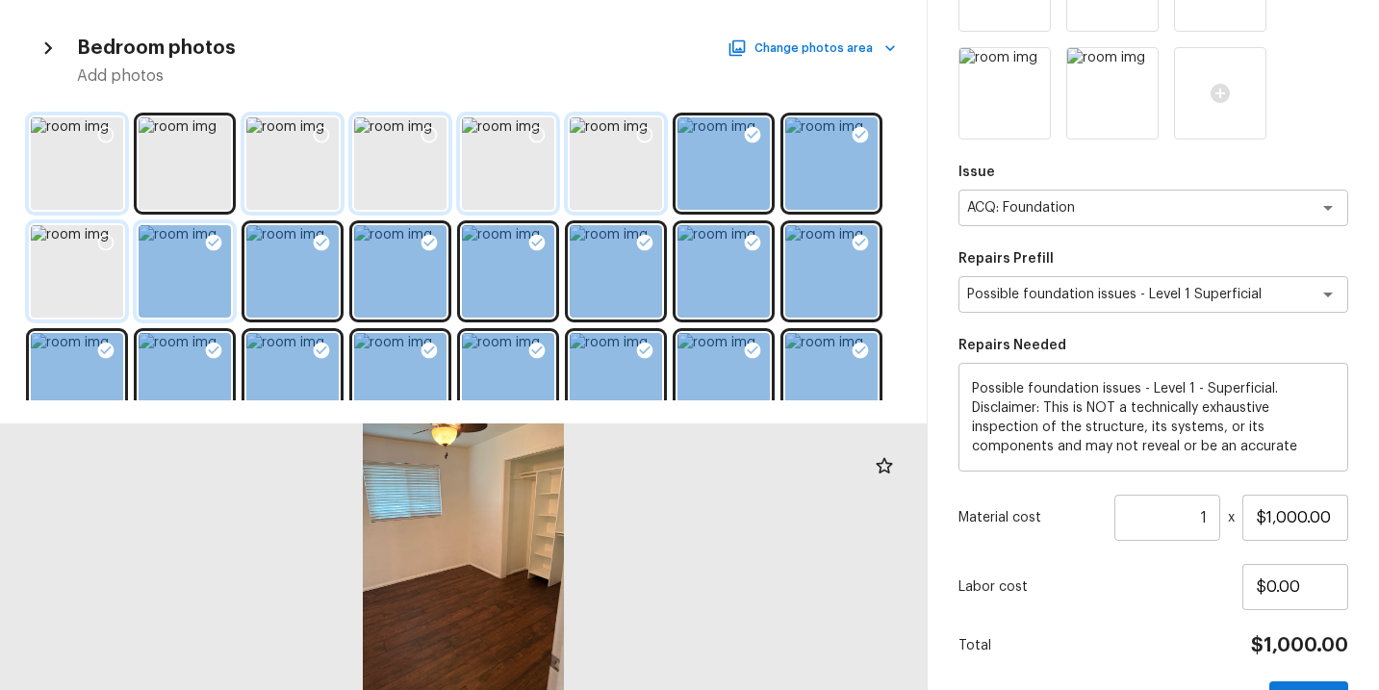
click at [186, 247] on div at bounding box center [185, 271] width 92 height 92
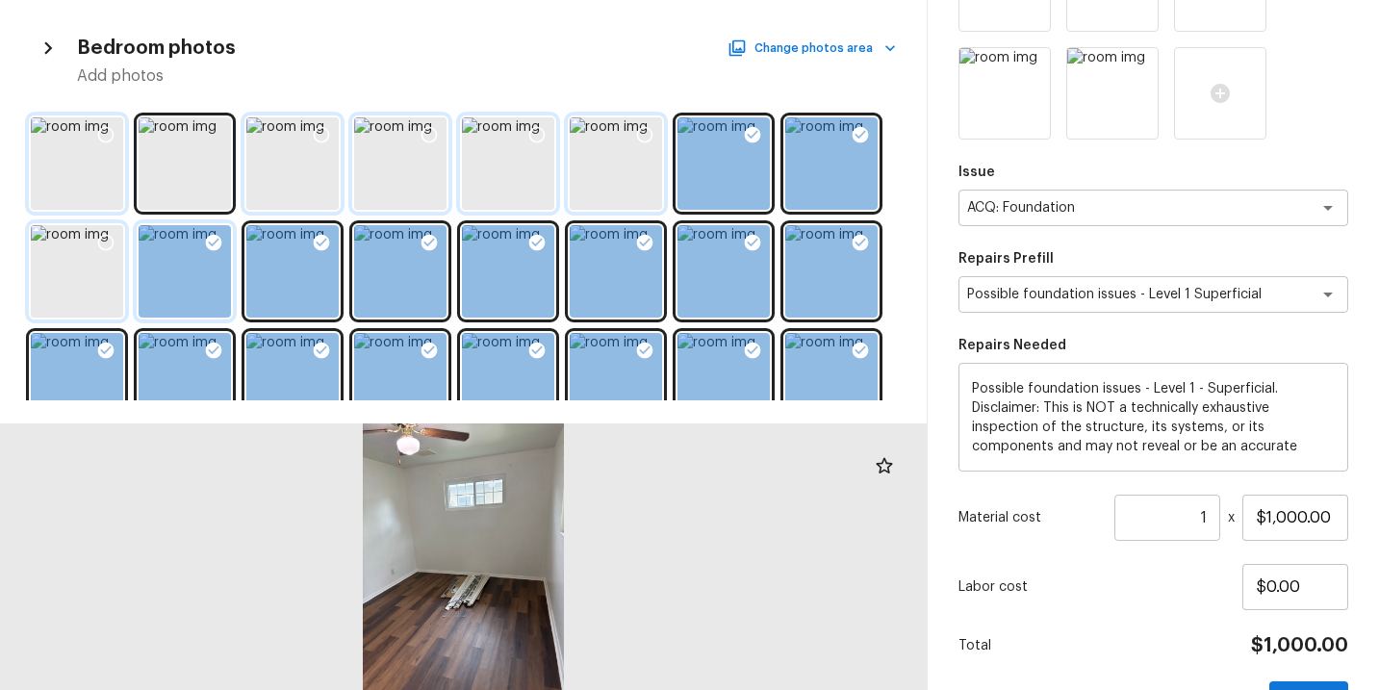
click at [220, 243] on icon at bounding box center [214, 243] width 16 height 16
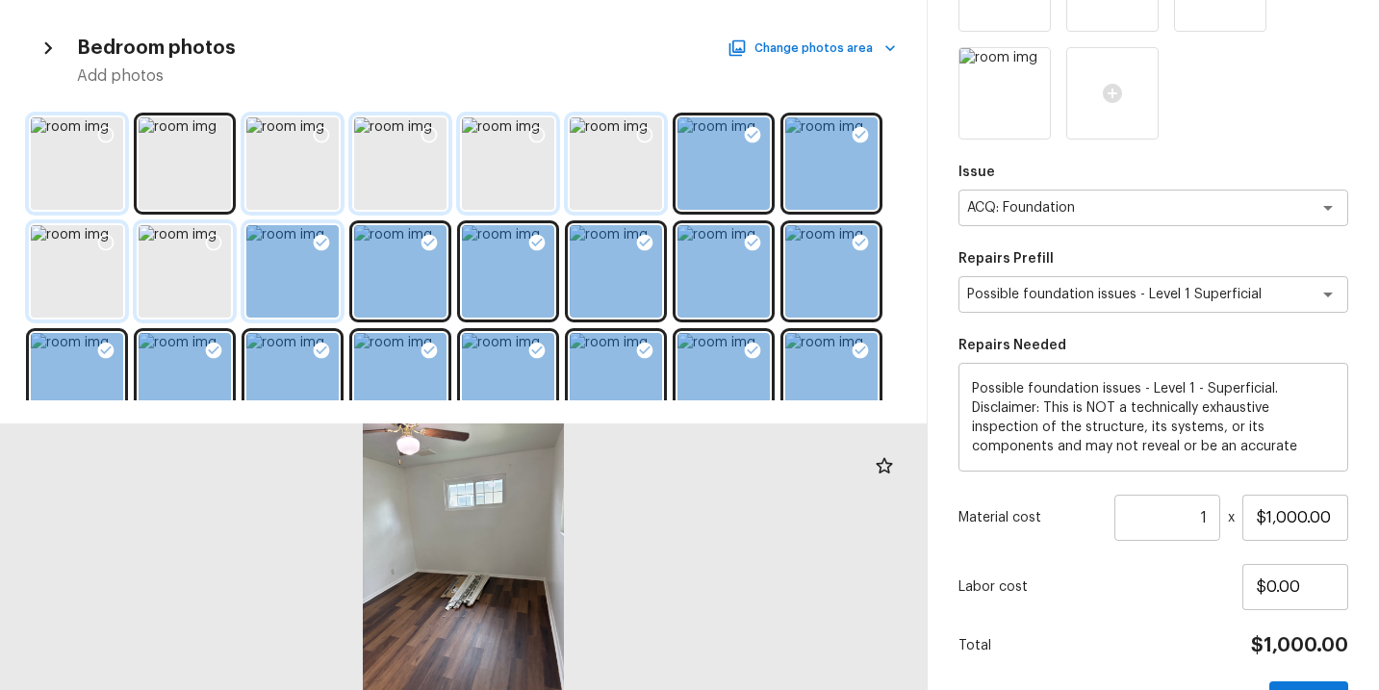
click at [325, 233] on icon at bounding box center [321, 242] width 19 height 19
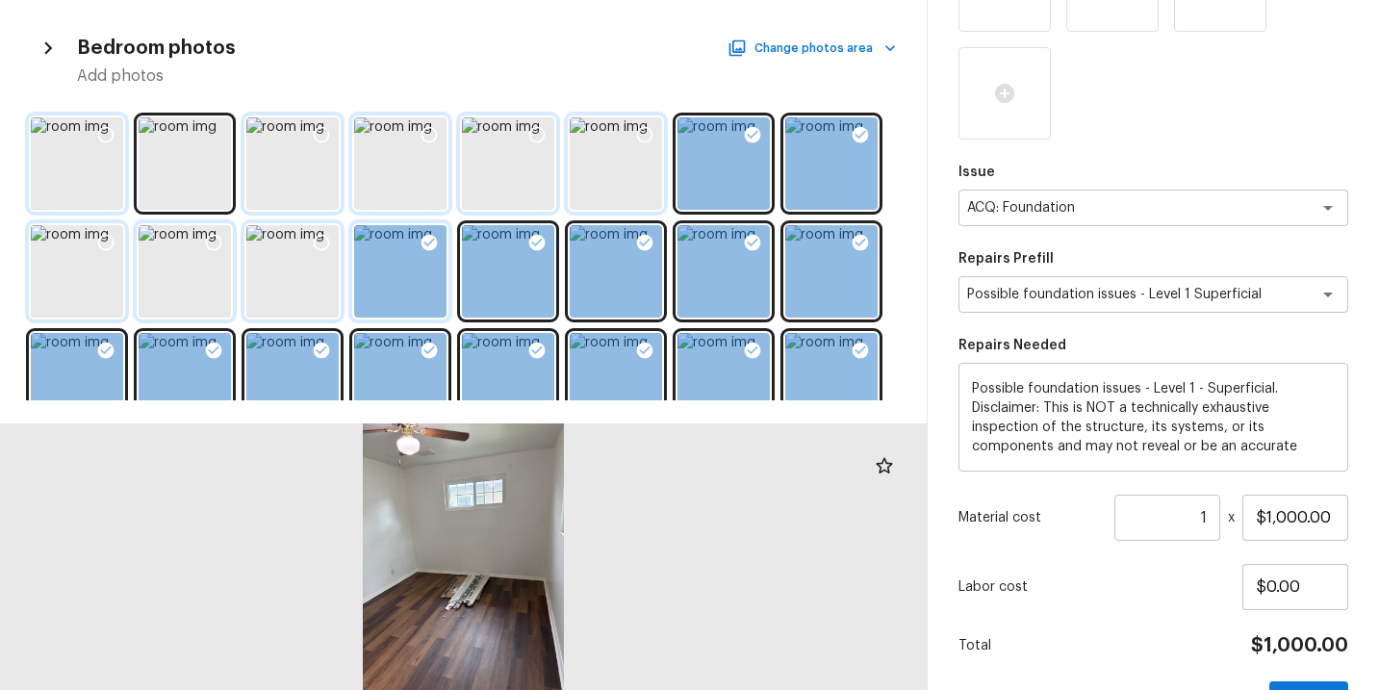
click at [445, 238] on div at bounding box center [429, 245] width 35 height 40
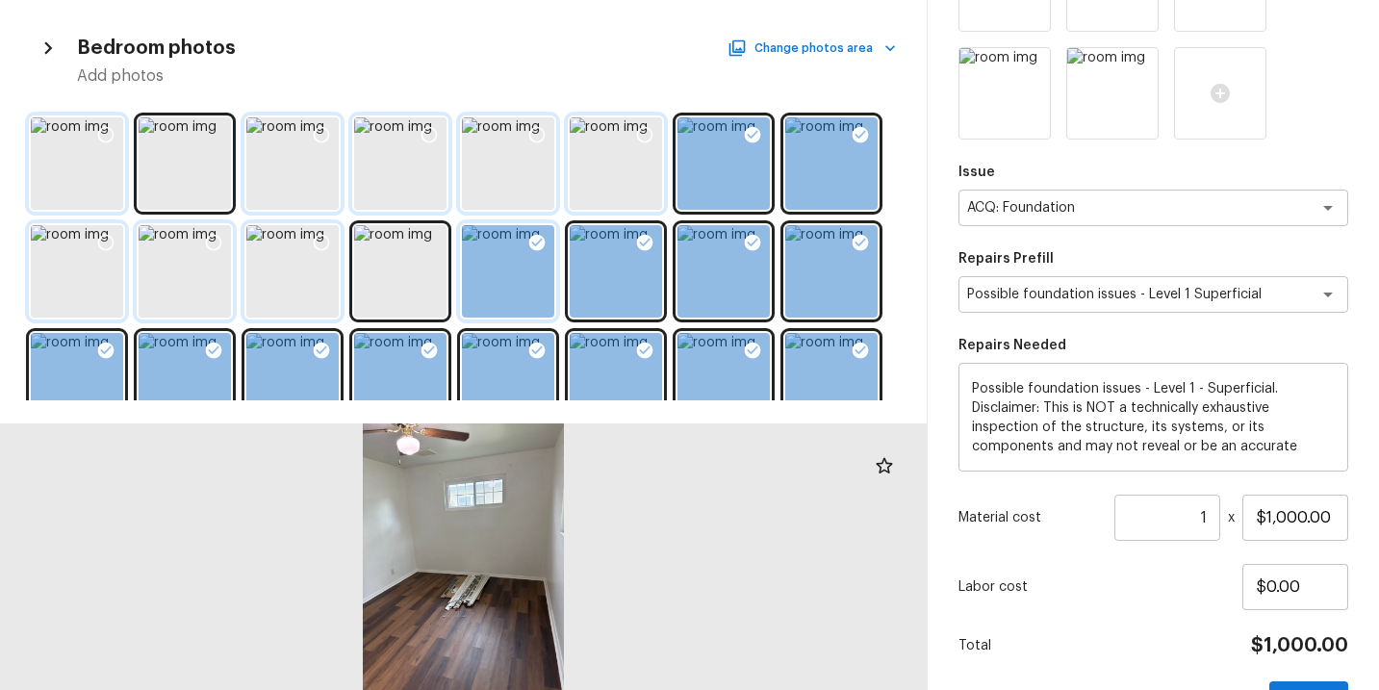
click at [516, 237] on div at bounding box center [508, 271] width 92 height 92
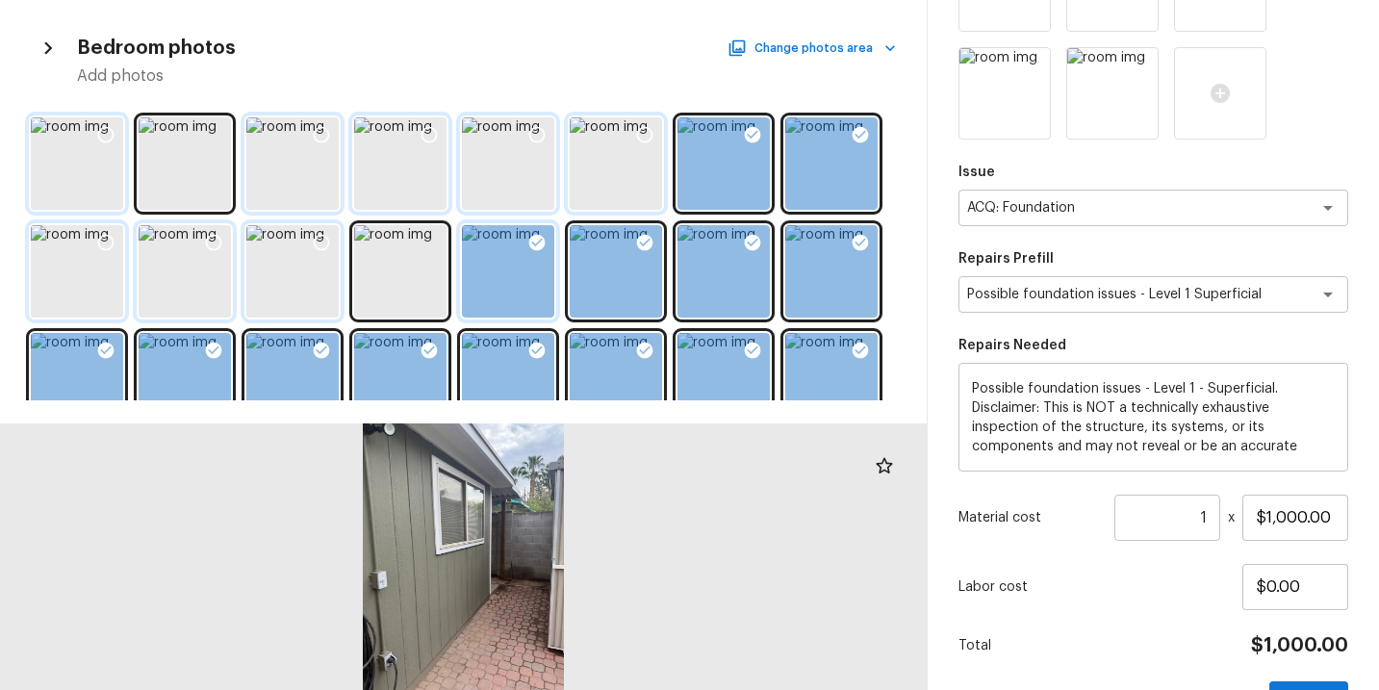
click at [538, 248] on icon at bounding box center [537, 243] width 16 height 16
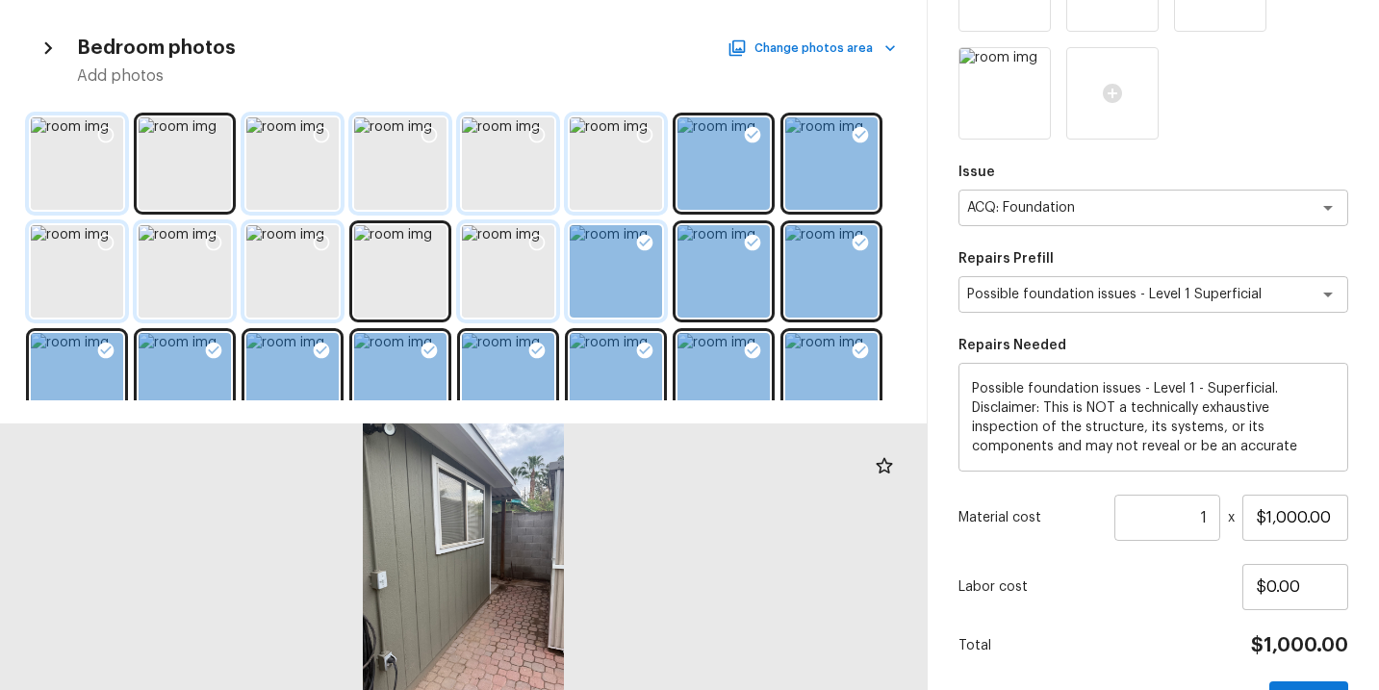
click at [635, 244] on icon at bounding box center [644, 242] width 19 height 19
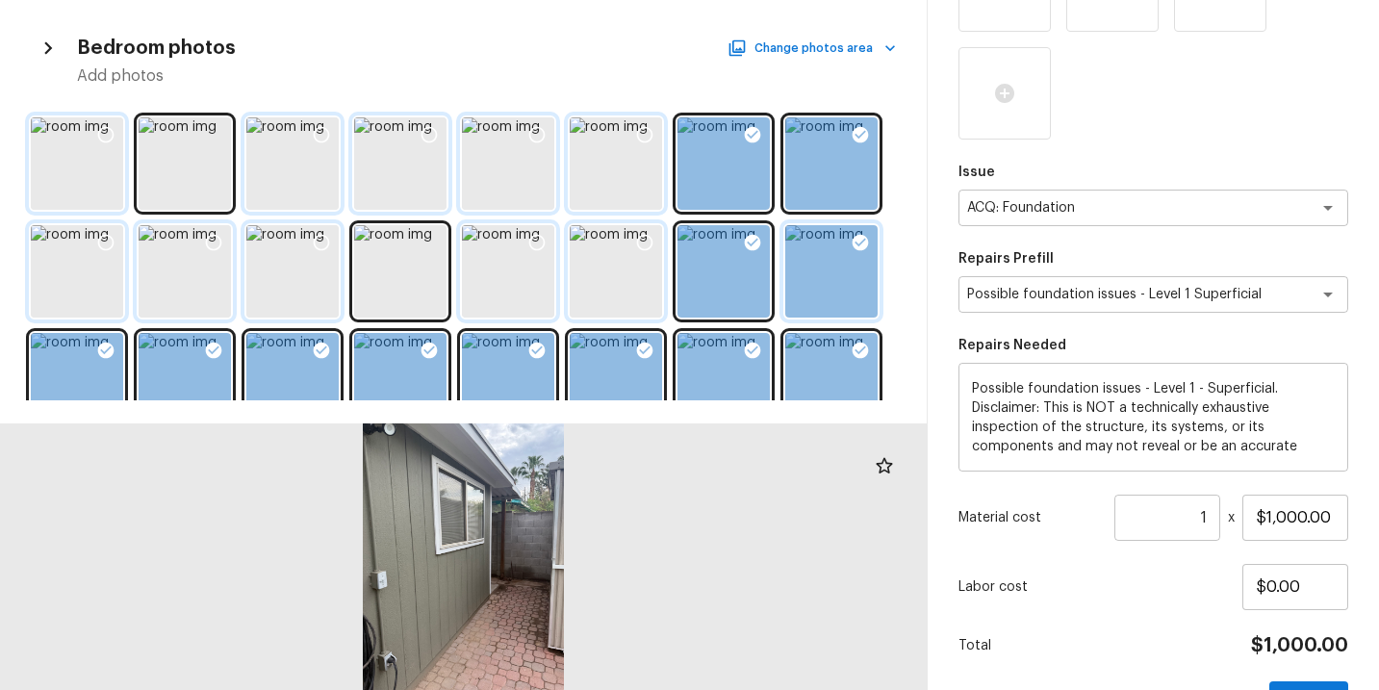
click at [865, 245] on icon at bounding box center [861, 243] width 16 height 16
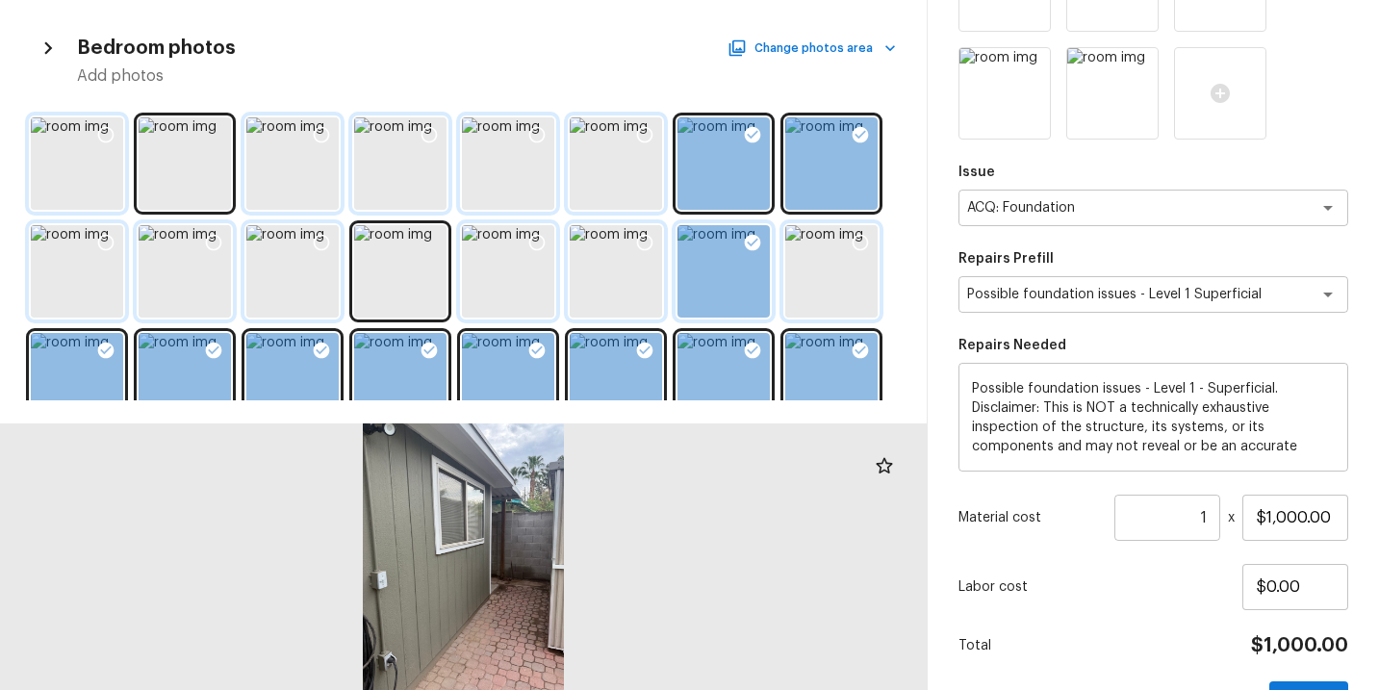
click at [751, 245] on icon at bounding box center [752, 242] width 19 height 19
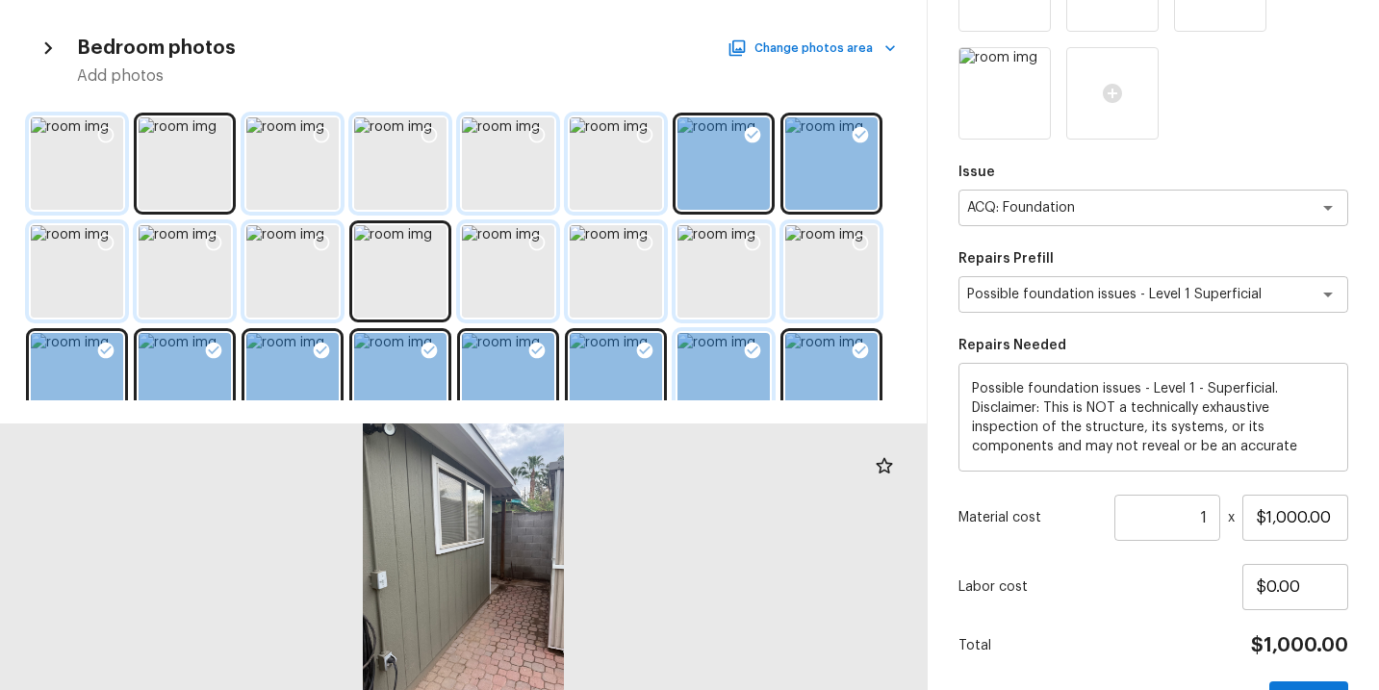
click at [753, 346] on icon at bounding box center [753, 351] width 16 height 16
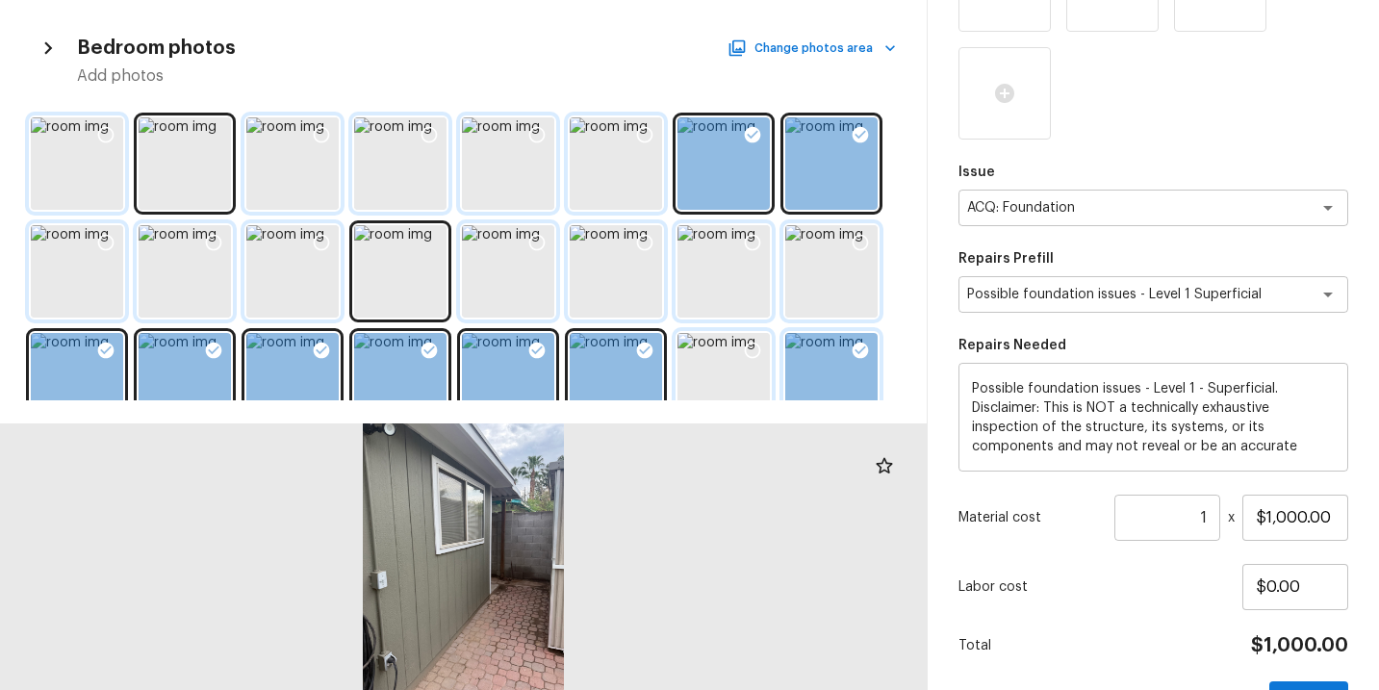
click at [856, 343] on icon at bounding box center [860, 350] width 19 height 19
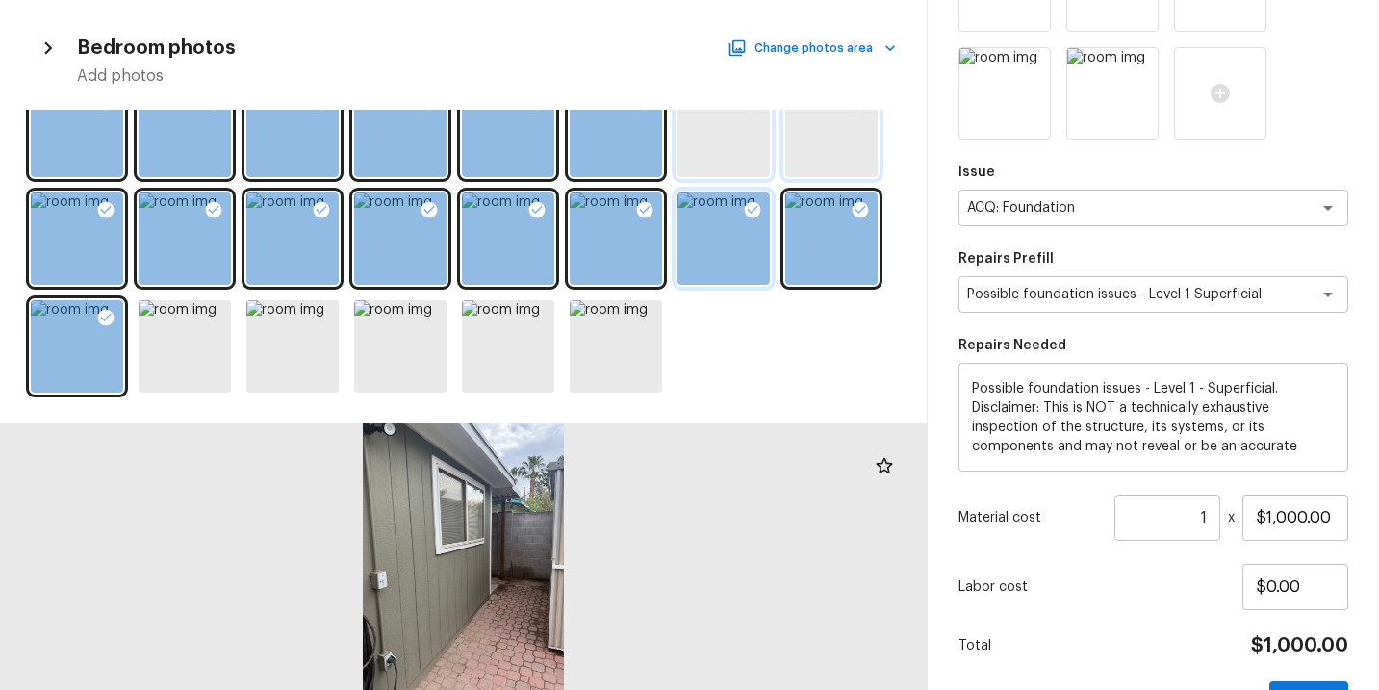
click at [743, 198] on div at bounding box center [752, 213] width 35 height 40
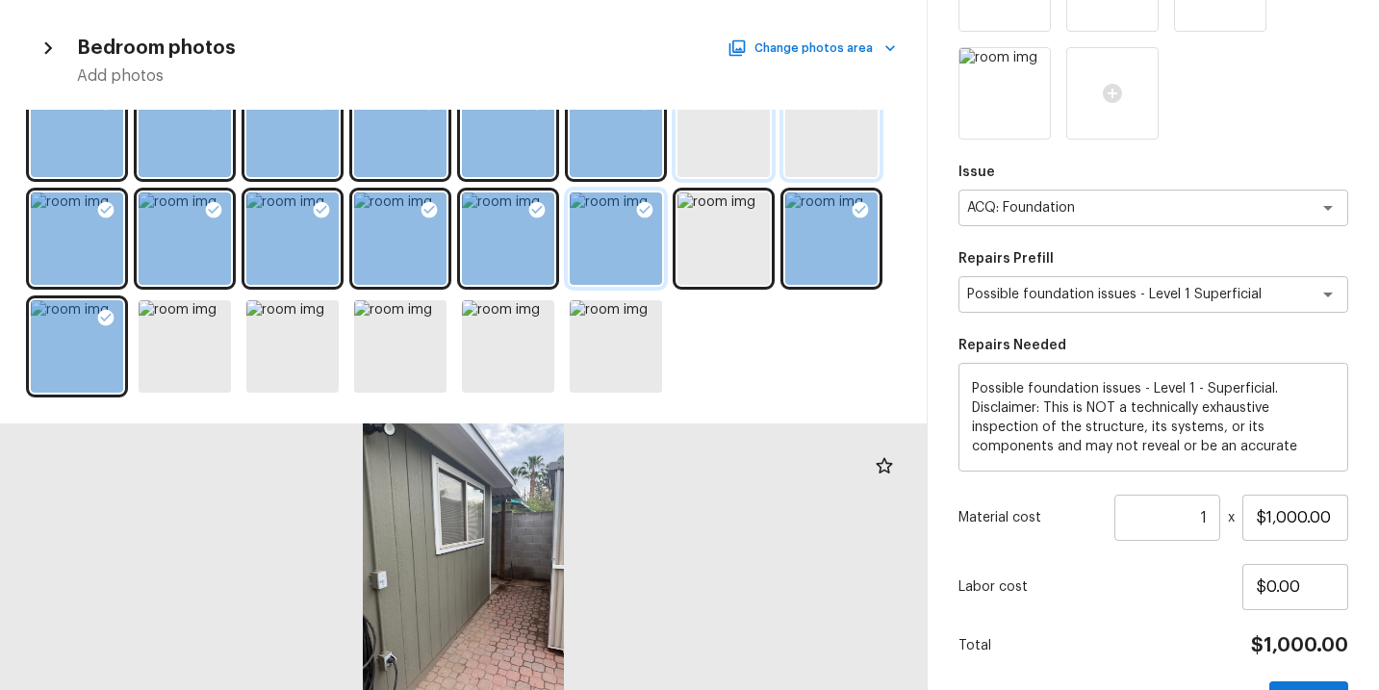
click at [654, 214] on icon at bounding box center [644, 209] width 19 height 19
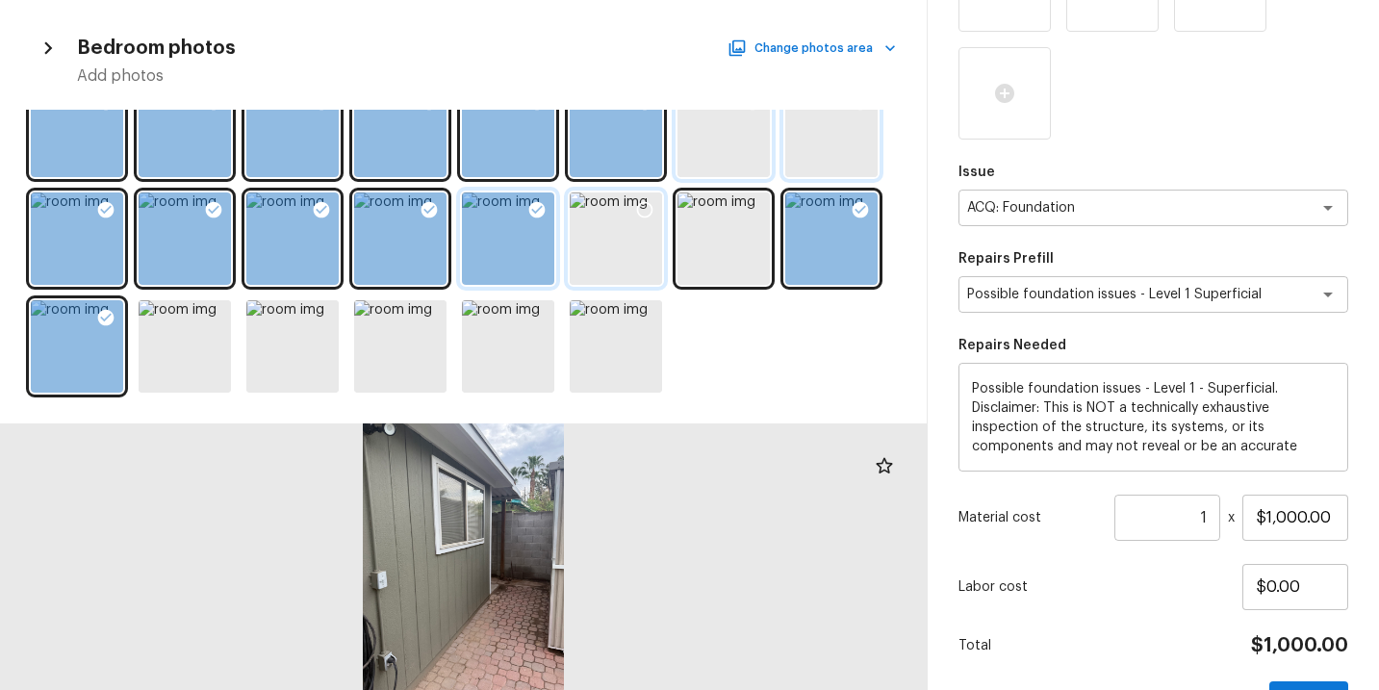
click at [511, 216] on div at bounding box center [508, 239] width 92 height 92
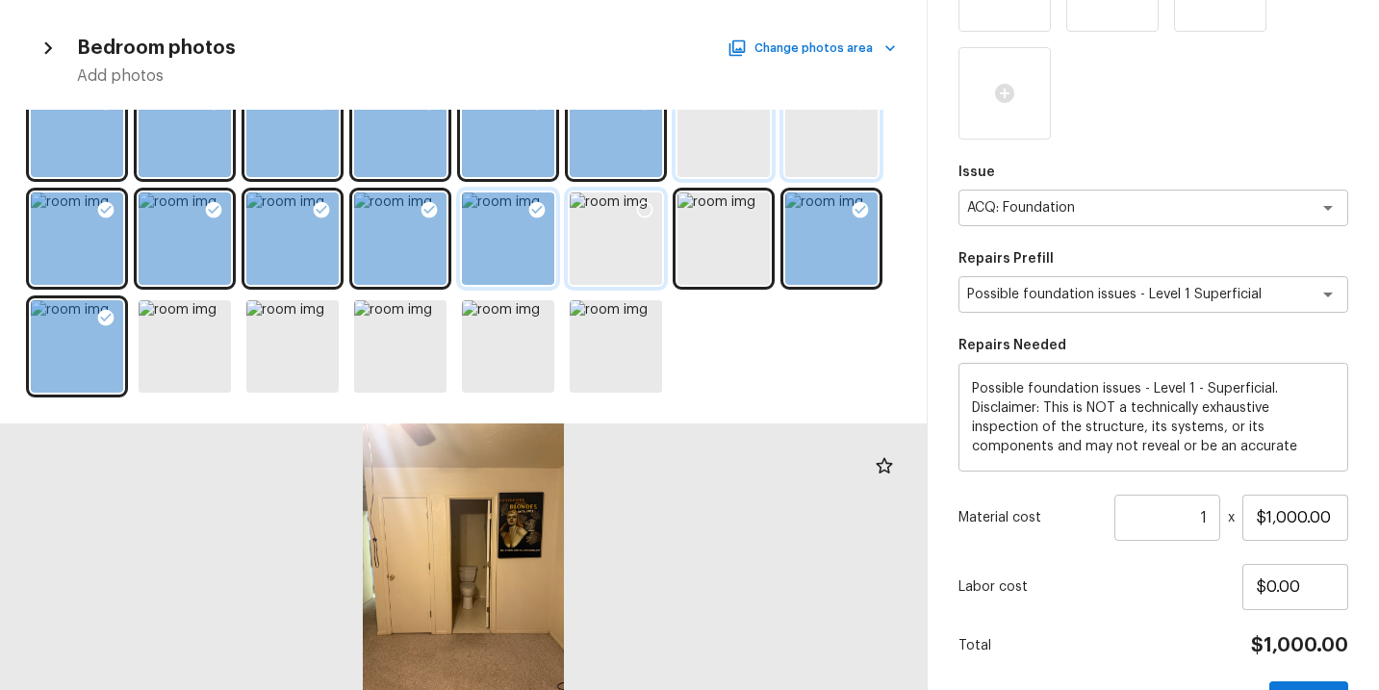
click at [528, 214] on icon at bounding box center [537, 209] width 19 height 19
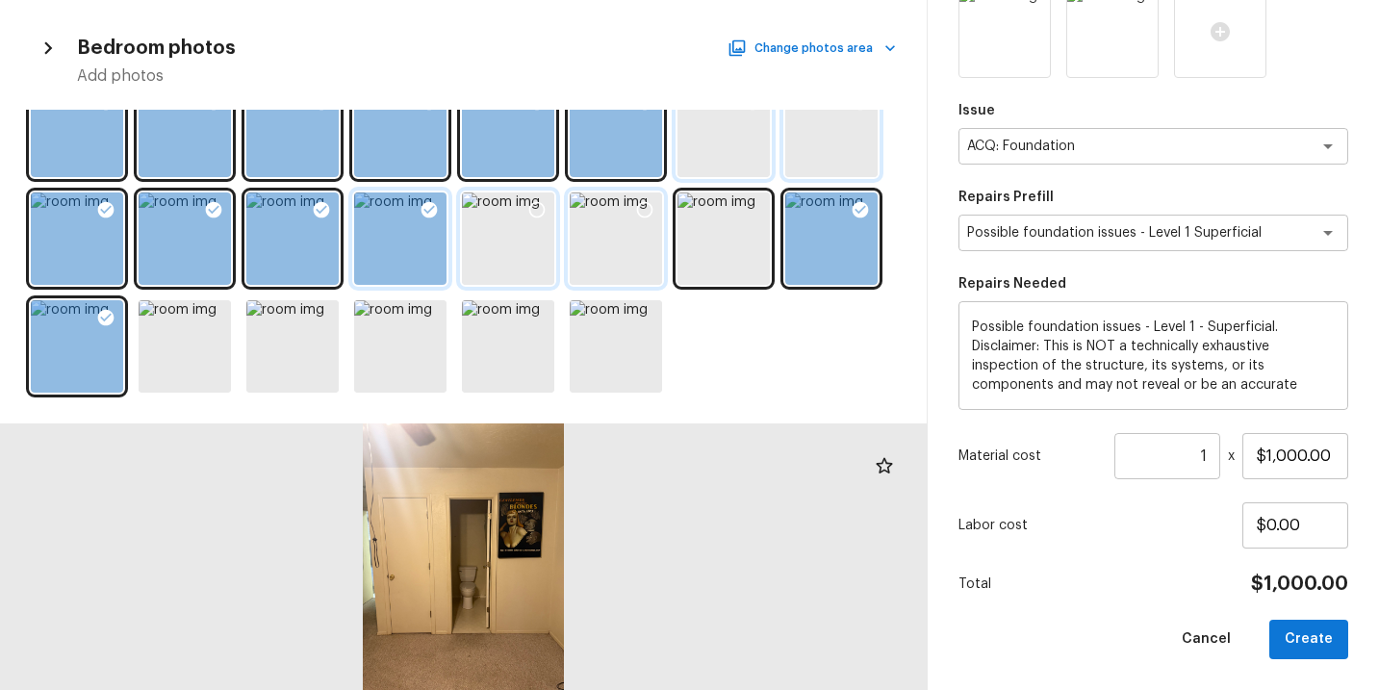
scroll to position [626, 0]
click at [409, 214] on div at bounding box center [400, 239] width 92 height 92
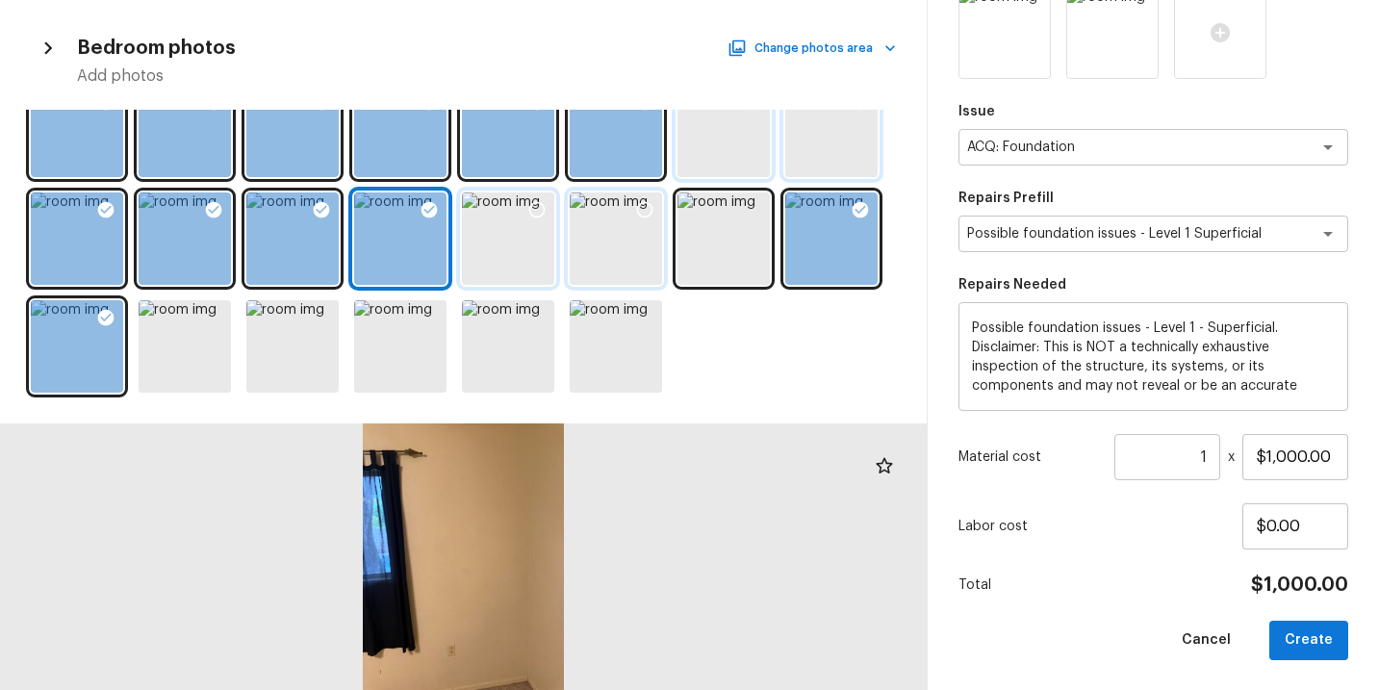
click at [340, 214] on div at bounding box center [463, 255] width 927 height 291
click at [322, 214] on icon at bounding box center [322, 210] width 16 height 16
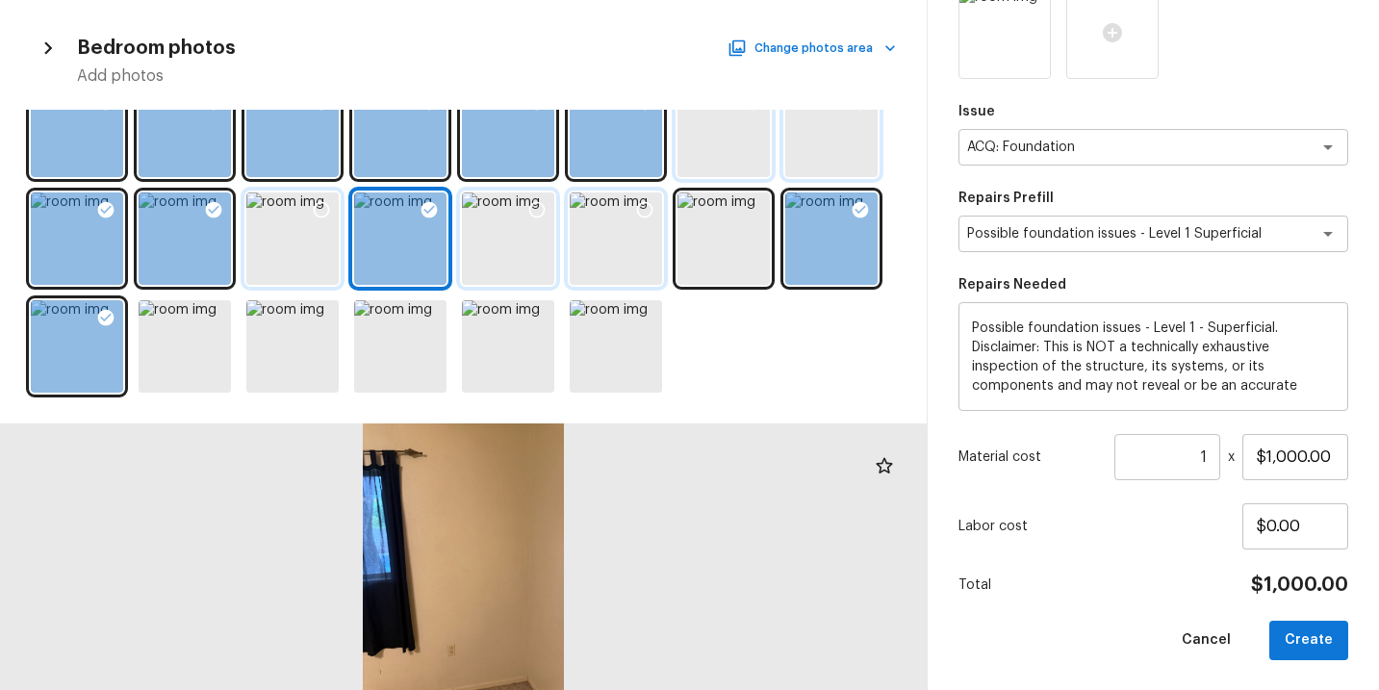
scroll to position [565, 0]
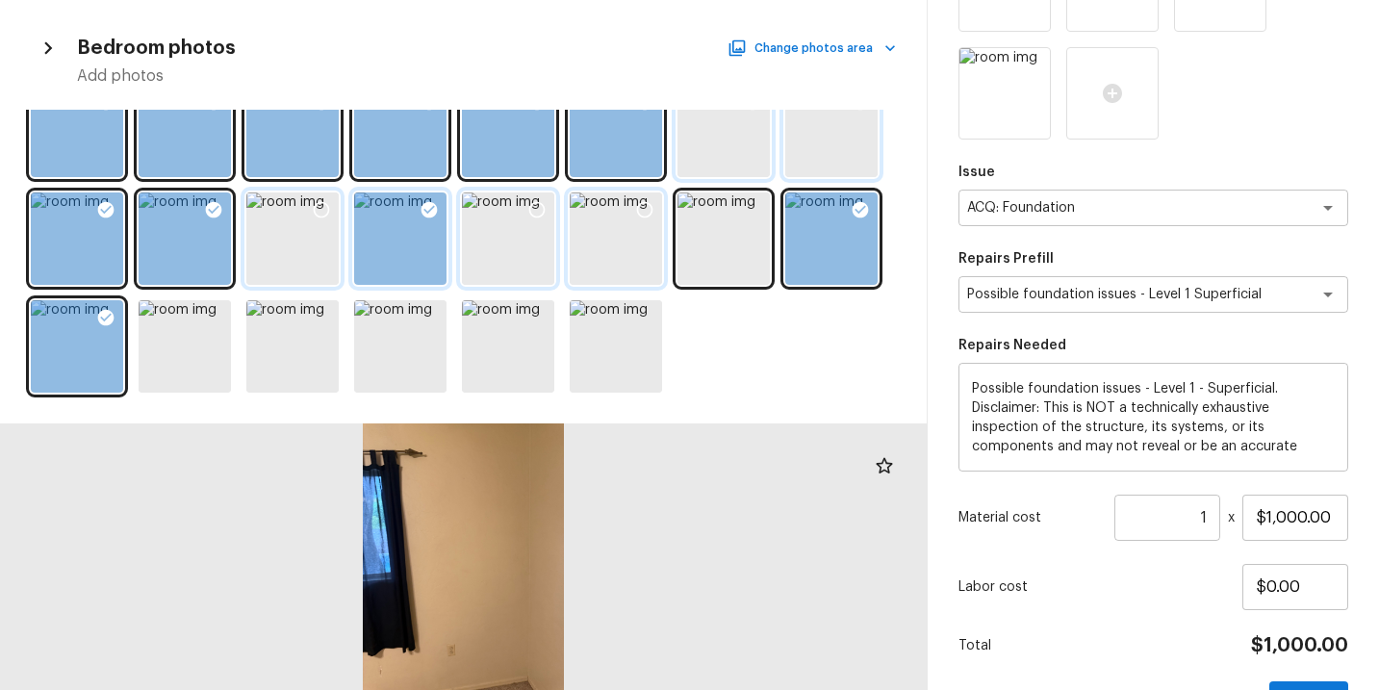
click at [406, 213] on div at bounding box center [400, 239] width 92 height 92
click at [420, 211] on icon at bounding box center [429, 209] width 19 height 19
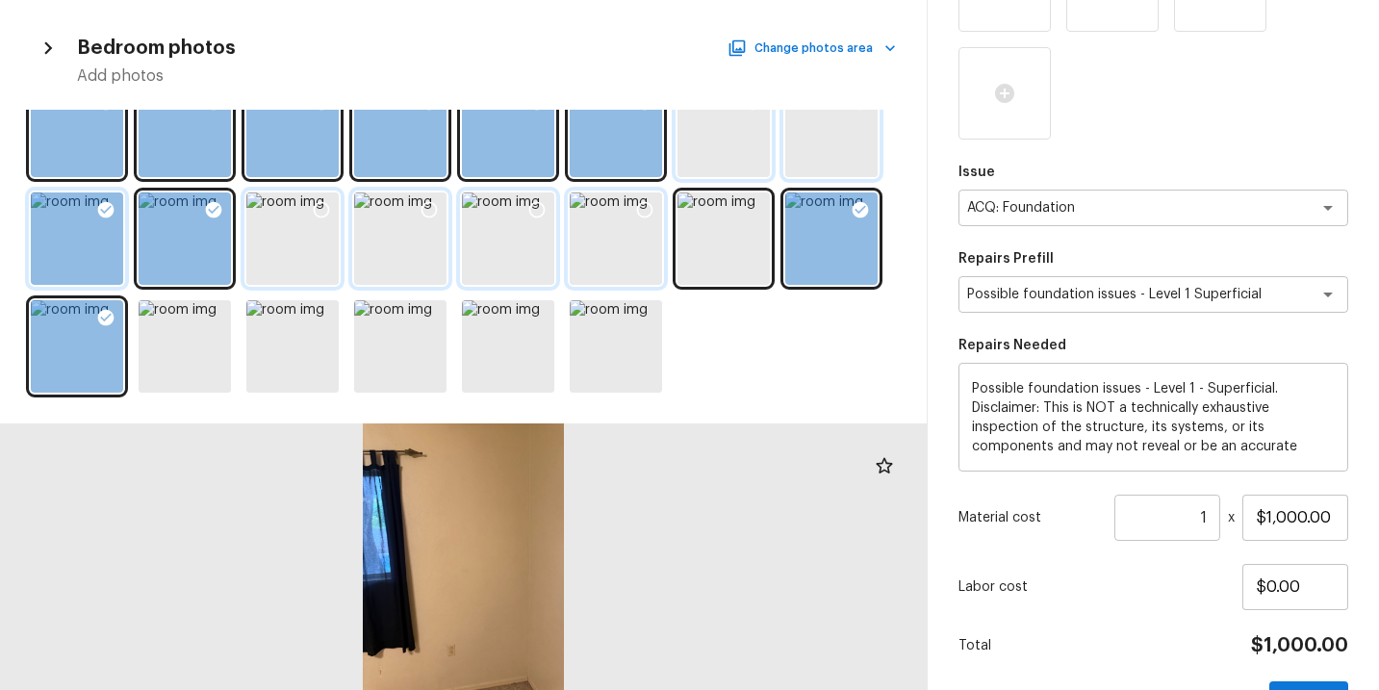
click at [96, 205] on icon at bounding box center [105, 209] width 19 height 19
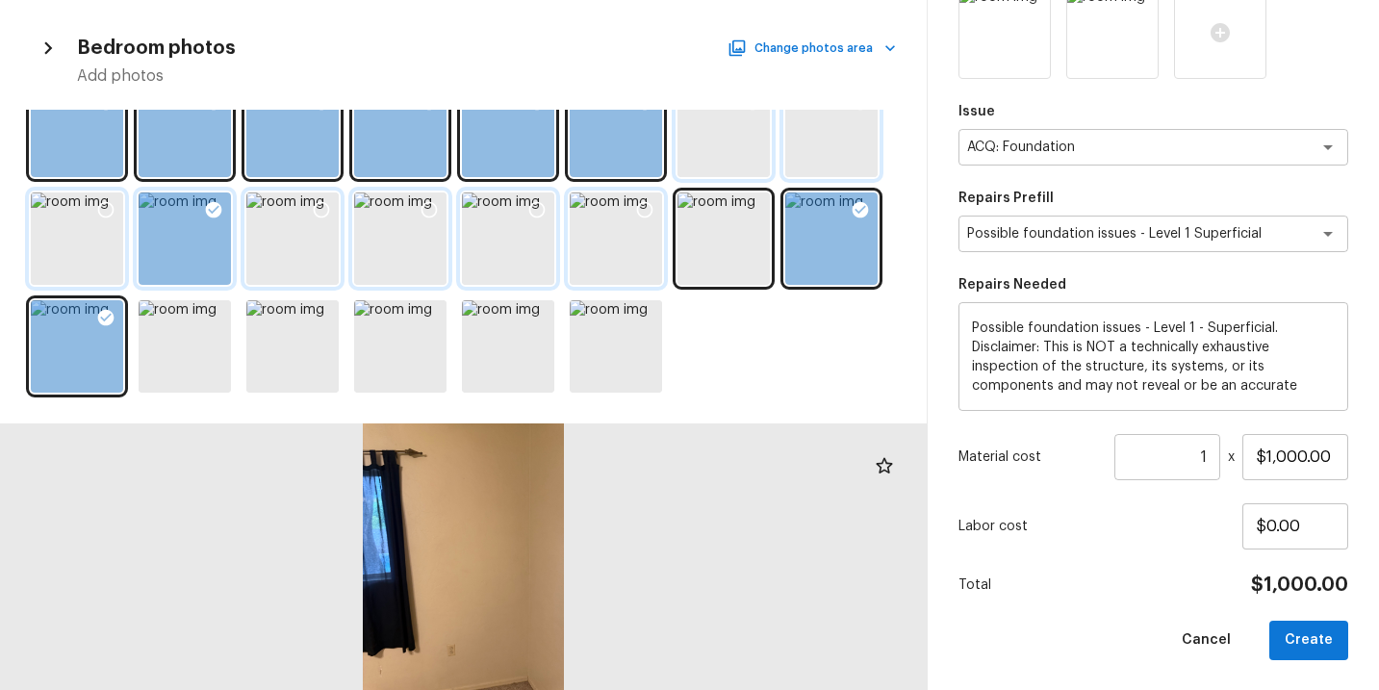
click at [208, 214] on icon at bounding box center [214, 210] width 16 height 16
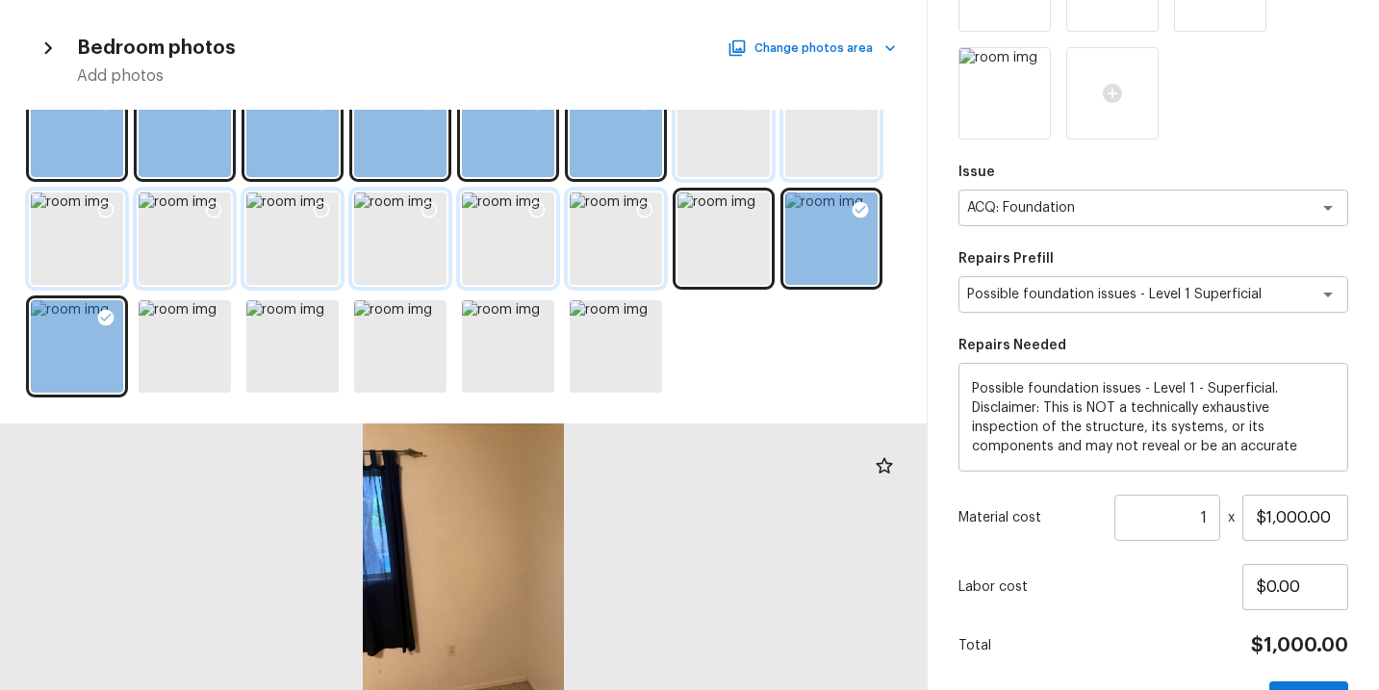
click at [130, 319] on div at bounding box center [463, 255] width 927 height 291
click at [104, 319] on icon at bounding box center [106, 318] width 16 height 16
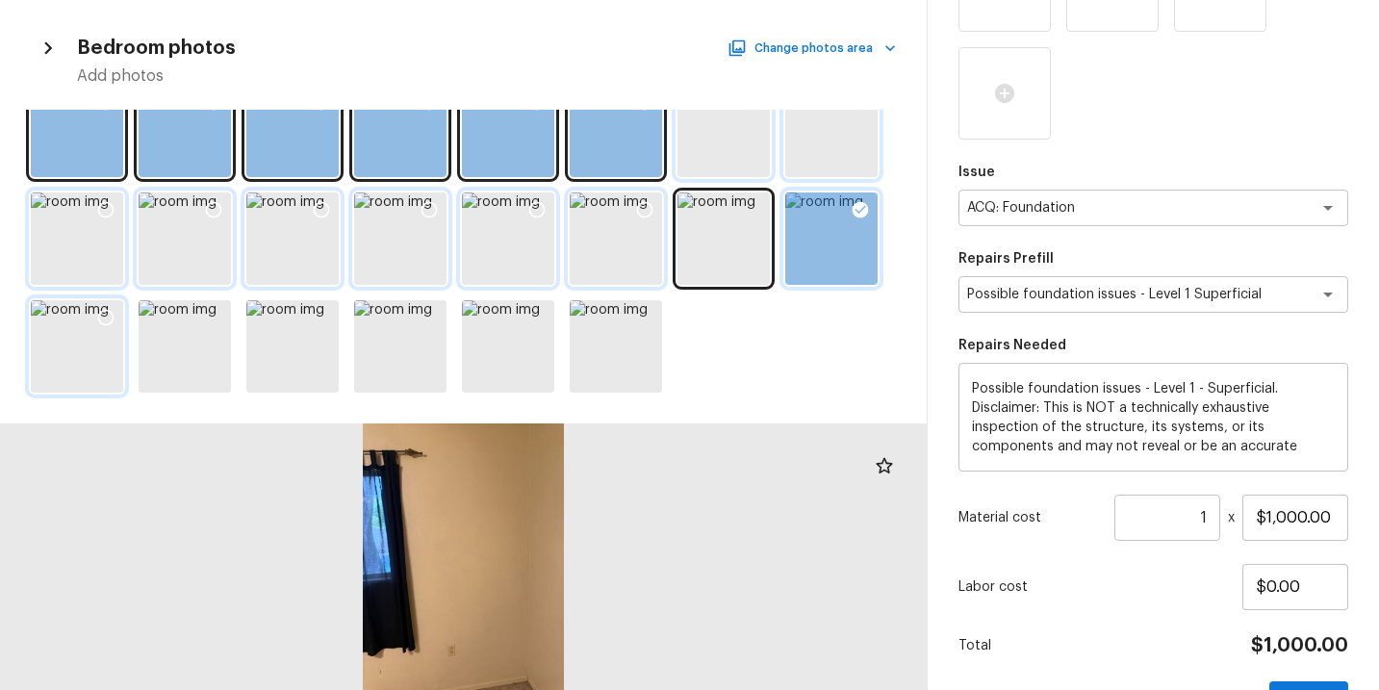
click at [861, 208] on icon at bounding box center [861, 210] width 16 height 16
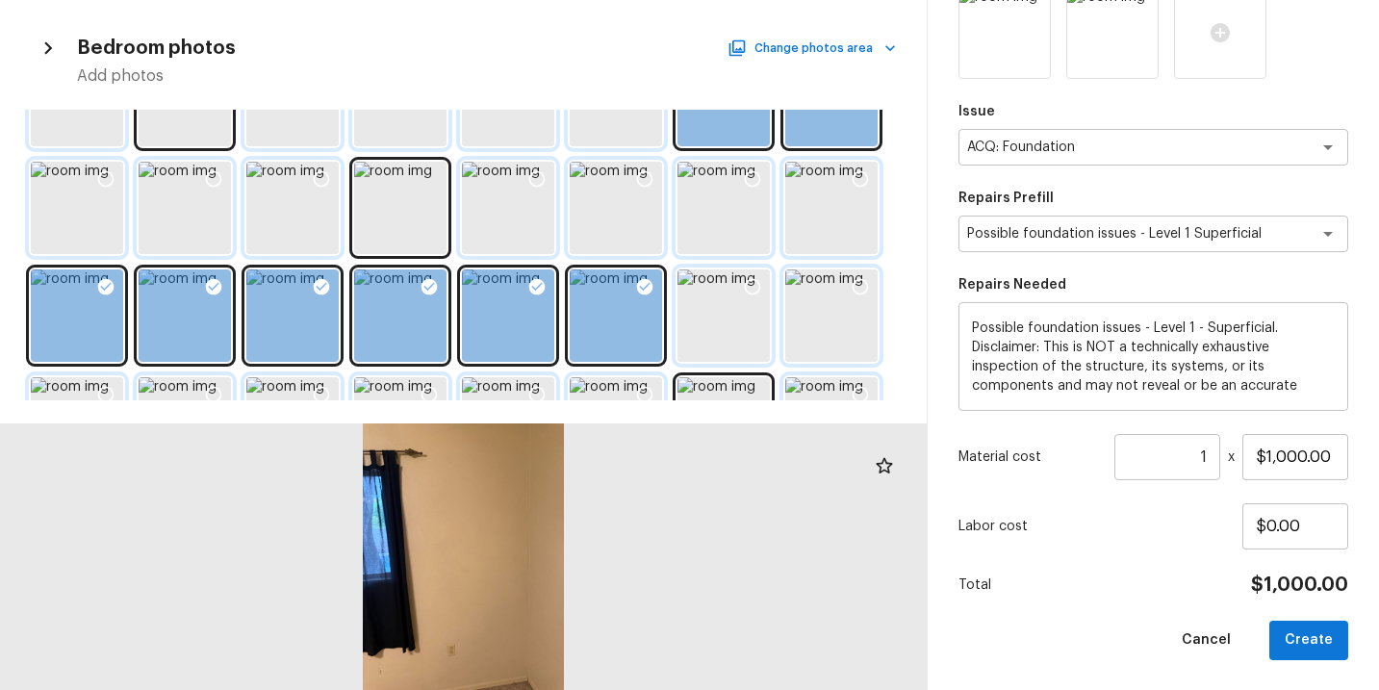
scroll to position [64, 0]
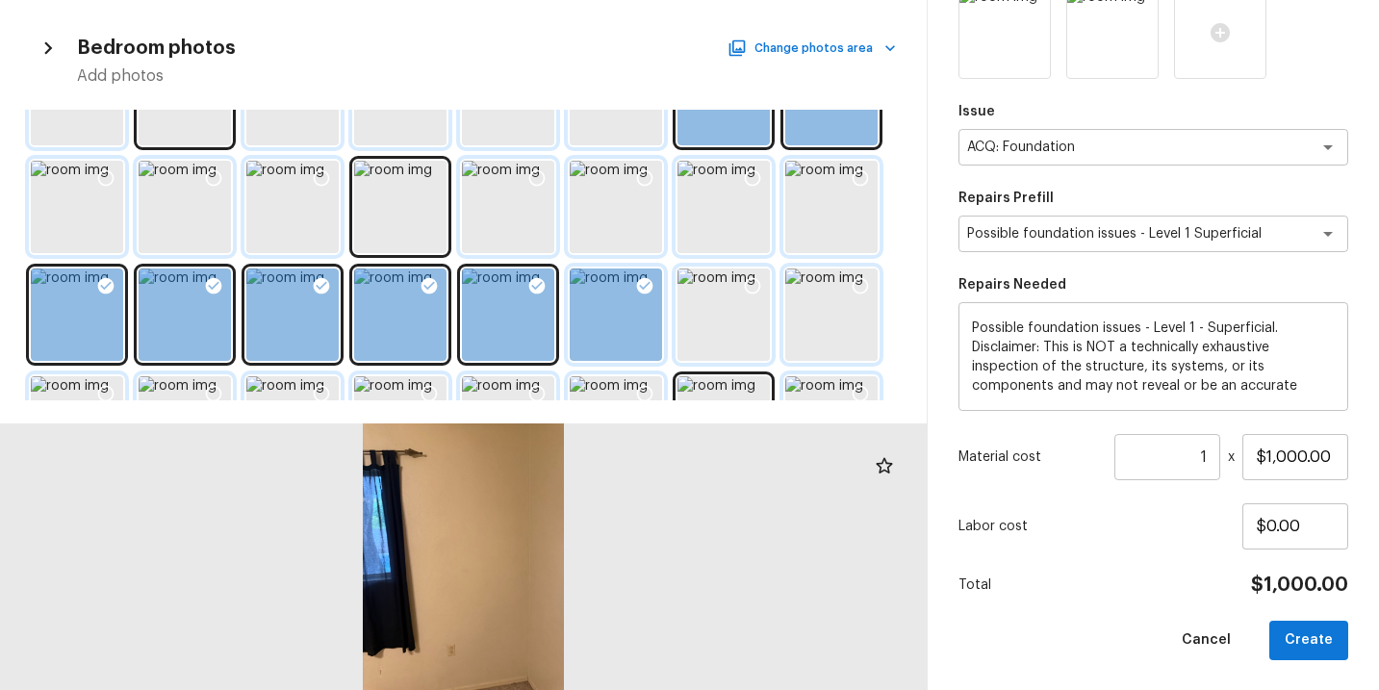
click at [652, 292] on icon at bounding box center [644, 285] width 19 height 19
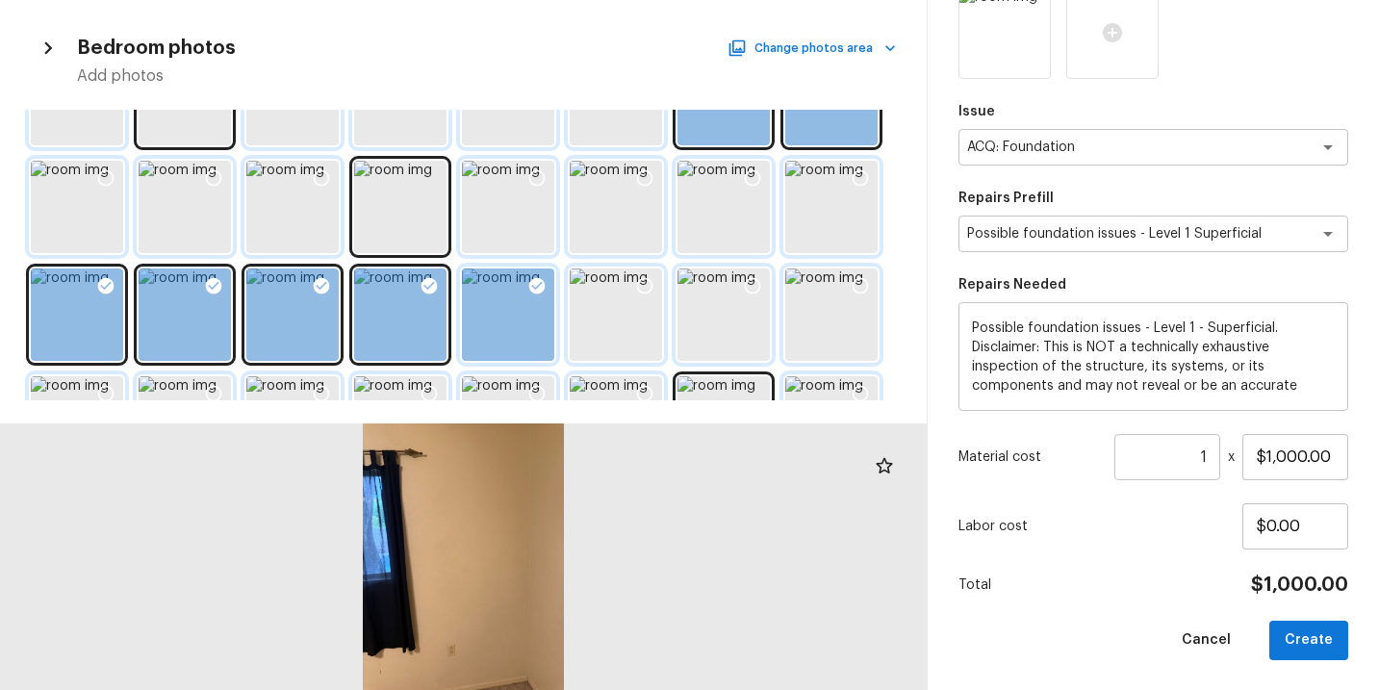
click at [543, 288] on icon at bounding box center [537, 286] width 16 height 16
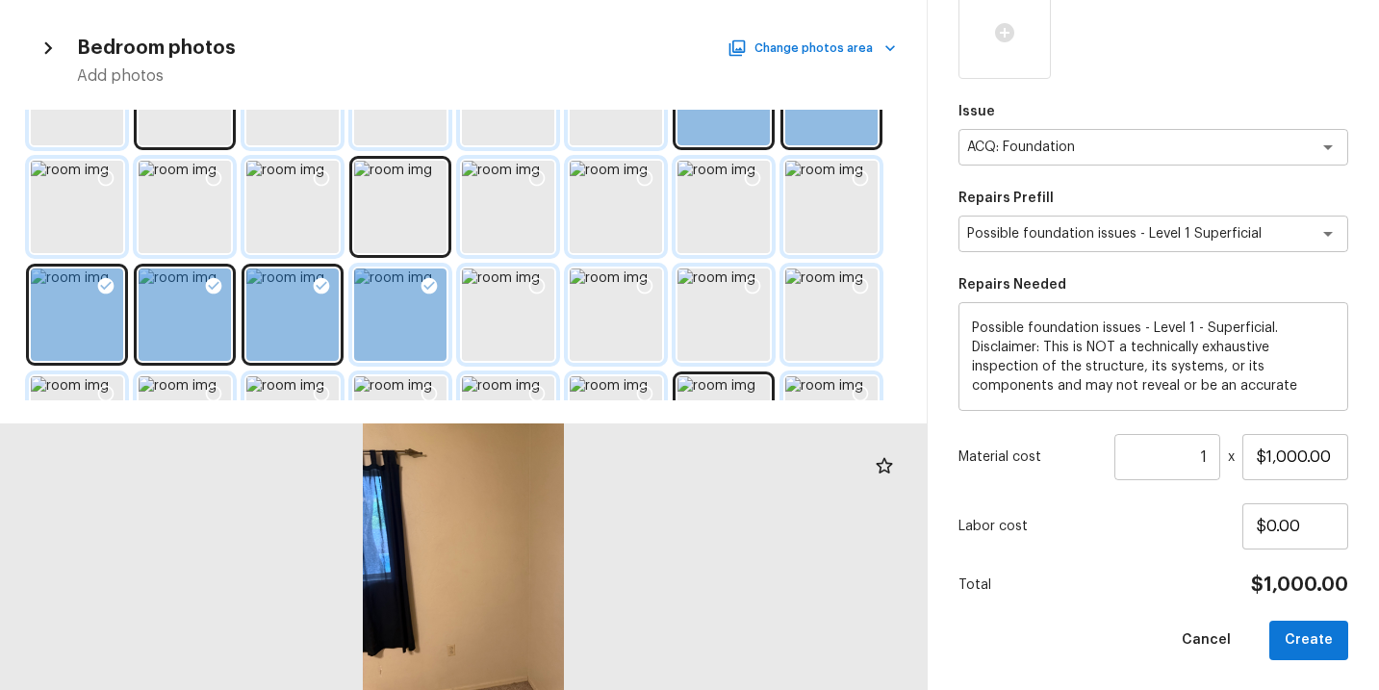
click at [387, 288] on div at bounding box center [400, 315] width 92 height 92
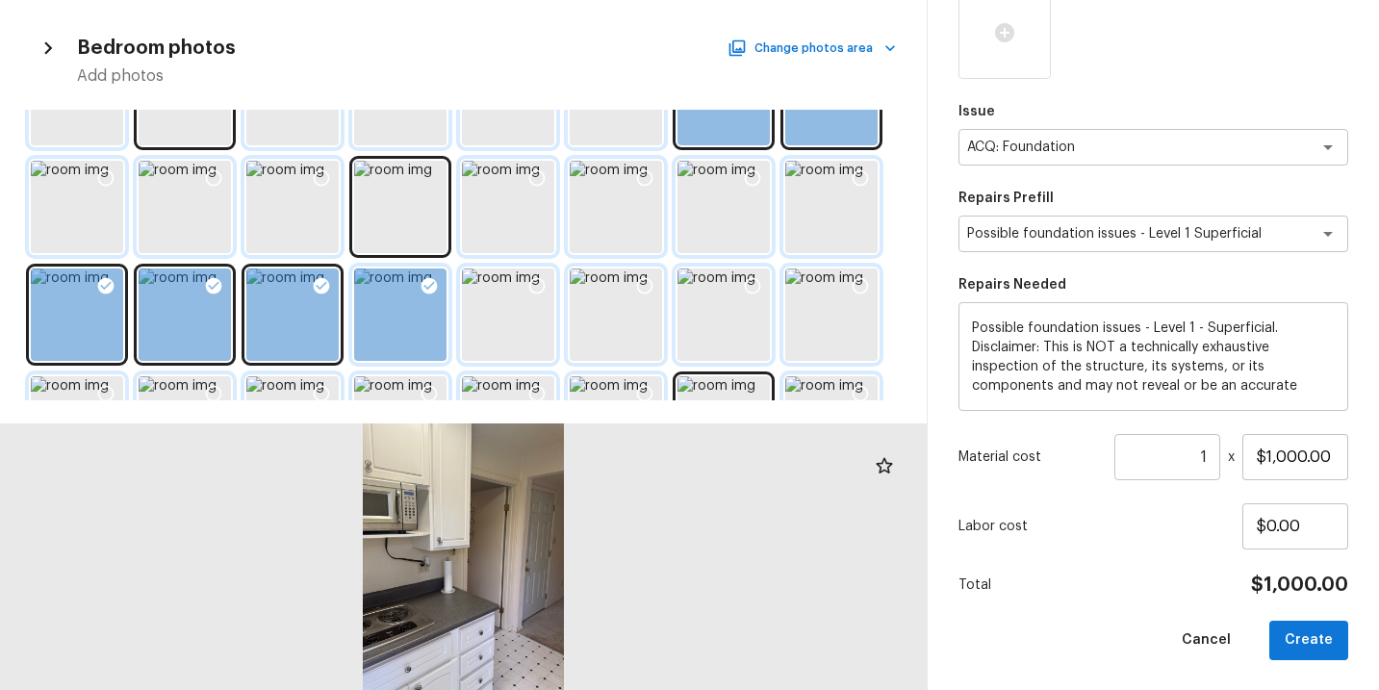
click at [422, 288] on icon at bounding box center [429, 285] width 19 height 19
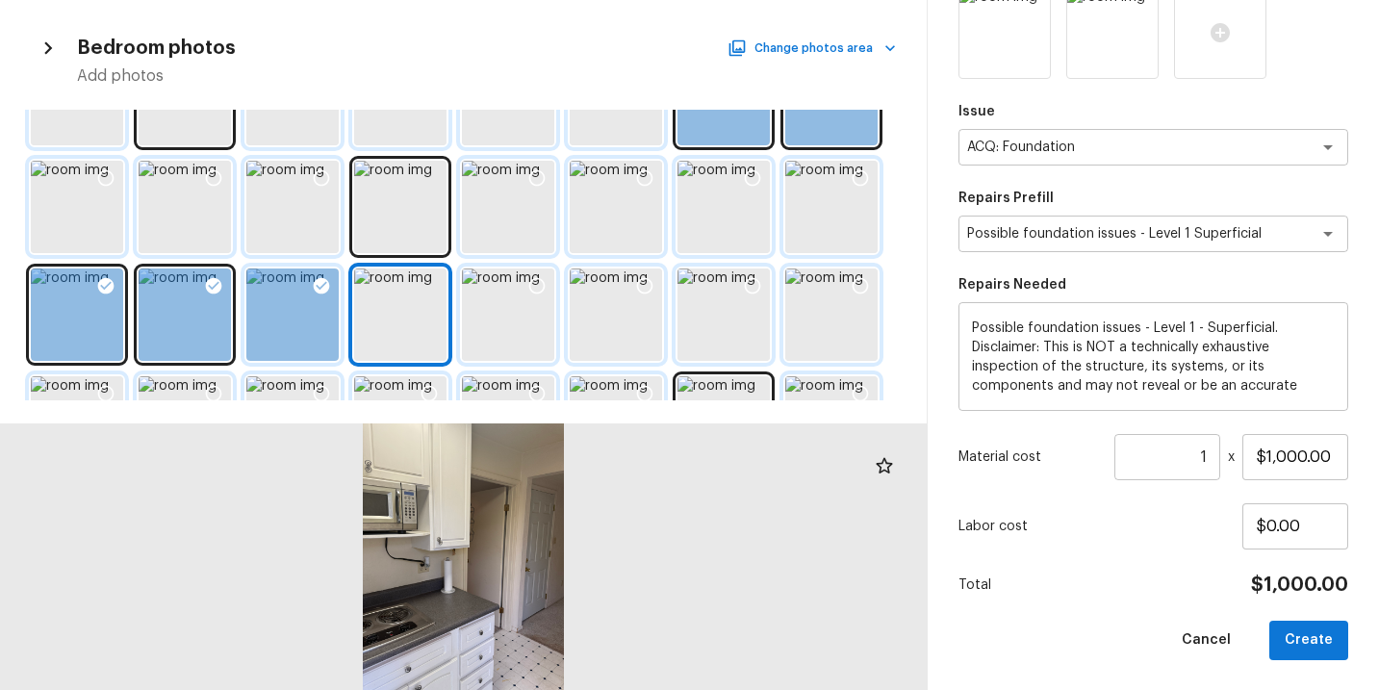
click at [327, 288] on icon at bounding box center [322, 286] width 16 height 16
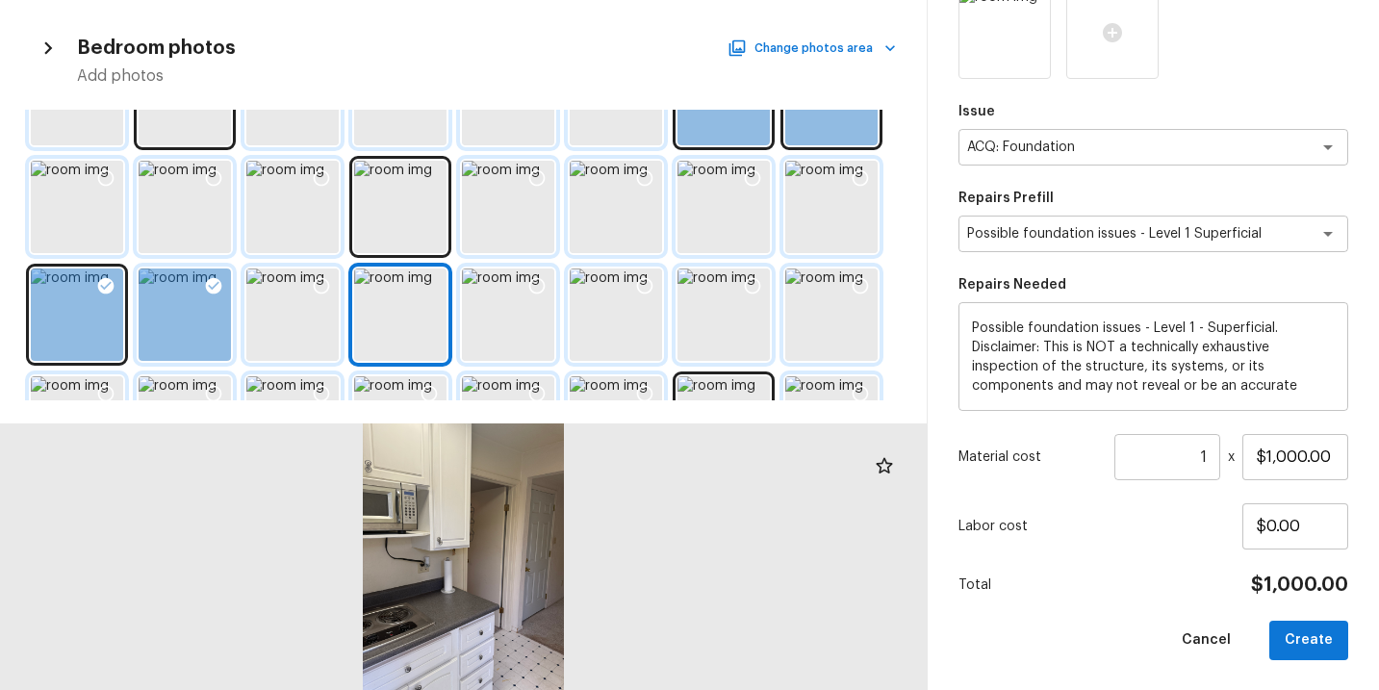
click at [219, 288] on icon at bounding box center [214, 286] width 16 height 16
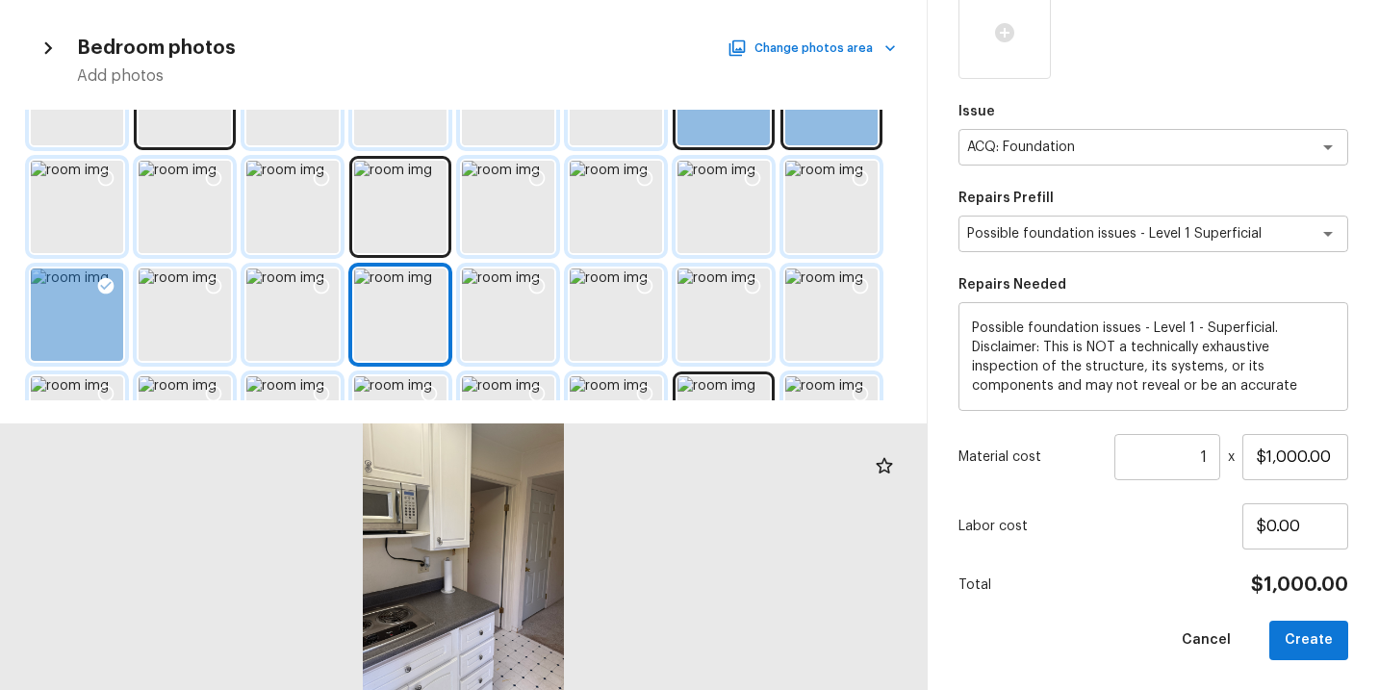
click at [120, 292] on div at bounding box center [106, 289] width 35 height 40
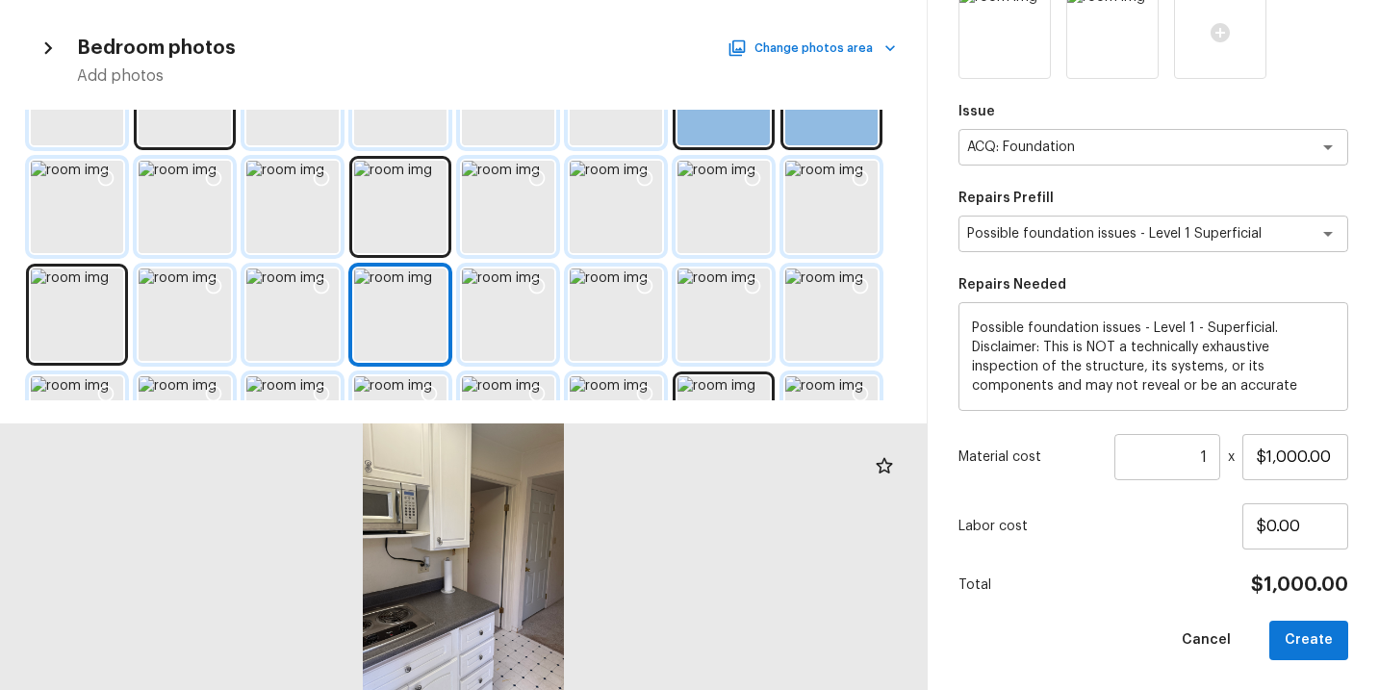
scroll to position [0, 0]
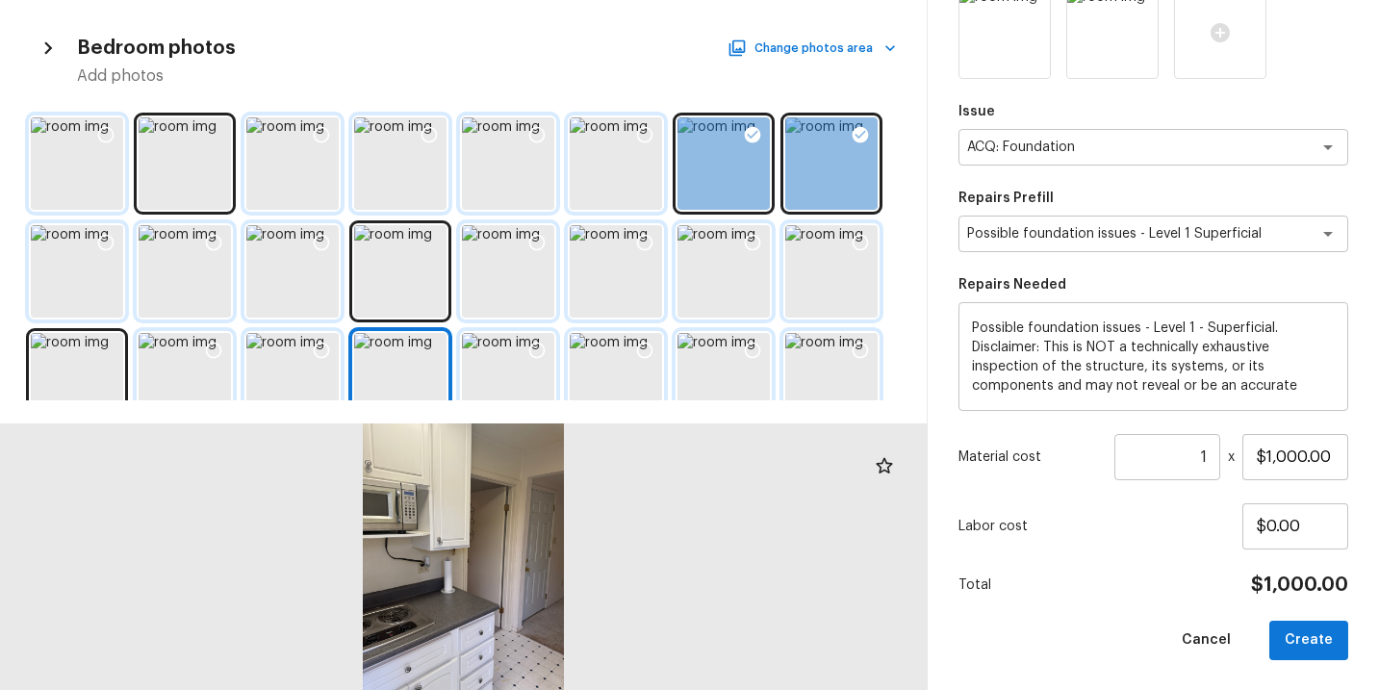
click at [728, 285] on div at bounding box center [724, 271] width 92 height 92
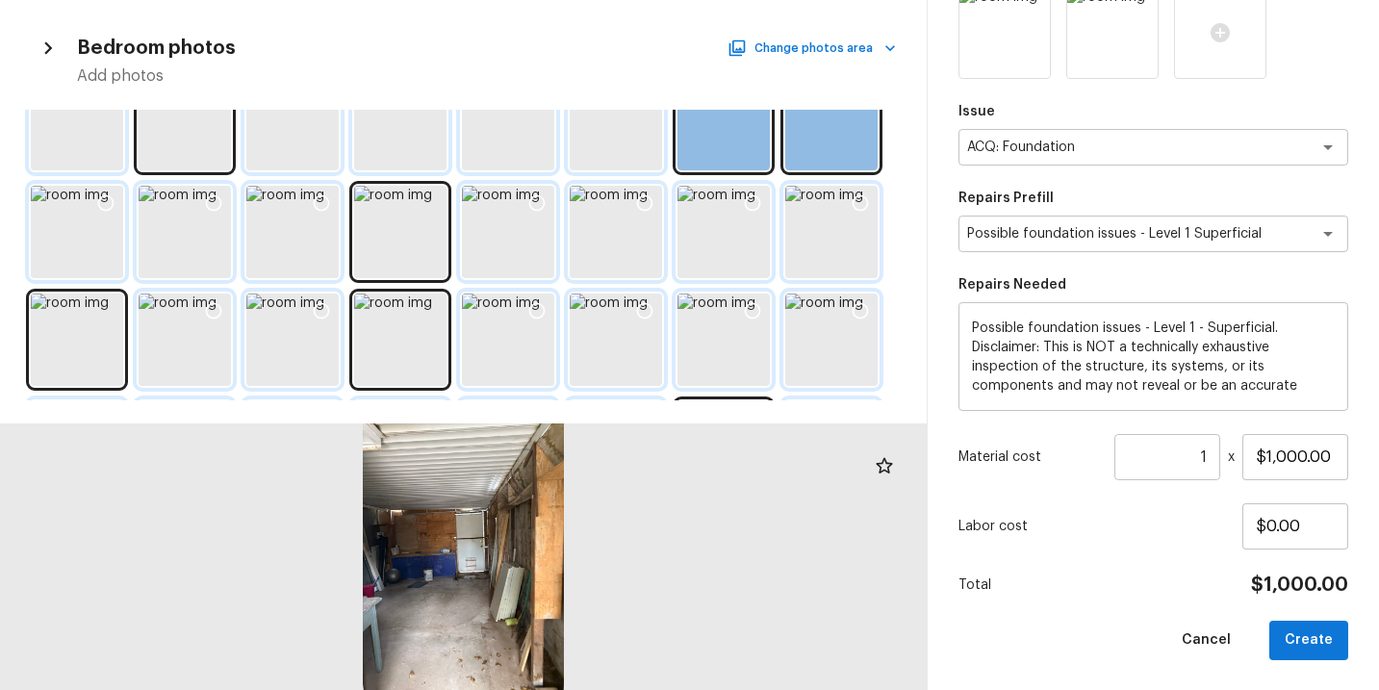
scroll to position [58, 0]
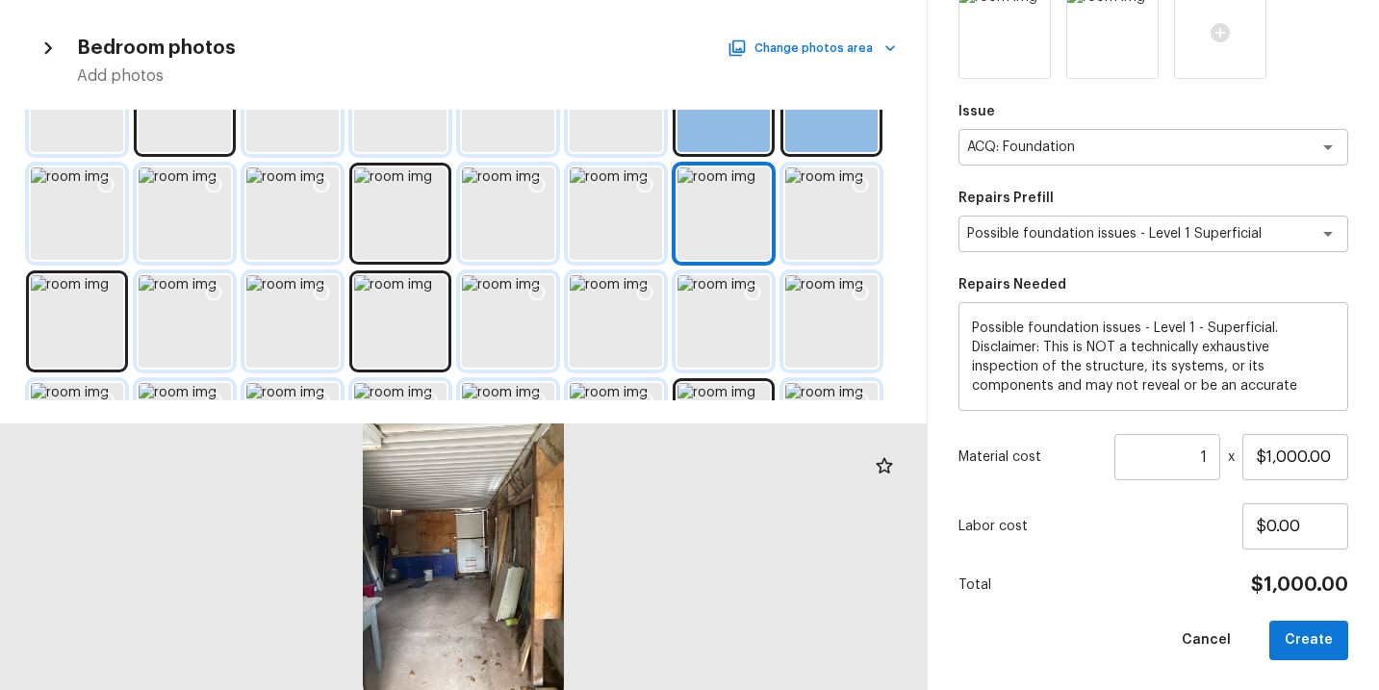
click at [837, 224] on div at bounding box center [832, 213] width 92 height 92
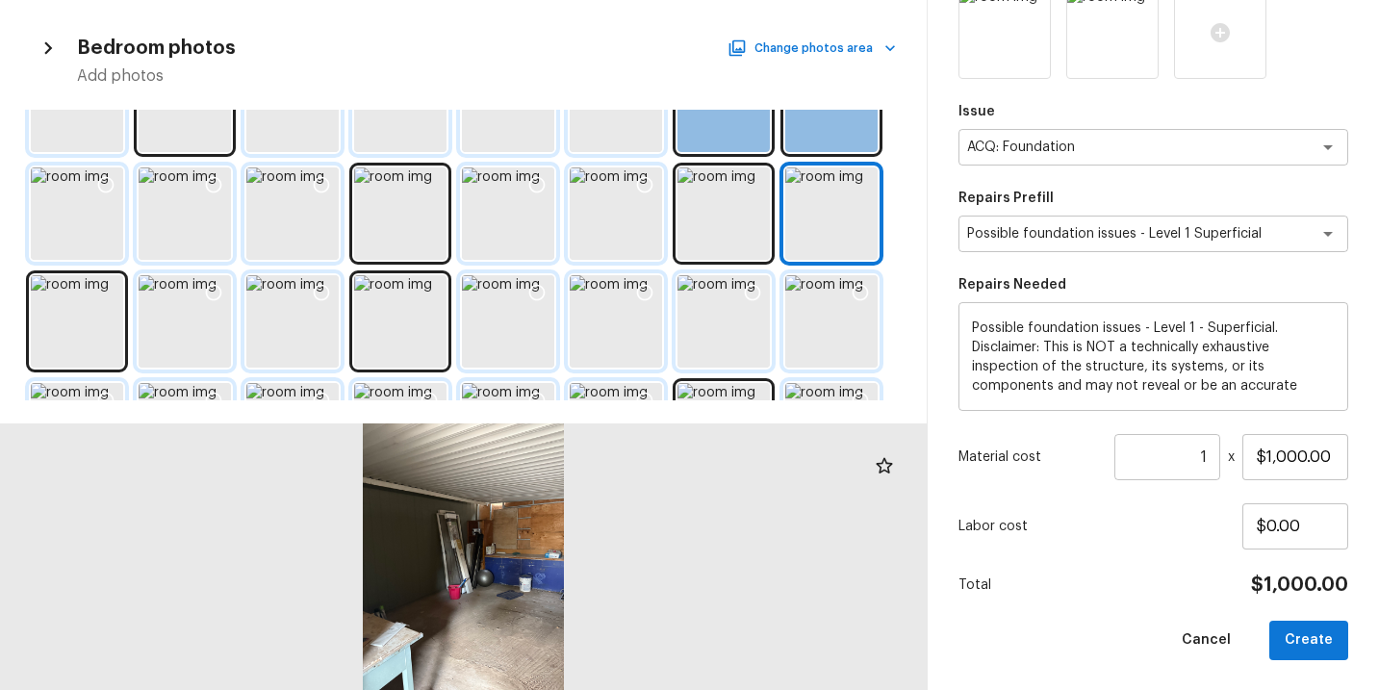
click at [859, 193] on icon at bounding box center [860, 184] width 19 height 19
click at [1106, 562] on div "Issue ACQ: Foundation x ​ Repairs Prefill Possible foundation issues - Level 1 …" at bounding box center [1154, 270] width 390 height 782
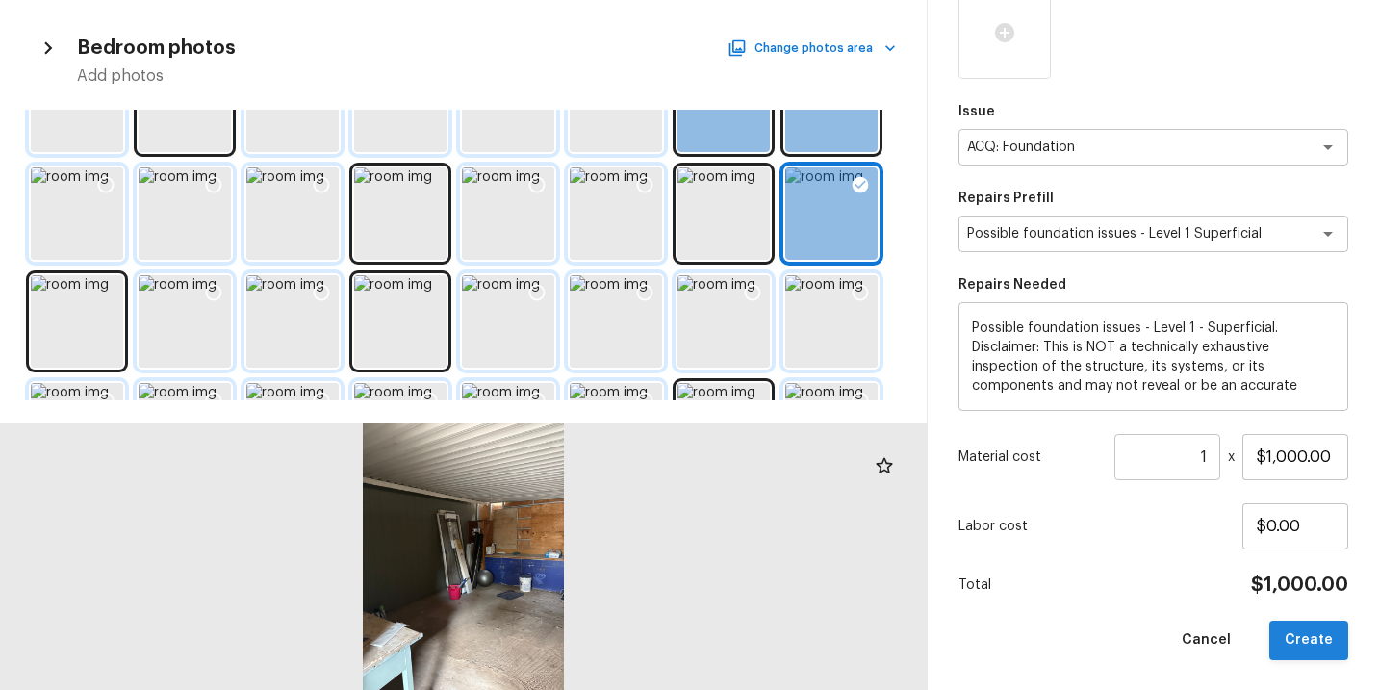
click at [1311, 644] on button "Create" at bounding box center [1309, 640] width 79 height 39
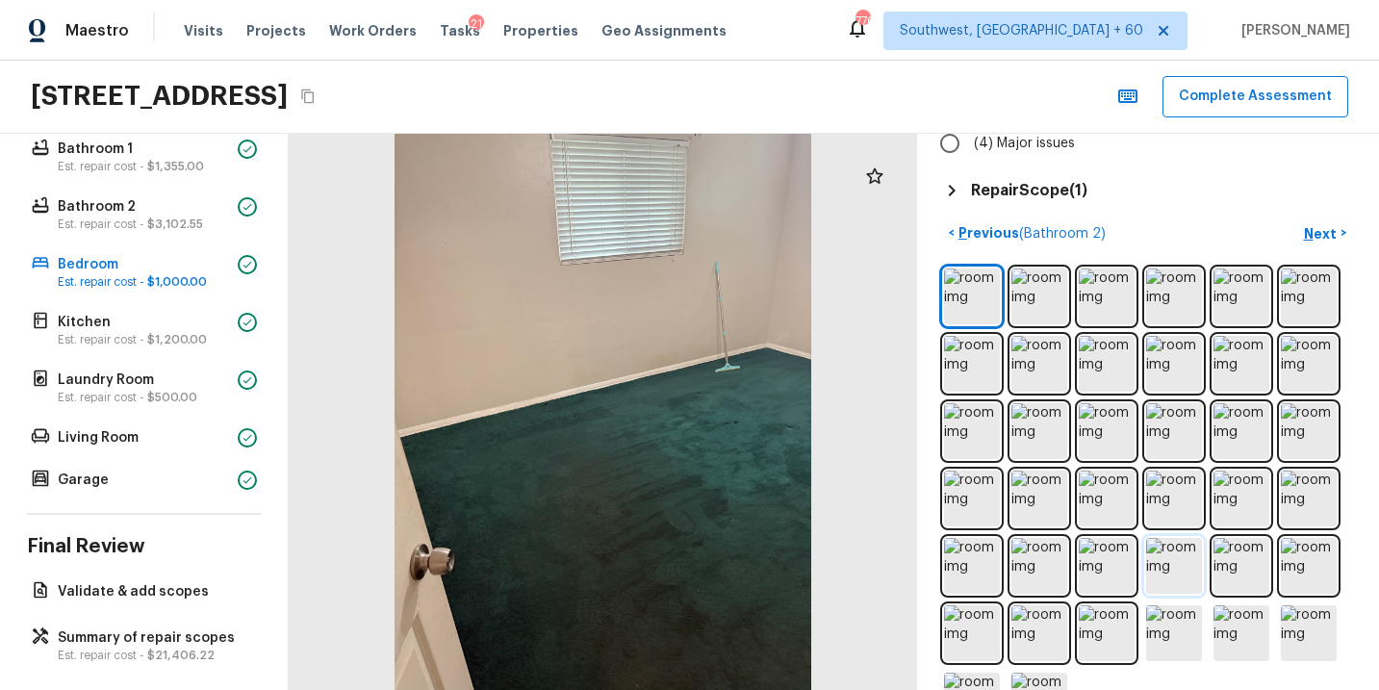
scroll to position [360, 0]
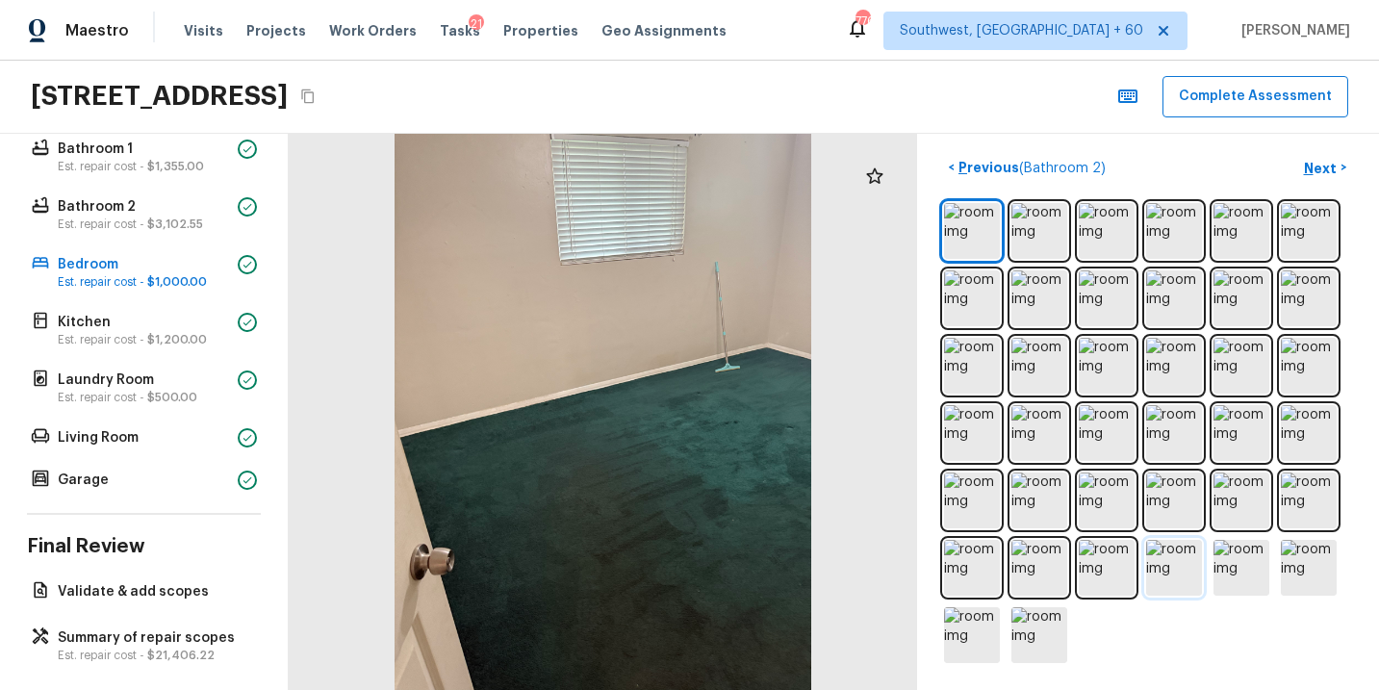
click at [1170, 582] on img at bounding box center [1174, 568] width 56 height 56
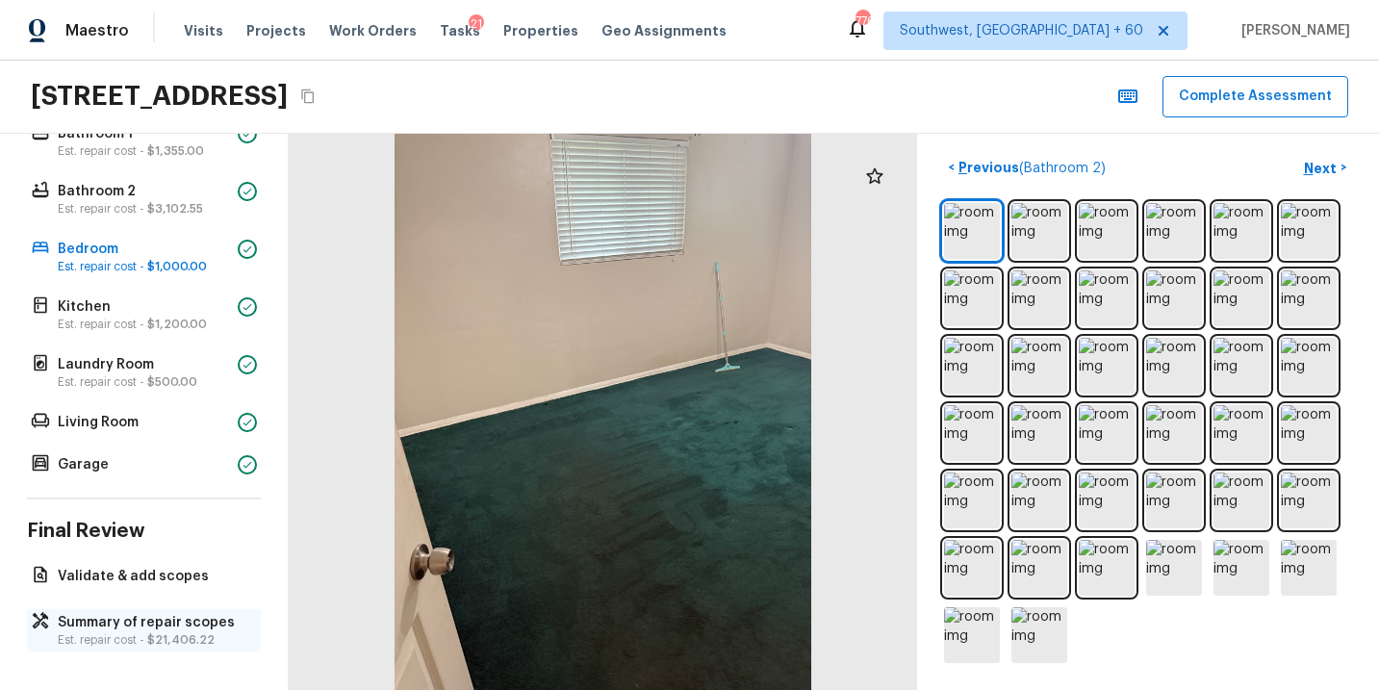
click at [157, 638] on span "$21,406.22" at bounding box center [180, 640] width 67 height 12
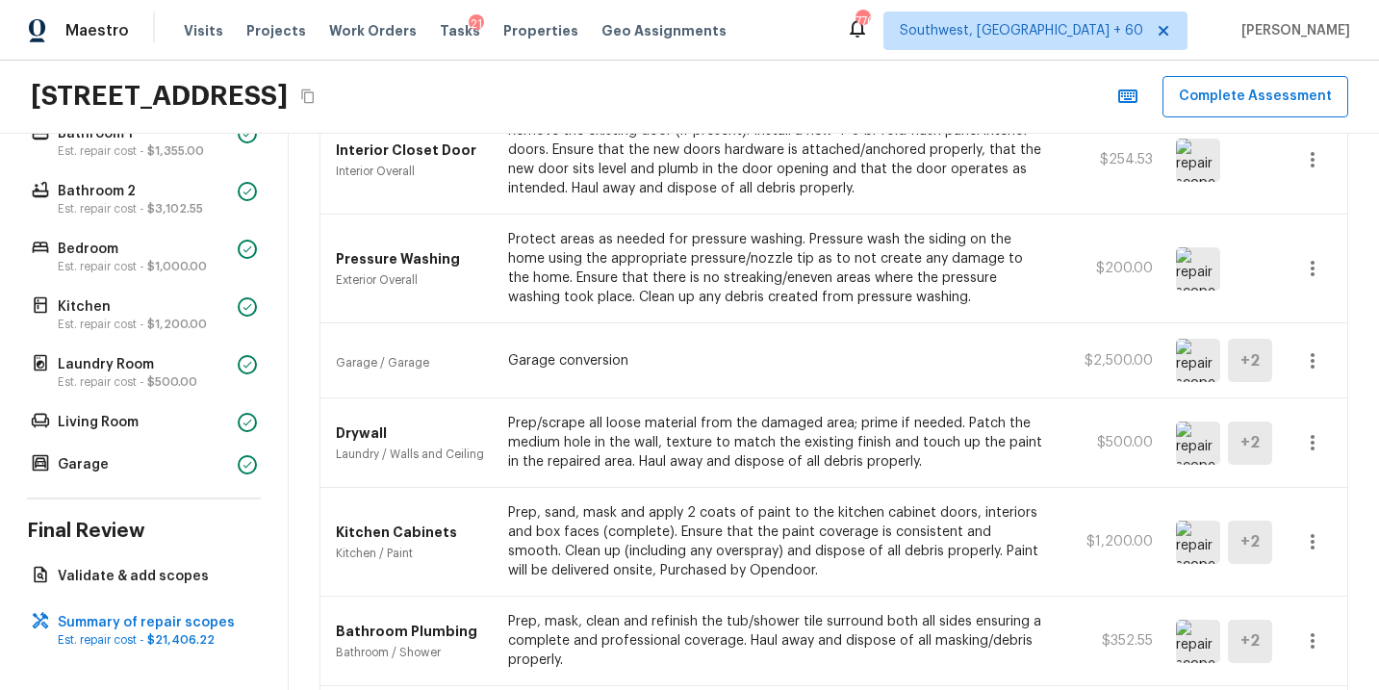
scroll to position [776, 0]
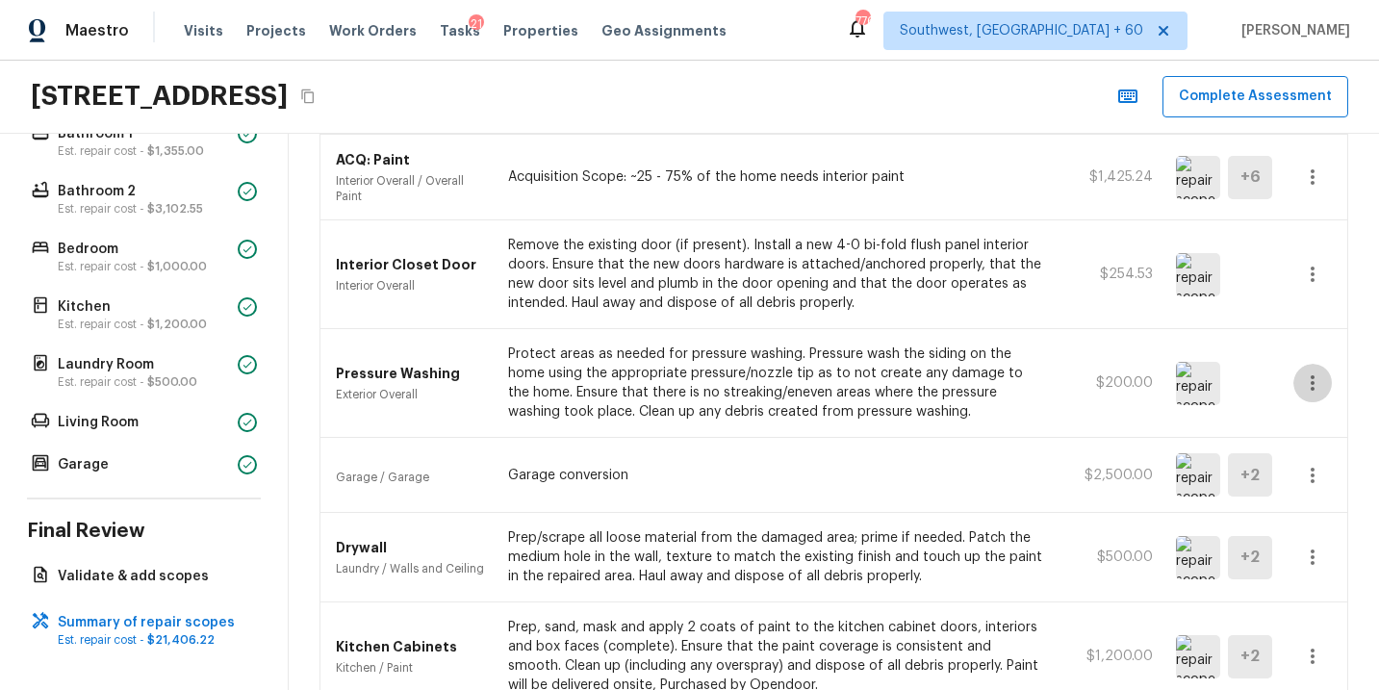
click at [1310, 379] on icon "button" at bounding box center [1312, 383] width 23 height 23
click at [1307, 428] on li "Edit" at bounding box center [1320, 439] width 90 height 58
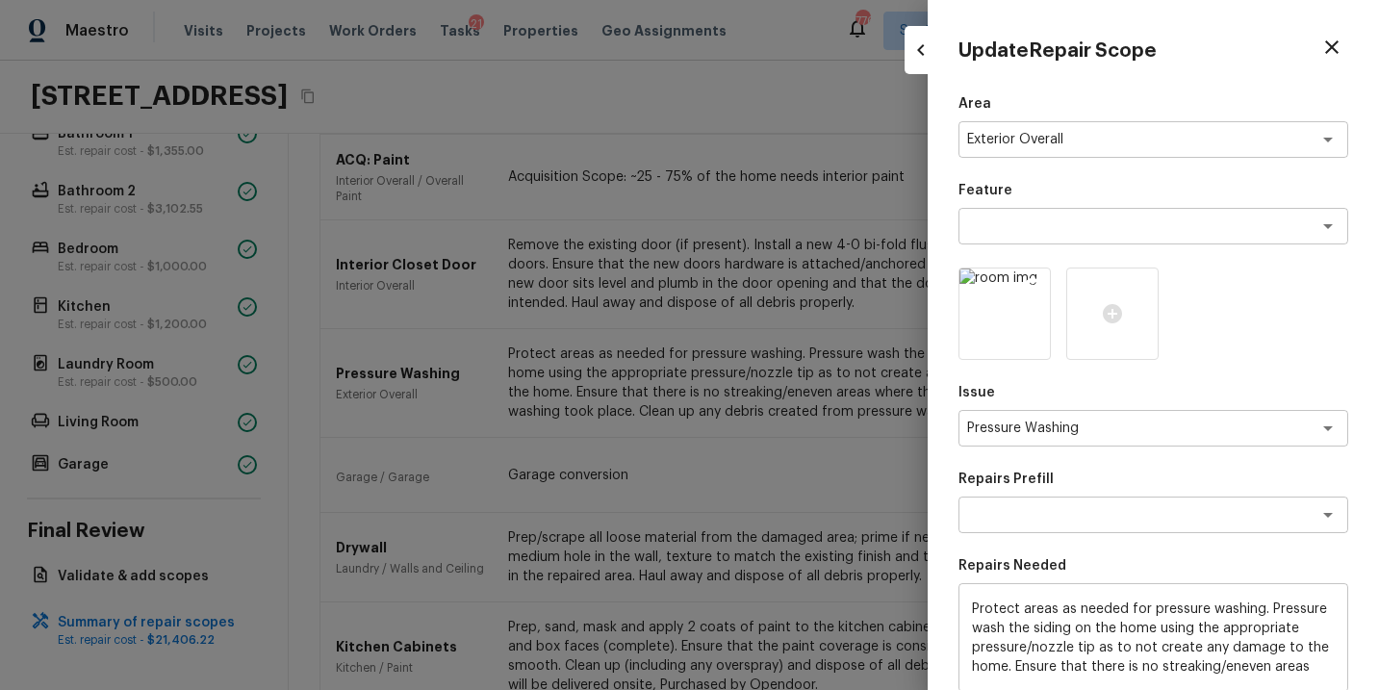
click at [1034, 286] on icon at bounding box center [1032, 285] width 19 height 19
click at [1340, 49] on icon "button" at bounding box center [1332, 47] width 23 height 23
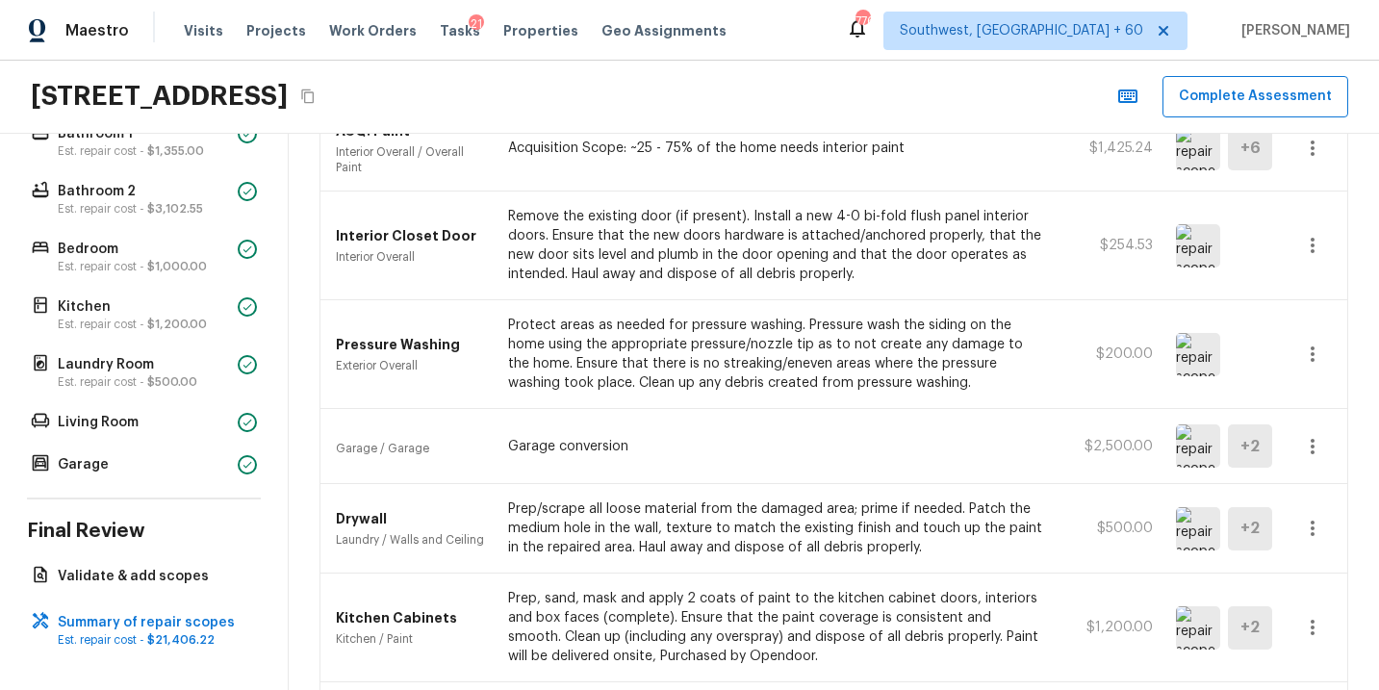
scroll to position [812, 0]
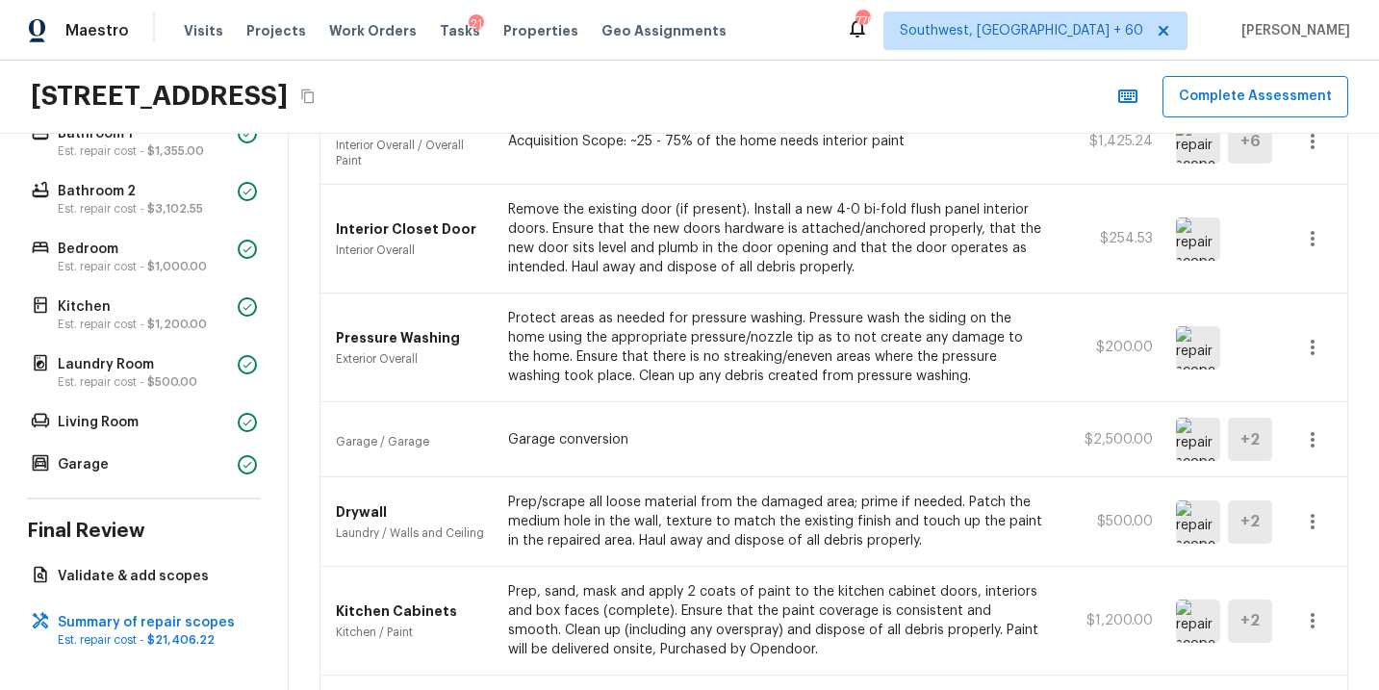
click at [1320, 352] on icon "button" at bounding box center [1312, 347] width 23 height 23
click at [1304, 394] on li "Edit" at bounding box center [1320, 403] width 90 height 58
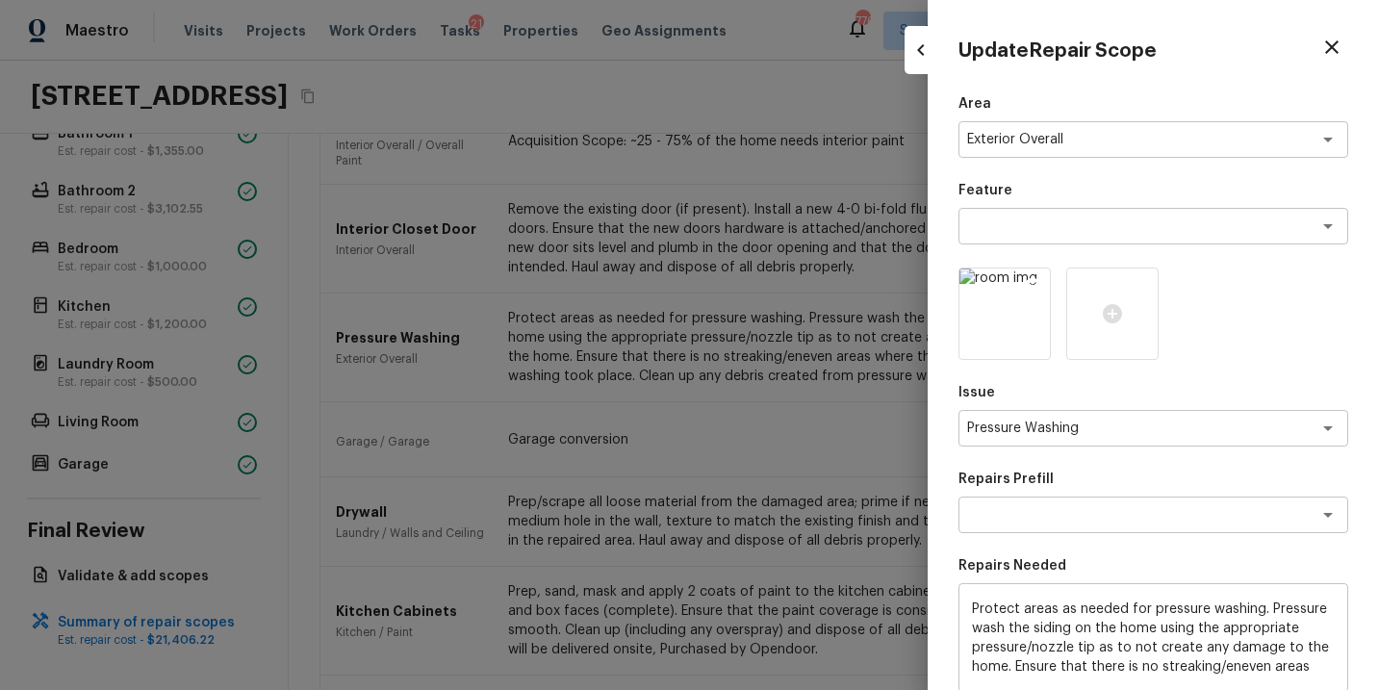
click at [1033, 289] on icon at bounding box center [1033, 286] width 16 height 16
click at [1307, 134] on icon "Clear" at bounding box center [1303, 139] width 19 height 19
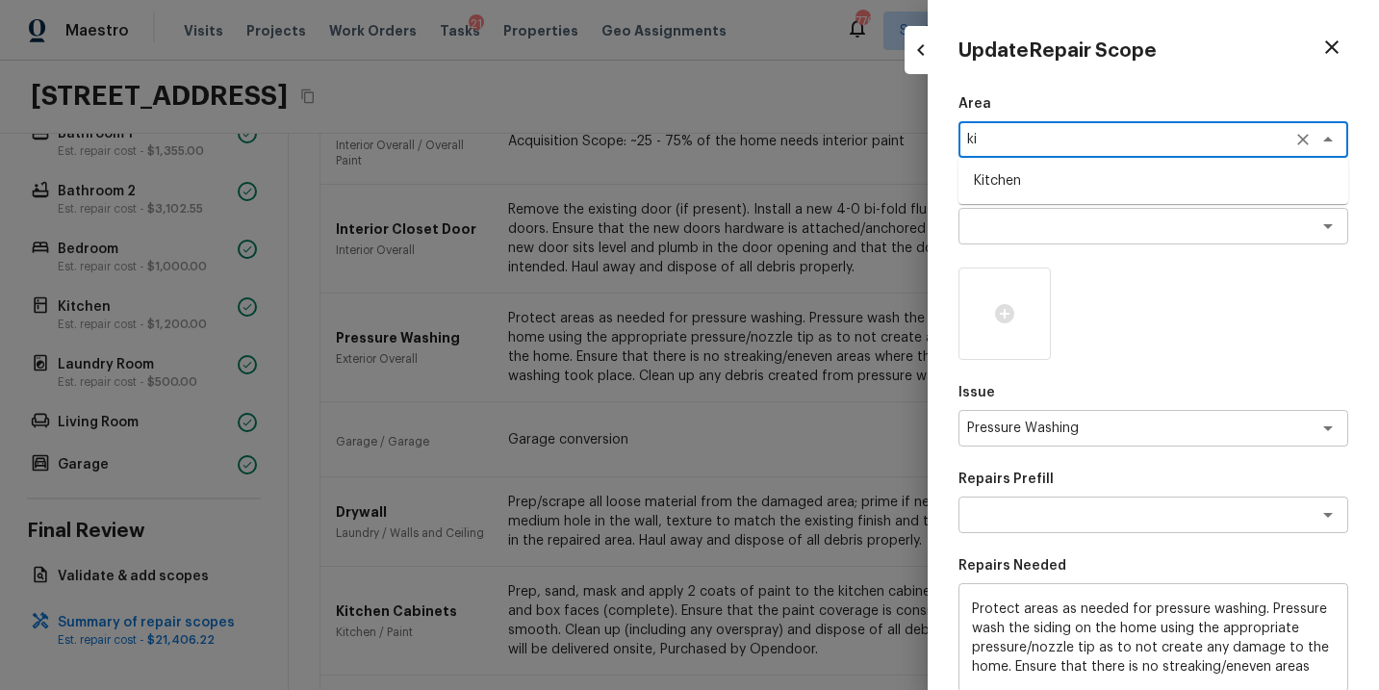
click at [1142, 183] on li "Kitchen" at bounding box center [1154, 181] width 390 height 31
click at [1108, 229] on textarea at bounding box center [1126, 226] width 319 height 19
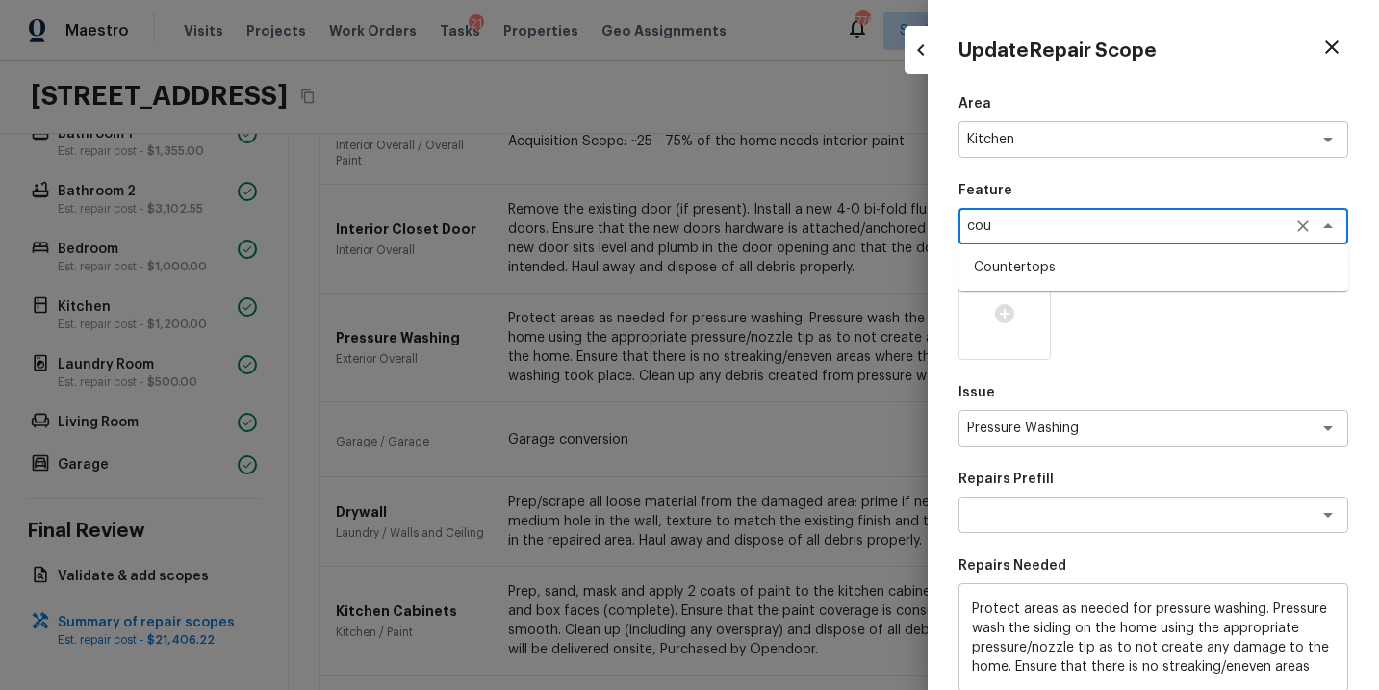
click at [1097, 261] on li "Countertops" at bounding box center [1154, 267] width 390 height 31
click at [1304, 431] on icon "Clear" at bounding box center [1303, 428] width 19 height 19
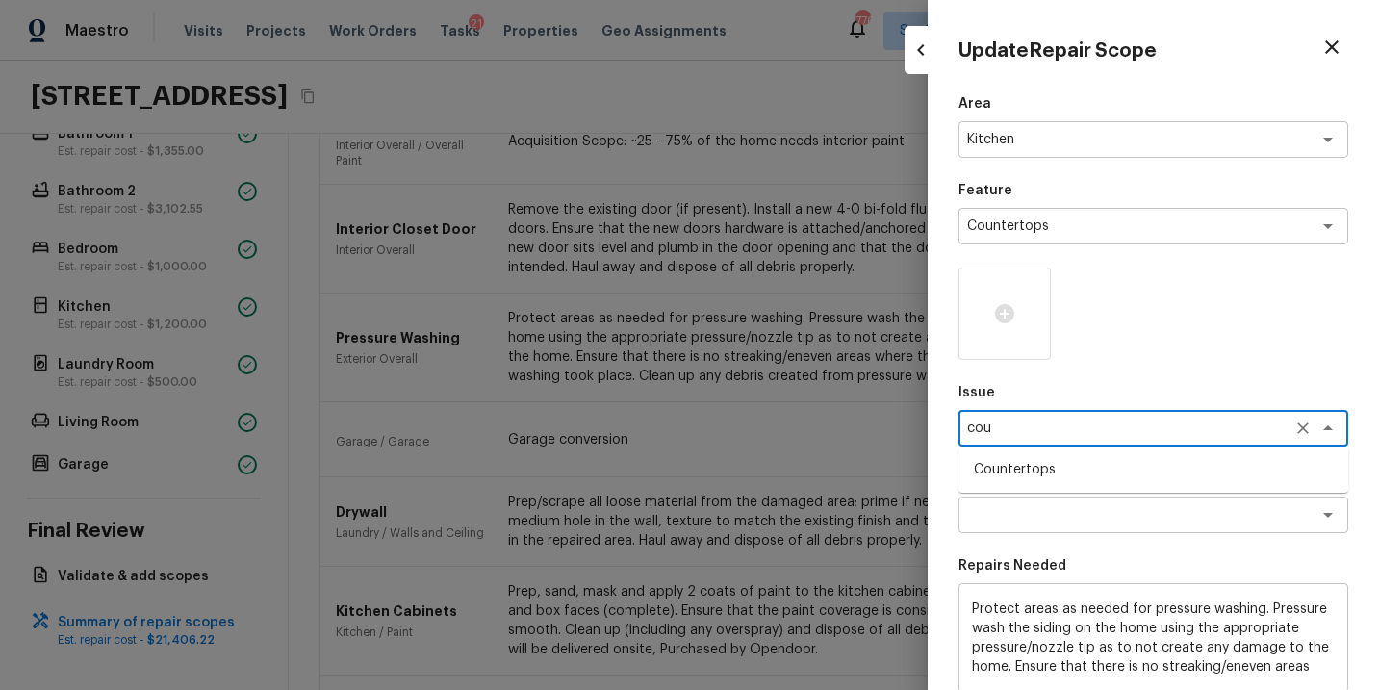
click at [1129, 469] on li "Countertops" at bounding box center [1154, 469] width 390 height 31
click at [1100, 536] on div "Area Kitchen x ​ Feature Countertops x ​ Issue Countertops x ​ Repairs Prefill …" at bounding box center [1154, 517] width 390 height 847
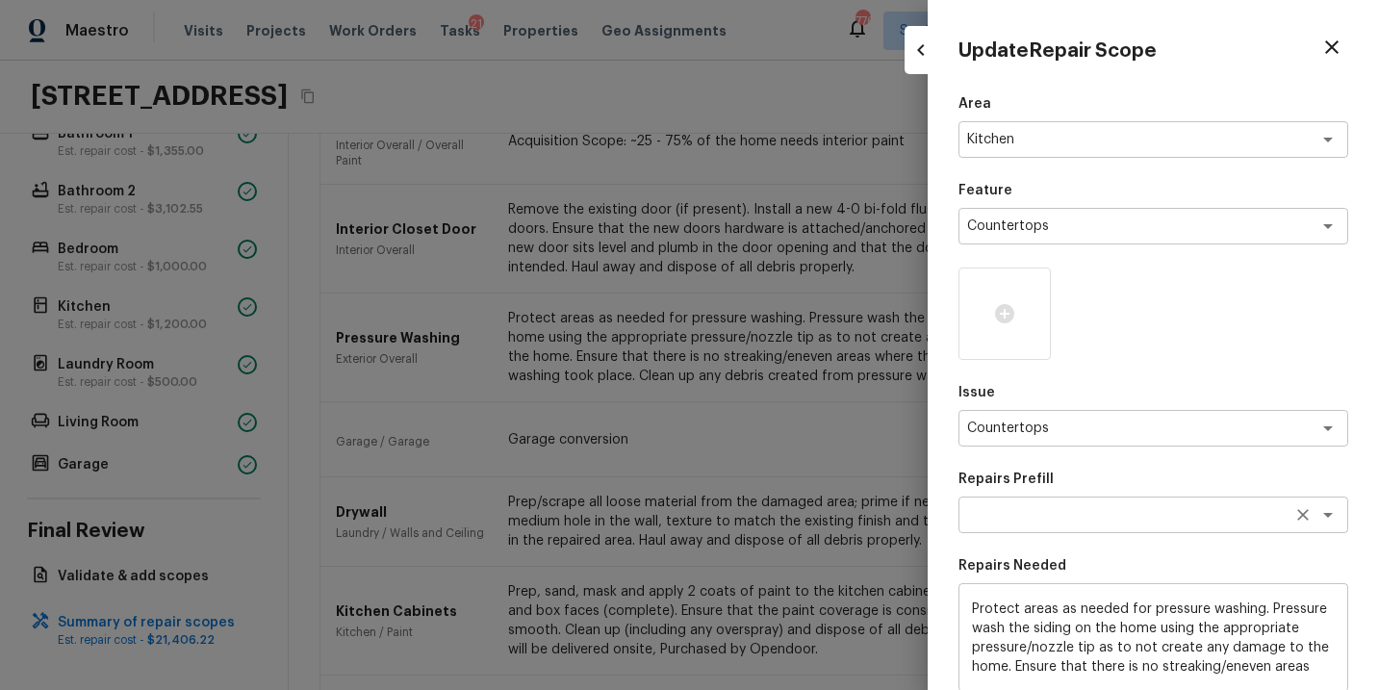
click at [1111, 523] on textarea at bounding box center [1126, 514] width 319 height 19
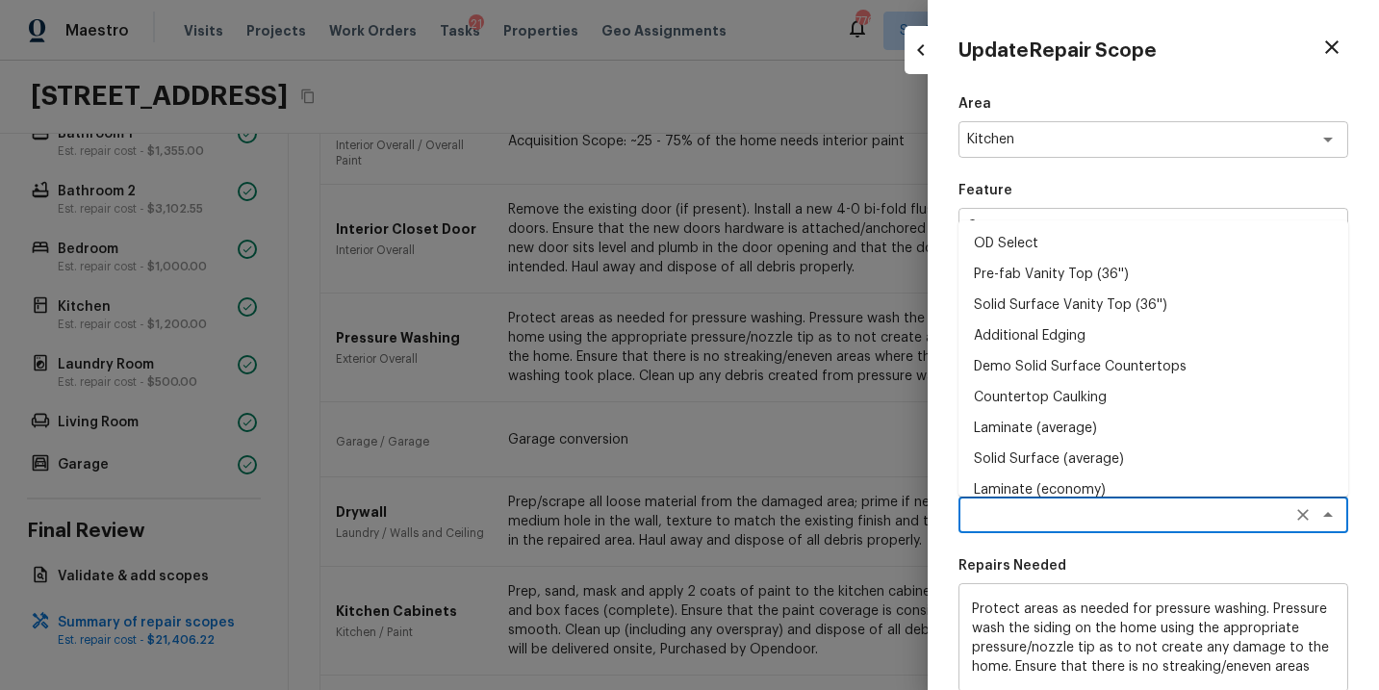
click at [1071, 395] on li "Countertop Caulking" at bounding box center [1154, 397] width 390 height 31
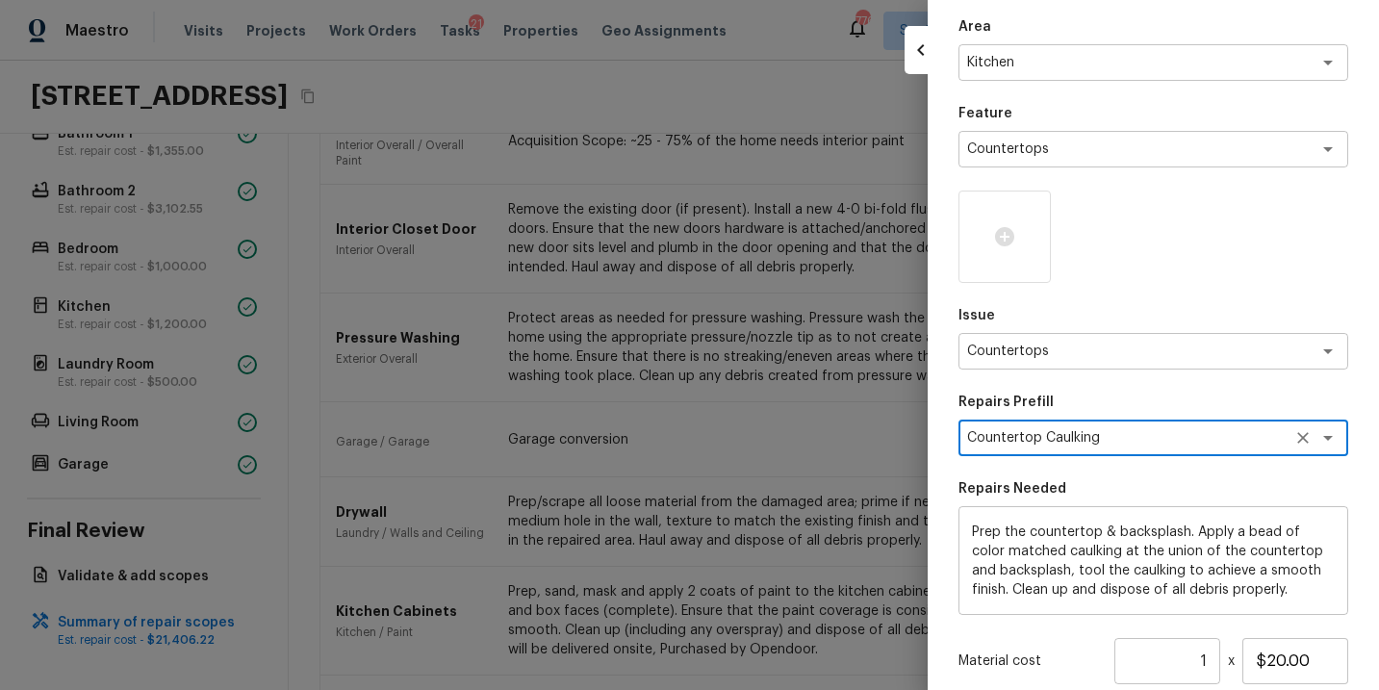
scroll to position [135, 0]
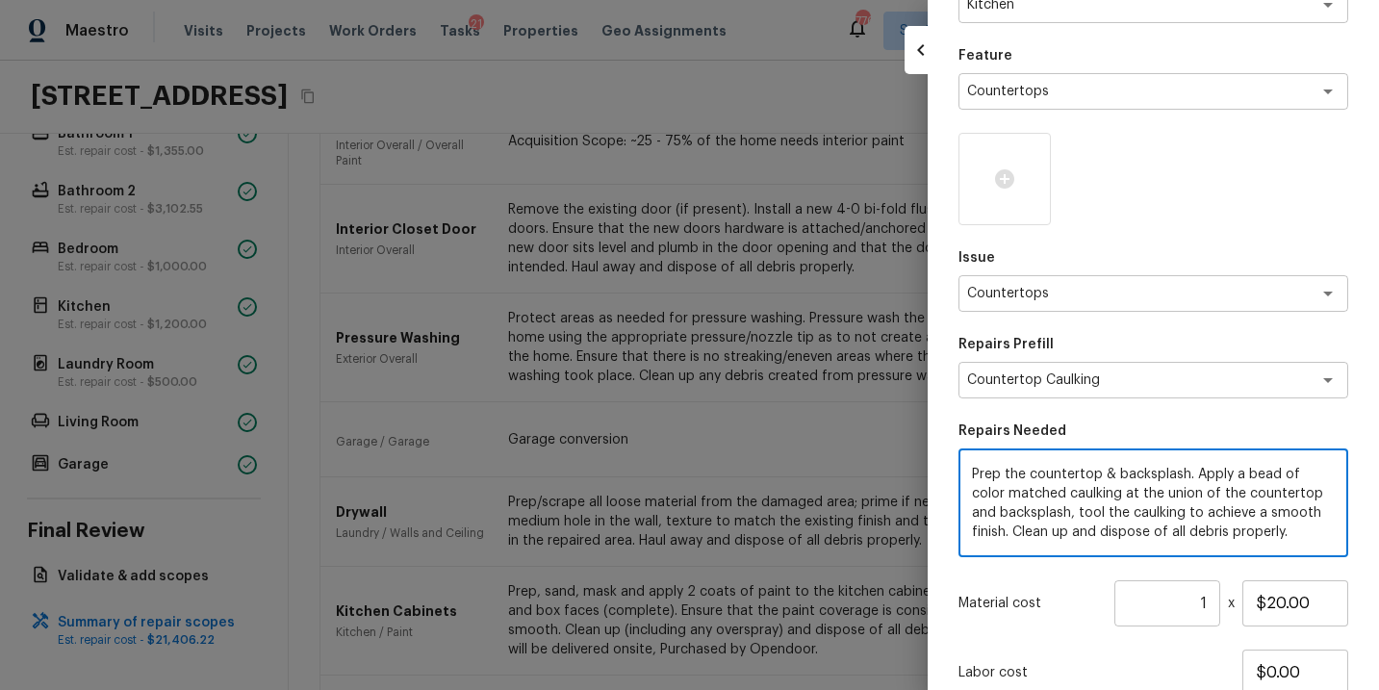
drag, startPoint x: 1271, startPoint y: 537, endPoint x: 941, endPoint y: 453, distance: 339.7
click at [941, 453] on div "Update Repair Scope Area Kitchen x ​ Feature Countertops x ​ Issue Countertops …" at bounding box center [1153, 345] width 451 height 690
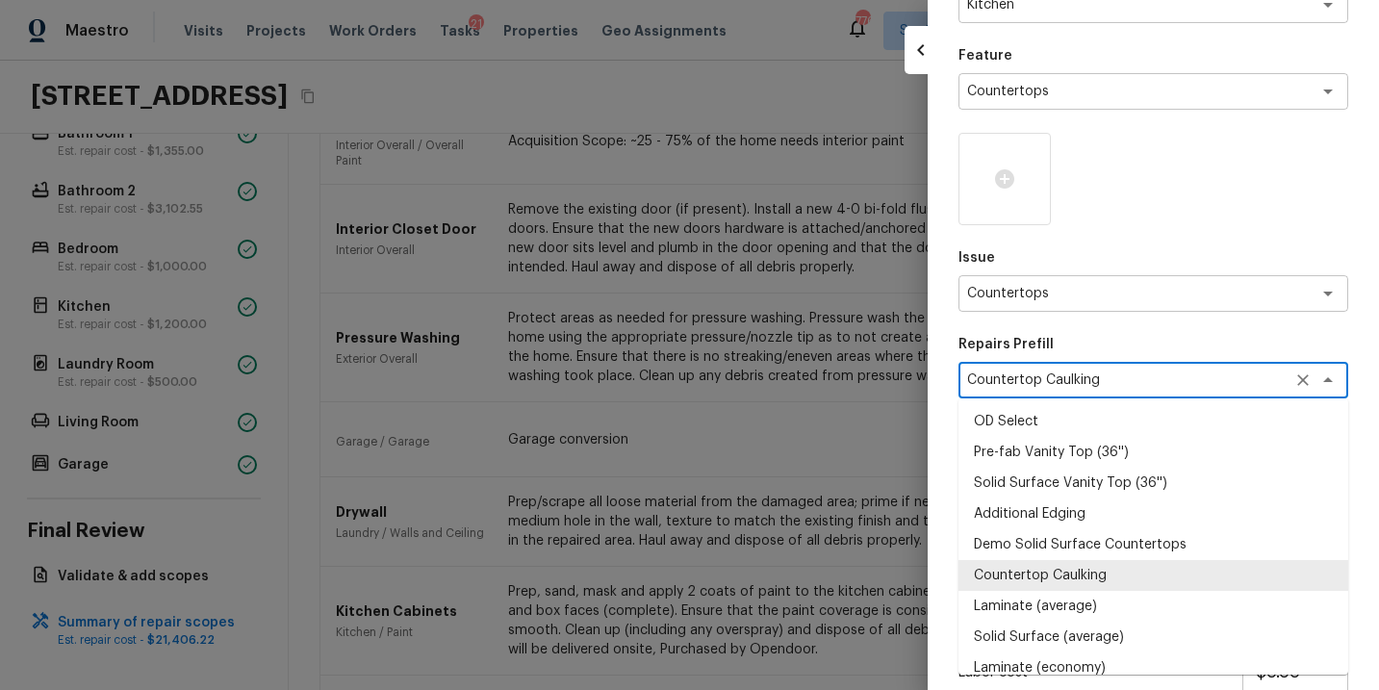
click at [1233, 378] on textarea "Countertop Caulking" at bounding box center [1126, 380] width 319 height 19
click at [1299, 377] on icon "Clear" at bounding box center [1303, 380] width 19 height 19
click at [1006, 194] on div at bounding box center [1005, 179] width 92 height 92
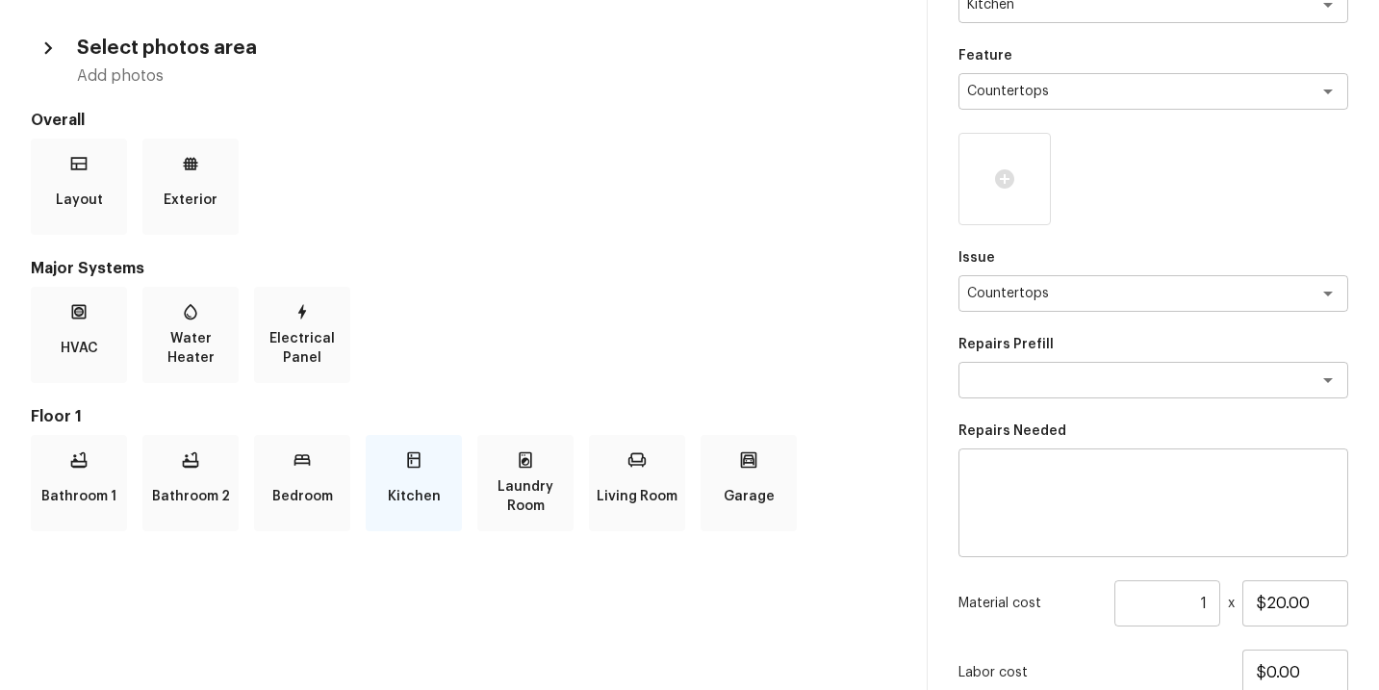
click at [399, 481] on p "Kitchen" at bounding box center [414, 496] width 53 height 39
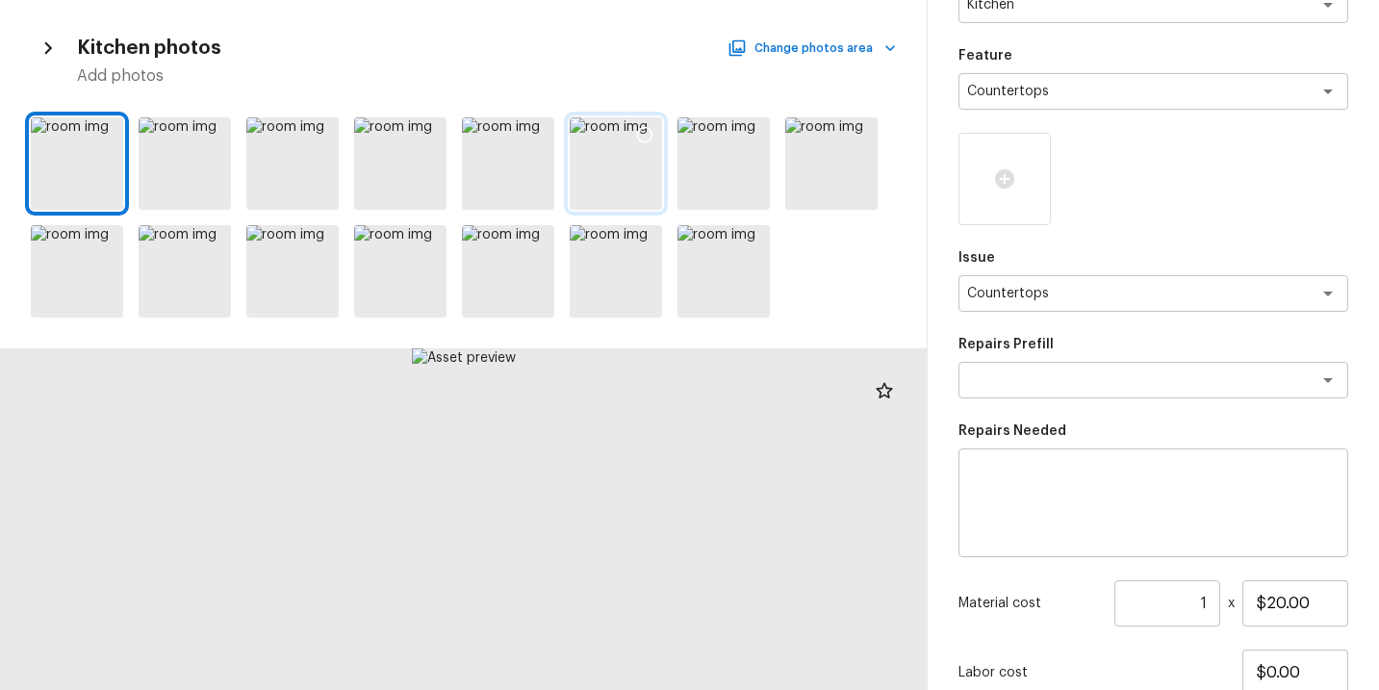
click at [595, 153] on div at bounding box center [616, 163] width 92 height 92
click at [649, 132] on icon at bounding box center [644, 134] width 19 height 19
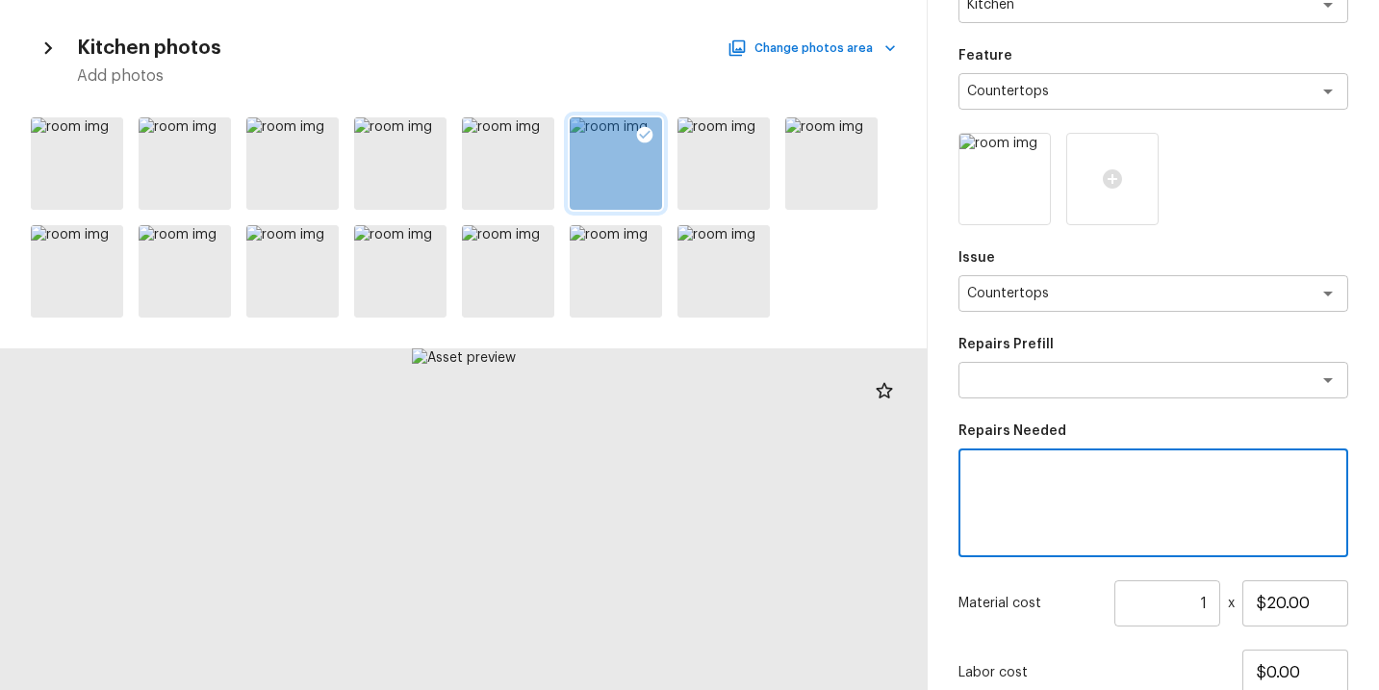
click at [1052, 473] on textarea at bounding box center [1153, 503] width 363 height 77
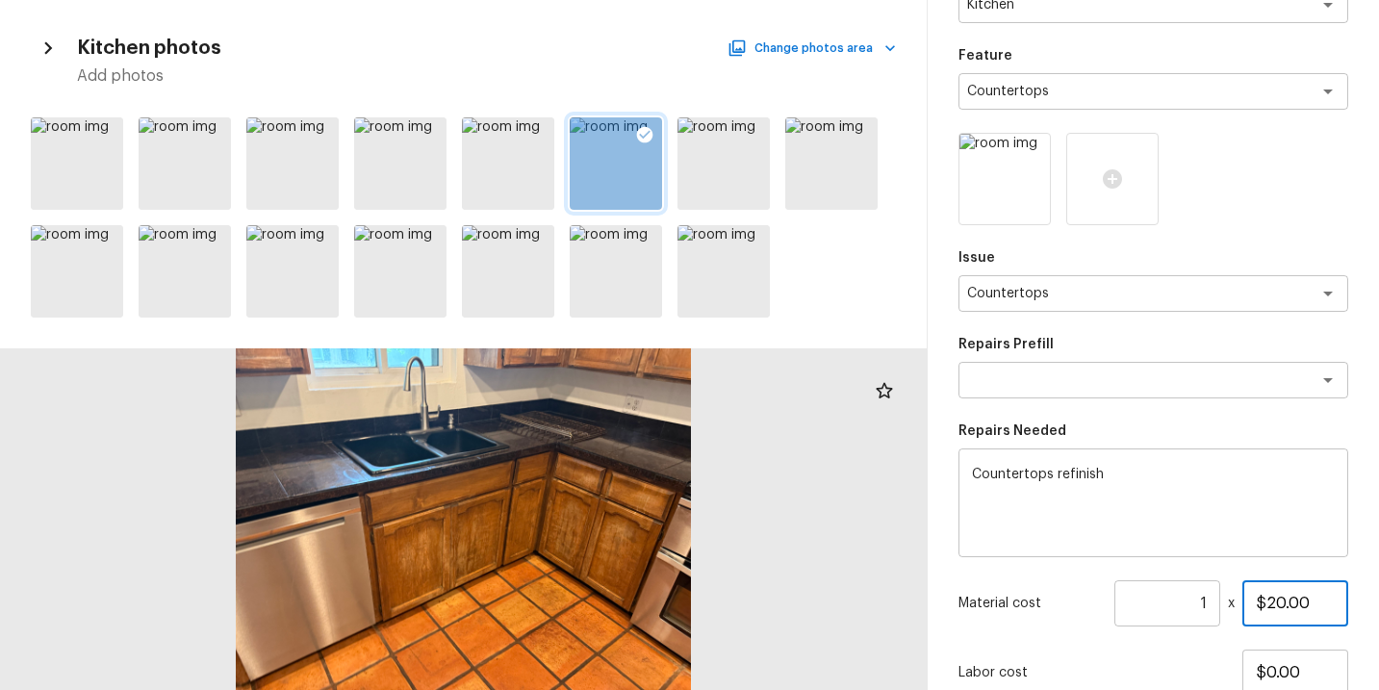
drag, startPoint x: 1327, startPoint y: 604, endPoint x: 1163, endPoint y: 604, distance: 164.6
click at [1163, 604] on div "Material cost 1 ​ x $20.00" at bounding box center [1154, 603] width 390 height 46
click at [1084, 647] on div "Area Kitchen x ​ Feature Countertops x ​ Issue Countertops x ​ Repairs Prefill …" at bounding box center [1154, 383] width 390 height 847
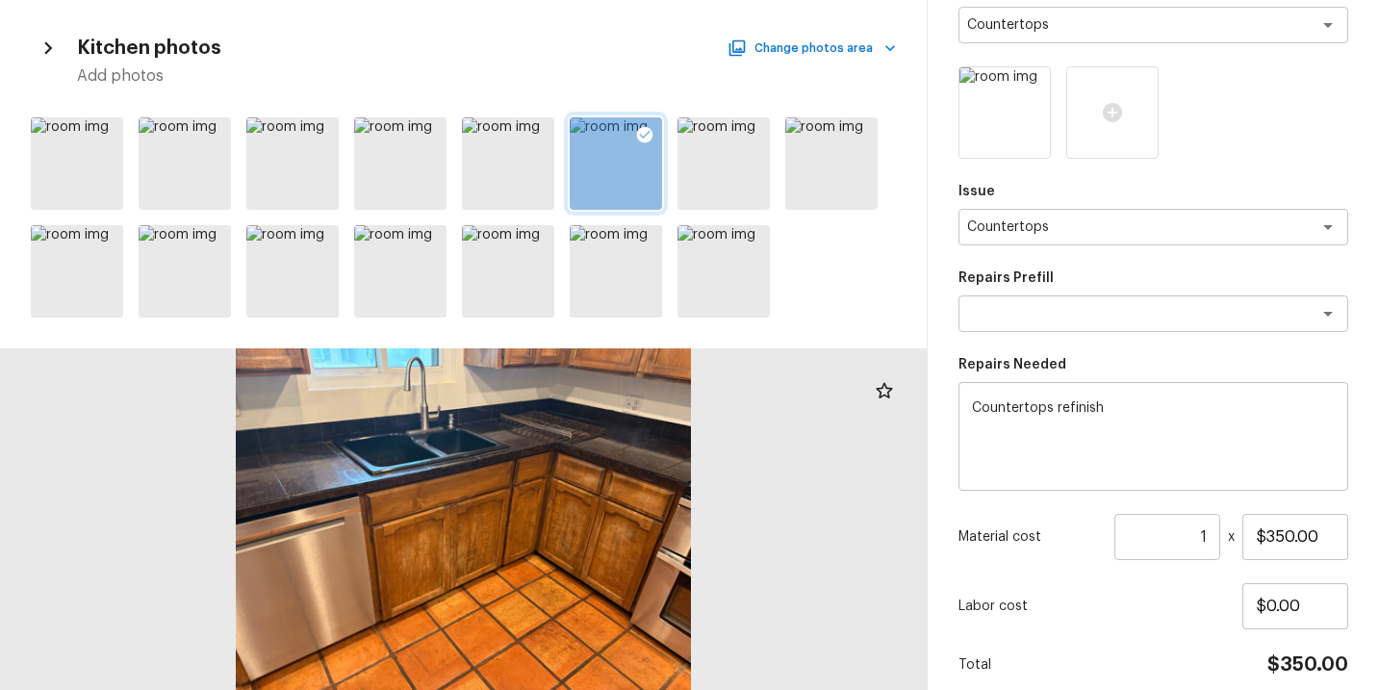
scroll to position [281, 0]
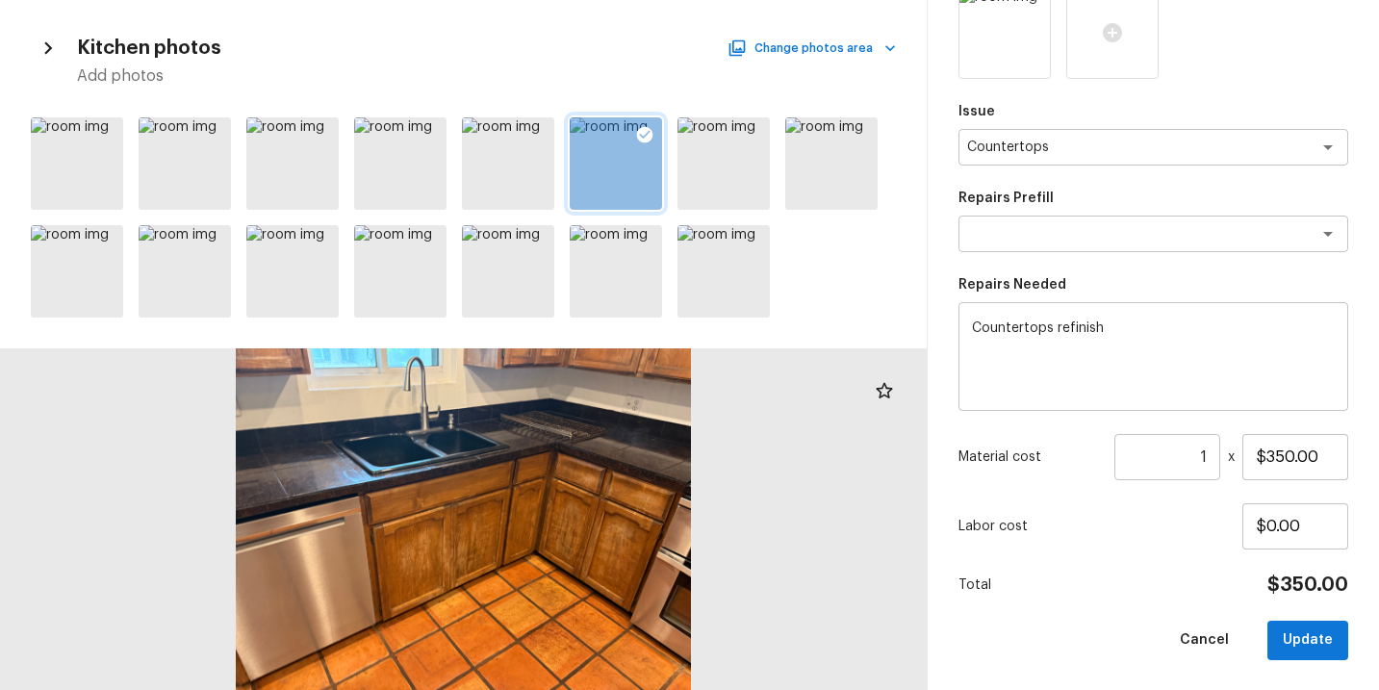
click at [1105, 598] on div "Area Kitchen x ​ Feature Countertops x ​ Issue Countertops x ​ Repairs Prefill …" at bounding box center [1154, 236] width 390 height 847
click at [1293, 641] on button "Update" at bounding box center [1308, 640] width 81 height 39
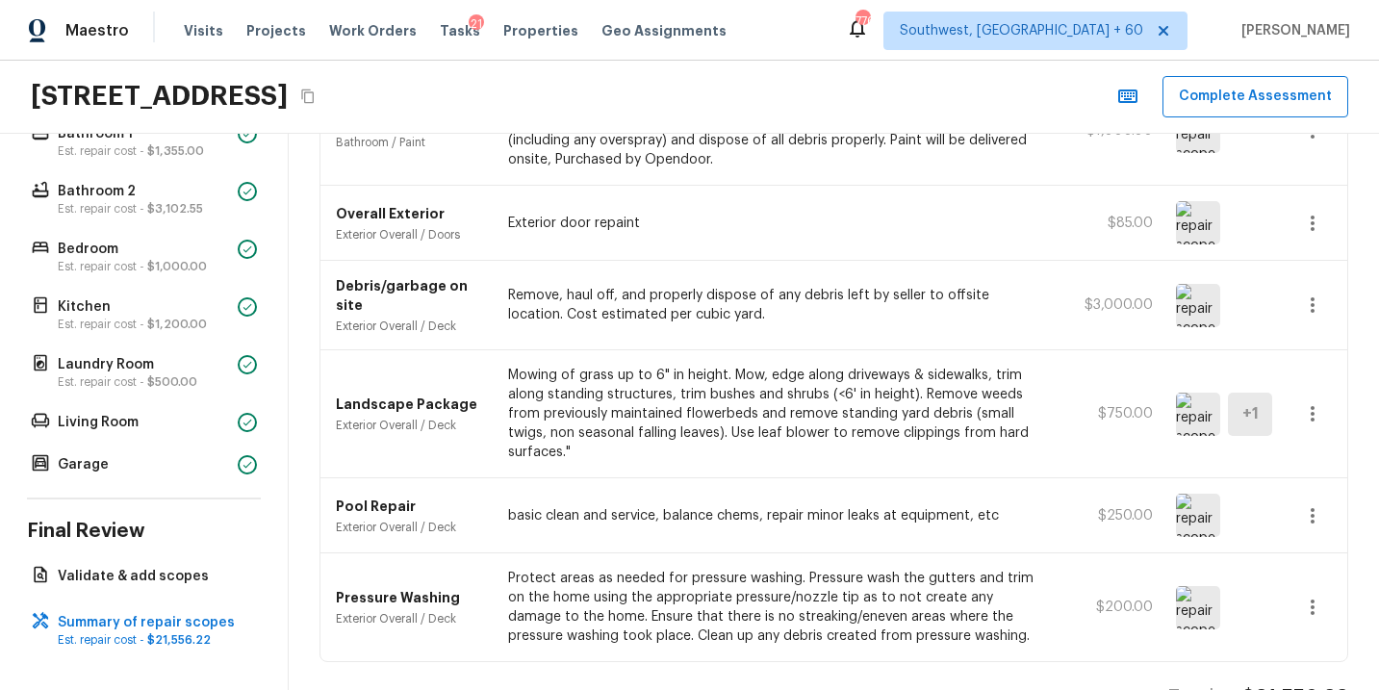
scroll to position [1700, 0]
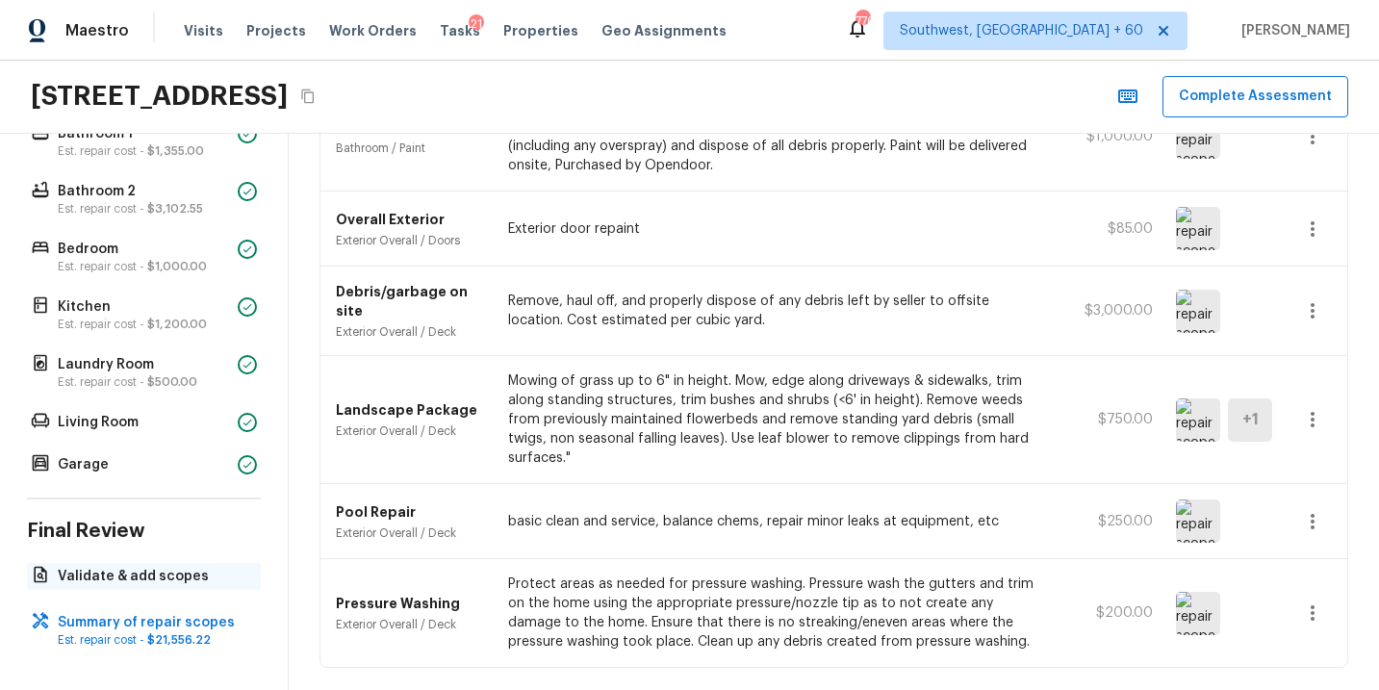
click at [135, 575] on p "Validate & add scopes" at bounding box center [154, 576] width 192 height 19
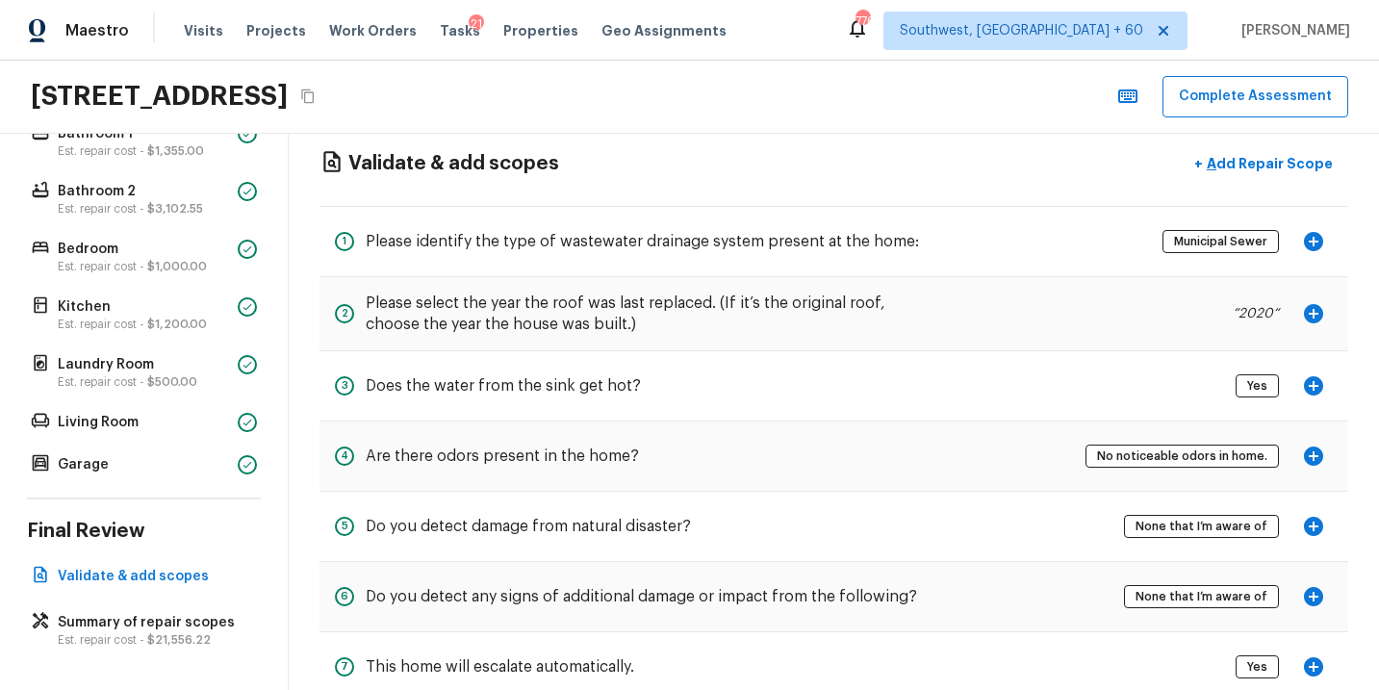
scroll to position [79, 0]
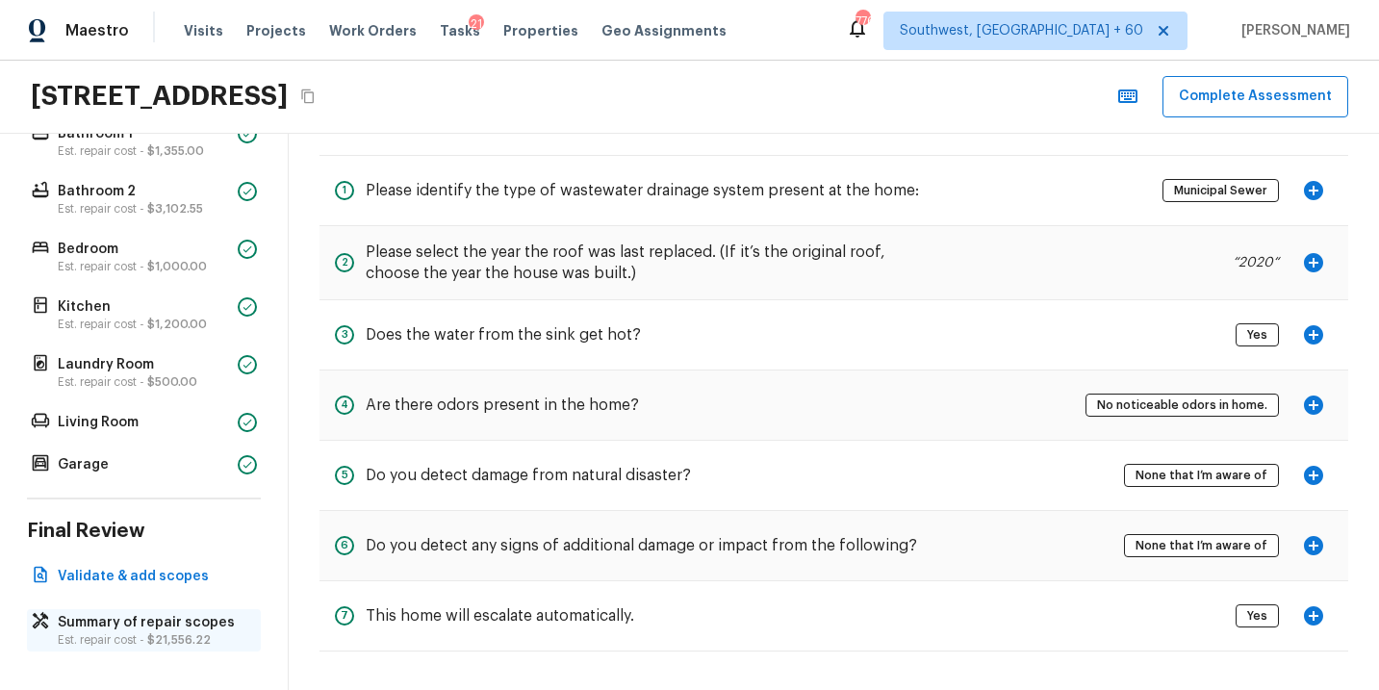
click at [144, 628] on p "Summary of repair scopes" at bounding box center [154, 622] width 192 height 19
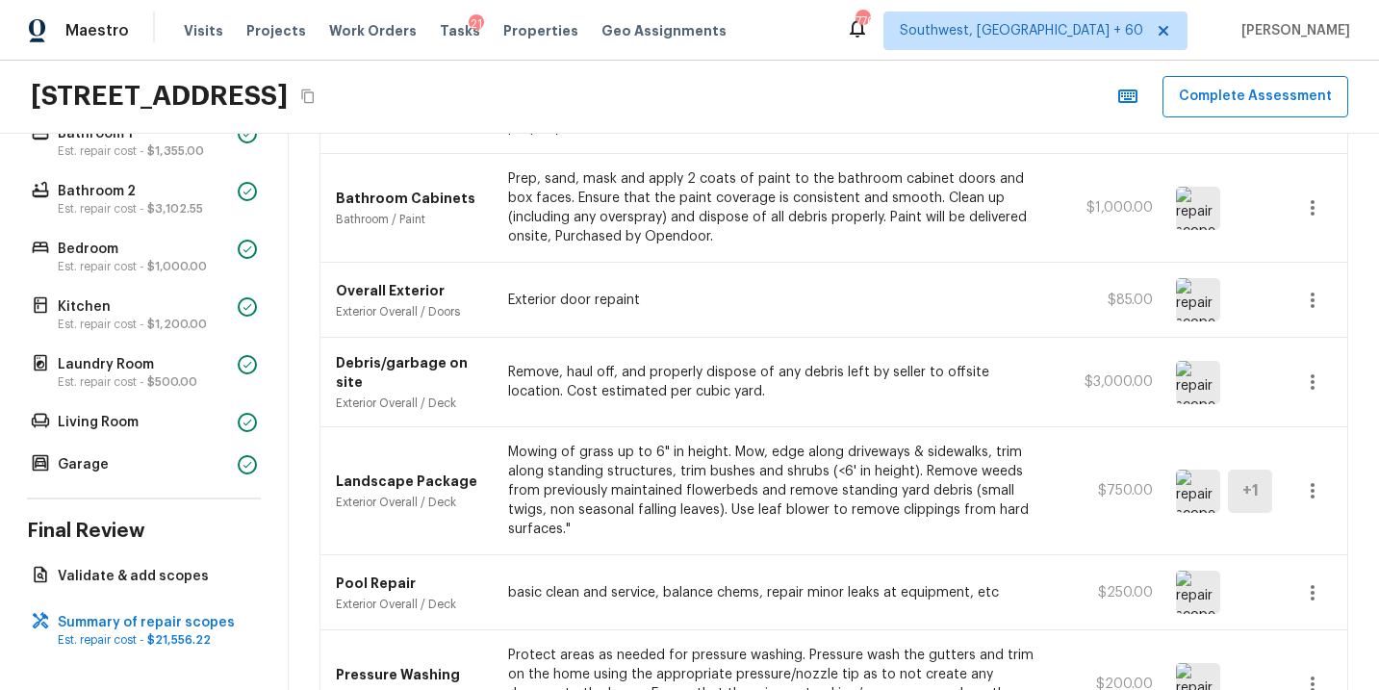
scroll to position [1750, 0]
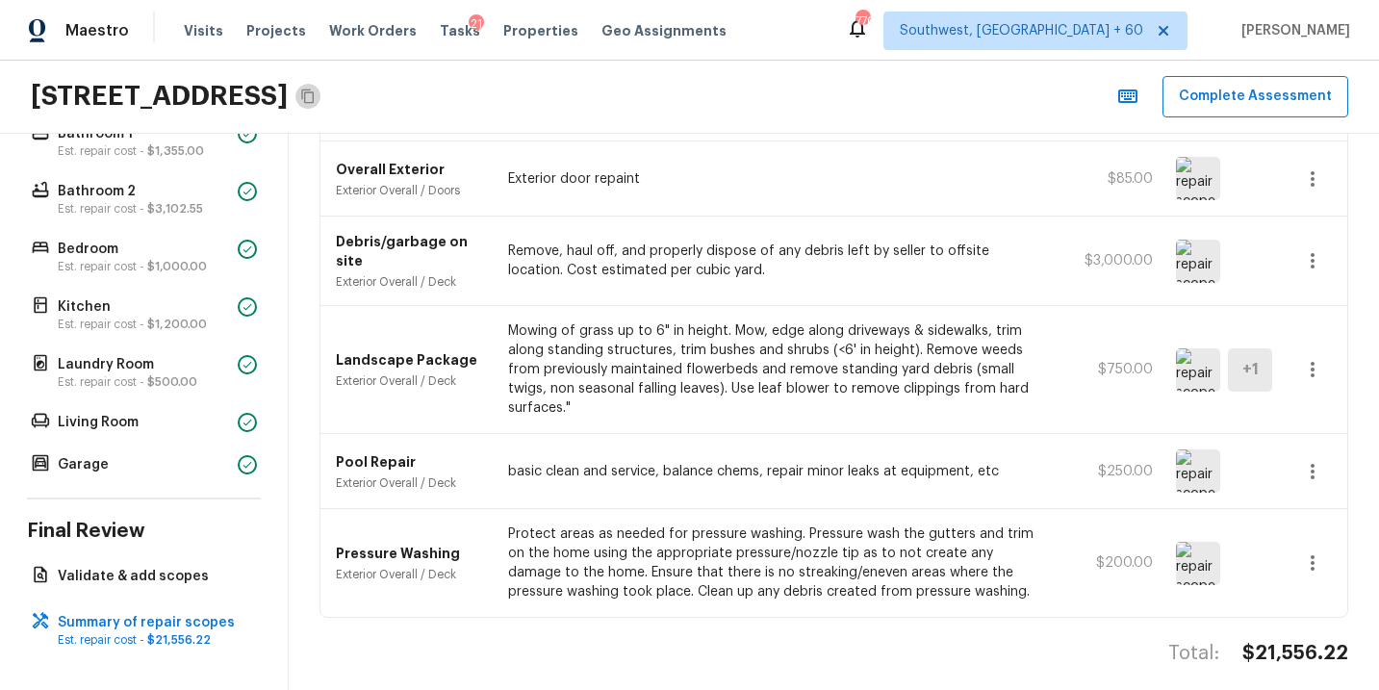
click at [316, 96] on icon "Copy Address" at bounding box center [307, 96] width 15 height 15
click at [750, 343] on p "Mowing of grass up to 6" in height. Mow, edge along driveways & sidewalks, trim…" at bounding box center [775, 370] width 535 height 96
click at [1275, 641] on h4 "$21,556.22" at bounding box center [1296, 653] width 106 height 25
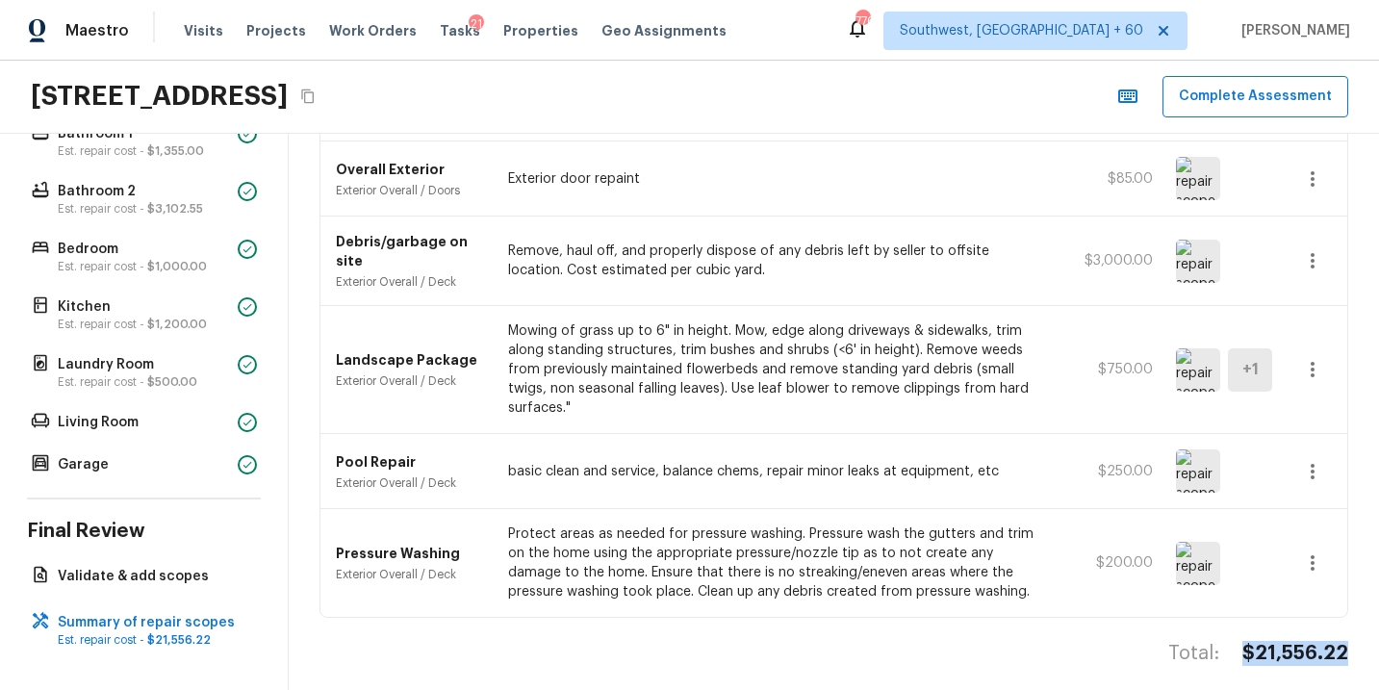
copy h4 "$21,556.22"
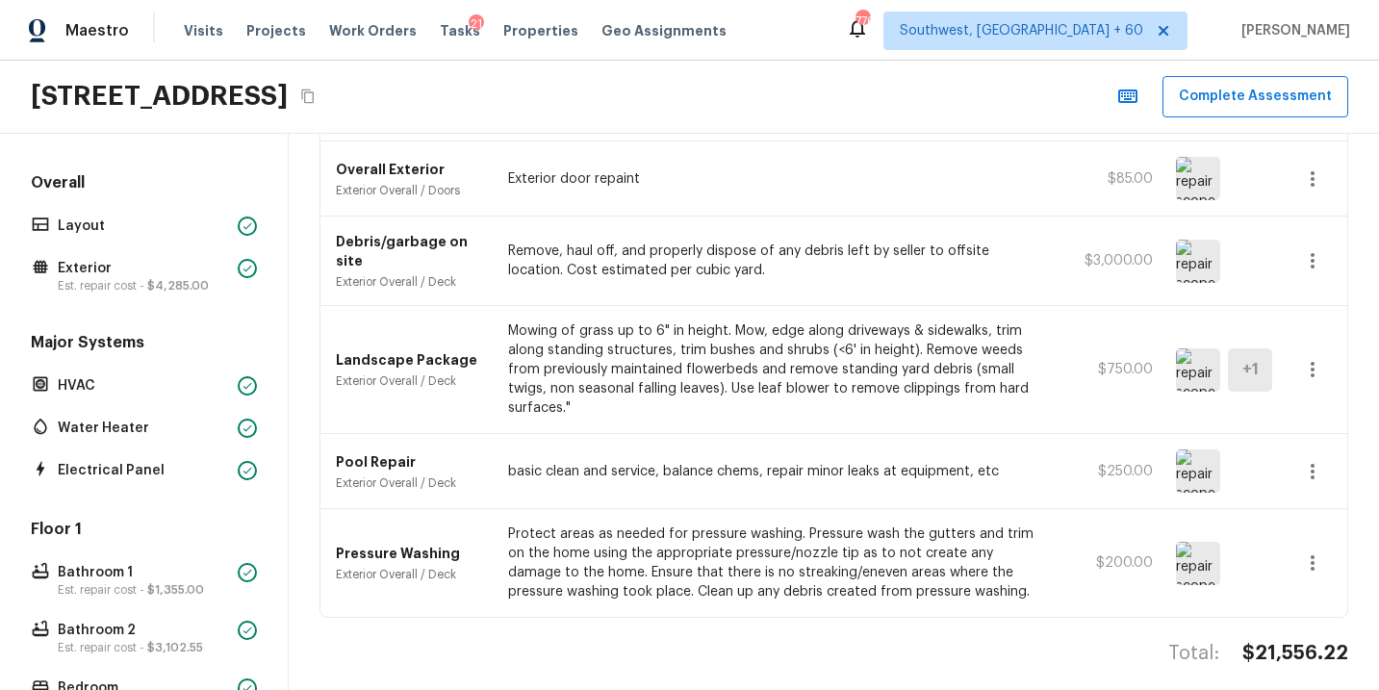
click at [925, 525] on p "Protect areas as needed for pressure washing. Pressure wash the gutters and tri…" at bounding box center [775, 563] width 535 height 77
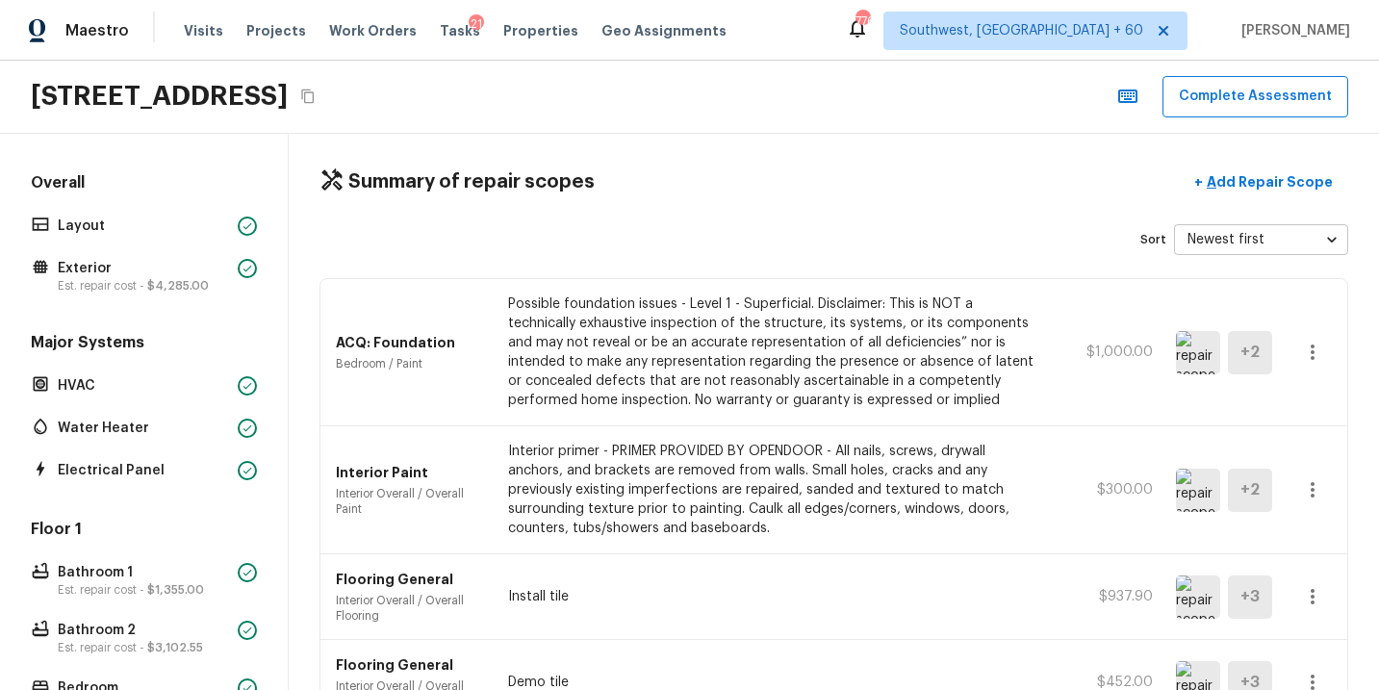
scroll to position [0, 0]
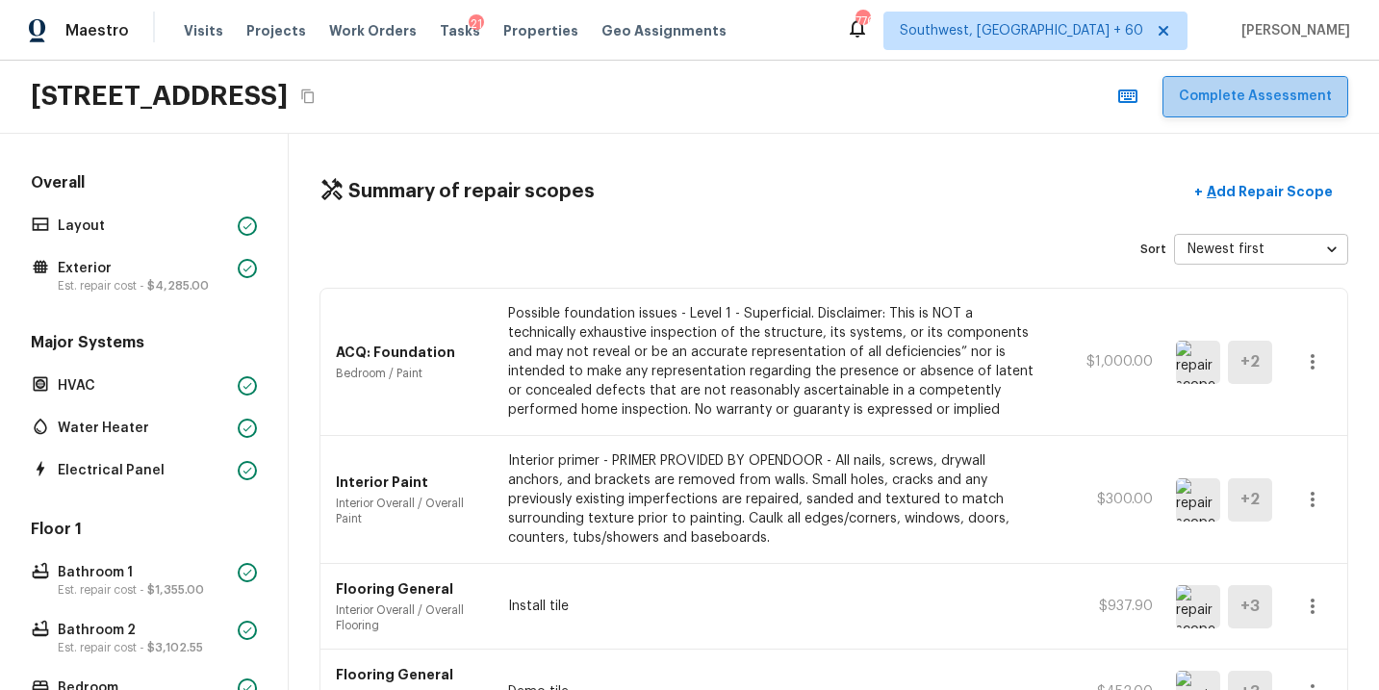
click at [1274, 94] on button "Complete Assessment" at bounding box center [1256, 96] width 186 height 41
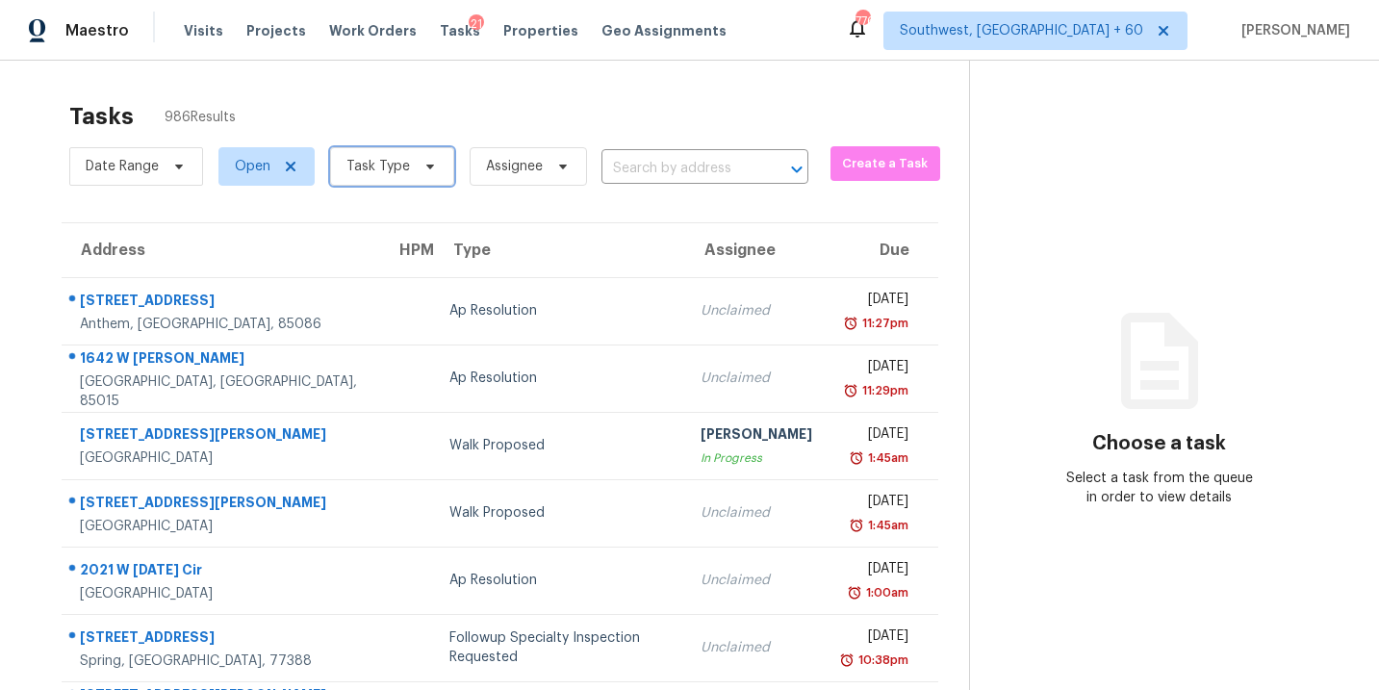
click at [377, 173] on span "Task Type" at bounding box center [379, 166] width 64 height 19
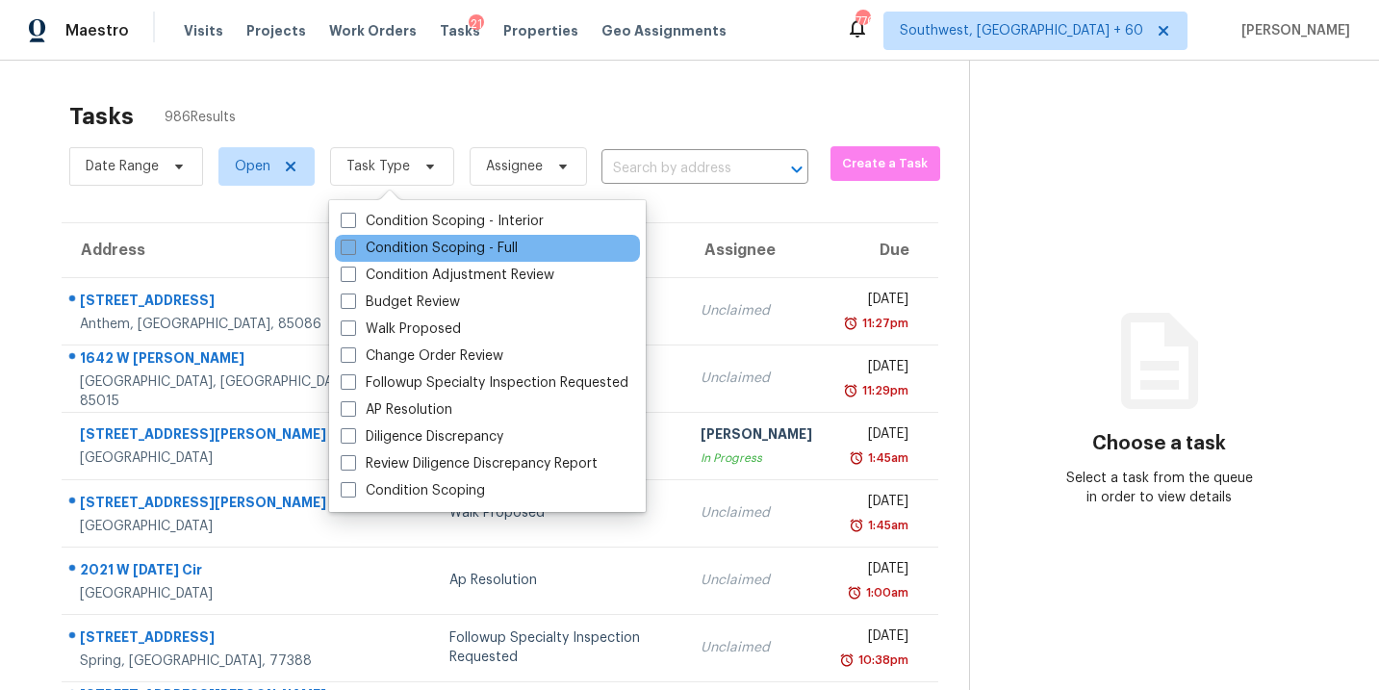
click at [402, 249] on label "Condition Scoping - Full" at bounding box center [429, 248] width 177 height 19
click at [353, 249] on input "Condition Scoping - Full" at bounding box center [347, 245] width 13 height 13
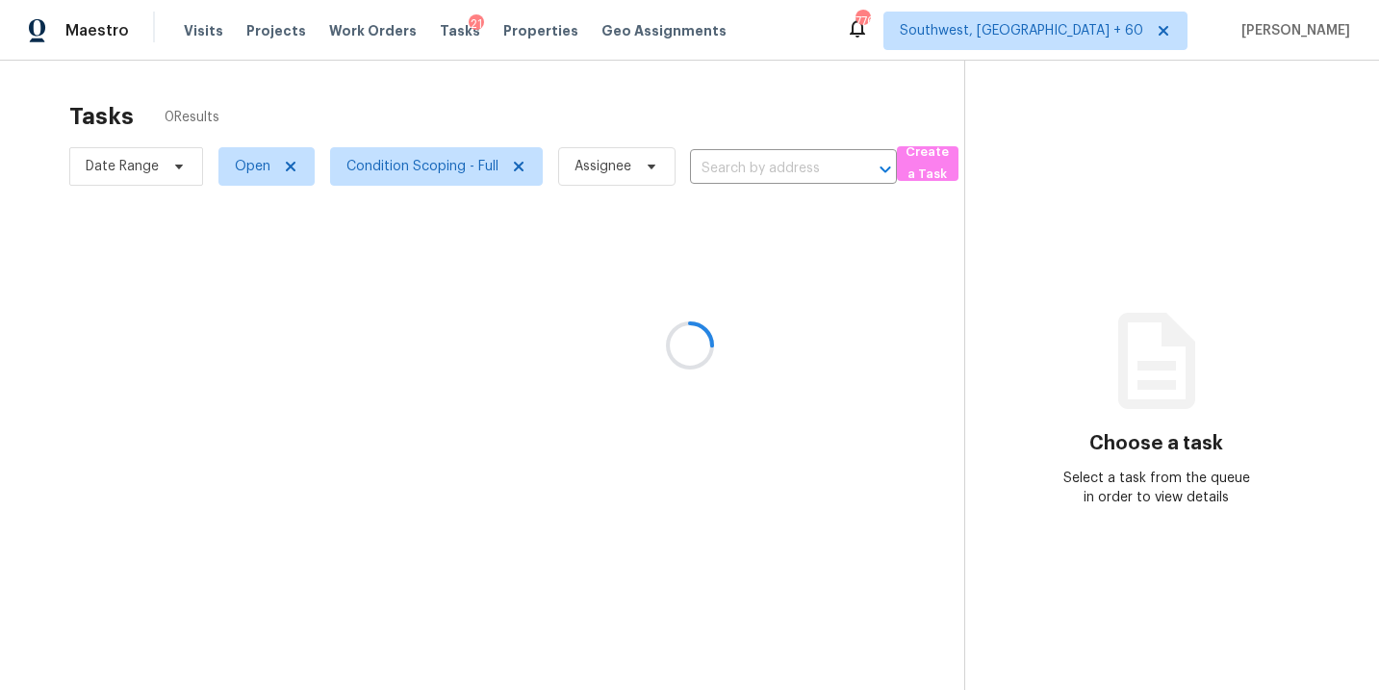
click at [593, 129] on div at bounding box center [689, 345] width 1379 height 690
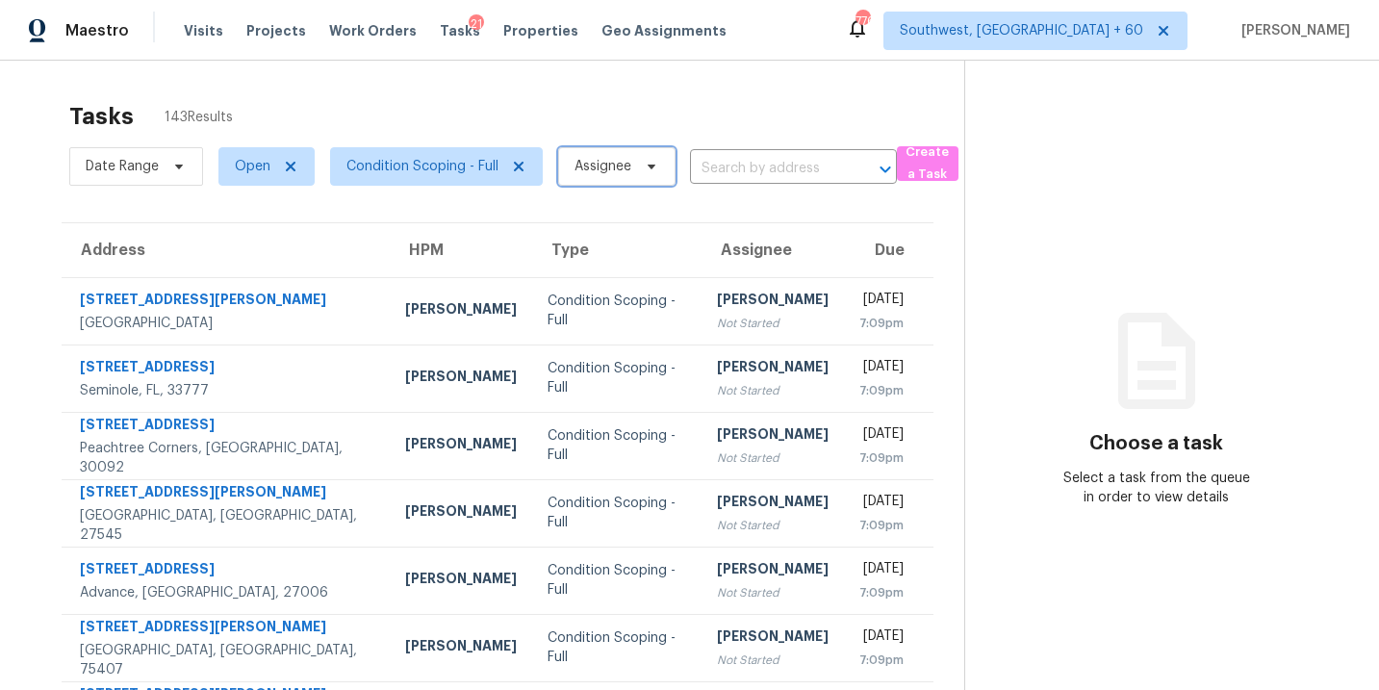
click at [610, 161] on span "Assignee" at bounding box center [603, 166] width 57 height 19
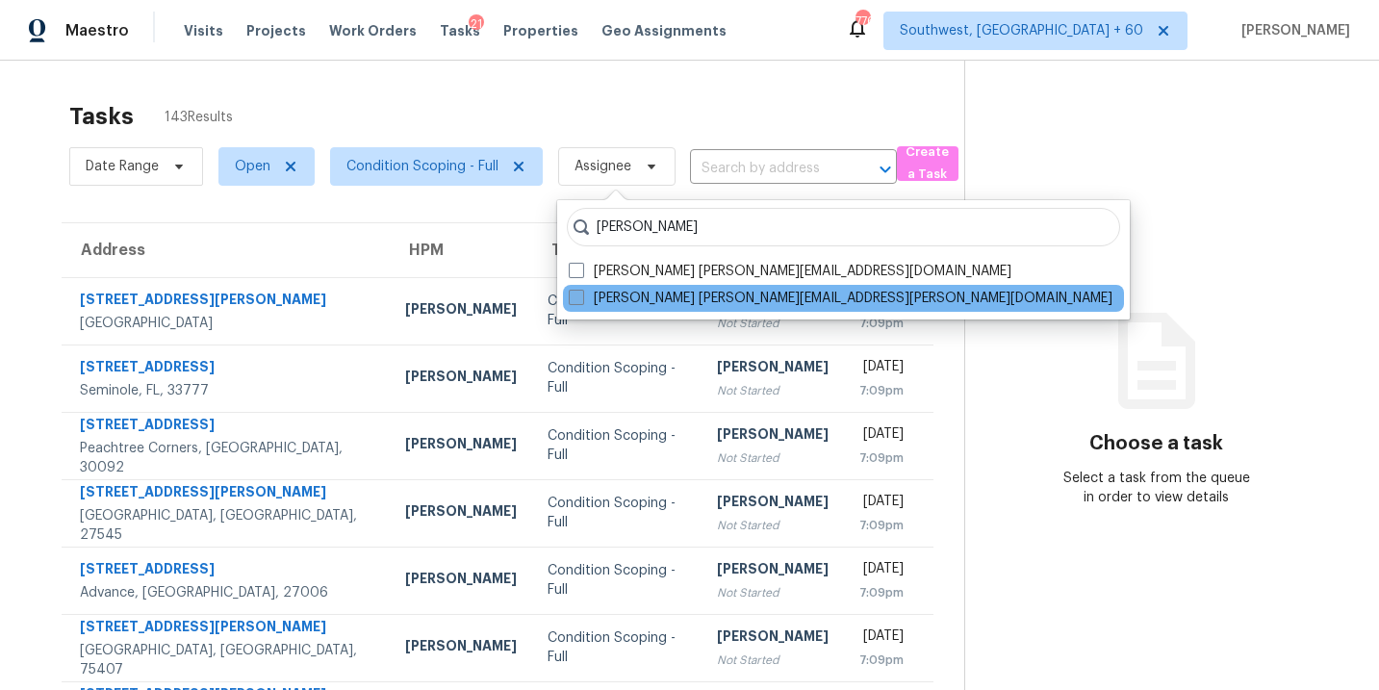
click at [607, 293] on label "[PERSON_NAME] [PERSON_NAME][EMAIL_ADDRESS][PERSON_NAME][DOMAIN_NAME]" at bounding box center [841, 298] width 544 height 19
click at [581, 293] on input "[PERSON_NAME] [PERSON_NAME][EMAIL_ADDRESS][PERSON_NAME][DOMAIN_NAME]" at bounding box center [575, 295] width 13 height 13
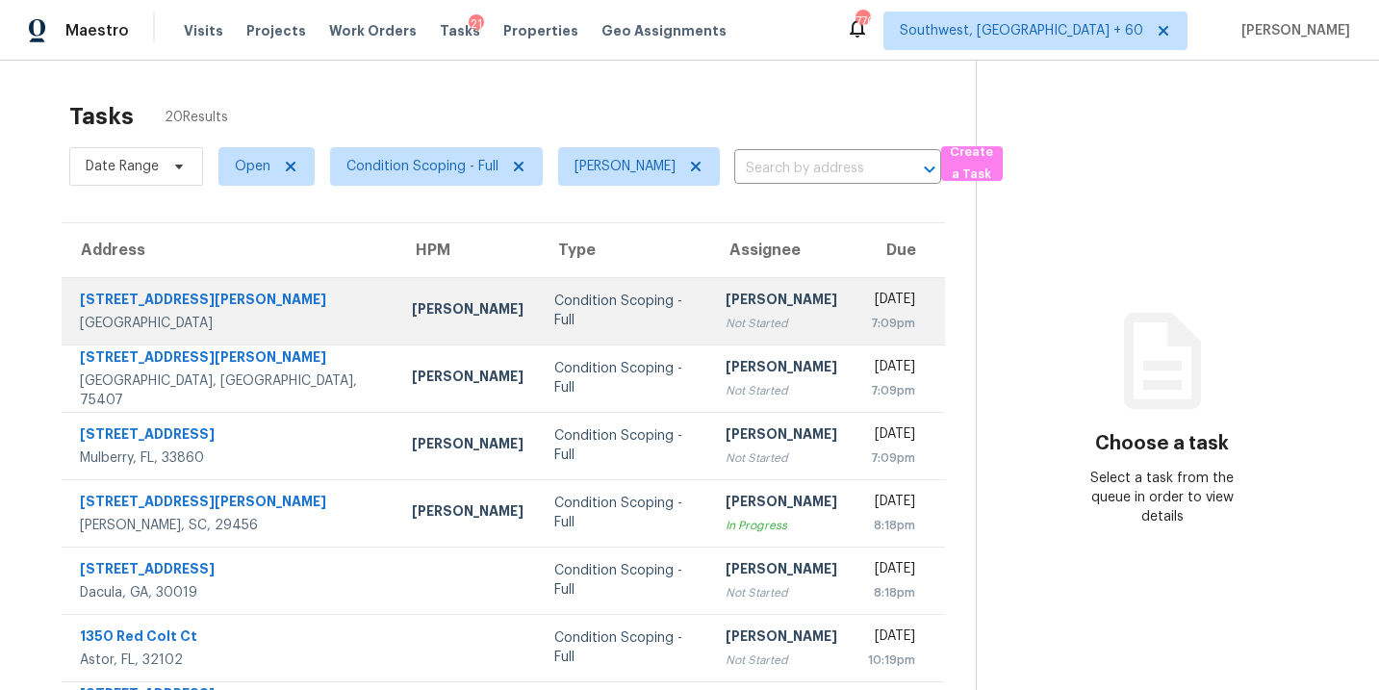
click at [620, 324] on td "Condition Scoping - Full" at bounding box center [624, 310] width 171 height 67
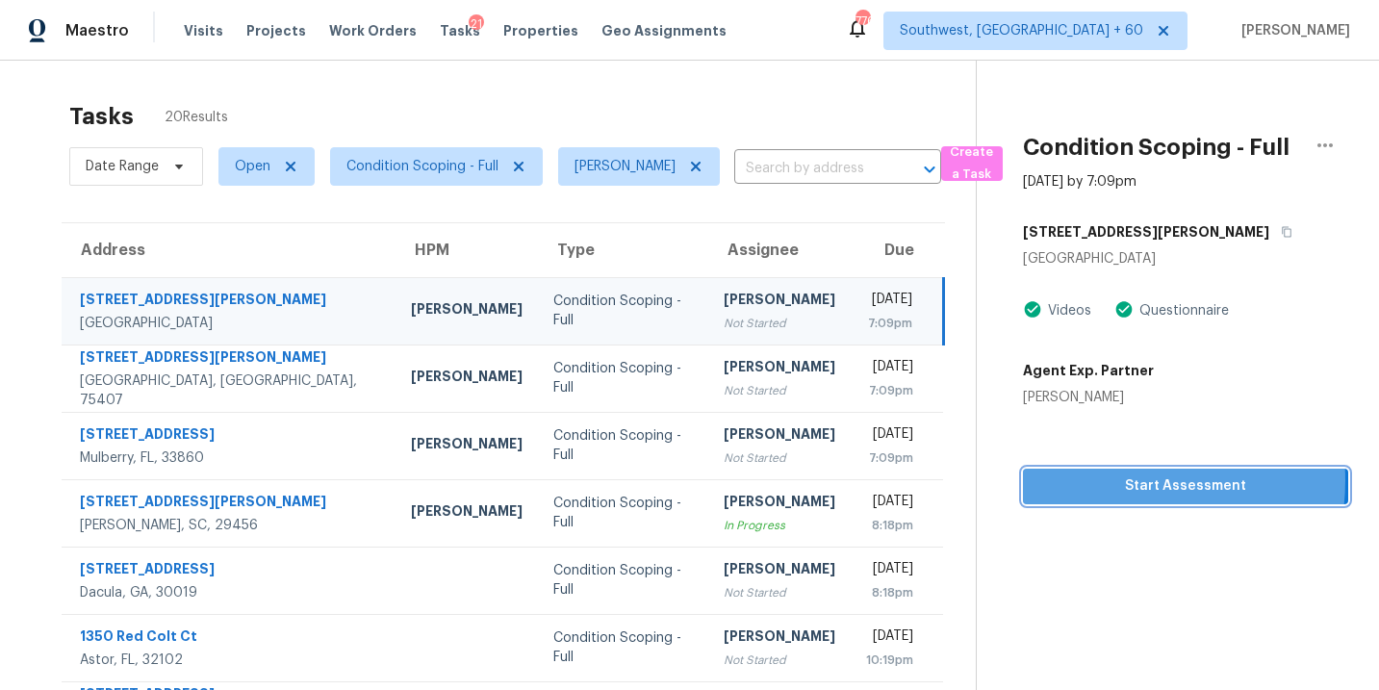
click at [1113, 481] on span "Start Assessment" at bounding box center [1186, 487] width 295 height 24
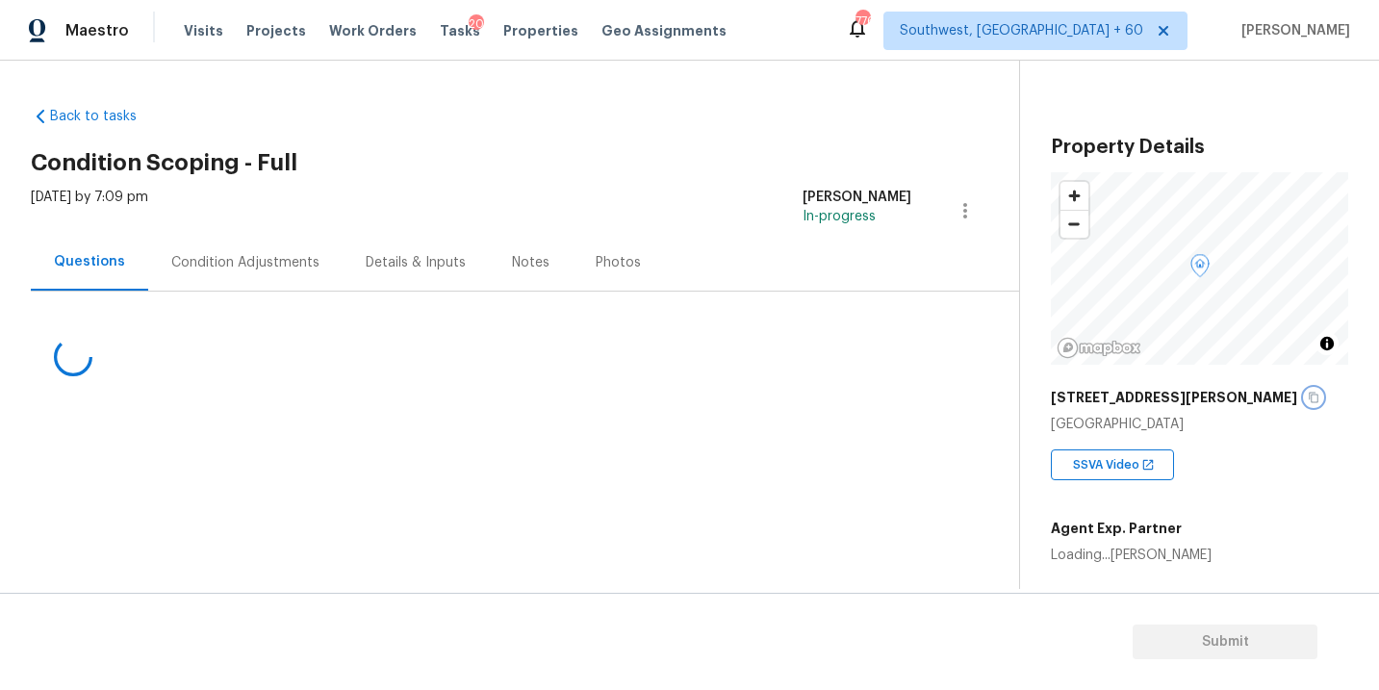
click at [1309, 396] on icon "button" at bounding box center [1314, 398] width 10 height 11
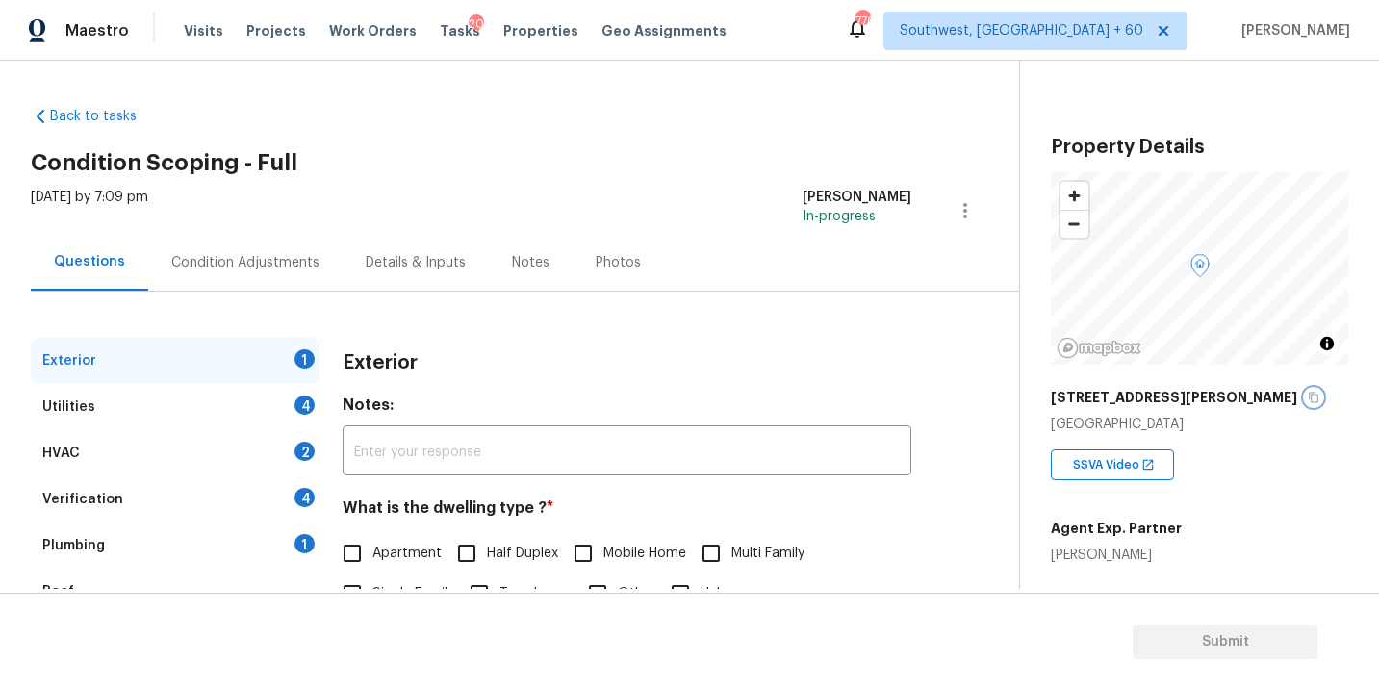
scroll to position [144, 0]
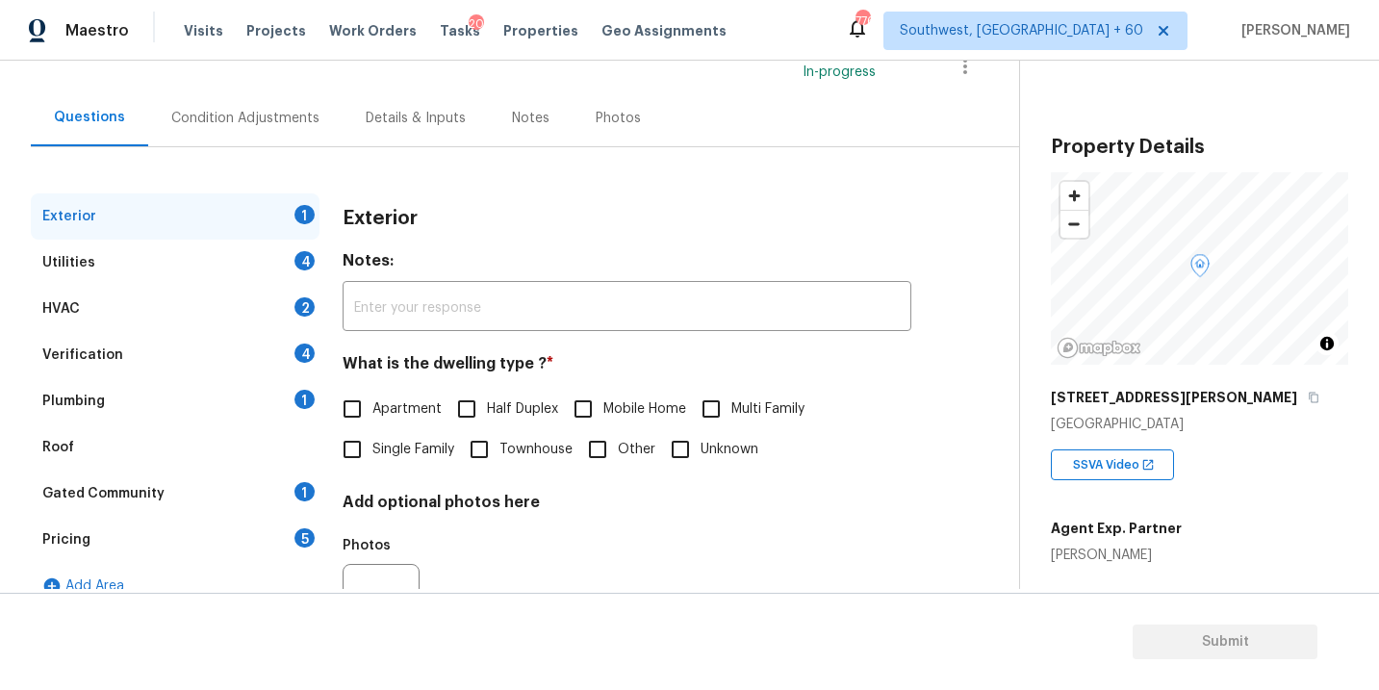
click at [421, 448] on span "Single Family" at bounding box center [414, 450] width 82 height 20
click at [373, 448] on input "Single Family" at bounding box center [352, 449] width 40 height 40
click at [195, 271] on div "Utilities 4" at bounding box center [175, 263] width 289 height 46
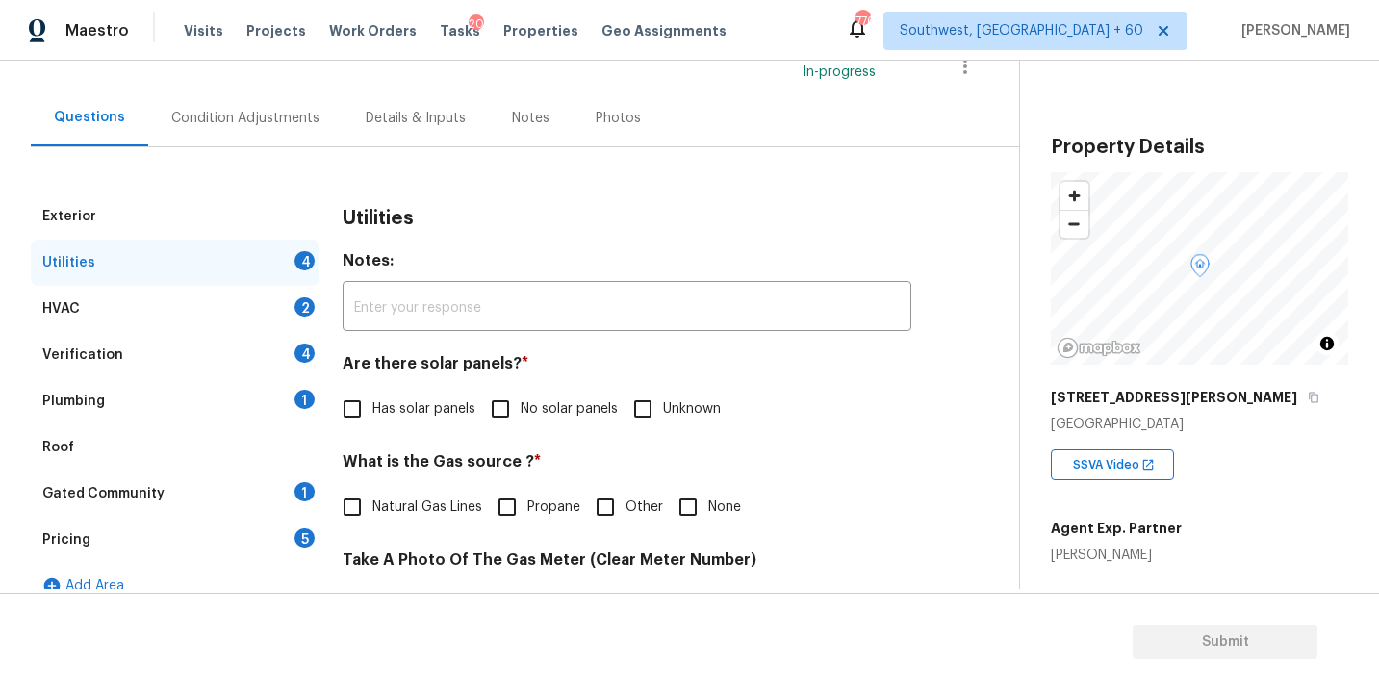
click at [494, 410] on input "No solar panels" at bounding box center [500, 409] width 40 height 40
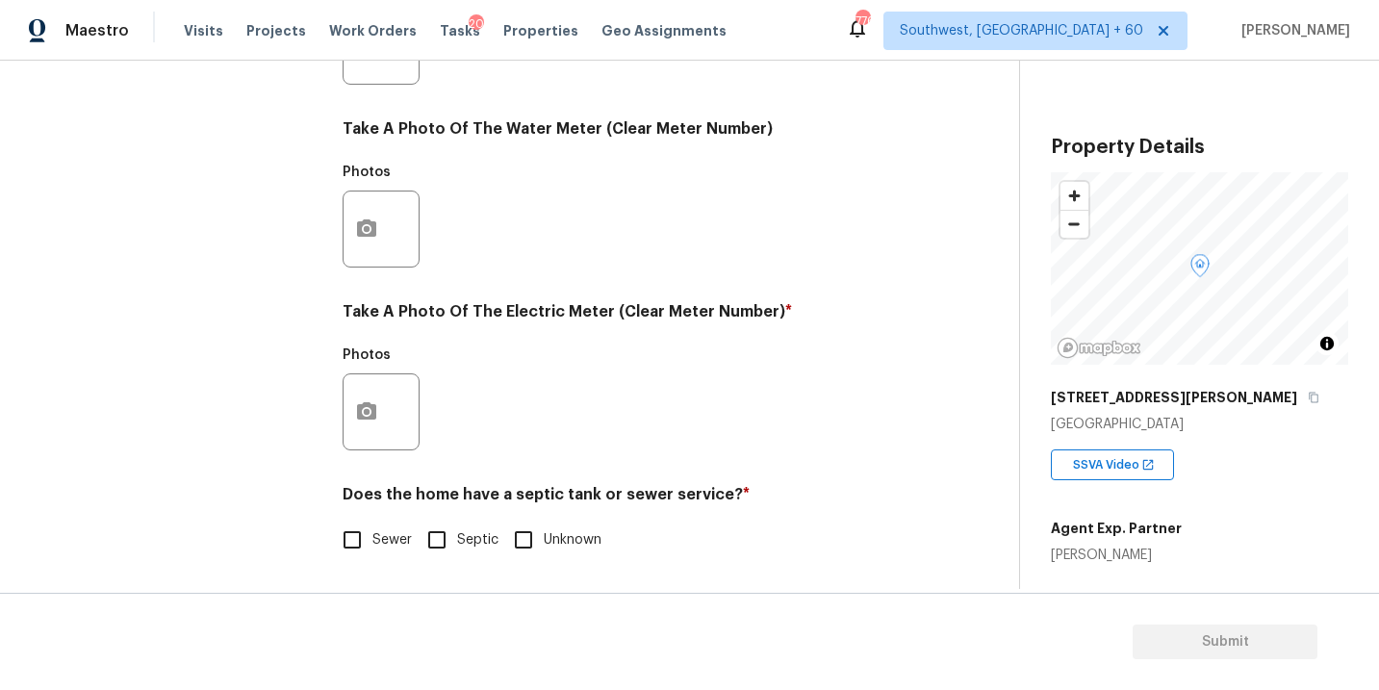
click at [389, 530] on span "Sewer" at bounding box center [392, 540] width 39 height 20
click at [373, 530] on input "Sewer" at bounding box center [352, 540] width 40 height 40
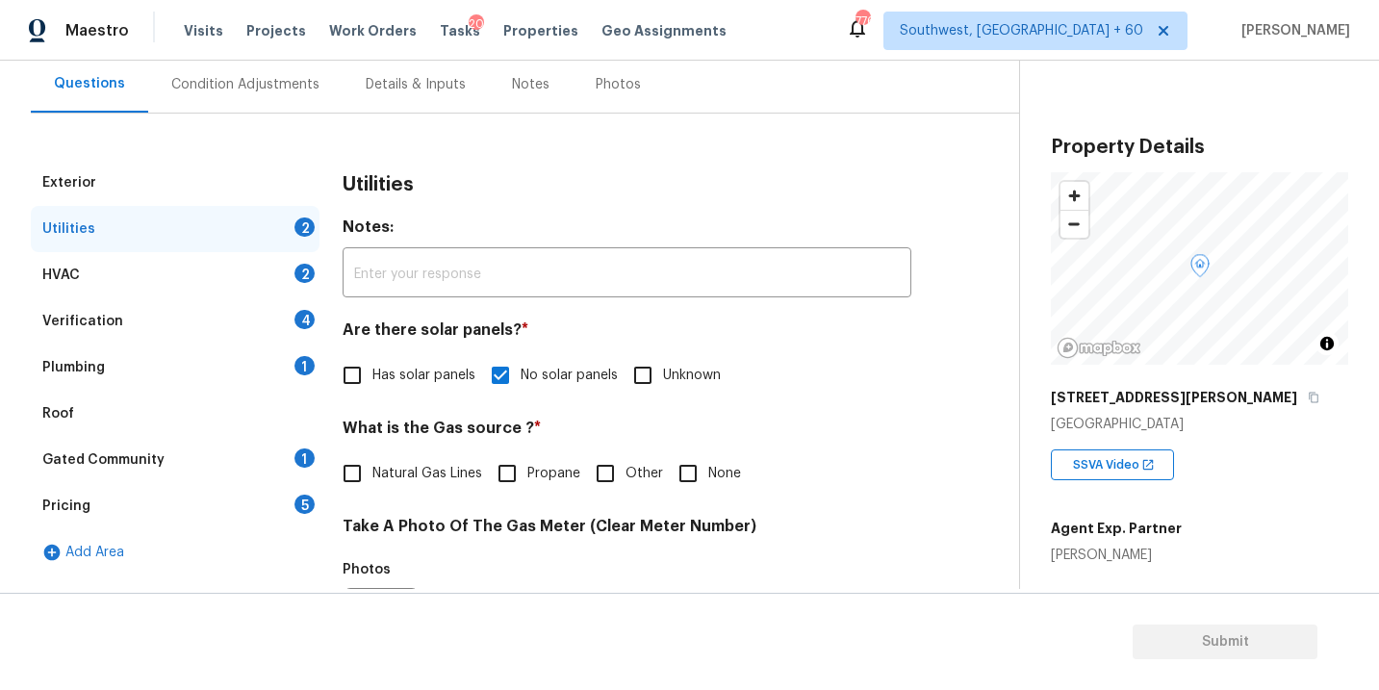
click at [185, 358] on div "Plumbing 1" at bounding box center [175, 368] width 289 height 46
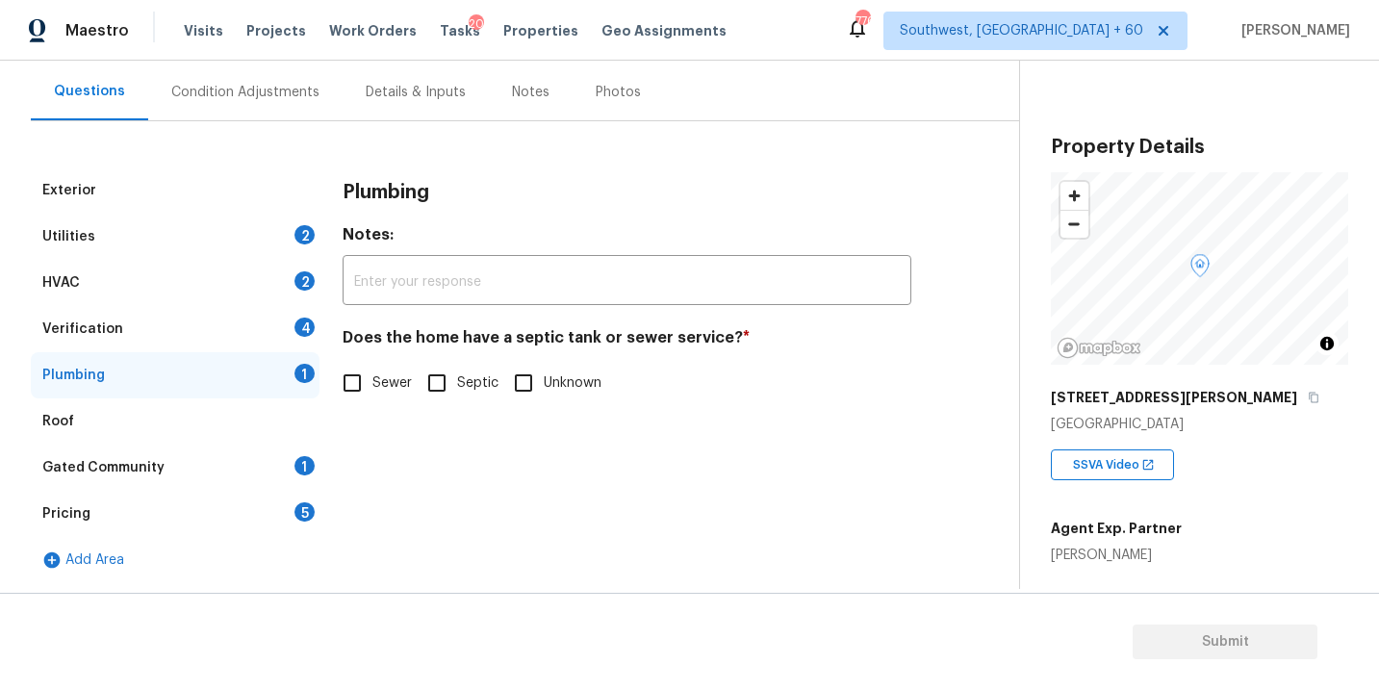
click at [375, 396] on label "Sewer" at bounding box center [372, 383] width 80 height 40
click at [373, 396] on input "Sewer" at bounding box center [352, 383] width 40 height 40
click at [190, 483] on div "Gated Community 1" at bounding box center [175, 468] width 289 height 46
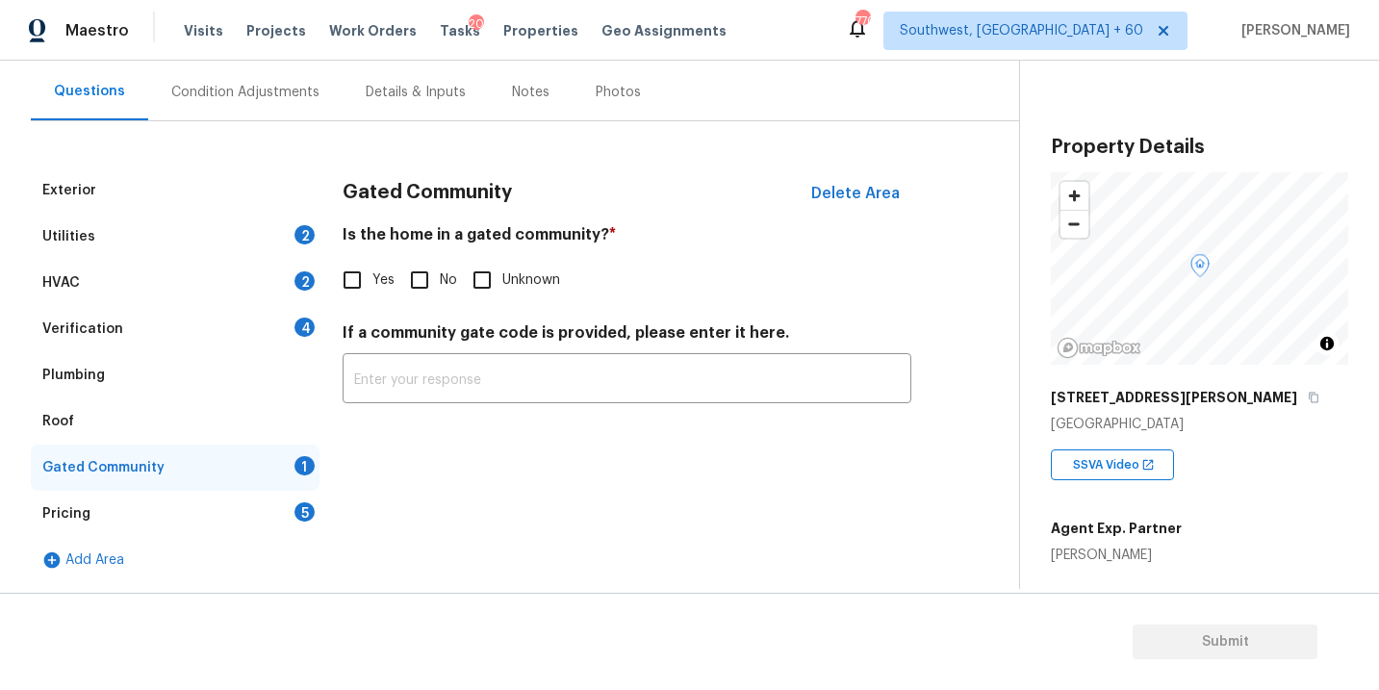
click at [429, 275] on input "No" at bounding box center [419, 280] width 40 height 40
click at [289, 107] on div "Condition Adjustments" at bounding box center [245, 92] width 194 height 57
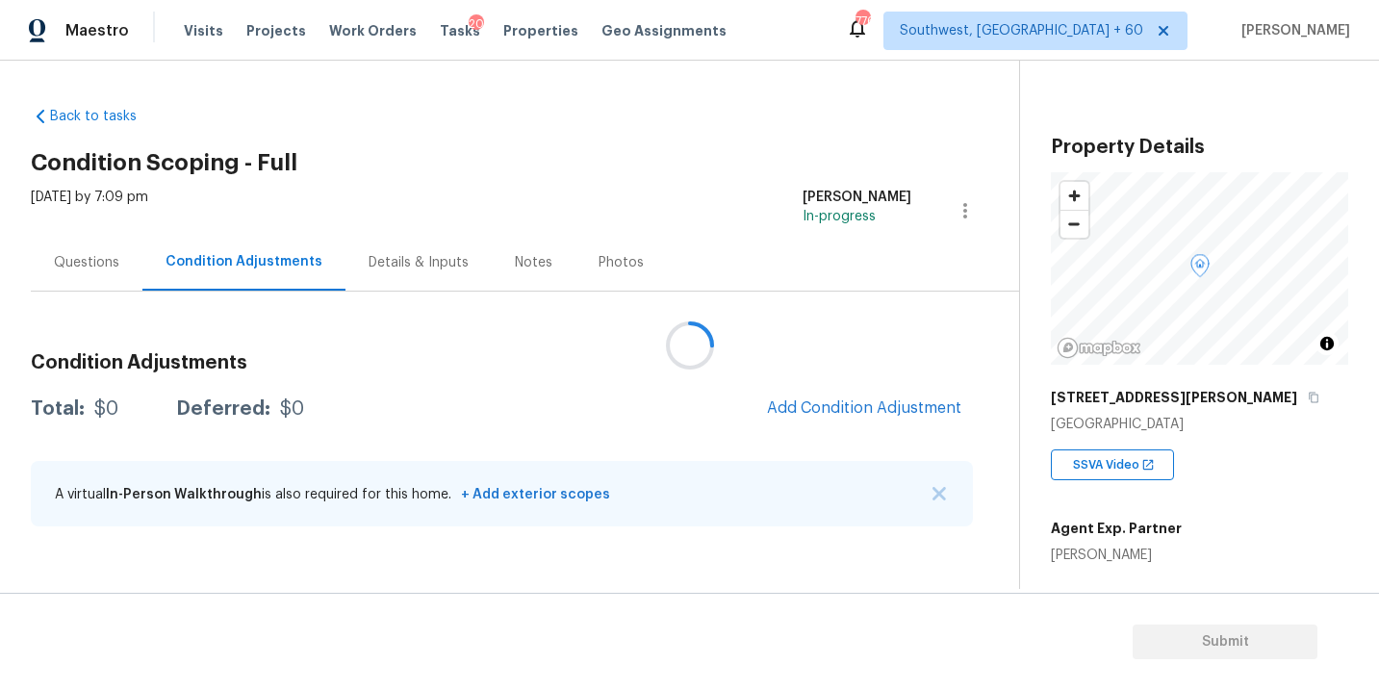
click at [506, 181] on div at bounding box center [689, 345] width 1379 height 690
click at [72, 280] on div "Questions" at bounding box center [87, 262] width 112 height 57
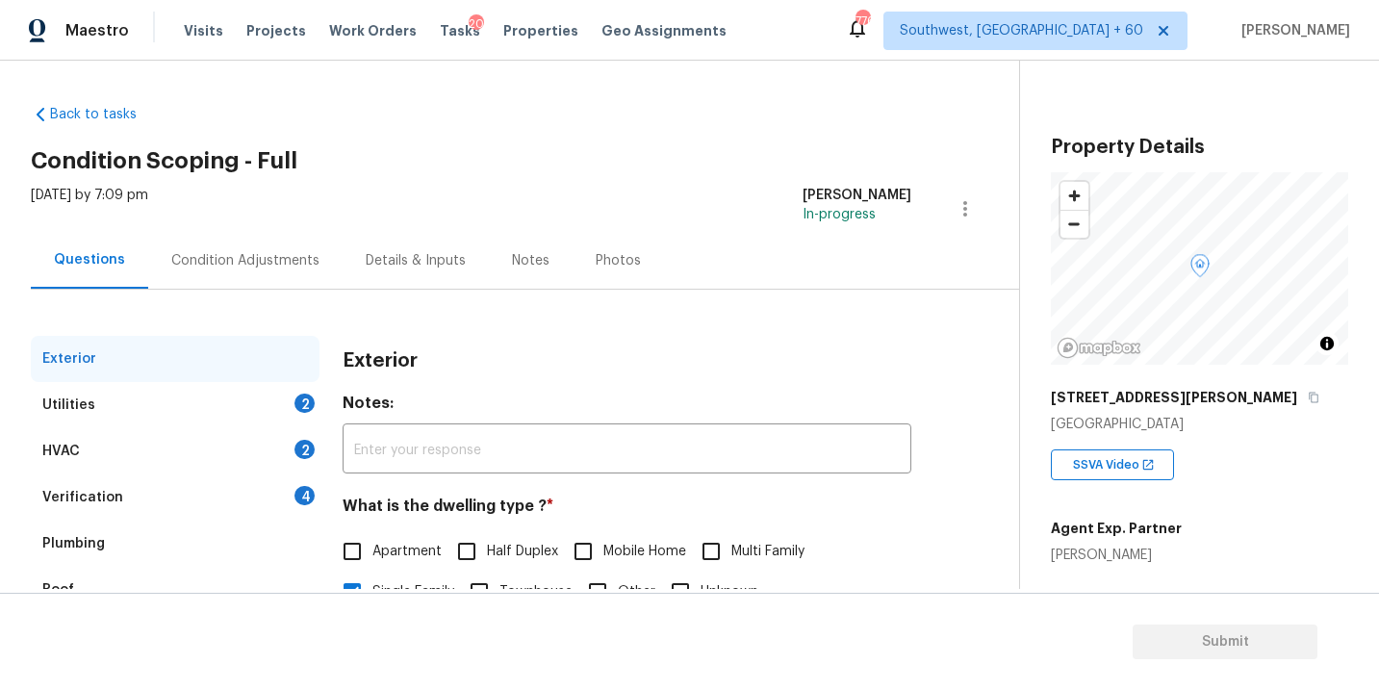
click at [113, 393] on div "Utilities 2" at bounding box center [175, 405] width 289 height 46
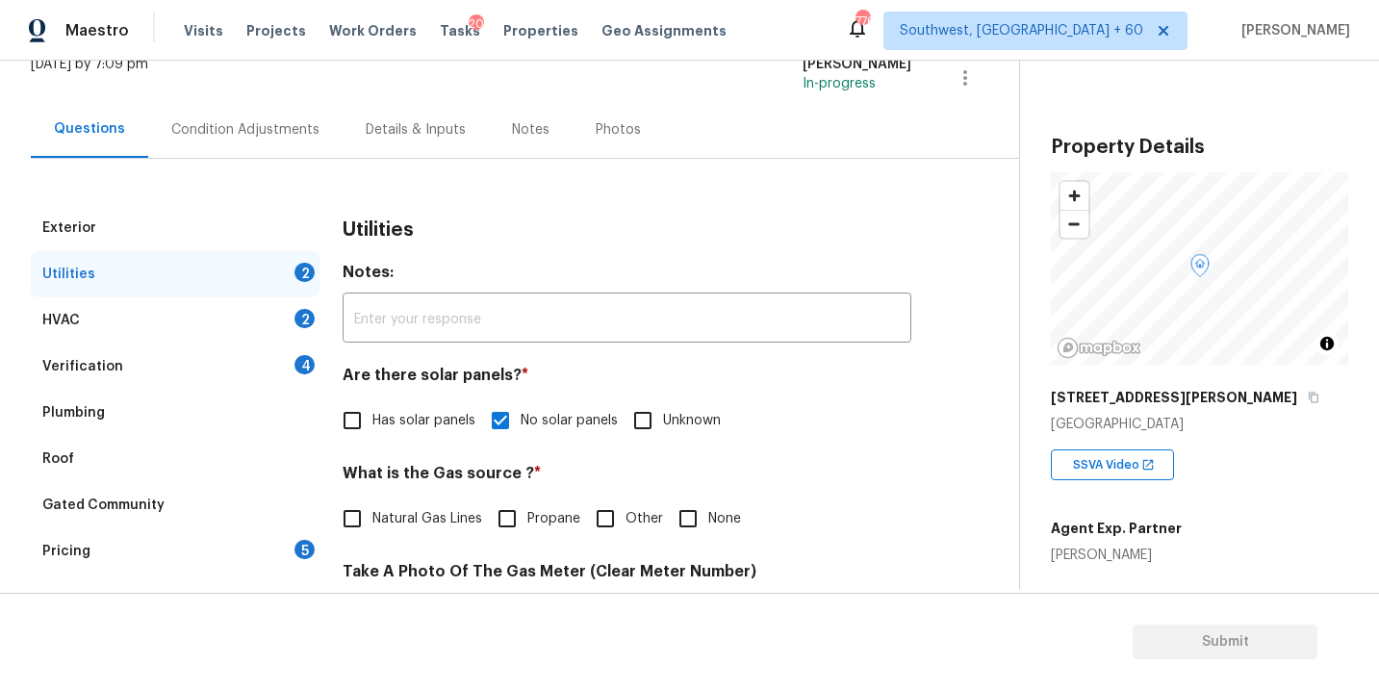
scroll to position [155, 0]
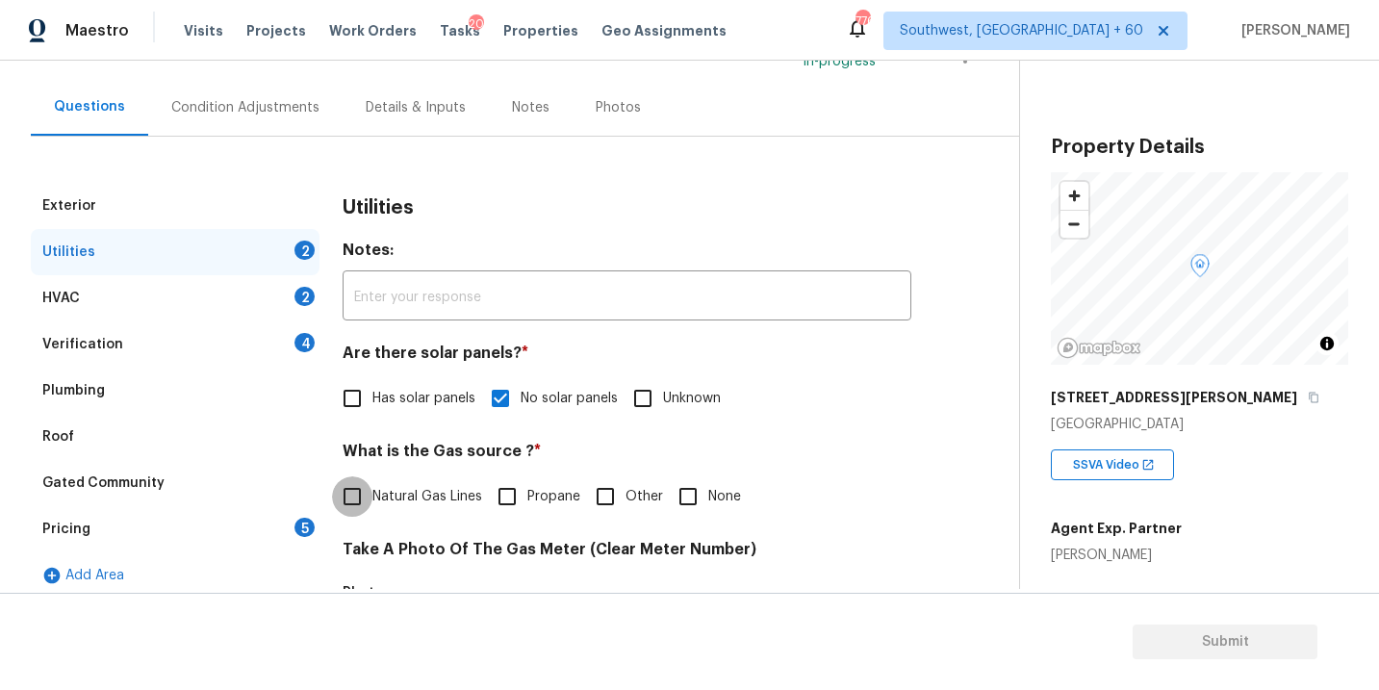
click at [372, 490] on input "Natural Gas Lines" at bounding box center [352, 497] width 40 height 40
click at [249, 100] on div "Condition Adjustments" at bounding box center [245, 107] width 148 height 19
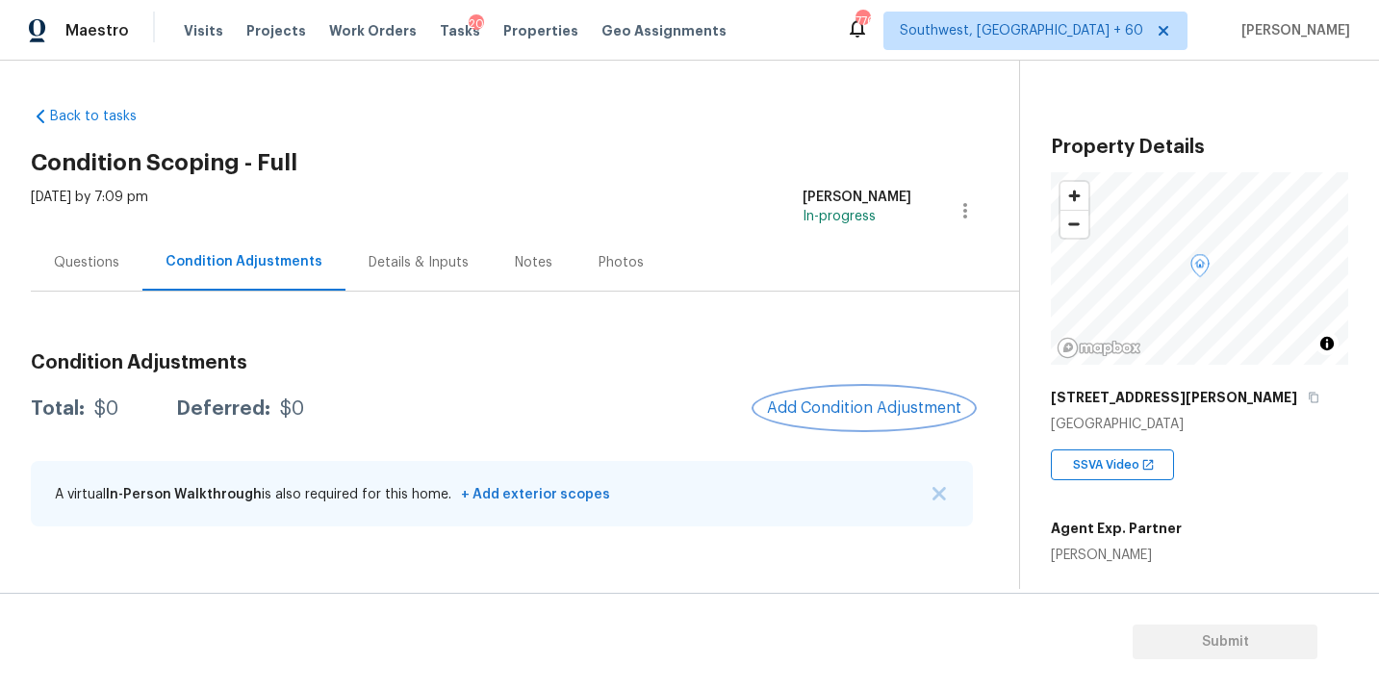
click at [889, 413] on span "Add Condition Adjustment" at bounding box center [864, 407] width 194 height 17
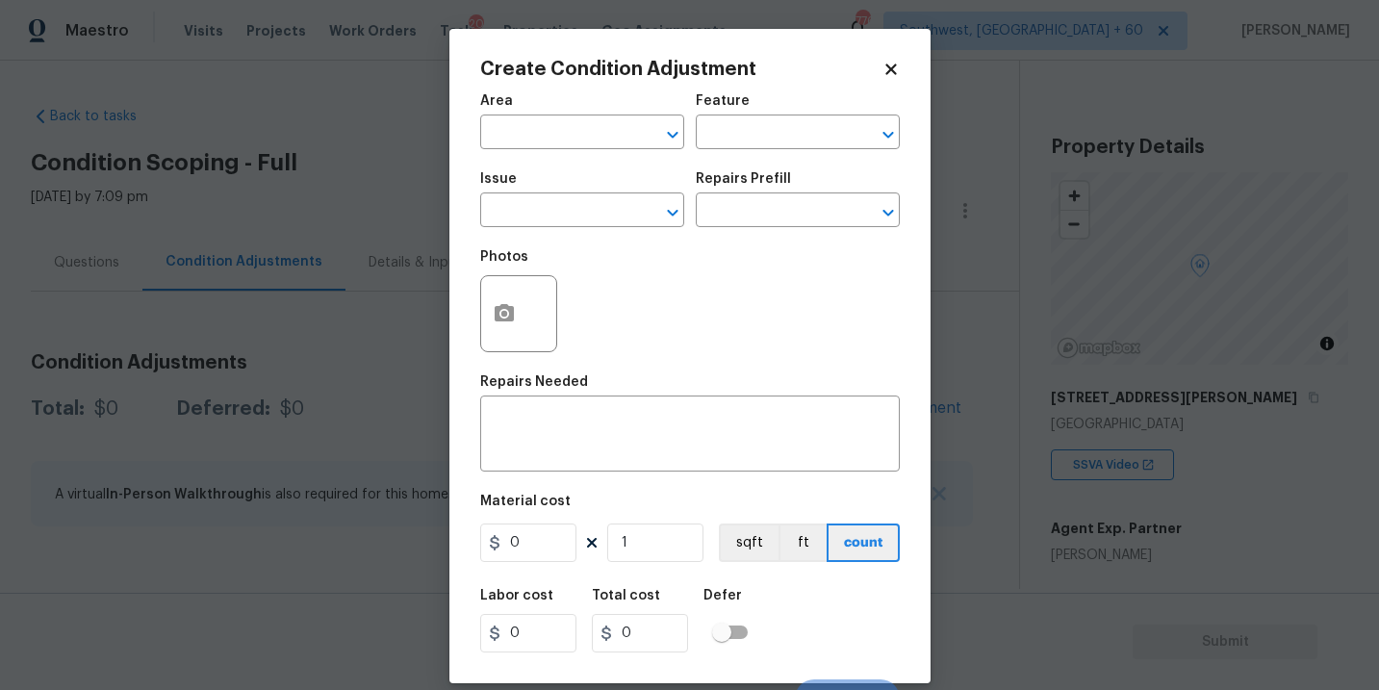
click at [572, 149] on span "Area ​" at bounding box center [582, 122] width 204 height 78
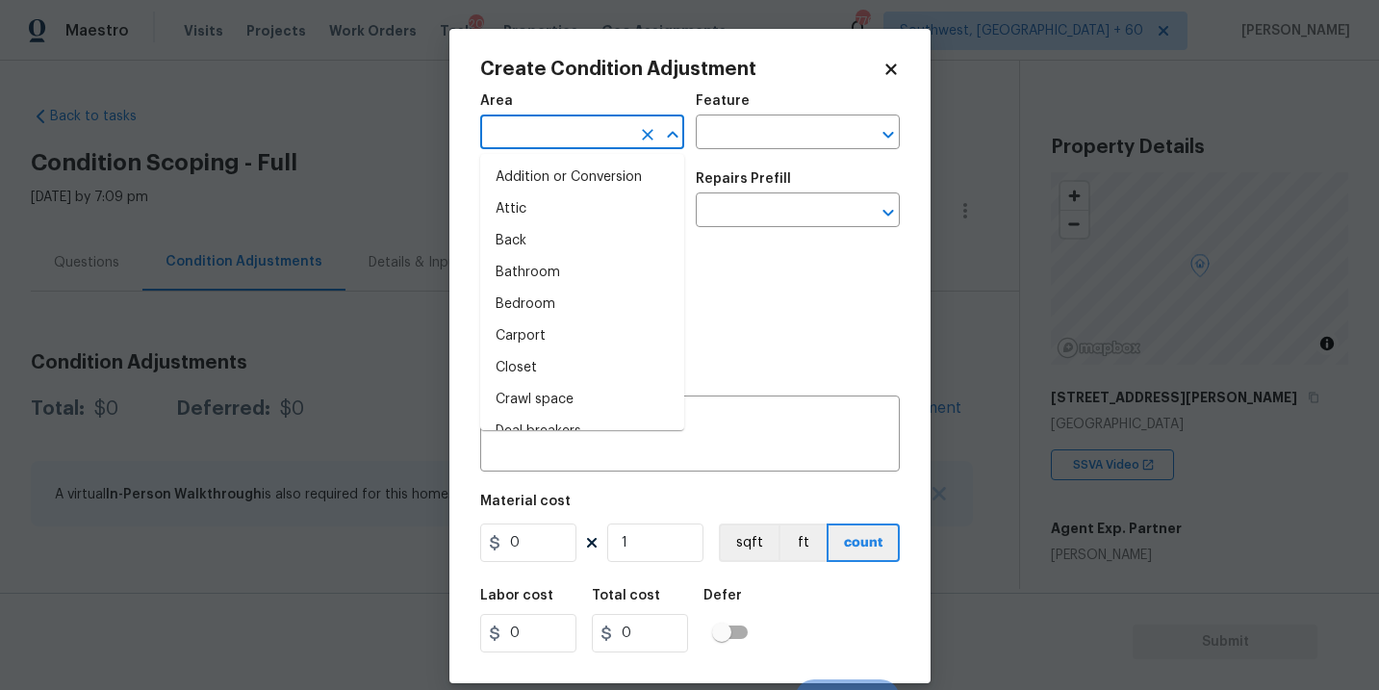
click at [570, 142] on input "text" at bounding box center [555, 134] width 150 height 30
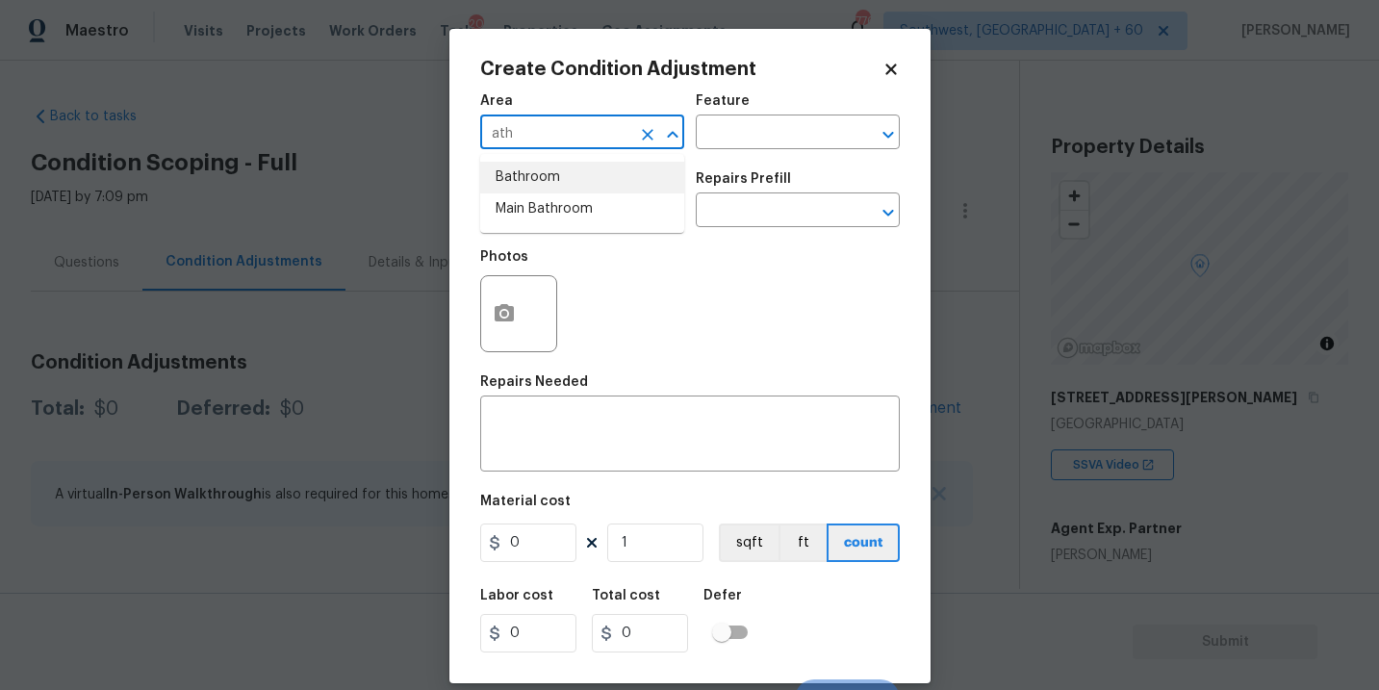
click at [567, 183] on li "Bathroom" at bounding box center [582, 178] width 204 height 32
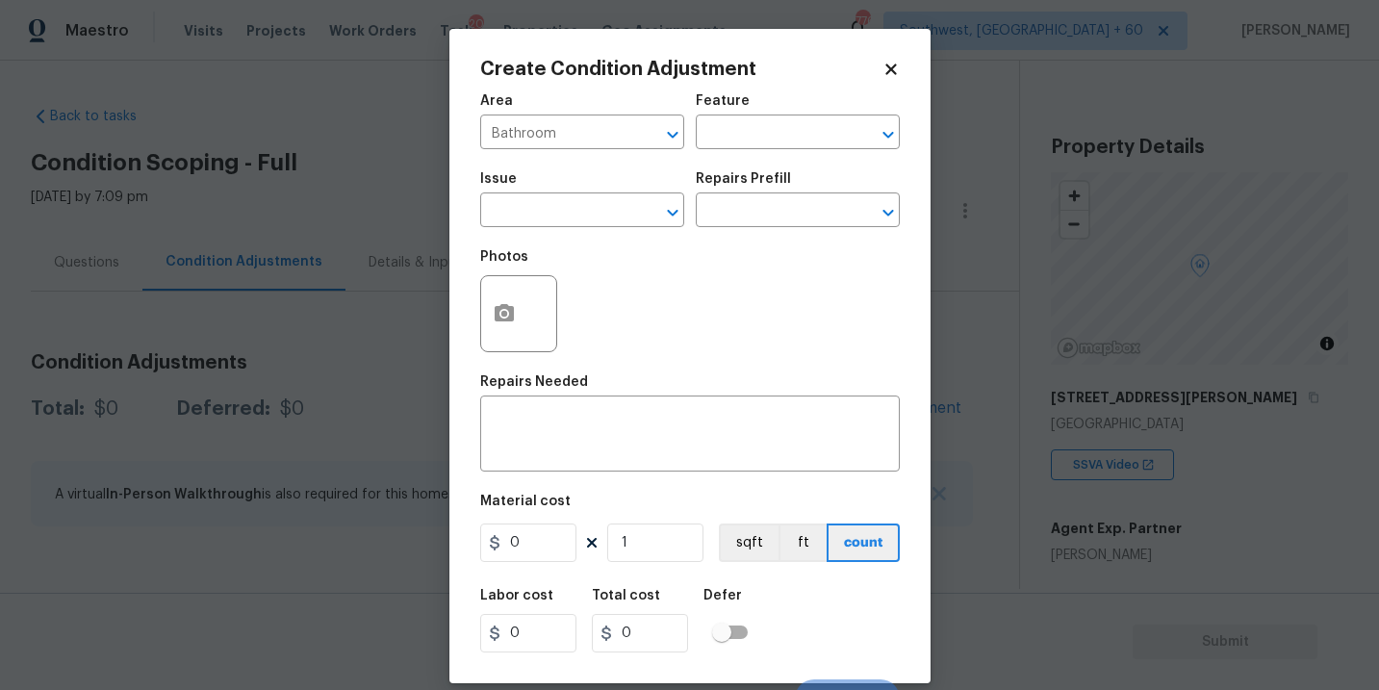
click at [707, 157] on div "Area Bathroom ​ Feature ​" at bounding box center [690, 122] width 420 height 78
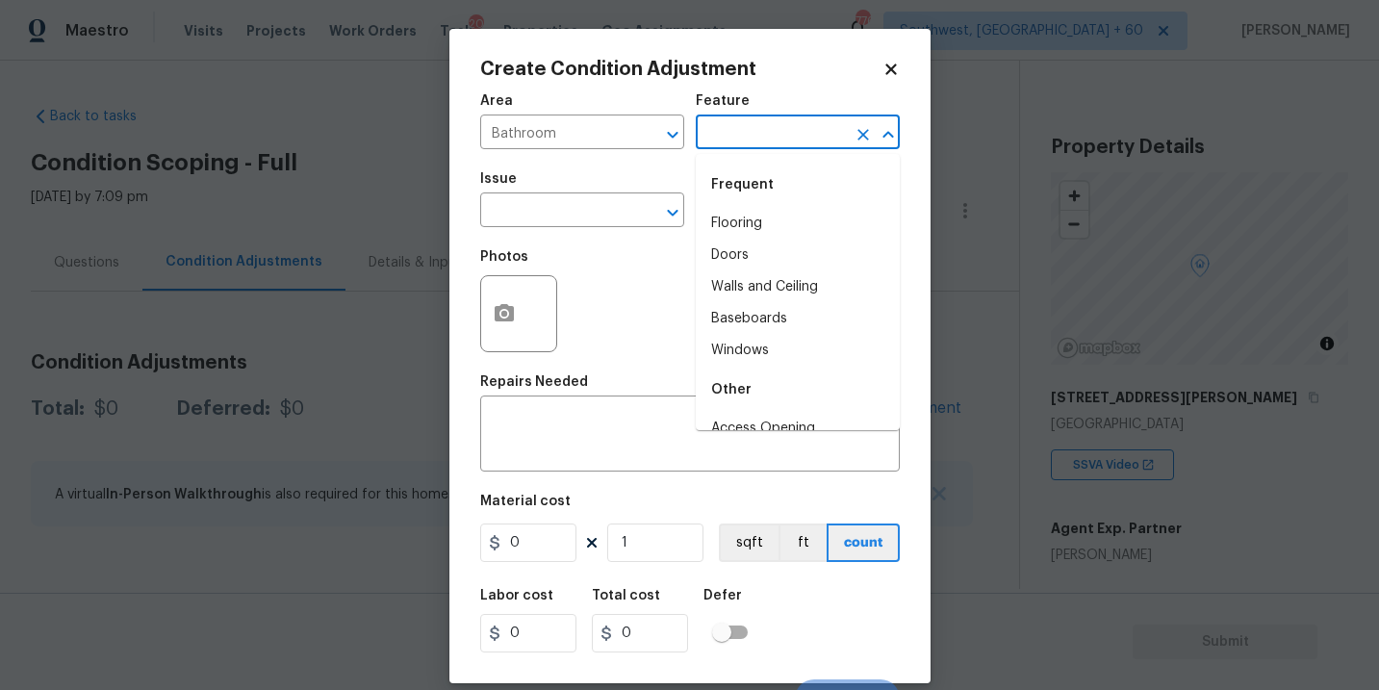
click at [730, 143] on input "text" at bounding box center [771, 134] width 150 height 30
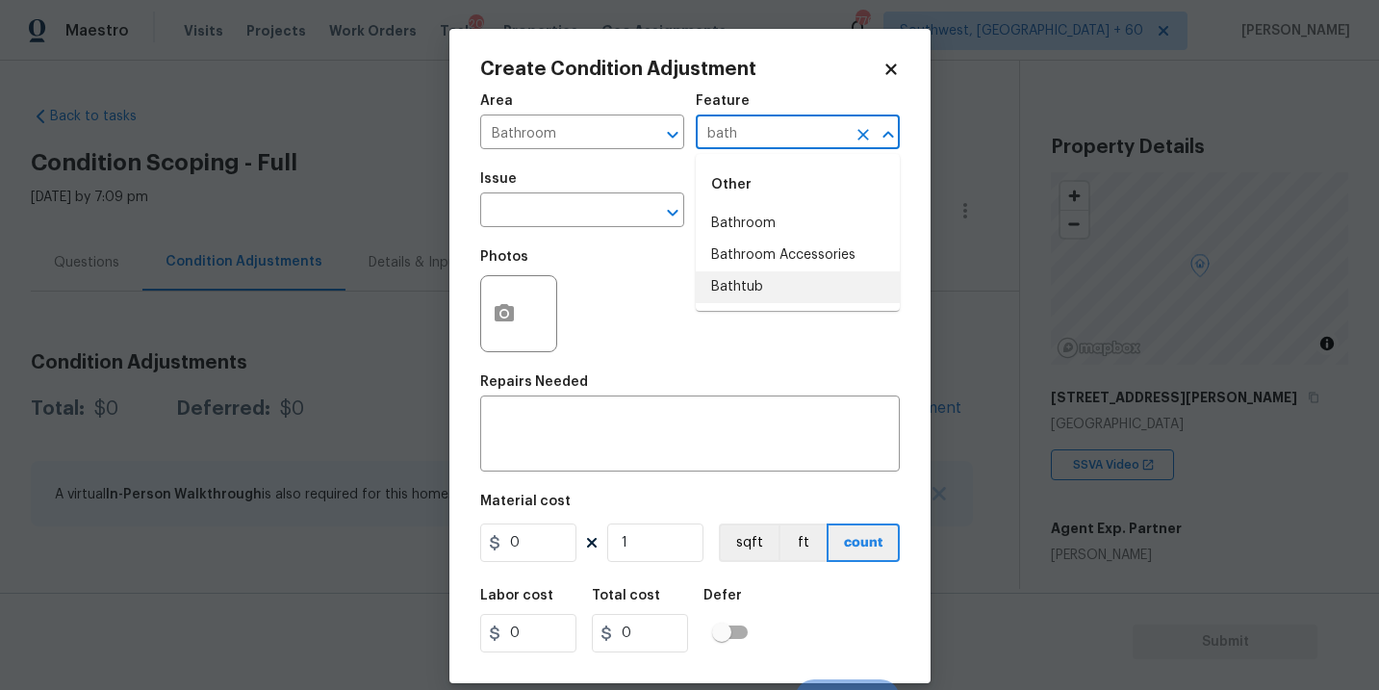
click at [740, 287] on li "Bathtub" at bounding box center [798, 287] width 204 height 32
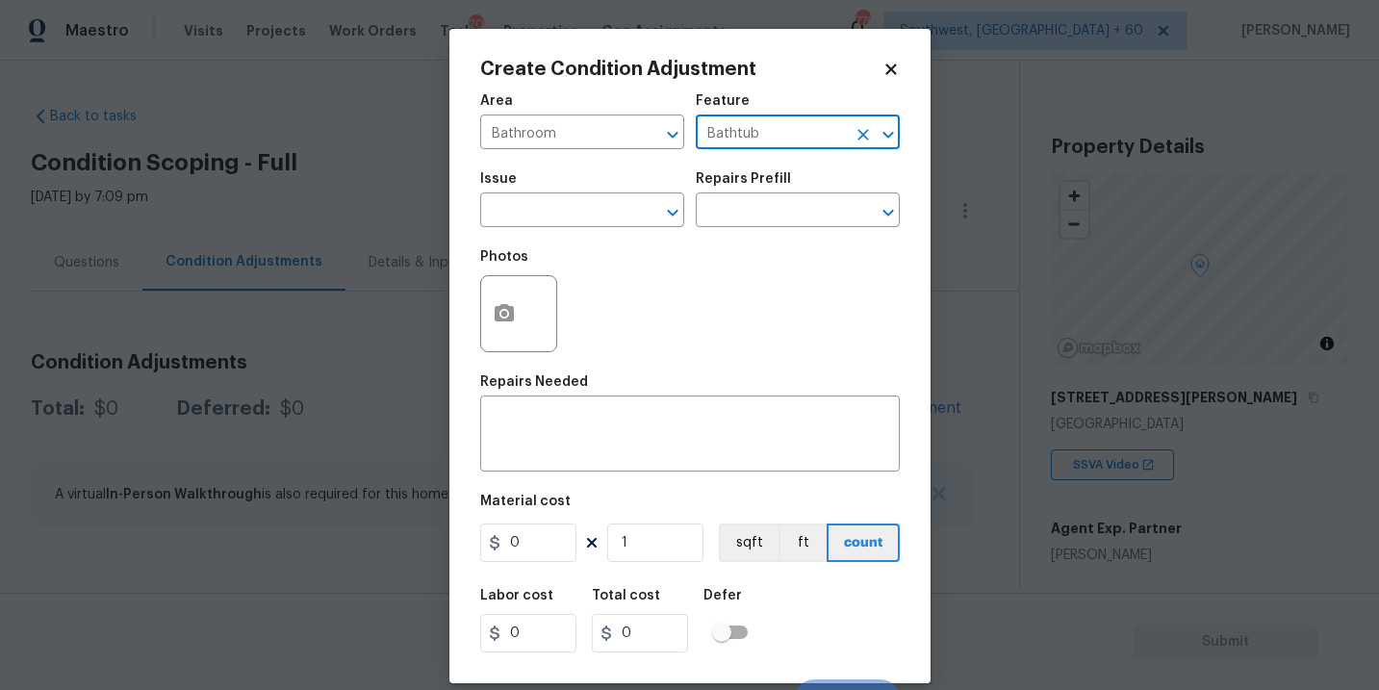
click at [632, 246] on div "Photos" at bounding box center [690, 301] width 420 height 125
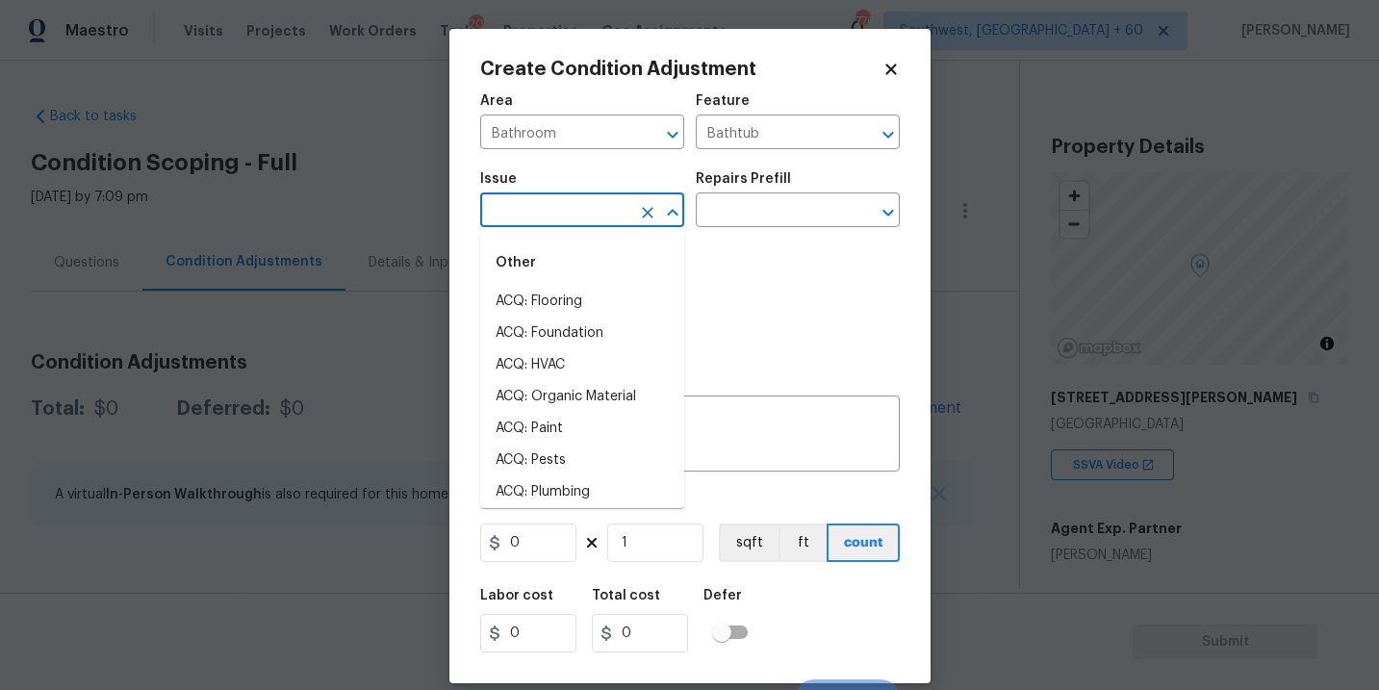
click at [580, 207] on input "text" at bounding box center [555, 212] width 150 height 30
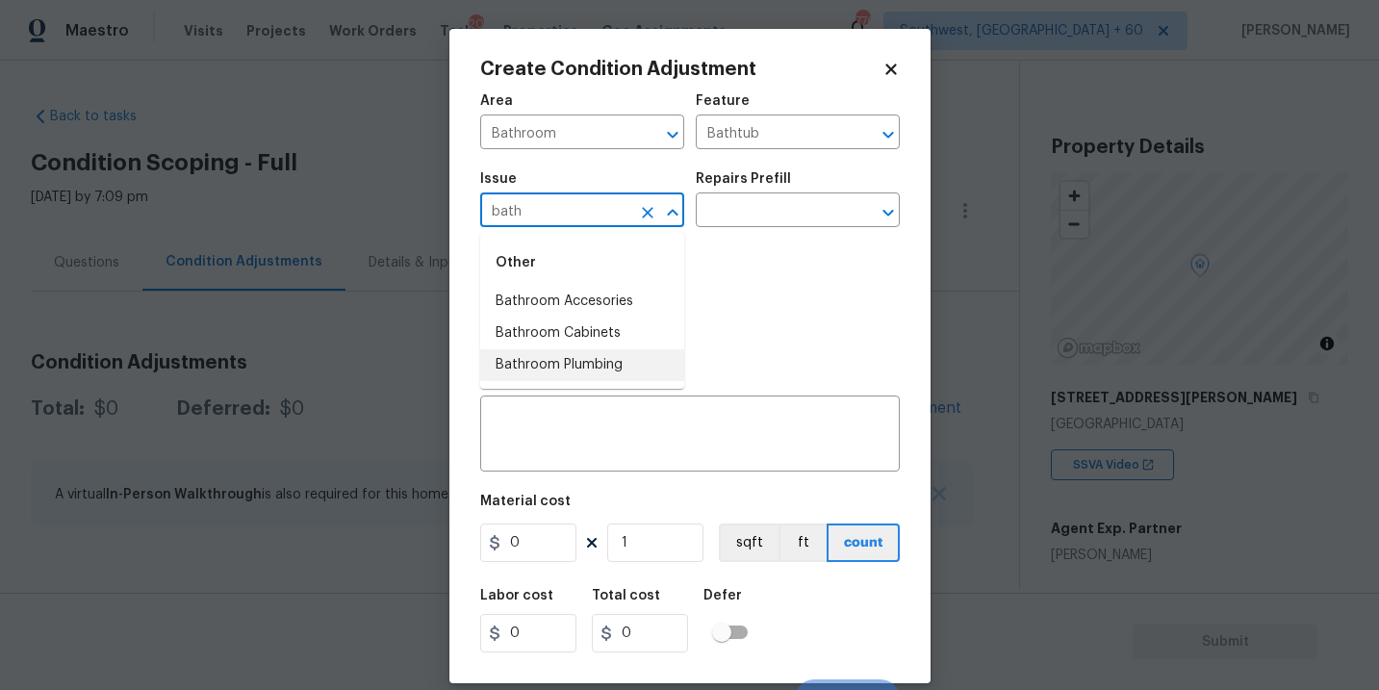
click at [587, 362] on li "Bathroom Plumbing" at bounding box center [582, 365] width 204 height 32
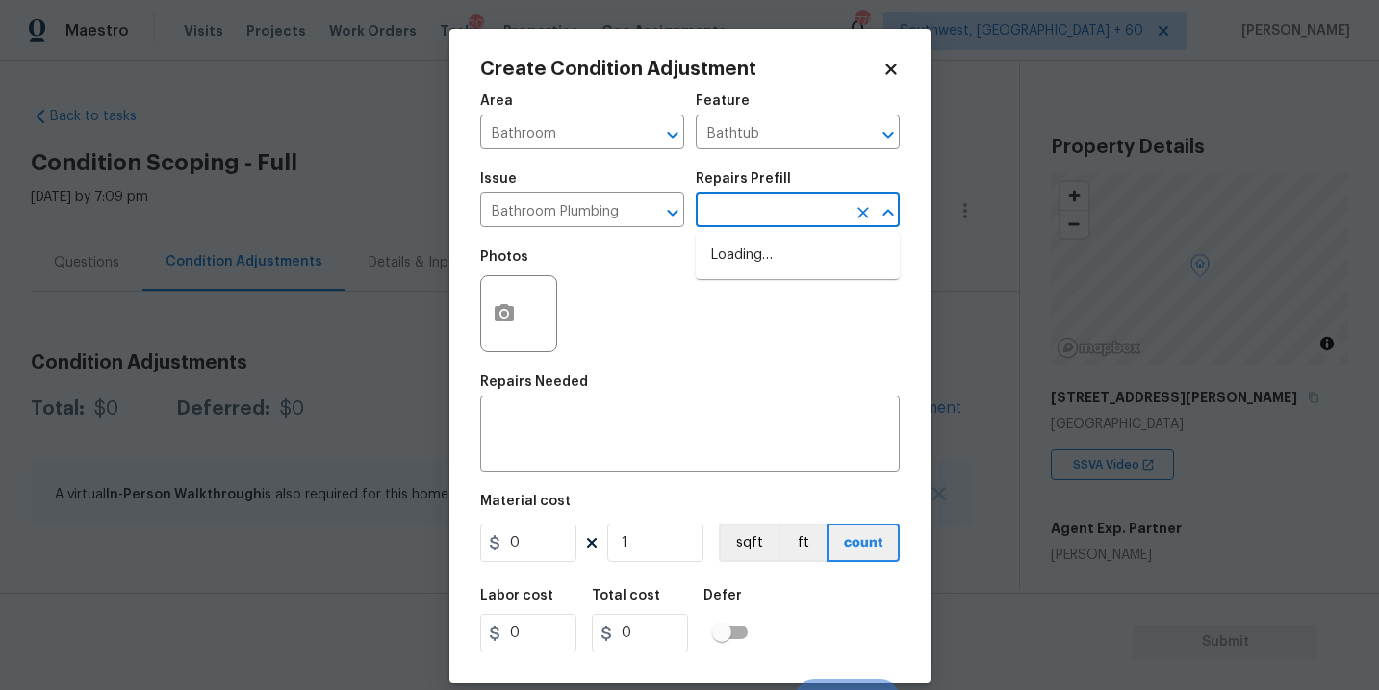
click at [752, 223] on input "text" at bounding box center [771, 212] width 150 height 30
click at [759, 245] on li "Tub/Shower Surround Refinish $6.42" at bounding box center [798, 266] width 204 height 52
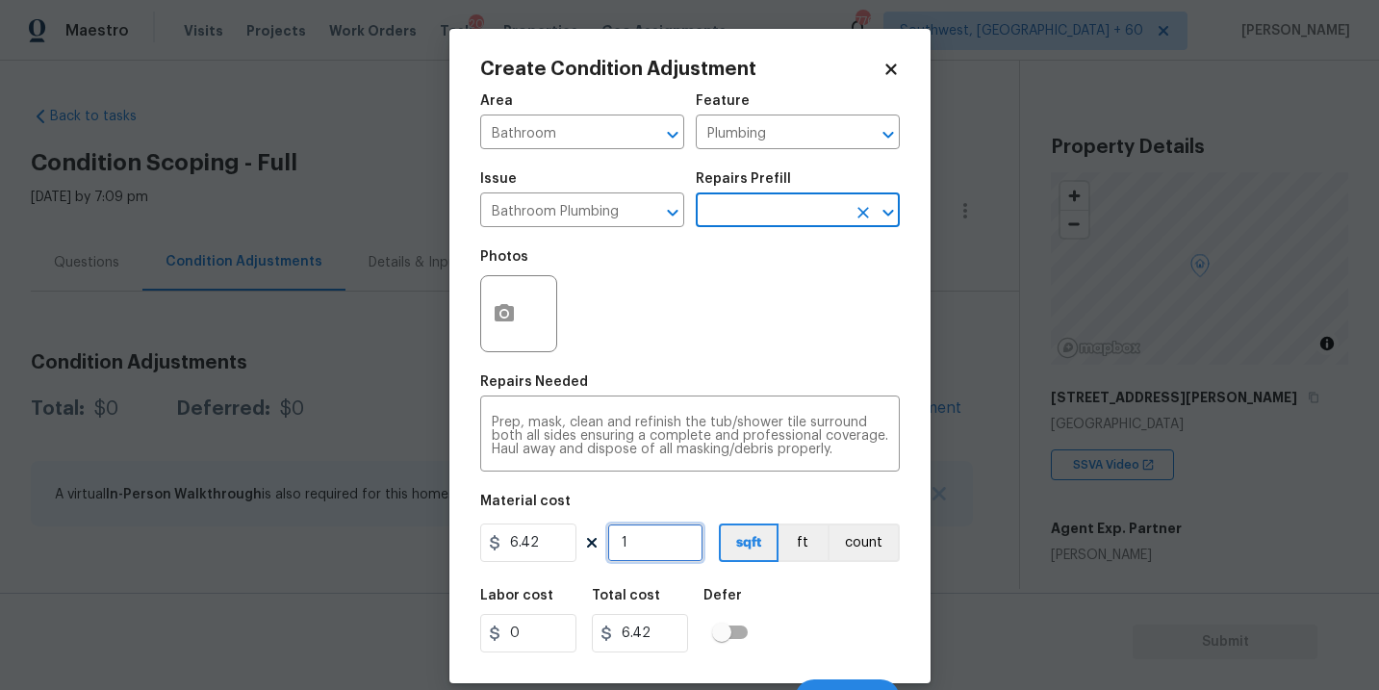
click at [664, 541] on input "1" at bounding box center [655, 543] width 96 height 39
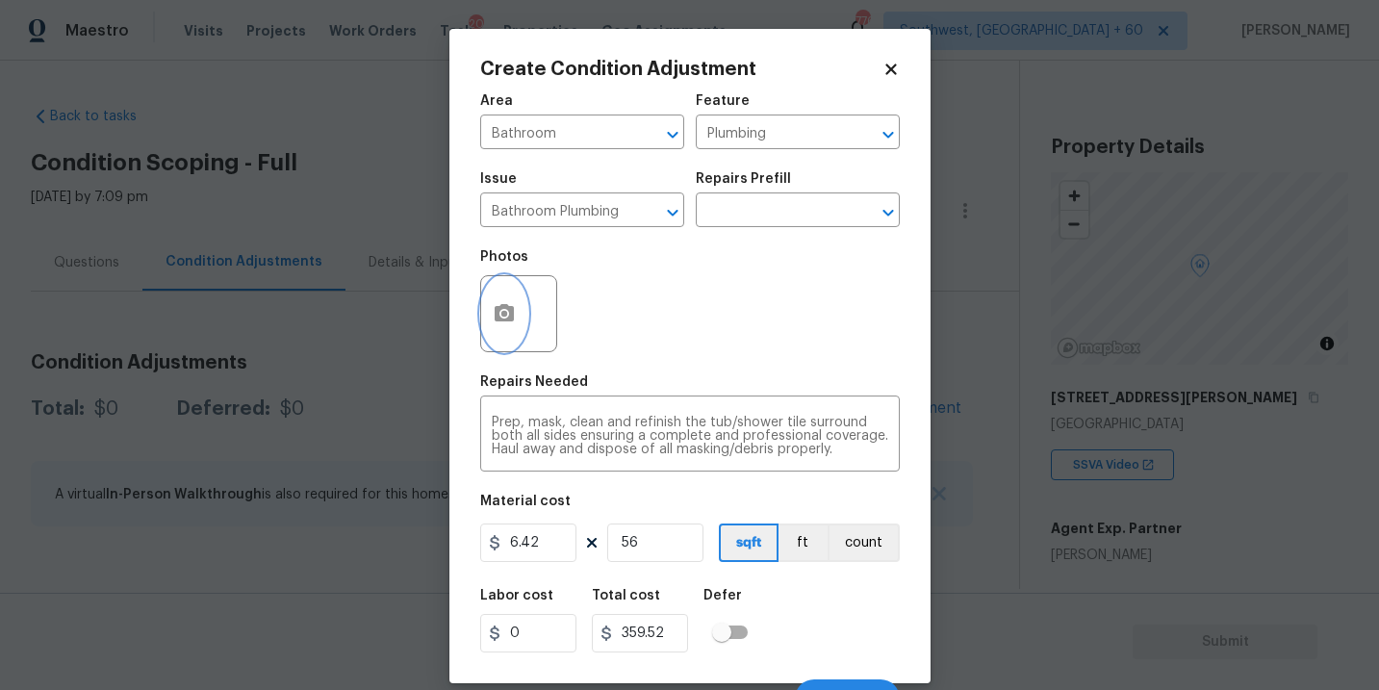
click at [505, 317] on circle "button" at bounding box center [504, 314] width 6 height 6
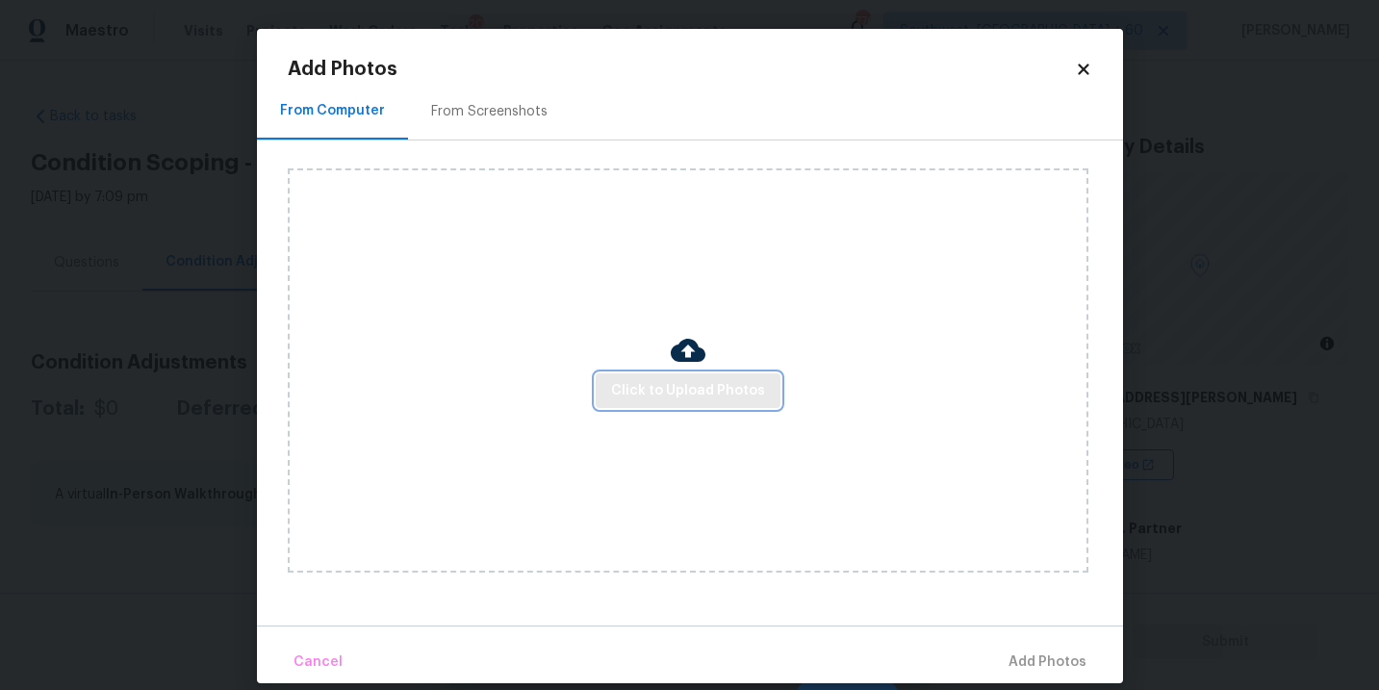
click at [688, 392] on span "Click to Upload Photos" at bounding box center [688, 391] width 154 height 24
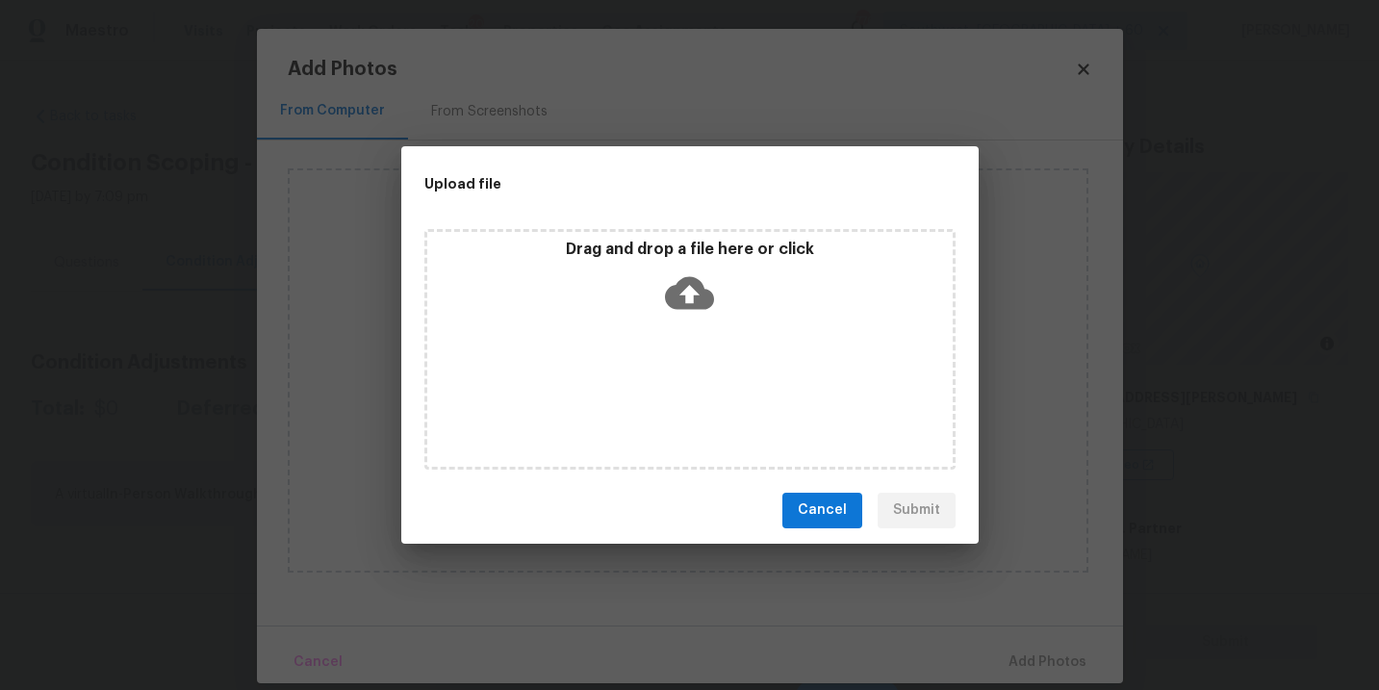
click at [708, 311] on icon at bounding box center [689, 293] width 49 height 49
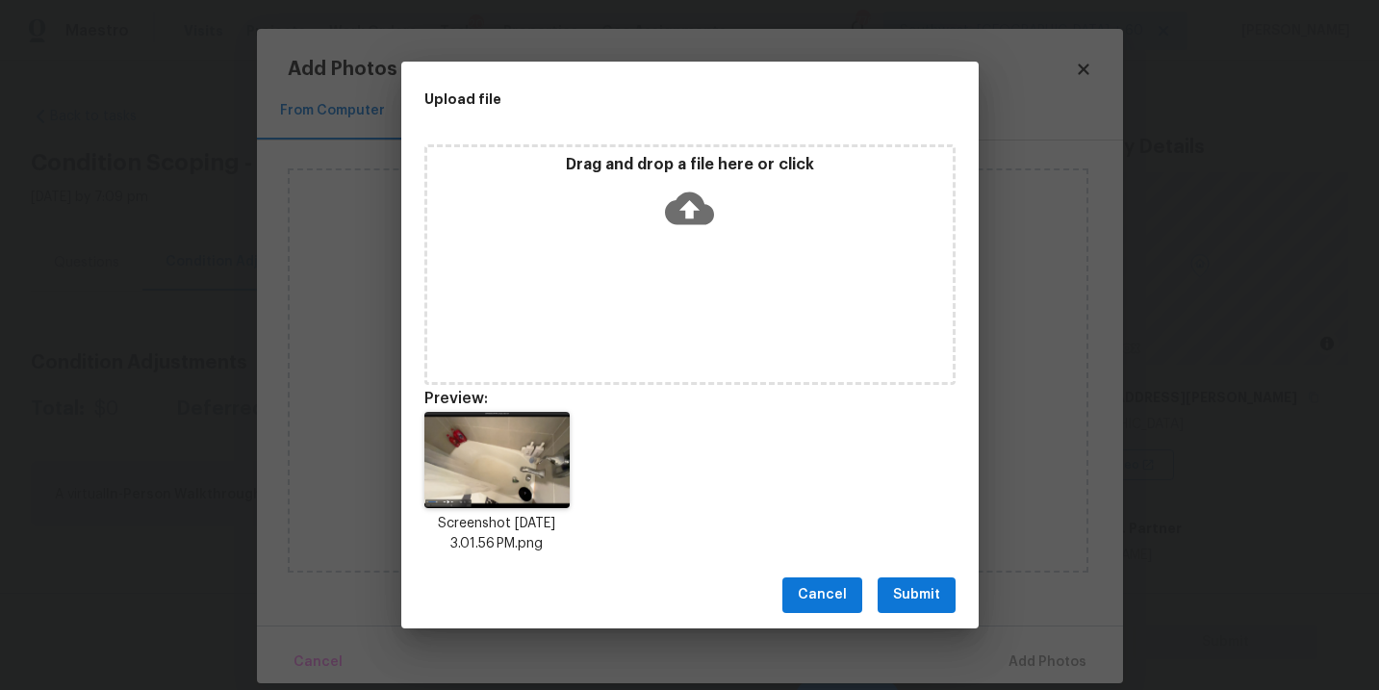
click at [936, 592] on span "Submit" at bounding box center [916, 595] width 47 height 24
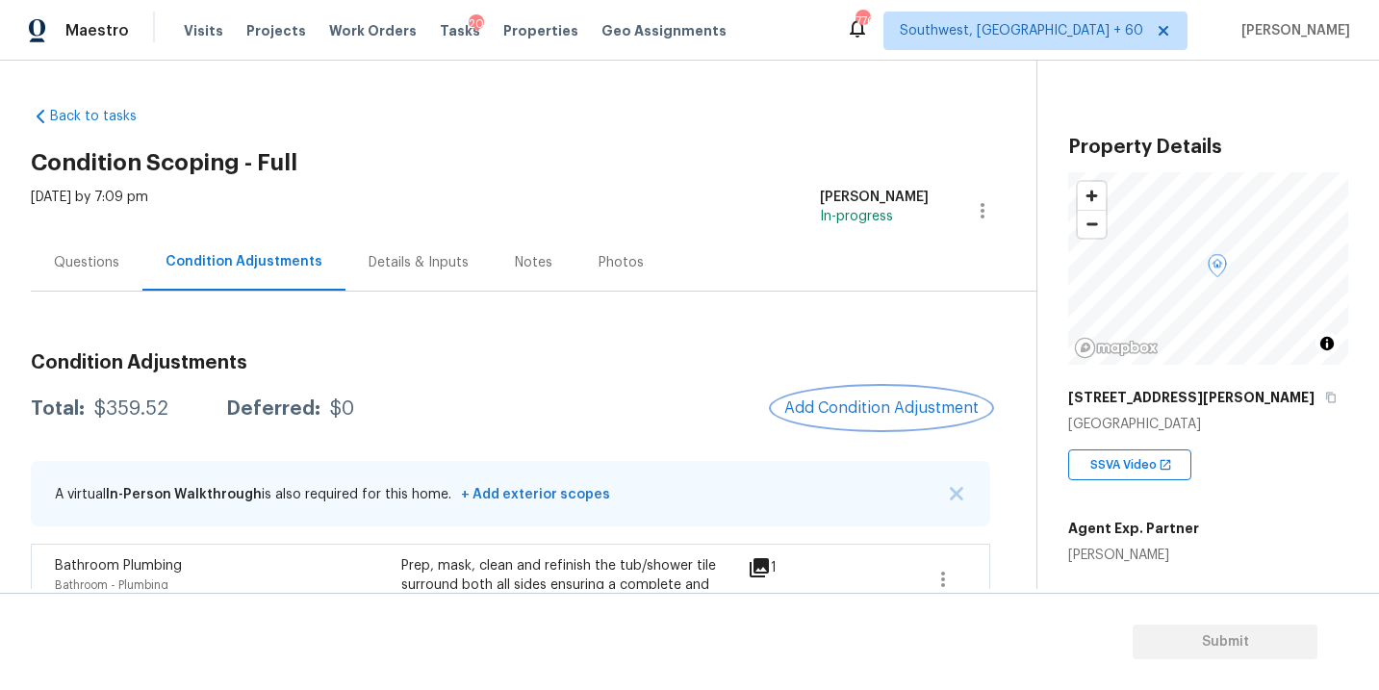
click at [924, 424] on button "Add Condition Adjustment" at bounding box center [882, 408] width 218 height 40
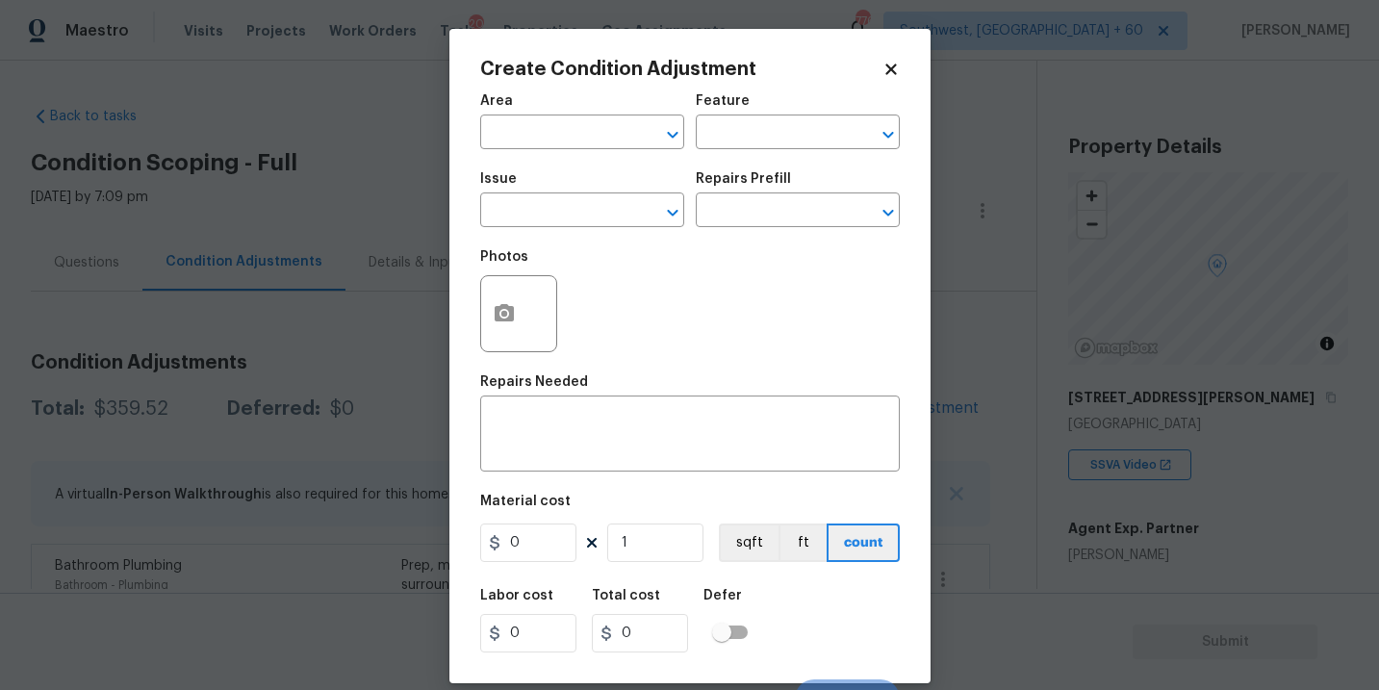
click at [924, 424] on body "Maestro Visits Projects Work Orders Tasks 20 Properties Geo Assignments 776 Sou…" at bounding box center [689, 345] width 1379 height 690
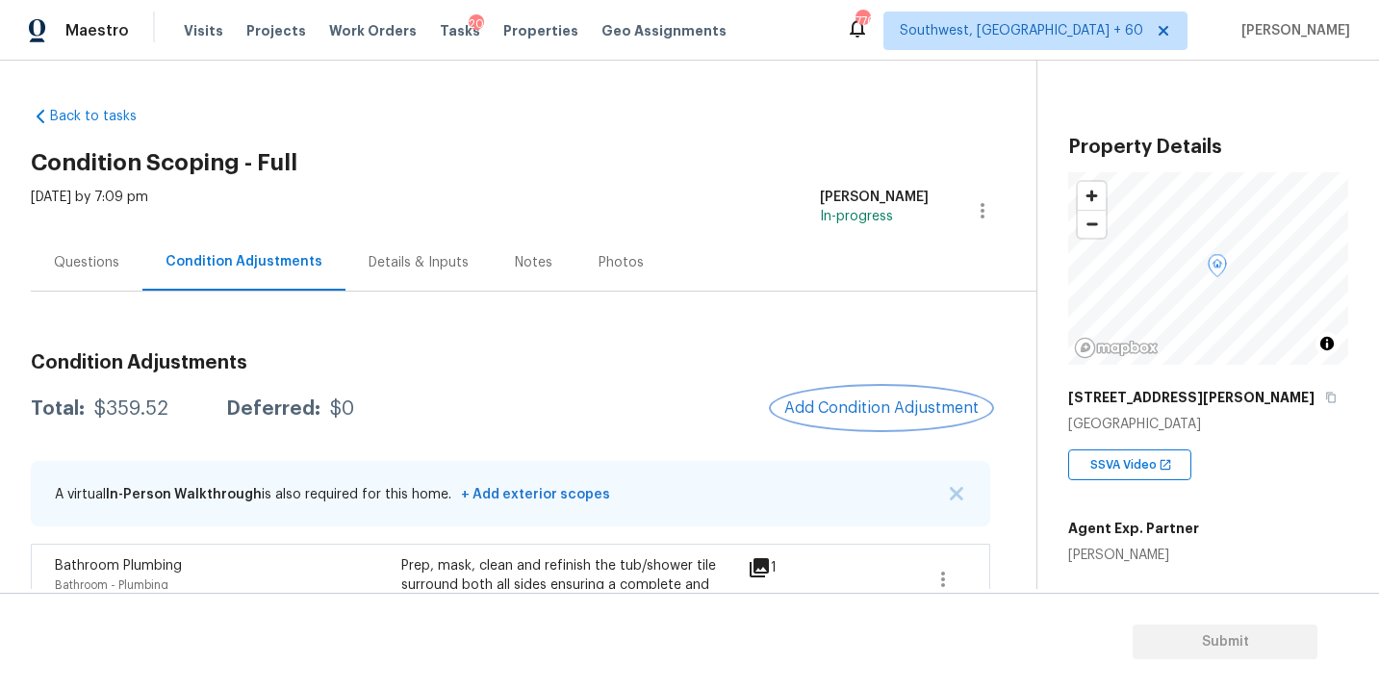
click at [901, 413] on span "Add Condition Adjustment" at bounding box center [882, 407] width 194 height 17
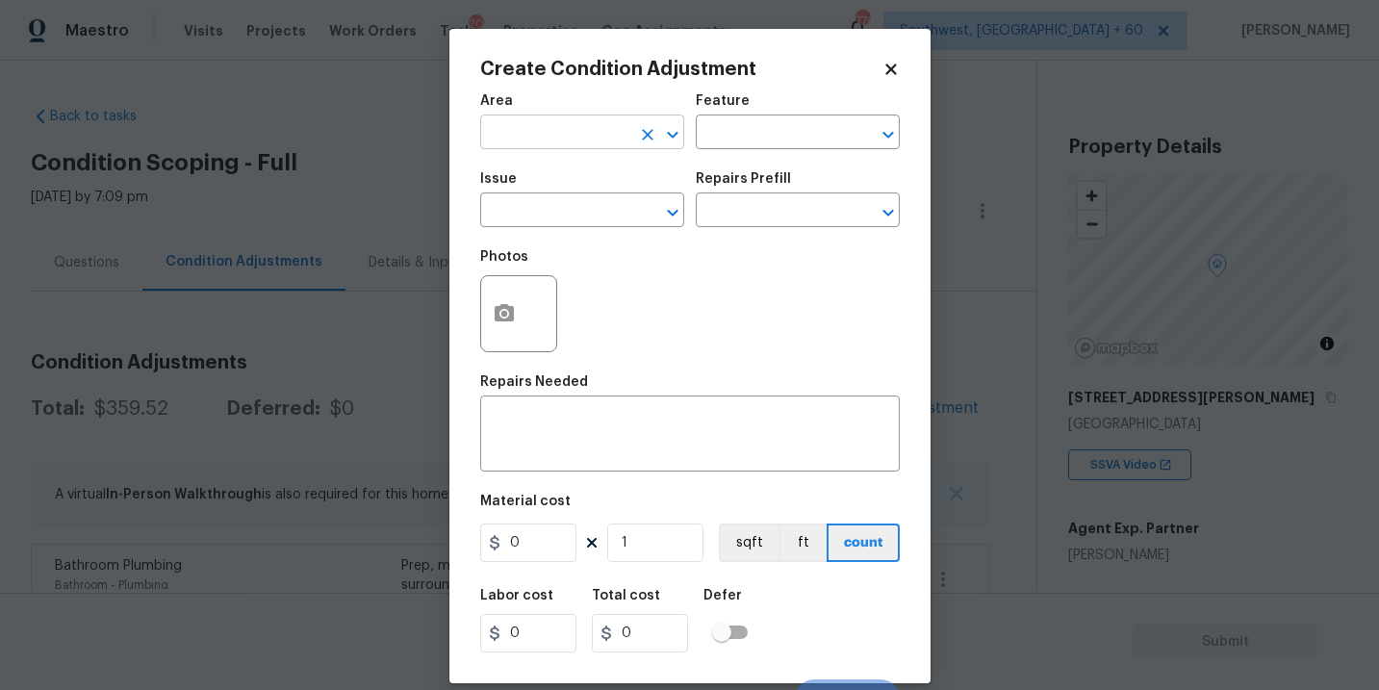
click at [577, 145] on input "text" at bounding box center [555, 134] width 150 height 30
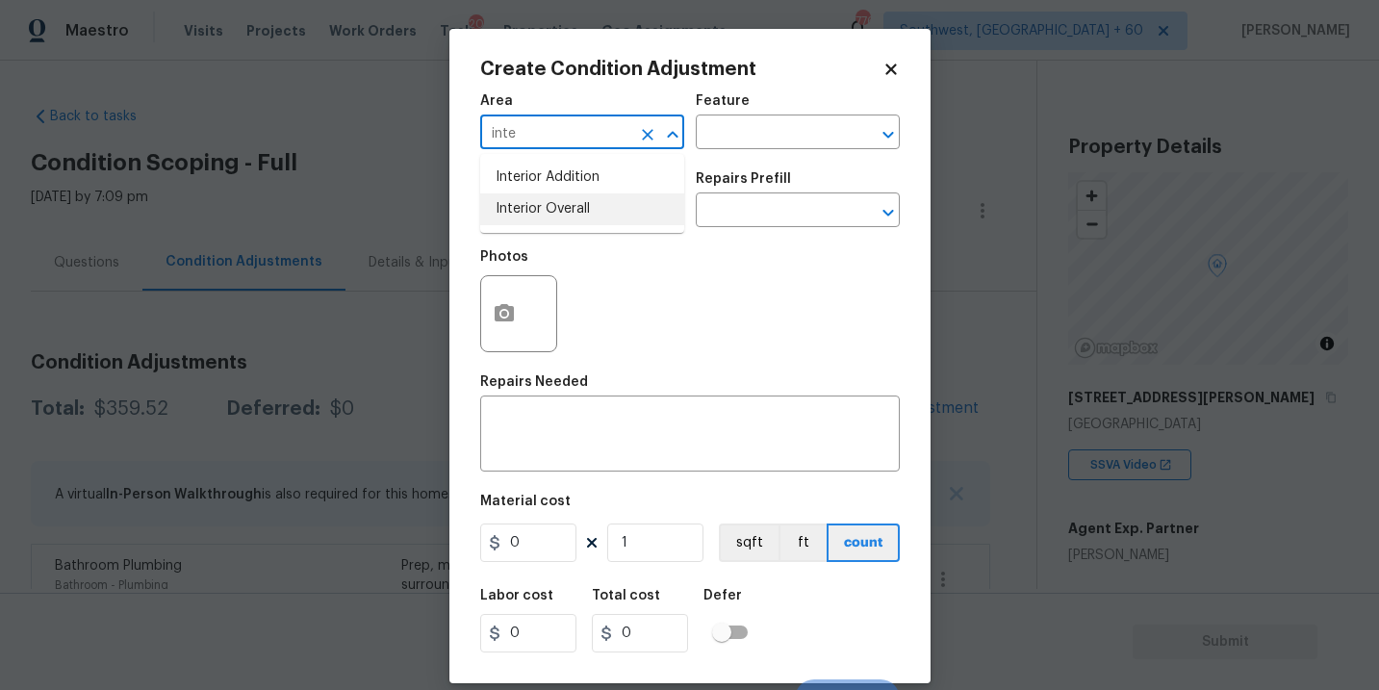
click at [584, 216] on li "Interior Overall" at bounding box center [582, 209] width 204 height 32
type input "Interior Overall"
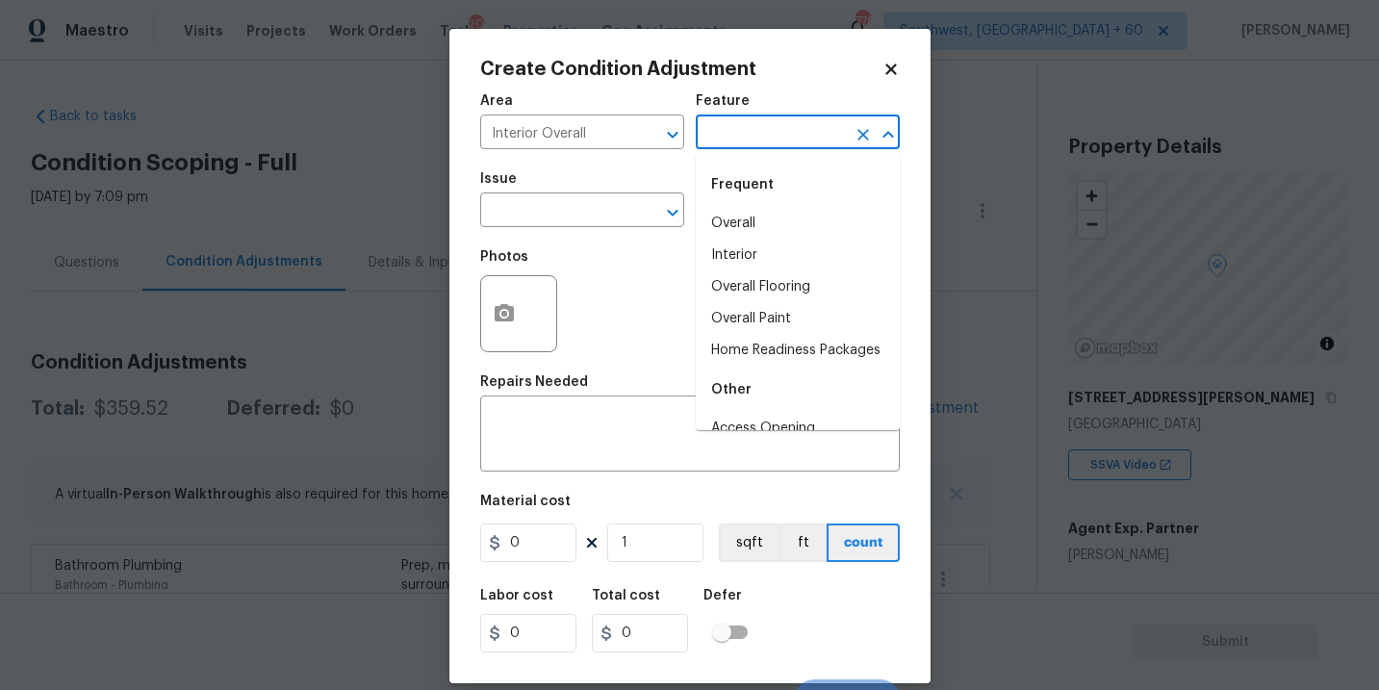
click at [782, 147] on input "text" at bounding box center [771, 134] width 150 height 30
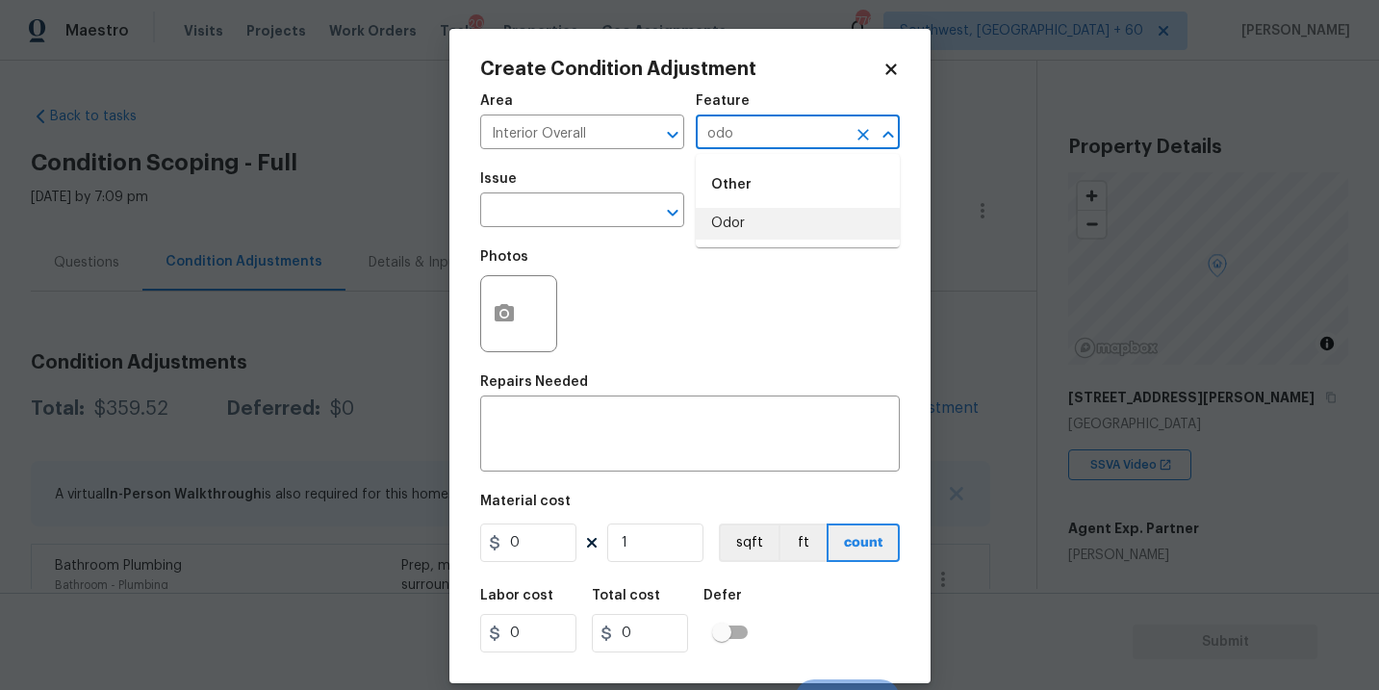
click at [767, 216] on li "Odor" at bounding box center [798, 224] width 204 height 32
type input "Odor"
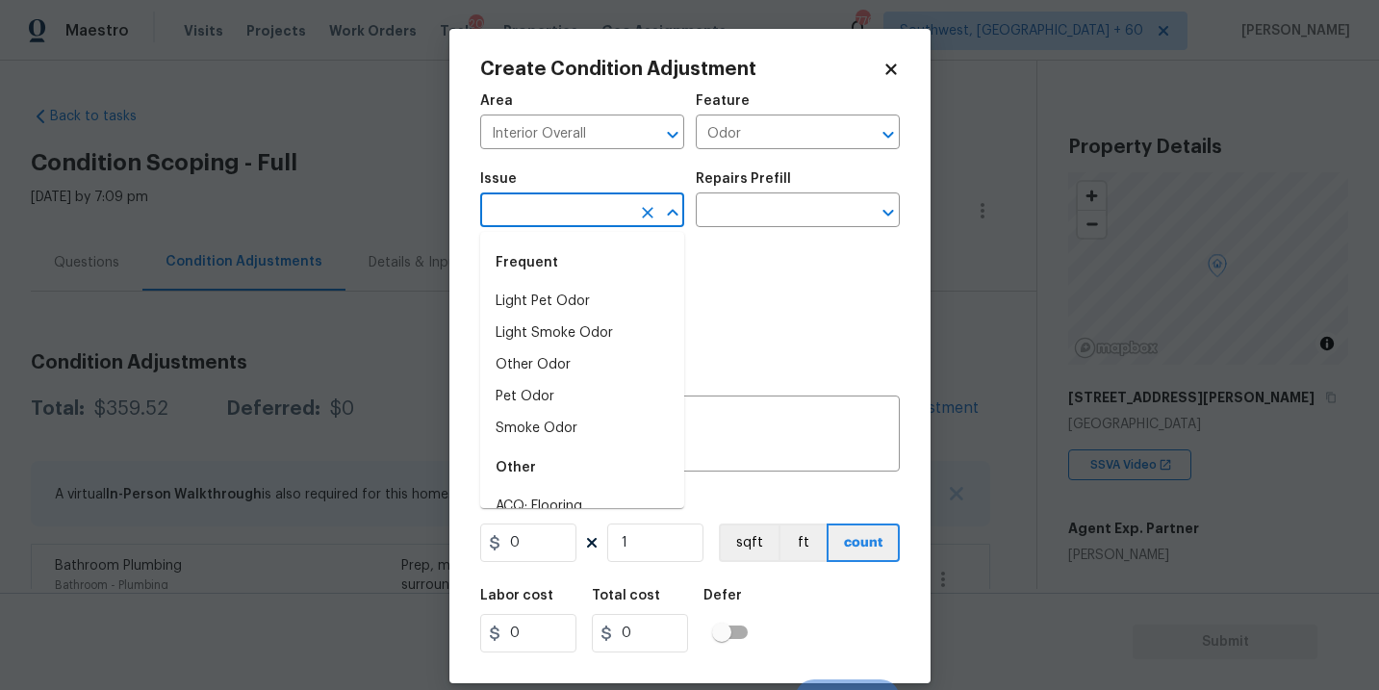
click at [627, 216] on input "text" at bounding box center [555, 212] width 150 height 30
click at [592, 297] on li "Light Pet Odor" at bounding box center [582, 302] width 204 height 32
type input "Light Pet Odor"
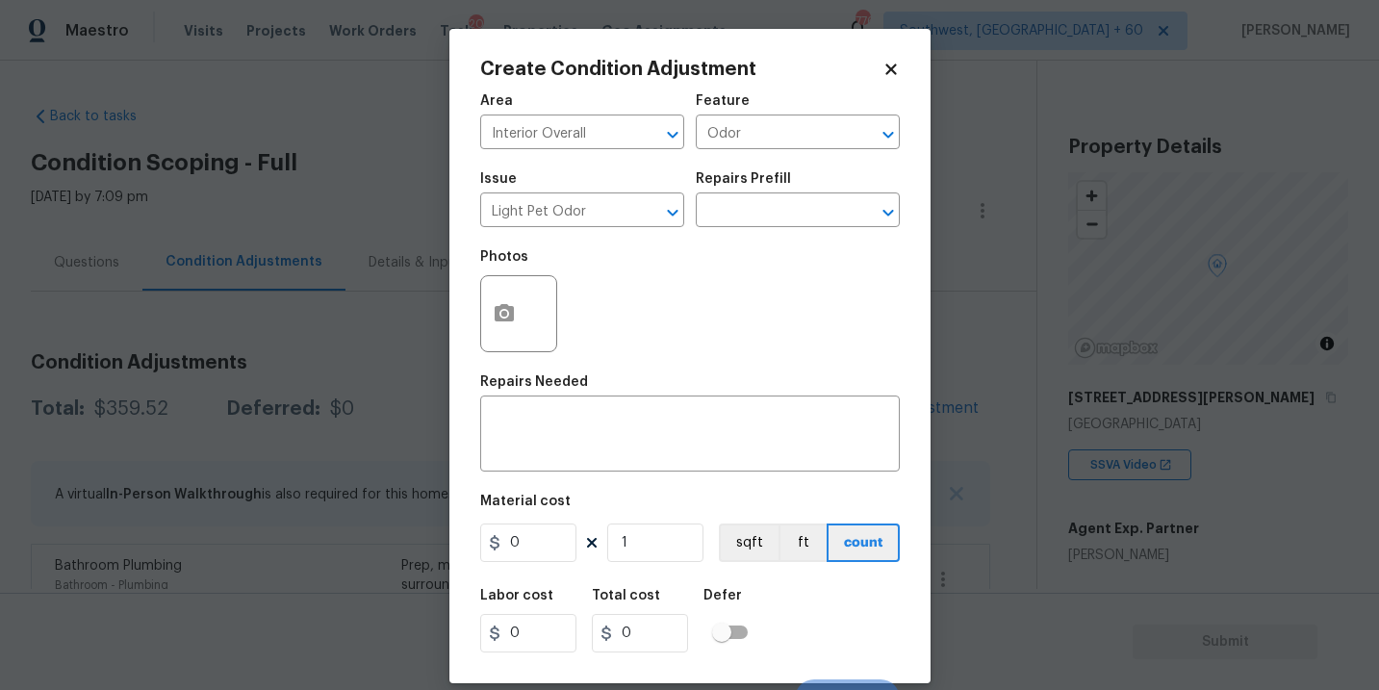
click at [798, 228] on div "Issue Light Pet Odor ​ Repairs Prefill ​" at bounding box center [690, 200] width 420 height 78
click at [822, 218] on input "text" at bounding box center [771, 212] width 150 height 30
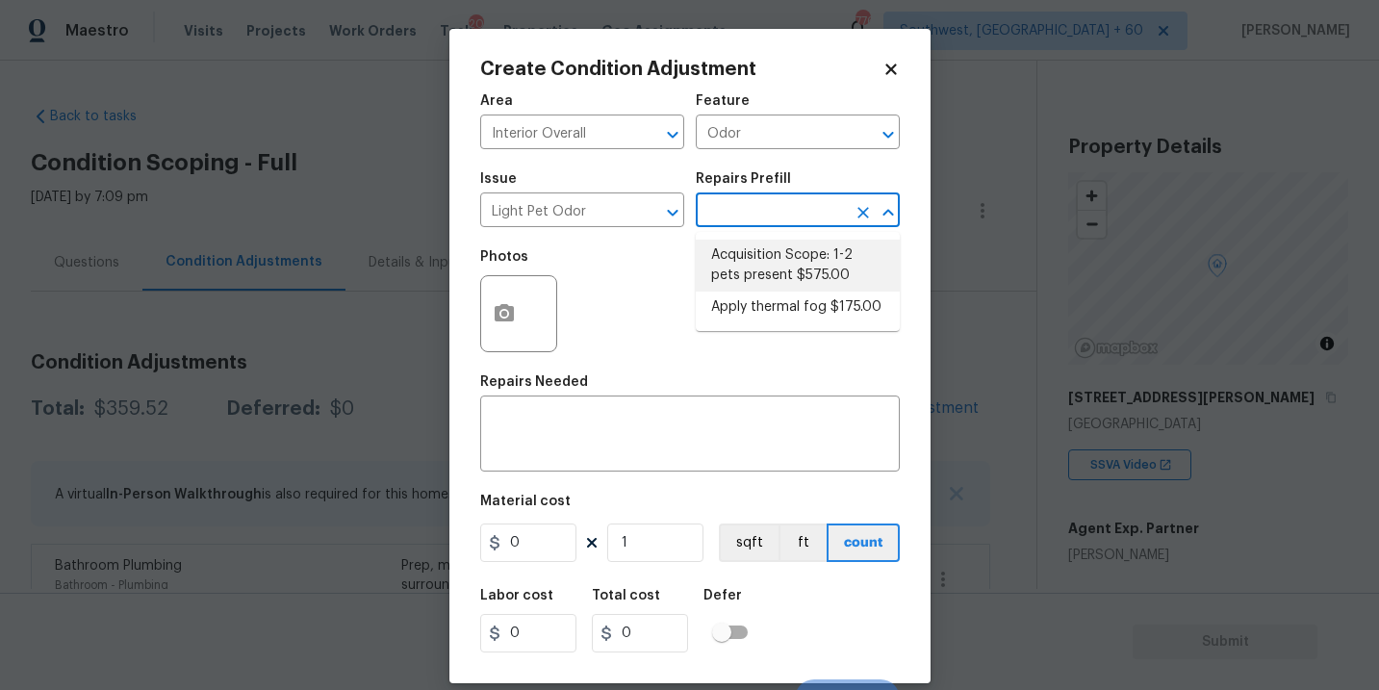
click at [814, 268] on li "Acquisition Scope: 1-2 pets present $575.00" at bounding box center [798, 266] width 204 height 52
type textarea "Acquisition Scope: 1-2 pets present"
type input "575"
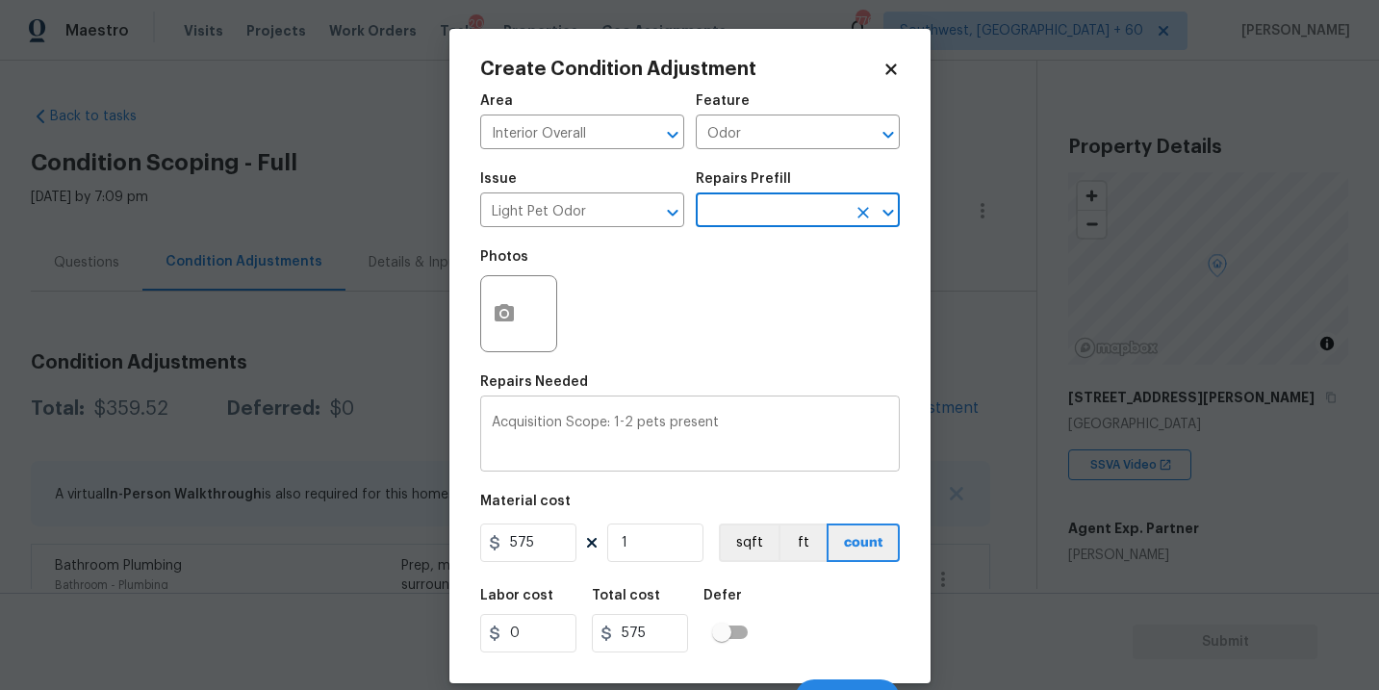
scroll to position [29, 0]
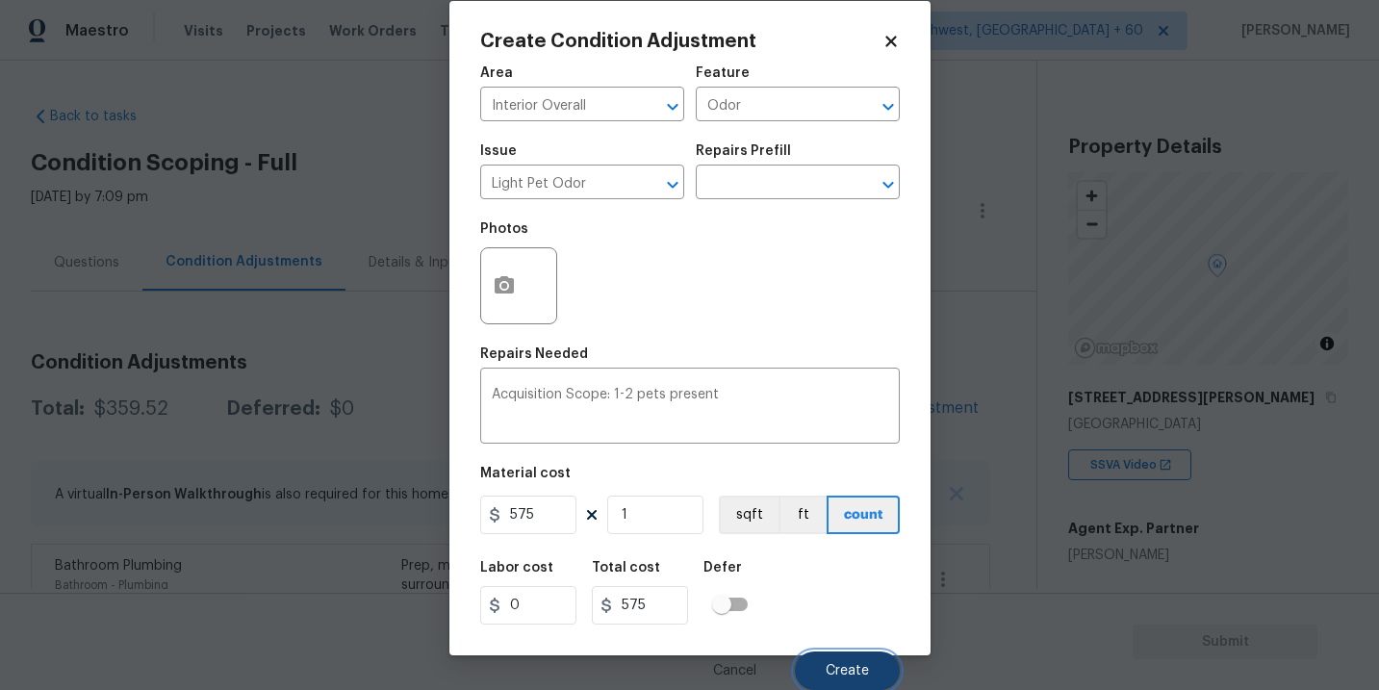
click at [843, 665] on span "Create" at bounding box center [847, 671] width 43 height 14
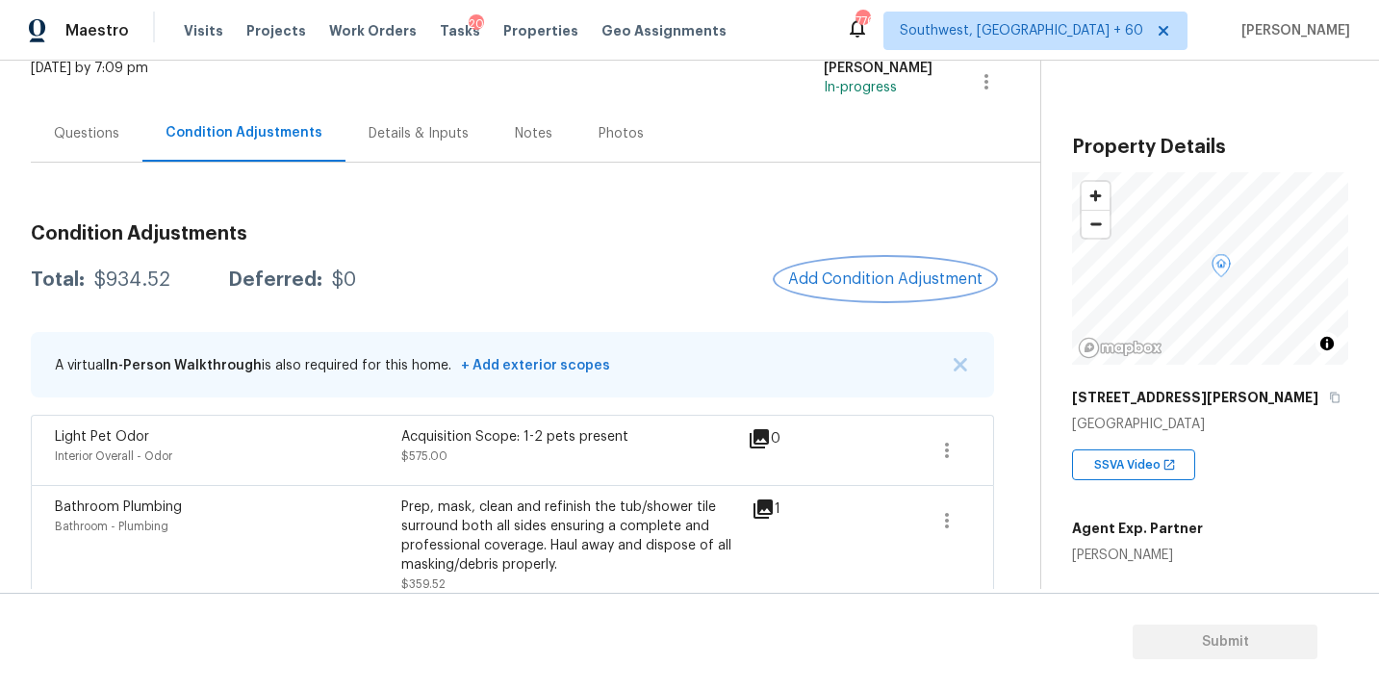
scroll to position [152, 0]
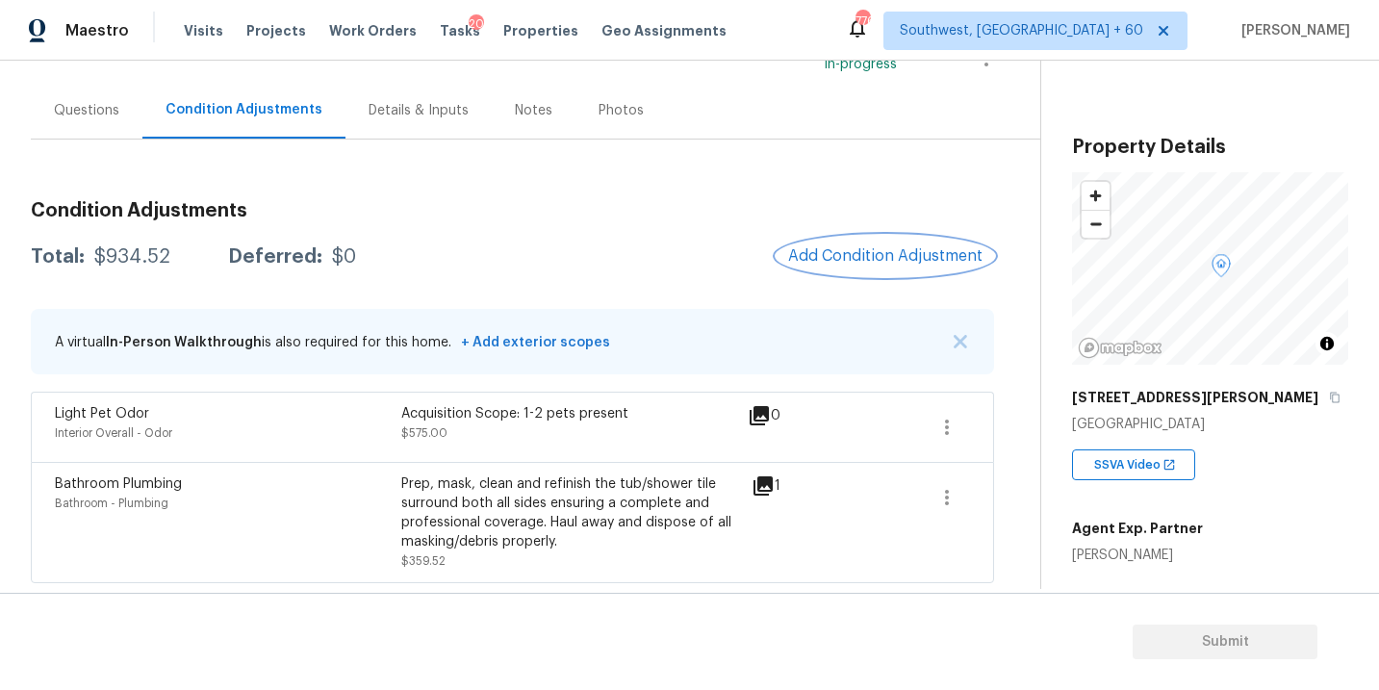
click at [899, 248] on span "Add Condition Adjustment" at bounding box center [885, 255] width 194 height 17
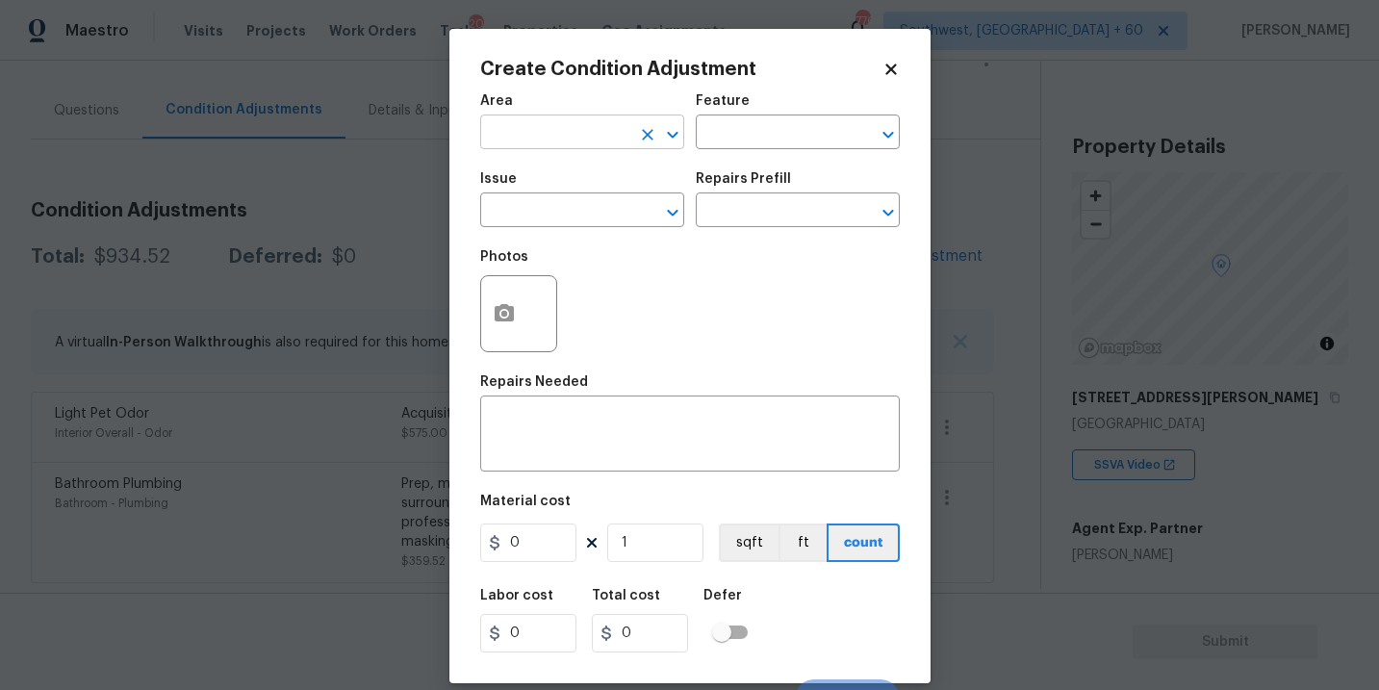
click at [535, 149] on span "Area ​" at bounding box center [582, 122] width 204 height 78
click at [535, 149] on input "text" at bounding box center [555, 134] width 150 height 30
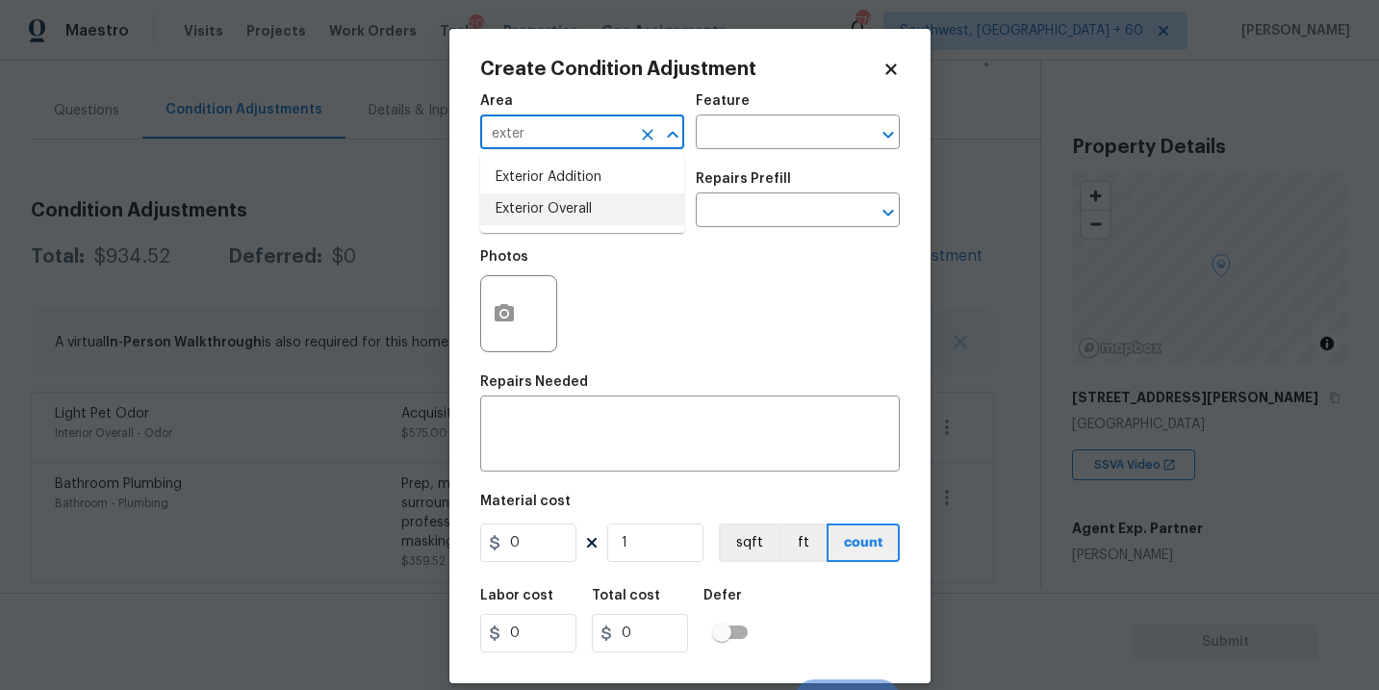
click at [581, 214] on li "Exterior Overall" at bounding box center [582, 209] width 204 height 32
type input "Exterior Overall"
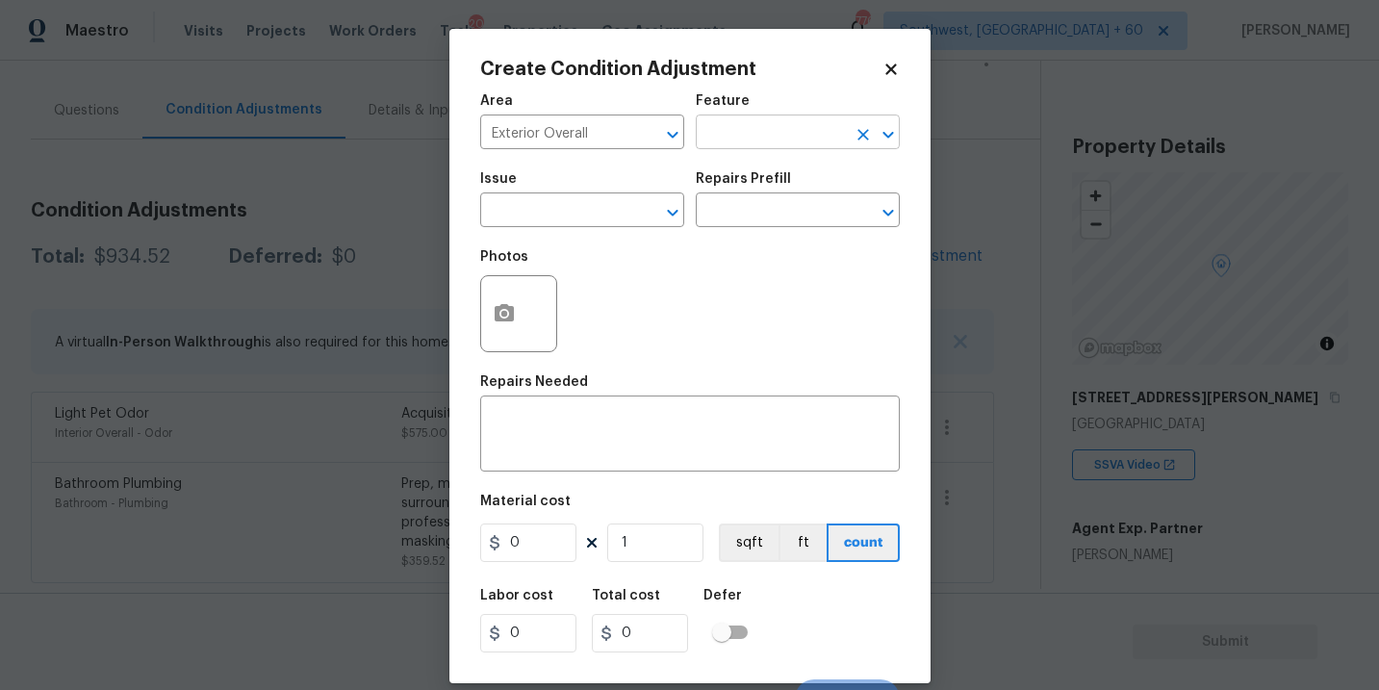
click at [725, 149] on div "Area Exterior Overall ​ Feature ​" at bounding box center [690, 122] width 420 height 78
click at [759, 134] on input "text" at bounding box center [771, 134] width 150 height 30
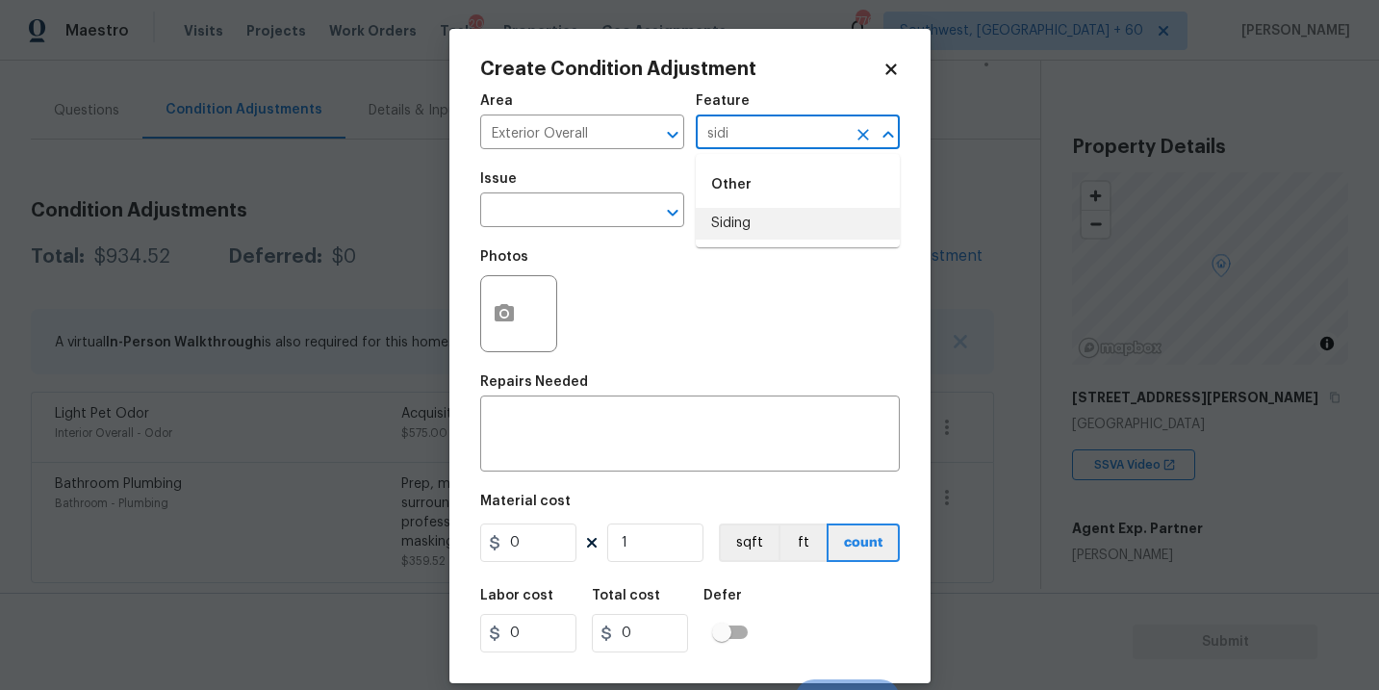
click at [751, 217] on li "Siding" at bounding box center [798, 224] width 204 height 32
type input "Siding"
click at [621, 223] on input "text" at bounding box center [555, 212] width 150 height 30
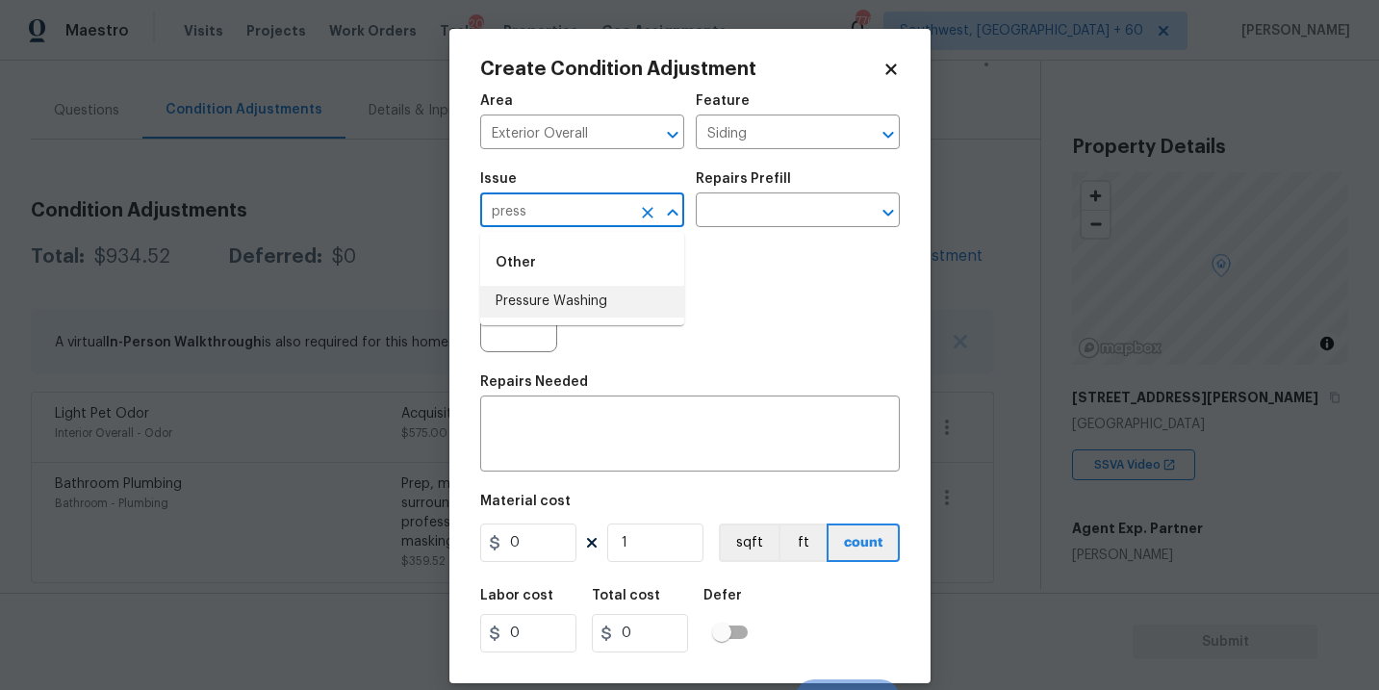
click at [631, 318] on ul "Other Pressure Washing" at bounding box center [582, 278] width 204 height 93
click at [631, 312] on li "Pressure Washing" at bounding box center [582, 302] width 204 height 32
type input "Pressure Washing"
click at [804, 234] on div "Issue Pressure Washing ​ Repairs Prefill ​" at bounding box center [690, 200] width 420 height 78
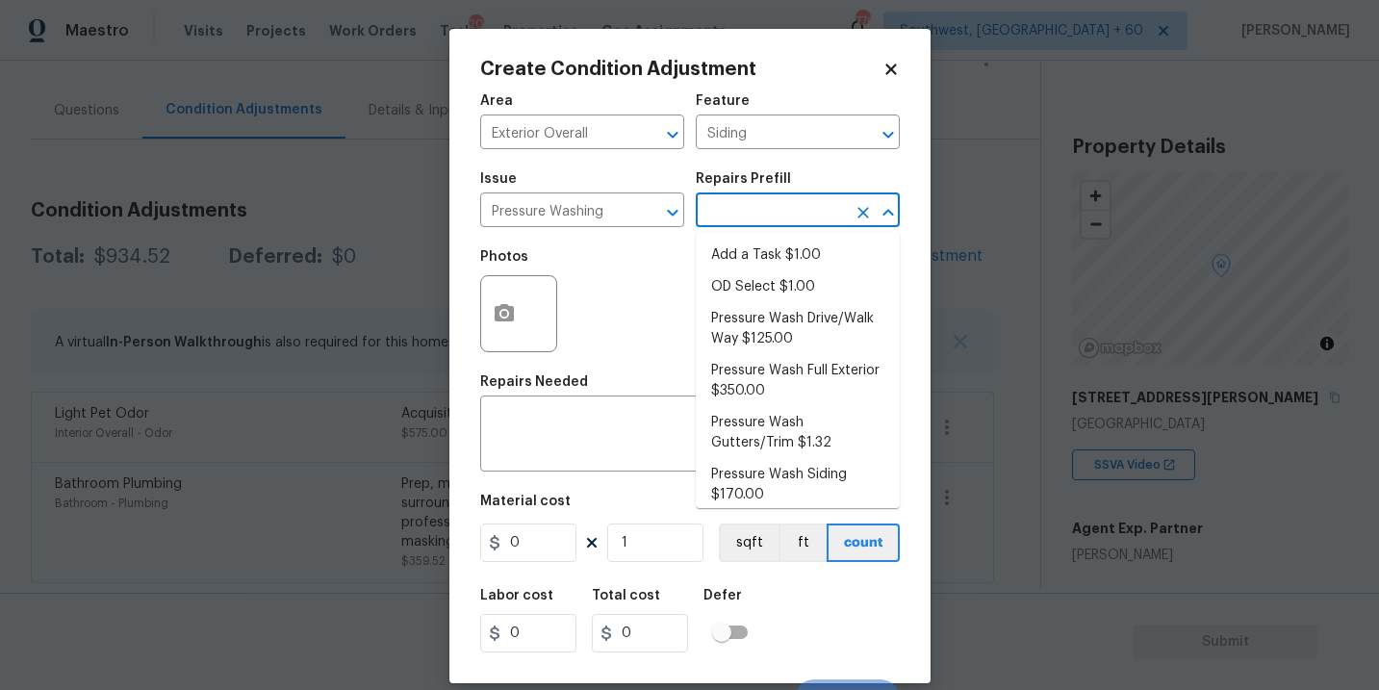
click at [825, 211] on input "text" at bounding box center [771, 212] width 150 height 30
click at [746, 494] on li "Pressure Wash Siding $170.00" at bounding box center [798, 485] width 204 height 52
type textarea "Protect areas as needed for pressure washing. Pressure wash the siding on the h…"
type input "170"
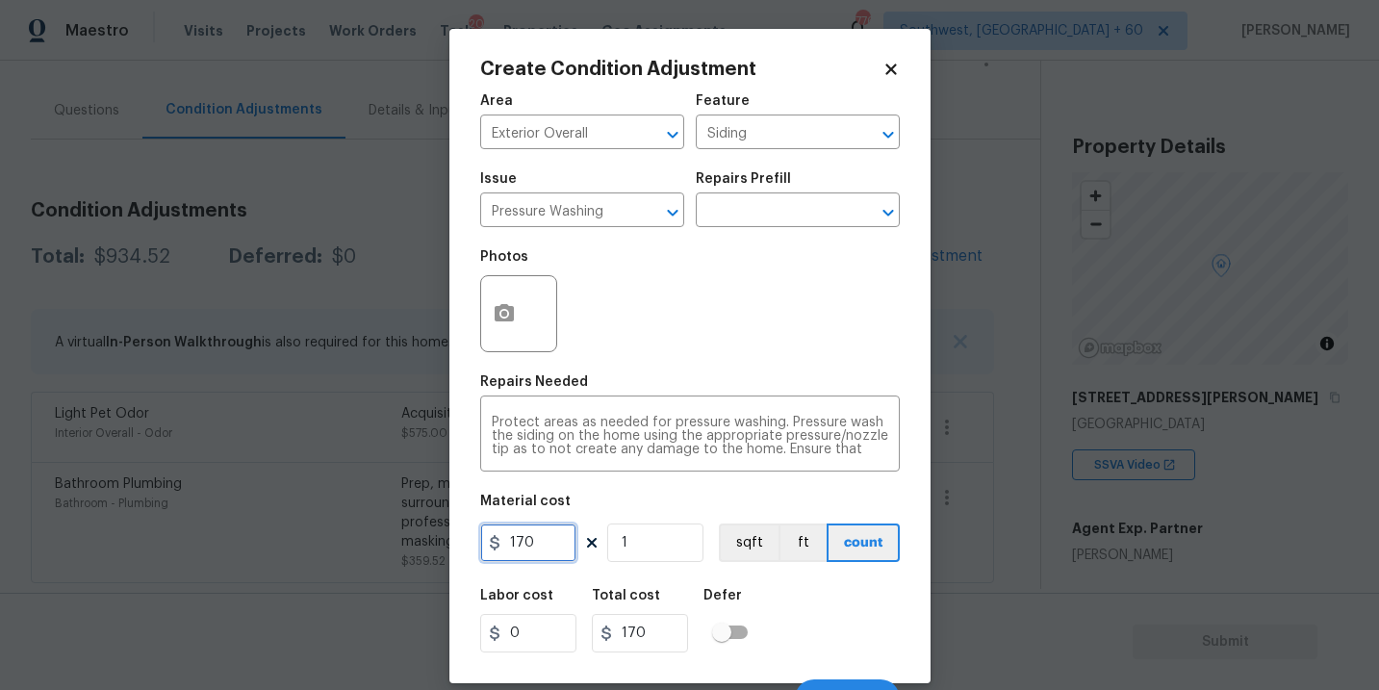
drag, startPoint x: 542, startPoint y: 546, endPoint x: 418, endPoint y: 542, distance: 124.2
click at [418, 542] on div "Create Condition Adjustment Area Exterior Overall ​ Feature Siding ​ Issue Pres…" at bounding box center [689, 345] width 1379 height 690
type input "200"
click at [509, 321] on icon "button" at bounding box center [504, 312] width 19 height 17
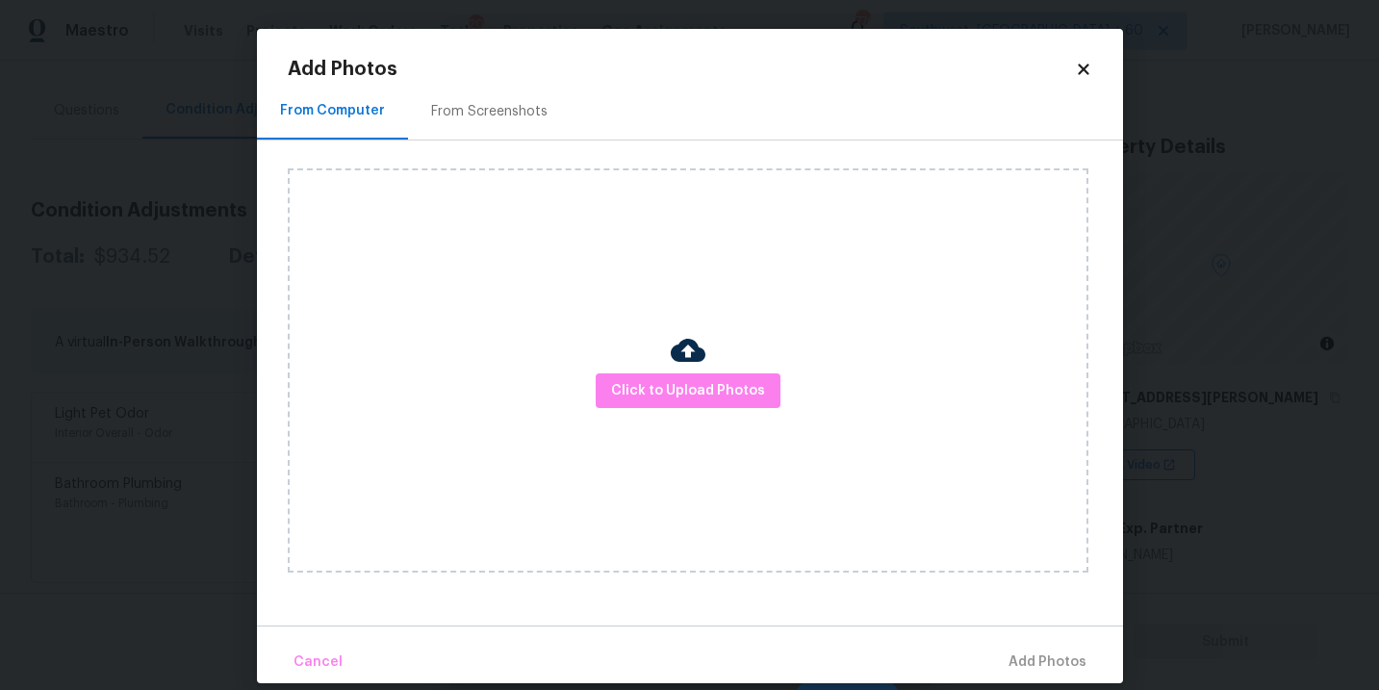
click at [643, 359] on div "Click to Upload Photos" at bounding box center [688, 370] width 801 height 404
click at [676, 382] on span "Click to Upload Photos" at bounding box center [688, 391] width 154 height 24
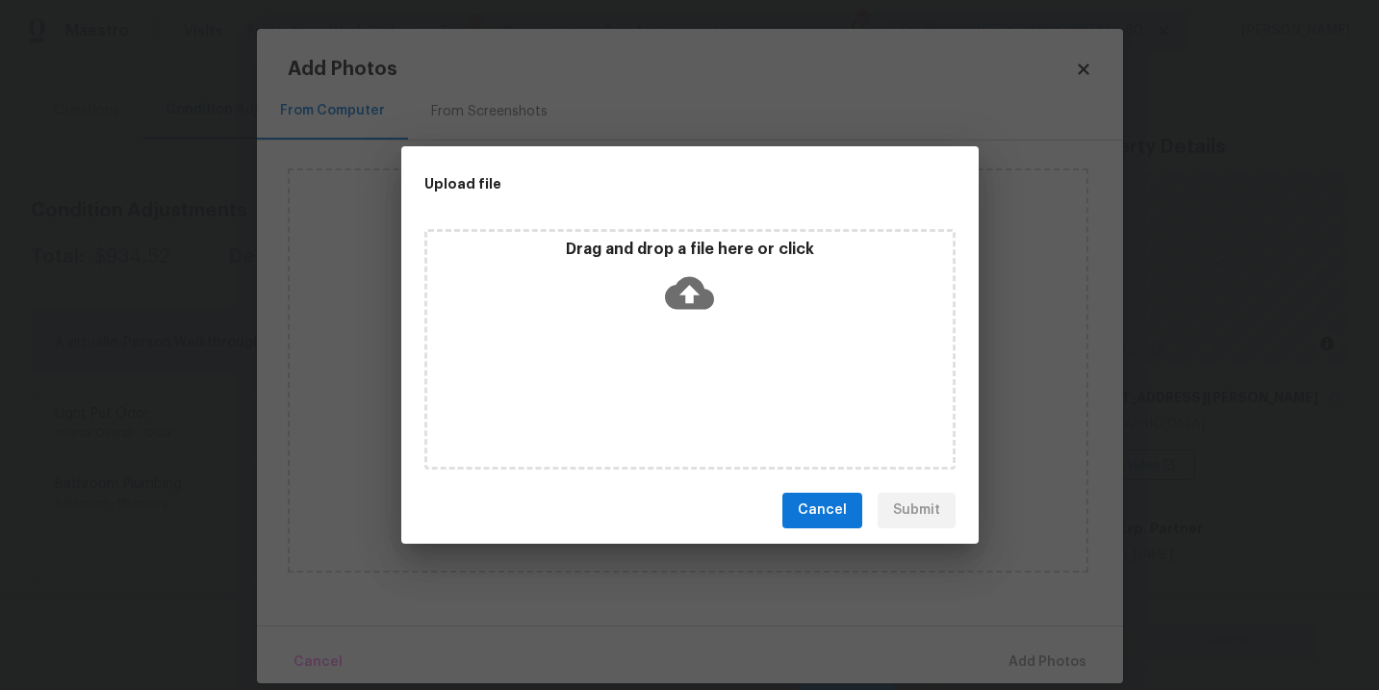
click at [699, 337] on div "Drag and drop a file here or click" at bounding box center [690, 349] width 531 height 241
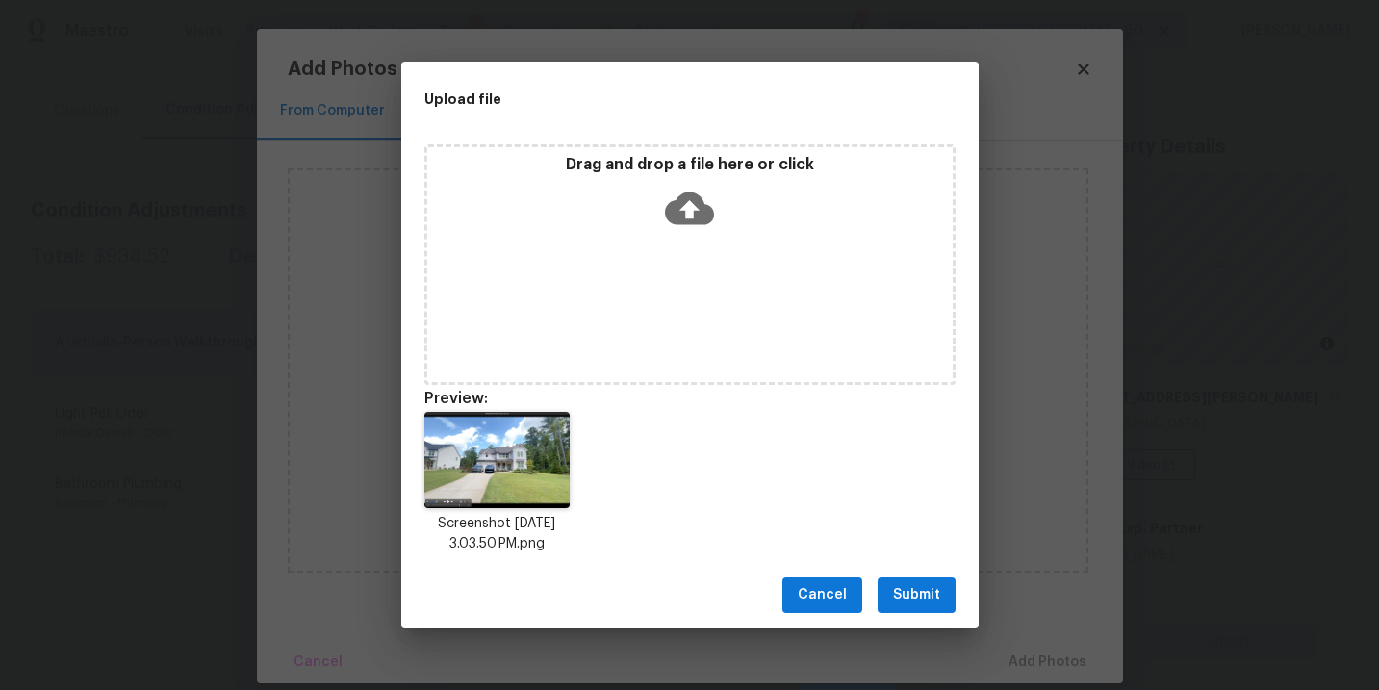
click at [915, 599] on span "Submit" at bounding box center [916, 595] width 47 height 24
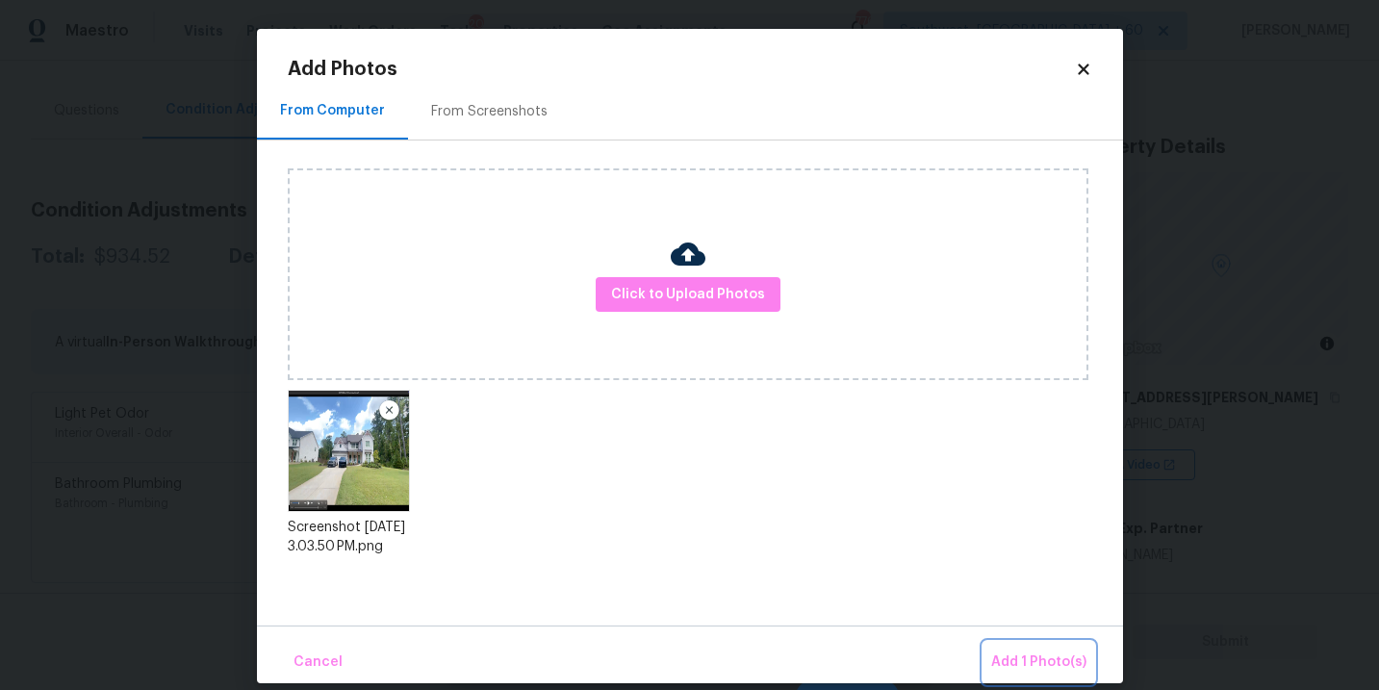
drag, startPoint x: 1018, startPoint y: 657, endPoint x: 1001, endPoint y: 656, distance: 16.5
click at [1018, 657] on span "Add 1 Photo(s)" at bounding box center [1039, 663] width 95 height 24
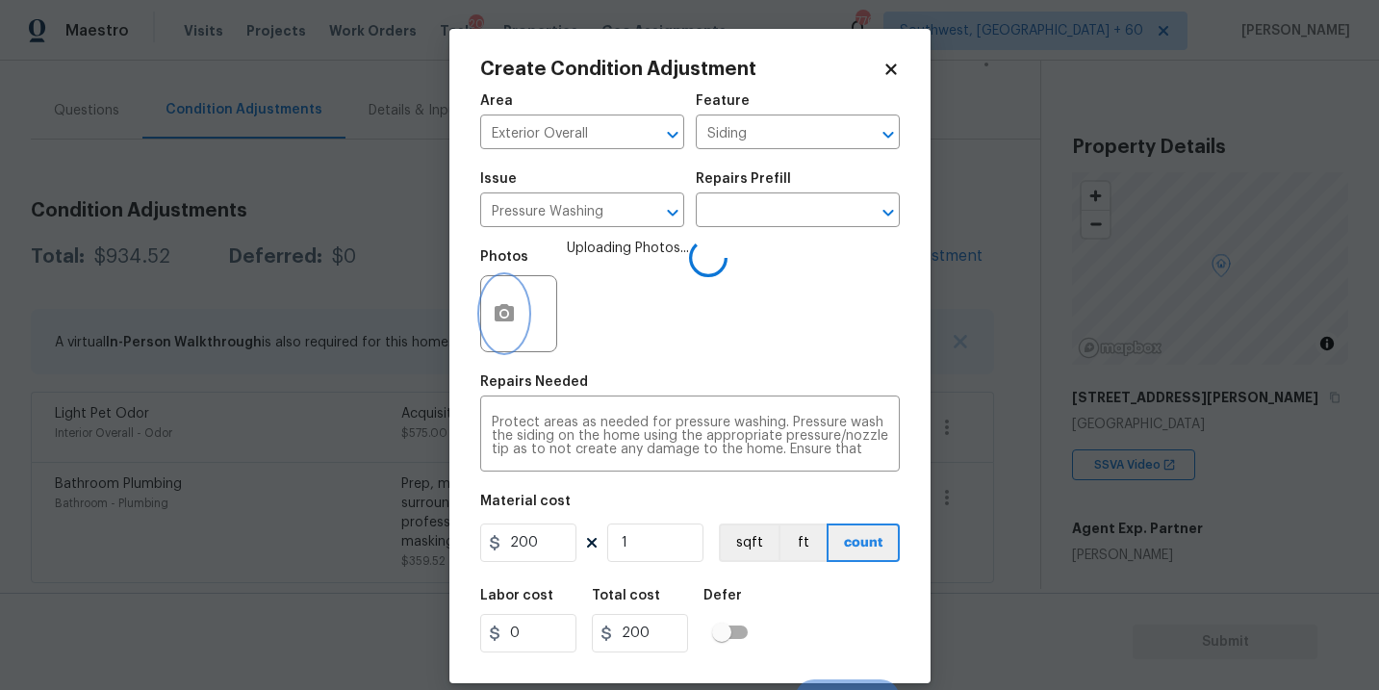
scroll to position [29, 0]
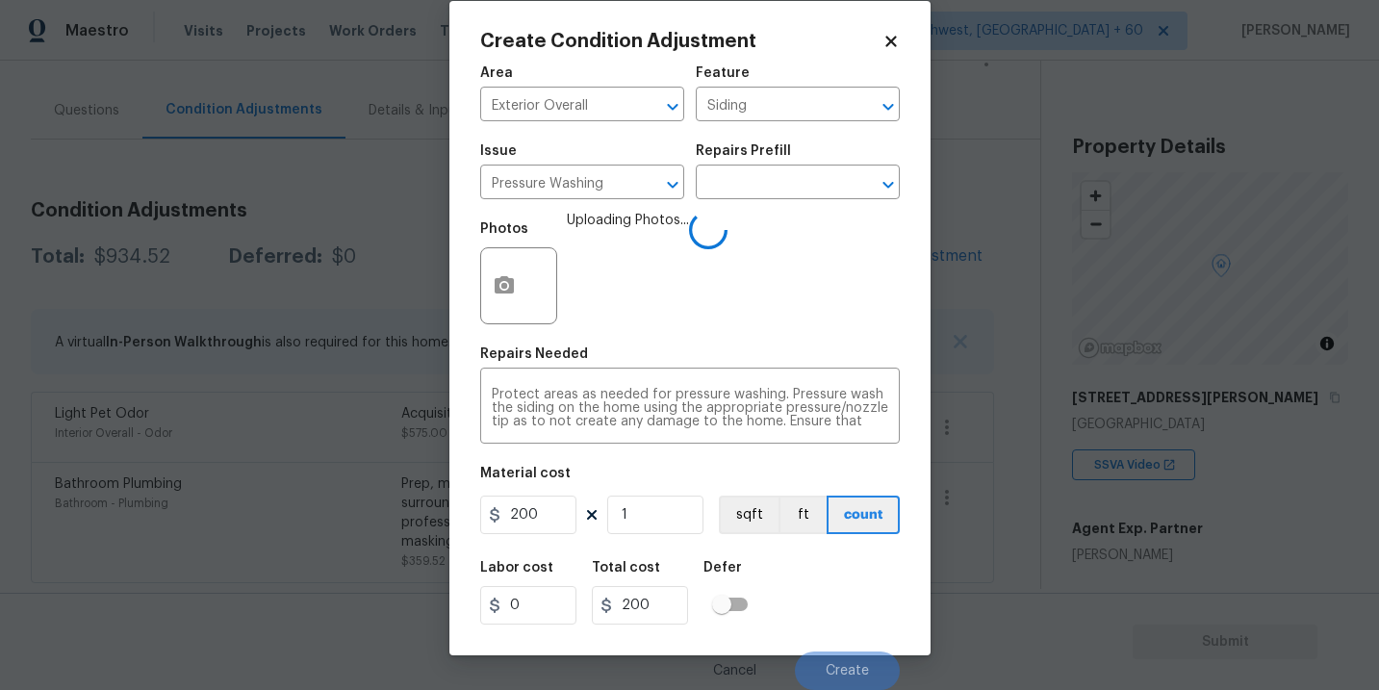
click at [891, 611] on div "Labor cost 0 Total cost 200 Defer" at bounding box center [690, 593] width 420 height 87
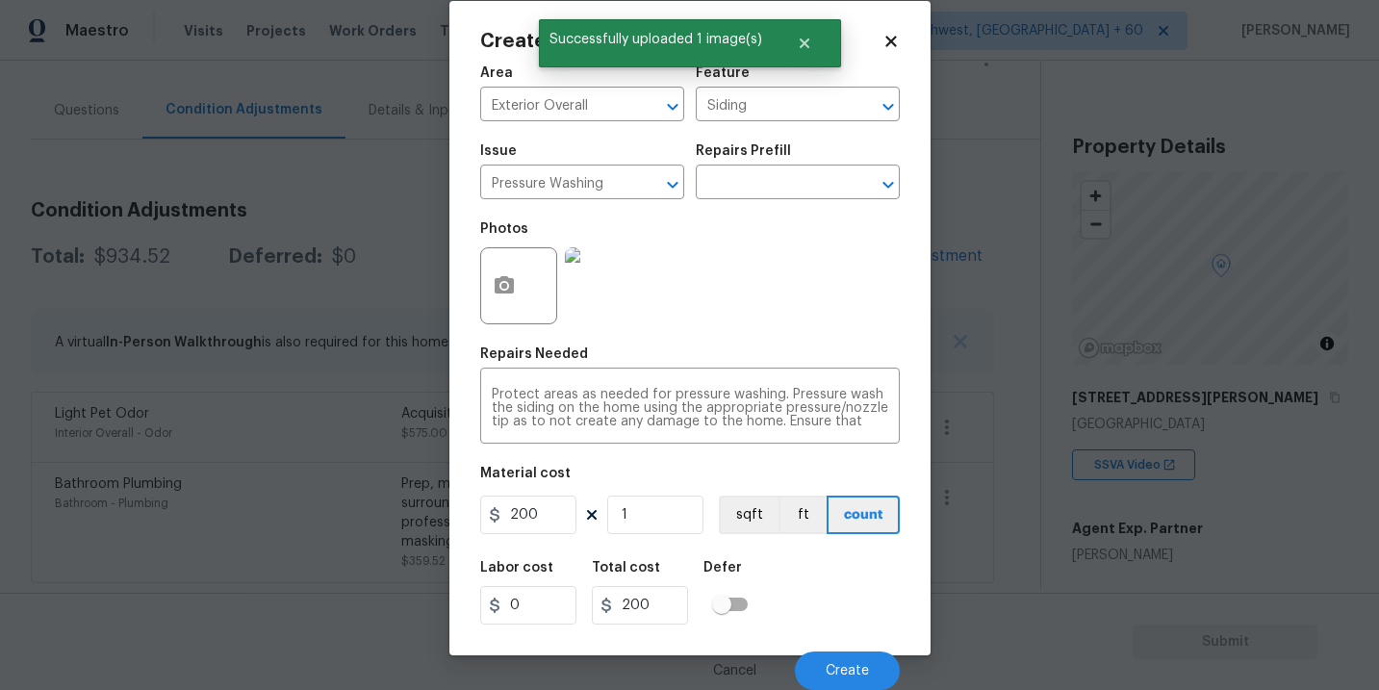
click at [871, 587] on div "Labor cost 0 Total cost 200 Defer" at bounding box center [690, 593] width 420 height 87
click at [856, 676] on span "Create" at bounding box center [847, 671] width 43 height 14
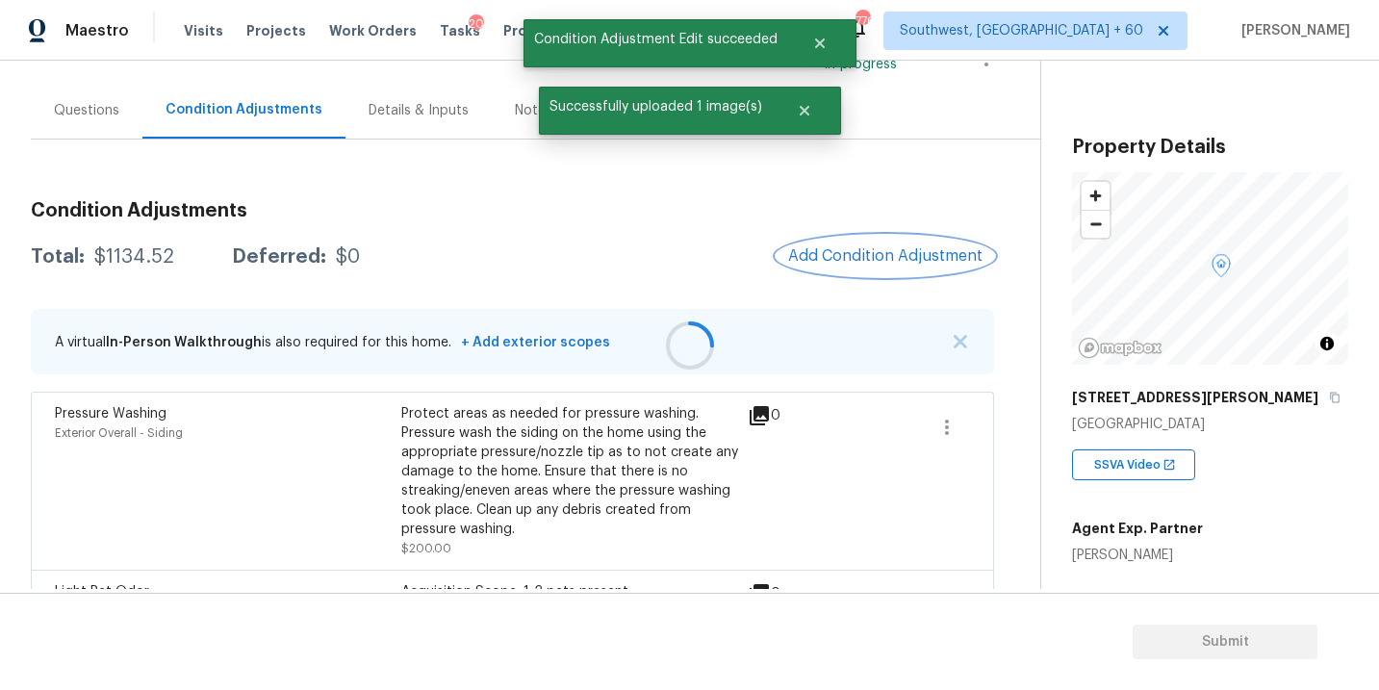
scroll to position [0, 0]
click at [897, 262] on span "Add Condition Adjustment" at bounding box center [885, 255] width 194 height 17
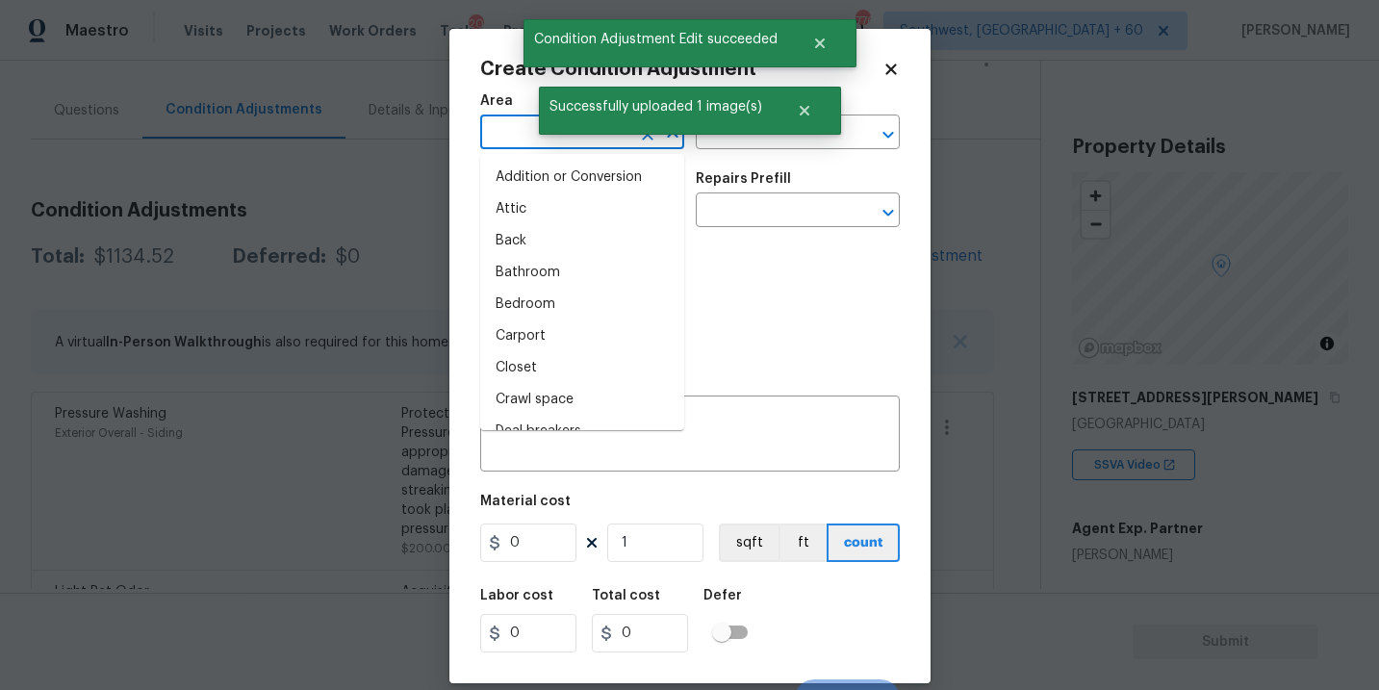
click at [531, 148] on input "text" at bounding box center [555, 134] width 150 height 30
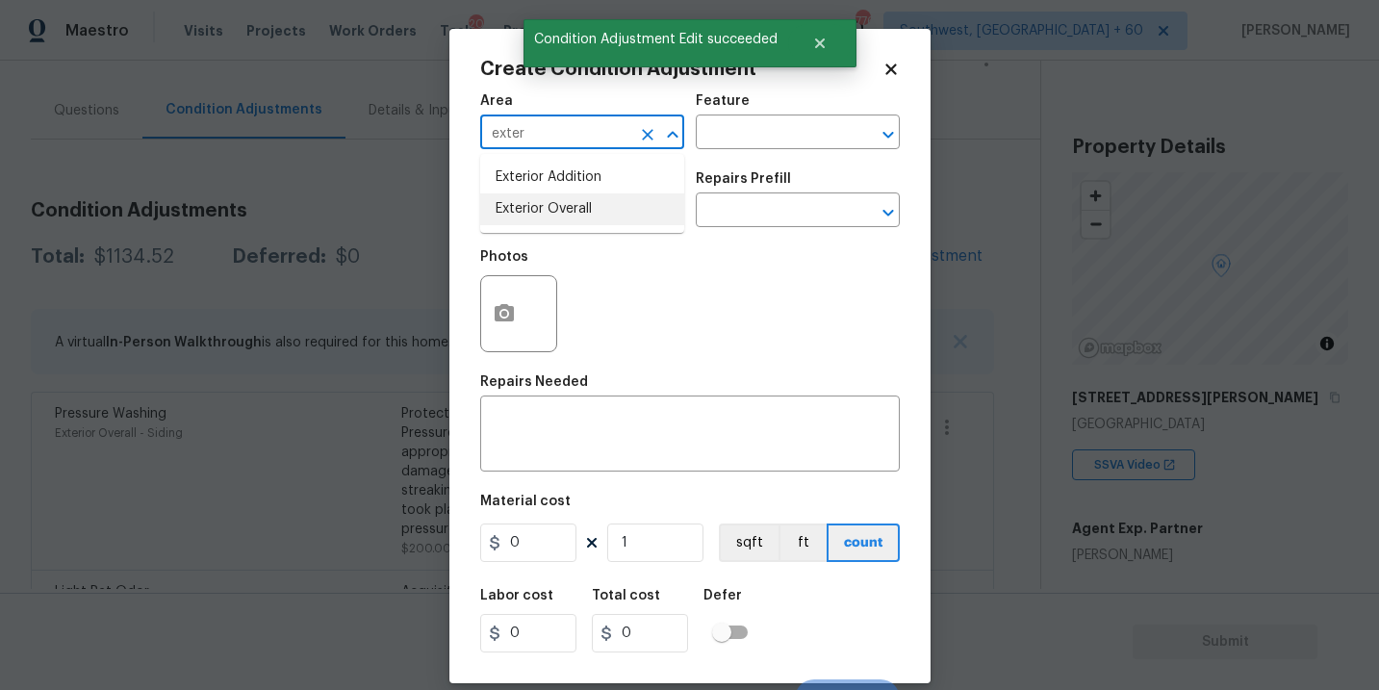
click at [605, 215] on li "Exterior Overall" at bounding box center [582, 209] width 204 height 32
type input "Exterior Overall"
click at [742, 138] on input "text" at bounding box center [771, 134] width 150 height 30
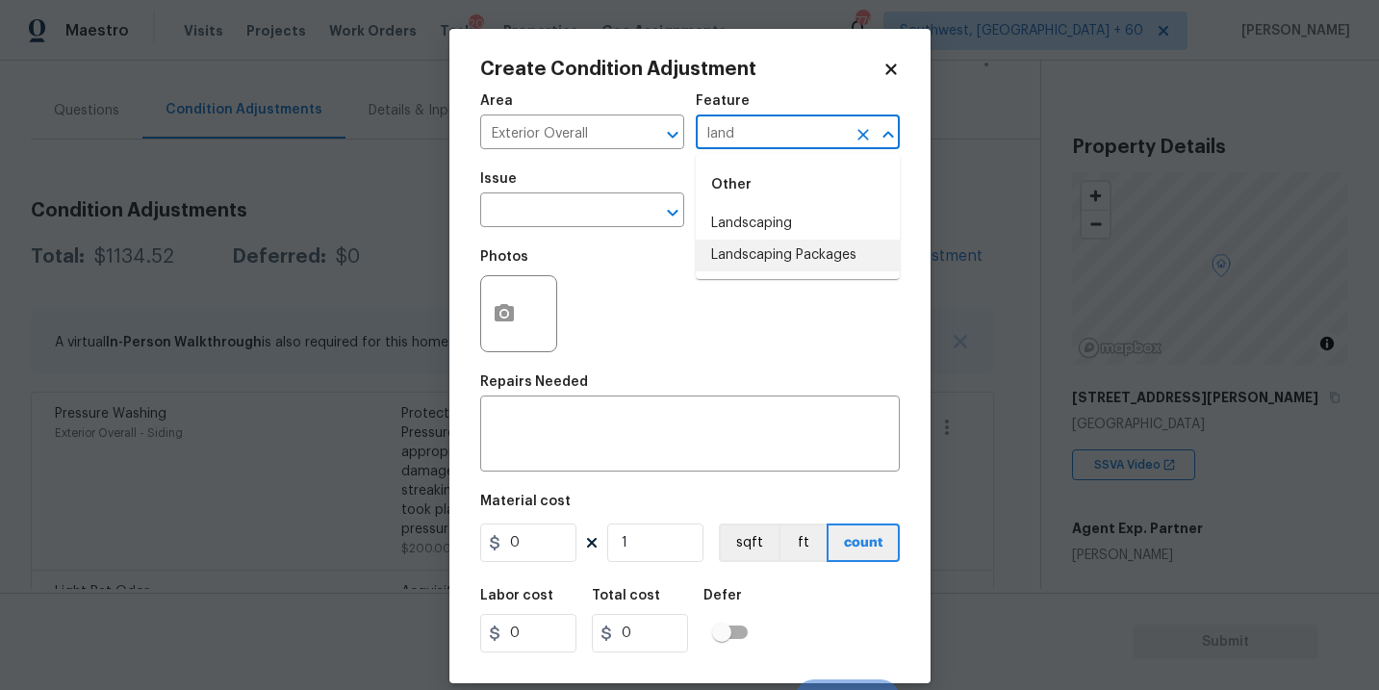
click at [755, 261] on li "Landscaping Packages" at bounding box center [798, 256] width 204 height 32
type input "Landscaping Packages"
click at [594, 220] on input "text" at bounding box center [555, 212] width 150 height 30
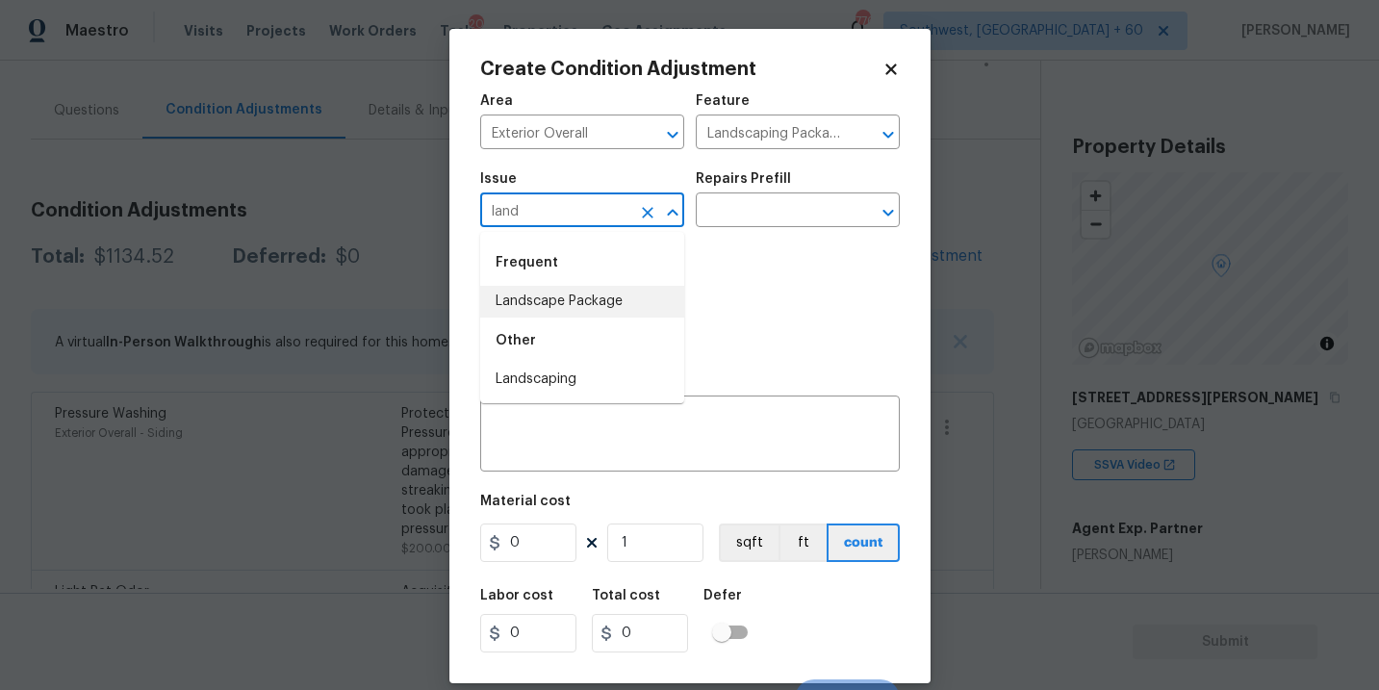
click at [621, 296] on li "Landscape Package" at bounding box center [582, 302] width 204 height 32
type input "Landscape Package"
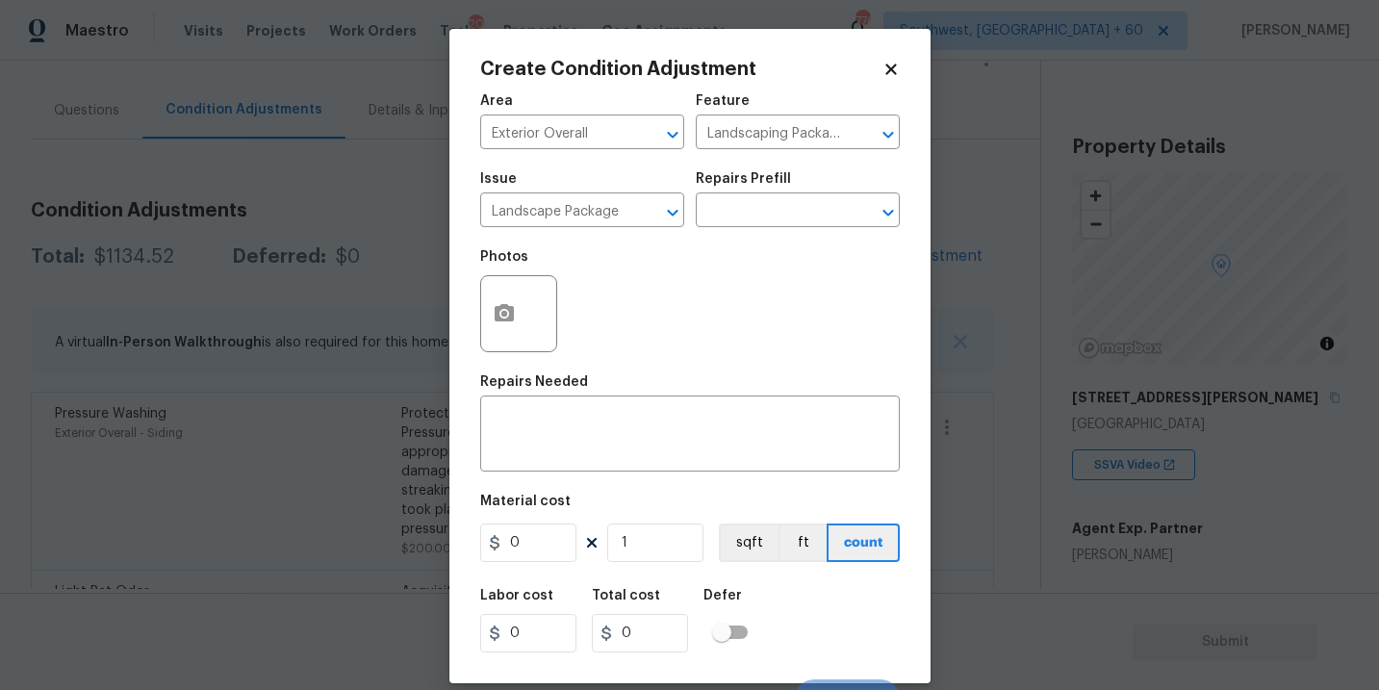
click at [741, 232] on div "Issue Landscape Package ​ Repairs Prefill ​" at bounding box center [690, 200] width 420 height 78
click at [765, 220] on input "text" at bounding box center [771, 212] width 150 height 30
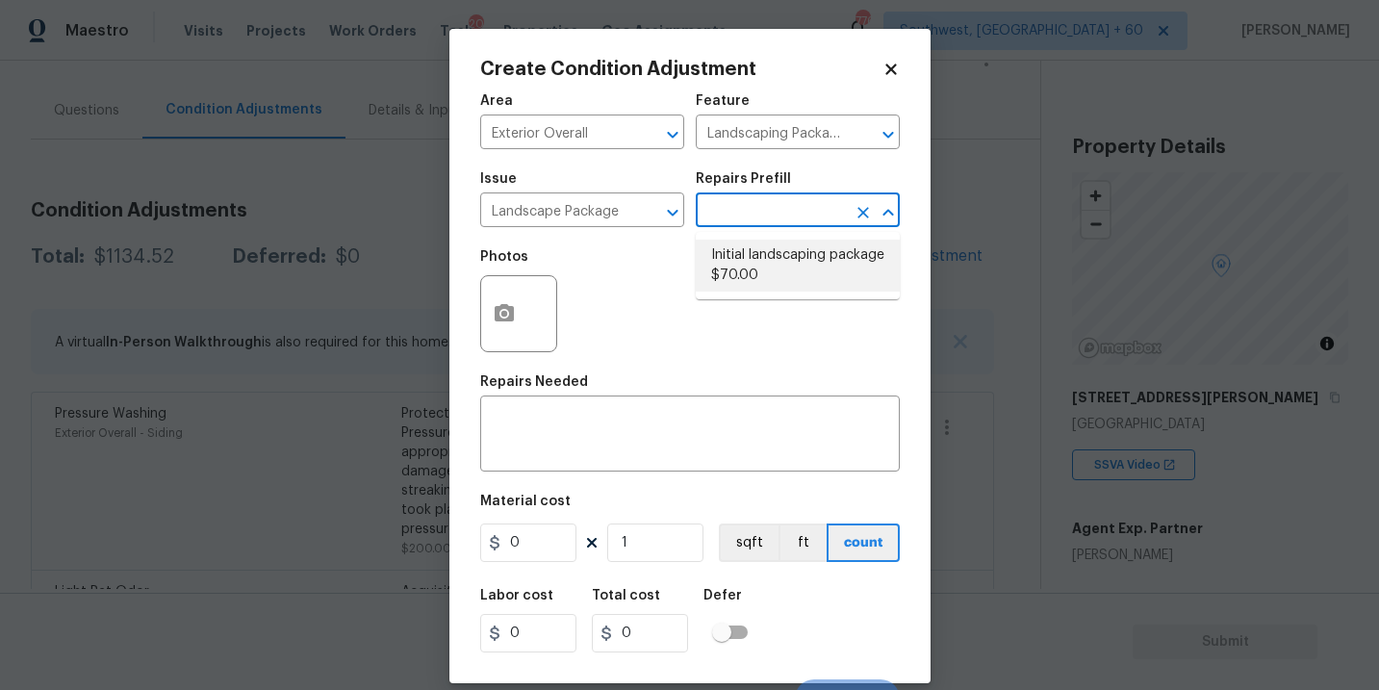
click at [765, 271] on li "Initial landscaping package $70.00" at bounding box center [798, 266] width 204 height 52
type input "Home Readiness Packages"
type textarea "Mowing of grass up to 6" in height. Mow, edge along driveways & sidewalks, trim…"
type input "70"
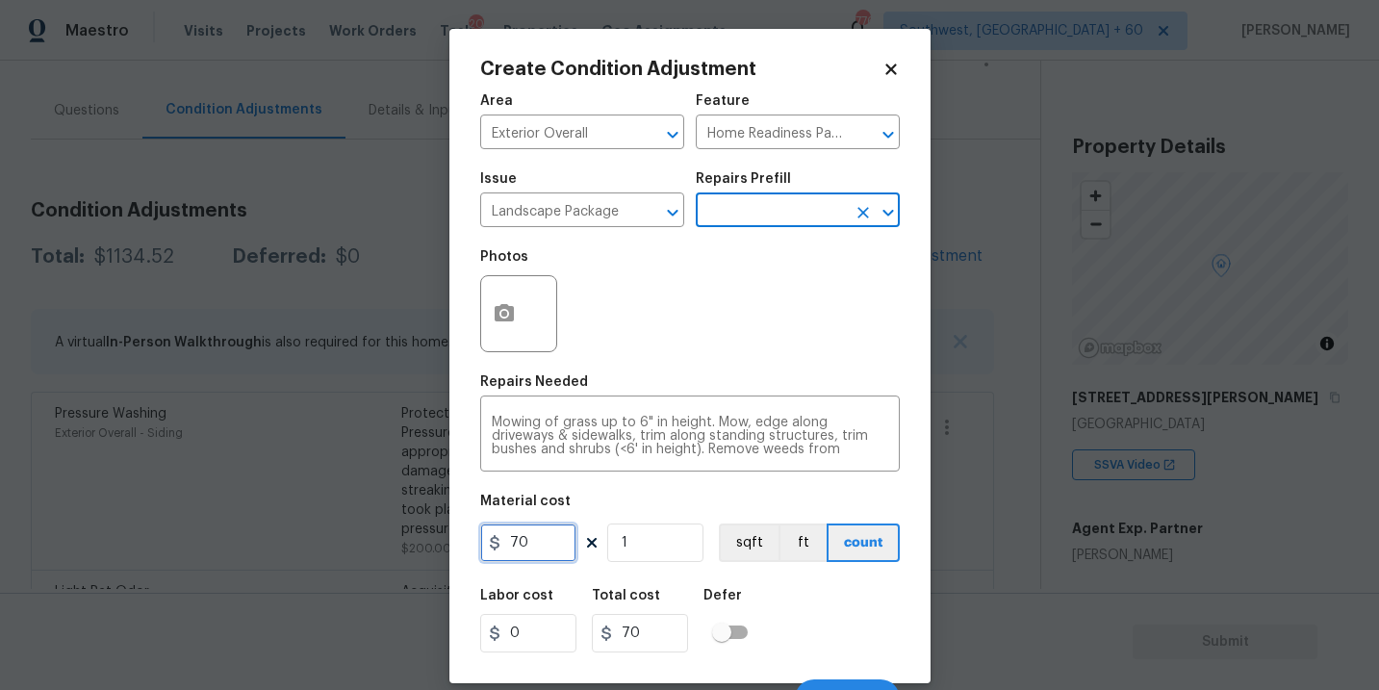
drag, startPoint x: 533, startPoint y: 544, endPoint x: 399, endPoint y: 538, distance: 134.9
click at [399, 538] on div "Create Condition Adjustment Area Exterior Overall ​ Feature Home Readiness Pack…" at bounding box center [689, 345] width 1379 height 690
type input "300"
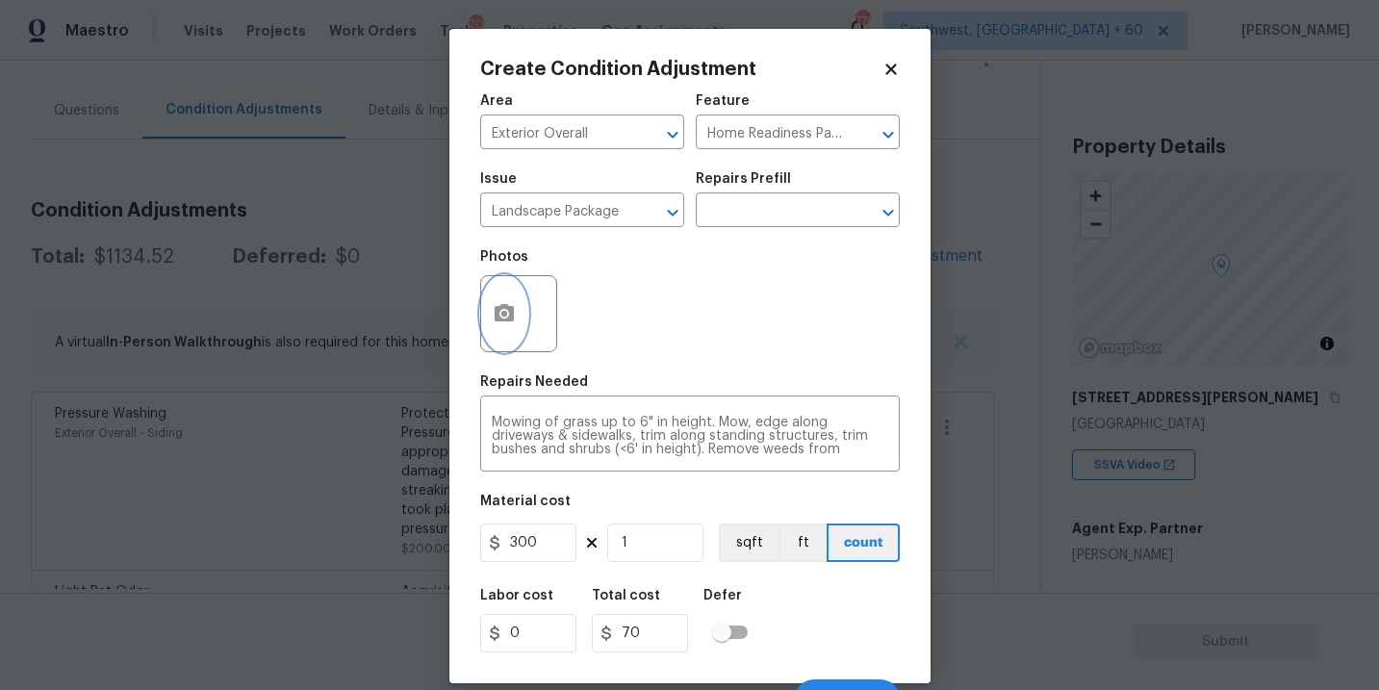
type input "300"
click at [515, 327] on button "button" at bounding box center [504, 313] width 46 height 75
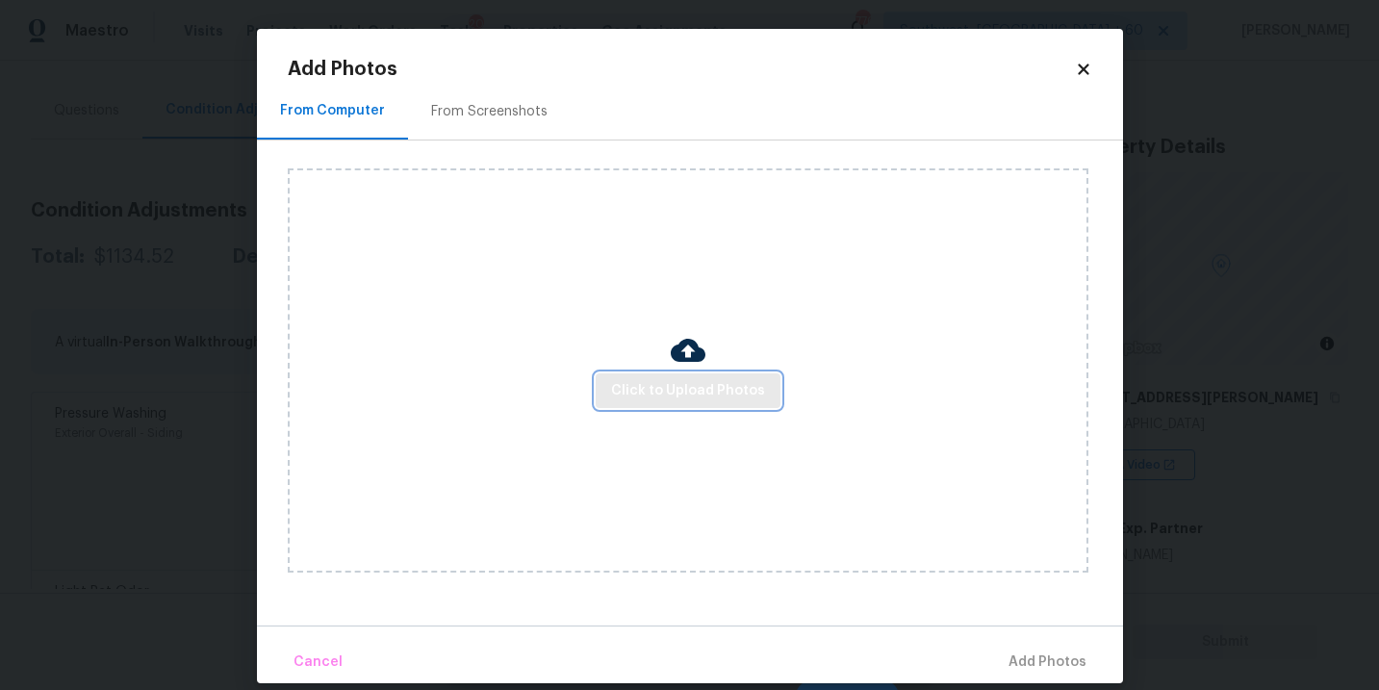
drag, startPoint x: 515, startPoint y: 327, endPoint x: 630, endPoint y: 382, distance: 127.0
click at [630, 382] on span "Click to Upload Photos" at bounding box center [688, 391] width 154 height 24
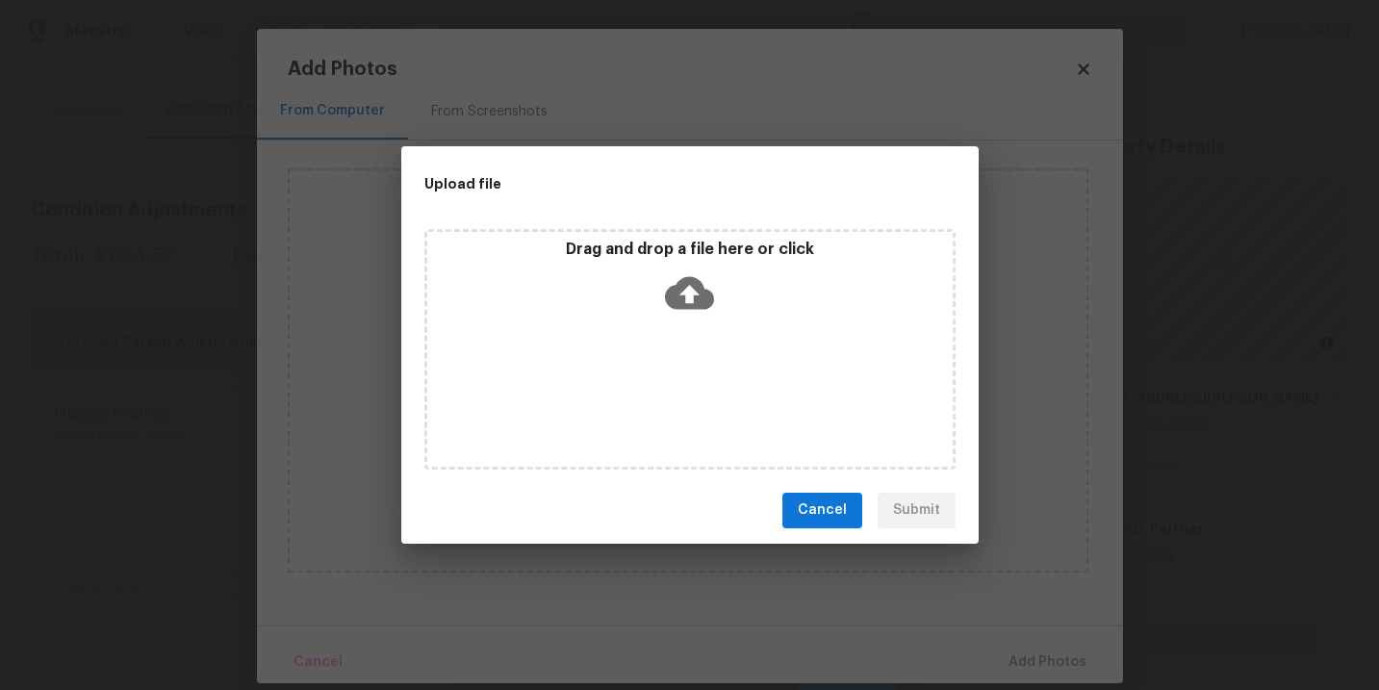
click at [675, 325] on div "Drag and drop a file here or click" at bounding box center [690, 349] width 531 height 241
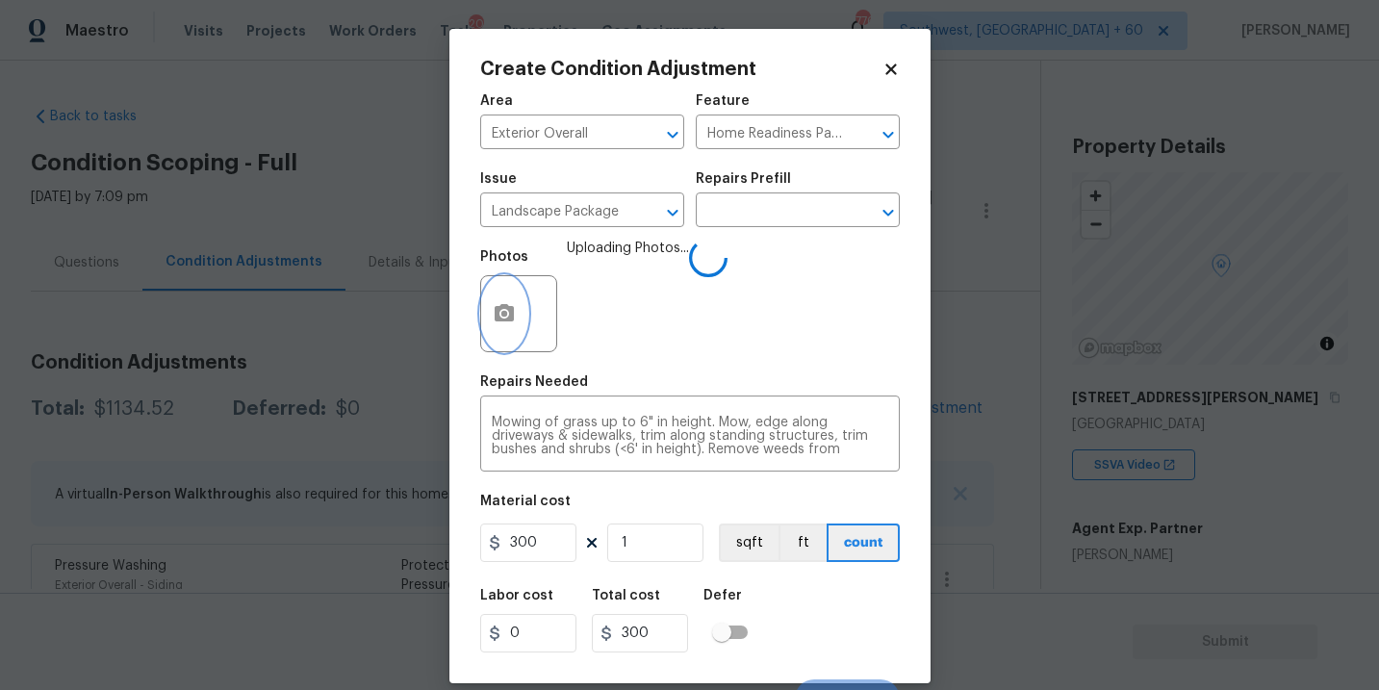
scroll to position [29, 0]
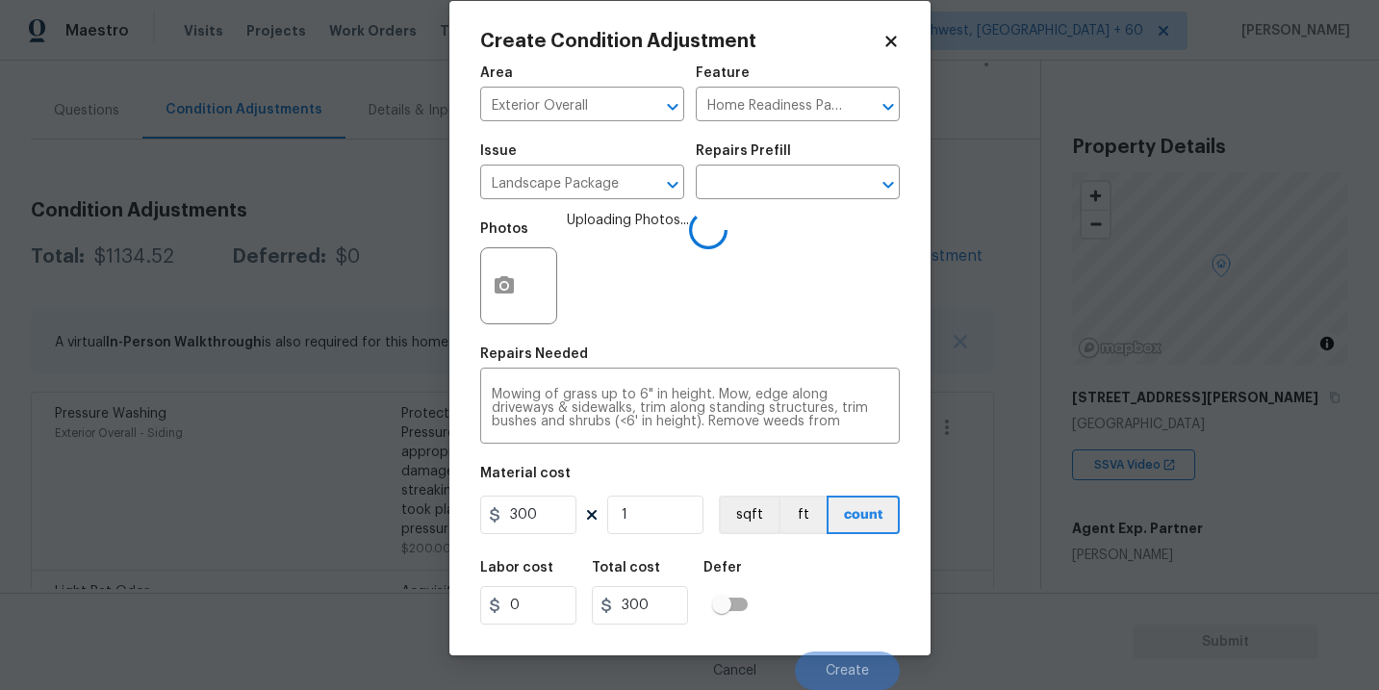
click at [850, 620] on div "Labor cost 0 Total cost 300 Defer" at bounding box center [690, 593] width 420 height 87
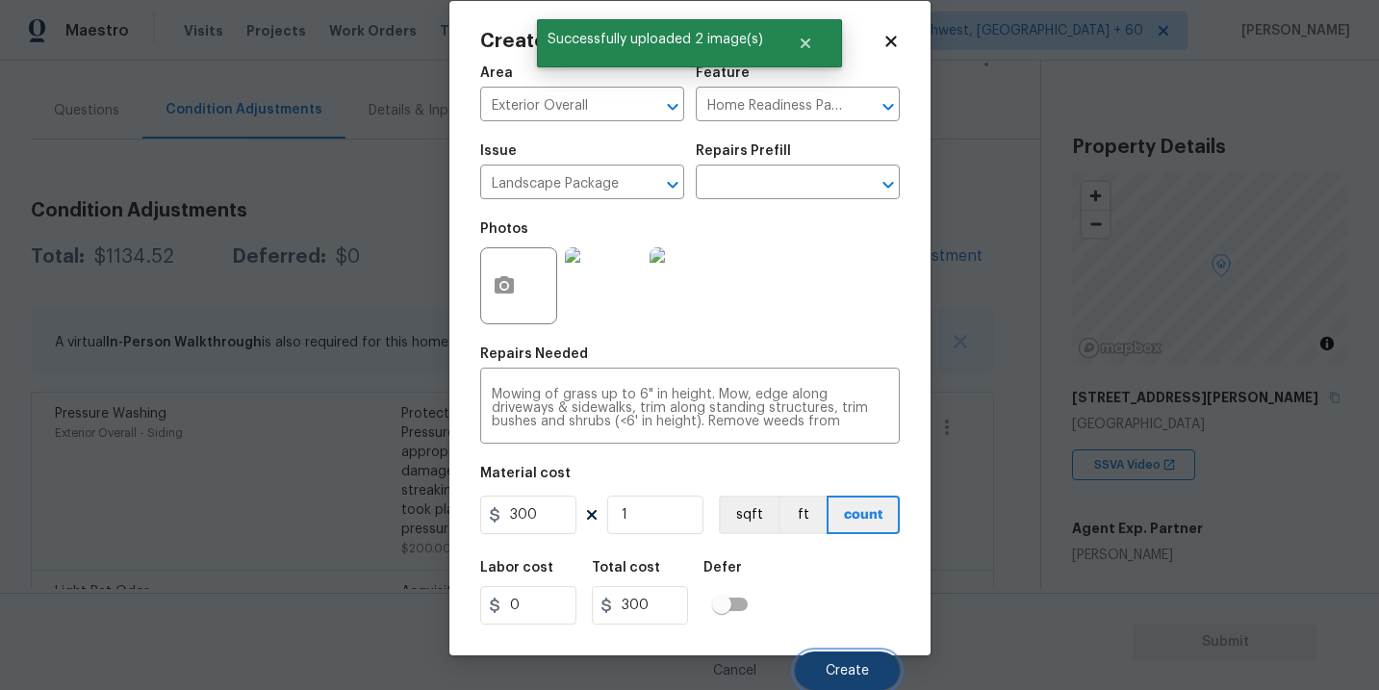
click at [840, 662] on button "Create" at bounding box center [847, 671] width 105 height 39
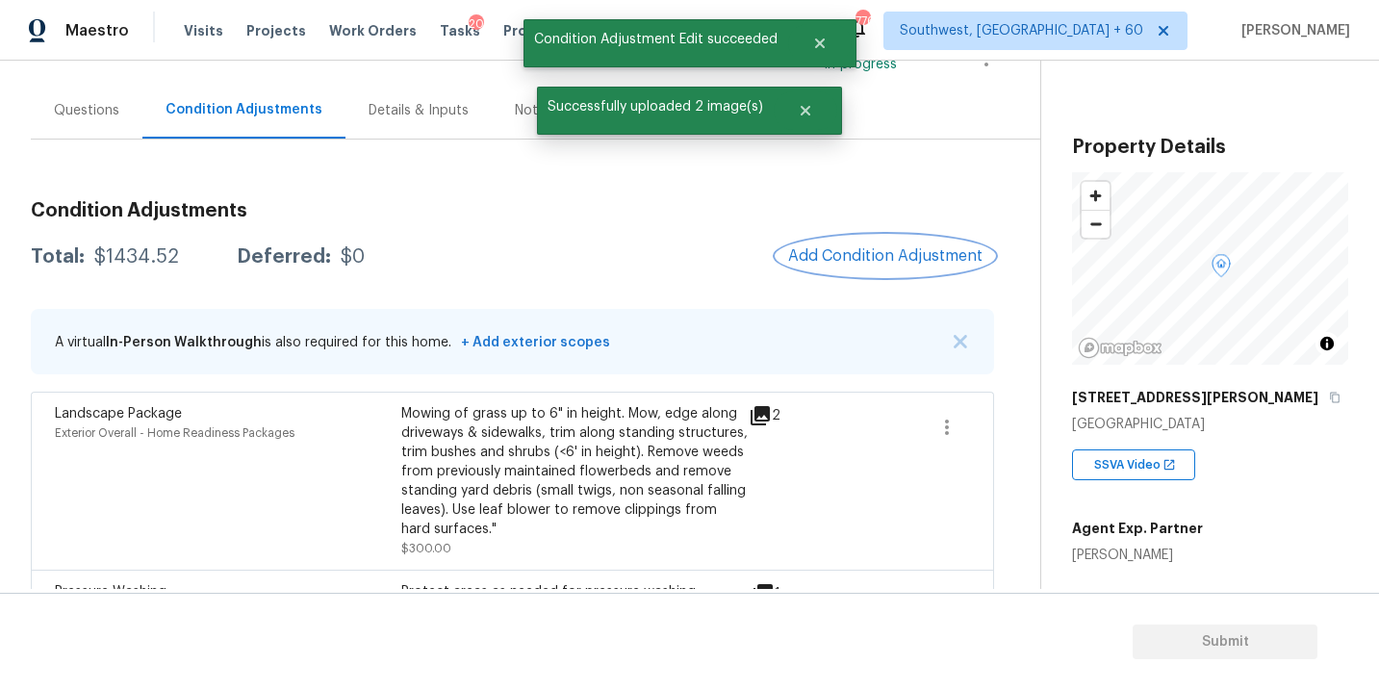
scroll to position [0, 0]
click at [912, 249] on span "Add Condition Adjustment" at bounding box center [885, 255] width 194 height 17
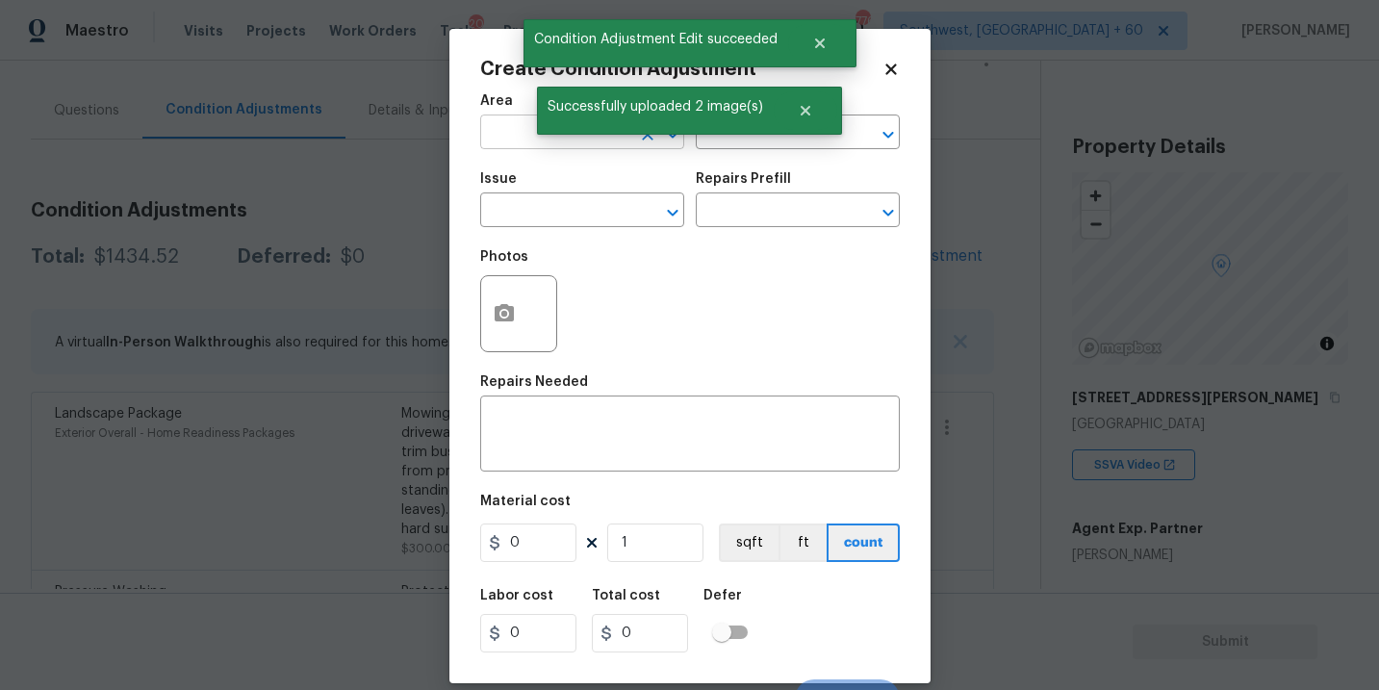
click at [516, 144] on input "text" at bounding box center [555, 134] width 150 height 30
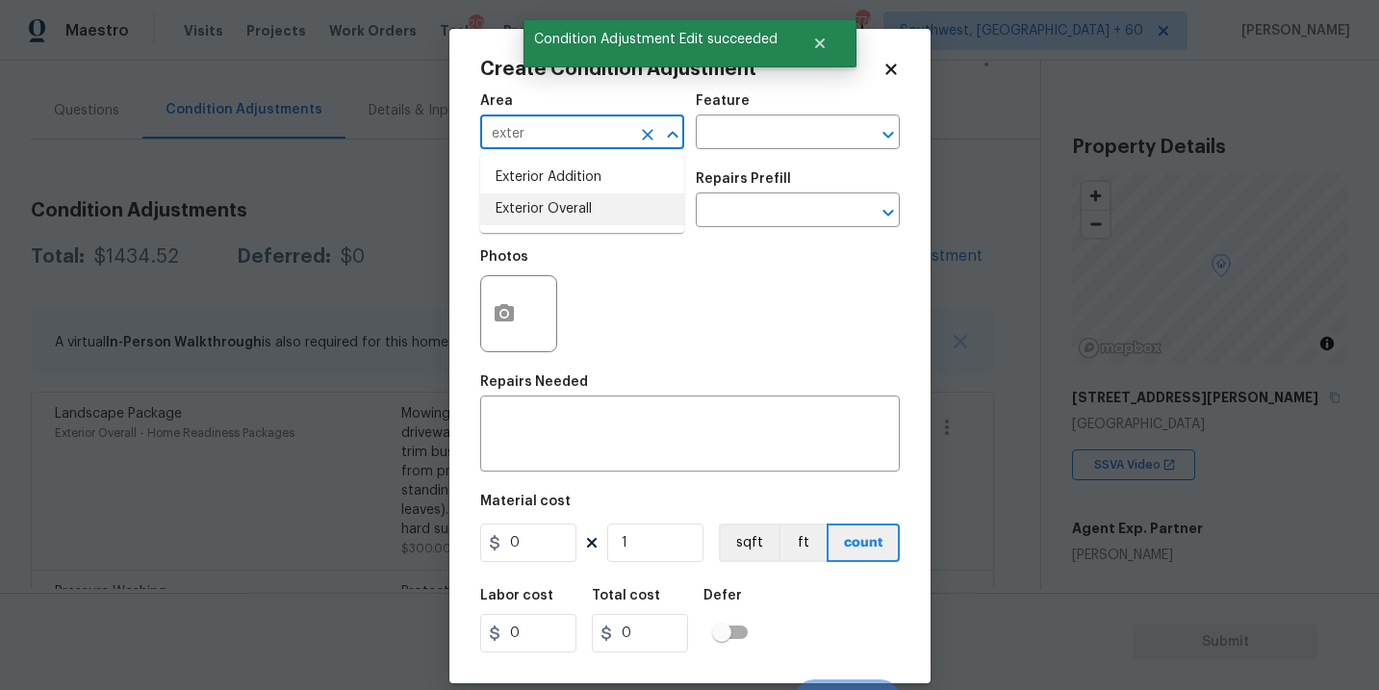
click at [558, 212] on li "Exterior Overall" at bounding box center [582, 209] width 204 height 32
type input "Exterior Overall"
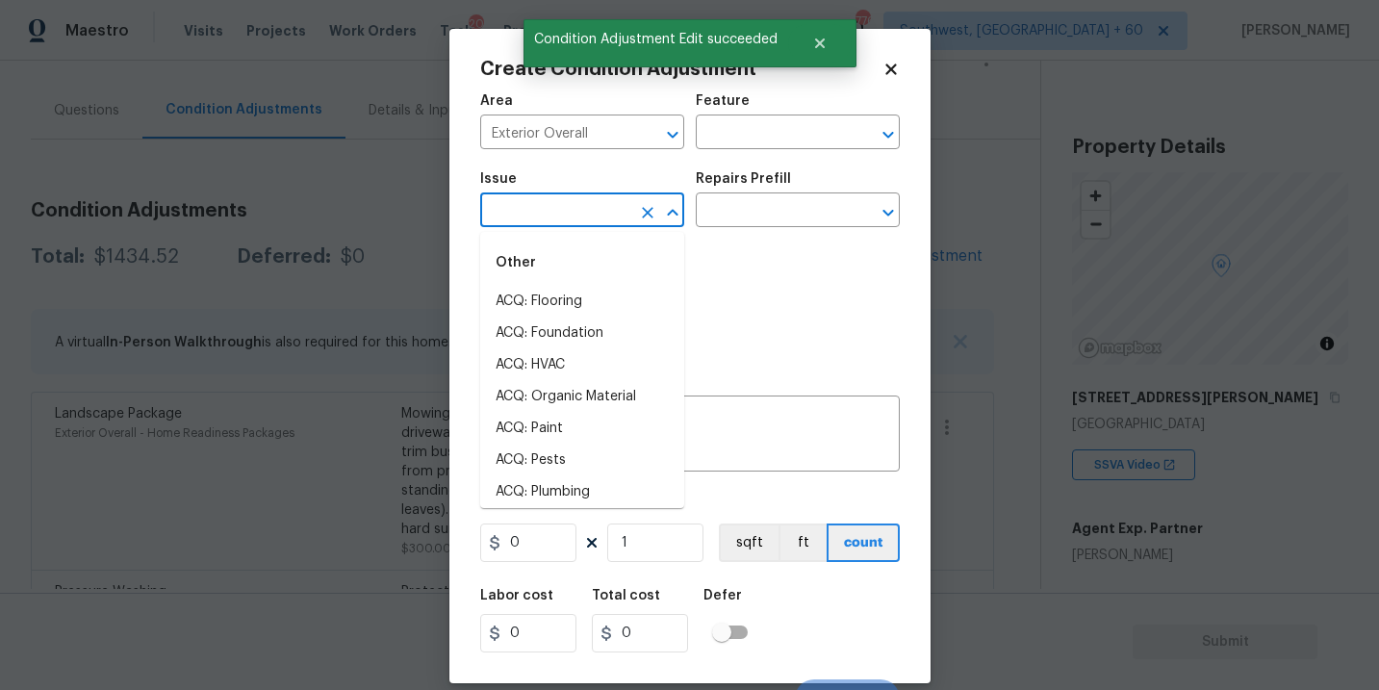
click at [558, 212] on input "text" at bounding box center [555, 212] width 150 height 30
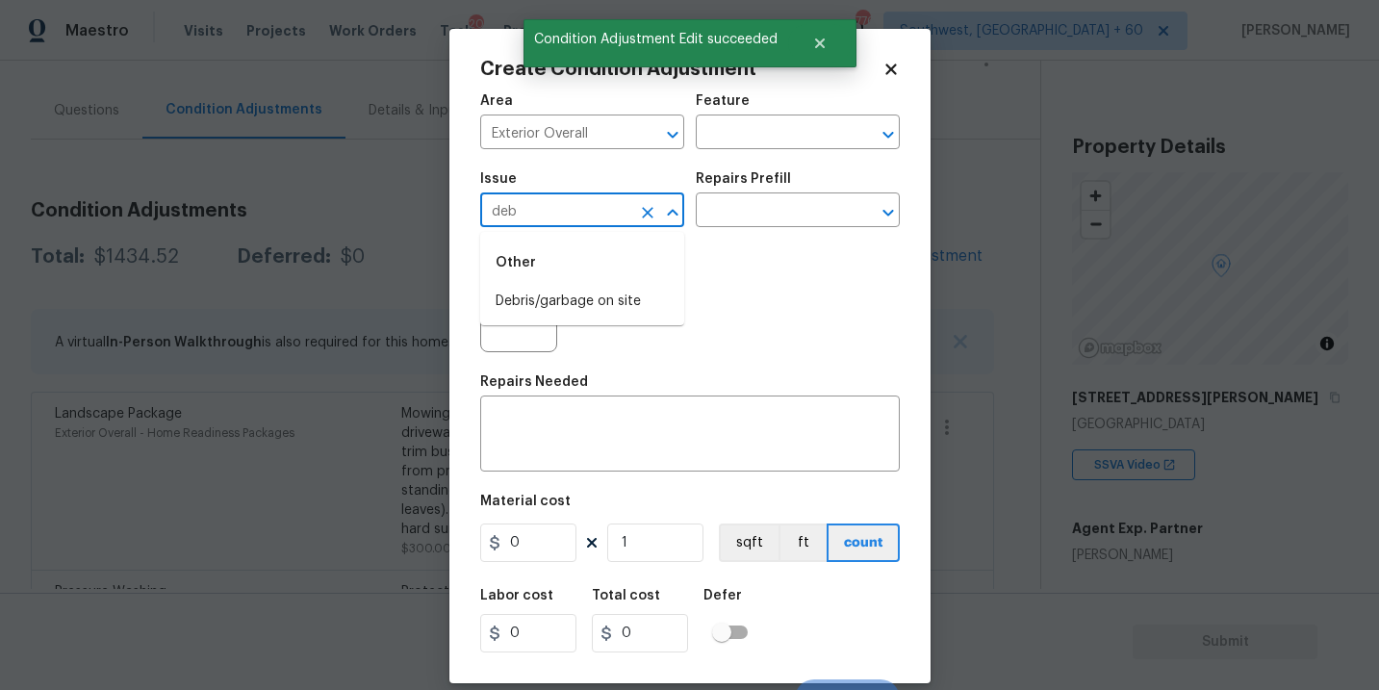
click at [573, 300] on li "Debris/garbage on site" at bounding box center [582, 302] width 204 height 32
type input "Debris/garbage on site"
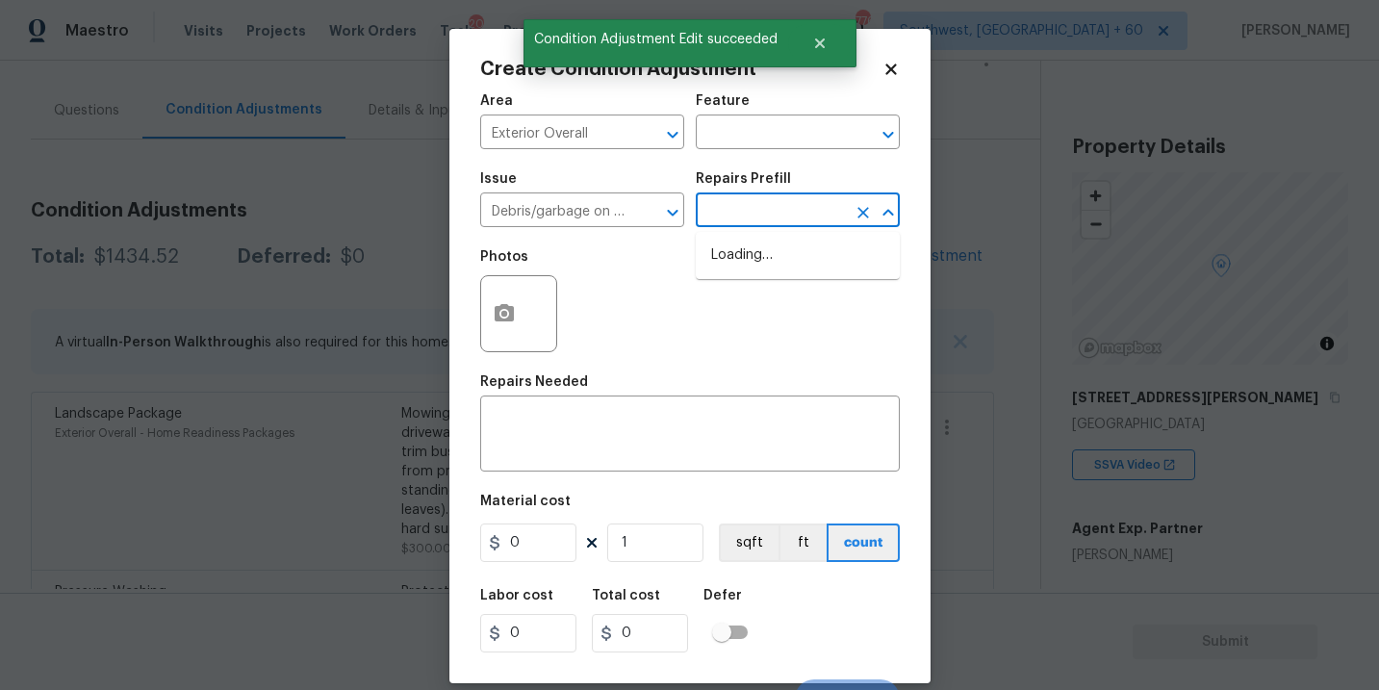
click at [752, 197] on input "text" at bounding box center [771, 212] width 150 height 30
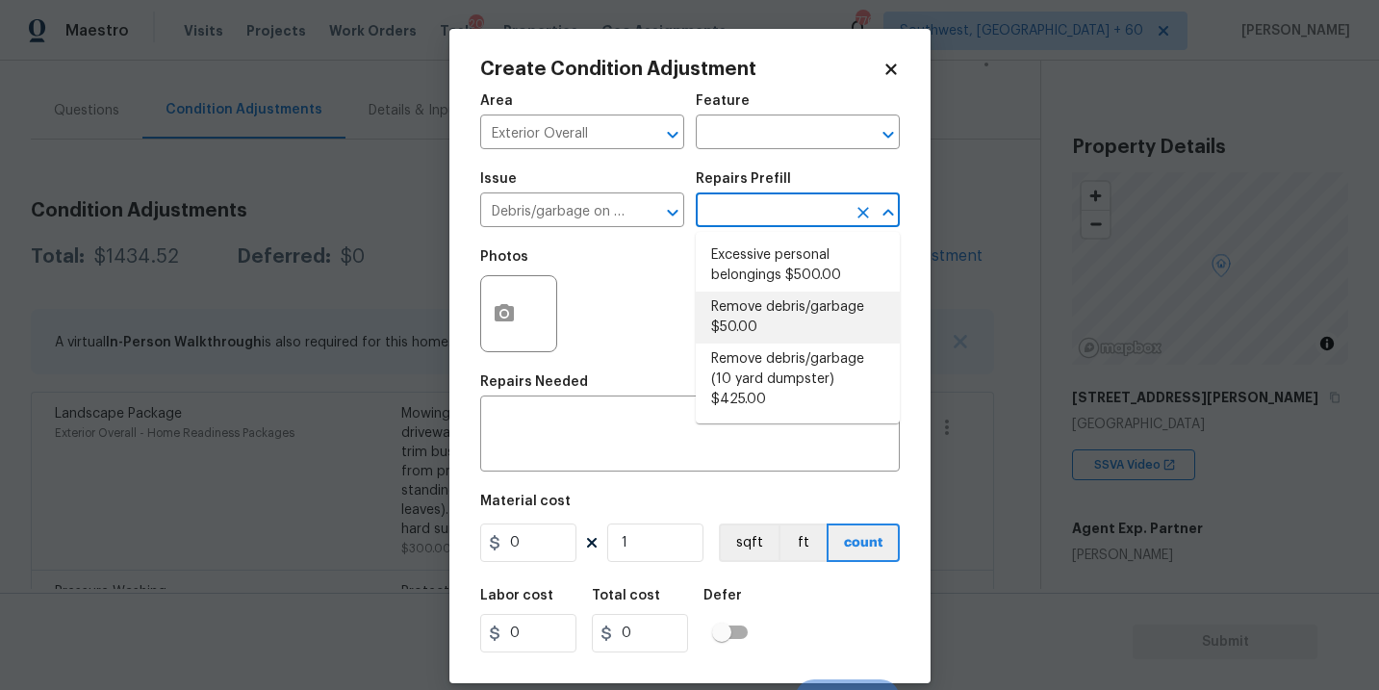
click at [771, 335] on li "Remove debris/garbage $50.00" at bounding box center [798, 318] width 204 height 52
type textarea "Remove, haul off, and properly dispose of any debris left by seller to offsite …"
type input "50"
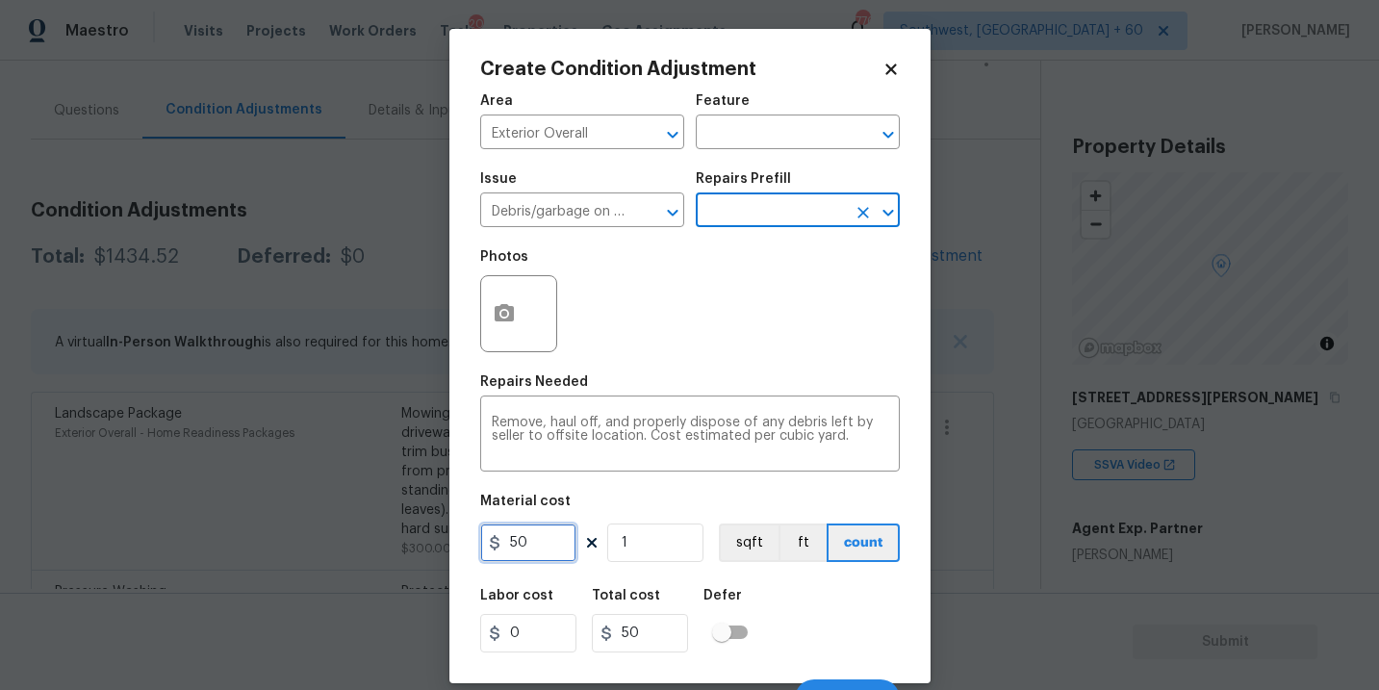
drag, startPoint x: 548, startPoint y: 540, endPoint x: 346, endPoint y: 533, distance: 202.3
click at [346, 533] on div "Create Condition Adjustment Area Exterior Overall ​ Feature ​ Issue Debris/garb…" at bounding box center [689, 345] width 1379 height 690
type input "1000"
click at [480, 328] on div at bounding box center [518, 313] width 77 height 77
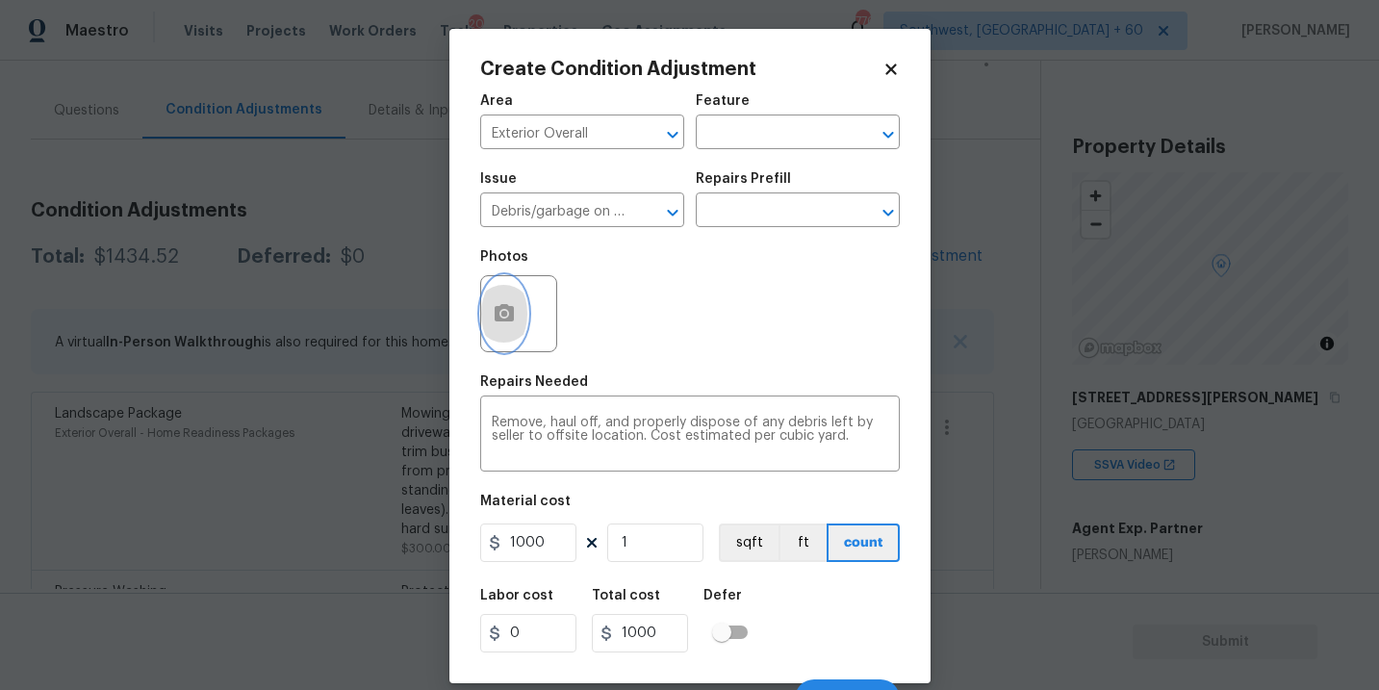
click at [503, 328] on button "button" at bounding box center [504, 313] width 46 height 75
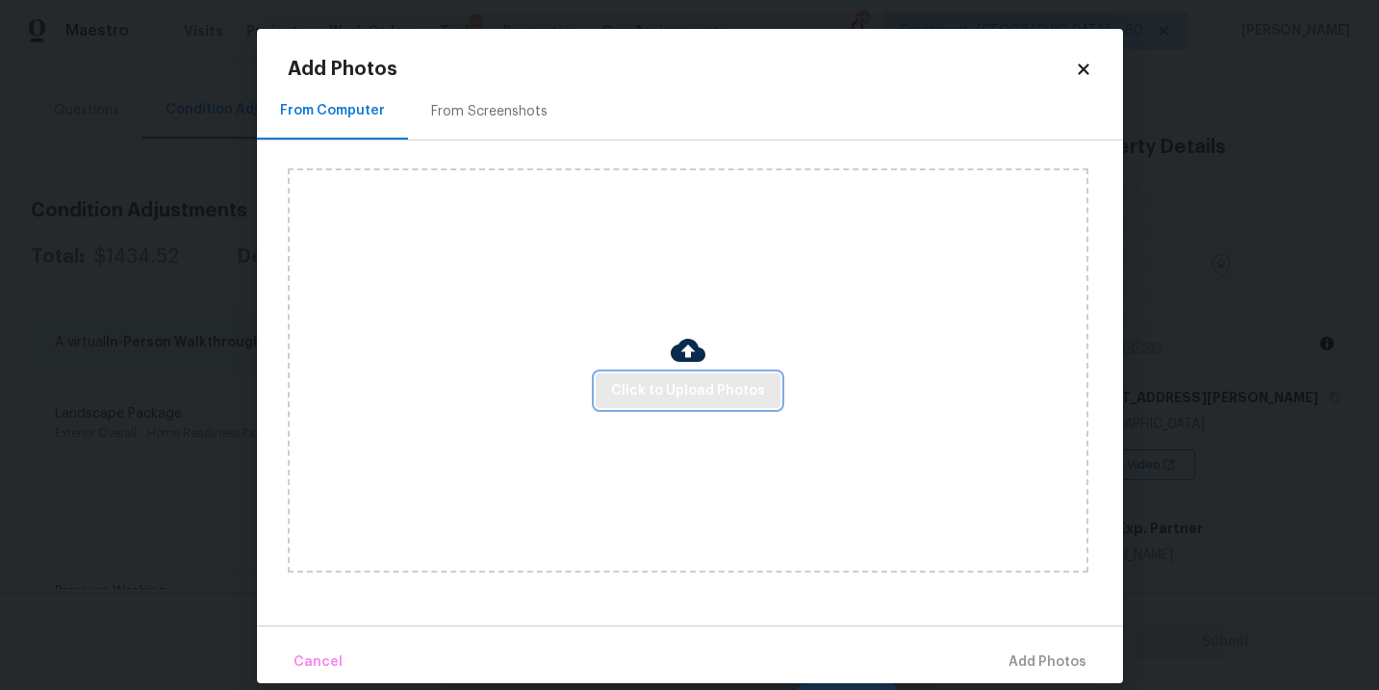
click at [617, 385] on span "Click to Upload Photos" at bounding box center [688, 391] width 154 height 24
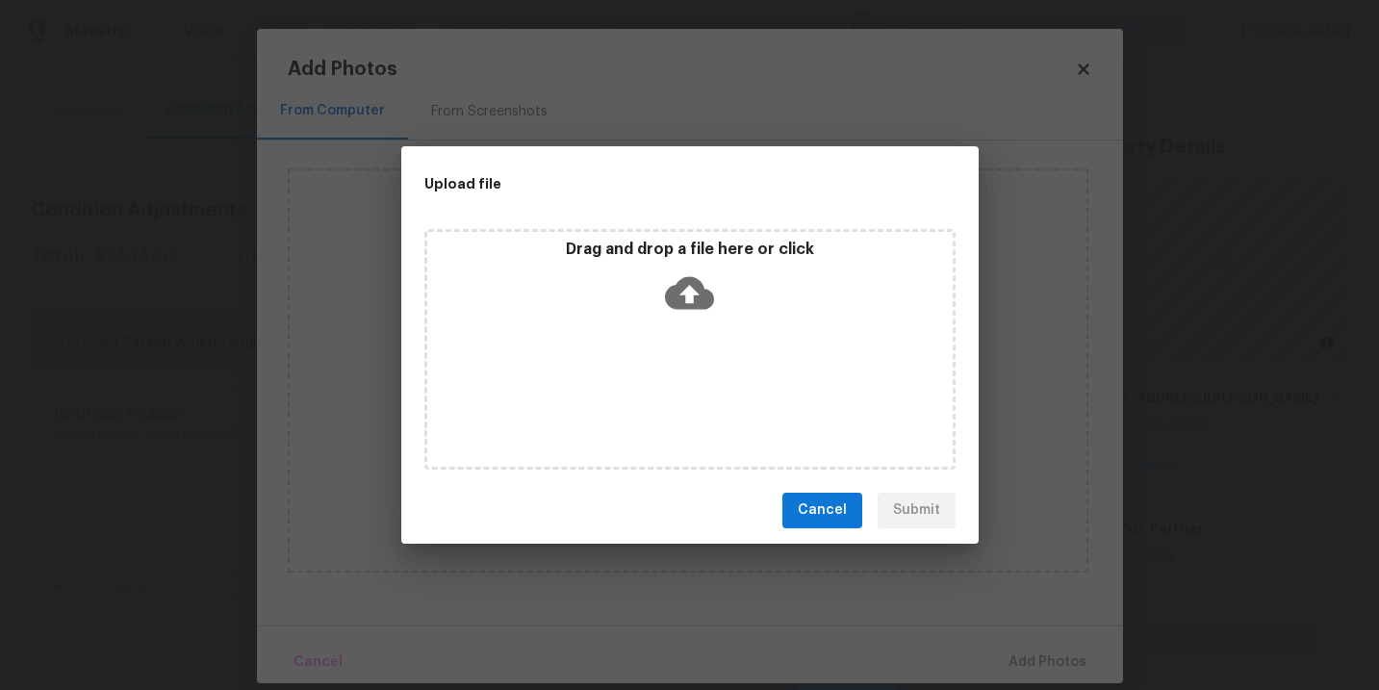
click at [669, 334] on div "Drag and drop a file here or click" at bounding box center [690, 349] width 531 height 241
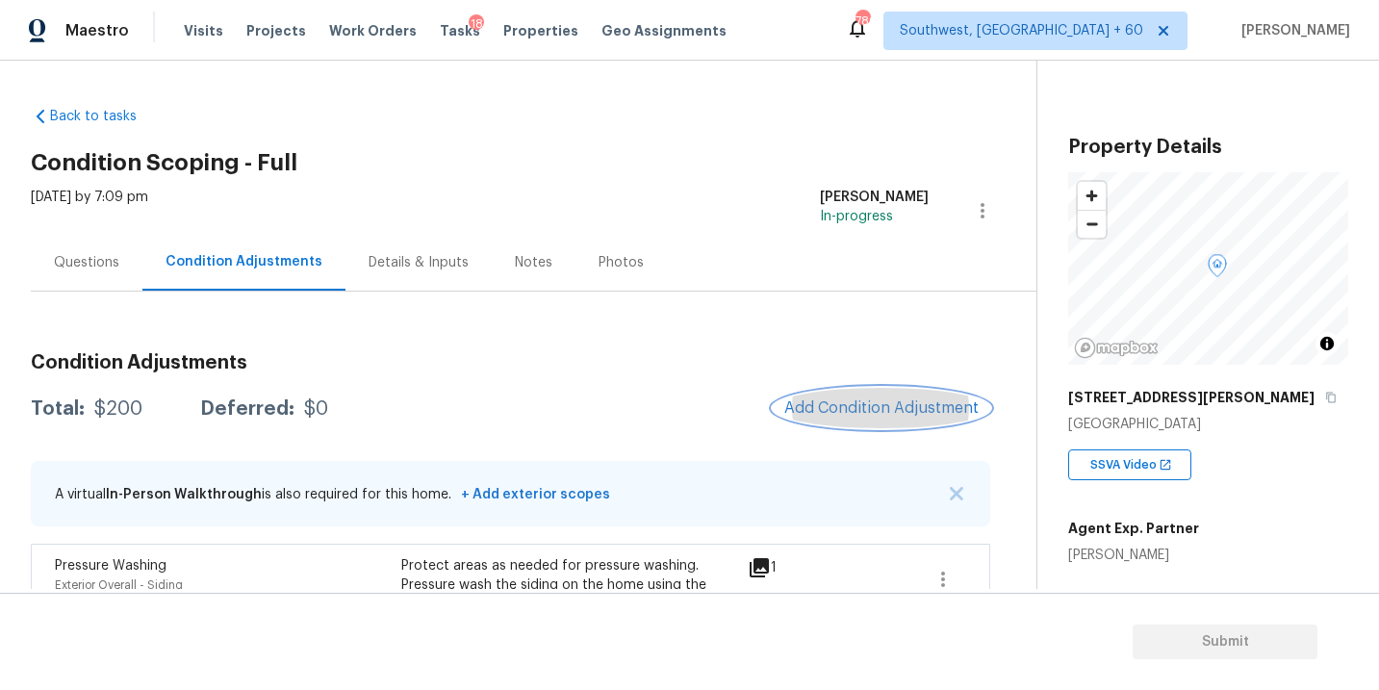
click at [832, 399] on button "Add Condition Adjustment" at bounding box center [882, 408] width 218 height 40
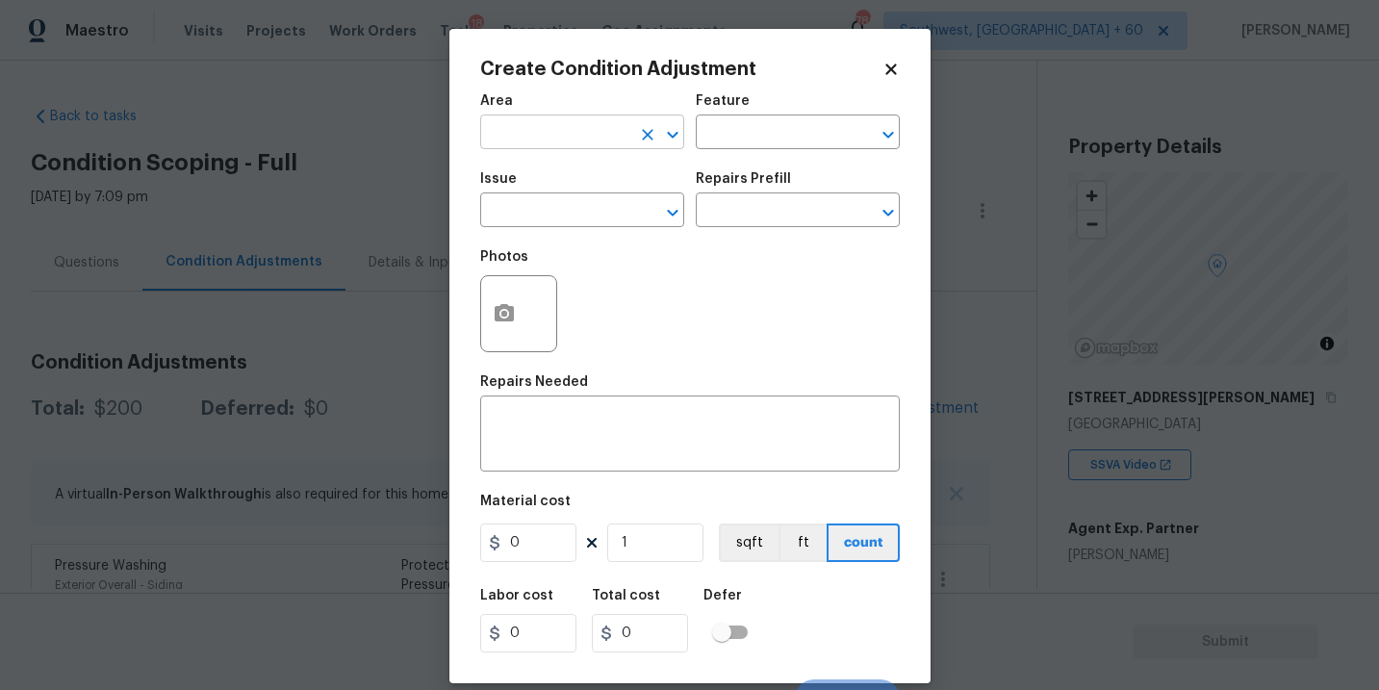
click at [557, 129] on input "text" at bounding box center [555, 134] width 150 height 30
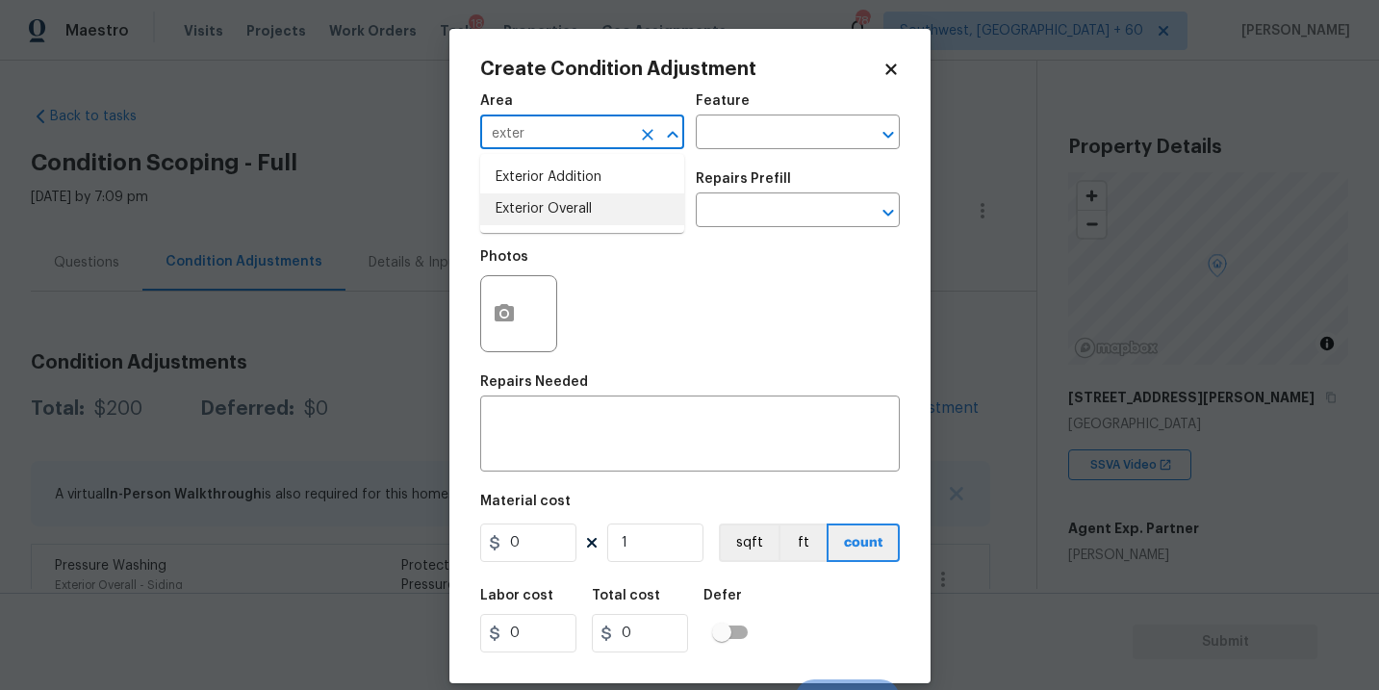
click at [603, 217] on li "Exterior Overall" at bounding box center [582, 209] width 204 height 32
type input "Exterior Overall"
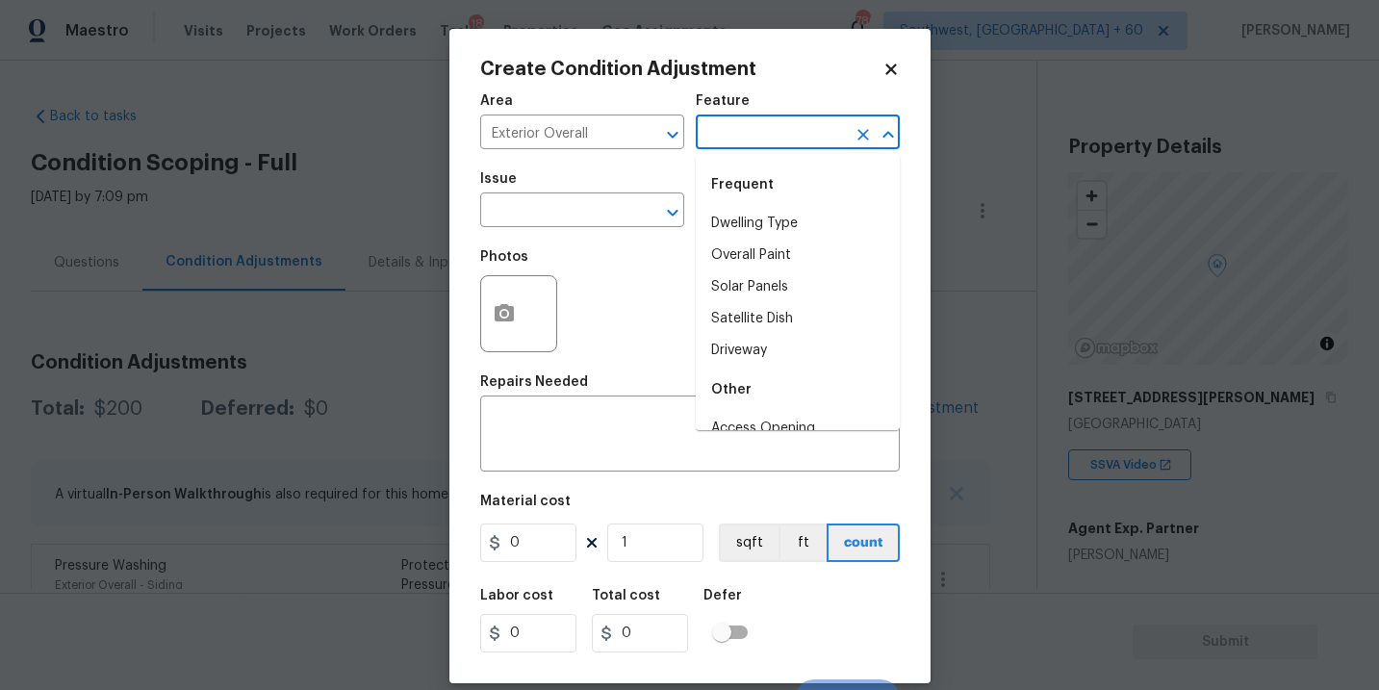
click at [740, 137] on input "text" at bounding box center [771, 134] width 150 height 30
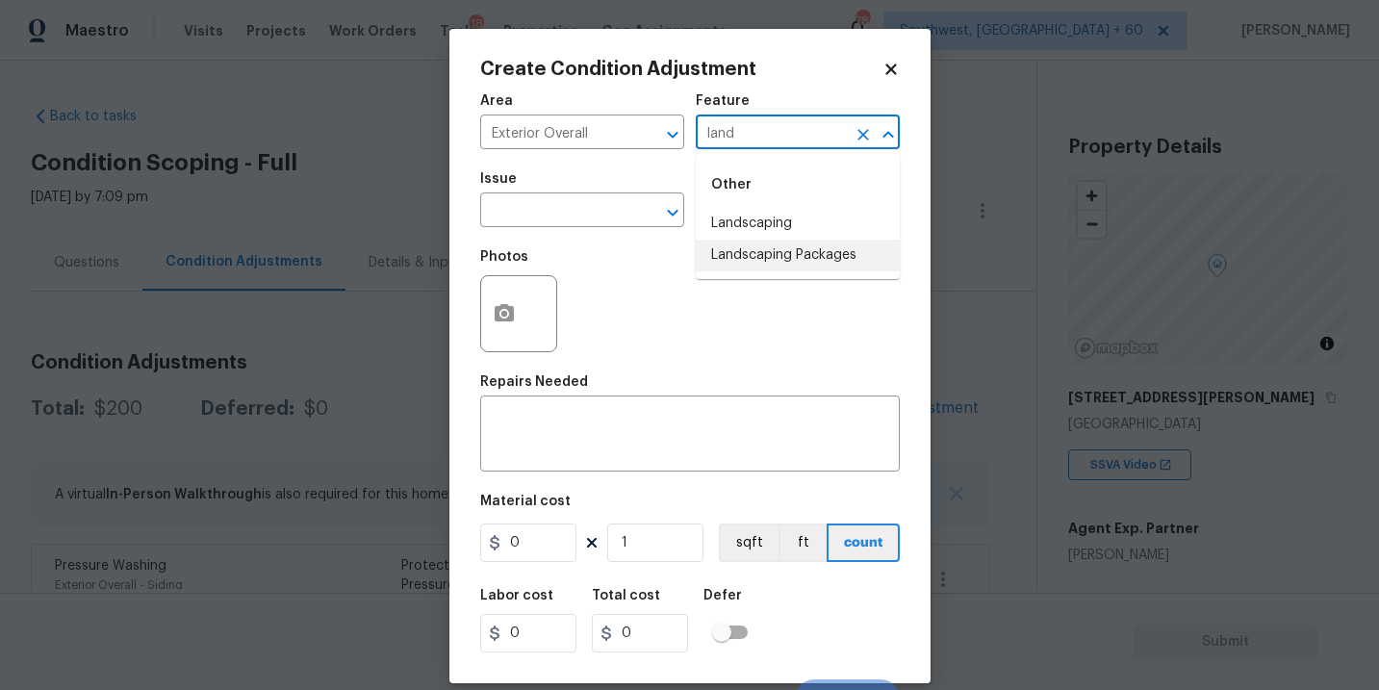
click at [751, 254] on li "Landscaping Packages" at bounding box center [798, 256] width 204 height 32
type input "Landscaping Packages"
click at [616, 212] on input "text" at bounding box center [555, 212] width 150 height 30
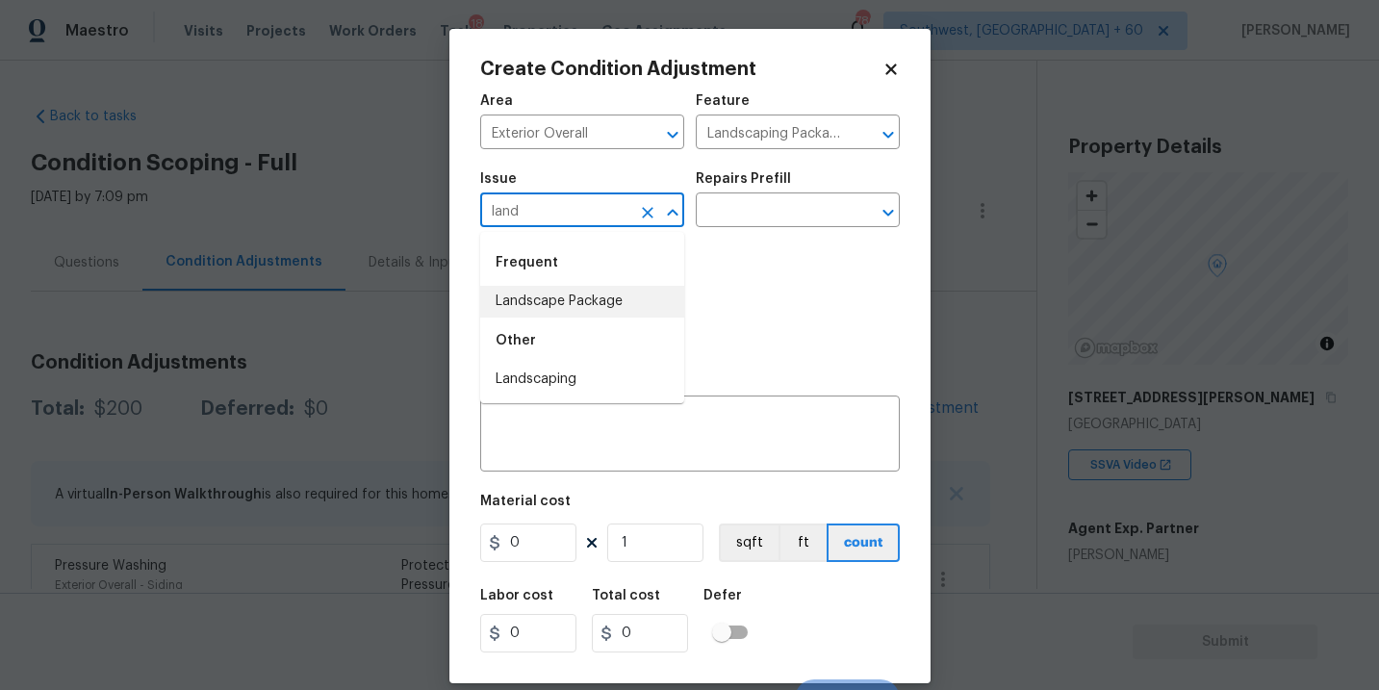
click at [631, 298] on li "Landscape Package" at bounding box center [582, 302] width 204 height 32
type input "Landscape Package"
click at [770, 206] on input "text" at bounding box center [771, 212] width 150 height 30
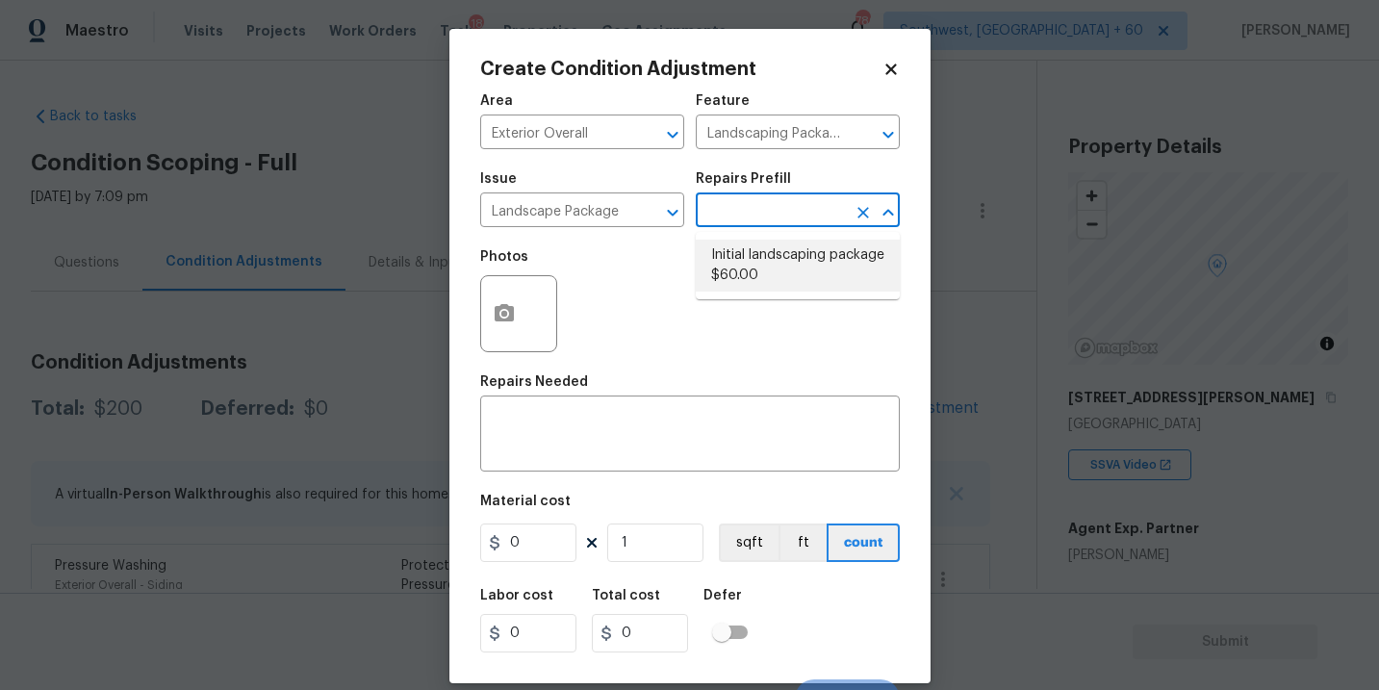
click at [776, 267] on li "Initial landscaping package $60.00" at bounding box center [798, 266] width 204 height 52
type input "Home Readiness Packages"
type textarea "Mowing of grass up to 6" in height. Mow, edge along driveways & sidewalks, trim…"
type input "60"
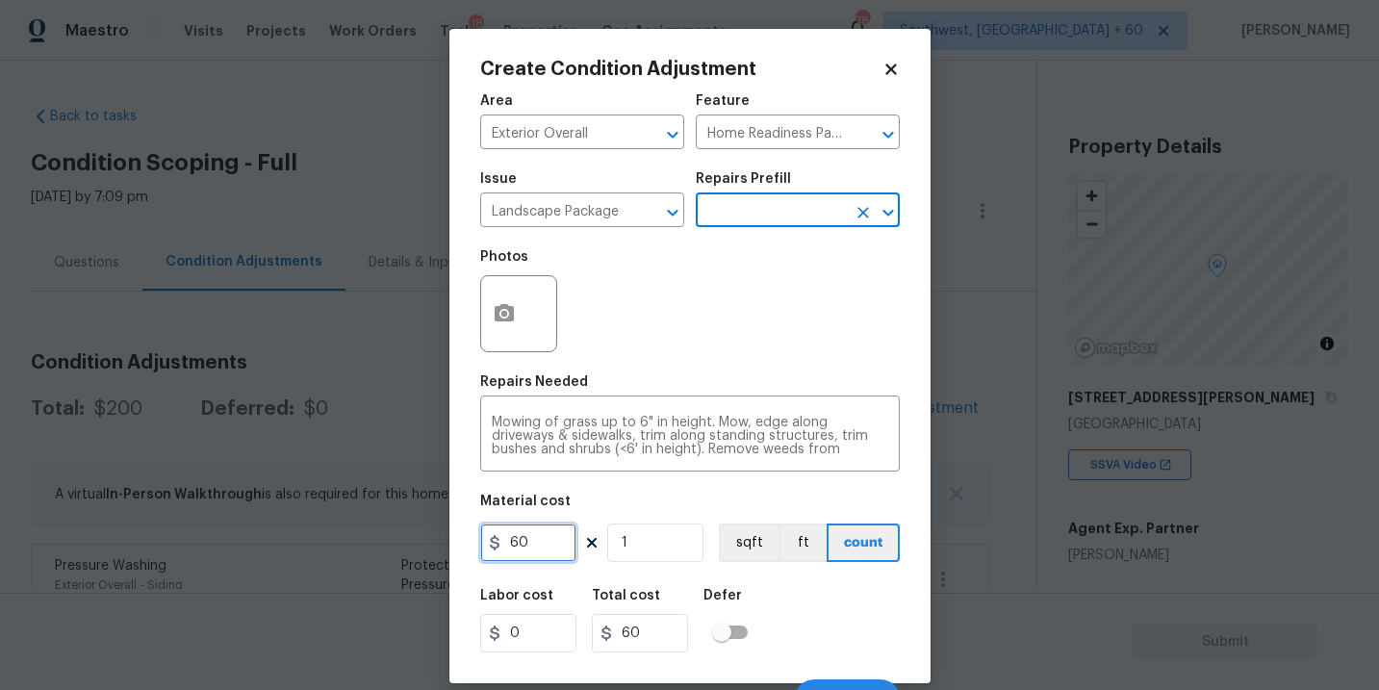
drag, startPoint x: 538, startPoint y: 543, endPoint x: 294, endPoint y: 540, distance: 244.5
click at [294, 540] on div "Create Condition Adjustment Area Exterior Overall ​ Feature Home Readiness Pack…" at bounding box center [689, 345] width 1379 height 690
type input "300"
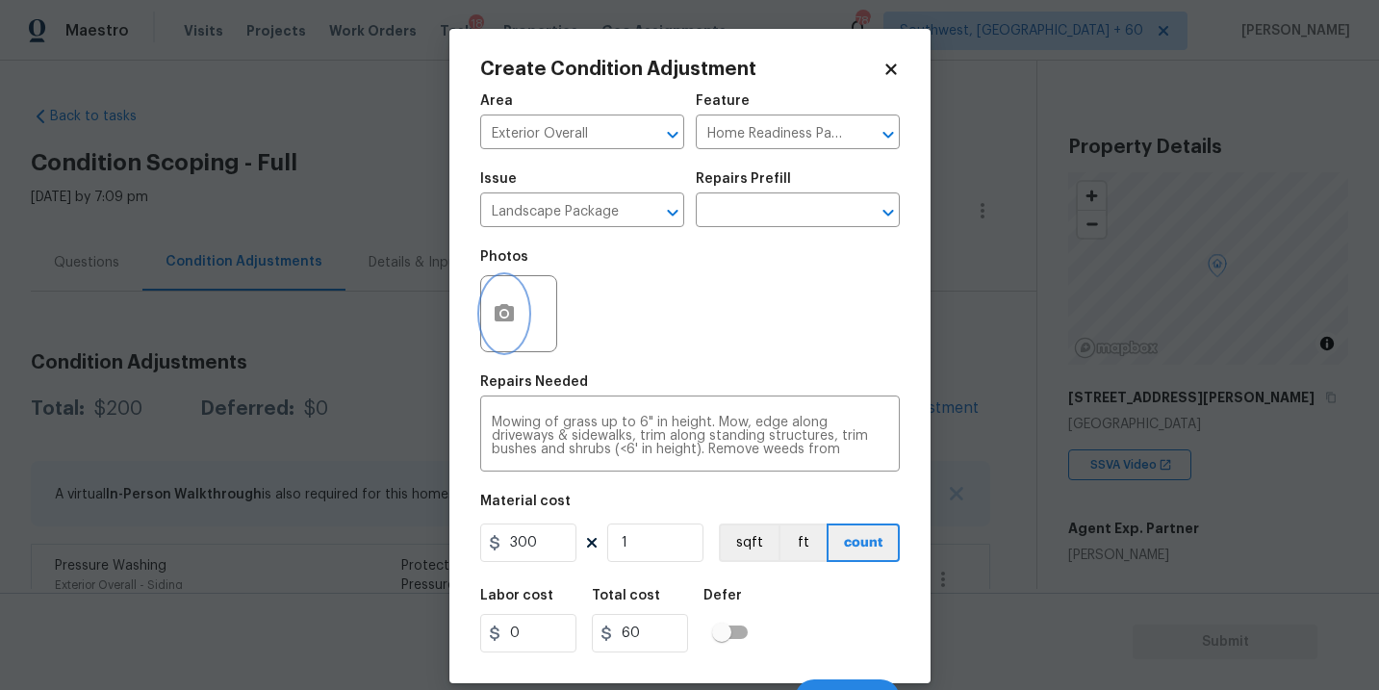
type input "300"
click at [498, 322] on icon "button" at bounding box center [504, 312] width 19 height 17
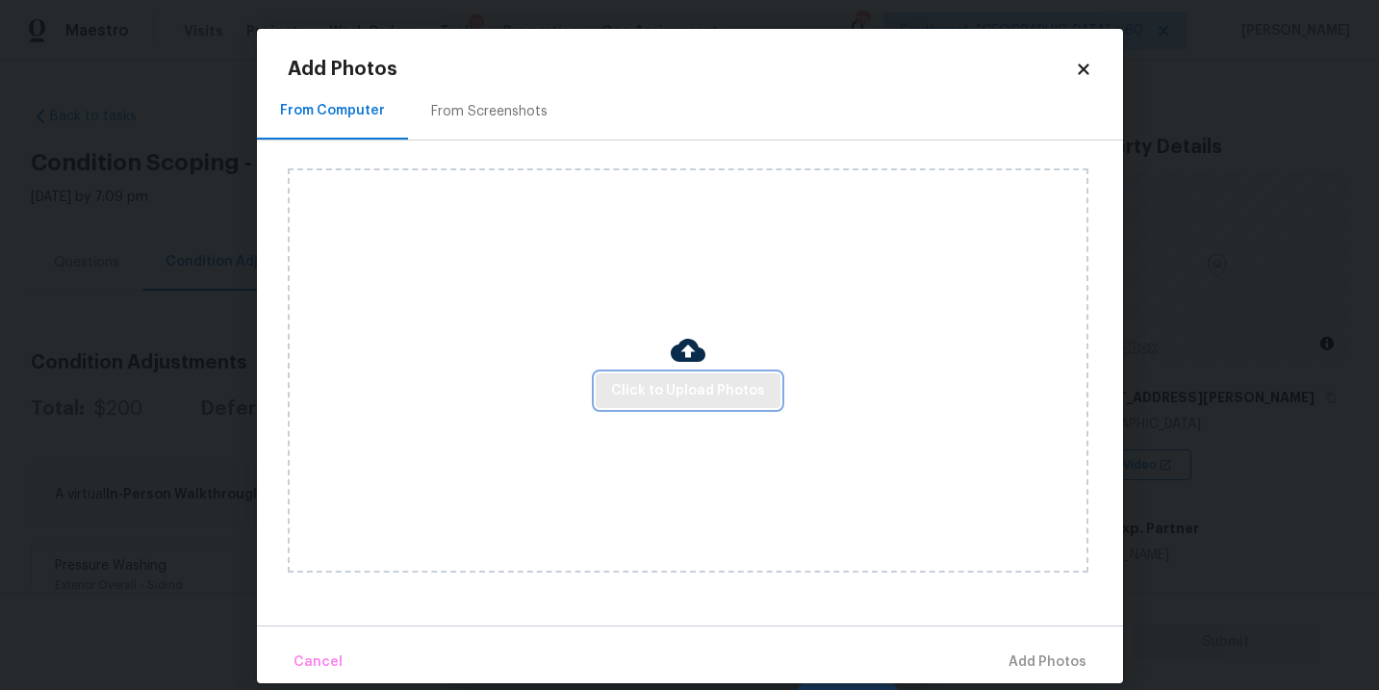
click at [637, 405] on button "Click to Upload Photos" at bounding box center [688, 392] width 185 height 36
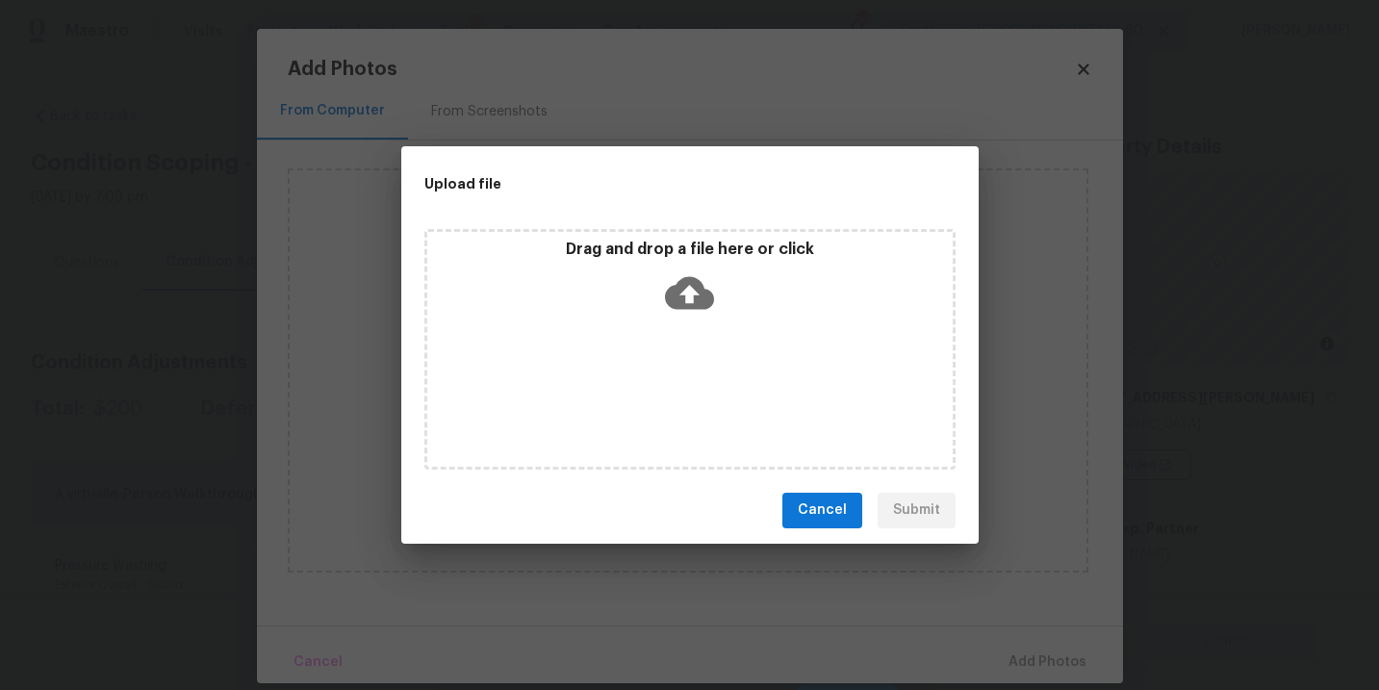
click at [702, 315] on icon at bounding box center [689, 293] width 49 height 49
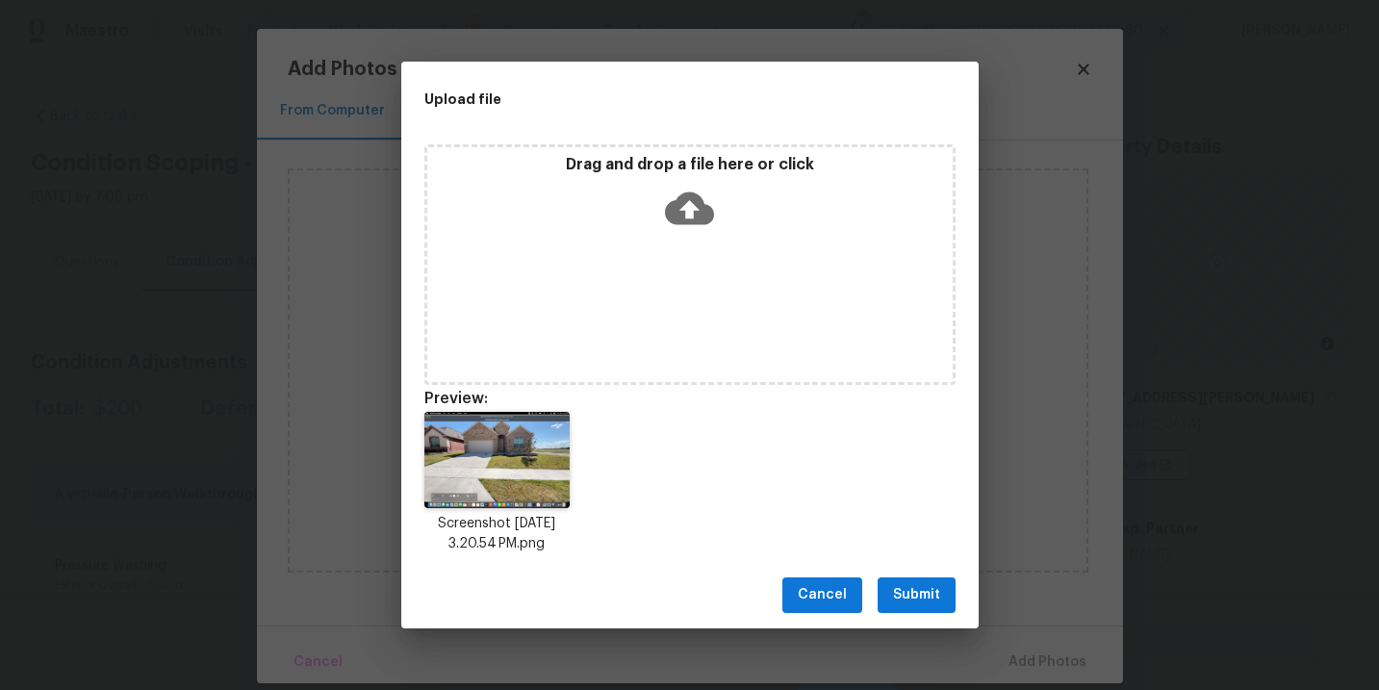
click at [928, 589] on span "Submit" at bounding box center [916, 595] width 47 height 24
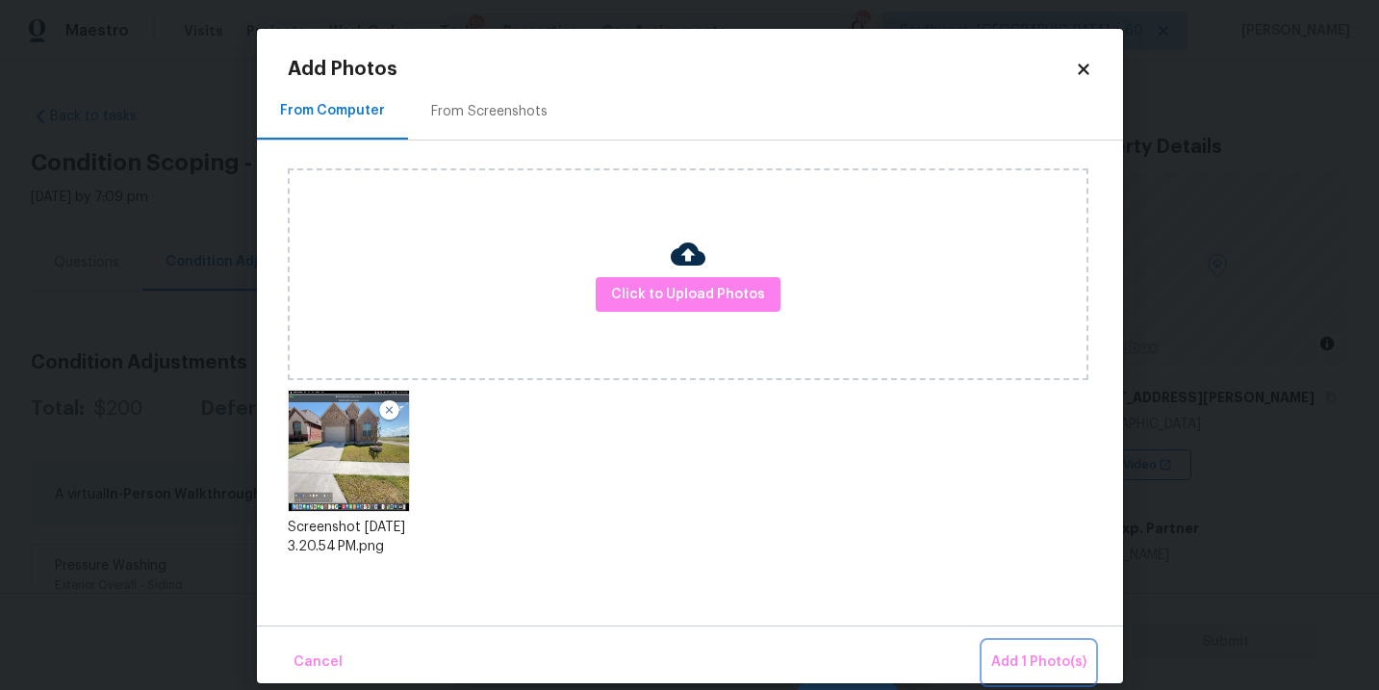
click at [1022, 657] on span "Add 1 Photo(s)" at bounding box center [1039, 663] width 95 height 24
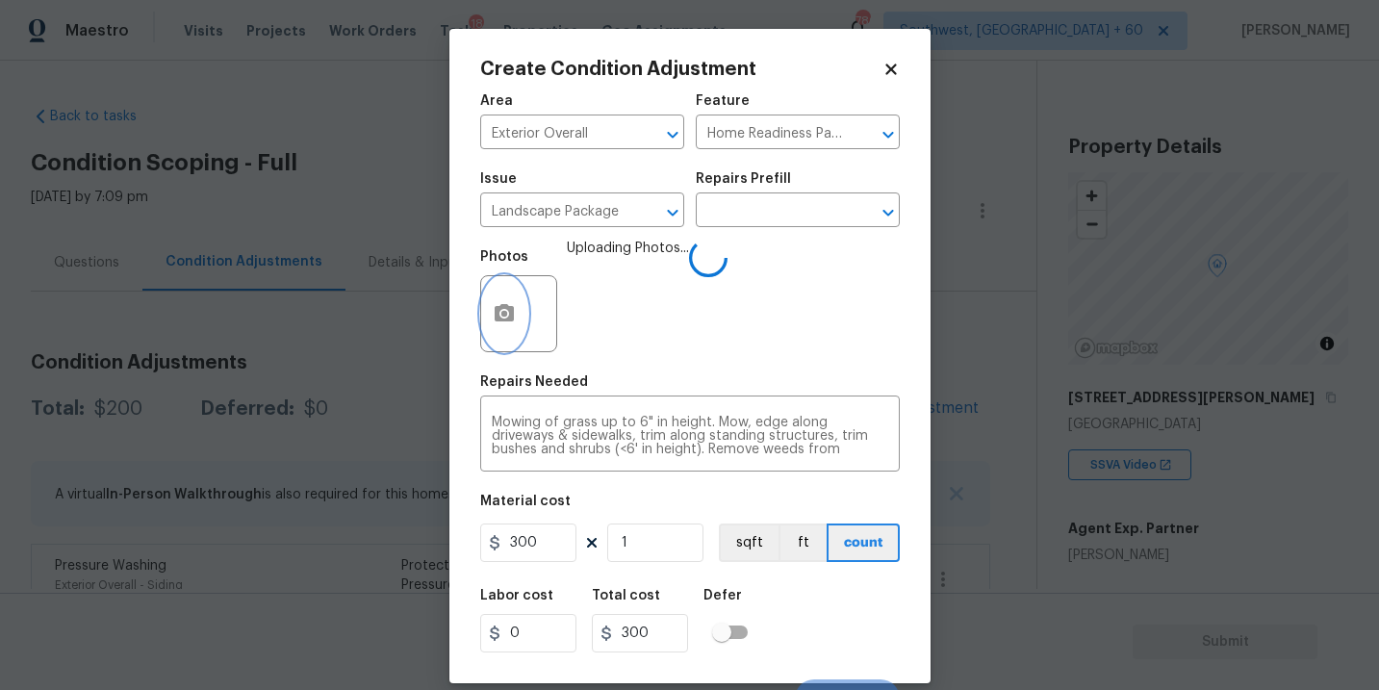
scroll to position [29, 0]
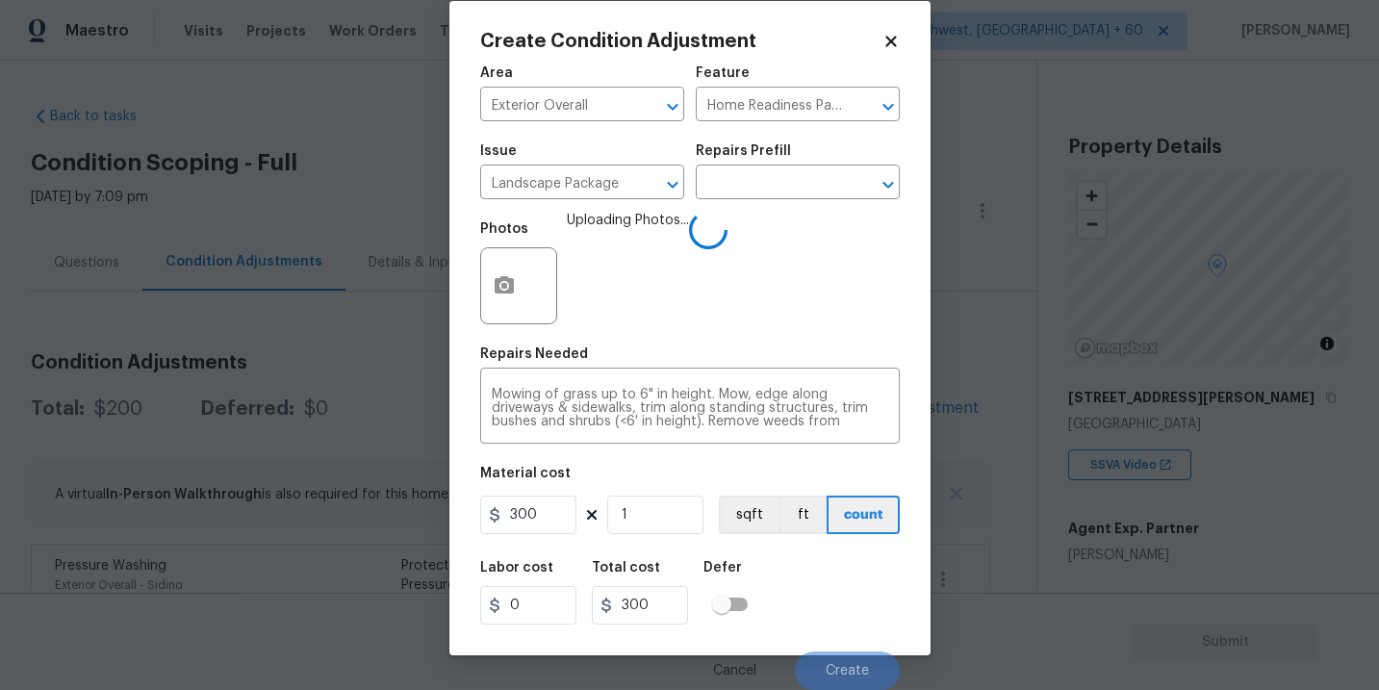
click at [842, 570] on div "Labor cost 0 Total cost 300 Defer" at bounding box center [690, 593] width 420 height 87
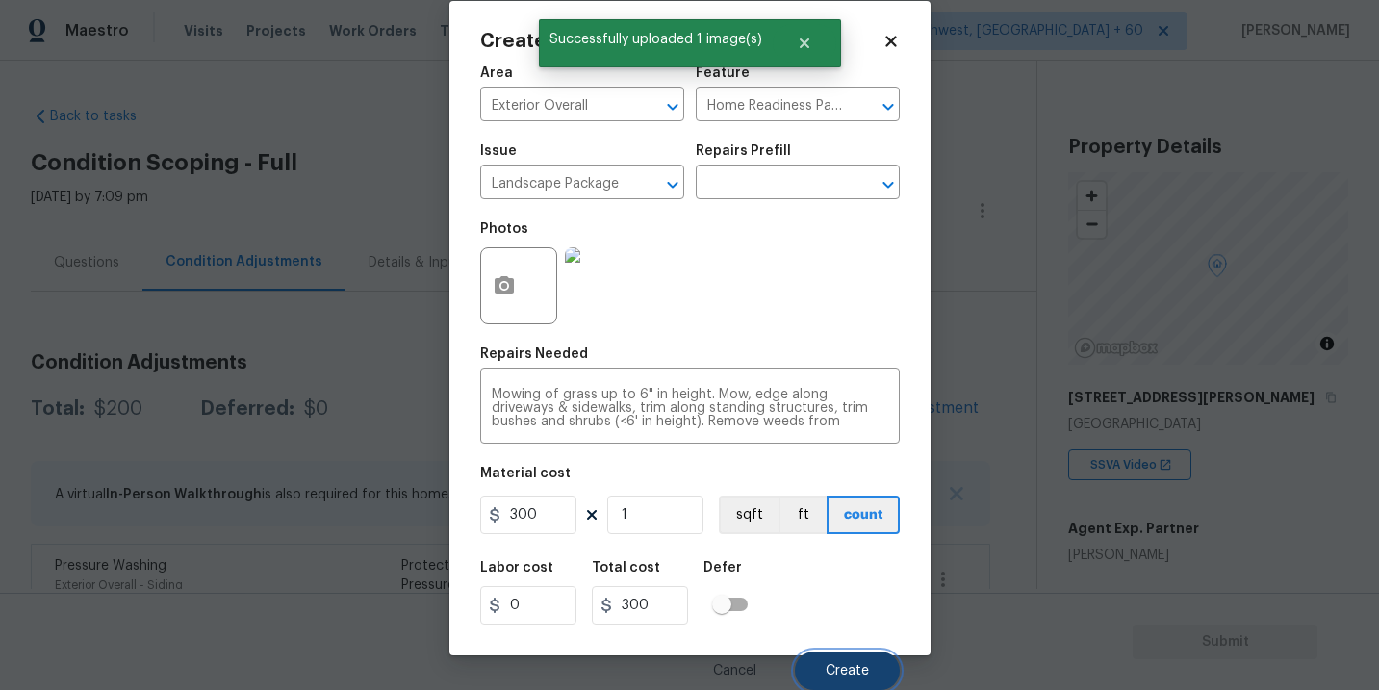
click at [837, 673] on span "Create" at bounding box center [847, 671] width 43 height 14
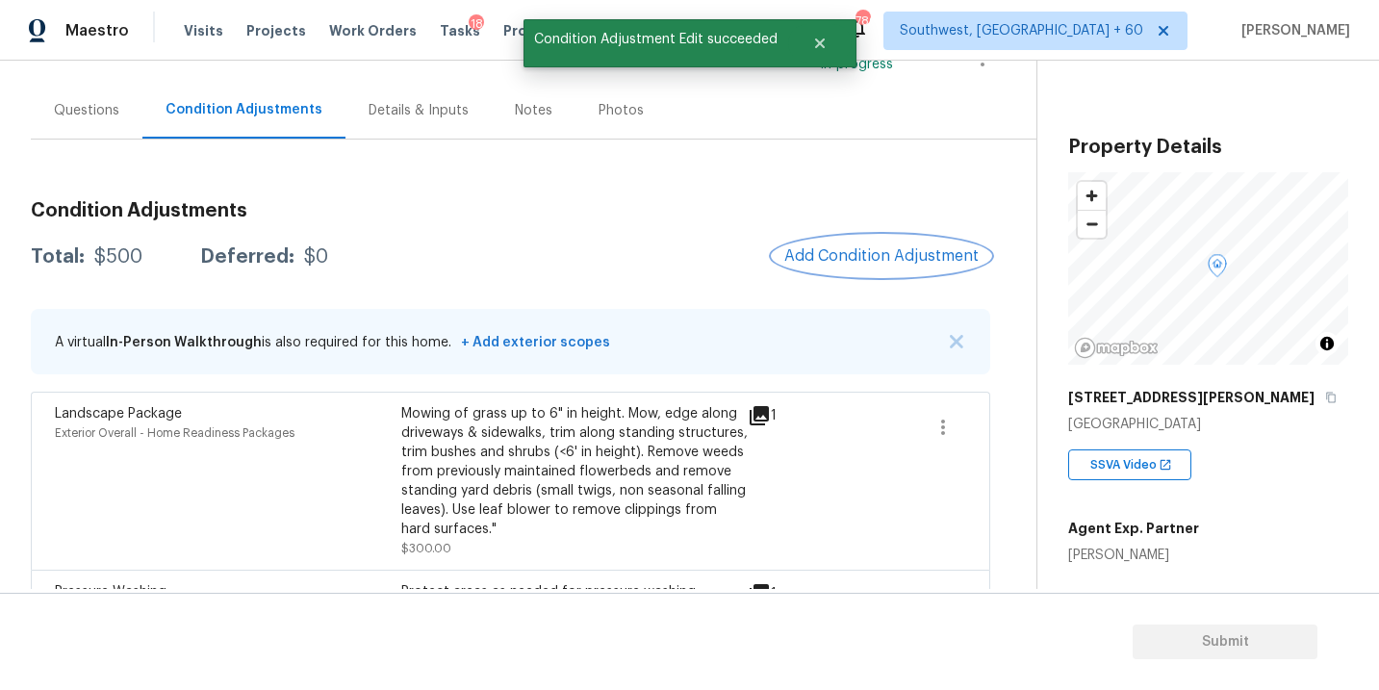
scroll to position [193, 0]
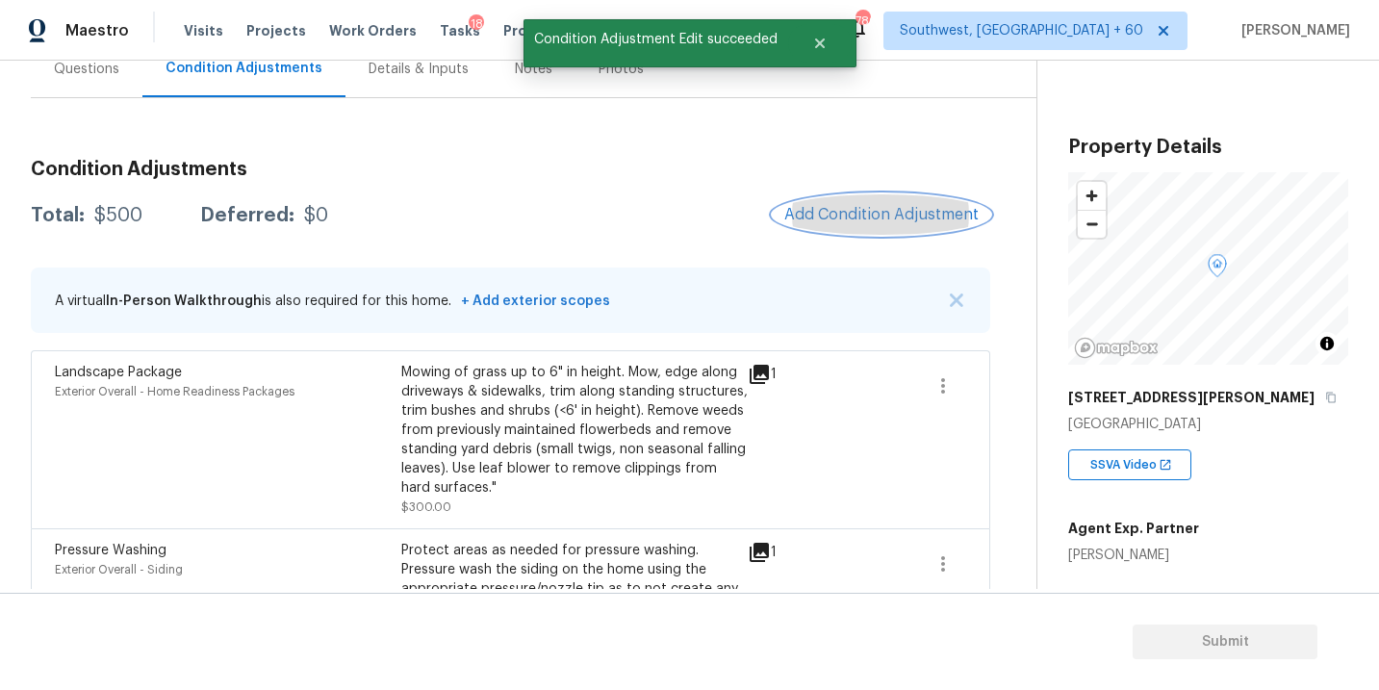
click at [926, 208] on span "Add Condition Adjustment" at bounding box center [882, 214] width 194 height 17
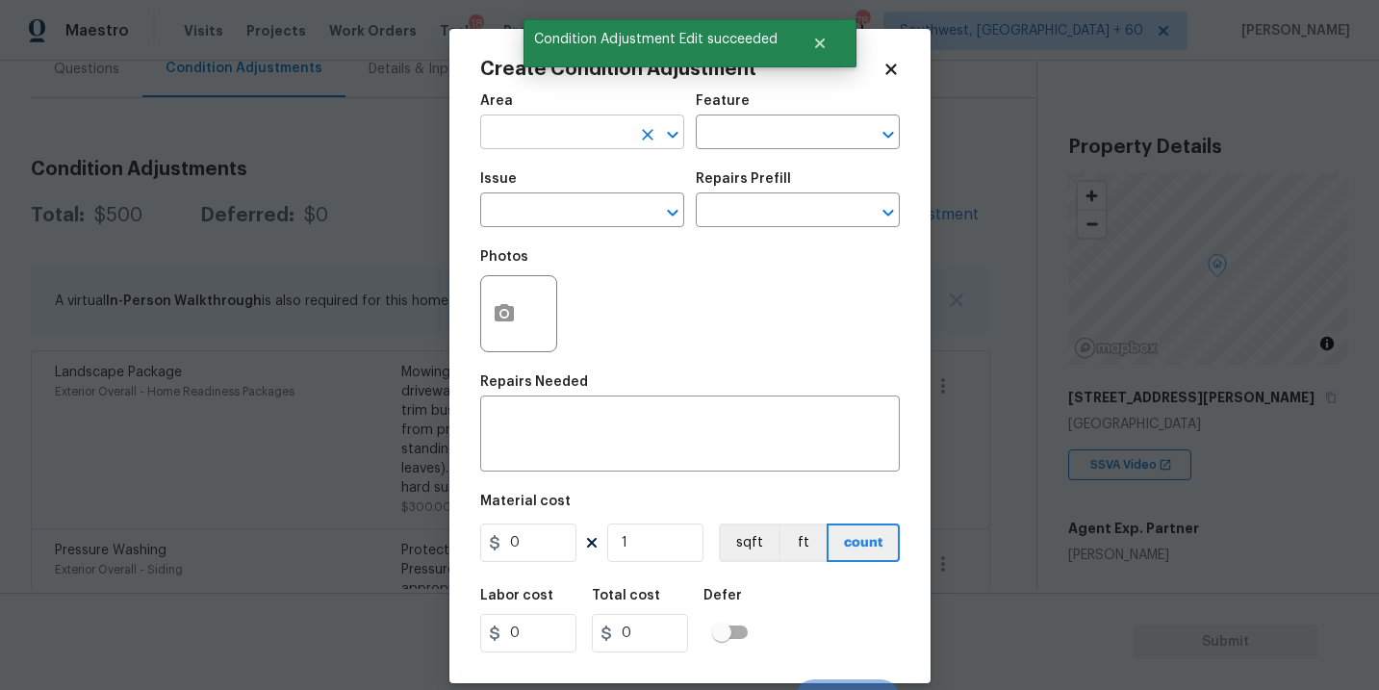
click at [547, 142] on input "text" at bounding box center [555, 134] width 150 height 30
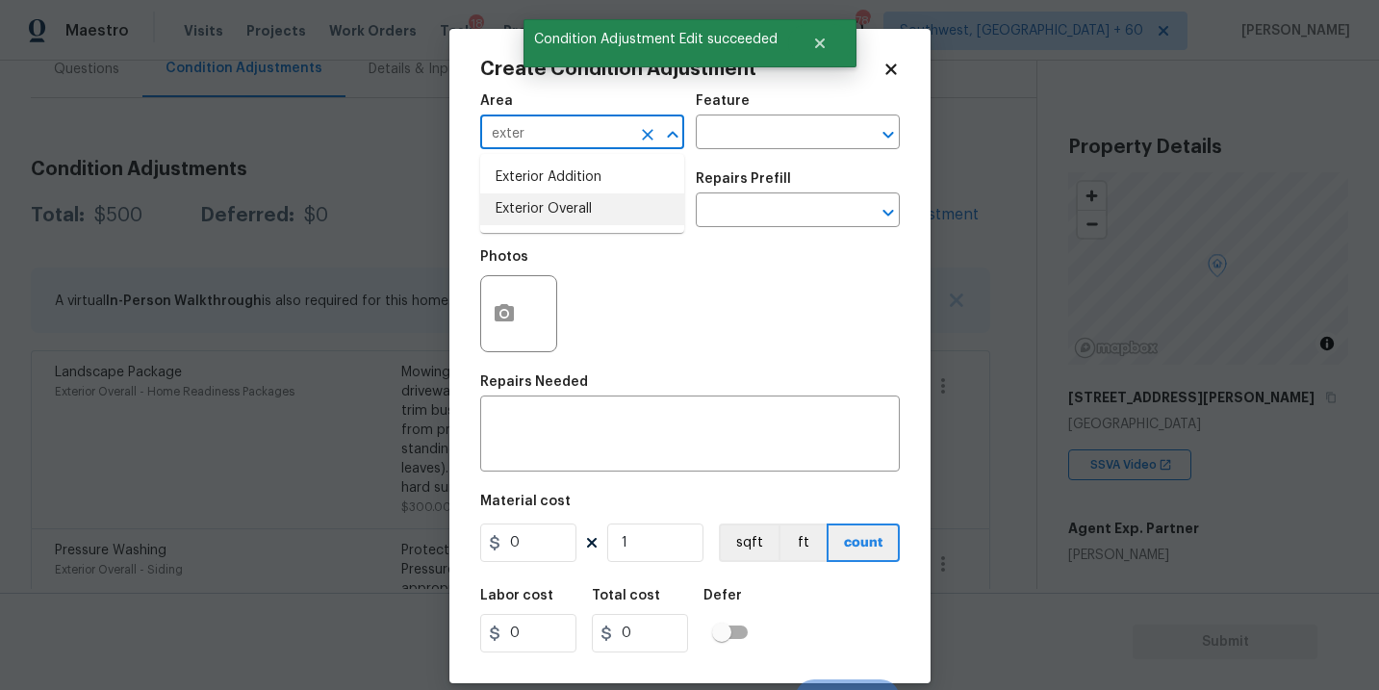
click at [568, 208] on li "Exterior Overall" at bounding box center [582, 209] width 204 height 32
type input "Exterior Overall"
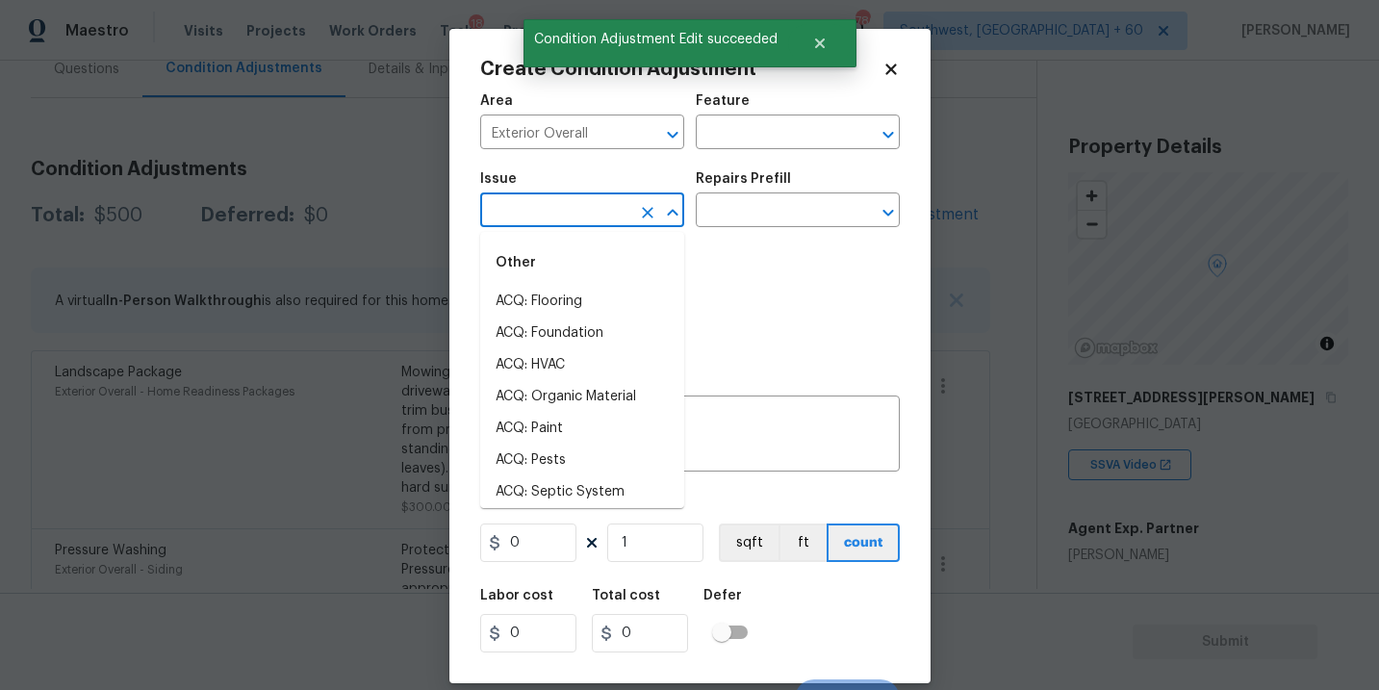
click at [568, 208] on input "text" at bounding box center [555, 212] width 150 height 30
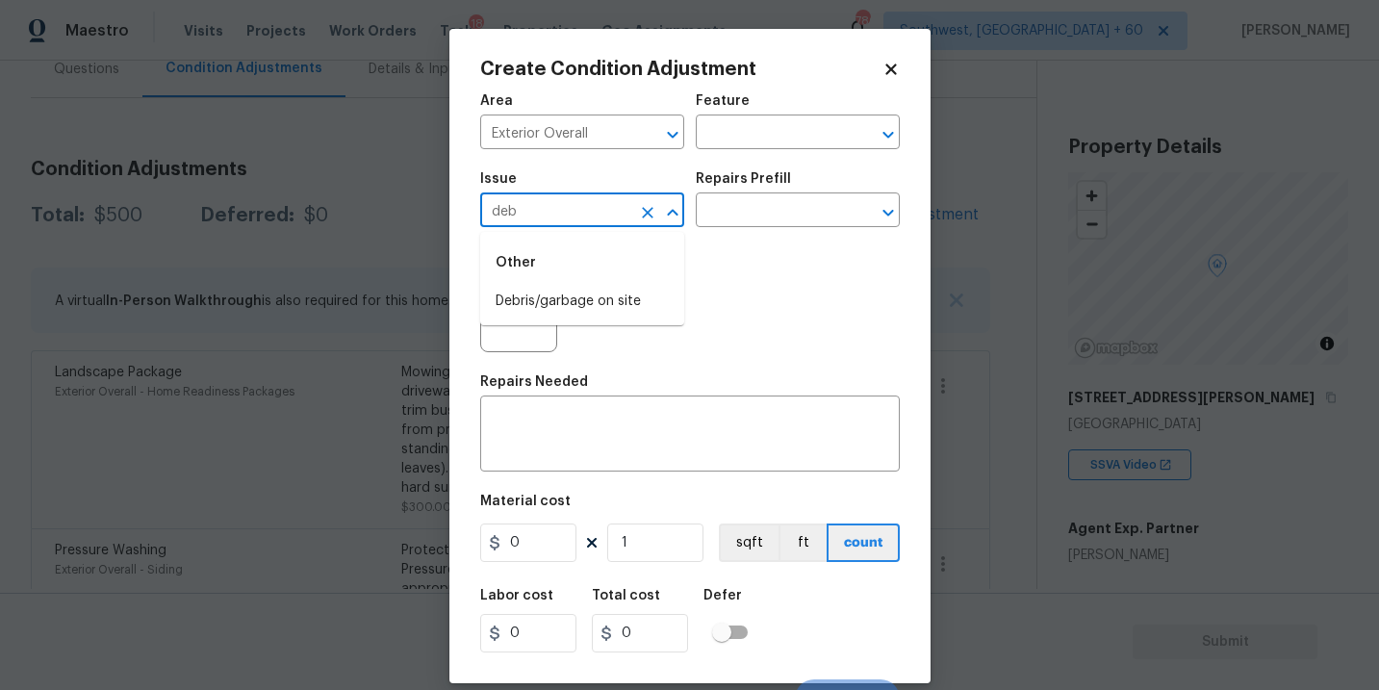
click at [565, 290] on li "Debris/garbage on site" at bounding box center [582, 302] width 204 height 32
type input "Debris/garbage on site"
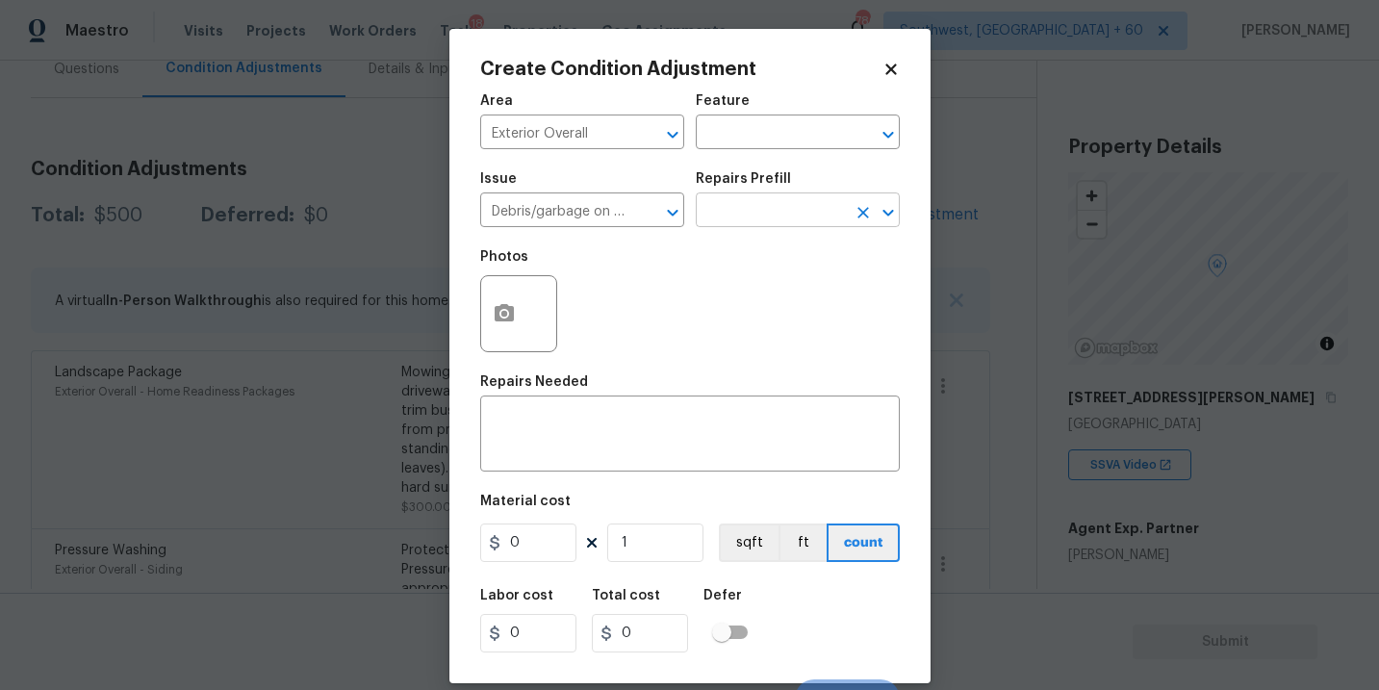
click at [740, 227] on div "Issue Debris/garbage on site ​ Repairs Prefill ​" at bounding box center [690, 200] width 420 height 78
click at [767, 216] on input "text" at bounding box center [771, 212] width 150 height 30
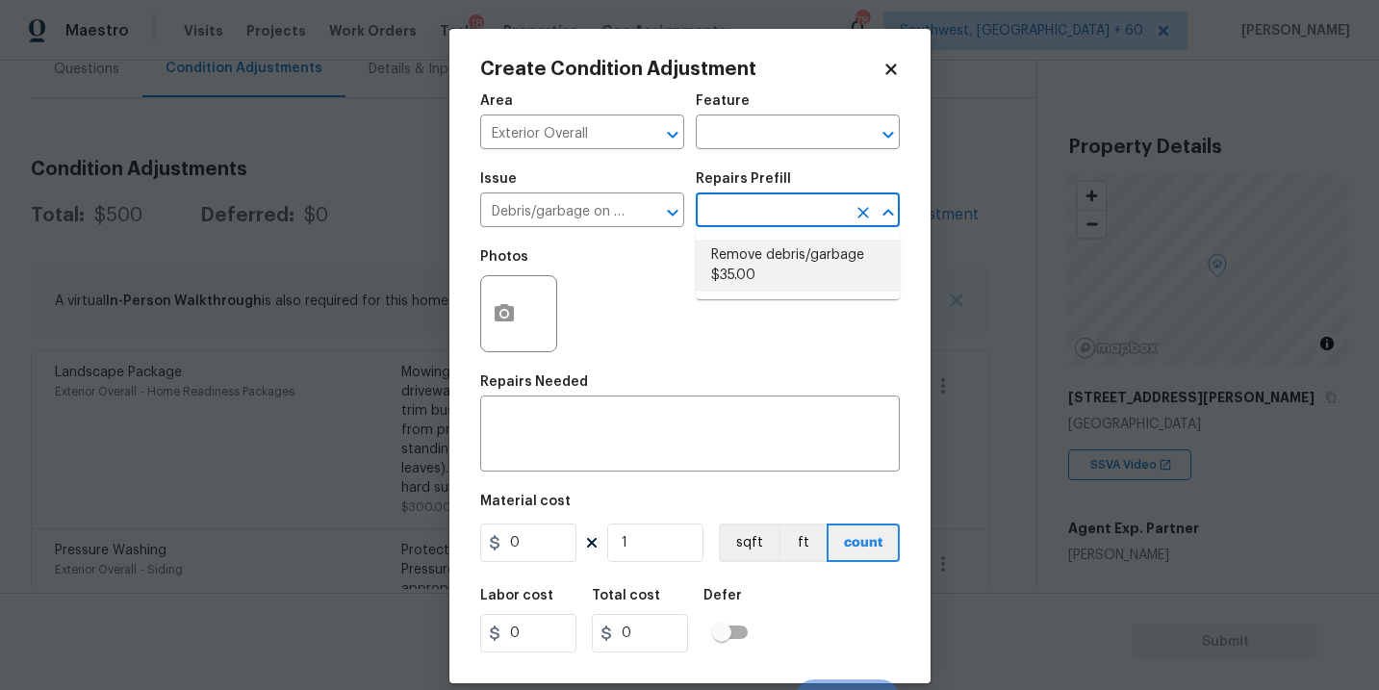
click at [770, 280] on li "Remove debris/garbage $35.00" at bounding box center [798, 266] width 204 height 52
type textarea "Remove, haul off, and properly dispose of any debris left by seller to offsite …"
type input "35"
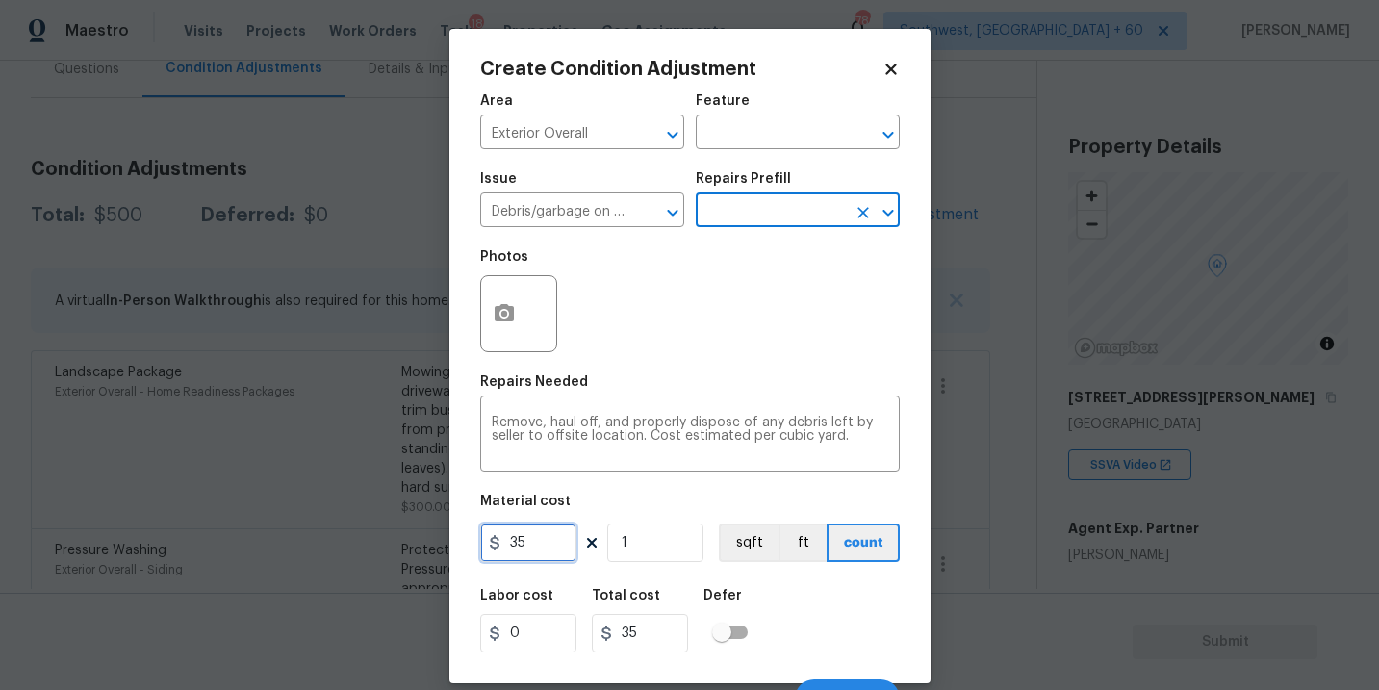
click at [535, 540] on input "35" at bounding box center [528, 543] width 96 height 39
type input "1000"
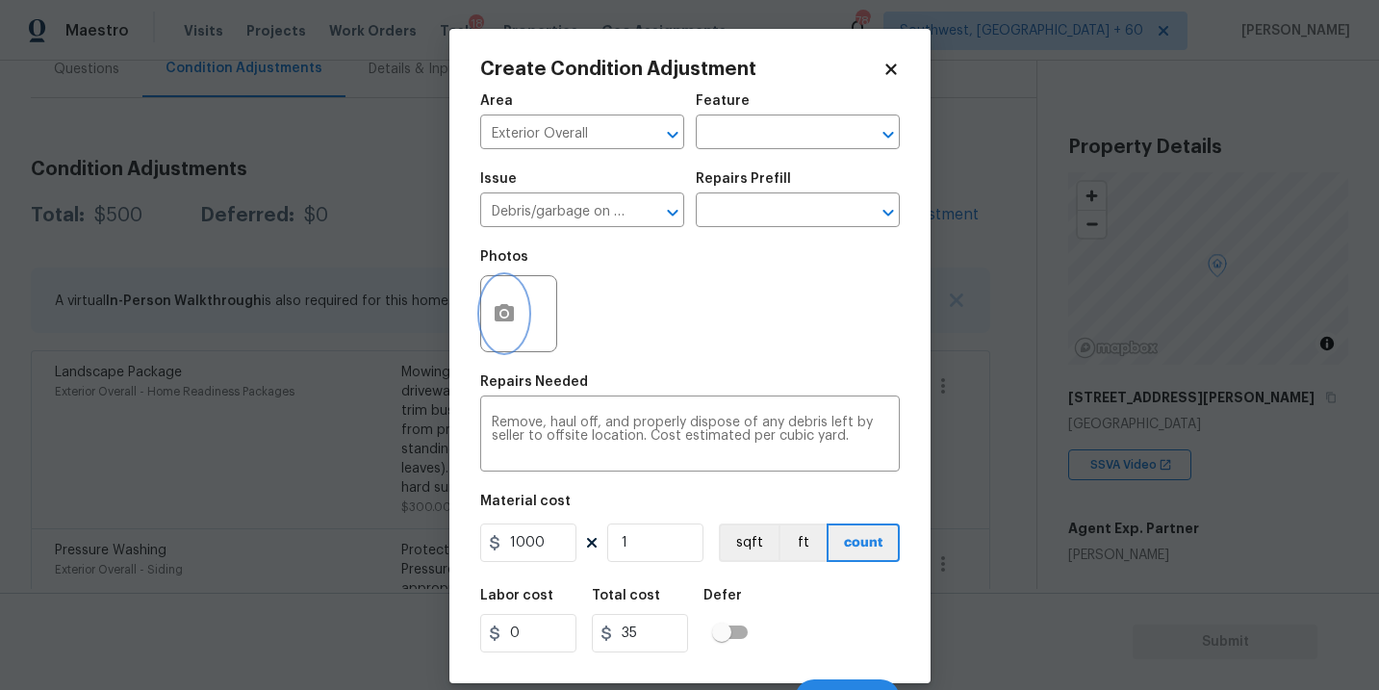
type input "1000"
click at [516, 310] on button "button" at bounding box center [504, 313] width 46 height 75
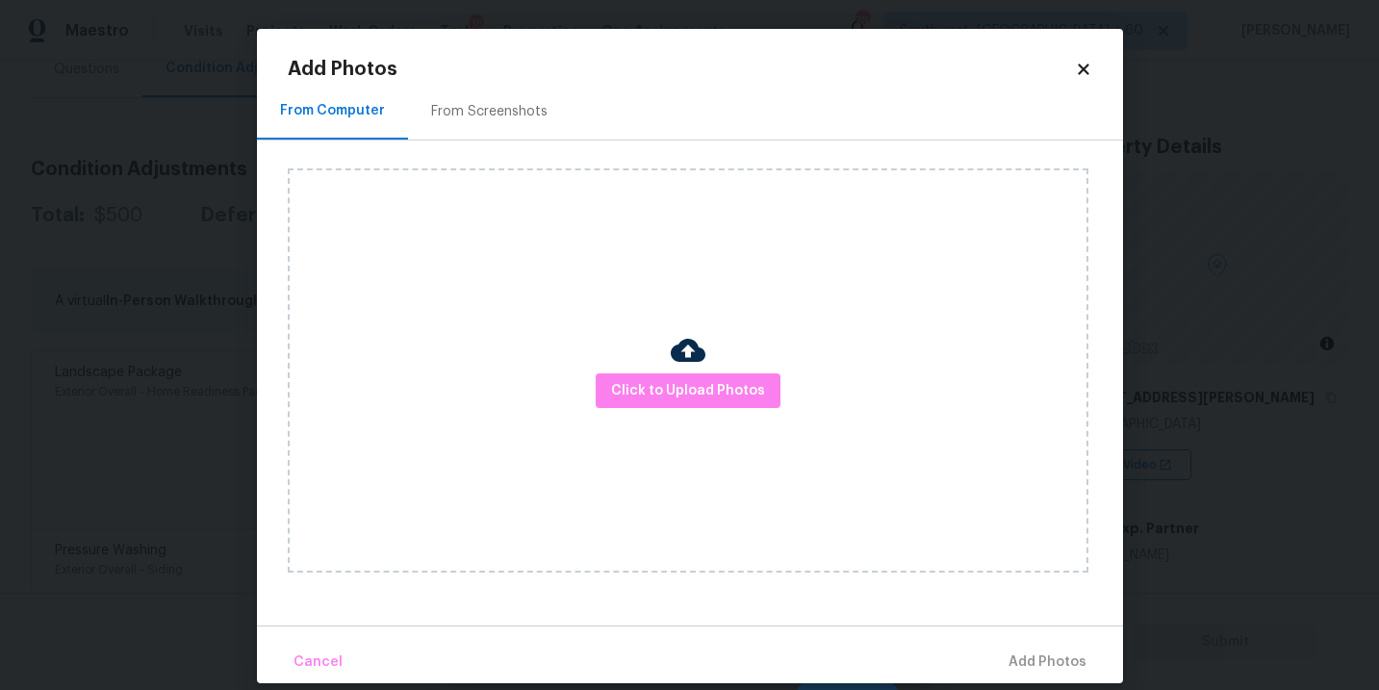
click at [697, 413] on div "Click to Upload Photos" at bounding box center [688, 370] width 801 height 404
click at [705, 400] on span "Click to Upload Photos" at bounding box center [688, 391] width 154 height 24
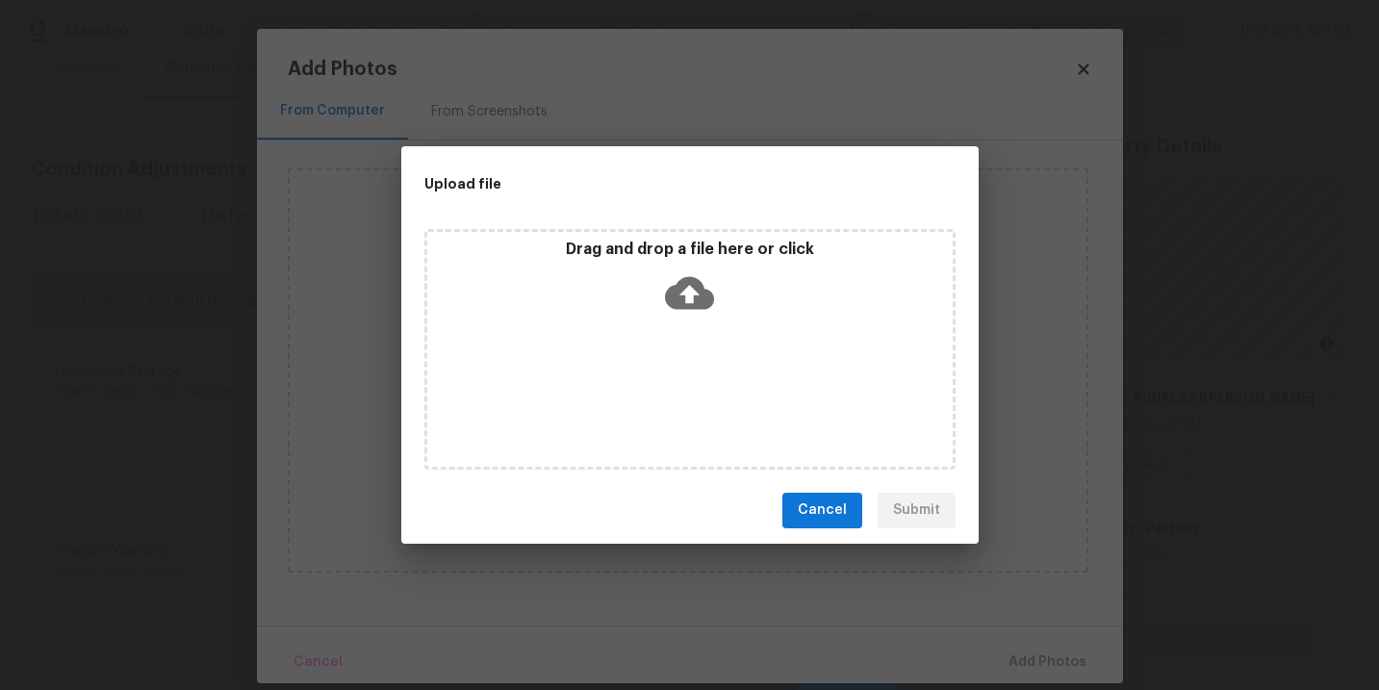
click at [696, 256] on p "Drag and drop a file here or click" at bounding box center [690, 250] width 526 height 20
